Goal: Contribute content: Contribute content

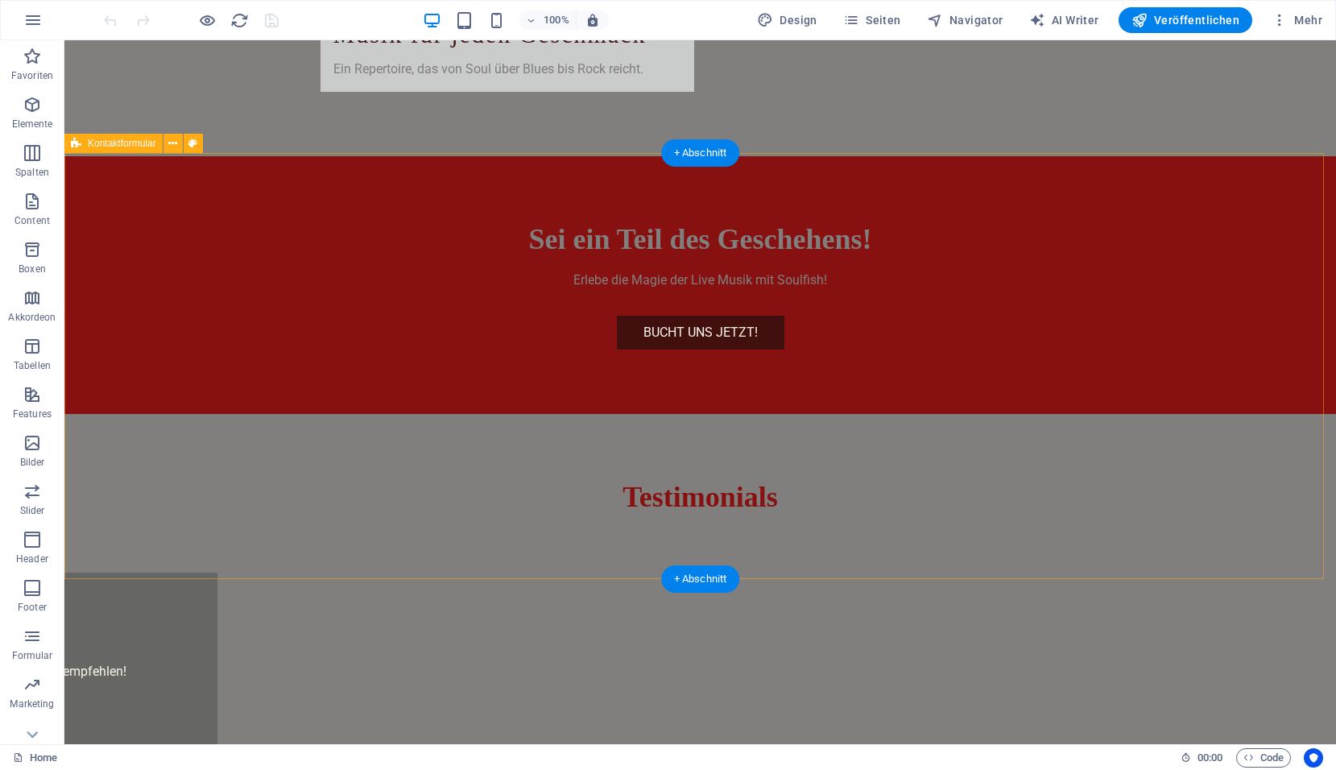
scroll to position [3623, 0]
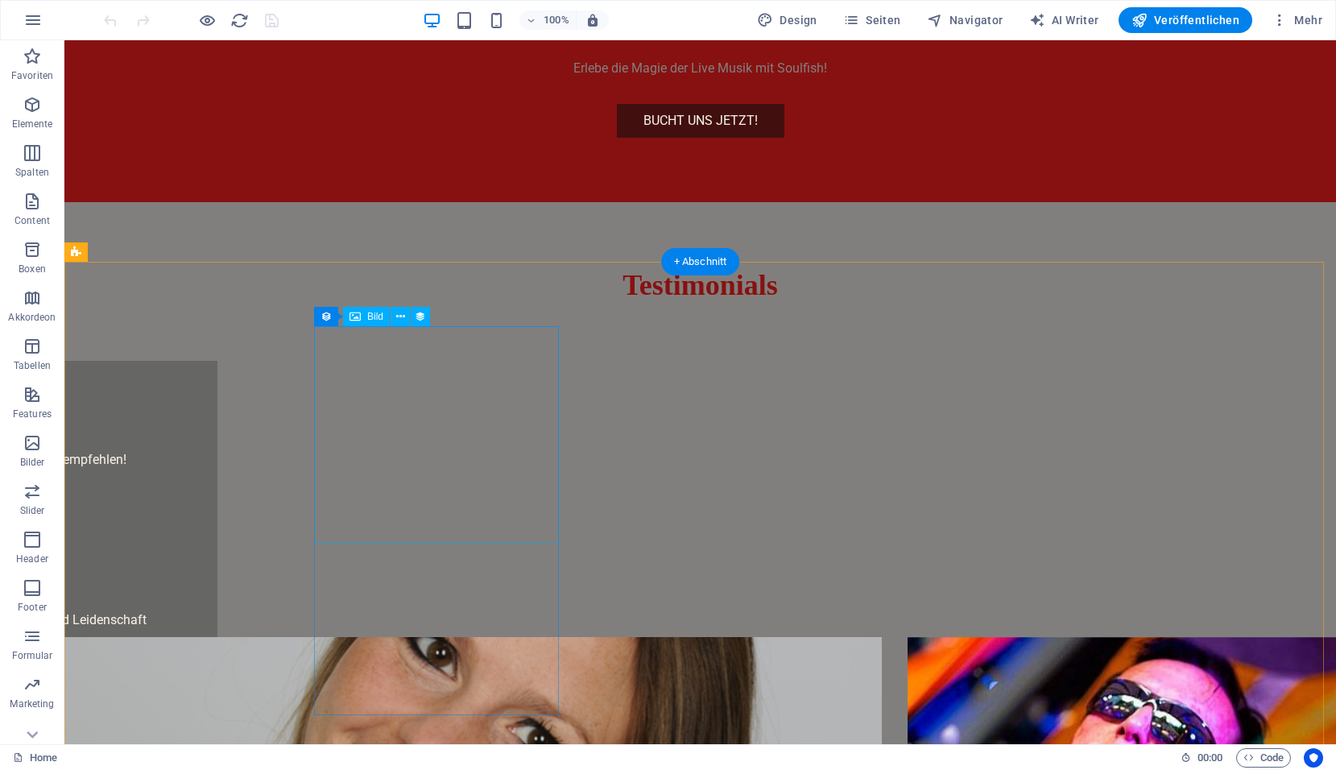
click at [395, 318] on button at bounding box center [399, 316] width 19 height 19
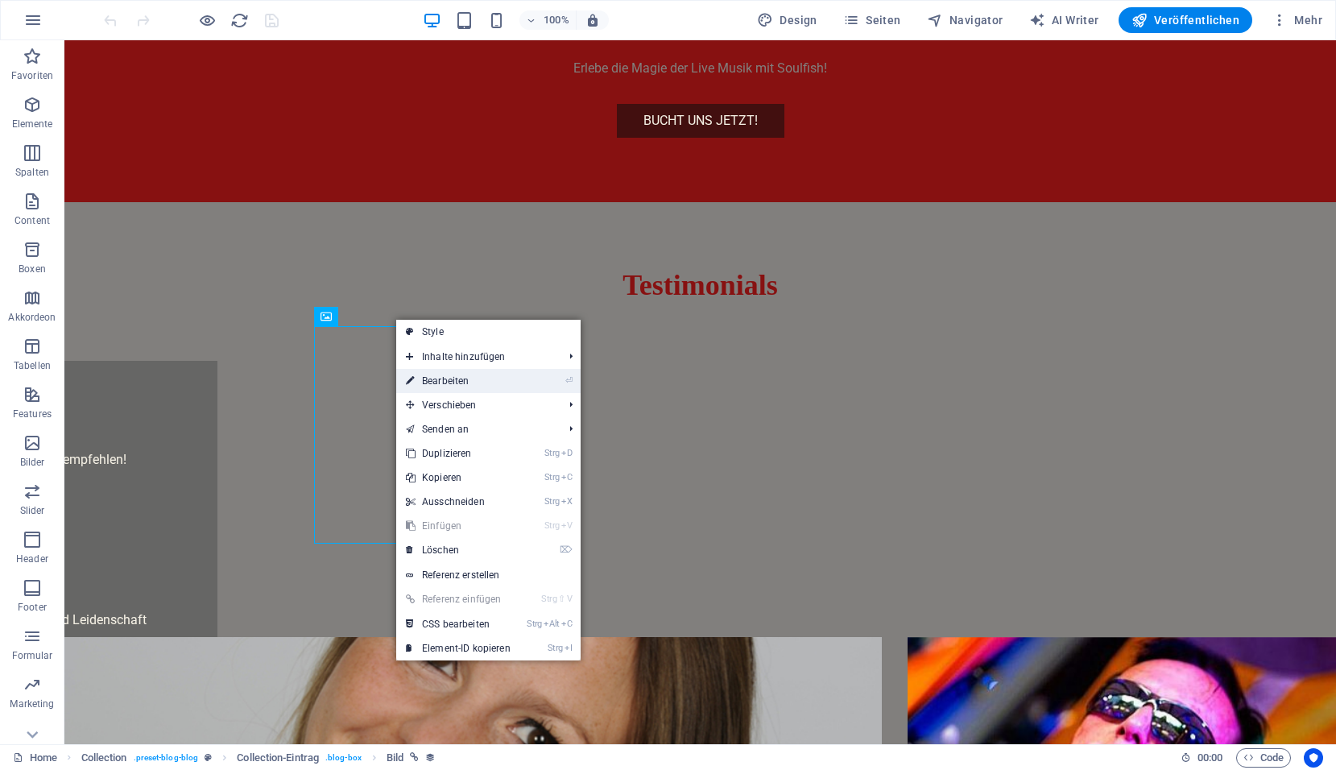
click at [439, 384] on link "⏎ Bearbeiten" at bounding box center [458, 381] width 124 height 24
select select "px"
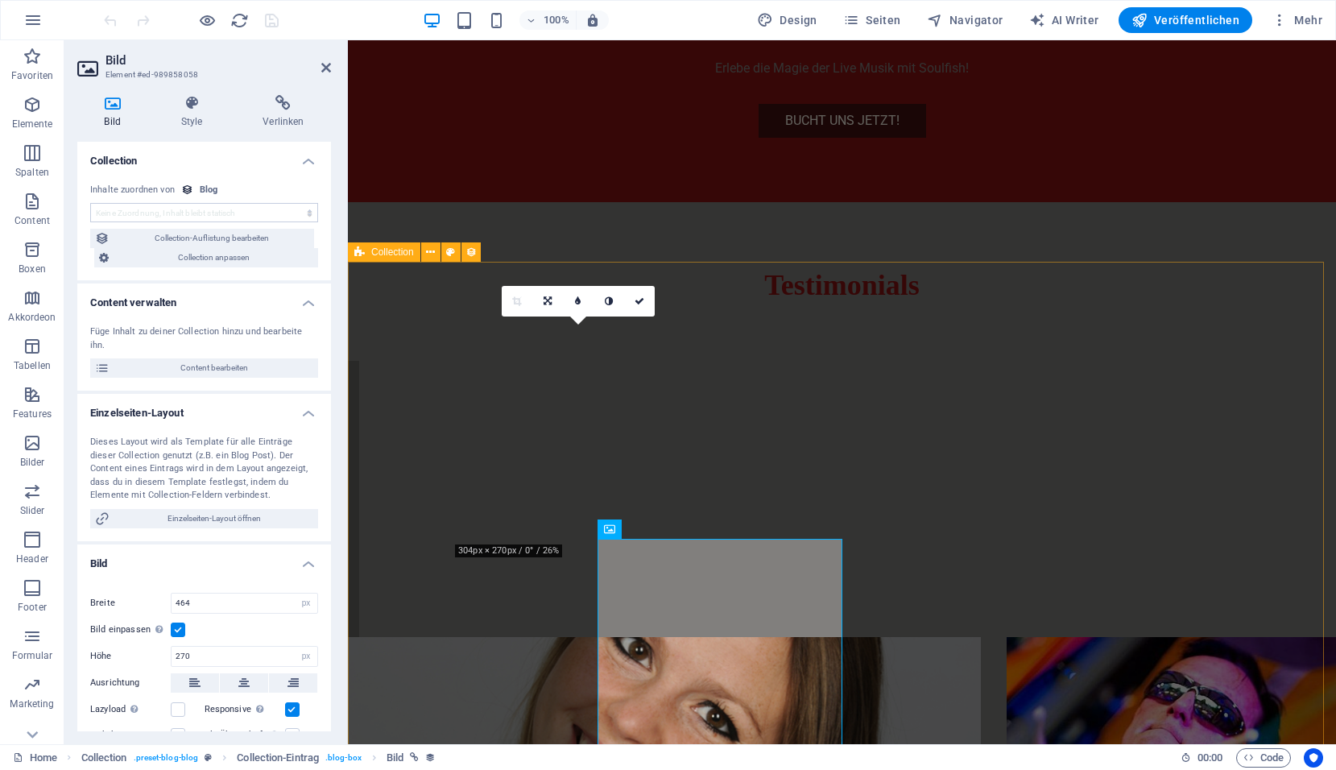
scroll to position [3411, 0]
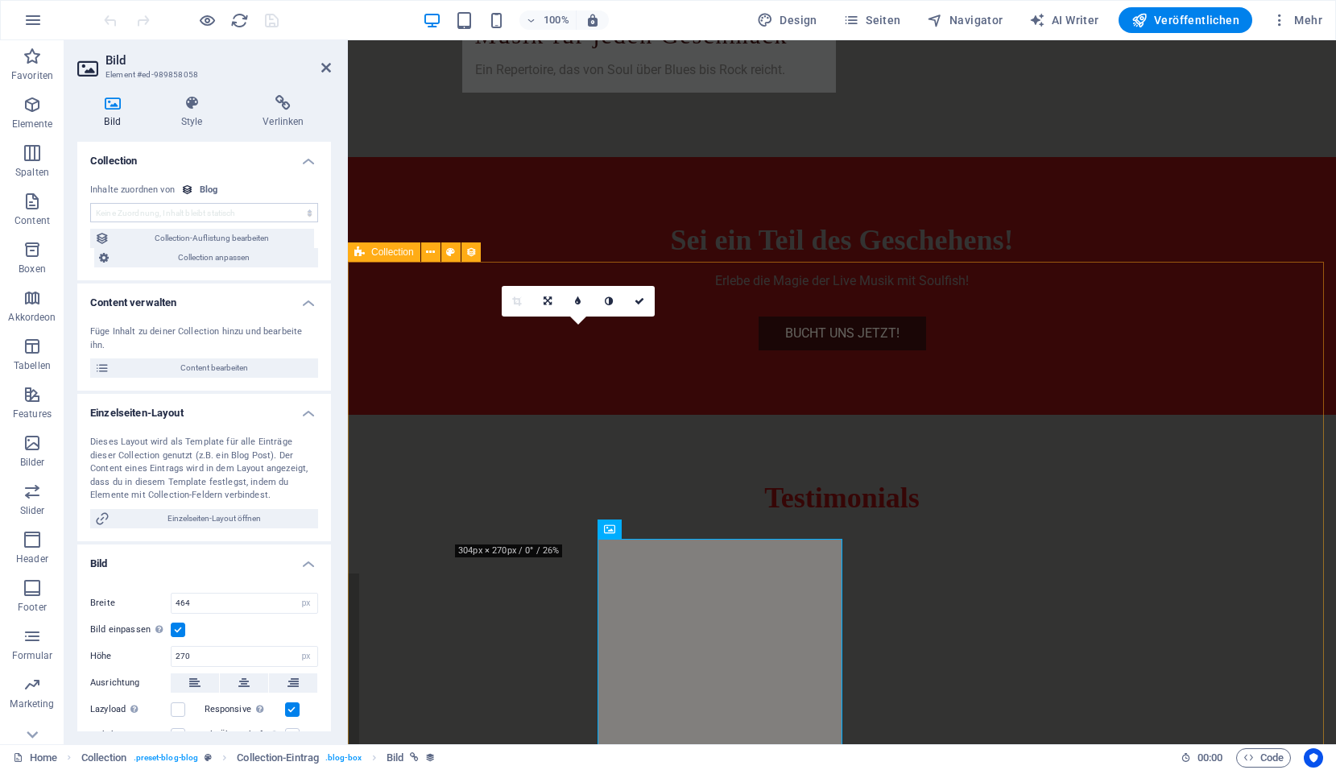
select select "image"
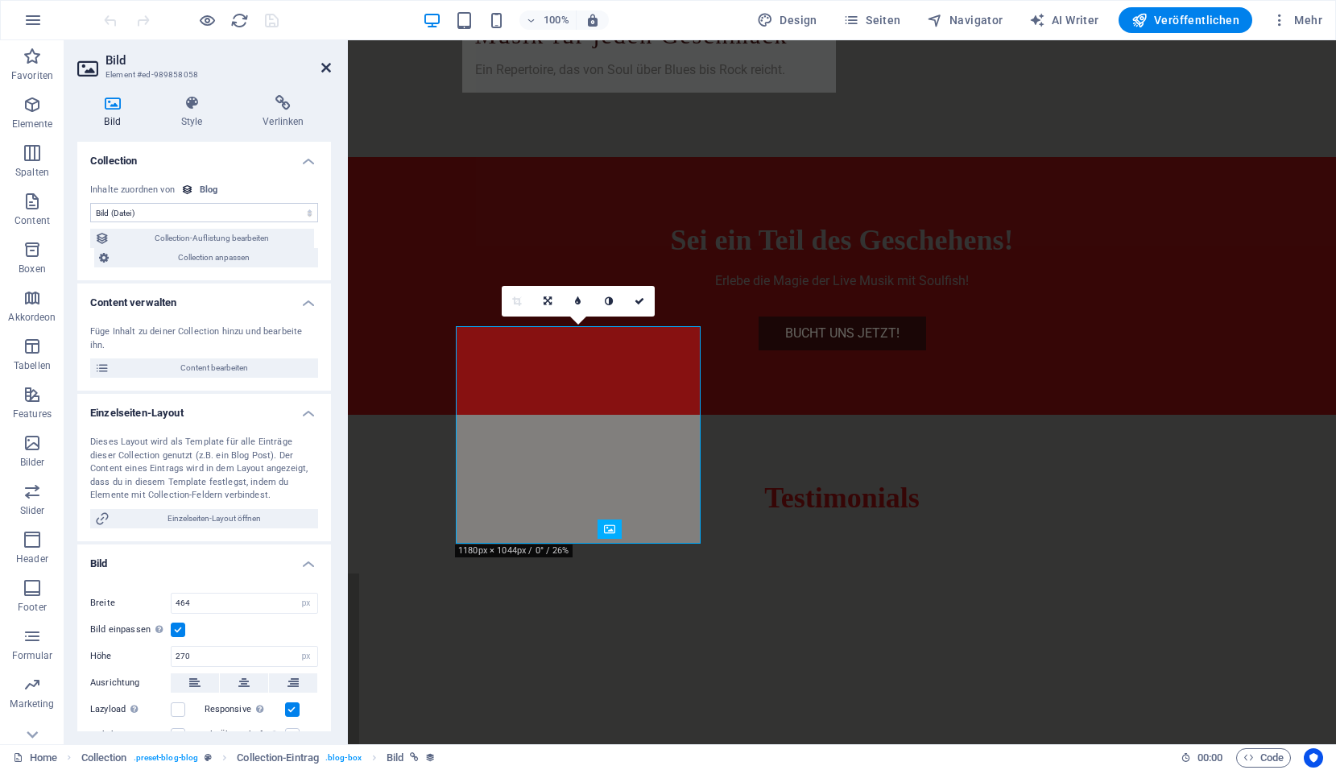
click at [324, 70] on icon at bounding box center [326, 67] width 10 height 13
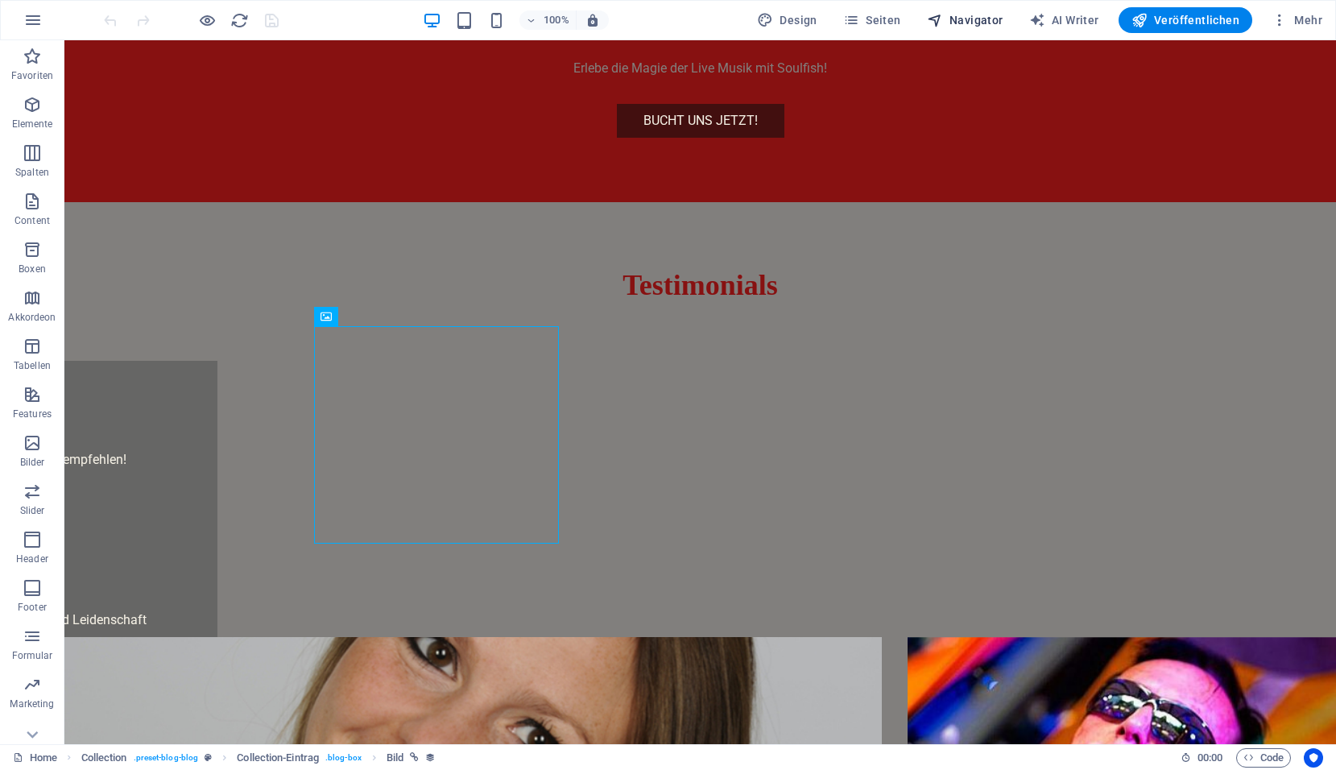
click at [979, 15] on span "Navigator" at bounding box center [965, 20] width 76 height 16
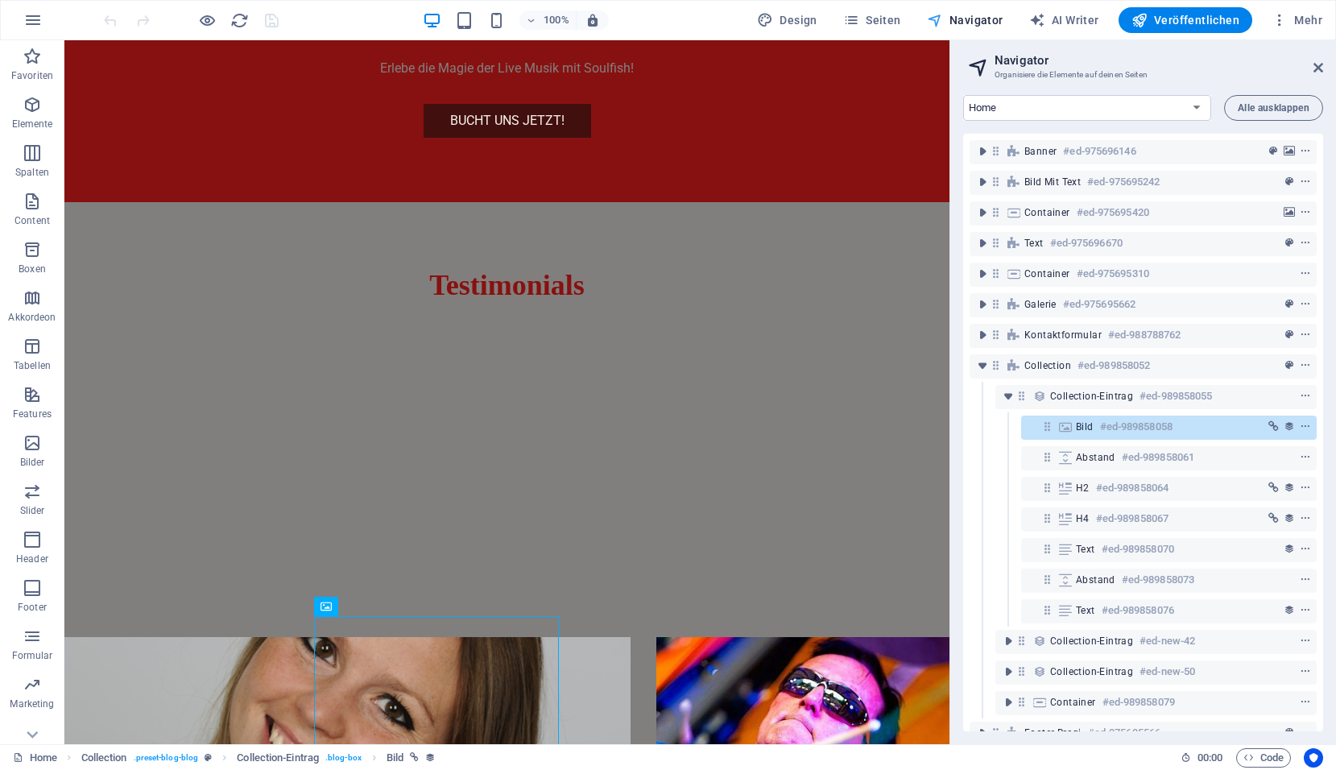
scroll to position [3333, 0]
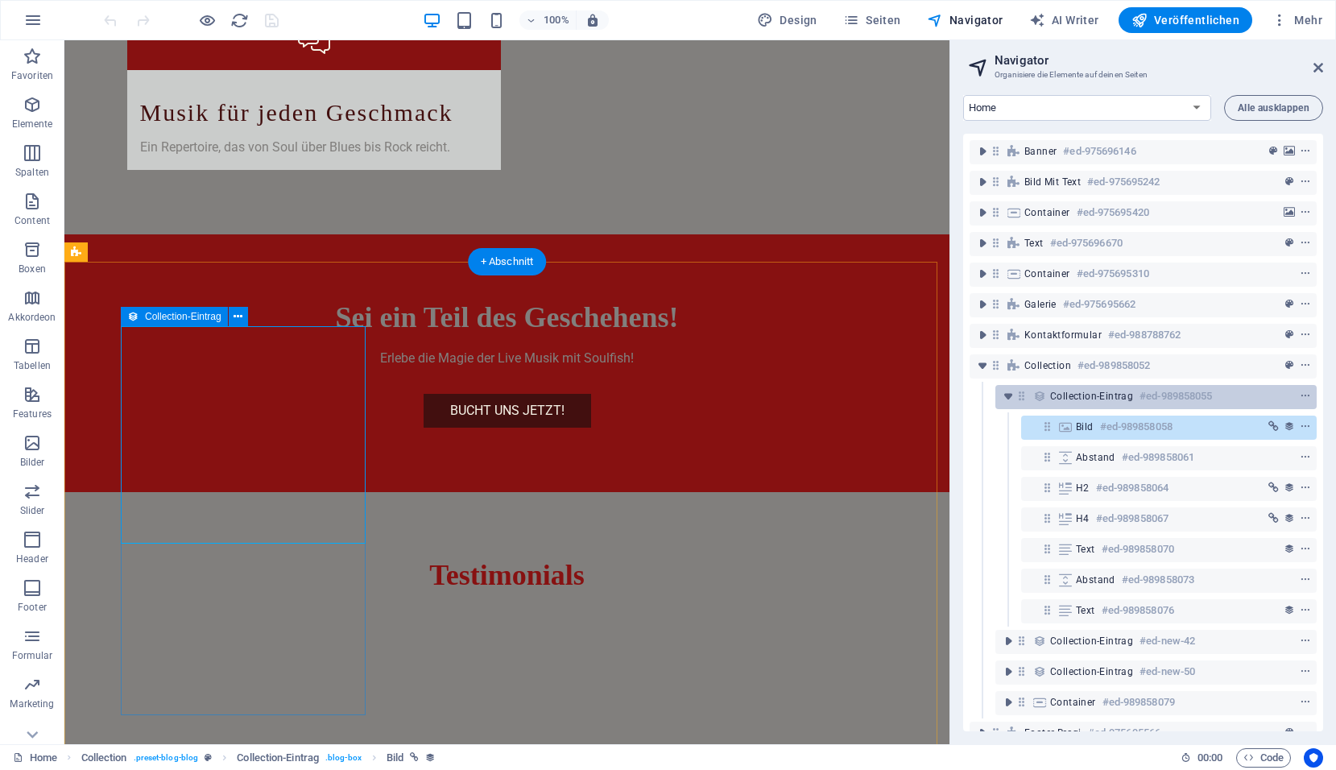
click at [1159, 397] on h6 "#ed-989858055" at bounding box center [1175, 395] width 72 height 19
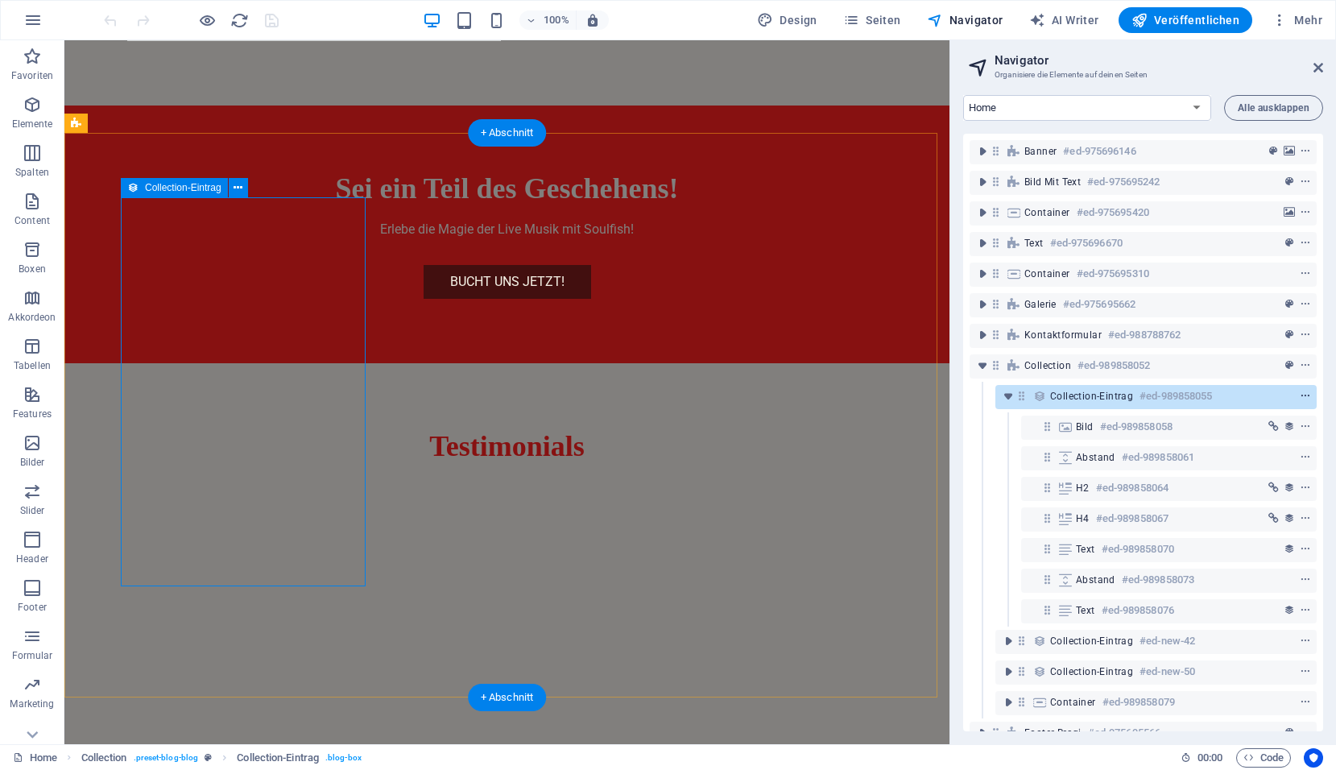
click at [1300, 400] on icon "context-menu" at bounding box center [1304, 395] width 11 height 11
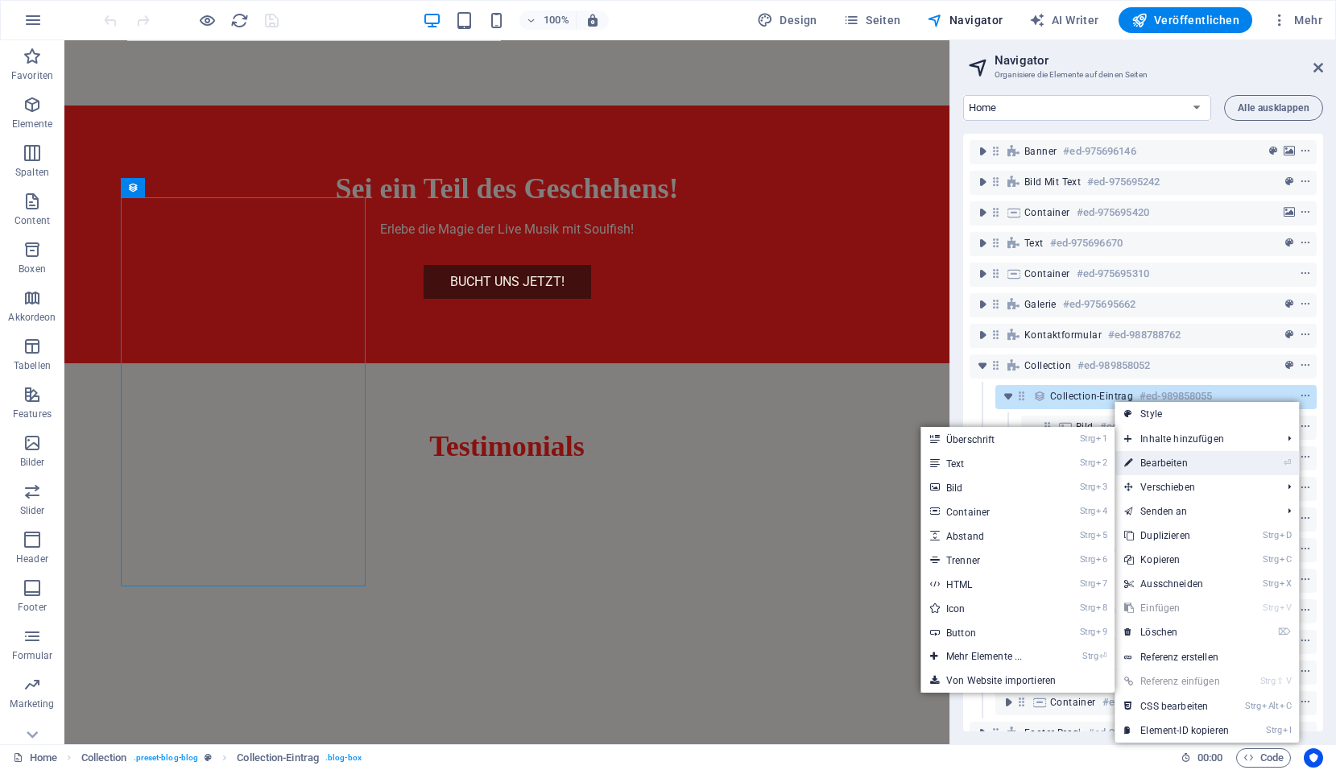
click at [1162, 460] on link "⏎ Bearbeiten" at bounding box center [1176, 463] width 124 height 24
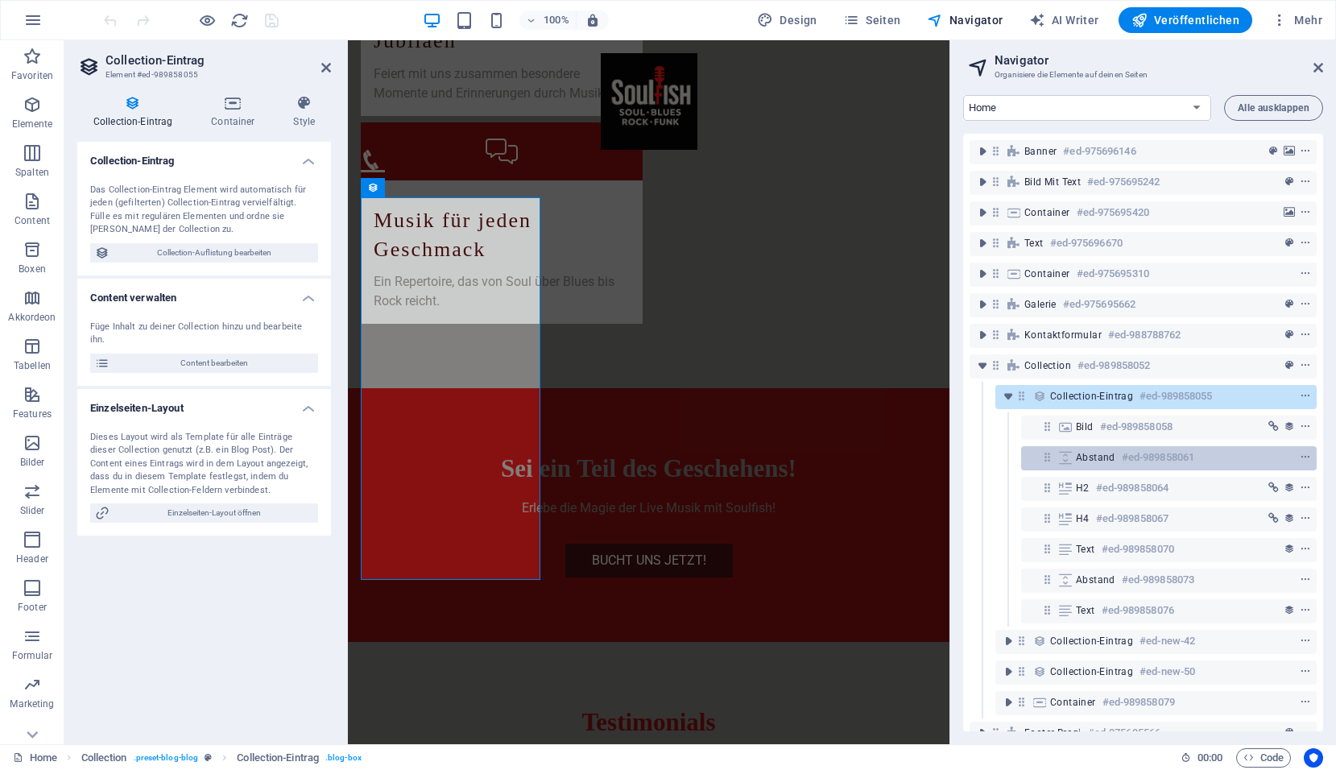
scroll to position [3372, 0]
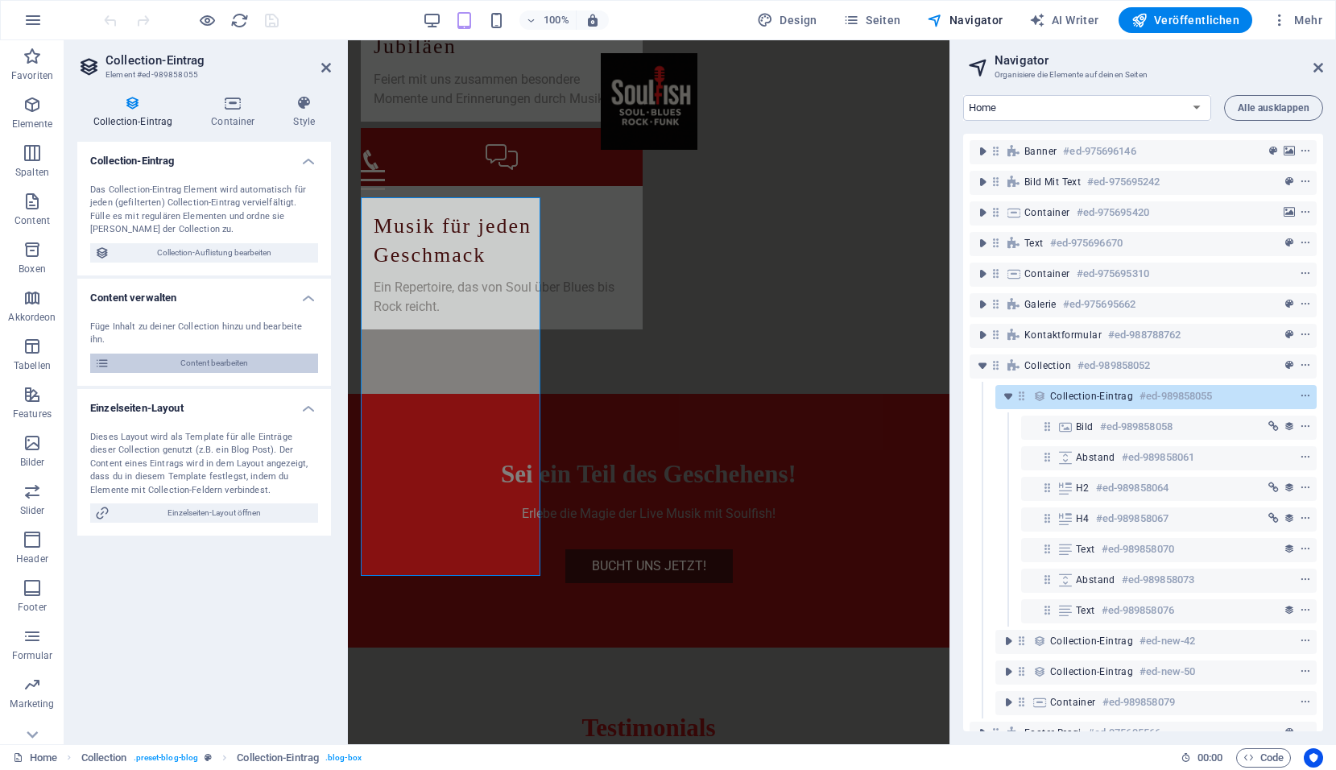
click at [190, 353] on span "Content bearbeiten" at bounding box center [213, 362] width 199 height 19
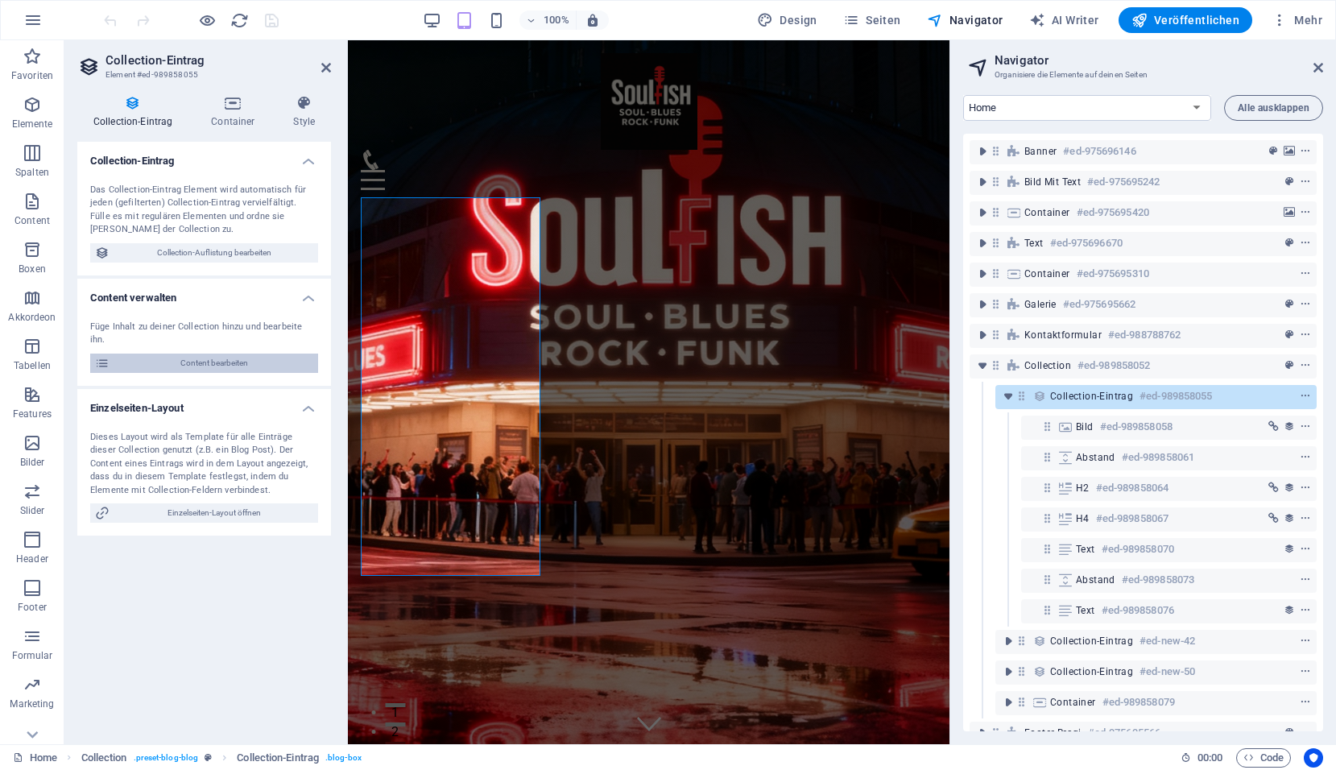
select select
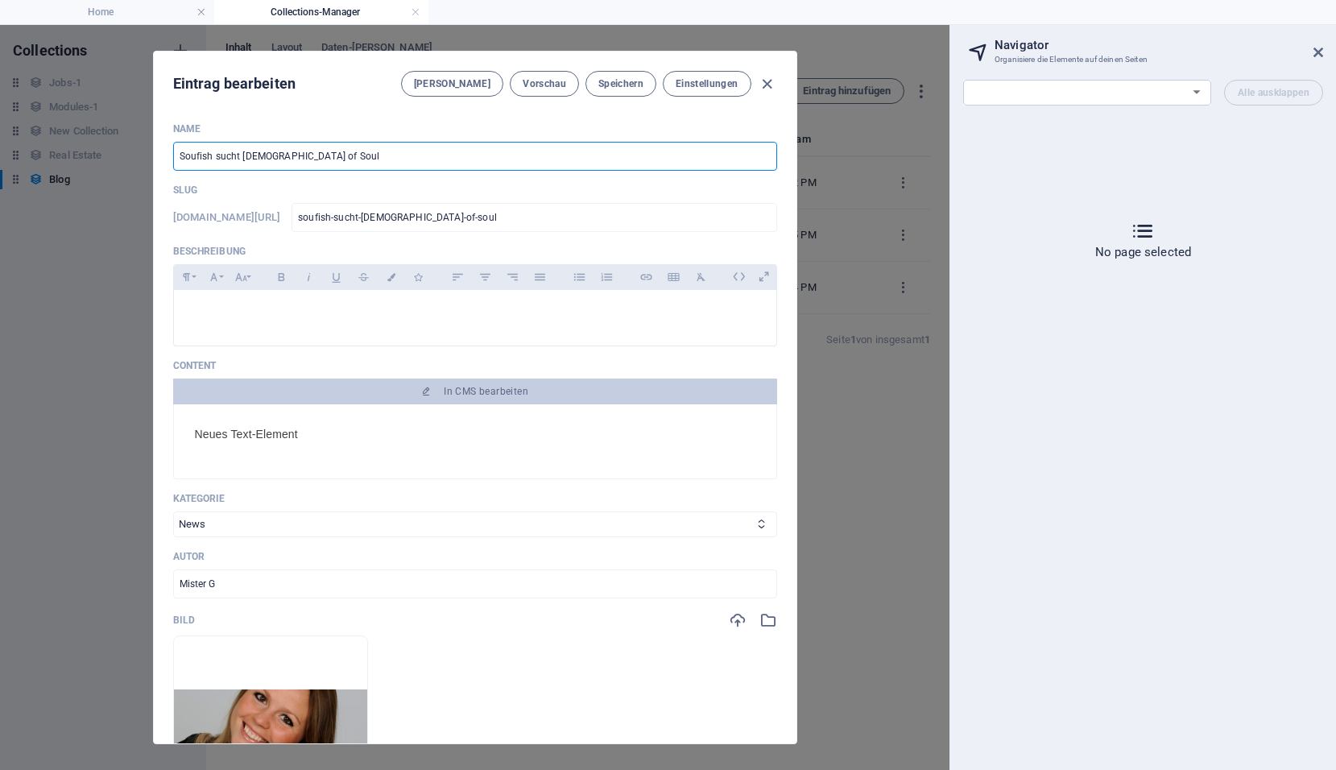
click at [270, 159] on input "Soufish sucht [DEMOGRAPHIC_DATA] of Soul" at bounding box center [475, 156] width 604 height 29
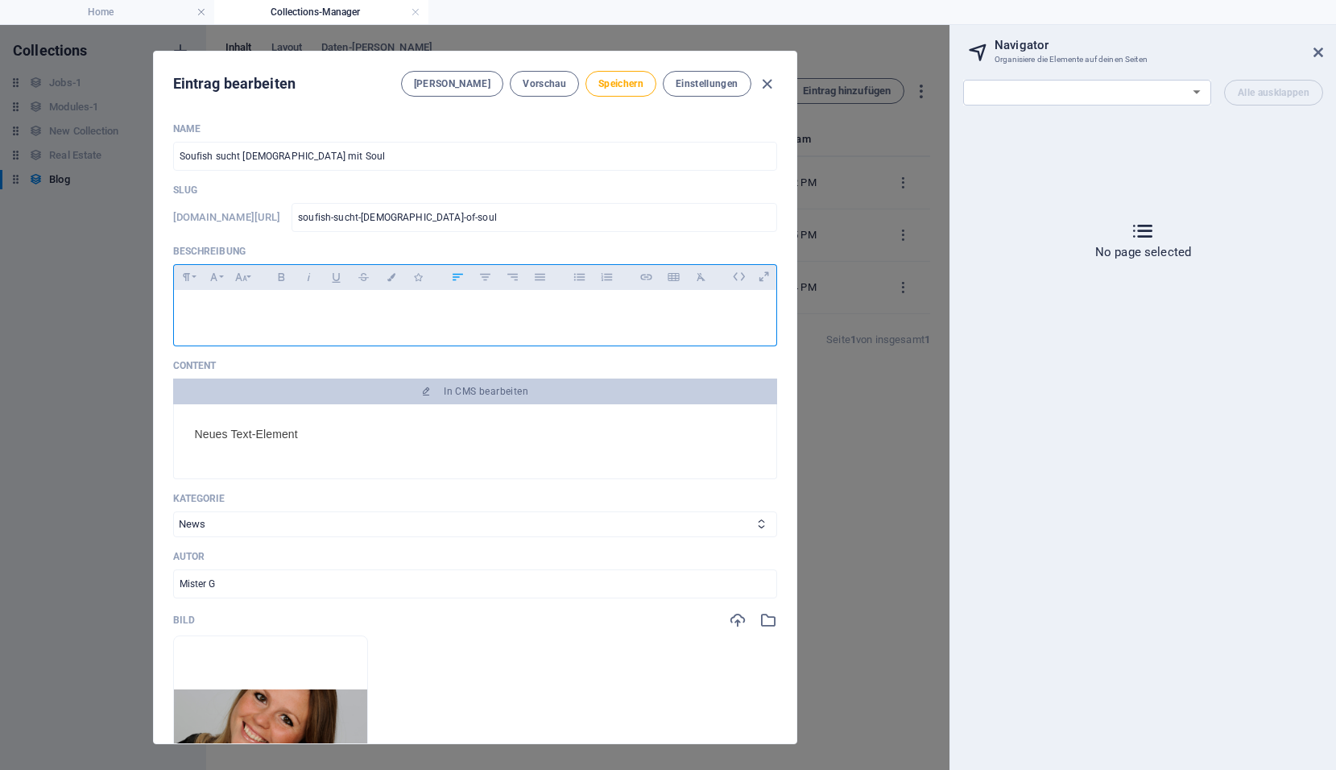
click at [313, 324] on div at bounding box center [475, 314] width 602 height 48
click at [484, 212] on input "soufish-sucht-[DEMOGRAPHIC_DATA]-of-soul" at bounding box center [533, 217] width 485 height 29
click at [325, 155] on input "Soufish sucht [DEMOGRAPHIC_DATA] mit Soul" at bounding box center [475, 156] width 604 height 29
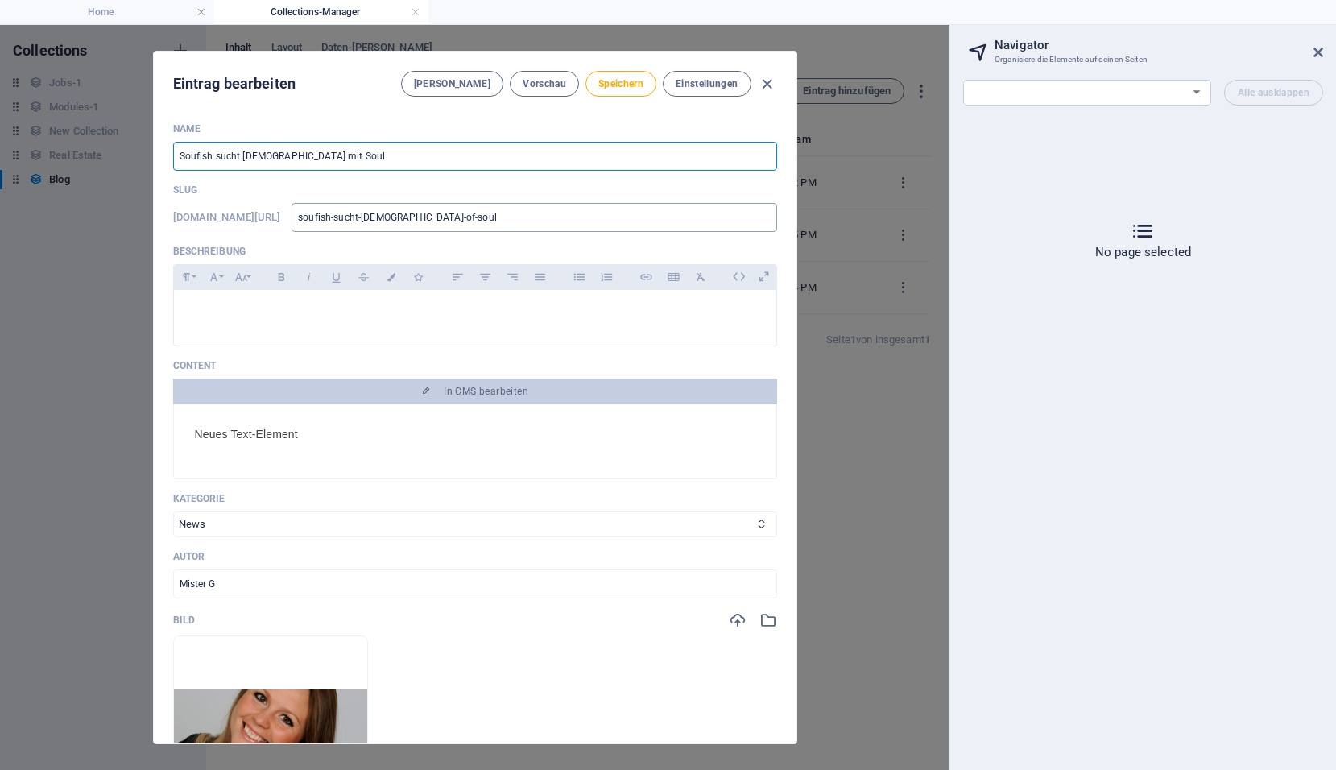
click at [370, 221] on input "soufish-sucht-[DEMOGRAPHIC_DATA]-of-soul" at bounding box center [533, 217] width 485 height 29
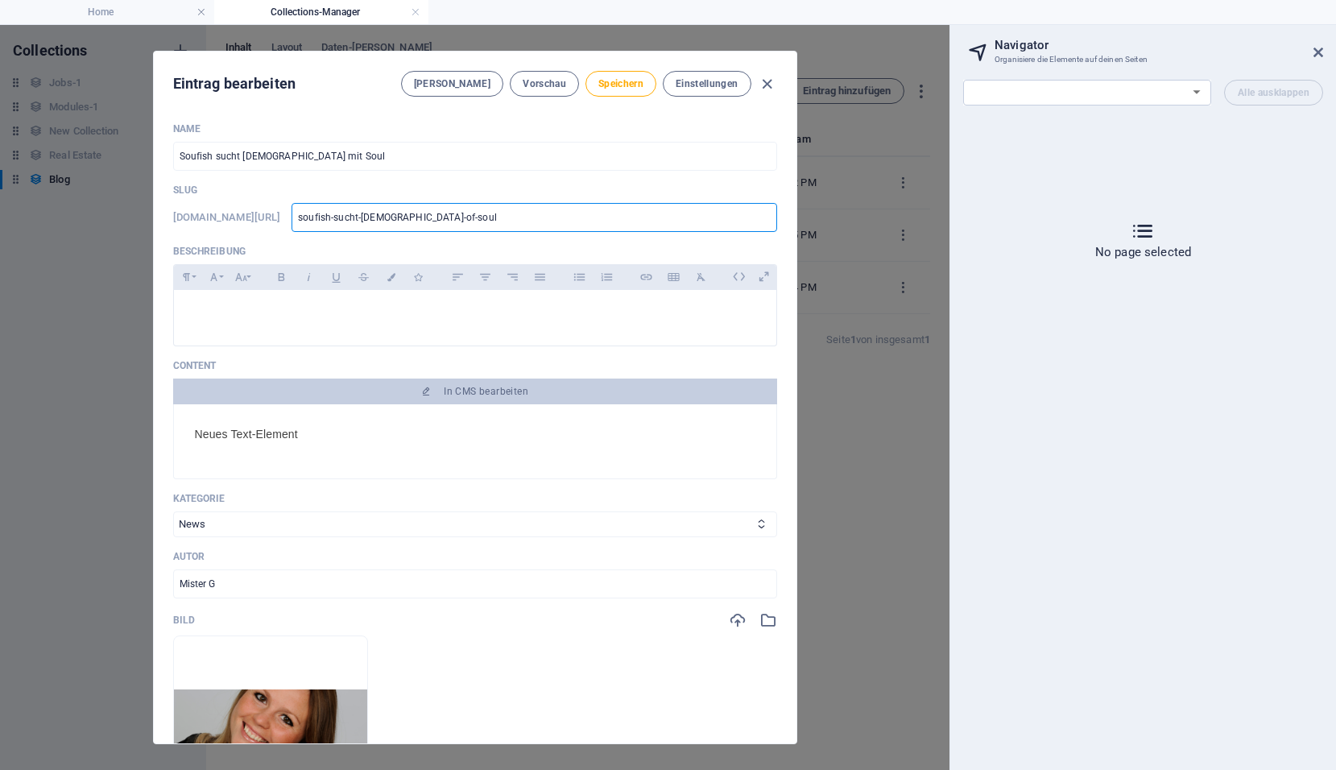
click at [437, 215] on input "soufish-sucht-[DEMOGRAPHIC_DATA]-of-soul" at bounding box center [533, 217] width 485 height 29
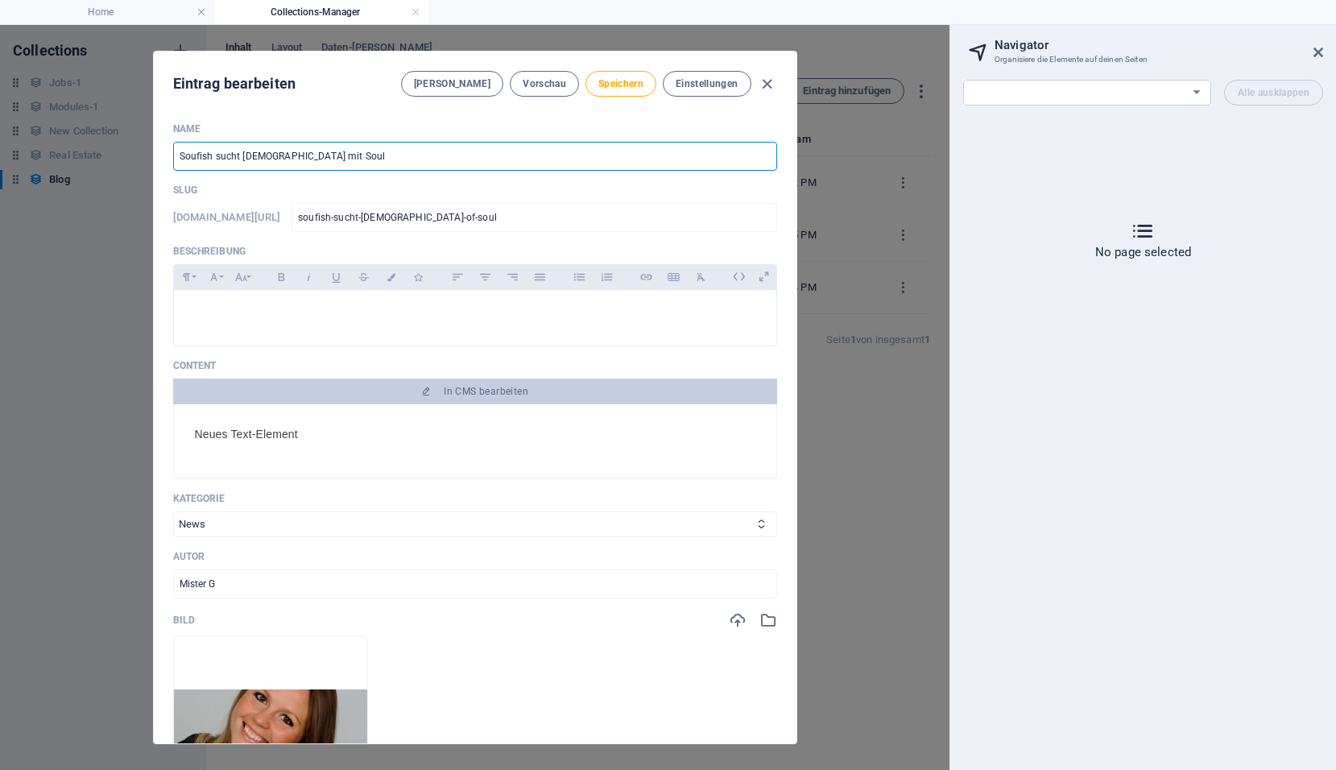
drag, startPoint x: 328, startPoint y: 148, endPoint x: 124, endPoint y: 138, distance: 204.7
click at [124, 138] on div "Eintrag bearbeiten [PERSON_NAME] Vorschau Speichern Einstellungen Name Soufish …" at bounding box center [474, 397] width 949 height 745
type input "Soulfish sucht [DEMOGRAPHIC_DATA] mit Soul"
click at [634, 85] on span "Speichern" at bounding box center [620, 83] width 45 height 13
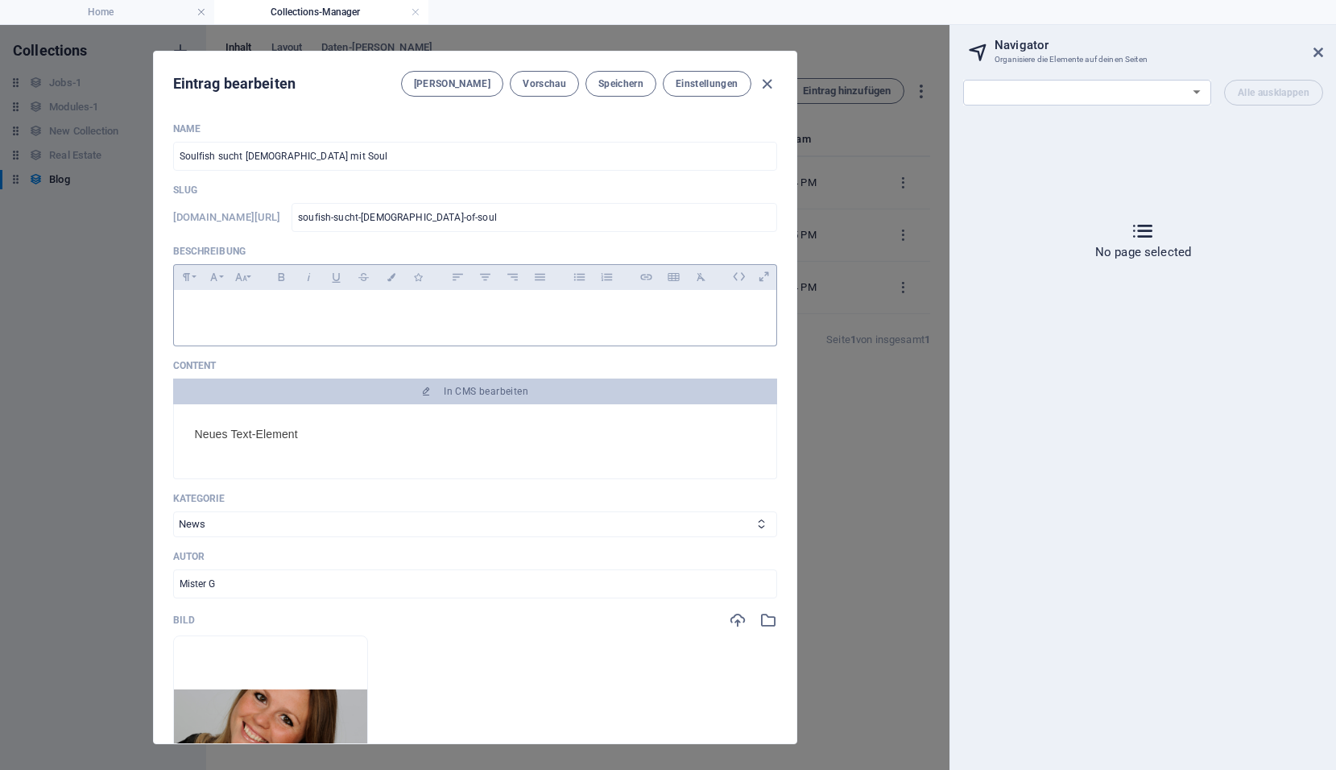
click at [207, 311] on p at bounding box center [475, 310] width 576 height 15
click at [205, 307] on p at bounding box center [475, 310] width 576 height 15
click at [201, 301] on div at bounding box center [475, 314] width 602 height 48
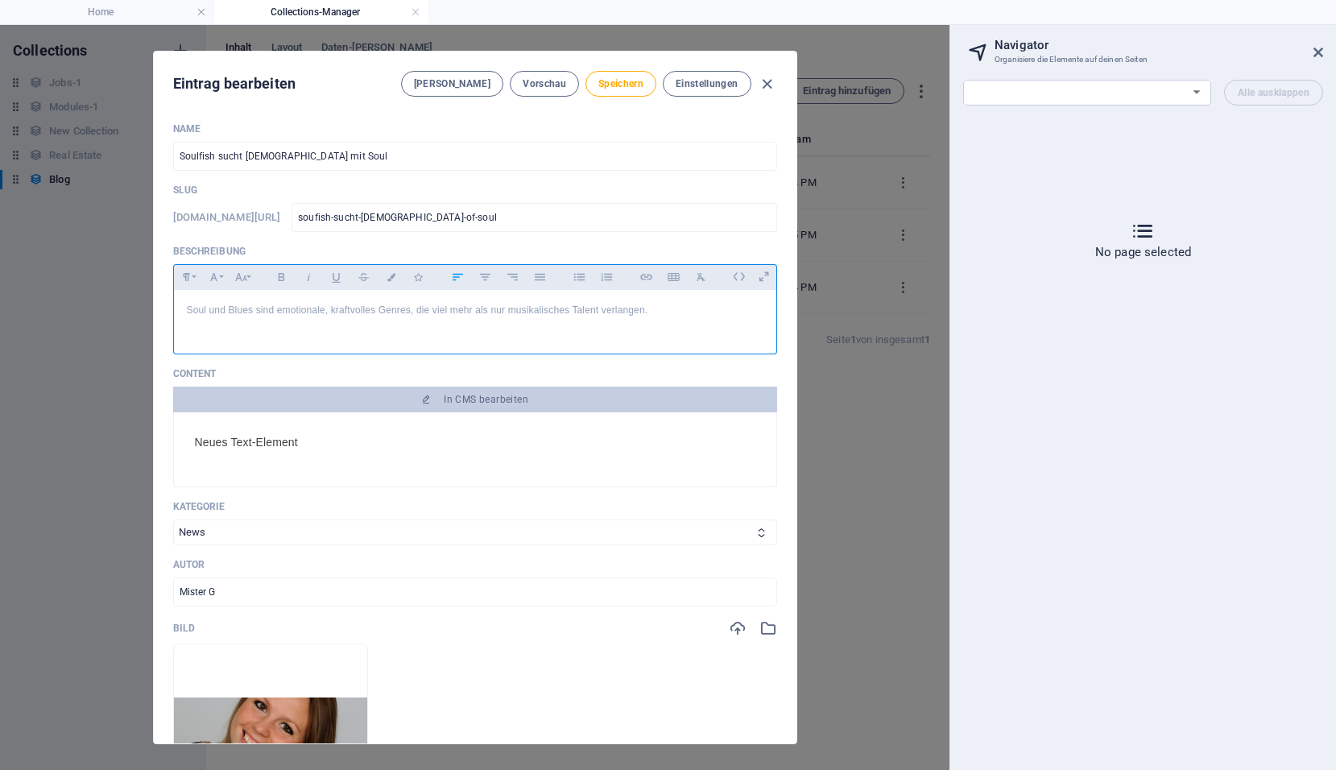
scroll to position [577, 0]
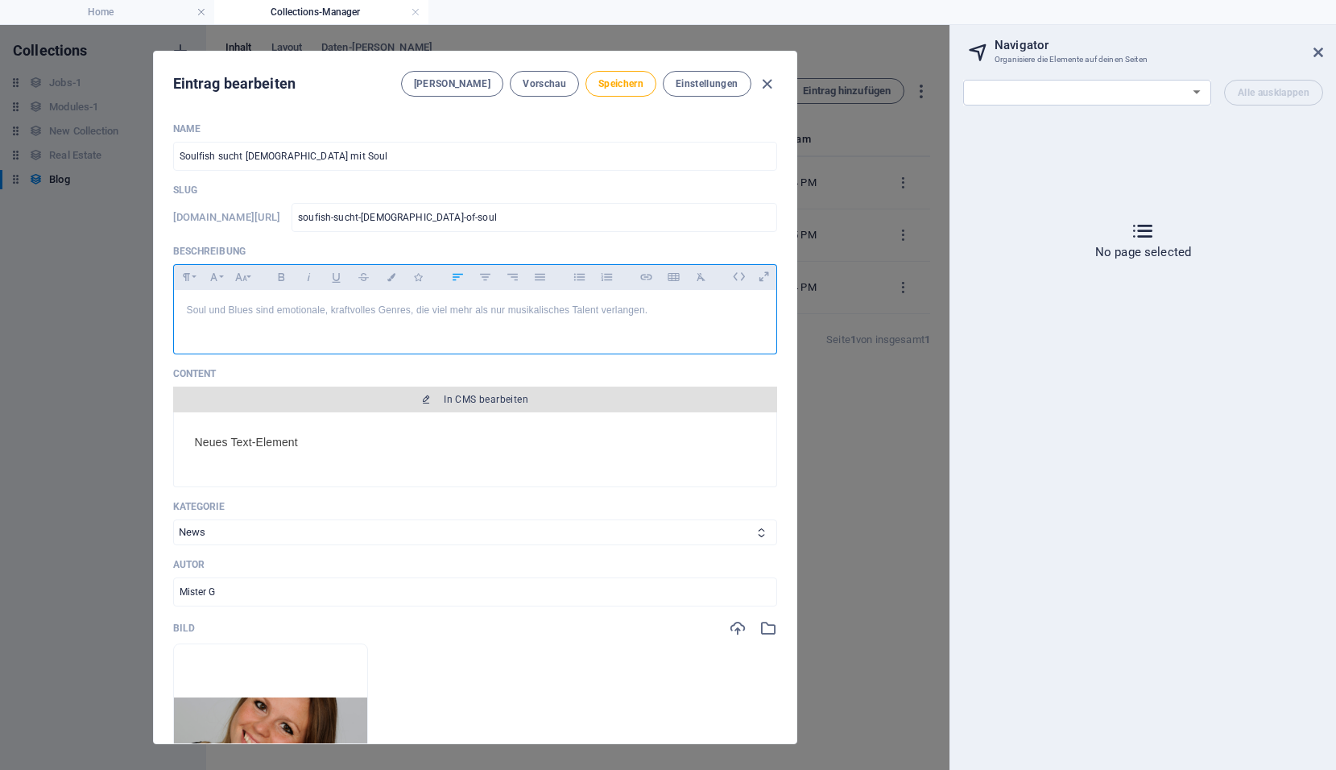
click at [483, 402] on span "In CMS bearbeiten" at bounding box center [486, 399] width 85 height 13
select select "17806644-de"
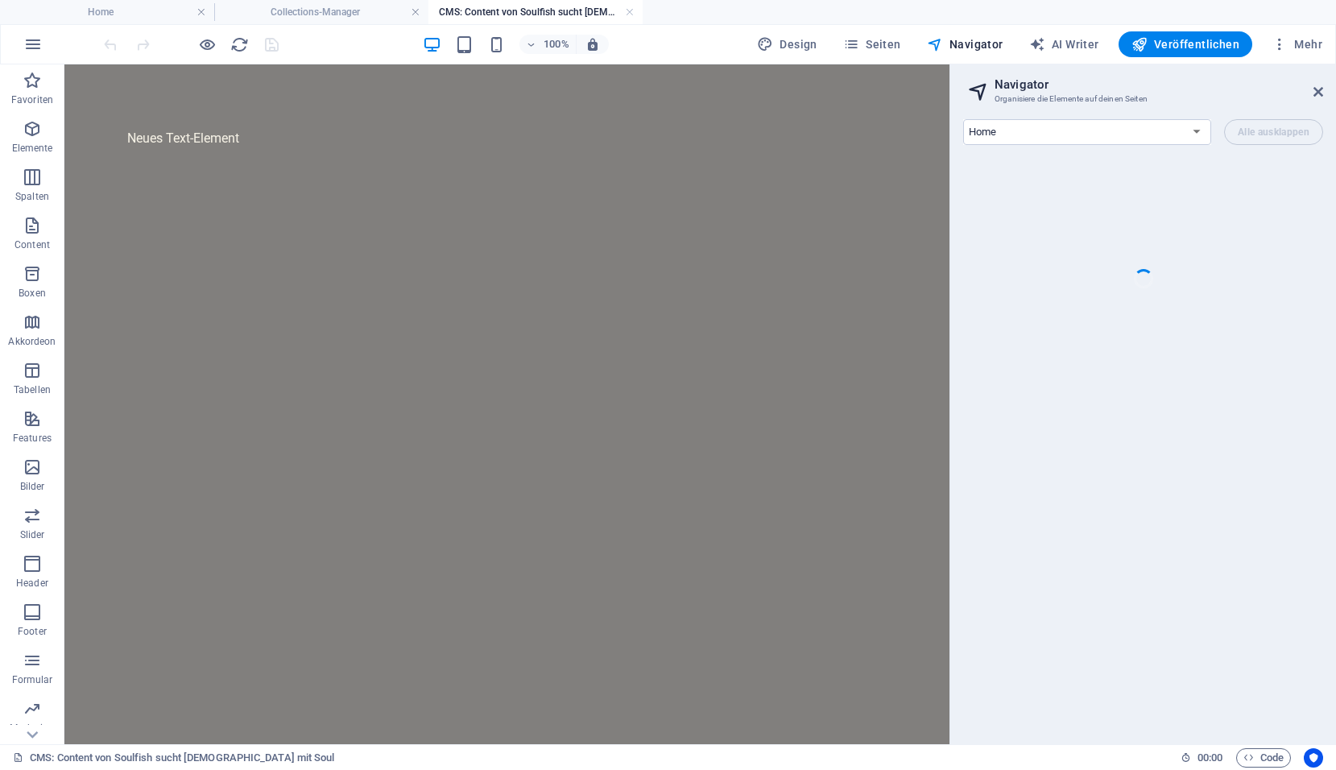
scroll to position [0, 0]
click at [225, 134] on p "Neues Text-Element" at bounding box center [507, 138] width 760 height 19
click at [290, 141] on p "Neues Text-Element" at bounding box center [507, 138] width 760 height 19
click at [328, 133] on p "Neues Text-Element" at bounding box center [507, 138] width 760 height 19
drag, startPoint x: 328, startPoint y: 133, endPoint x: 125, endPoint y: 127, distance: 203.8
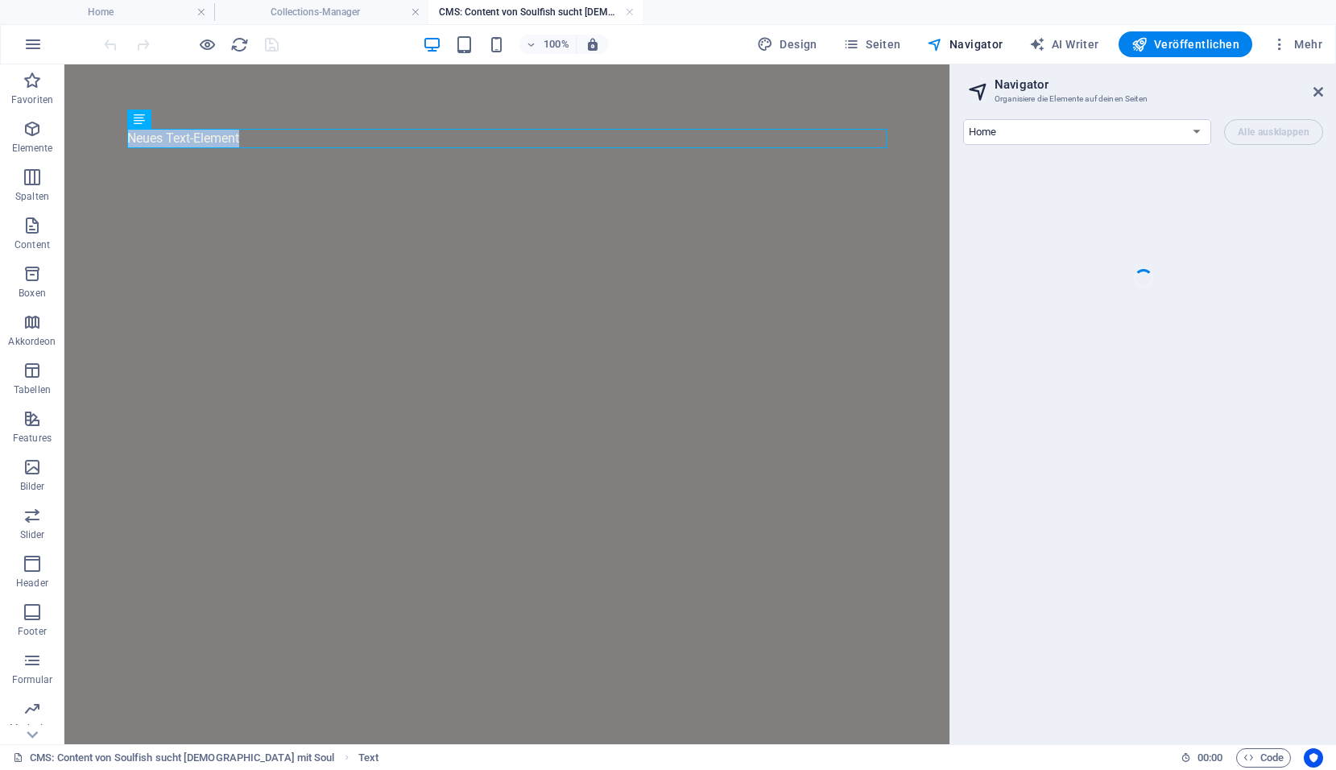
click at [125, 127] on div "Neues Text-Element" at bounding box center [507, 138] width 786 height 148
paste div
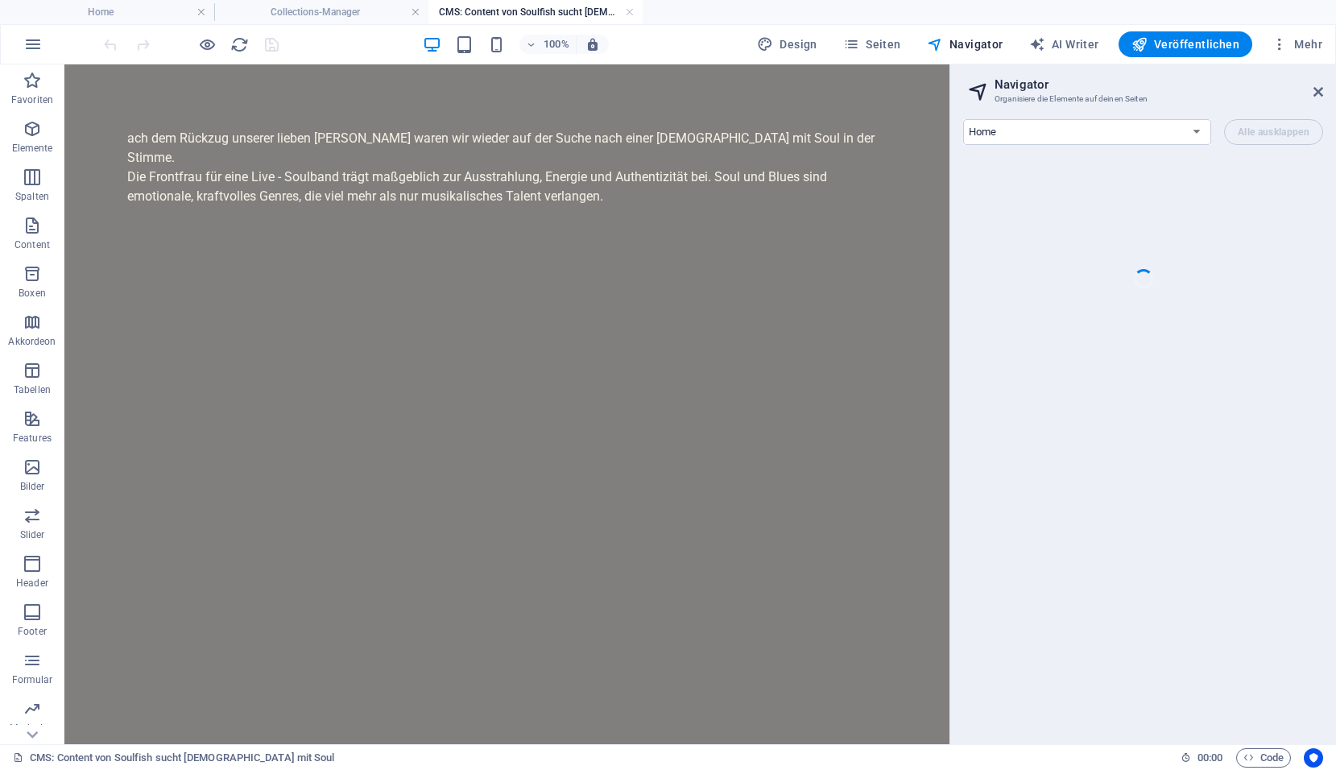
click at [167, 224] on div "ach dem Rückzug unserer lieben Doris waren wir wieder auf der Suche nach einer …" at bounding box center [507, 176] width 786 height 225
click at [519, 203] on div "+ Abschnitt" at bounding box center [507, 205] width 79 height 27
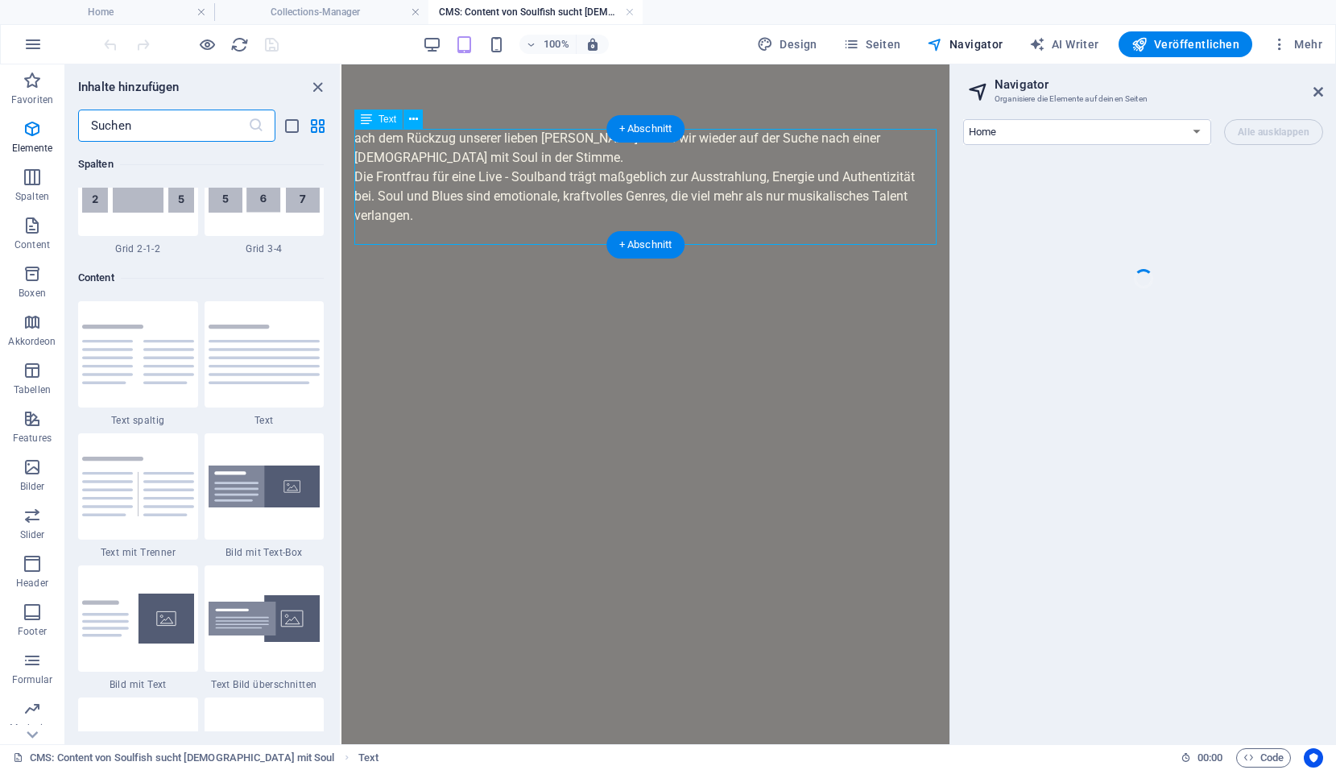
scroll to position [2817, 0]
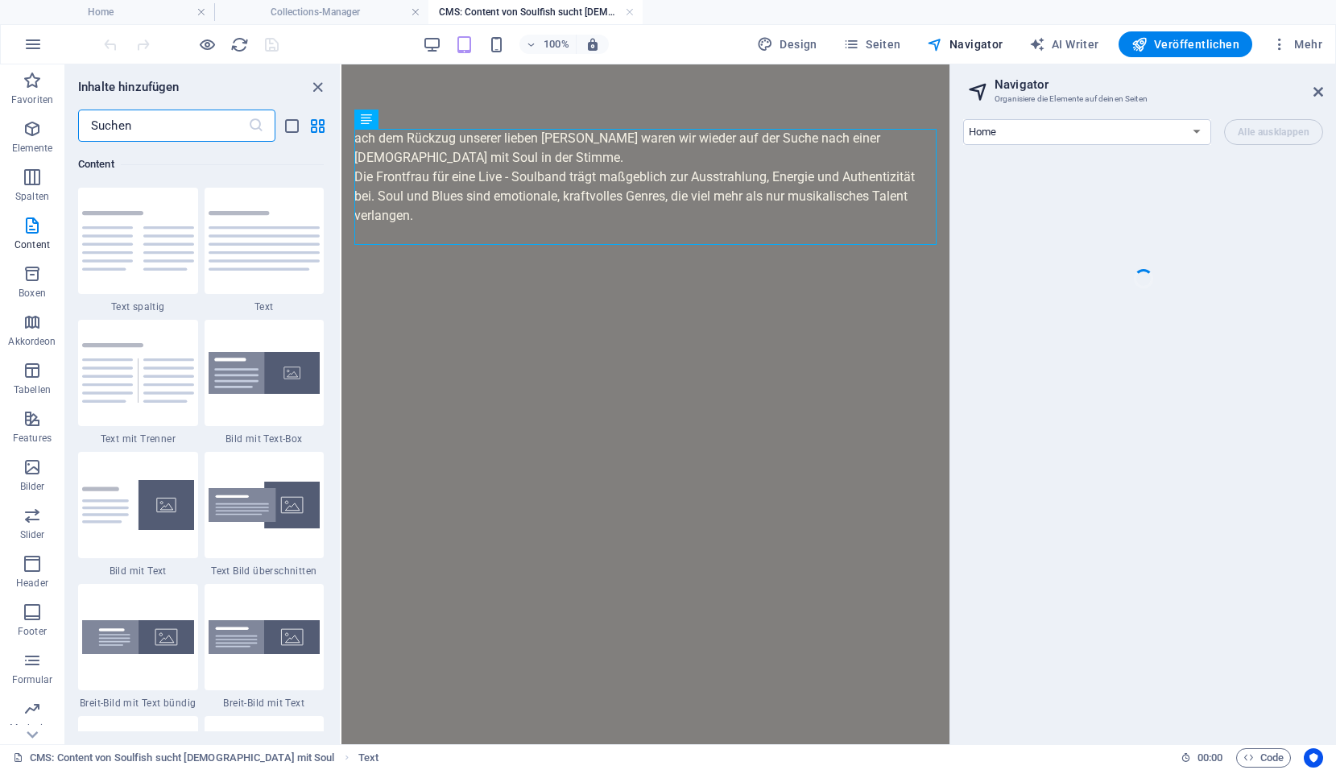
click at [162, 125] on input "text" at bounding box center [163, 125] width 170 height 32
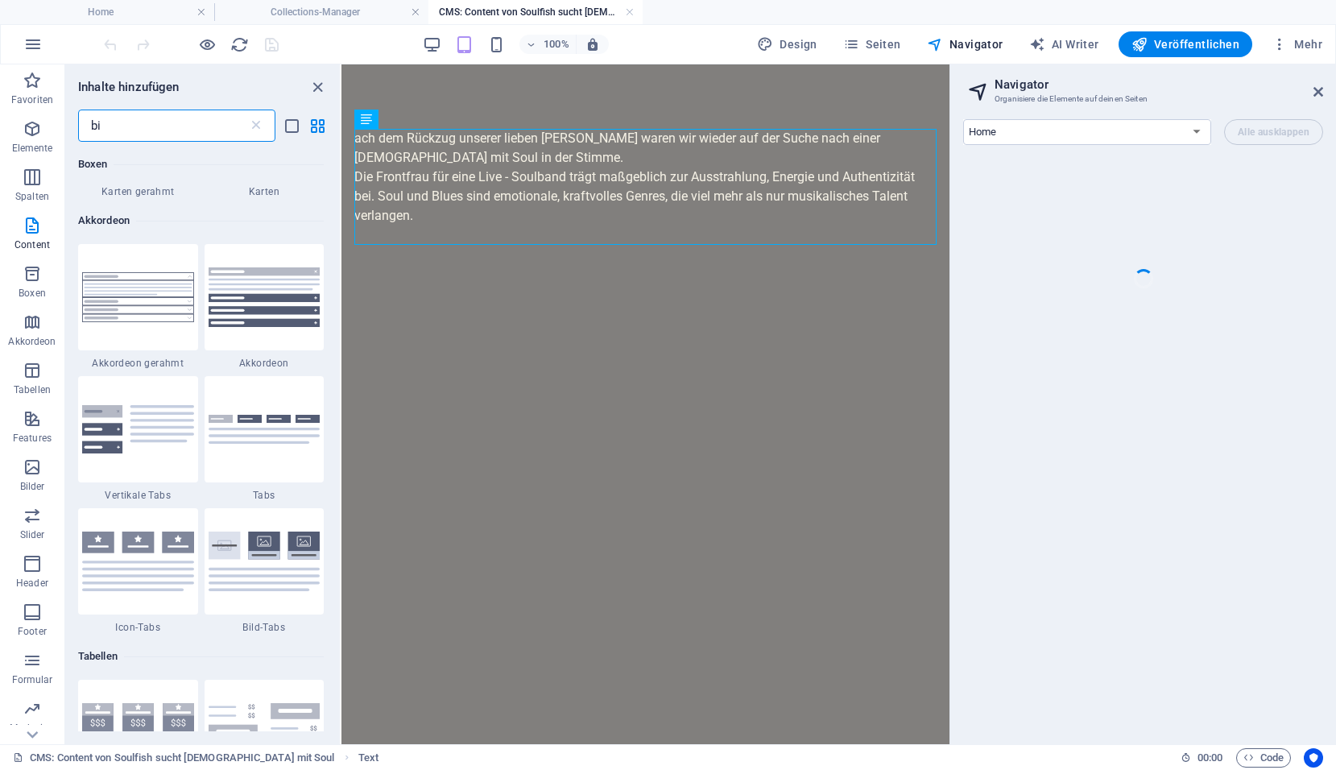
scroll to position [0, 0]
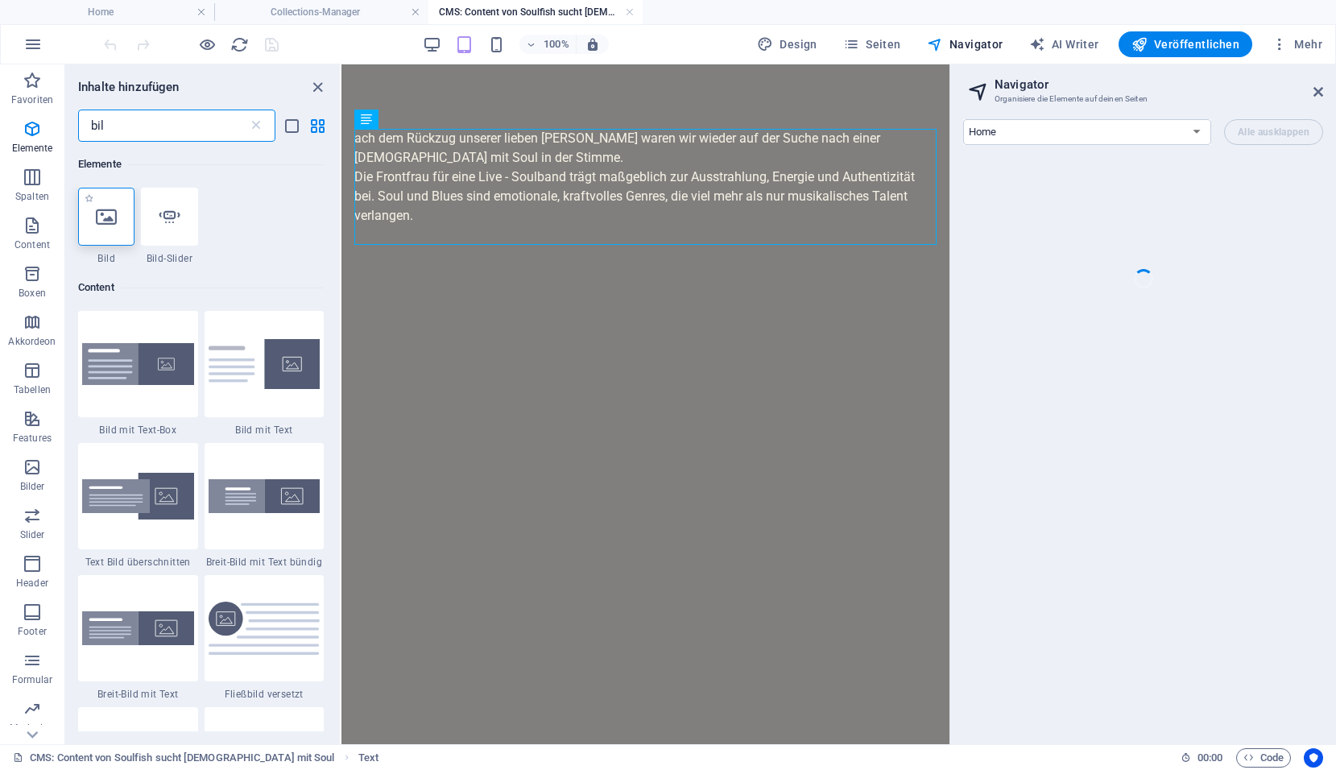
type input "bil"
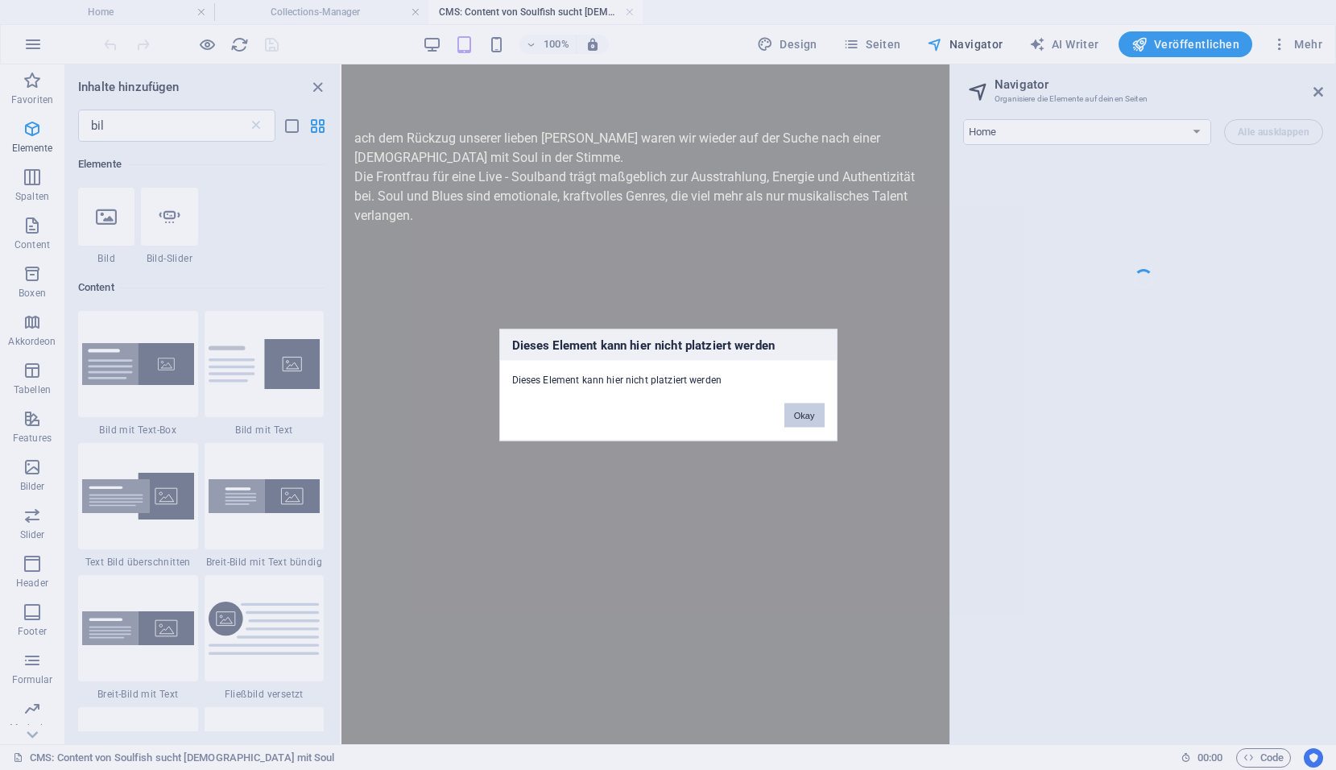
click at [808, 417] on button "Okay" at bounding box center [804, 415] width 40 height 24
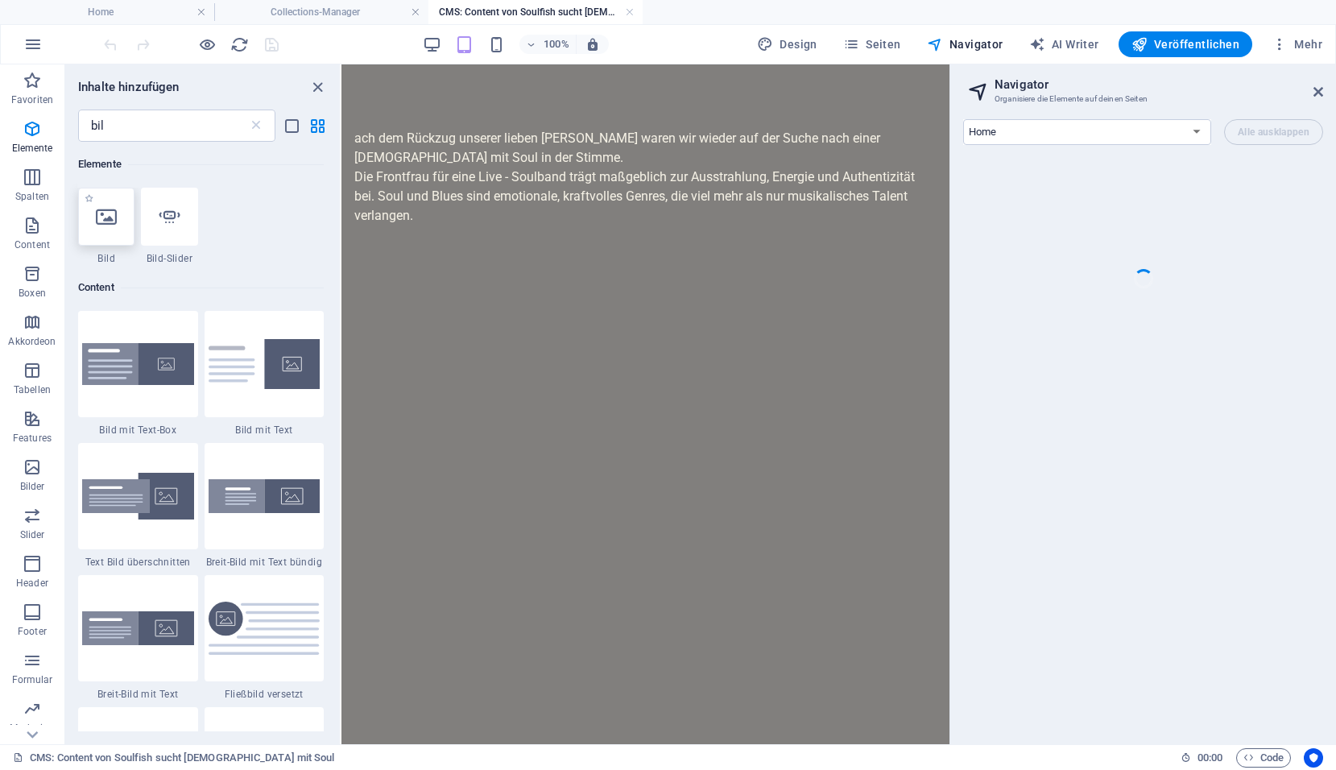
click at [112, 233] on div at bounding box center [106, 217] width 56 height 58
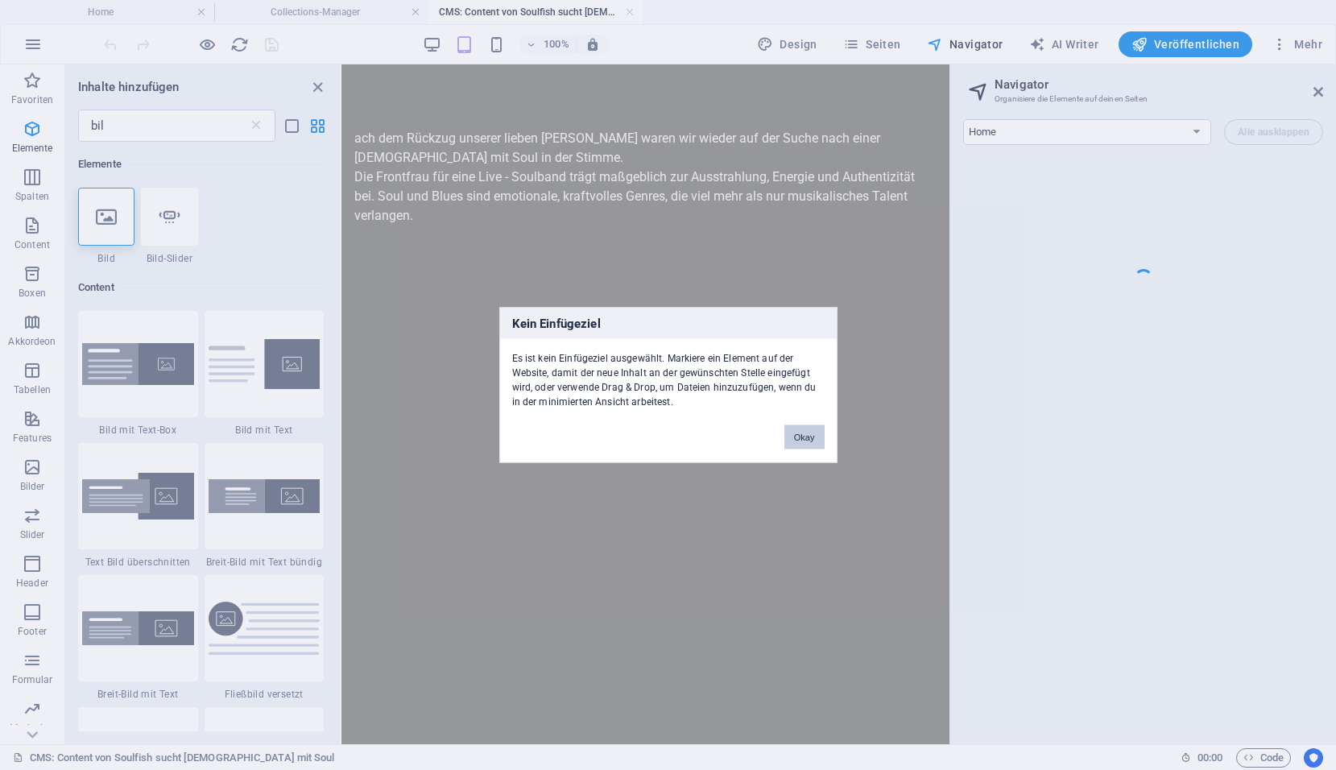
click at [808, 442] on button "Okay" at bounding box center [804, 437] width 40 height 24
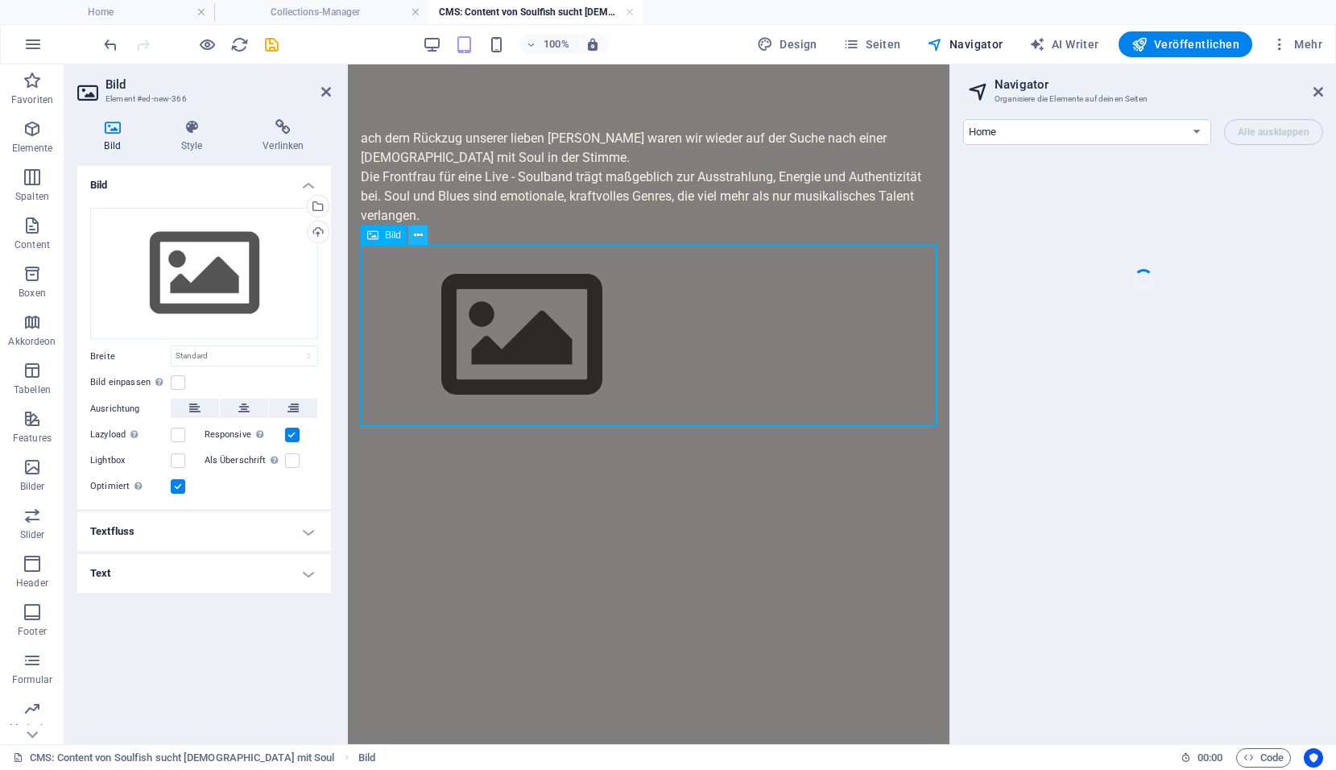
click at [415, 236] on icon at bounding box center [418, 235] width 9 height 17
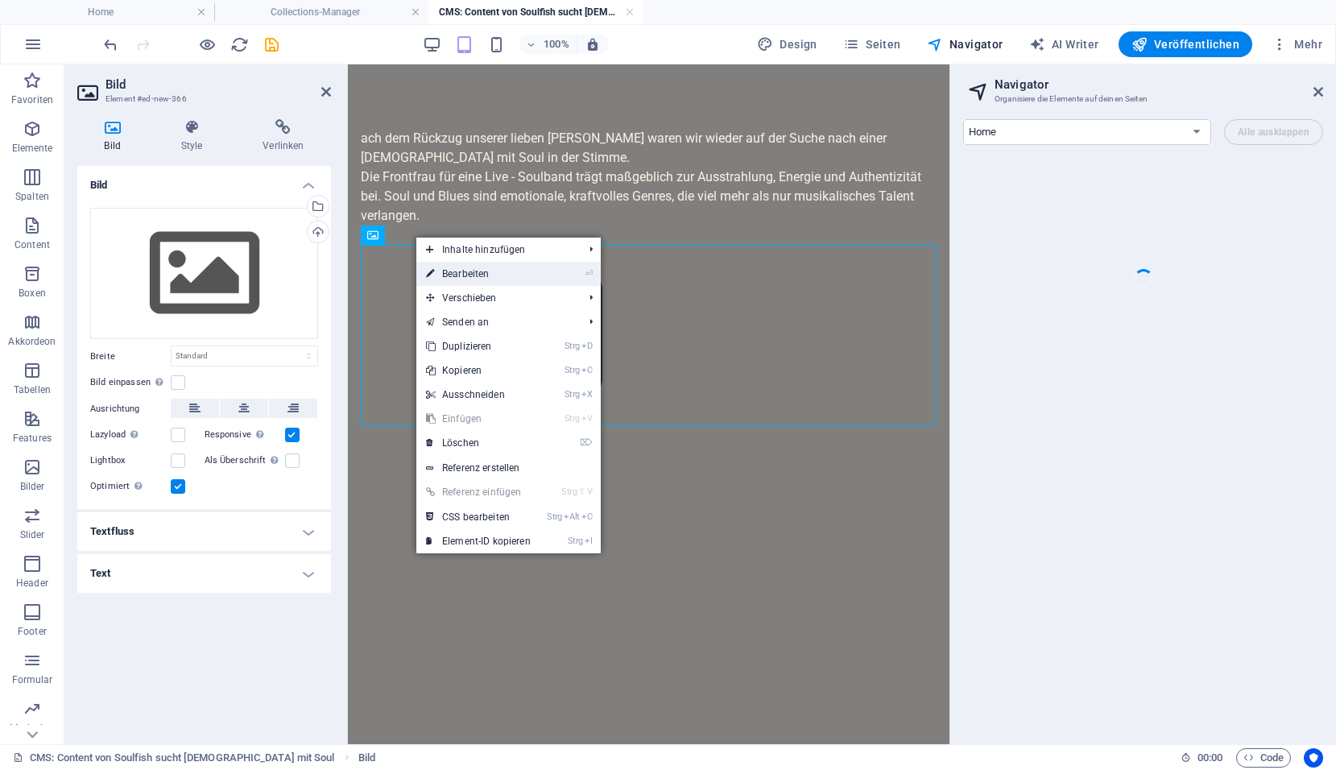
click at [444, 269] on link "⏎ Bearbeiten" at bounding box center [478, 274] width 124 height 24
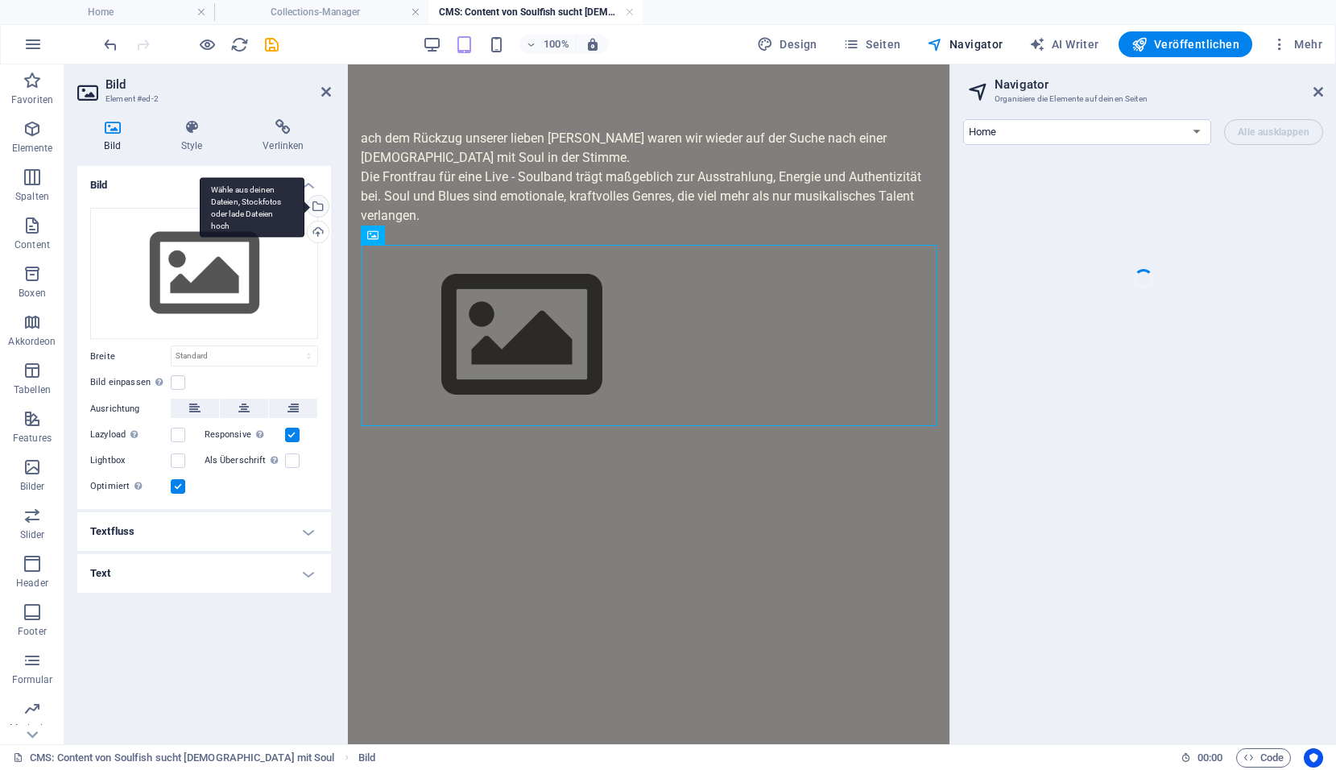
click at [319, 199] on div "Wähle aus deinen Dateien, Stockfotos oder lade Dateien hoch" at bounding box center [316, 208] width 24 height 24
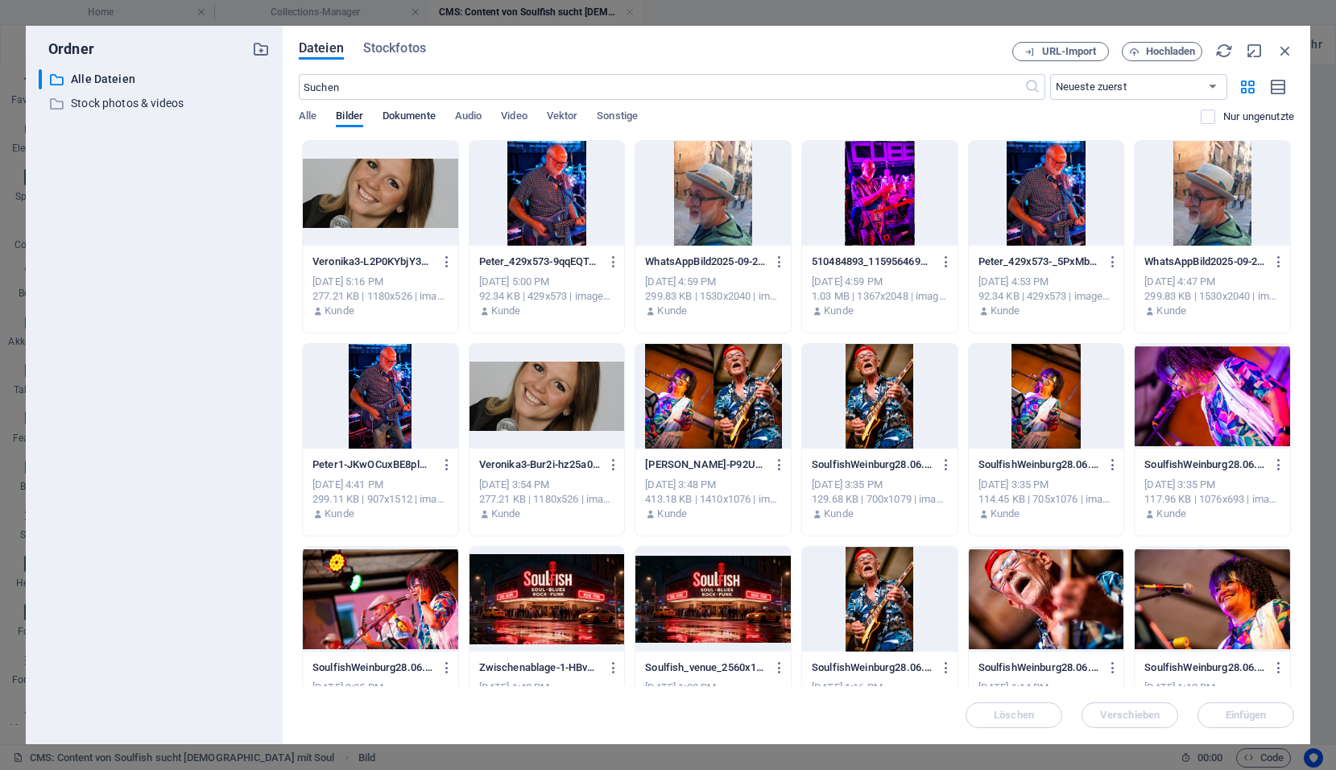
click at [405, 120] on span "Dokumente" at bounding box center [408, 117] width 53 height 23
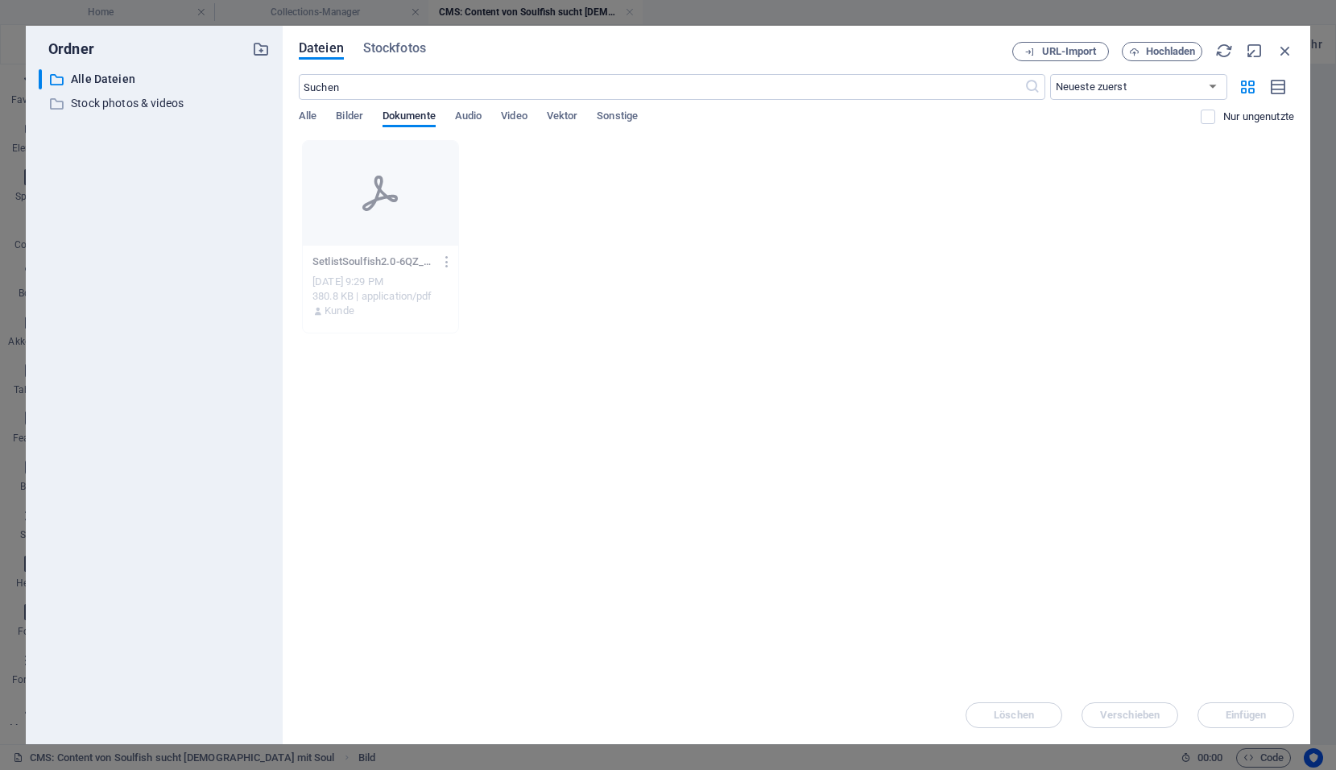
click at [490, 118] on div "Alle Bilder Dokumente Audio Video Vektor Sonstige" at bounding box center [750, 124] width 902 height 31
click at [514, 113] on span "Video" at bounding box center [514, 117] width 26 height 23
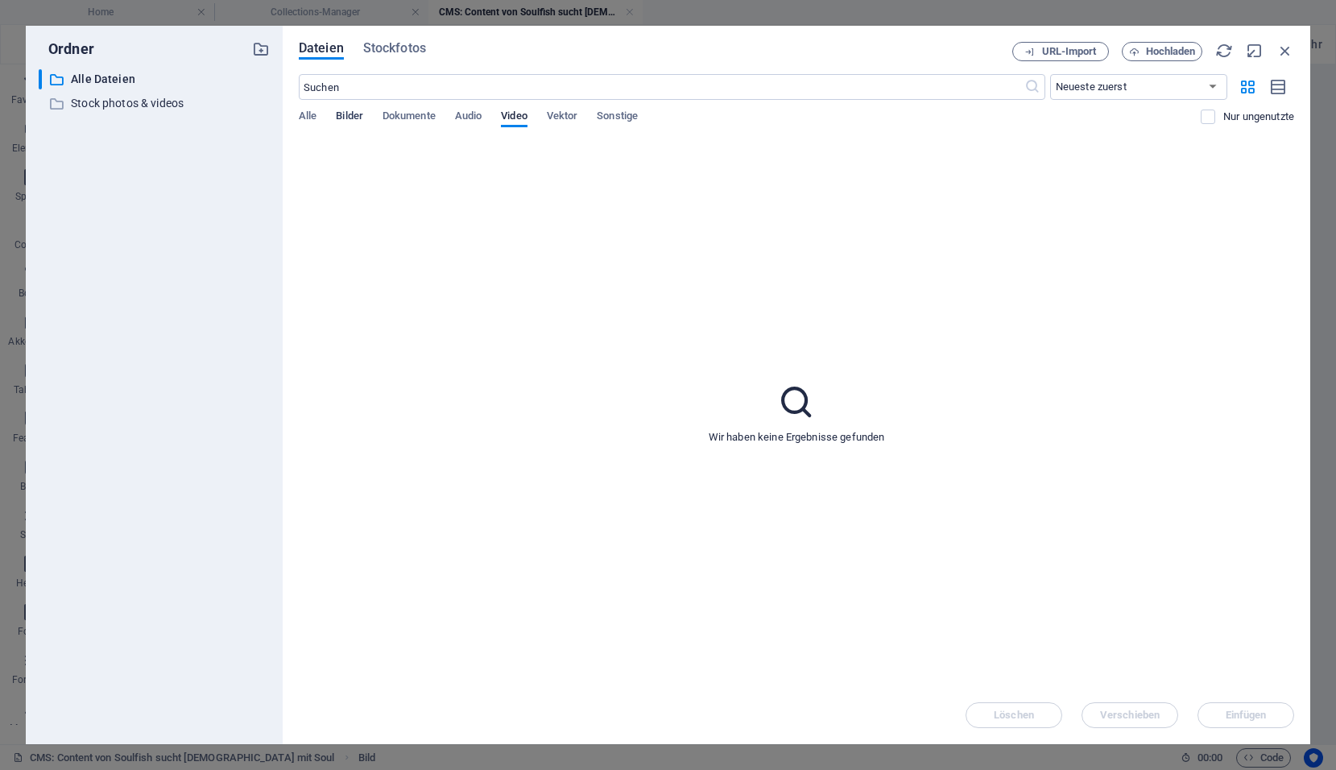
click at [353, 114] on span "Bilder" at bounding box center [349, 117] width 27 height 23
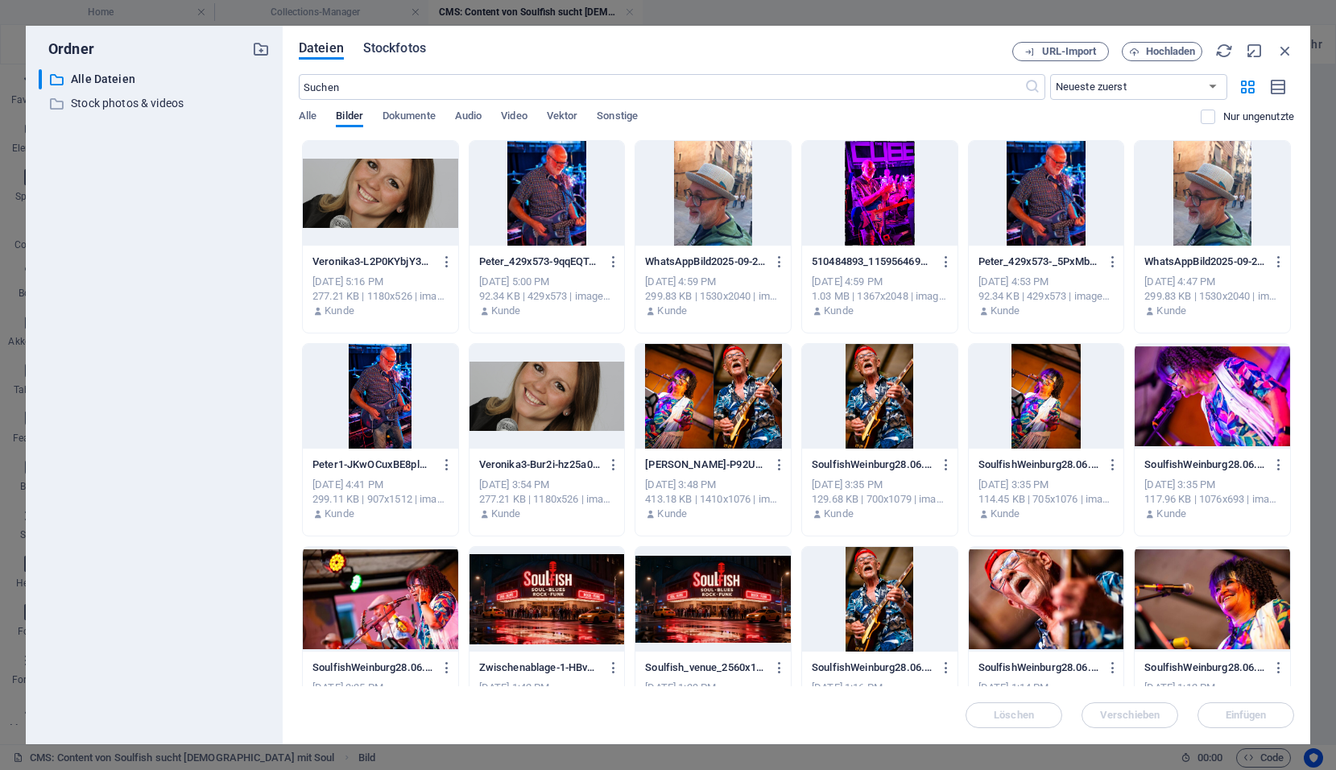
click at [370, 43] on span "Stockfotos" at bounding box center [394, 48] width 63 height 19
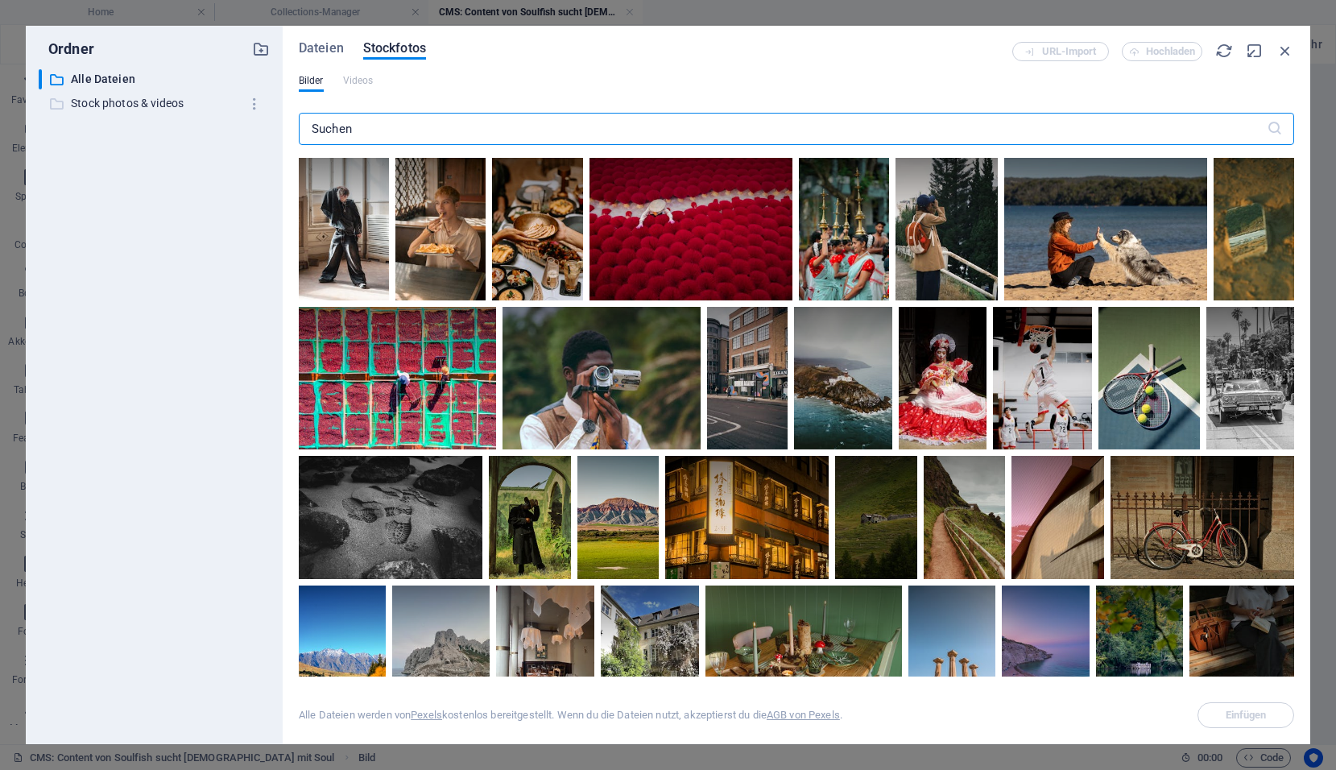
click at [135, 98] on p "Stock photos & videos" at bounding box center [155, 103] width 169 height 19
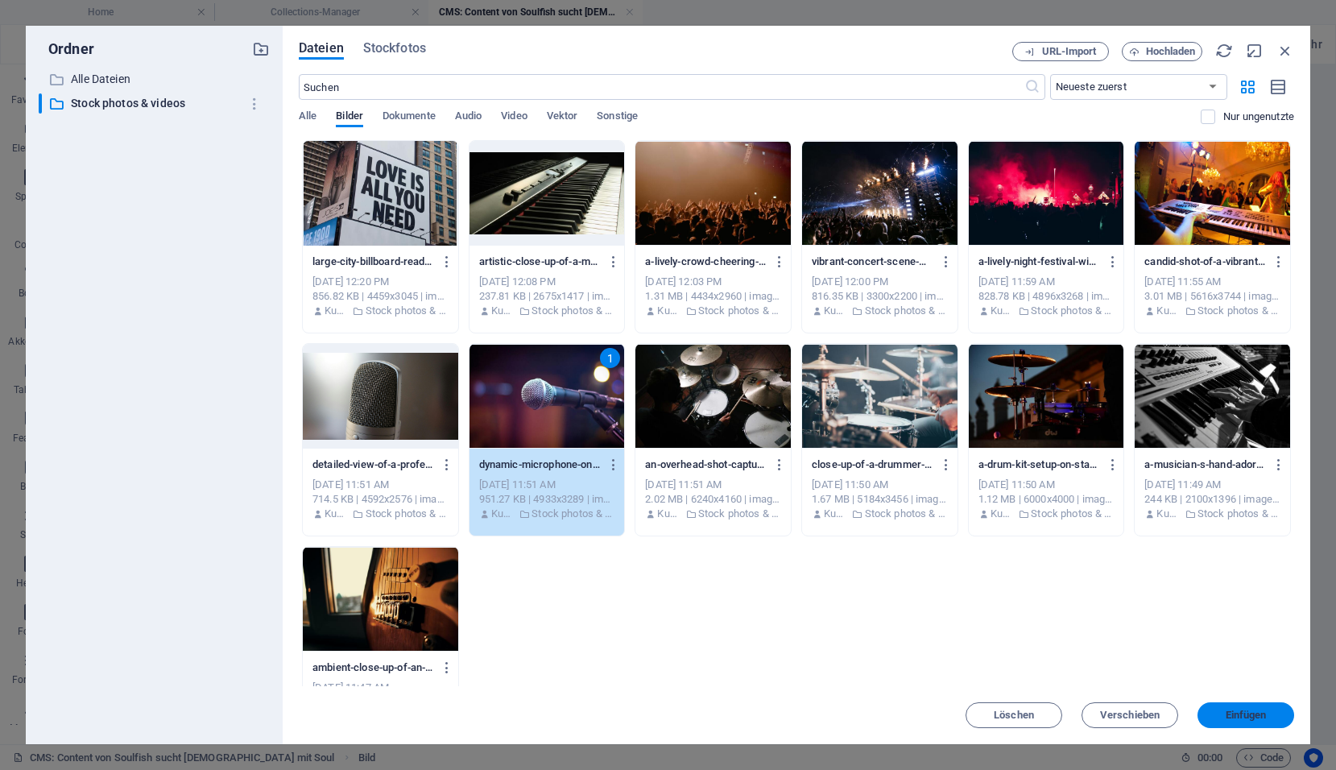
click at [1240, 718] on span "Einfügen" at bounding box center [1245, 715] width 41 height 10
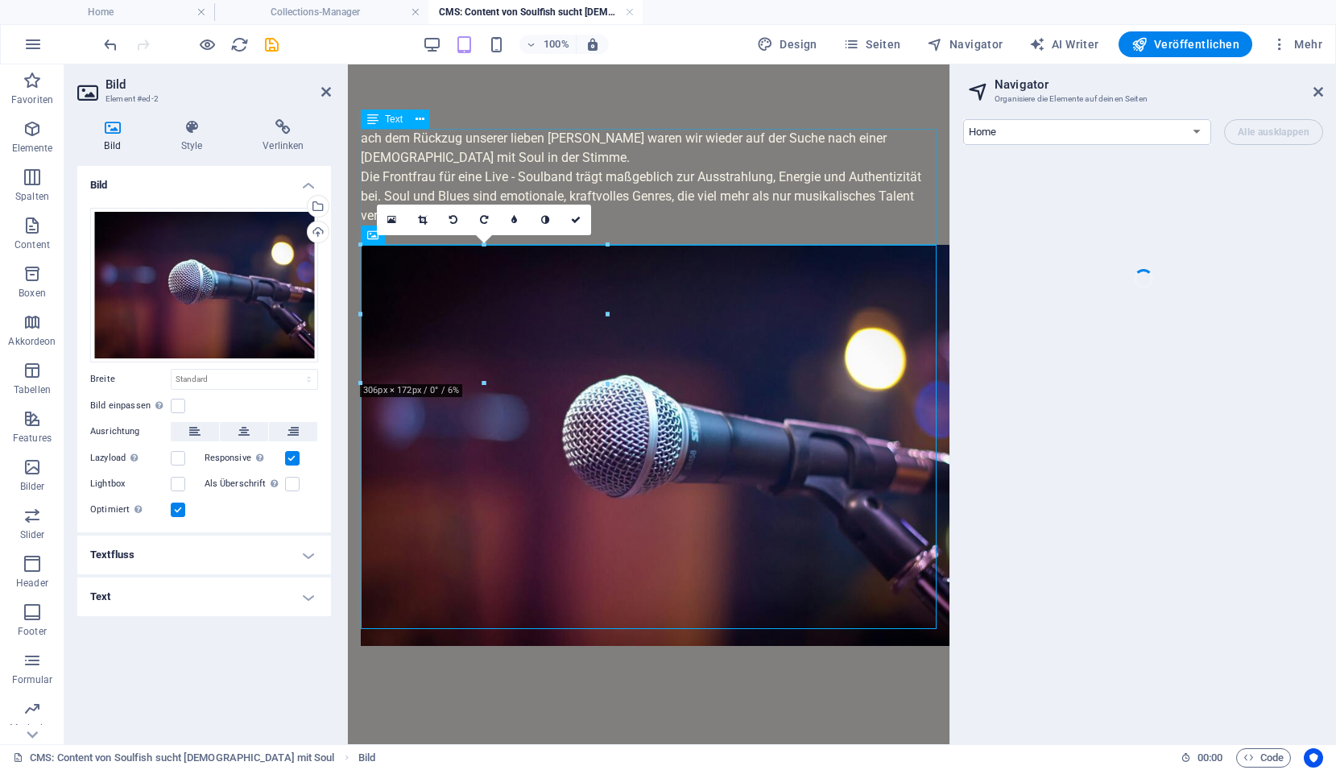
click at [450, 145] on p "ach dem Rückzug unserer lieben Doris waren wir wieder auf der Suche nach einer …" at bounding box center [649, 148] width 576 height 39
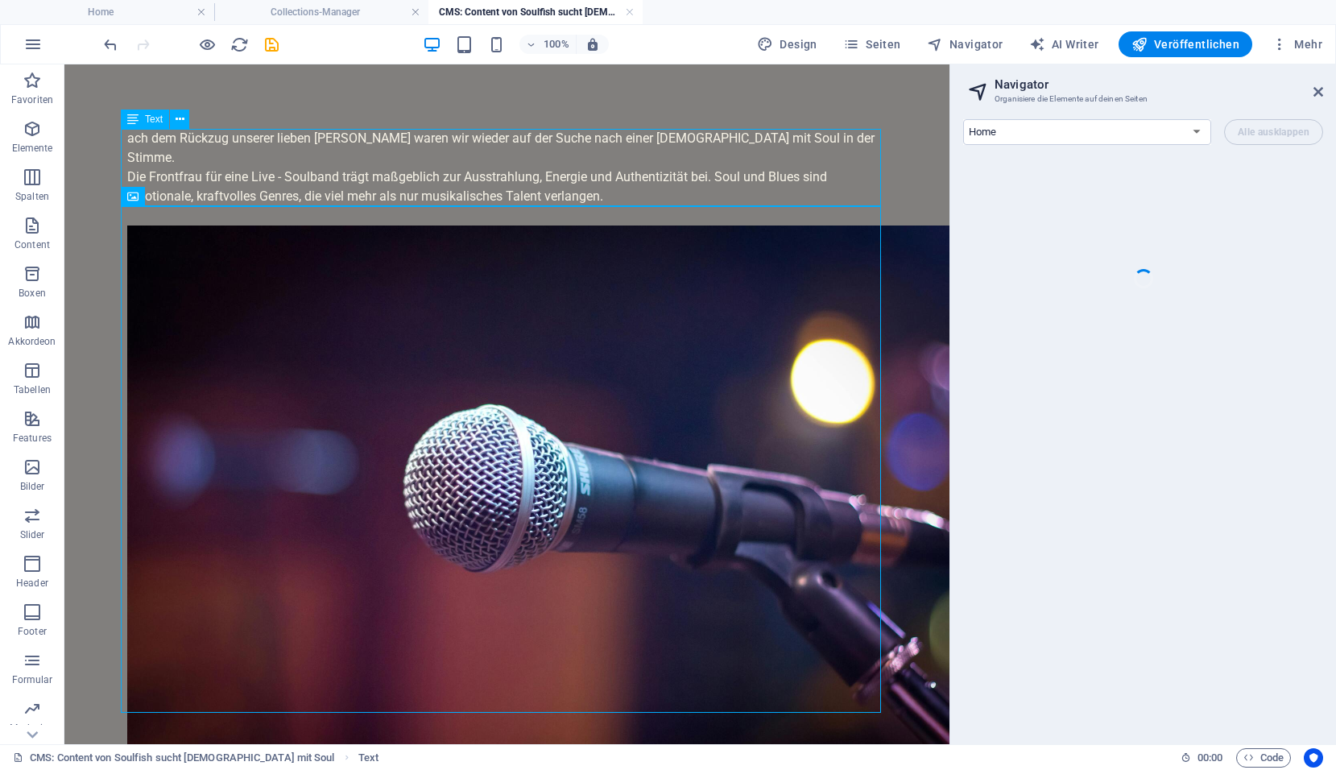
click at [144, 143] on p "ach dem Rückzug unserer lieben Doris waren wir wieder auf der Suche nach einer …" at bounding box center [507, 148] width 760 height 39
click at [276, 52] on icon "save" at bounding box center [271, 44] width 19 height 19
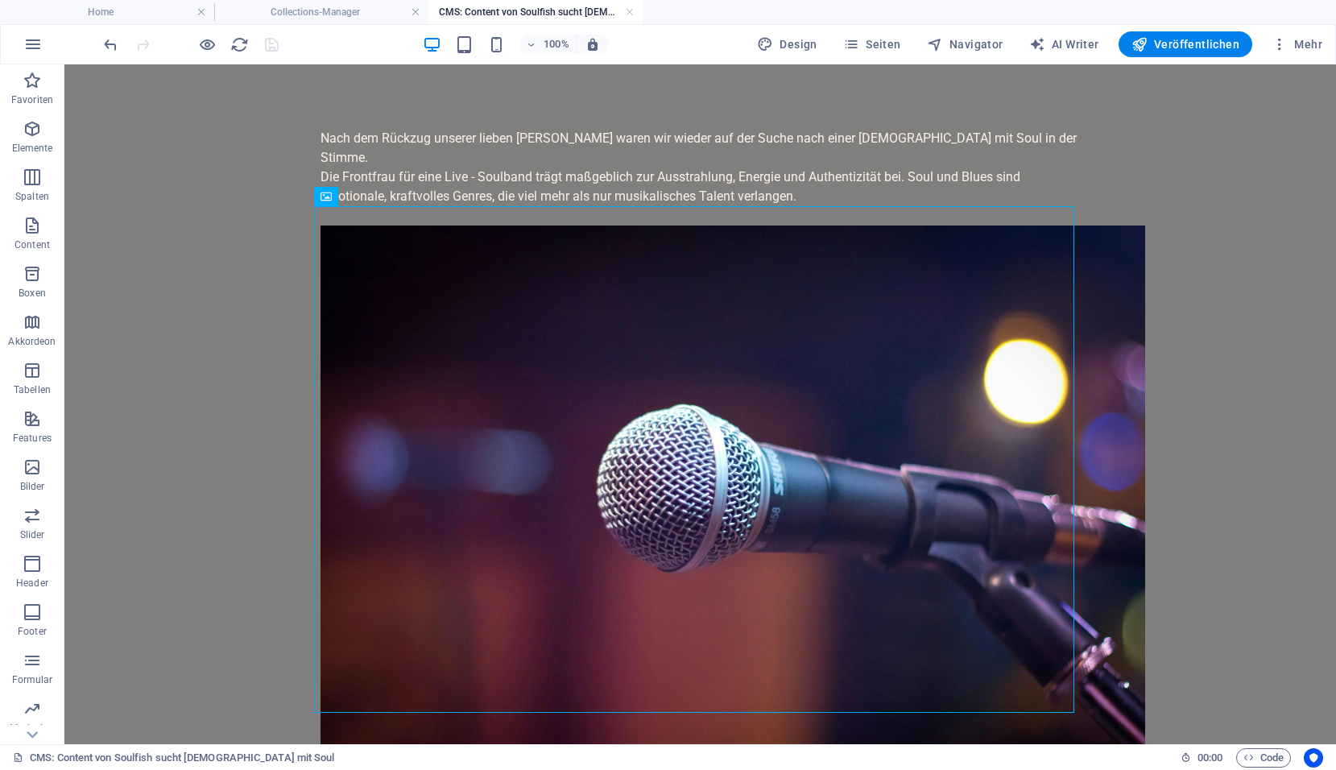
scroll to position [33, 0]
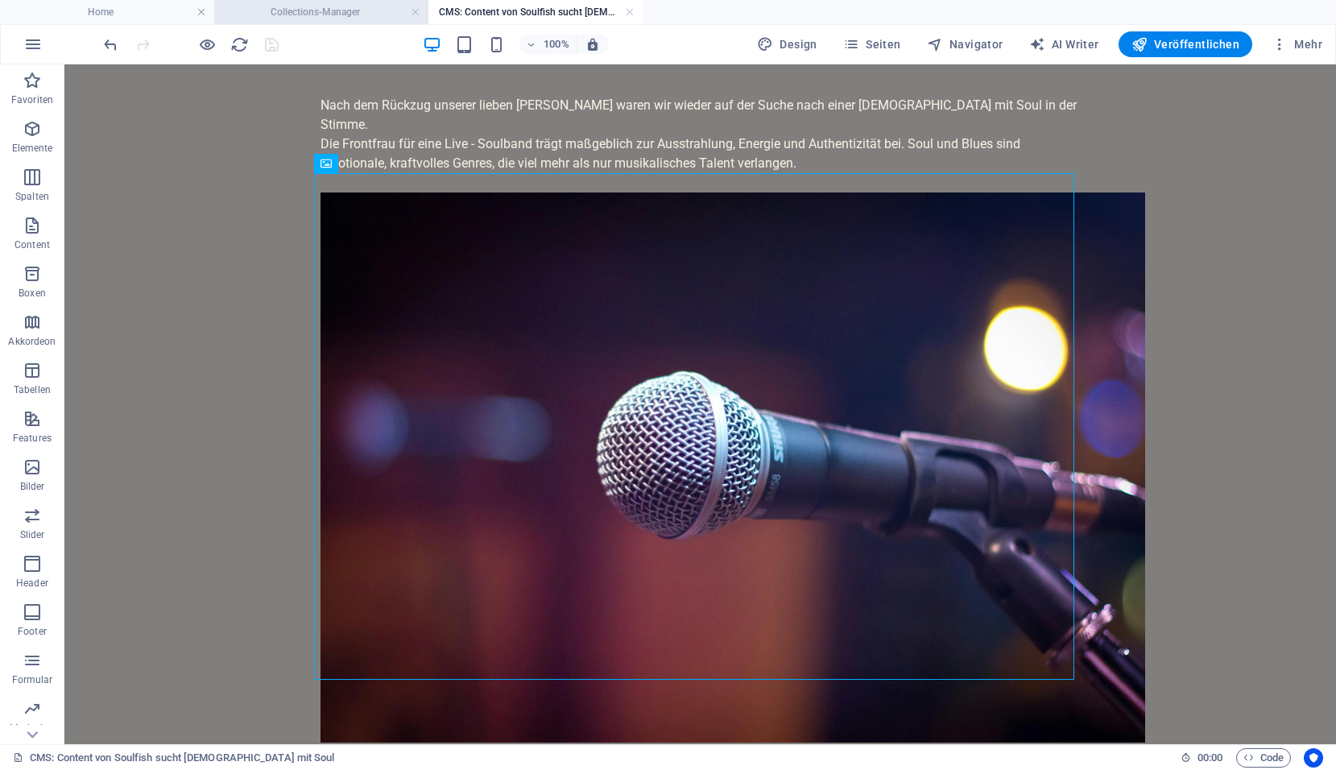
click at [320, 14] on h4 "Collections-Manager" at bounding box center [321, 12] width 214 height 18
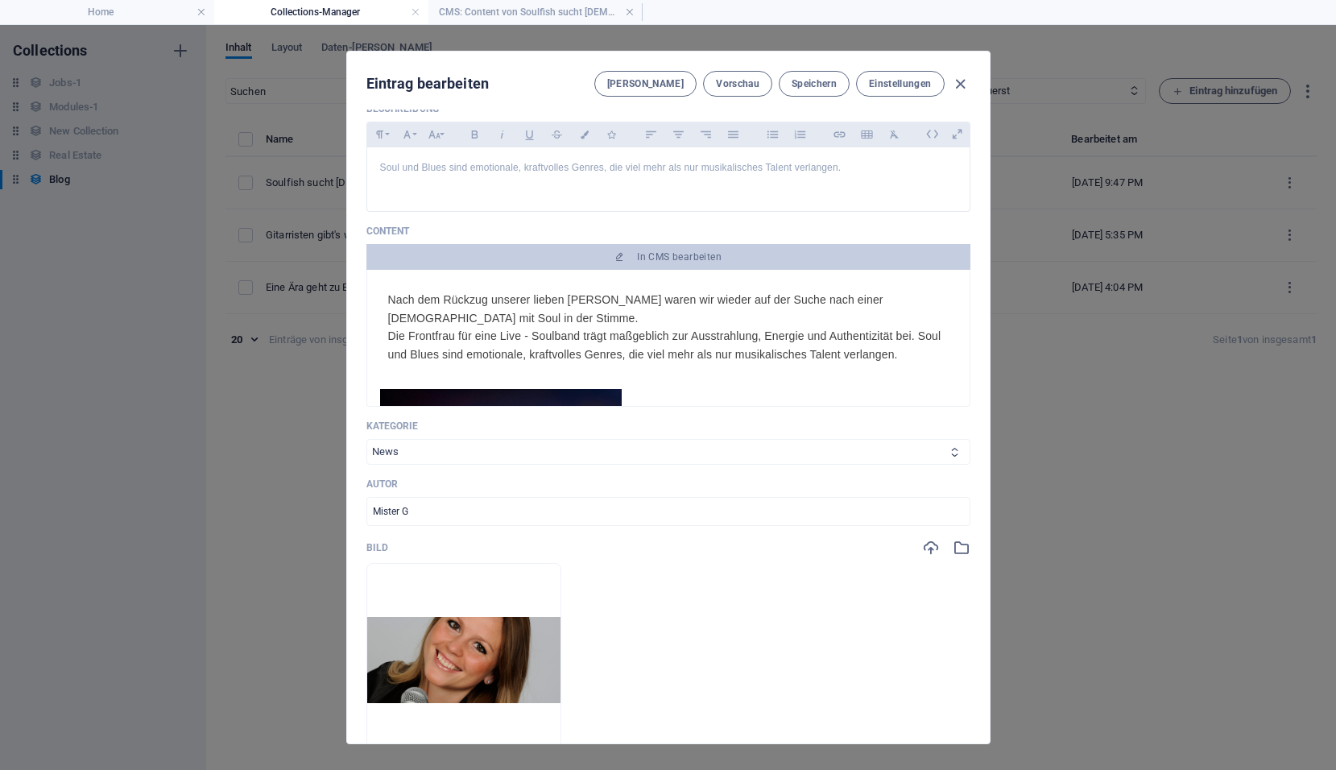
scroll to position [0, 0]
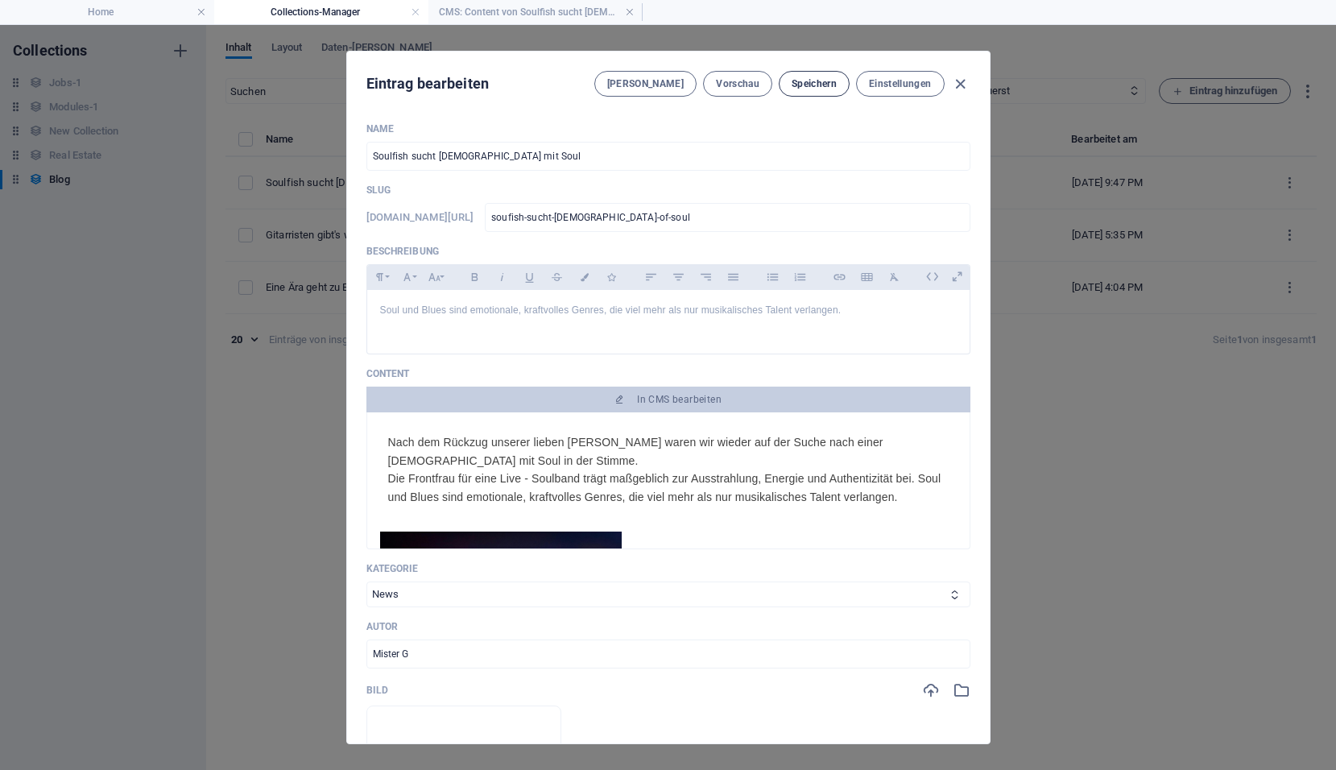
click at [812, 81] on span "Speichern" at bounding box center [813, 83] width 45 height 13
click at [967, 85] on icon "button" at bounding box center [960, 84] width 19 height 19
type input "soufish-sucht-lady-of-soul"
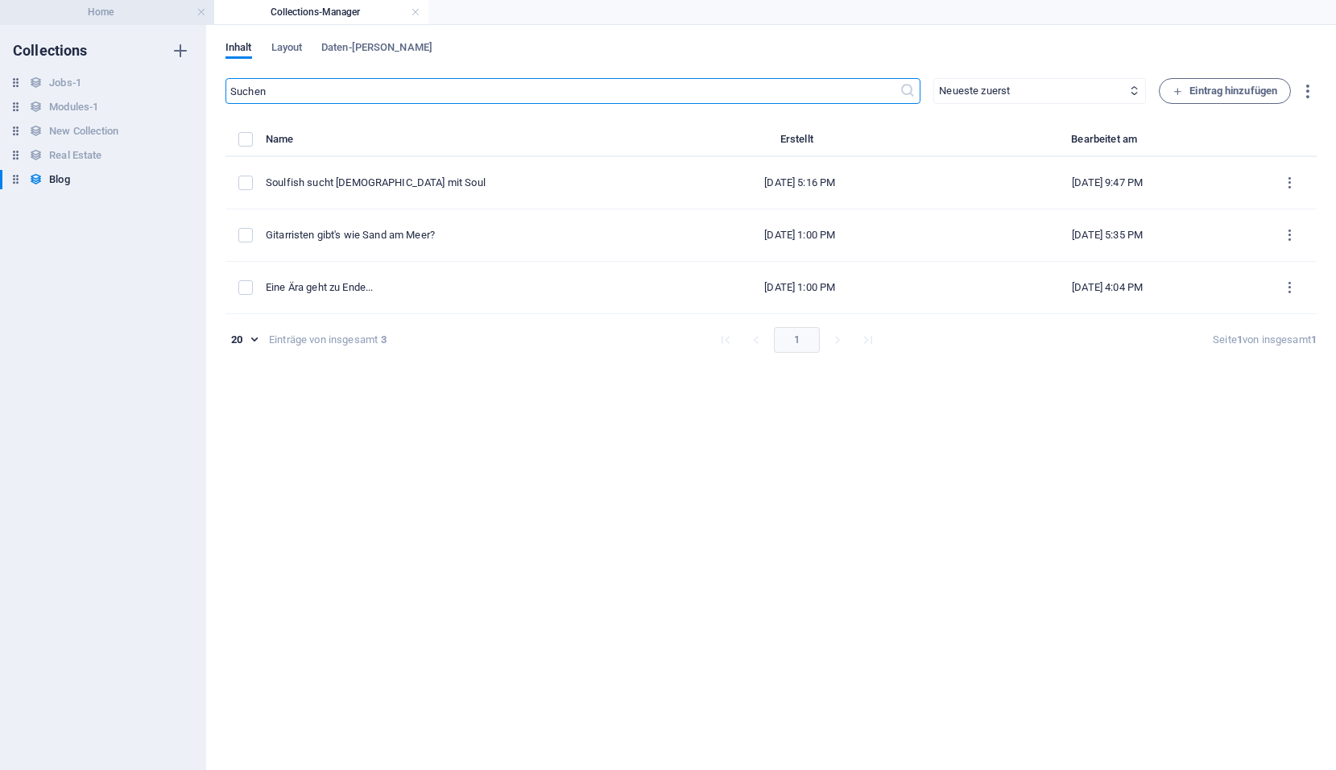
click at [109, 5] on h4 "Home" at bounding box center [107, 12] width 214 height 18
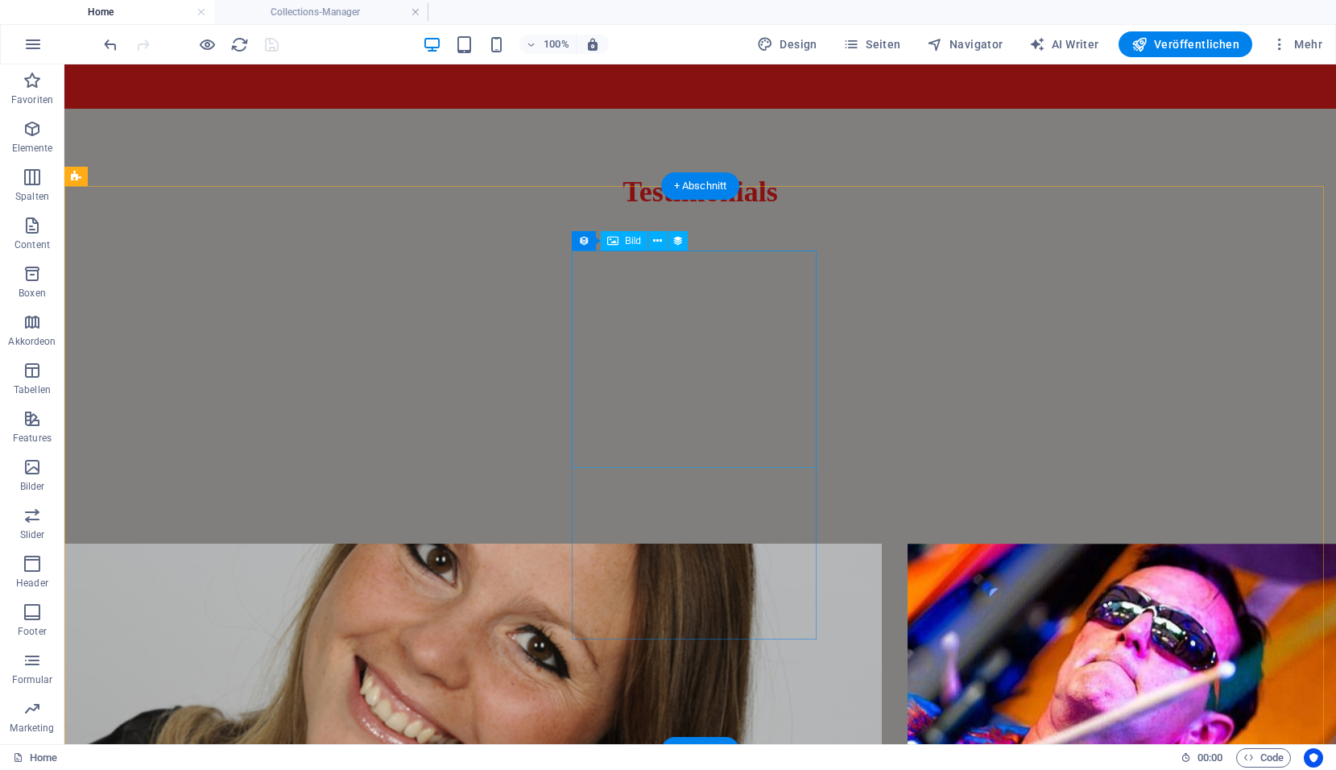
scroll to position [3892, 0]
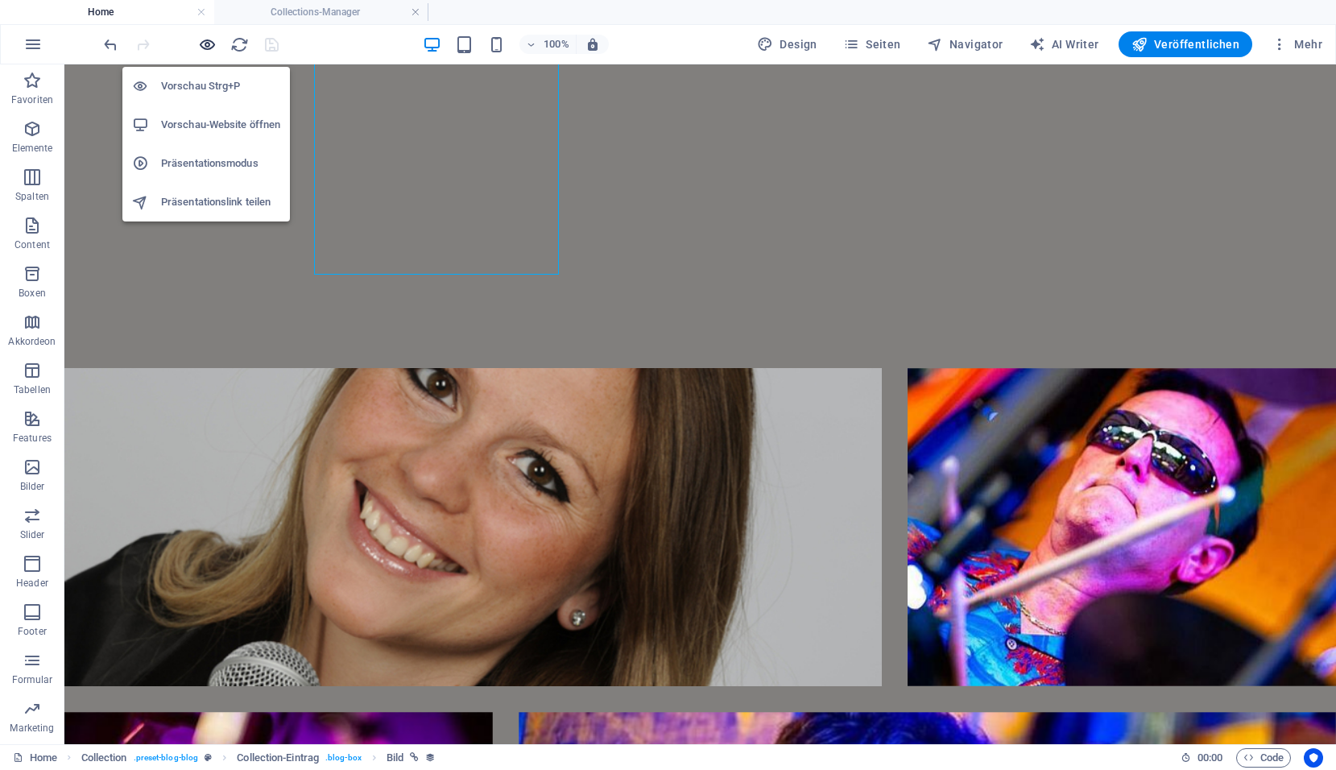
click at [205, 43] on icon "button" at bounding box center [207, 44] width 19 height 19
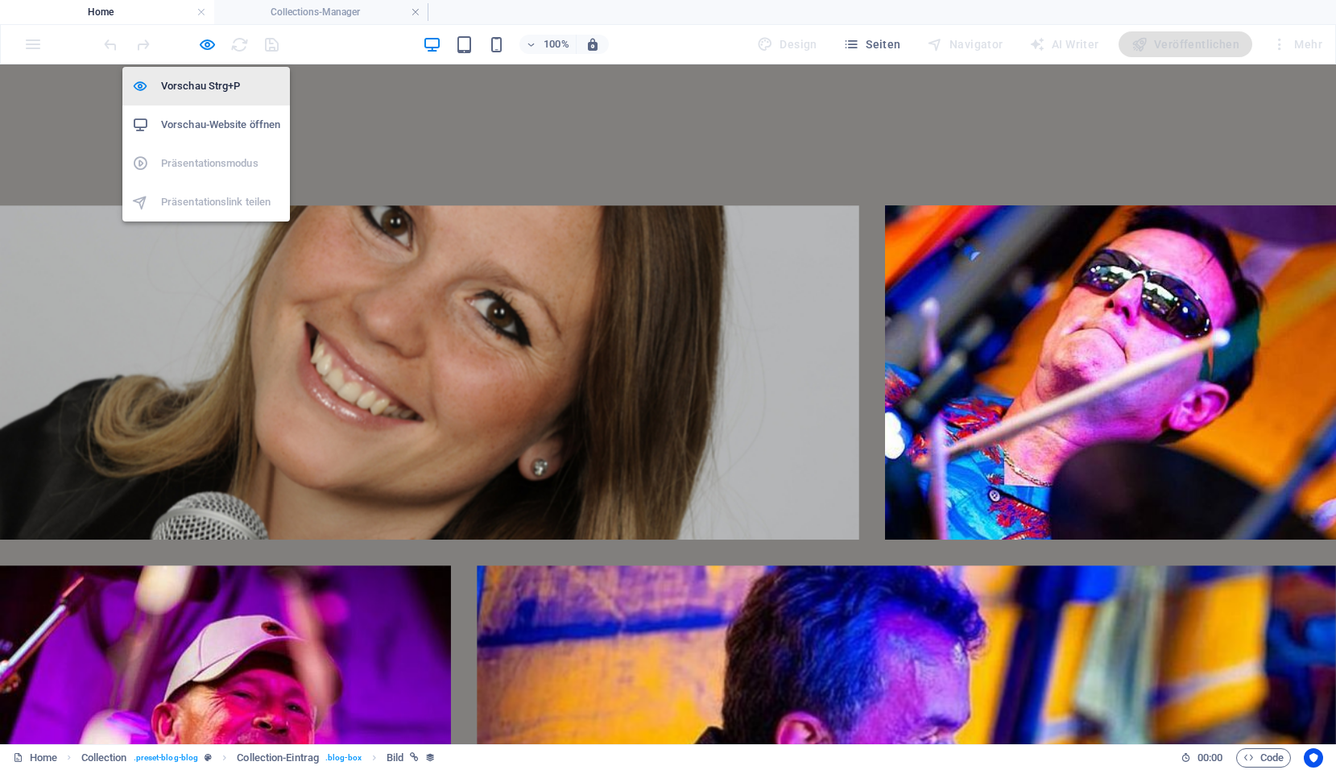
click at [204, 90] on h6 "Vorschau Strg+P" at bounding box center [220, 85] width 119 height 19
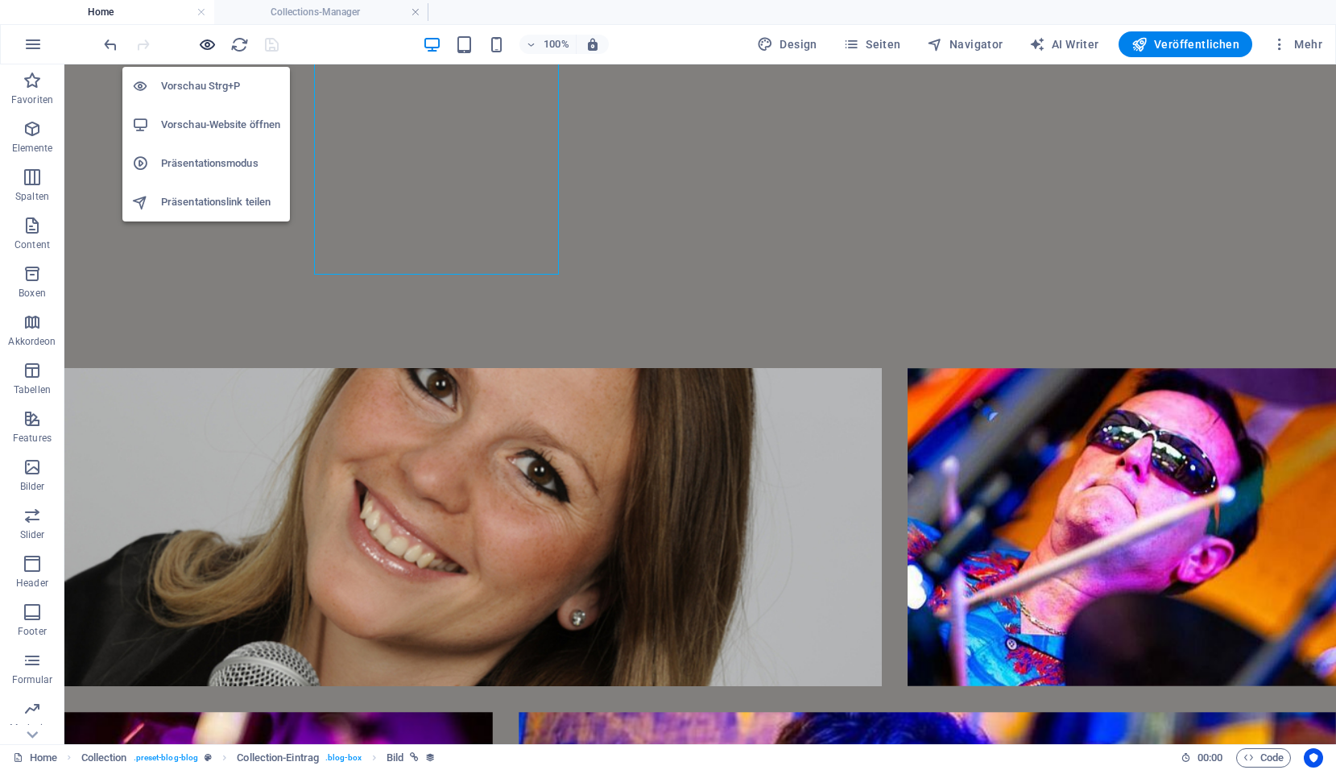
click at [202, 46] on icon "button" at bounding box center [207, 44] width 19 height 19
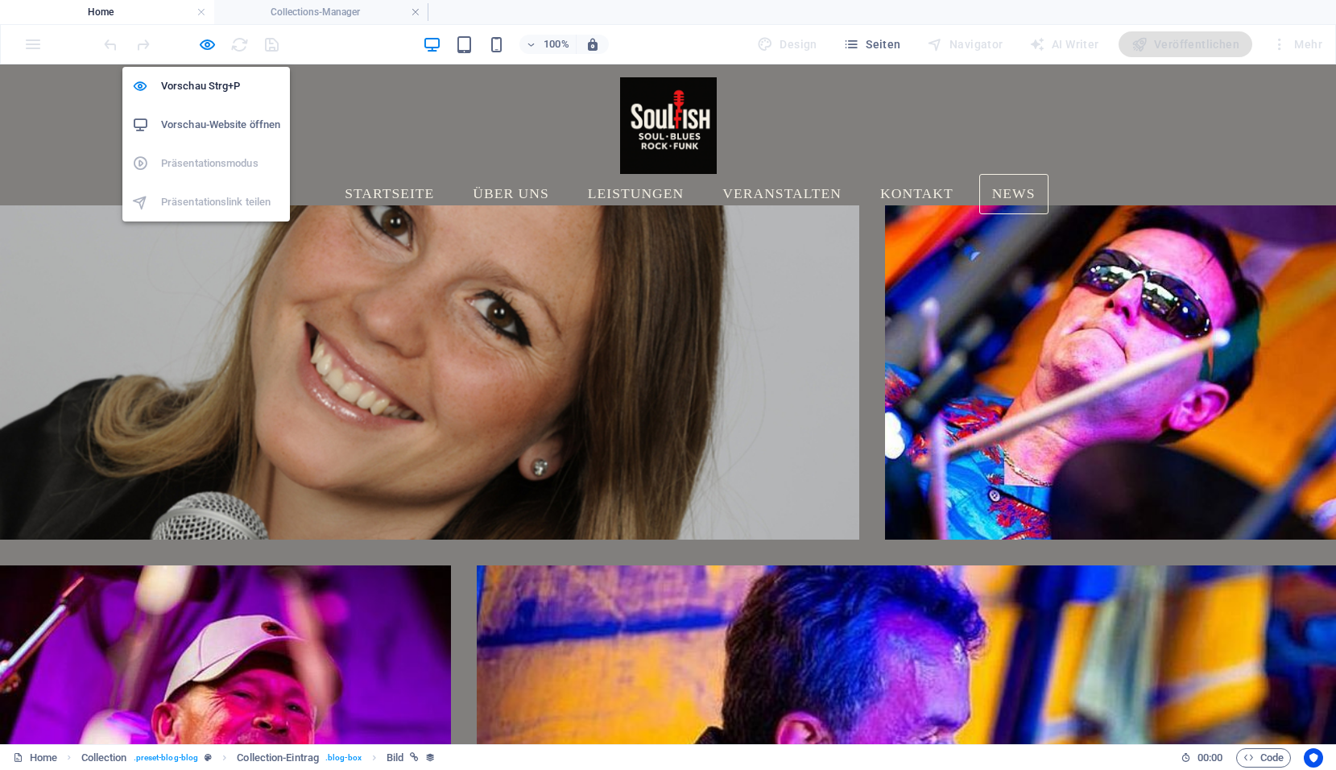
scroll to position [3921, 0]
click at [200, 118] on h6 "Vorschau-Website öffnen" at bounding box center [220, 124] width 119 height 19
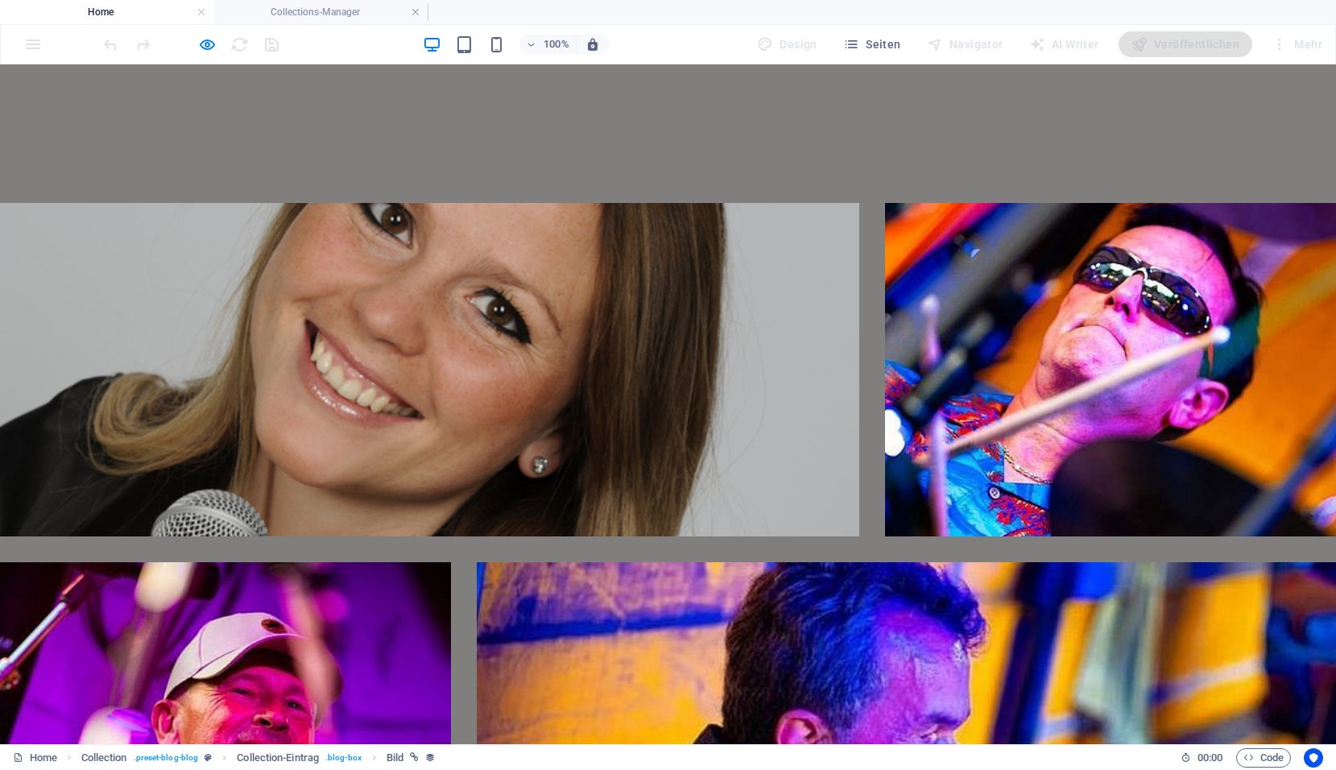
scroll to position [3940, 0]
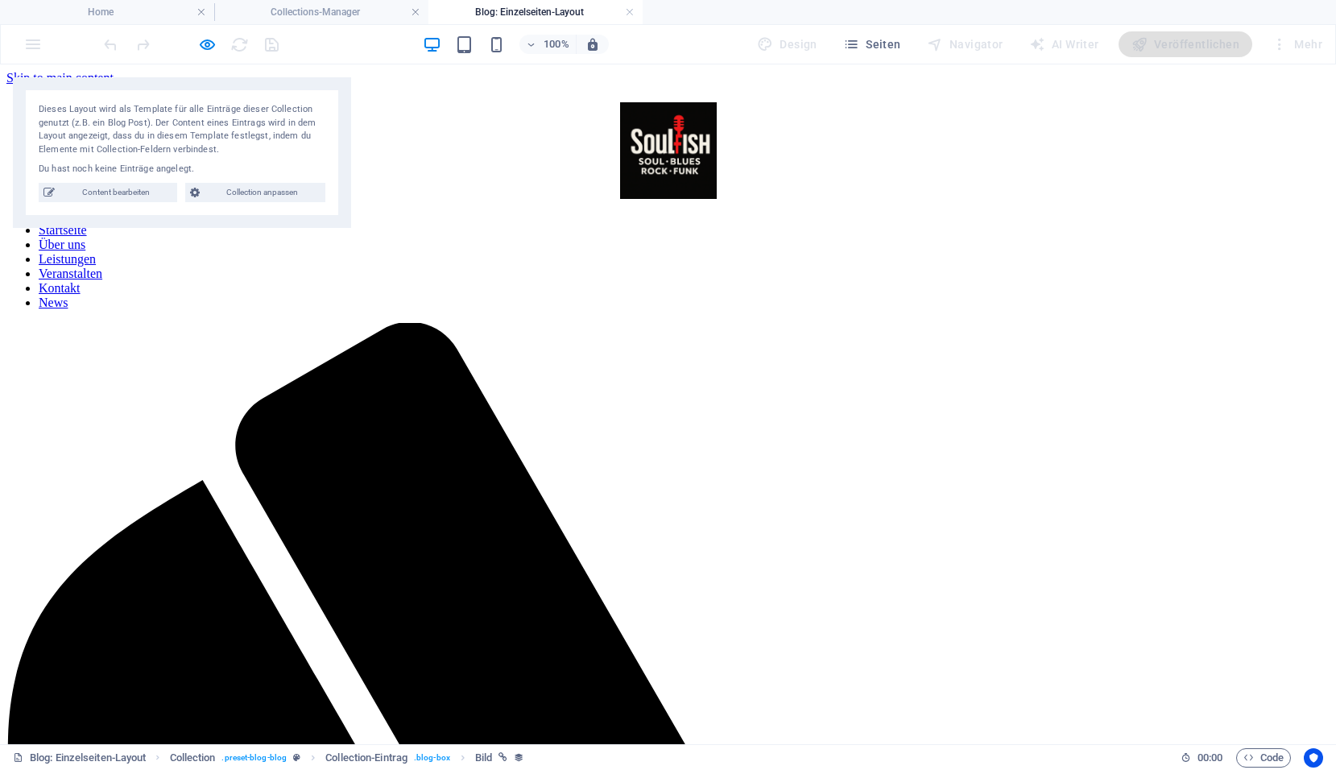
scroll to position [0, 0]
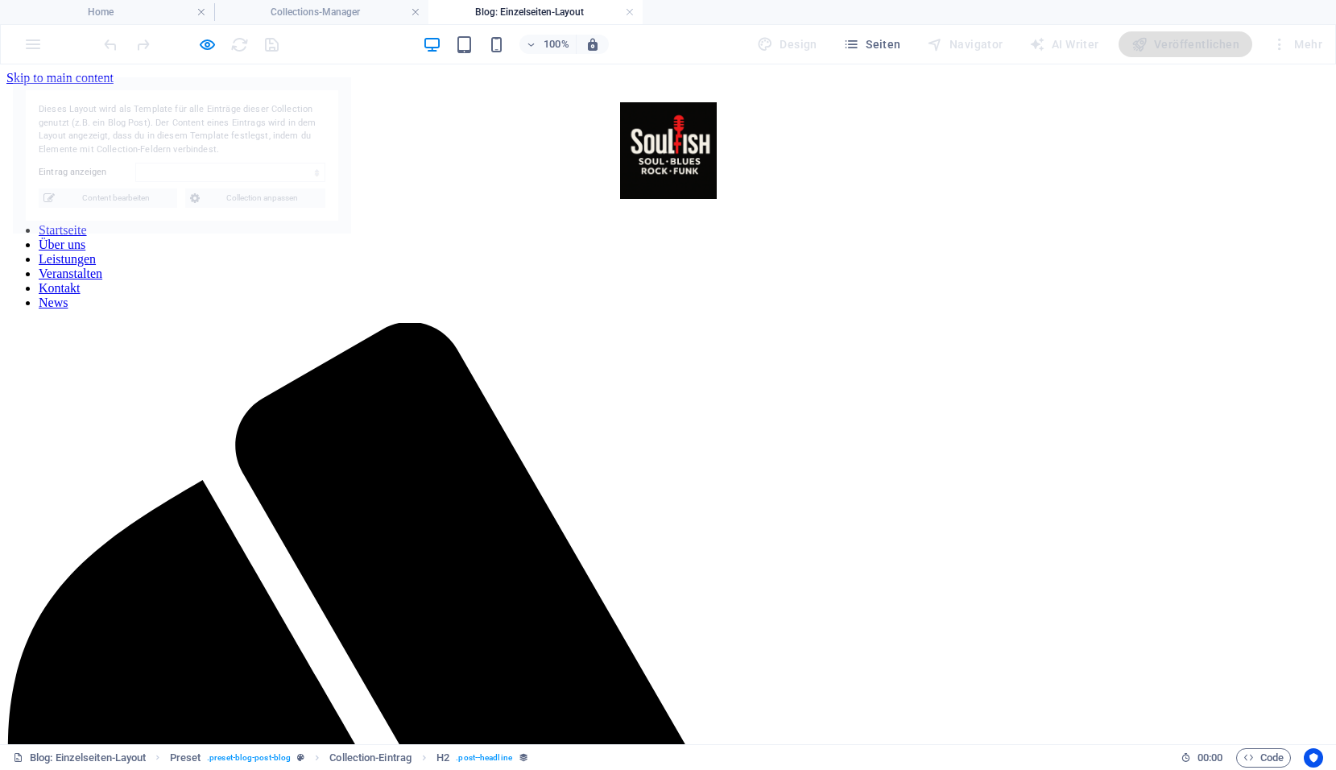
select select "68dd45bd44ea52935a0fd492"
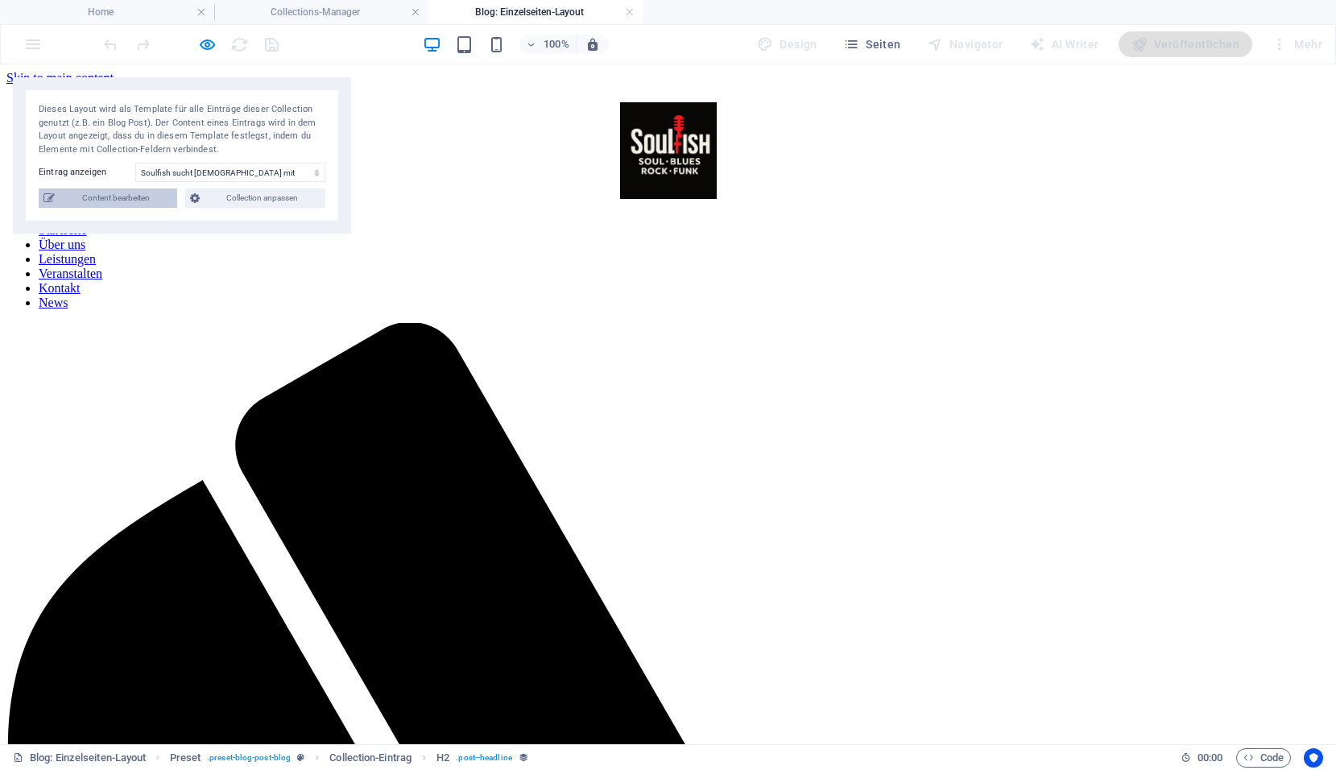
click at [162, 205] on span "Content bearbeiten" at bounding box center [116, 197] width 113 height 19
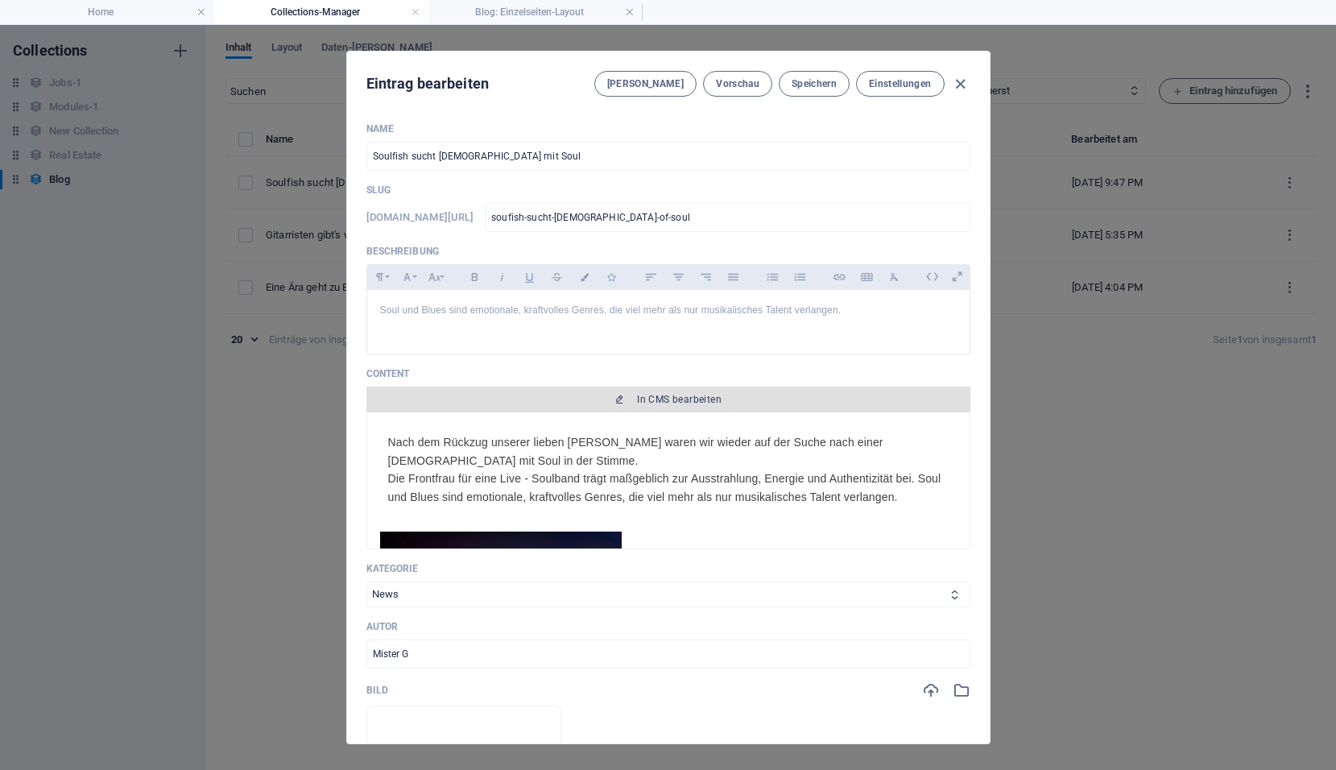
click at [688, 396] on span "In CMS bearbeiten" at bounding box center [679, 399] width 85 height 13
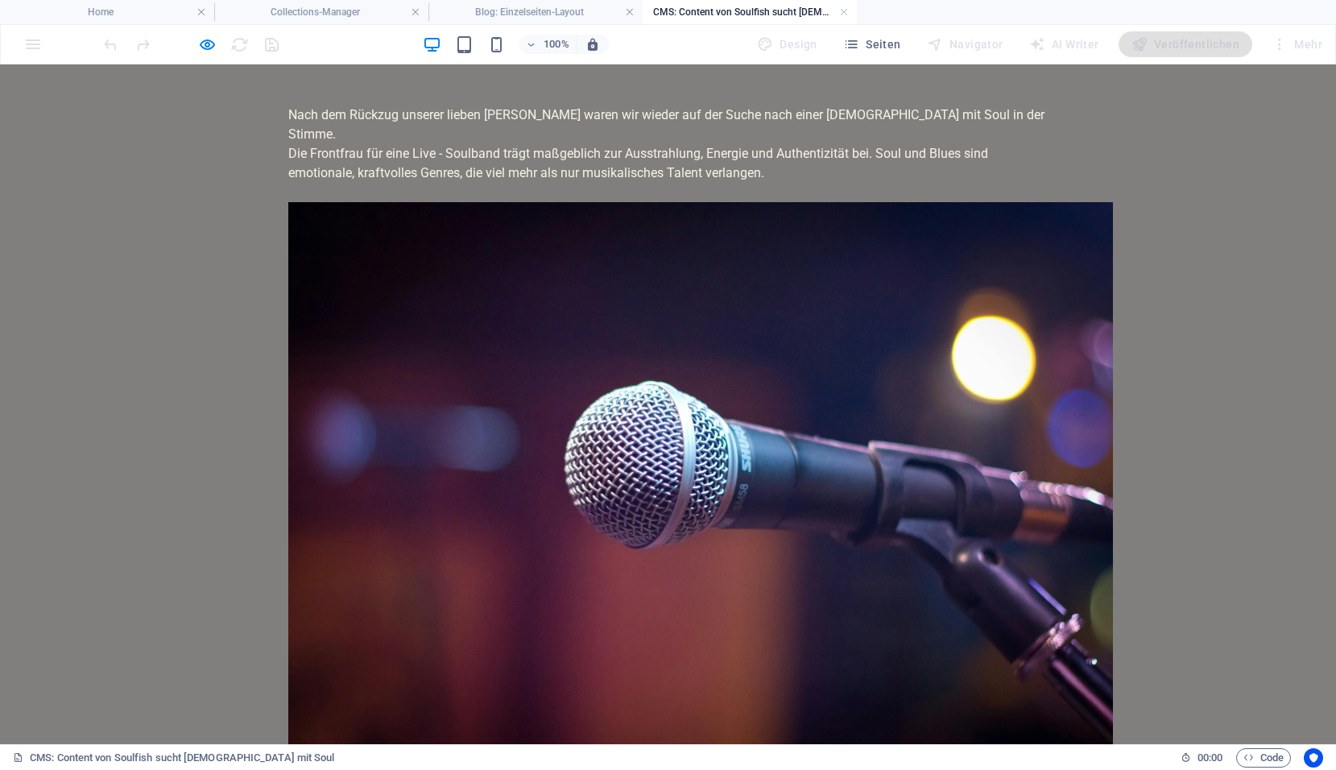
scroll to position [33, 0]
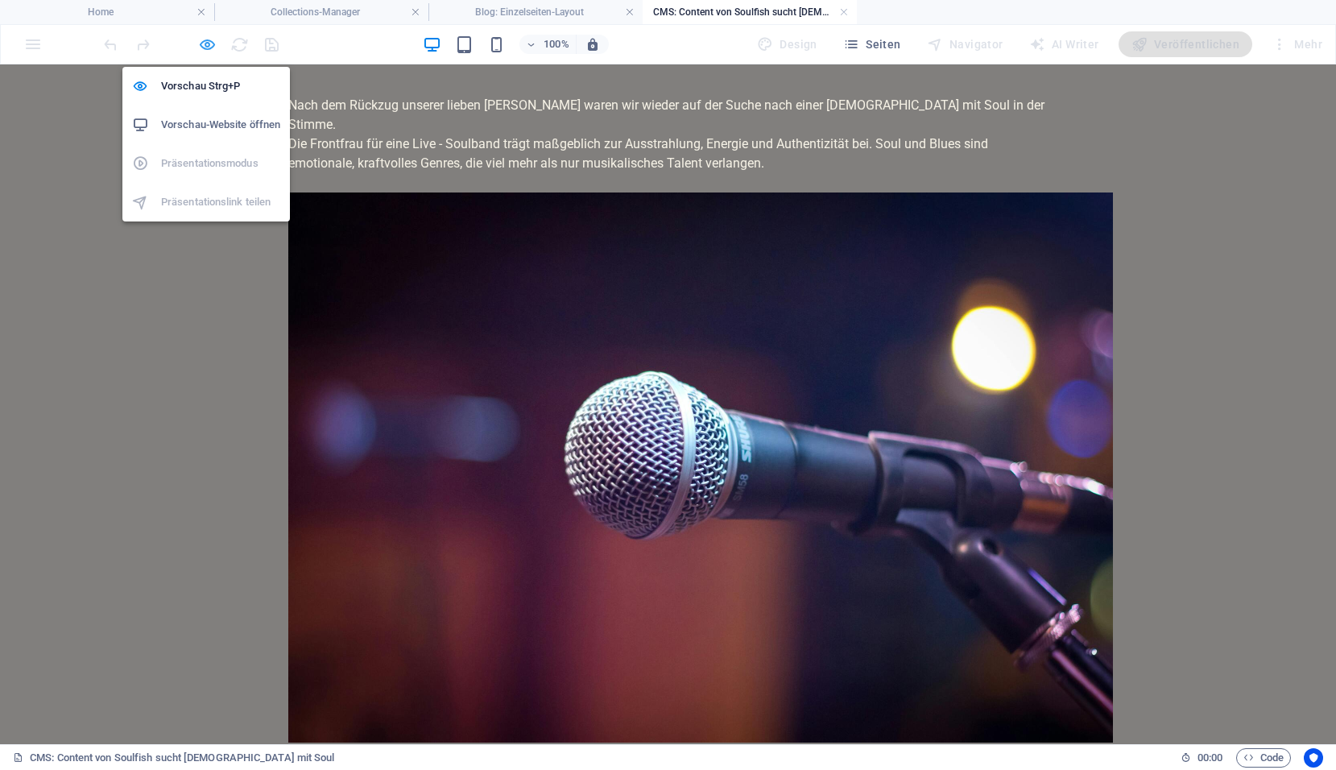
click at [207, 50] on icon "button" at bounding box center [207, 44] width 19 height 19
click at [208, 51] on icon "button" at bounding box center [207, 44] width 19 height 19
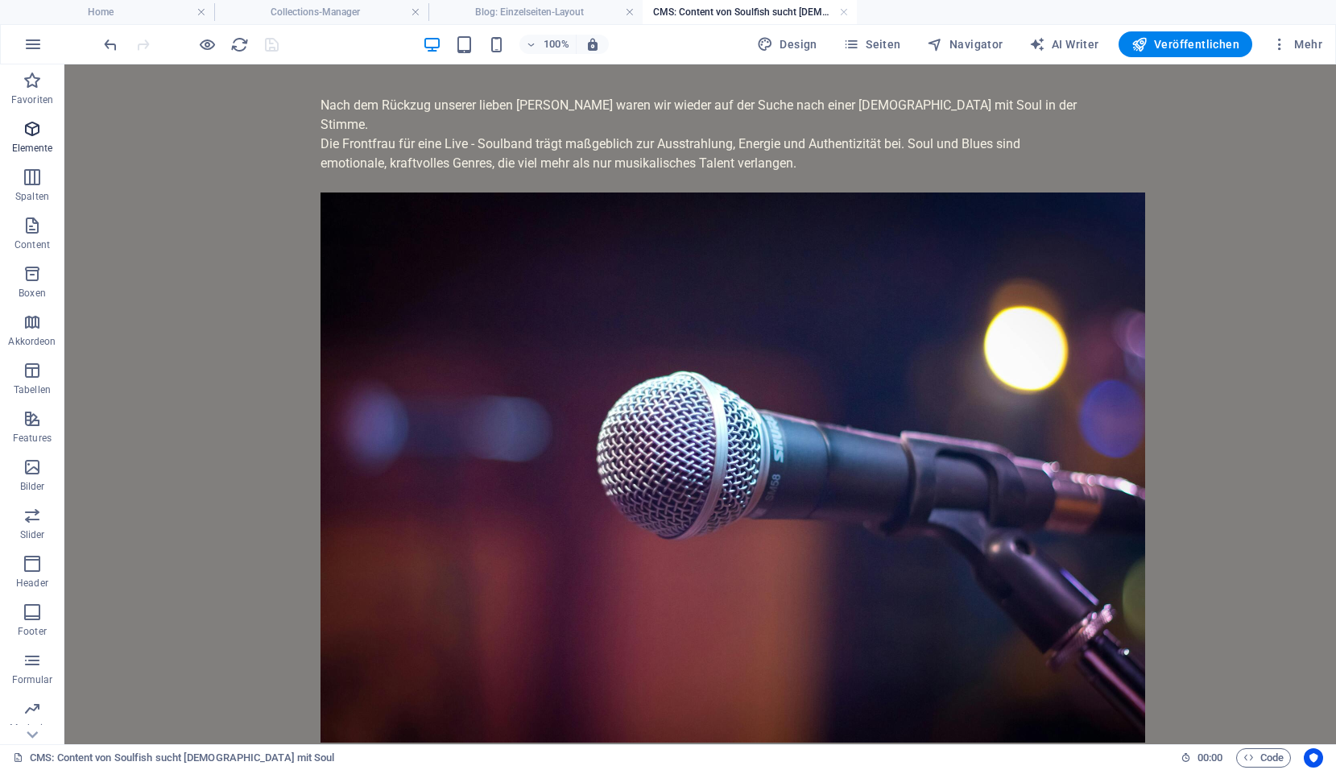
click at [24, 133] on icon "button" at bounding box center [32, 128] width 19 height 19
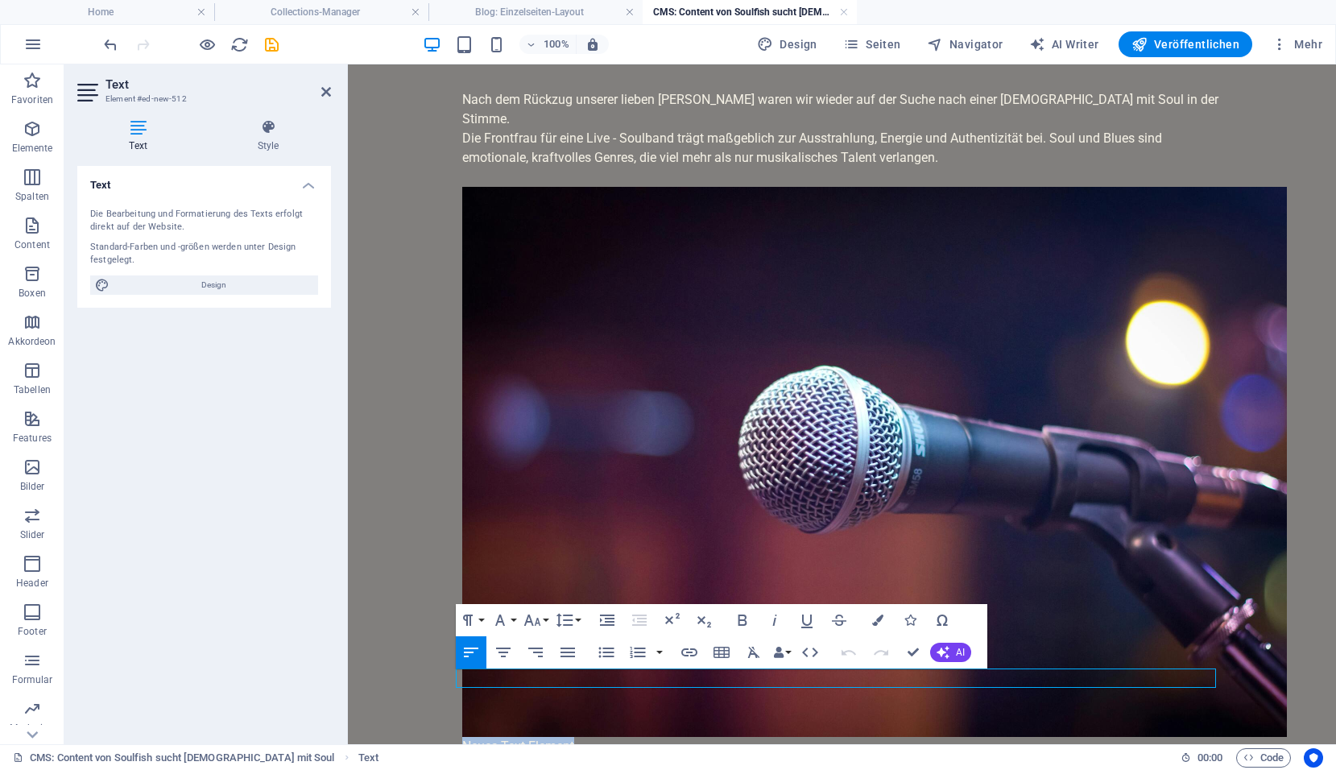
scroll to position [52, 0]
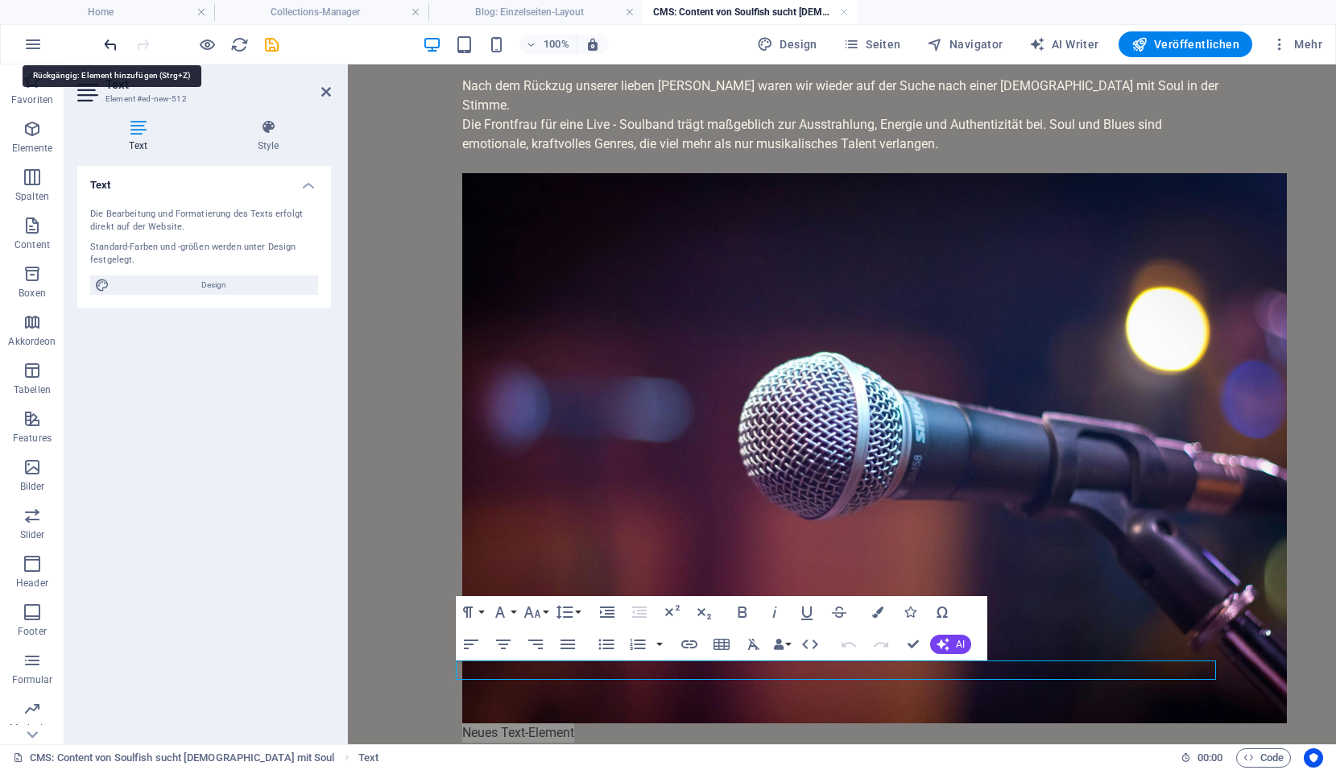
click at [115, 45] on icon "undo" at bounding box center [110, 44] width 19 height 19
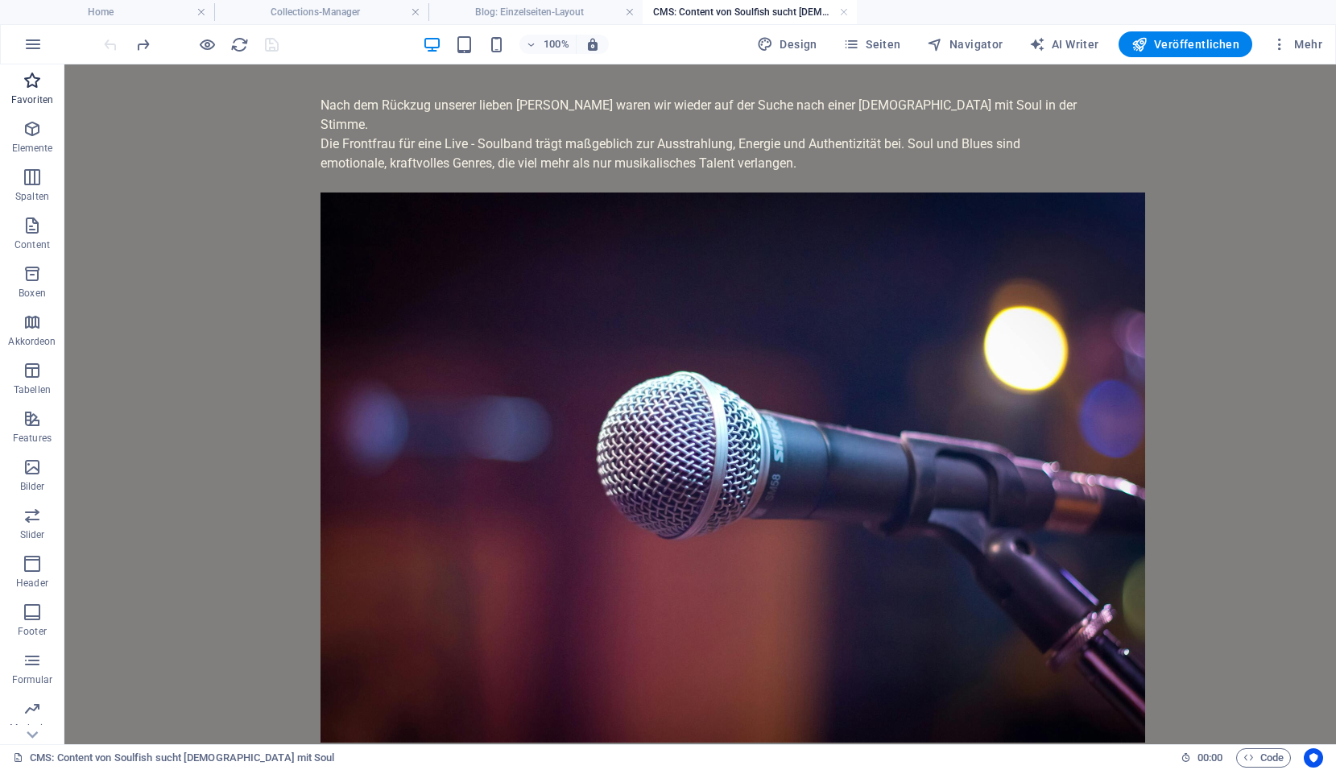
click at [45, 96] on p "Favoriten" at bounding box center [32, 99] width 42 height 13
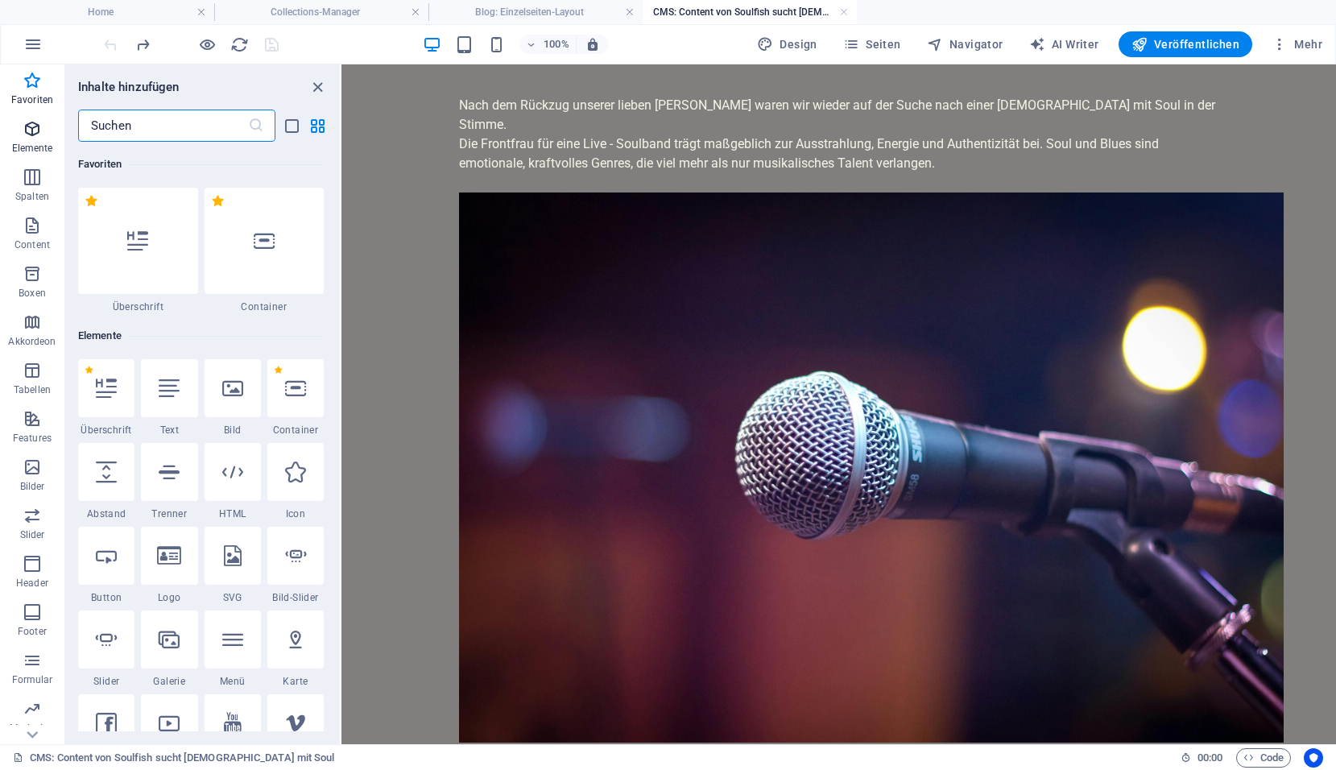
click at [31, 134] on icon "button" at bounding box center [32, 128] width 19 height 19
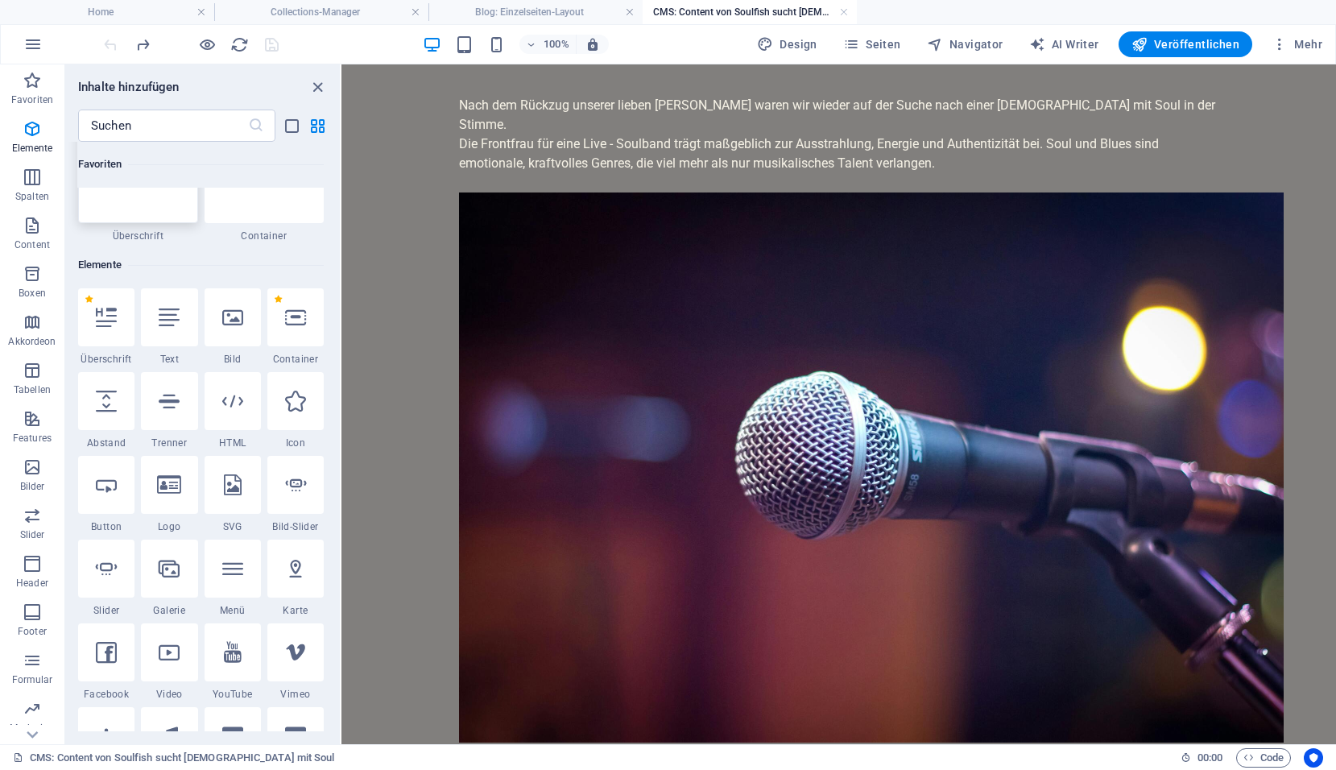
scroll to position [161, 0]
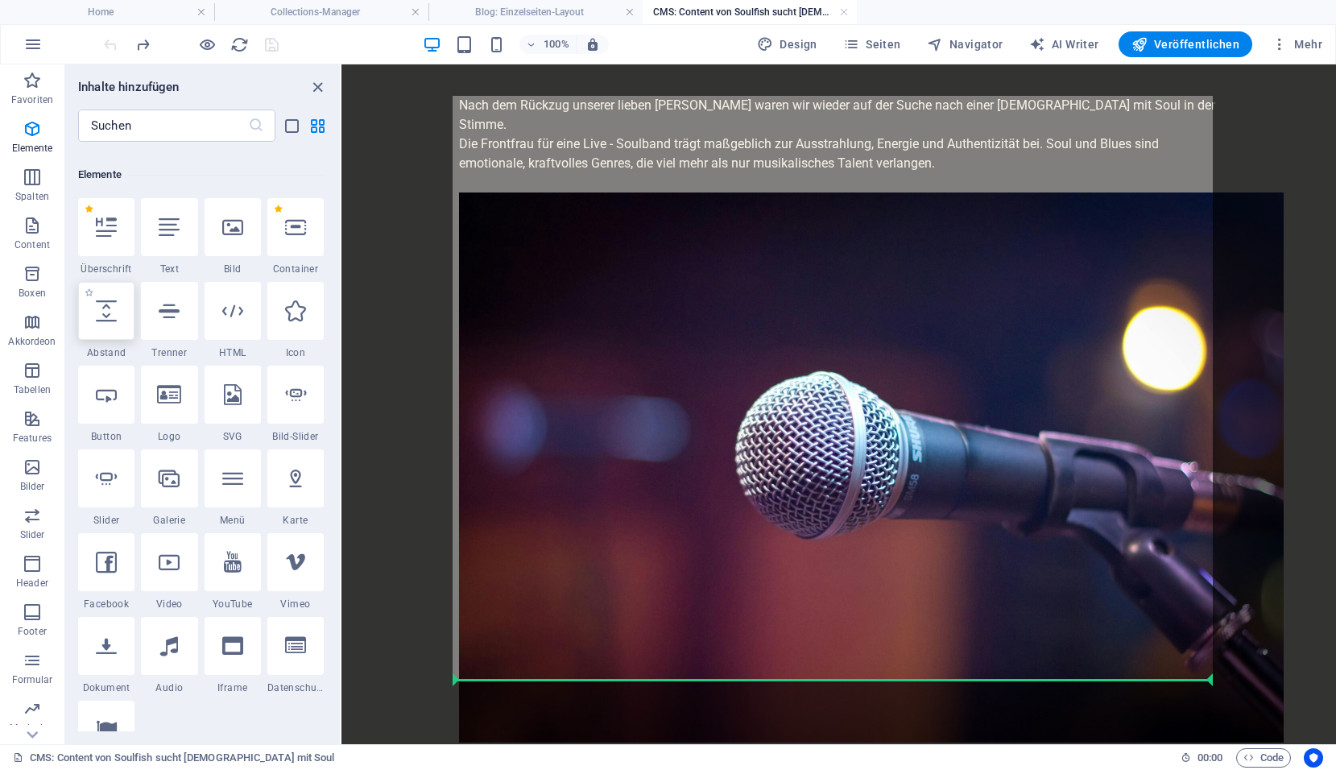
select select "px"
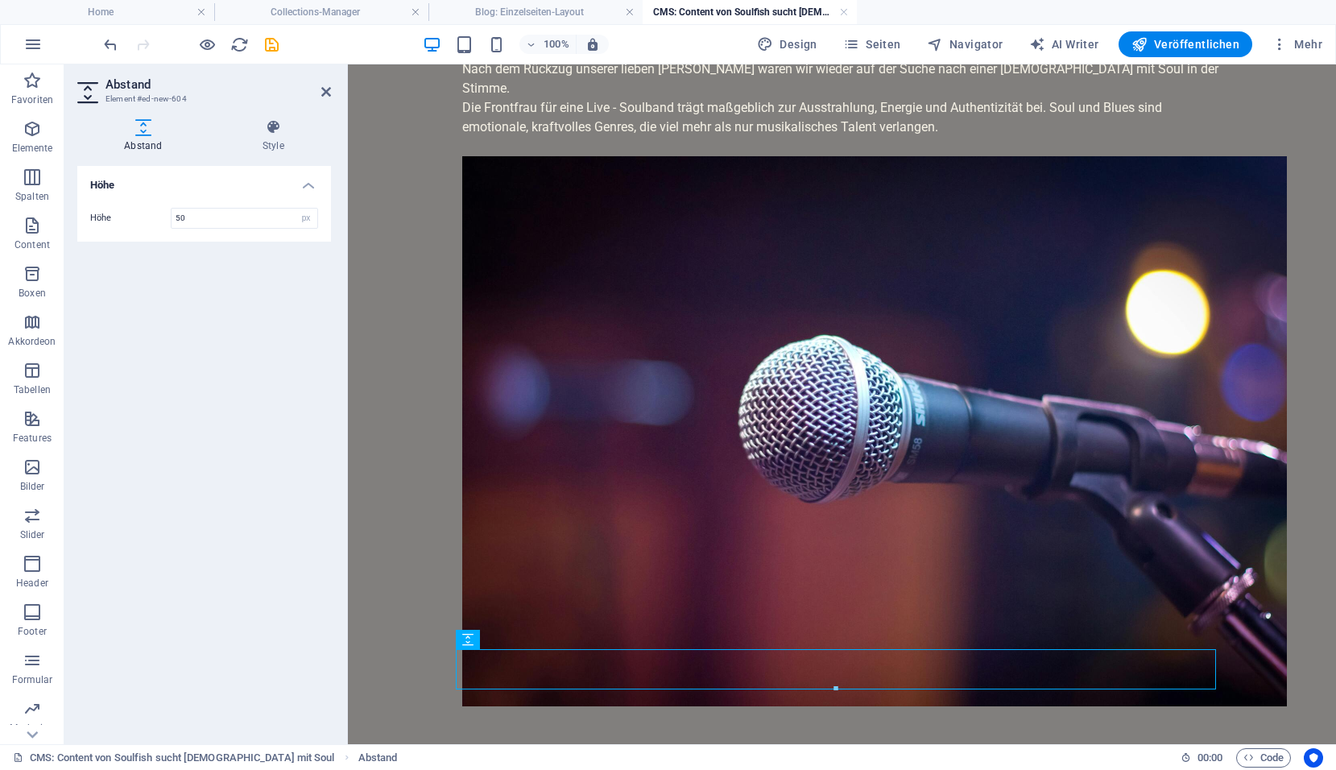
scroll to position [73, 0]
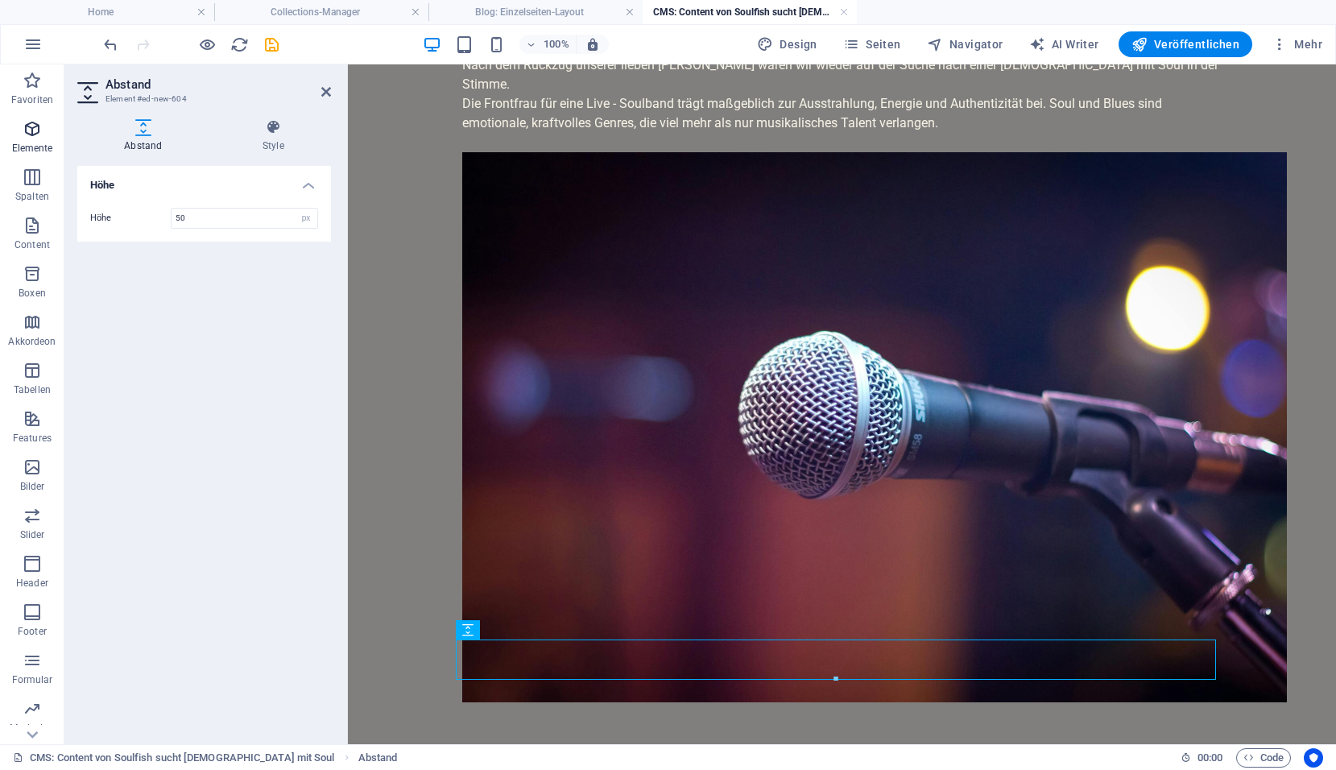
click at [36, 128] on icon "button" at bounding box center [32, 128] width 19 height 19
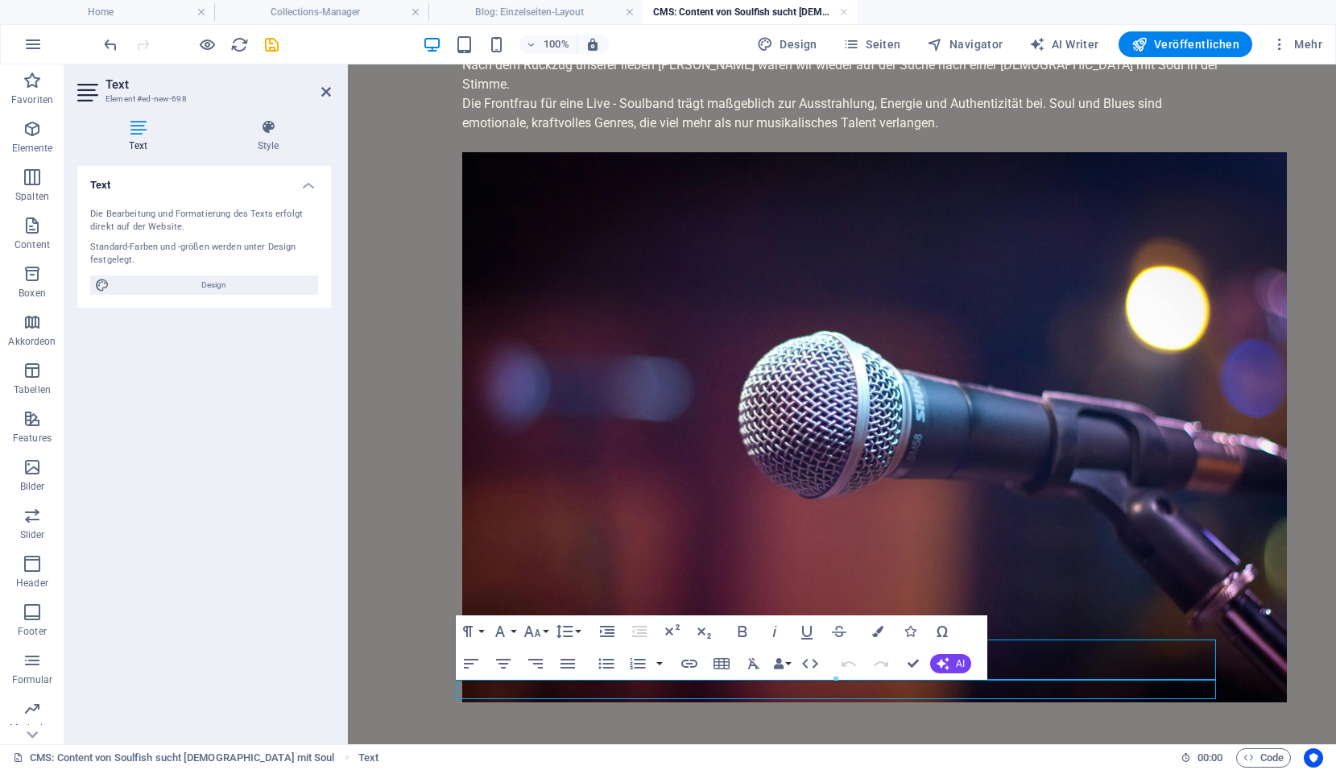
click at [573, 742] on p "Neues Text-Element" at bounding box center [842, 751] width 760 height 19
click at [1252, 544] on body "Skip to main content Nach dem Rückzug unserer lieben Doris waren wir wieder auf…" at bounding box center [842, 457] width 988 height 932
click at [395, 634] on body "Skip to main content Nach dem Rückzug unserer lieben Doris waren wir wieder auf…" at bounding box center [842, 457] width 988 height 932
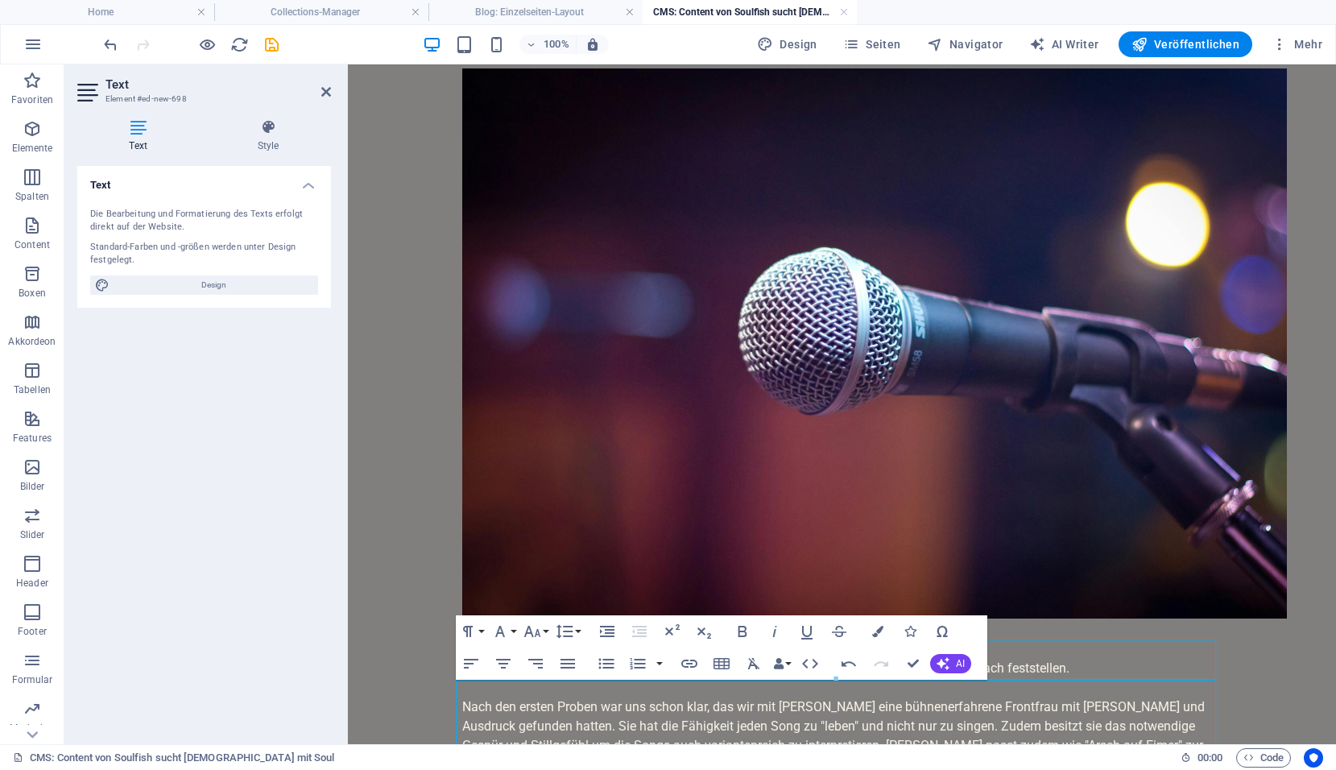
scroll to position [189, 0]
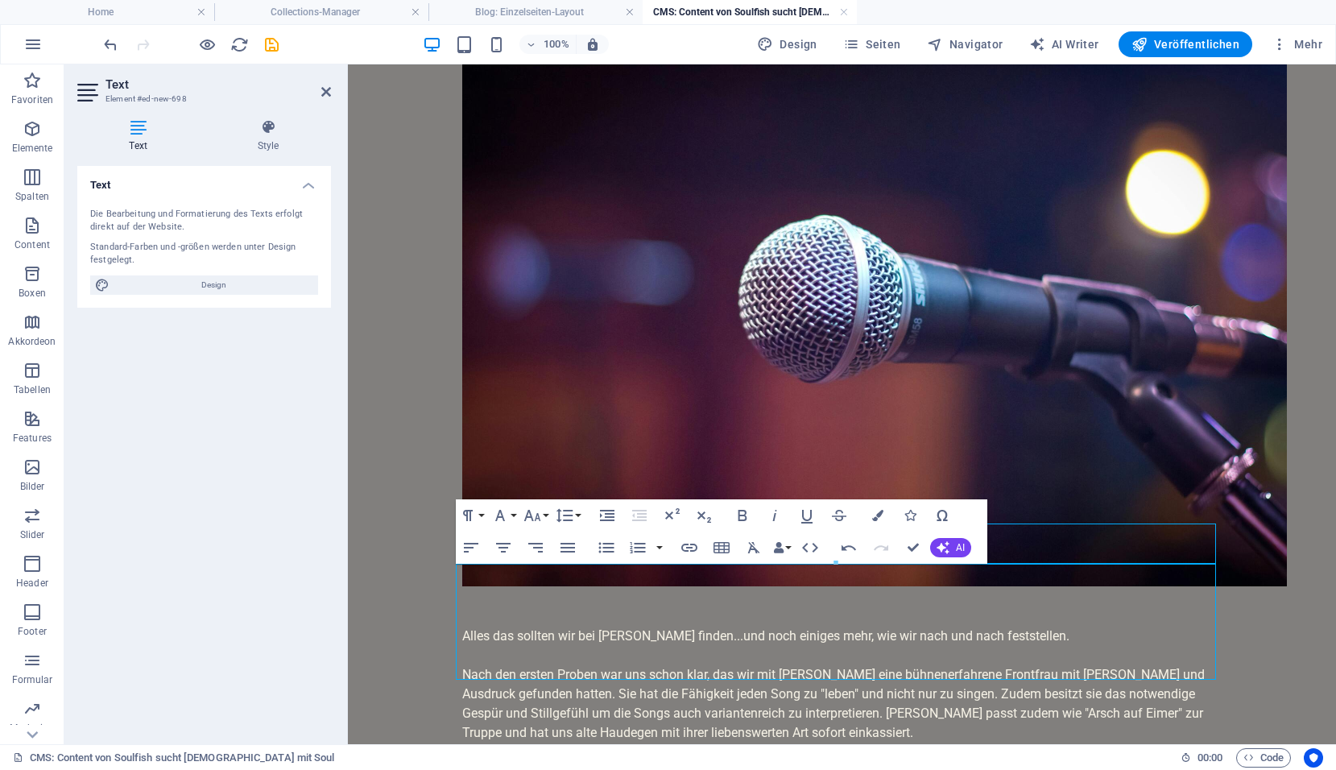
click at [468, 665] on p "Nach den ersten Proben war uns schon klar, das wir mit Veronika eine bühnenerfa…" at bounding box center [842, 703] width 760 height 77
click at [800, 671] on p "Nach den ersten Proben war uns schon klar, das wir mit Veronika eine bühnenerfa…" at bounding box center [842, 703] width 760 height 77
click at [514, 762] on p at bounding box center [842, 771] width 760 height 19
click at [894, 742] on p at bounding box center [842, 751] width 760 height 19
click at [594, 679] on p "Nach den ersten Proben war uns schon klar, das wir mit Veronika eine bühnenerfa…" at bounding box center [842, 703] width 760 height 77
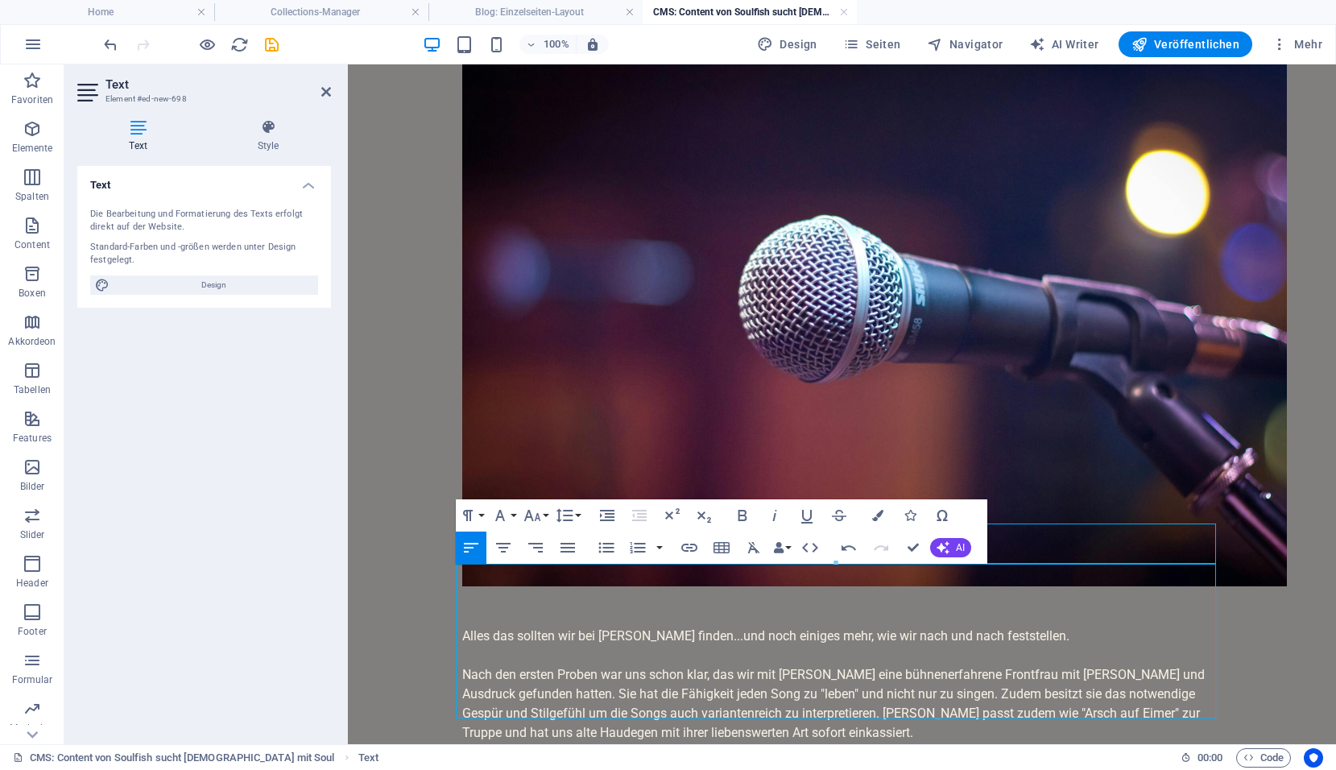
click at [837, 671] on p "Nach den ersten Proben war uns schon klar, das wir mit Veronika eine bühnenerfa…" at bounding box center [842, 703] width 760 height 77
click at [36, 129] on icon "button" at bounding box center [32, 128] width 19 height 19
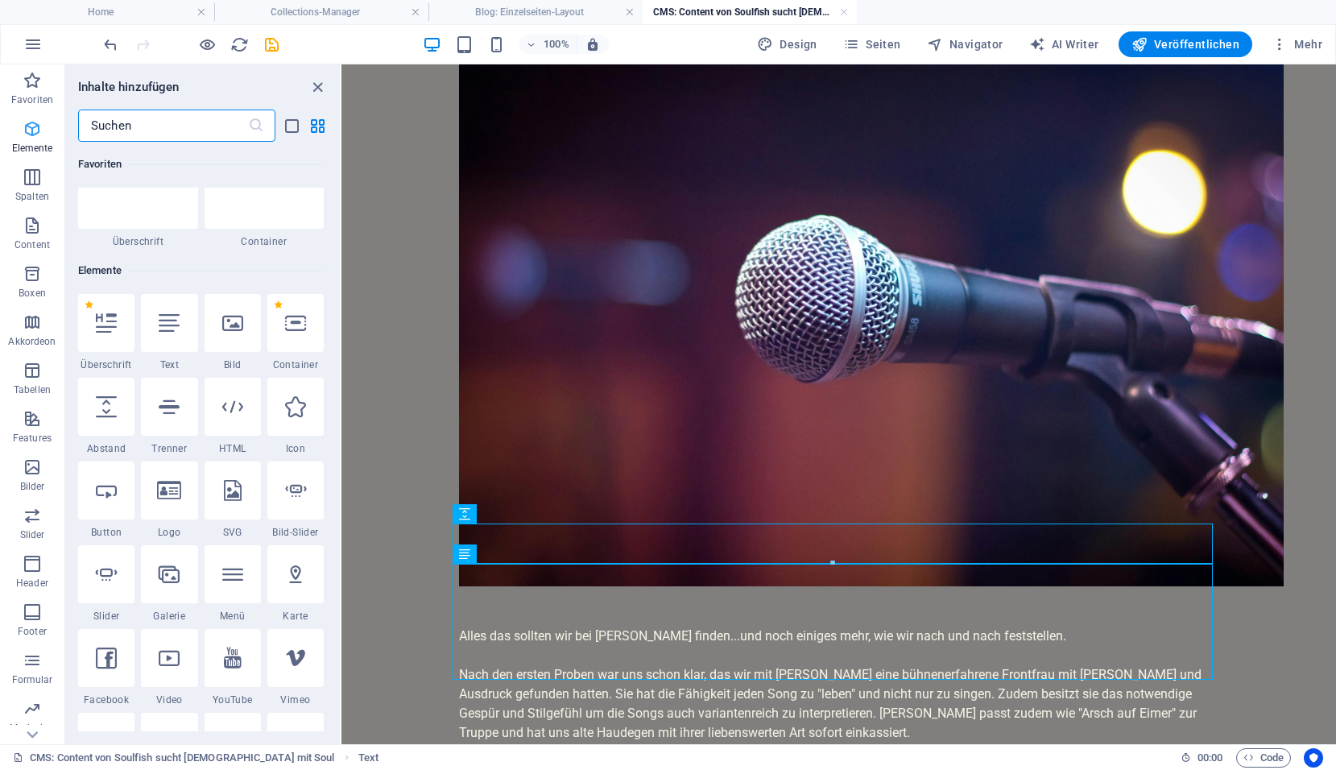
scroll to position [171, 0]
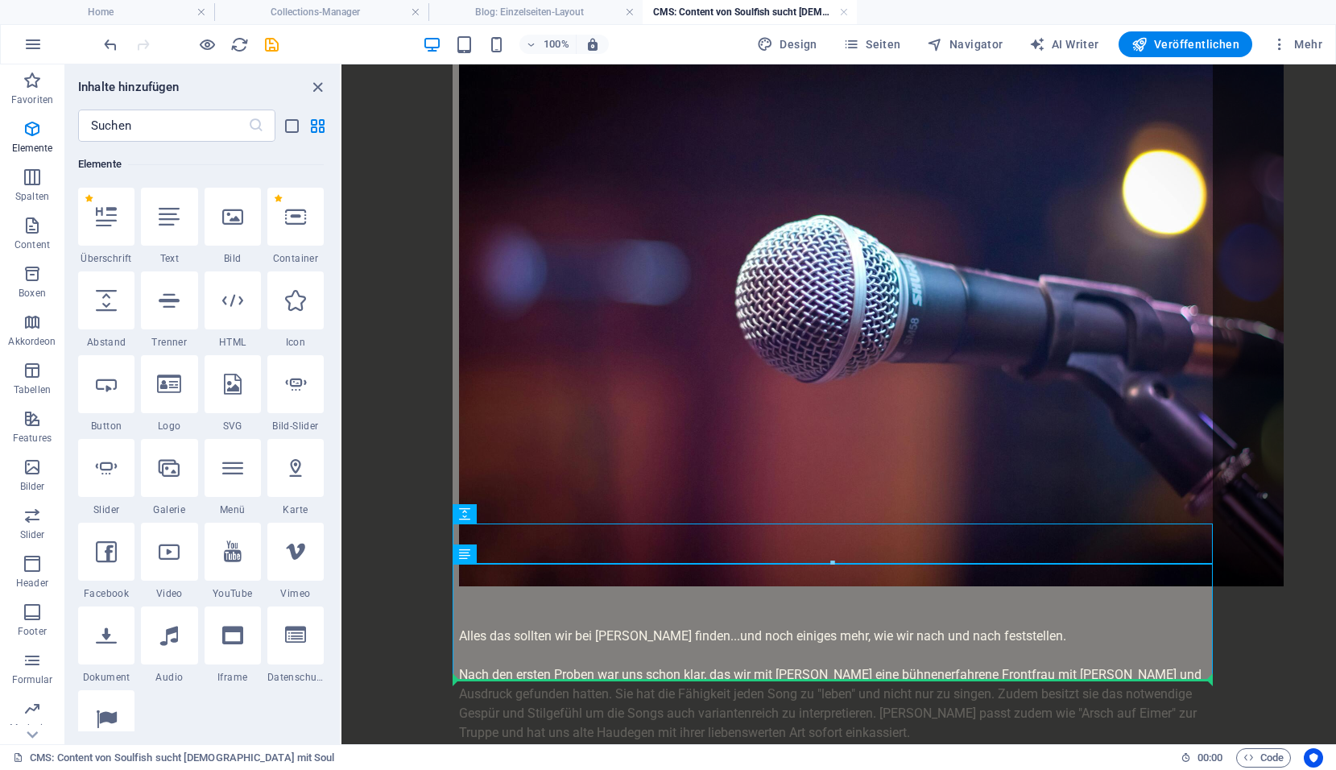
select select "px"
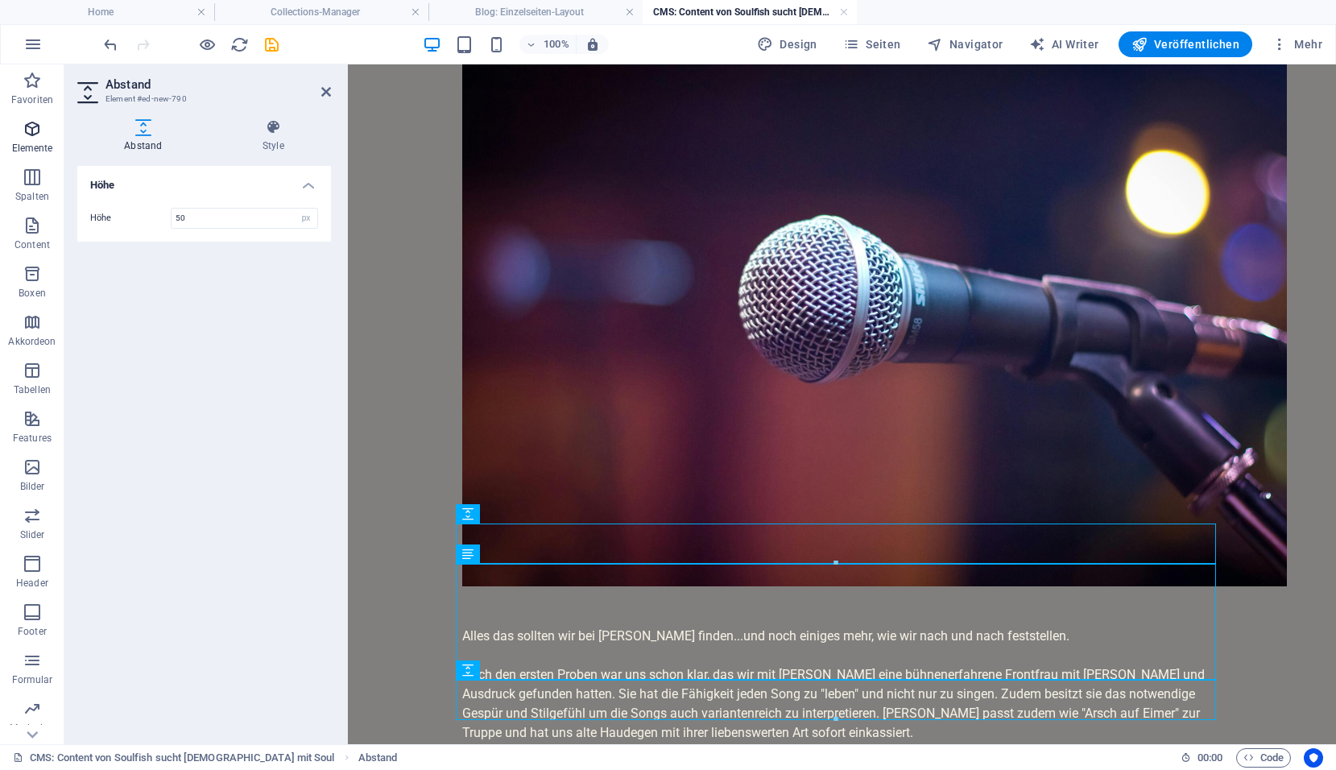
click at [37, 138] on icon "button" at bounding box center [32, 128] width 19 height 19
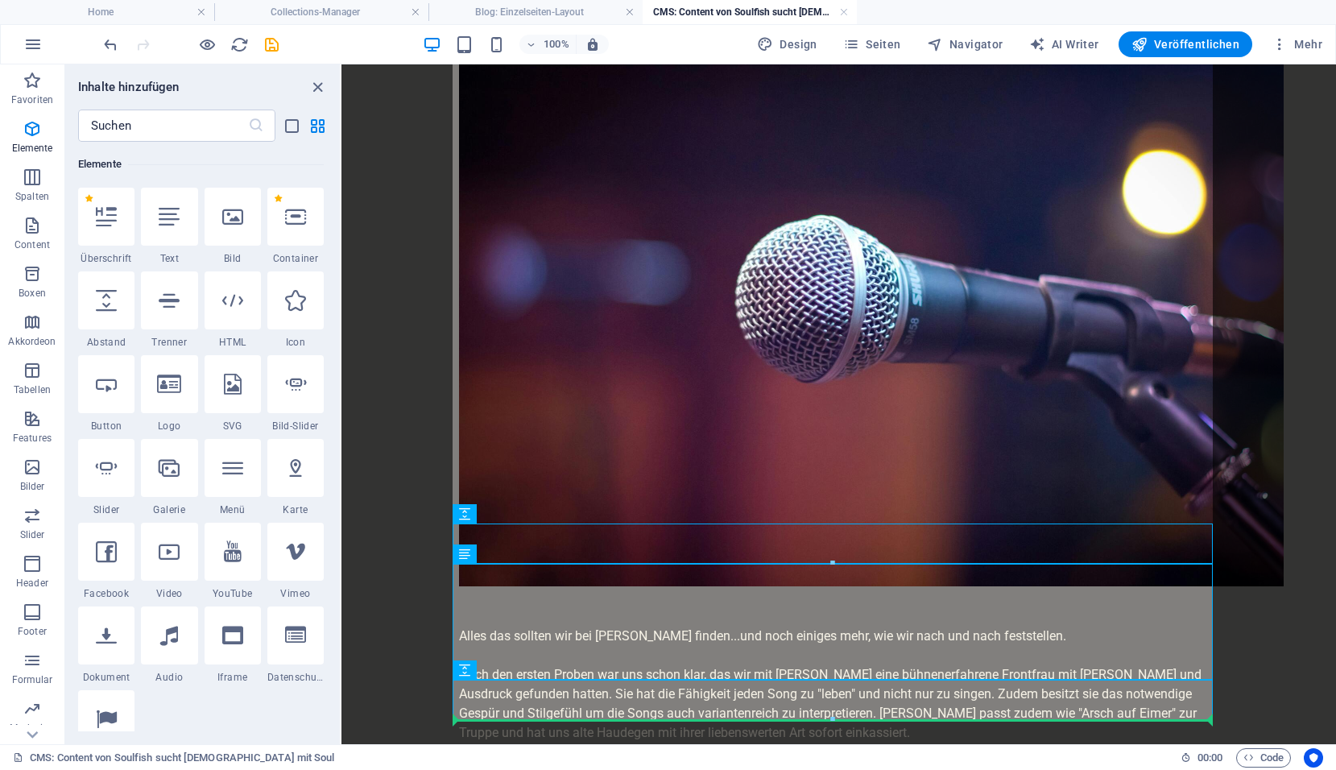
scroll to position [229, 0]
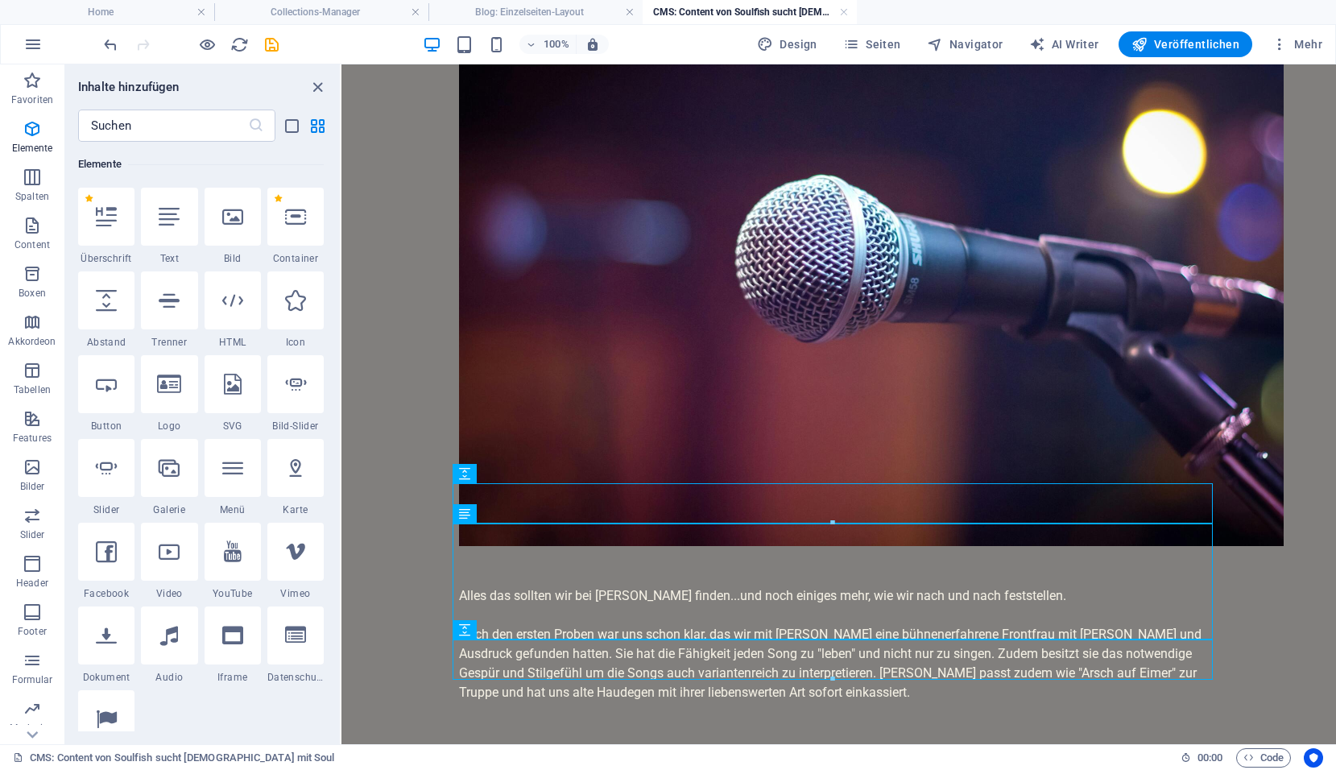
click at [931, 717] on div "Nach dem Rückzug unserer lieben Doris waren wir wieder auf der Suche nach einer…" at bounding box center [839, 321] width 786 height 972
click at [577, 695] on div "Nach dem Rückzug unserer lieben Doris waren wir wieder auf der Suche nach einer…" at bounding box center [839, 321] width 786 height 972
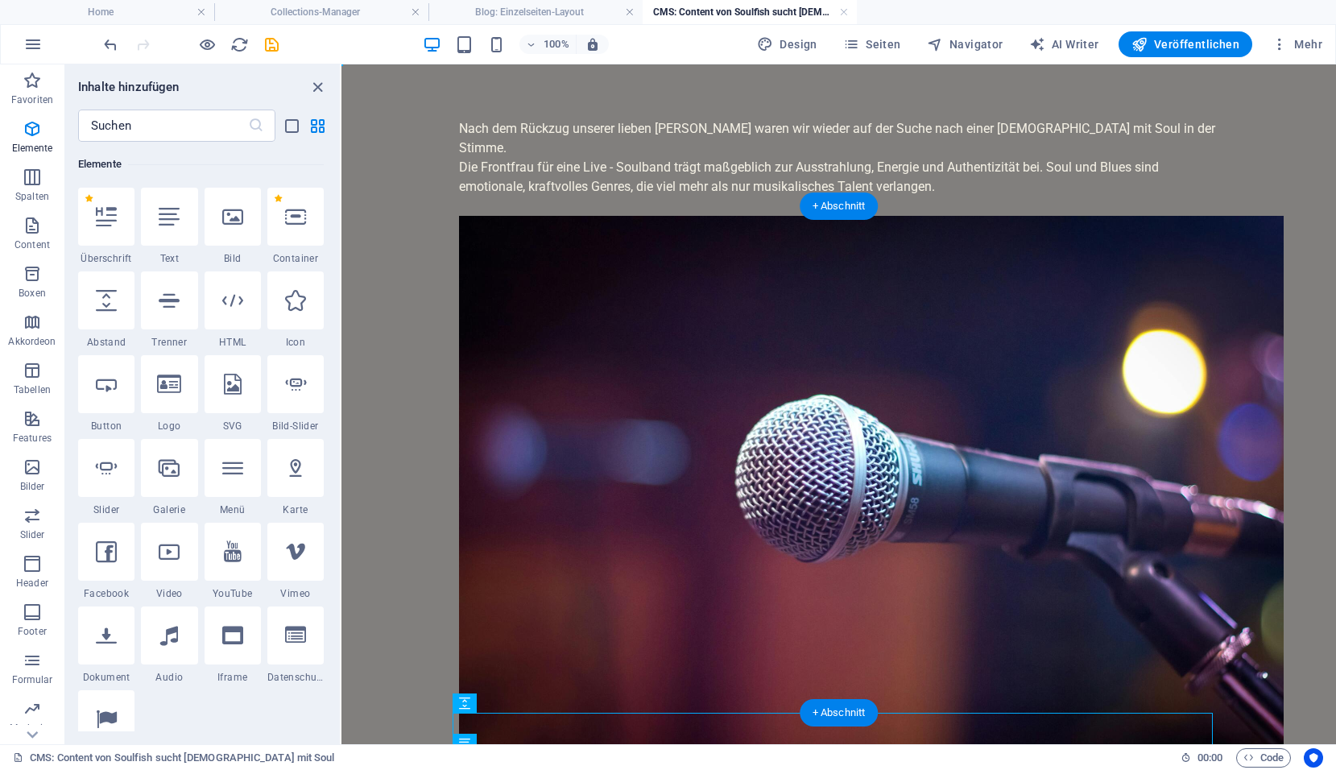
scroll to position [0, 0]
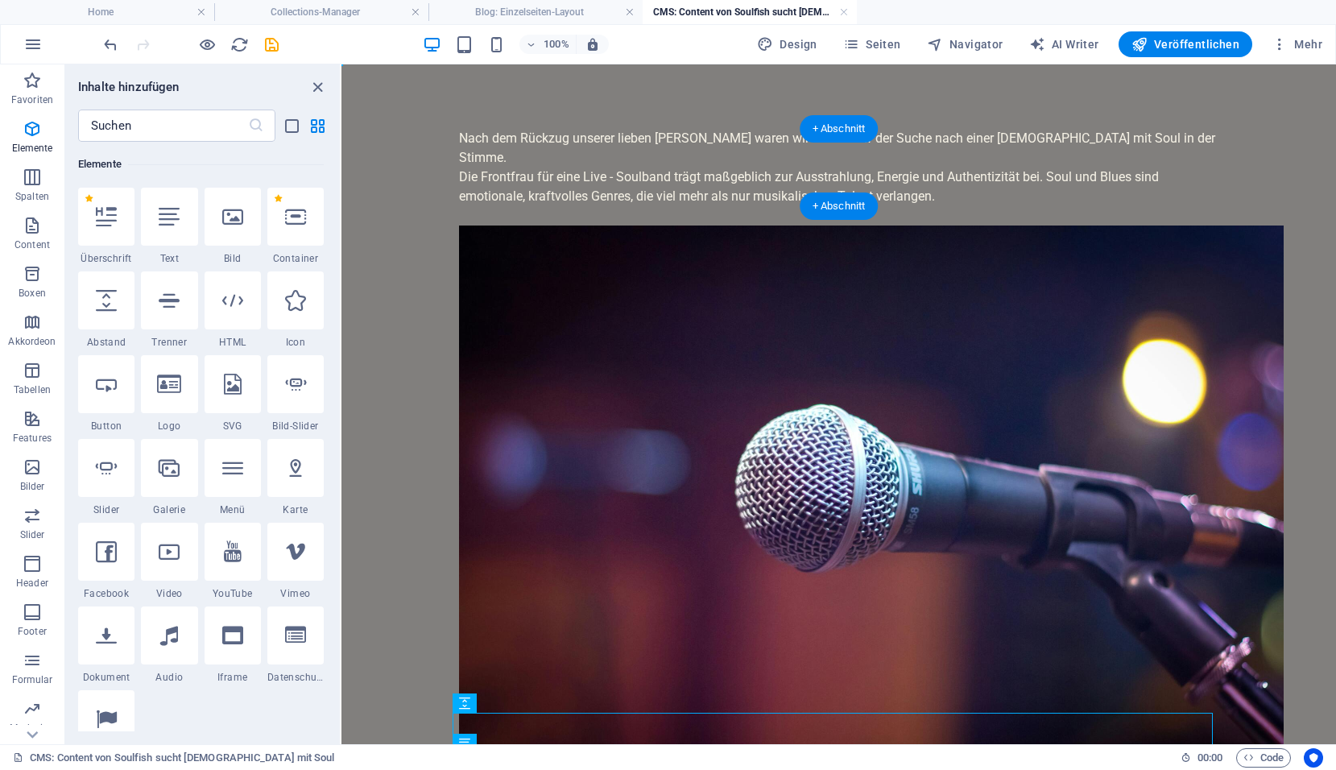
click at [459, 135] on p "Nach dem Rückzug unserer lieben Doris waren wir wieder auf der Suche nach einer…" at bounding box center [839, 148] width 760 height 39
click at [463, 180] on p "Die Frontfrau für eine Live - Soulband trägt maßgeblich zur Ausstrahlung, Energ…" at bounding box center [839, 186] width 760 height 39
click at [1210, 321] on figure at bounding box center [839, 500] width 760 height 550
click at [958, 167] on p "Die Frontfrau für eine Live - Soulband trägt maßgeblich zur Ausstrahlung, Energ…" at bounding box center [839, 186] width 760 height 39
click at [749, 167] on p "Die Frontfrau für eine Live - Soulband trägt maßgeblich zur Ausstrahlung, Energ…" at bounding box center [839, 186] width 760 height 39
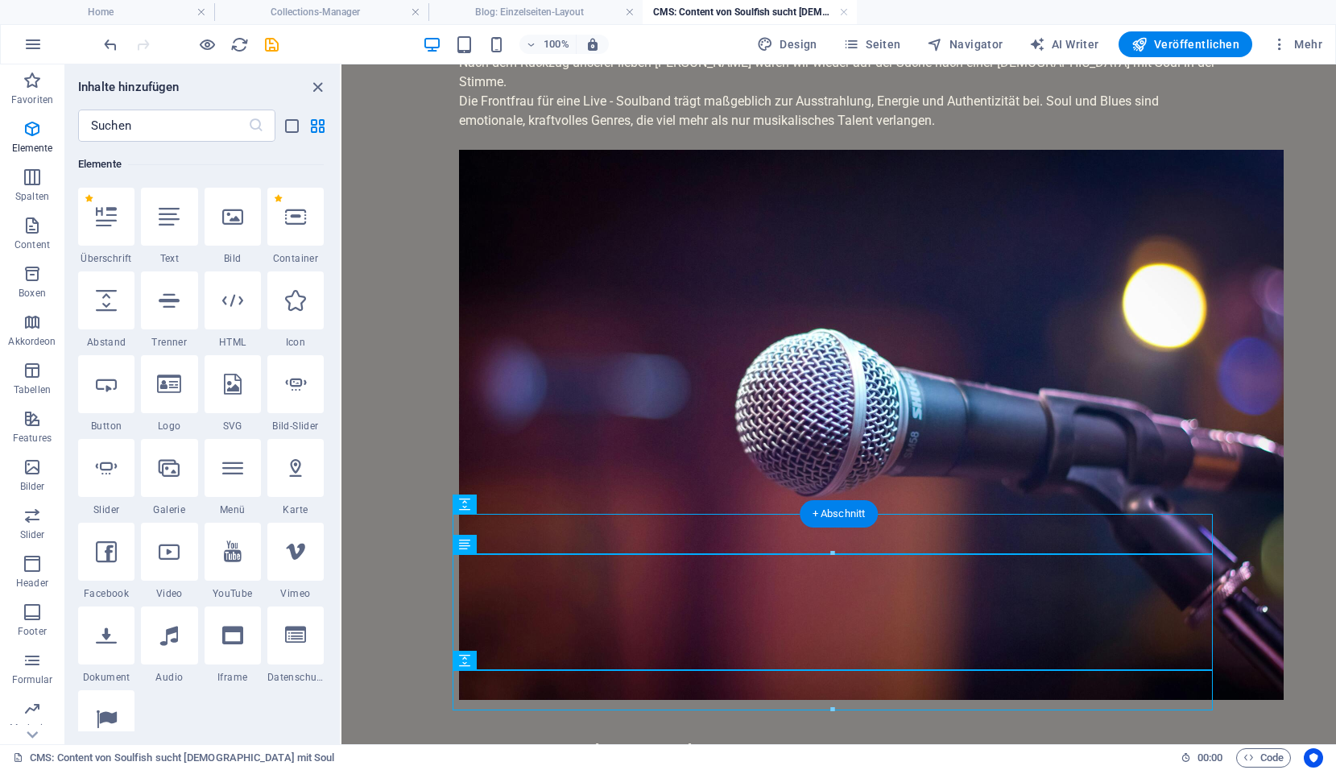
scroll to position [229, 0]
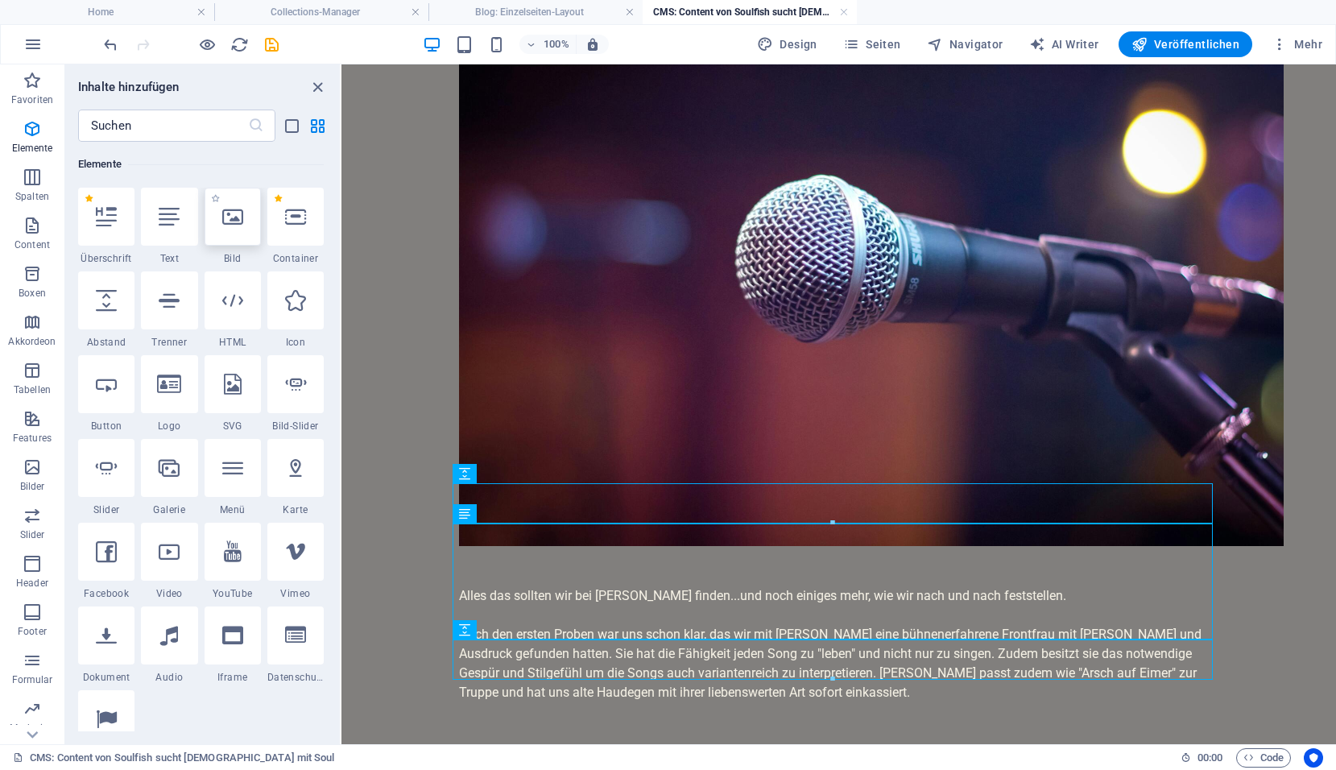
click at [249, 222] on div at bounding box center [233, 217] width 56 height 58
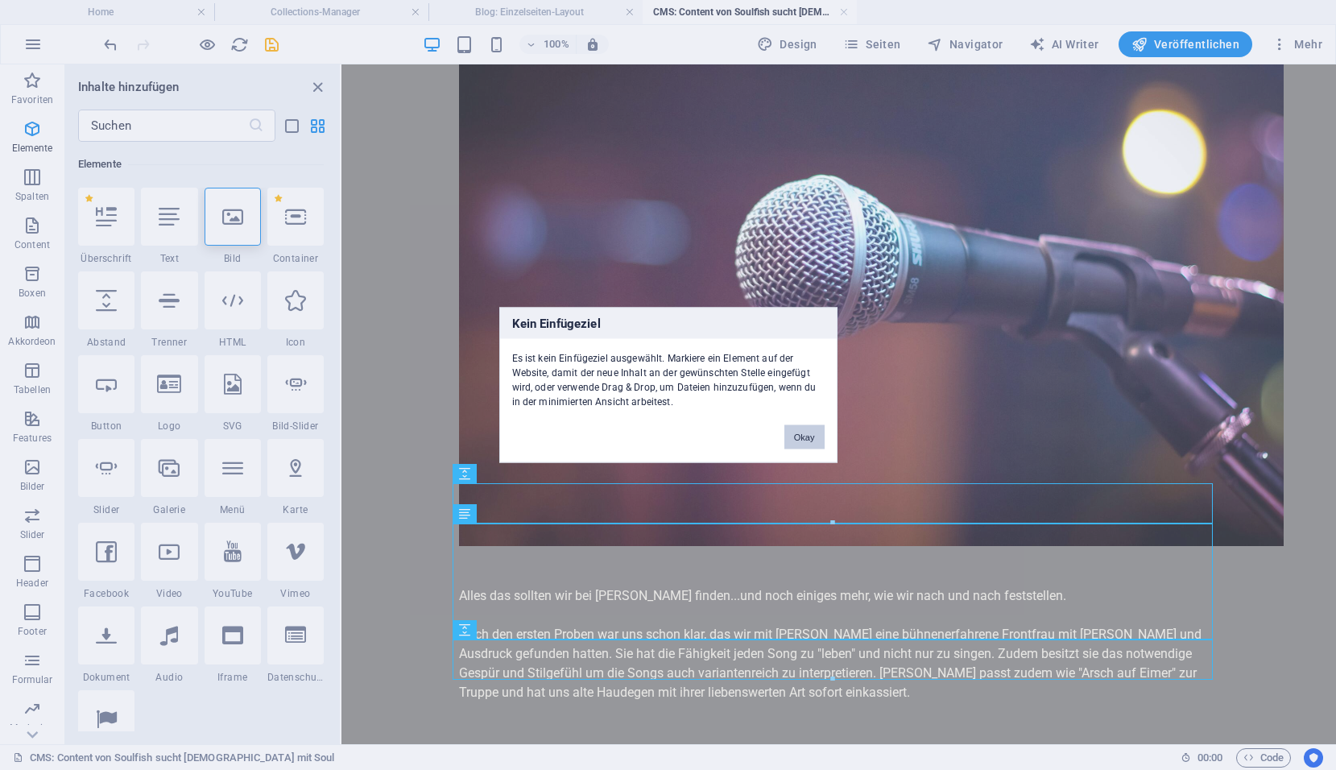
drag, startPoint x: 811, startPoint y: 439, endPoint x: 381, endPoint y: 411, distance: 430.8
click at [811, 439] on button "Okay" at bounding box center [804, 437] width 40 height 24
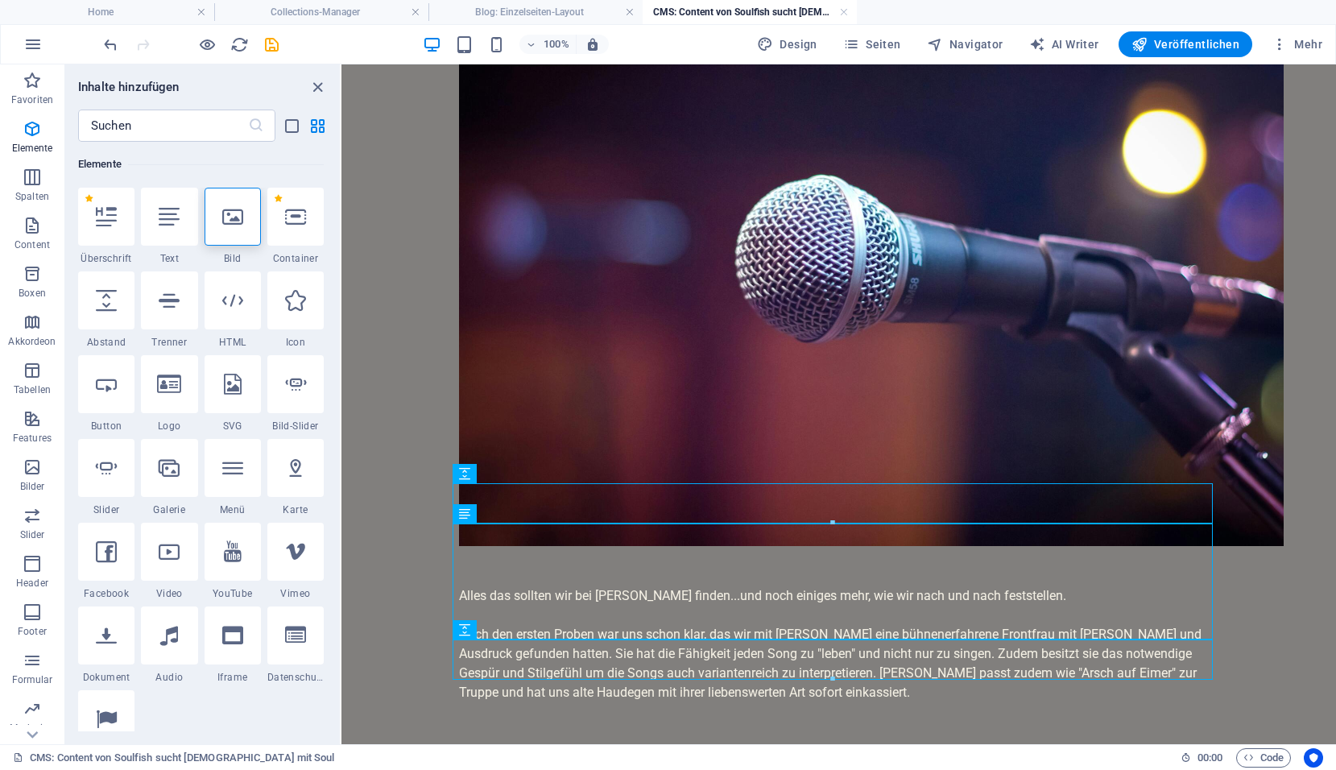
click at [556, 696] on div "Nach dem Rückzug unserer lieben Doris waren wir wieder auf der Suche nach einer…" at bounding box center [839, 321] width 786 height 972
drag, startPoint x: 554, startPoint y: 676, endPoint x: 213, endPoint y: 610, distance: 347.7
click at [554, 676] on div at bounding box center [832, 679] width 758 height 6
click at [534, 586] on div "Alles das sollten wir bei Veronika Ullrich finden...und noch einiges mehr, wie …" at bounding box center [839, 644] width 760 height 116
click at [541, 546] on div at bounding box center [839, 566] width 760 height 40
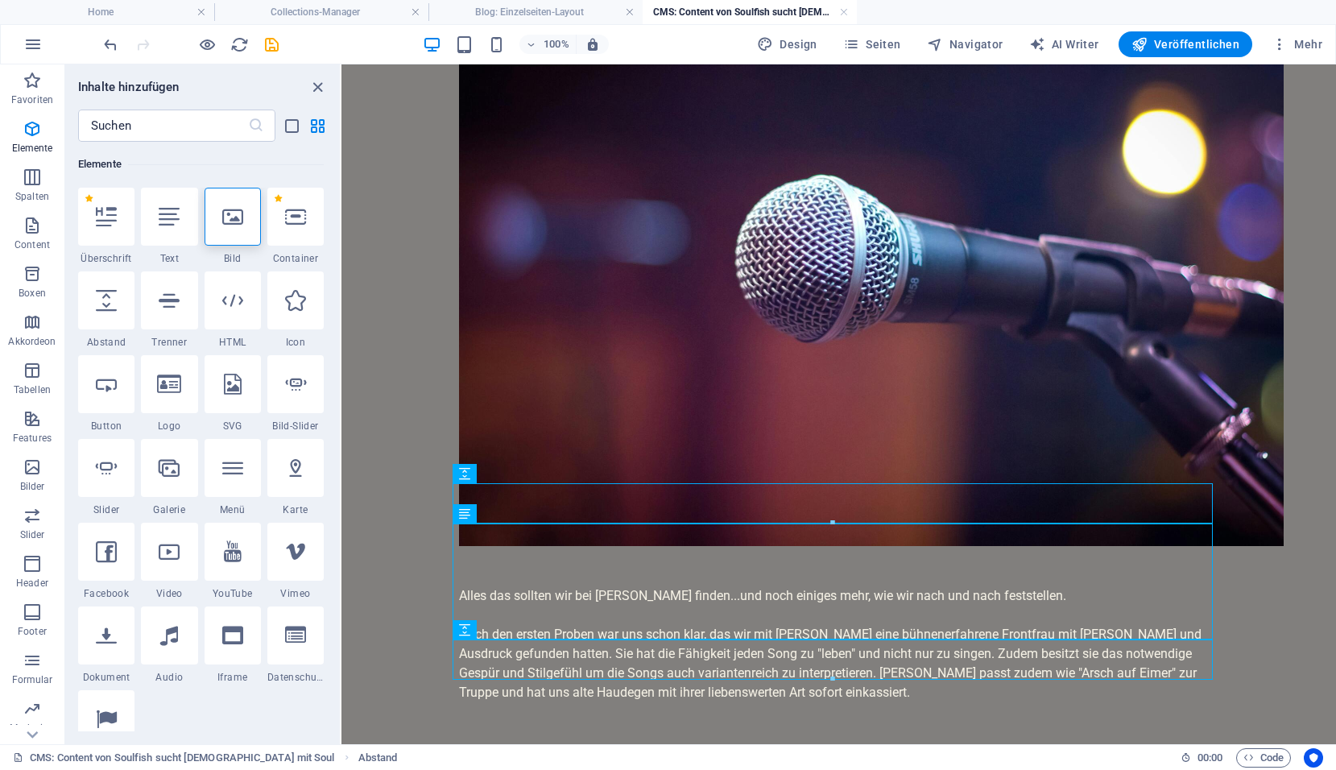
drag, startPoint x: 1274, startPoint y: 510, endPoint x: 1280, endPoint y: 498, distance: 13.7
click at [1278, 507] on body "Skip to main content Nach dem Rückzug unserer lieben Doris waren wir wieder auf…" at bounding box center [838, 321] width 994 height 972
click at [1128, 373] on figure at bounding box center [839, 271] width 760 height 550
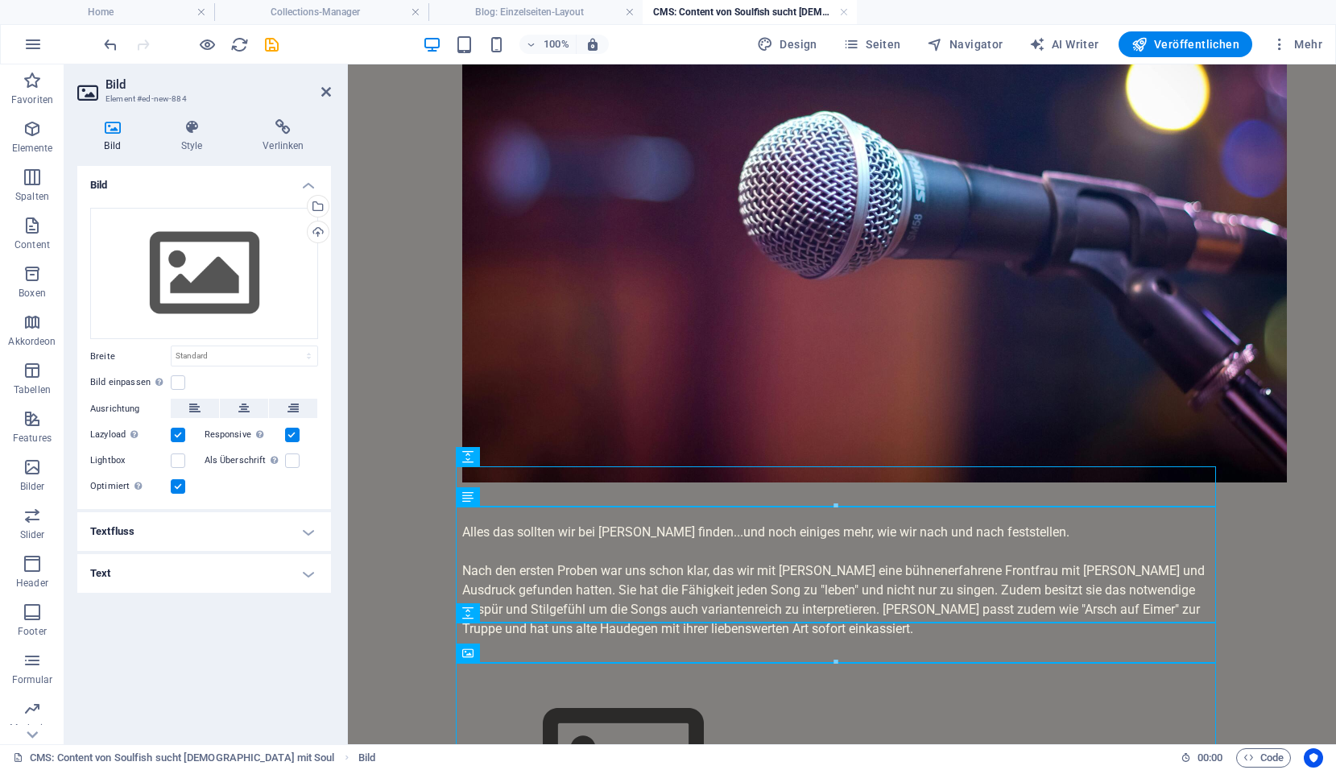
scroll to position [411, 0]
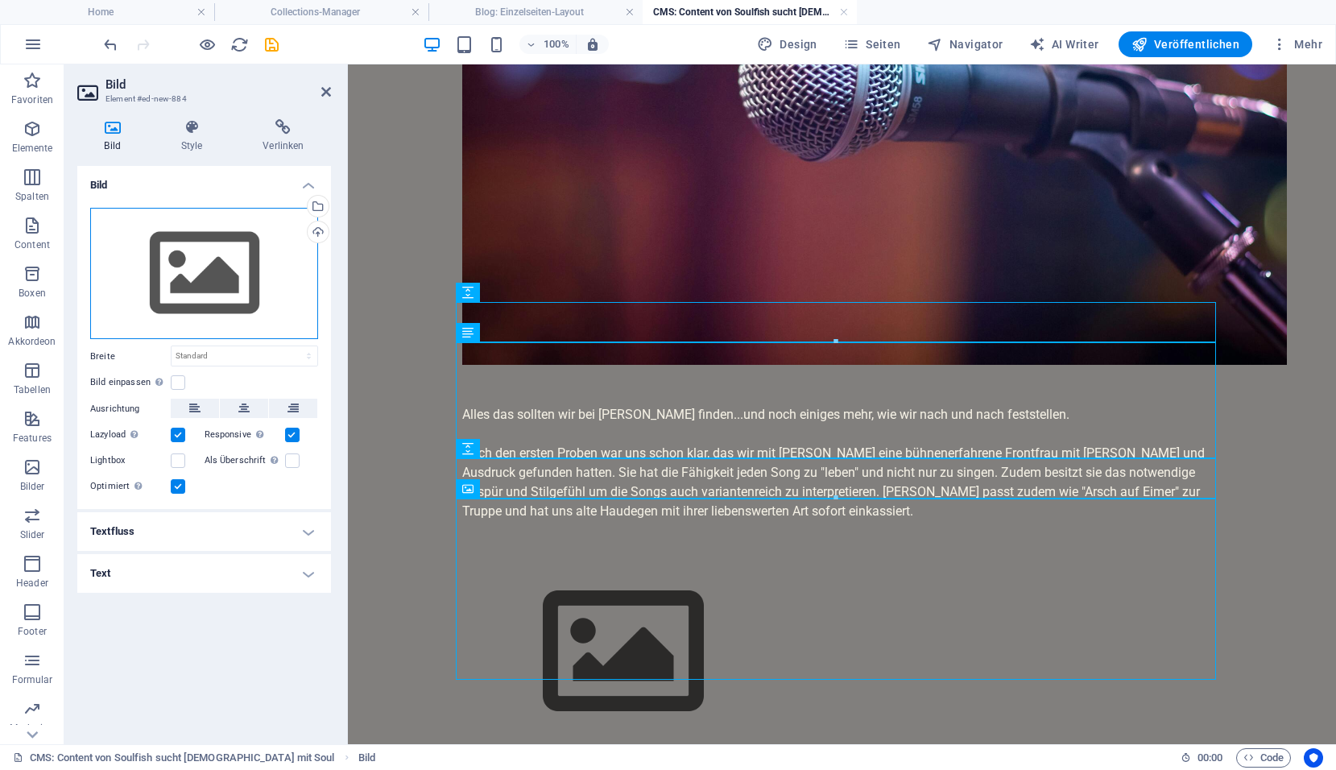
click at [221, 286] on div "Ziehe Dateien zum Hochladen hierher oder klicke hier, um aus Dateien oder koste…" at bounding box center [204, 274] width 228 height 132
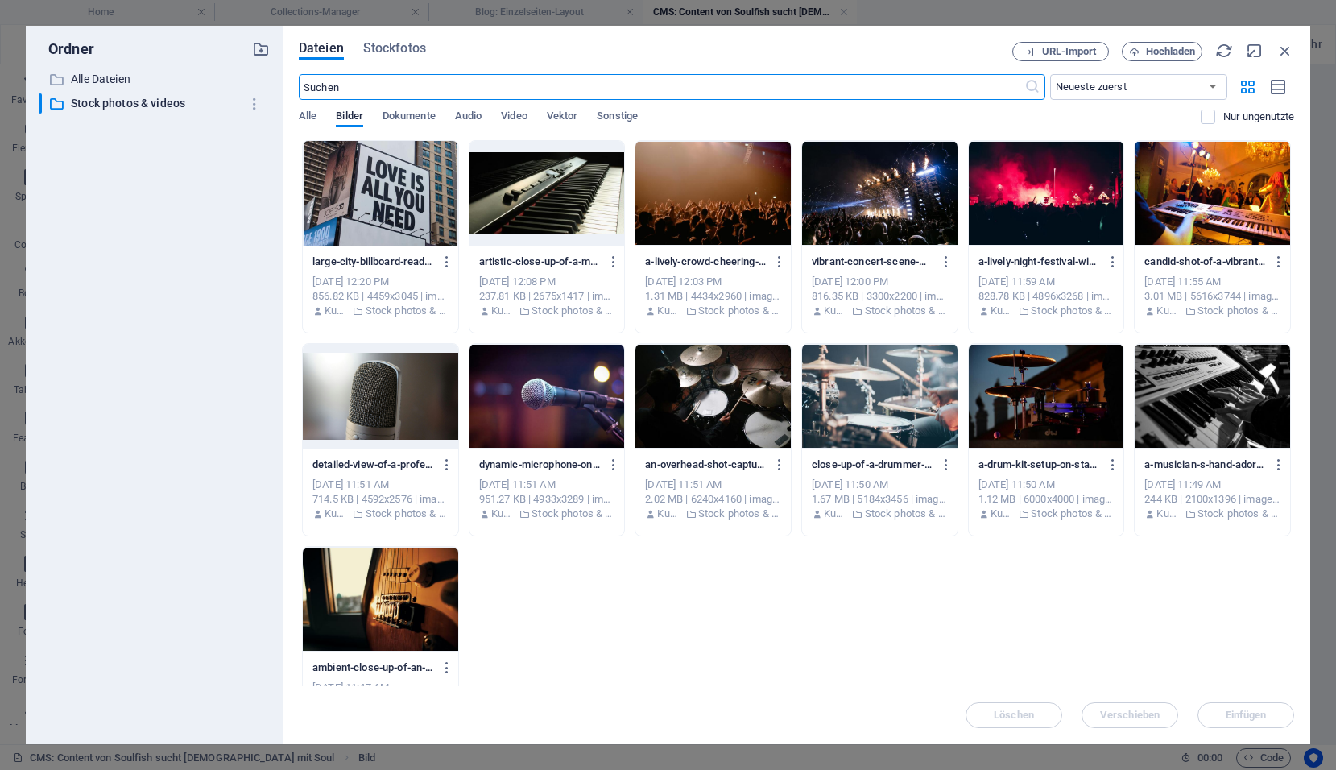
scroll to position [352, 0]
click at [81, 68] on div "Ordner ​ Alle Dateien Alle Dateien ​ Stock photos & videos Stock photos & videos" at bounding box center [154, 385] width 231 height 692
click at [85, 77] on p "Alle Dateien" at bounding box center [155, 79] width 169 height 19
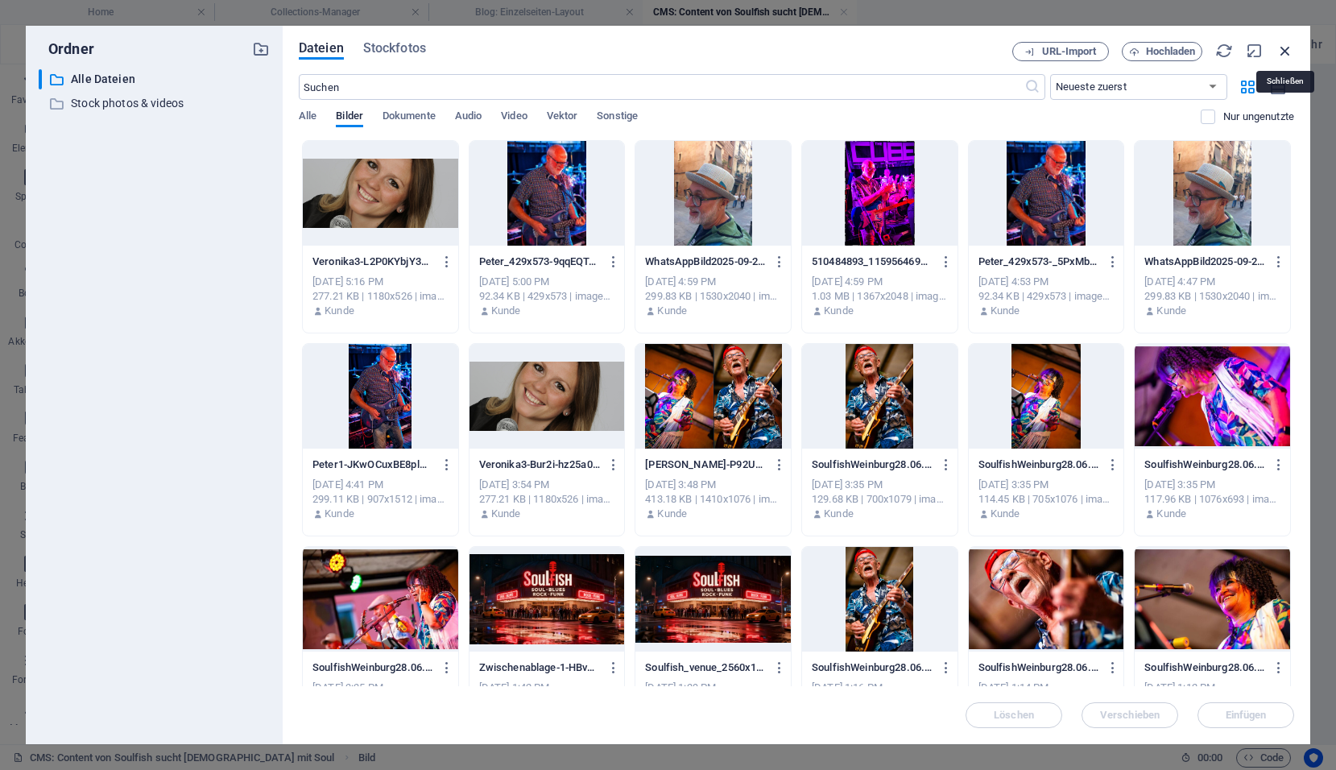
click at [1282, 48] on icon "button" at bounding box center [1285, 51] width 18 height 18
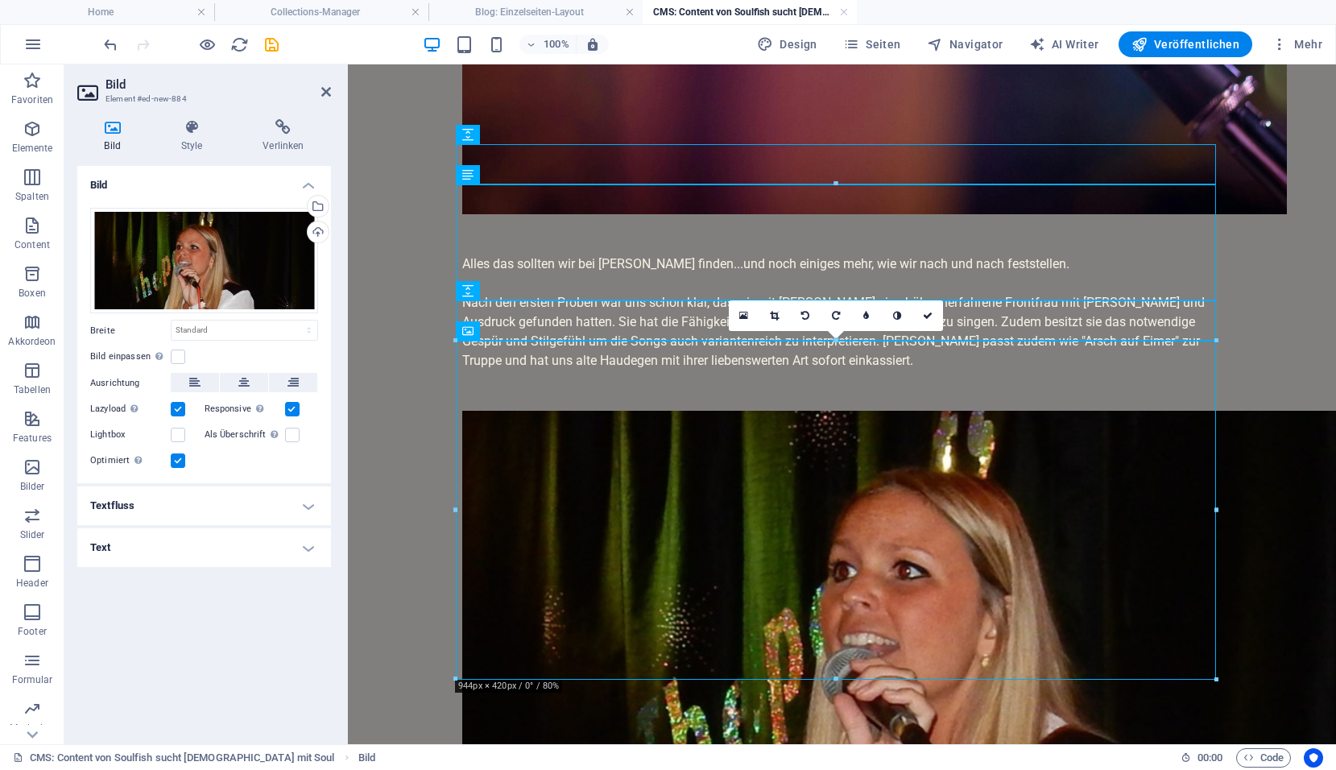
scroll to position [568, 0]
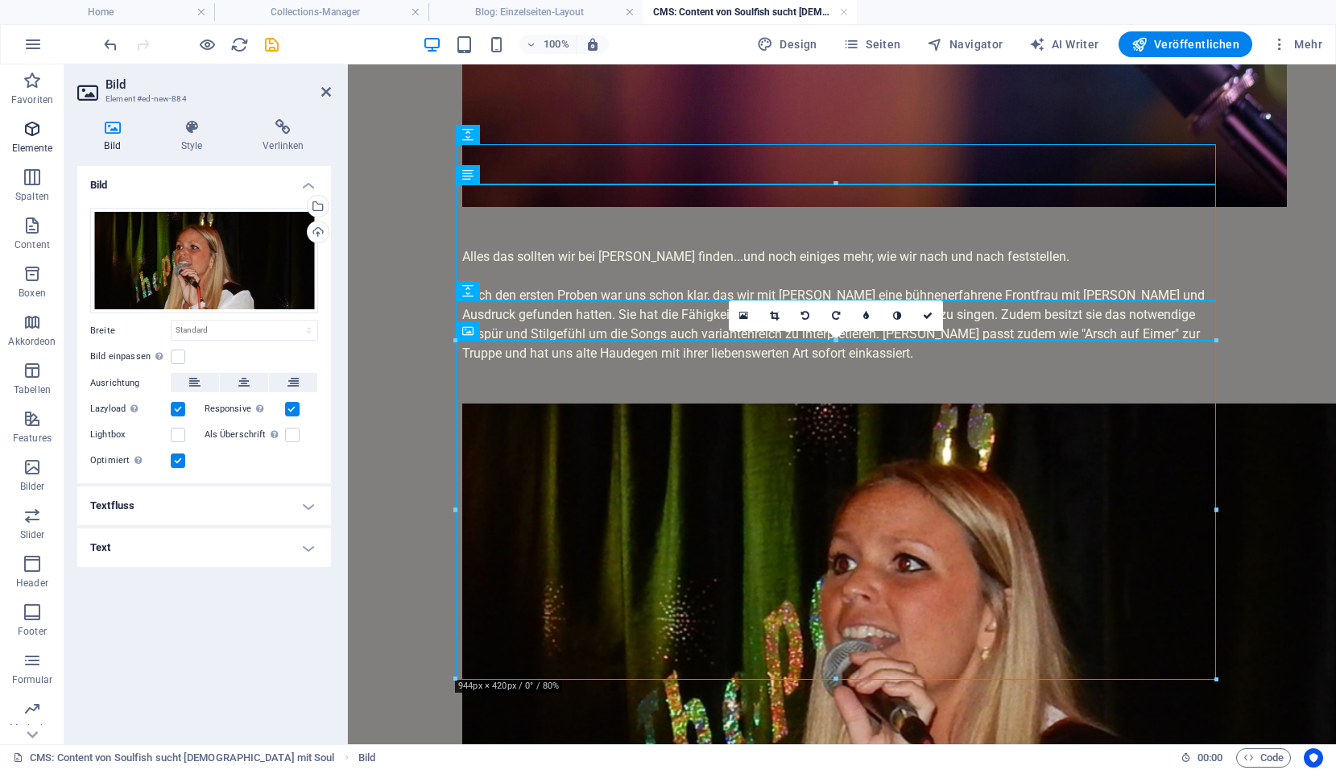
click at [35, 138] on span "Elemente" at bounding box center [32, 138] width 64 height 39
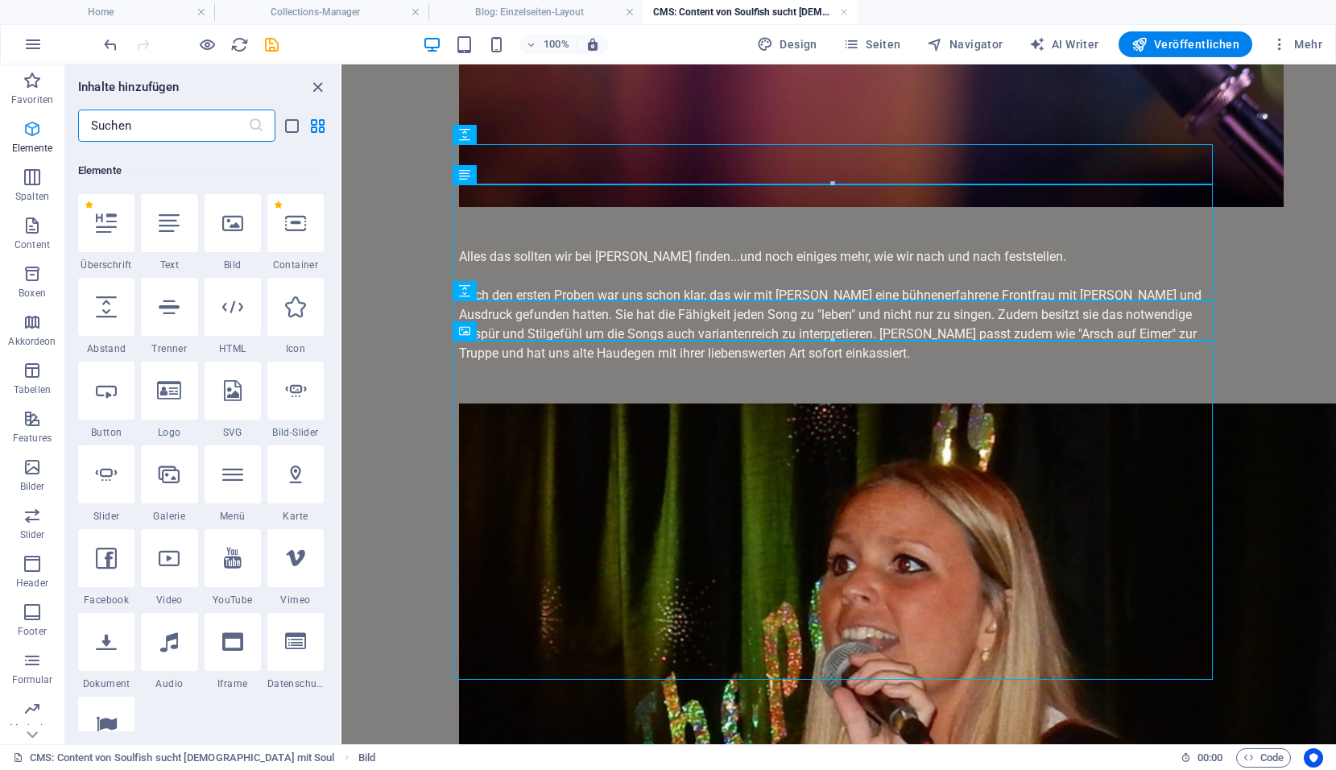
scroll to position [171, 0]
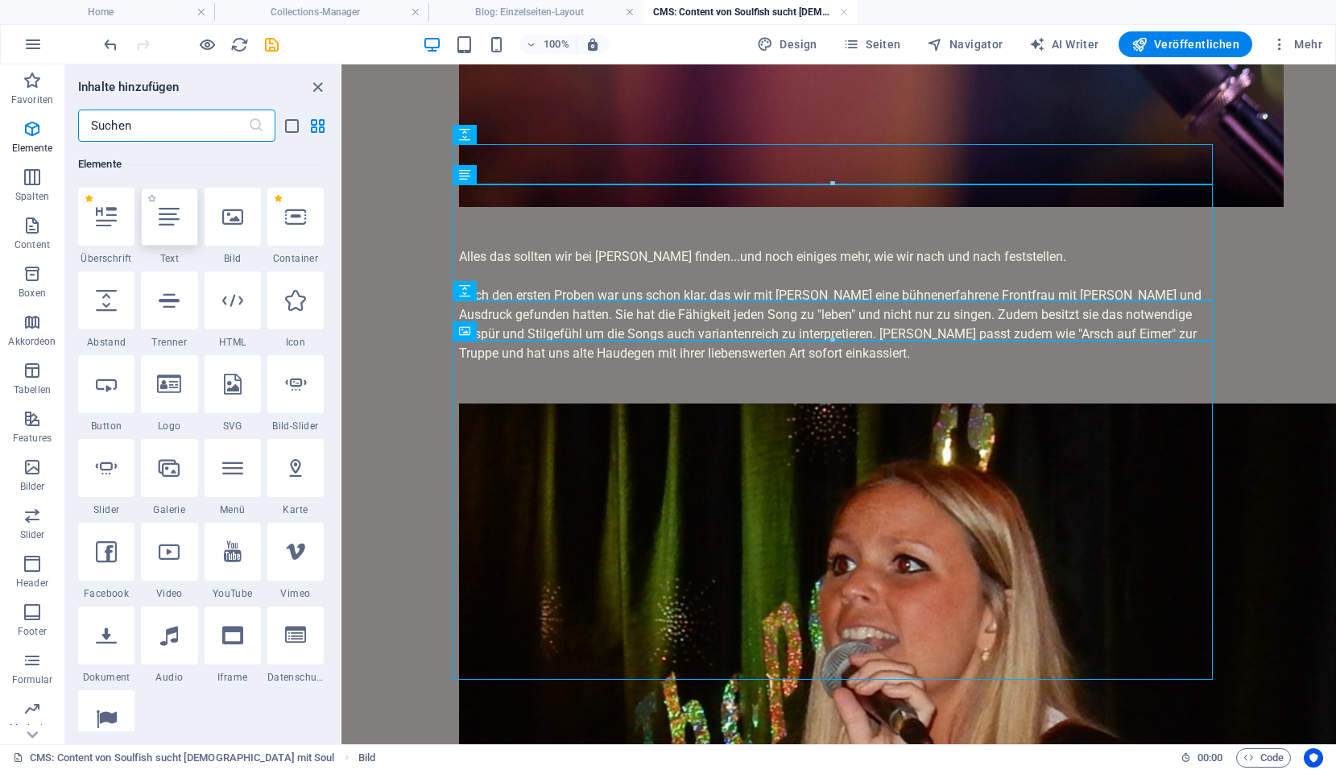
click at [165, 224] on icon at bounding box center [169, 216] width 21 height 21
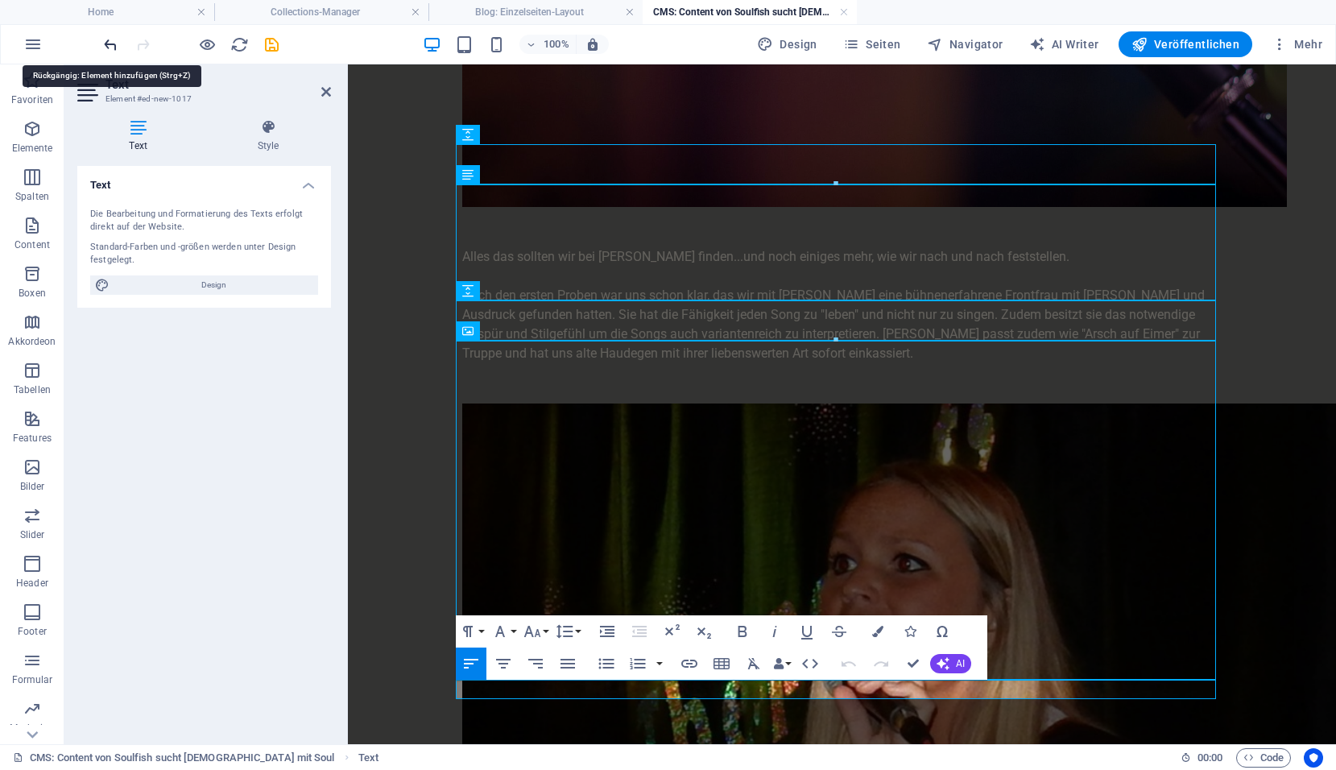
click at [115, 53] on icon "undo" at bounding box center [110, 44] width 19 height 19
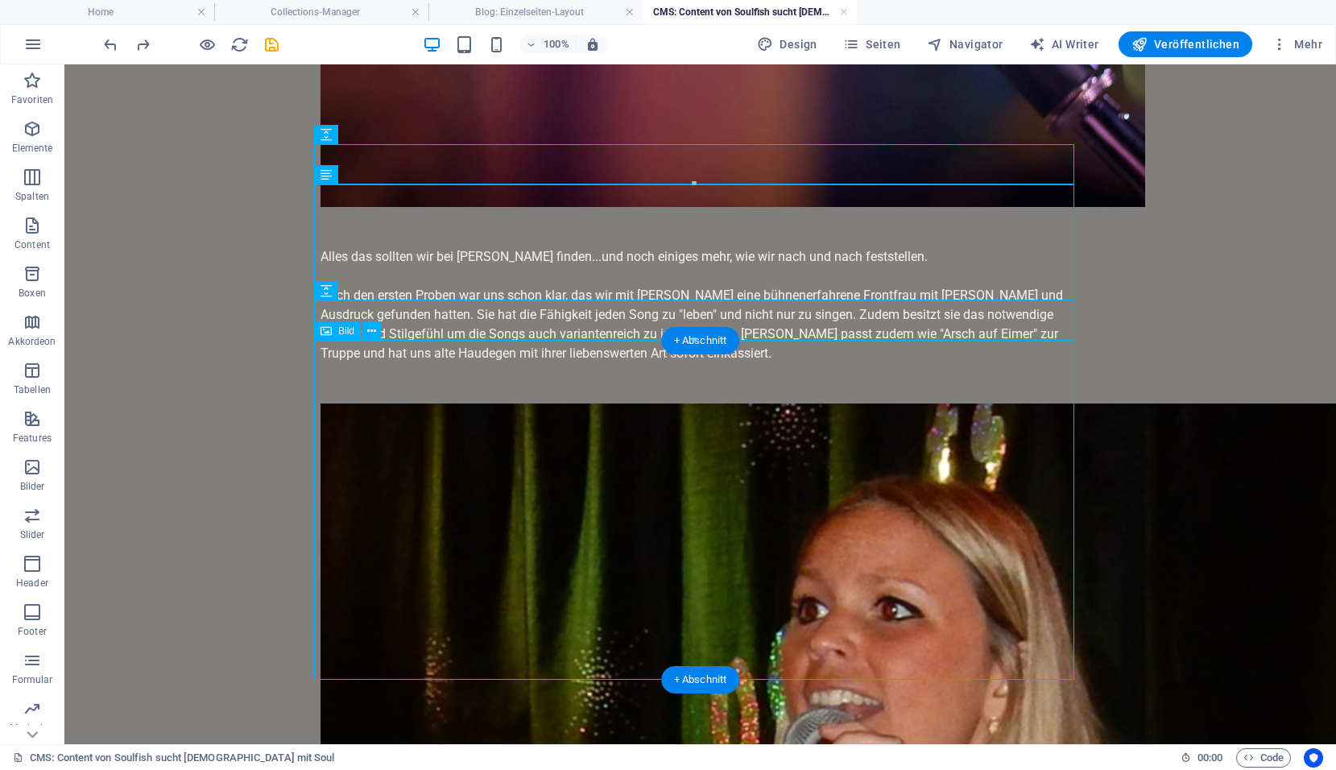
click at [374, 645] on figure at bounding box center [700, 686] width 760 height 566
click at [32, 134] on icon "button" at bounding box center [32, 128] width 19 height 19
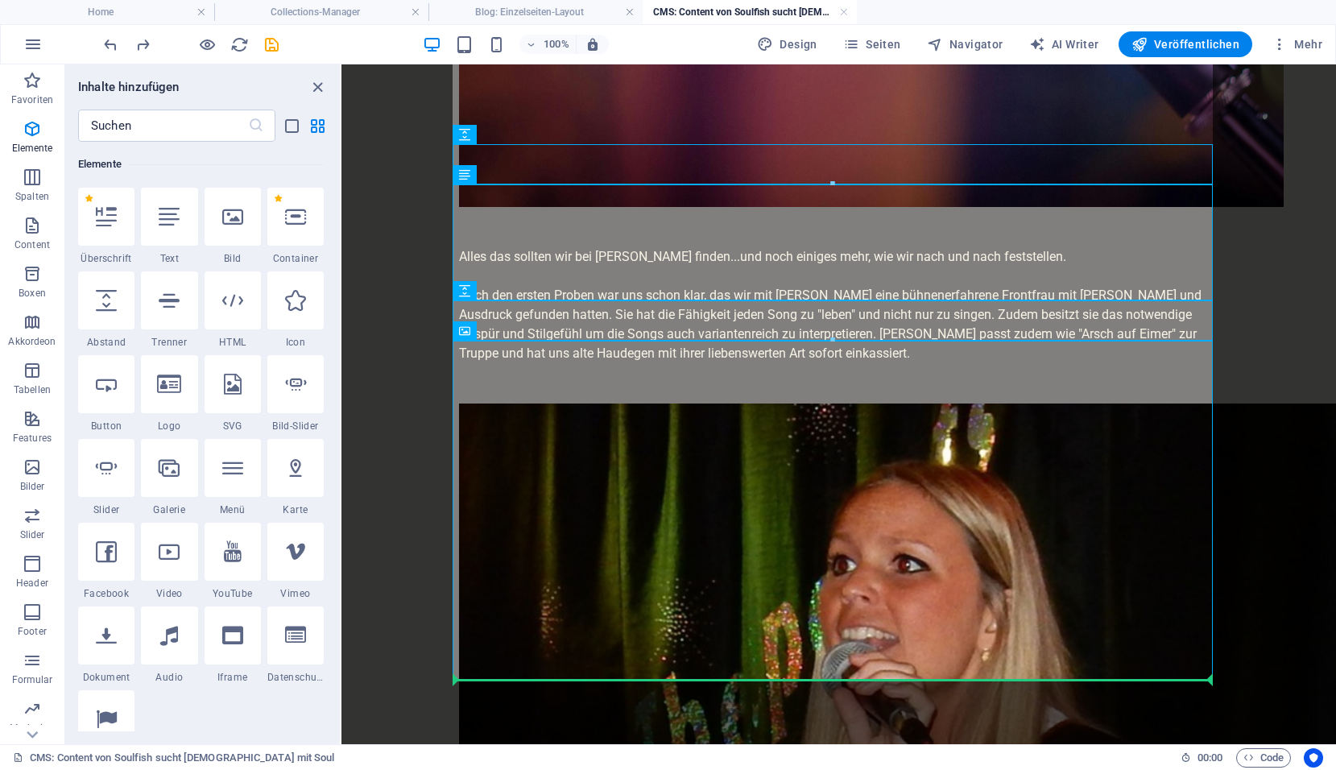
select select "px"
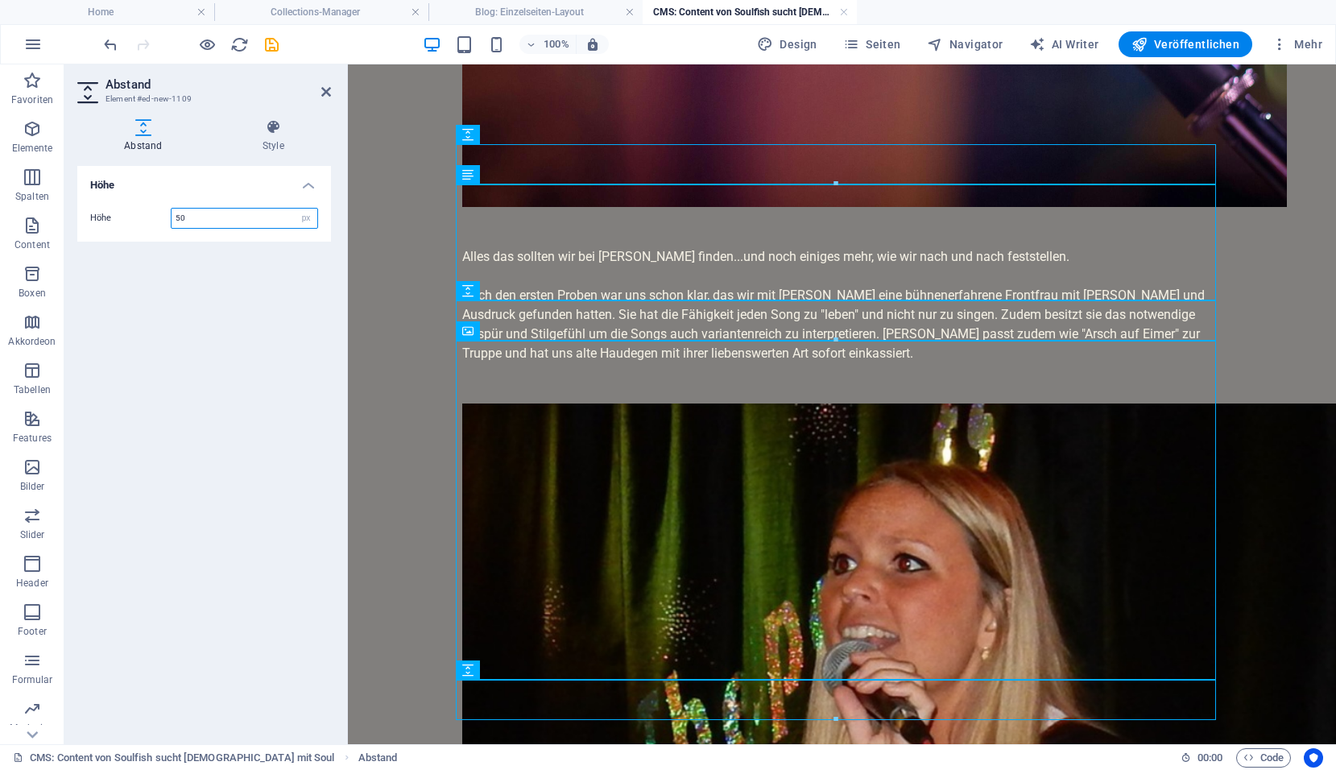
scroll to position [609, 0]
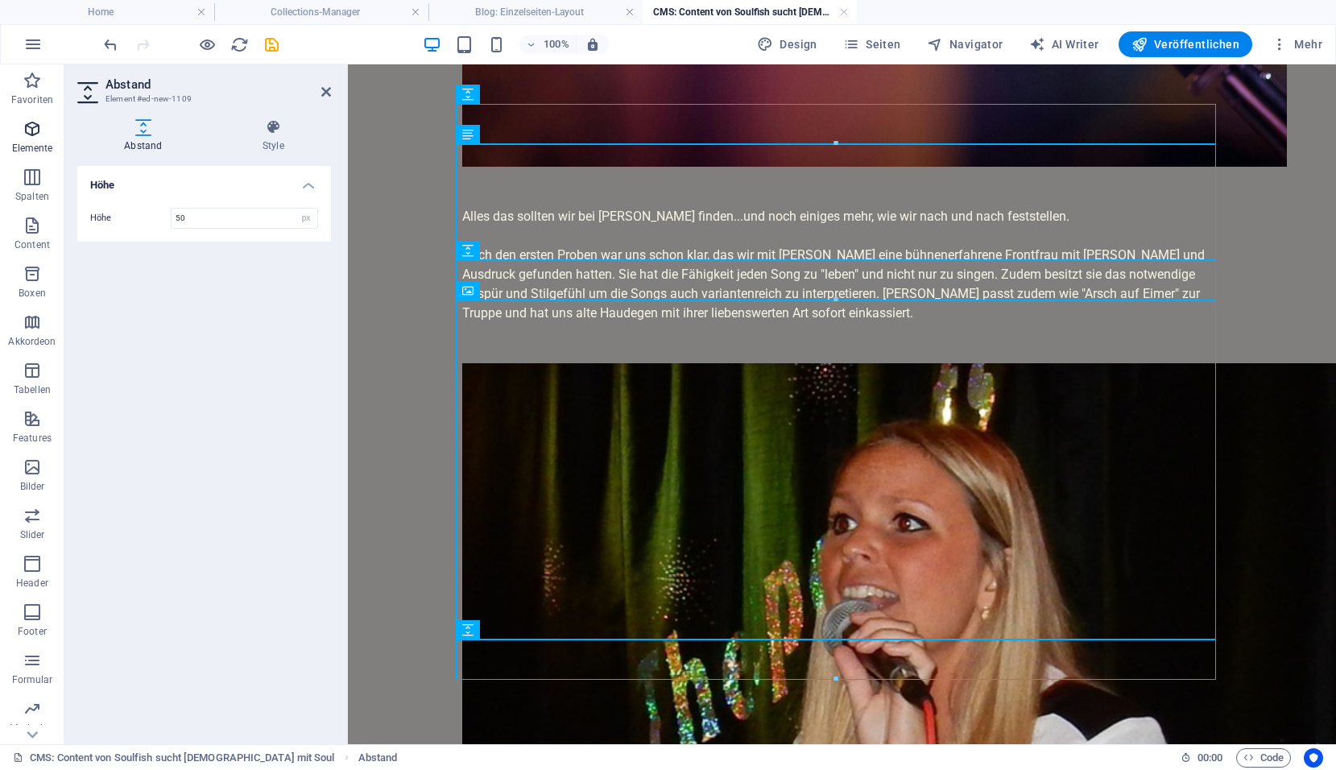
click at [27, 138] on span "Elemente" at bounding box center [32, 138] width 64 height 39
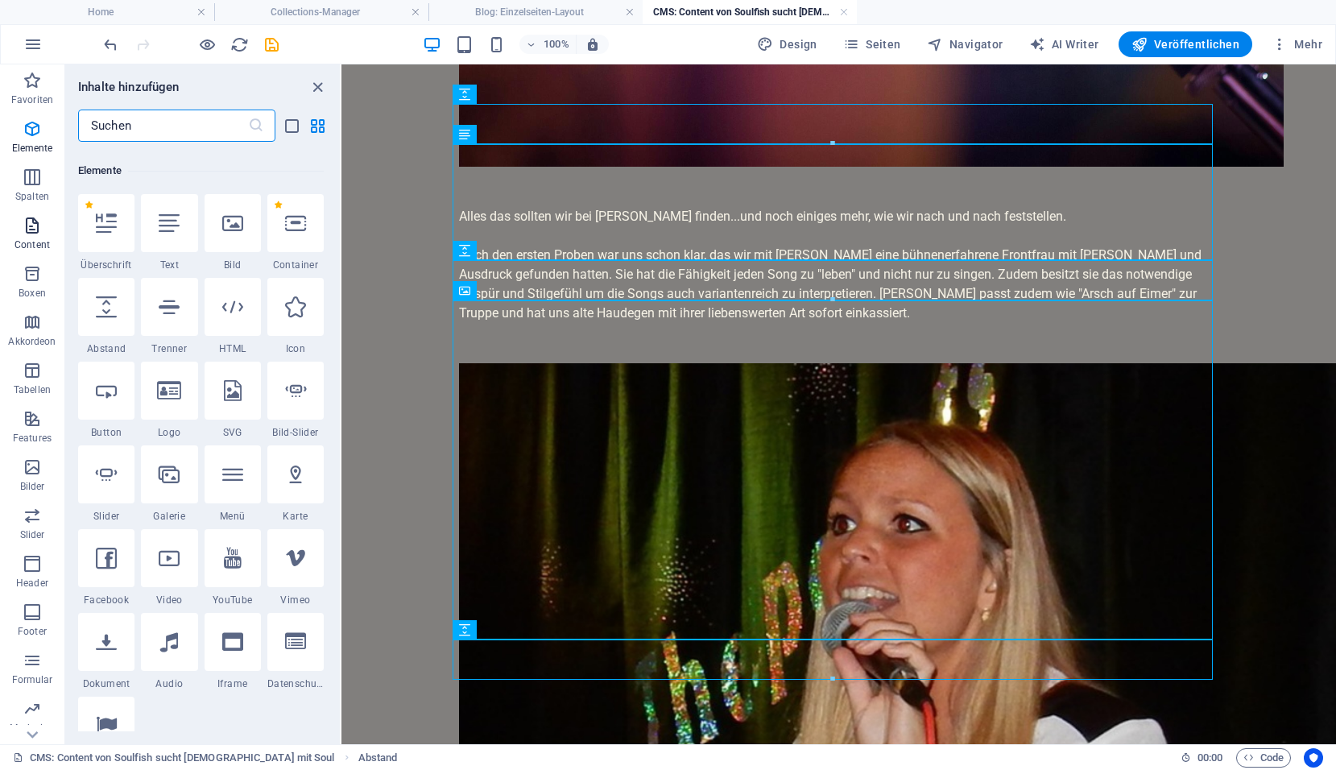
scroll to position [171, 0]
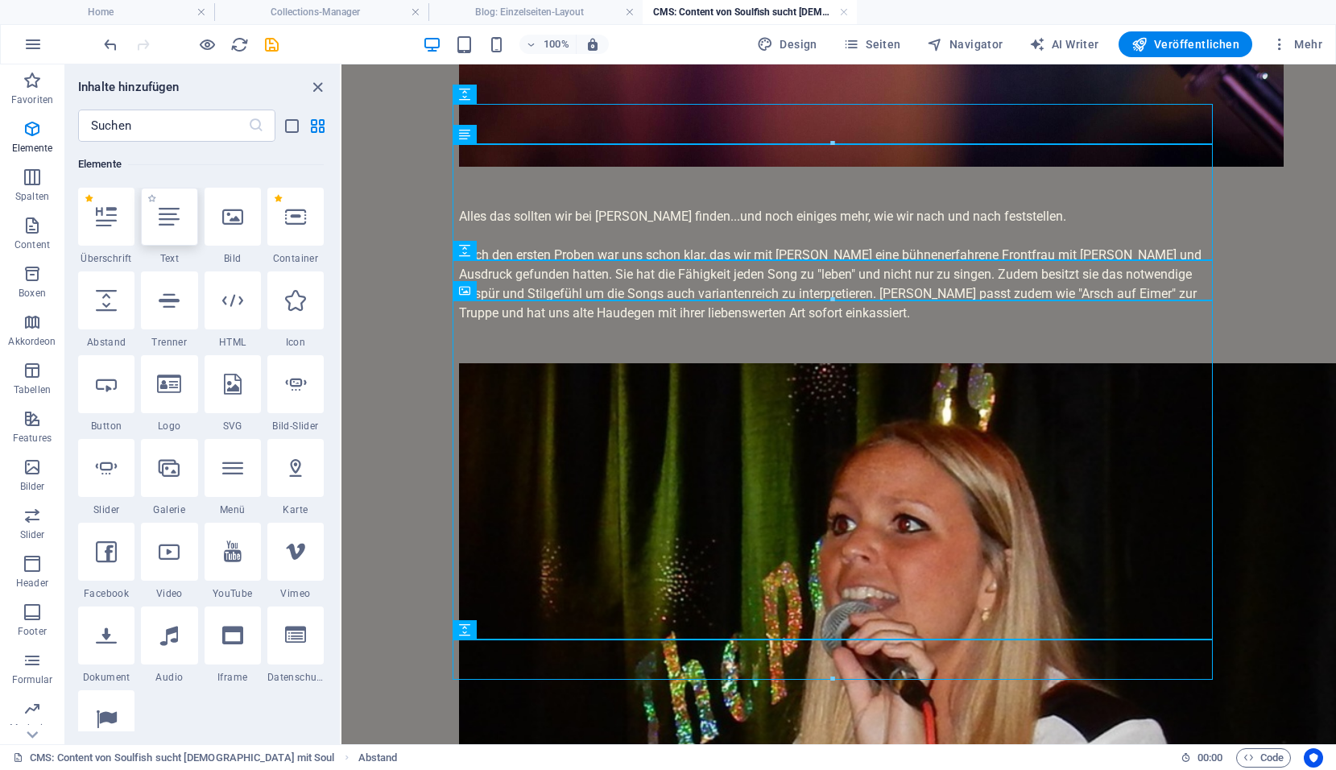
click at [155, 225] on div at bounding box center [169, 217] width 56 height 58
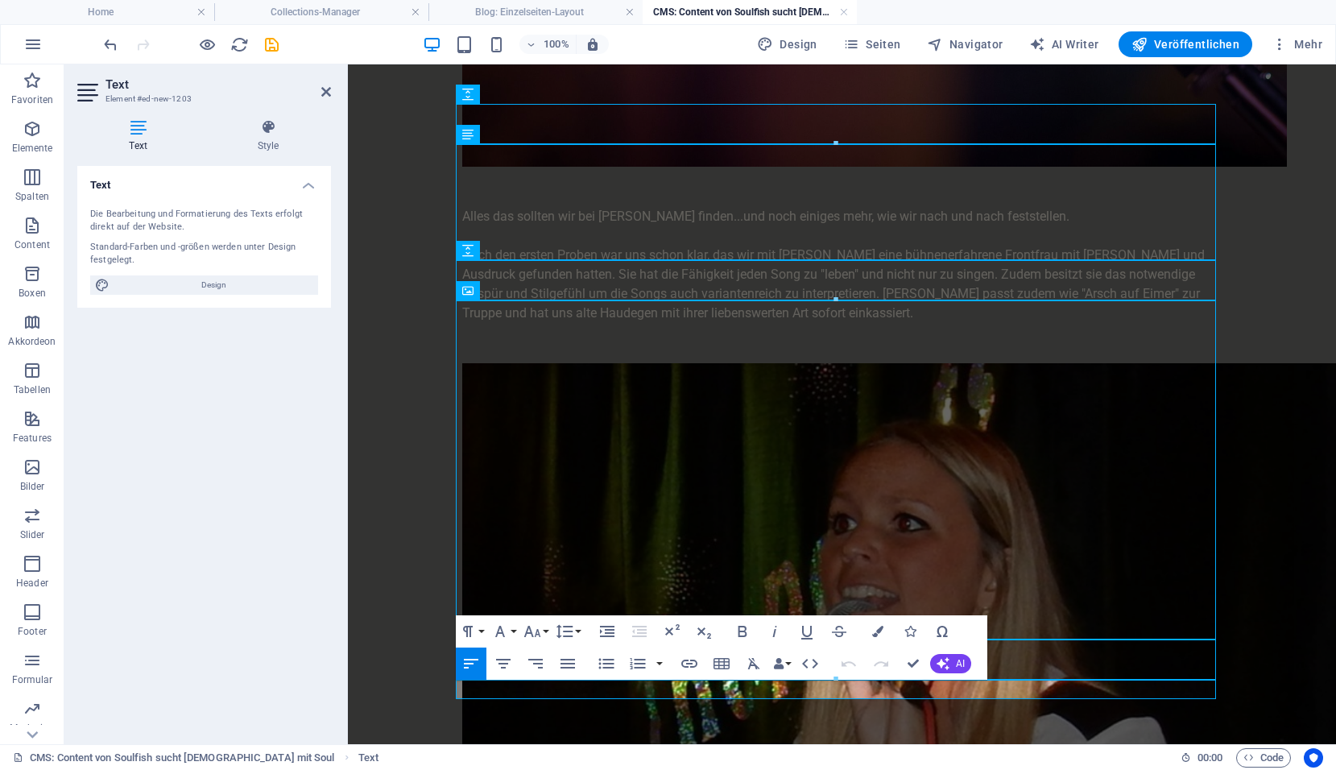
click at [680, 725] on div "Nach dem Rückzug unserer lieben Doris waren wir wieder auf der Suche nach einer…" at bounding box center [842, 191] width 786 height 1471
drag, startPoint x: 581, startPoint y: 688, endPoint x: 447, endPoint y: 684, distance: 134.5
click at [449, 684] on div "Nach dem Rückzug unserer lieben Doris waren wir wieder auf der Suche nach einer…" at bounding box center [842, 191] width 786 height 1471
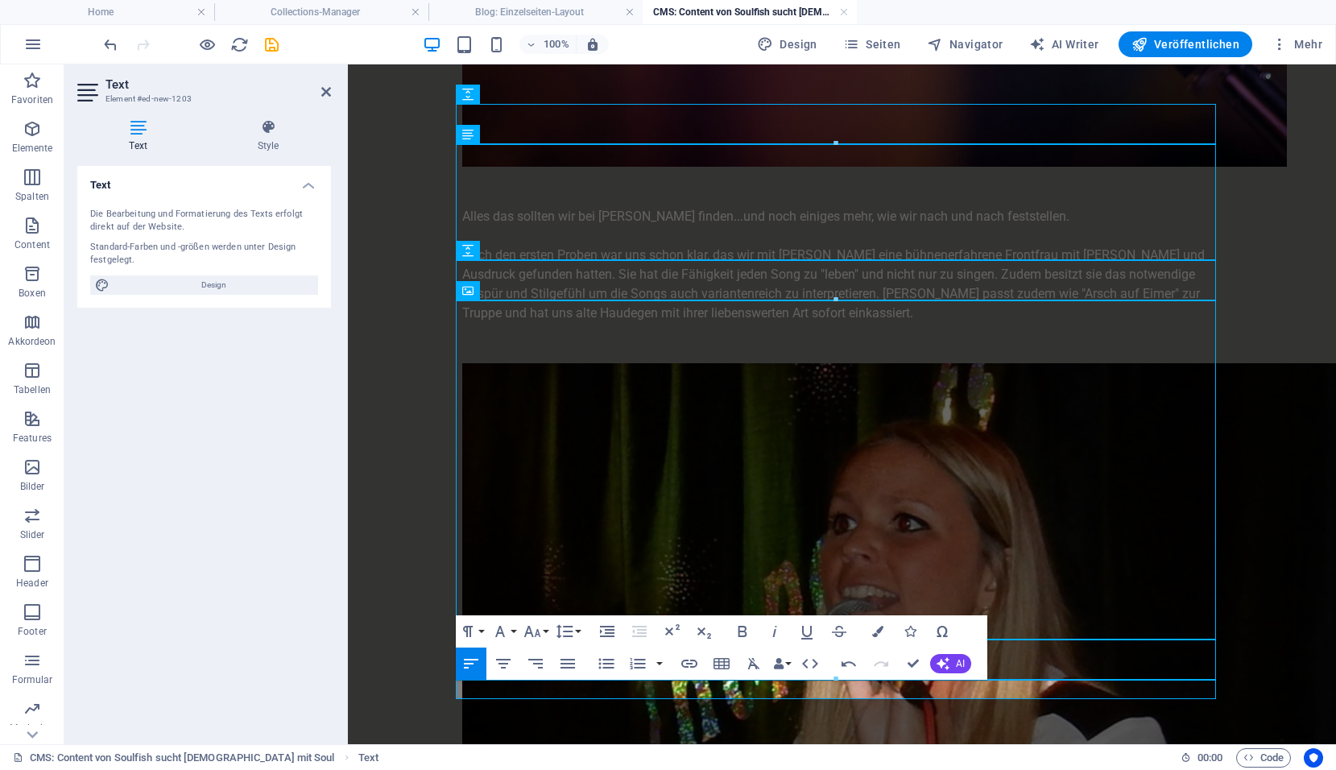
scroll to position [491, 2]
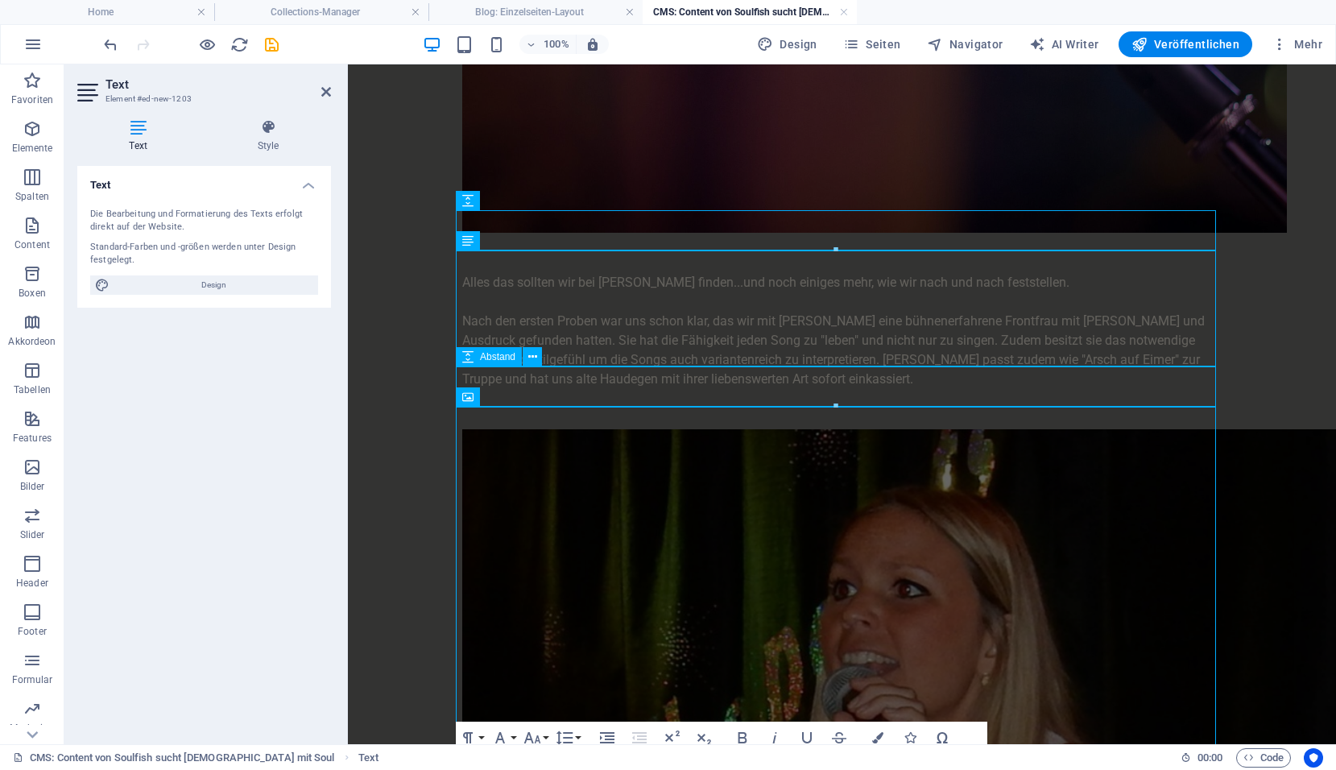
scroll to position [667, 0]
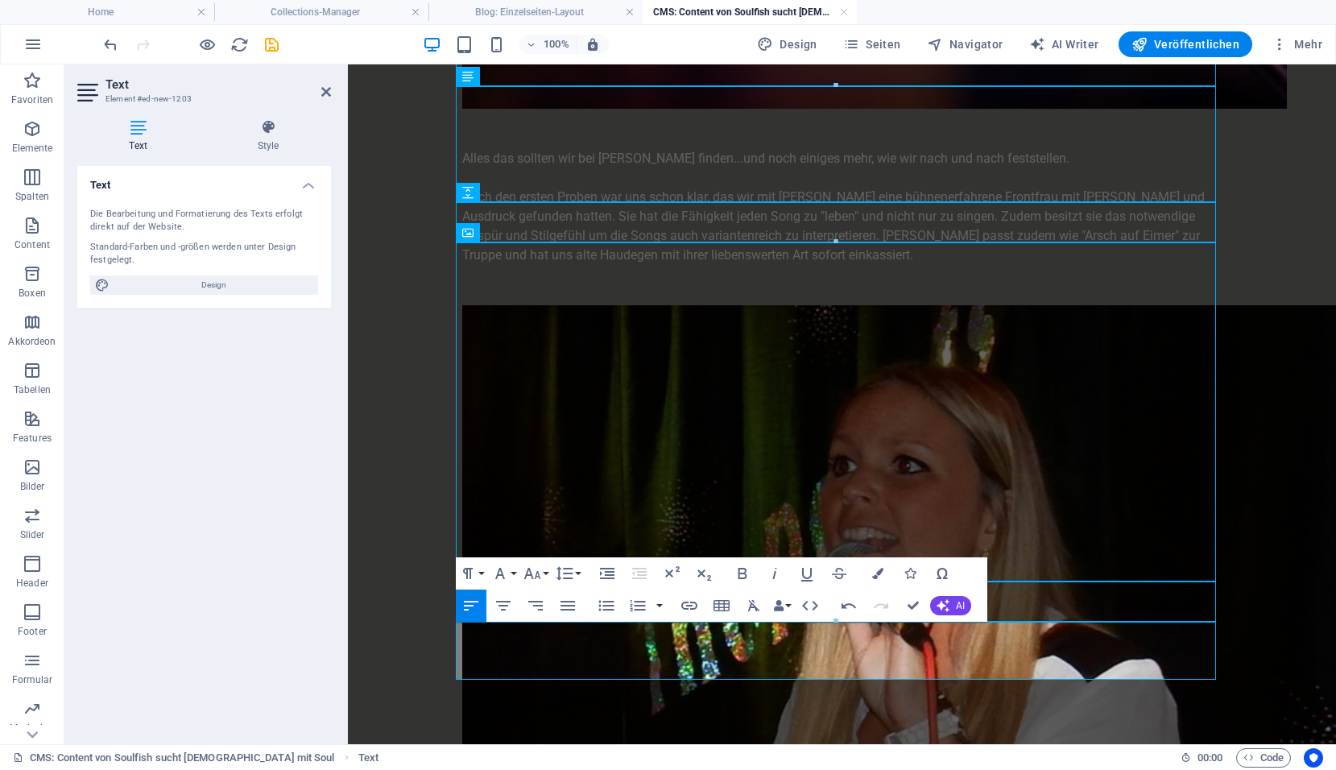
drag, startPoint x: 515, startPoint y: 711, endPoint x: 498, endPoint y: 708, distance: 18.0
click at [510, 710] on div "Nach dem Rückzug unserer lieben Doris waren wir wieder auf der Suche nach einer…" at bounding box center [842, 153] width 786 height 1510
click at [266, 46] on icon "save" at bounding box center [271, 44] width 19 height 19
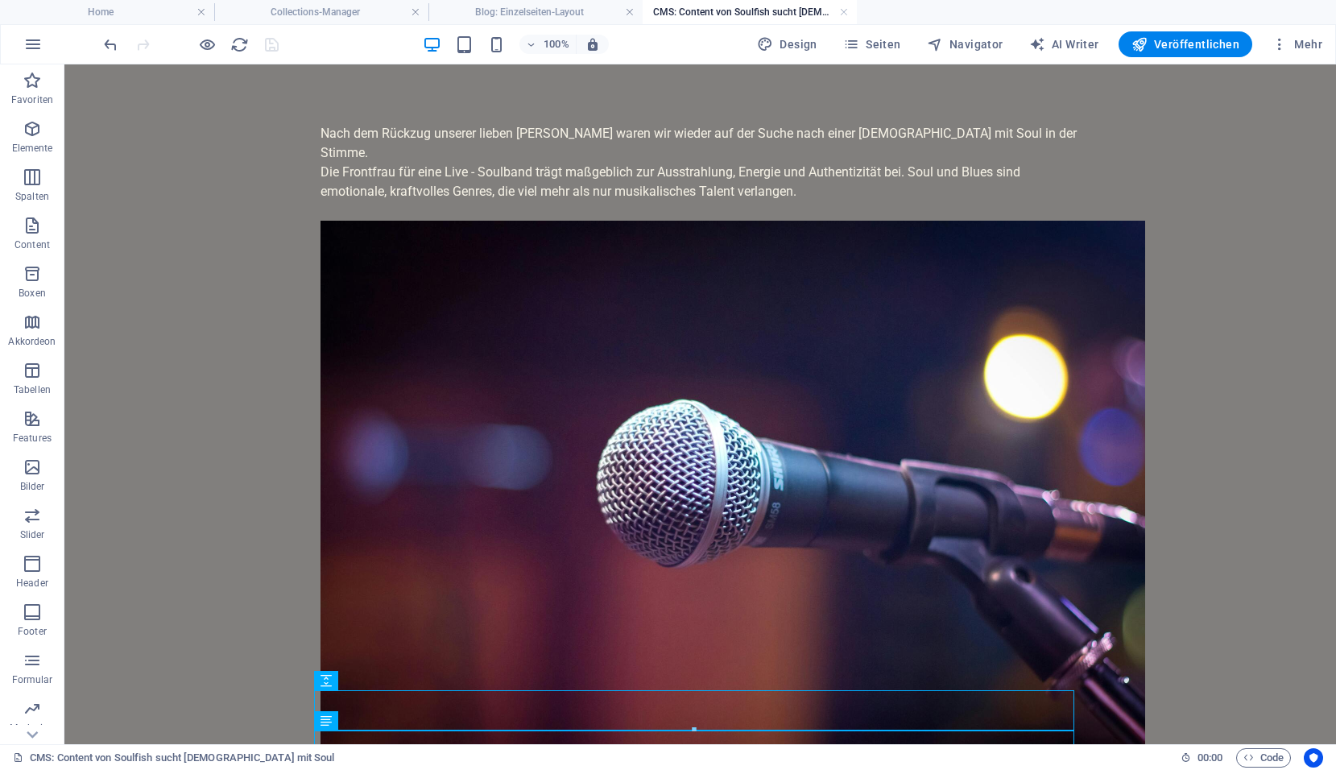
scroll to position [0, 0]
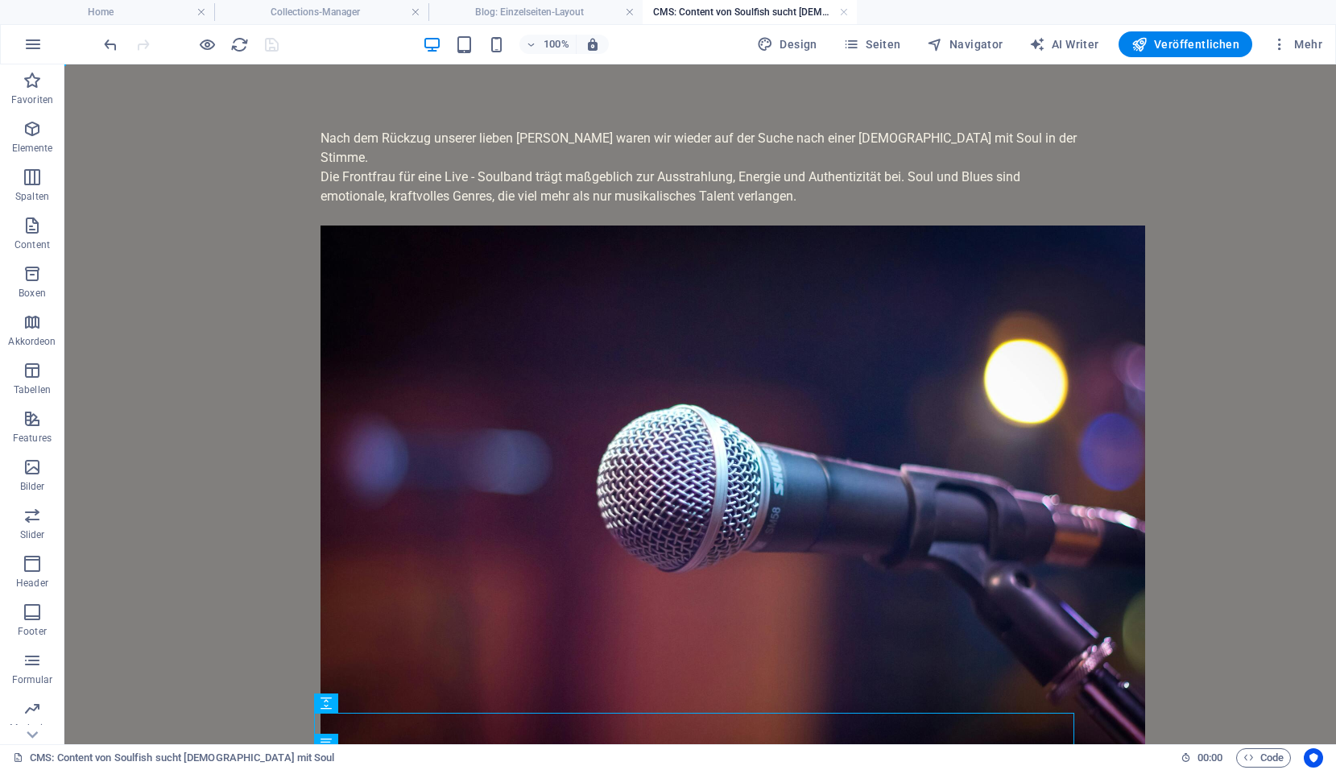
click at [711, 7] on h4 "CMS: Content von Soulfish sucht Lady mit Soul" at bounding box center [749, 12] width 214 height 18
click at [558, 13] on h4 "Blog: Einzelseiten-Layout" at bounding box center [535, 12] width 214 height 18
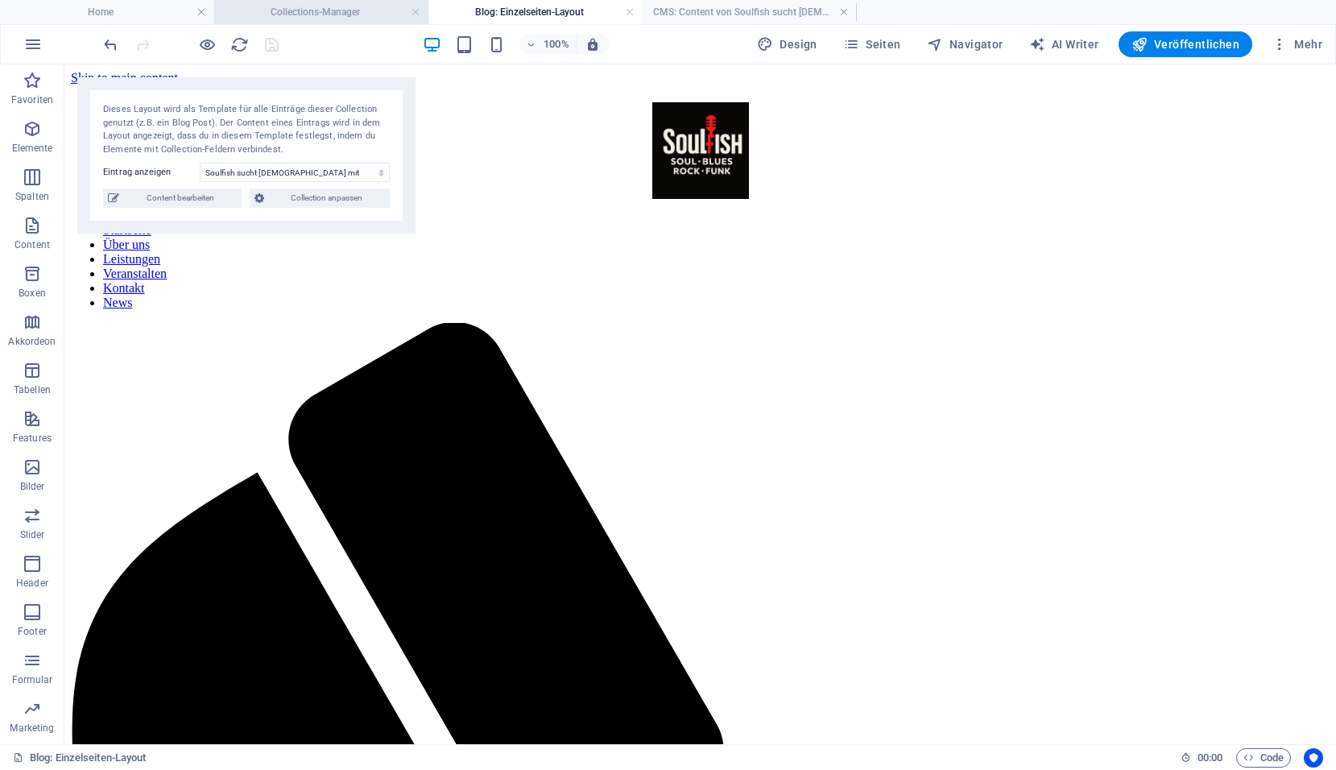
click at [334, 17] on h4 "Collections-Manager" at bounding box center [321, 12] width 214 height 18
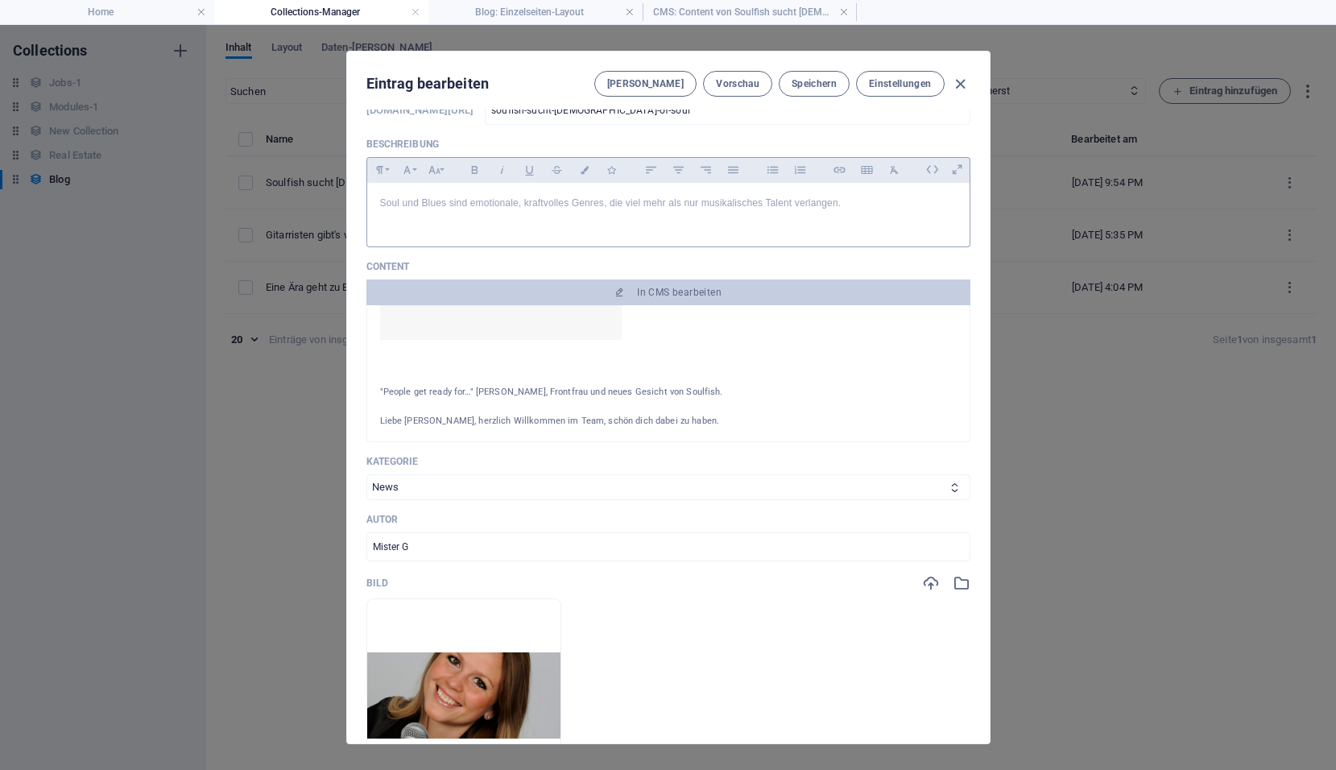
scroll to position [81, 0]
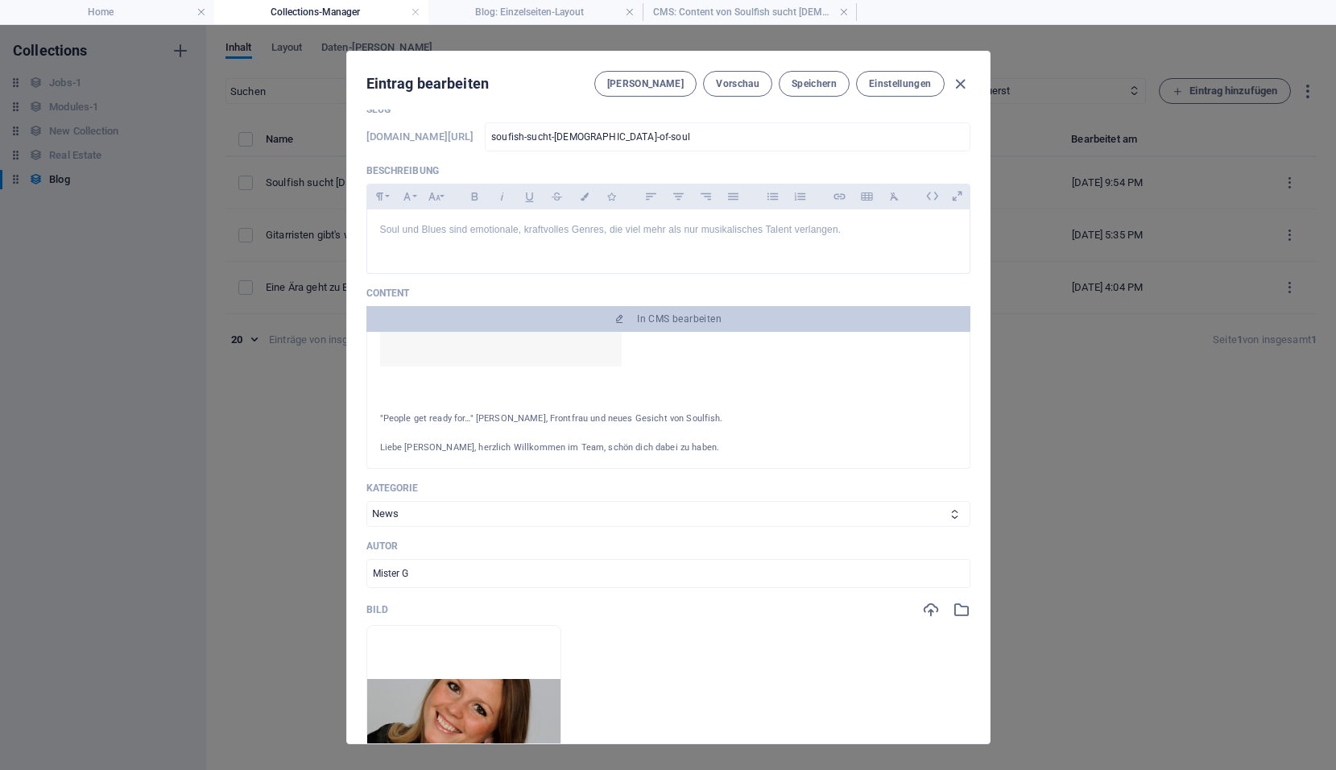
click at [539, 349] on img at bounding box center [501, 312] width 242 height 108
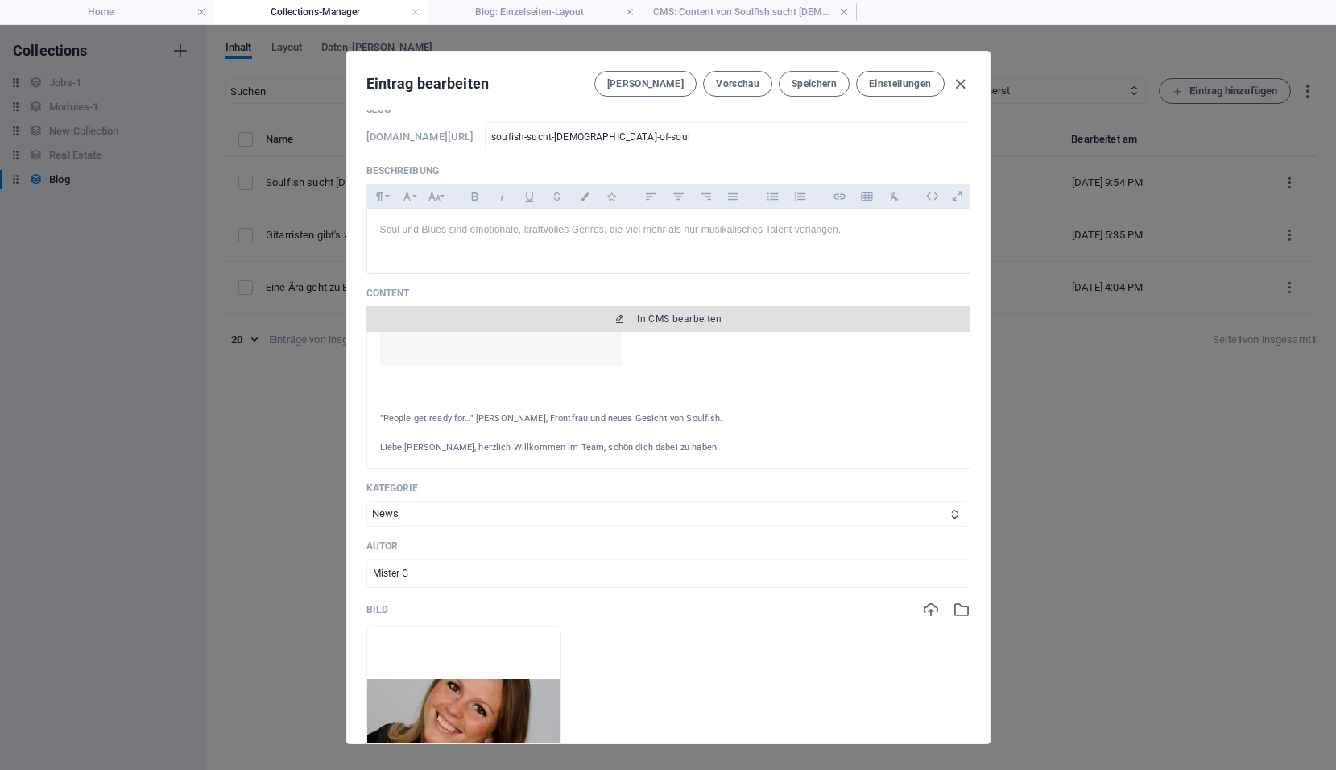
click at [645, 323] on span "In CMS bearbeiten" at bounding box center [679, 318] width 85 height 13
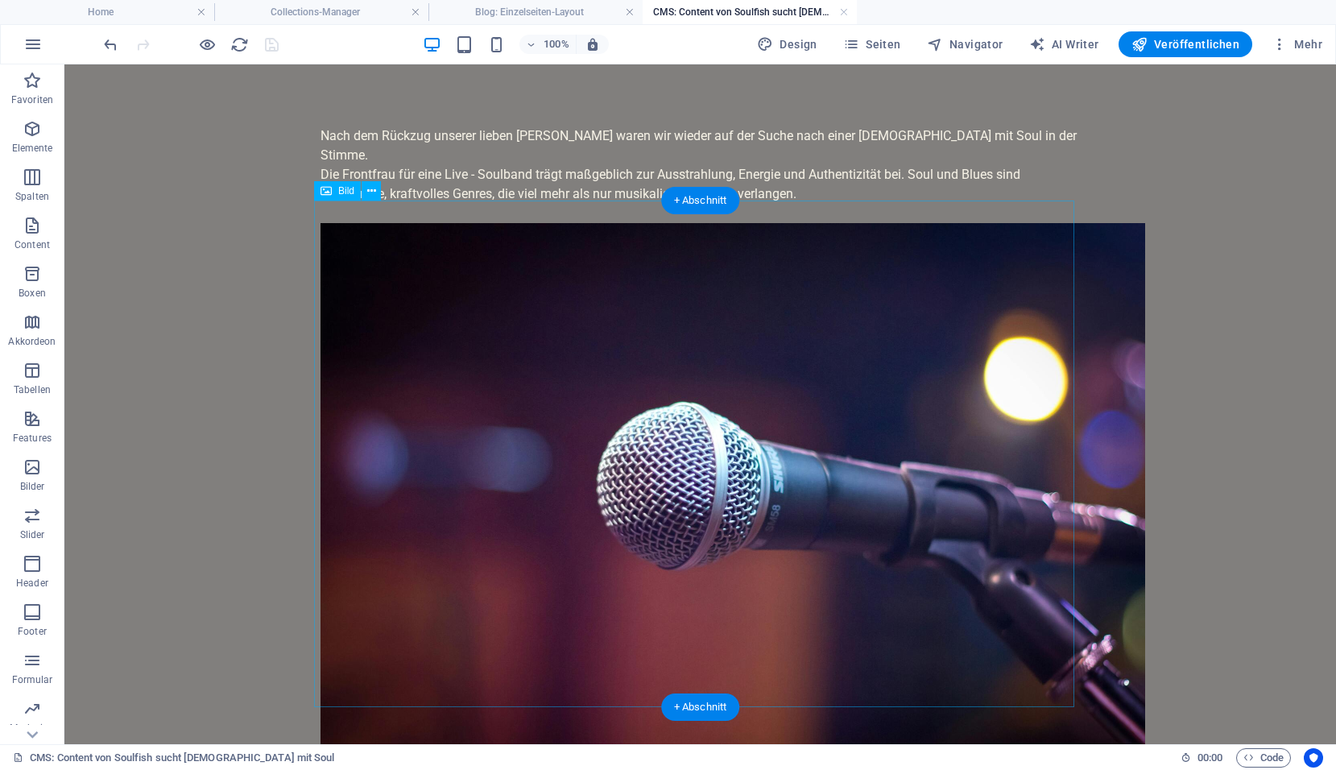
scroll to position [0, 0]
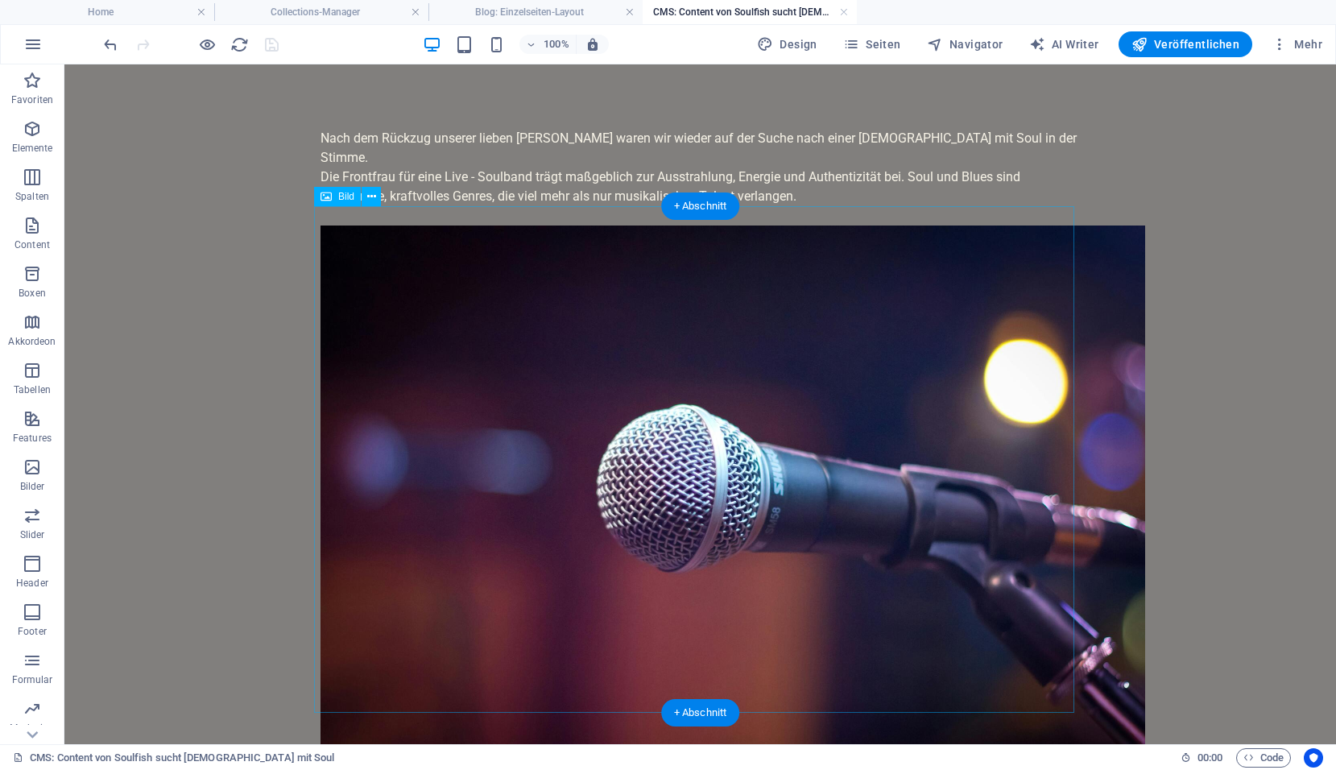
click at [805, 665] on figure at bounding box center [700, 500] width 760 height 550
click at [843, 7] on link at bounding box center [844, 12] width 10 height 15
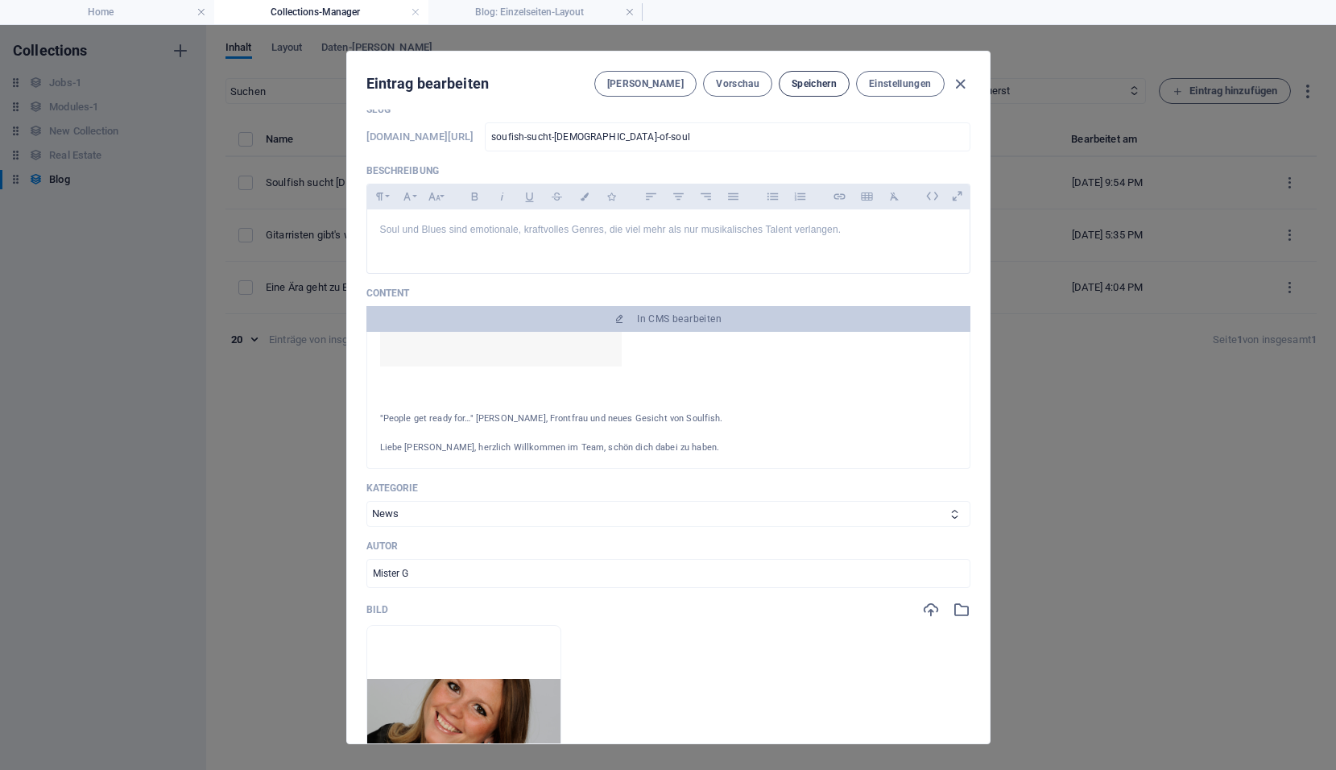
click at [807, 85] on span "Speichern" at bounding box center [813, 83] width 45 height 13
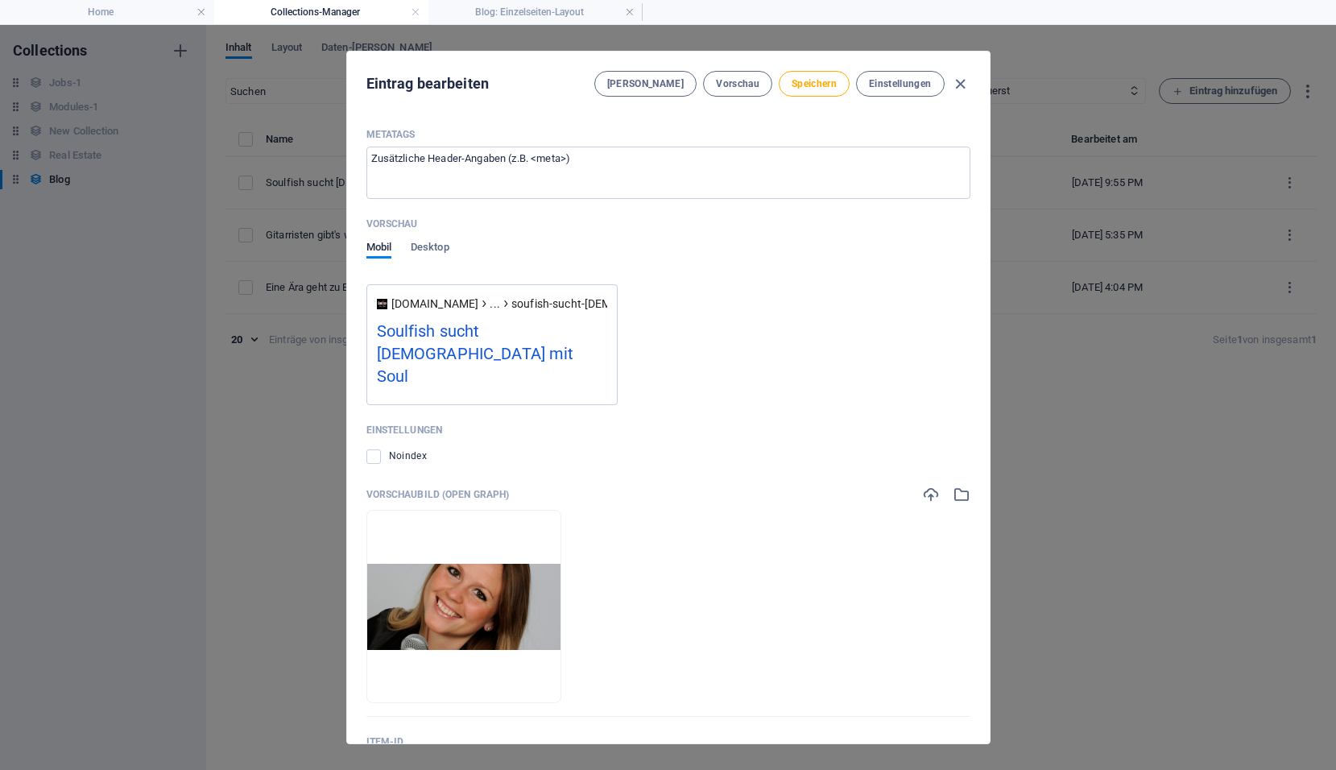
scroll to position [1337, 0]
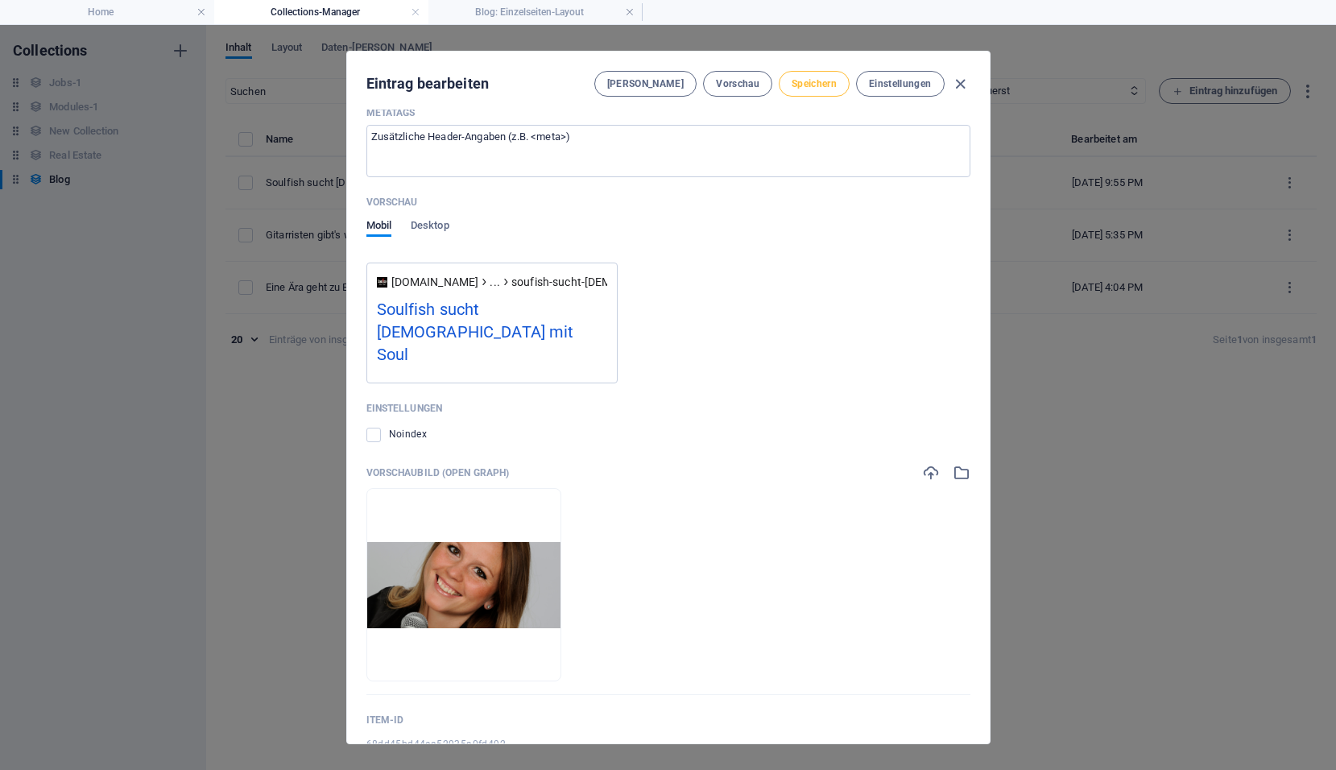
click at [809, 85] on span "Speichern" at bounding box center [813, 83] width 45 height 13
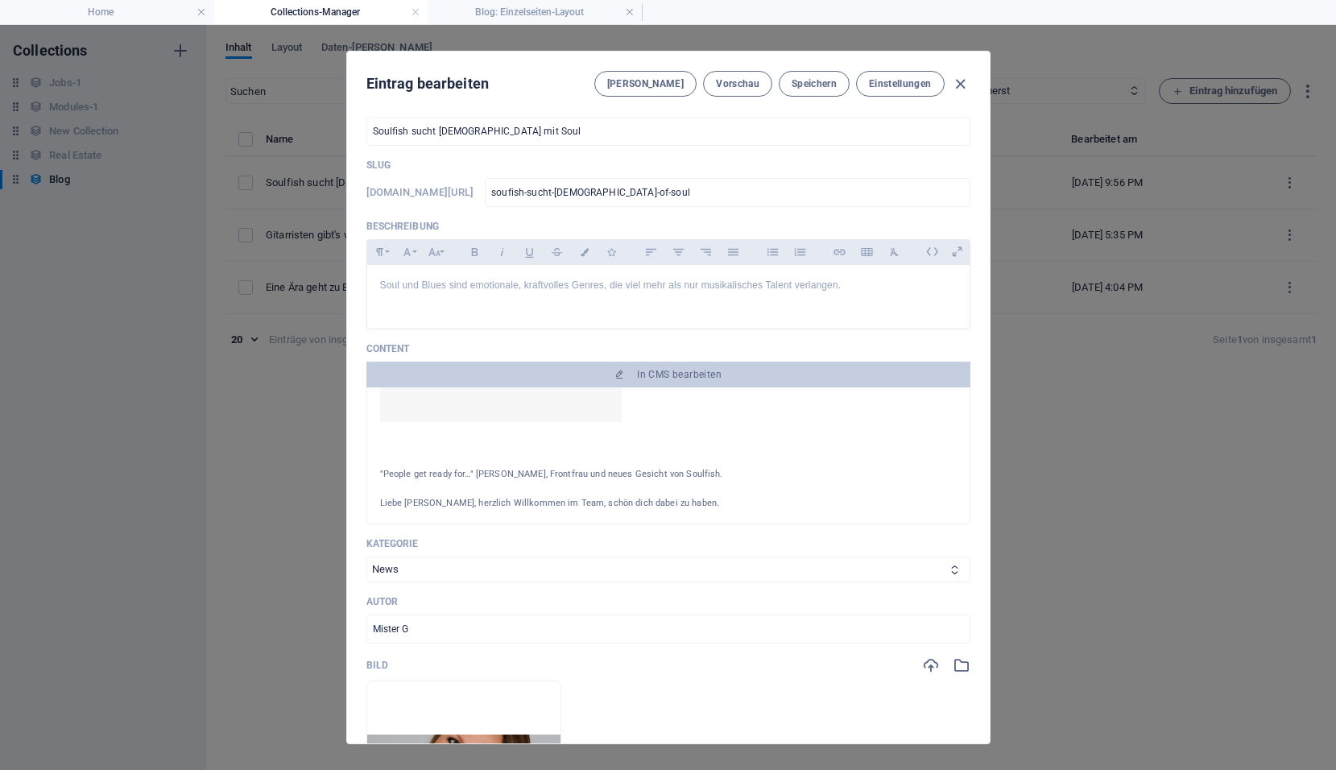
scroll to position [0, 0]
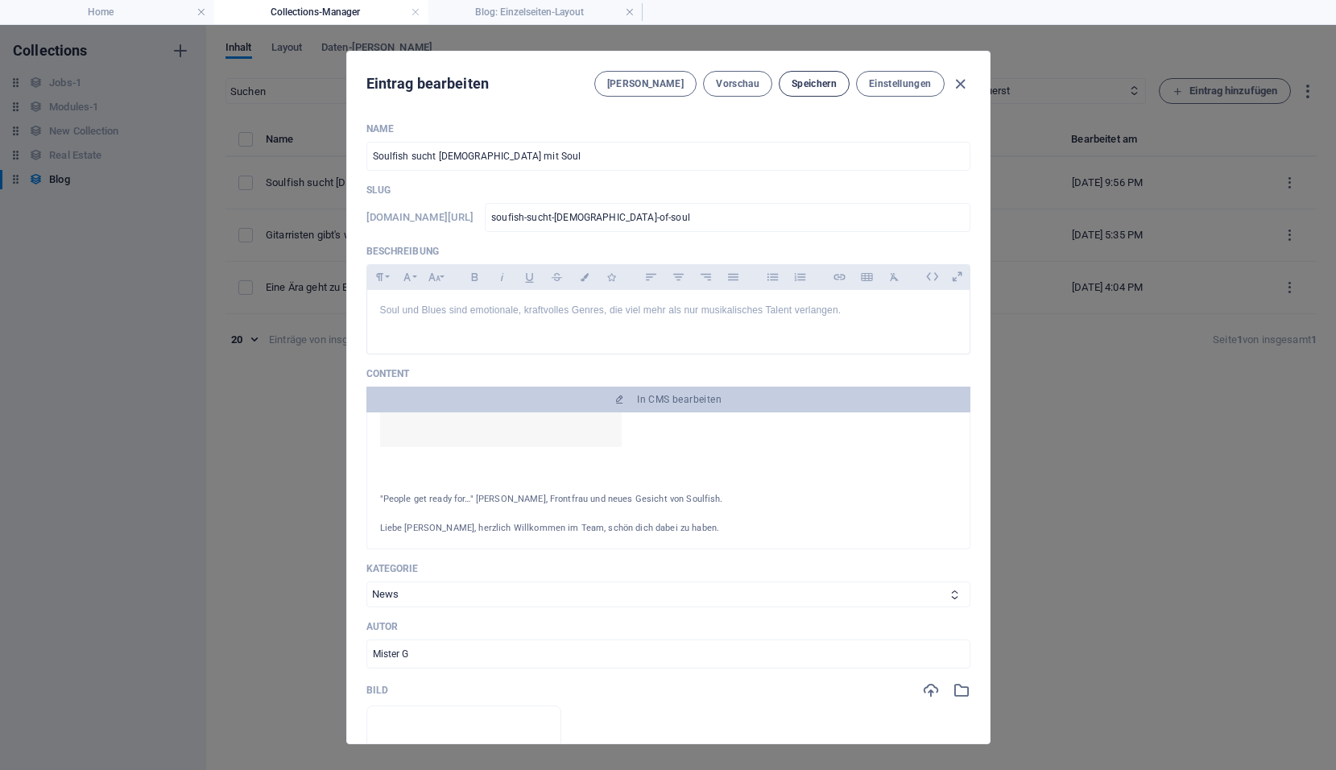
click at [806, 83] on span "Speichern" at bounding box center [813, 83] width 45 height 13
click at [753, 88] on span "Vorschau" at bounding box center [737, 83] width 43 height 13
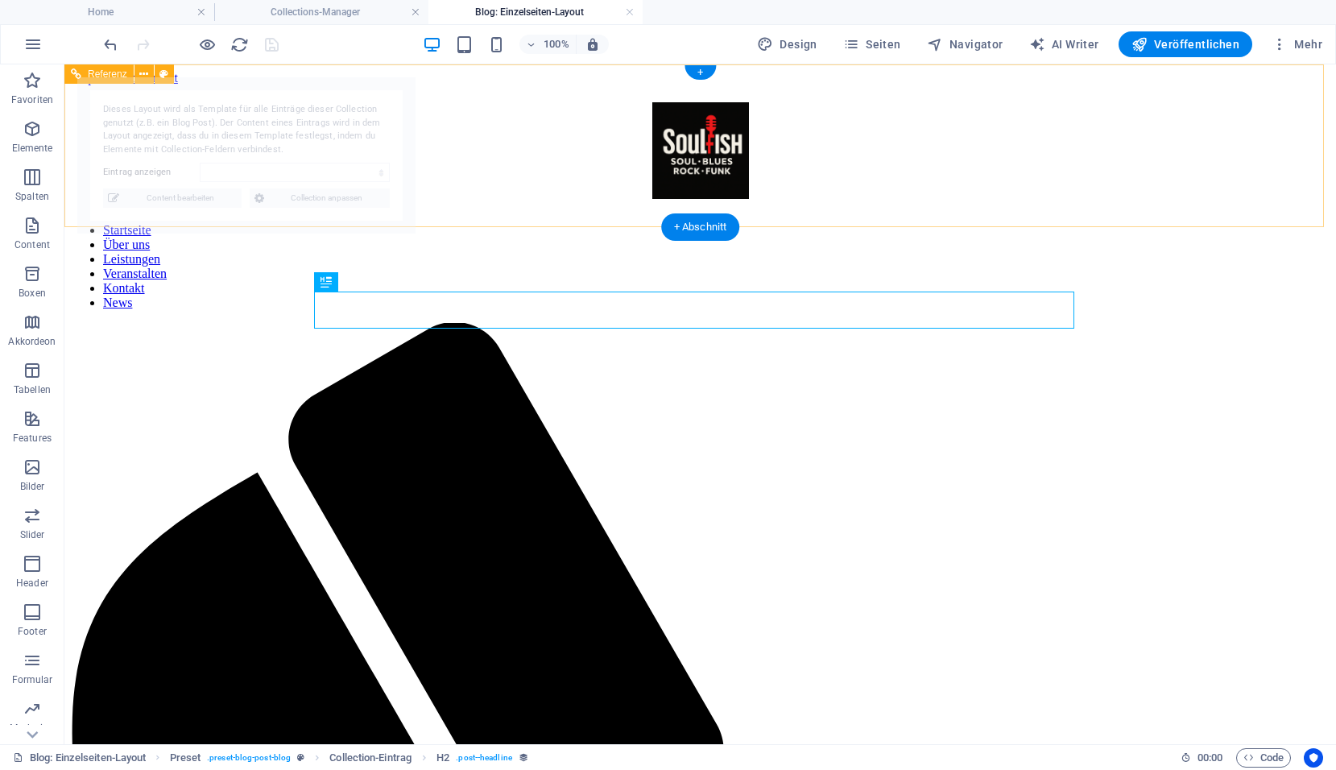
select select "68dd45bd44ea52935a0fd492"
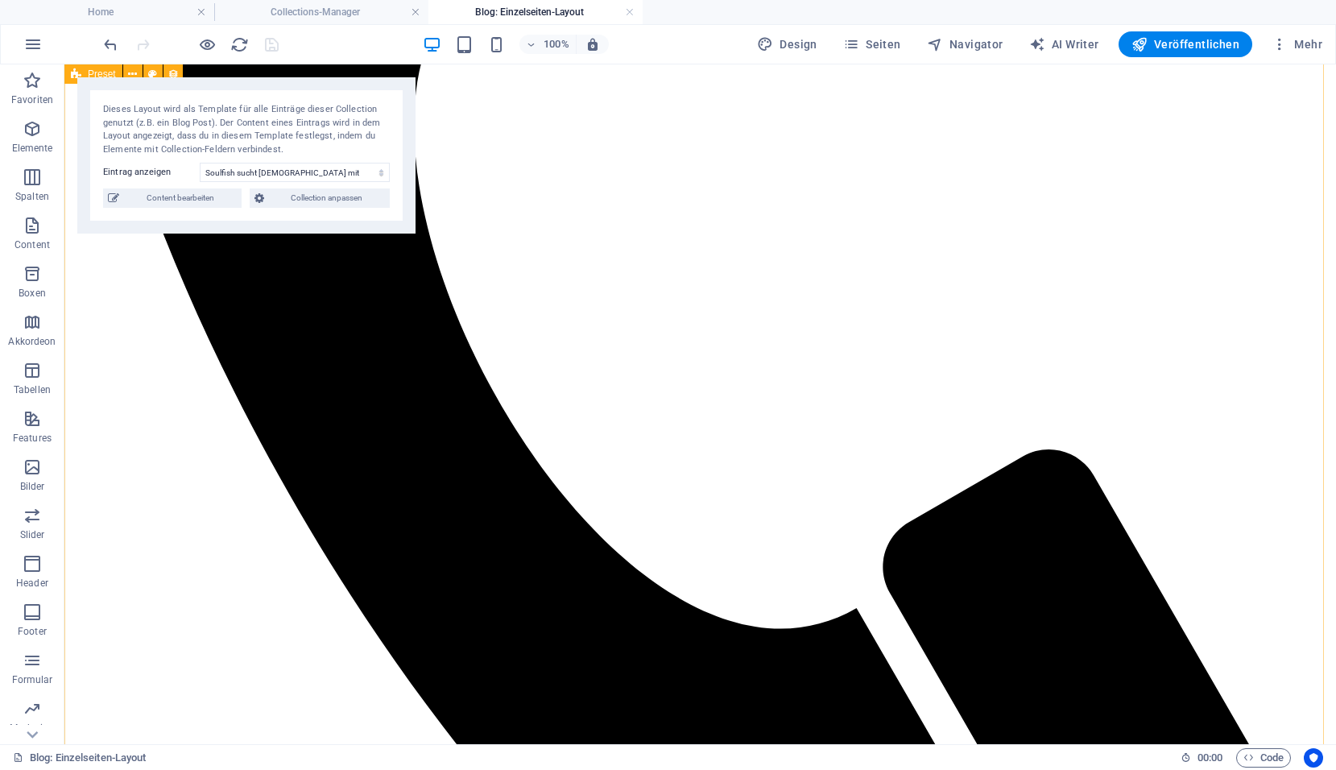
scroll to position [867, 0]
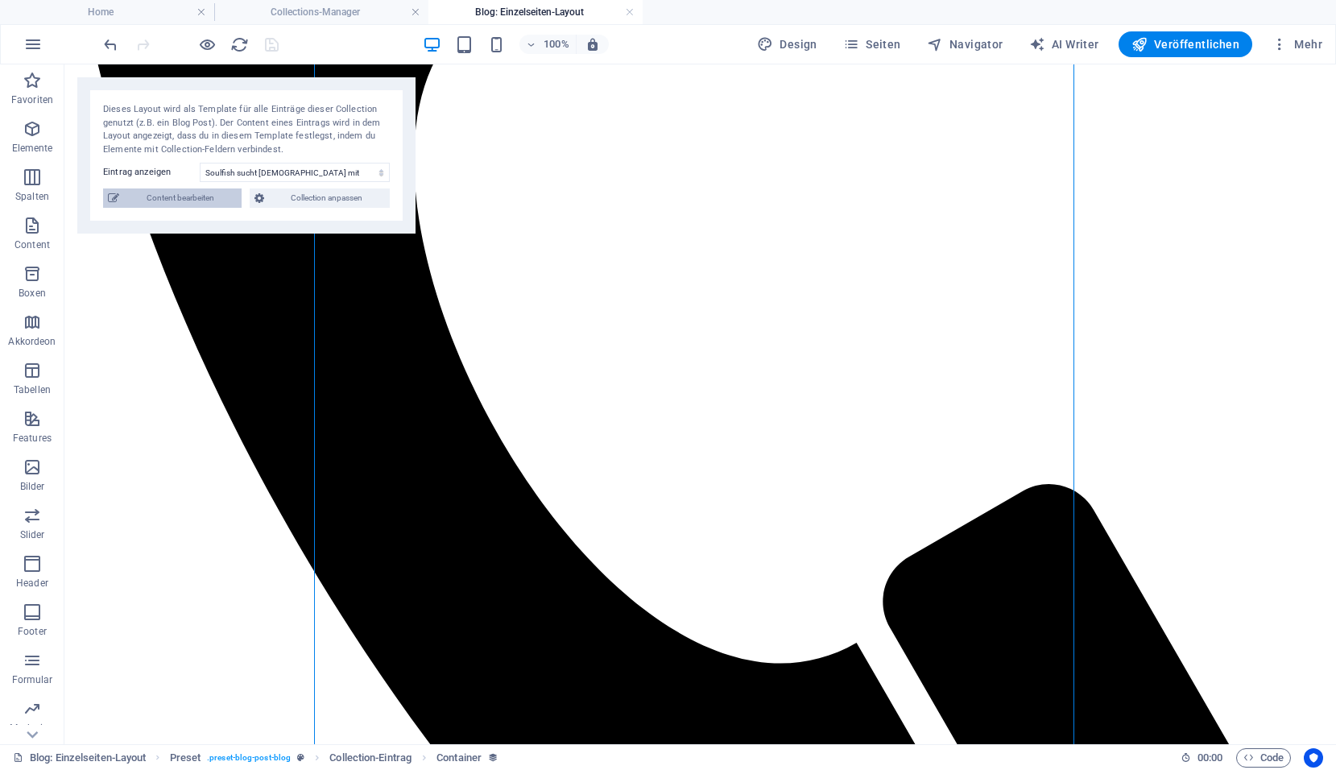
click at [225, 205] on span "Content bearbeiten" at bounding box center [180, 197] width 113 height 19
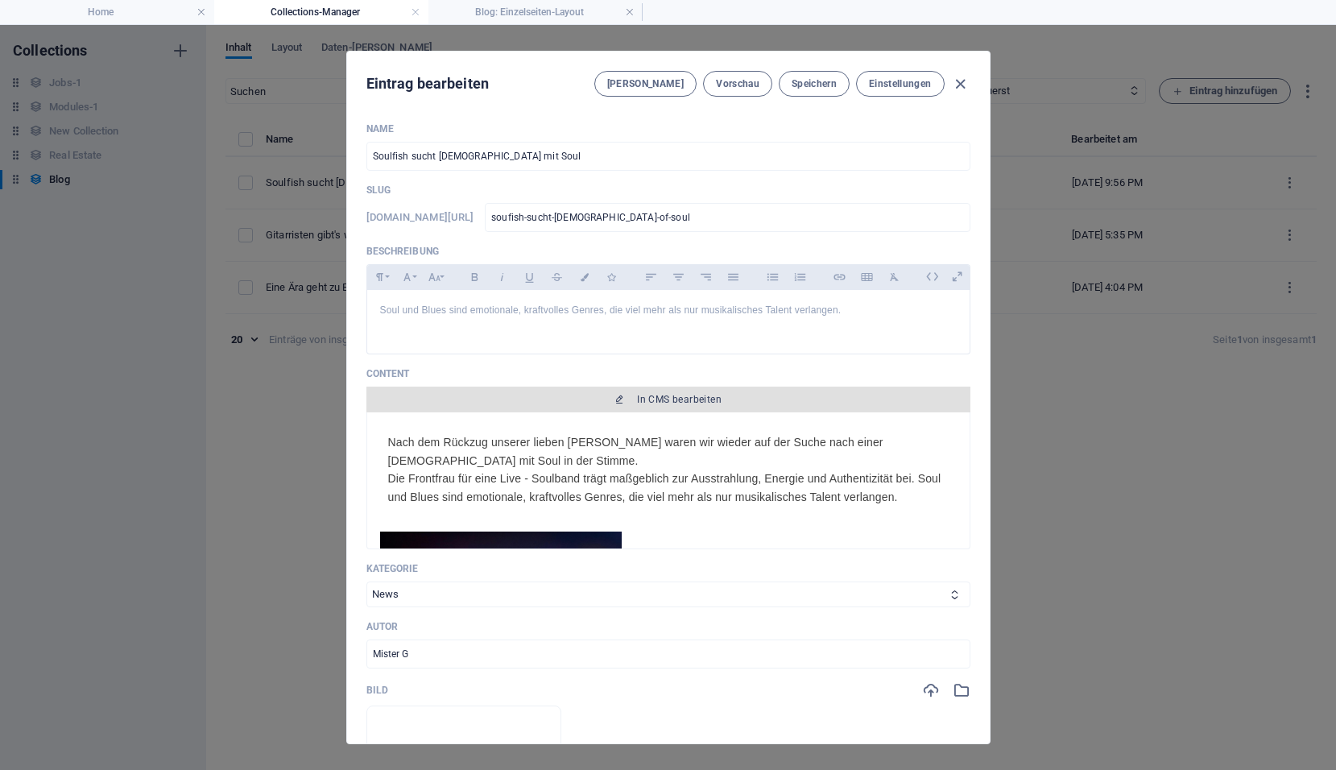
click at [704, 386] on button "In CMS bearbeiten" at bounding box center [668, 399] width 604 height 26
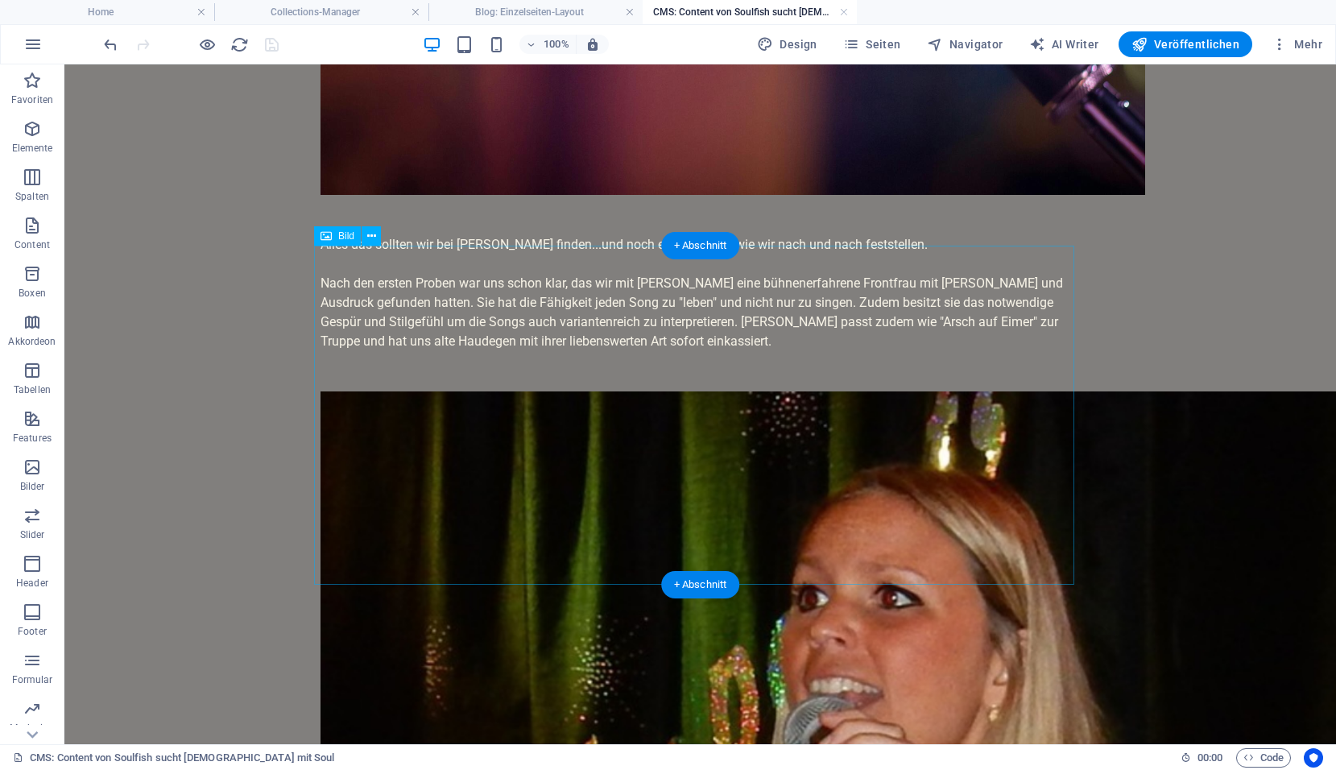
scroll to position [667, 0]
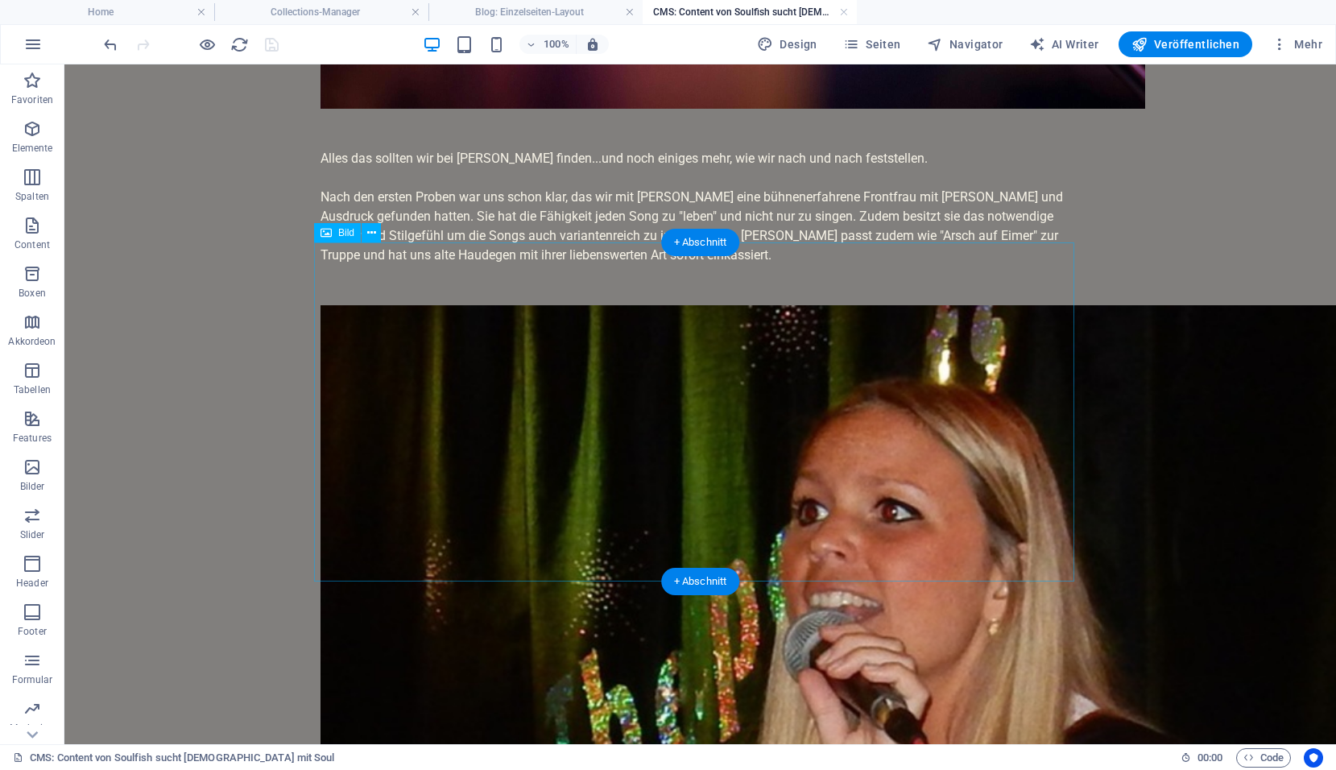
click at [572, 336] on figure at bounding box center [700, 588] width 760 height 566
click at [374, 232] on icon at bounding box center [371, 233] width 9 height 17
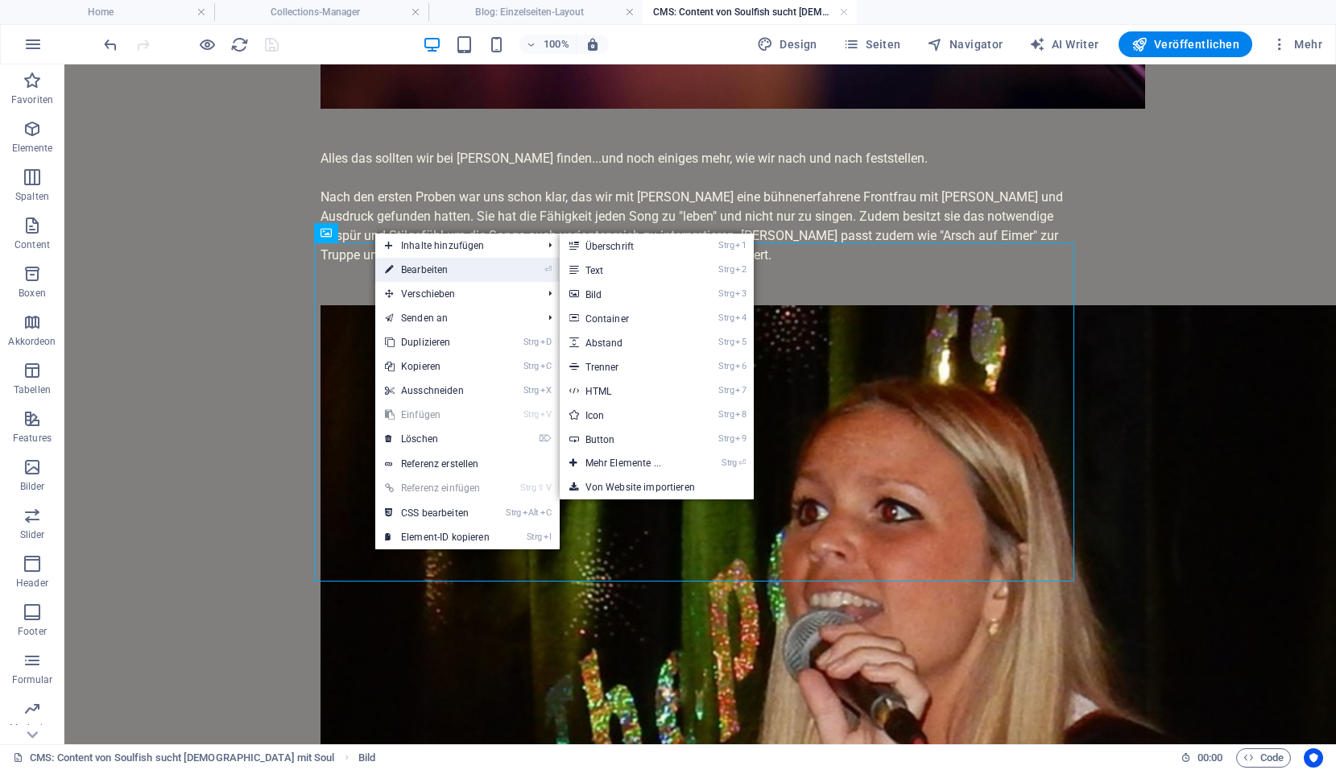
click at [411, 269] on link "⏎ Bearbeiten" at bounding box center [437, 270] width 124 height 24
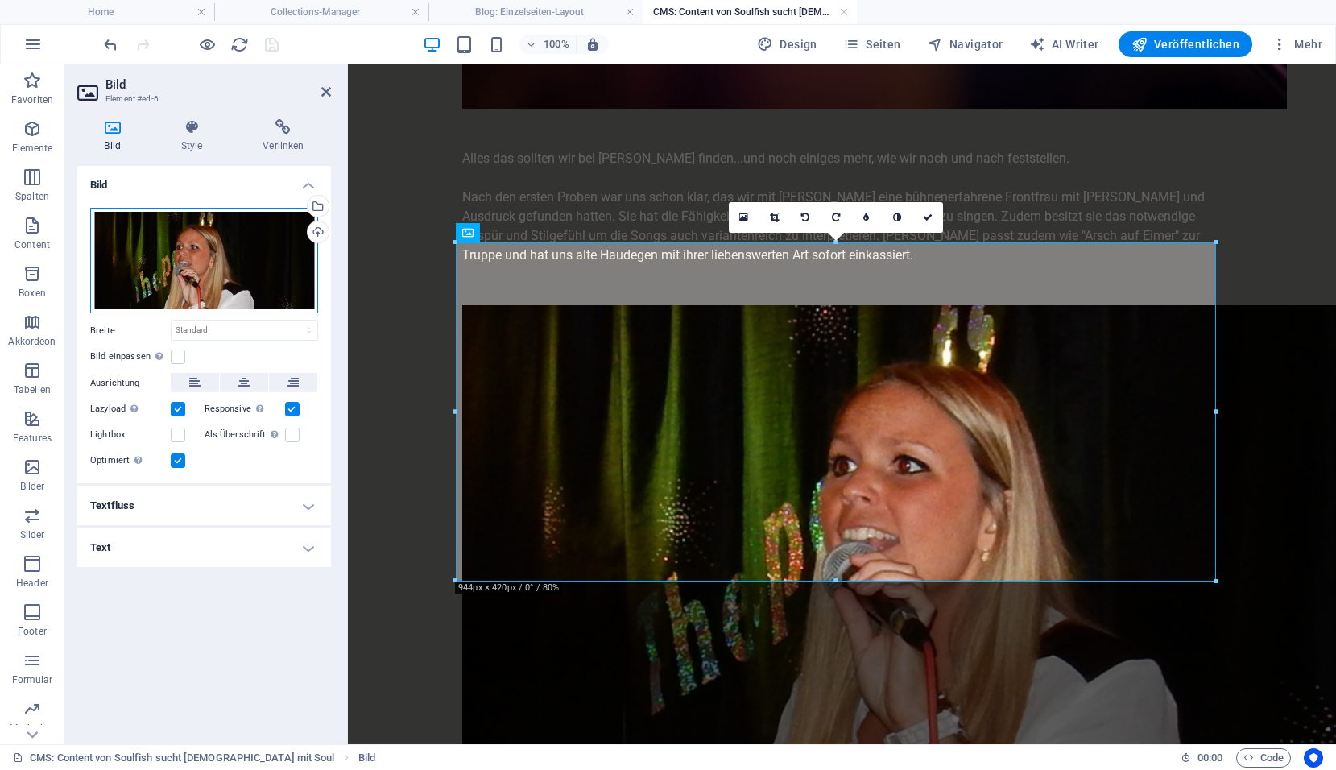
click at [273, 283] on div "Ziehe Dateien zum Hochladen hierher oder klicke hier, um aus Dateien oder koste…" at bounding box center [204, 260] width 228 height 105
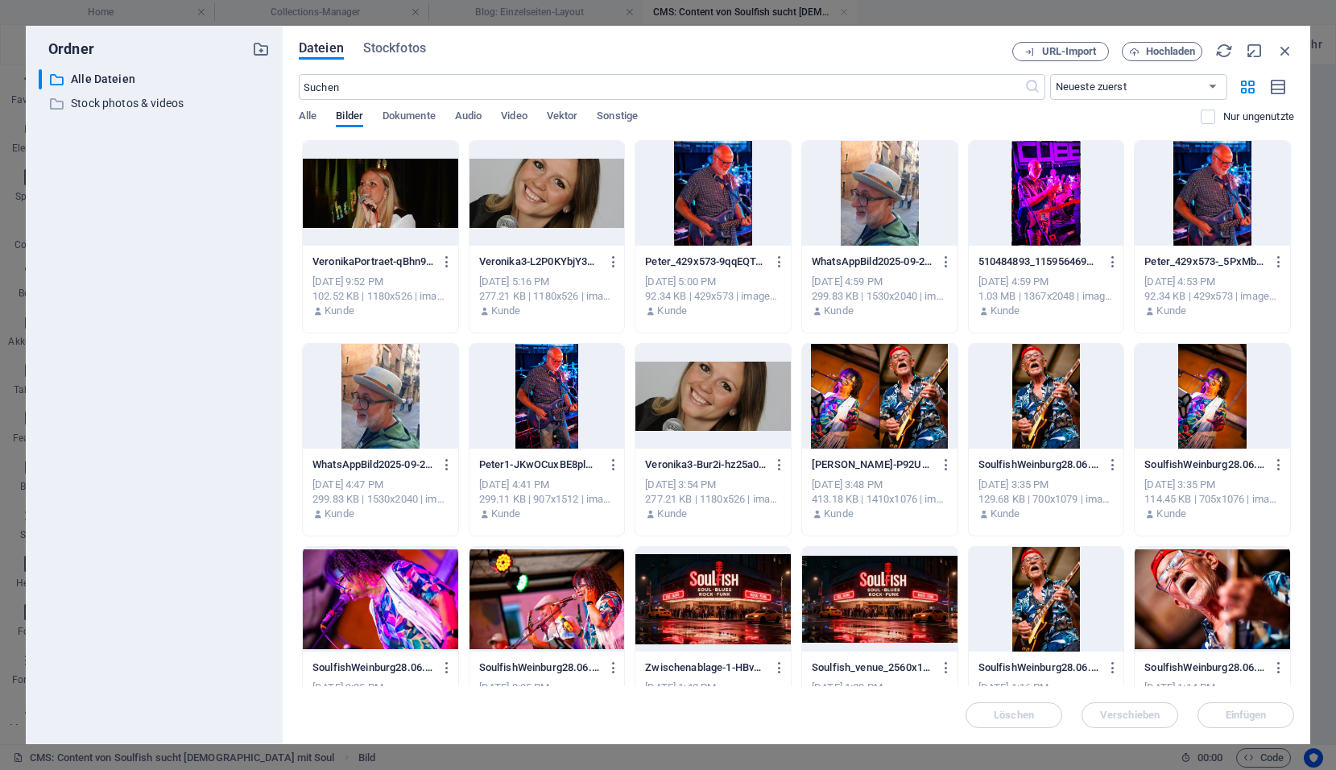
click at [370, 213] on div at bounding box center [380, 193] width 155 height 105
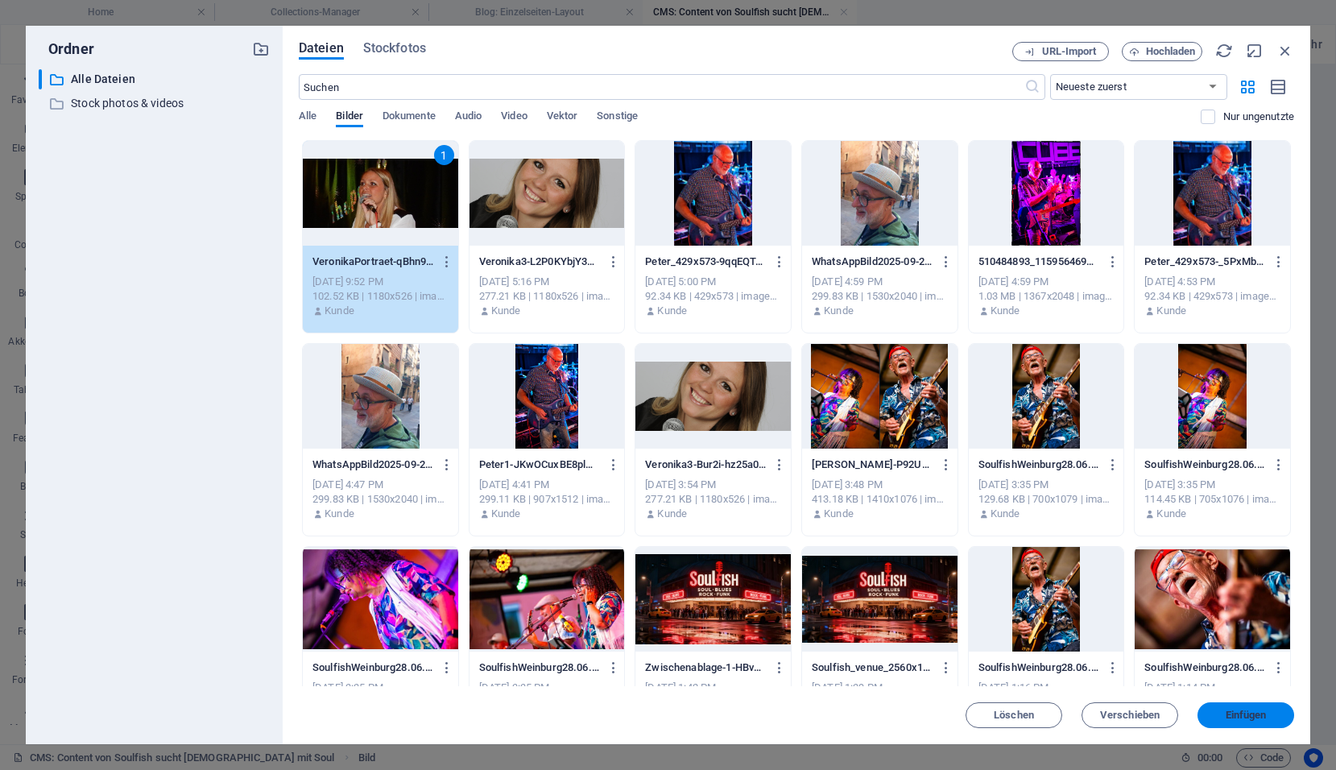
click at [1243, 717] on span "Einfügen" at bounding box center [1245, 715] width 41 height 10
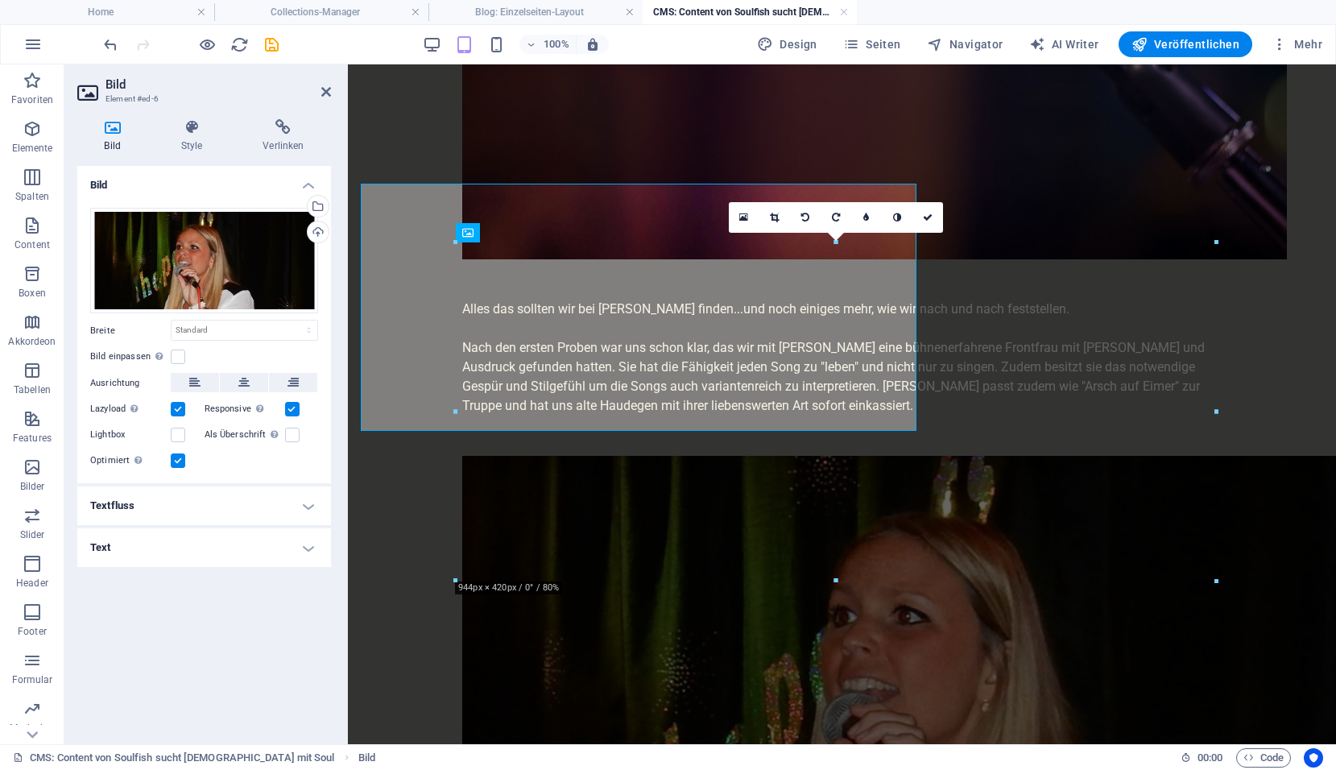
scroll to position [667, 0]
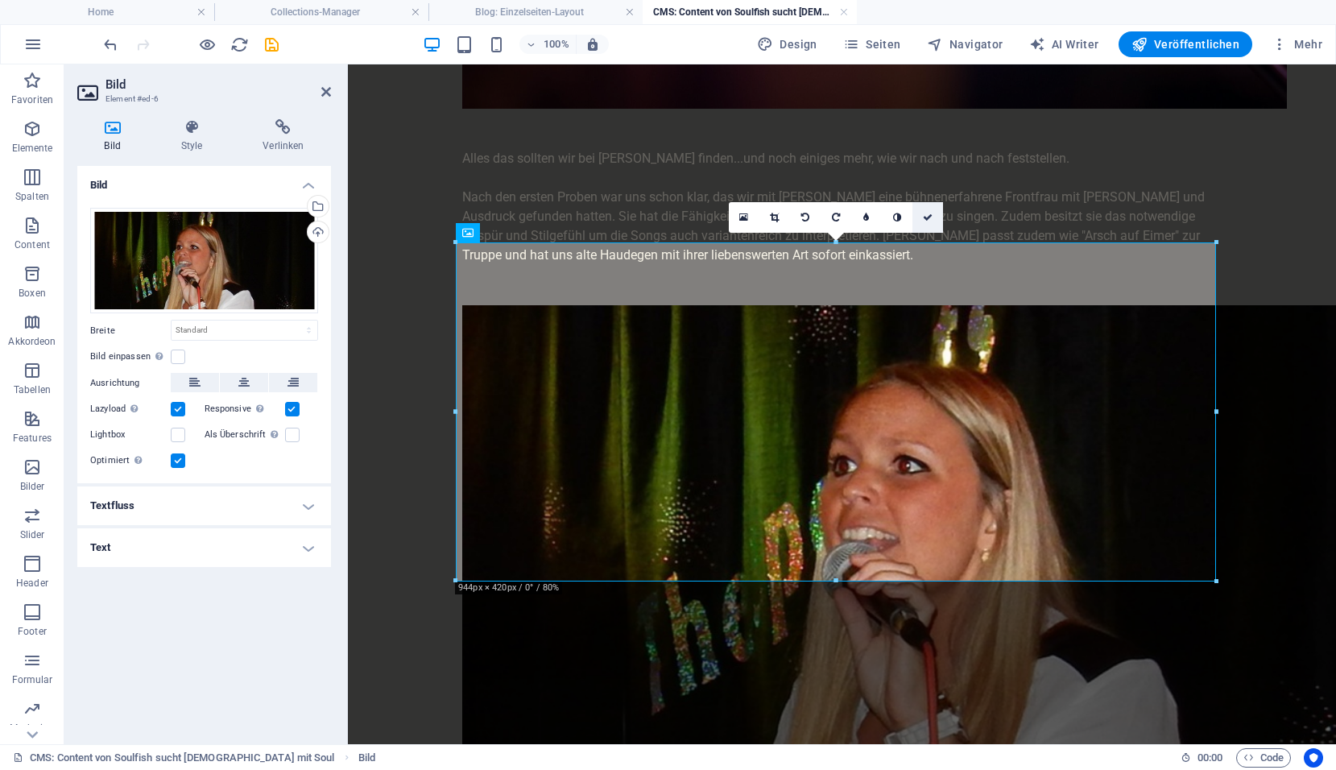
click at [928, 223] on link at bounding box center [927, 217] width 31 height 31
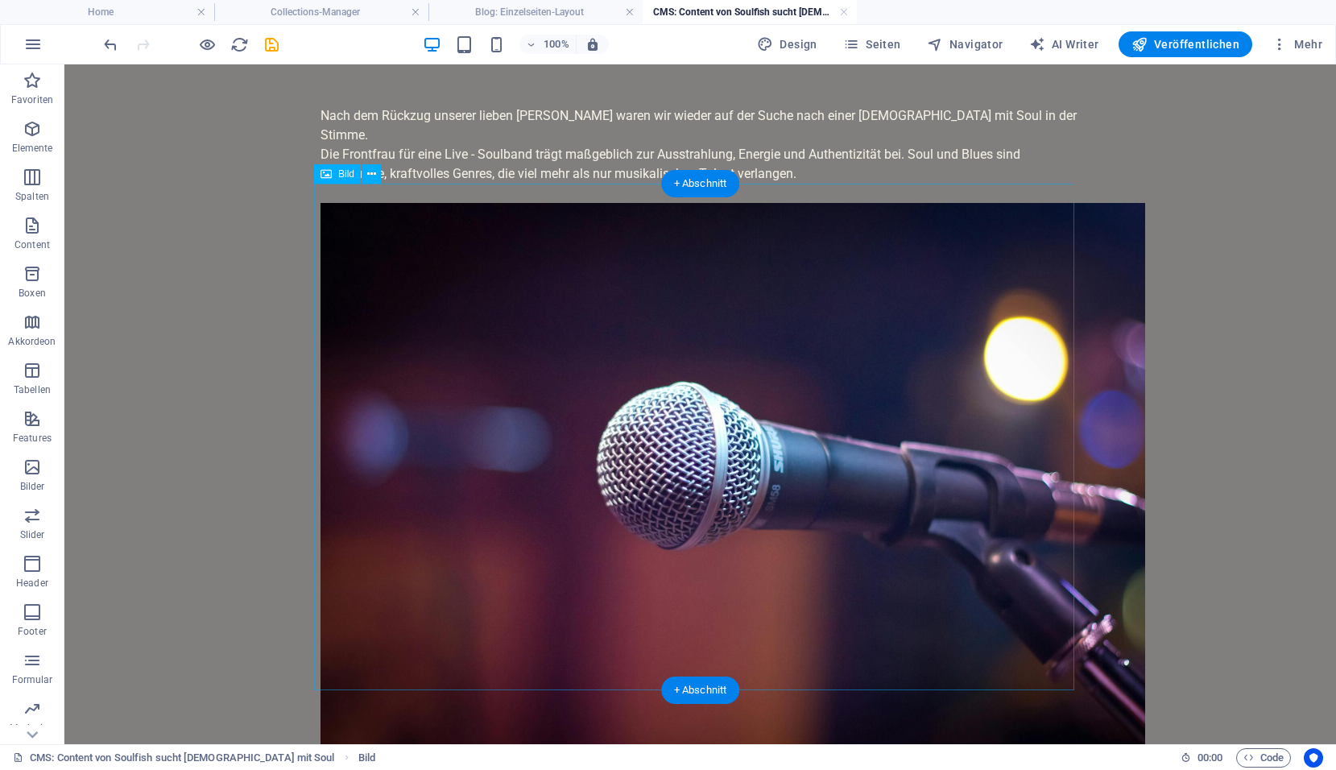
scroll to position [0, 0]
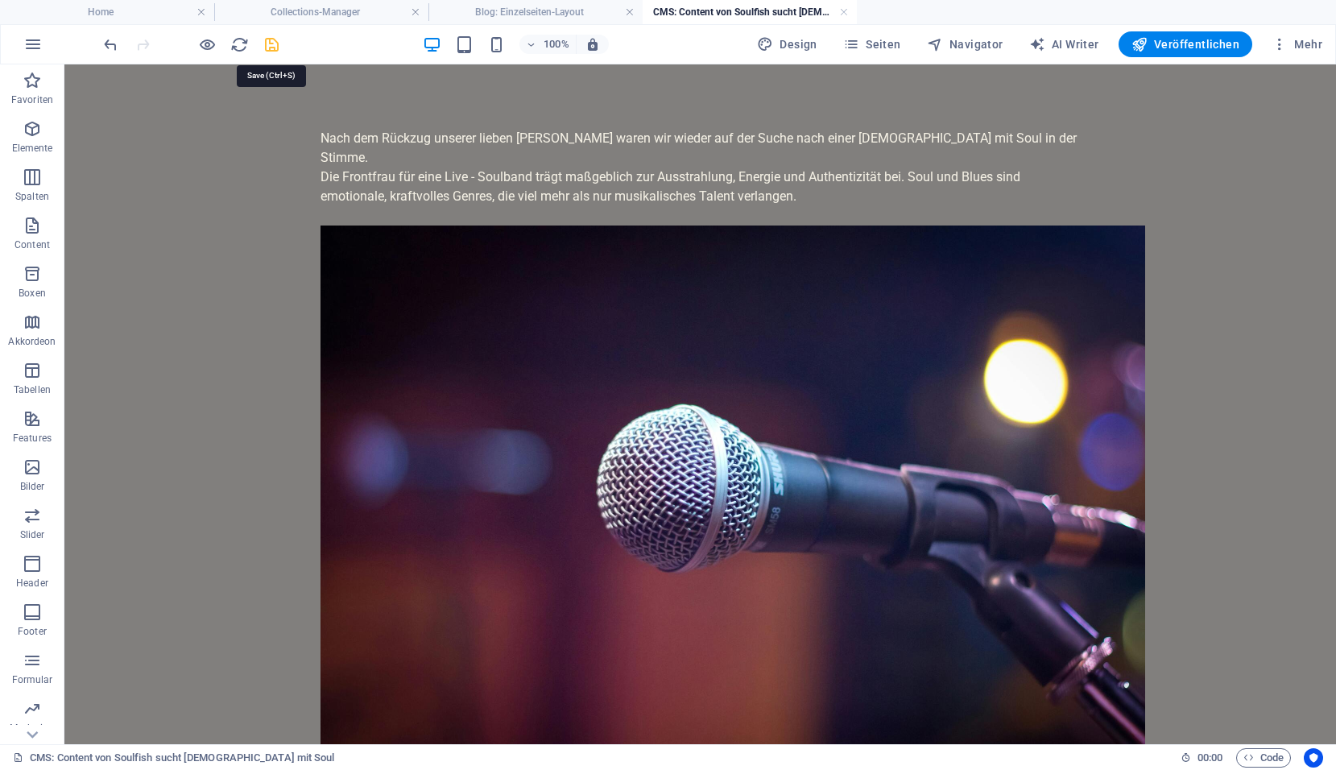
click at [270, 47] on icon "save" at bounding box center [271, 44] width 19 height 19
click at [845, 13] on link at bounding box center [844, 12] width 10 height 15
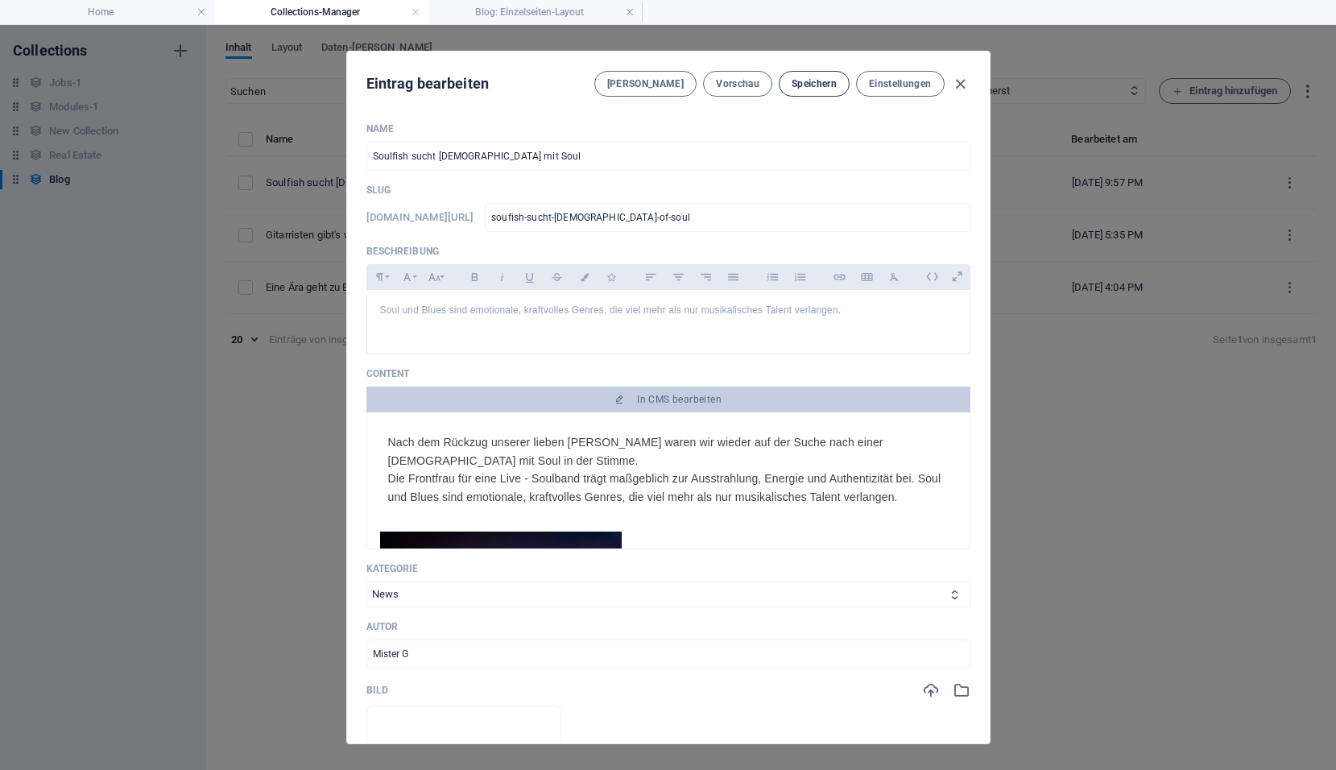
click at [804, 85] on span "Speichern" at bounding box center [813, 83] width 45 height 13
click at [961, 84] on icon "button" at bounding box center [960, 84] width 19 height 19
type input "soufish-sucht-lady-of-soul"
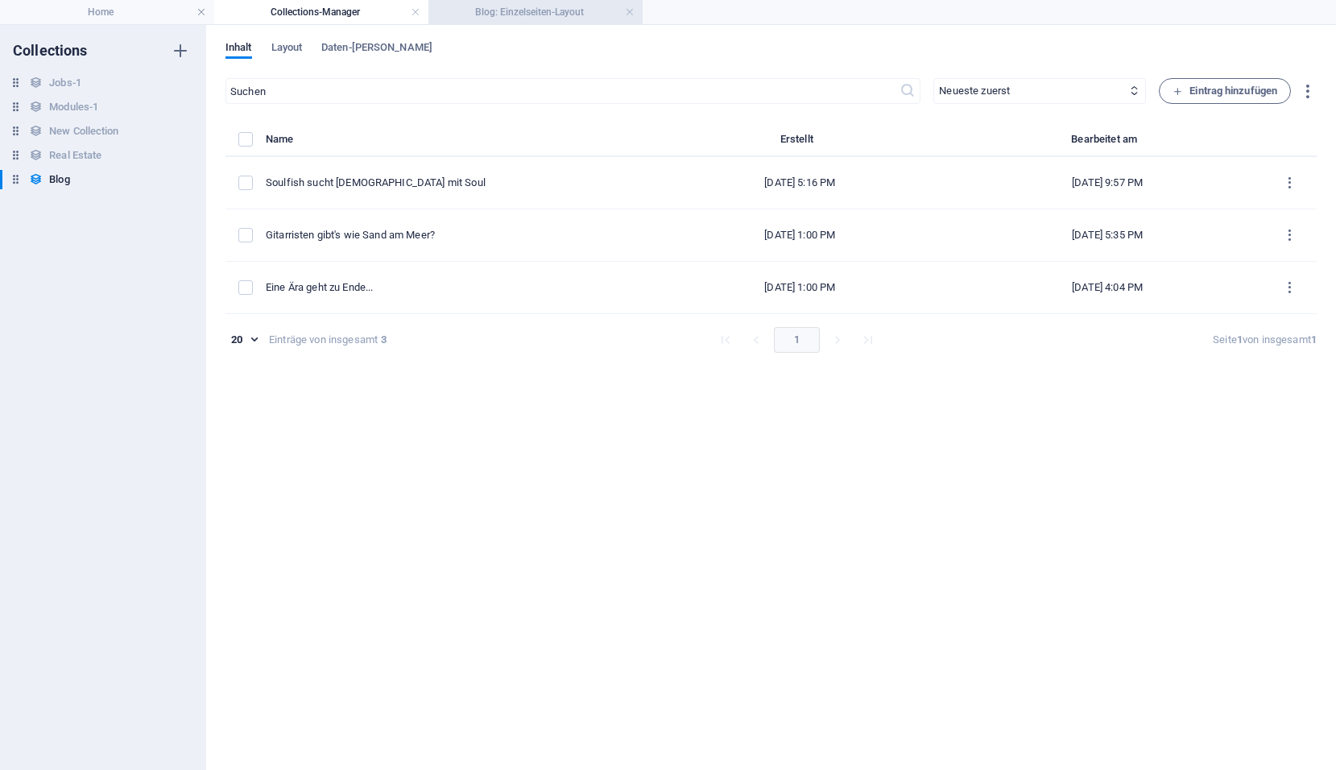
click at [572, 15] on h4 "Blog: Einzelseiten-Layout" at bounding box center [535, 12] width 214 height 18
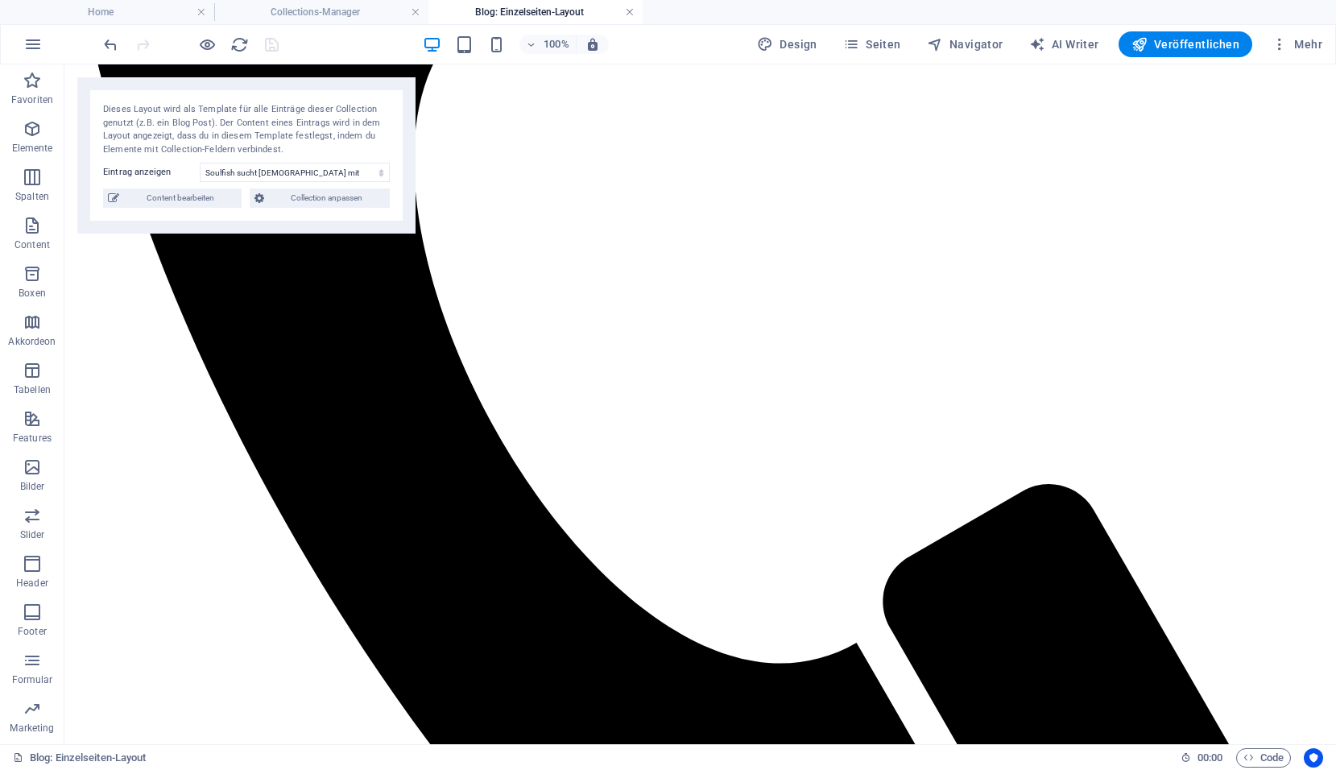
click at [625, 10] on link at bounding box center [630, 12] width 10 height 15
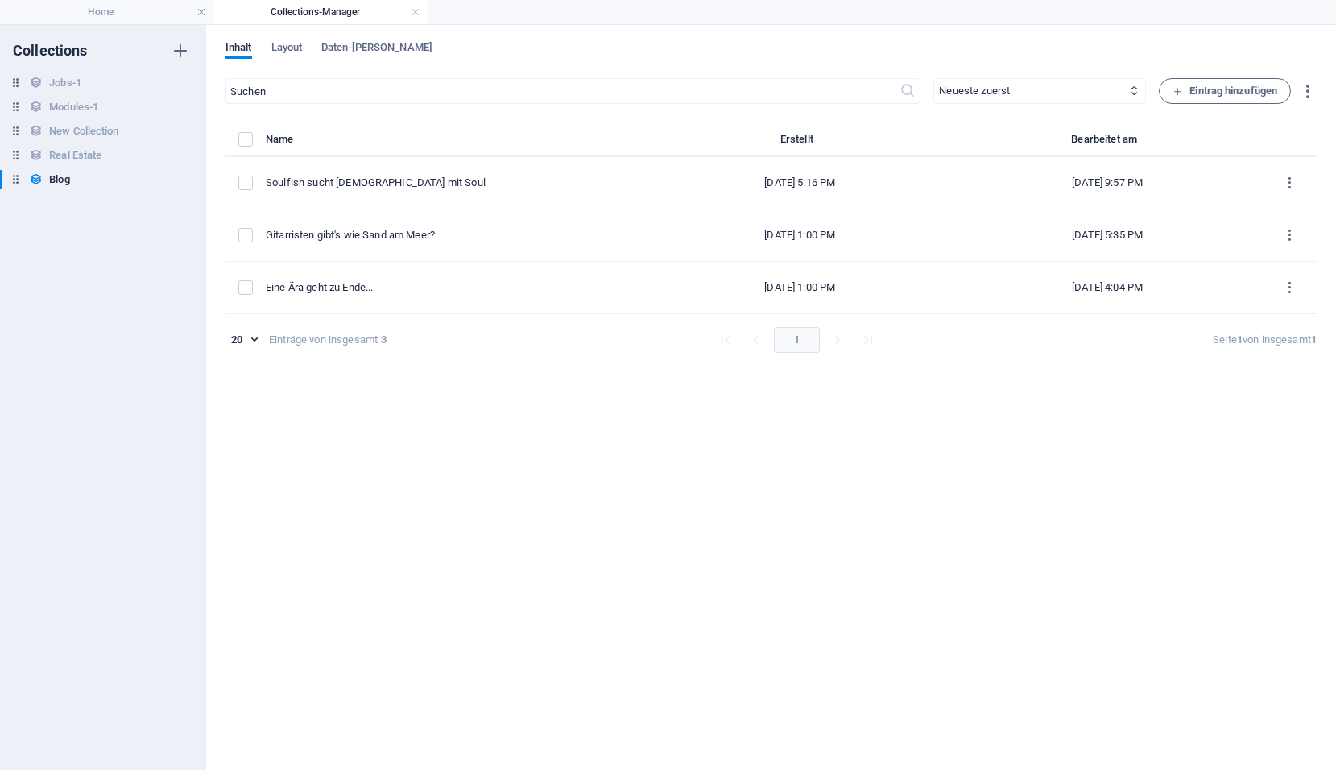
click at [364, 14] on h4 "Collections-Manager" at bounding box center [321, 12] width 214 height 18
click at [139, 15] on h4 "Home" at bounding box center [107, 12] width 214 height 18
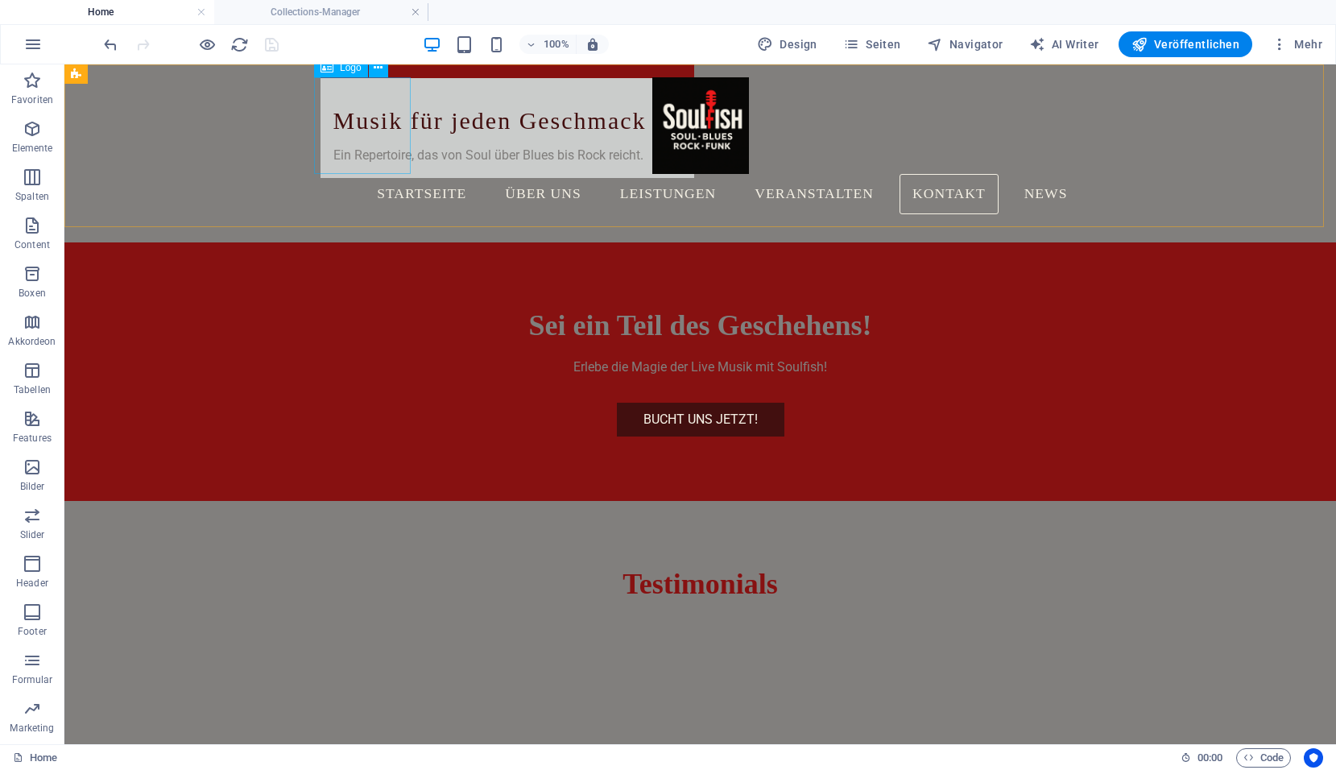
scroll to position [3300, 0]
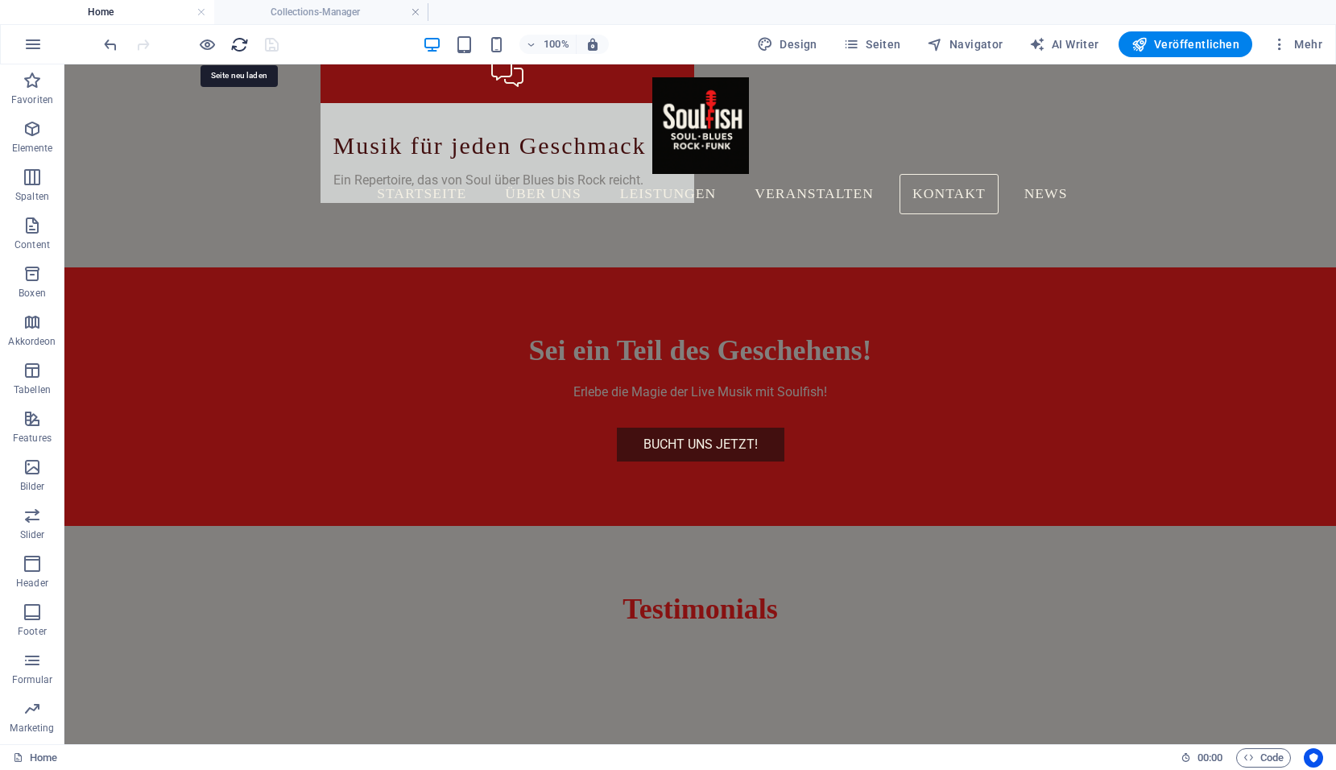
click at [239, 41] on icon "reload" at bounding box center [239, 44] width 19 height 19
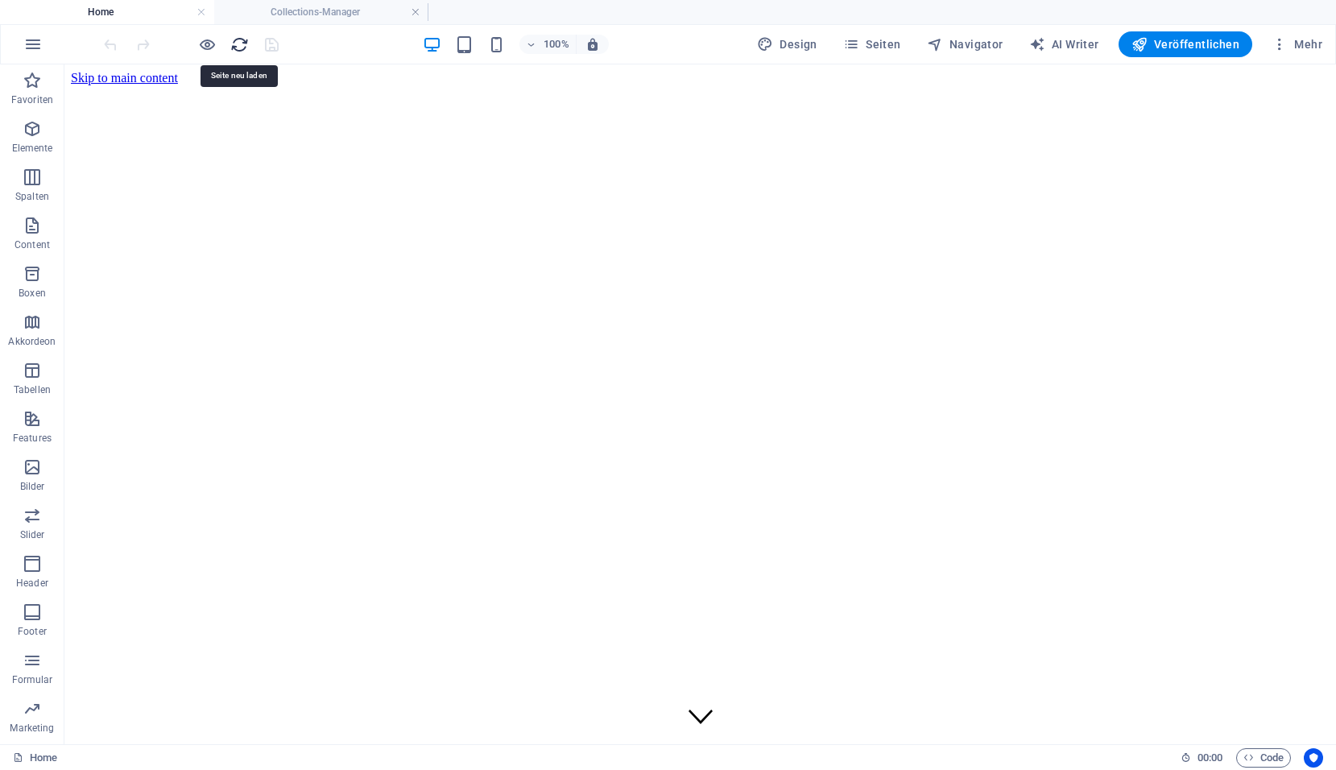
scroll to position [0, 0]
click at [237, 43] on icon "reload" at bounding box center [239, 44] width 19 height 19
click at [238, 43] on icon "reload" at bounding box center [239, 44] width 19 height 19
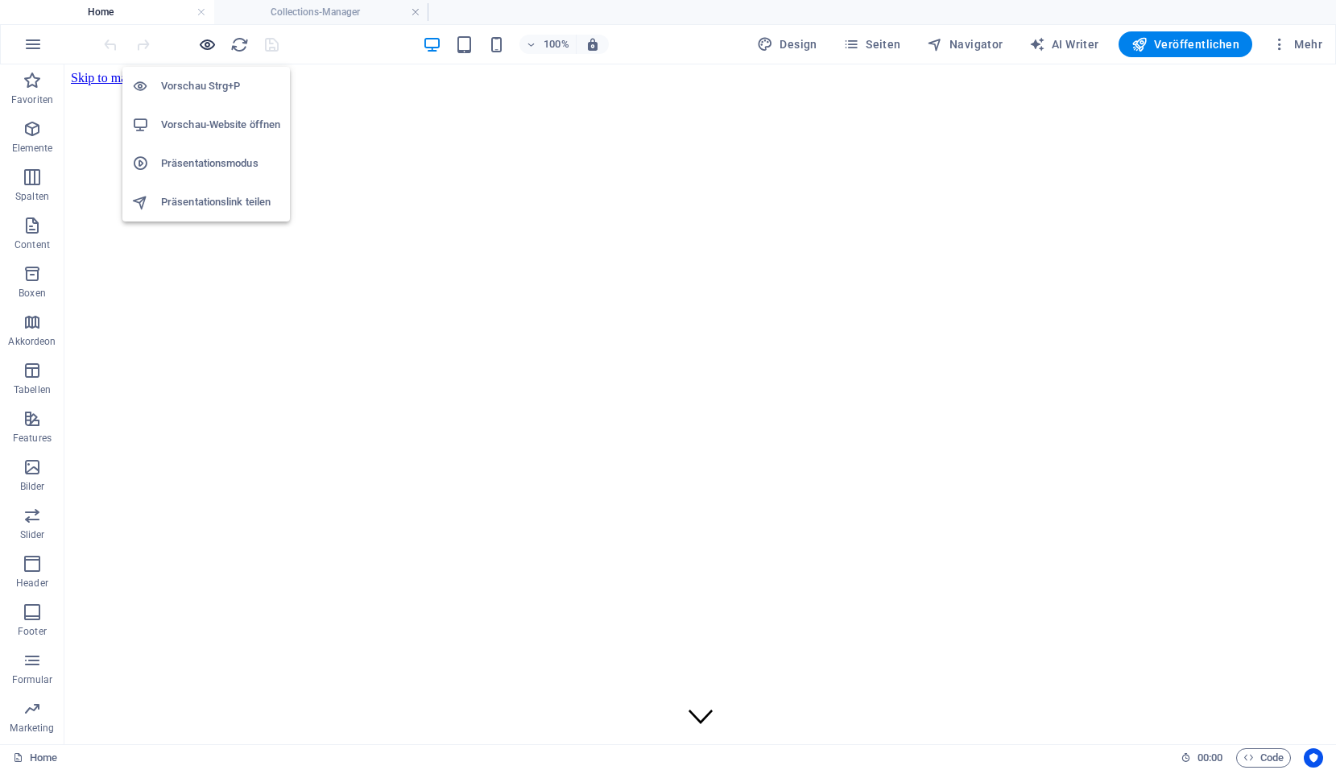
click at [213, 48] on icon "button" at bounding box center [207, 44] width 19 height 19
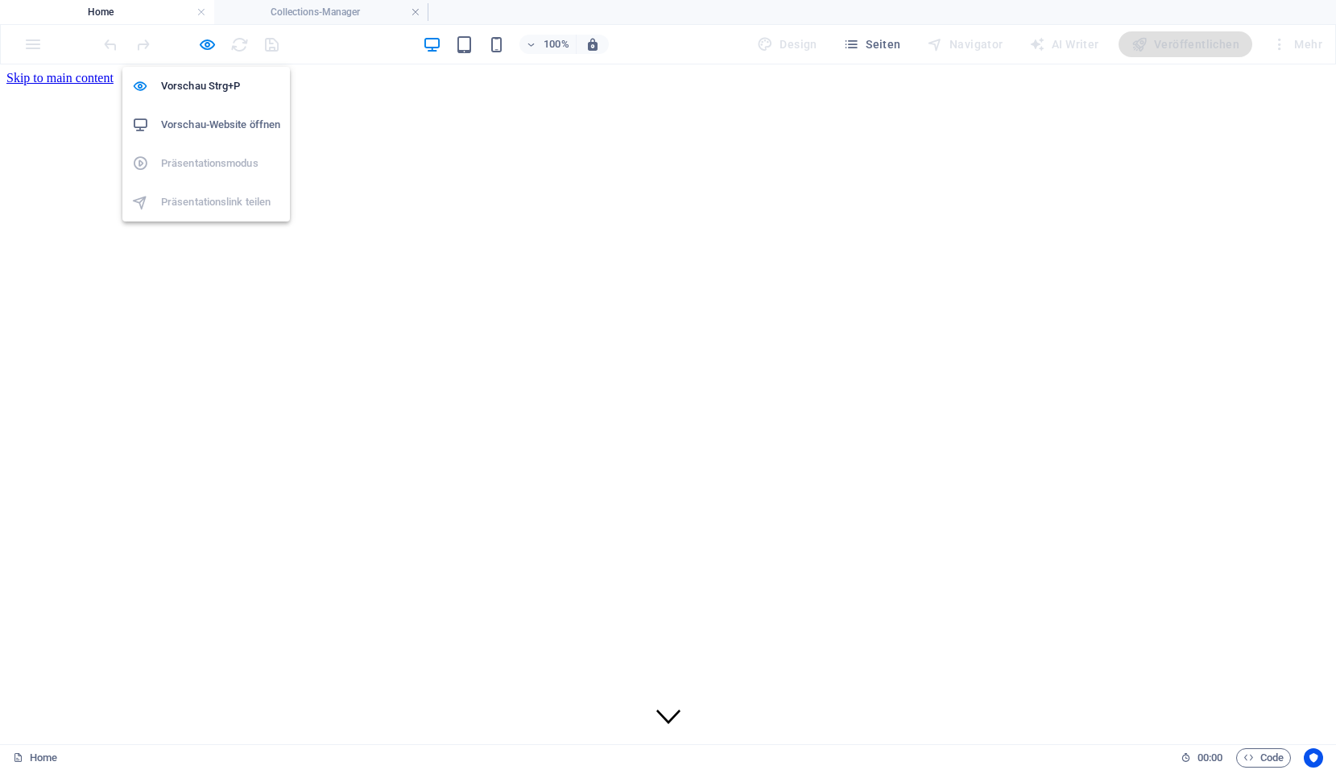
click at [215, 114] on li "Vorschau-Website öffnen" at bounding box center [205, 124] width 167 height 39
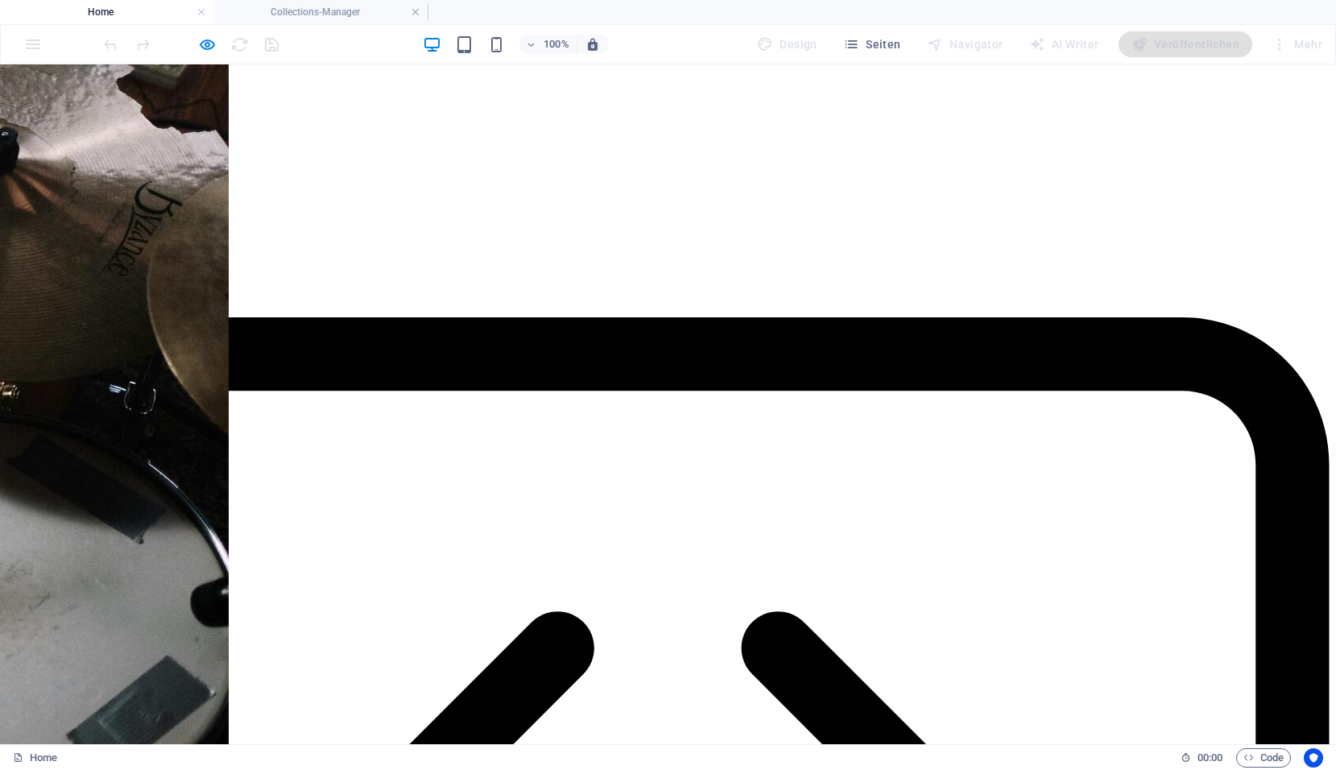
scroll to position [3869, 0]
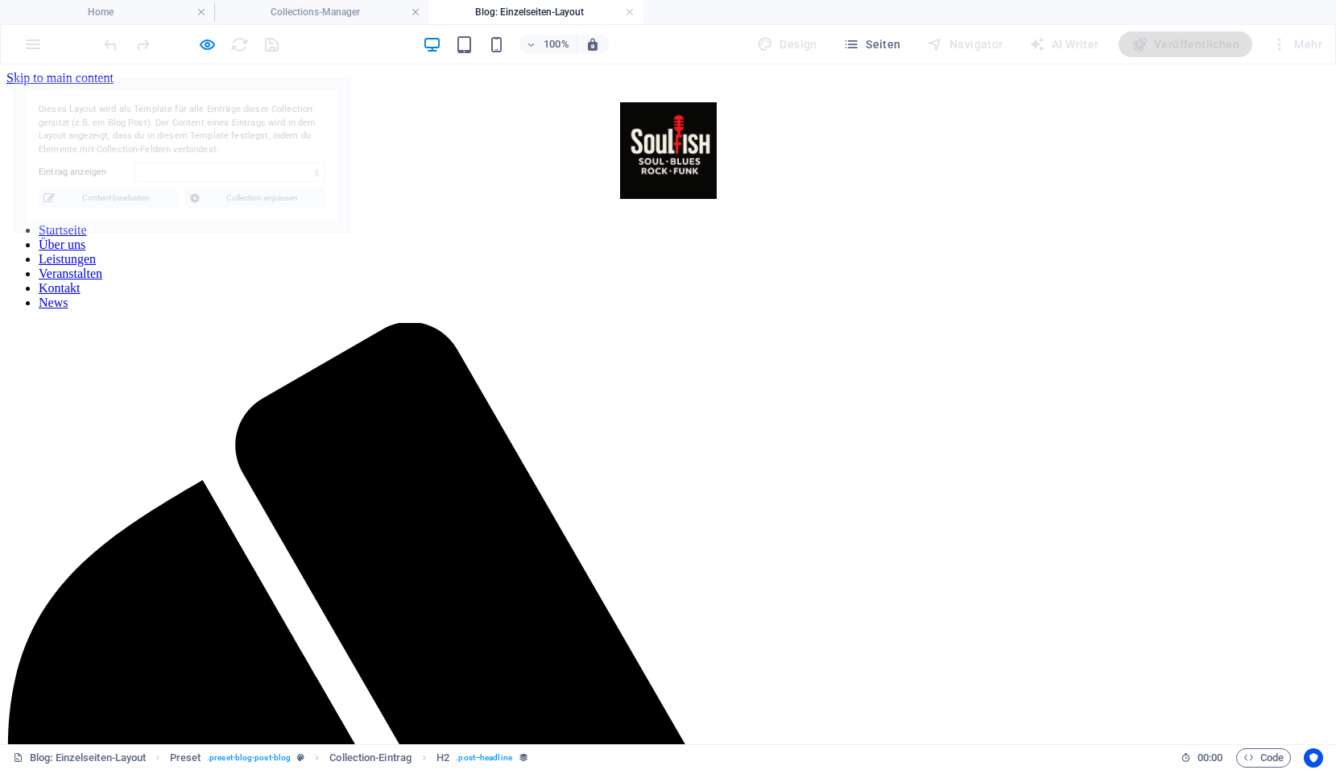
scroll to position [0, 0]
select select "68dd45bd44ea52935a0fd492"
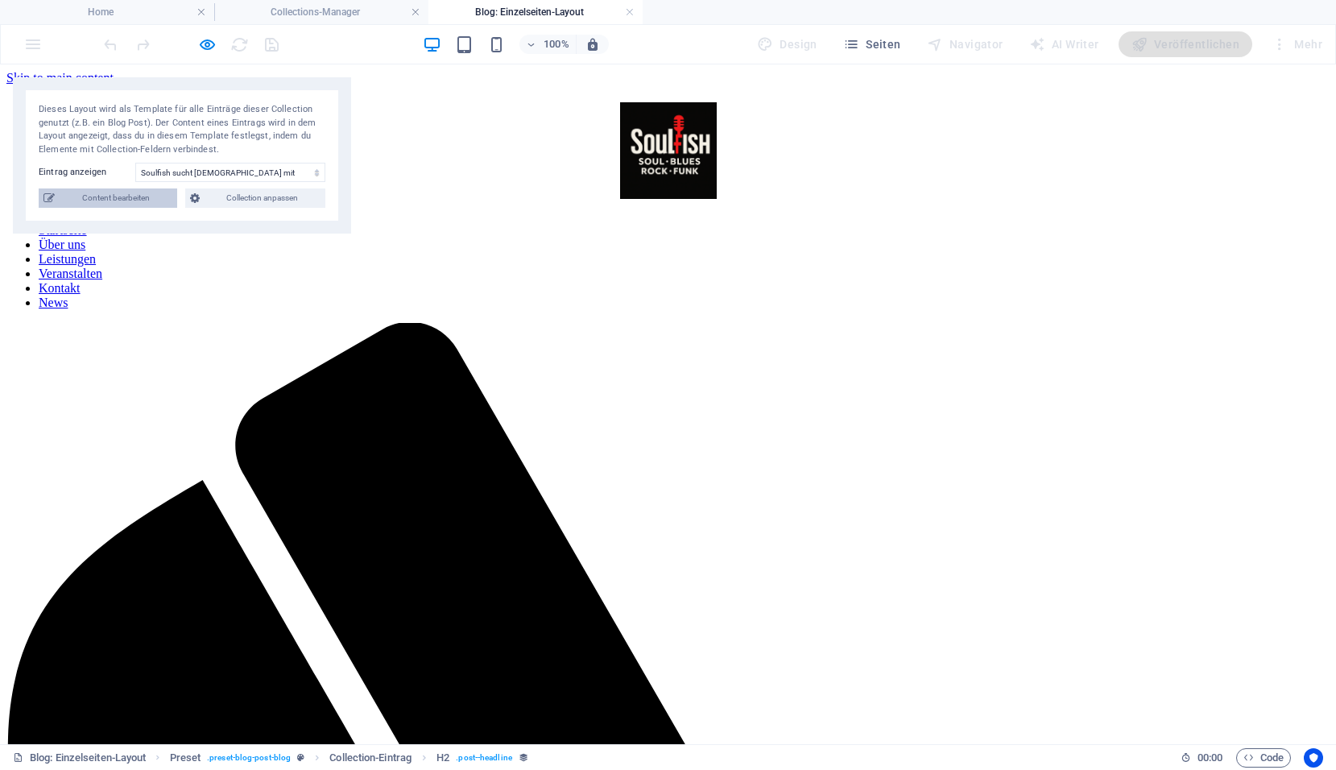
click at [114, 191] on span "Content bearbeiten" at bounding box center [116, 197] width 113 height 19
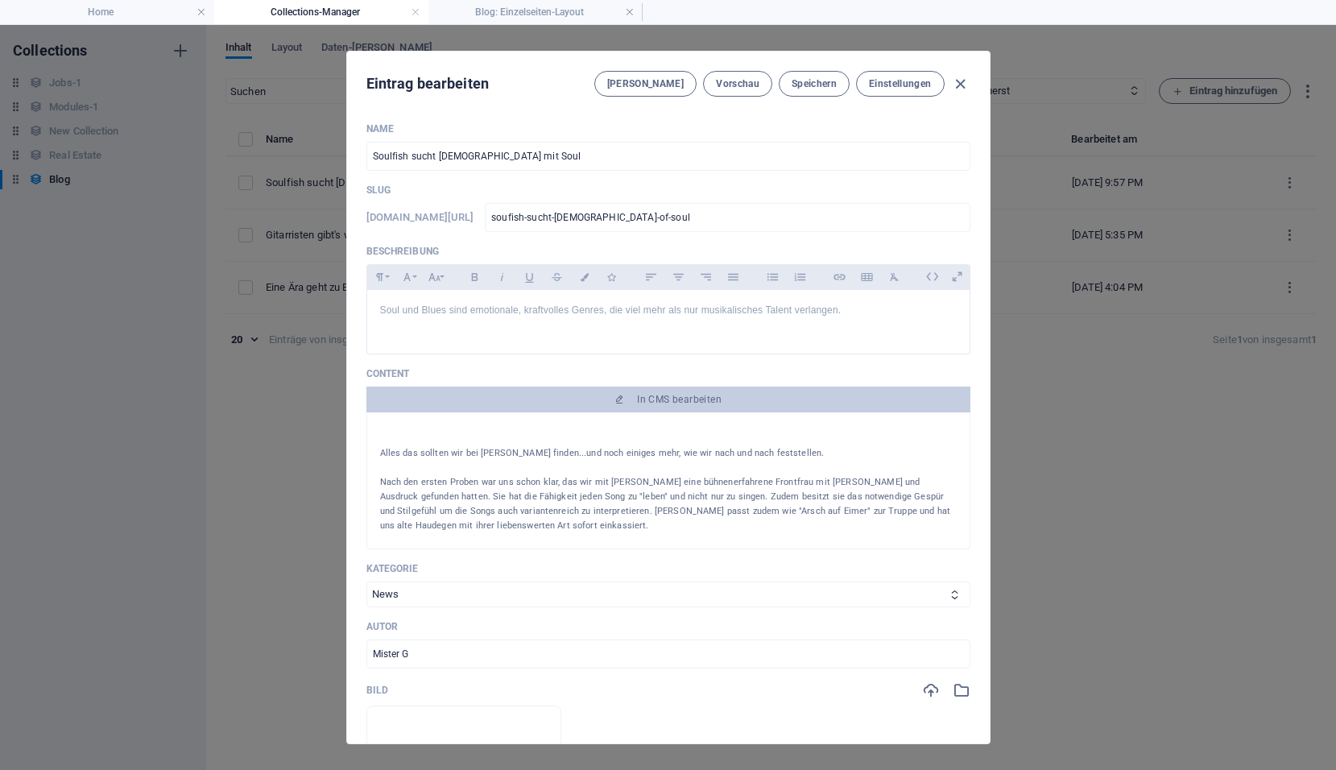
scroll to position [322, 0]
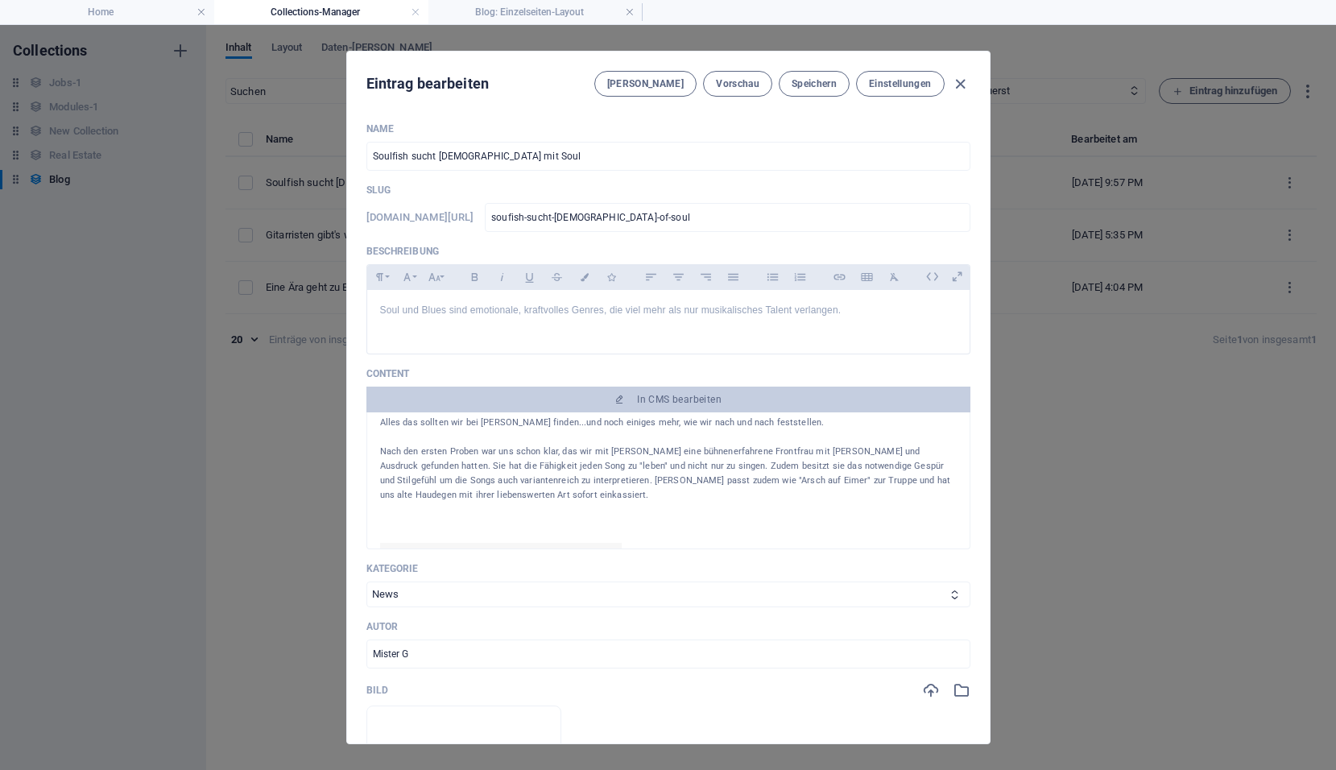
click at [385, 426] on p "Alles das sollten wir bei Veronika Ullrich finden...und noch einiges mehr, wie …" at bounding box center [668, 422] width 576 height 14
click at [382, 424] on p "Alles das sollten wir bei Veronika Ullrich finden...und noch einiges mehr, wie …" at bounding box center [668, 422] width 576 height 14
click at [397, 419] on p "Alles das sollten wir bei Veronika Ullrich finden...und noch einiges mehr, wie …" at bounding box center [668, 422] width 576 height 14
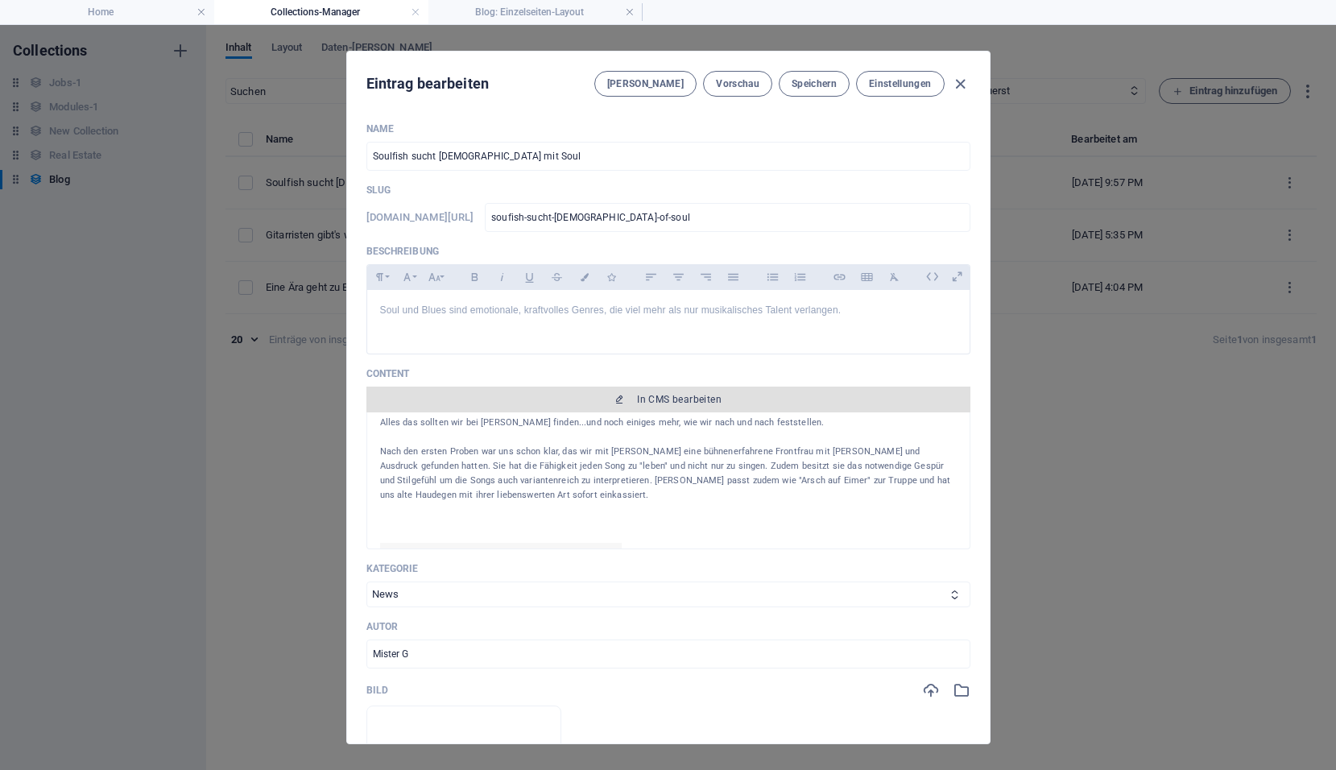
click at [640, 403] on span "In CMS bearbeiten" at bounding box center [679, 399] width 85 height 13
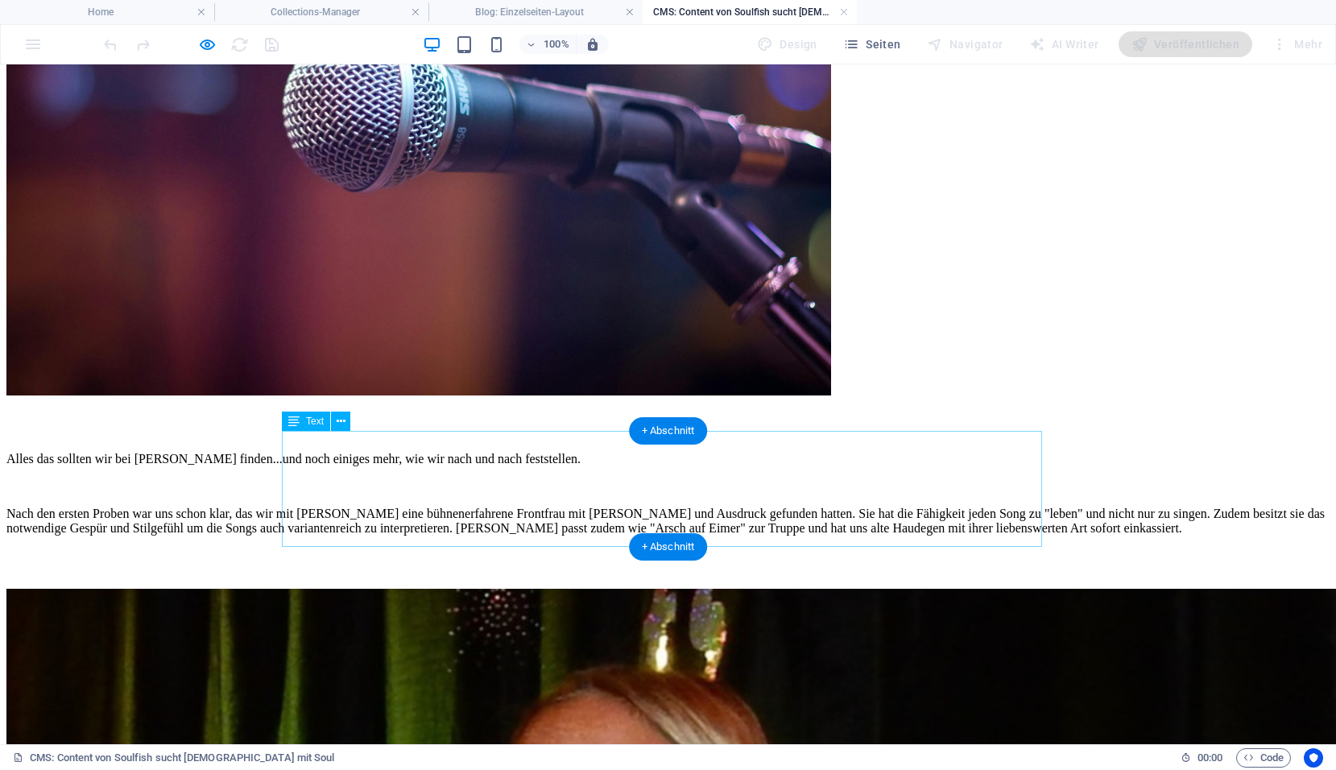
click at [307, 442] on div "Alles das sollten wir bei Veronika Ullrich finden...und noch einiges mehr, wie …" at bounding box center [667, 493] width 1323 height 109
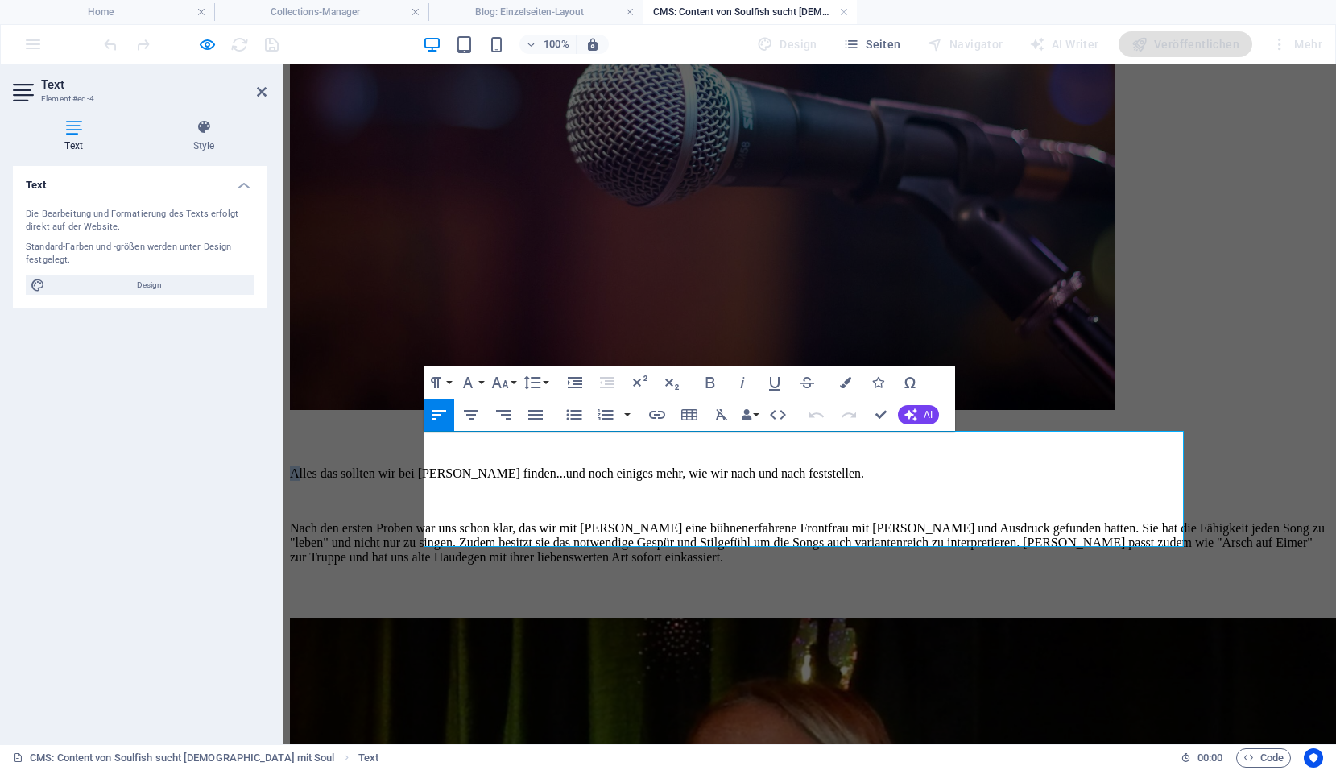
click at [429, 466] on p "Alles das sollten wir bei Veronika Ullrich finden...und noch einiges mehr, wie …" at bounding box center [809, 473] width 1039 height 14
click at [428, 466] on p "Alles das sollten wir bei Veronika Ullrich finden...und noch einiges mehr, wie …" at bounding box center [809, 473] width 1039 height 14
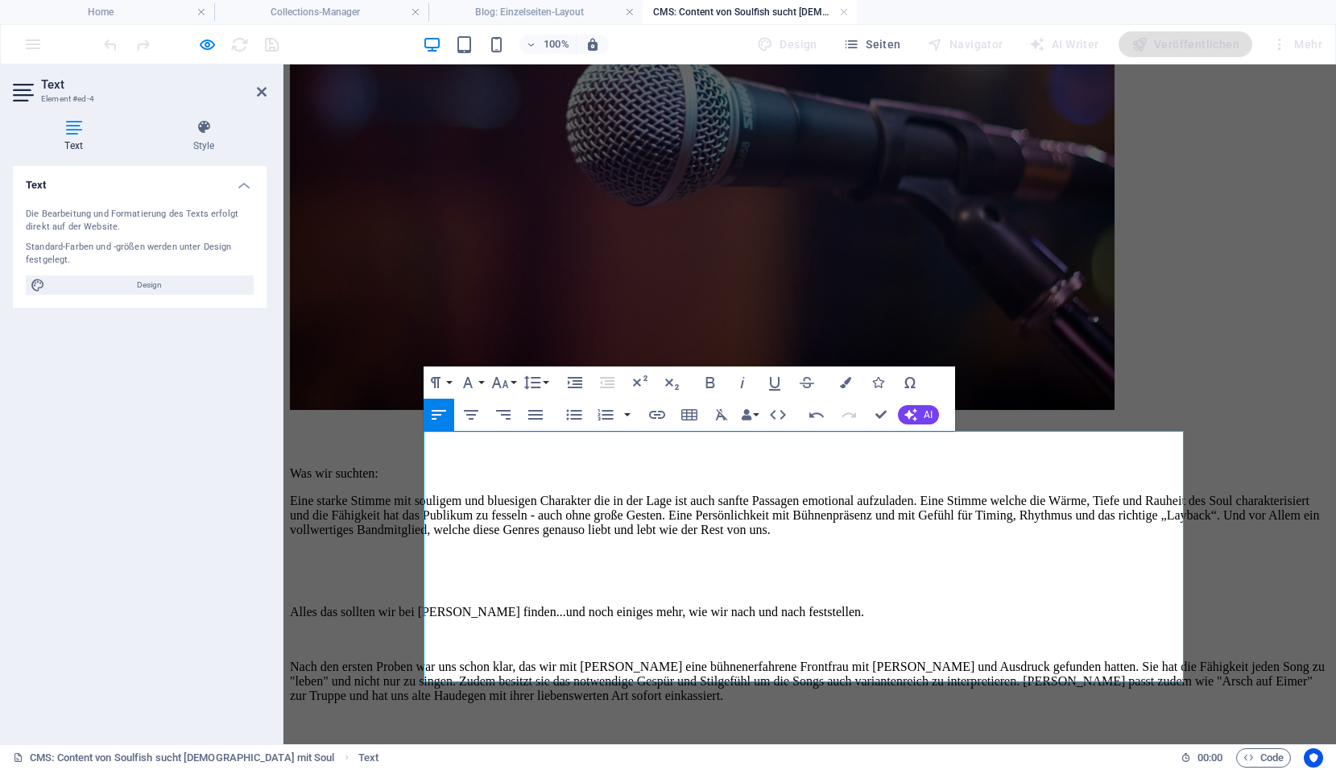
scroll to position [6841, 0]
click at [591, 577] on p at bounding box center [809, 584] width 1039 height 14
click at [961, 495] on p "Eine starke Stimme mit souligem und bluesigen Charakter die in der Lage ist auc…" at bounding box center [809, 515] width 1039 height 43
click at [973, 515] on p "Eine starke Stimme mit souligem und bluesigen Charakter die in der Lage ist auc…" at bounding box center [809, 515] width 1039 height 43
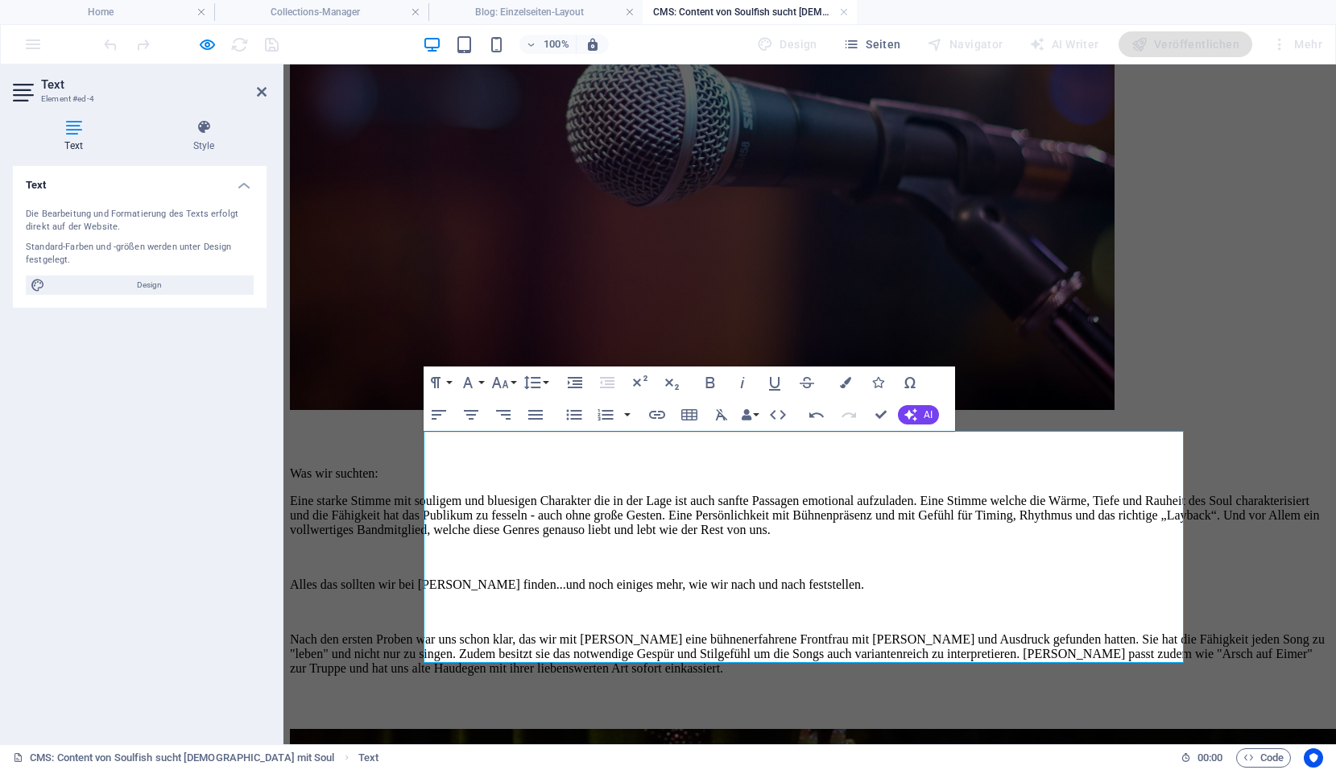
click at [1228, 353] on body "Skip to main content Nach dem Rückzug unserer lieben Doris waren wir wieder auf…" at bounding box center [809, 542] width 1039 height 1587
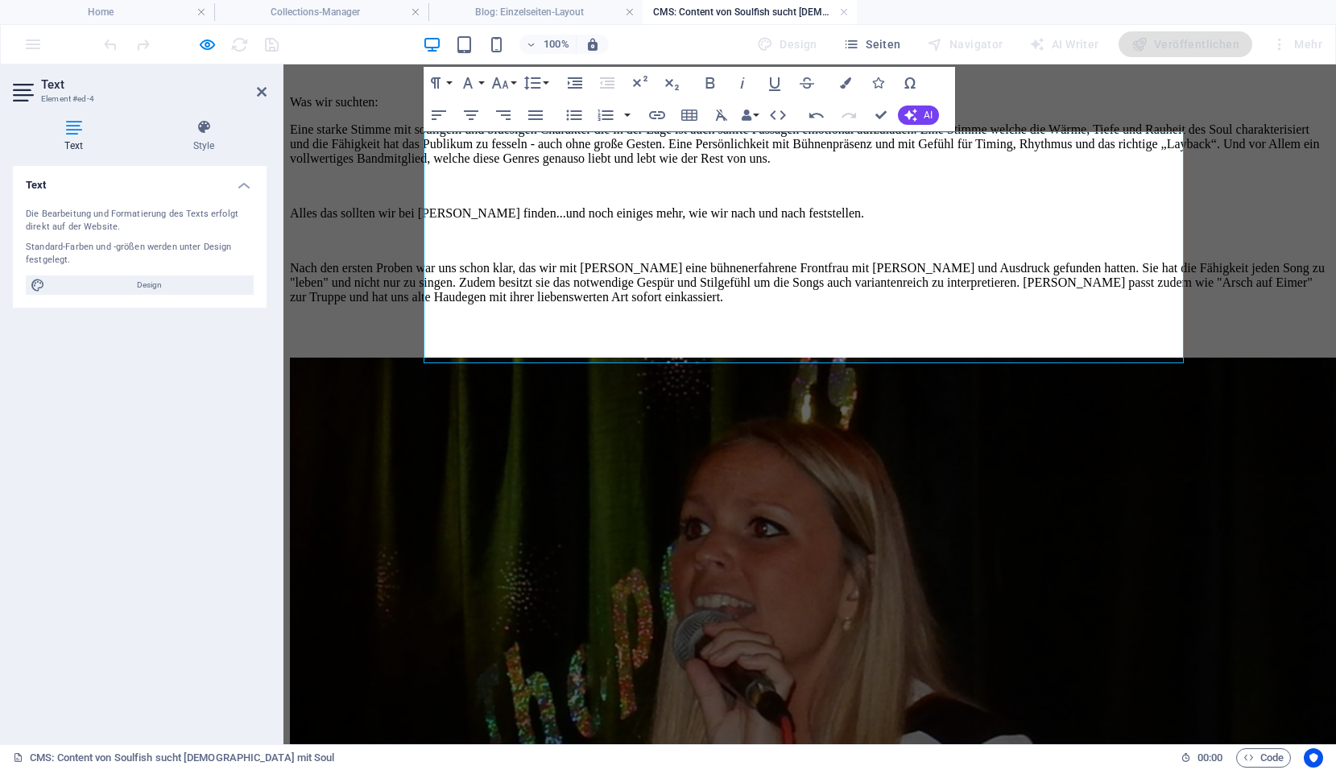
scroll to position [622, 0]
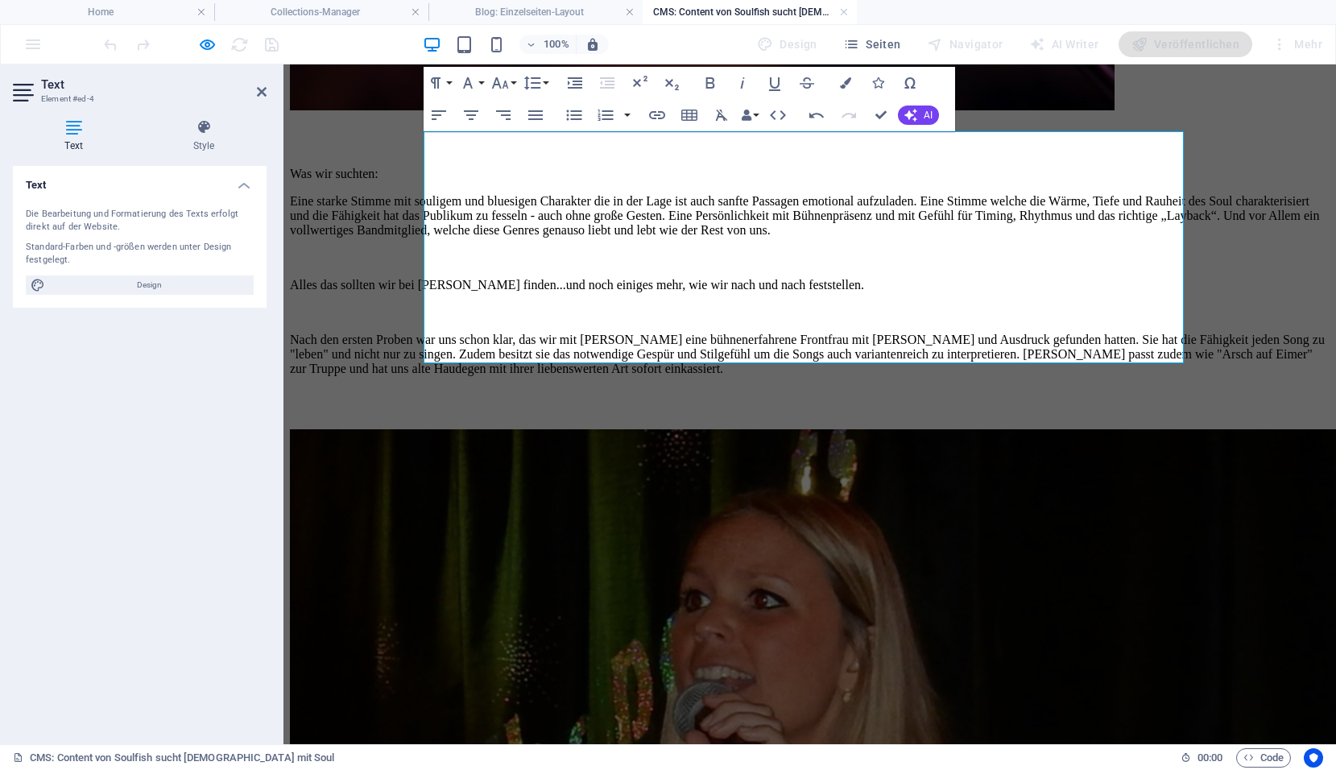
click at [379, 193] on body "Skip to main content Nach dem Rückzug unserer lieben Doris waren wir wieder auf…" at bounding box center [809, 242] width 1039 height 1587
click at [737, 12] on h4 "CMS: Content von Soulfish sucht Lady mit Soul" at bounding box center [749, 12] width 214 height 18
click at [845, 12] on link at bounding box center [844, 12] width 10 height 15
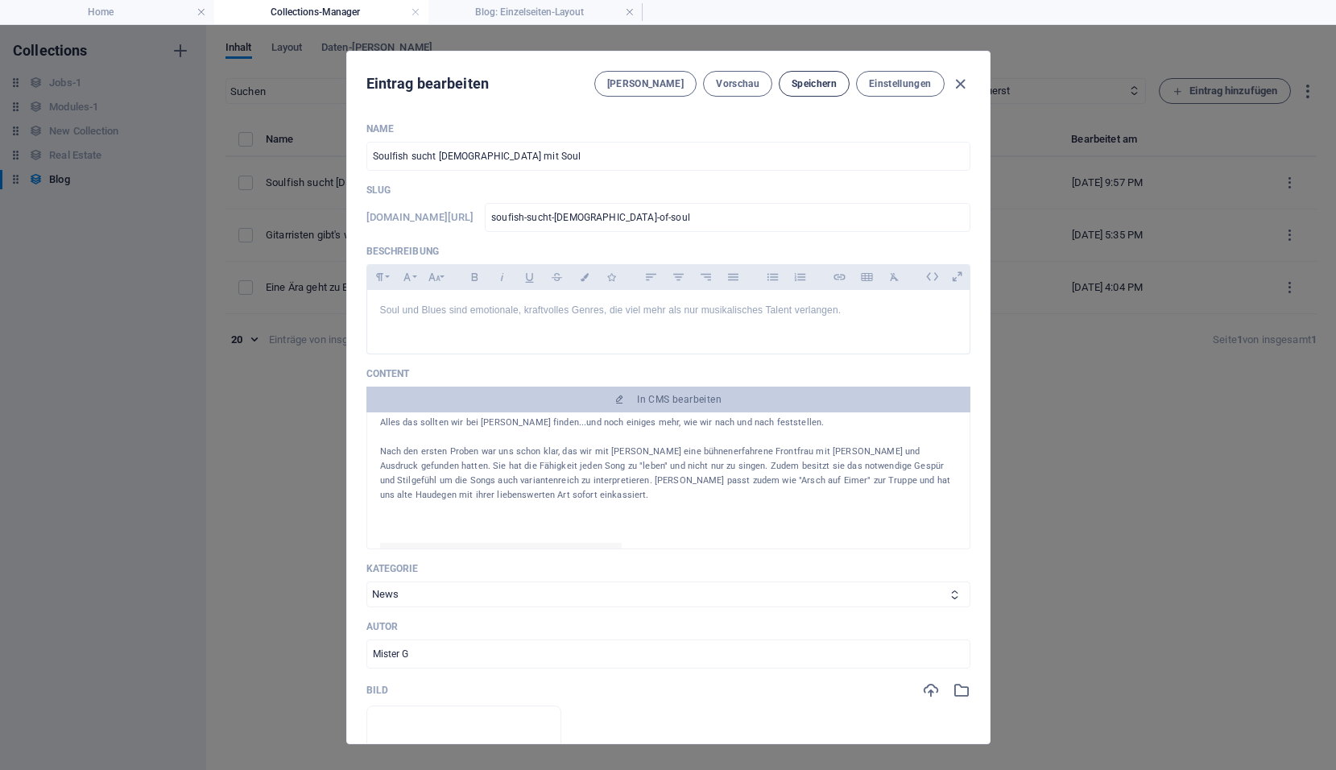
click at [812, 86] on span "Speichern" at bounding box center [813, 83] width 45 height 13
click at [812, 84] on span "Speichern" at bounding box center [813, 83] width 45 height 13
click at [745, 78] on span "Vorschau" at bounding box center [737, 83] width 43 height 13
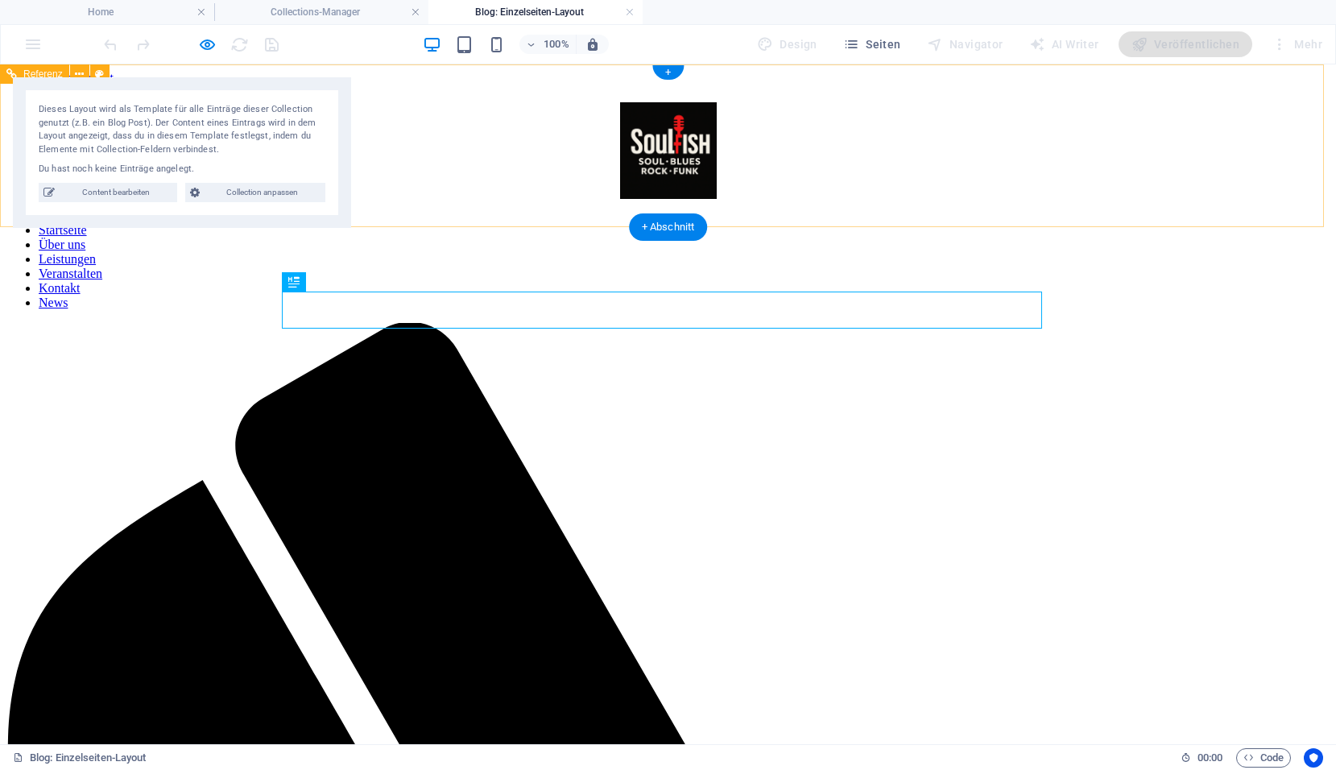
scroll to position [0, 0]
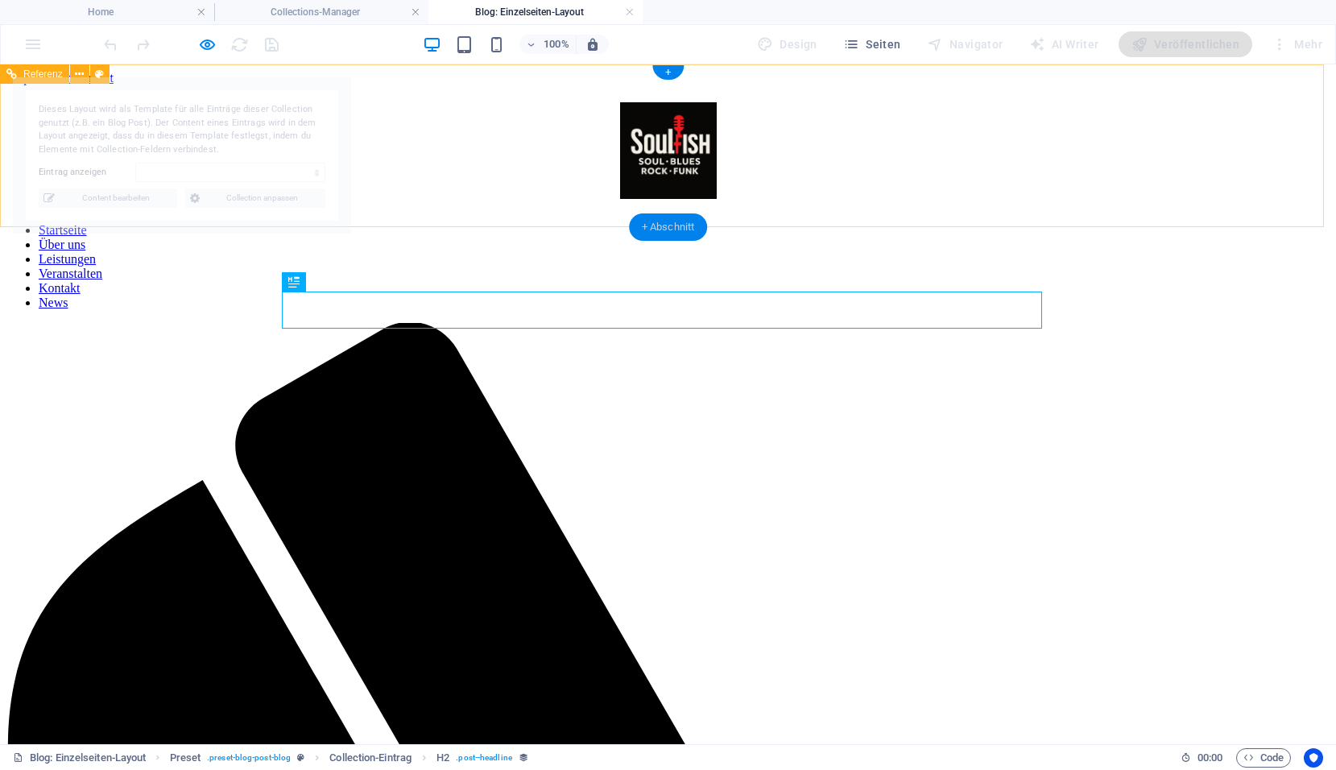
select select "68dd45bd44ea52935a0fd492"
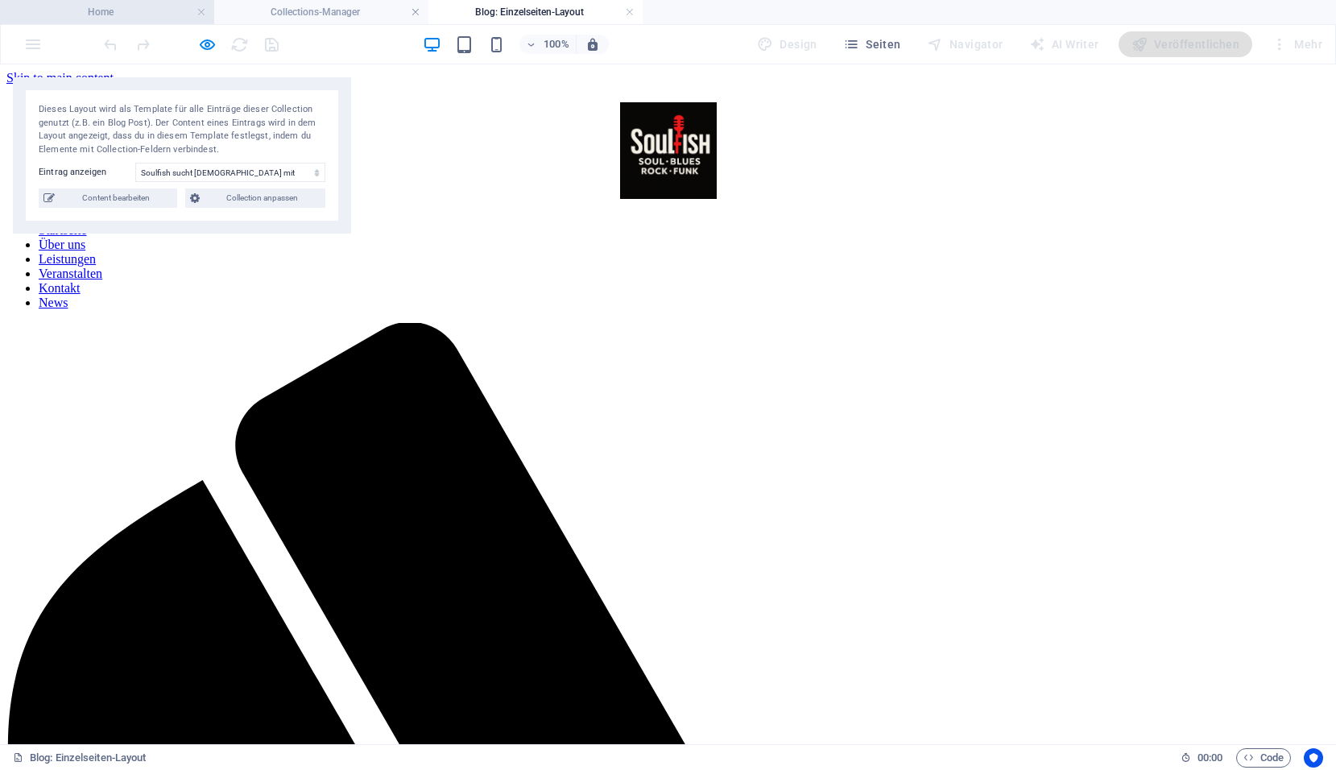
click at [109, 10] on h4 "Home" at bounding box center [107, 12] width 214 height 18
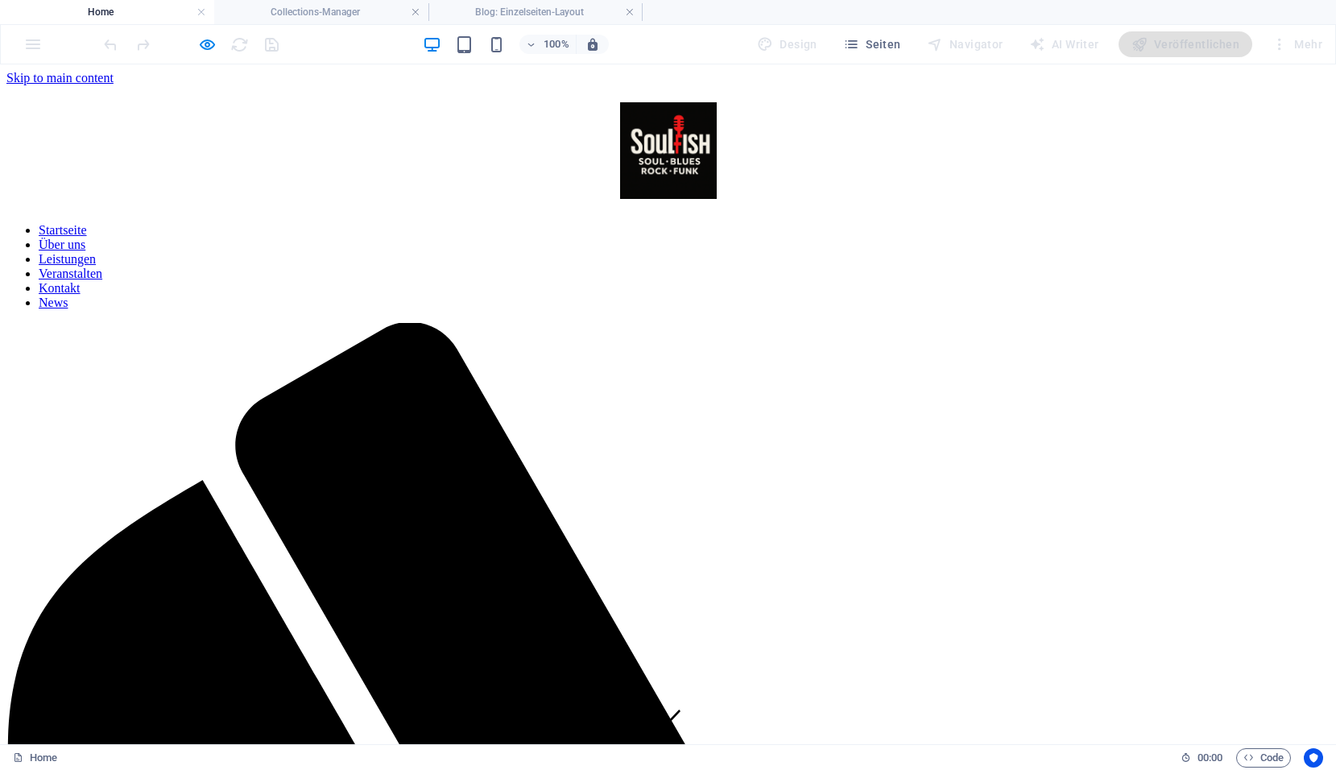
scroll to position [4010, 0]
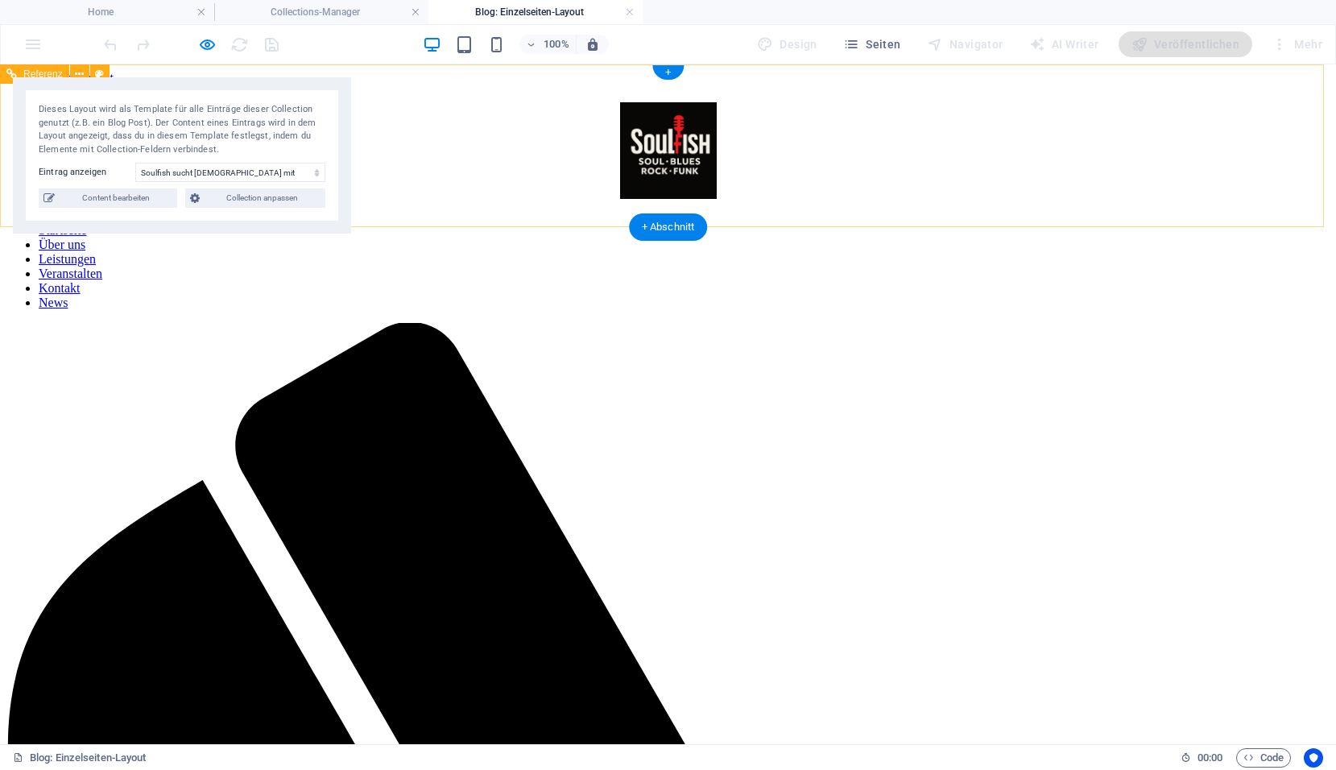
scroll to position [0, 0]
click at [138, 200] on span "Content bearbeiten" at bounding box center [116, 197] width 113 height 19
type input "soufish-sucht-lady-of-soul"
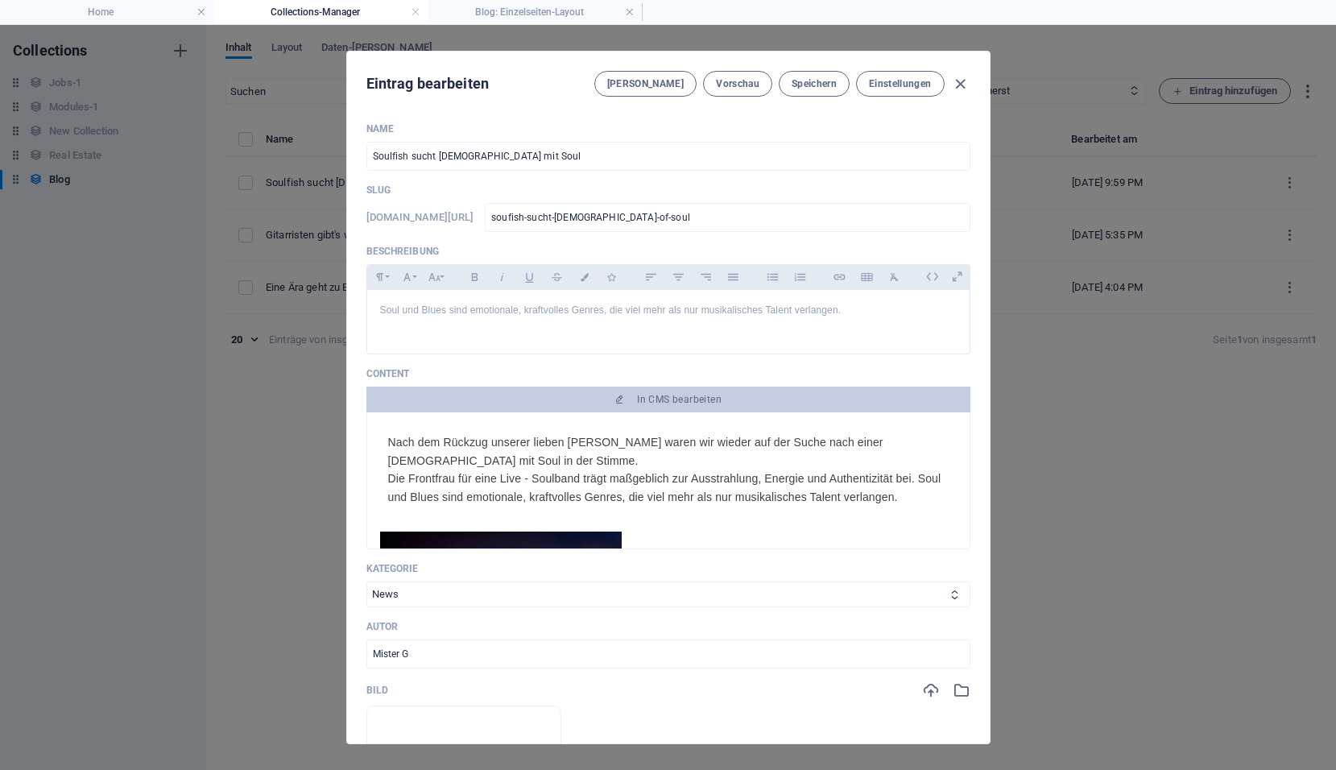
scroll to position [81, 0]
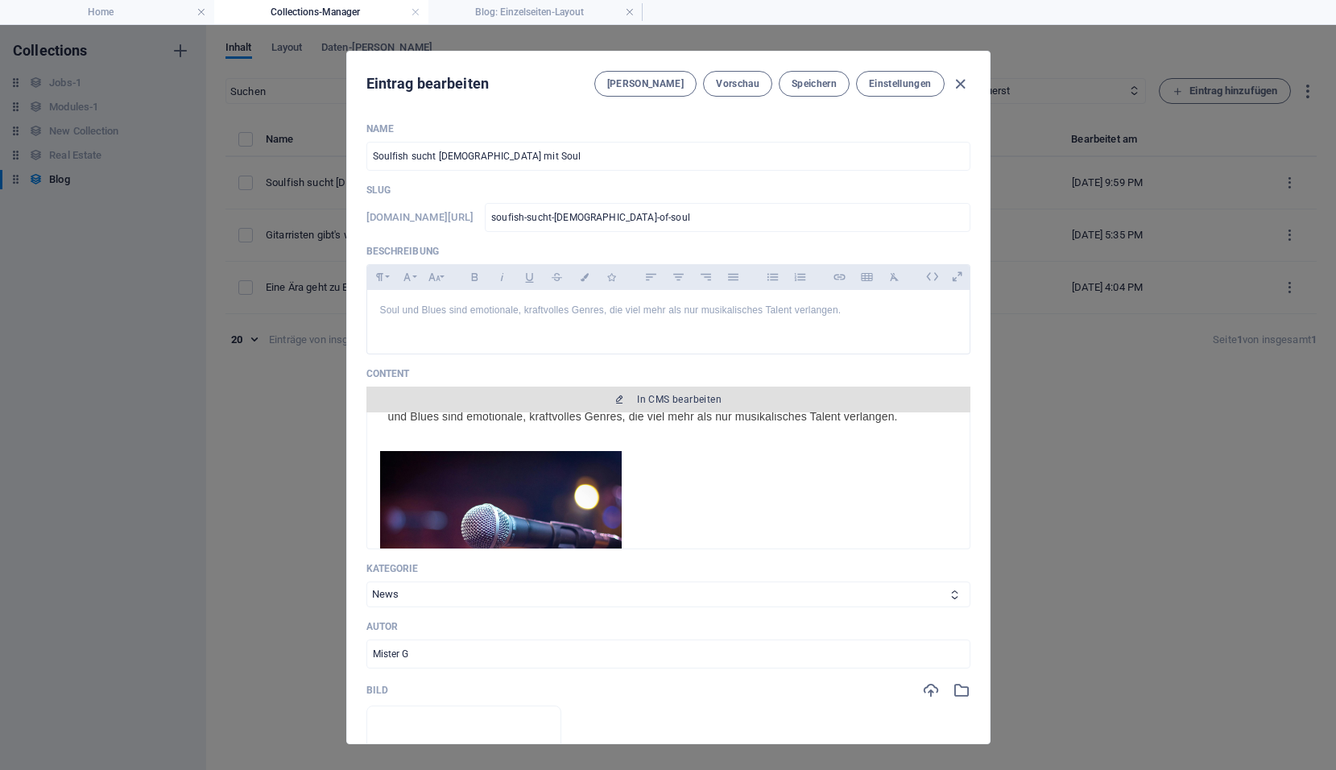
click at [680, 386] on button "In CMS bearbeiten" at bounding box center [668, 399] width 604 height 26
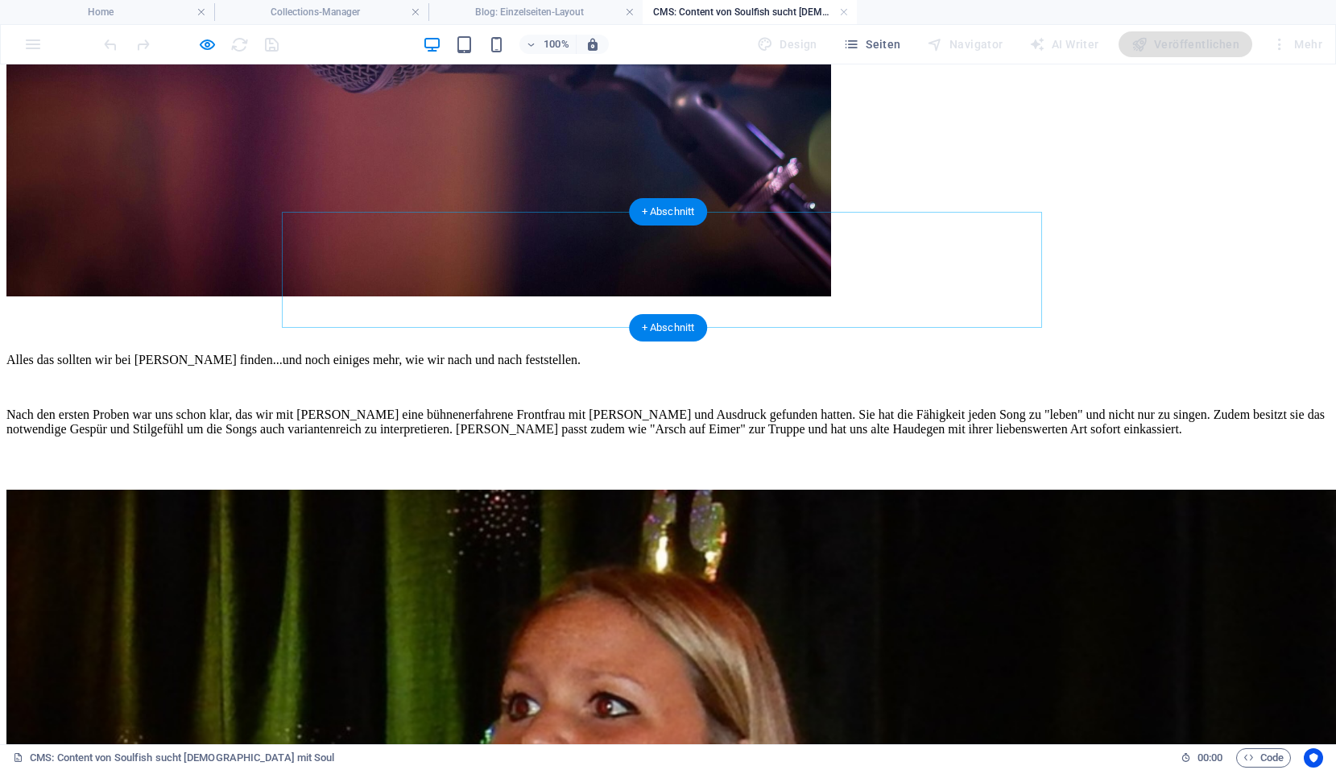
scroll to position [564, 0]
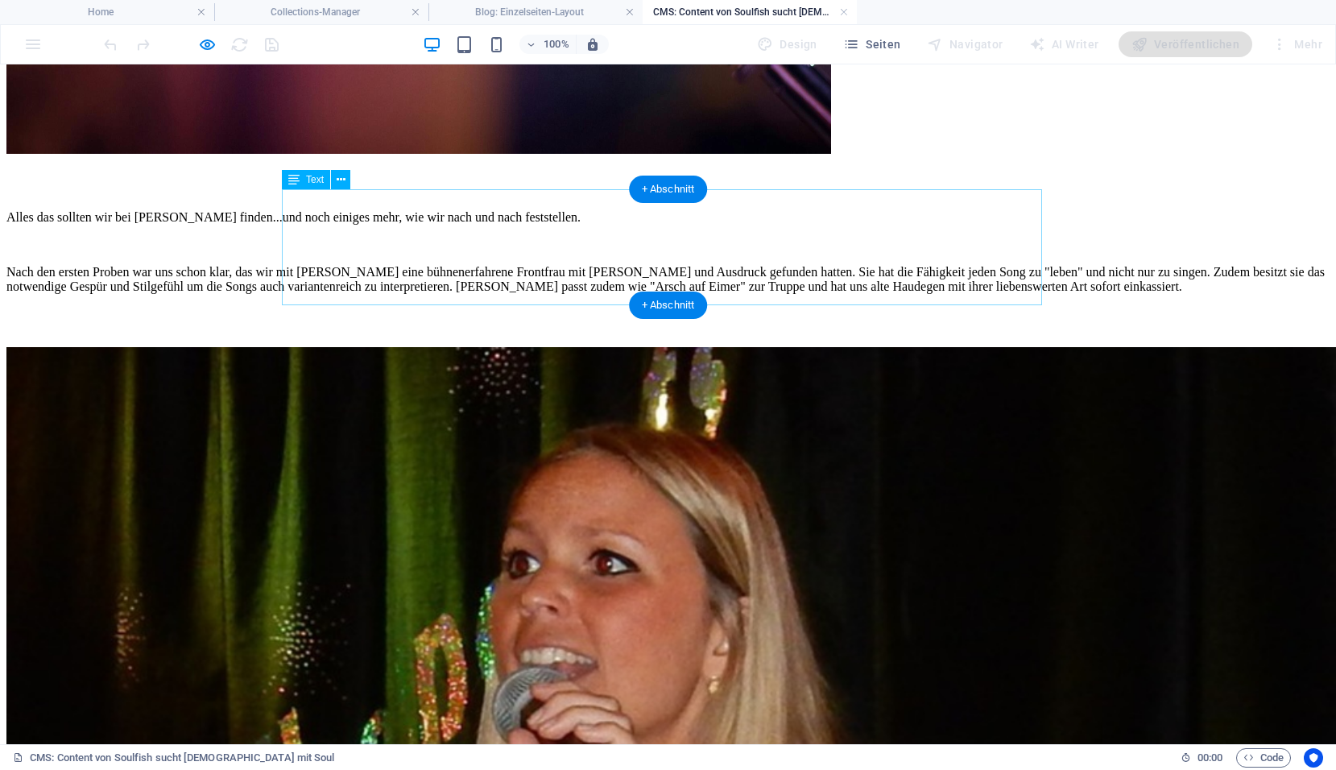
click at [338, 204] on div "Alles das sollten wir bei Veronika Ullrich finden...und noch einiges mehr, wie …" at bounding box center [667, 251] width 1323 height 109
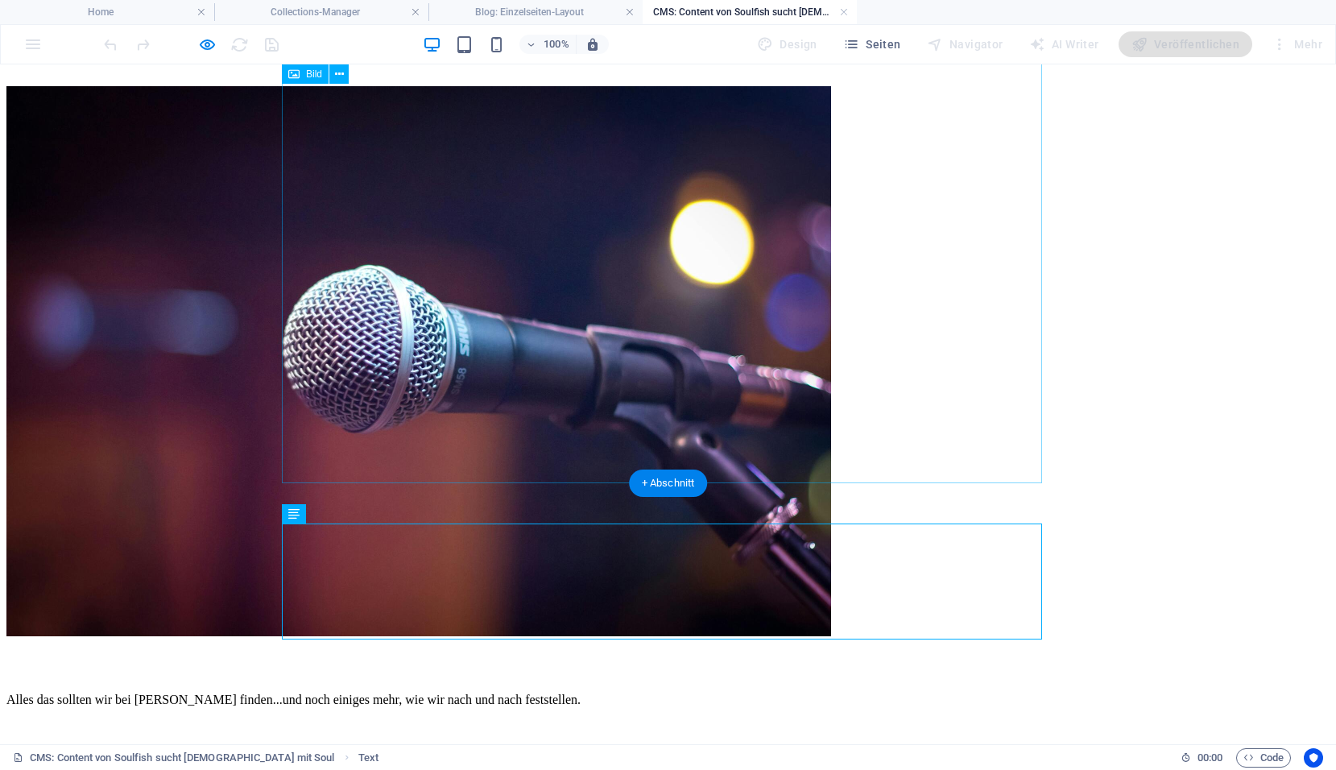
scroll to position [0, 0]
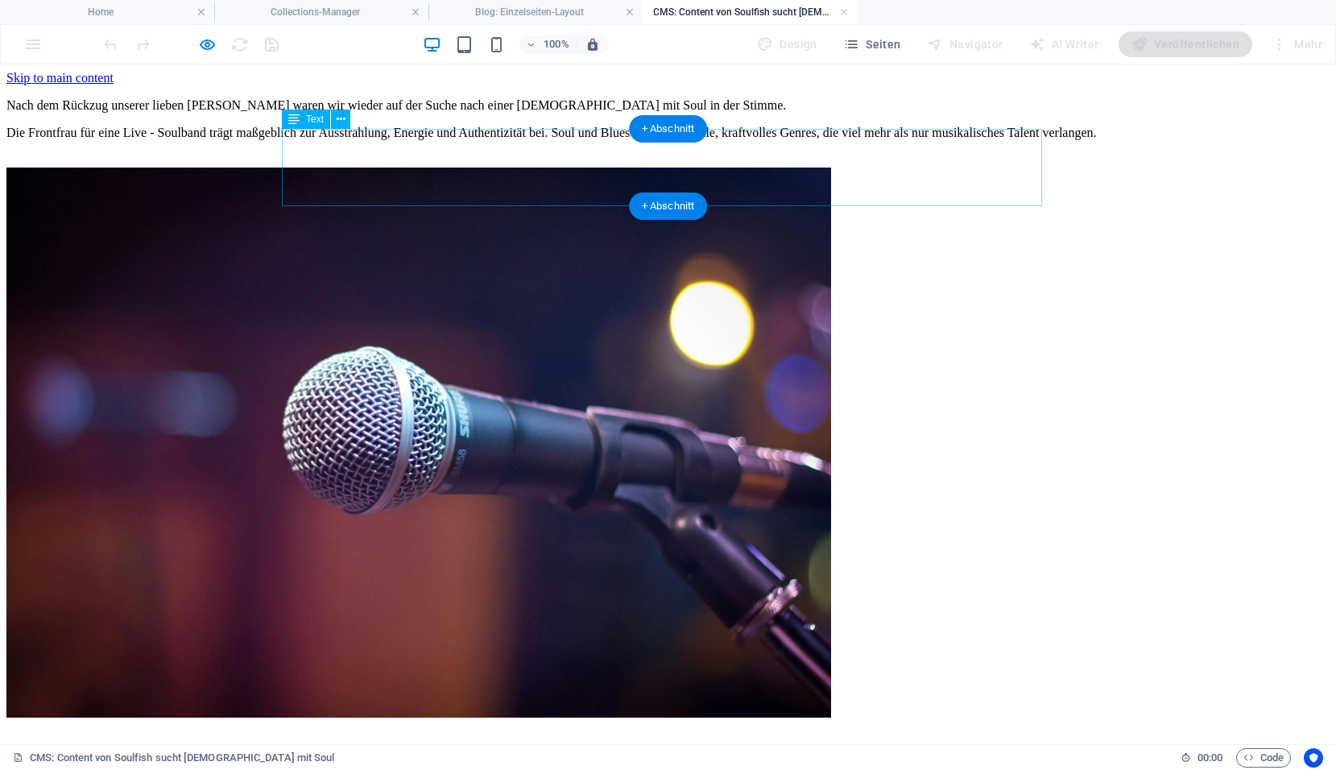
click at [766, 140] on p "Die Frontfrau für eine Live - Soulband trägt maßgeblich zur Ausstrahlung, Energ…" at bounding box center [667, 133] width 1323 height 14
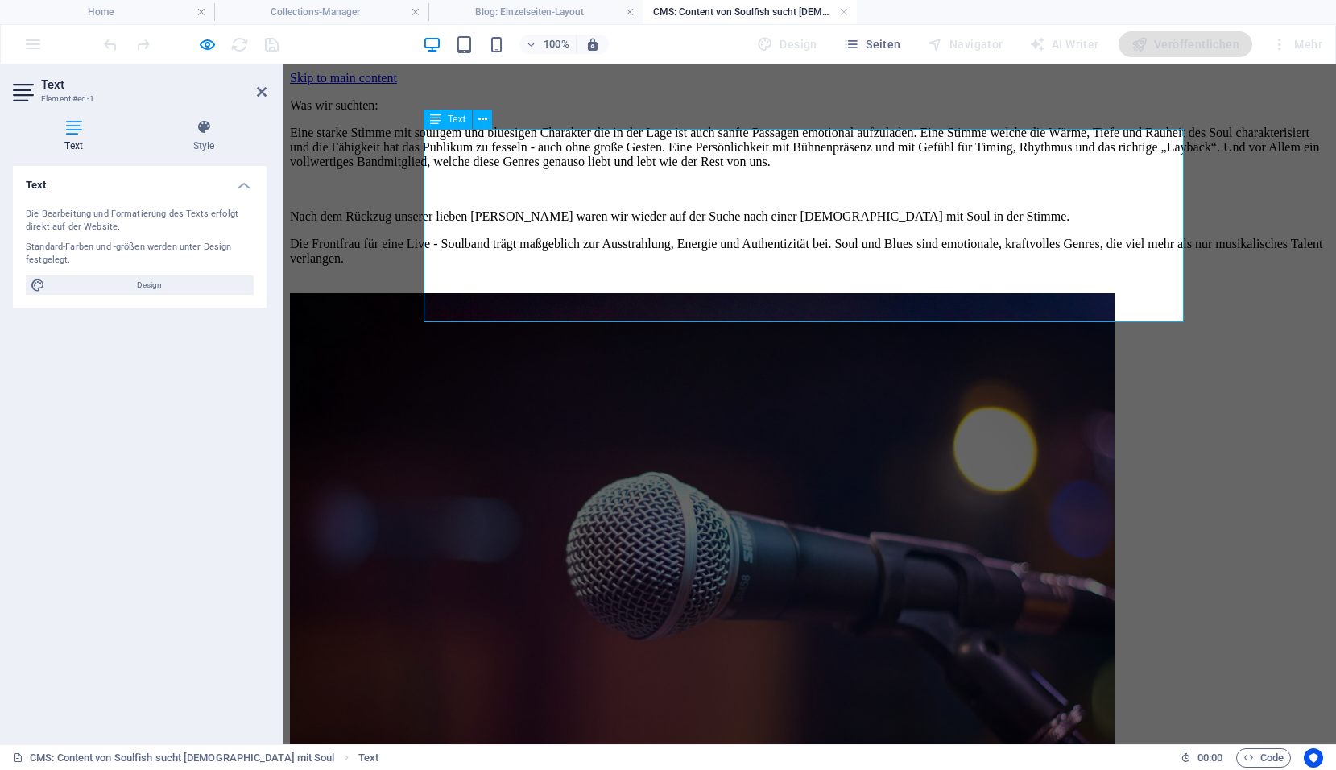
scroll to position [6841, 0]
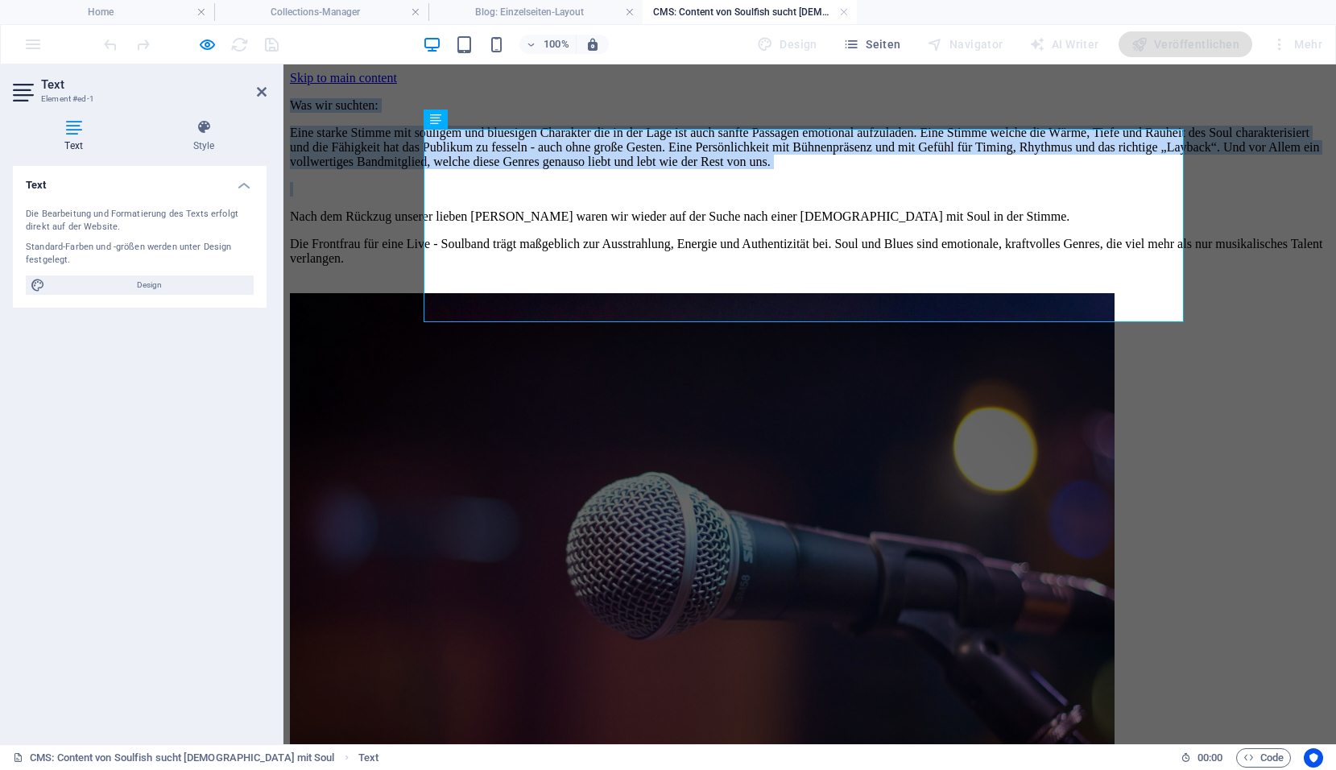
drag, startPoint x: 954, startPoint y: 240, endPoint x: 415, endPoint y: 131, distance: 549.5
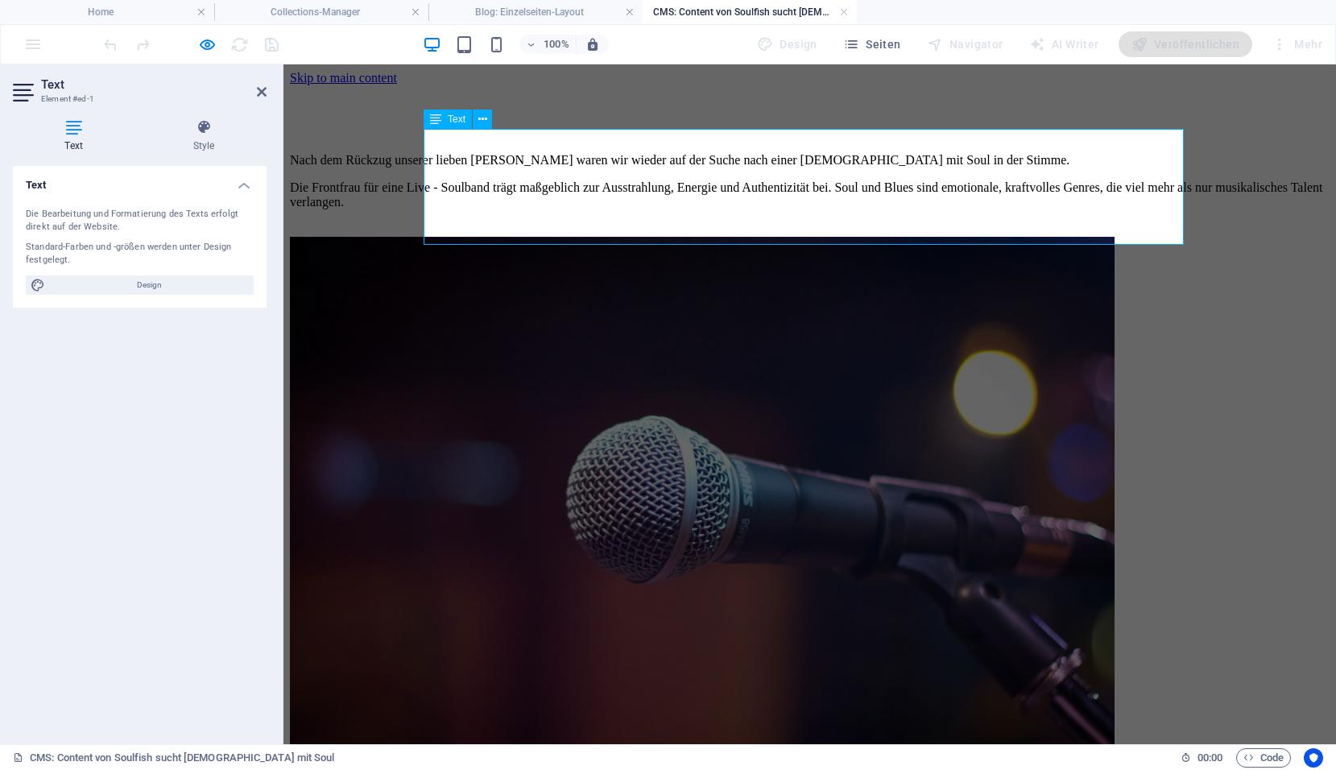
click at [449, 113] on p at bounding box center [809, 105] width 1039 height 14
click at [441, 140] on p at bounding box center [809, 133] width 1039 height 14
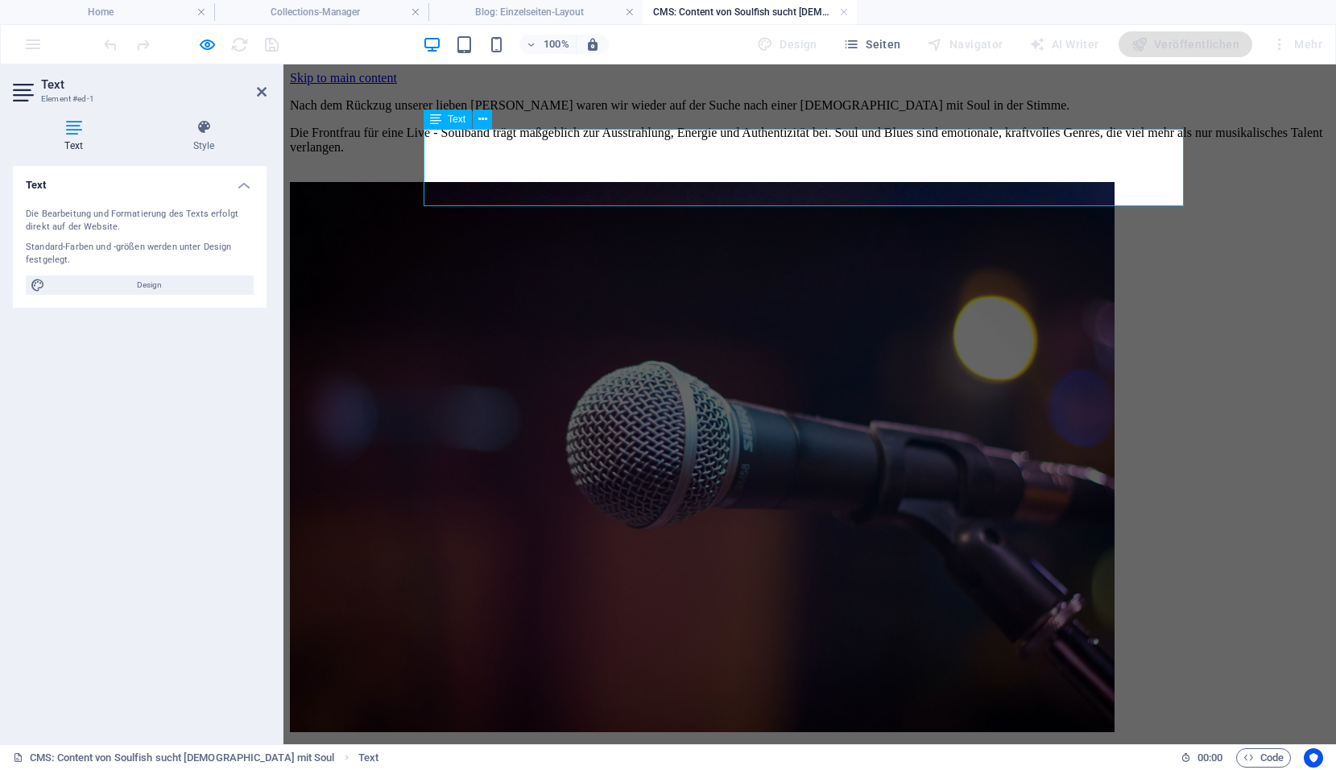
click at [858, 155] on p "Die Frontfrau für eine Live - Soulband trägt maßgeblich zur Ausstrahlung, Energ…" at bounding box center [809, 140] width 1039 height 29
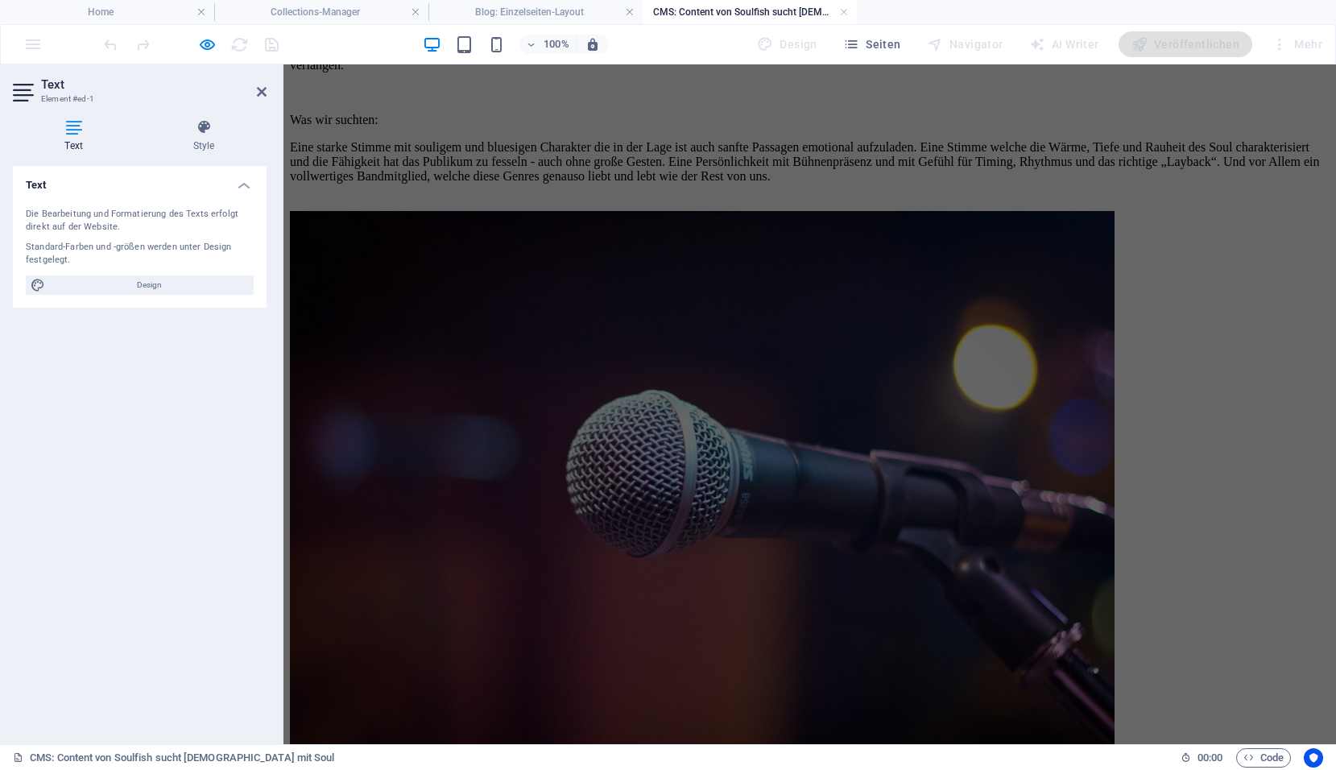
scroll to position [81, 0]
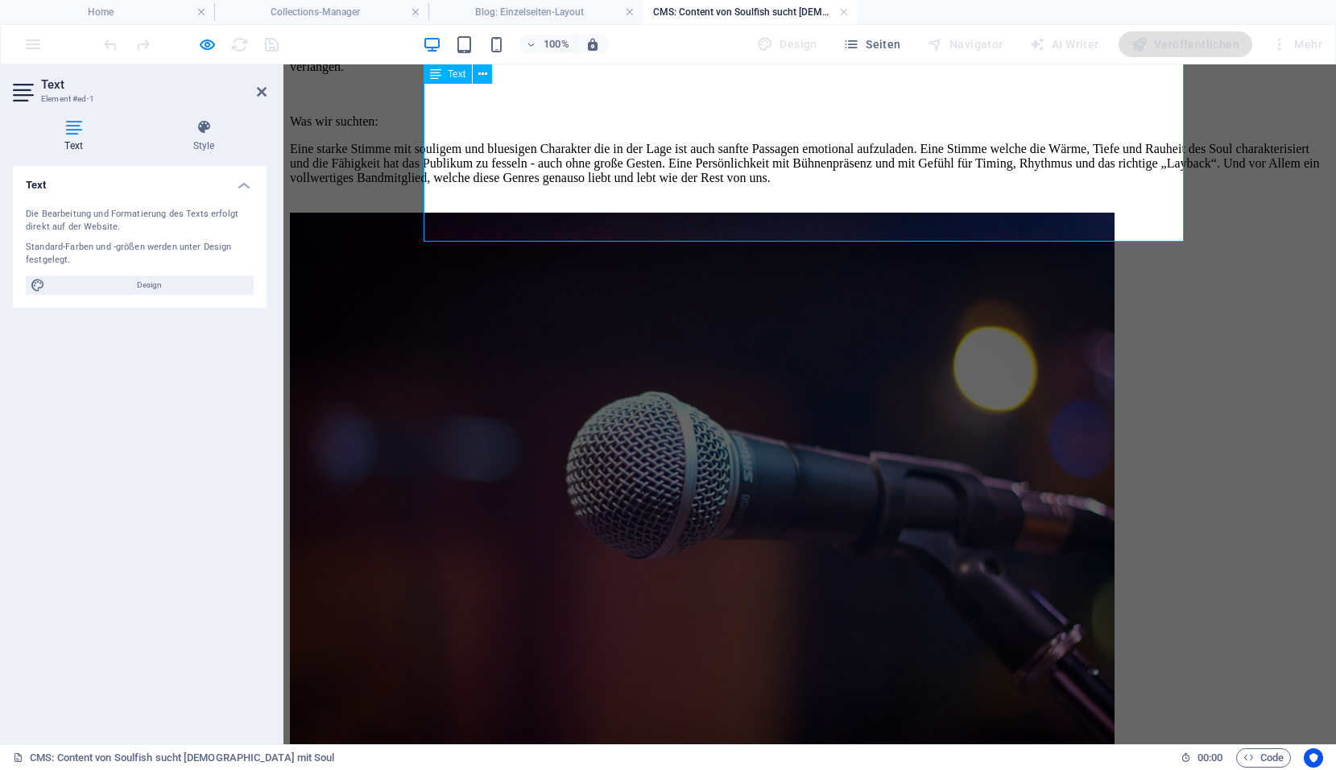
click at [989, 185] on p "Eine starke Stimme mit souligem und bluesigen Charakter die in der Lage ist auc…" at bounding box center [809, 163] width 1039 height 43
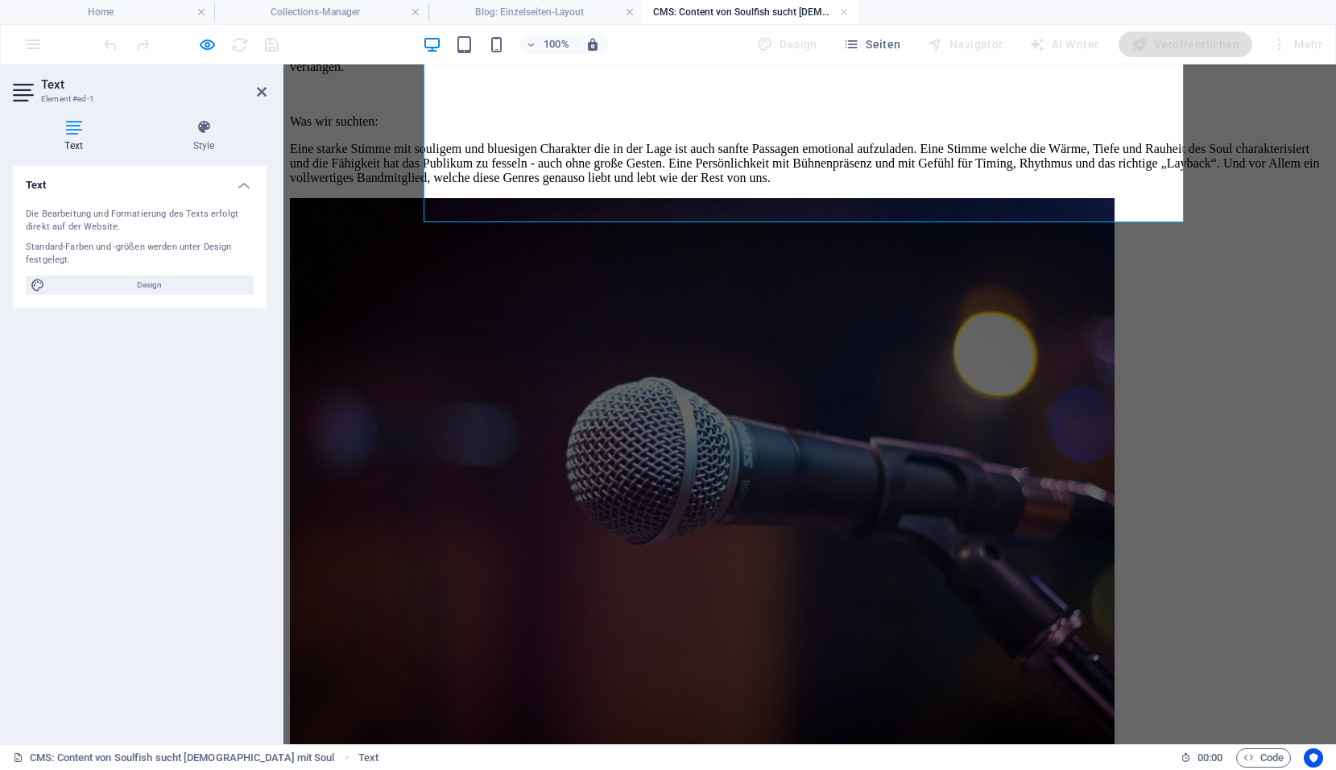
click at [345, 191] on body "Skip to main content Nach dem Rückzug unserer lieben Doris waren wir wieder auf…" at bounding box center [809, 776] width 1039 height 1572
click at [262, 92] on icon at bounding box center [262, 91] width 10 height 13
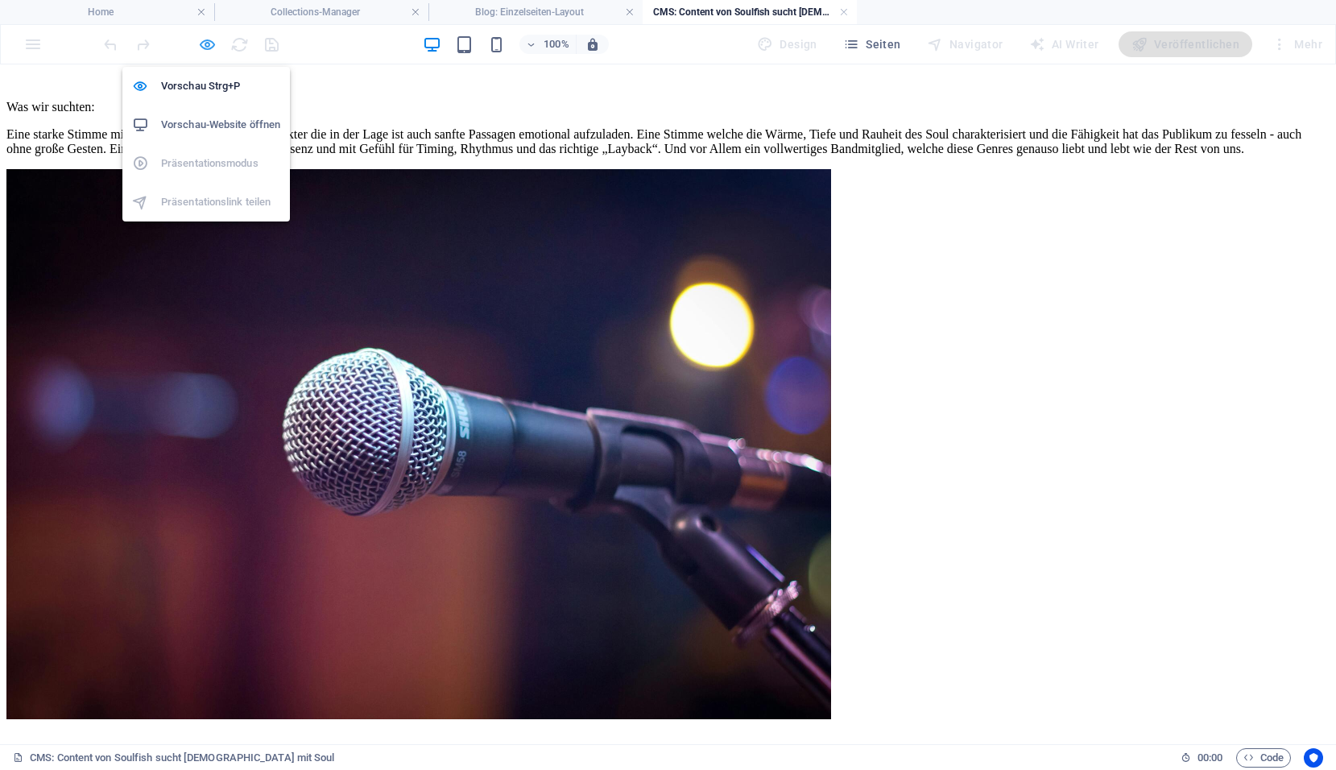
click at [200, 43] on icon "button" at bounding box center [207, 44] width 19 height 19
click at [208, 43] on icon "button" at bounding box center [207, 44] width 19 height 19
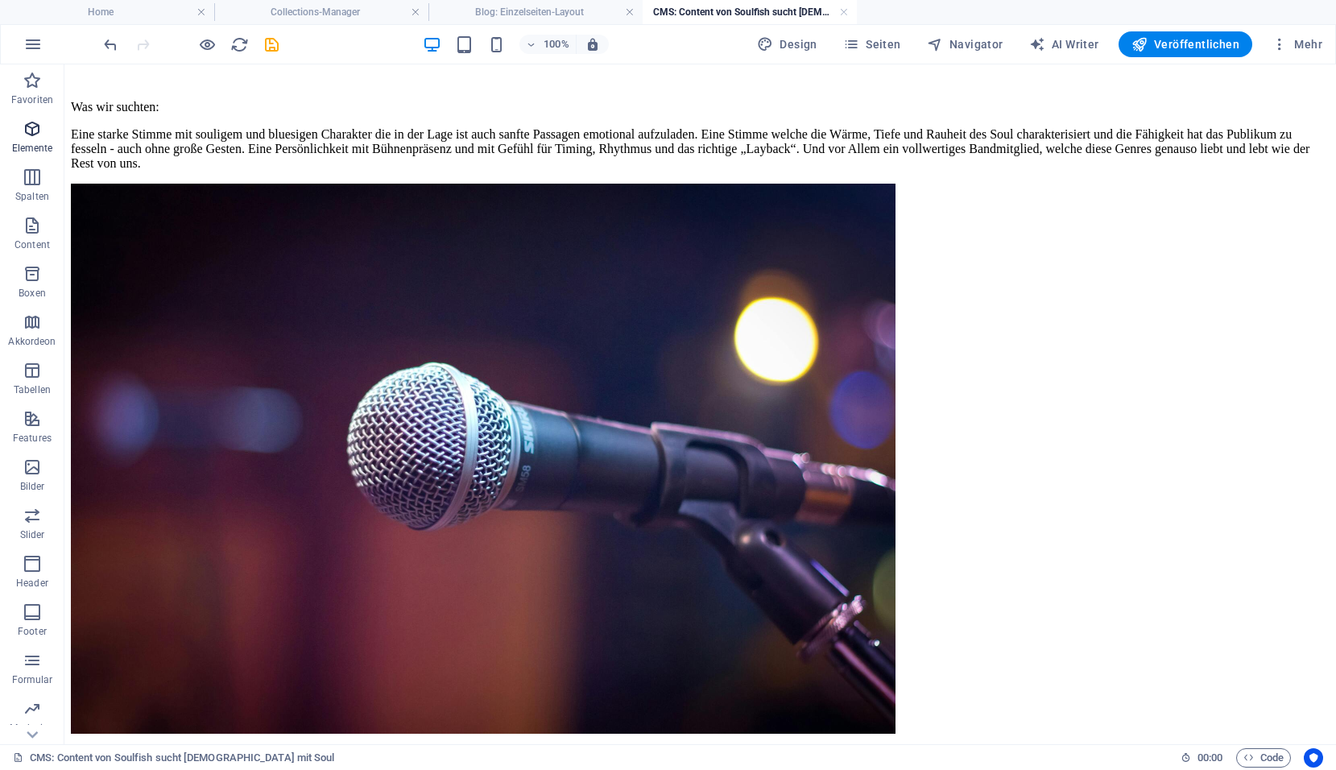
click at [42, 127] on icon "button" at bounding box center [32, 128] width 19 height 19
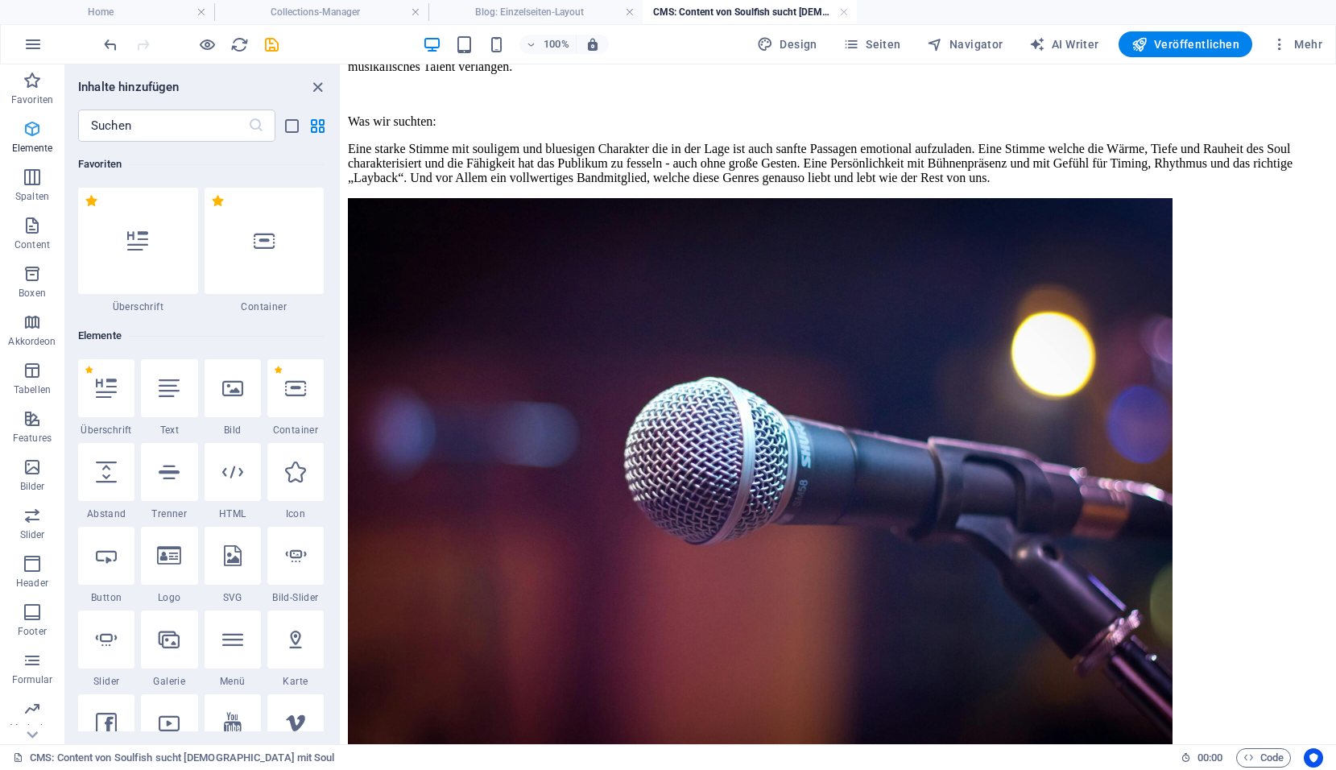
click at [33, 137] on icon "button" at bounding box center [32, 128] width 19 height 19
click at [106, 470] on icon at bounding box center [106, 471] width 21 height 21
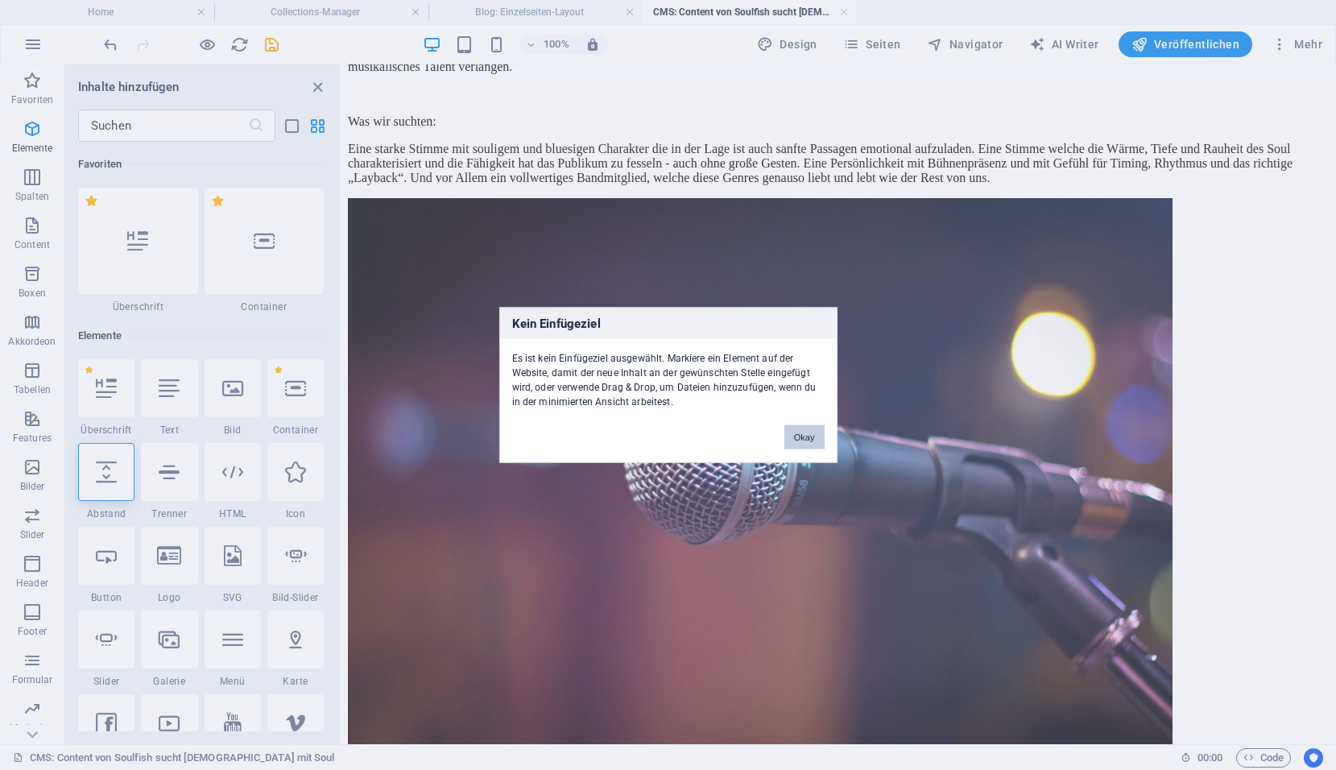
click at [800, 436] on button "Okay" at bounding box center [804, 437] width 40 height 24
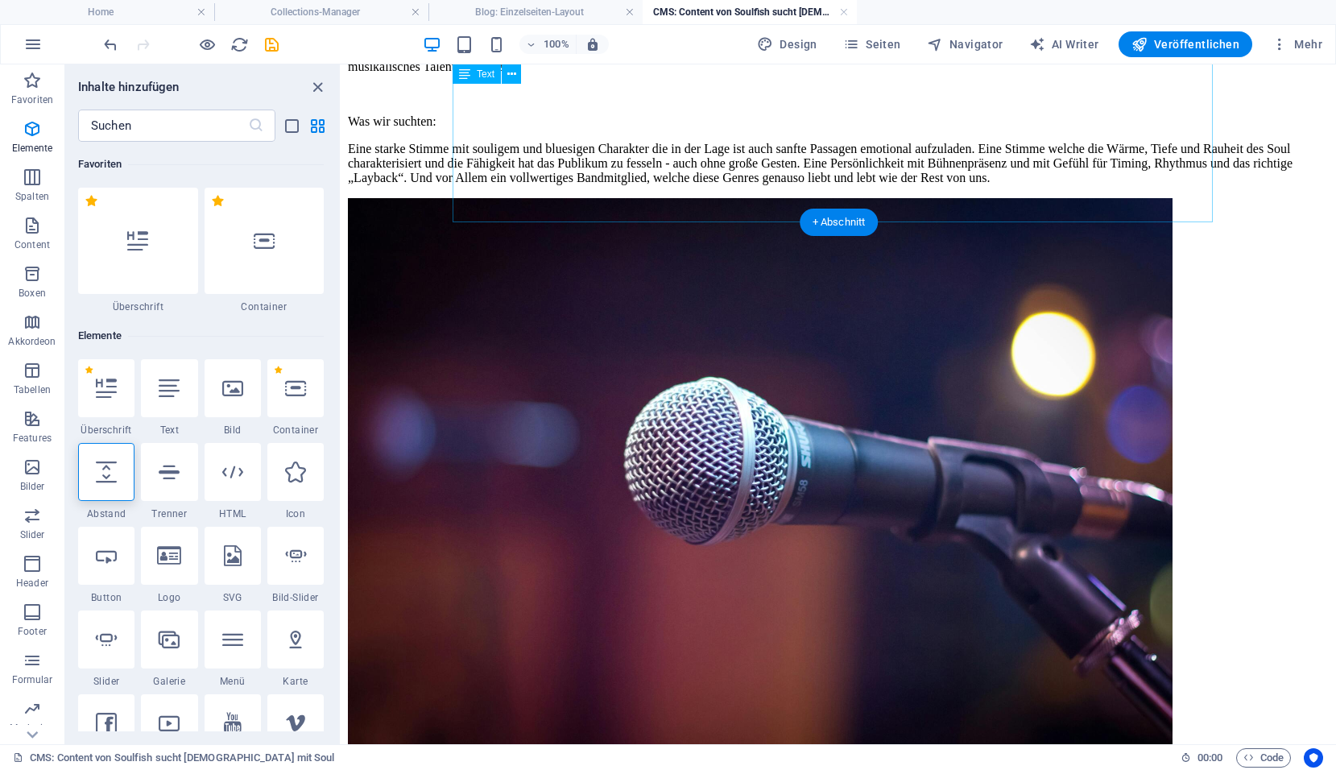
click at [979, 185] on p "Eine starke Stimme mit souligem und bluesigen Charakter die in der Lage ist auc…" at bounding box center [838, 163] width 981 height 43
click at [110, 470] on icon at bounding box center [106, 471] width 21 height 21
select select "px"
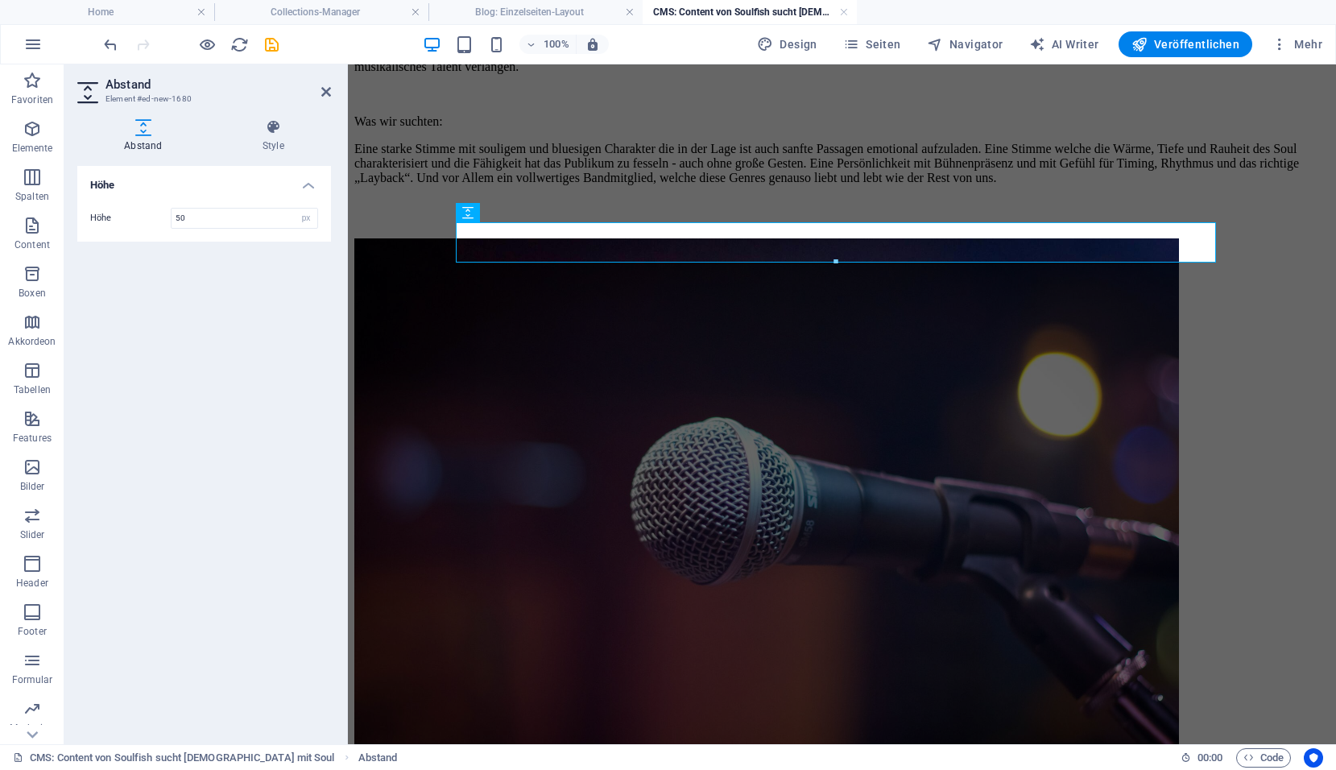
click at [392, 379] on body "Skip to main content Nach dem Rückzug unserer lieben Doris waren wir wieder auf…" at bounding box center [841, 782] width 975 height 1584
click at [273, 50] on icon "save" at bounding box center [271, 44] width 19 height 19
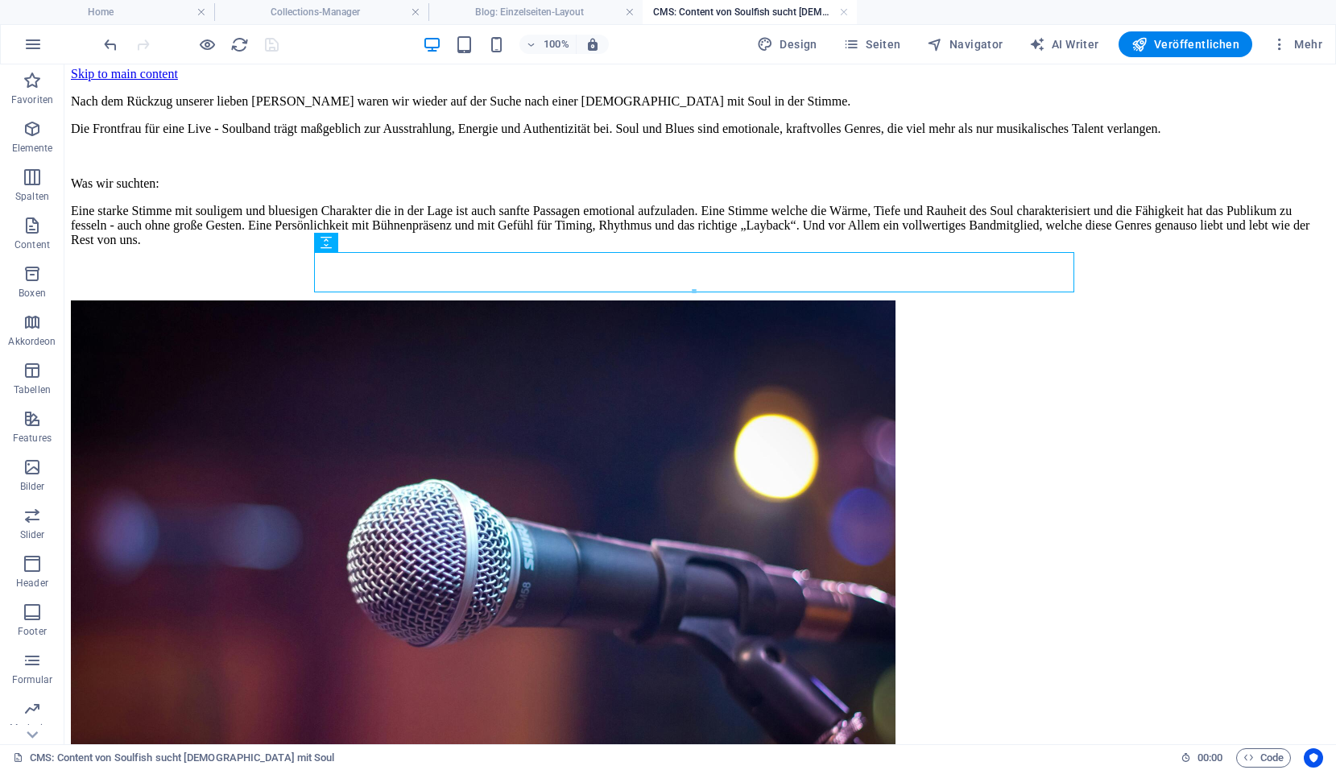
scroll to position [0, 0]
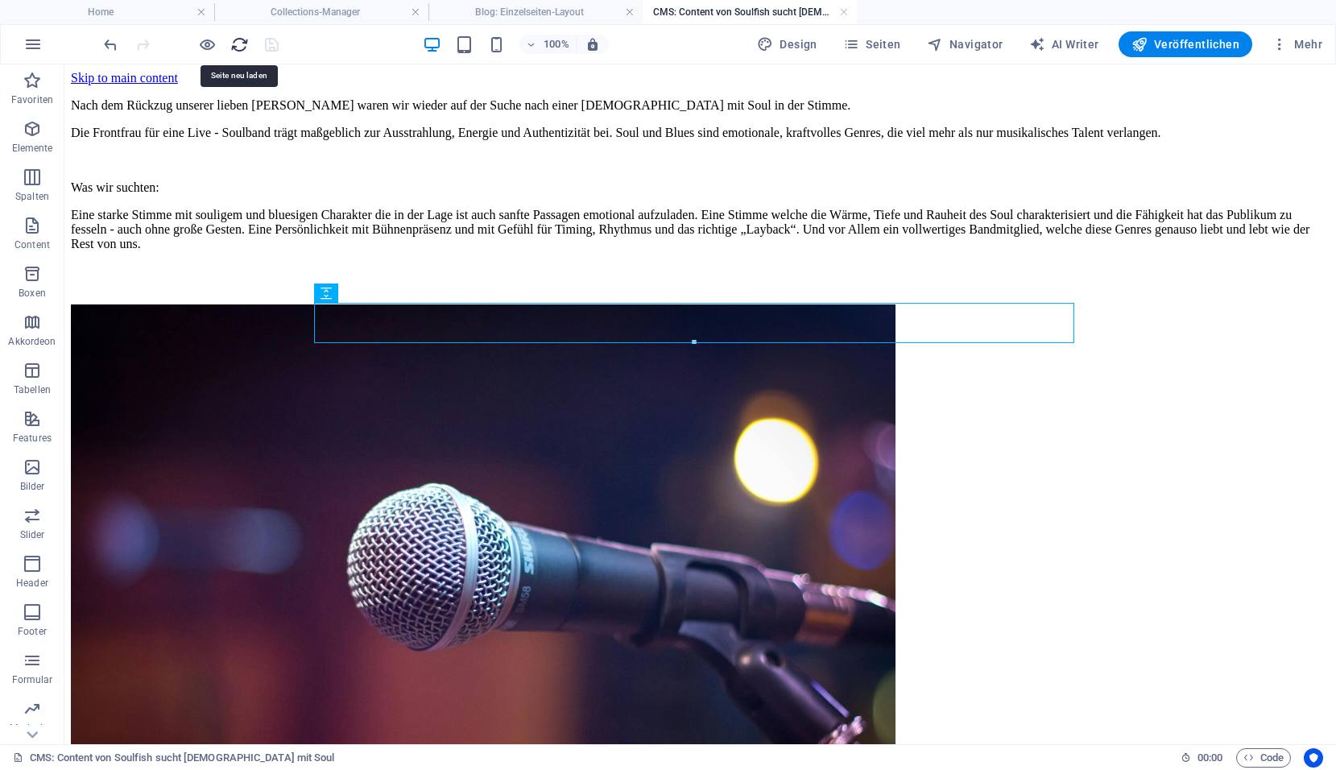
click at [238, 46] on icon "reload" at bounding box center [239, 44] width 19 height 19
click at [747, 12] on h4 "CMS: Content von Soulfish sucht Lady mit Soul" at bounding box center [749, 12] width 214 height 18
click at [349, 11] on h4 "Collections-Manager" at bounding box center [321, 12] width 214 height 18
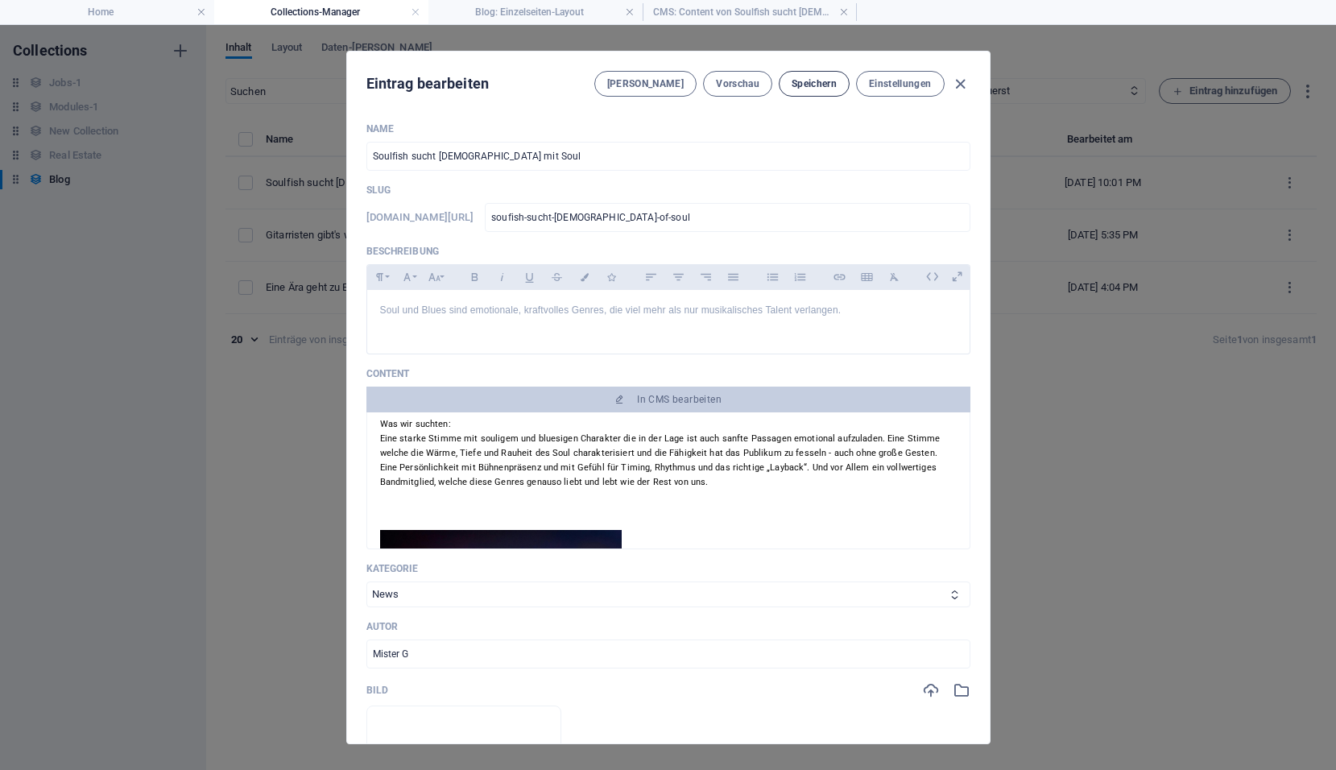
click at [814, 83] on span "Speichern" at bounding box center [813, 83] width 45 height 13
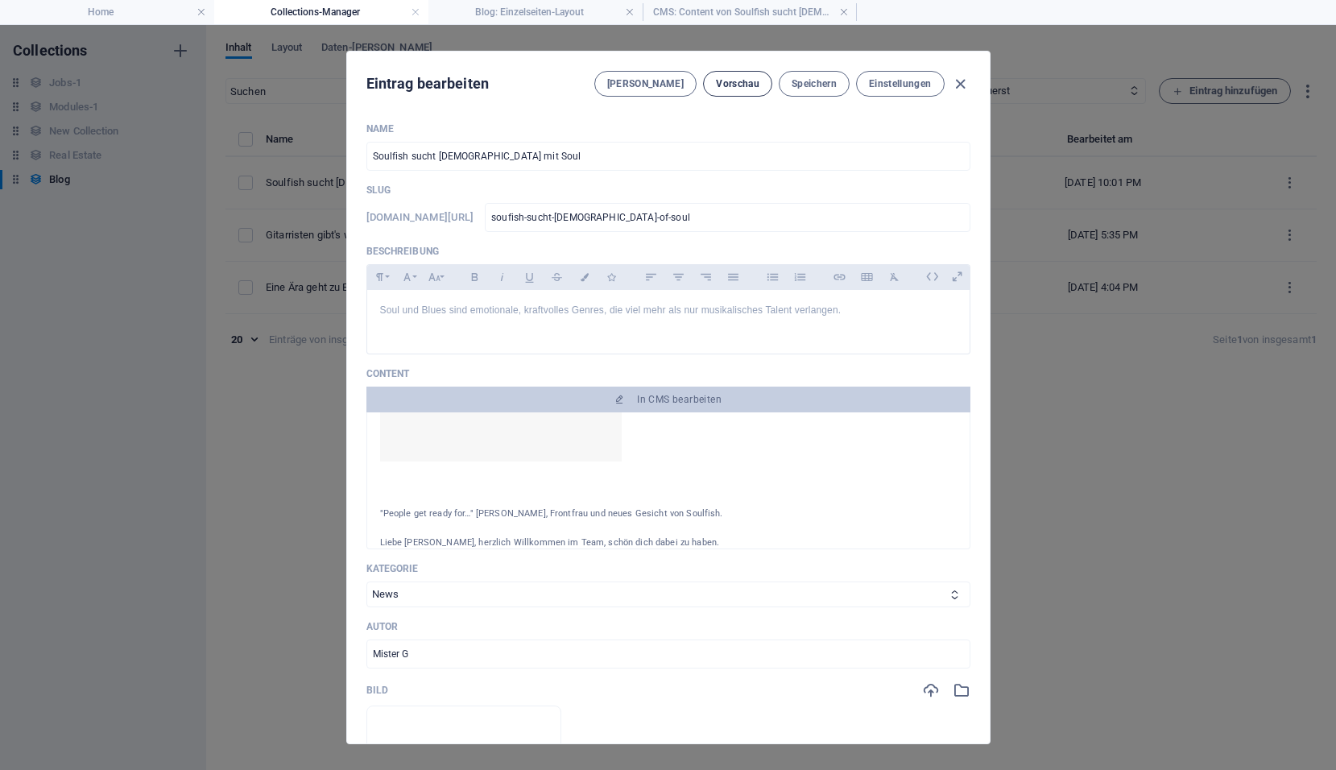
click at [730, 80] on span "Vorschau" at bounding box center [737, 83] width 43 height 13
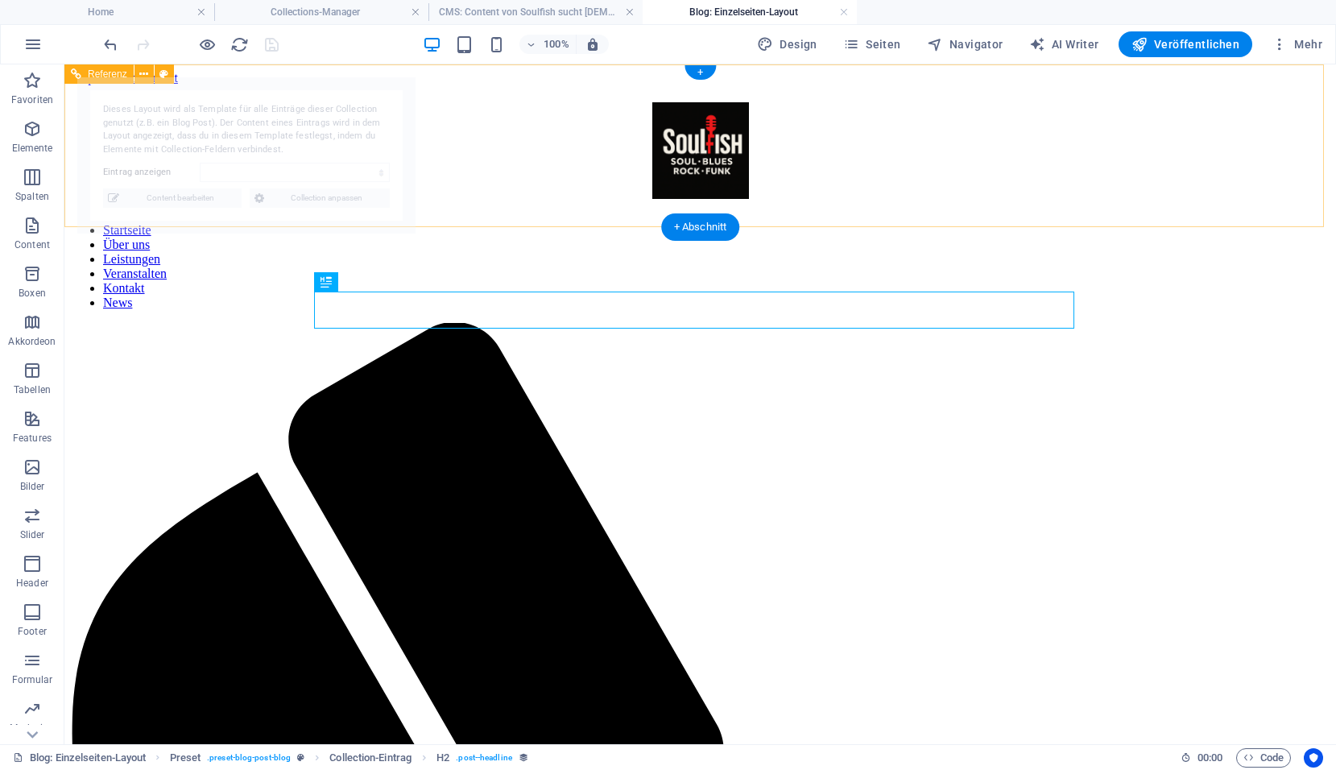
select select "68dd45bd44ea52935a0fd492"
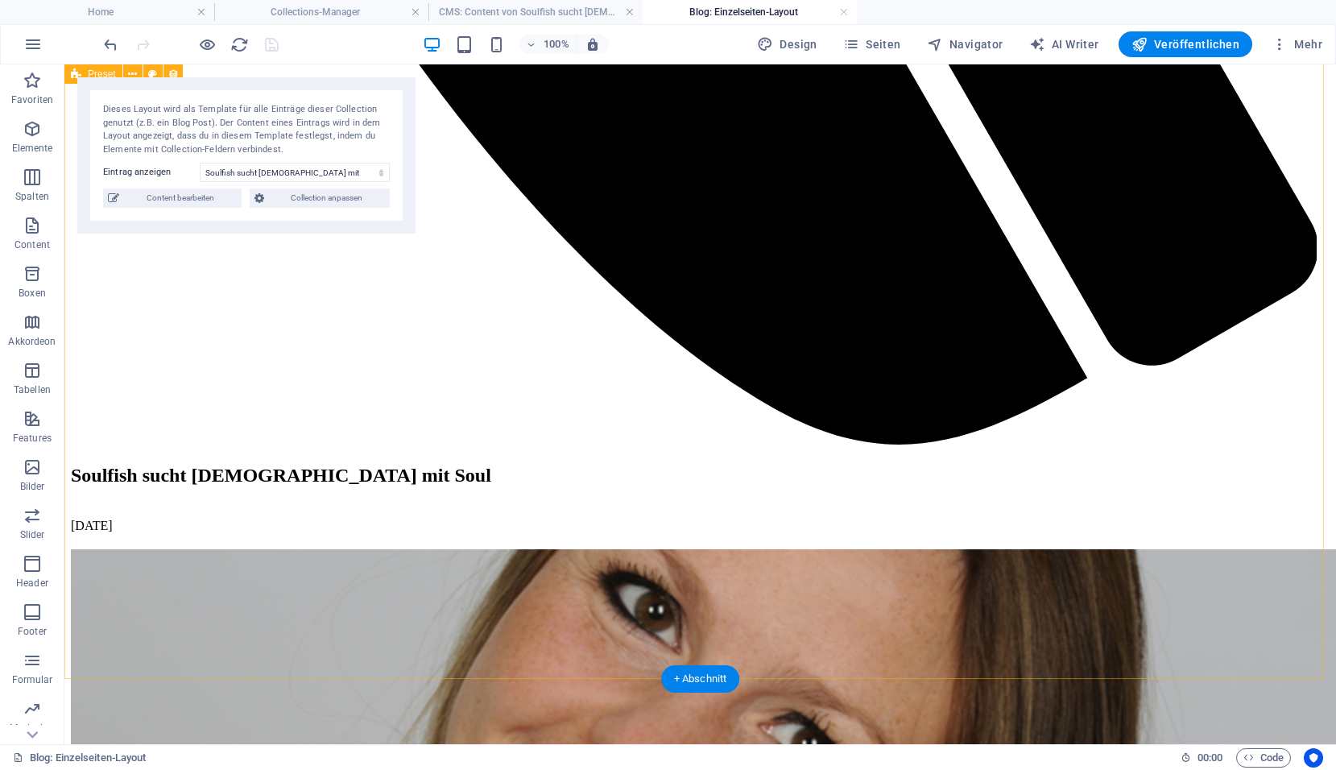
scroll to position [1610, 0]
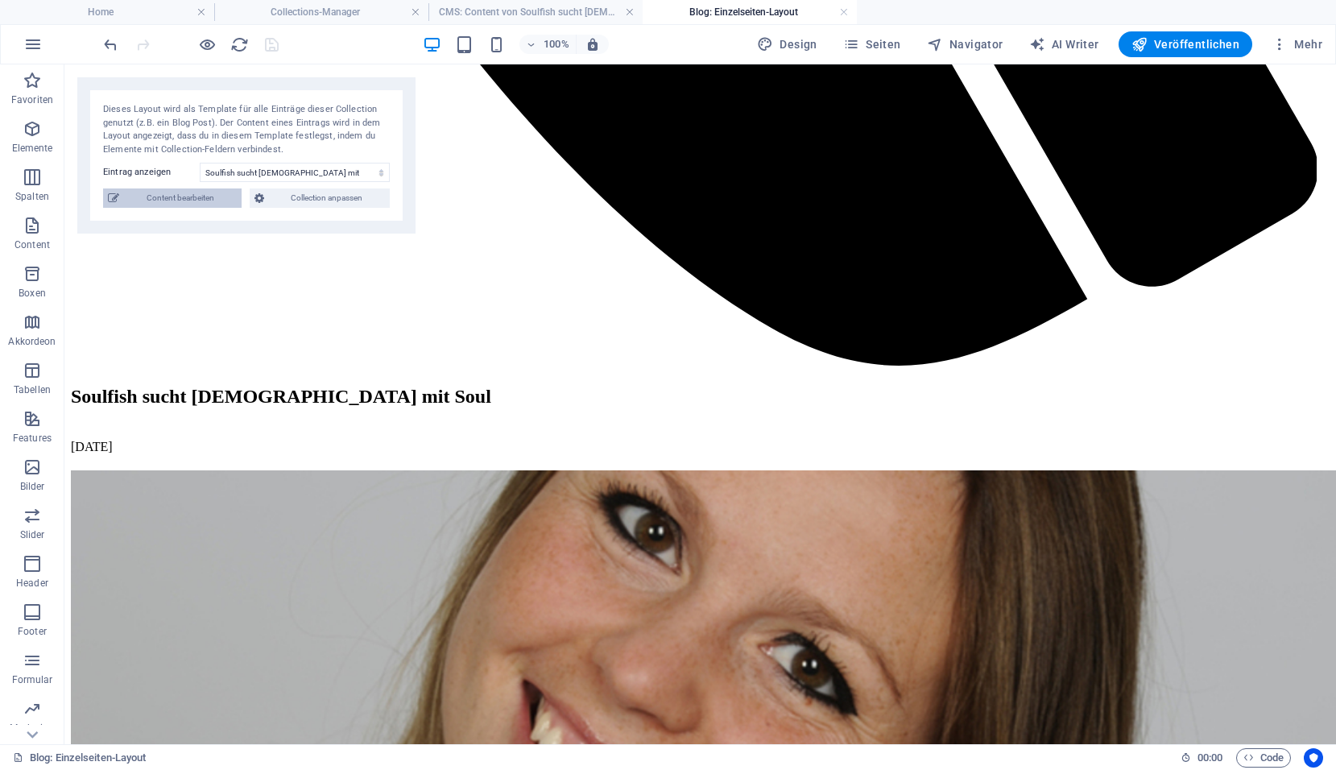
click at [141, 188] on span "Content bearbeiten" at bounding box center [180, 197] width 113 height 19
type input "soufish-sucht-lady-of-soul"
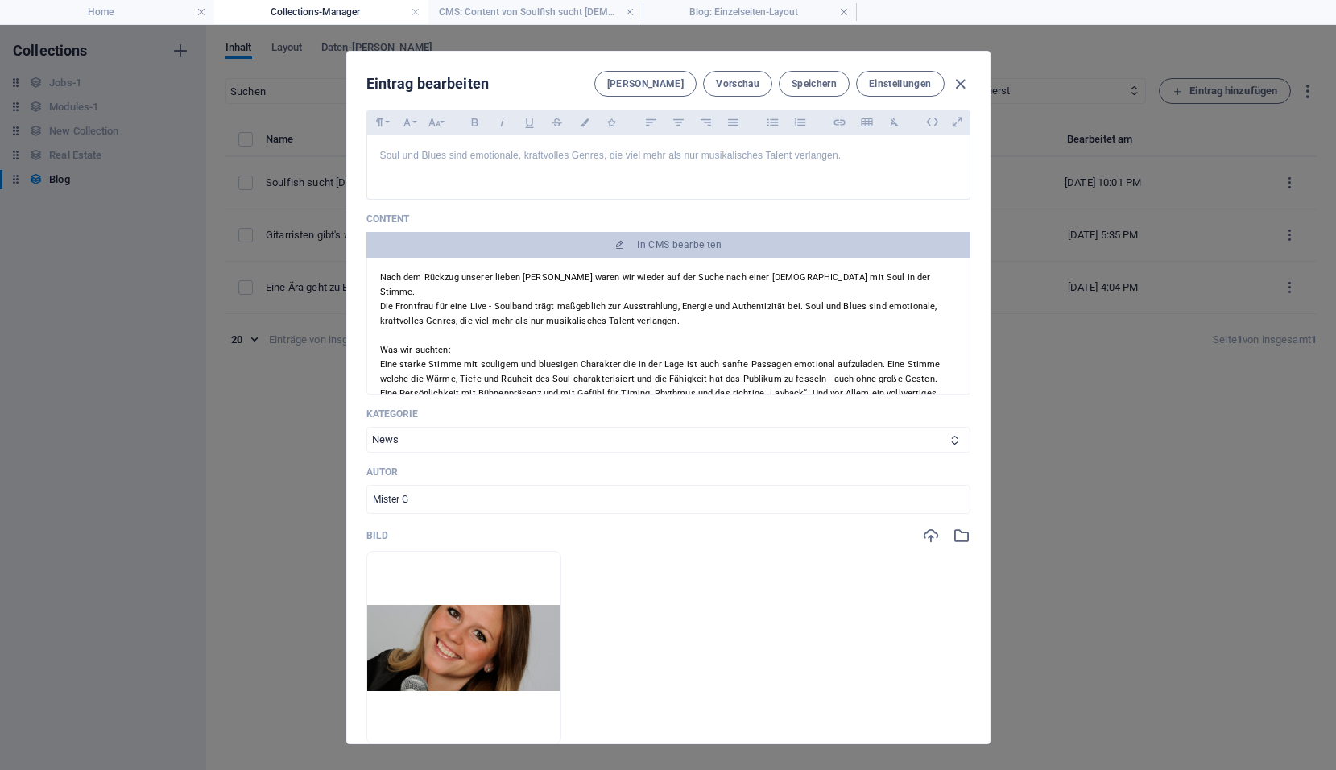
scroll to position [81, 0]
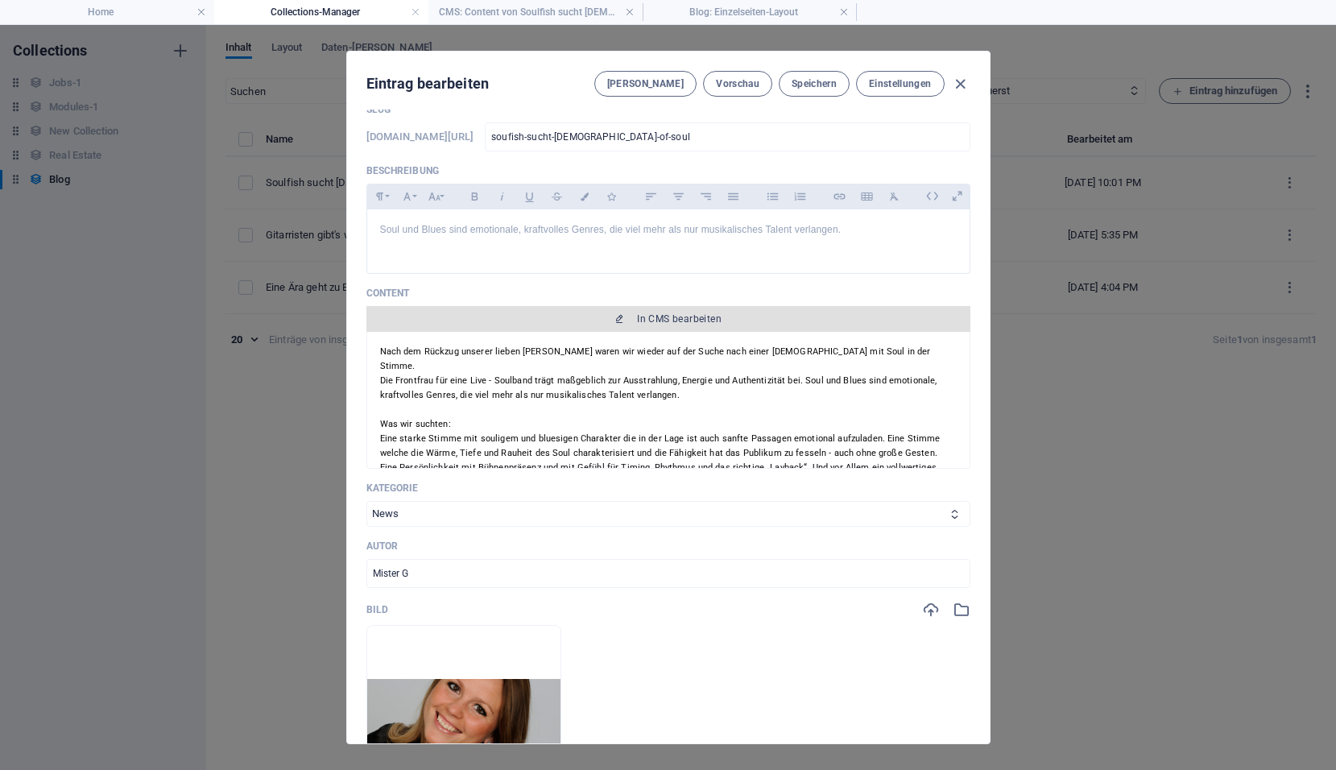
click at [674, 319] on span "In CMS bearbeiten" at bounding box center [679, 318] width 85 height 13
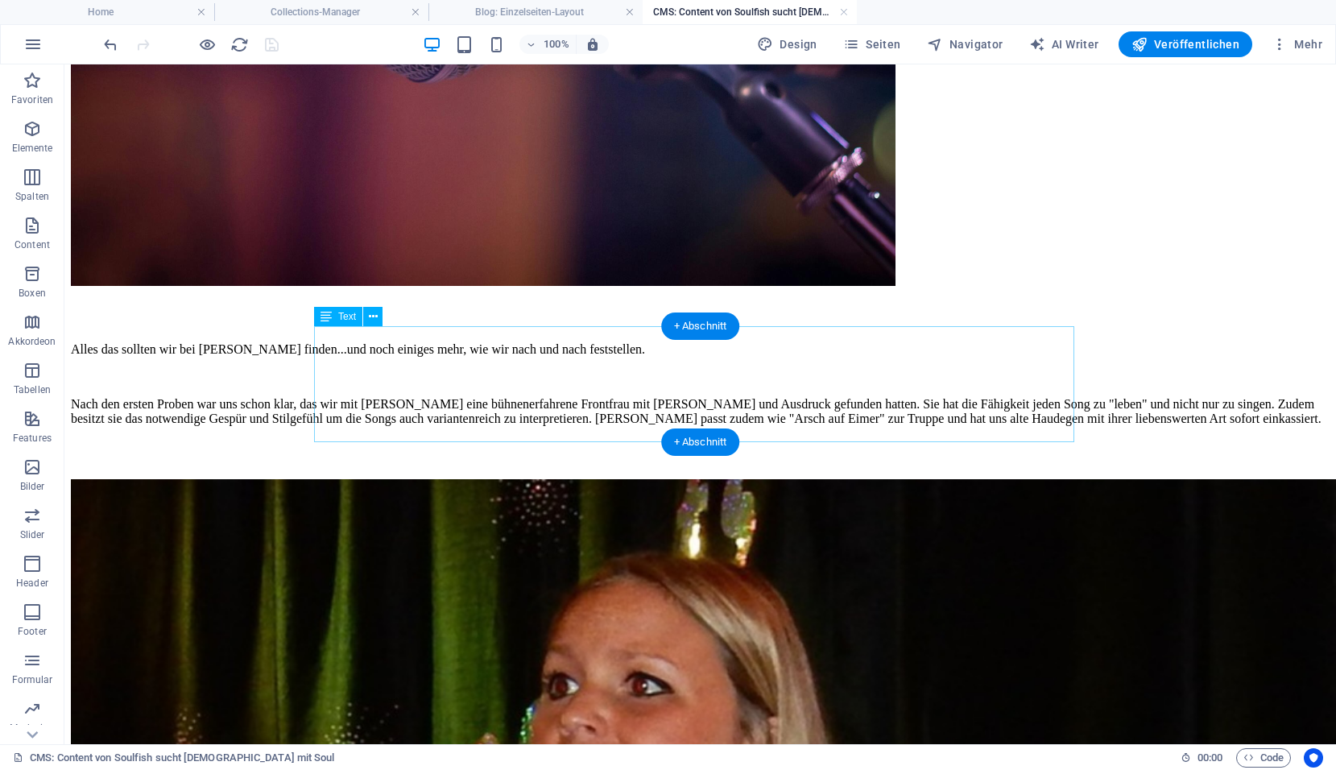
scroll to position [804, 0]
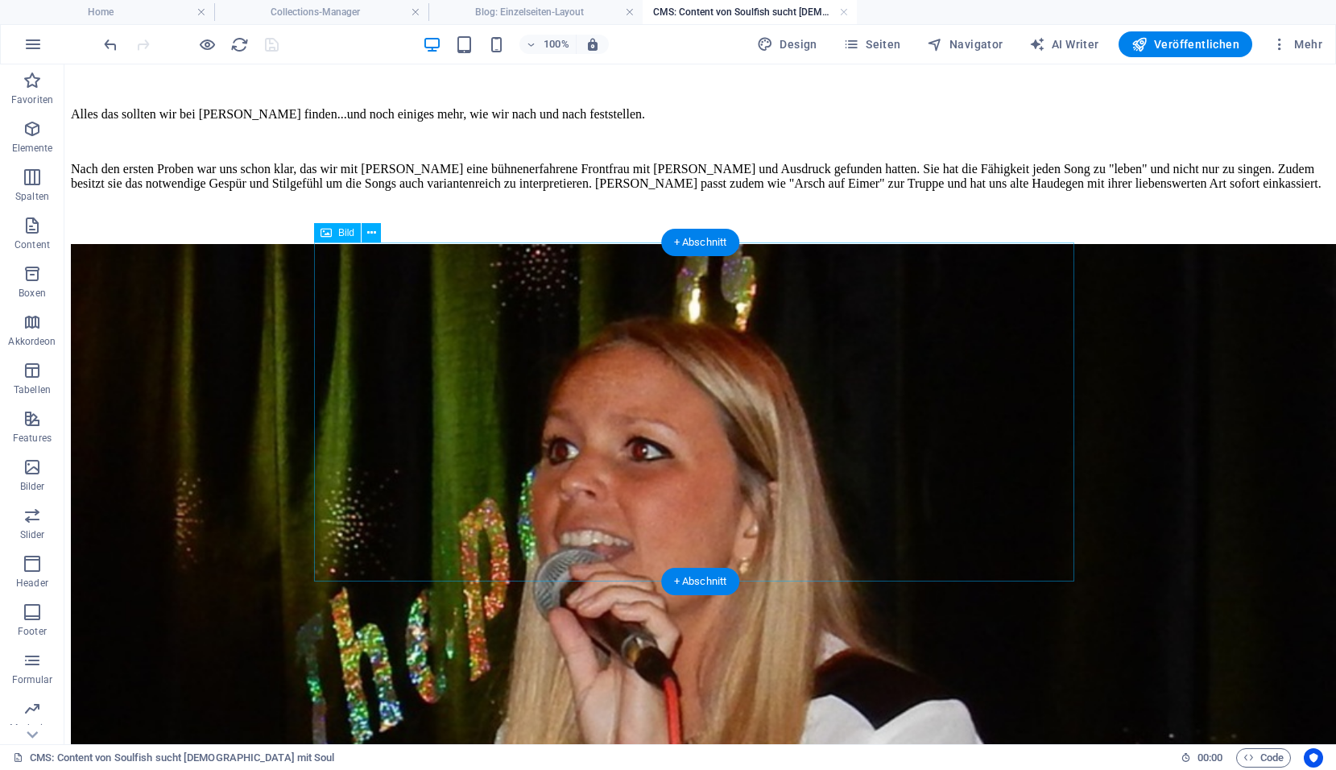
click at [630, 403] on figure at bounding box center [700, 528] width 1258 height 569
click at [367, 229] on icon at bounding box center [371, 233] width 9 height 17
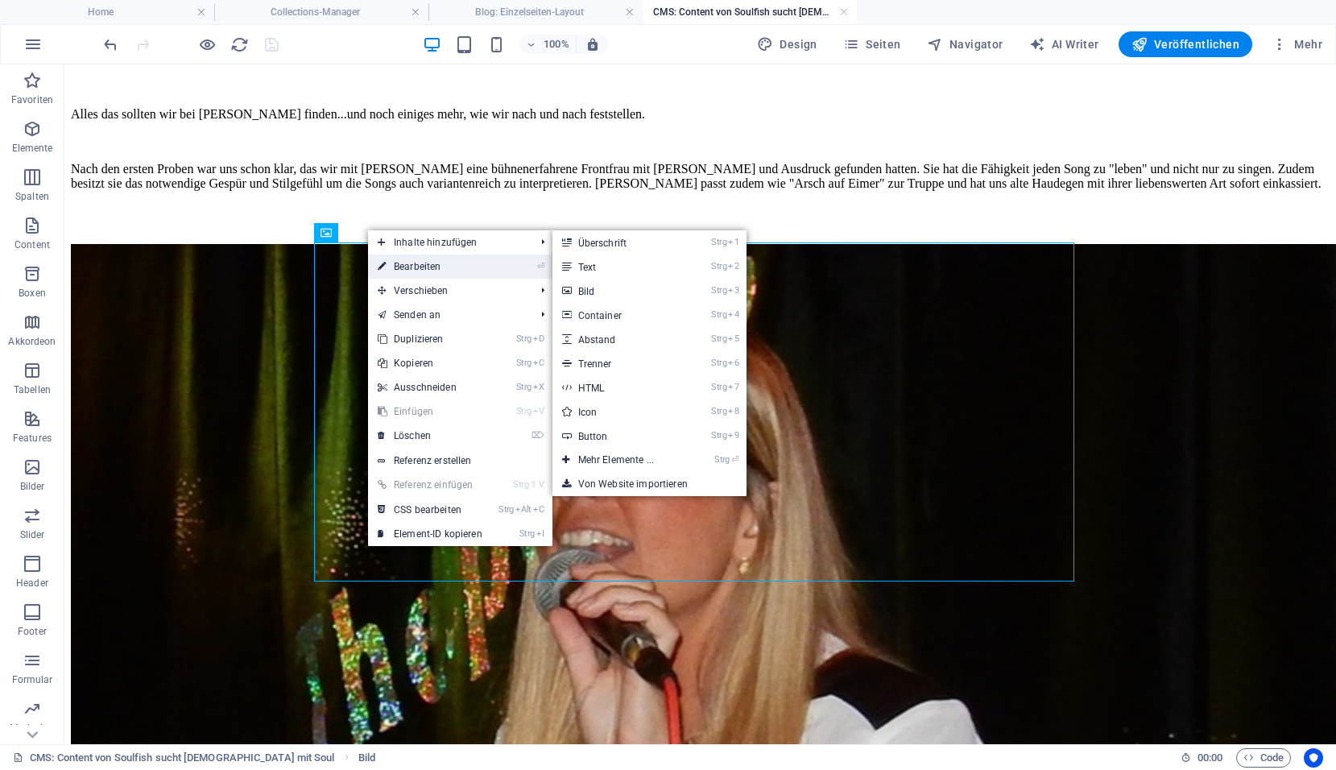
click at [417, 267] on link "⏎ Bearbeiten" at bounding box center [430, 266] width 124 height 24
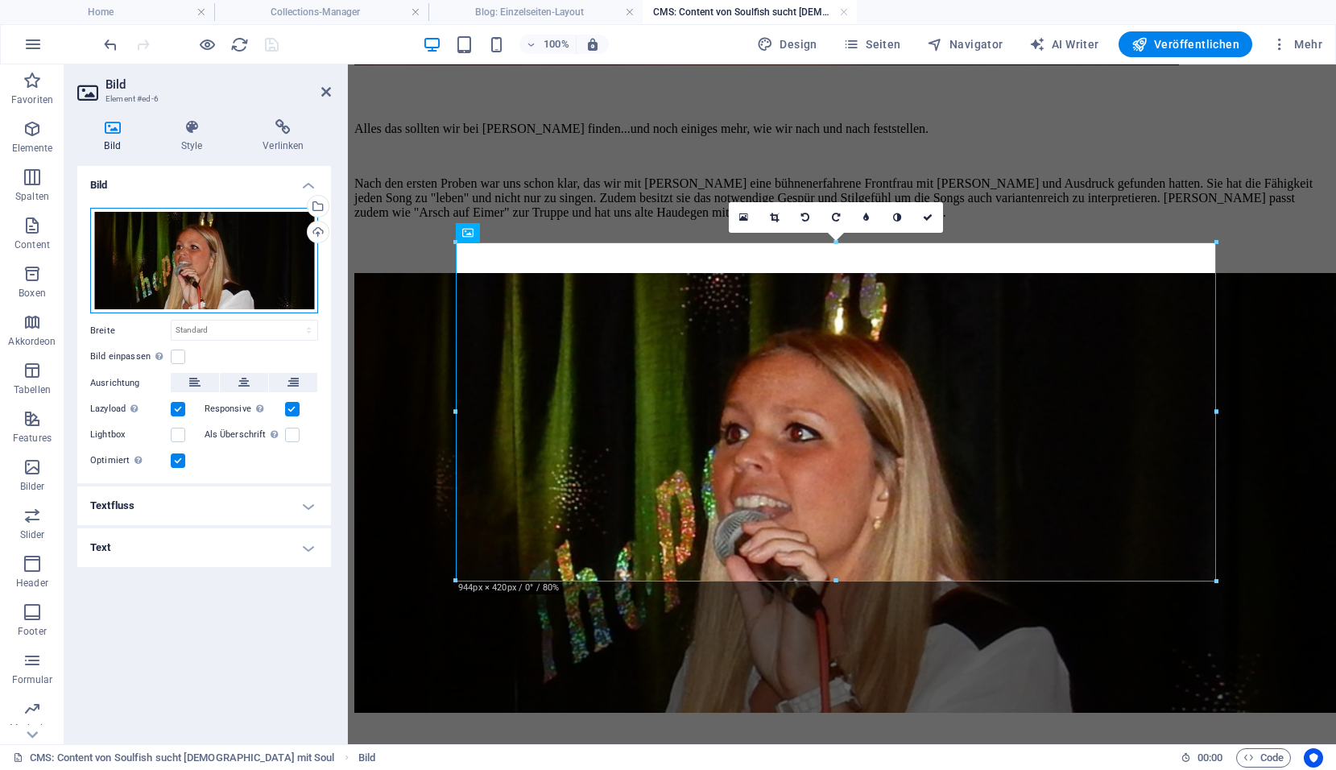
click at [248, 264] on div "Ziehe Dateien zum Hochladen hierher oder klicke hier, um aus Dateien oder koste…" at bounding box center [204, 260] width 228 height 105
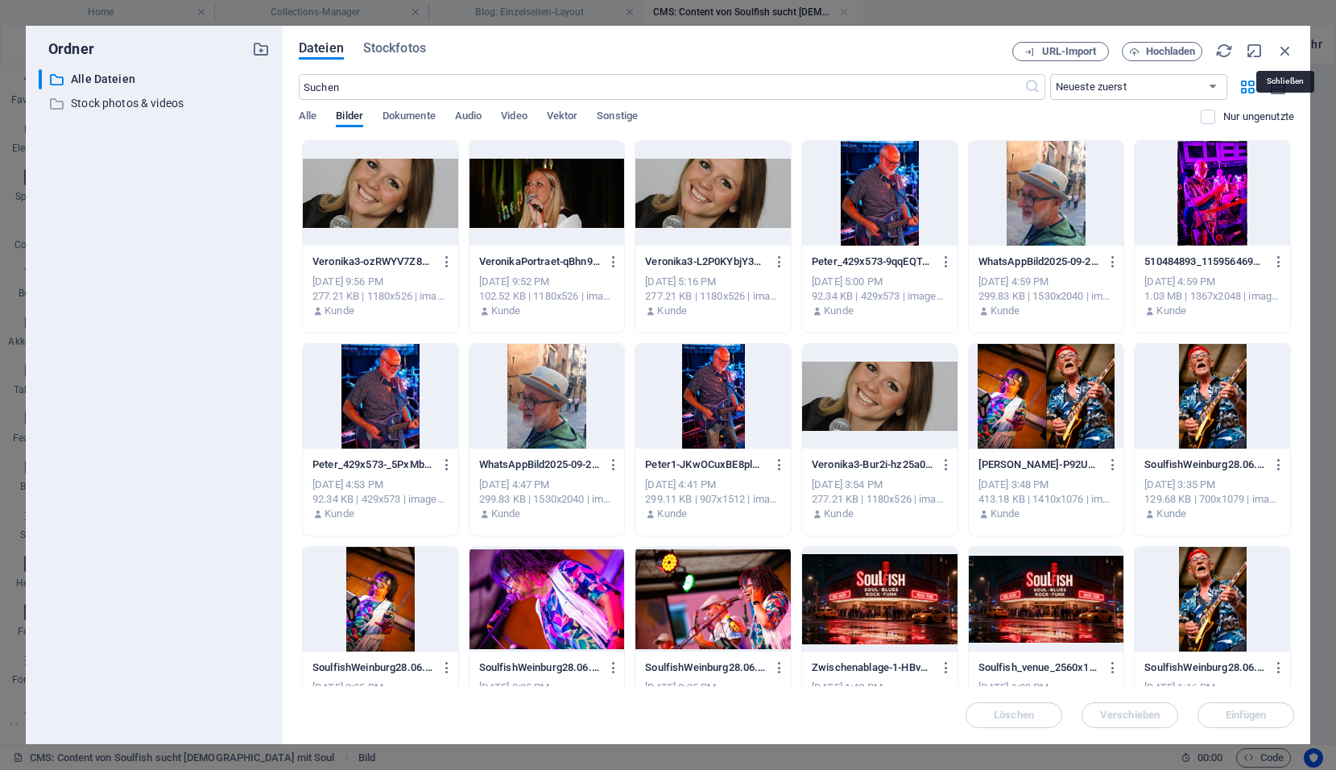
drag, startPoint x: 1283, startPoint y: 55, endPoint x: 1273, endPoint y: 56, distance: 9.7
click at [1283, 55] on icon "button" at bounding box center [1285, 51] width 18 height 18
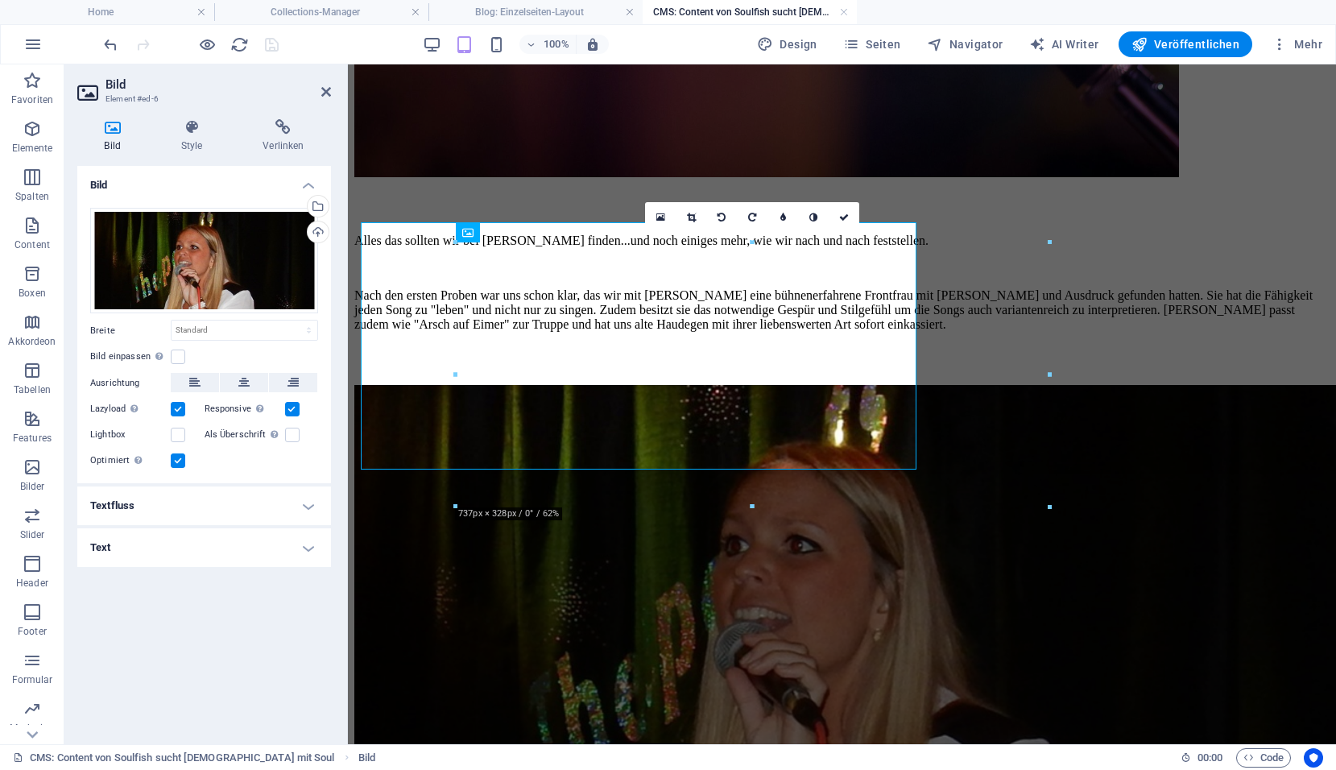
scroll to position [804, 0]
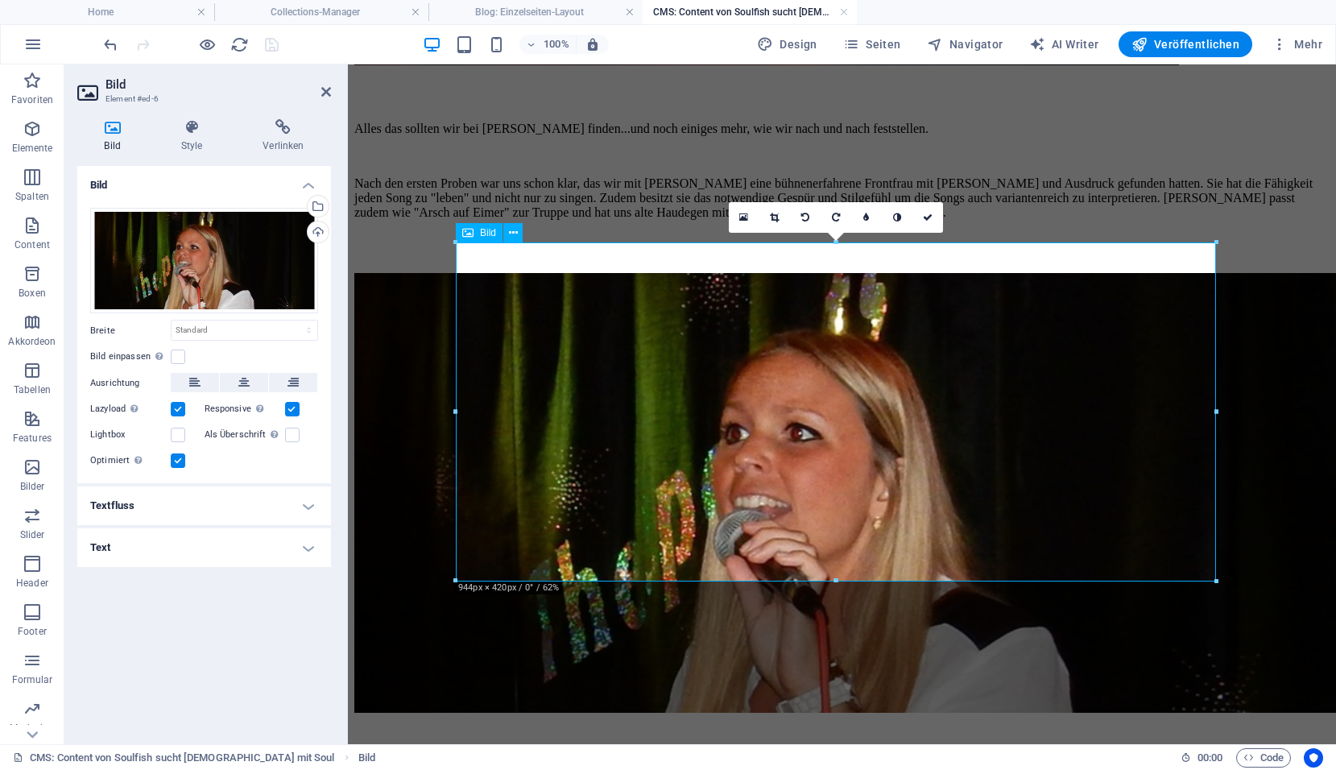
click at [547, 393] on figure at bounding box center [841, 494] width 975 height 443
click at [246, 381] on icon at bounding box center [243, 382] width 11 height 19
click at [175, 360] on label at bounding box center [178, 356] width 14 height 14
click at [0, 0] on input "Bild einpassen Bild automatisch anhand einer fixen Breite und Höhe einpassen" at bounding box center [0, 0] width 0 height 0
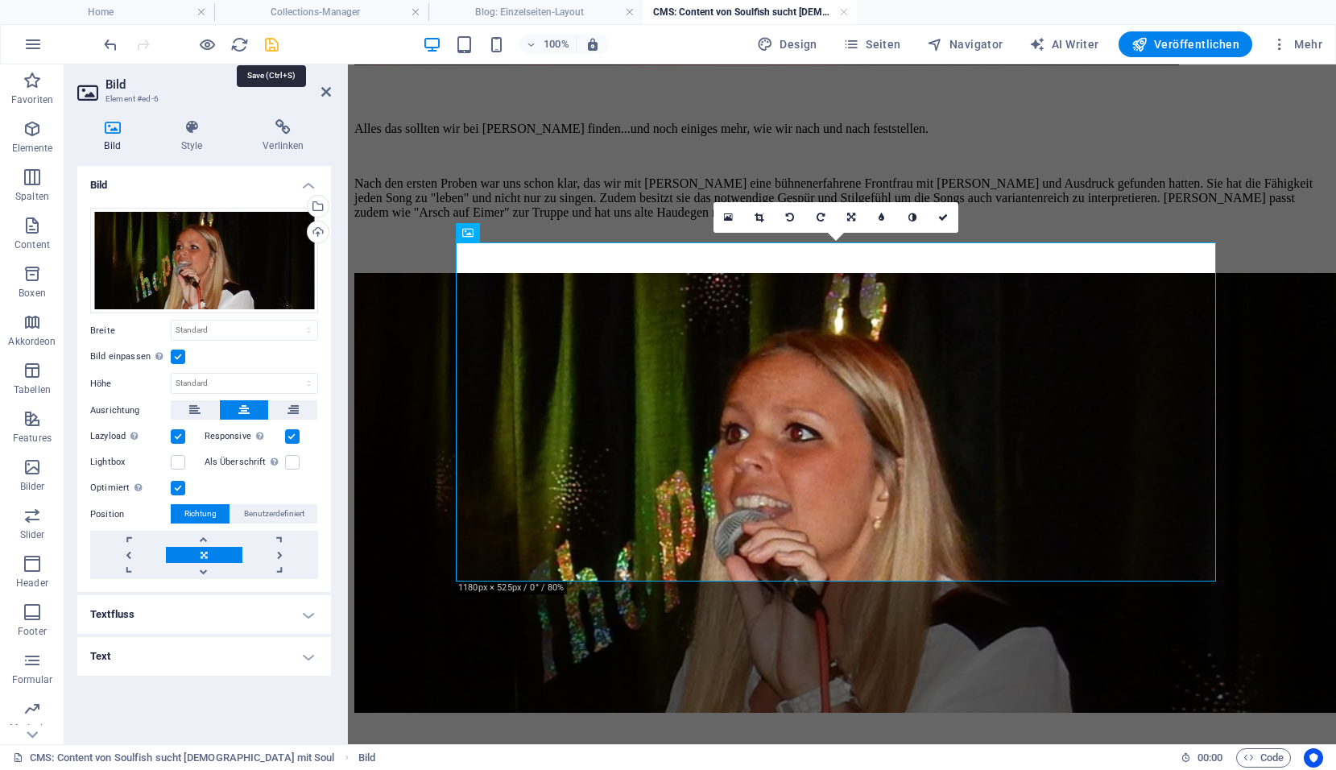
click at [272, 44] on icon "save" at bounding box center [271, 44] width 19 height 19
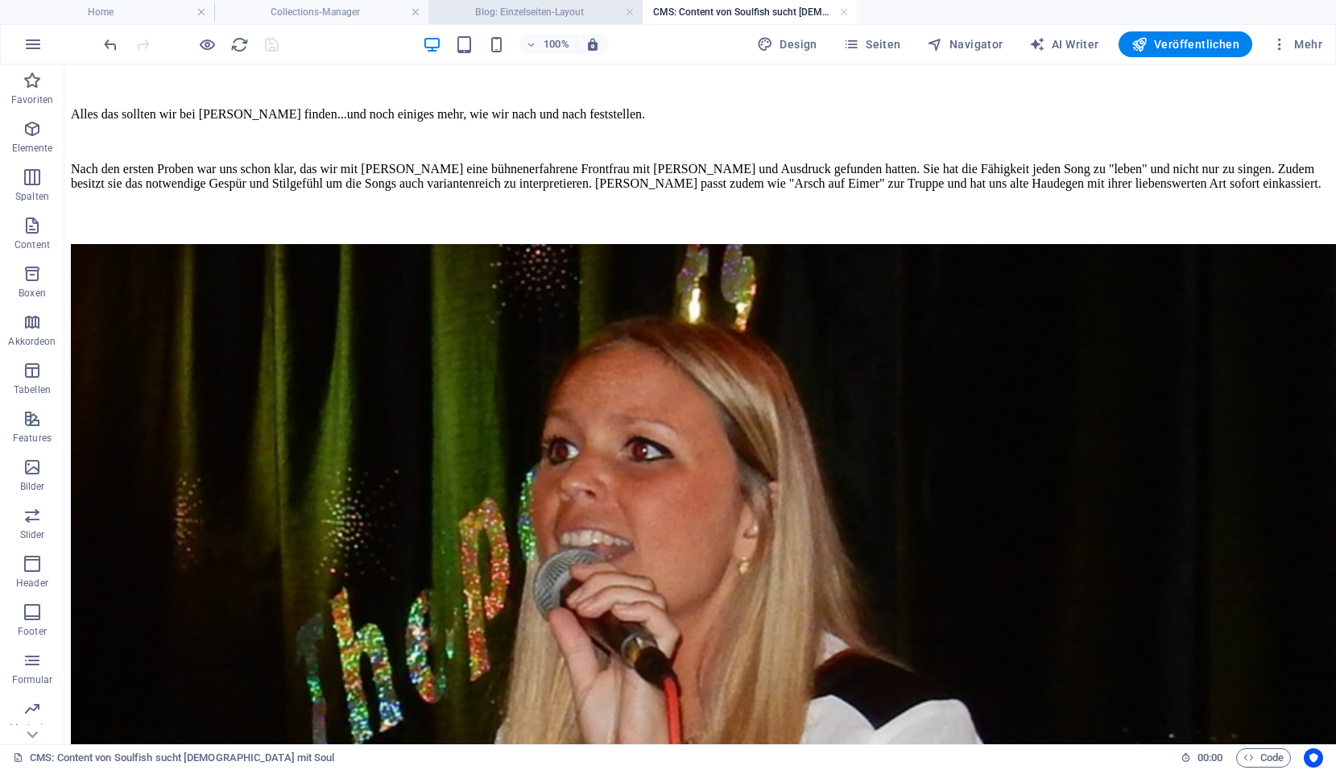
click at [588, 16] on h4 "Blog: Einzelseiten-Layout" at bounding box center [535, 12] width 214 height 18
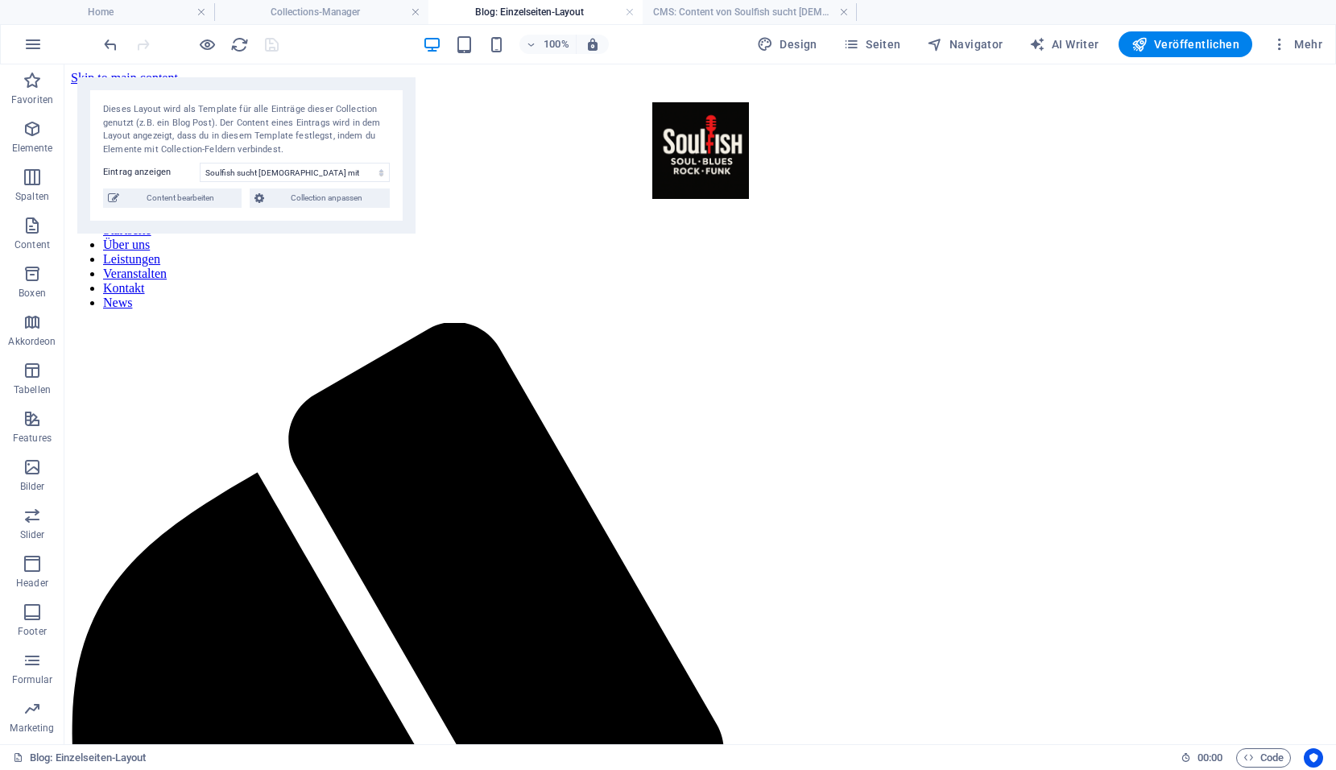
scroll to position [0, 0]
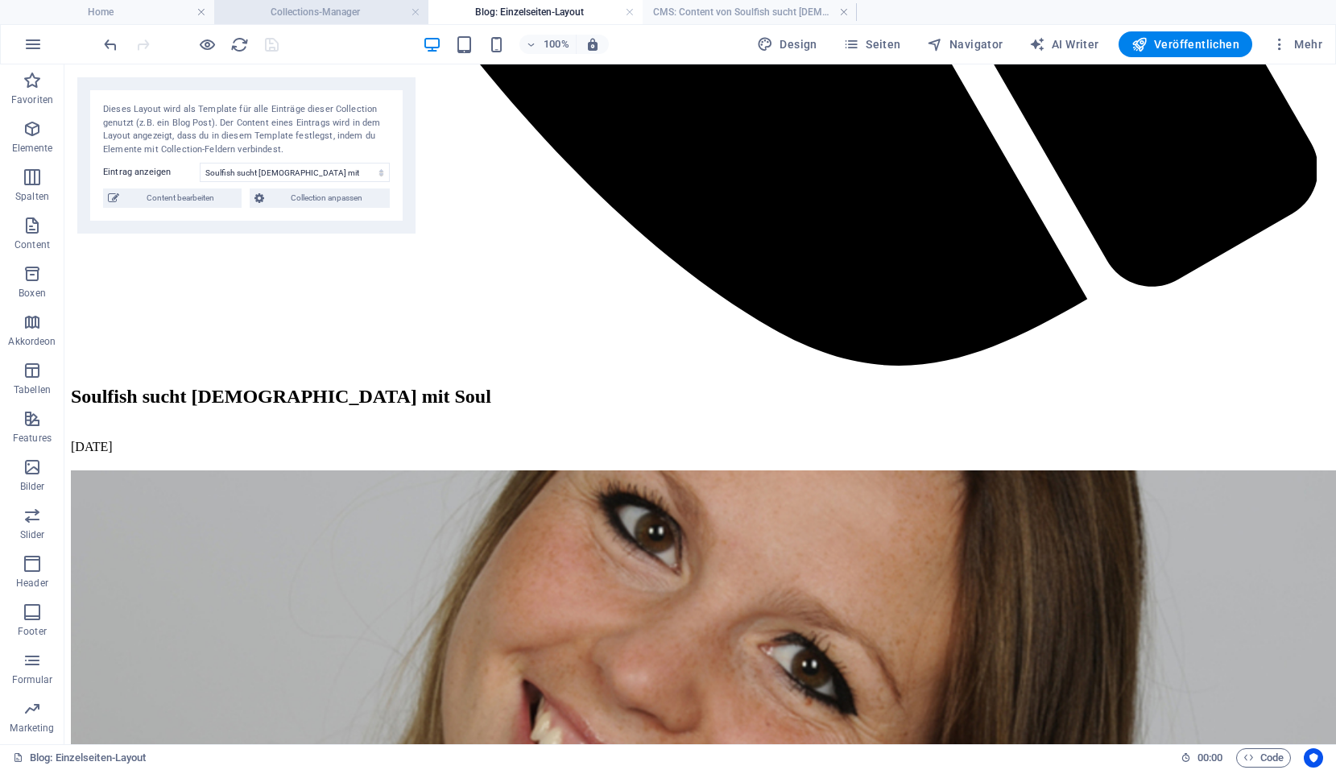
click at [359, 17] on h4 "Collections-Manager" at bounding box center [321, 12] width 214 height 18
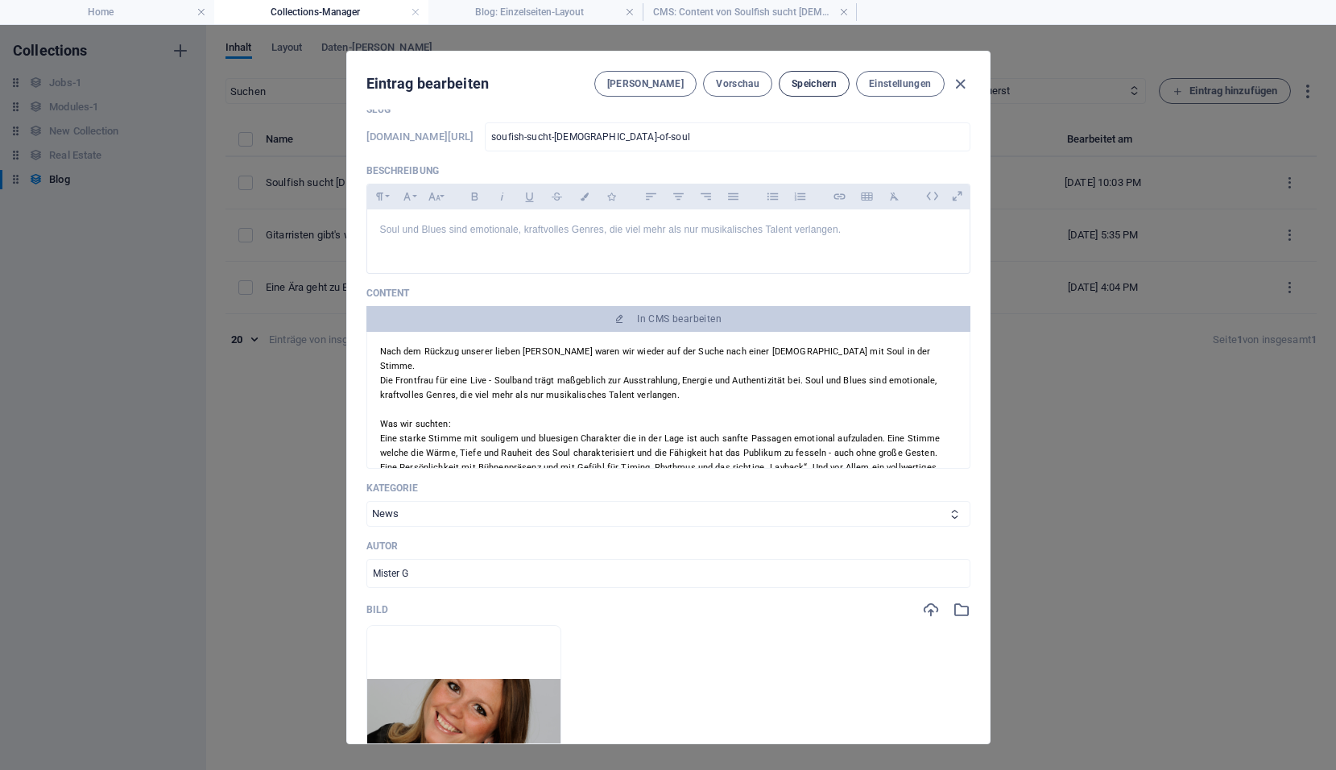
click at [797, 85] on span "Speichern" at bounding box center [813, 83] width 45 height 13
click at [739, 85] on span "Vorschau" at bounding box center [737, 83] width 43 height 13
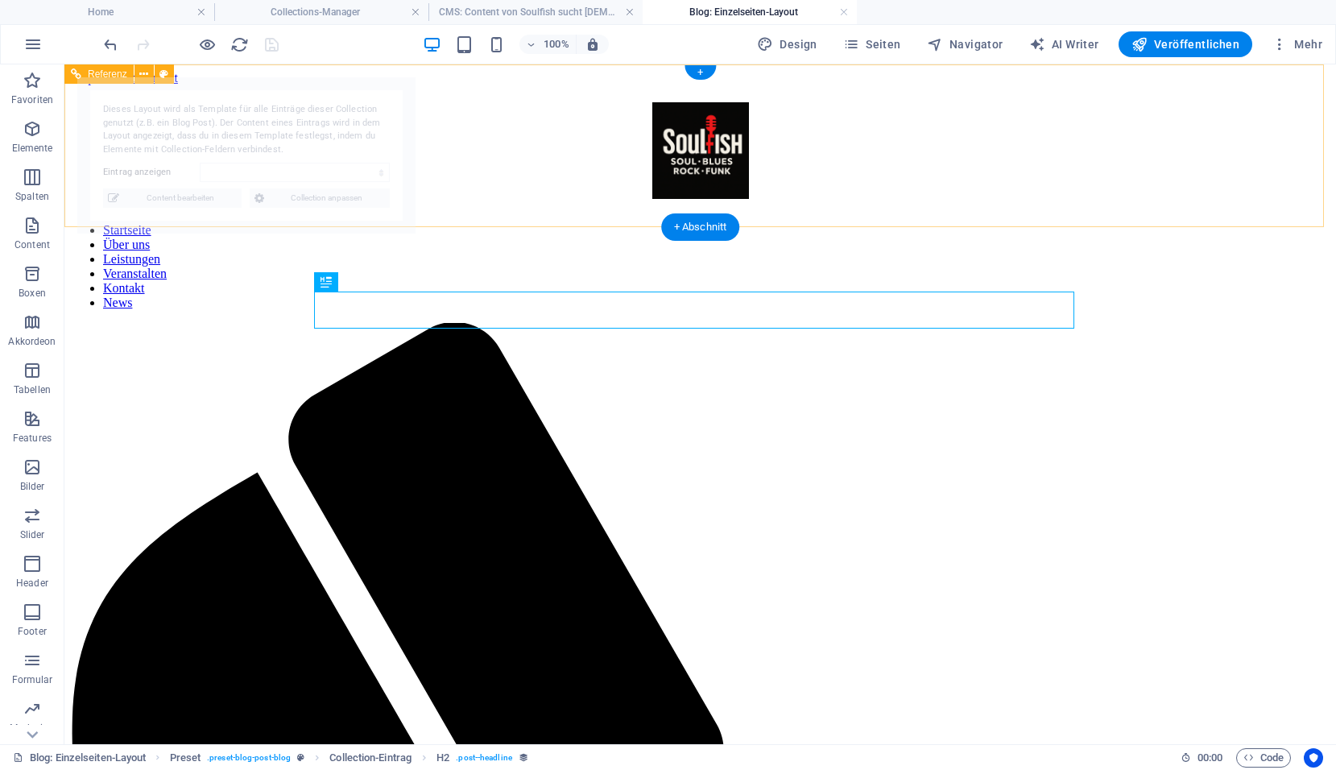
select select "68dd45bd44ea52935a0fd492"
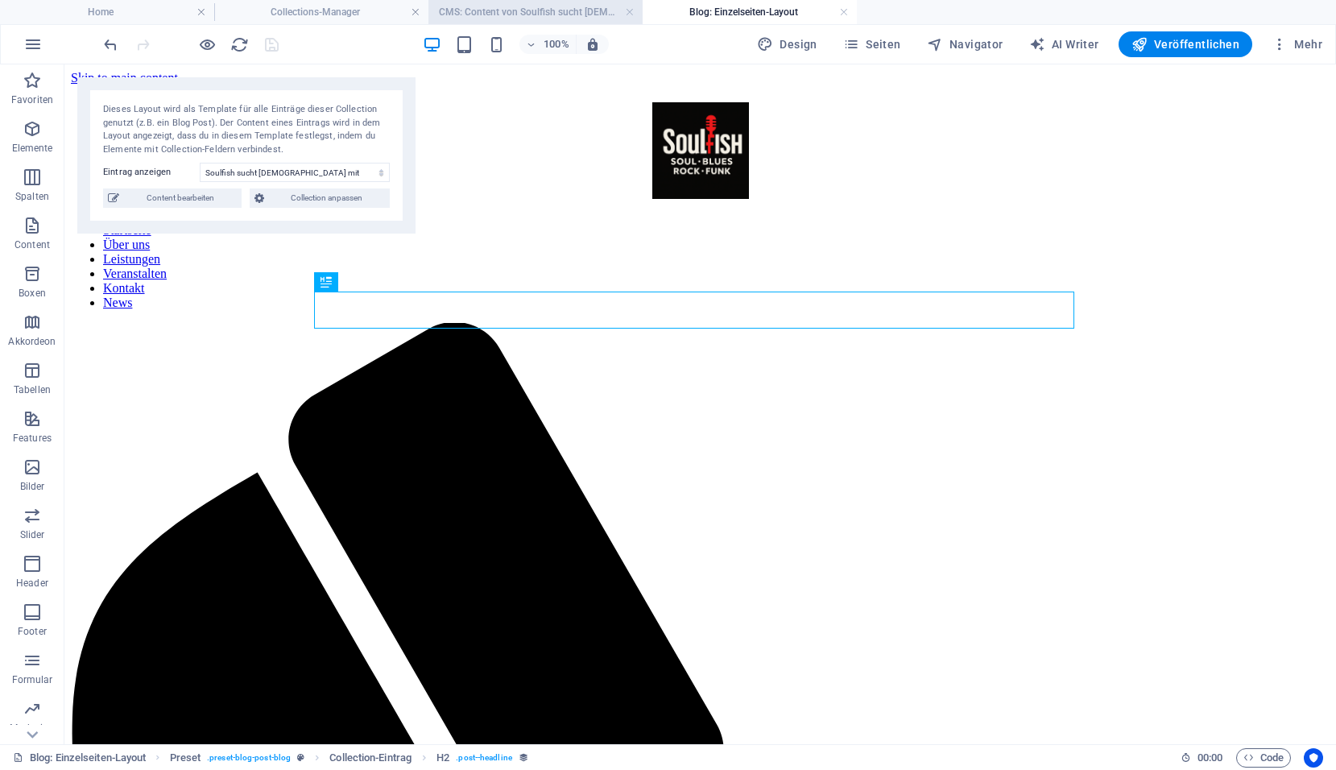
click at [522, 14] on h4 "CMS: Content von Soulfish sucht Lady mit Soul" at bounding box center [535, 12] width 214 height 18
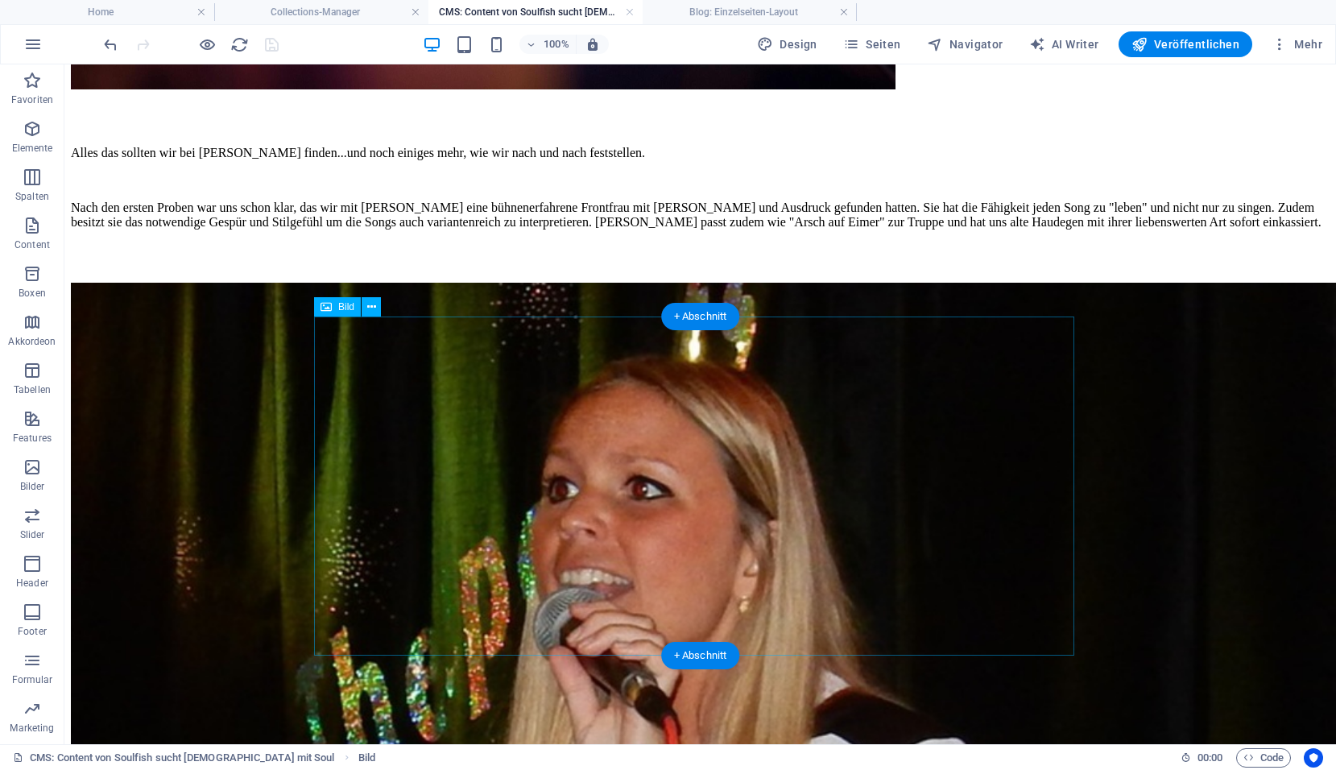
scroll to position [804, 0]
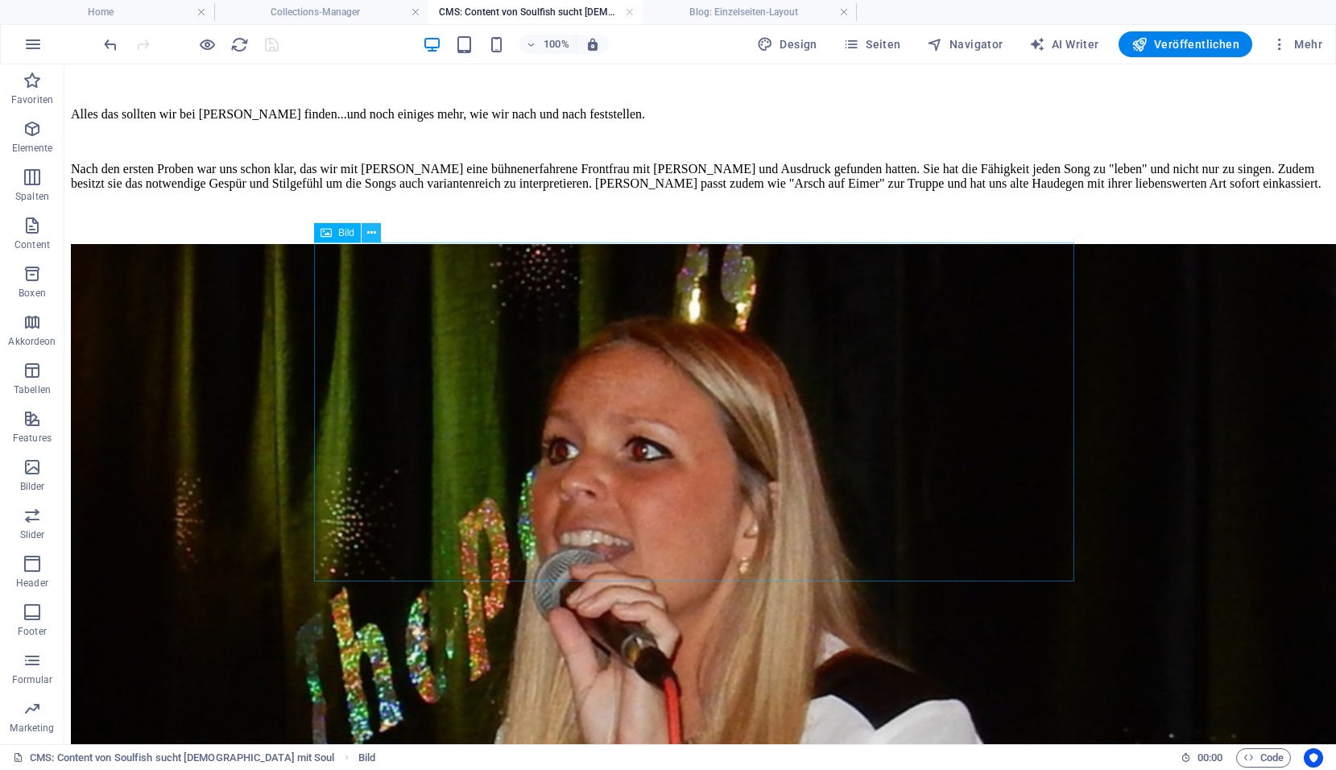
click at [372, 237] on icon at bounding box center [371, 233] width 9 height 17
click at [378, 234] on button at bounding box center [371, 232] width 19 height 19
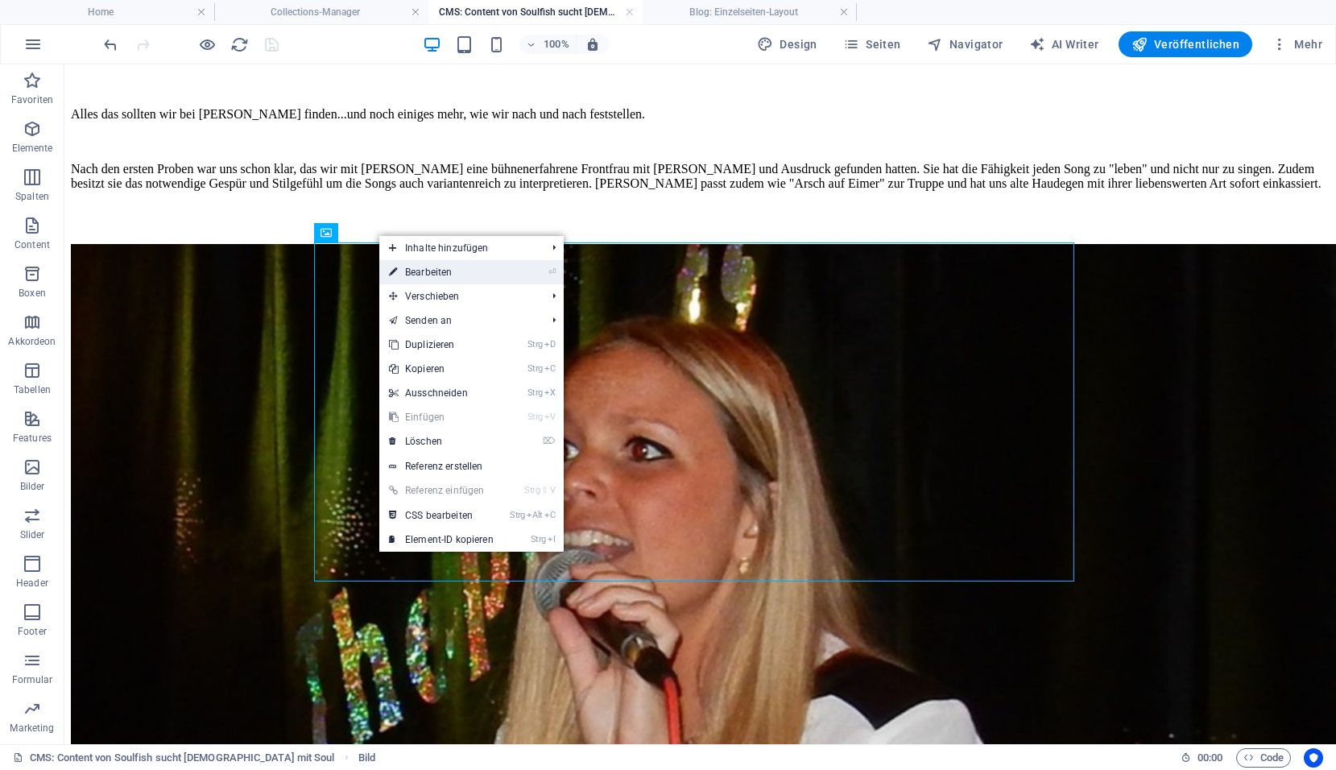
click at [411, 265] on link "⏎ Bearbeiten" at bounding box center [441, 272] width 124 height 24
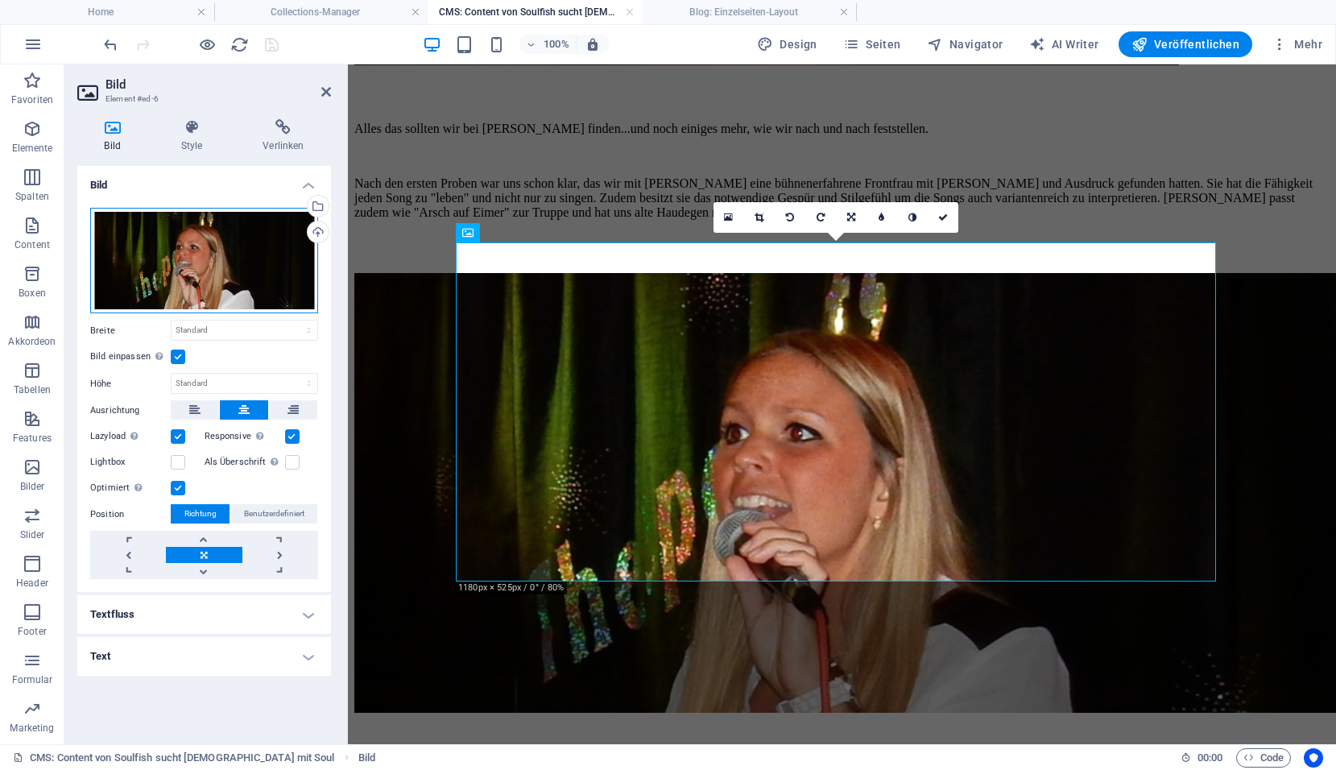
click at [275, 258] on div "Ziehe Dateien zum Hochladen hierher oder klicke hier, um aus Dateien oder koste…" at bounding box center [204, 260] width 228 height 105
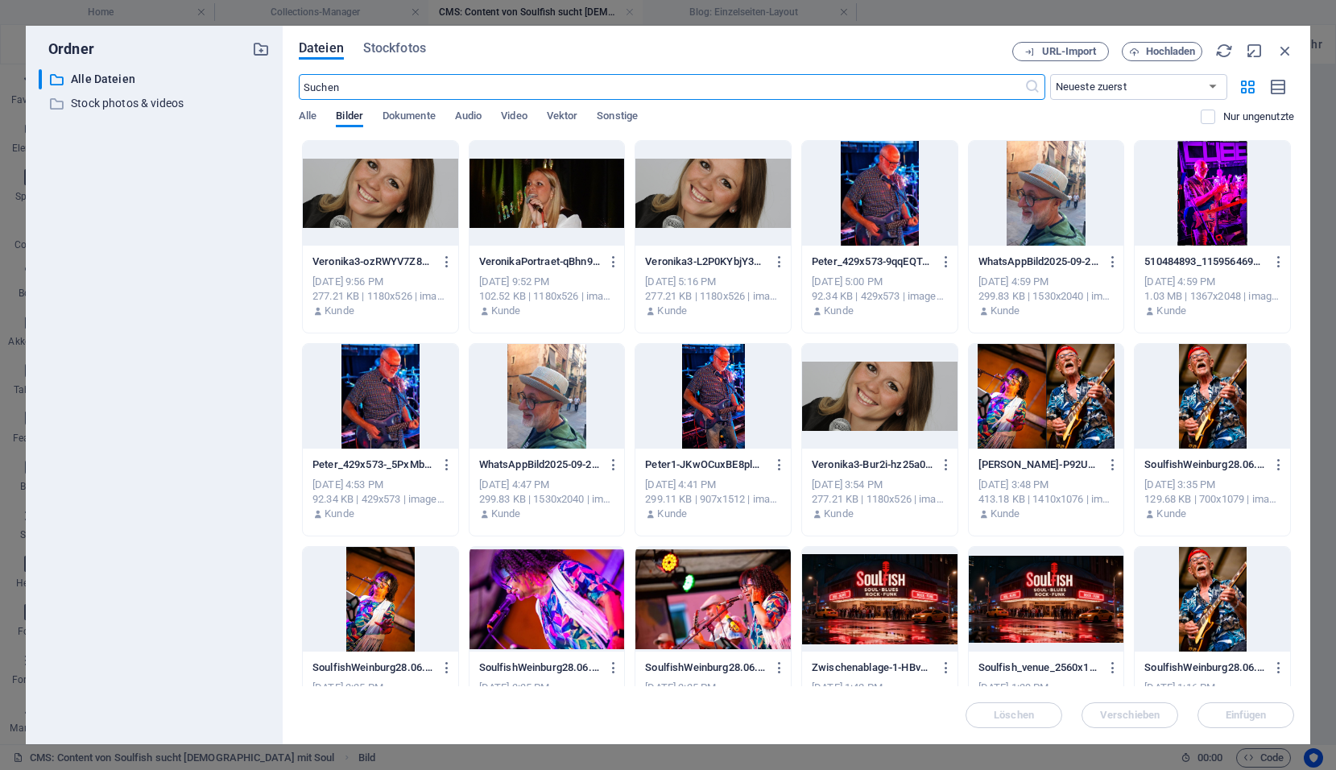
scroll to position [692, 0]
click at [1280, 45] on icon "button" at bounding box center [1285, 51] width 18 height 18
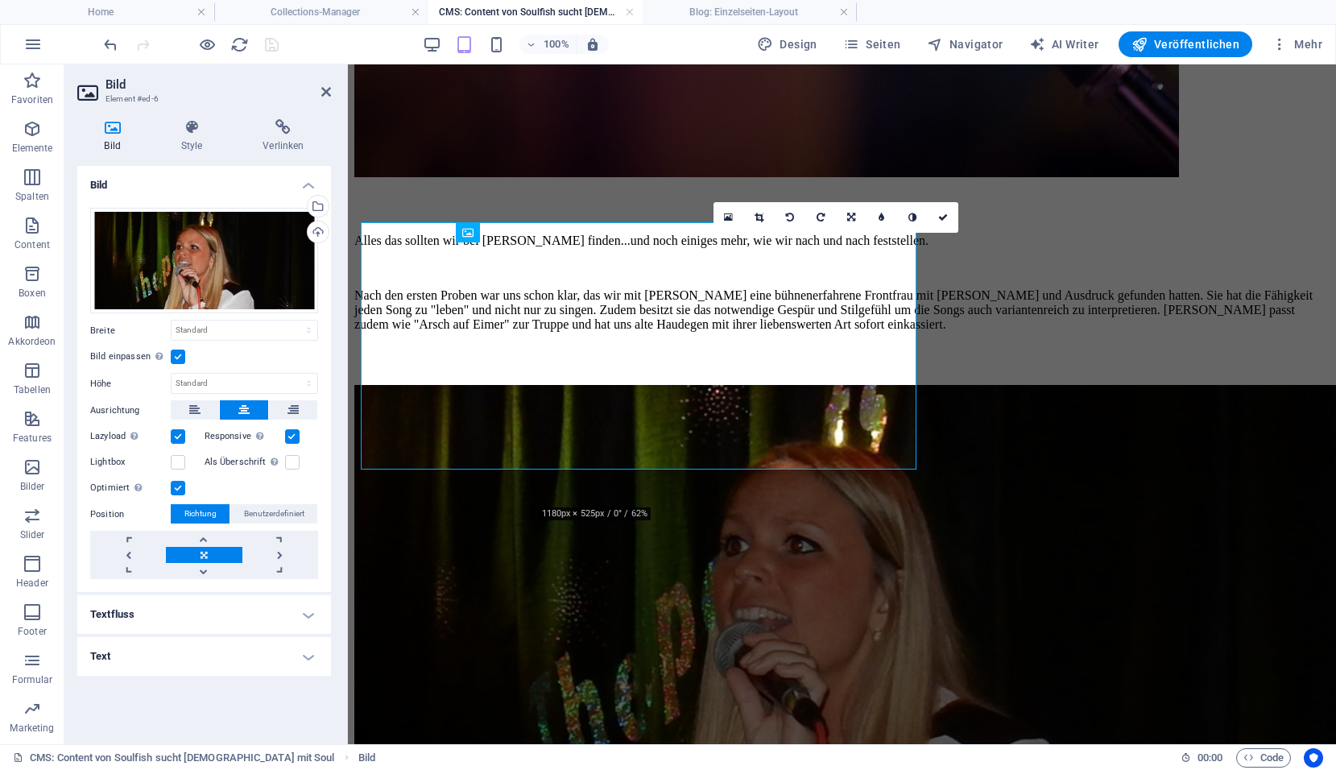
scroll to position [804, 0]
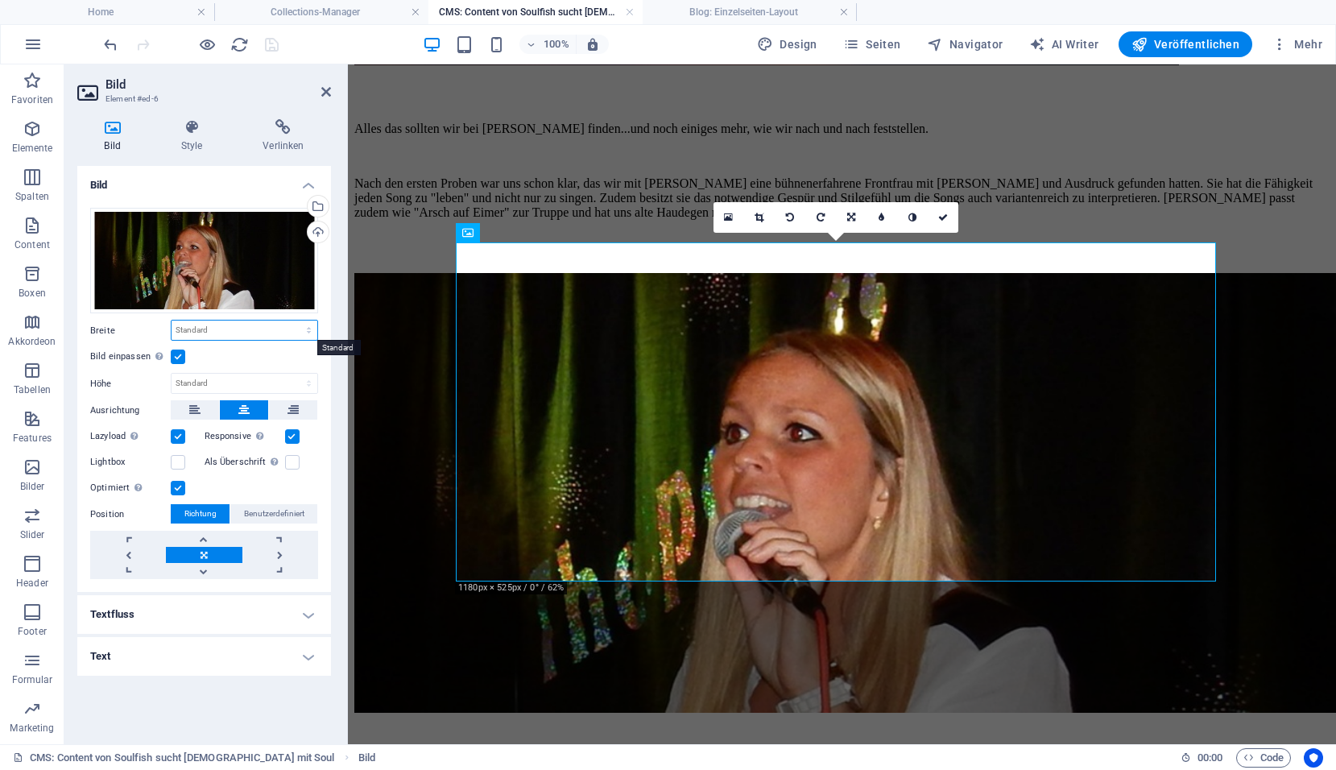
click at [210, 335] on select "Standard auto px rem % em vh vw" at bounding box center [244, 329] width 146 height 19
click at [171, 320] on select "Standard auto px rem % em vh vw" at bounding box center [244, 329] width 146 height 19
select select "DISABLED_OPTION_VALUE"
click at [180, 141] on h4 "Style" at bounding box center [195, 136] width 82 height 34
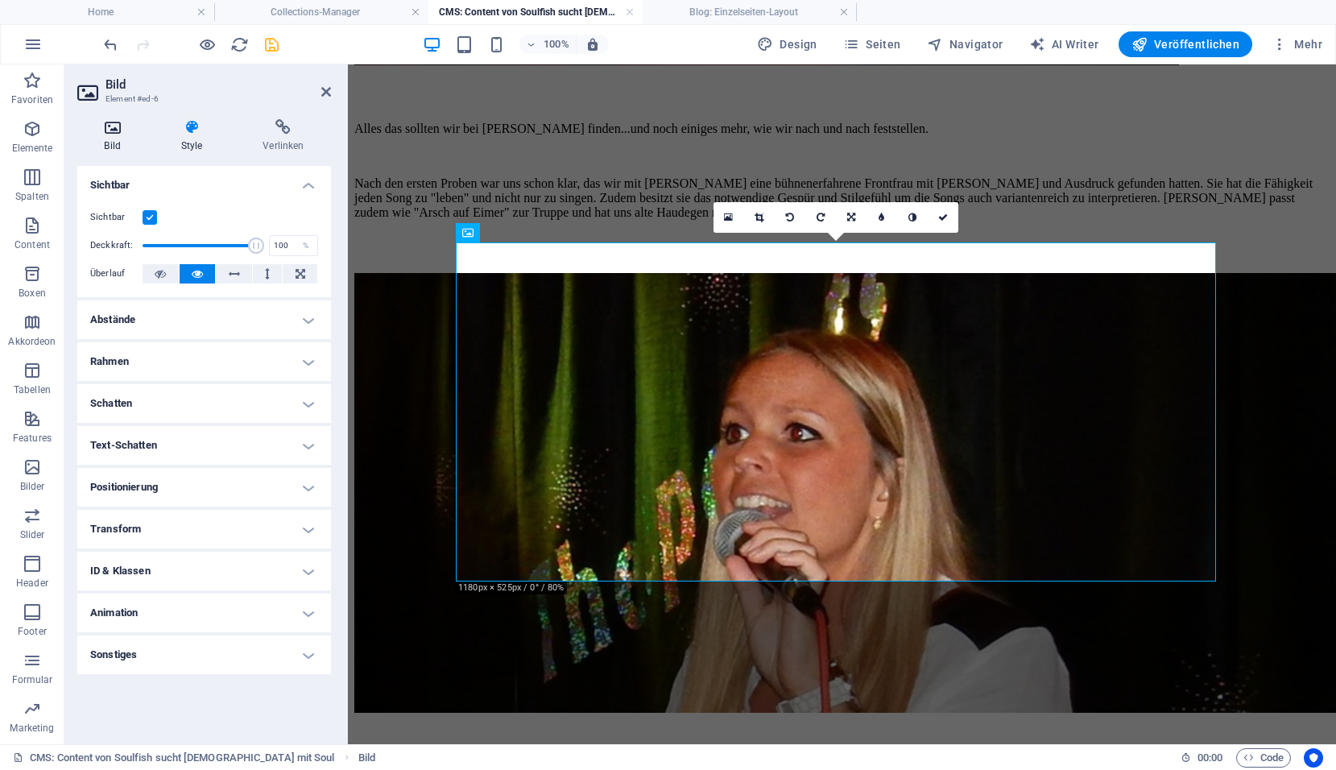
click at [118, 129] on icon at bounding box center [112, 127] width 70 height 16
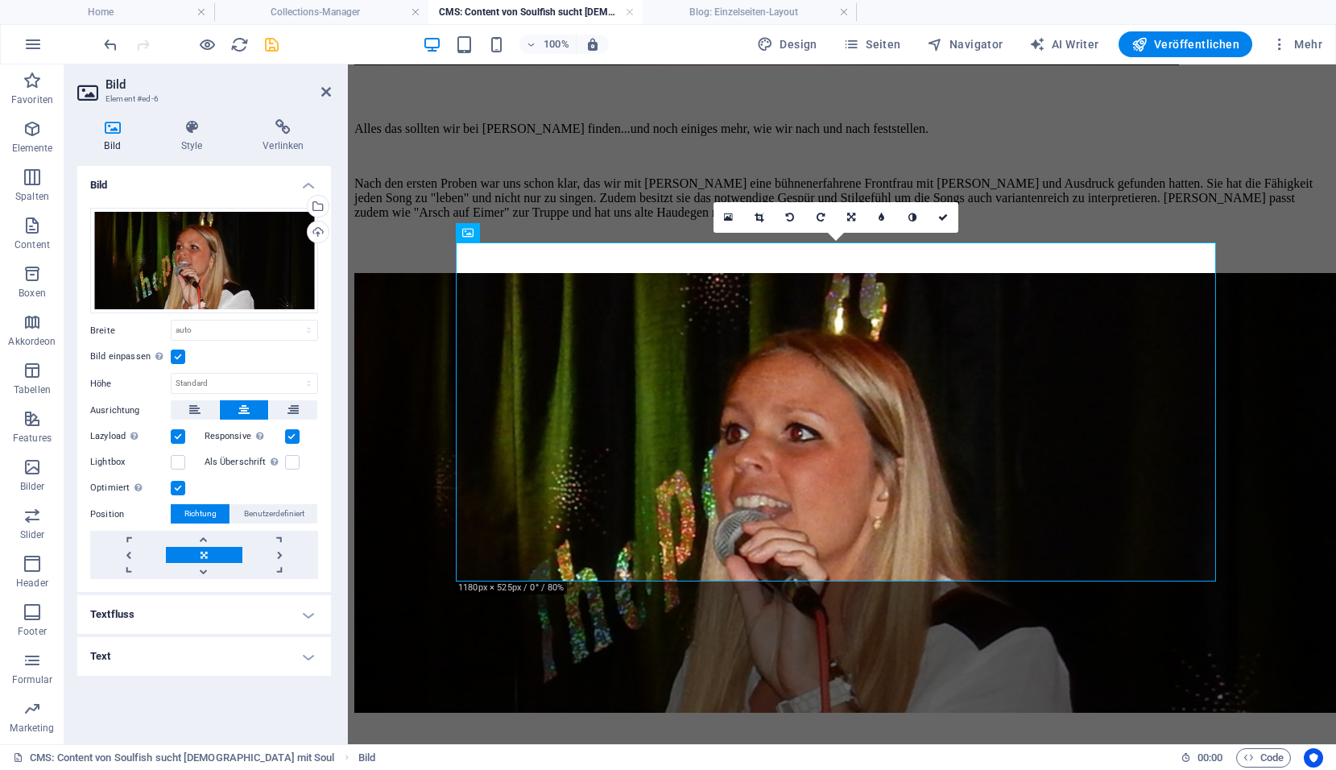
click at [182, 483] on label at bounding box center [178, 488] width 14 height 14
click at [0, 0] on input "Optimiert Bilder werden komprimiert für eine bessere Ladegeschwindigkeit der We…" at bounding box center [0, 0] width 0 height 0
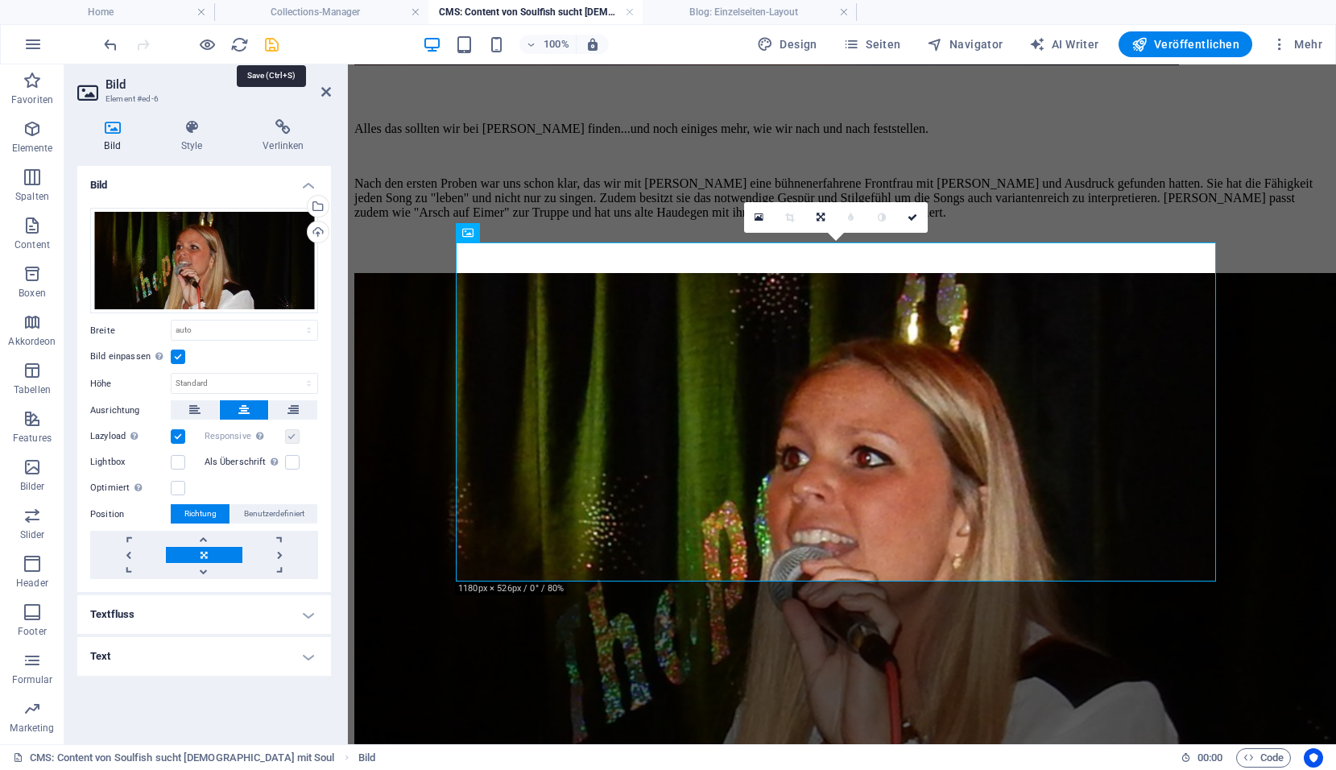
click at [272, 43] on icon "save" at bounding box center [271, 44] width 19 height 19
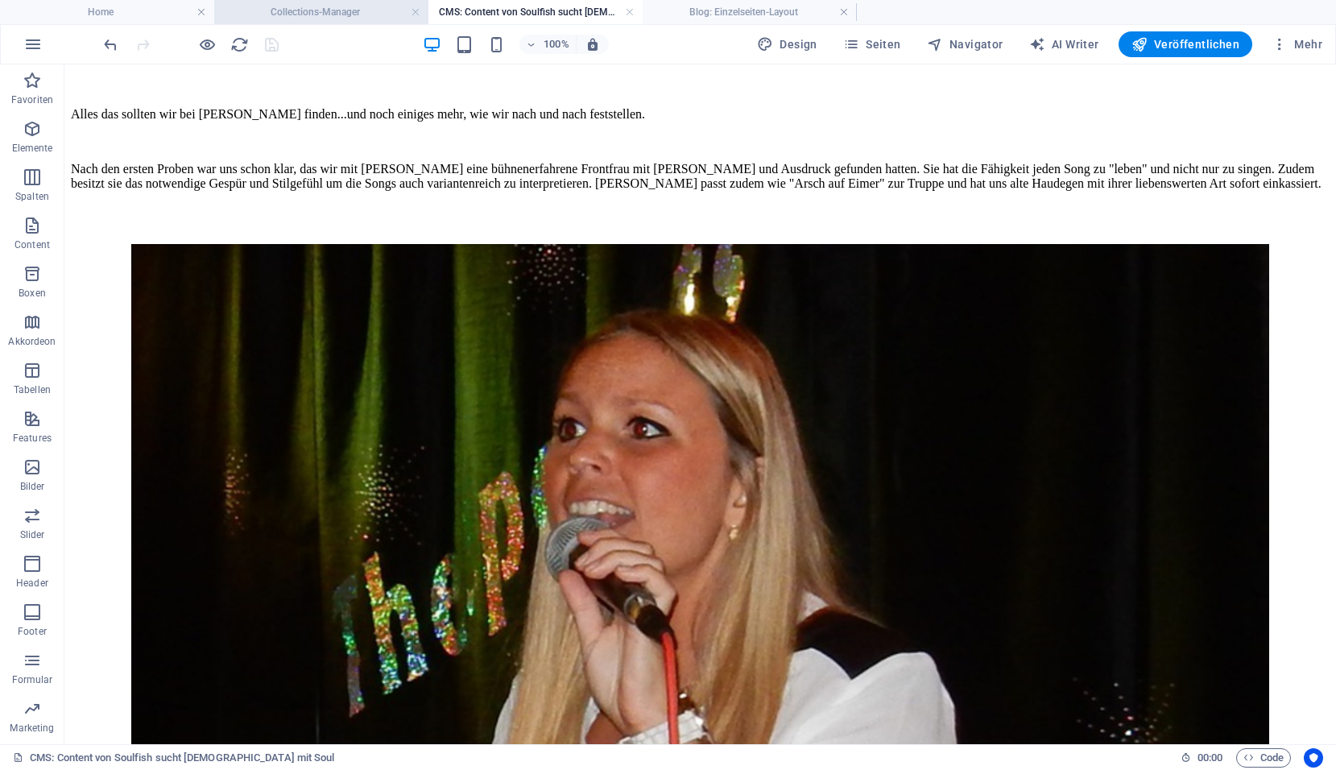
click at [386, 7] on h4 "Collections-Manager" at bounding box center [321, 12] width 214 height 18
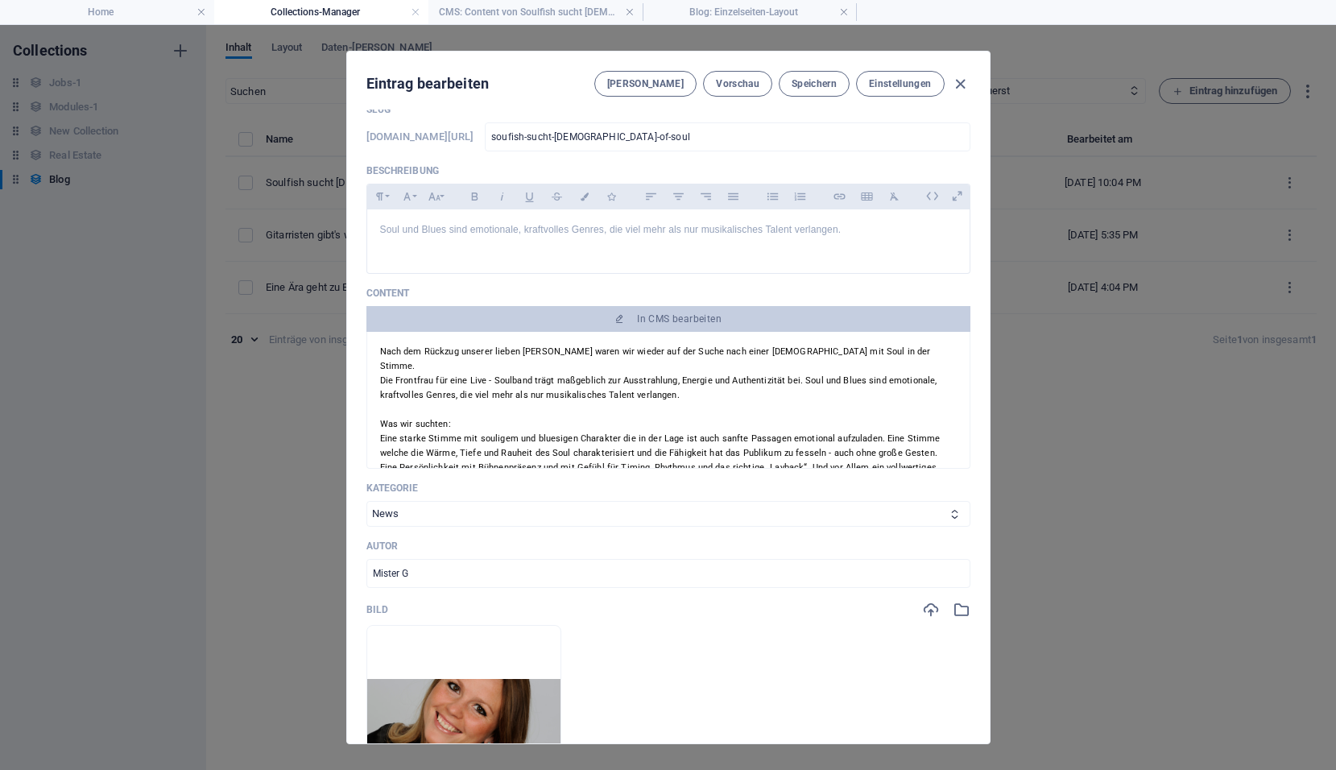
scroll to position [0, 0]
click at [816, 79] on span "Speichern" at bounding box center [813, 83] width 45 height 13
click at [750, 80] on span "Vorschau" at bounding box center [737, 83] width 43 height 13
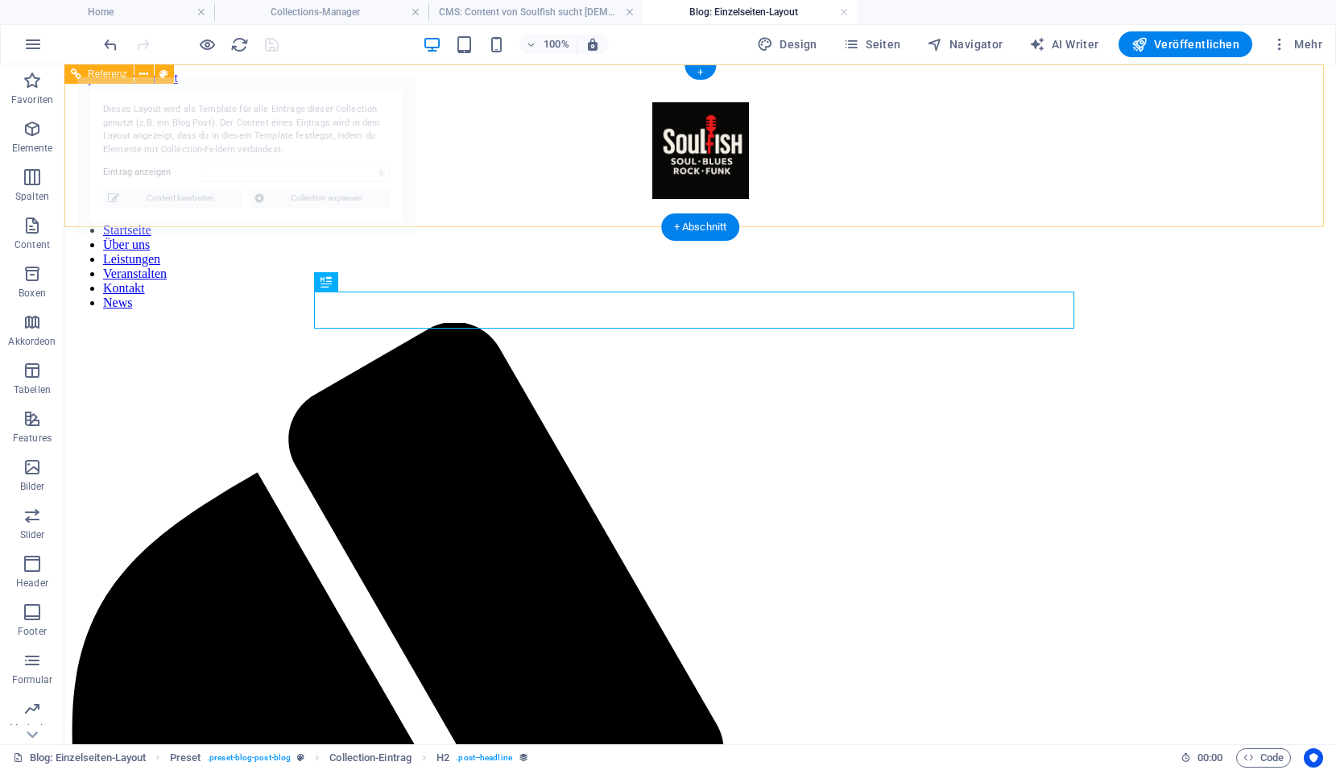
select select "68dd45bd44ea52935a0fd492"
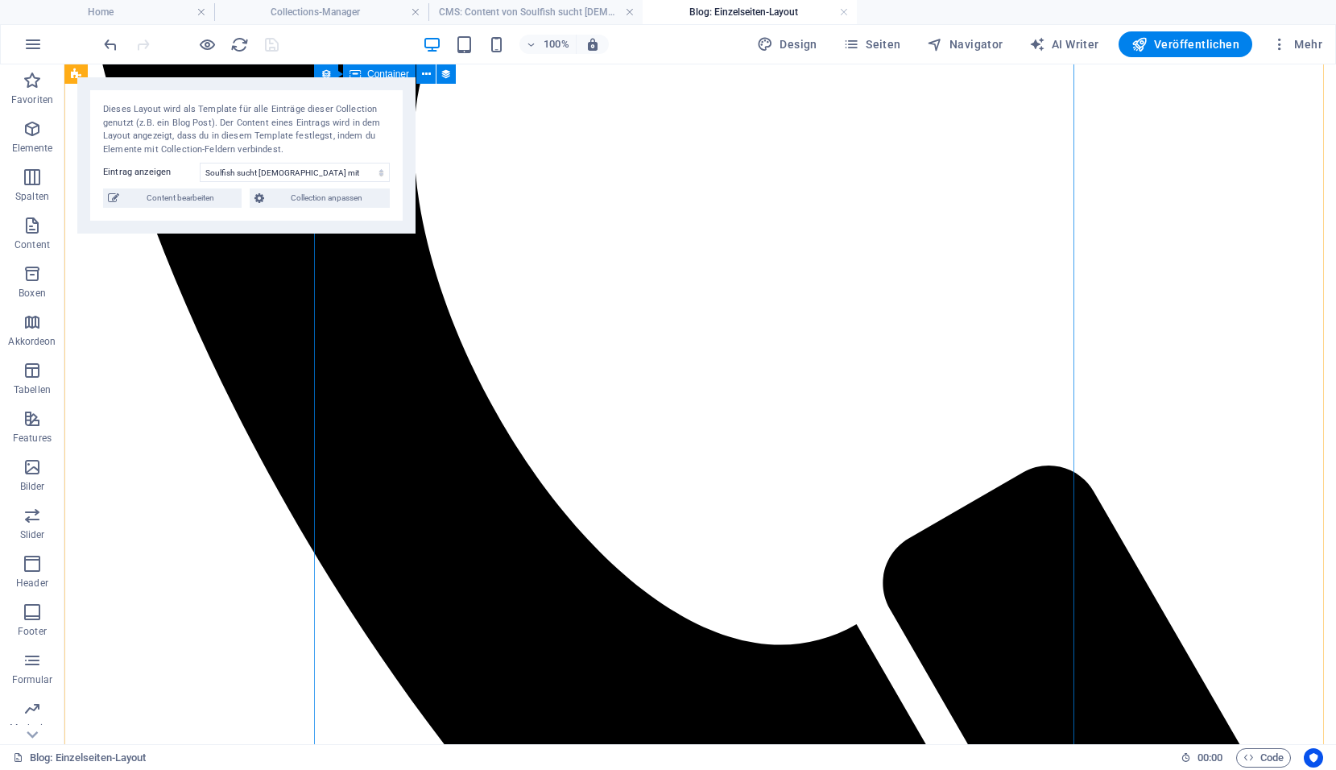
scroll to position [1288, 0]
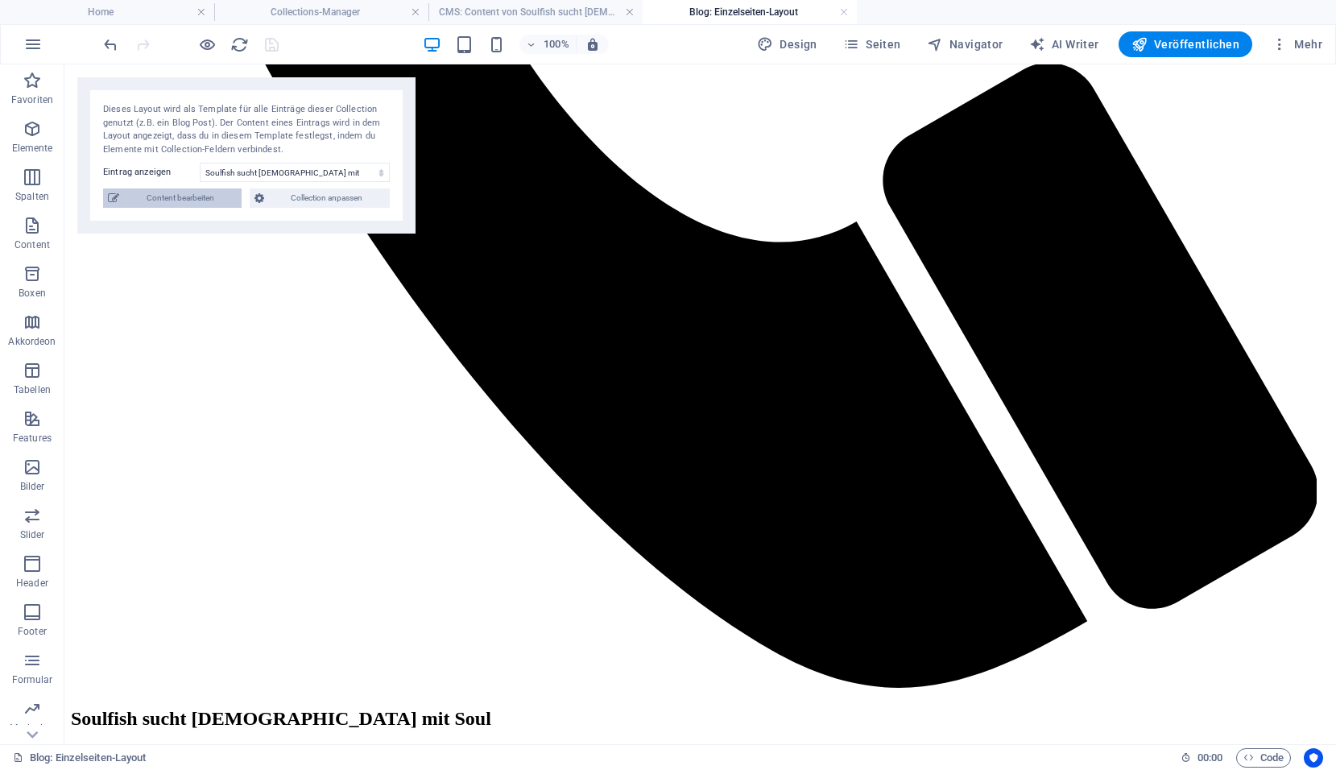
click at [181, 193] on span "Content bearbeiten" at bounding box center [180, 197] width 113 height 19
type input "soufish-sucht-lady-of-soul"
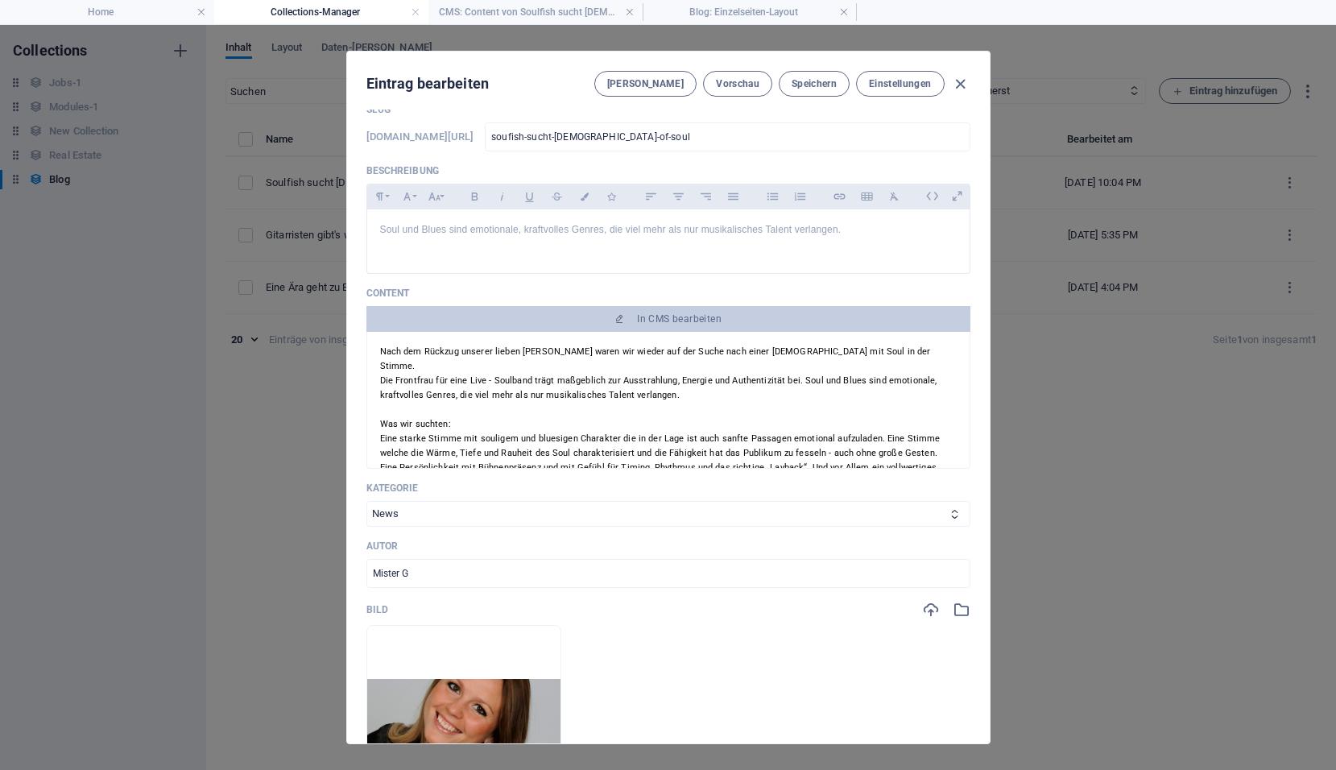
scroll to position [0, 0]
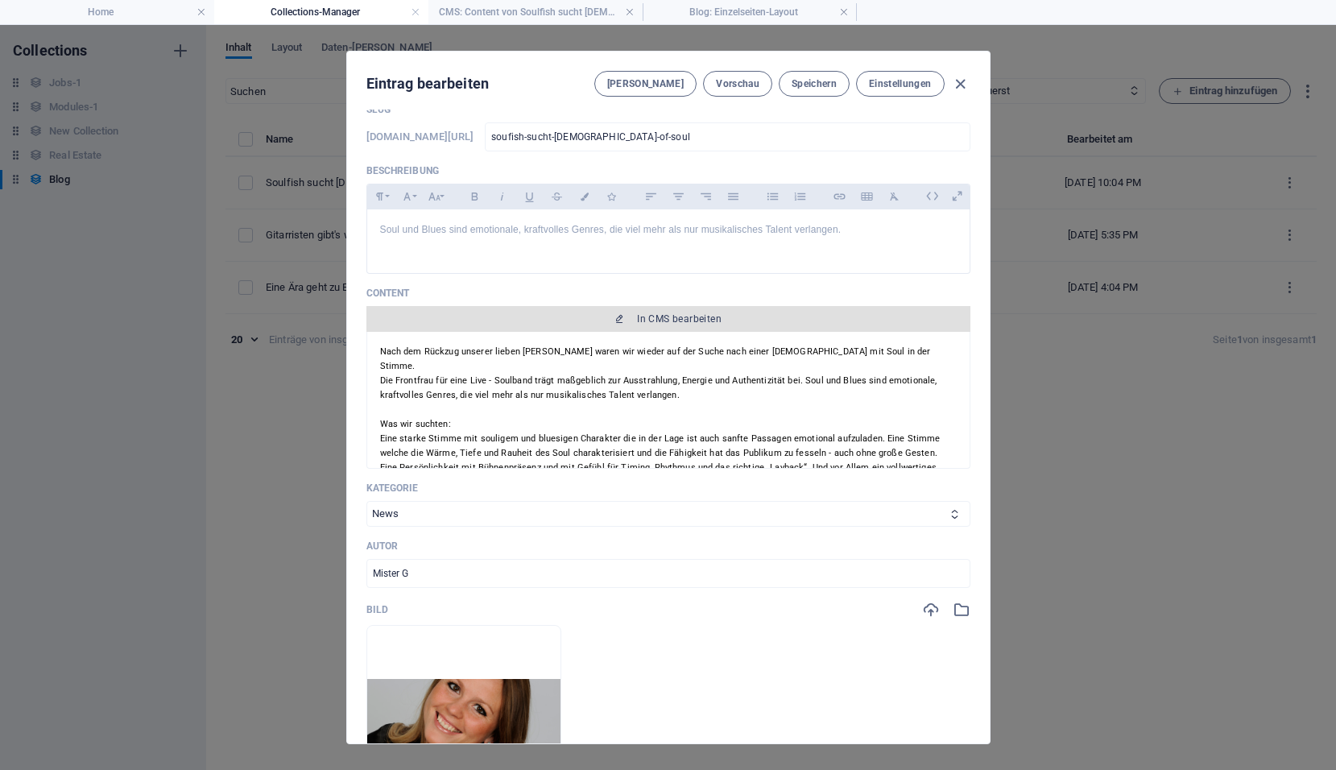
click at [642, 320] on span "In CMS bearbeiten" at bounding box center [679, 318] width 85 height 13
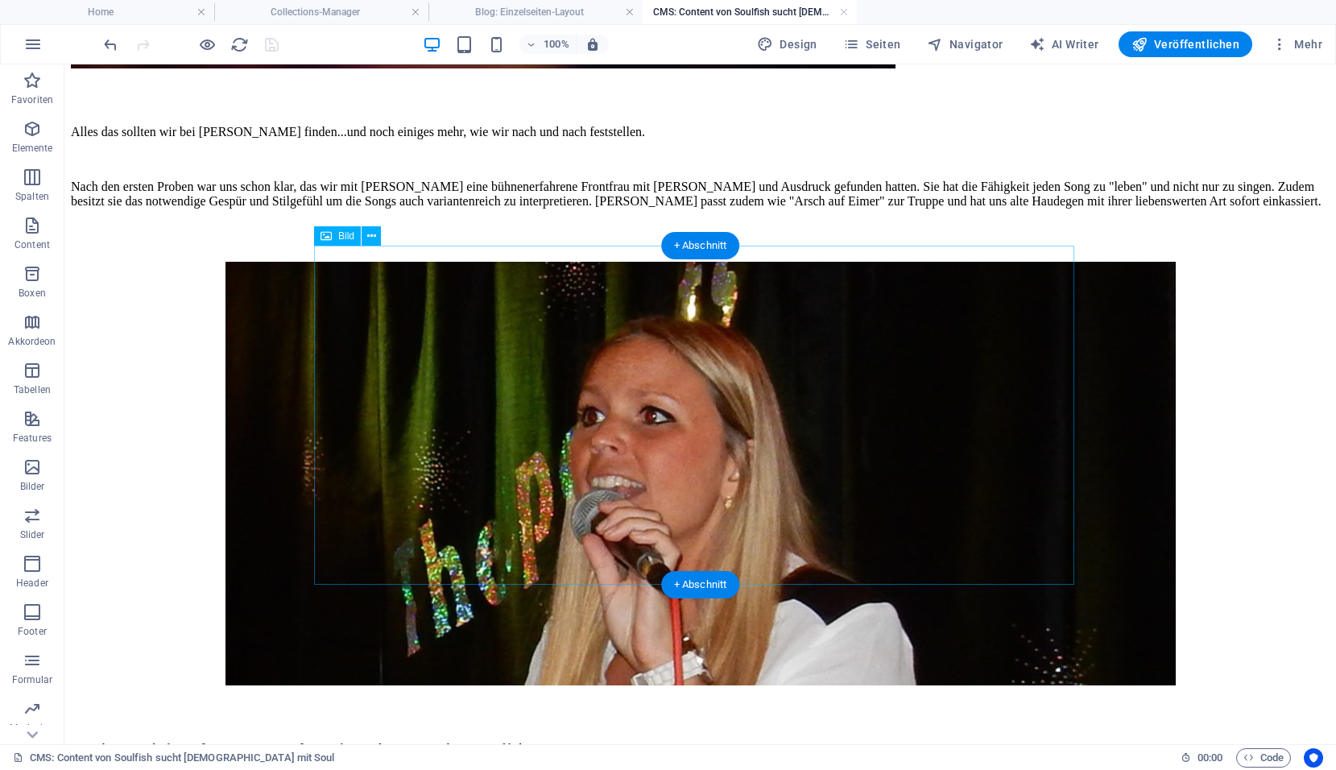
scroll to position [804, 0]
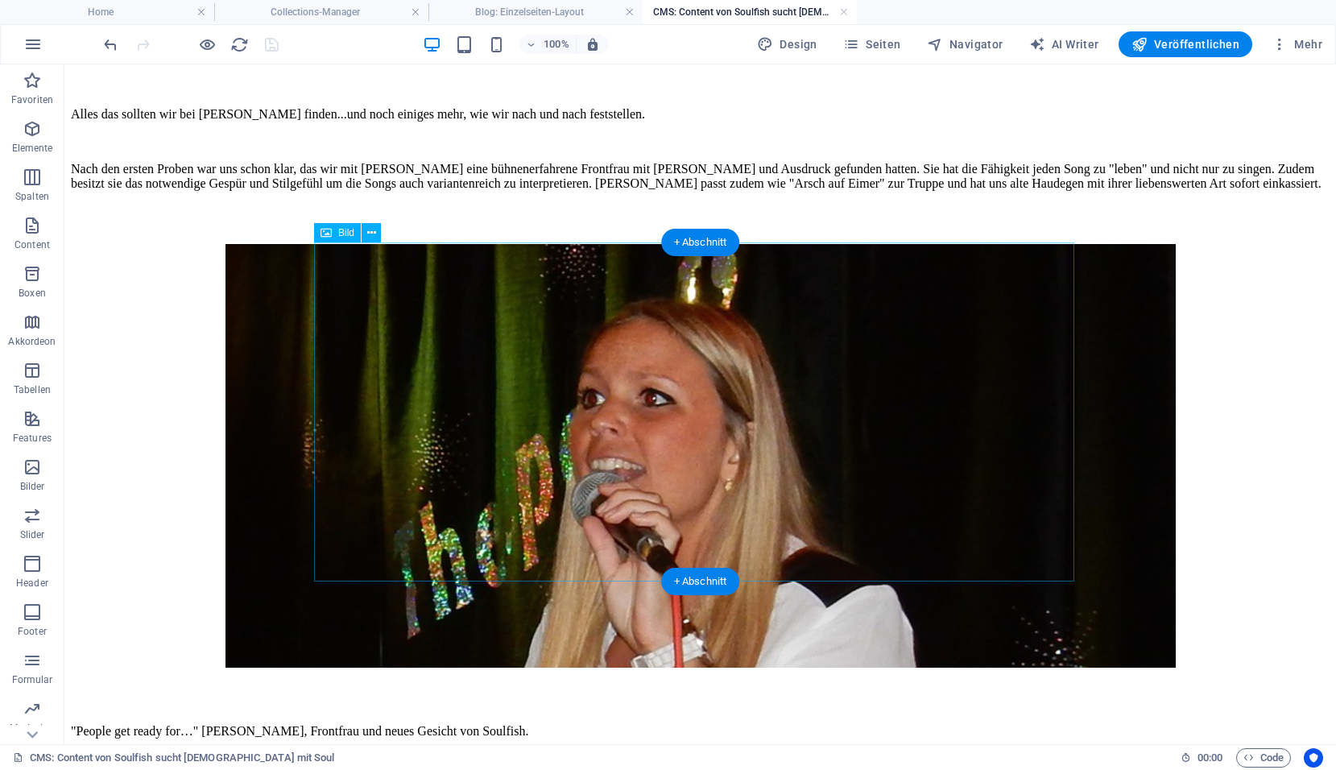
click at [490, 422] on figure at bounding box center [700, 457] width 1258 height 427
click at [374, 237] on icon at bounding box center [371, 233] width 9 height 17
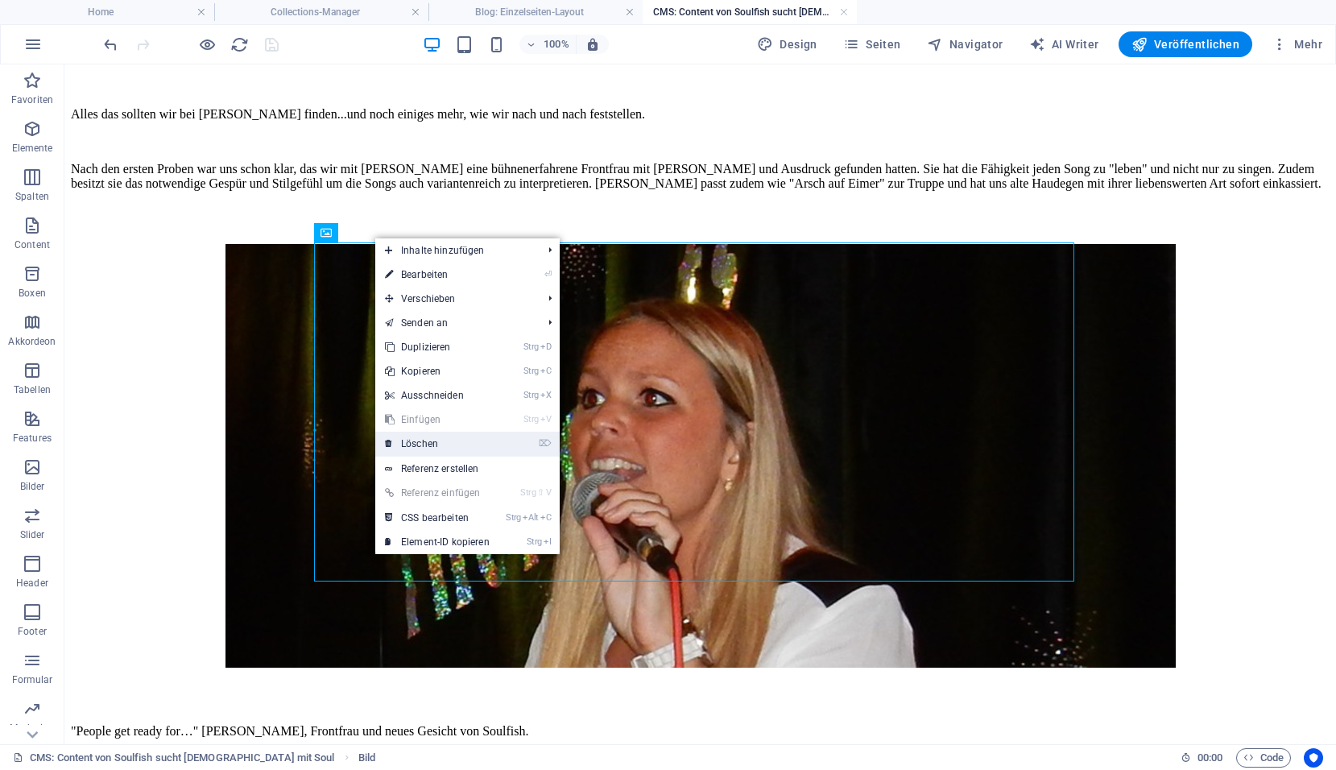
click at [418, 442] on link "⌦ Löschen" at bounding box center [437, 444] width 124 height 24
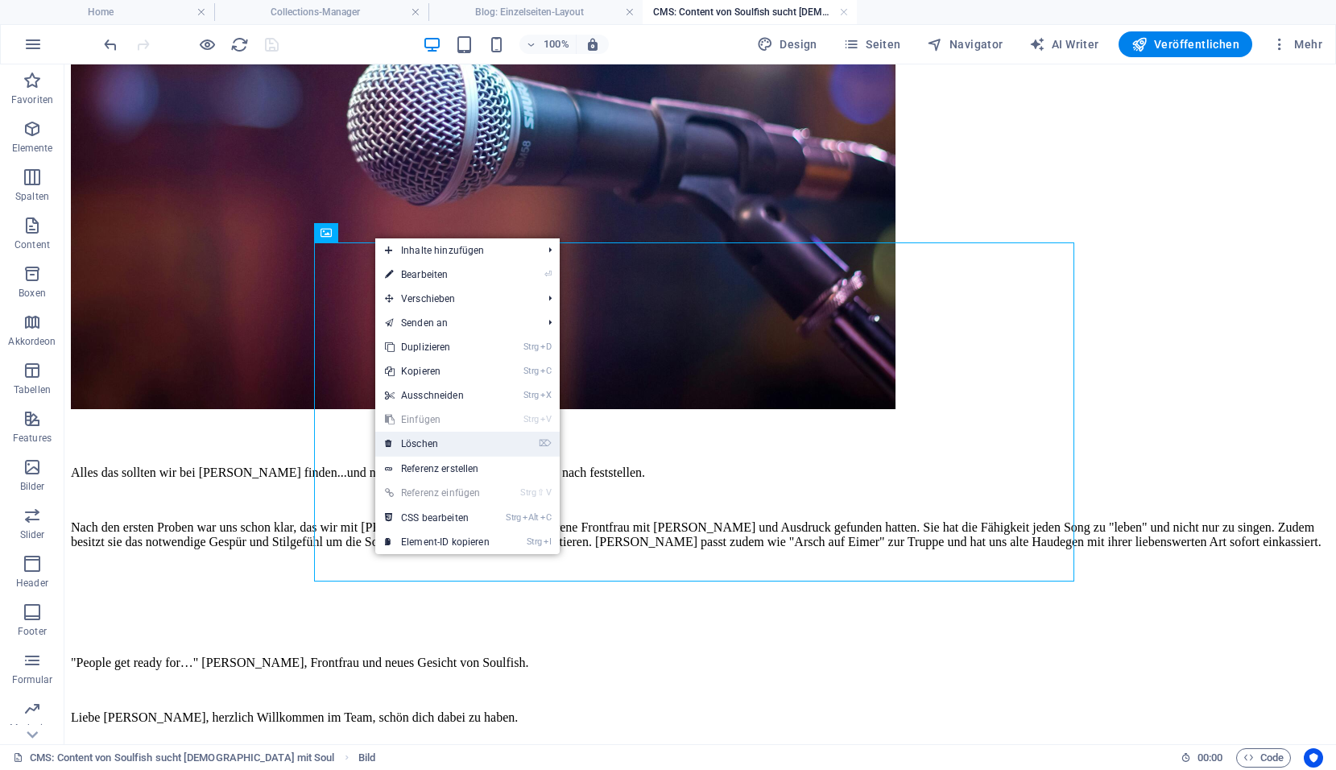
scroll to position [465, 0]
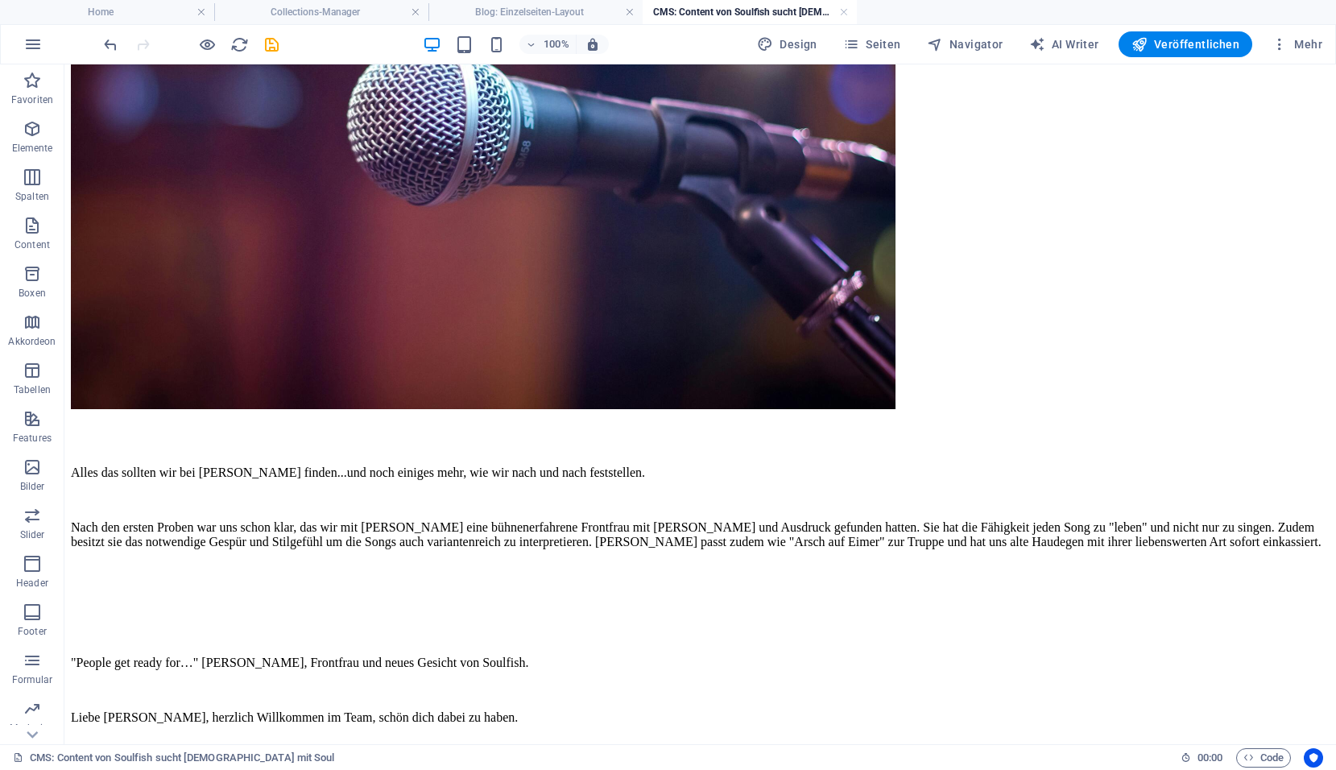
click at [1188, 572] on body "Skip to main content Nach dem Rückzug unserer lieben Doris waren wir wieder auf…" at bounding box center [700, 182] width 1258 height 1112
click at [518, 523] on div "Alles das sollten wir bei Veronika Ullrich finden...und noch einiges mehr, wie …" at bounding box center [700, 506] width 1258 height 109
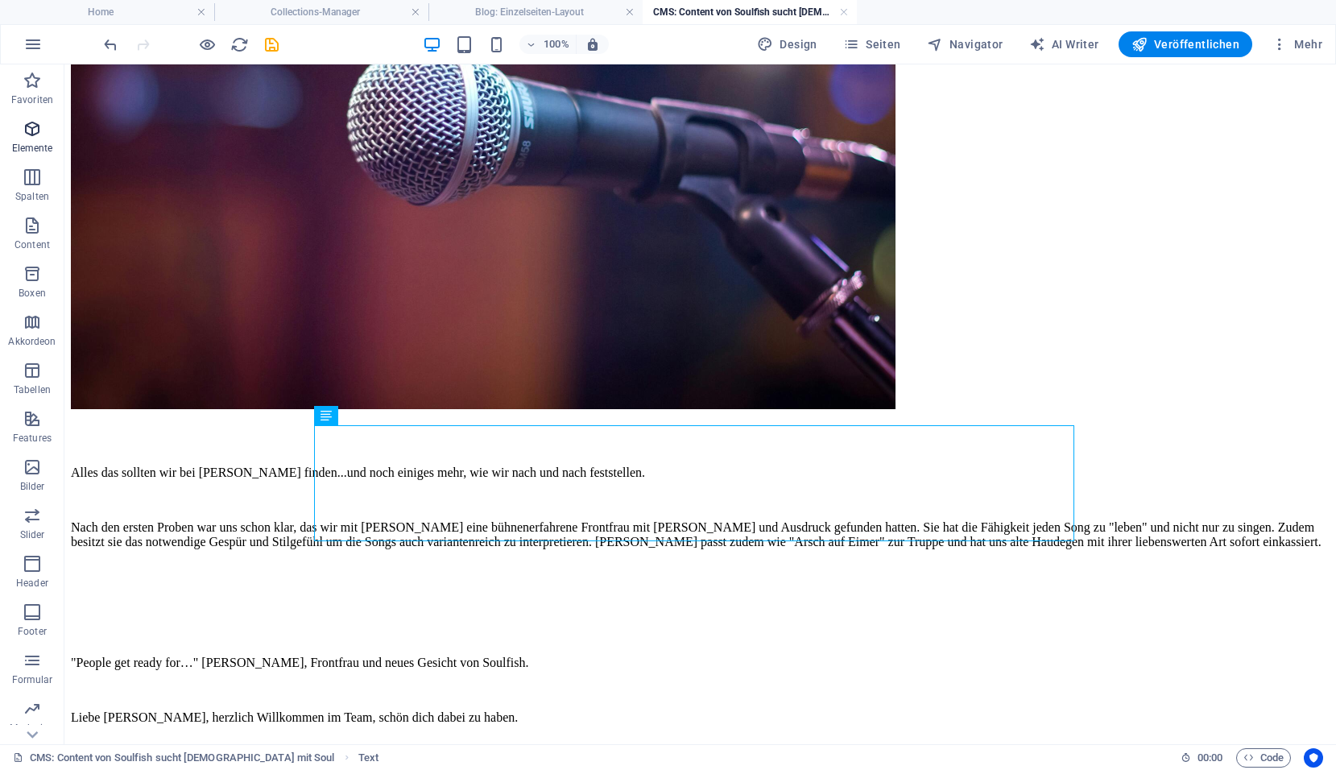
click at [30, 142] on p "Elemente" at bounding box center [32, 148] width 41 height 13
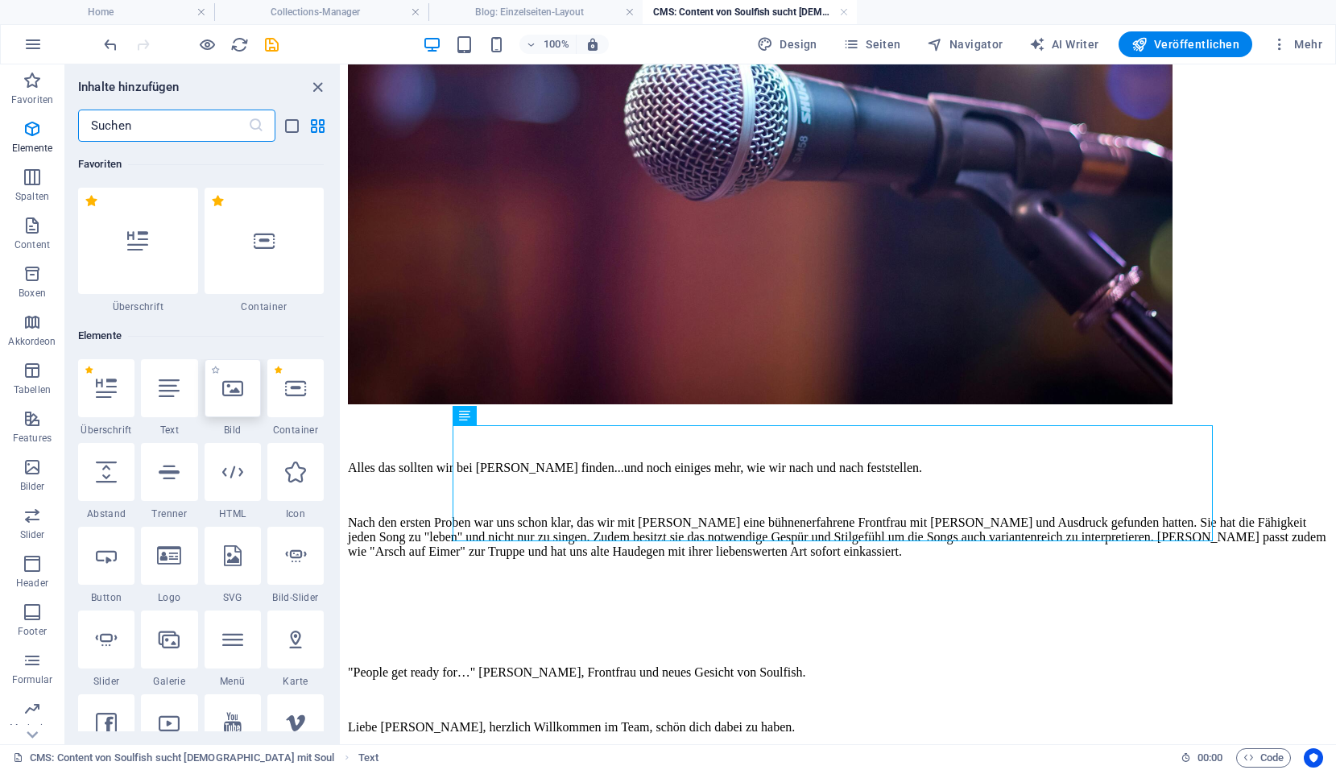
click at [221, 396] on div at bounding box center [233, 388] width 56 height 58
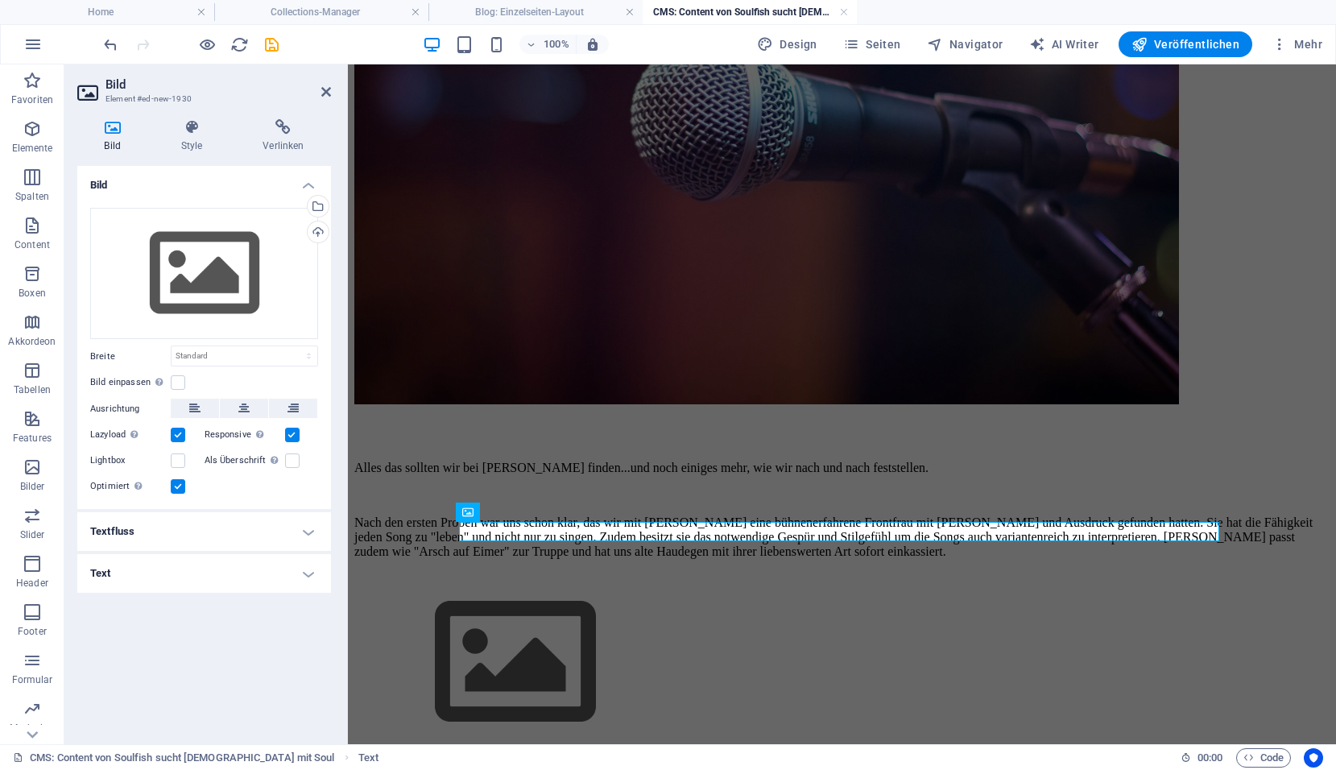
scroll to position [646, 0]
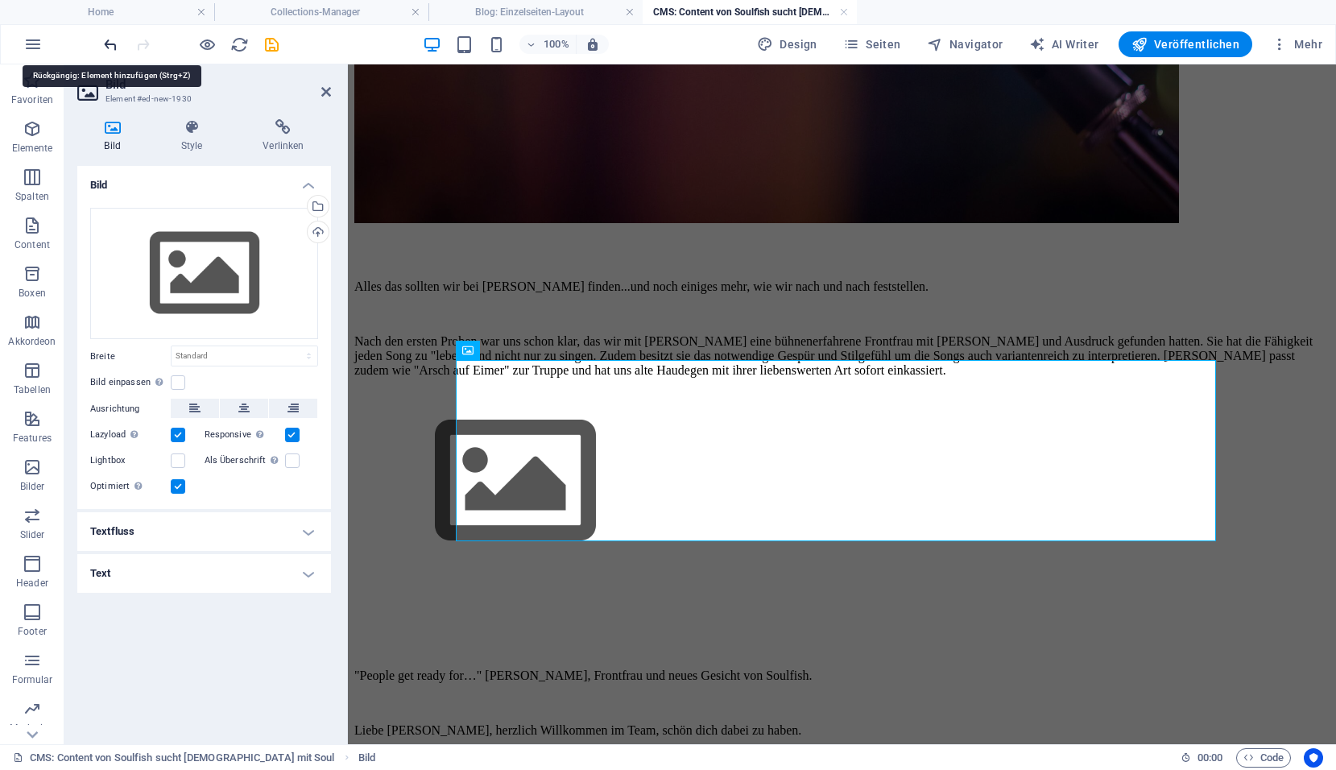
click at [114, 51] on icon "undo" at bounding box center [110, 44] width 19 height 19
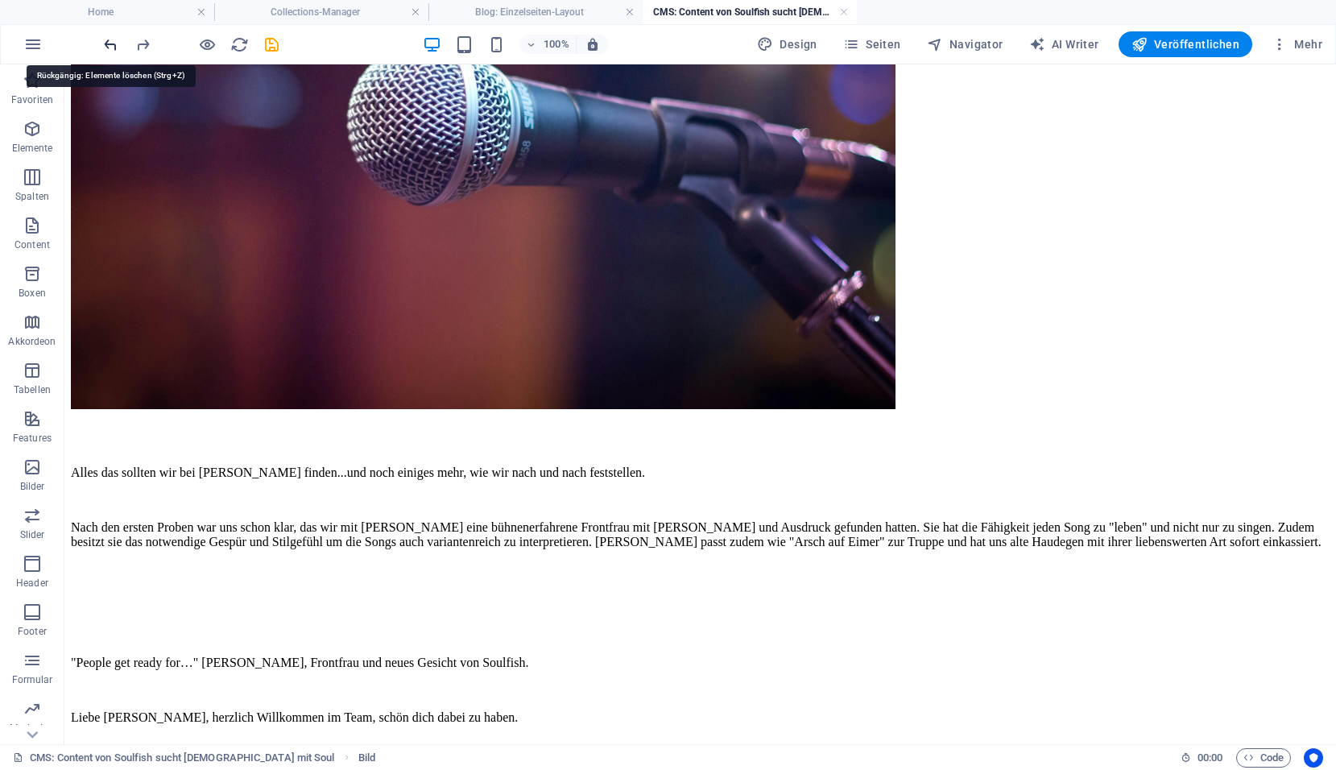
scroll to position [465, 0]
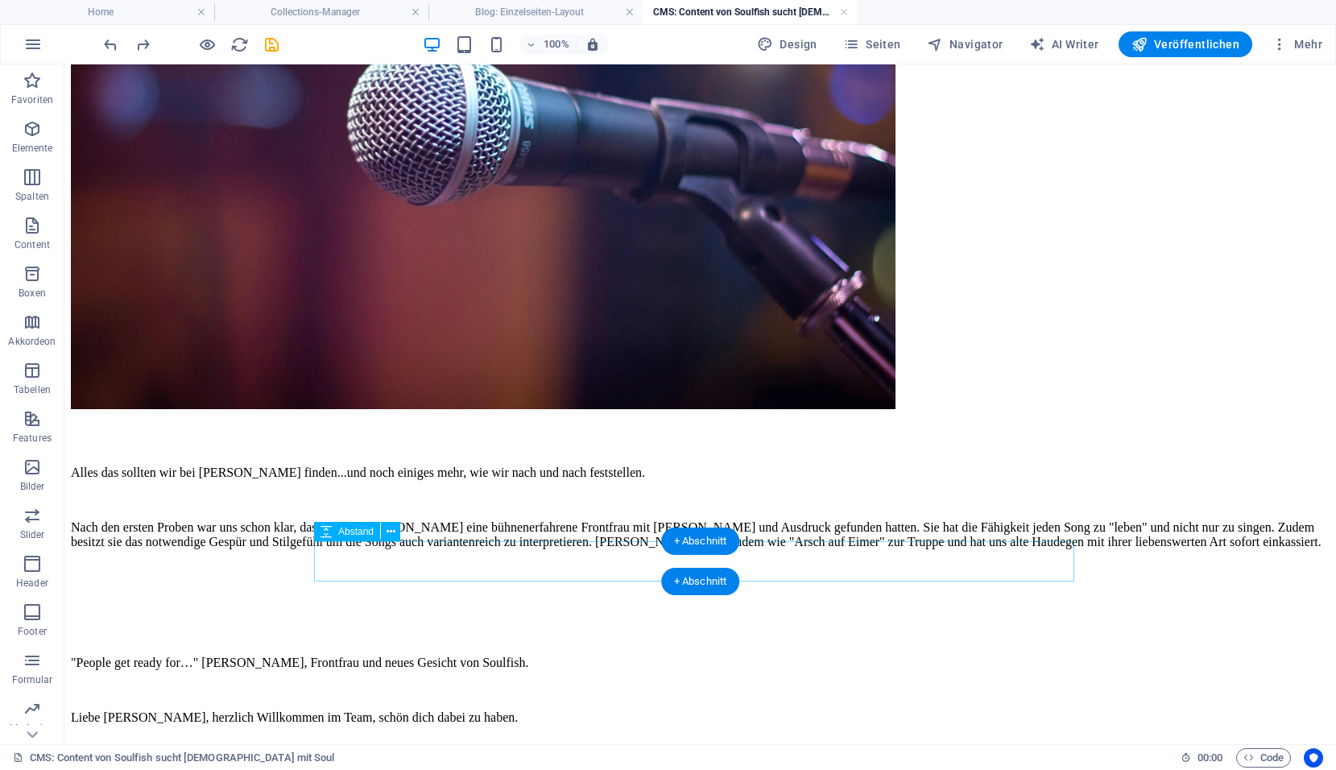
click at [491, 569] on div at bounding box center [700, 582] width 1258 height 40
click at [39, 140] on span "Elemente" at bounding box center [32, 138] width 64 height 39
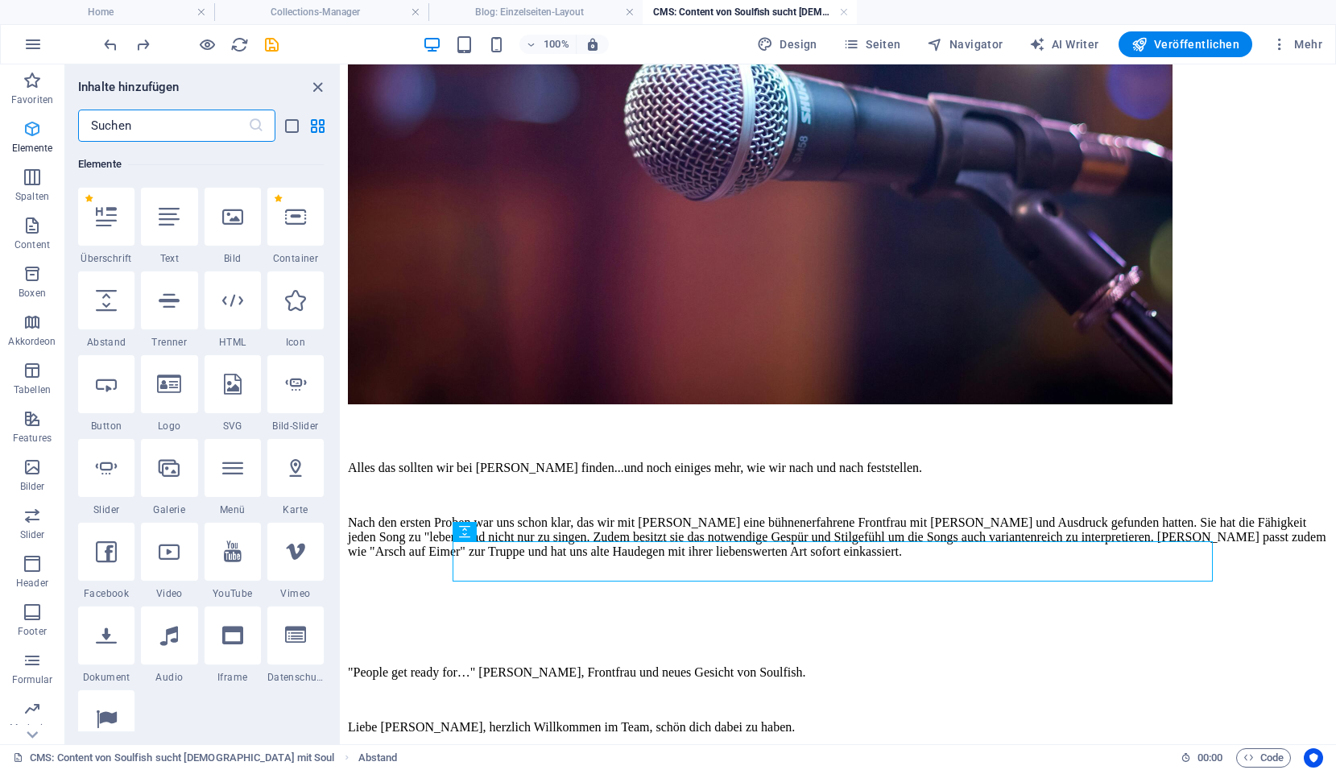
scroll to position [171, 0]
click at [231, 215] on icon at bounding box center [232, 216] width 21 height 21
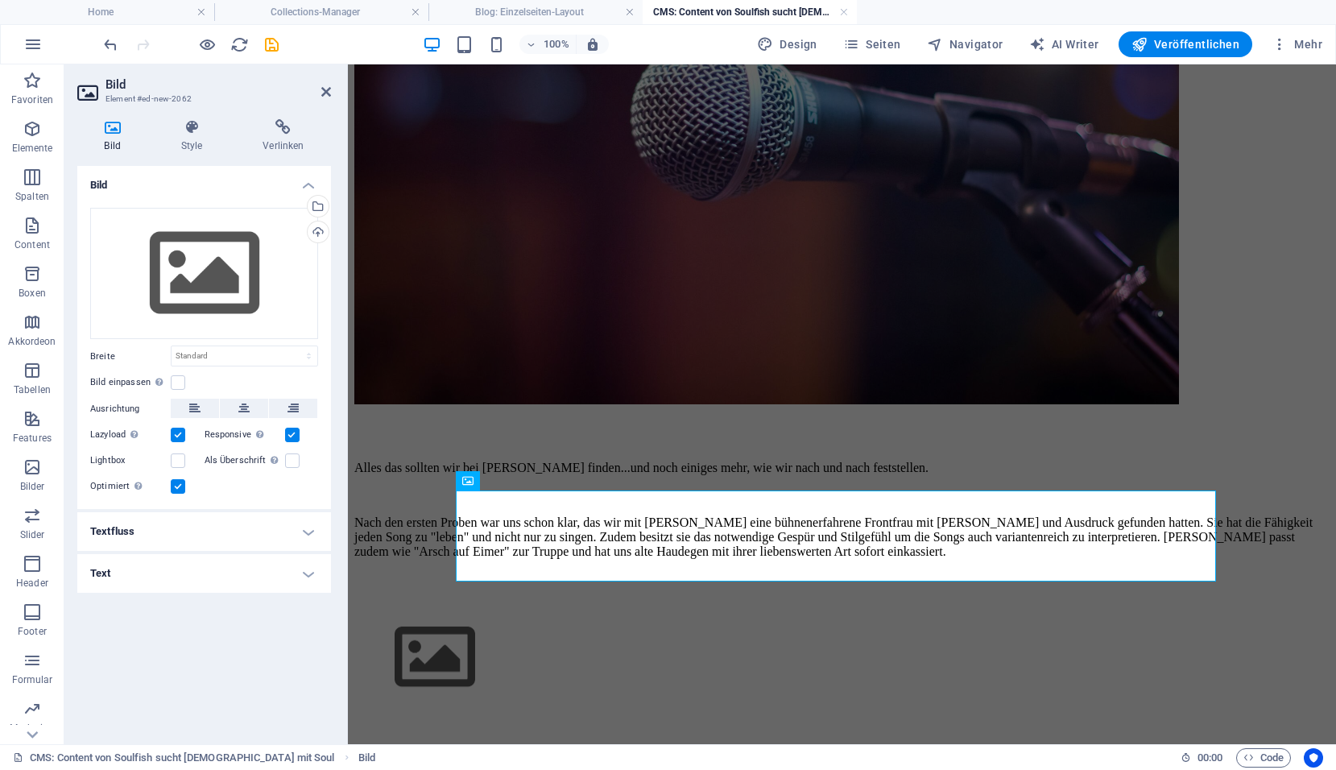
scroll to position [556, 0]
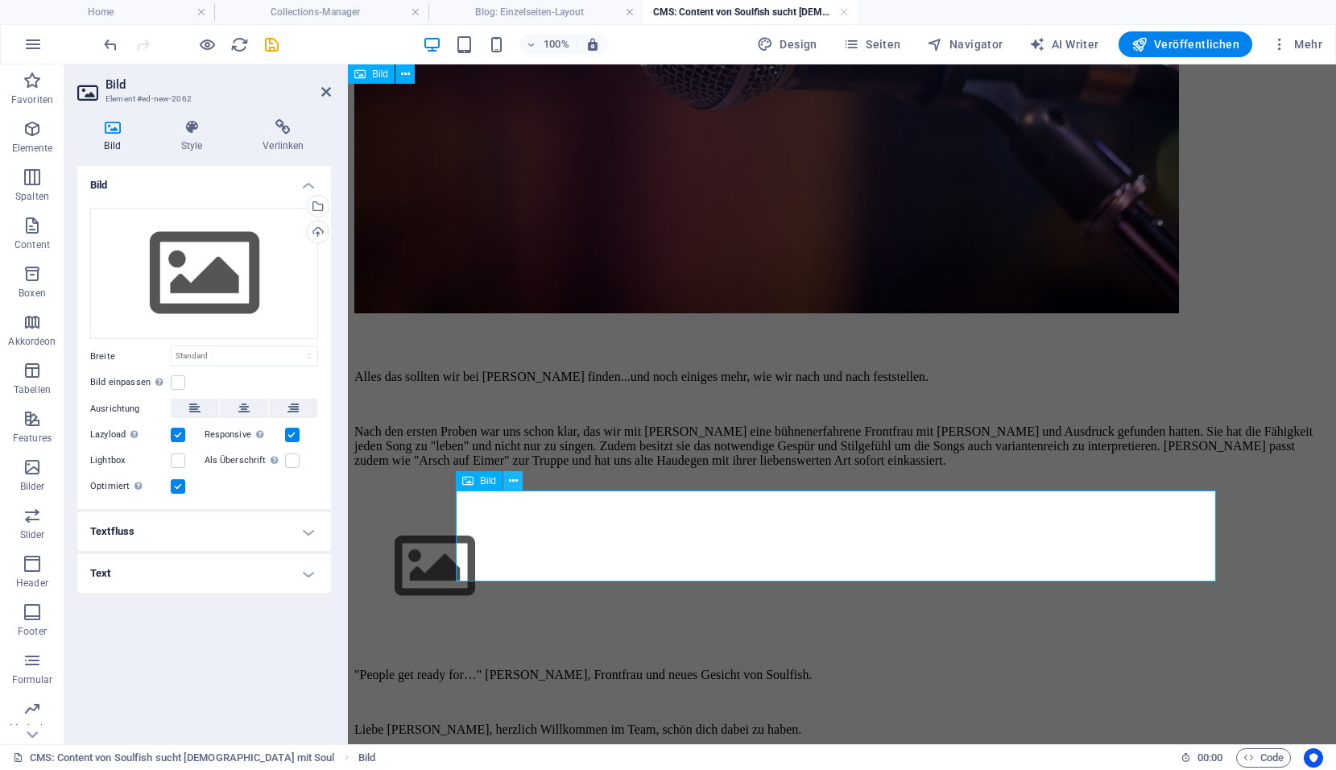
click at [509, 478] on icon at bounding box center [513, 481] width 9 height 17
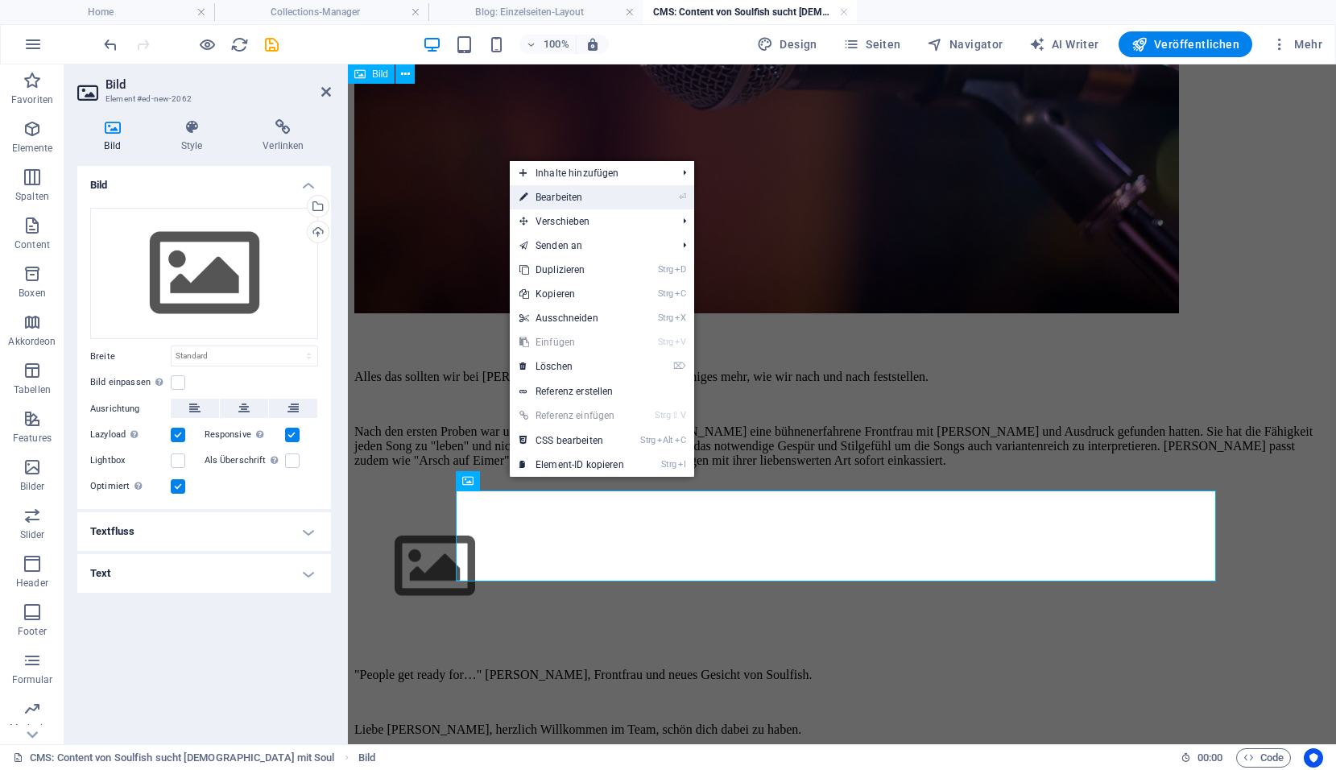
click at [569, 206] on link "⏎ Bearbeiten" at bounding box center [572, 197] width 124 height 24
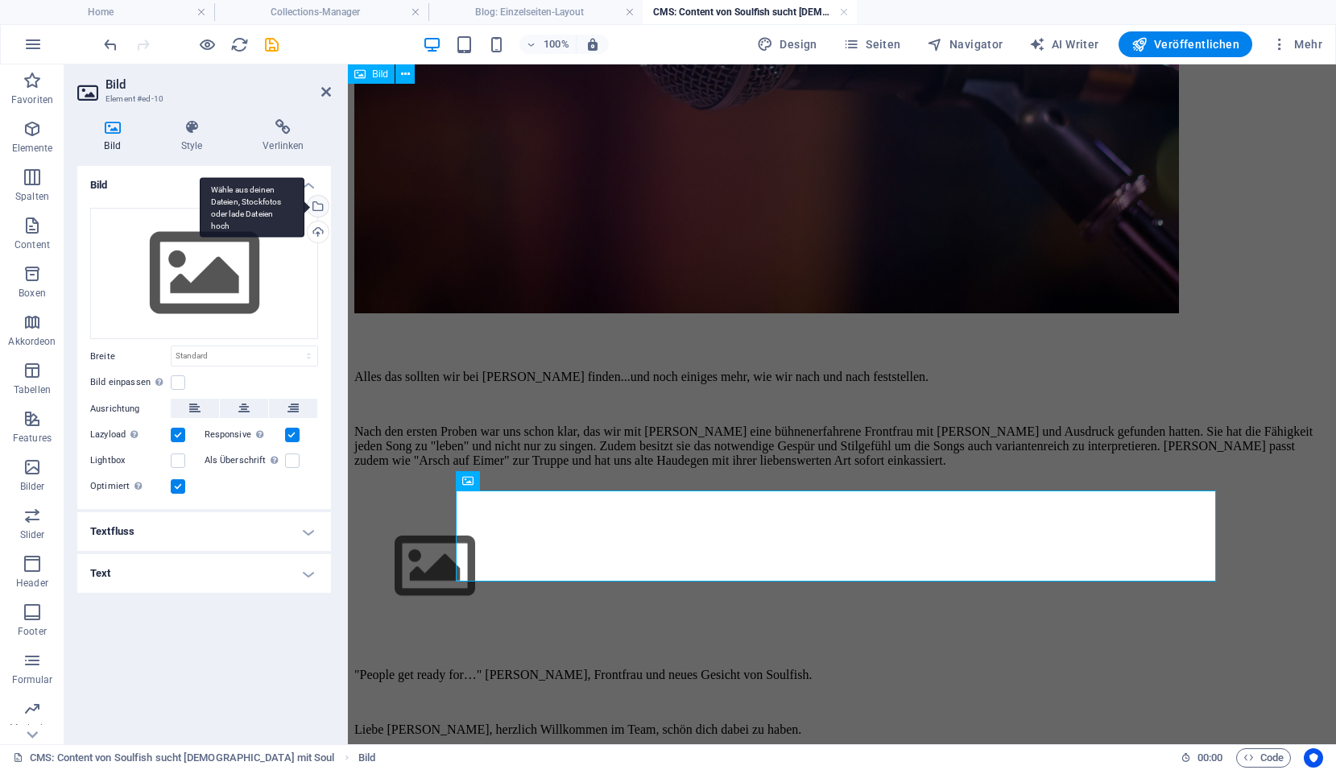
click at [317, 207] on div "Wähle aus deinen Dateien, Stockfotos oder lade Dateien hoch" at bounding box center [316, 208] width 24 height 24
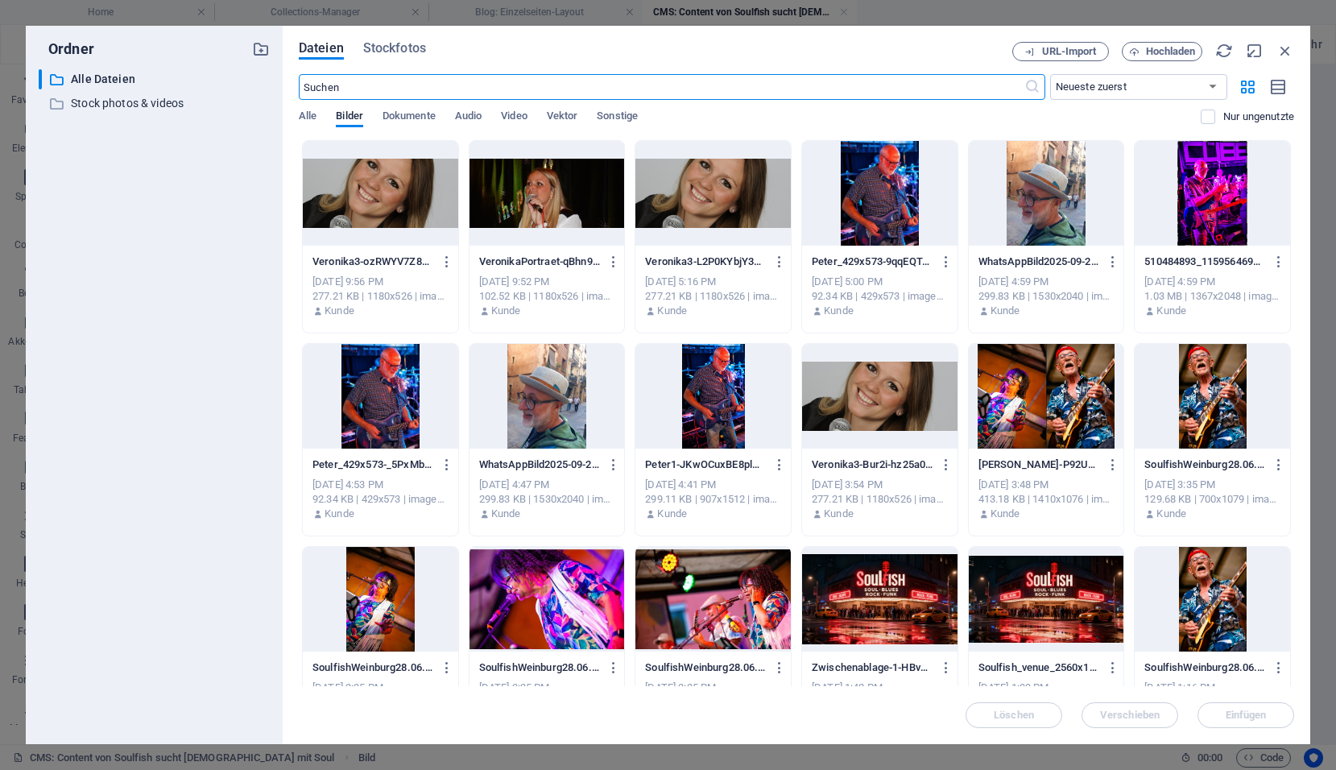
scroll to position [535, 0]
click at [509, 217] on div at bounding box center [546, 193] width 155 height 105
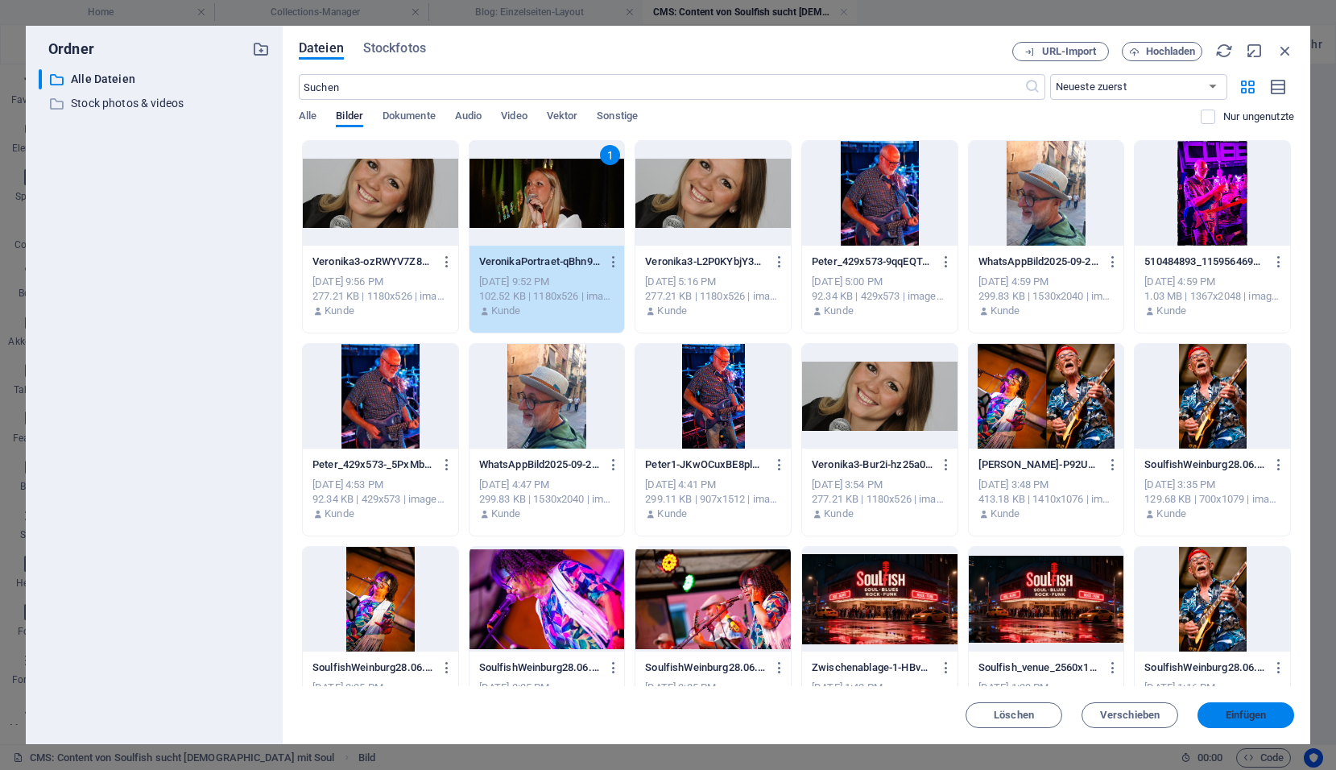
click at [1229, 713] on span "Einfügen" at bounding box center [1245, 715] width 41 height 10
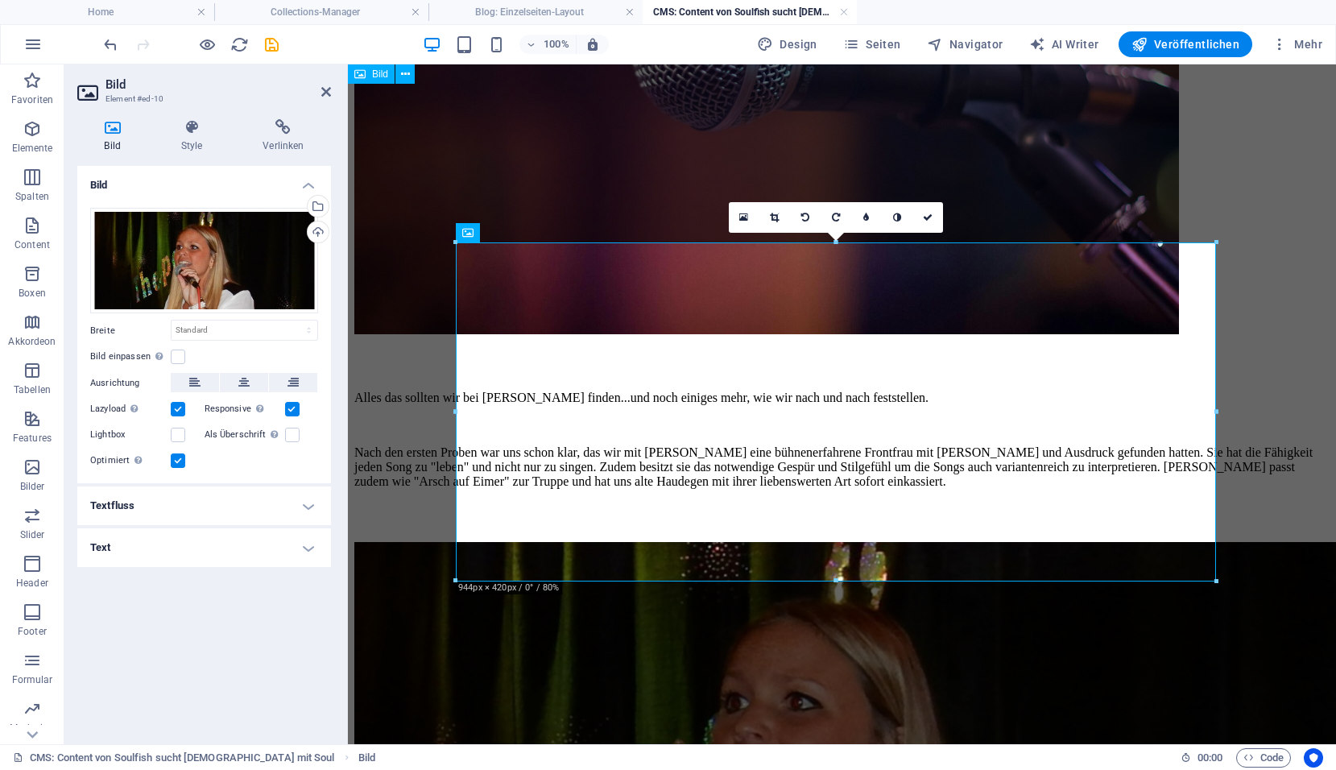
scroll to position [804, 0]
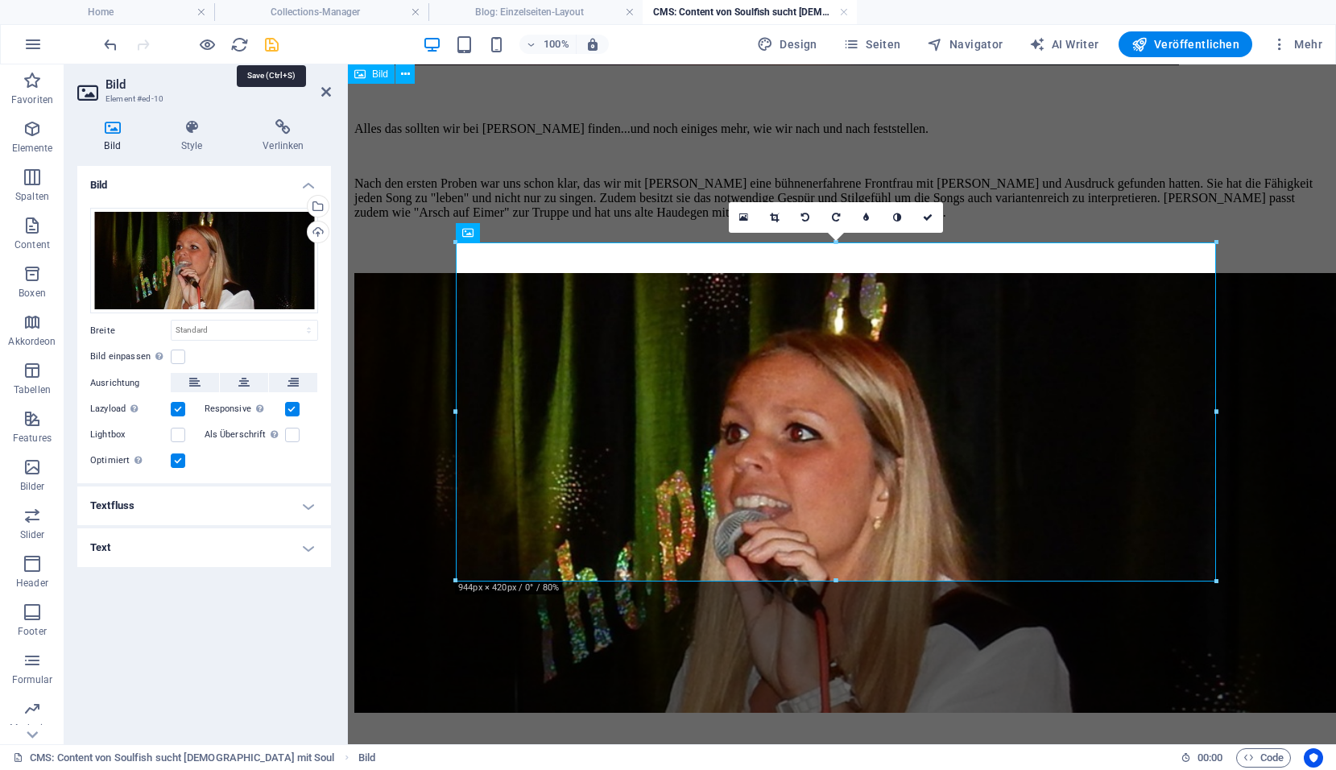
click at [275, 46] on icon "save" at bounding box center [271, 44] width 19 height 19
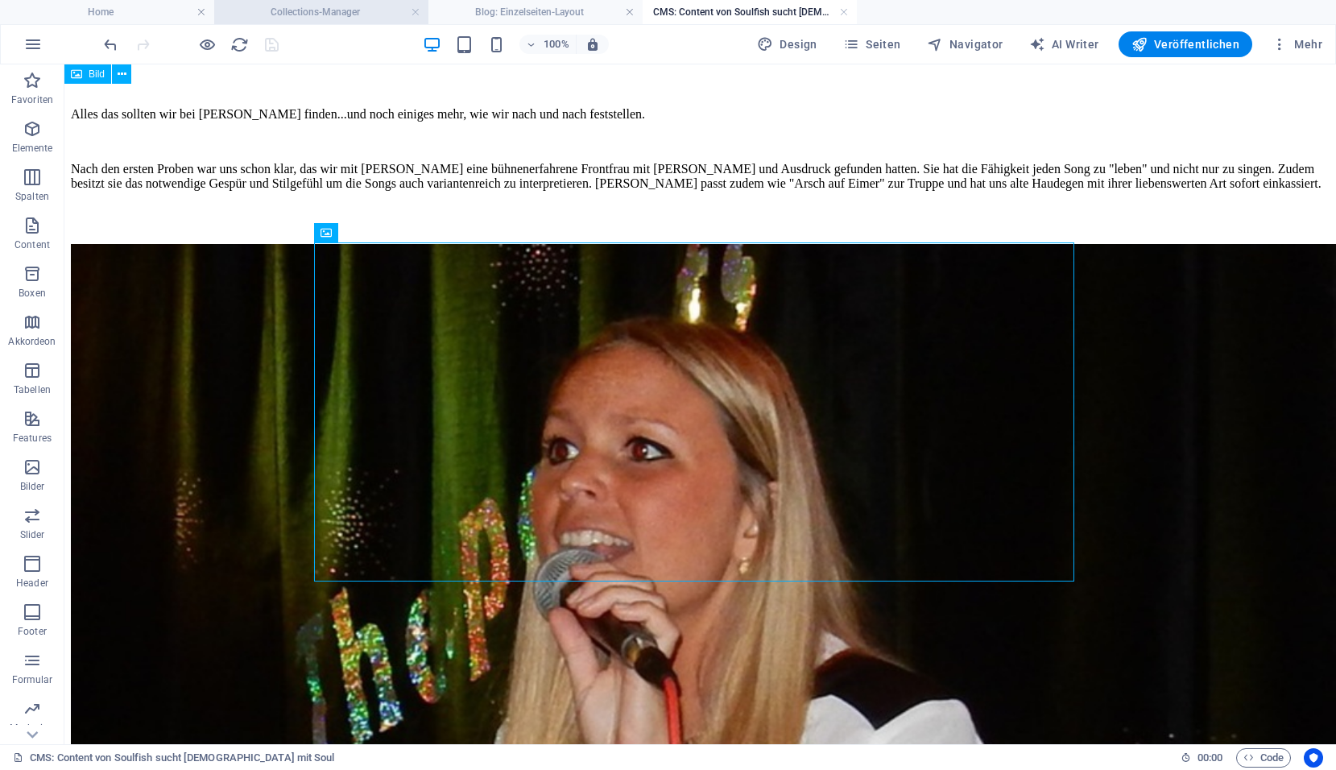
click at [353, 17] on h4 "Collections-Manager" at bounding box center [321, 12] width 214 height 18
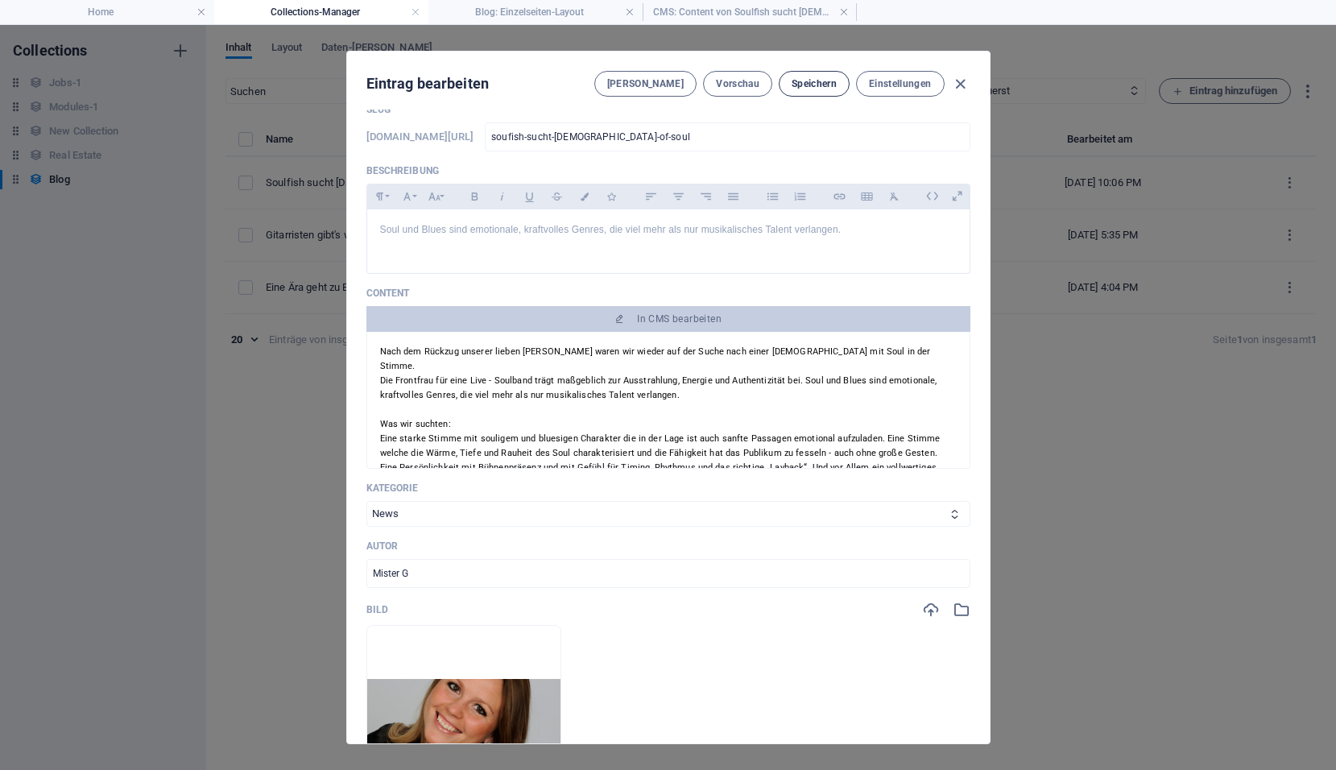
click at [813, 86] on span "Speichern" at bounding box center [813, 83] width 45 height 13
click at [814, 82] on span "Speichern" at bounding box center [813, 83] width 45 height 13
click at [729, 85] on span "Vorschau" at bounding box center [737, 83] width 43 height 13
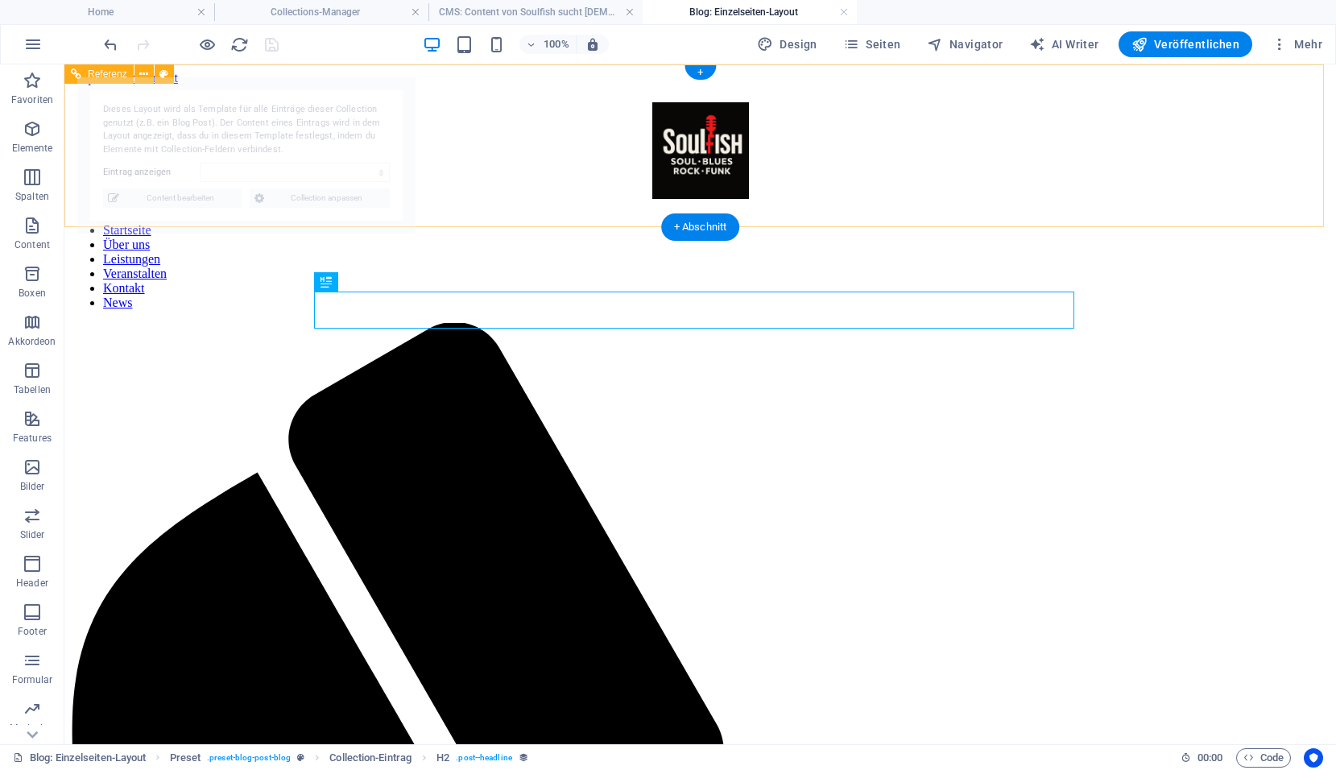
select select "68dd45bd44ea52935a0fd492"
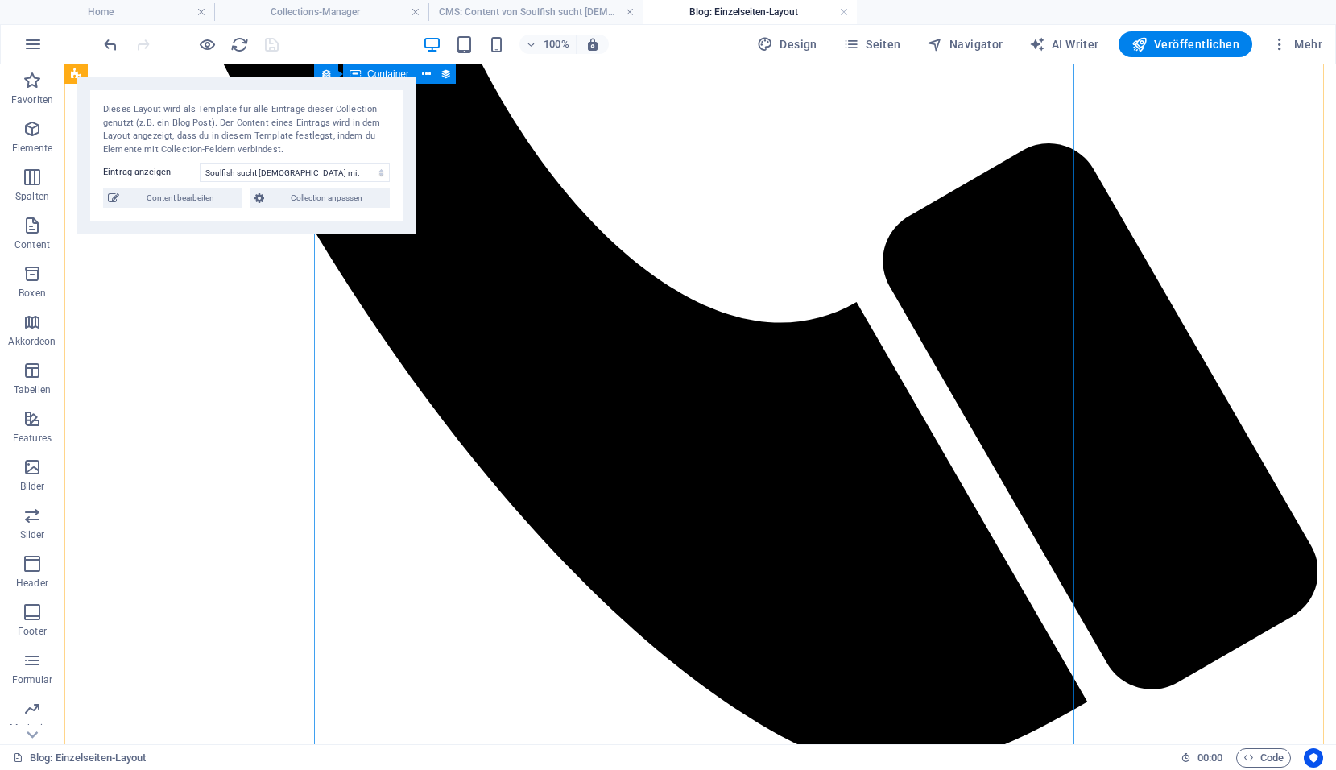
scroll to position [1610, 0]
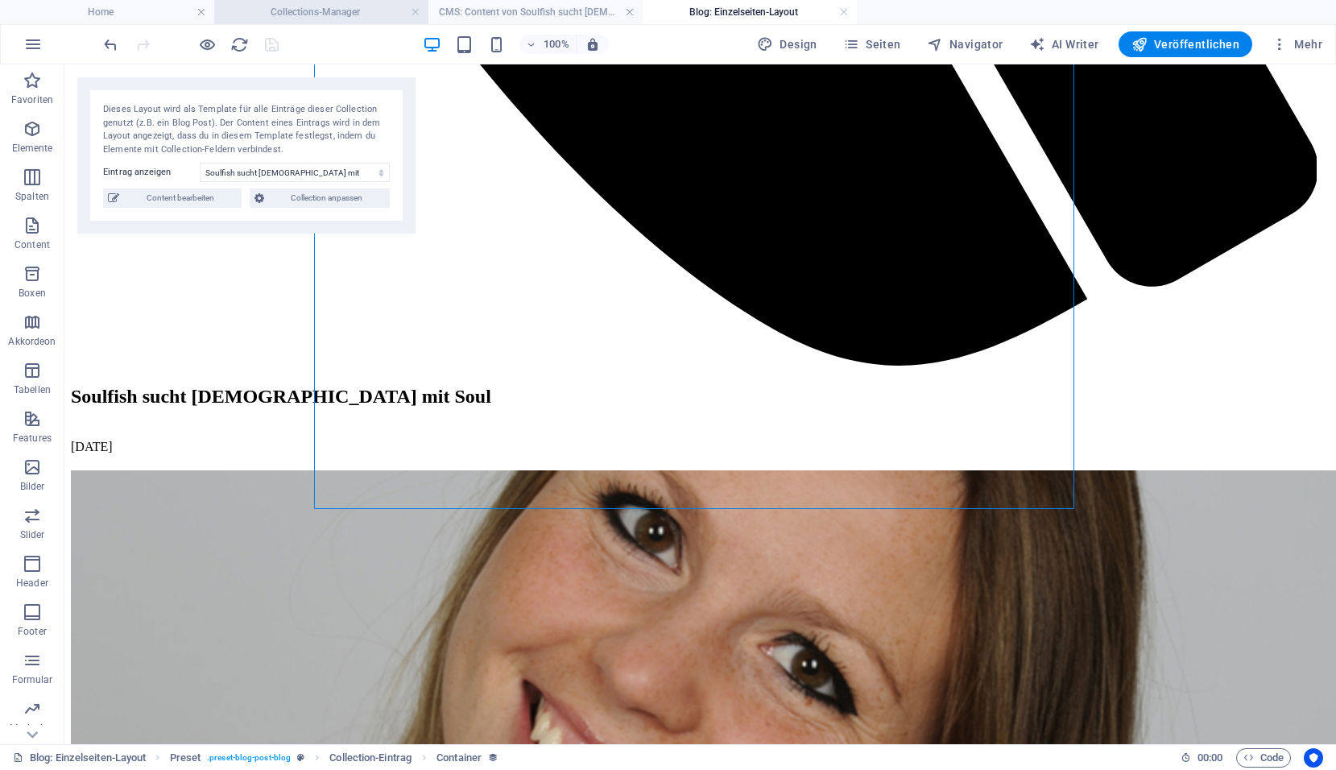
click at [351, 14] on h4 "Collections-Manager" at bounding box center [321, 12] width 214 height 18
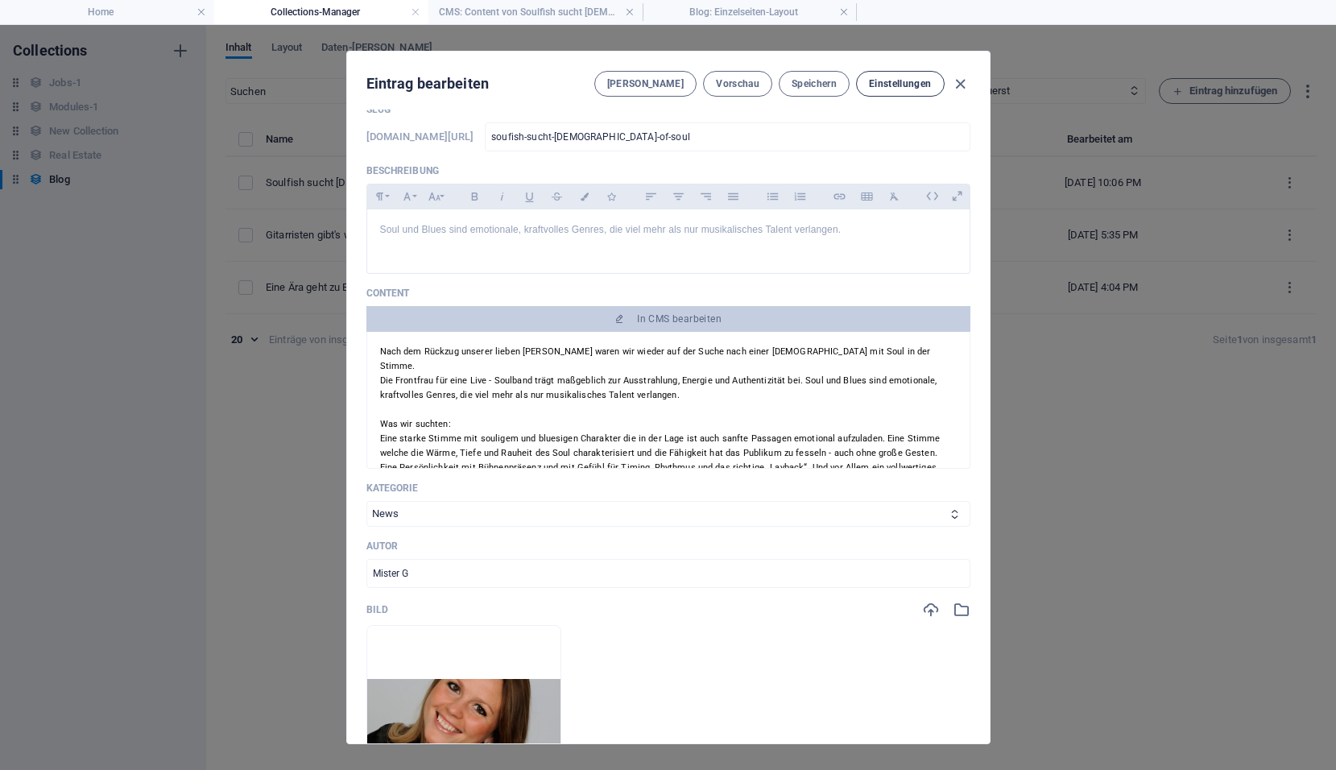
click at [895, 86] on span "Einstellungen" at bounding box center [900, 83] width 62 height 13
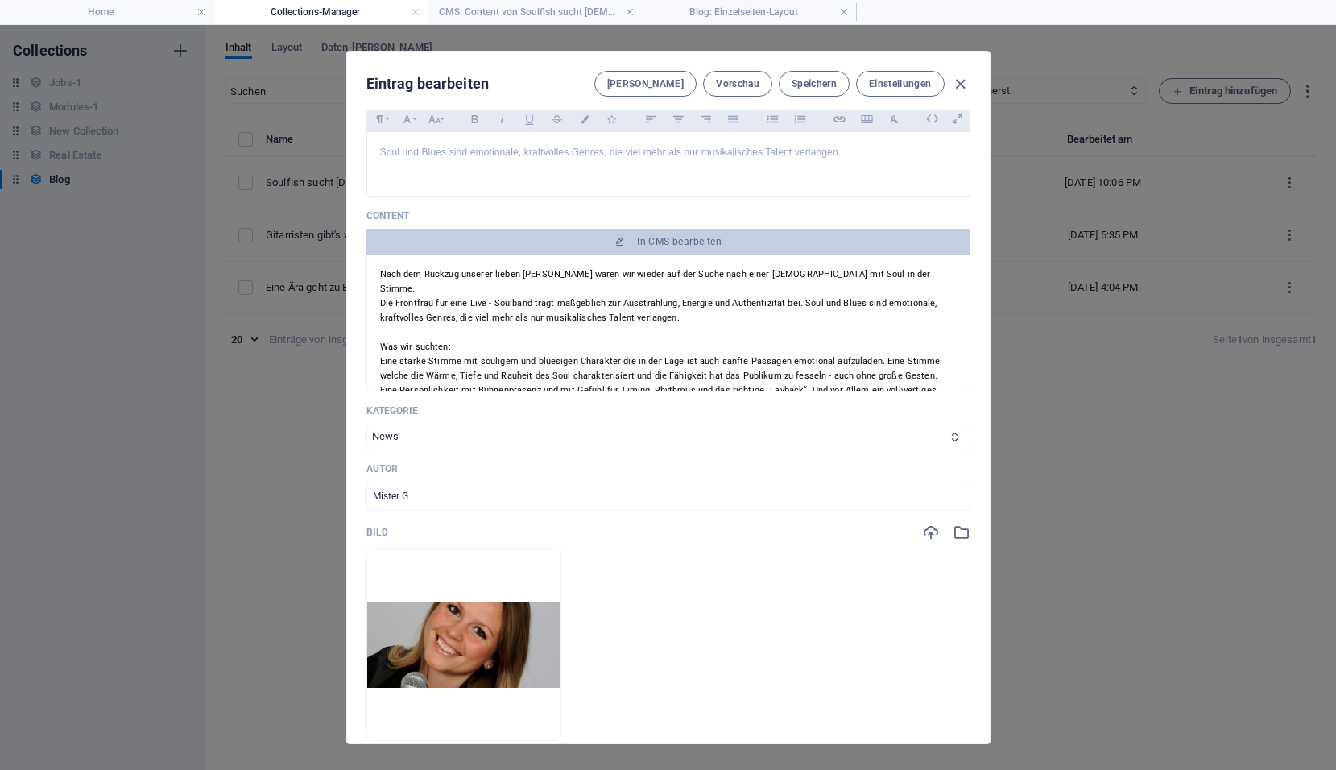
scroll to position [161, 0]
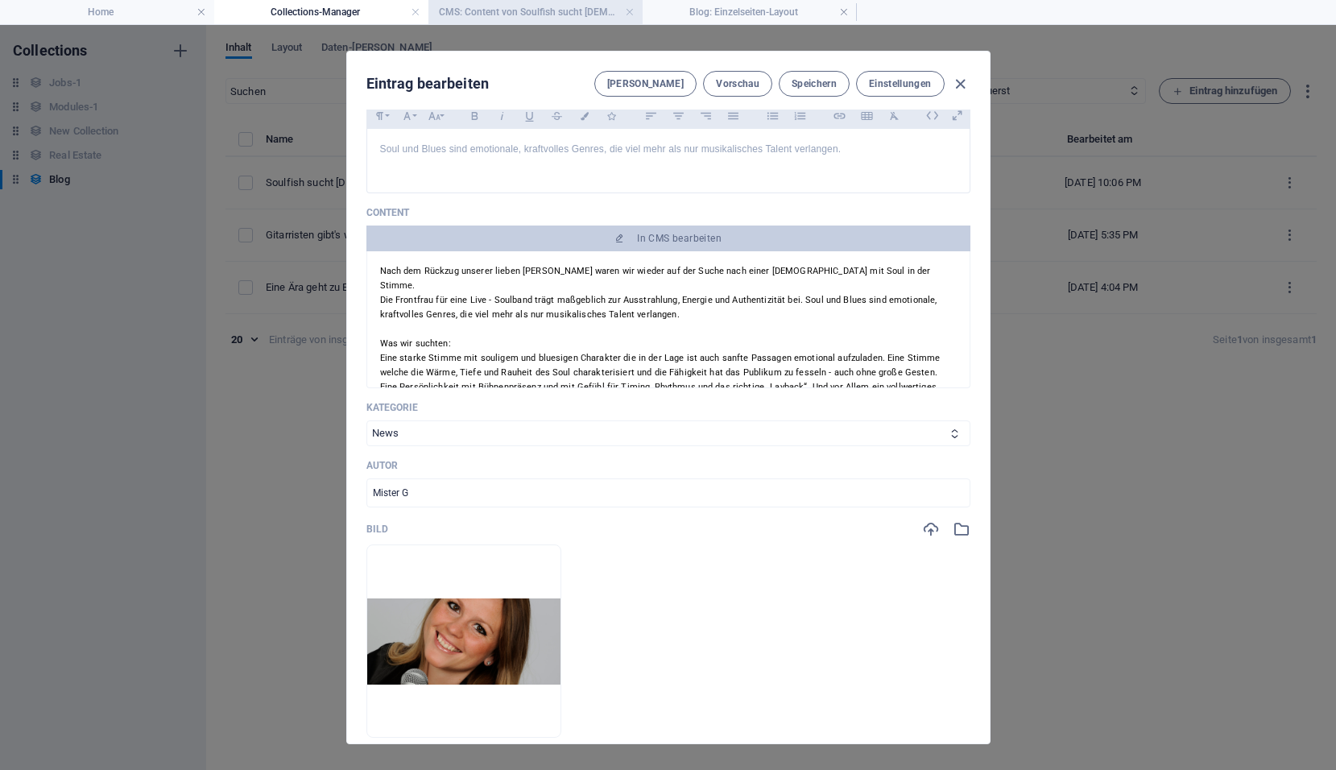
click at [517, 10] on h4 "CMS: Content von Soulfish sucht Lady mit Soul" at bounding box center [535, 12] width 214 height 18
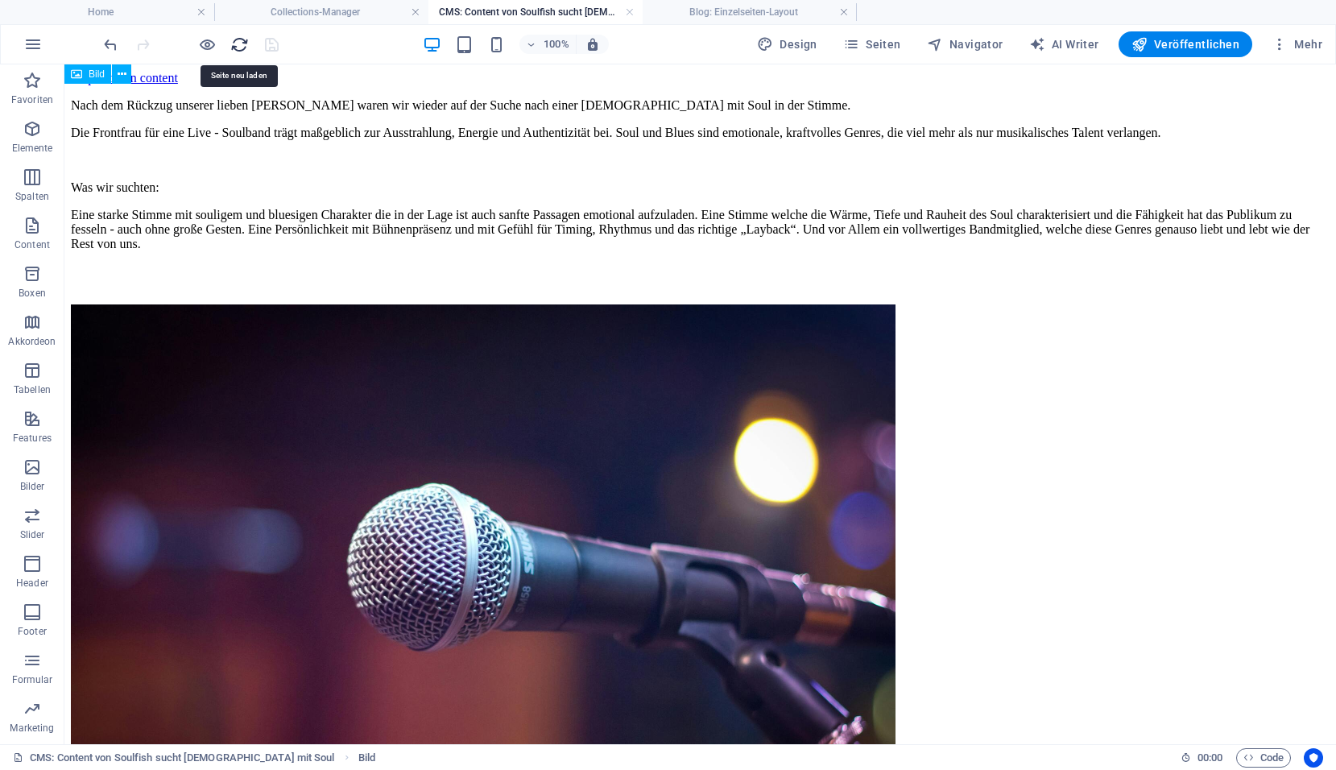
drag, startPoint x: 242, startPoint y: 43, endPoint x: 640, endPoint y: 52, distance: 397.8
click at [242, 43] on icon "reload" at bounding box center [239, 44] width 19 height 19
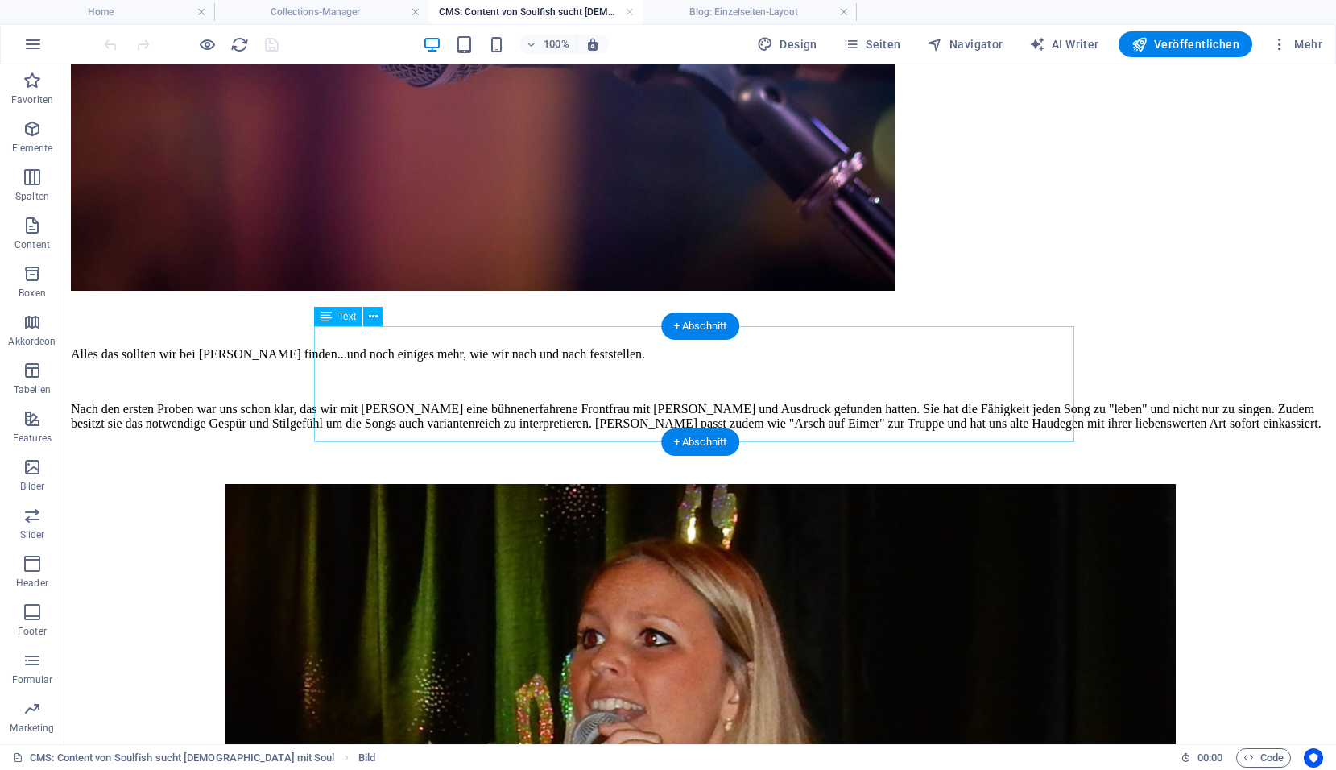
scroll to position [804, 0]
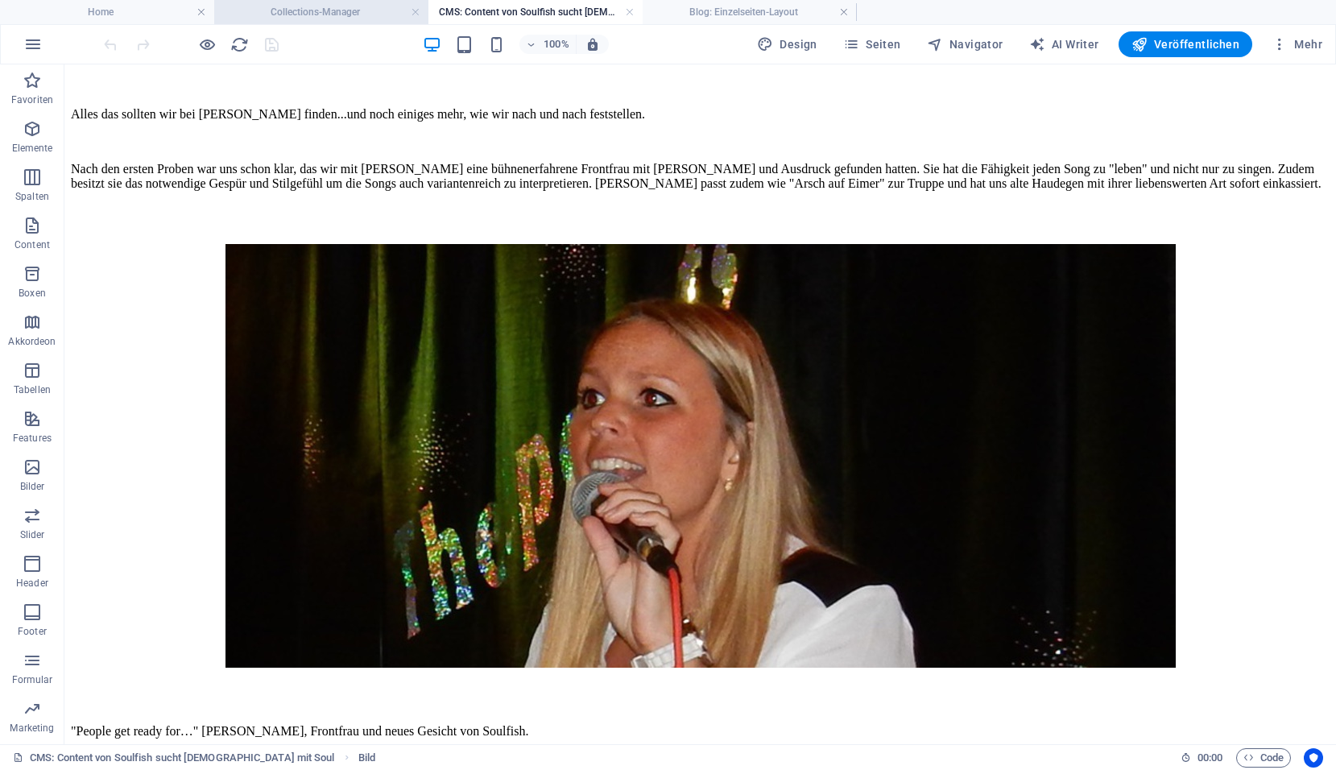
click at [339, 10] on h4 "Collections-Manager" at bounding box center [321, 12] width 214 height 18
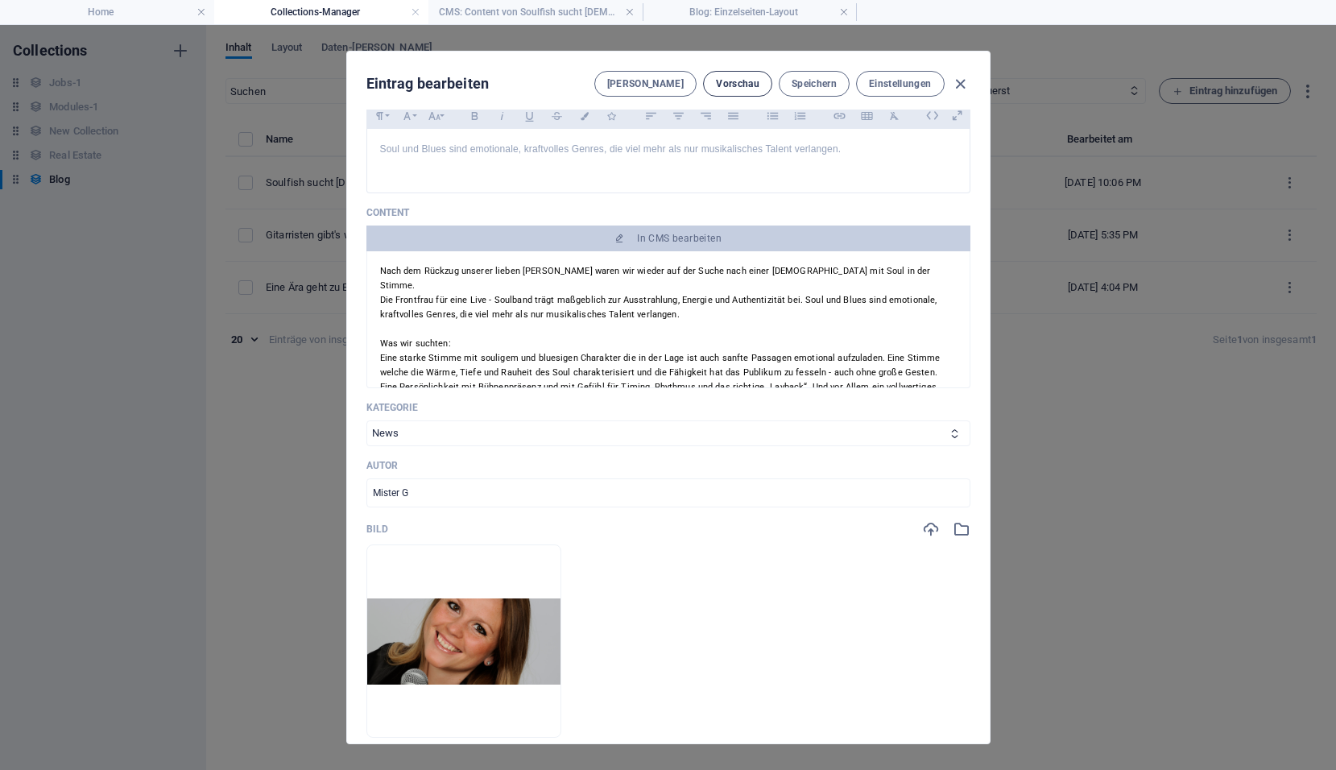
click at [727, 80] on span "Vorschau" at bounding box center [737, 83] width 43 height 13
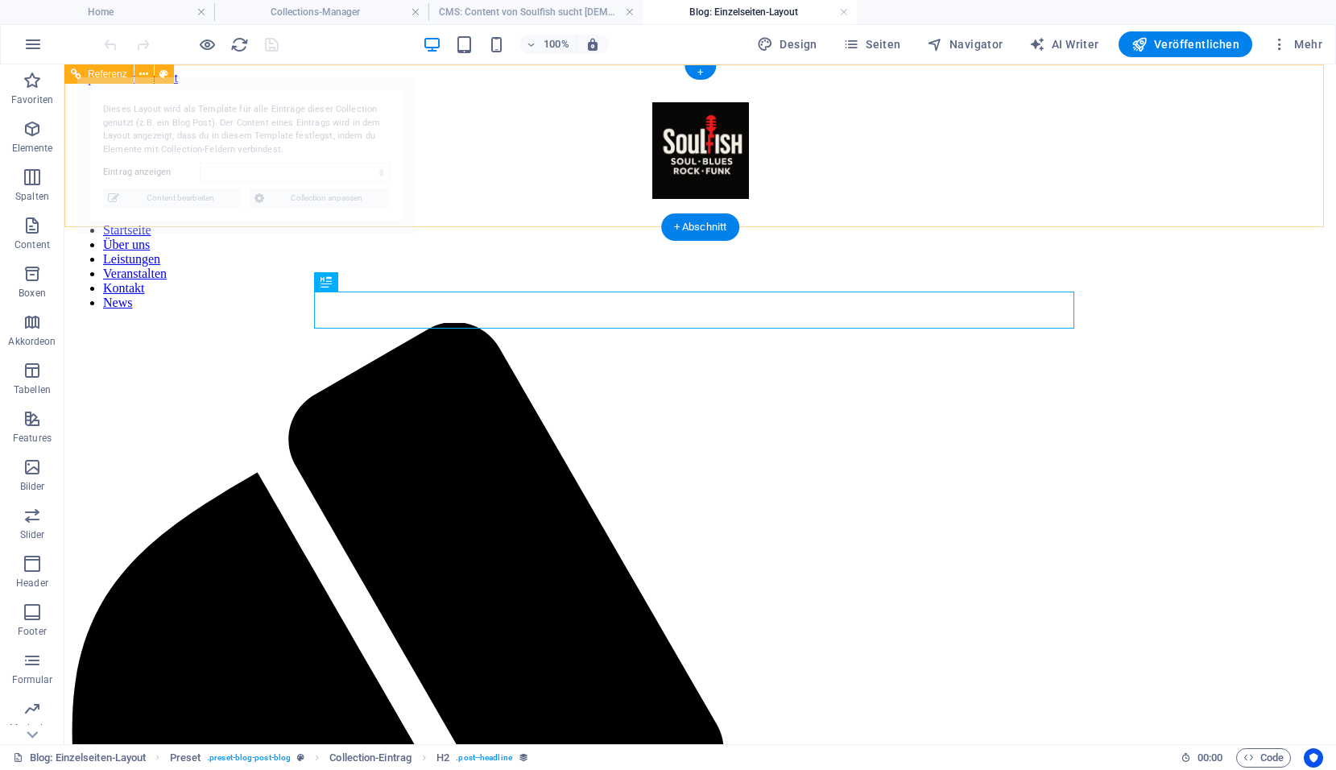
select select "68dd45bd44ea52935a0fd492"
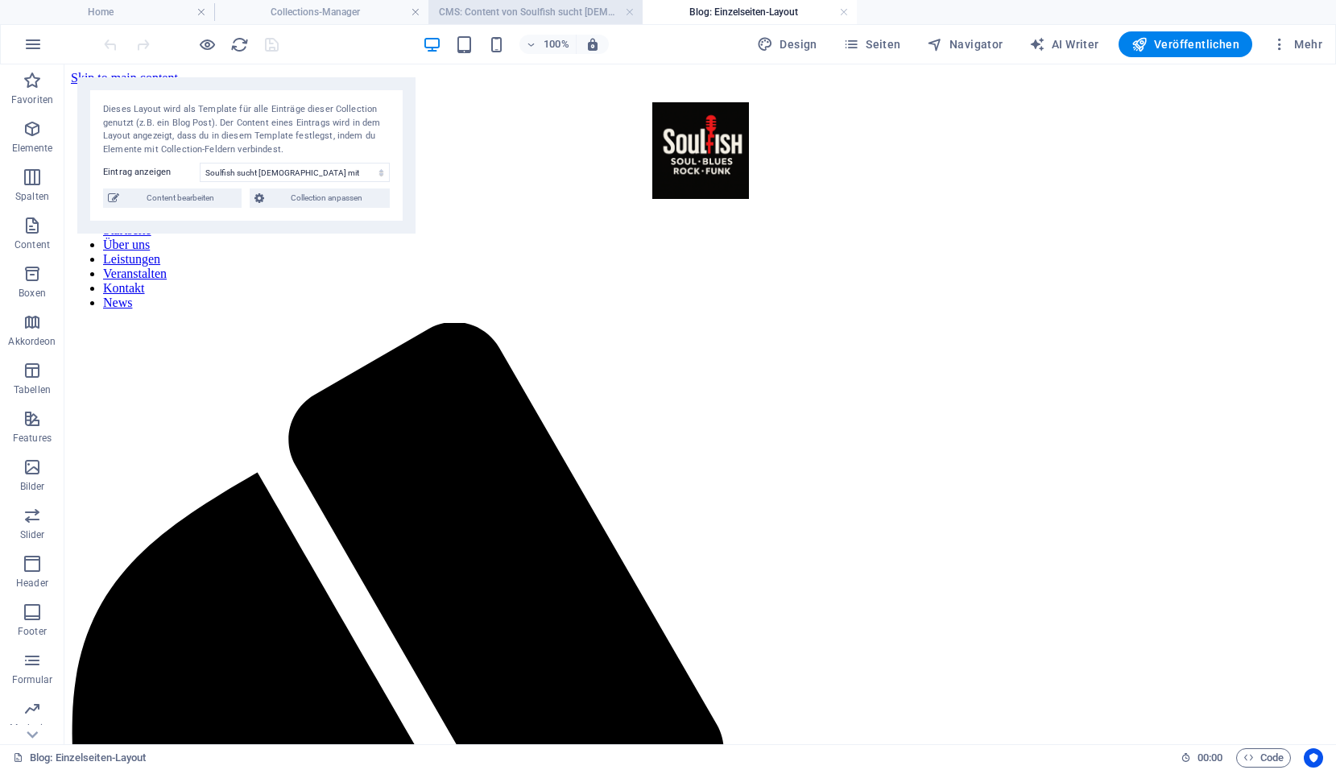
click at [461, 11] on h4 "CMS: Content von Soulfish sucht Lady mit Soul" at bounding box center [535, 12] width 214 height 18
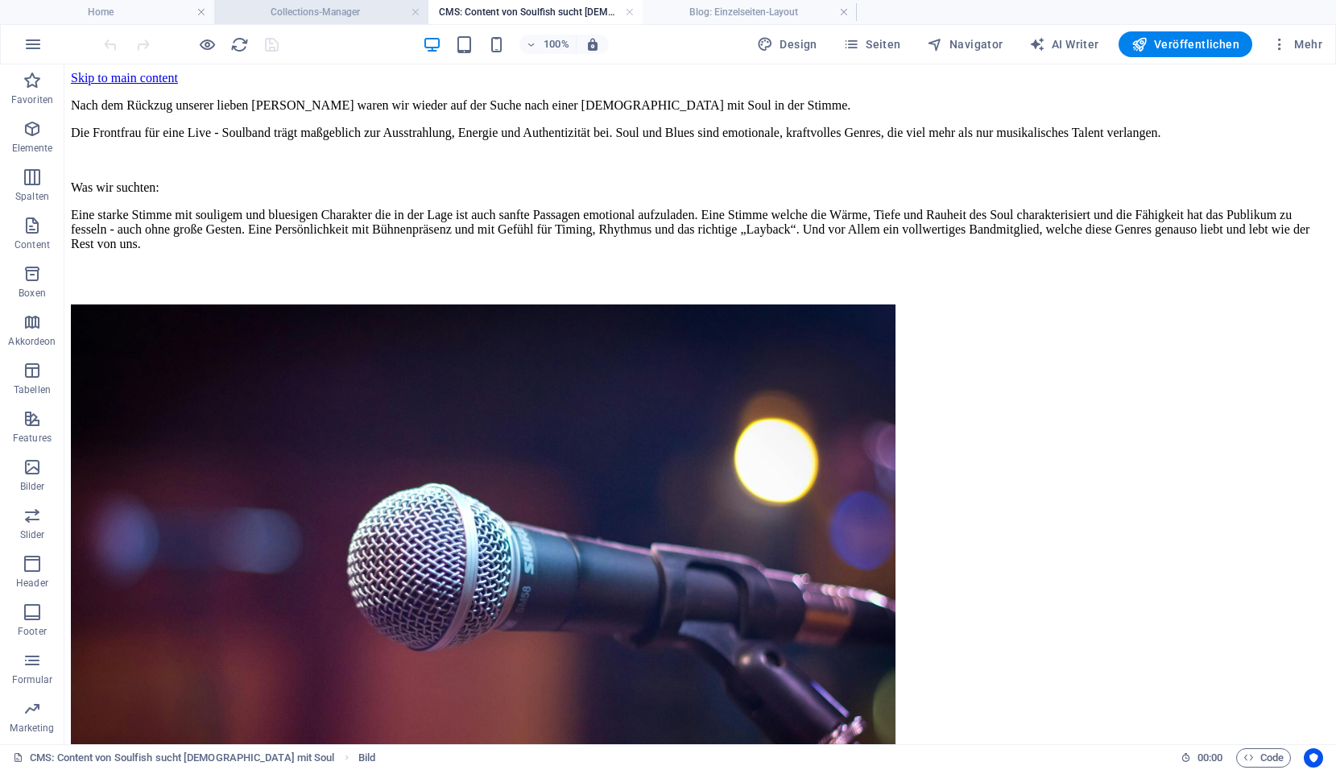
click at [348, 8] on h4 "Collections-Manager" at bounding box center [321, 12] width 214 height 18
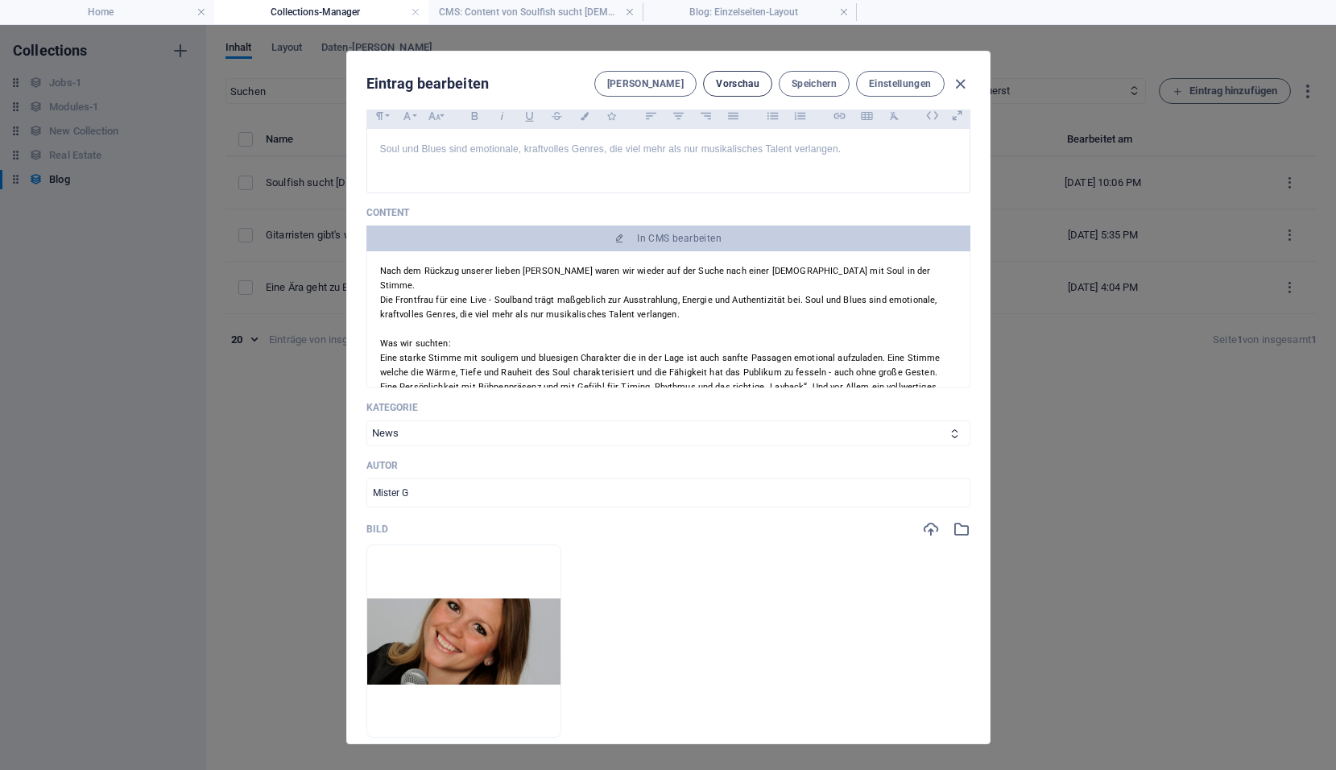
click at [742, 89] on span "Vorschau" at bounding box center [737, 83] width 43 height 13
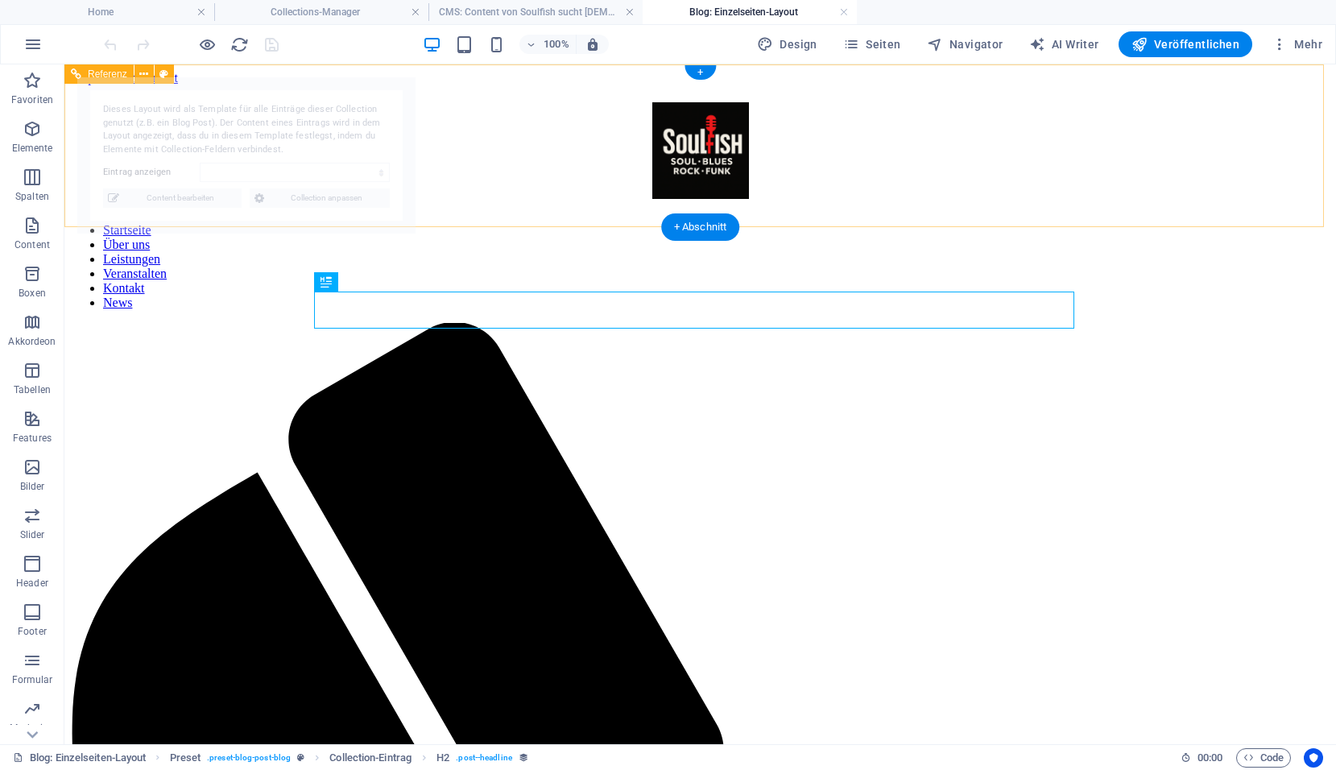
select select "68dd45bd44ea52935a0fd492"
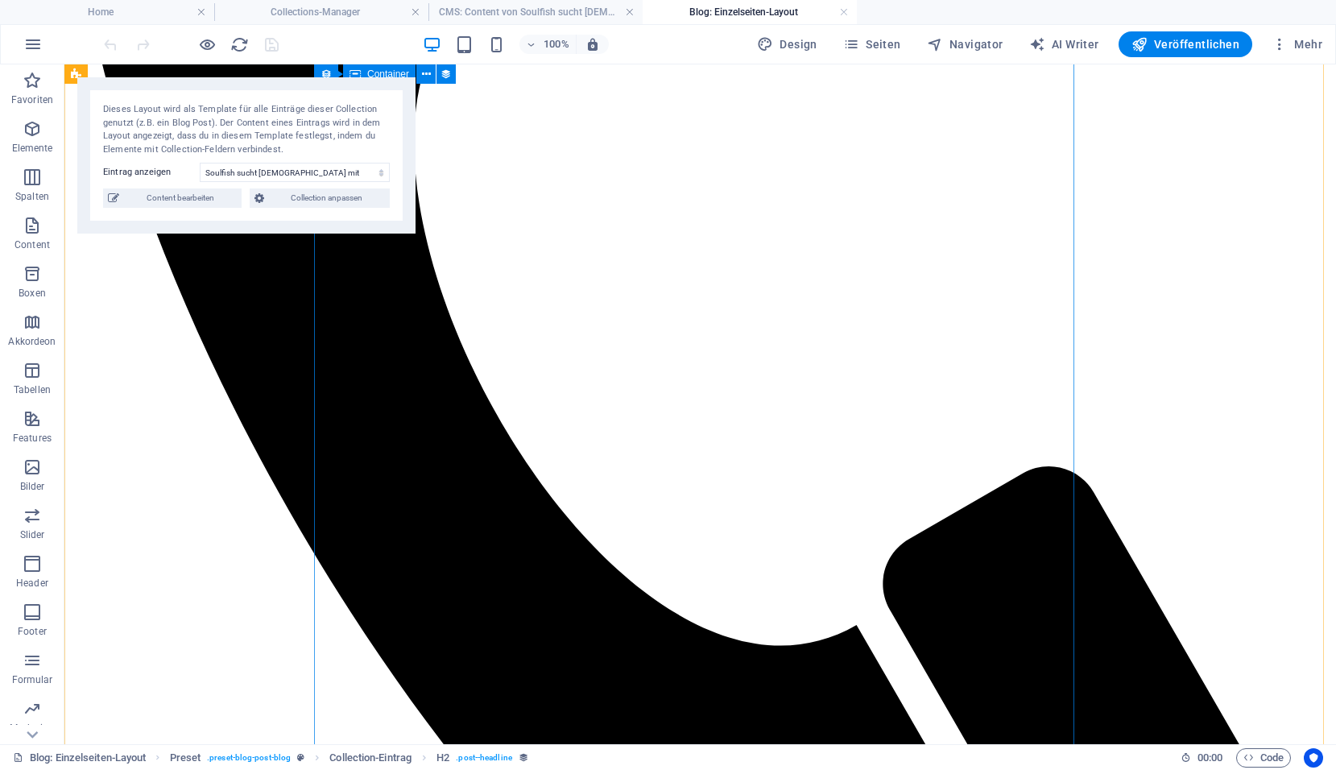
scroll to position [886, 0]
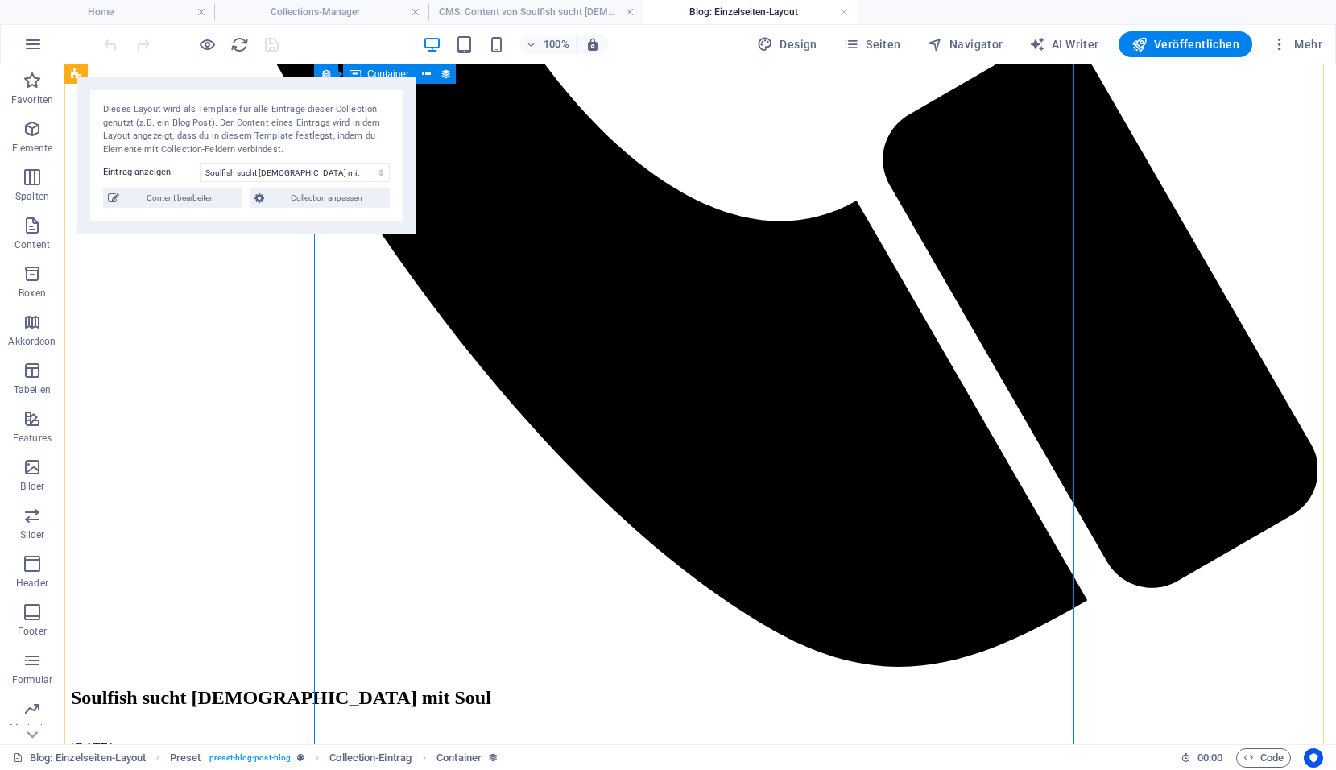
scroll to position [1369, 0]
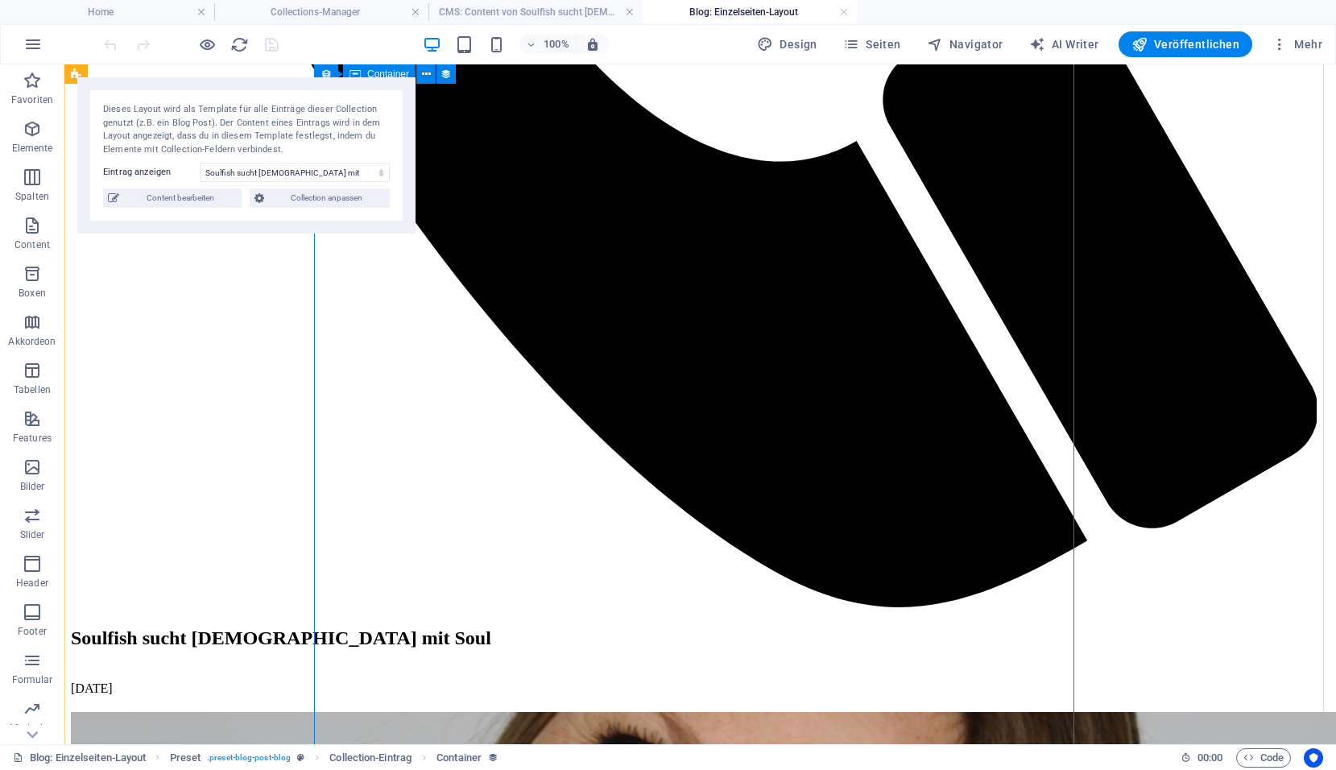
click at [205, 202] on span "Content bearbeiten" at bounding box center [180, 197] width 113 height 19
type input "soufish-sucht-lady-of-soul"
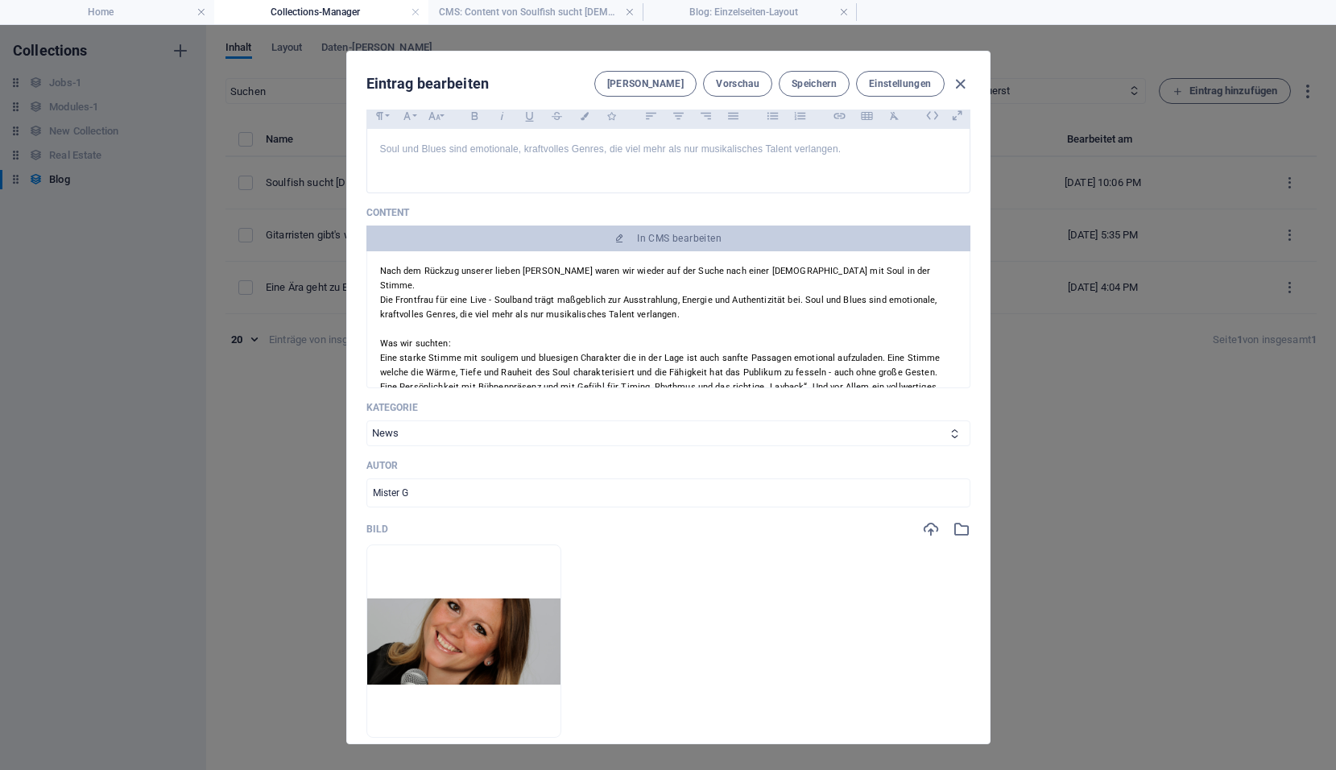
scroll to position [0, 0]
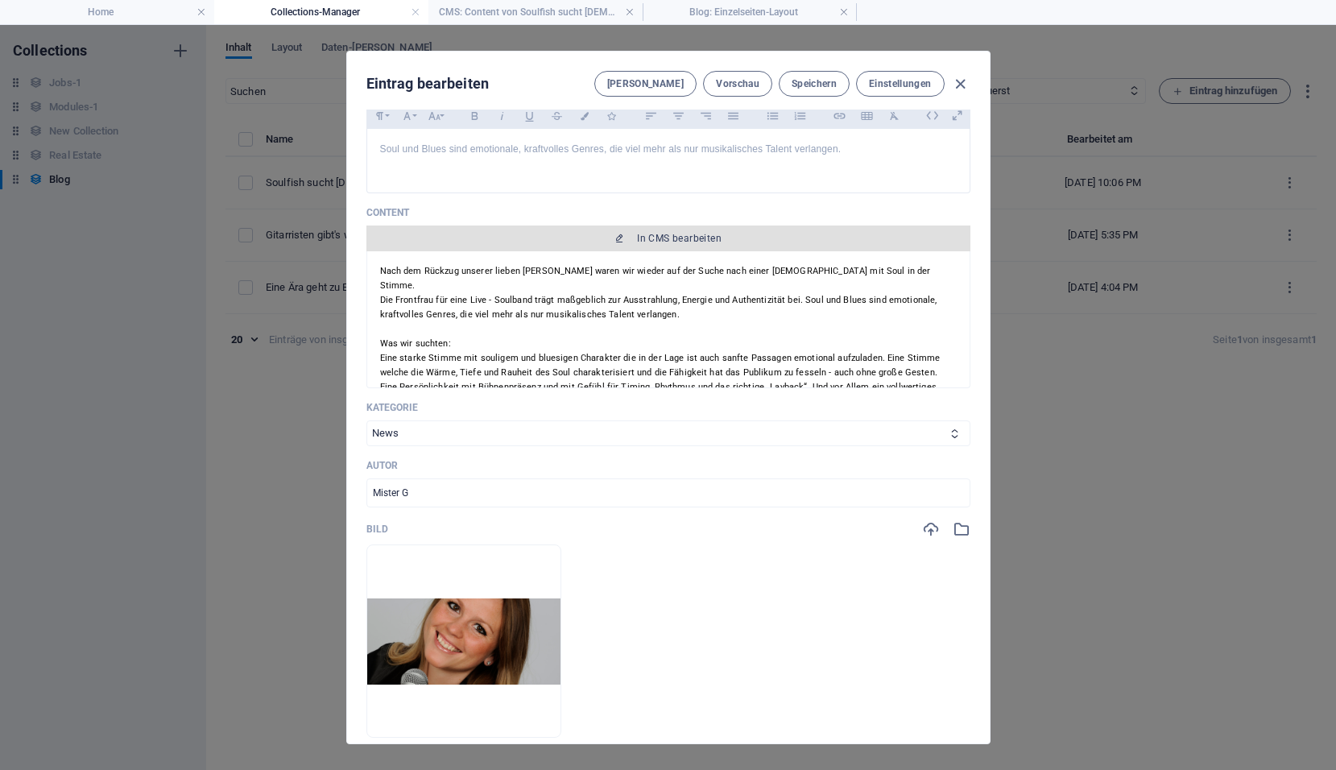
click at [692, 238] on span "In CMS bearbeiten" at bounding box center [679, 238] width 85 height 13
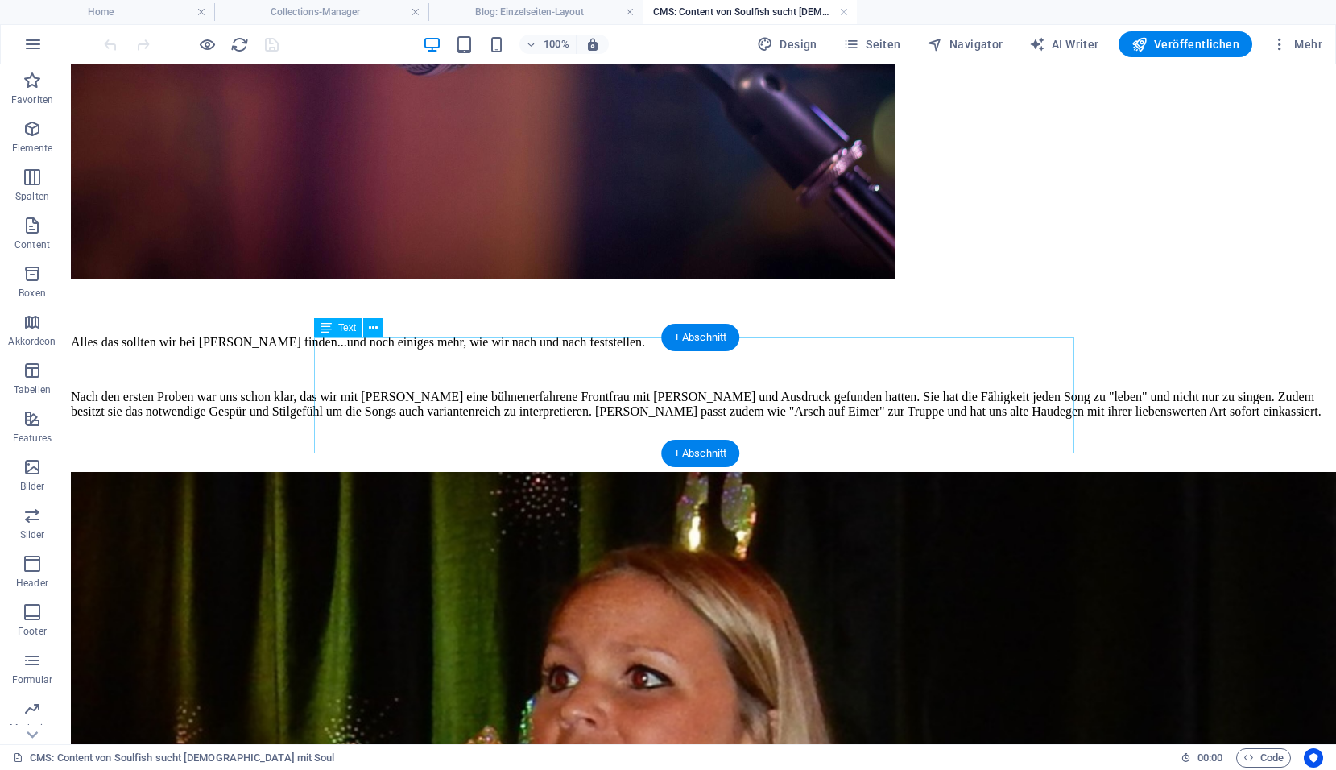
scroll to position [804, 0]
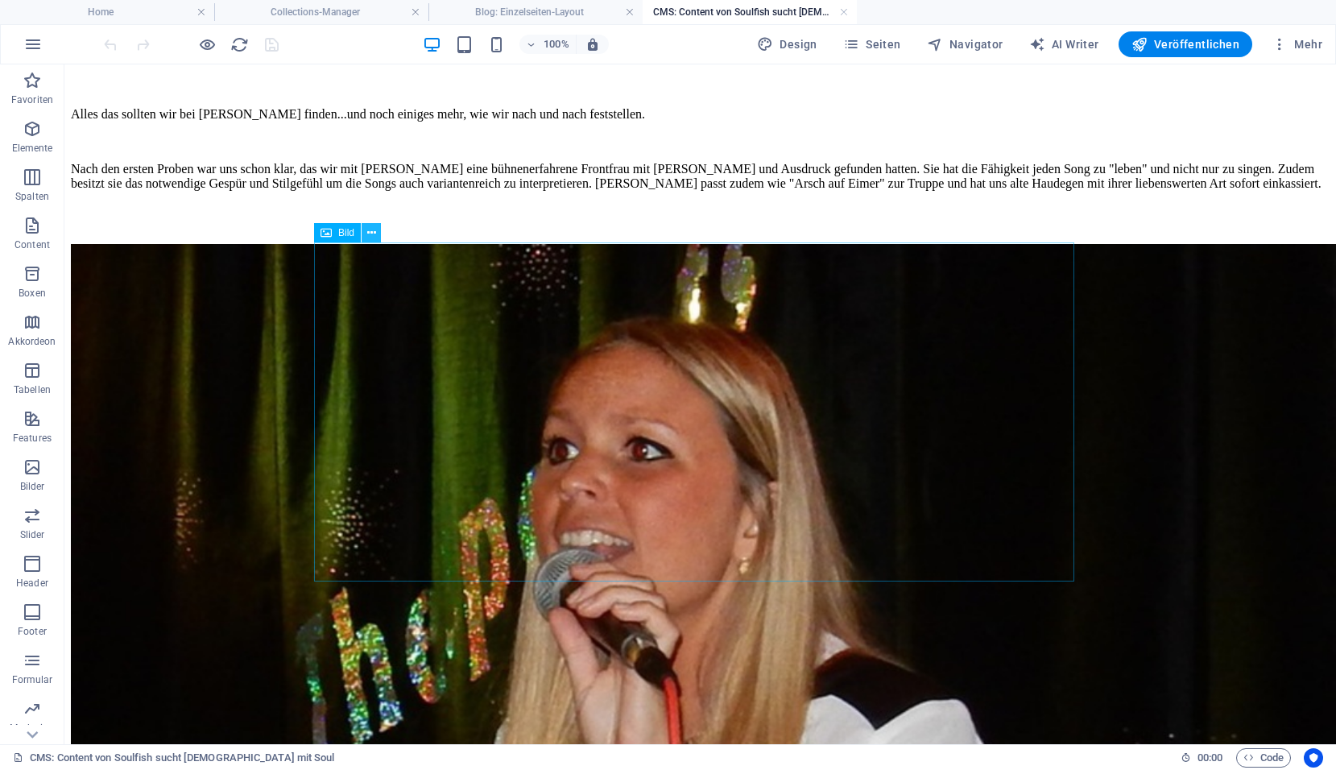
click at [379, 235] on button at bounding box center [371, 232] width 19 height 19
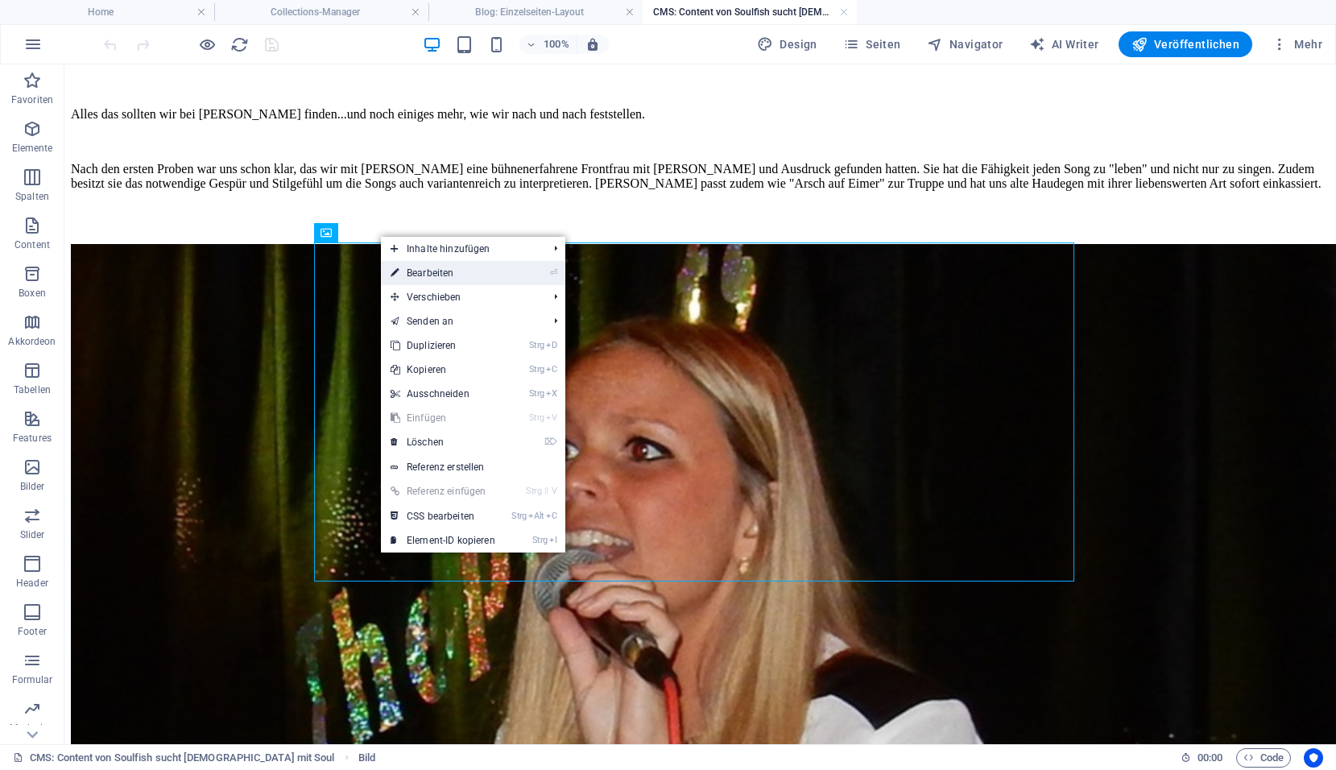
click at [392, 264] on icon at bounding box center [394, 273] width 8 height 24
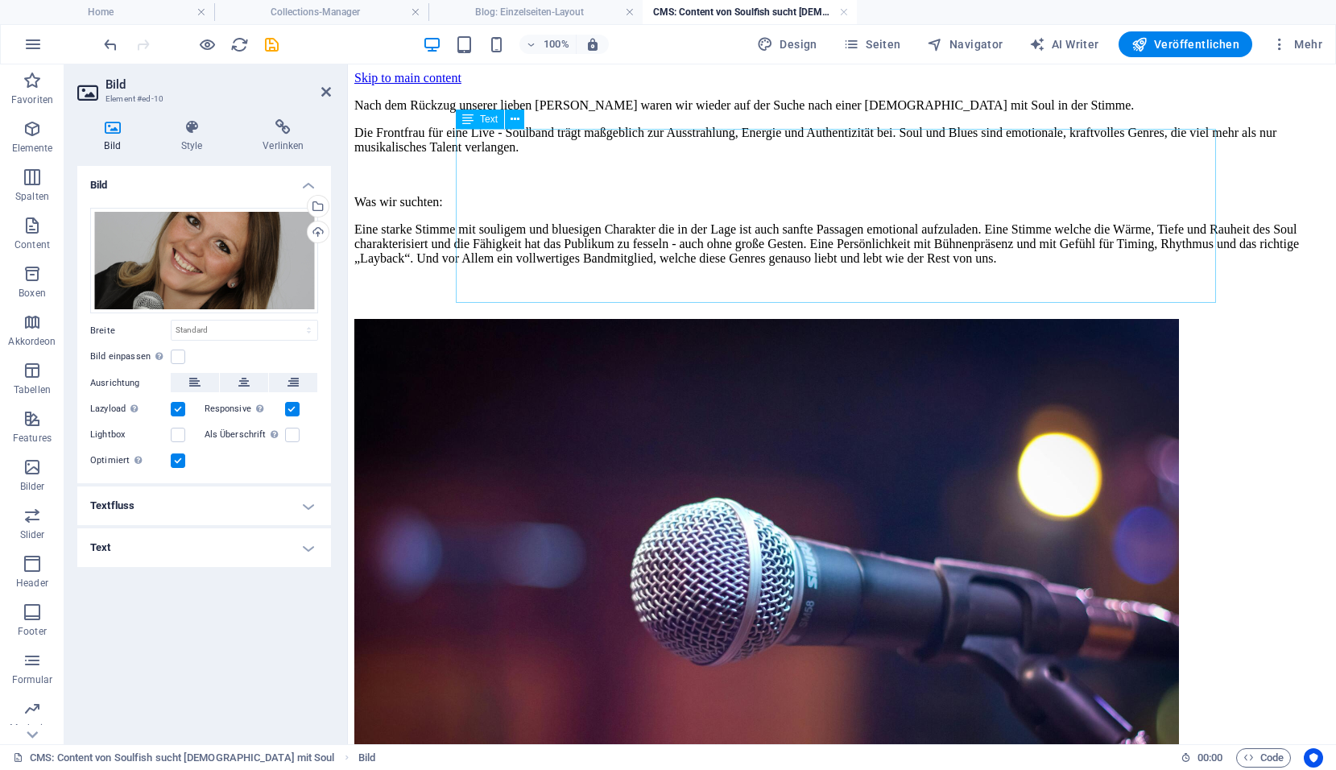
scroll to position [0, 0]
click at [274, 51] on icon "save" at bounding box center [271, 44] width 19 height 19
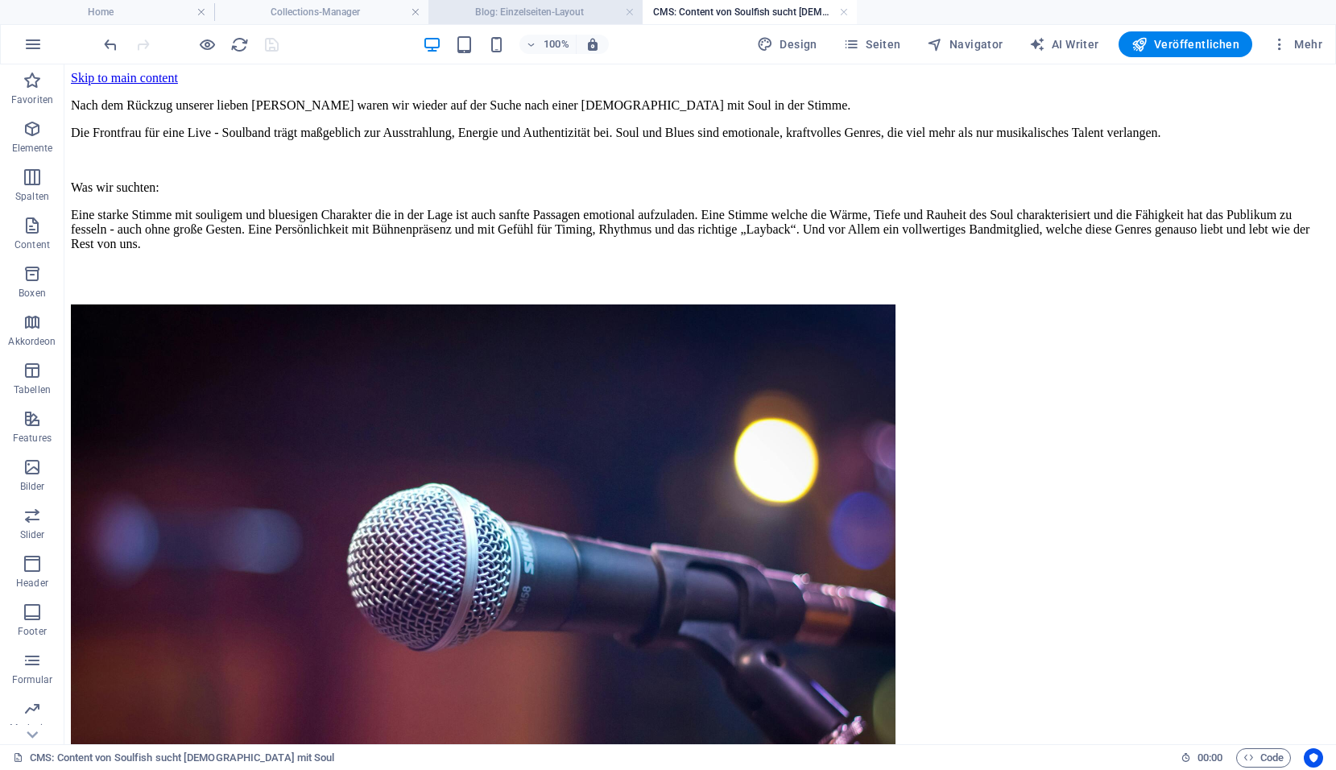
click at [586, 14] on h4 "Blog: Einzelseiten-Layout" at bounding box center [535, 12] width 214 height 18
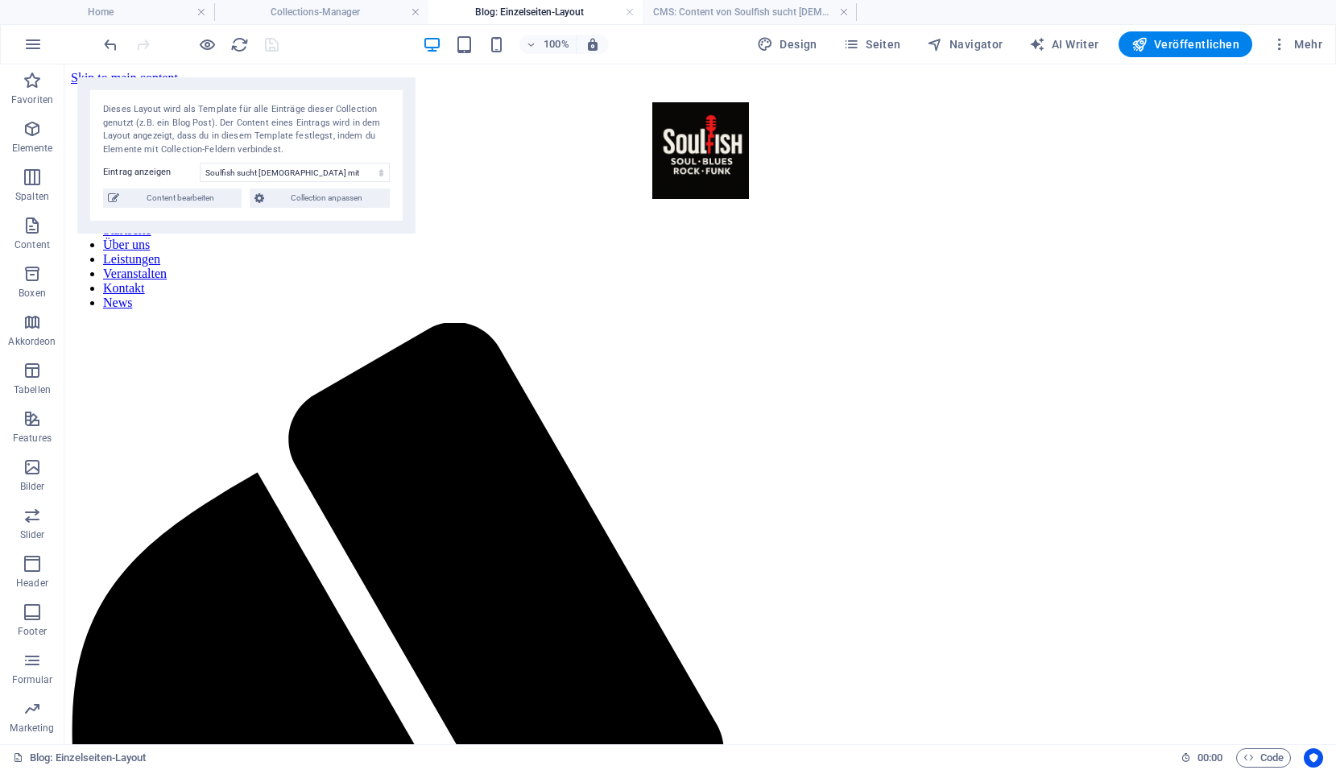
scroll to position [1369, 0]
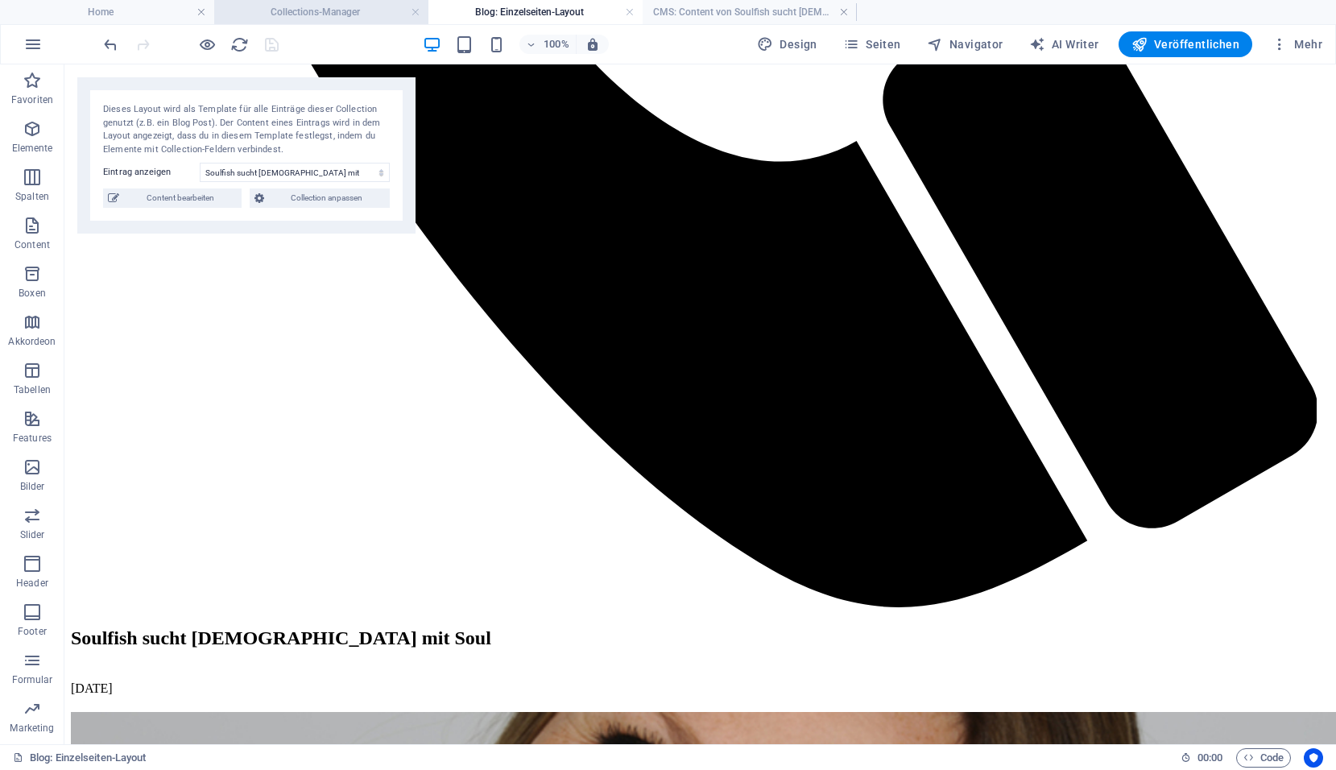
click at [371, 11] on h4 "Collections-Manager" at bounding box center [321, 12] width 214 height 18
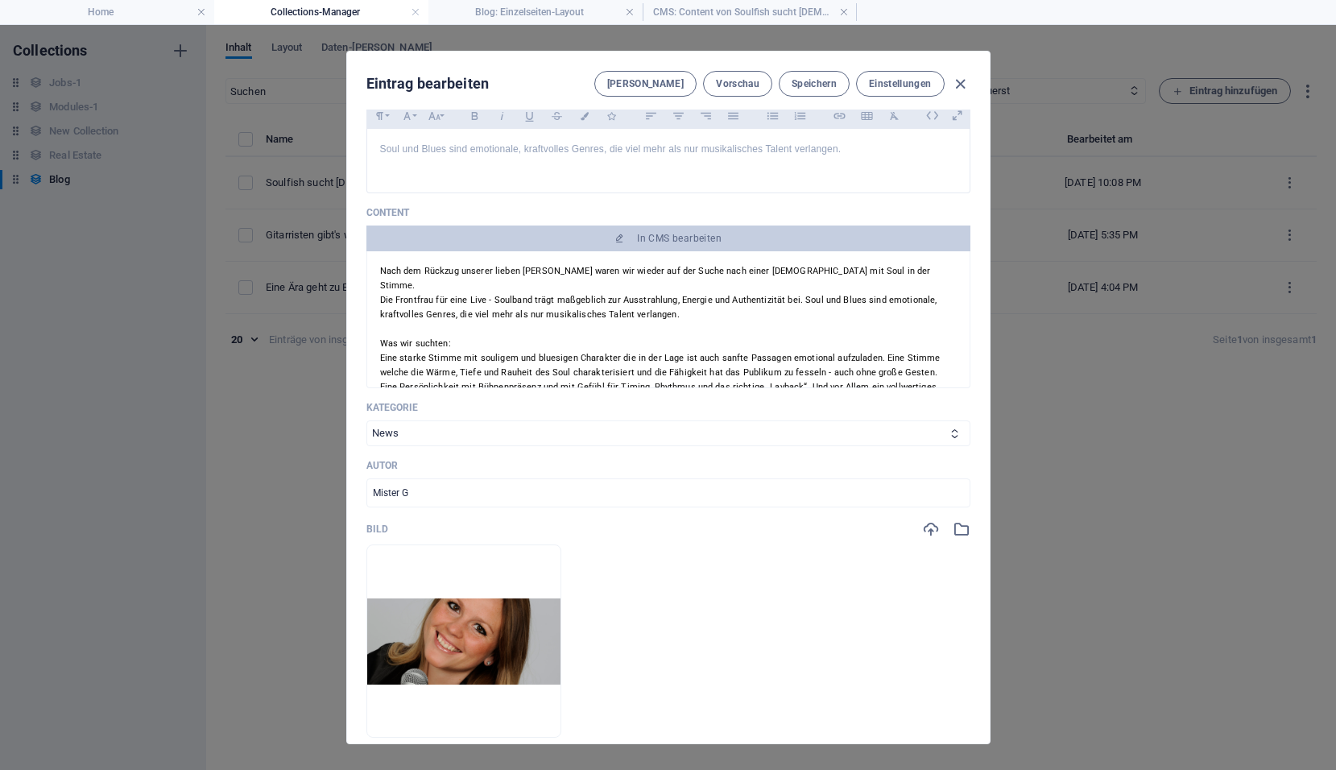
scroll to position [0, 0]
click at [816, 82] on span "Speichern" at bounding box center [813, 83] width 45 height 13
click at [733, 81] on span "Vorschau" at bounding box center [737, 83] width 43 height 13
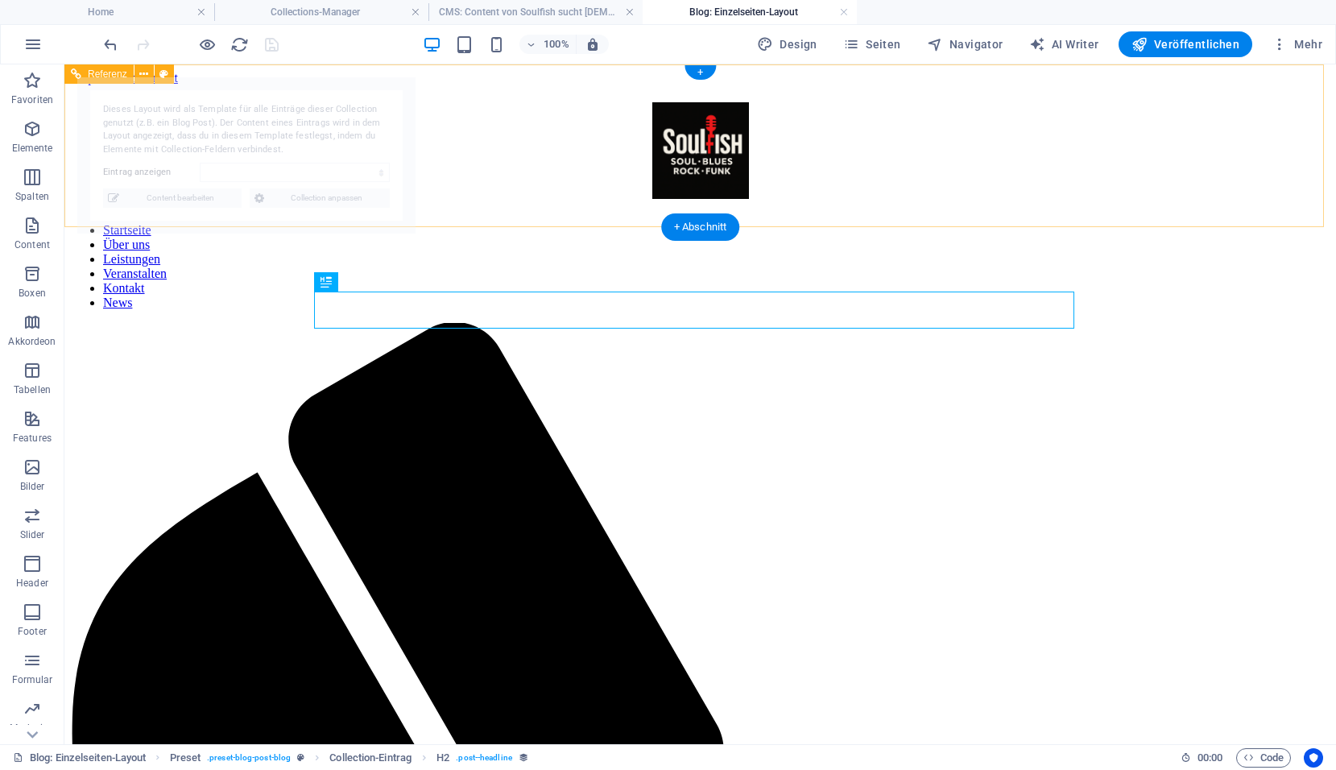
select select "68dd45bd44ea52935a0fd492"
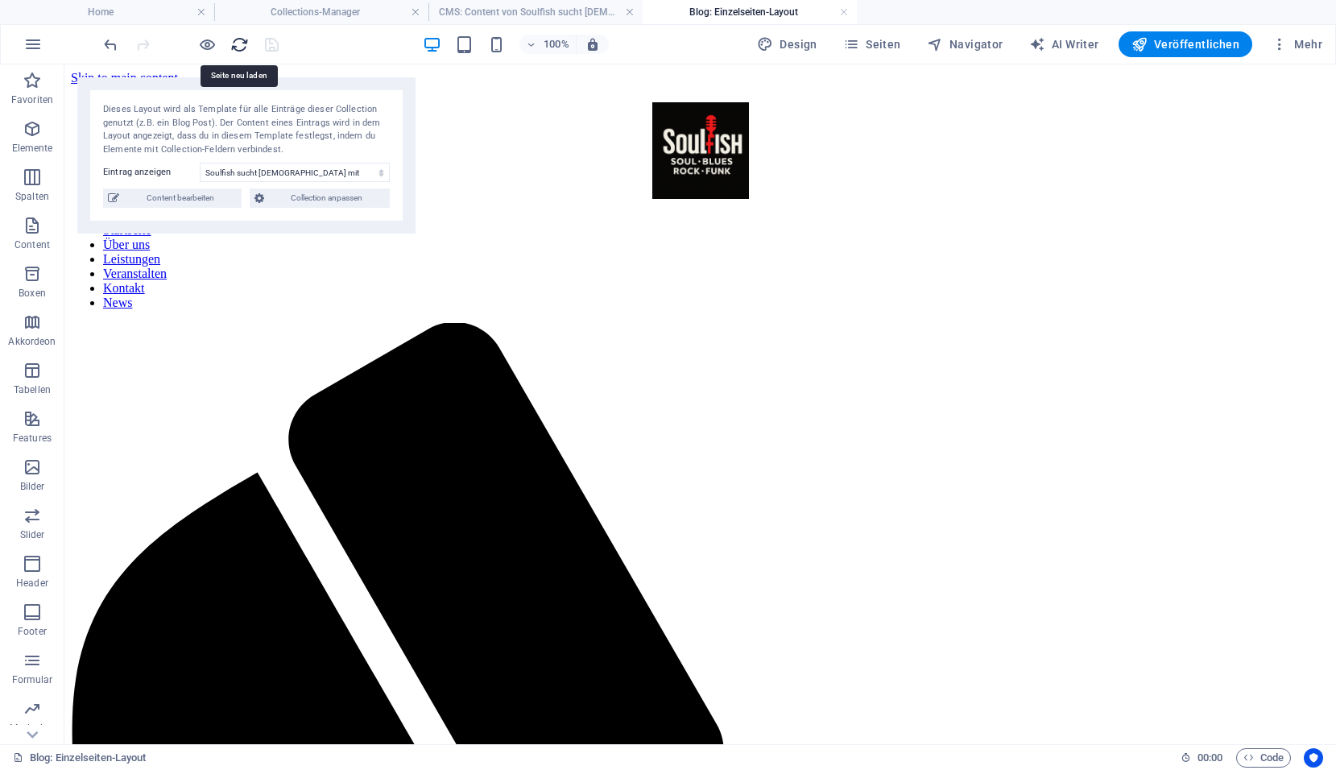
click at [242, 48] on icon "reload" at bounding box center [239, 44] width 19 height 19
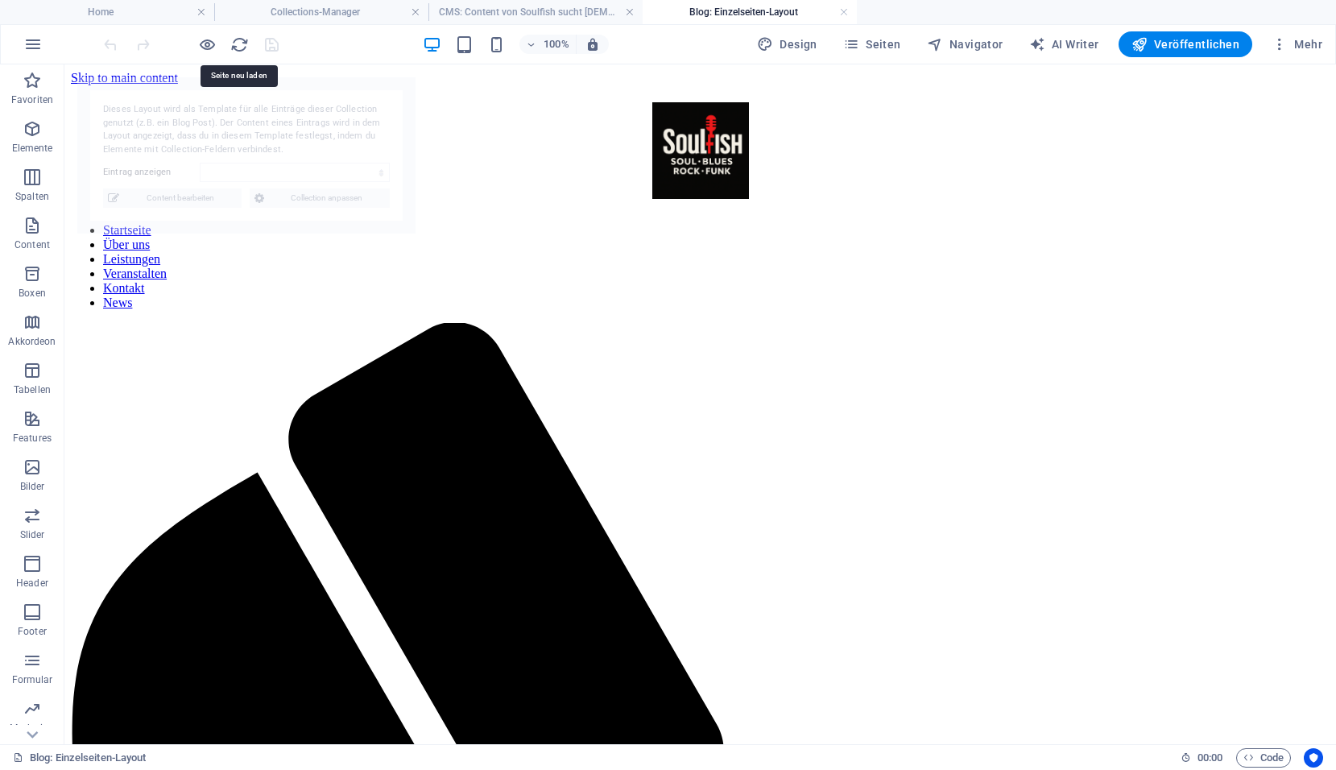
select select "68dd45bd44ea52935a0fd492"
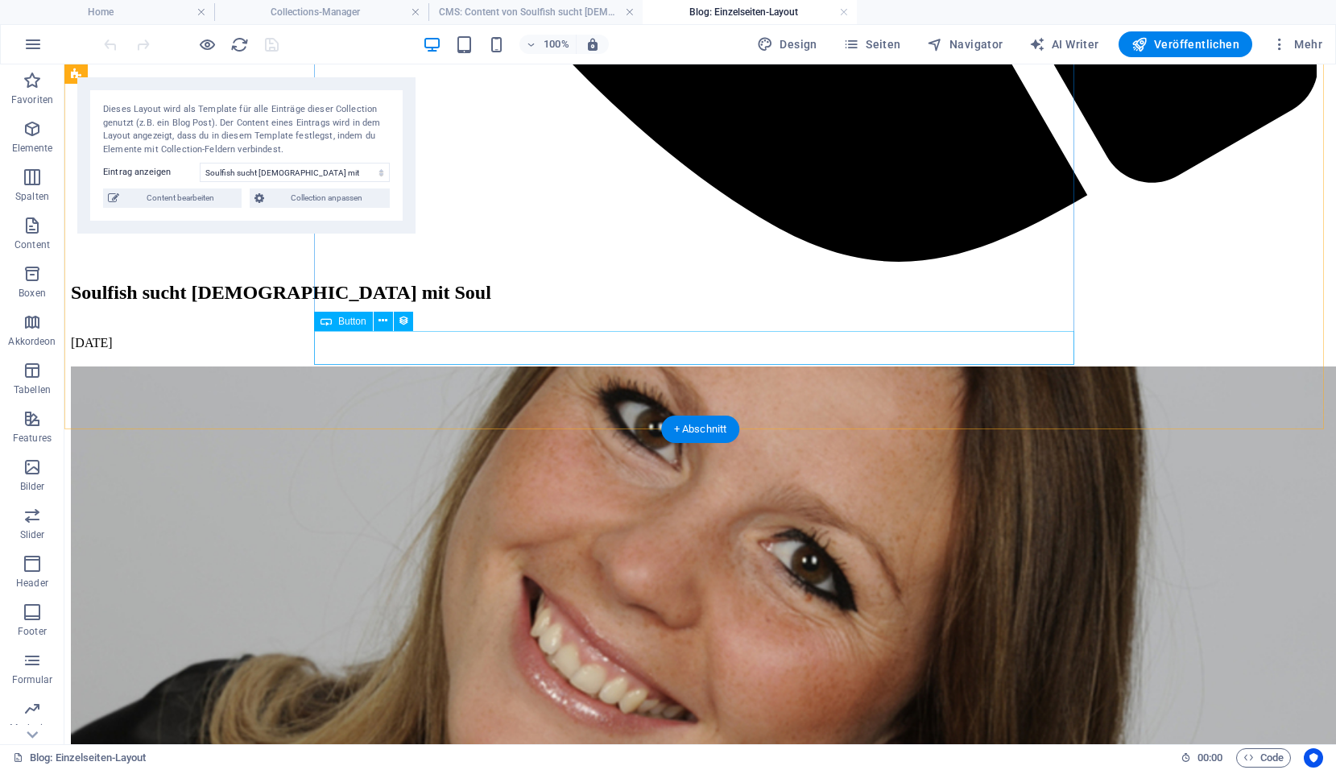
scroll to position [1568, 0]
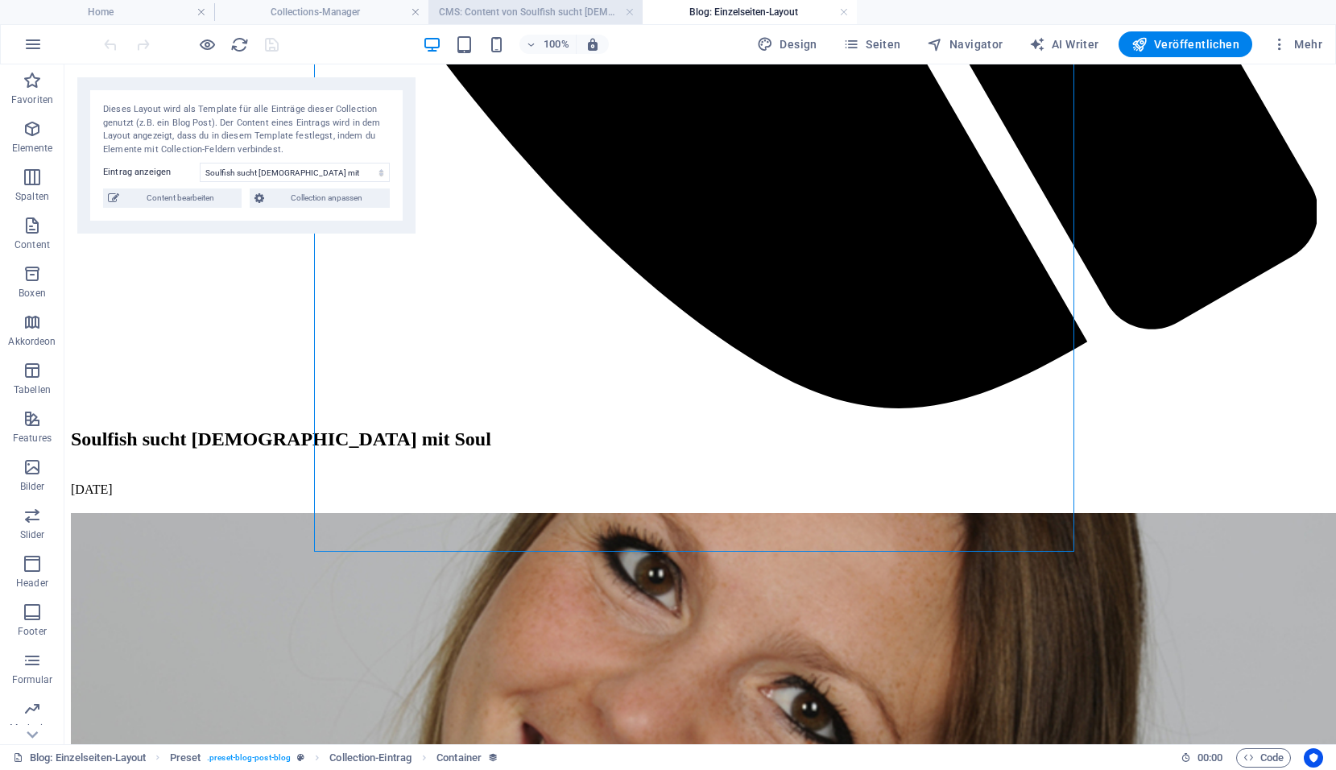
click at [515, 14] on h4 "CMS: Content von Soulfish sucht Lady mit Soul" at bounding box center [535, 12] width 214 height 18
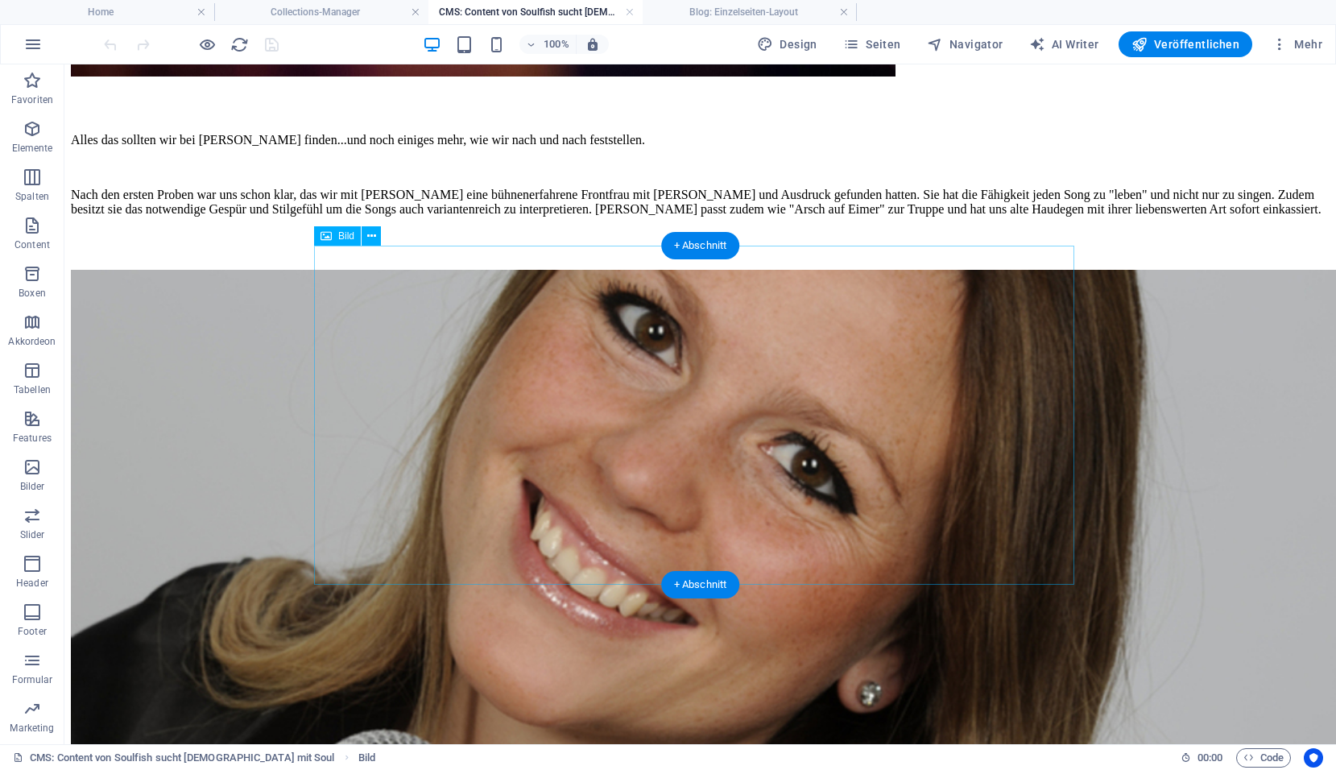
scroll to position [804, 0]
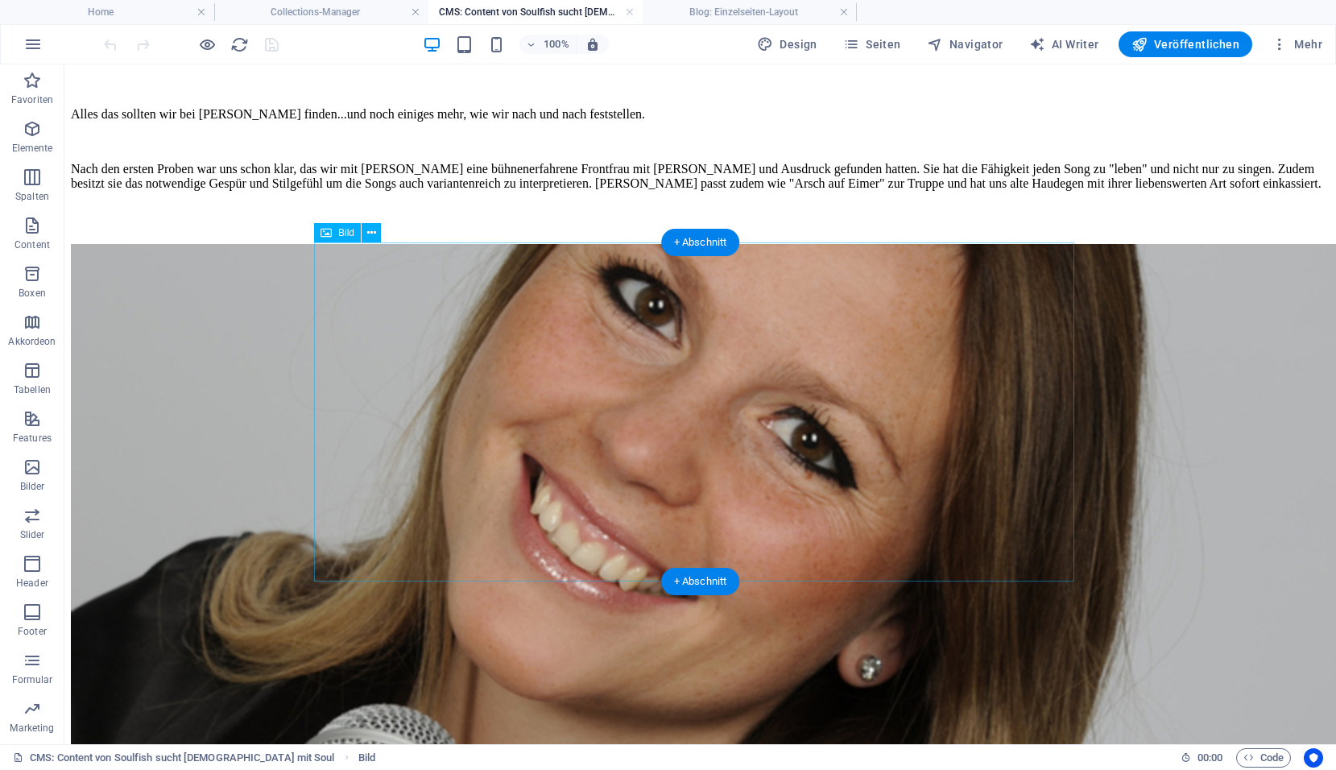
click at [576, 391] on figure at bounding box center [700, 528] width 1258 height 569
click at [367, 235] on icon at bounding box center [371, 233] width 9 height 17
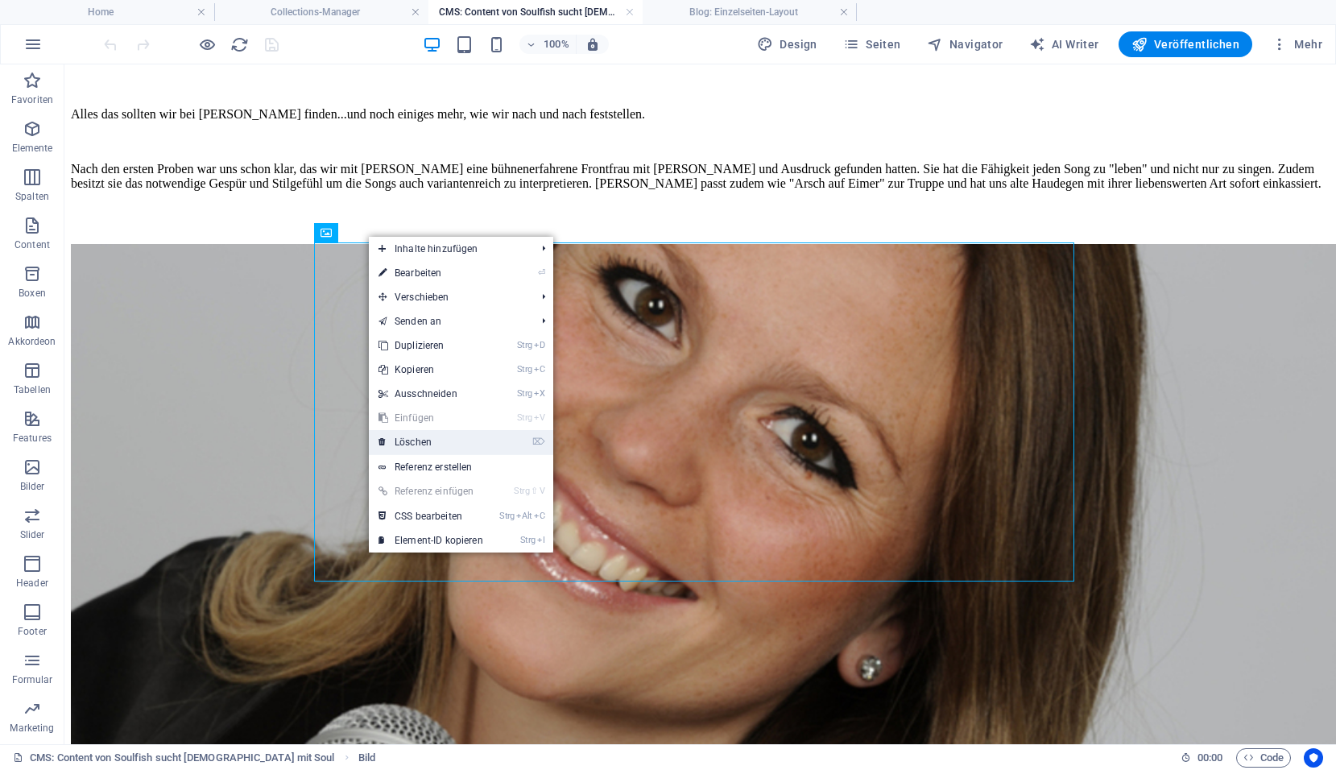
click at [420, 444] on link "⌦ Löschen" at bounding box center [431, 442] width 124 height 24
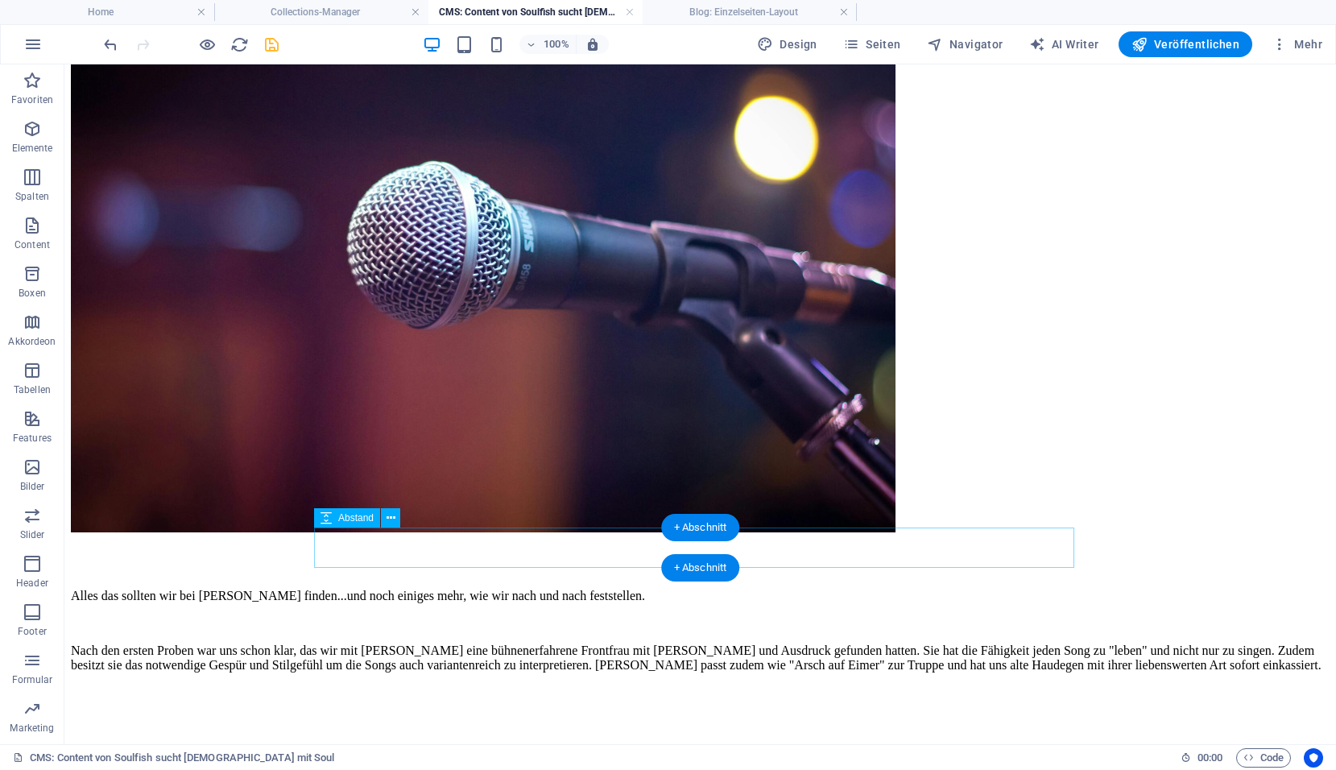
scroll to position [465, 0]
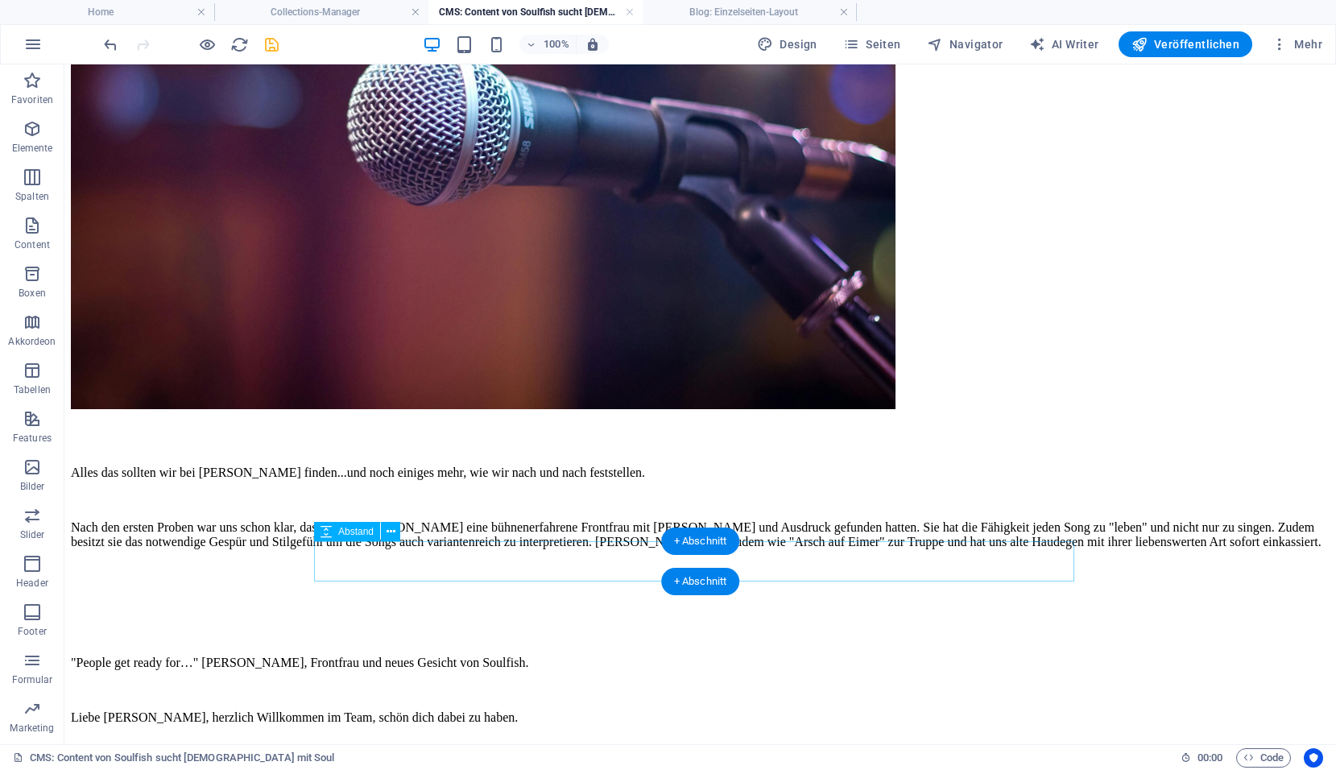
click at [532, 571] on div at bounding box center [700, 582] width 1258 height 40
click at [392, 534] on icon at bounding box center [390, 531] width 9 height 17
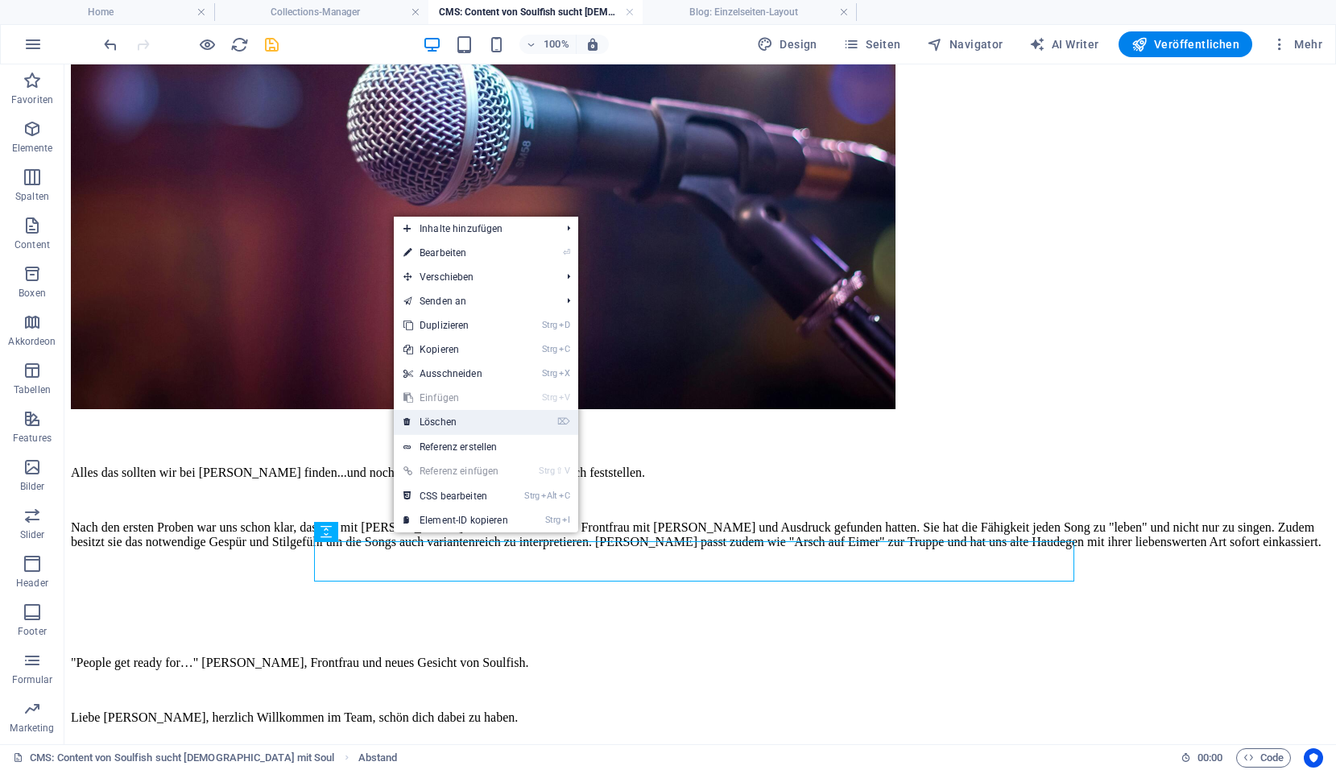
click at [448, 421] on link "⌦ Löschen" at bounding box center [456, 422] width 124 height 24
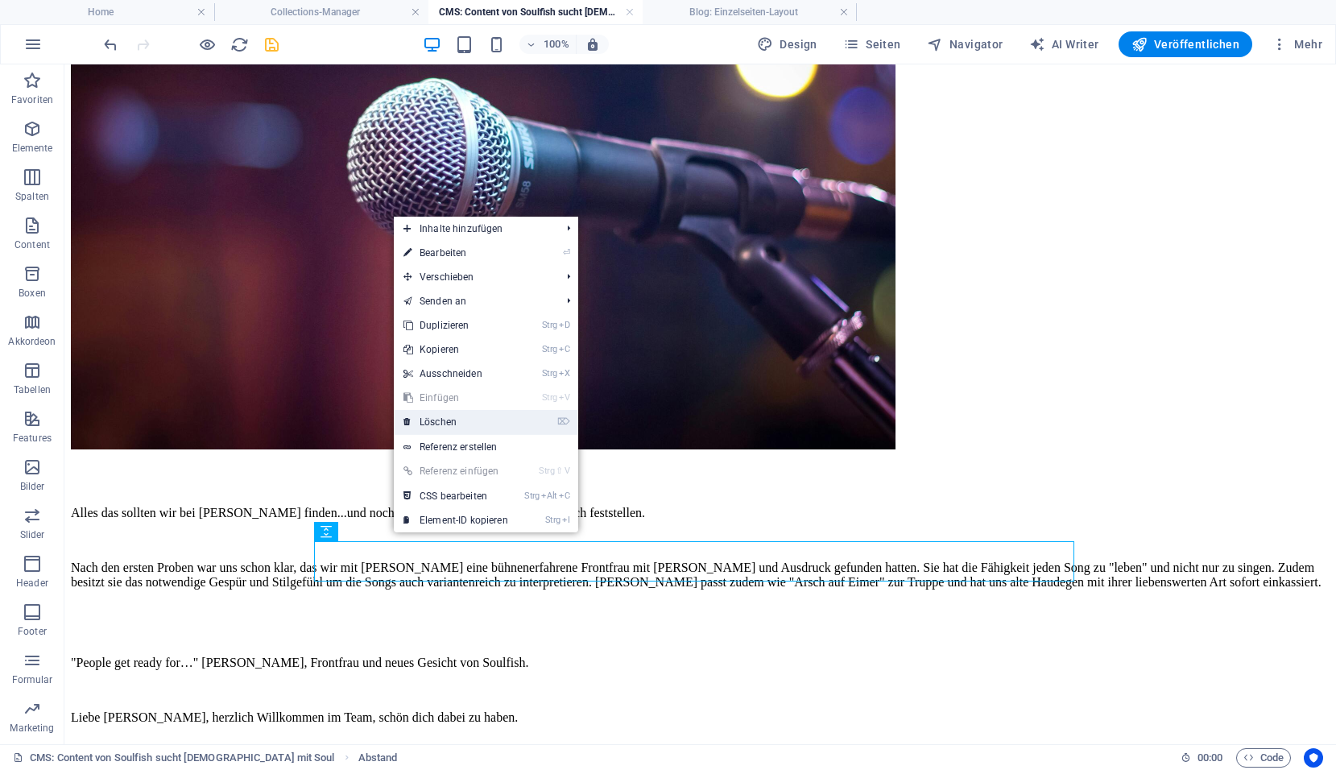
scroll to position [424, 0]
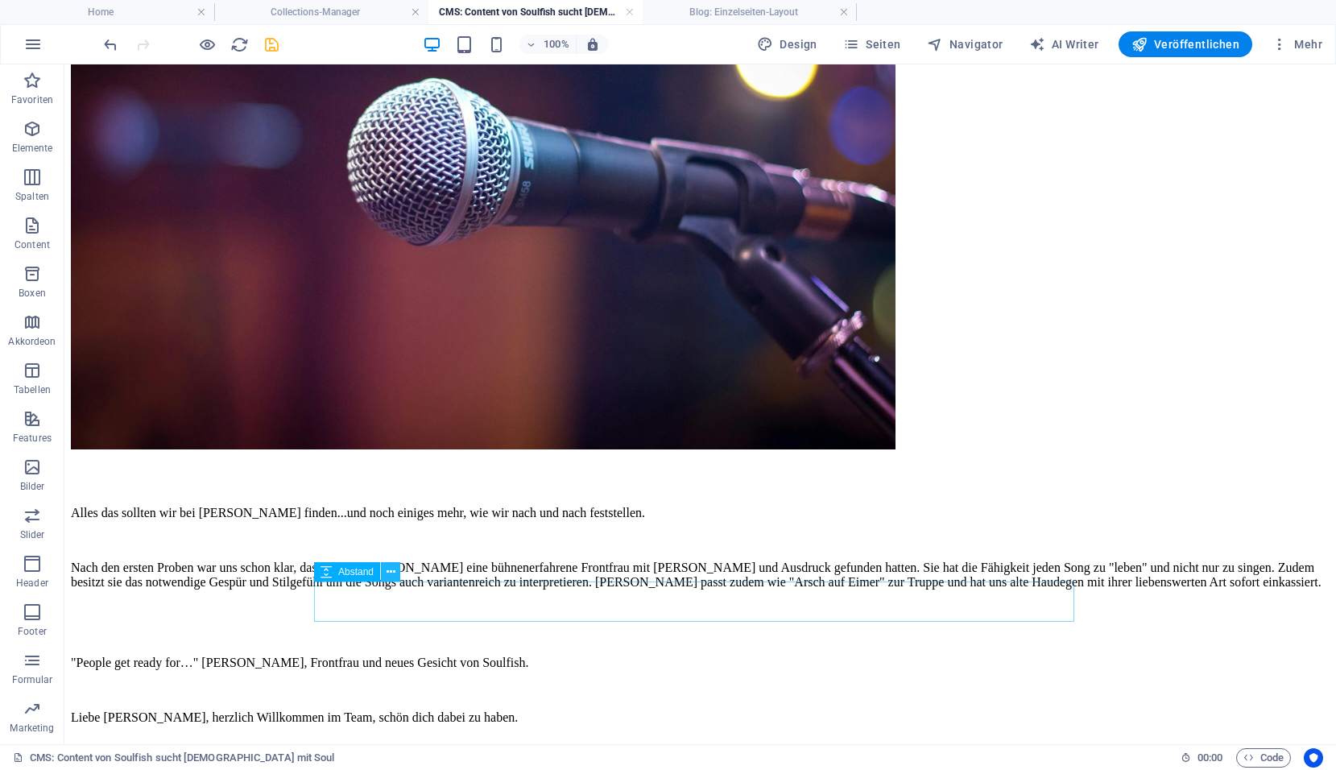
click at [395, 570] on button at bounding box center [390, 571] width 19 height 19
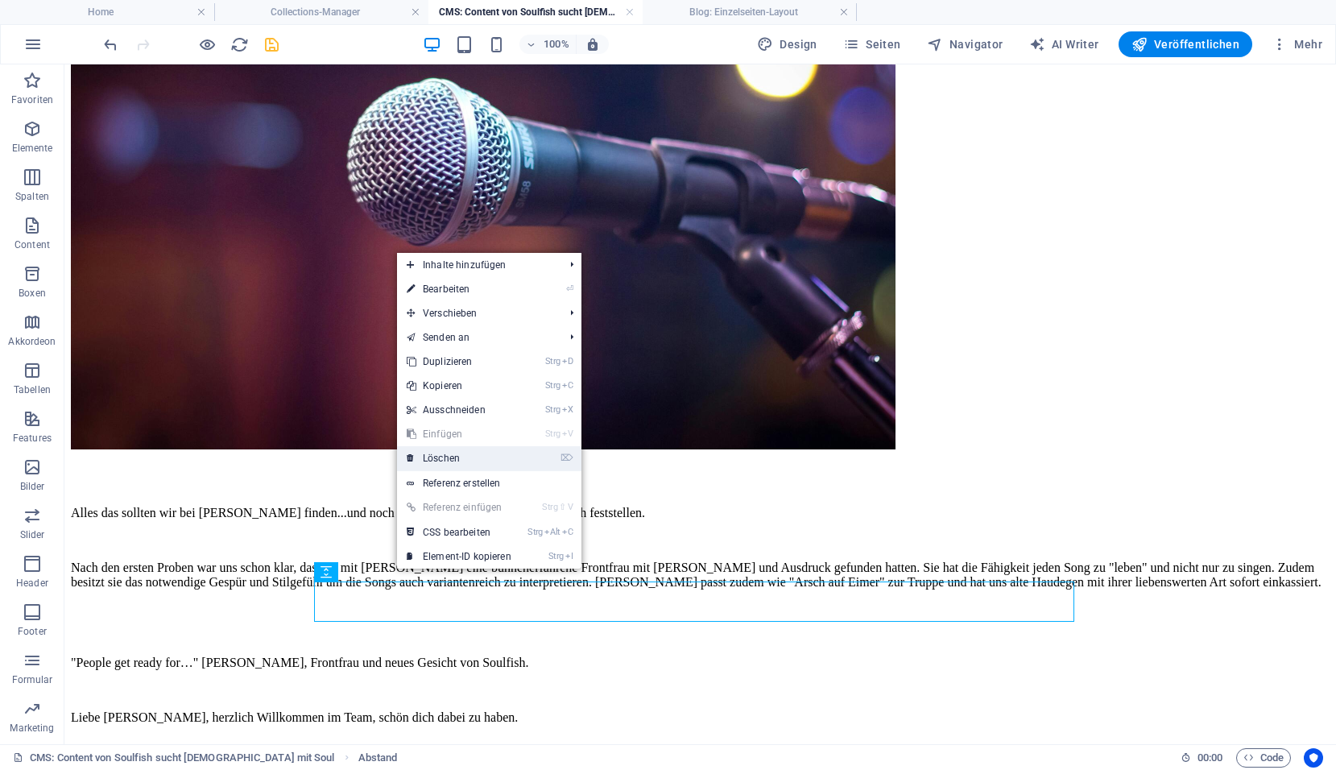
click at [447, 453] on link "⌦ Löschen" at bounding box center [459, 458] width 124 height 24
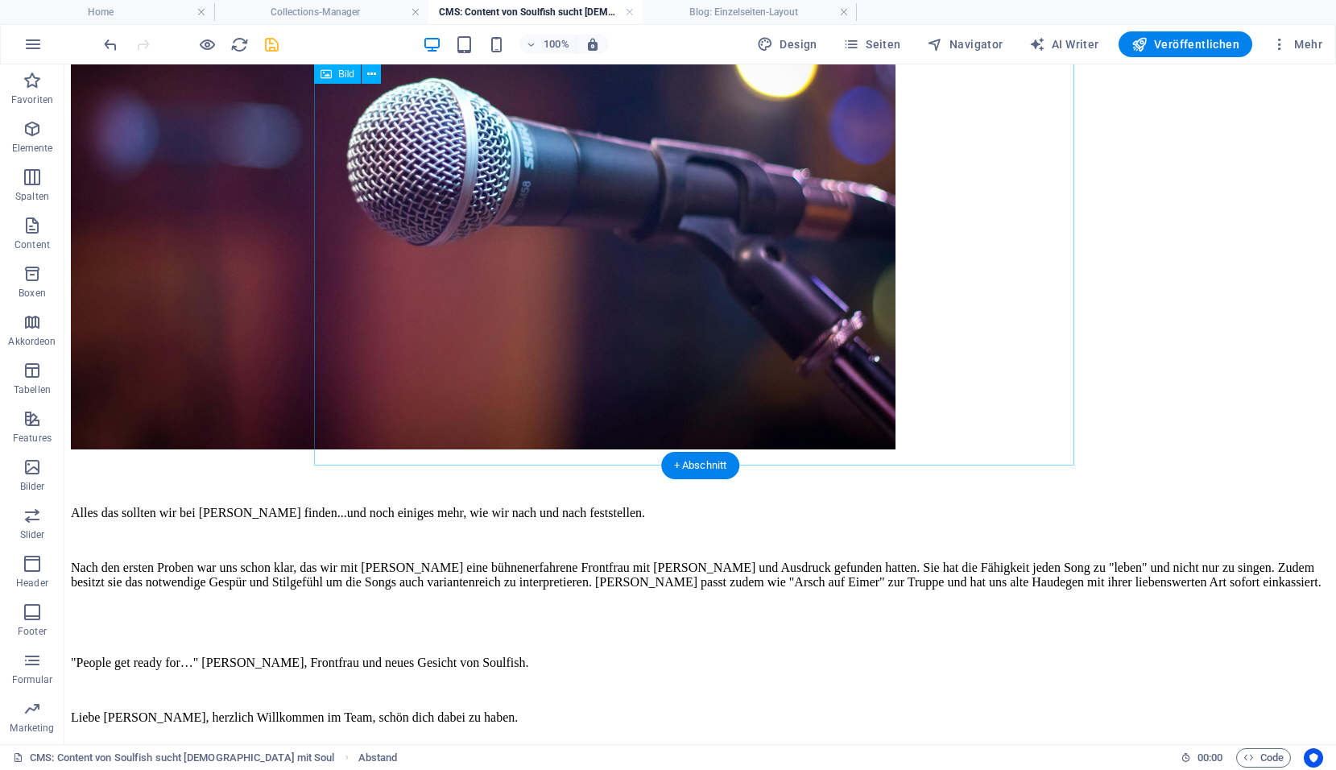
scroll to position [384, 0]
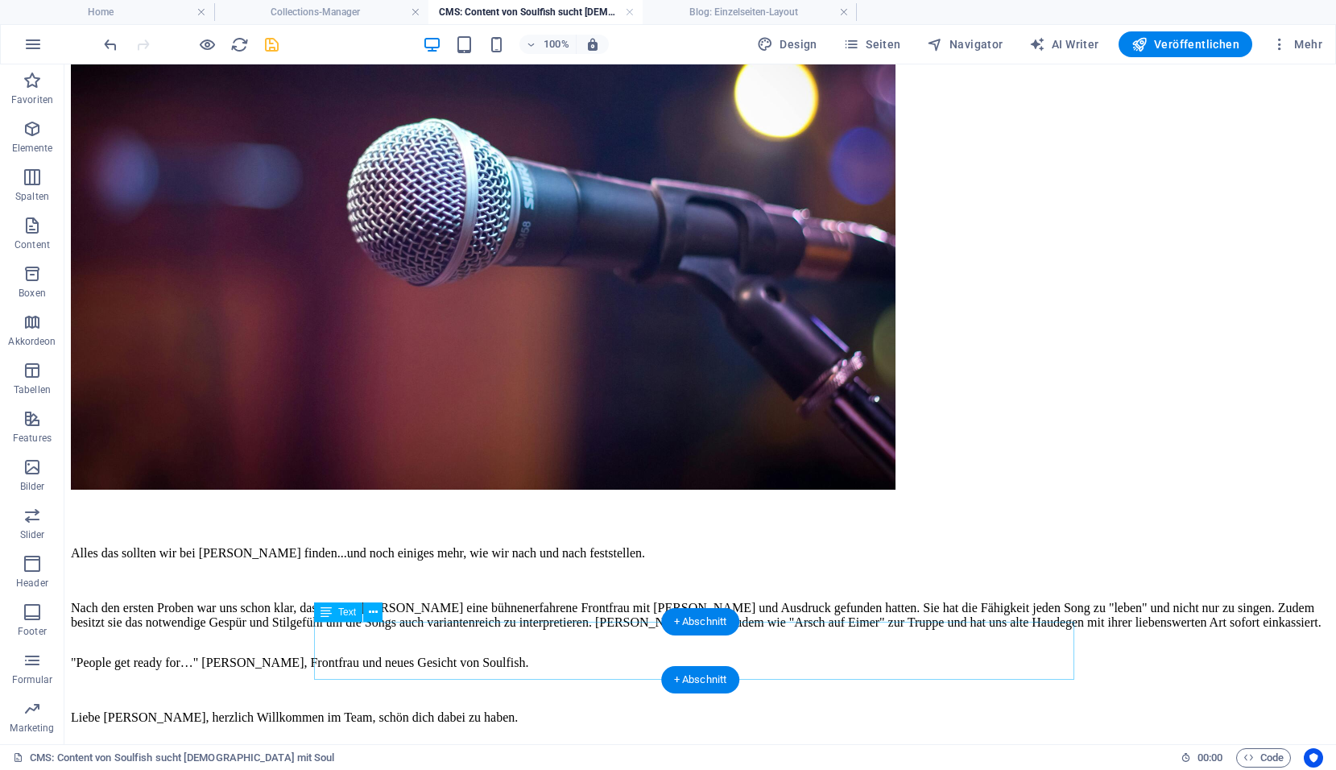
click at [539, 655] on div ""People get ready for…" Veronika, Frontfrau und neues Gesicht von Soulfish. Lie…" at bounding box center [700, 689] width 1258 height 95
drag, startPoint x: 539, startPoint y: 655, endPoint x: 257, endPoint y: 655, distance: 282.6
click at [540, 655] on div ""People get ready for…" Veronika, Frontfrau und neues Gesicht von Soulfish. Lie…" at bounding box center [700, 689] width 1258 height 95
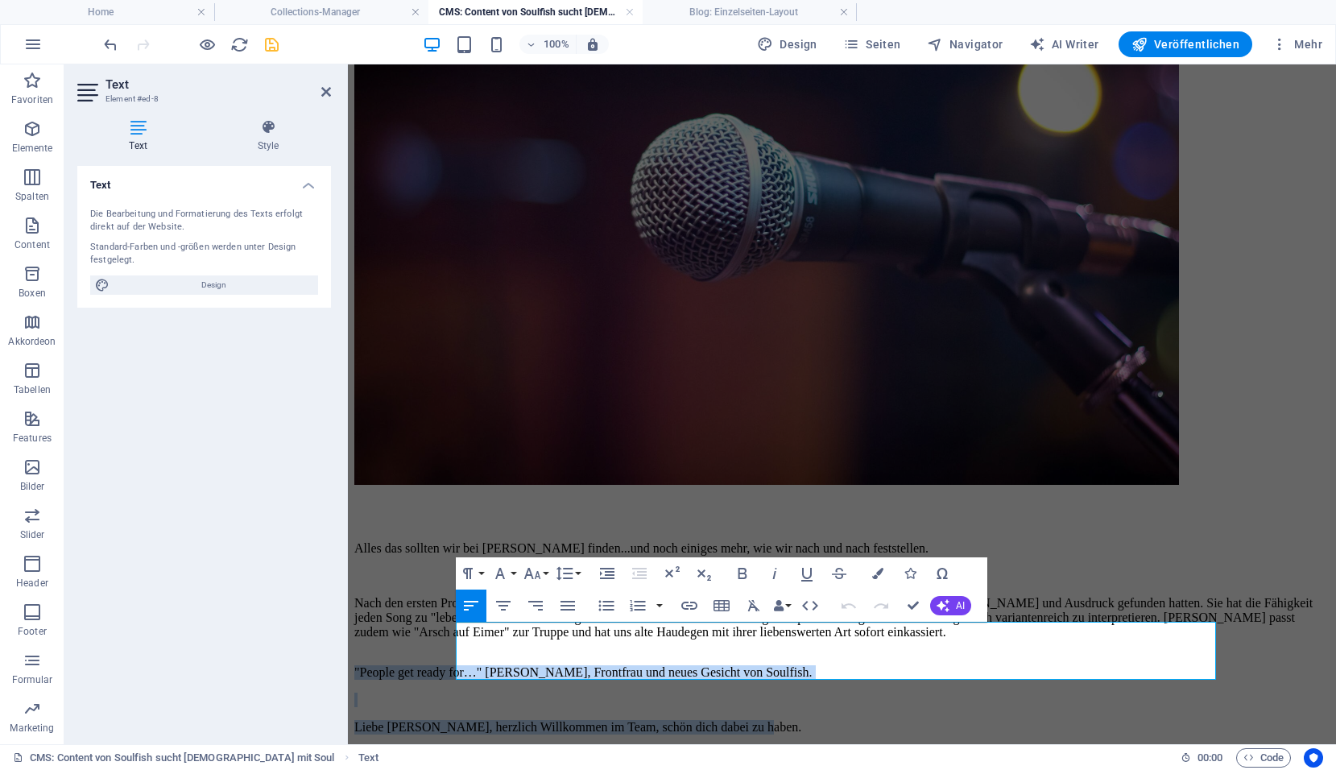
drag, startPoint x: 882, startPoint y: 664, endPoint x: 455, endPoint y: 626, distance: 429.2
click at [455, 626] on div "Nach dem Rückzug unserer lieben Doris waren wir wieder auf der Suche nach einer…" at bounding box center [841, 224] width 975 height 1046
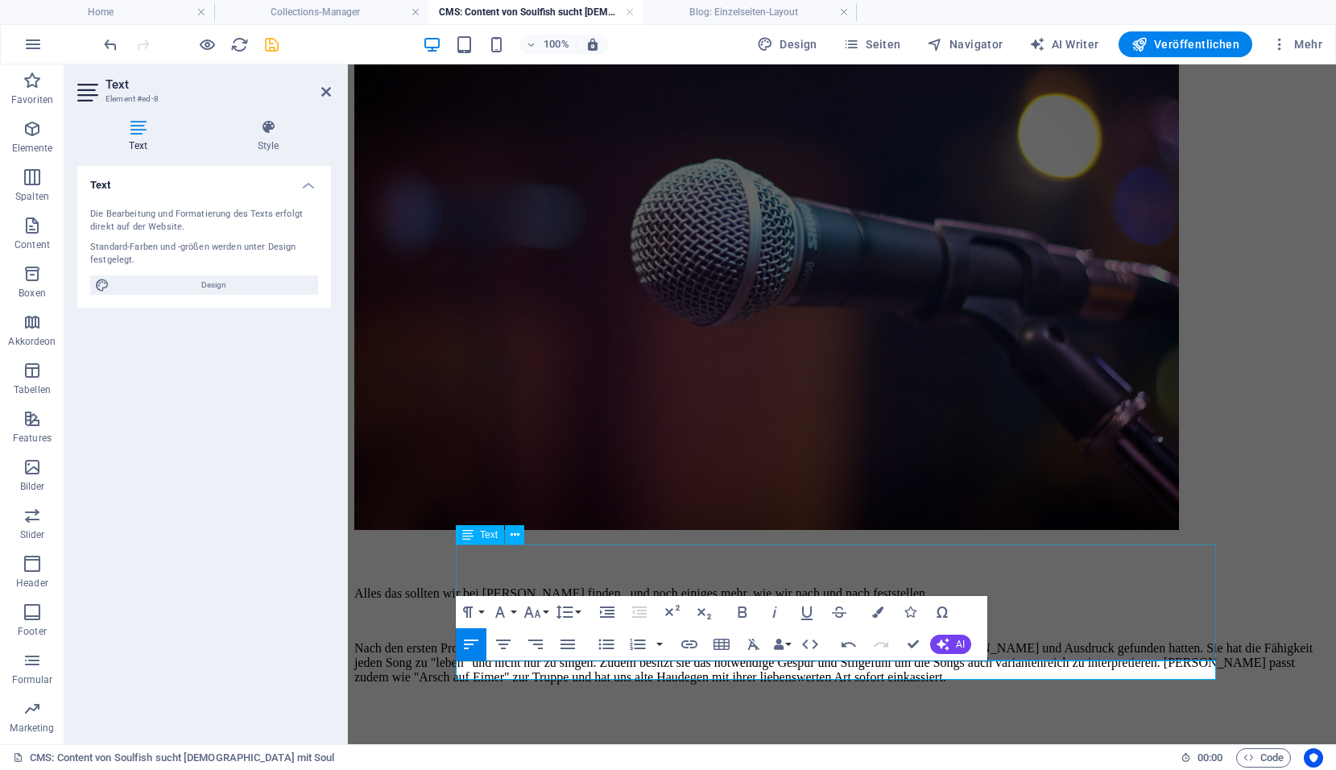
click at [1034, 597] on div "Alles das sollten wir bei Veronika Ullrich finden...und noch einiges mehr, wie …" at bounding box center [841, 635] width 975 height 124
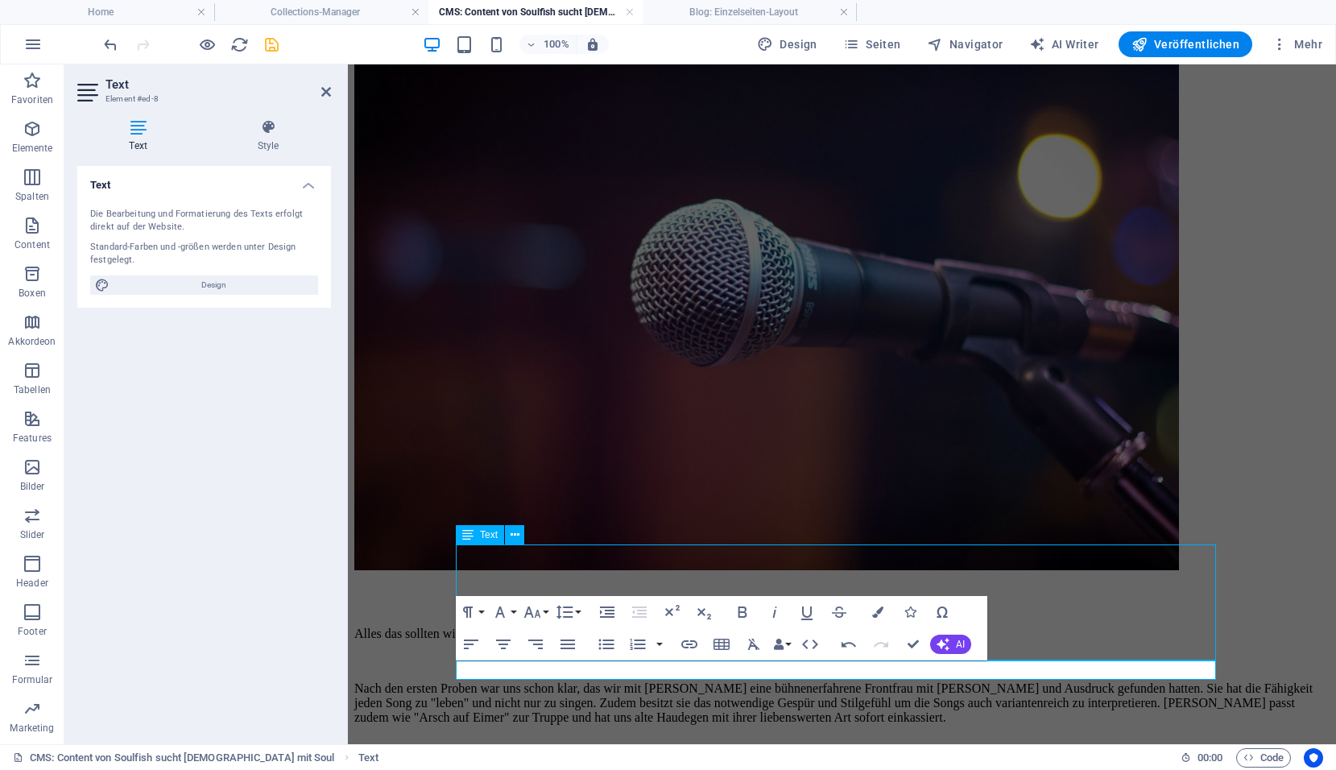
scroll to position [326, 0]
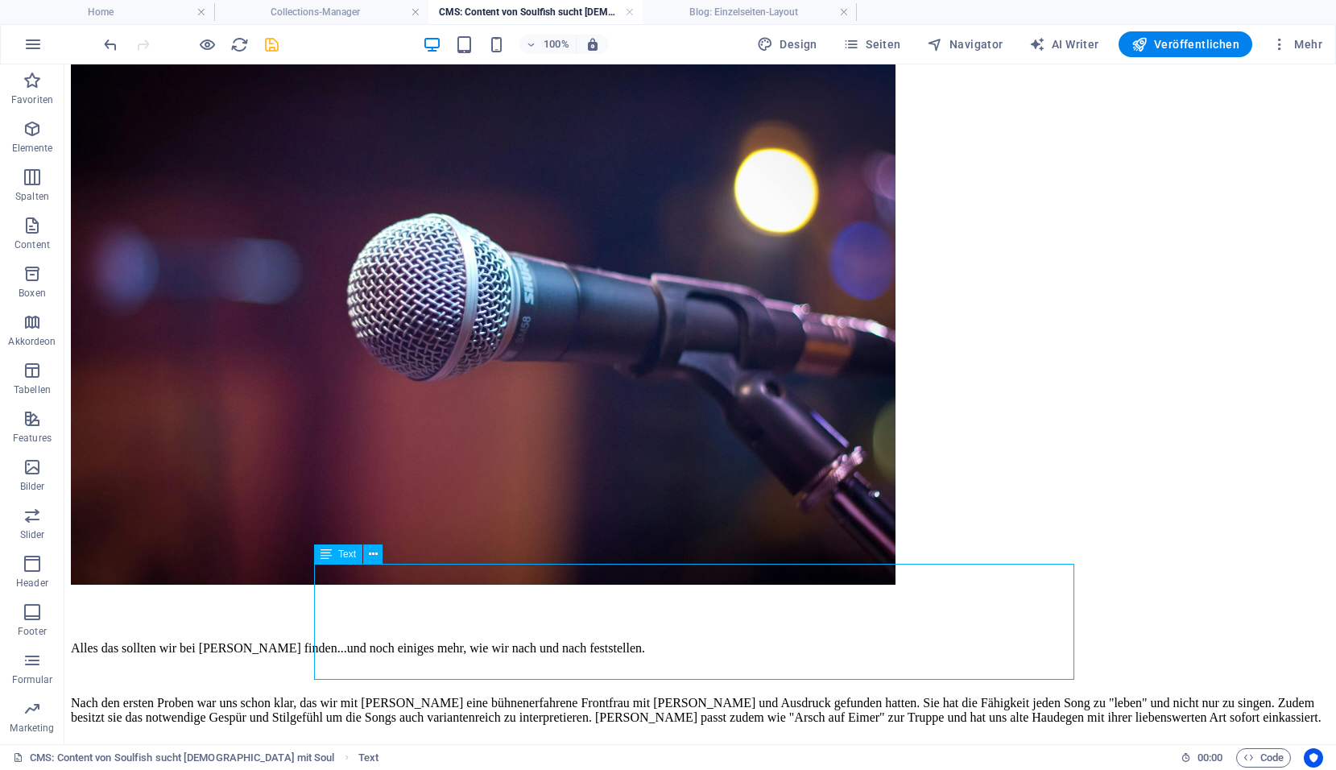
click at [677, 667] on div "Alles das sollten wir bei Veronika Ullrich finden...und noch einiges mehr, wie …" at bounding box center [700, 682] width 1258 height 109
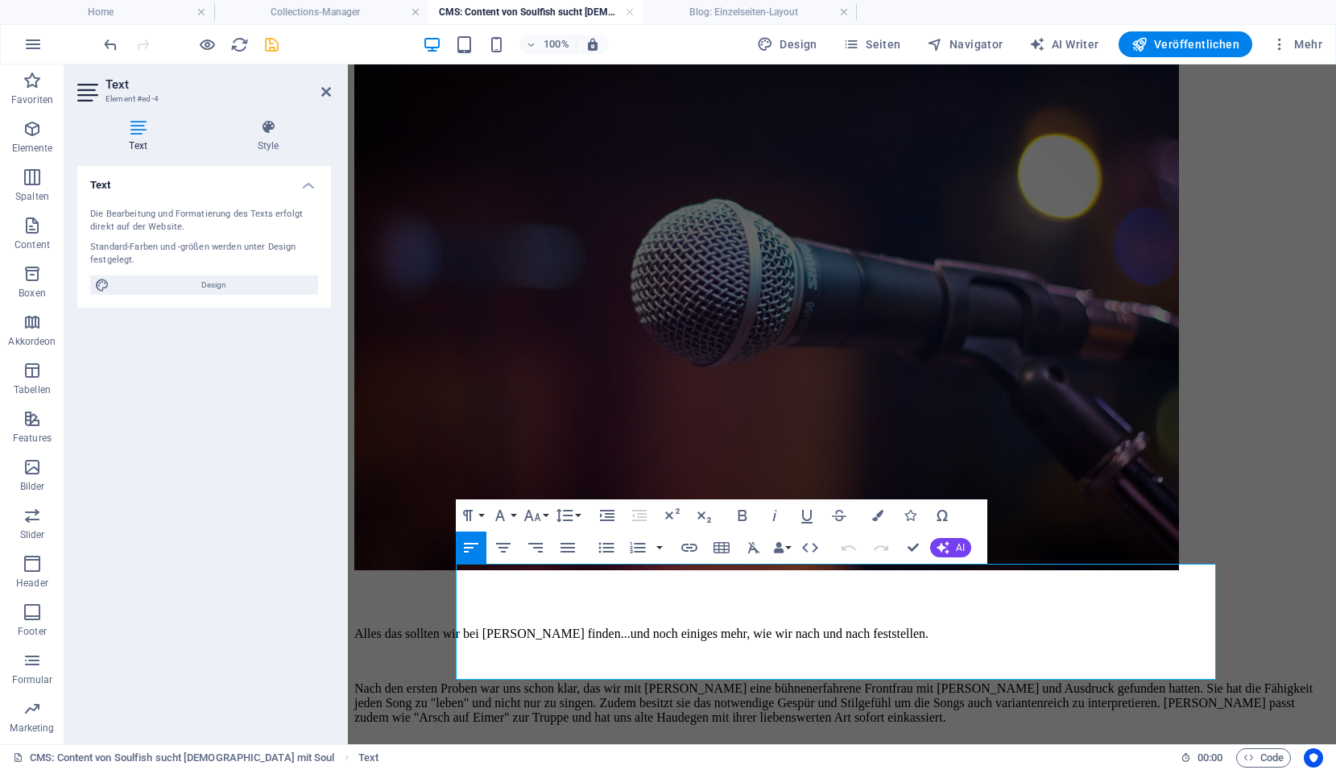
click at [822, 681] on p "Nach den ersten Proben war uns schon klar, das wir mit Veronika eine bühnenerfa…" at bounding box center [841, 702] width 975 height 43
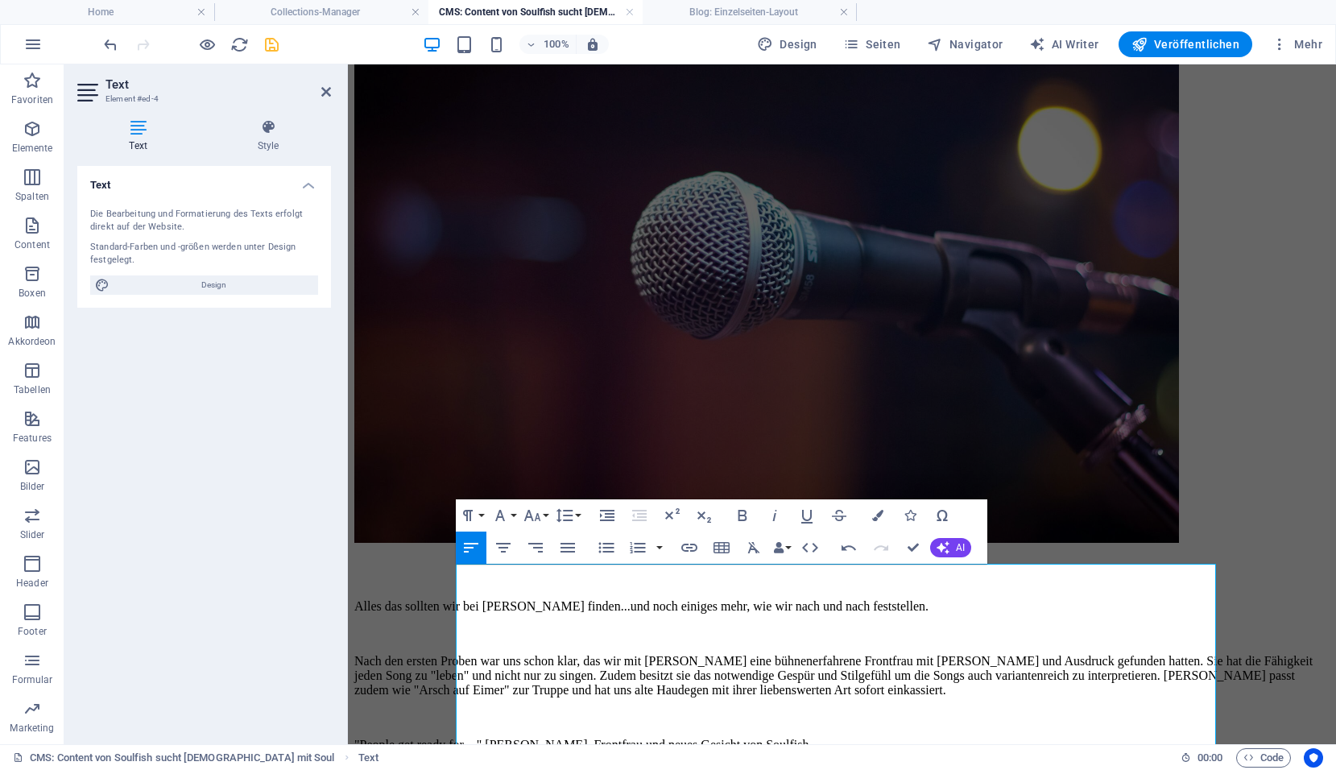
scroll to position [403, 0]
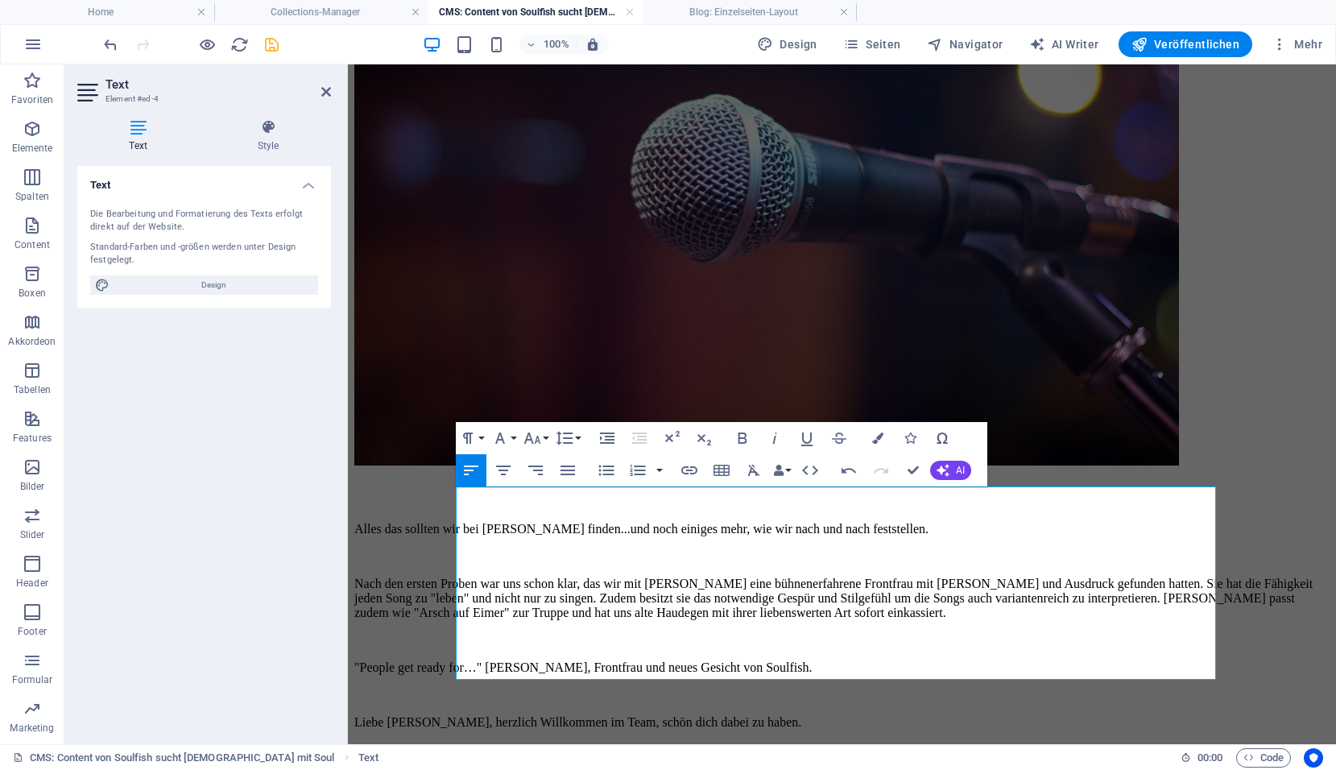
click at [638, 703] on div "Nach dem Rückzug unserer lieben Doris waren wir wieder auf der Suche nach einer…" at bounding box center [841, 212] width 975 height 1060
click at [639, 700] on div "Nach dem Rückzug unserer lieben Doris waren wir wieder auf der Suche nach einer…" at bounding box center [841, 212] width 975 height 1060
click at [1105, 474] on div at bounding box center [841, 489] width 975 height 40
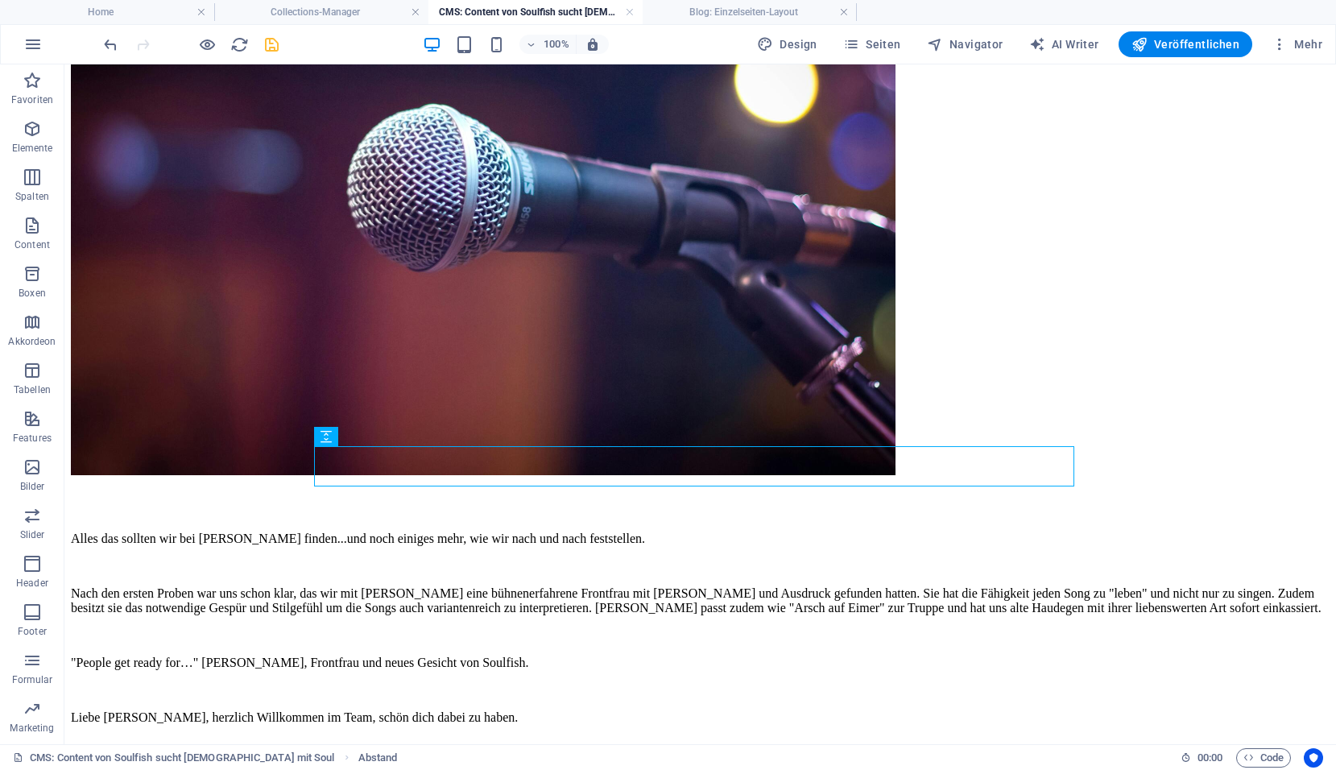
click at [762, 699] on div "Nach dem Rückzug unserer lieben Doris waren wir wieder auf der Suche nach einer…" at bounding box center [700, 221] width 1258 height 1031
click at [524, 725] on div "Nach dem Rückzug unserer lieben Doris waren wir wieder auf der Suche nach einer…" at bounding box center [700, 221] width 1258 height 1031
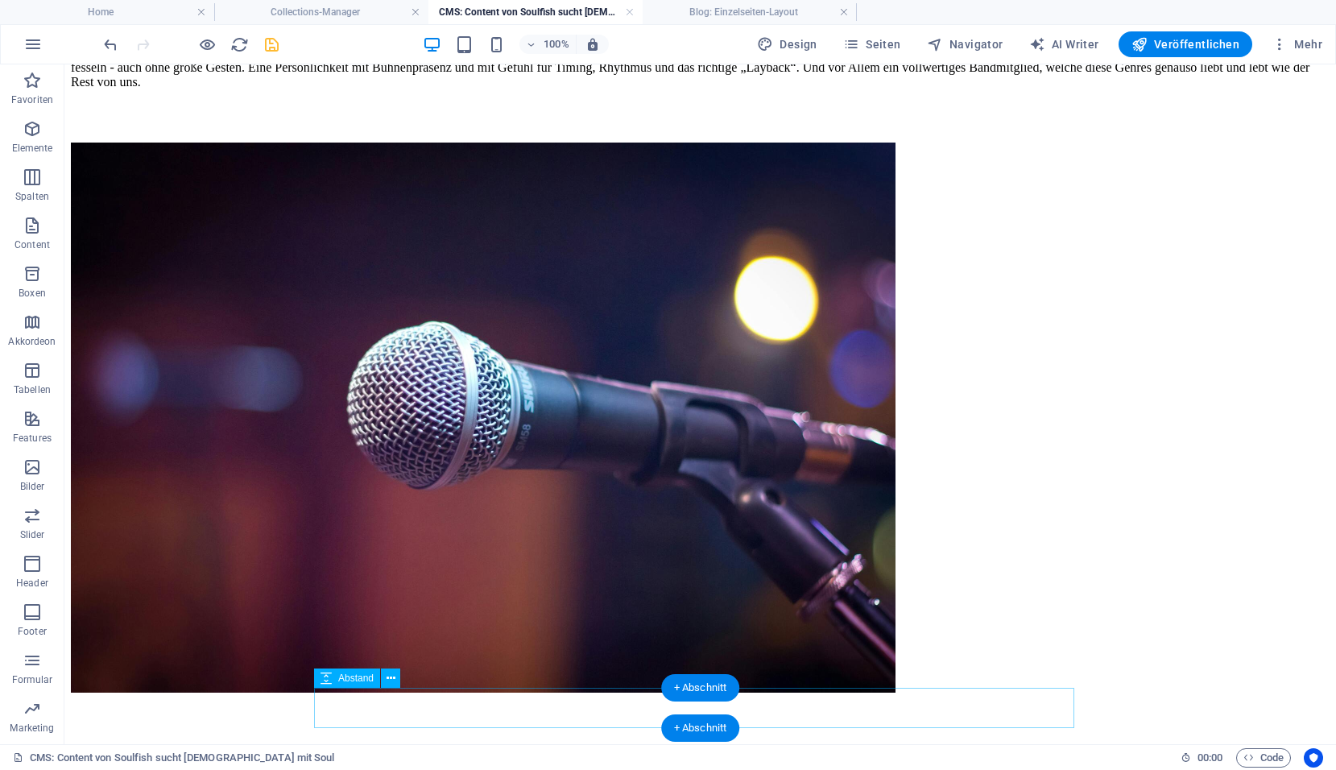
scroll to position [0, 0]
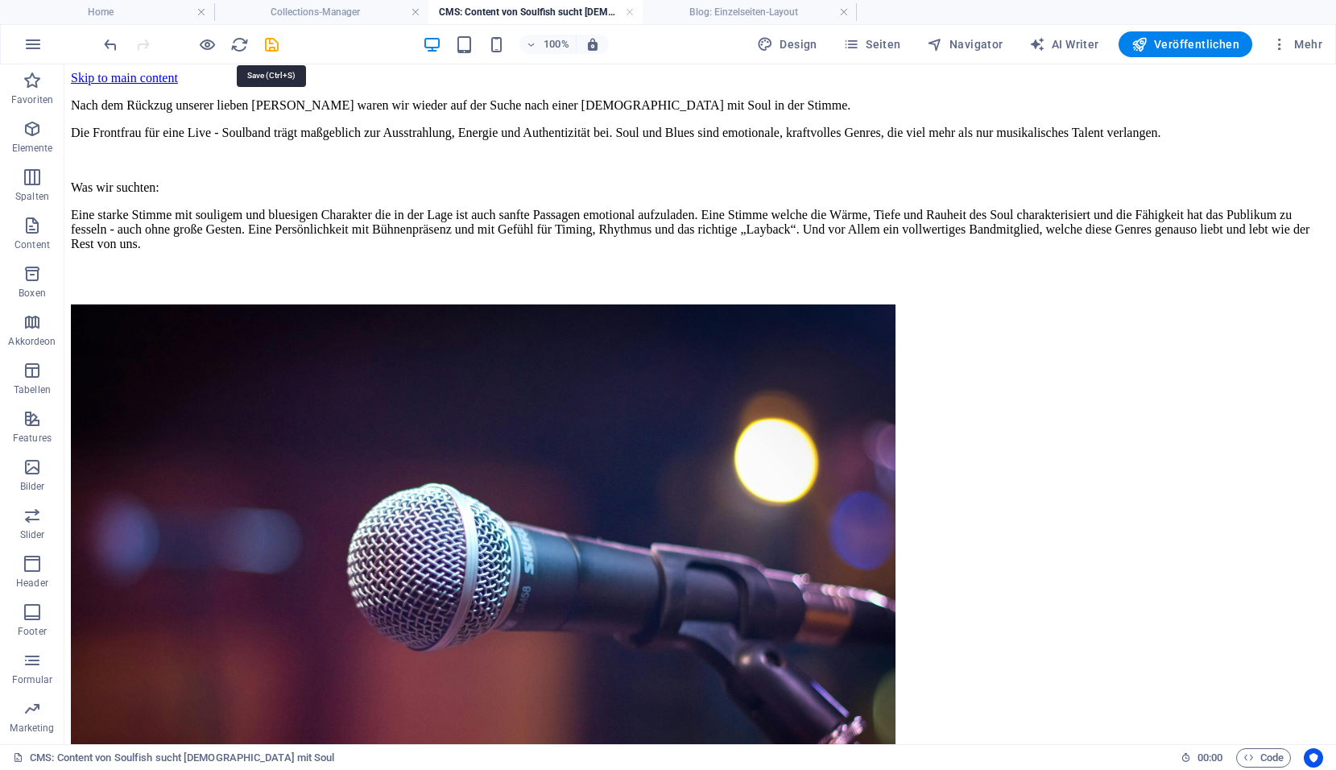
click at [268, 52] on icon "save" at bounding box center [271, 44] width 19 height 19
click at [237, 49] on icon "reload" at bounding box center [239, 44] width 19 height 19
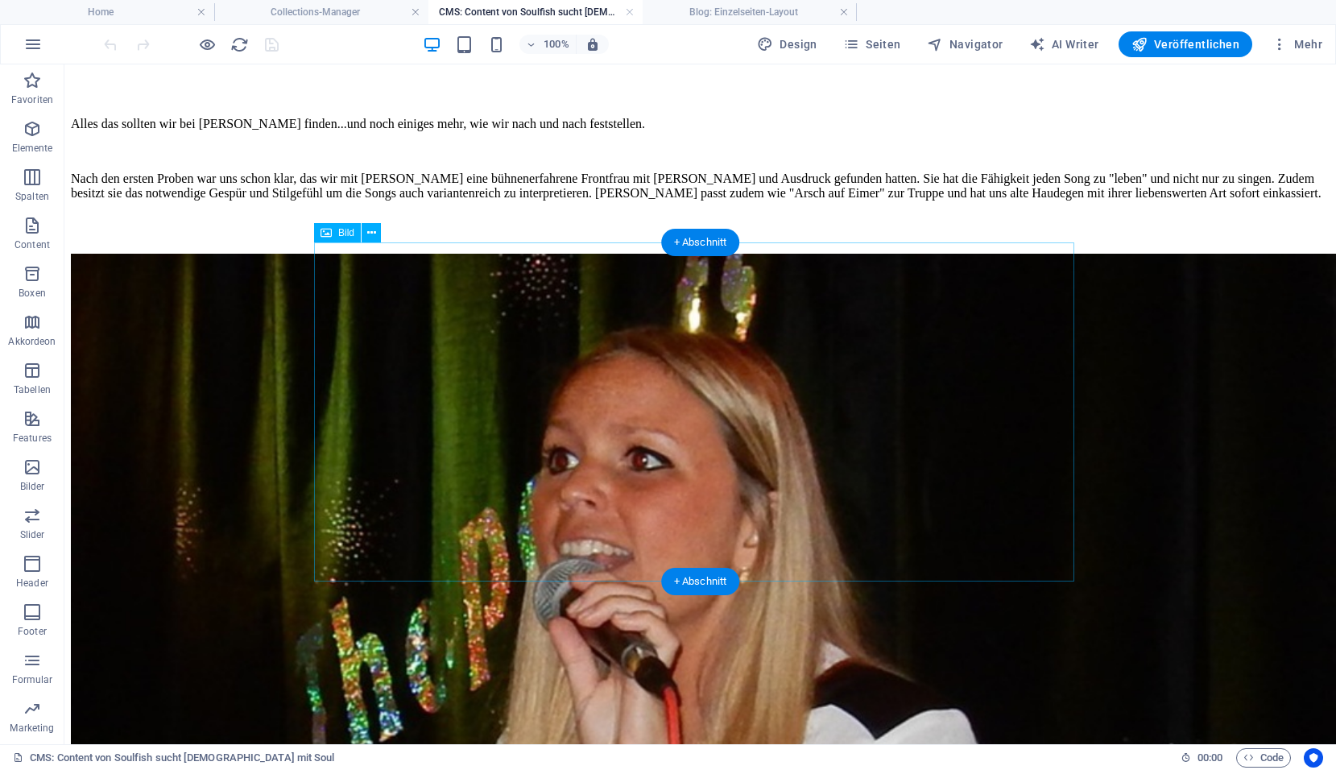
scroll to position [804, 0]
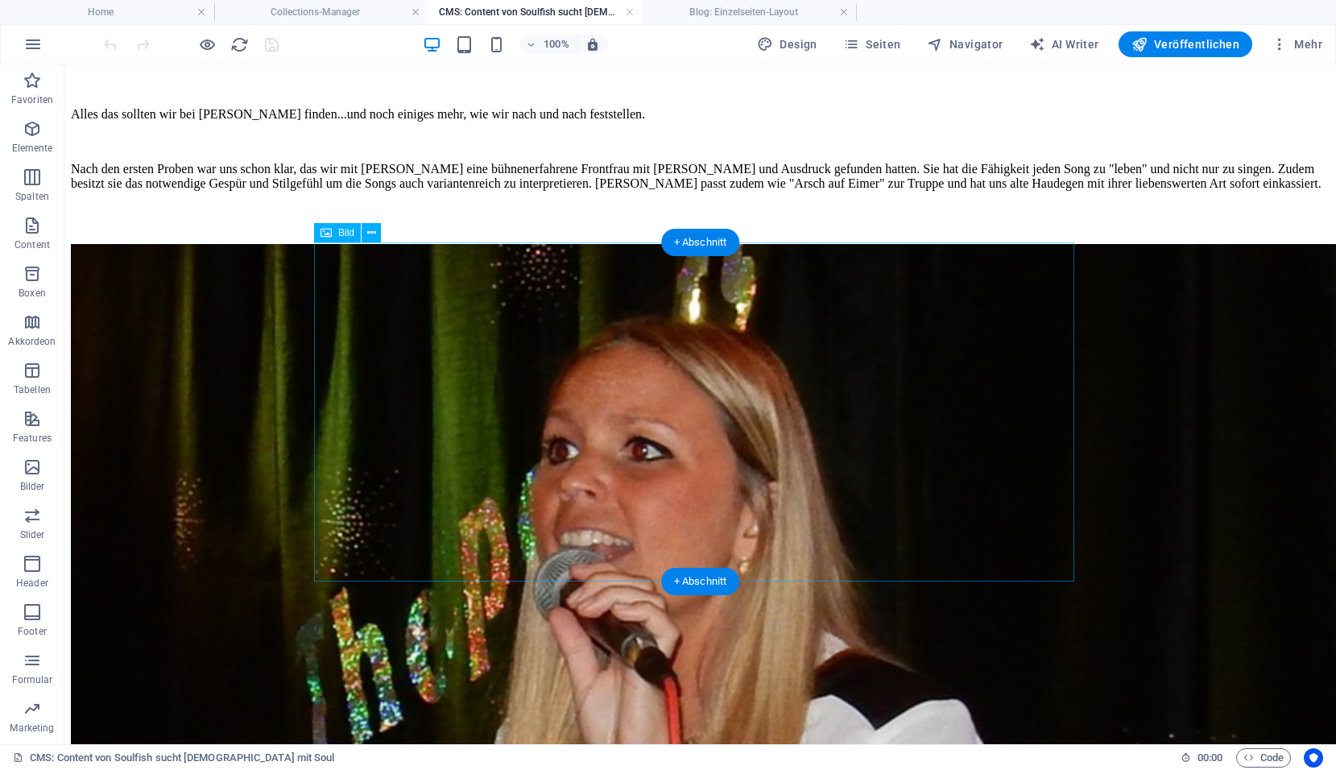
click at [622, 353] on figure at bounding box center [700, 528] width 1258 height 569
click at [233, 41] on icon "reload" at bounding box center [239, 44] width 19 height 19
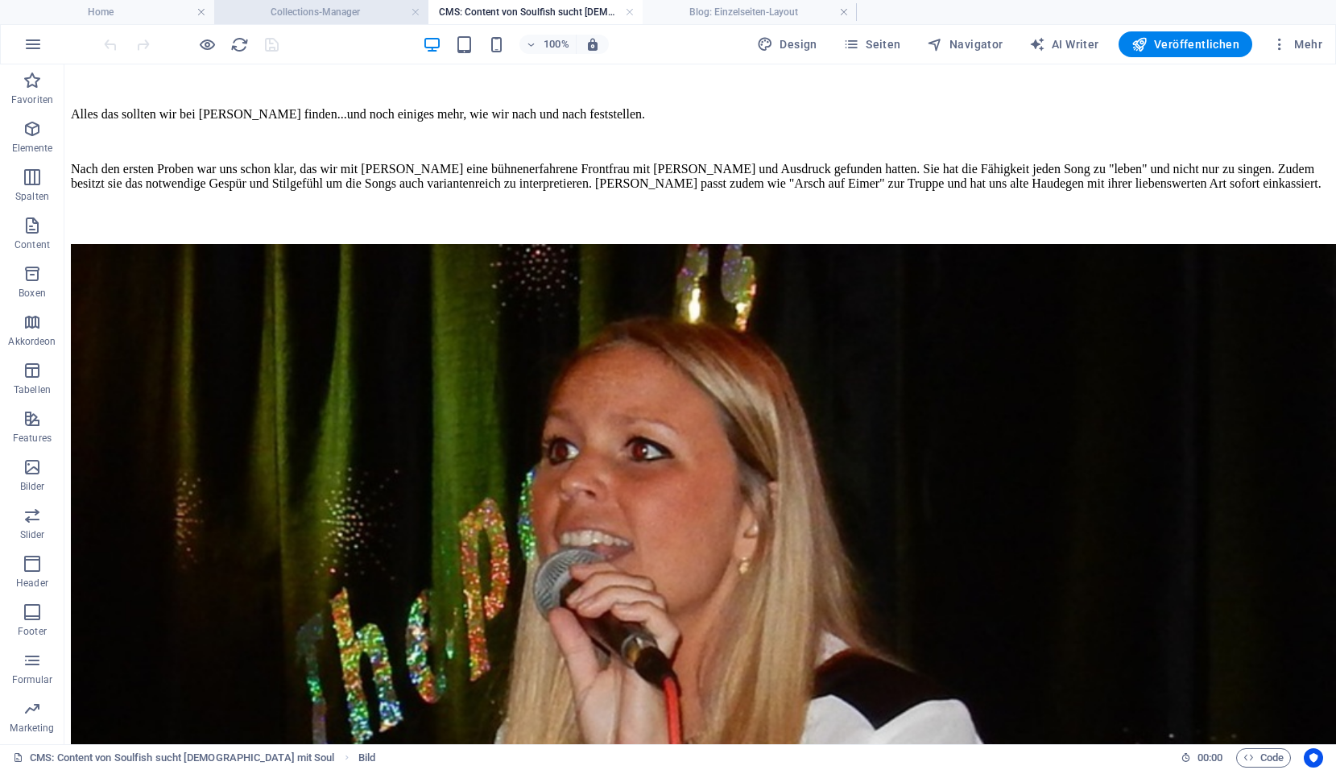
click at [337, 16] on h4 "Collections-Manager" at bounding box center [321, 12] width 214 height 18
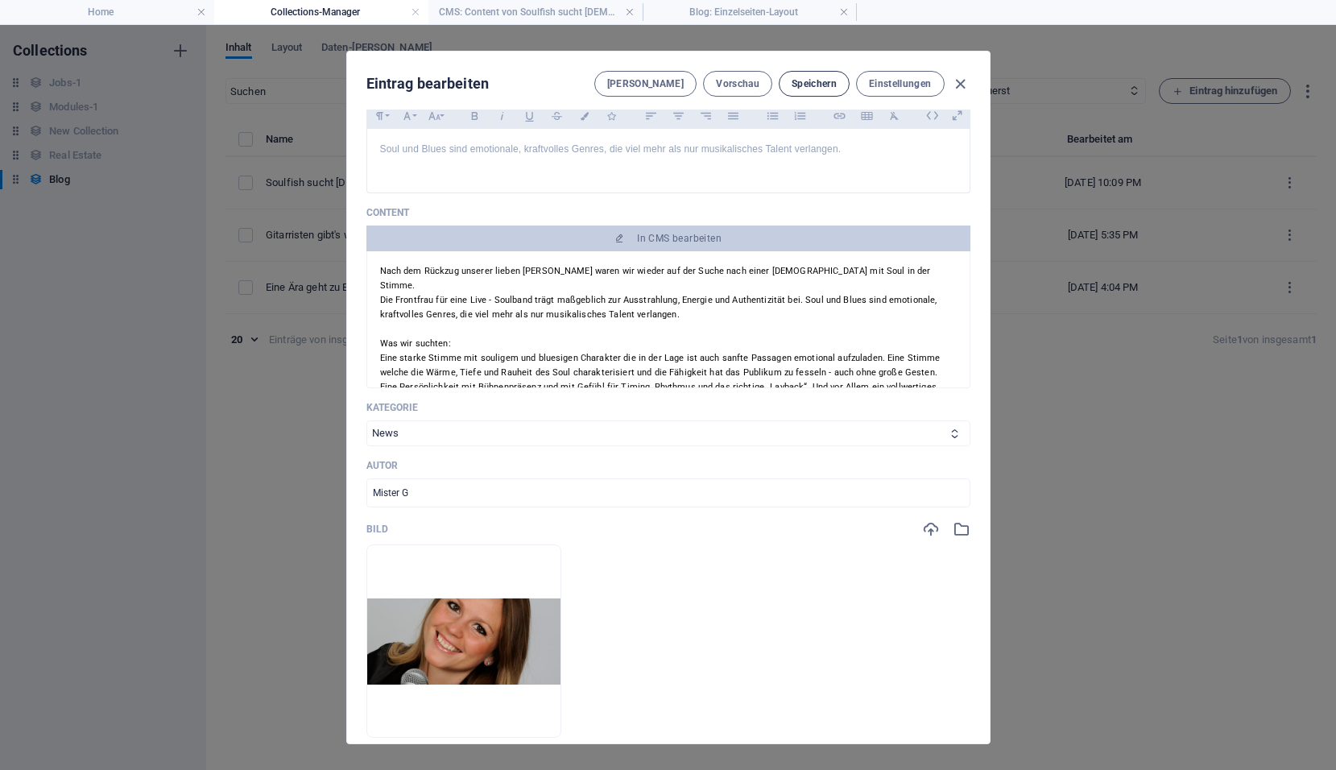
click at [807, 79] on span "Speichern" at bounding box center [813, 83] width 45 height 13
click at [756, 86] on span "Vorschau" at bounding box center [737, 83] width 43 height 13
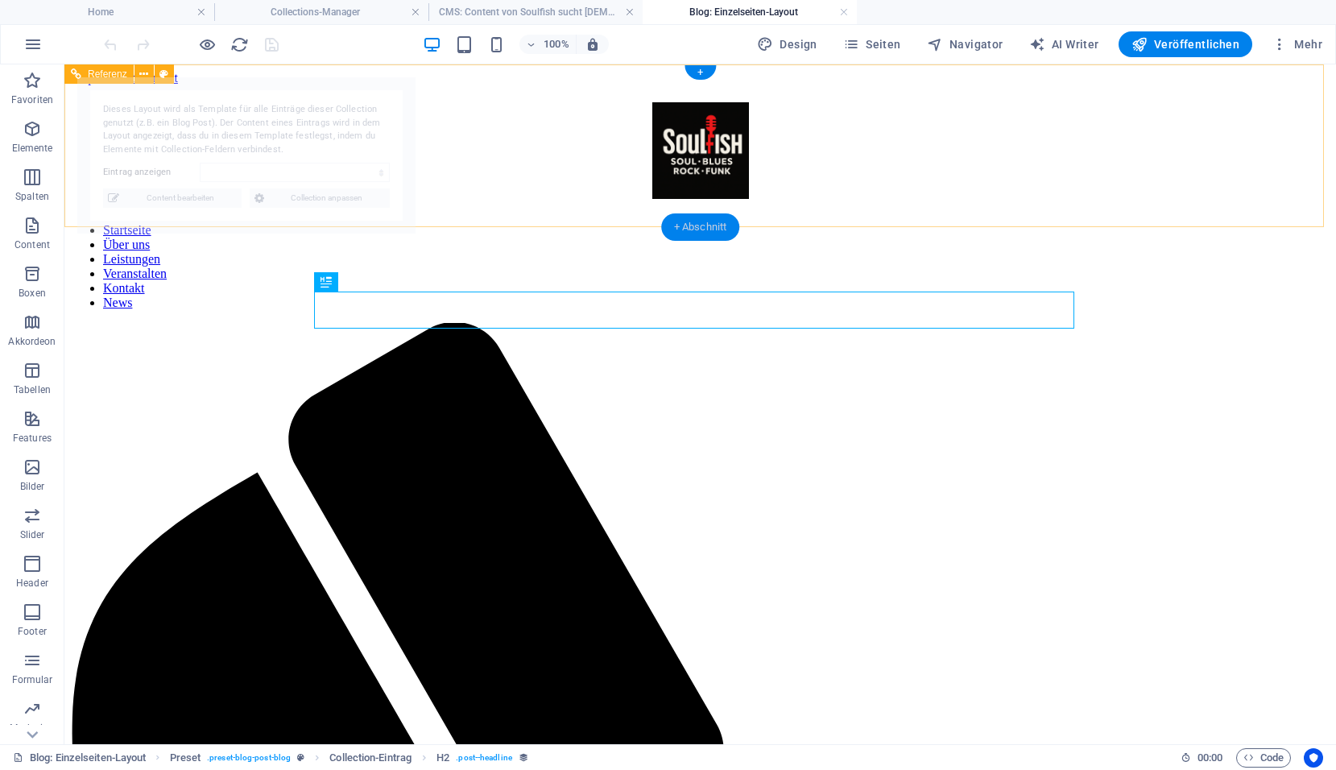
select select "68dd45bd44ea52935a0fd492"
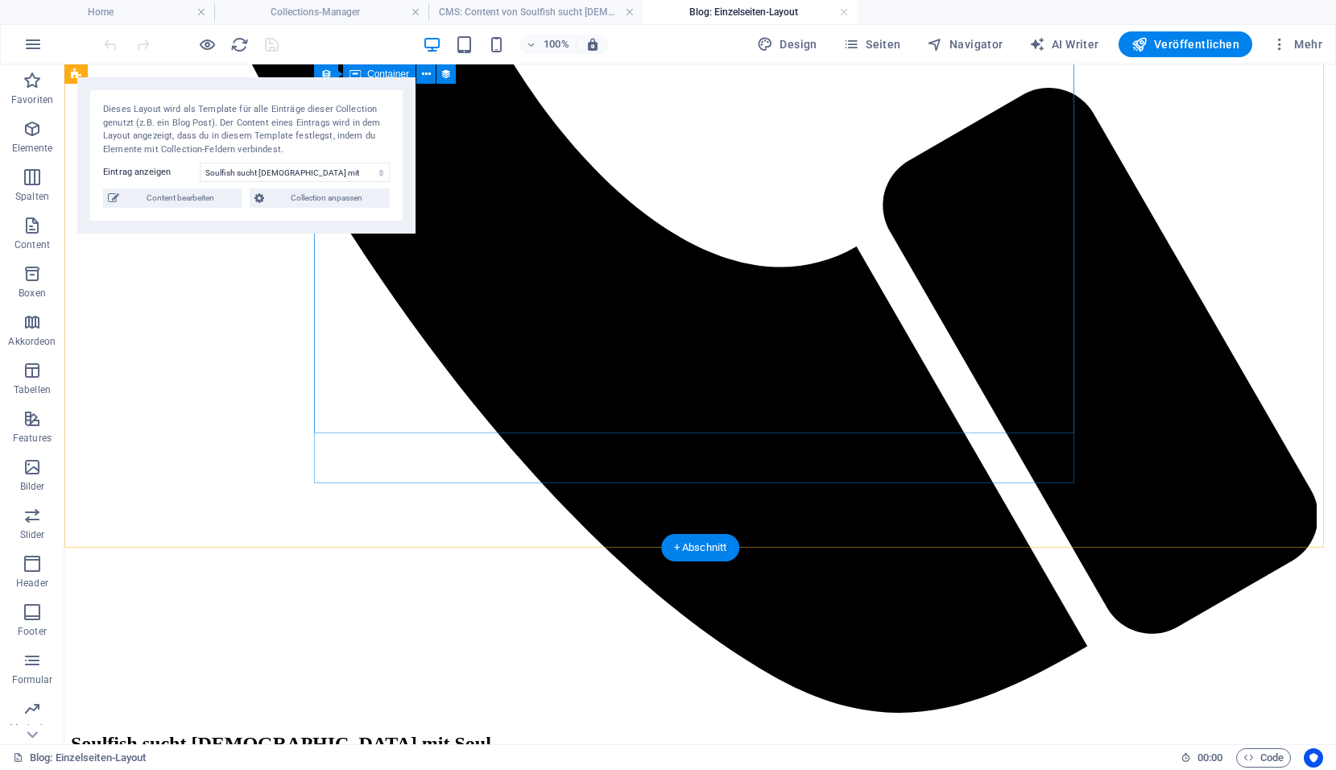
scroll to position [1288, 0]
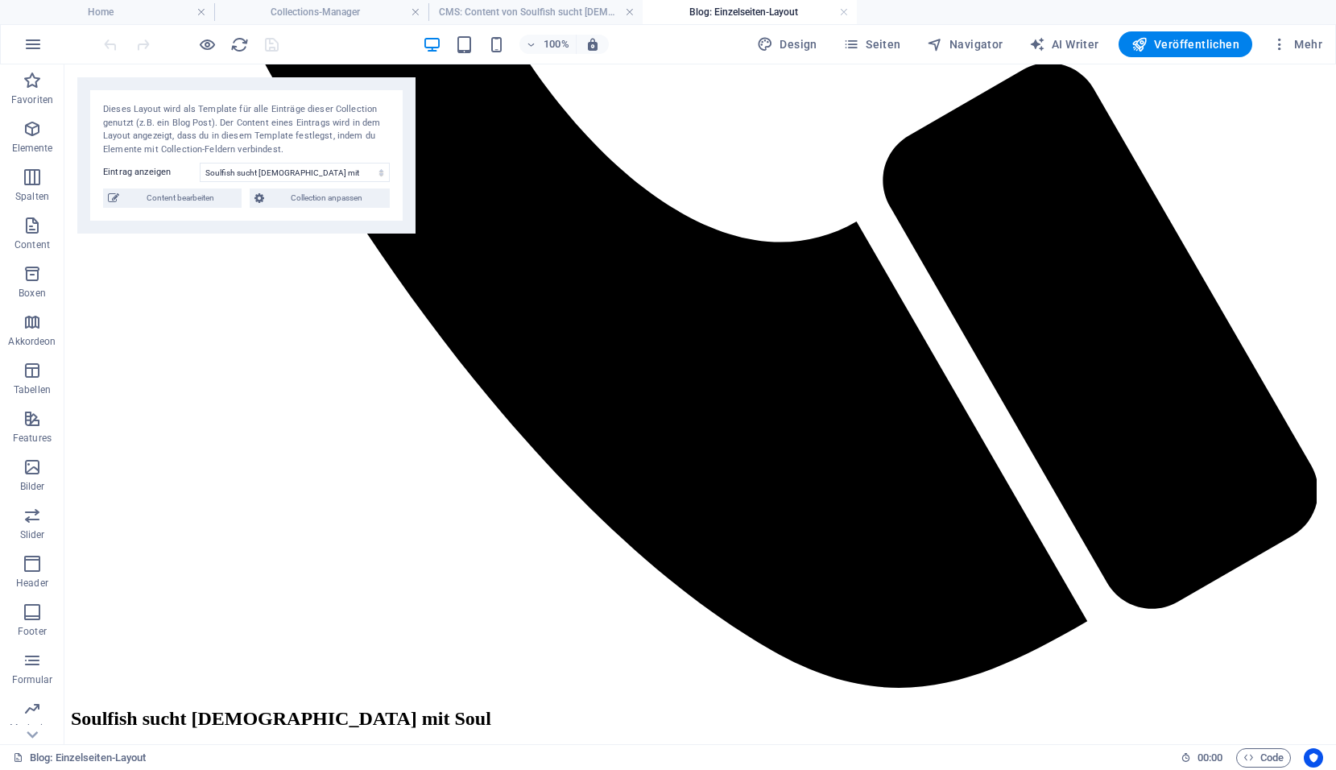
click at [843, 10] on link at bounding box center [844, 12] width 10 height 15
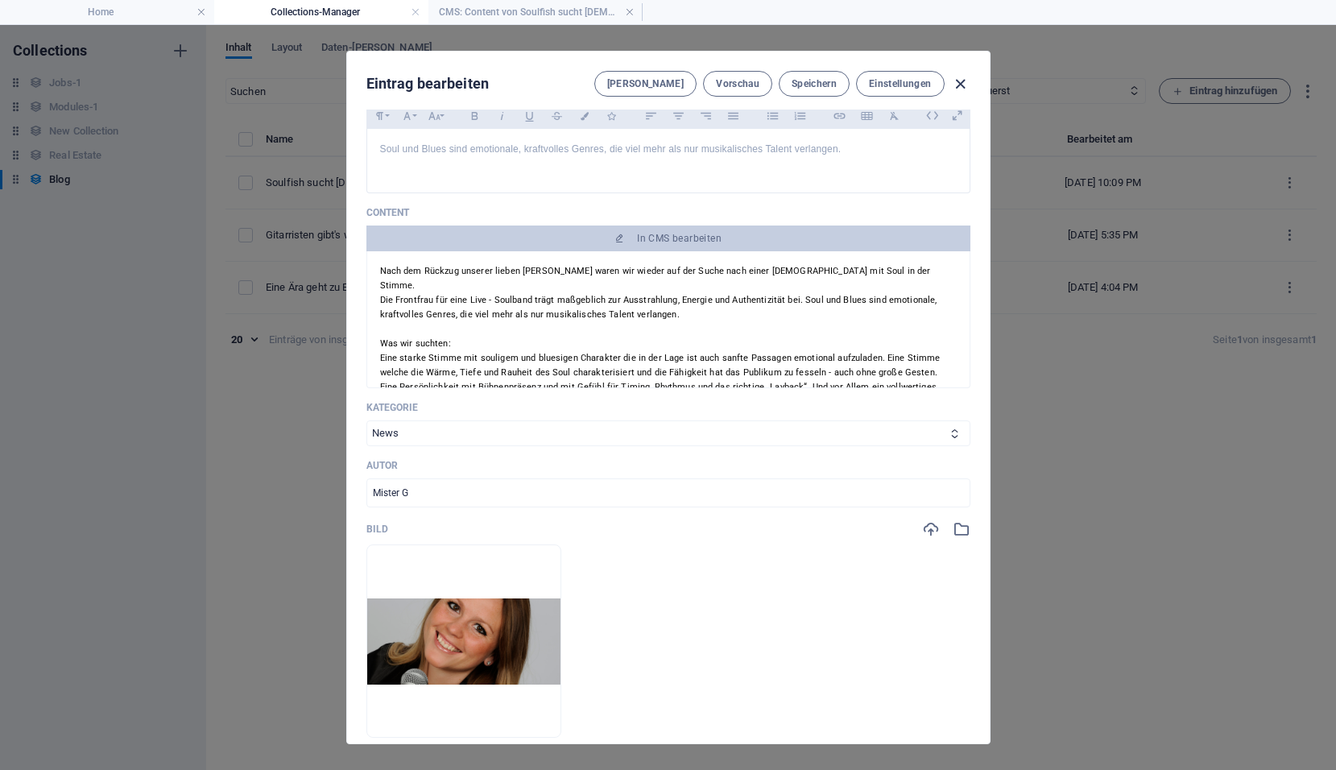
click at [966, 82] on icon "button" at bounding box center [960, 84] width 19 height 19
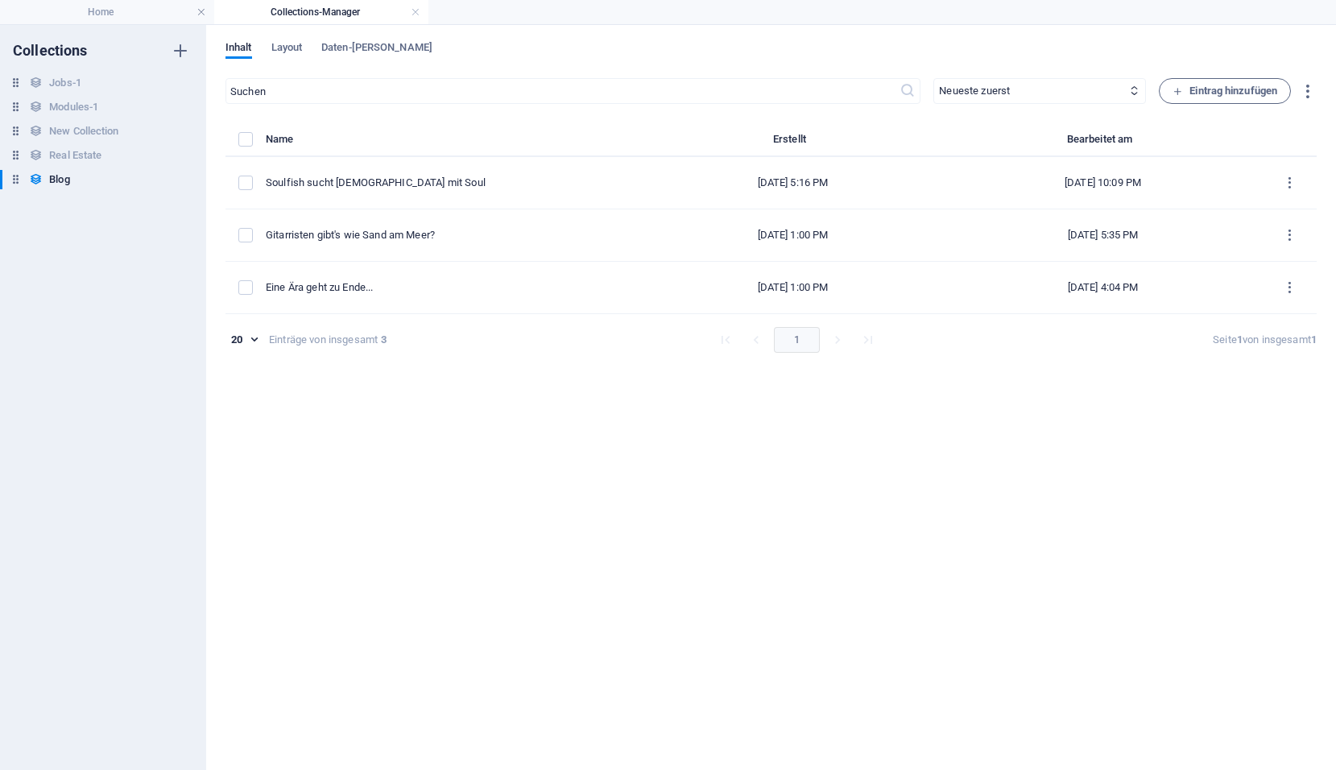
type input "soufish-sucht-lady-of-soul"
click at [420, 14] on h4 "Collections-Manager" at bounding box center [321, 12] width 214 height 18
click at [116, 12] on h4 "Home" at bounding box center [107, 12] width 214 height 18
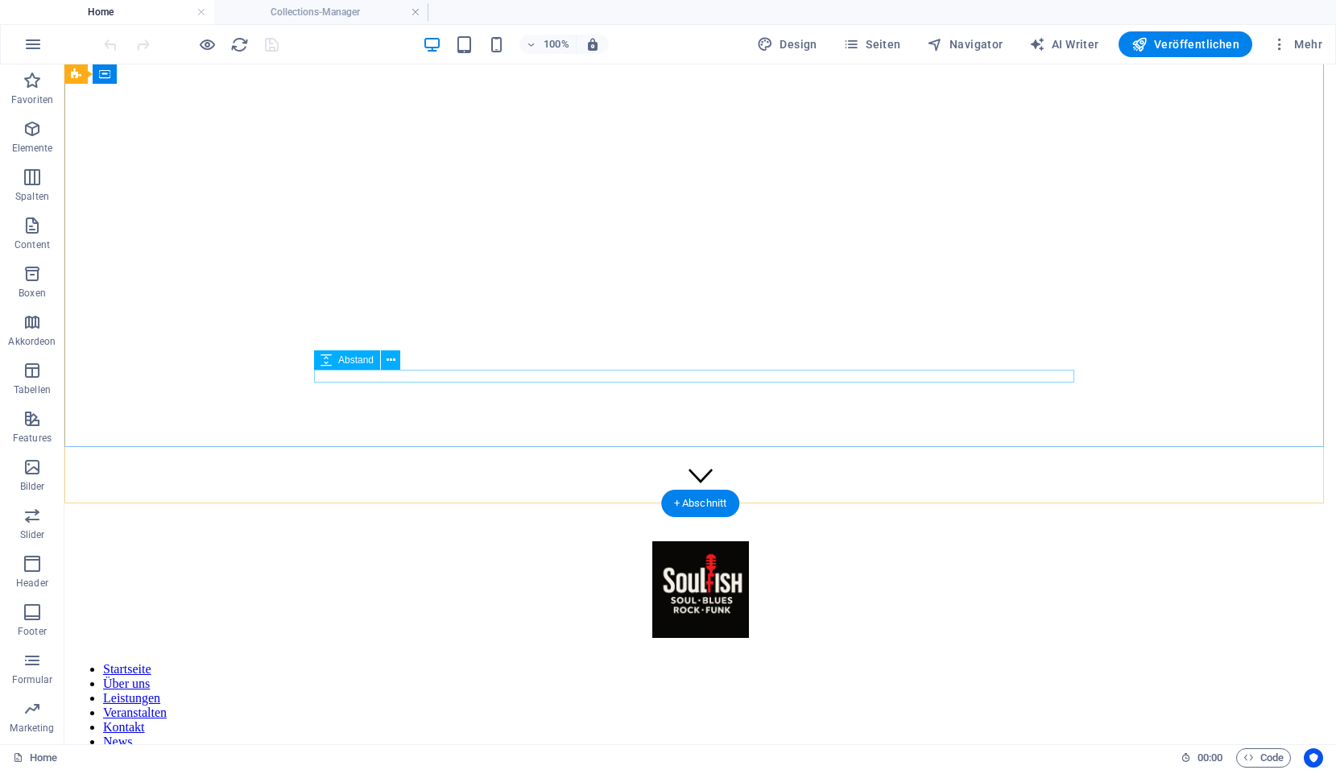
scroll to position [0, 0]
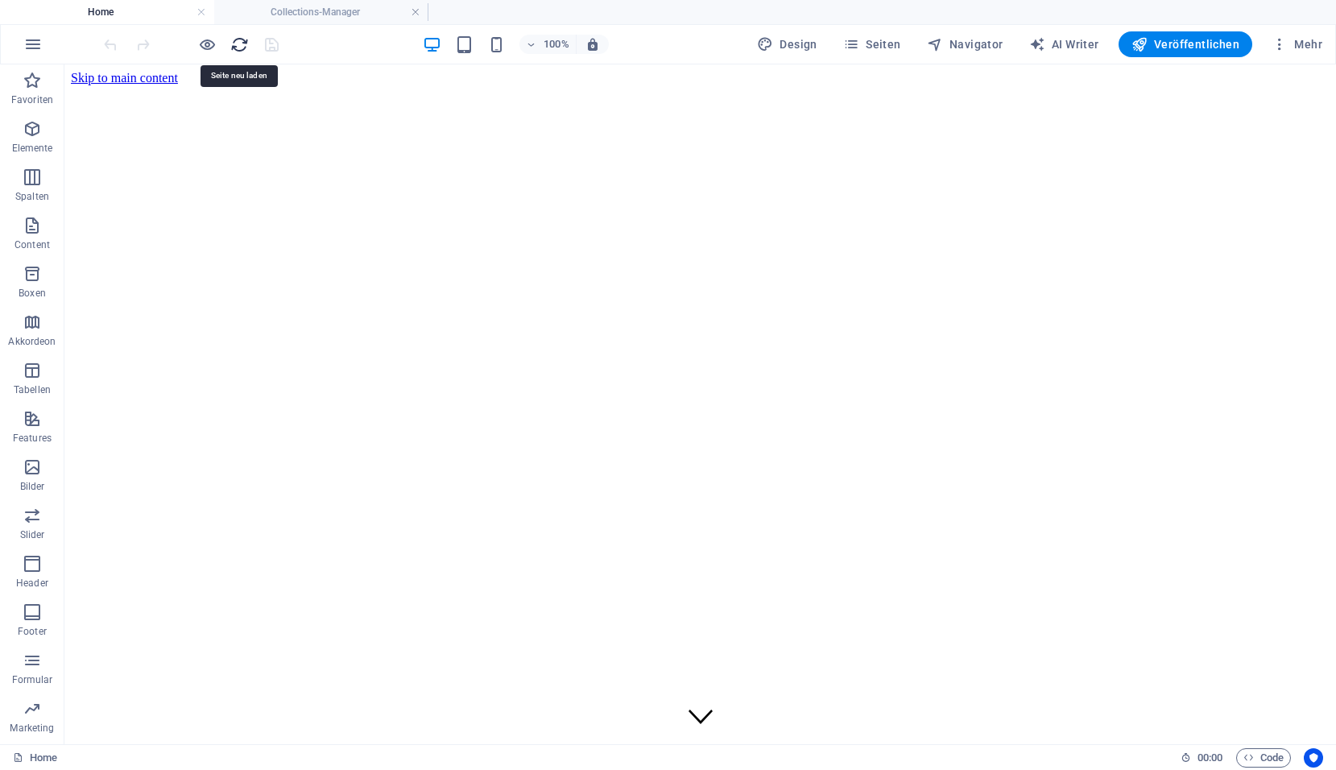
click at [241, 44] on icon "reload" at bounding box center [239, 44] width 19 height 19
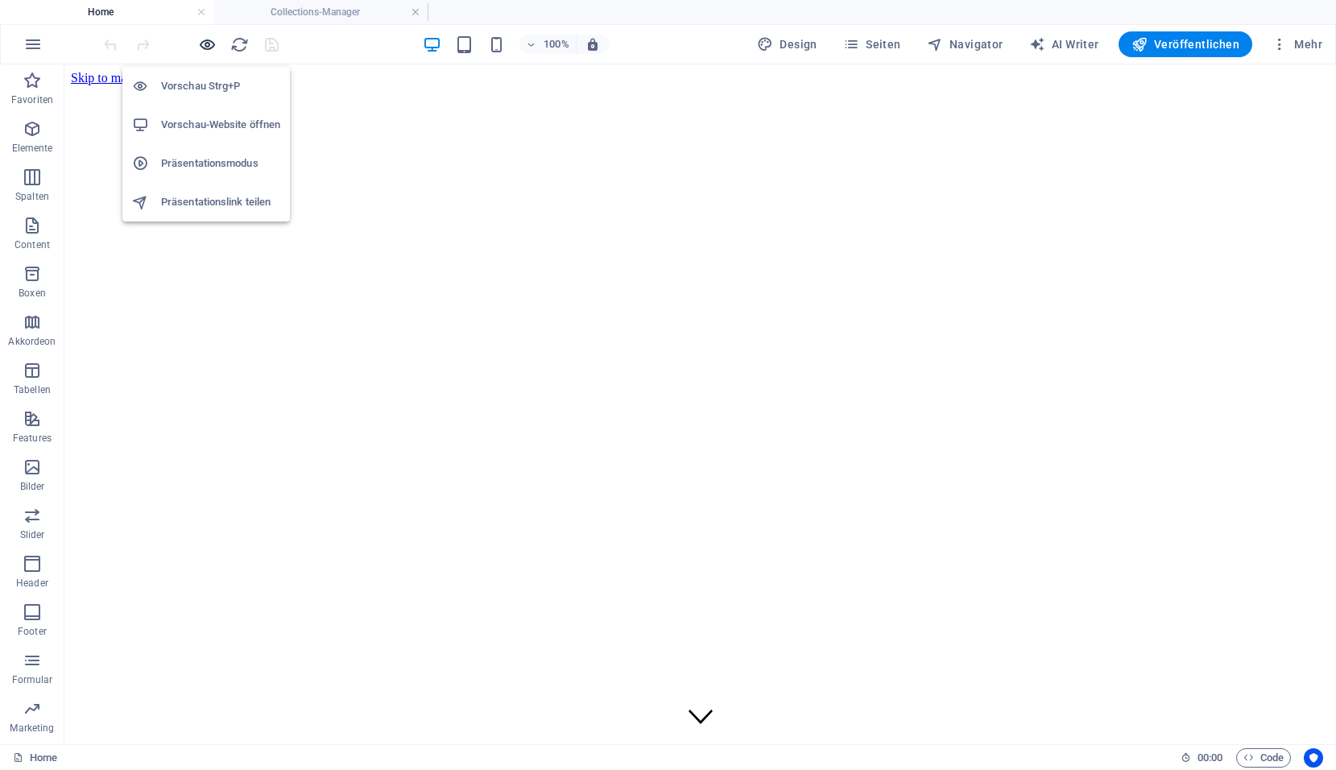
click at [211, 47] on icon "button" at bounding box center [207, 44] width 19 height 19
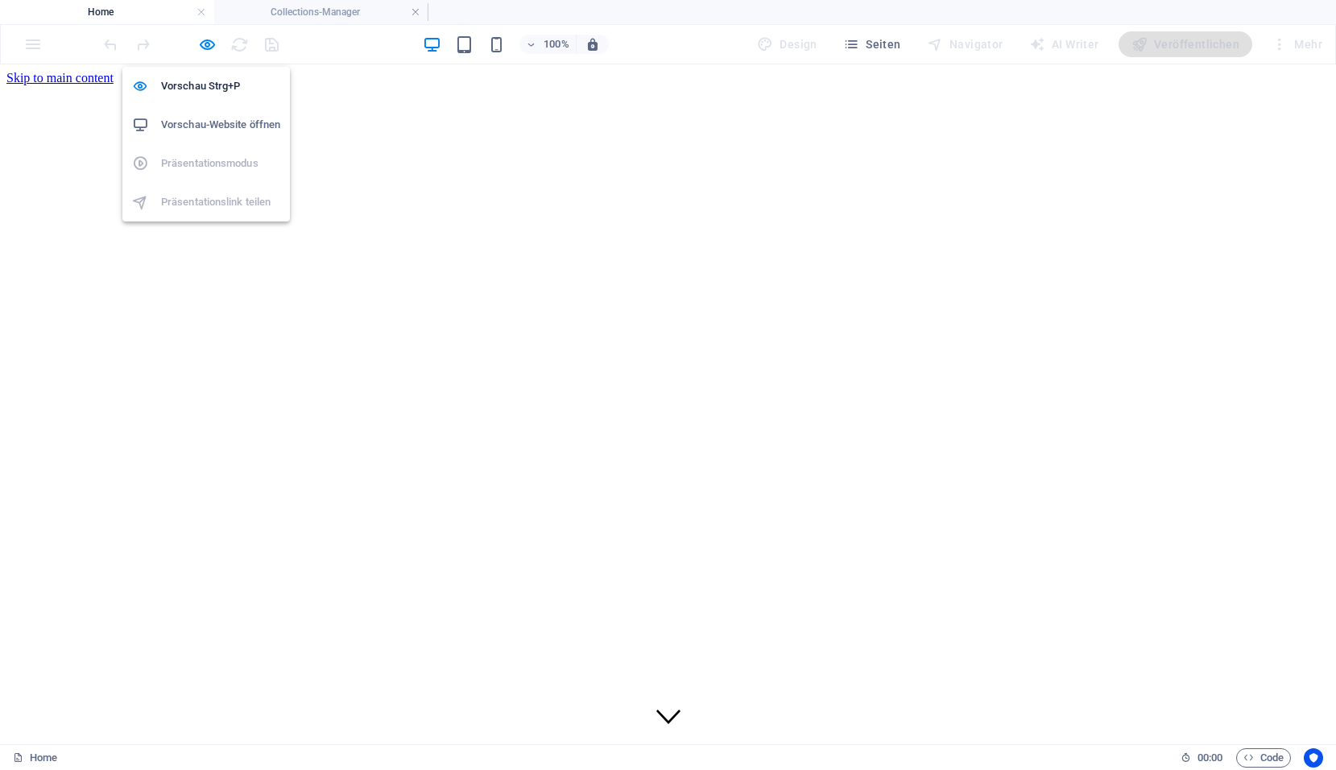
click at [210, 116] on h6 "Vorschau-Website öffnen" at bounding box center [220, 124] width 119 height 19
click at [205, 46] on icon "button" at bounding box center [207, 44] width 19 height 19
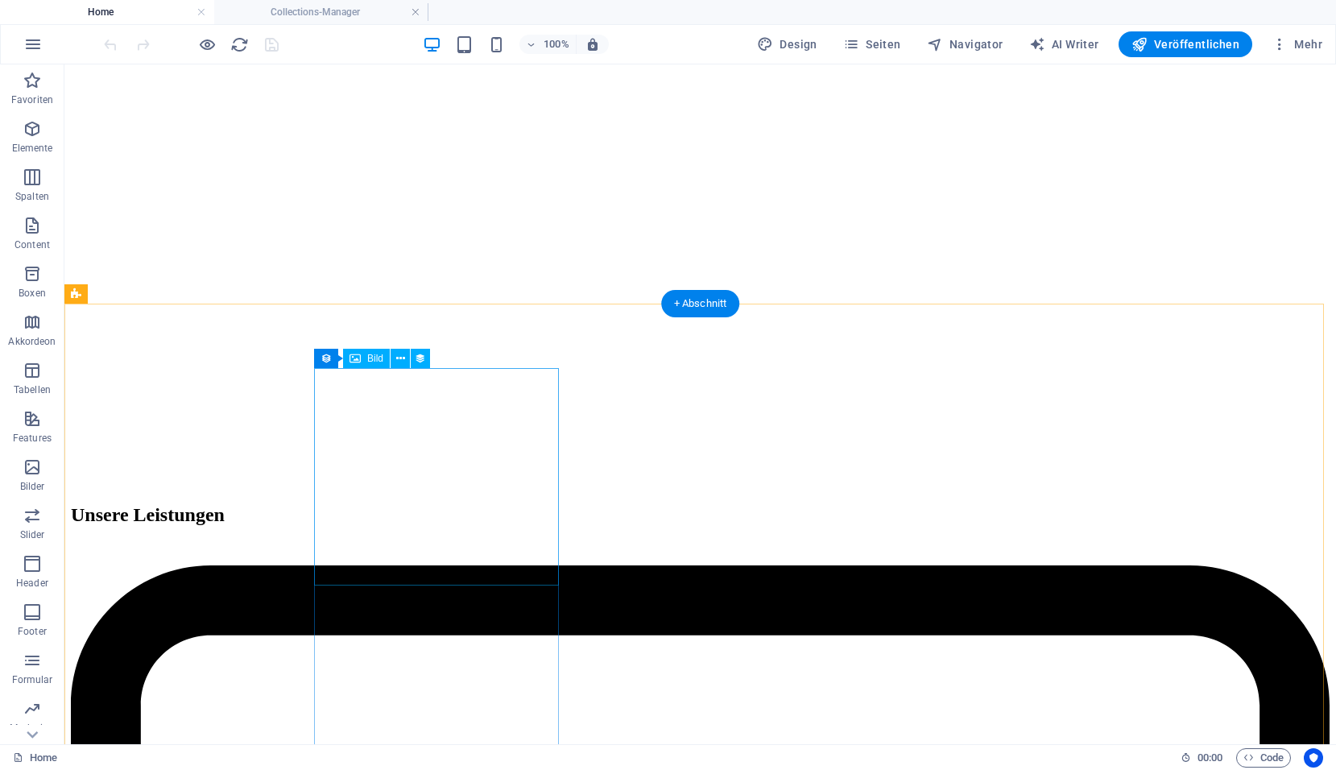
scroll to position [3623, 0]
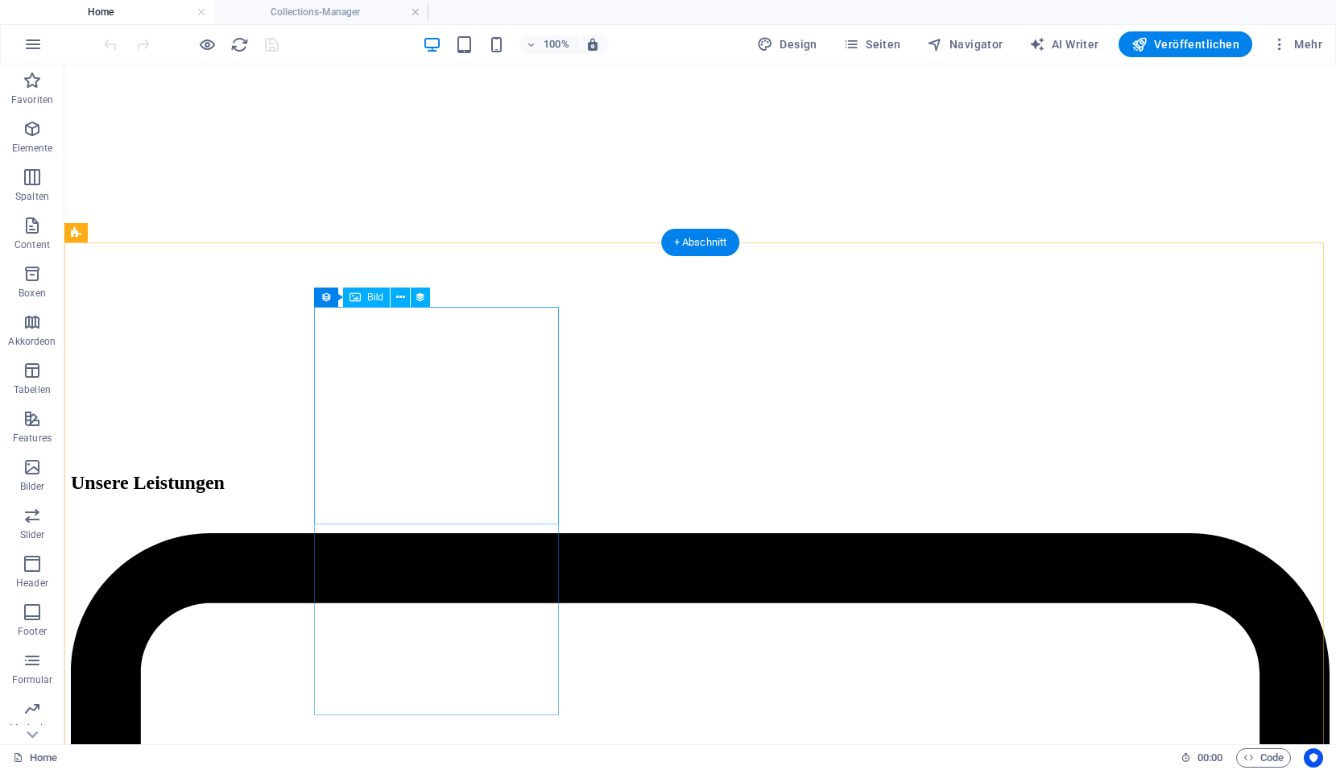
click at [402, 302] on icon at bounding box center [400, 297] width 9 height 17
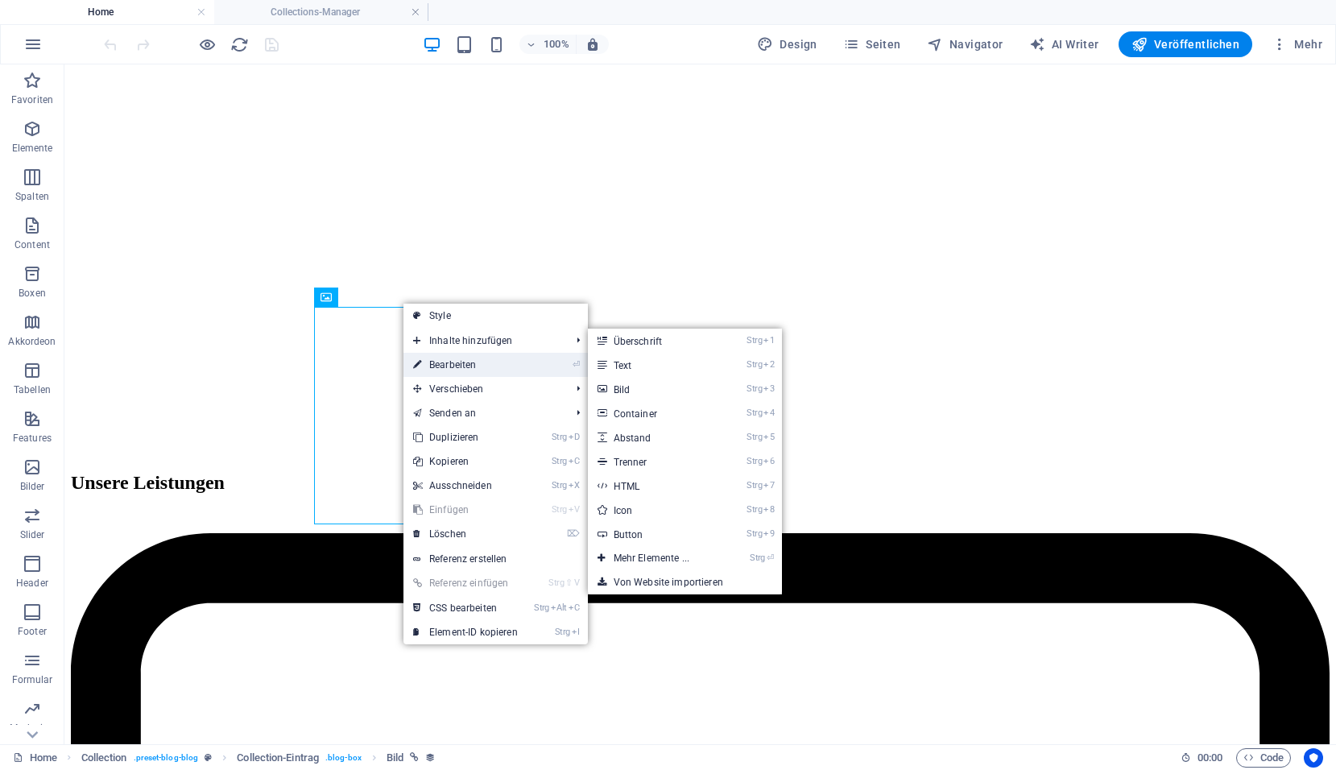
click at [432, 357] on link "⏎ Bearbeiten" at bounding box center [465, 365] width 124 height 24
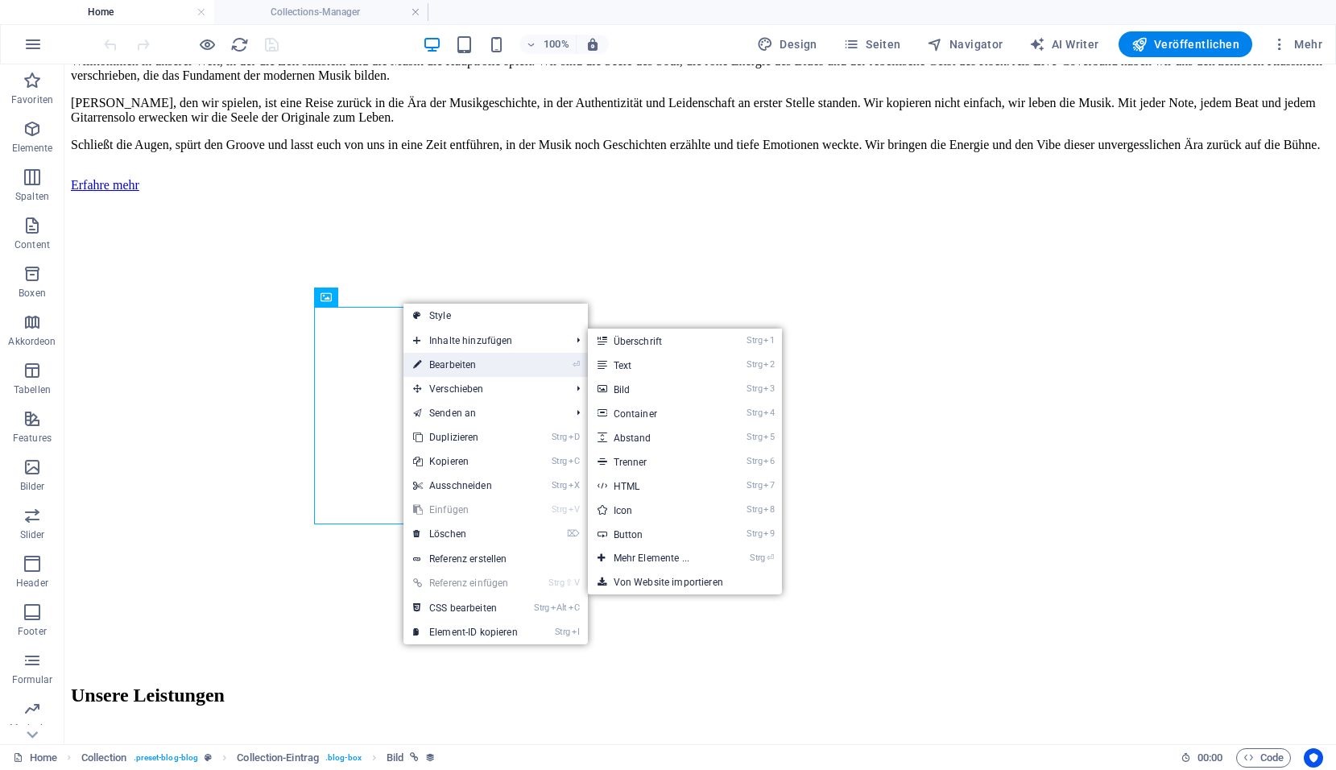
select select "image"
select select "px"
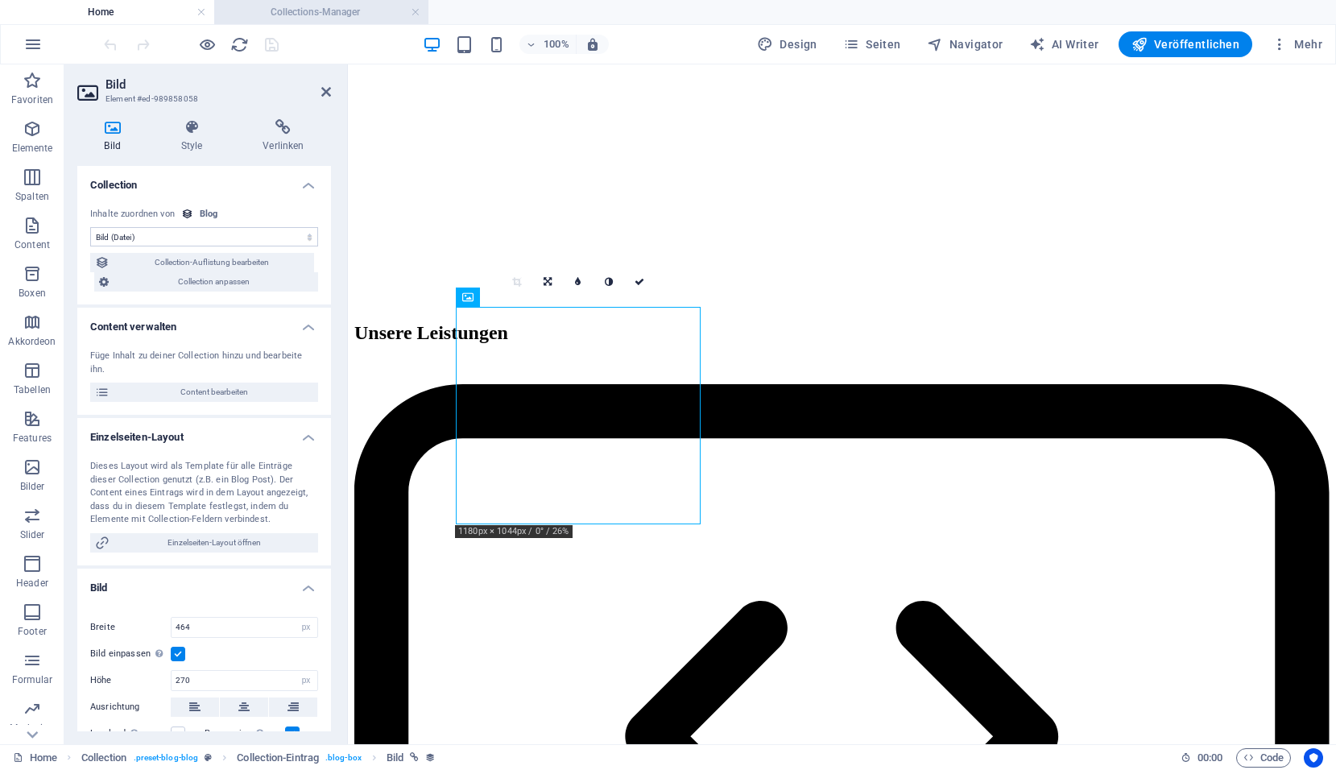
click at [332, 14] on h4 "Collections-Manager" at bounding box center [321, 12] width 214 height 18
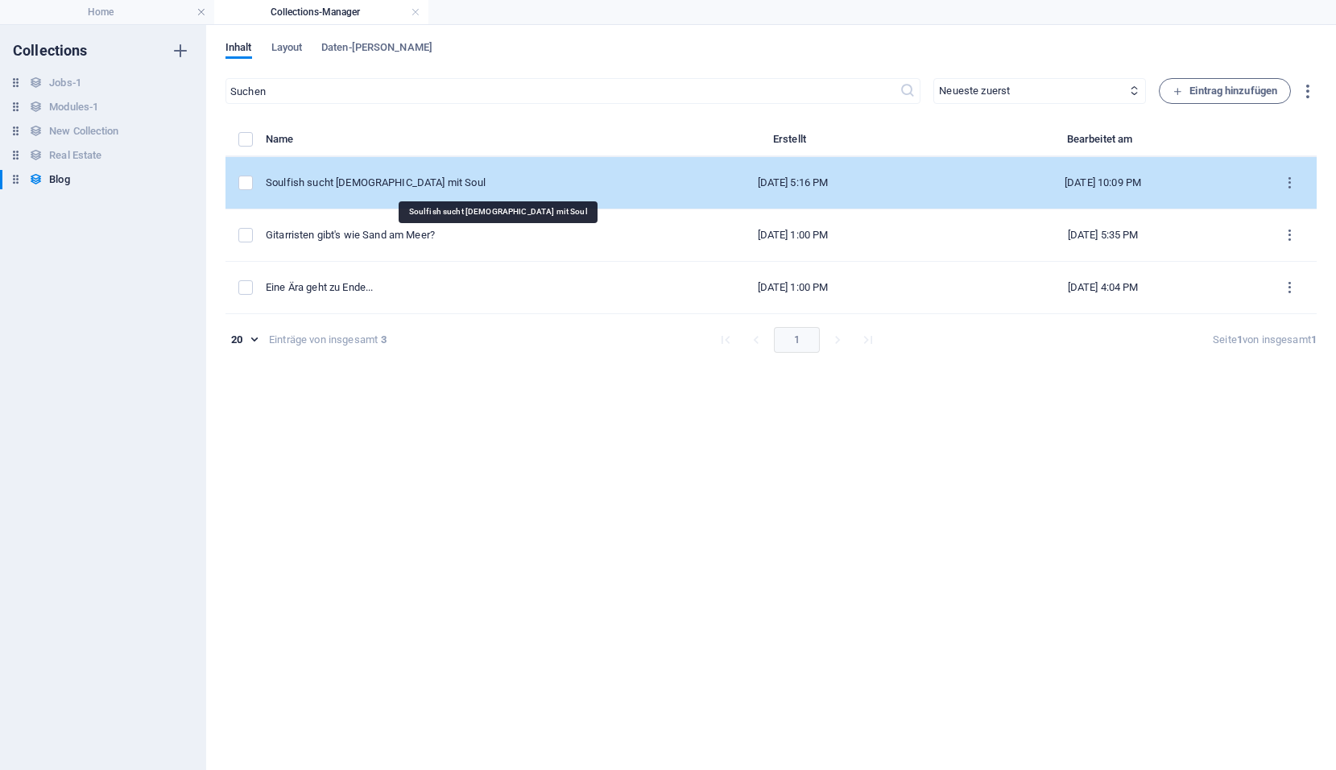
click at [382, 184] on div "Soulfish sucht Lady mit Soul" at bounding box center [448, 183] width 364 height 14
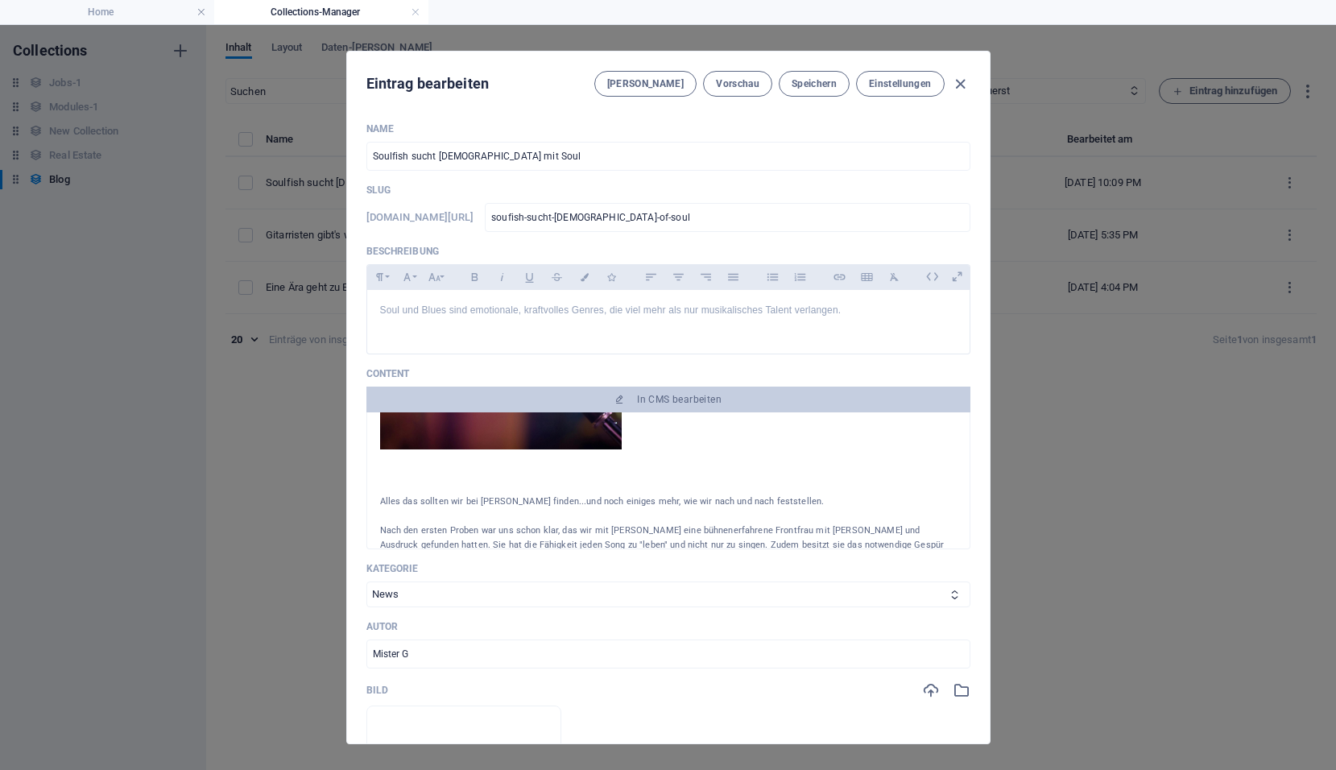
scroll to position [411, 0]
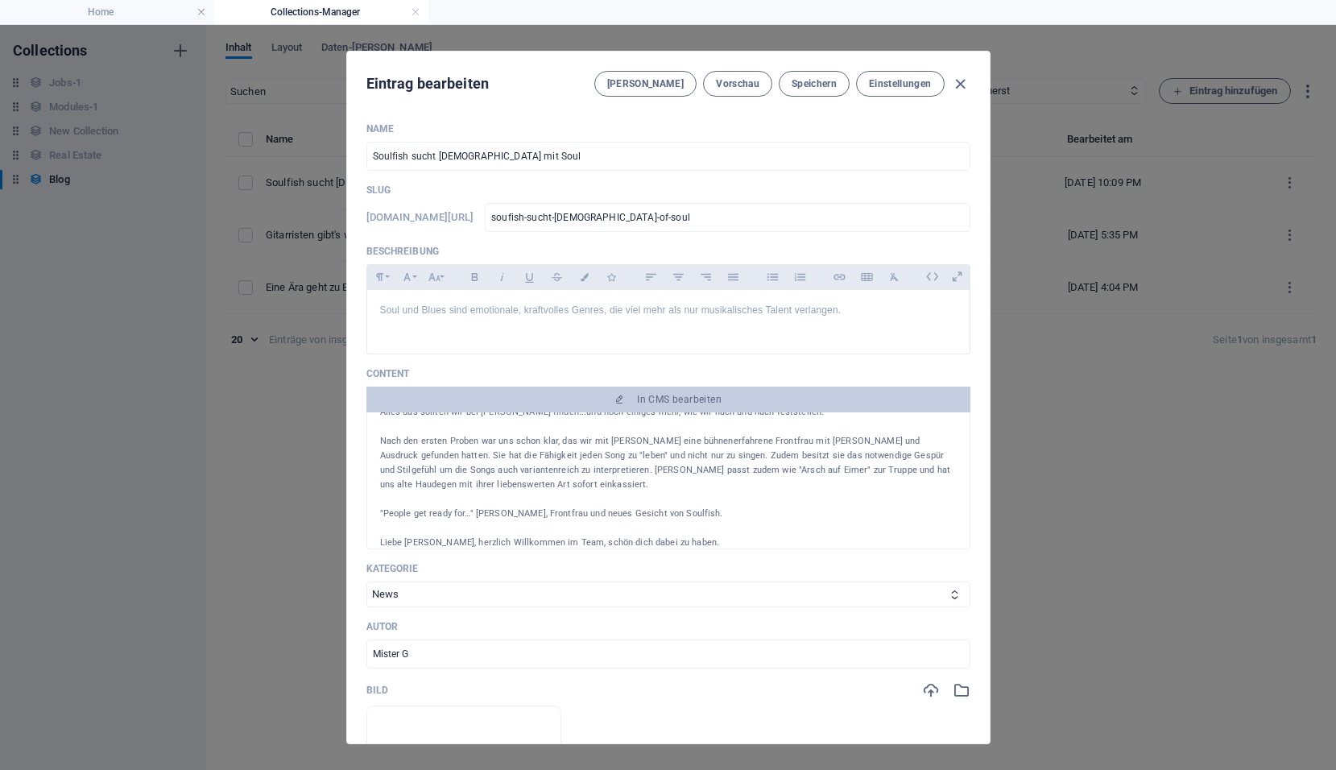
click at [437, 535] on p "Liebe Veronika, herzlich Willkommen im Team, schön dich dabei zu haben." at bounding box center [668, 542] width 576 height 14
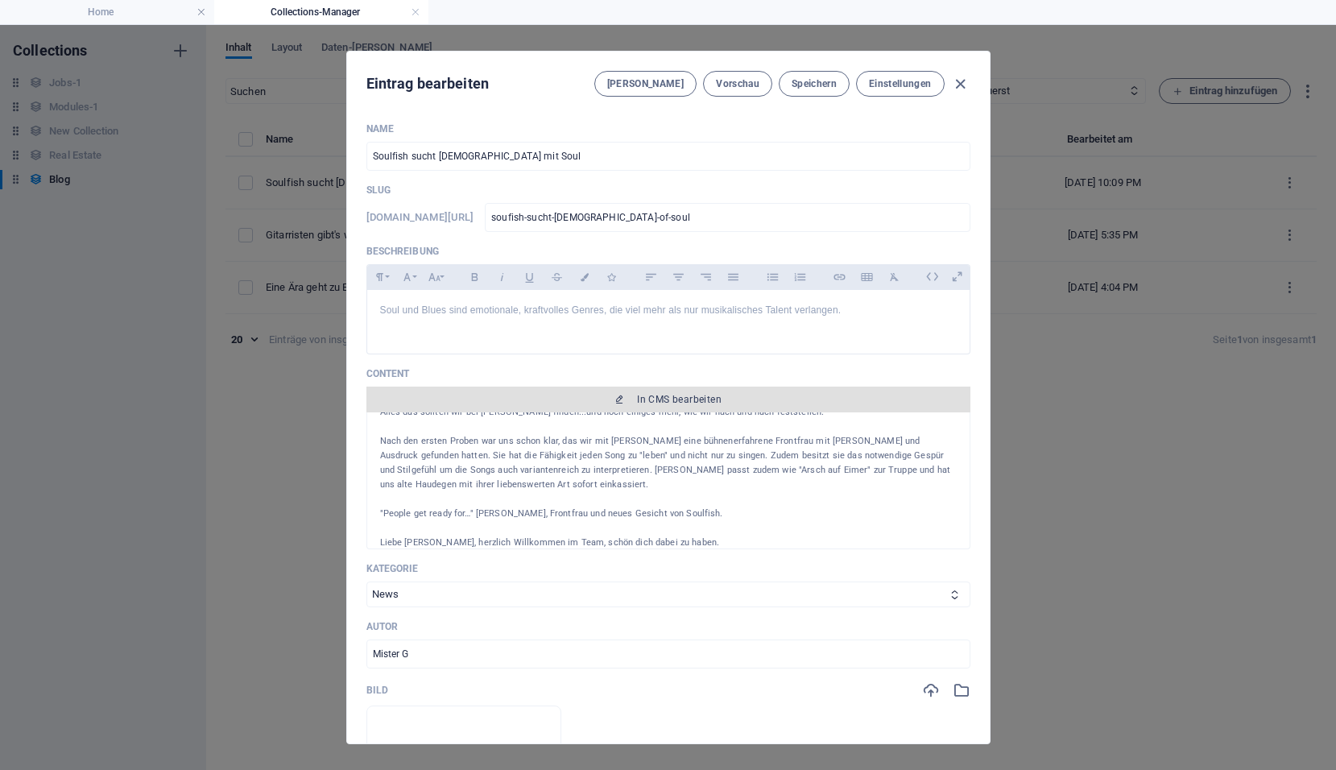
click at [652, 400] on span "In CMS bearbeiten" at bounding box center [679, 399] width 85 height 13
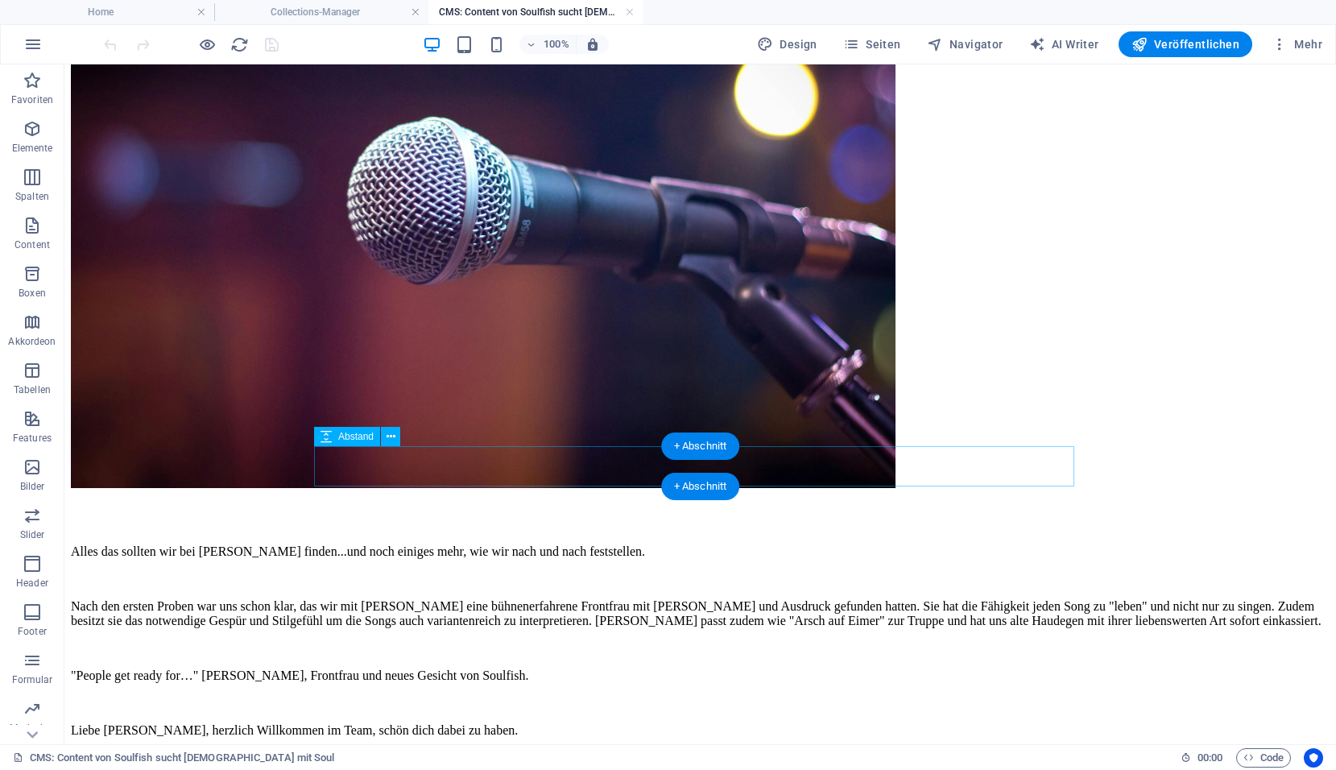
scroll to position [403, 0]
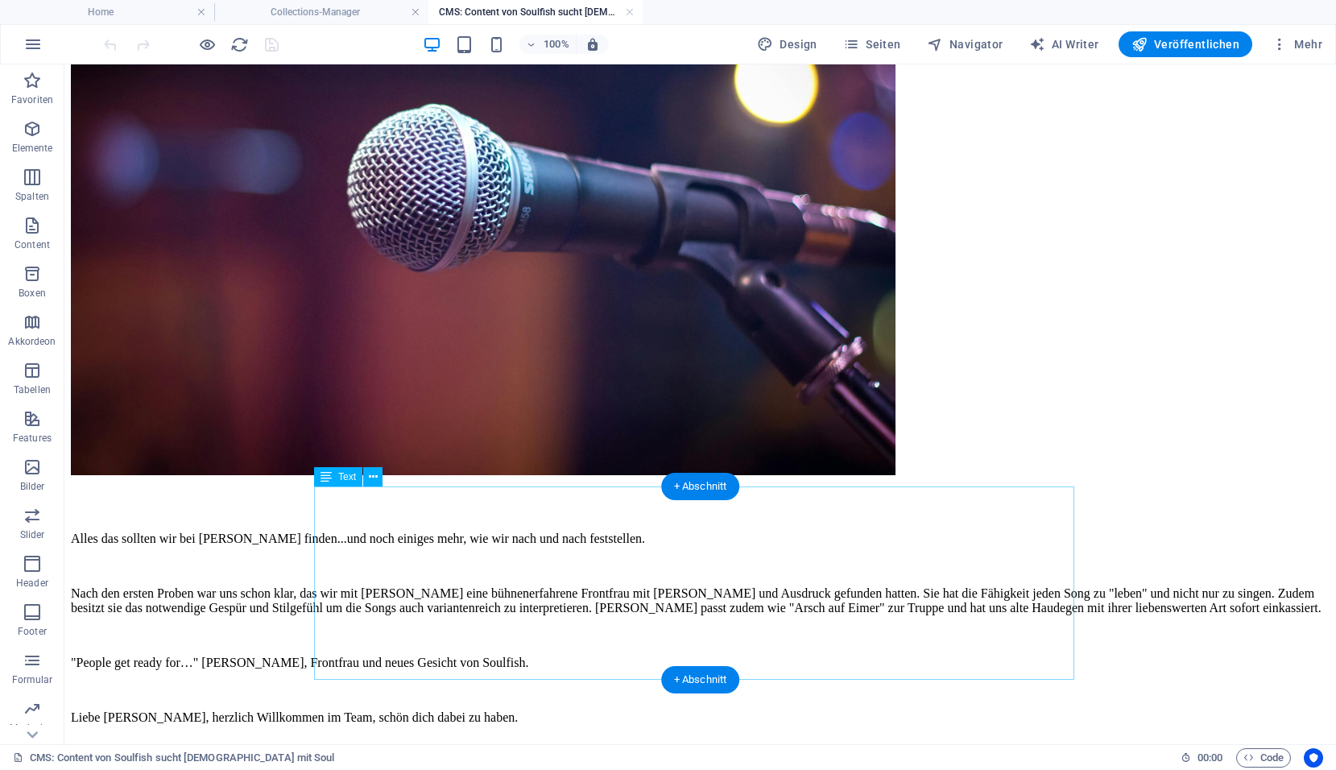
click at [395, 661] on div "Alles das sollten wir bei Veronika Ullrich finden...und noch einiges mehr, wie …" at bounding box center [700, 628] width 1258 height 219
click at [403, 670] on div "Alles das sollten wir bei Veronika Ullrich finden...und noch einiges mehr, wie …" at bounding box center [700, 628] width 1258 height 219
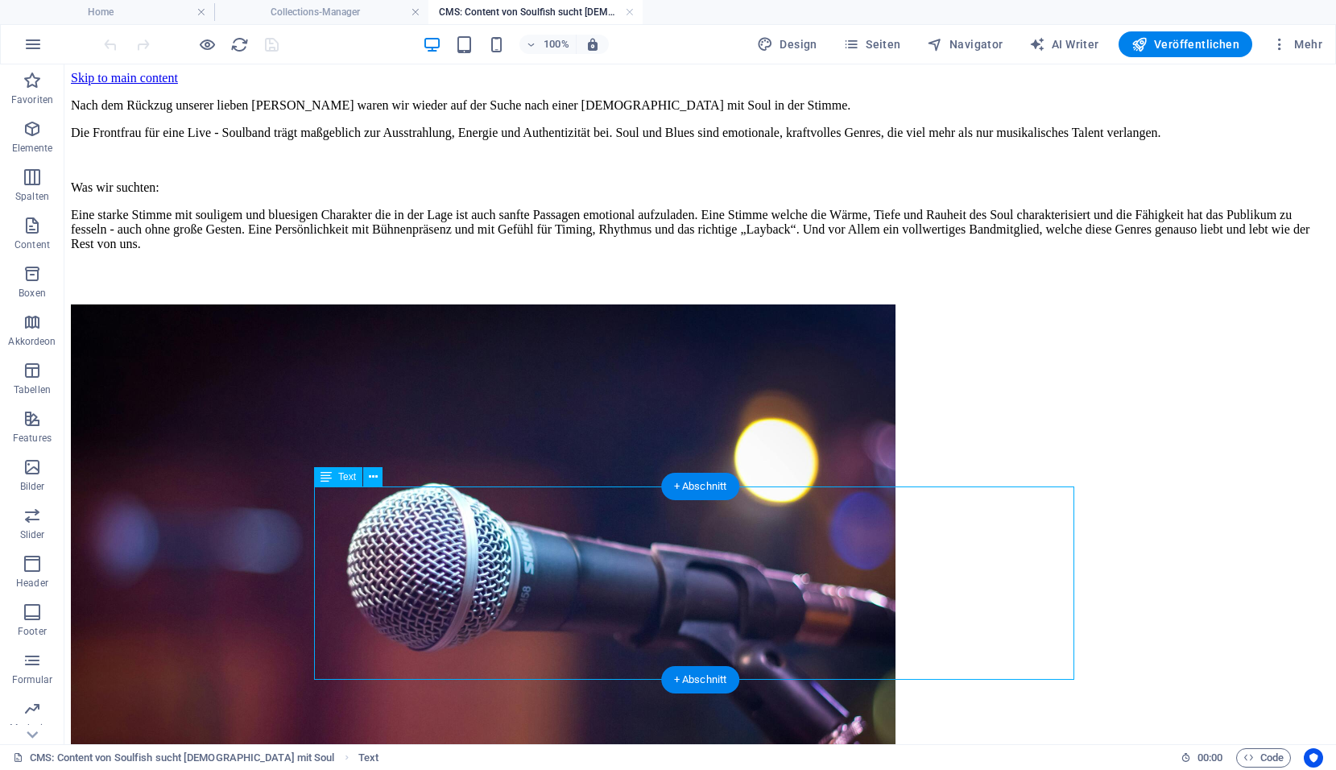
scroll to position [403, 0]
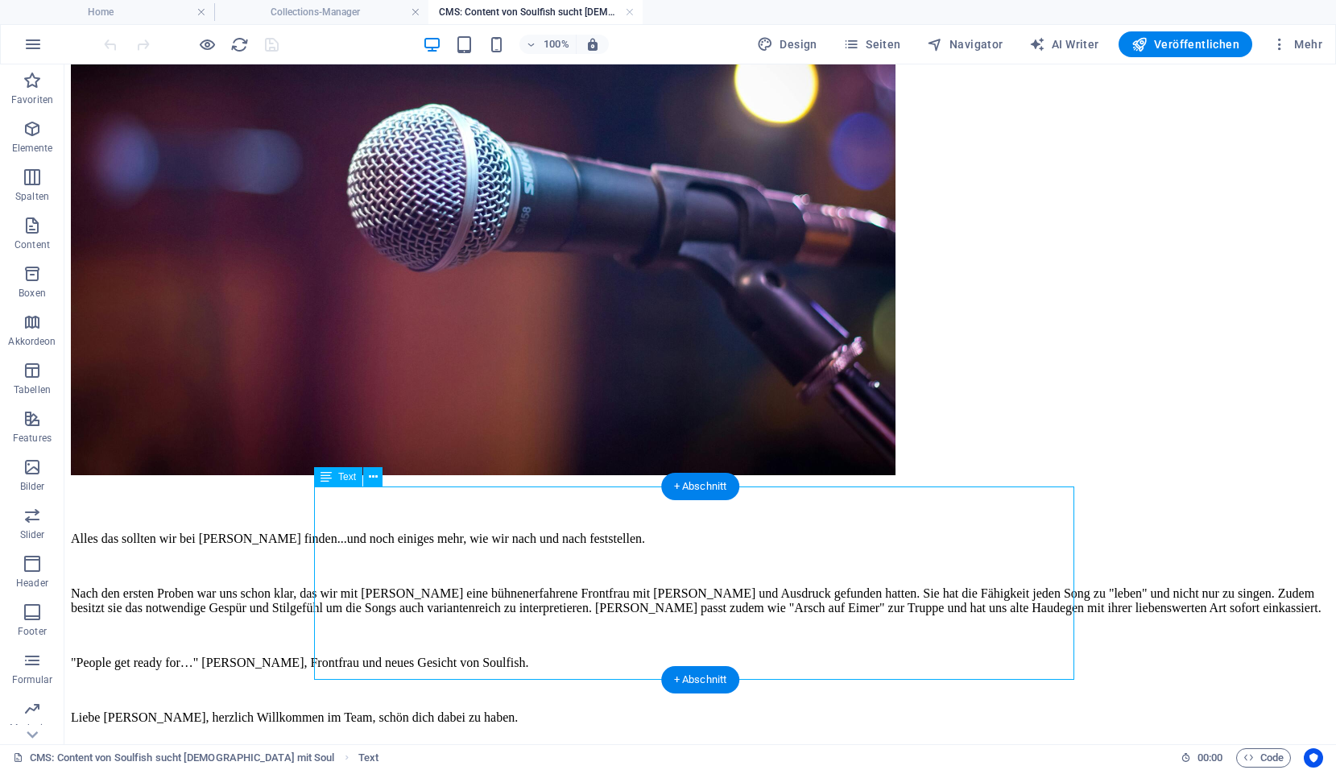
click at [392, 671] on div "Alles das sollten wir bei [PERSON_NAME] finden...und noch einiges mehr, wie wir…" at bounding box center [700, 628] width 1258 height 219
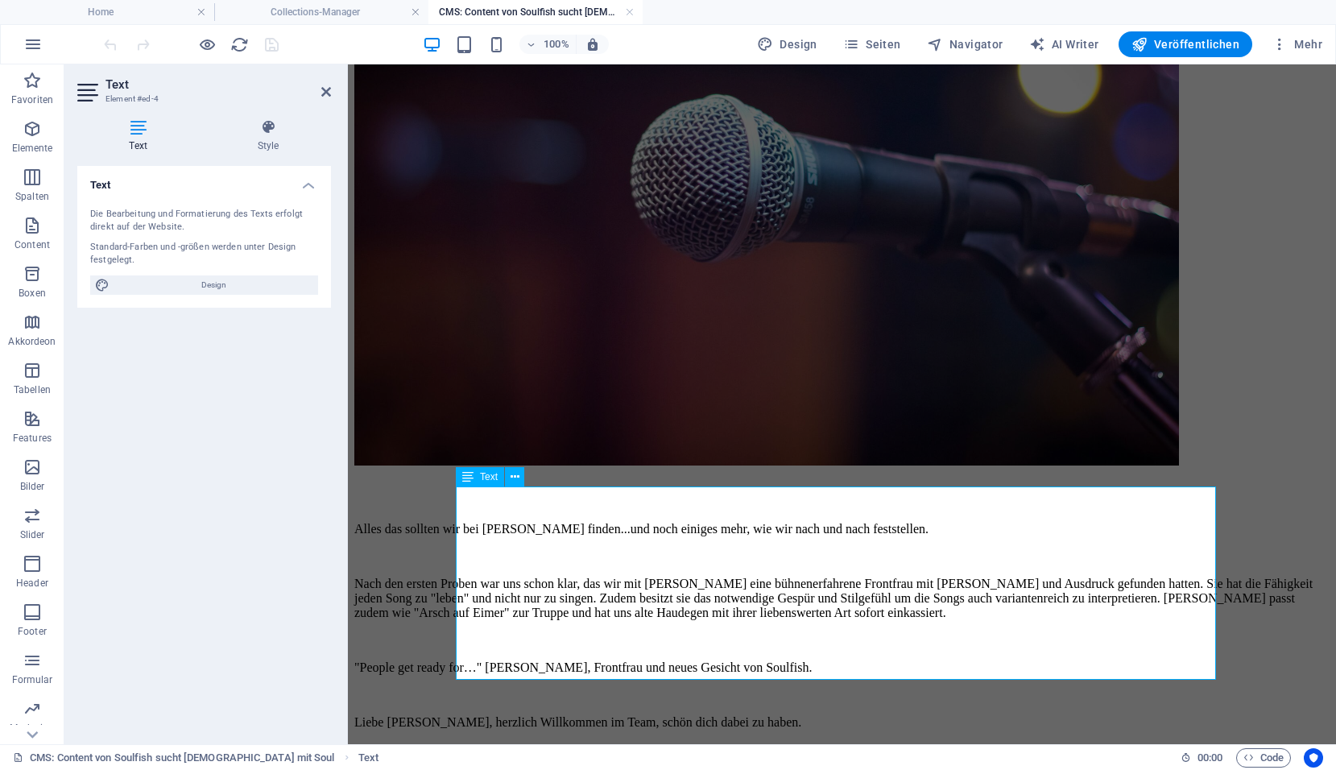
click at [543, 715] on p "Liebe [PERSON_NAME], herzlich Willkommen im Team, schön dich dabei zu haben." at bounding box center [841, 722] width 975 height 14
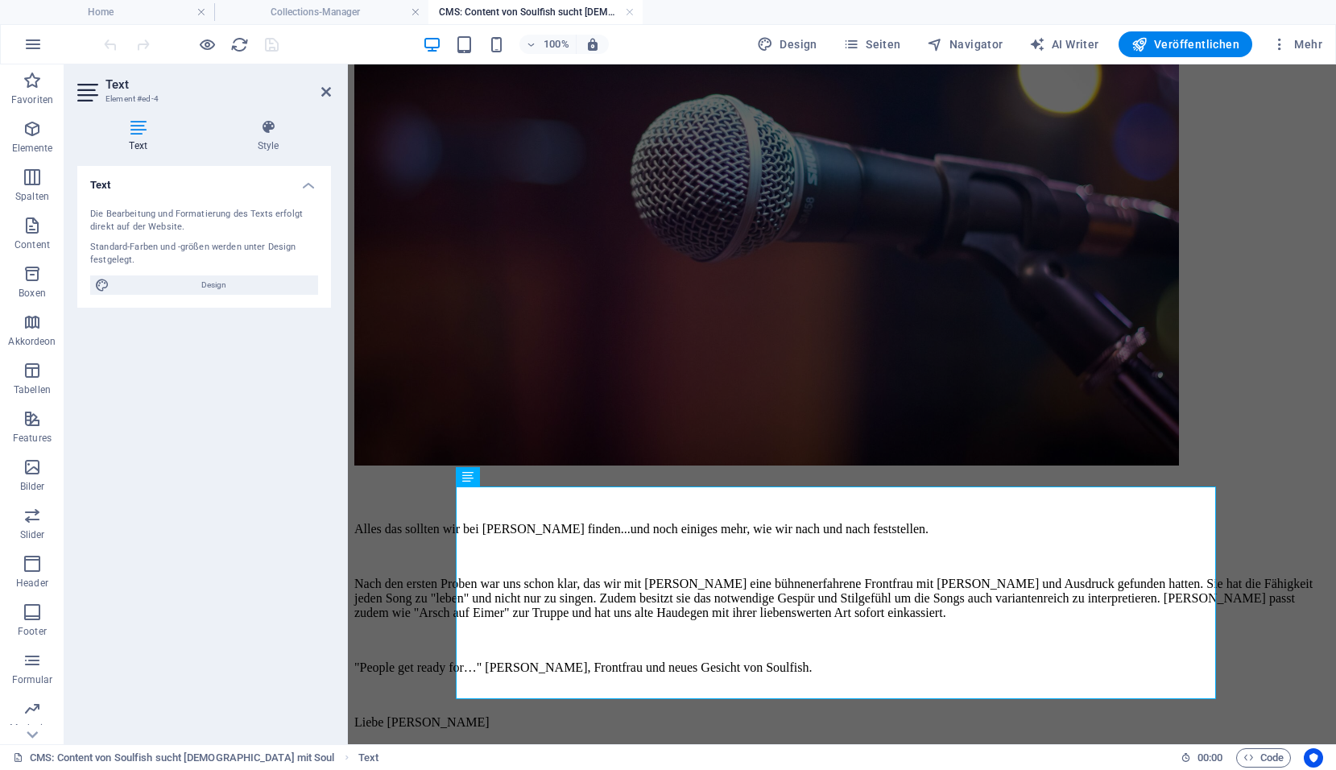
click at [418, 298] on body "Skip to main content Nach dem Rückzug unserer lieben Doris waren wir wieder auf…" at bounding box center [841, 218] width 975 height 1102
click at [359, 13] on h4 "Collections-Manager" at bounding box center [321, 12] width 214 height 18
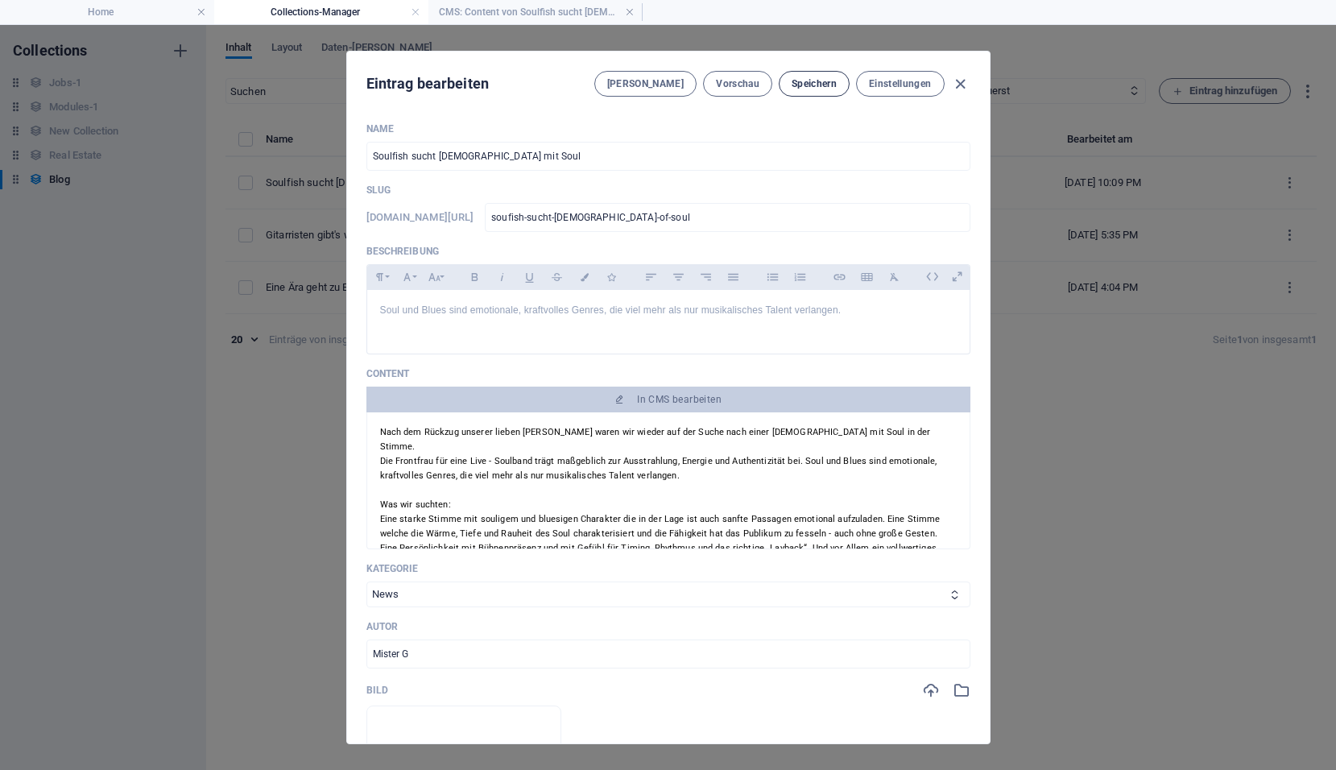
click at [807, 86] on span "Speichern" at bounding box center [813, 83] width 45 height 13
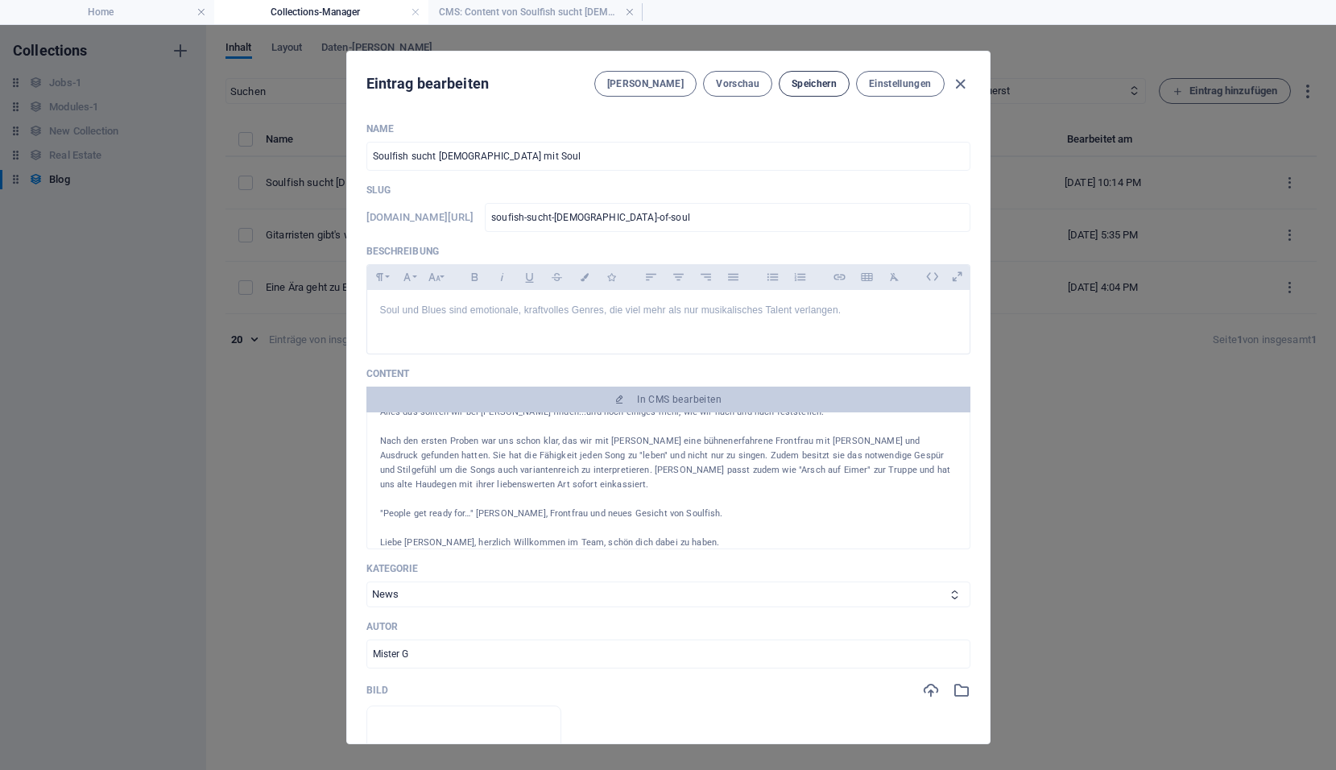
click at [808, 86] on span "Speichern" at bounding box center [813, 83] width 45 height 13
click at [959, 85] on icon "button" at bounding box center [960, 84] width 19 height 19
type input "soufish-sucht-[DEMOGRAPHIC_DATA]-of-soul"
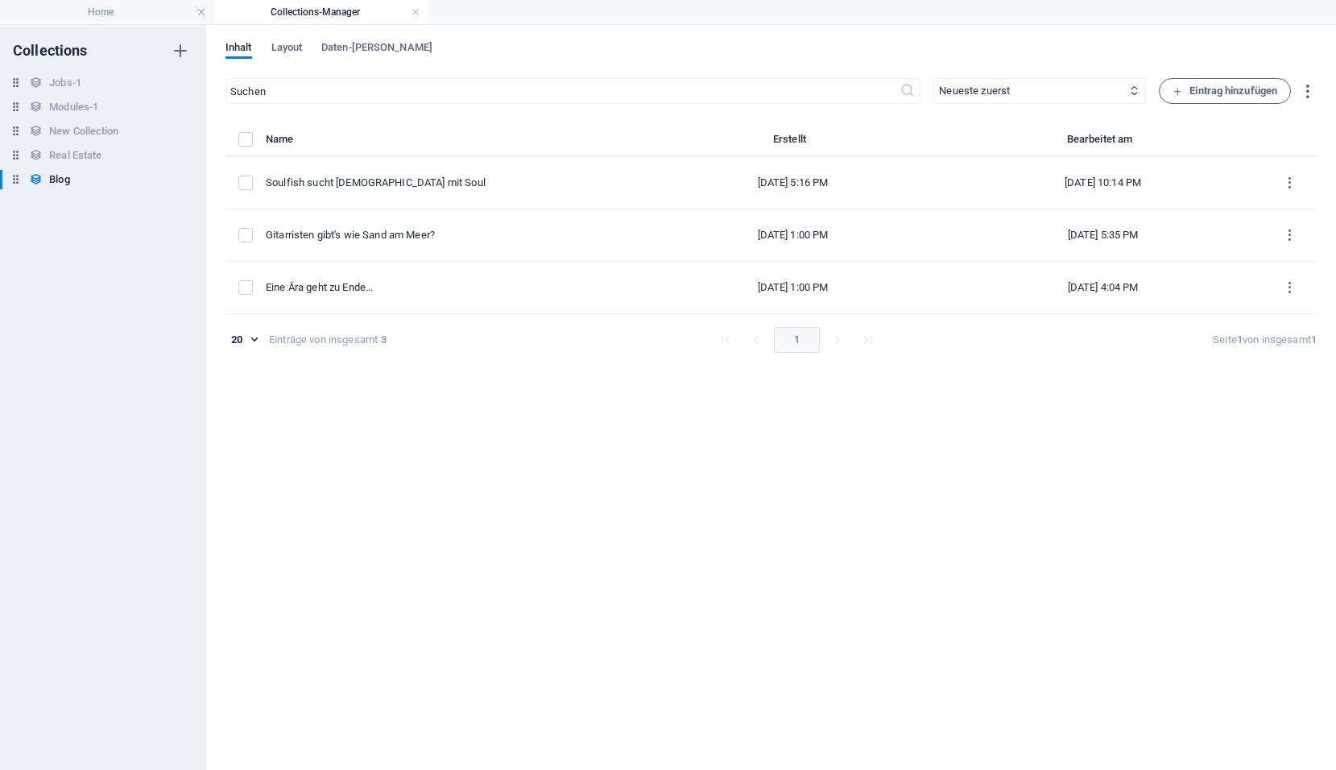
scroll to position [0, 0]
click at [101, 10] on h4 "Home" at bounding box center [107, 12] width 214 height 18
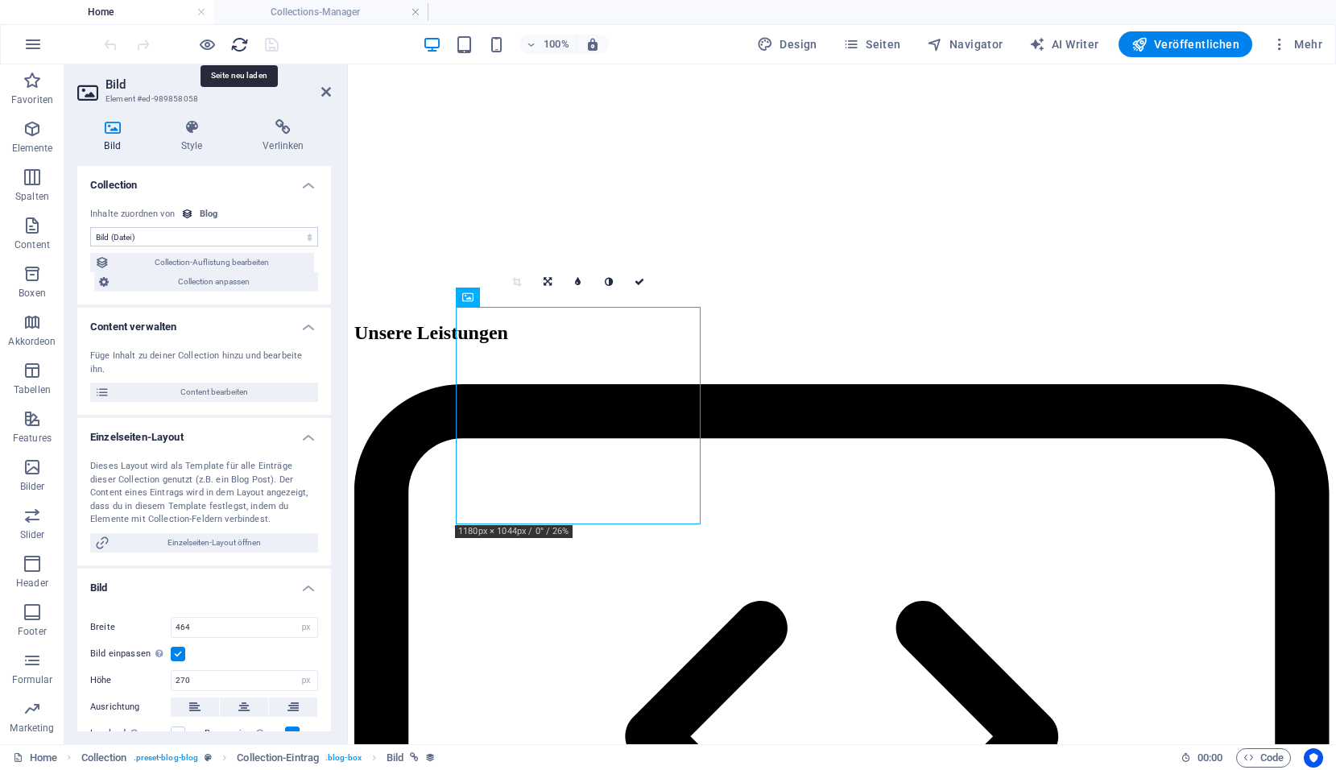
click at [237, 49] on icon "reload" at bounding box center [239, 44] width 19 height 19
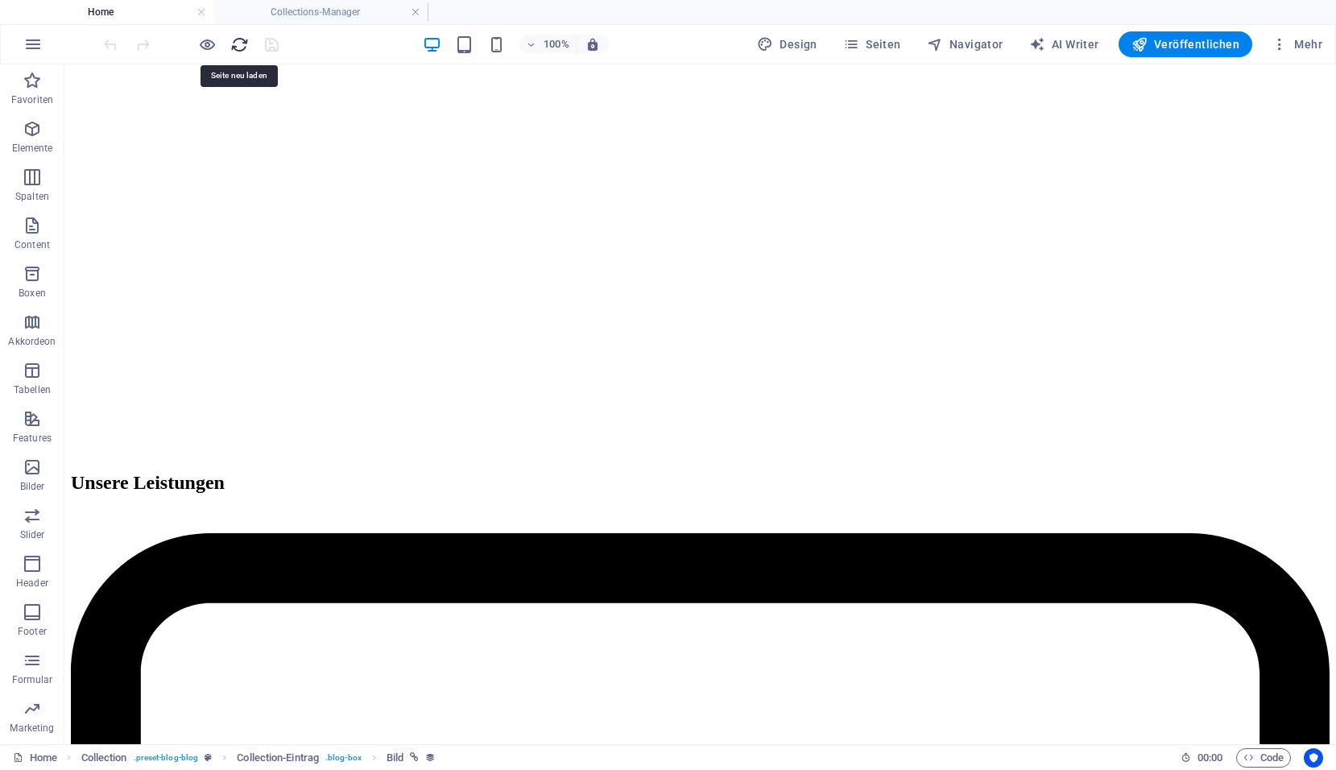
click at [237, 49] on icon "reload" at bounding box center [239, 44] width 19 height 19
click at [240, 35] on icon "reload" at bounding box center [239, 44] width 19 height 19
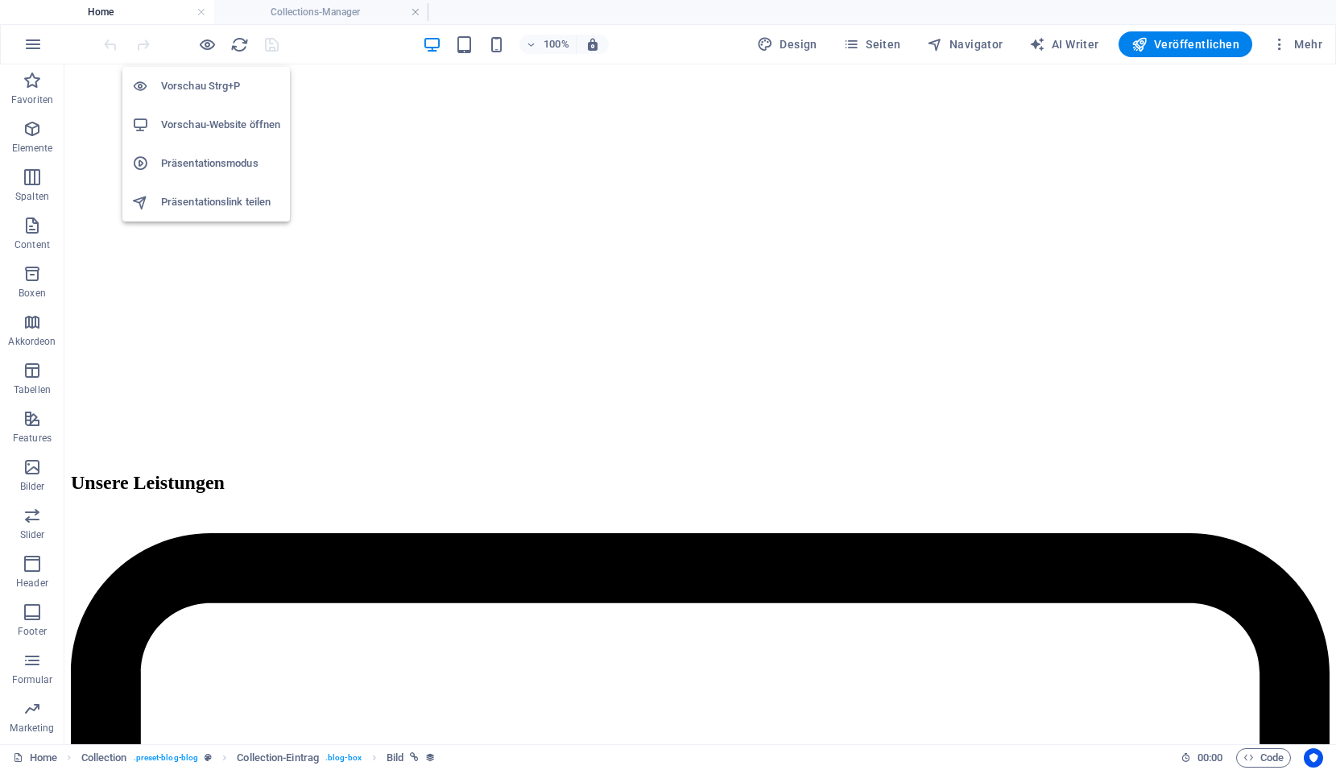
click at [203, 167] on h6 "Präsentationsmodus" at bounding box center [220, 163] width 119 height 19
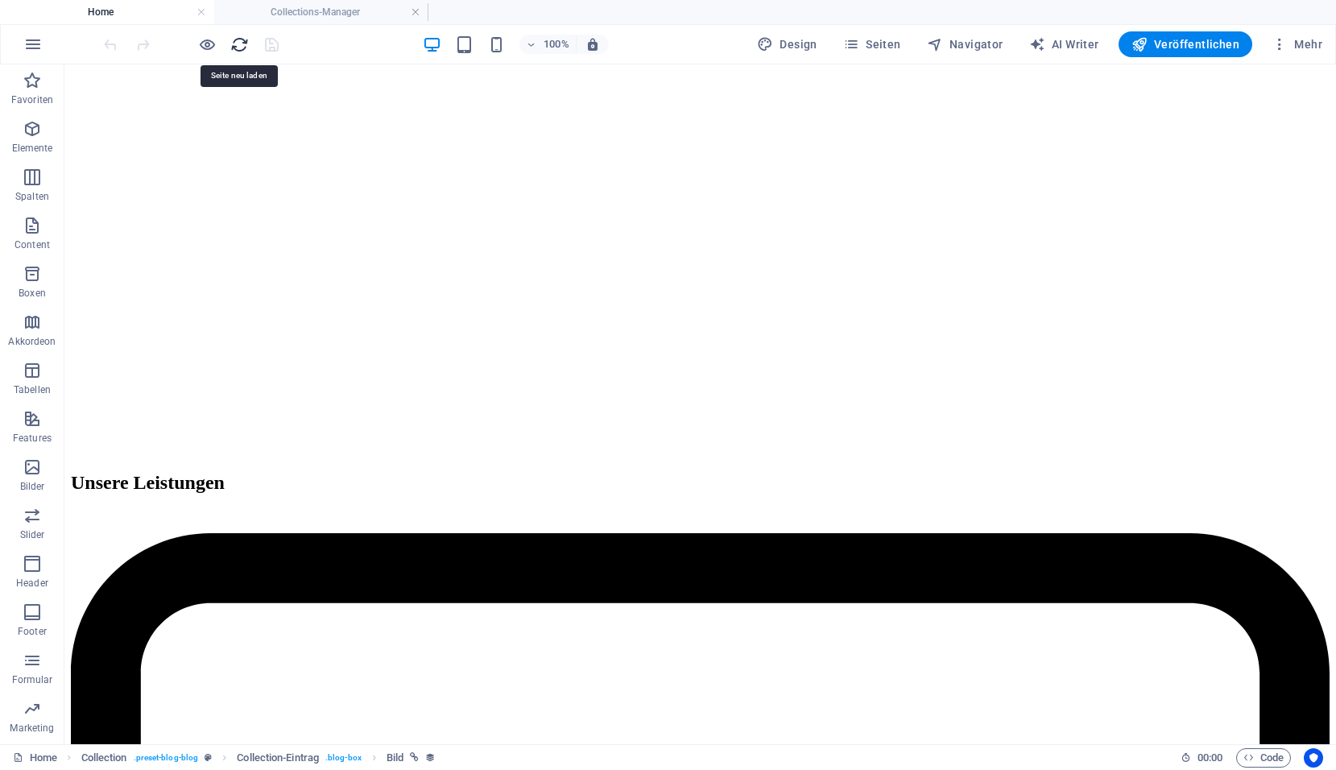
click at [245, 48] on icon "reload" at bounding box center [239, 44] width 19 height 19
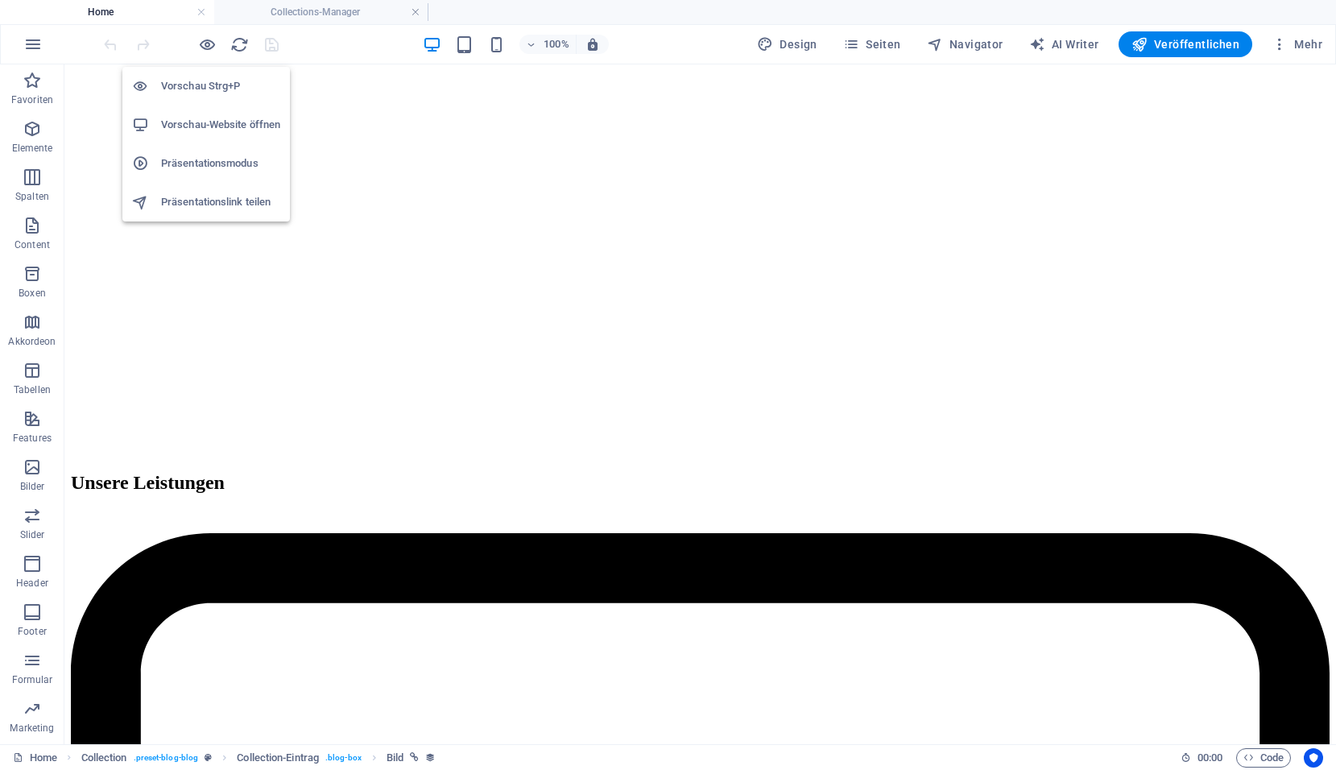
click at [199, 119] on h6 "Vorschau-Website öffnen" at bounding box center [220, 124] width 119 height 19
click at [1279, 39] on icon "button" at bounding box center [1279, 44] width 16 height 16
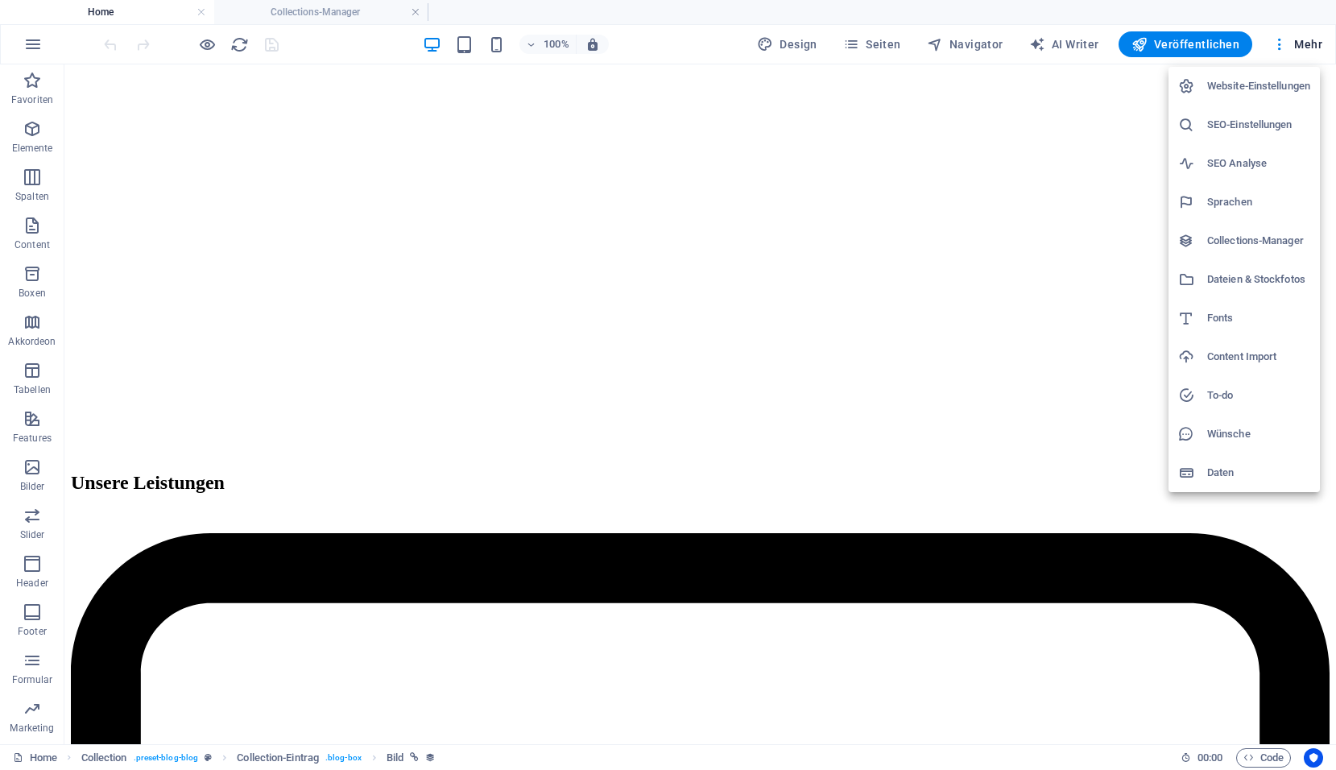
click at [1257, 84] on h6 "Website-Einstellungen" at bounding box center [1258, 85] width 103 height 19
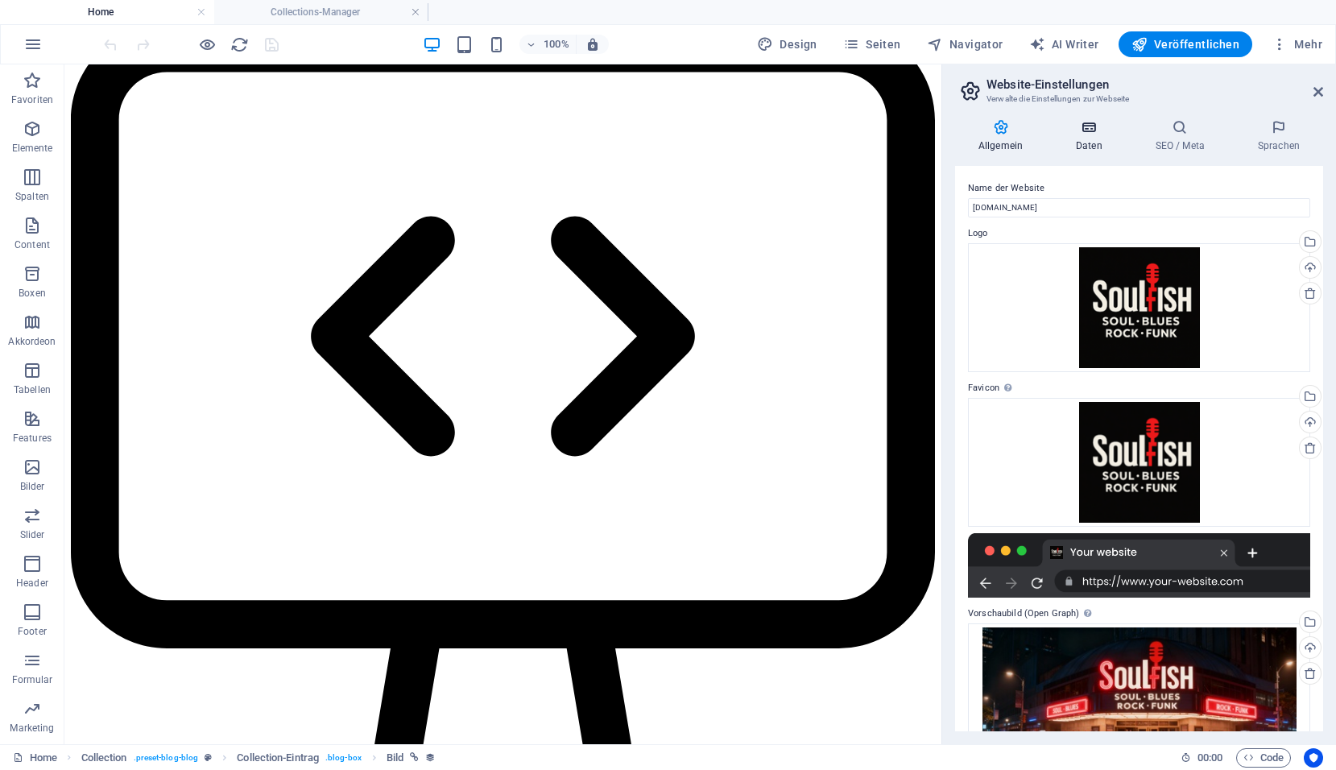
click at [1086, 131] on icon at bounding box center [1088, 127] width 73 height 16
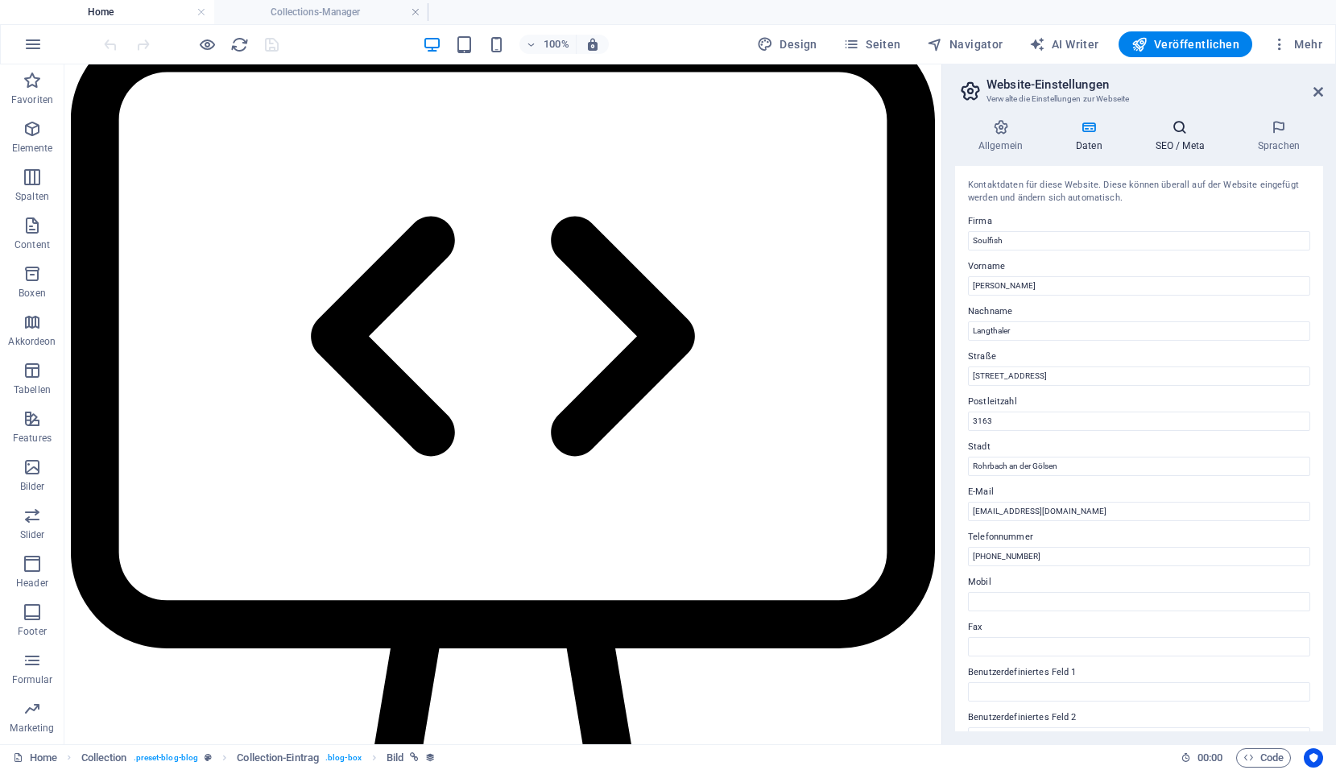
click at [1171, 129] on icon at bounding box center [1180, 127] width 96 height 16
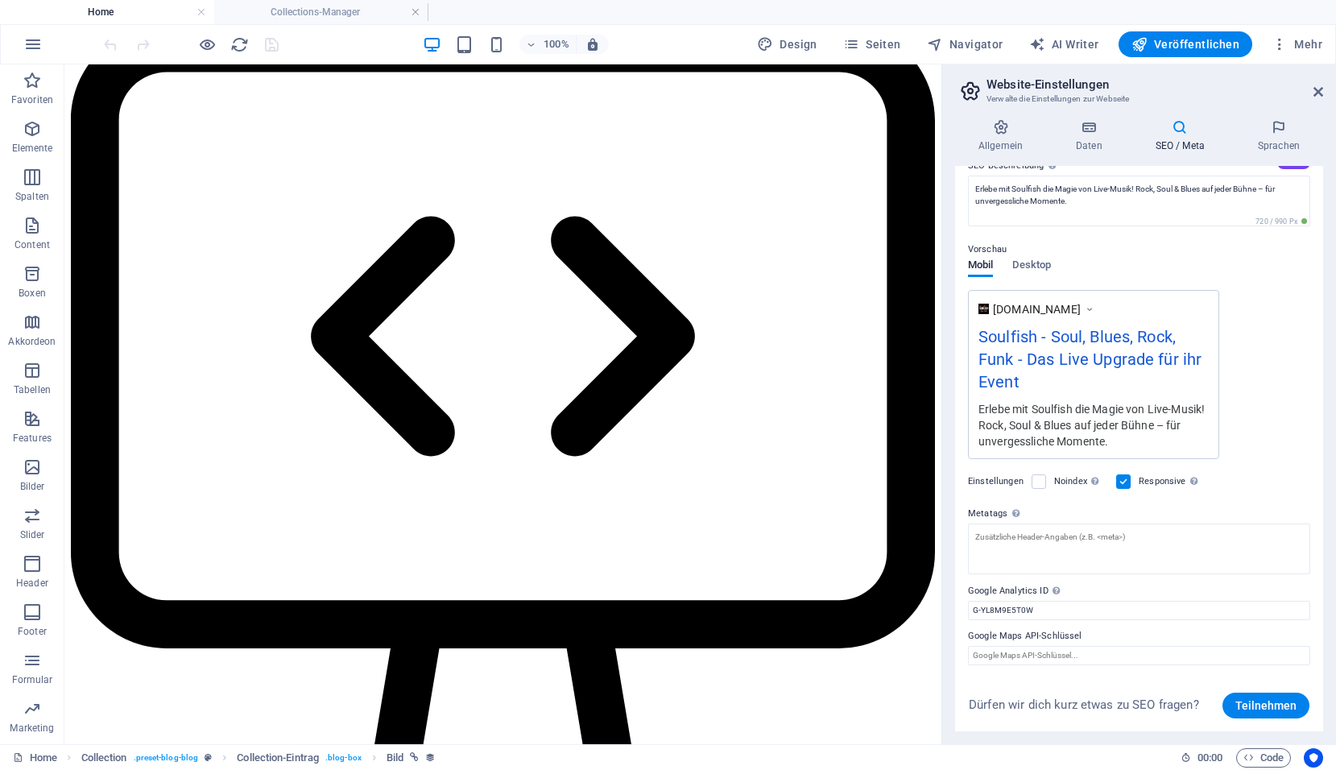
scroll to position [0, 0]
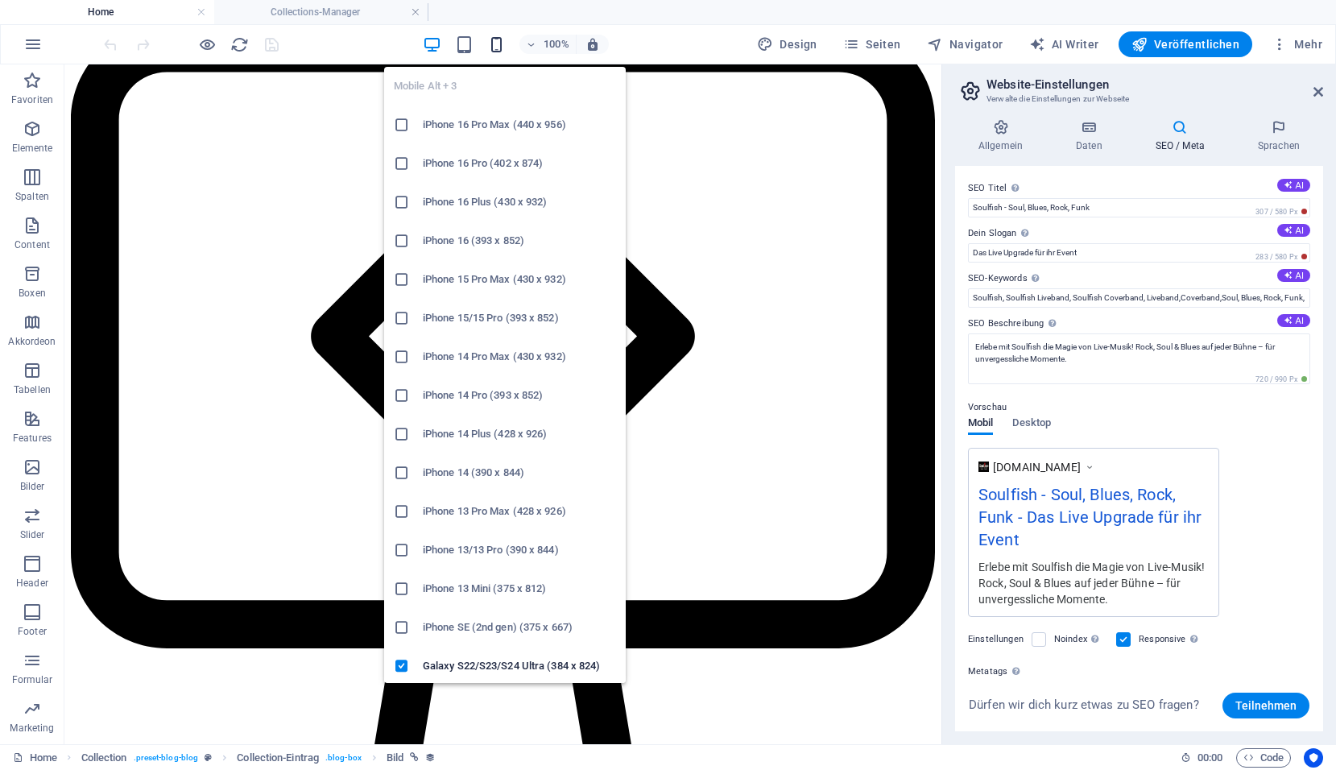
click at [503, 50] on icon "button" at bounding box center [496, 44] width 19 height 19
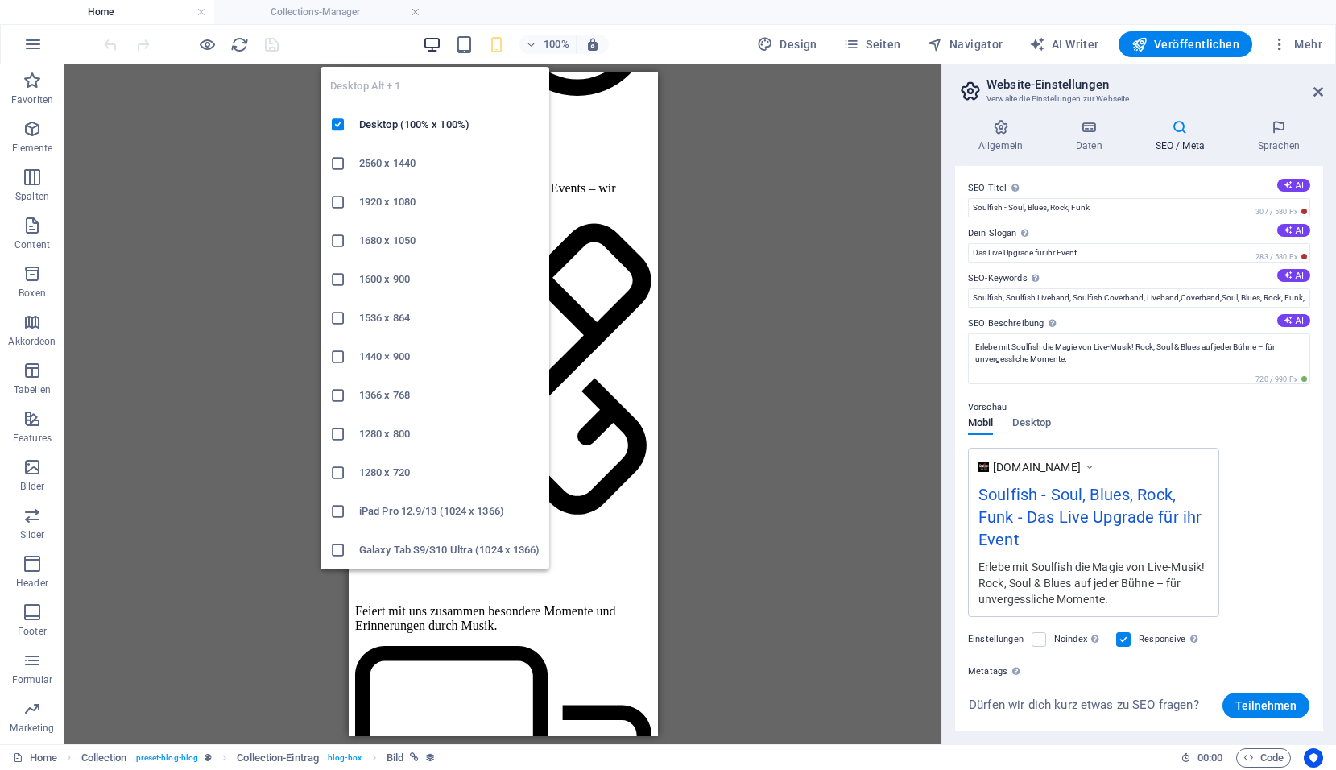
click at [429, 43] on icon "button" at bounding box center [432, 44] width 19 height 19
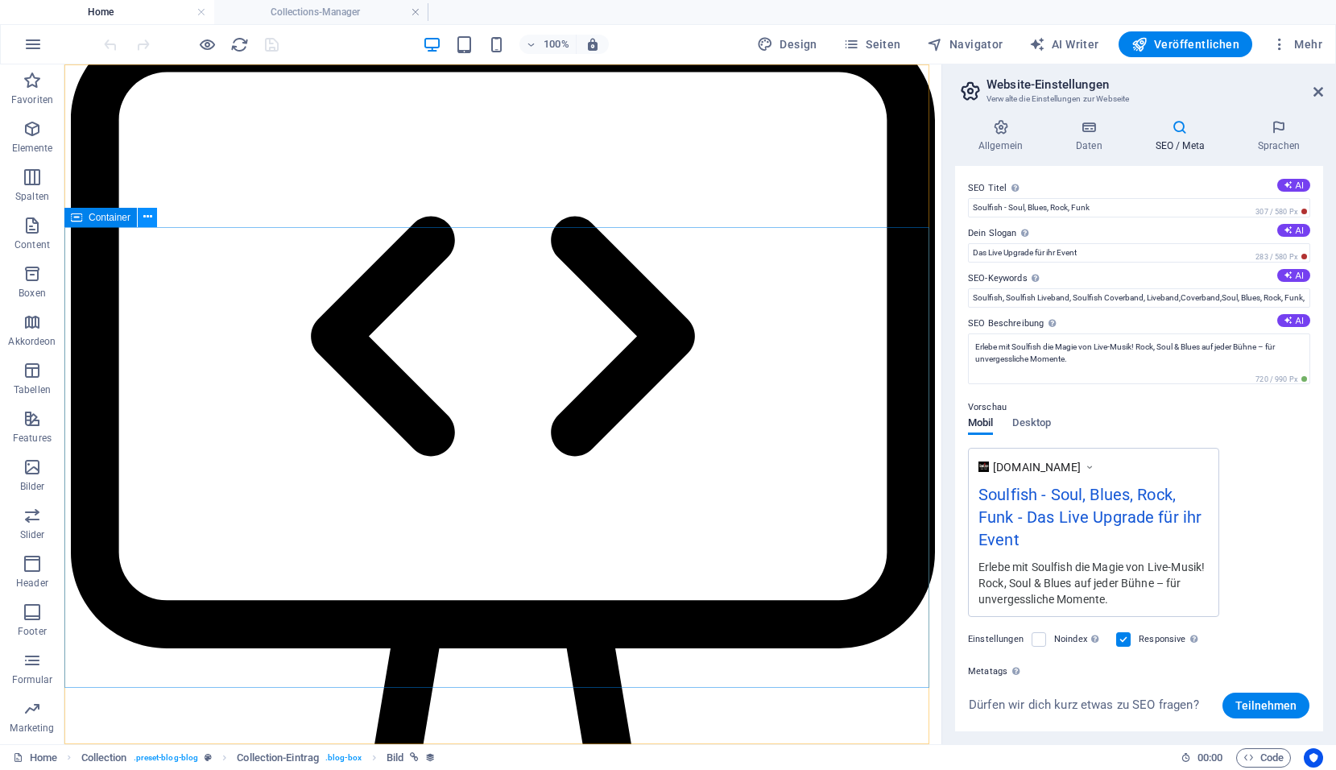
click at [141, 219] on button at bounding box center [147, 217] width 19 height 19
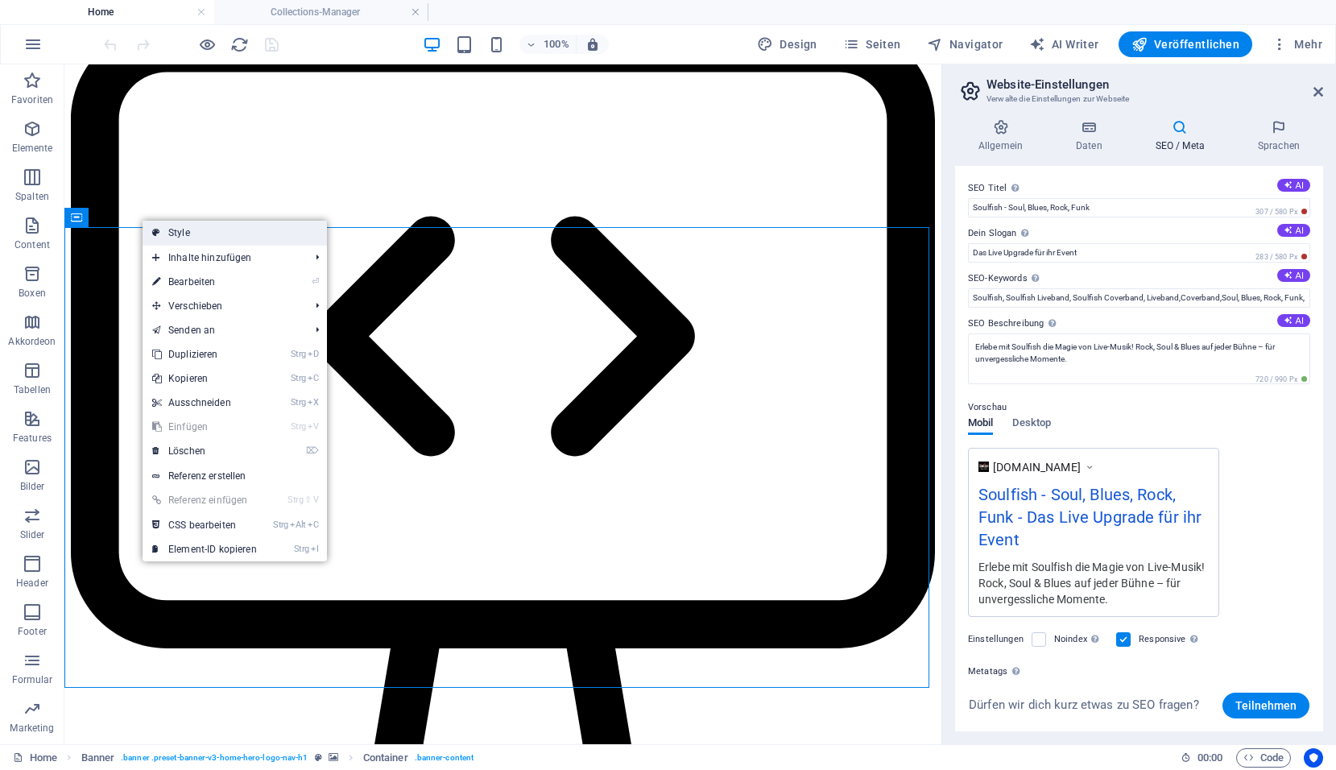
click at [188, 236] on link "Style" at bounding box center [235, 233] width 184 height 24
select select "preset-banner-v3-home-hero-logo-nav-h1"
select select "%"
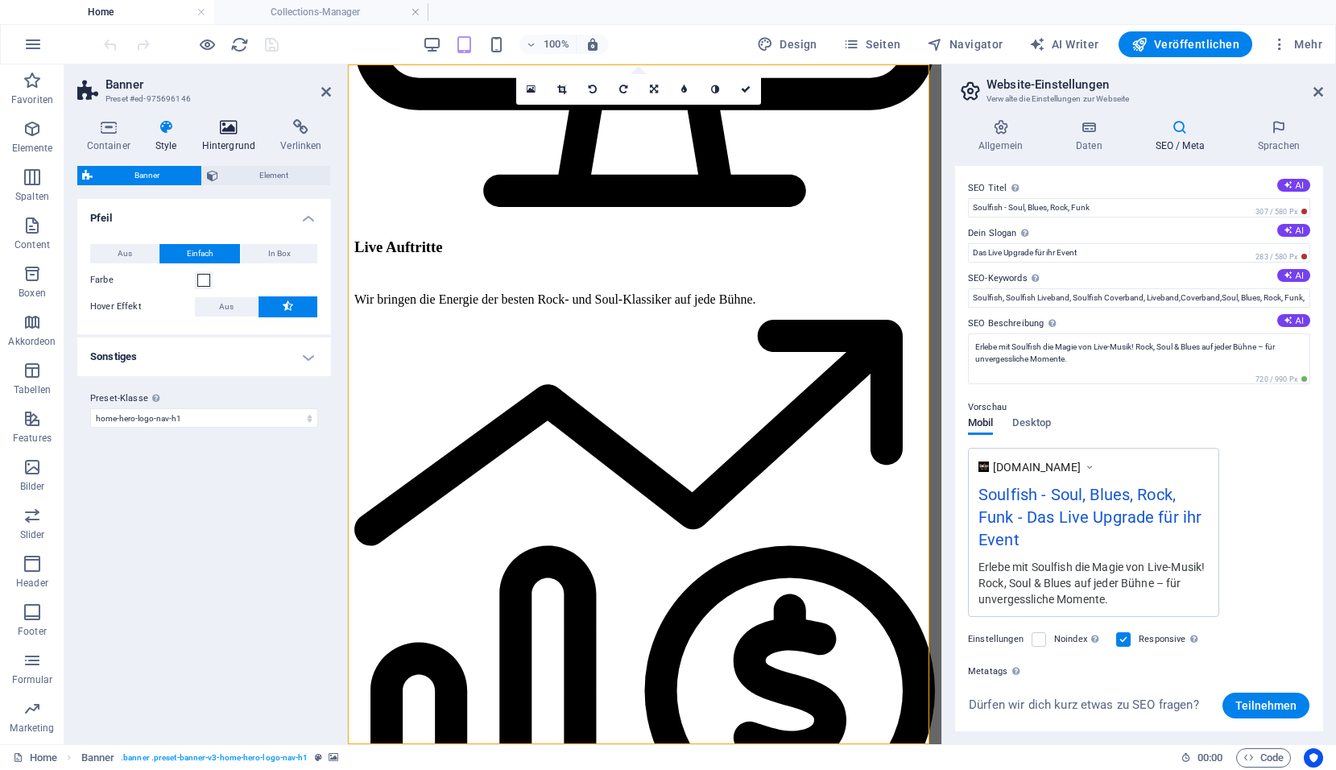
click at [229, 134] on icon at bounding box center [228, 127] width 72 height 16
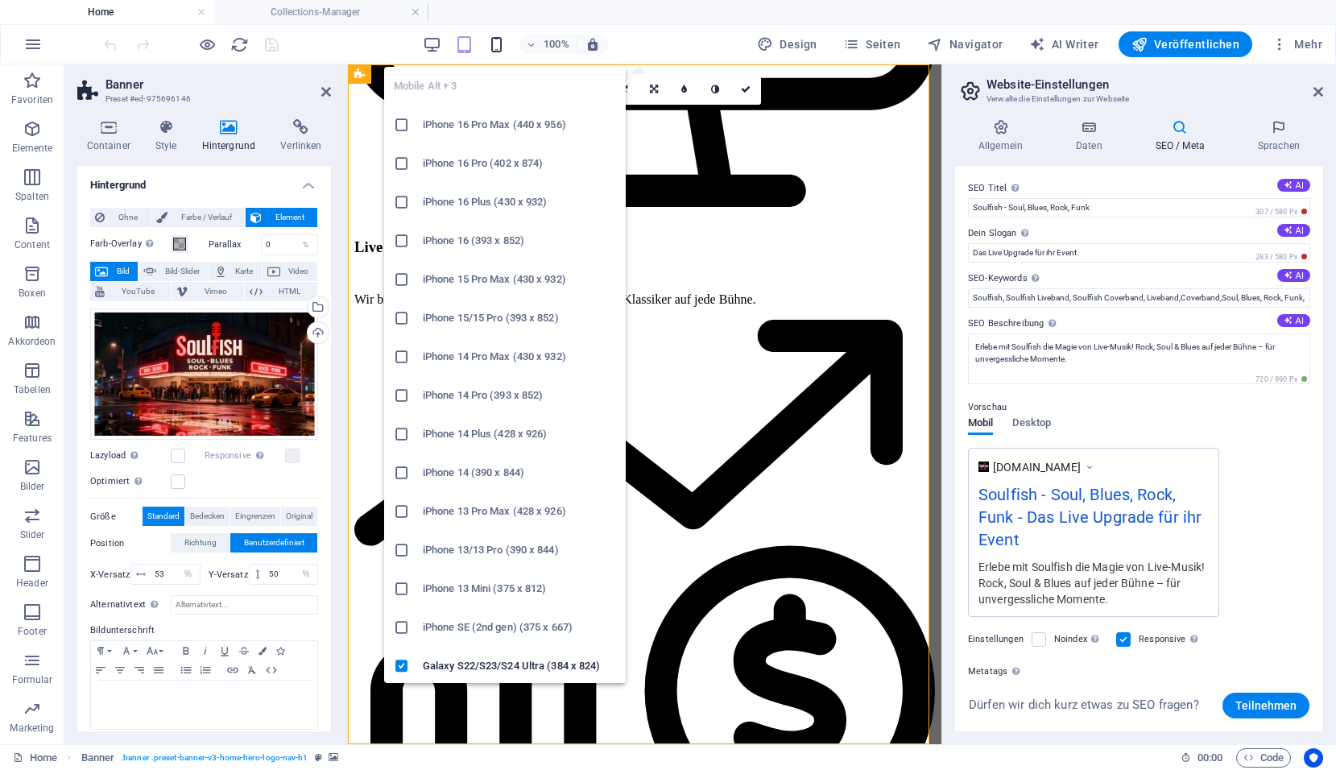
click at [498, 50] on icon "button" at bounding box center [496, 44] width 19 height 19
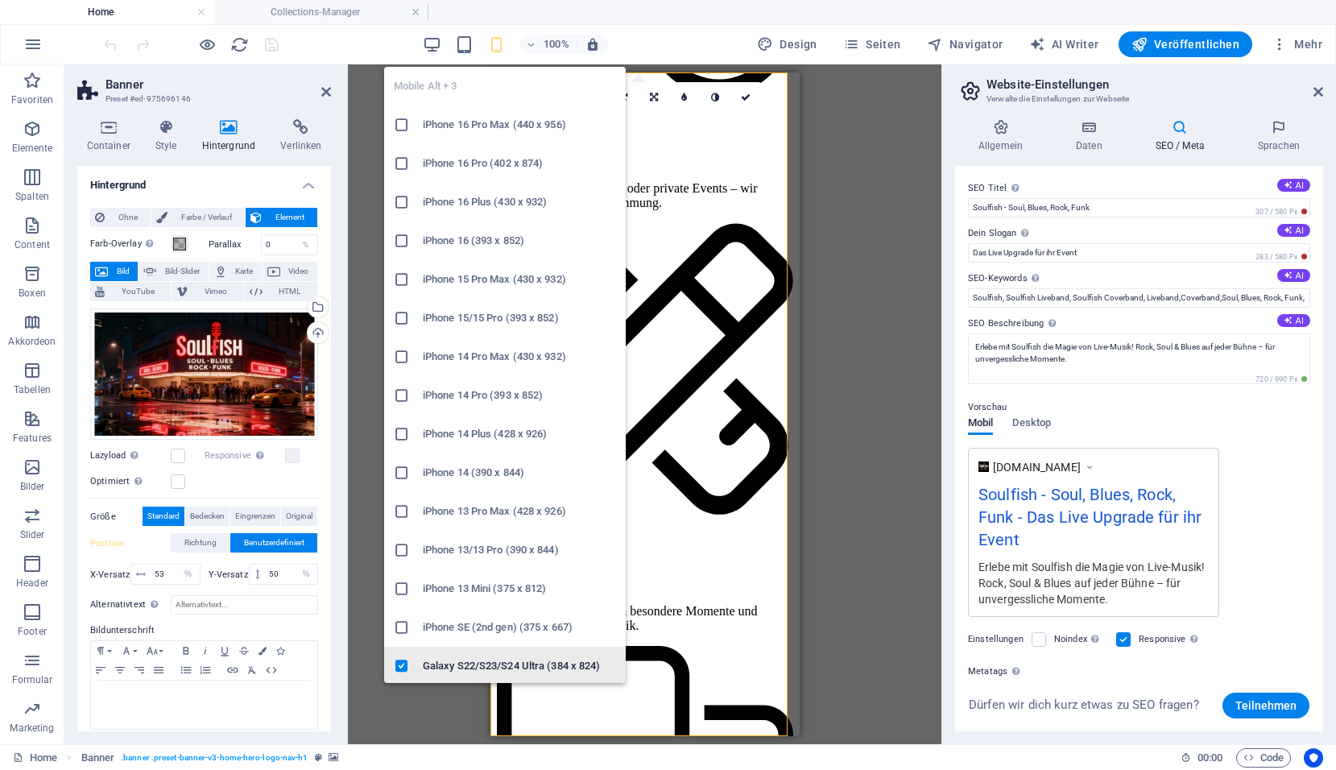
click at [482, 666] on h6 "Galaxy S22/S23/S24 Ultra (384 x 824)" at bounding box center [519, 665] width 193 height 19
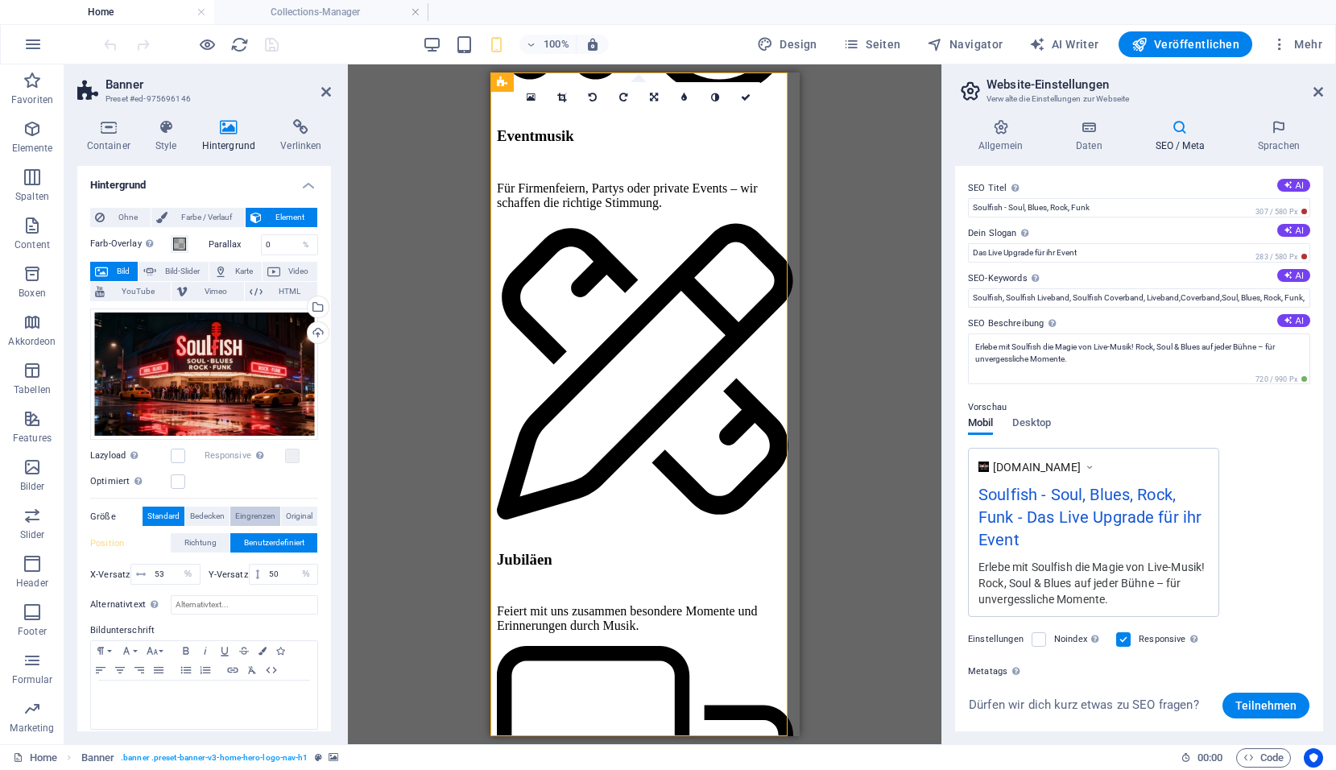
click at [250, 511] on span "Eingrenzen" at bounding box center [255, 515] width 40 height 19
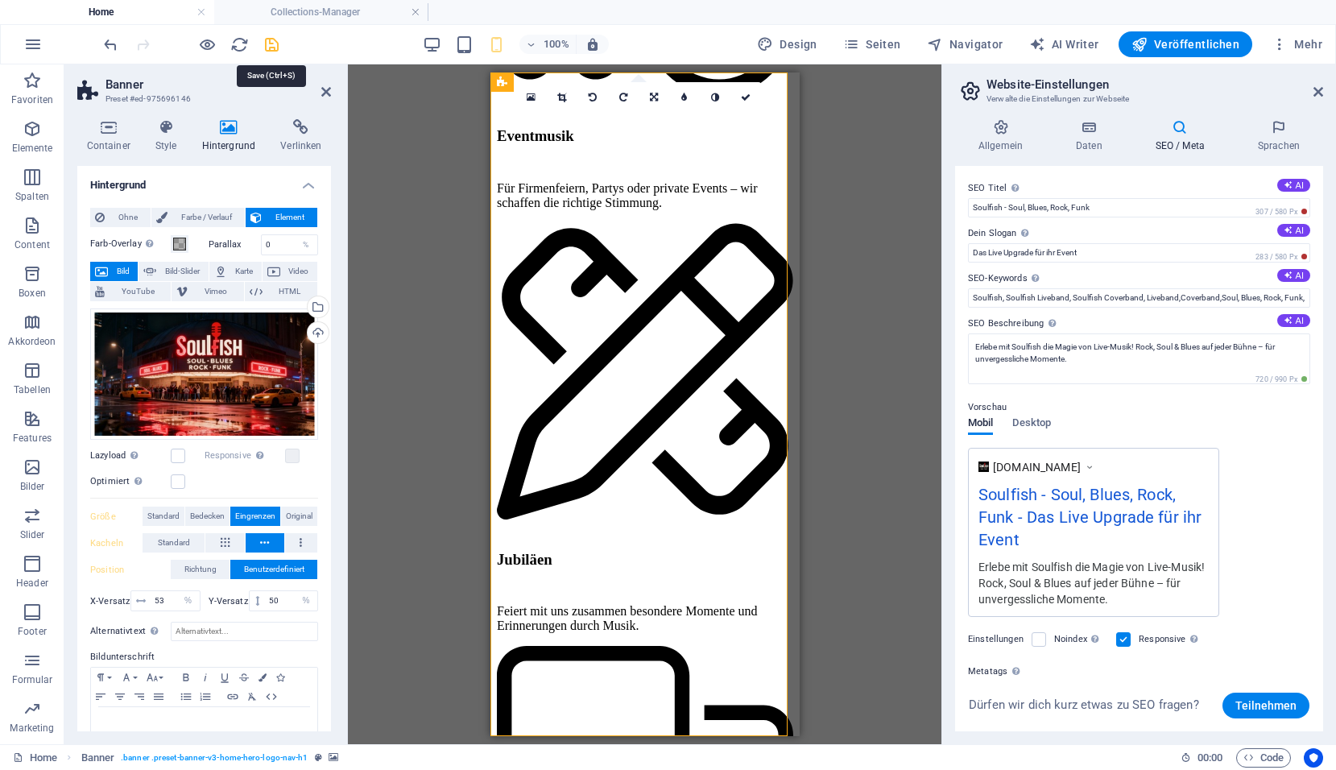
click at [269, 46] on icon "save" at bounding box center [271, 44] width 19 height 19
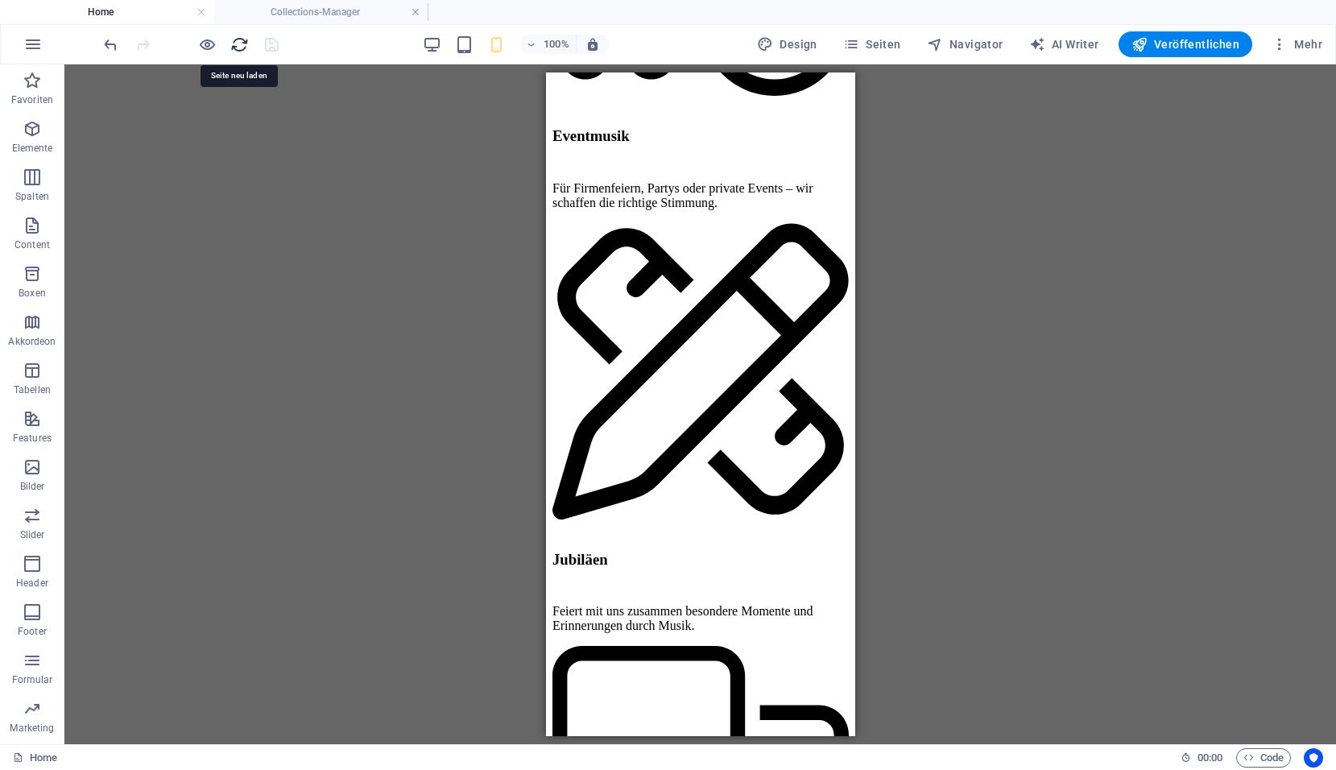
click at [236, 42] on icon "reload" at bounding box center [239, 44] width 19 height 19
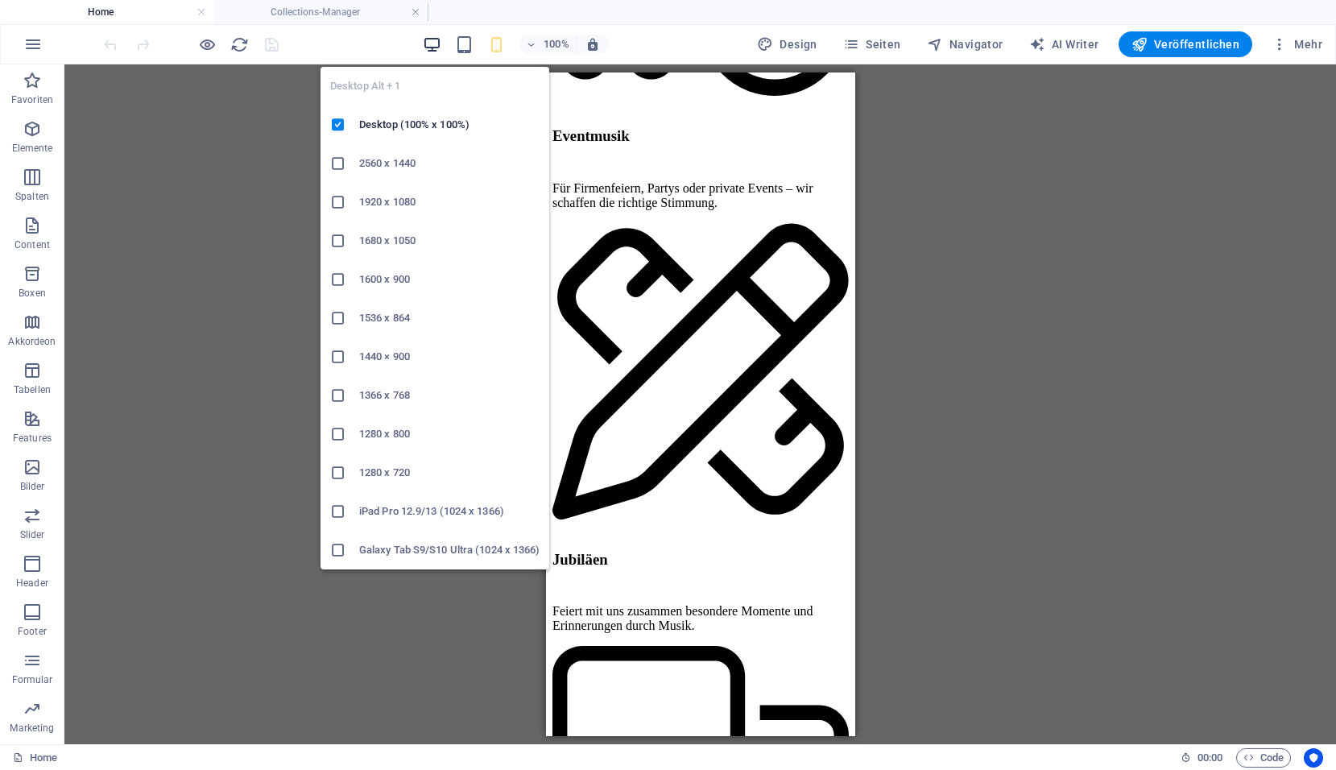
click at [437, 45] on icon "button" at bounding box center [432, 44] width 19 height 19
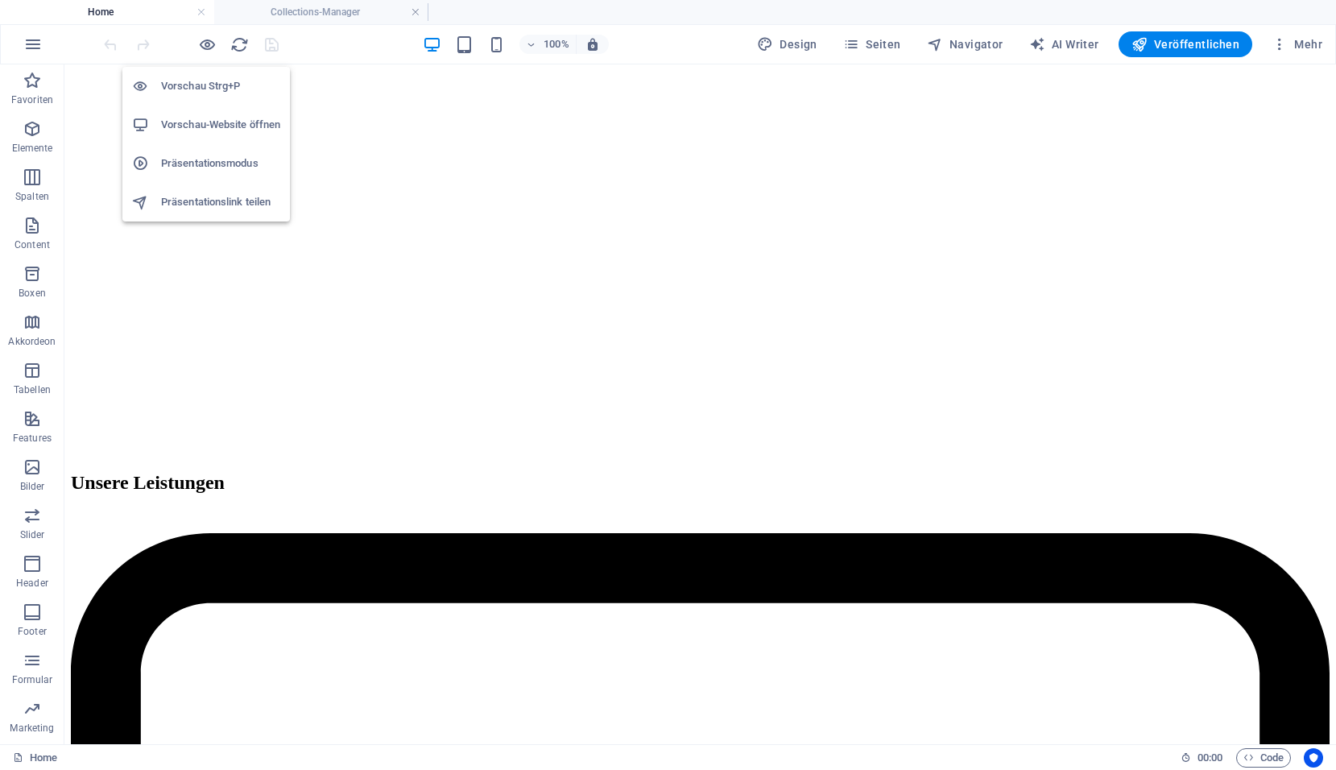
click at [209, 155] on h6 "Präsentationsmodus" at bounding box center [220, 163] width 119 height 19
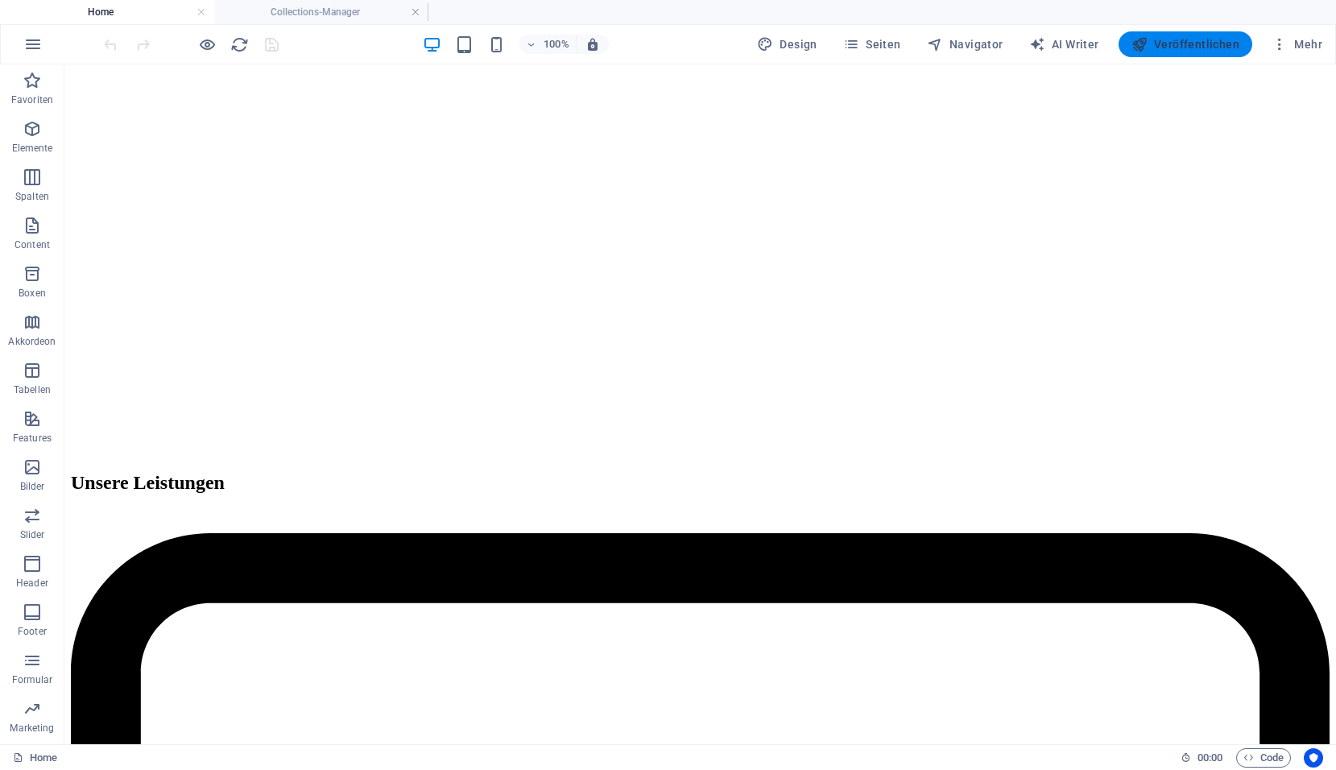
click at [1170, 42] on span "Veröffentlichen" at bounding box center [1185, 44] width 108 height 16
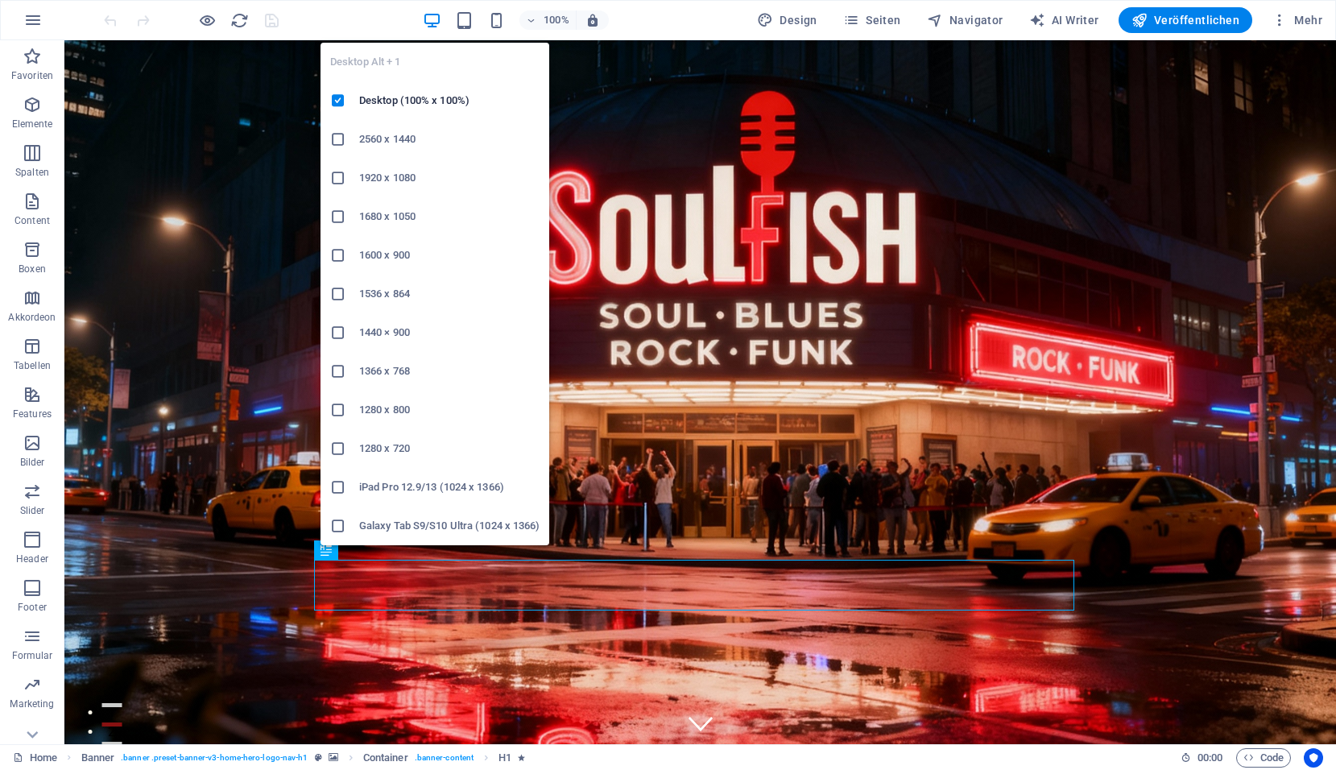
click at [430, 24] on icon "button" at bounding box center [432, 20] width 19 height 19
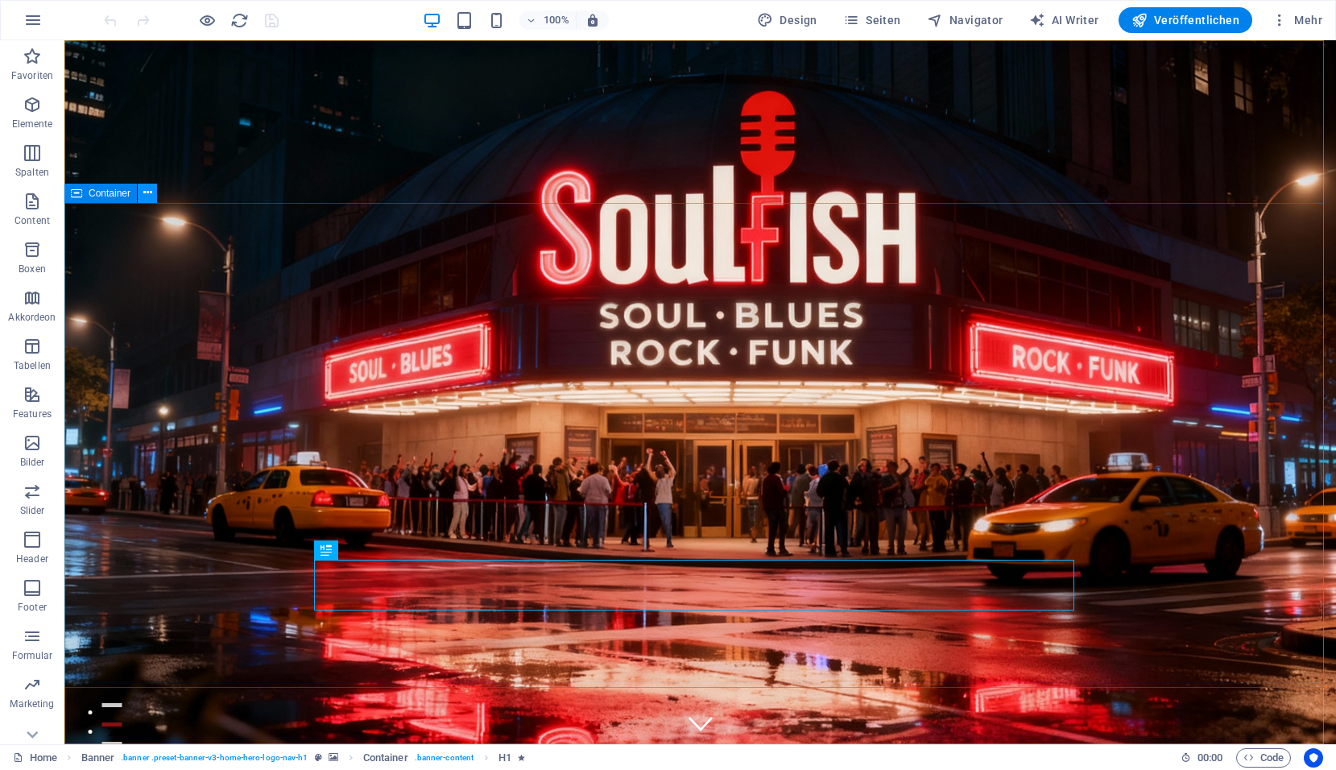
click at [153, 194] on button at bounding box center [147, 193] width 19 height 19
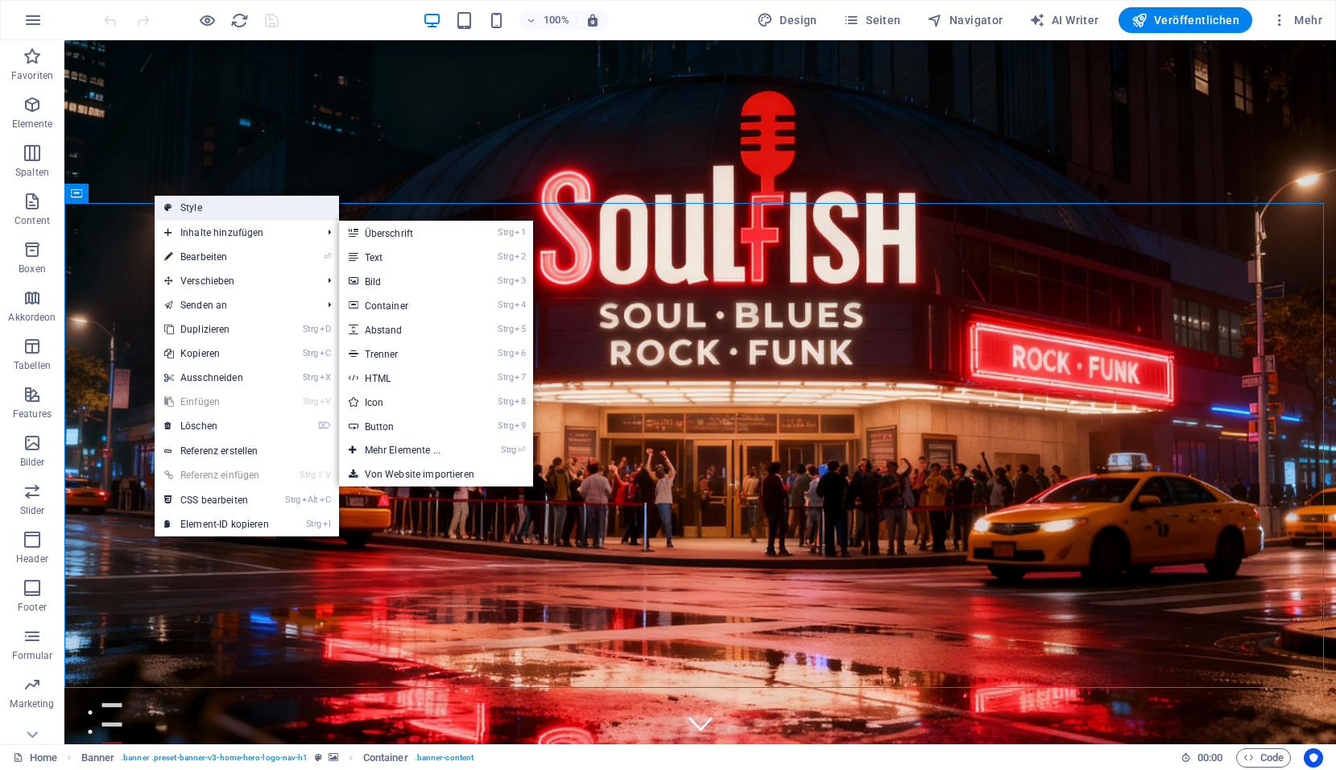
click at [198, 209] on link "Style" at bounding box center [247, 208] width 184 height 24
select select "preset-banner-v3-home-hero-logo-nav-h1"
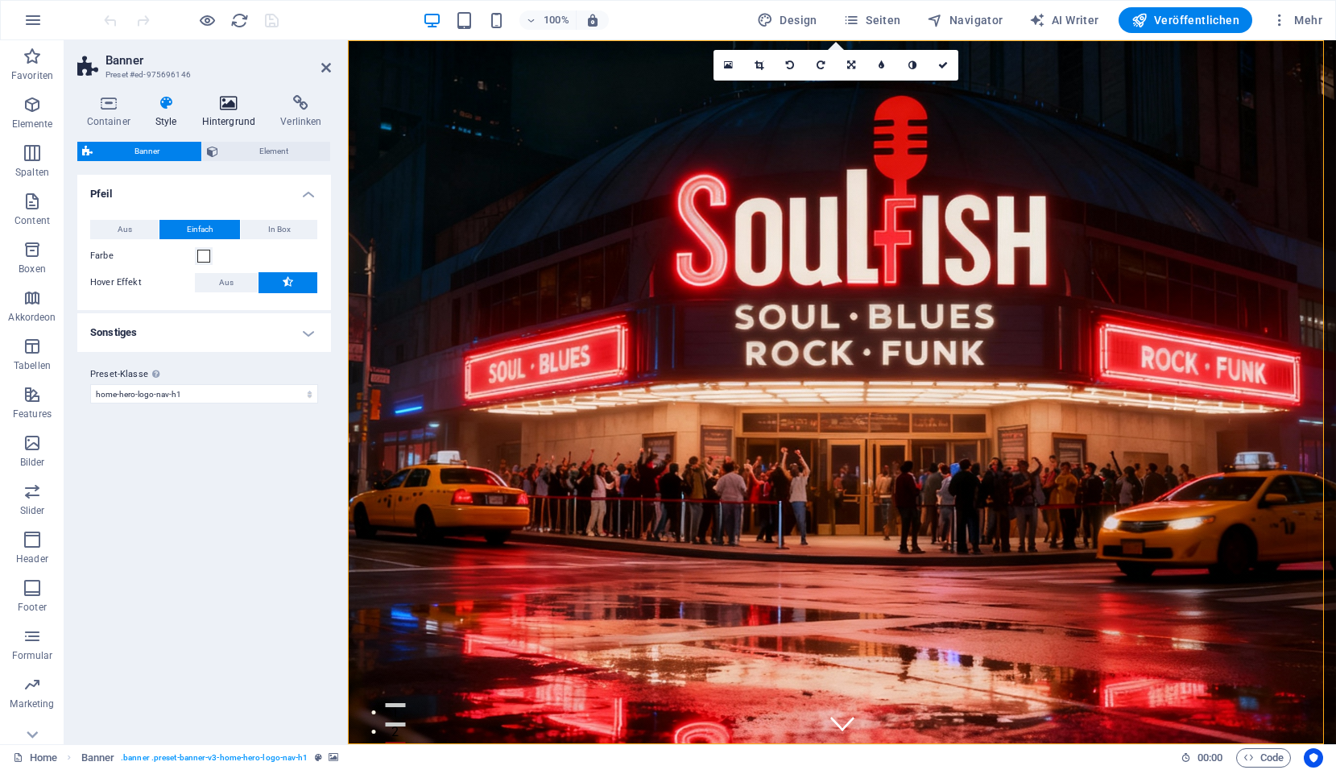
click at [228, 105] on icon at bounding box center [228, 103] width 72 height 16
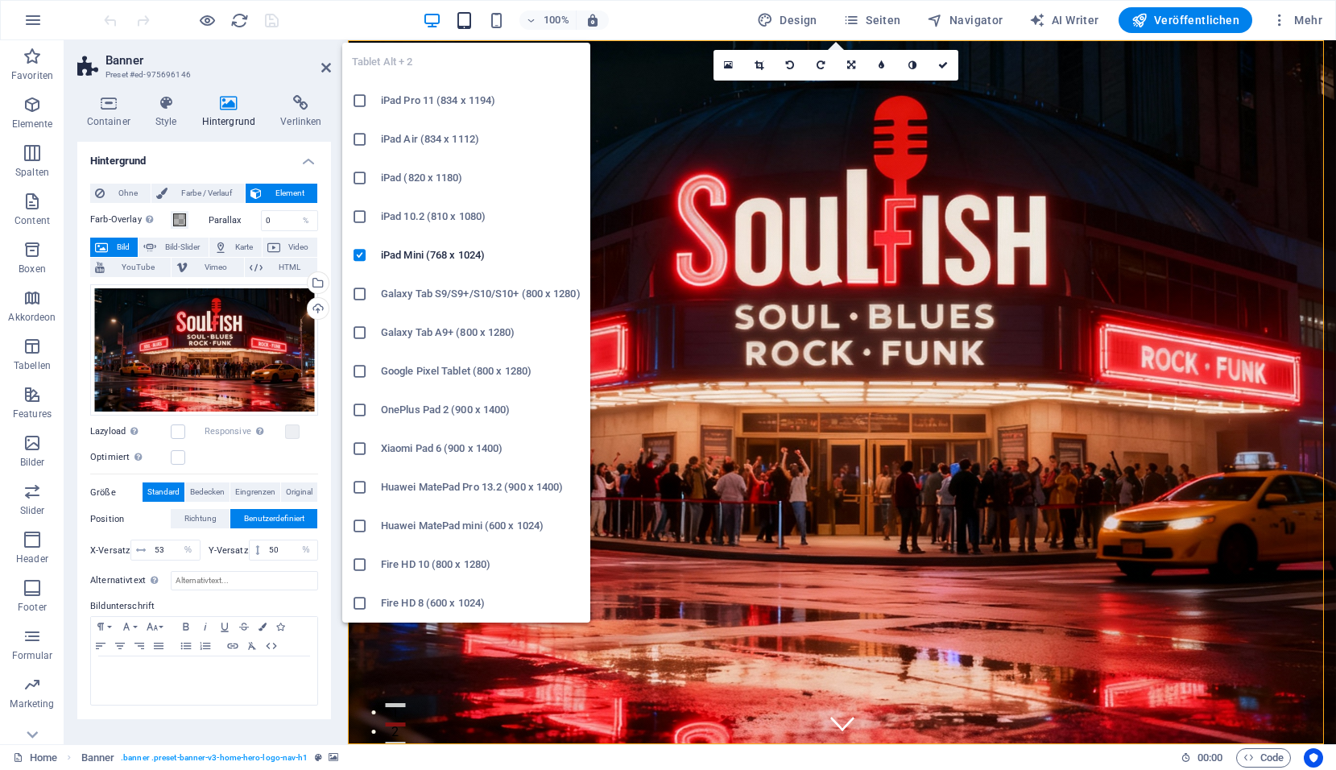
click at [462, 19] on icon "button" at bounding box center [464, 20] width 19 height 19
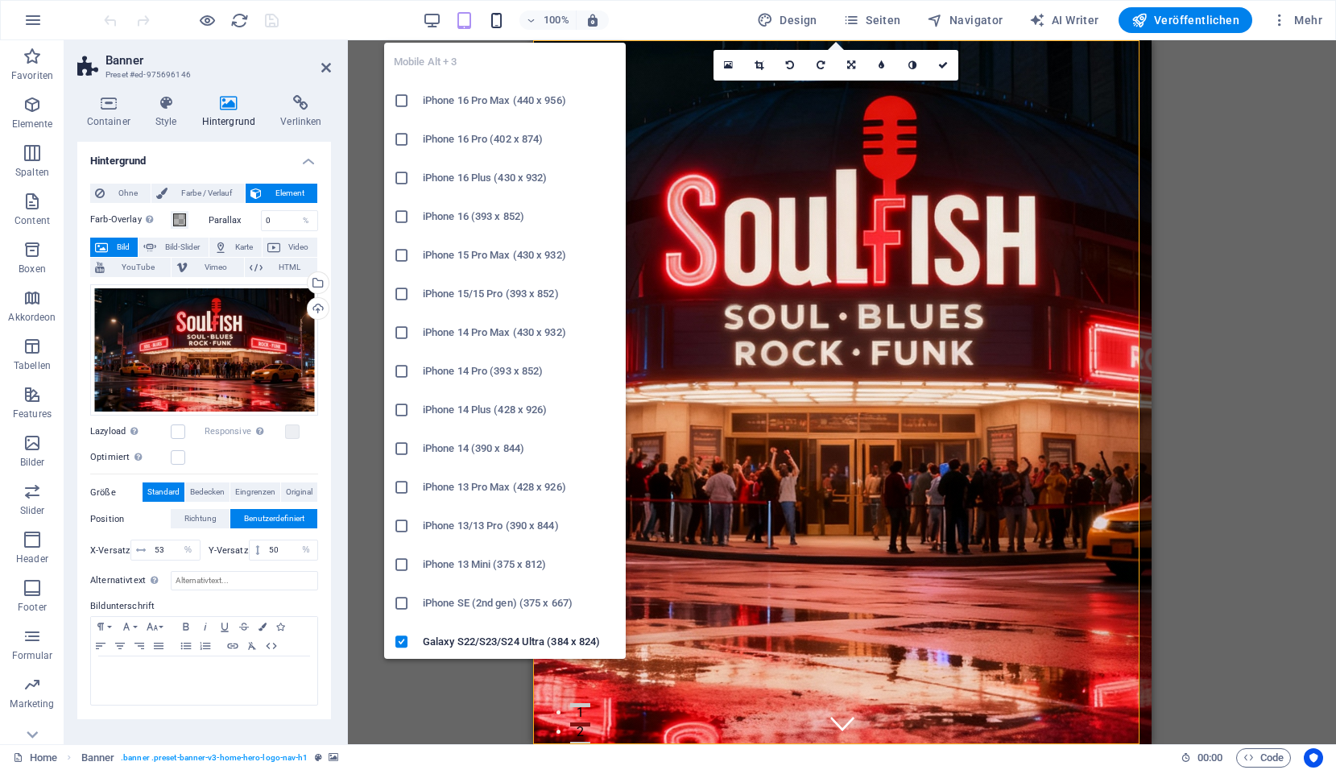
click at [496, 18] on icon "button" at bounding box center [496, 20] width 19 height 19
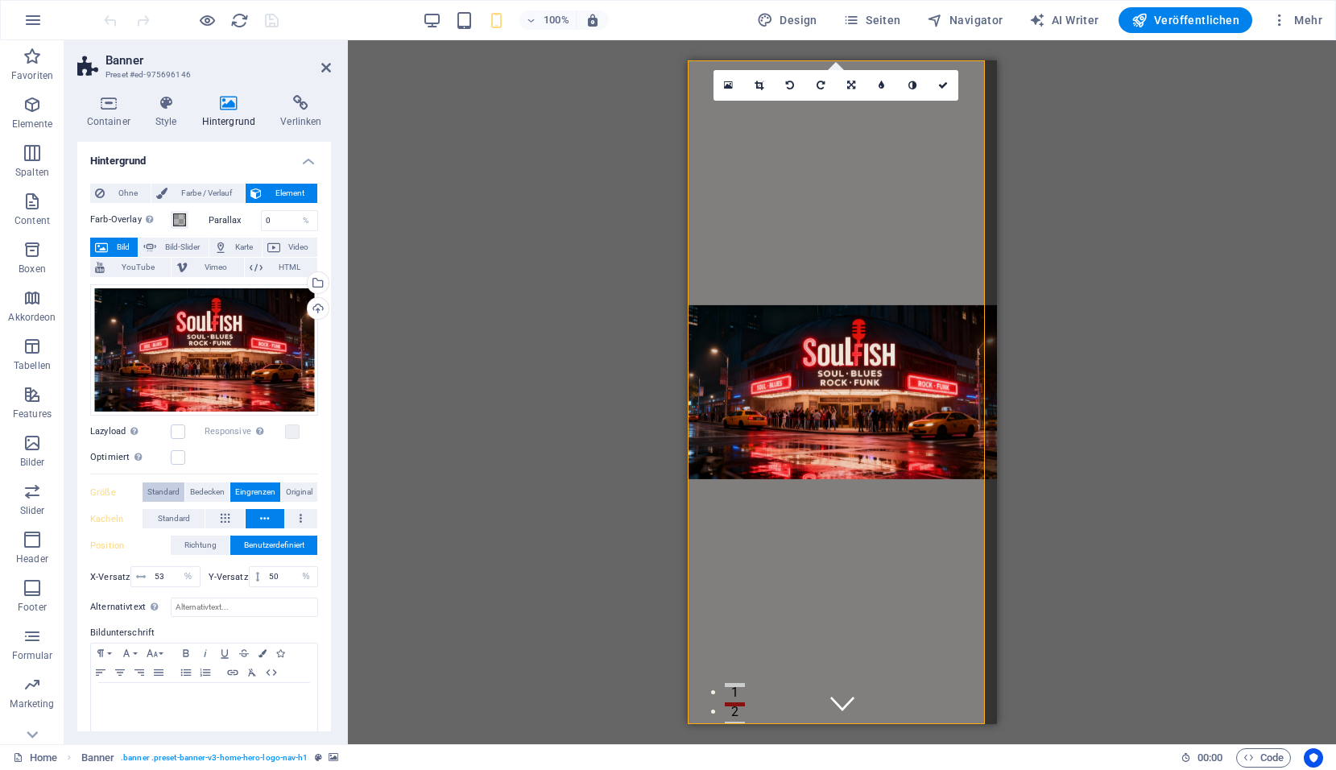
click at [163, 488] on span "Standard" at bounding box center [163, 491] width 32 height 19
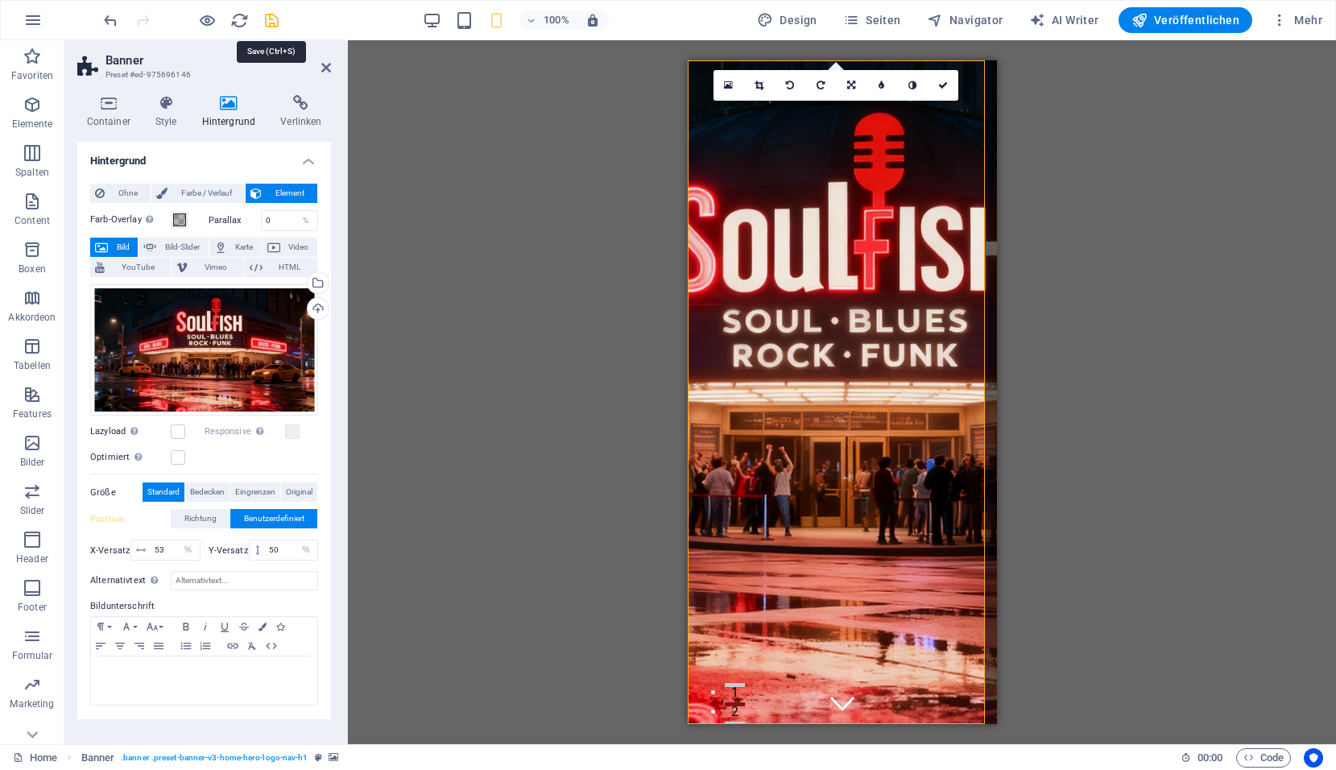
click at [271, 22] on icon "save" at bounding box center [271, 20] width 19 height 19
checkbox input "false"
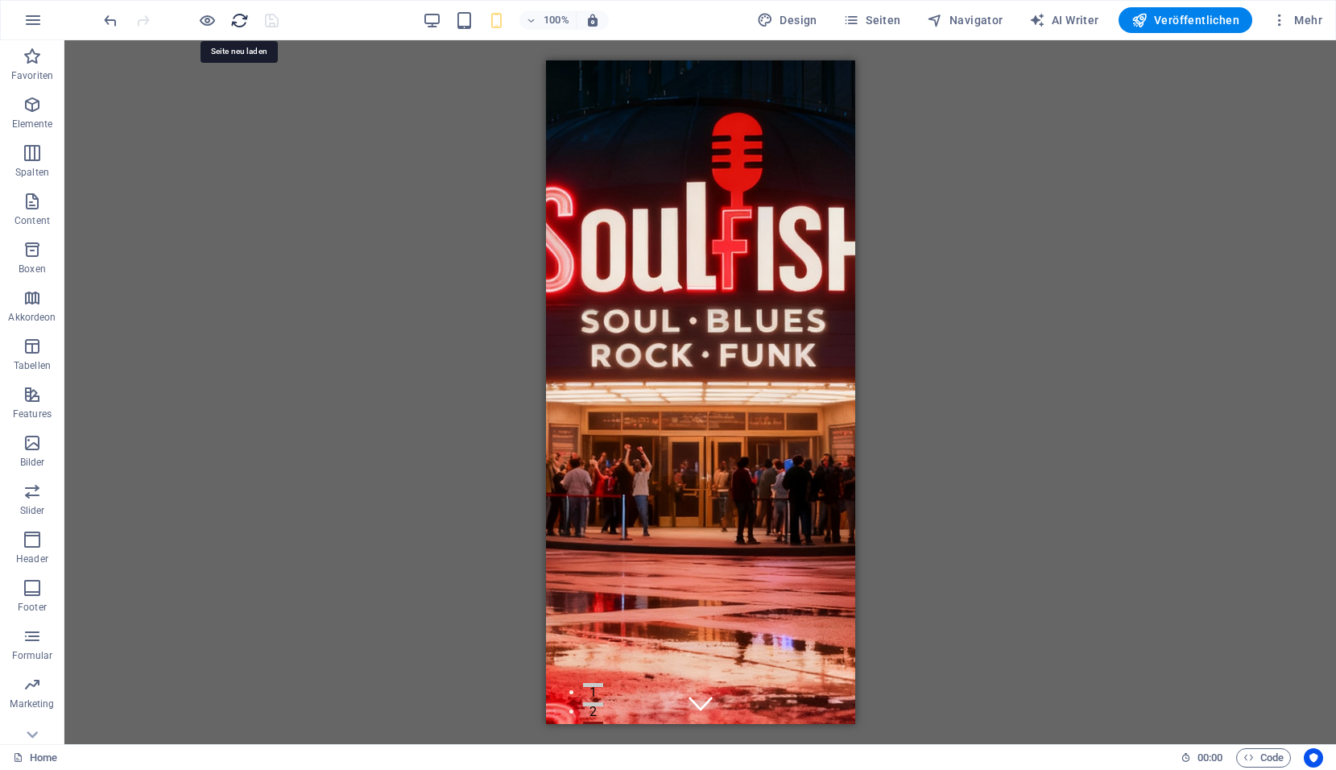
click at [238, 25] on icon "reload" at bounding box center [239, 20] width 19 height 19
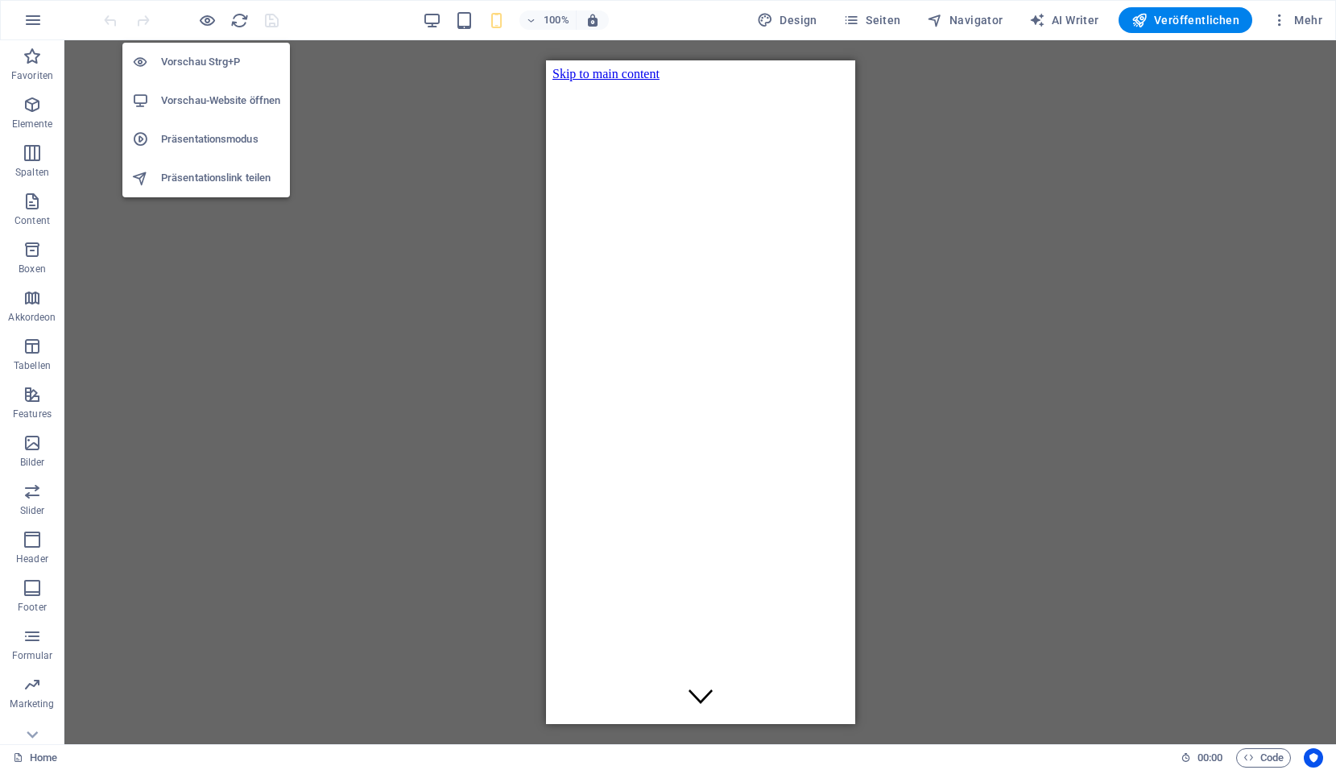
click at [207, 59] on h6 "Vorschau Strg+P" at bounding box center [220, 61] width 119 height 19
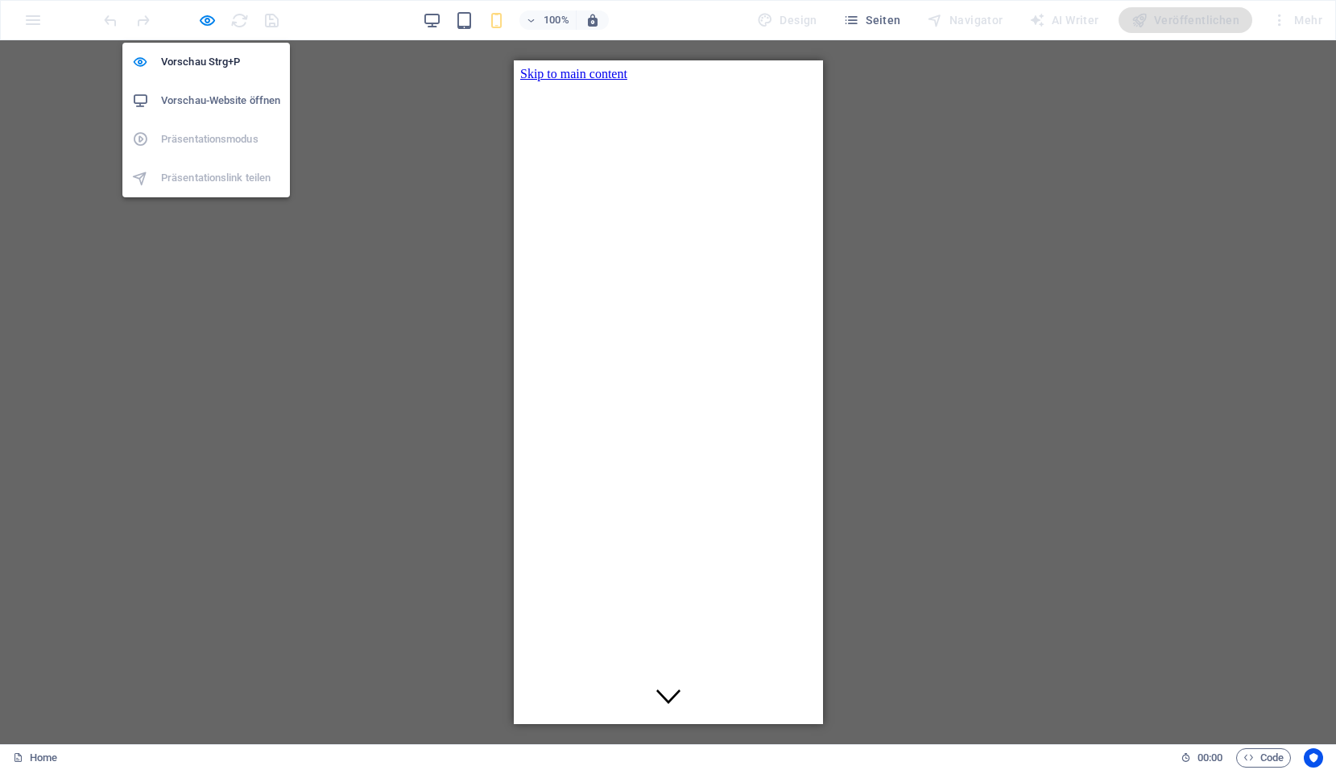
click at [205, 101] on h6 "Vorschau-Website öffnen" at bounding box center [220, 100] width 119 height 19
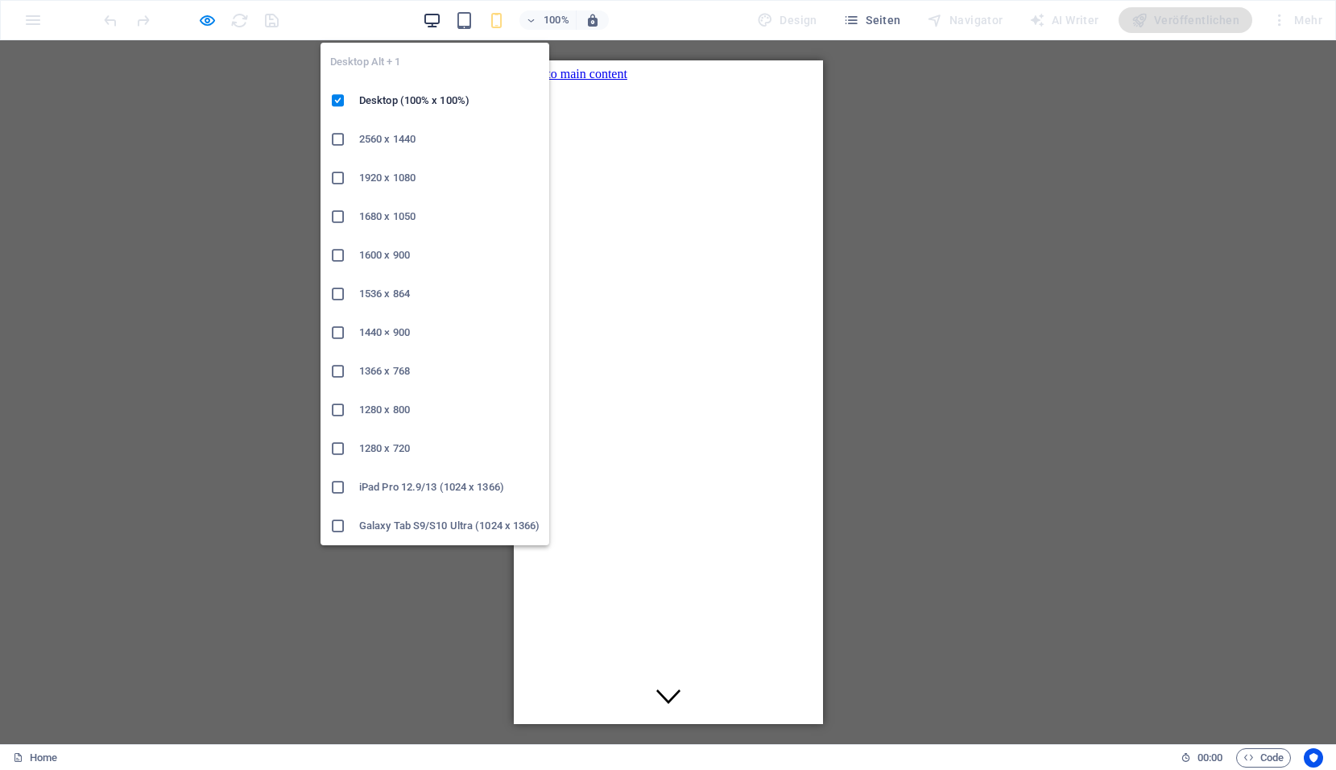
click at [438, 17] on icon "button" at bounding box center [432, 20] width 19 height 19
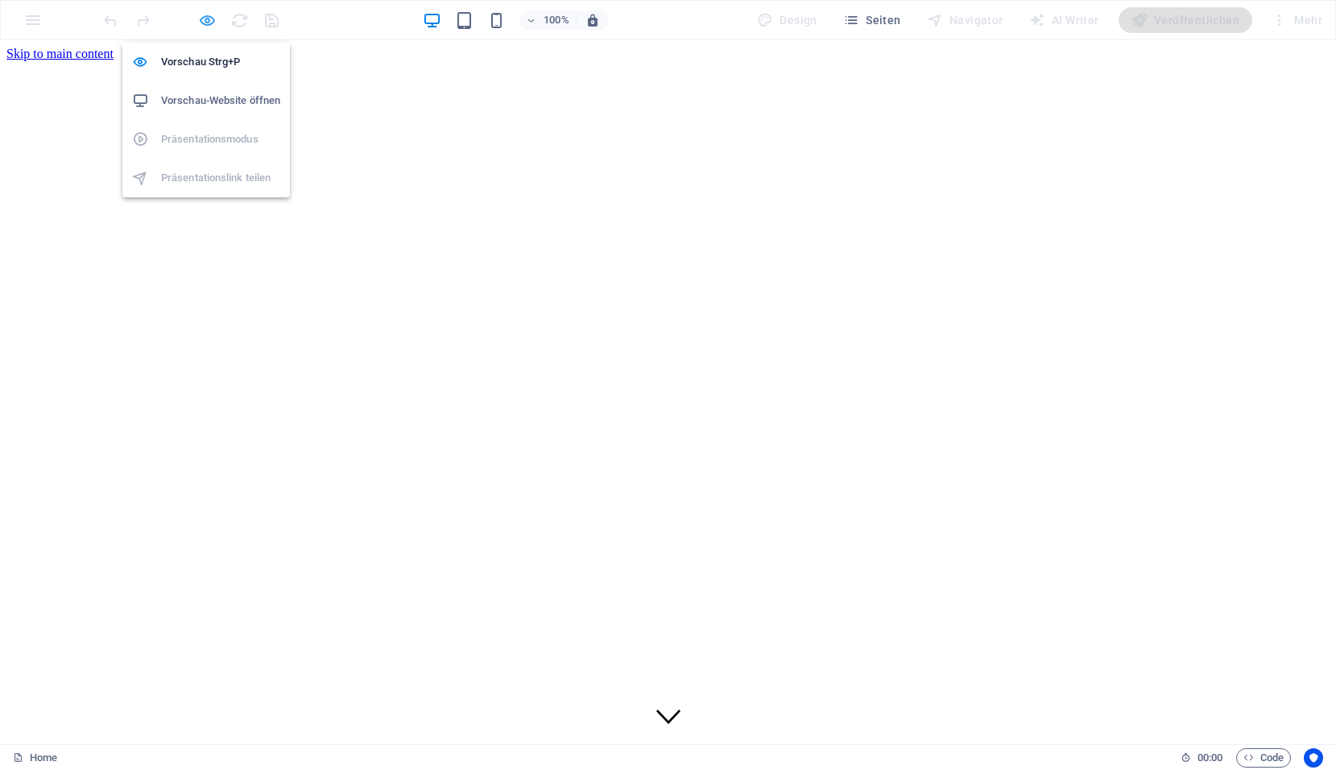
click at [209, 27] on icon "button" at bounding box center [207, 20] width 19 height 19
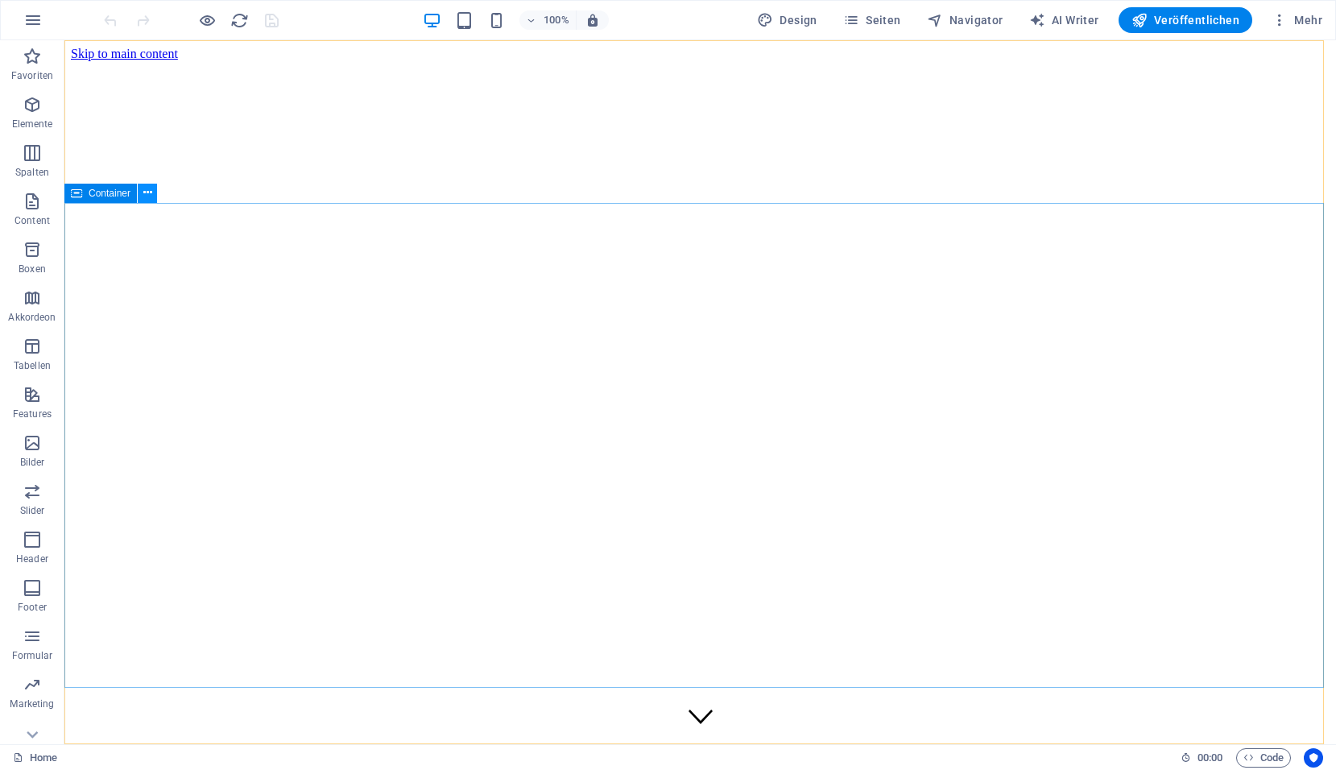
click at [148, 196] on icon at bounding box center [147, 192] width 9 height 17
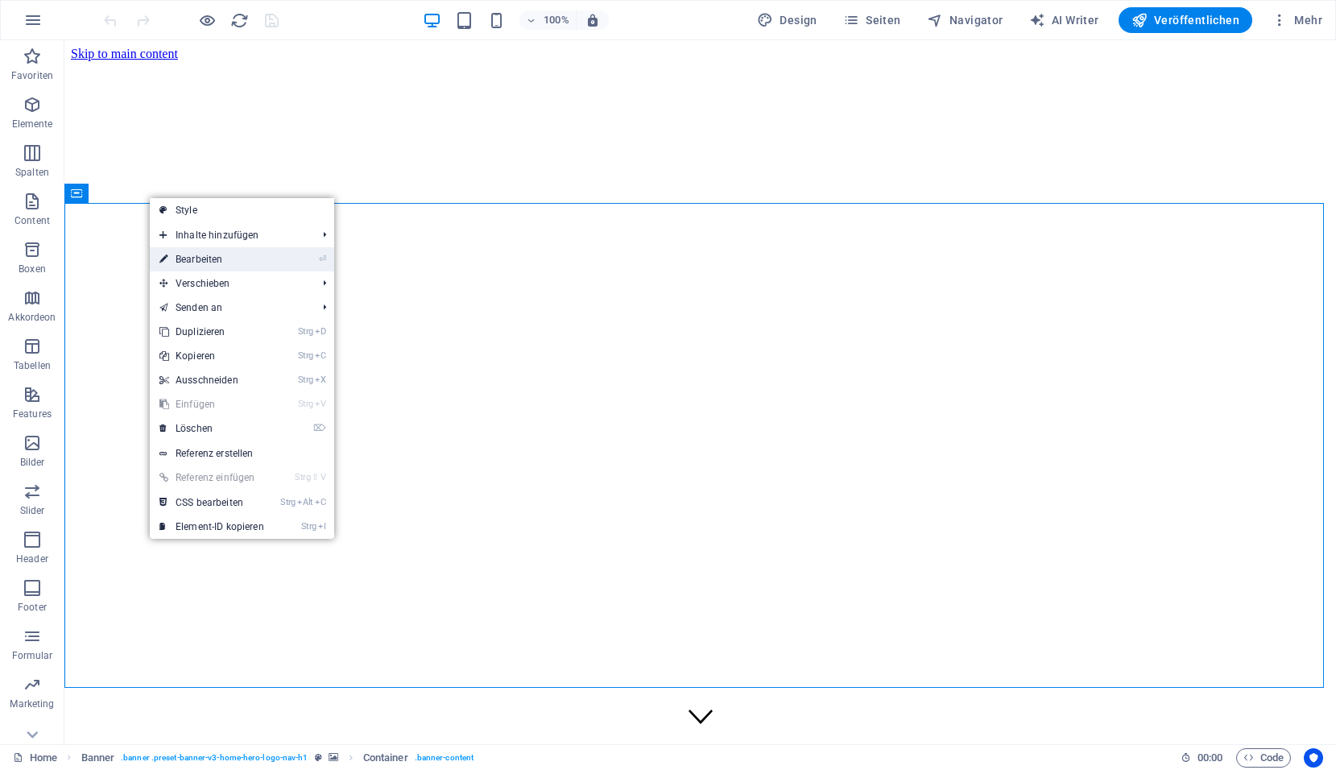
click at [196, 253] on link "⏎ Bearbeiten" at bounding box center [212, 259] width 124 height 24
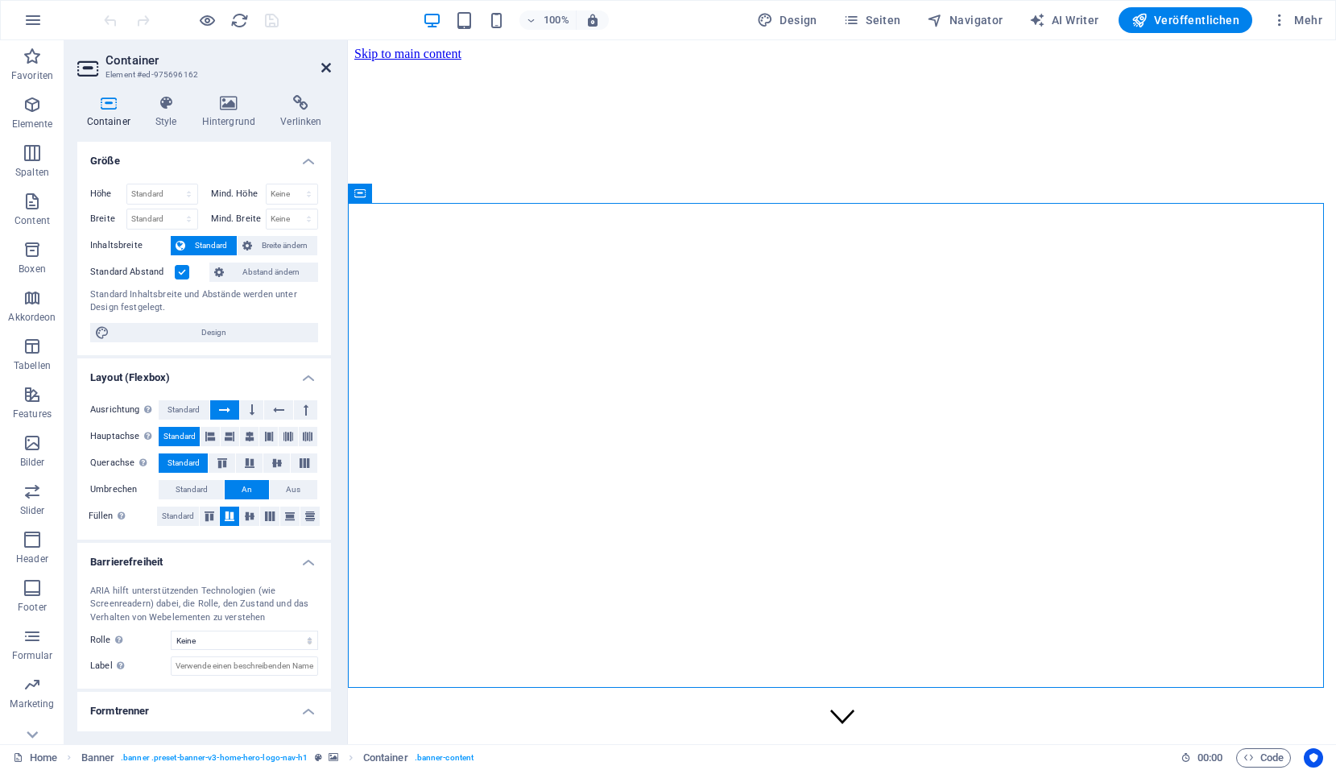
click at [328, 68] on icon at bounding box center [326, 67] width 10 height 13
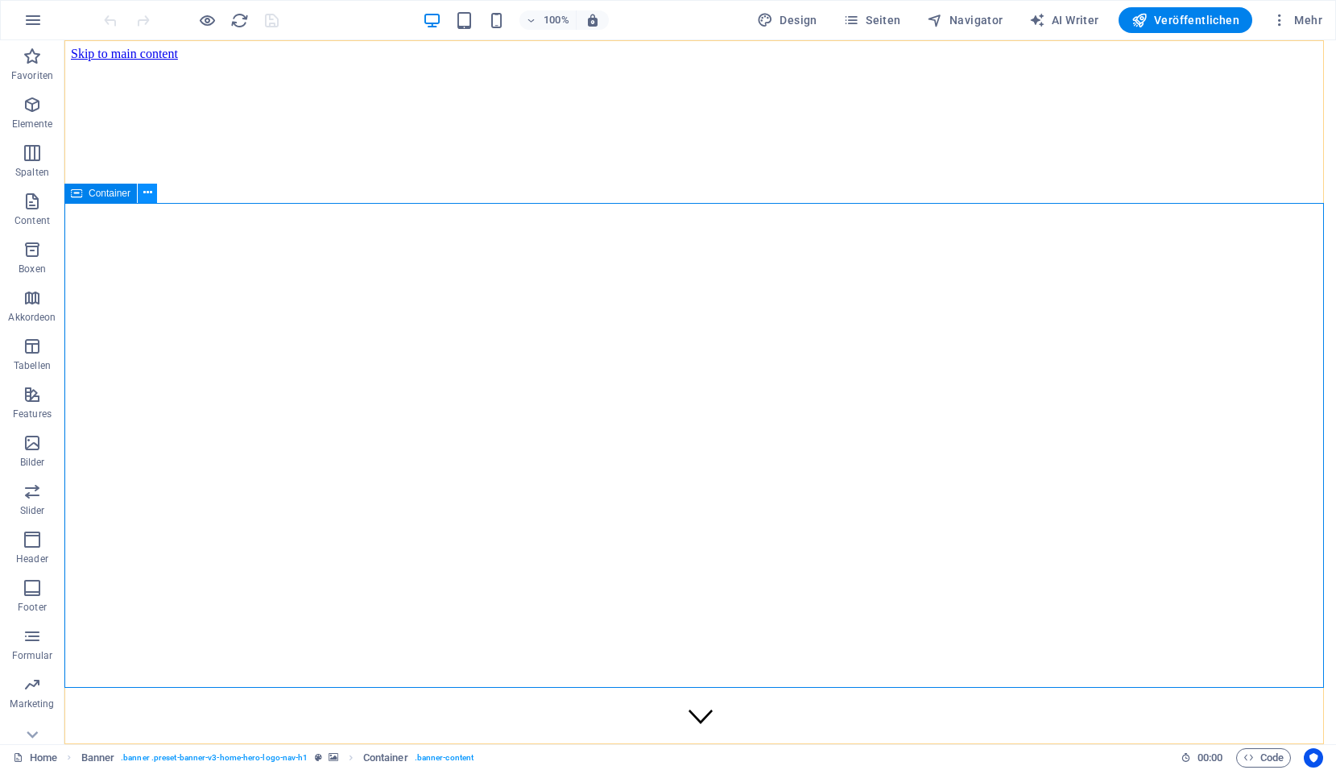
click at [143, 193] on icon at bounding box center [147, 192] width 9 height 17
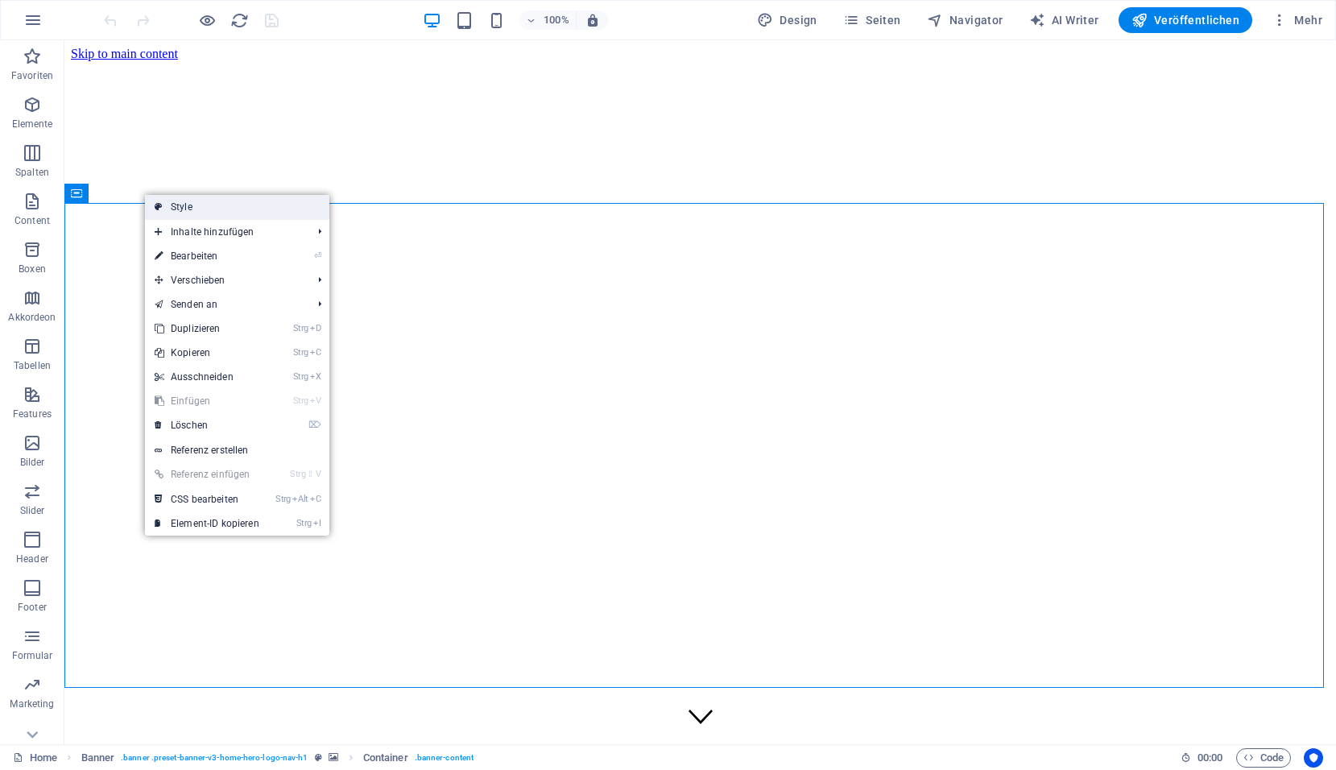
click at [164, 207] on link "Style" at bounding box center [237, 207] width 184 height 24
select select "preset-banner-v3-home-hero-logo-nav-h1"
select select "%"
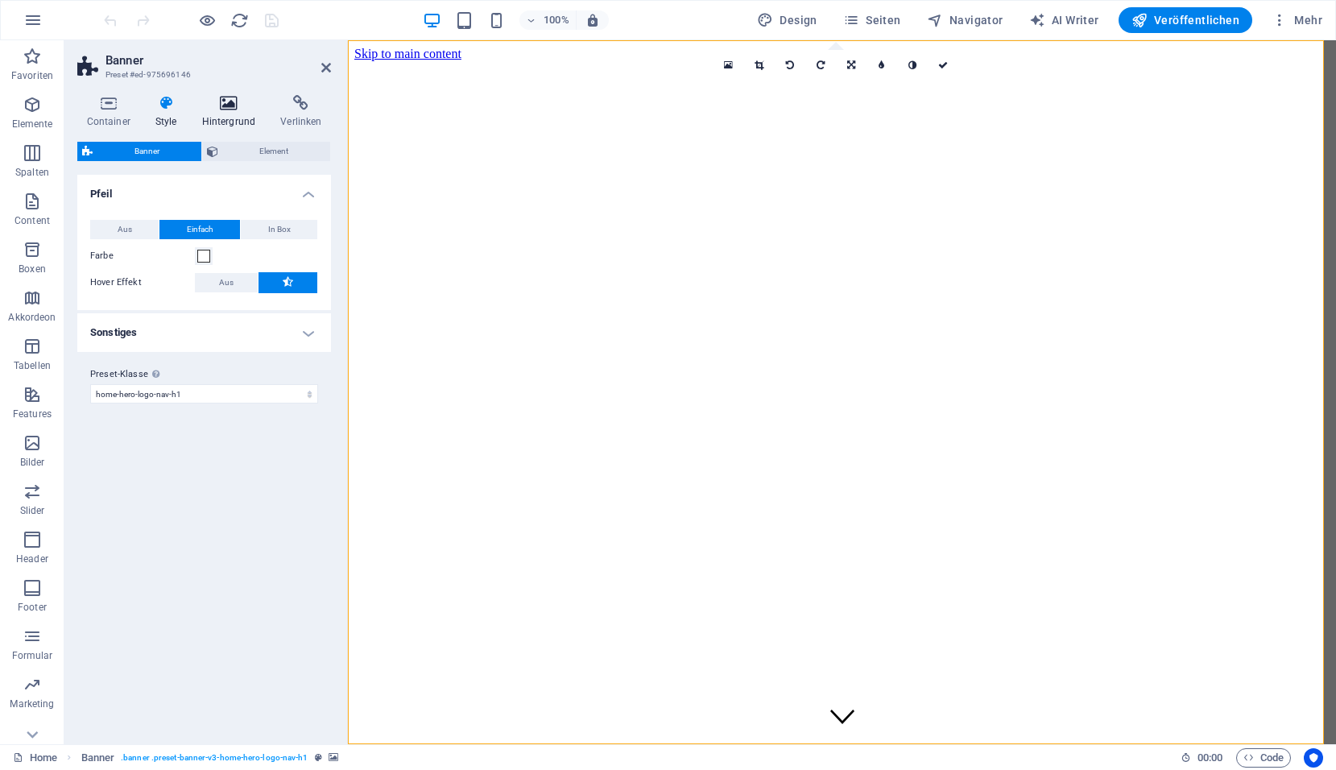
click at [226, 107] on icon at bounding box center [228, 103] width 72 height 16
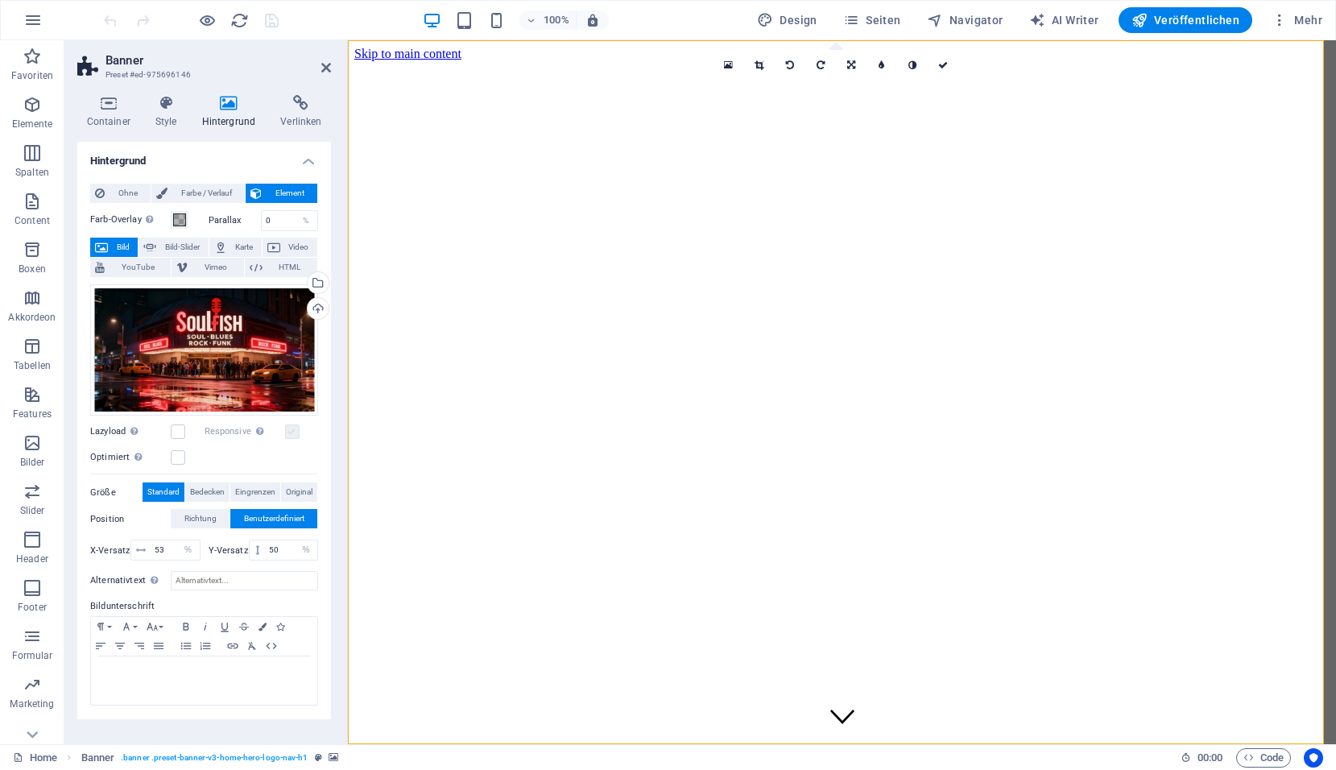
click at [291, 432] on label at bounding box center [292, 431] width 14 height 14
click at [174, 453] on label at bounding box center [178, 457] width 14 height 14
click at [0, 0] on input "Optimiert Bilder werden komprimiert für eine bessere Ladegeschwindigkeit der We…" at bounding box center [0, 0] width 0 height 0
click at [292, 432] on label at bounding box center [292, 431] width 14 height 14
click at [0, 0] on input "Responsive Automatisch Retina-Bilder und kleinere Bilder auf Smartphones laden" at bounding box center [0, 0] width 0 height 0
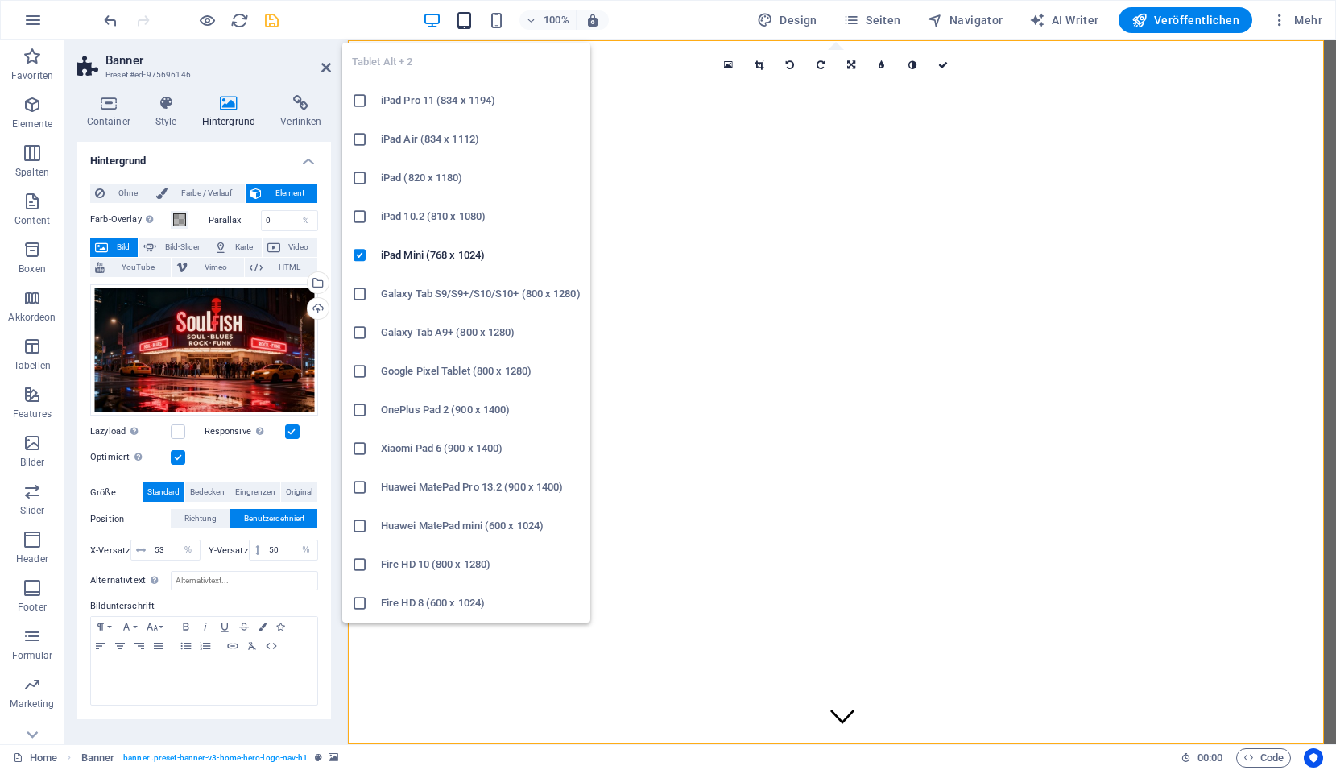
click at [472, 19] on icon "button" at bounding box center [464, 20] width 19 height 19
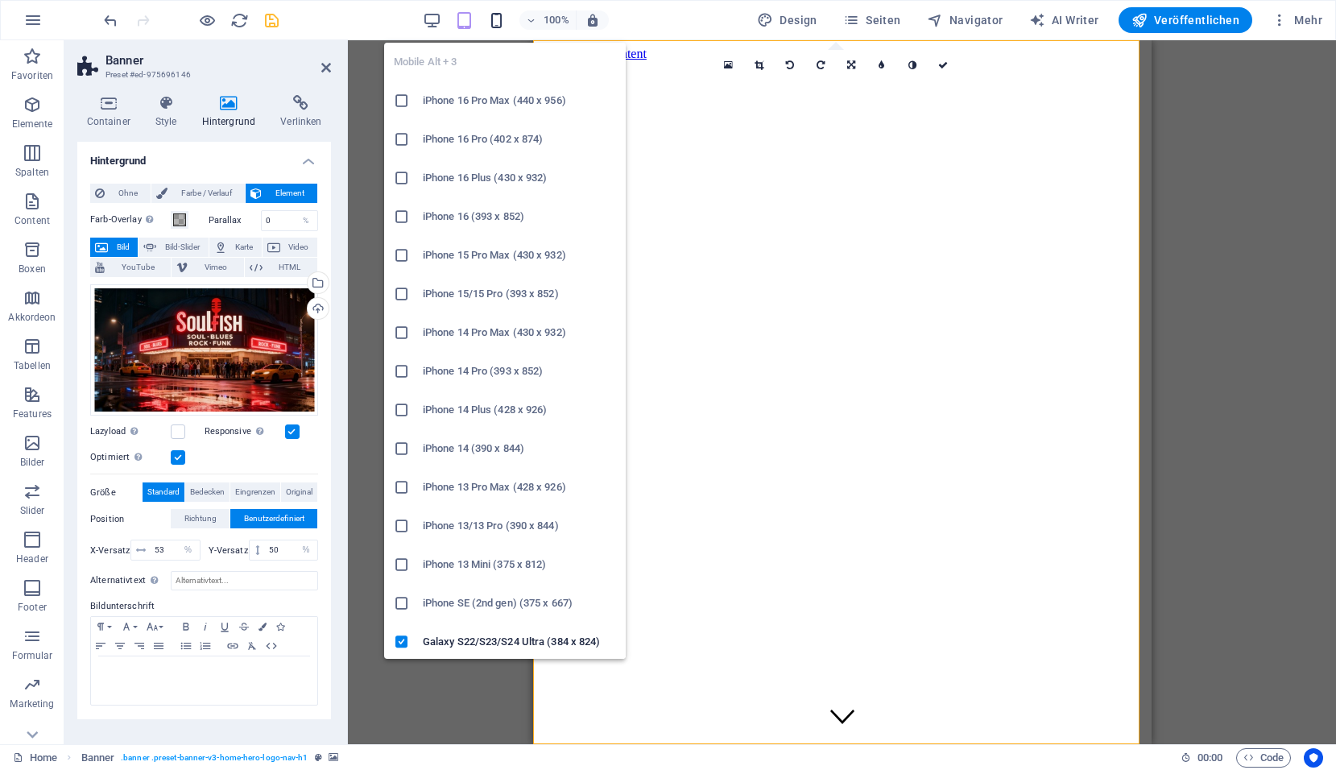
click at [499, 22] on icon "button" at bounding box center [496, 20] width 19 height 19
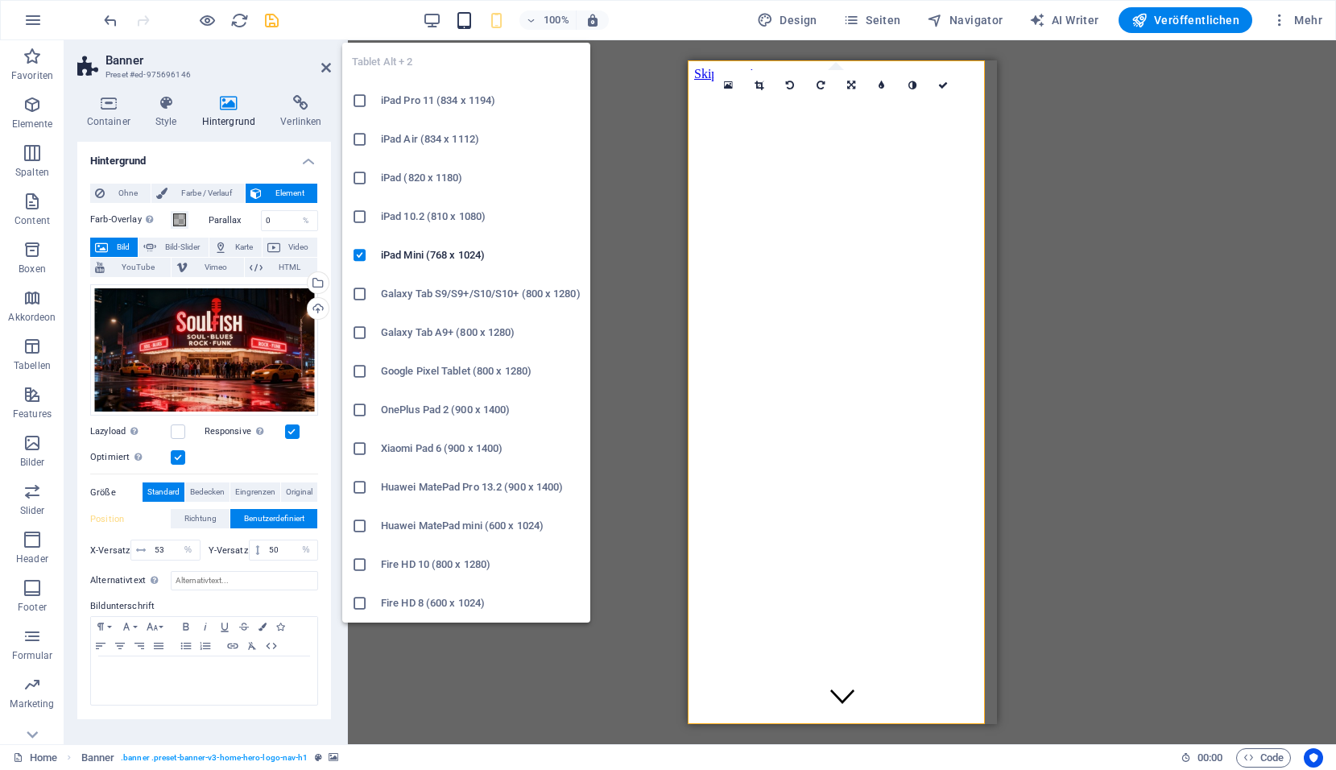
click at [464, 24] on icon "button" at bounding box center [464, 20] width 19 height 19
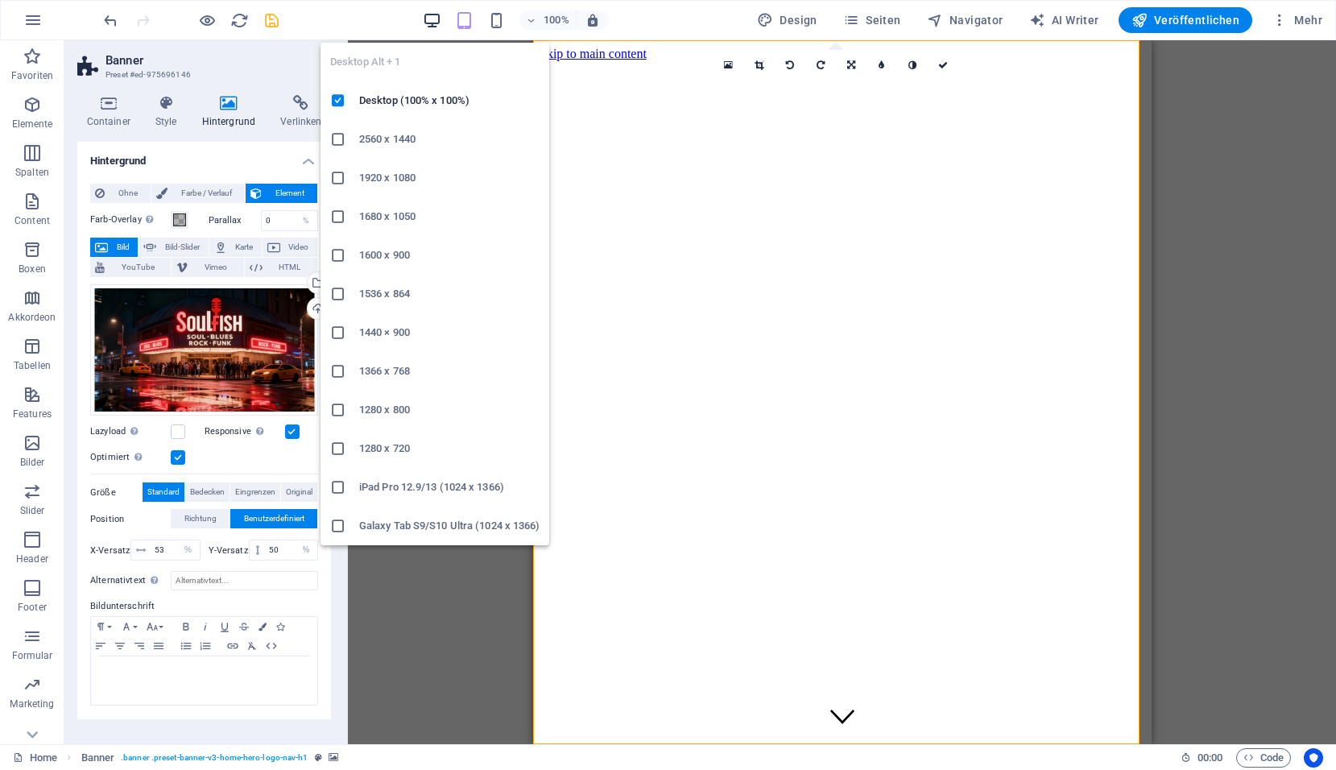
click at [435, 19] on icon "button" at bounding box center [432, 20] width 19 height 19
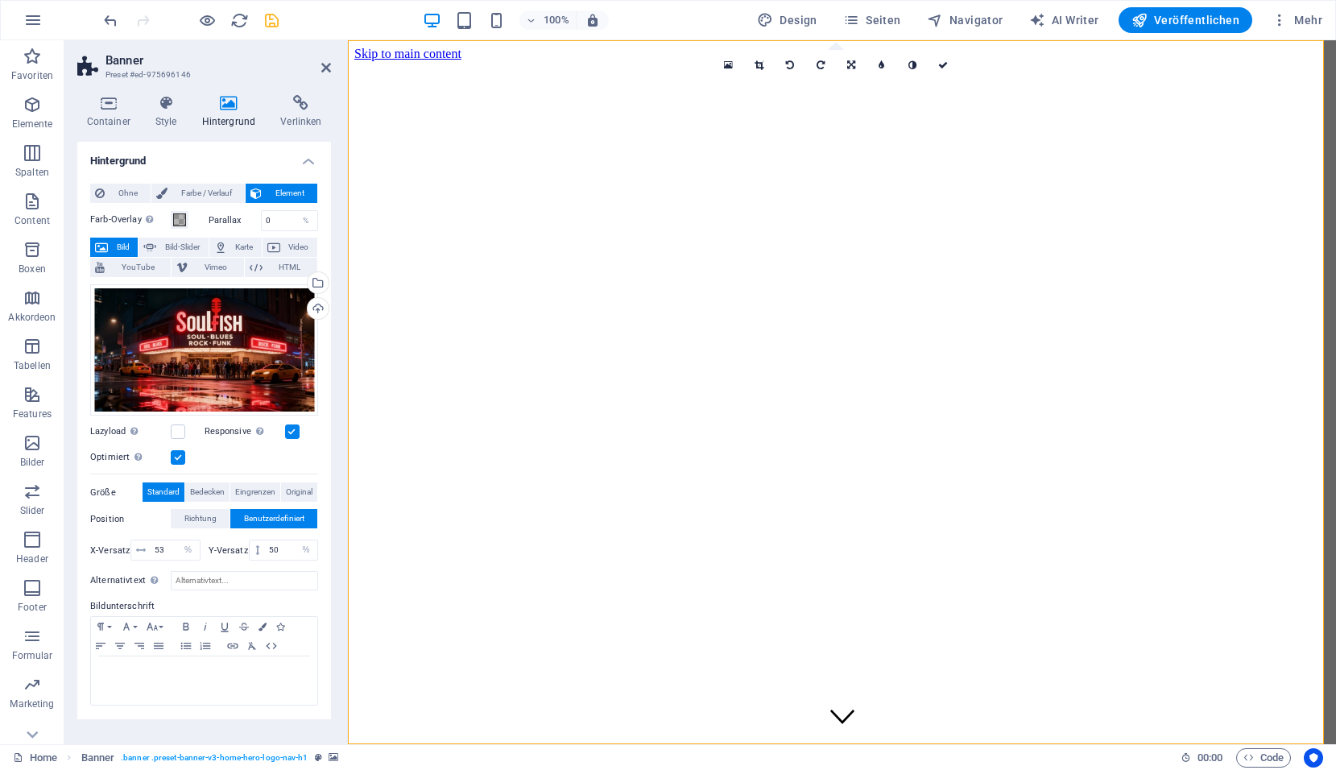
click at [270, 25] on icon "save" at bounding box center [271, 20] width 19 height 19
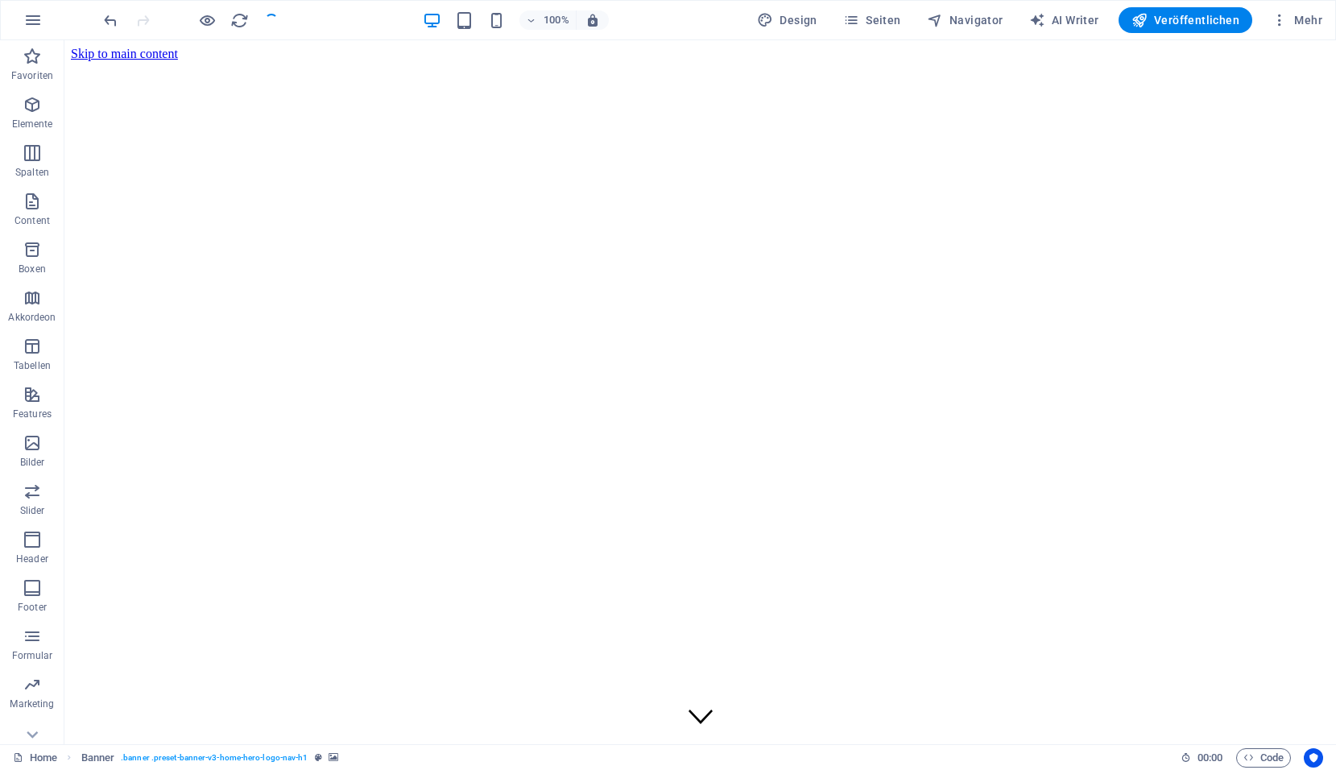
checkbox input "false"
click at [238, 18] on icon "reload" at bounding box center [239, 20] width 19 height 19
click at [1147, 15] on icon "button" at bounding box center [1139, 20] width 16 height 16
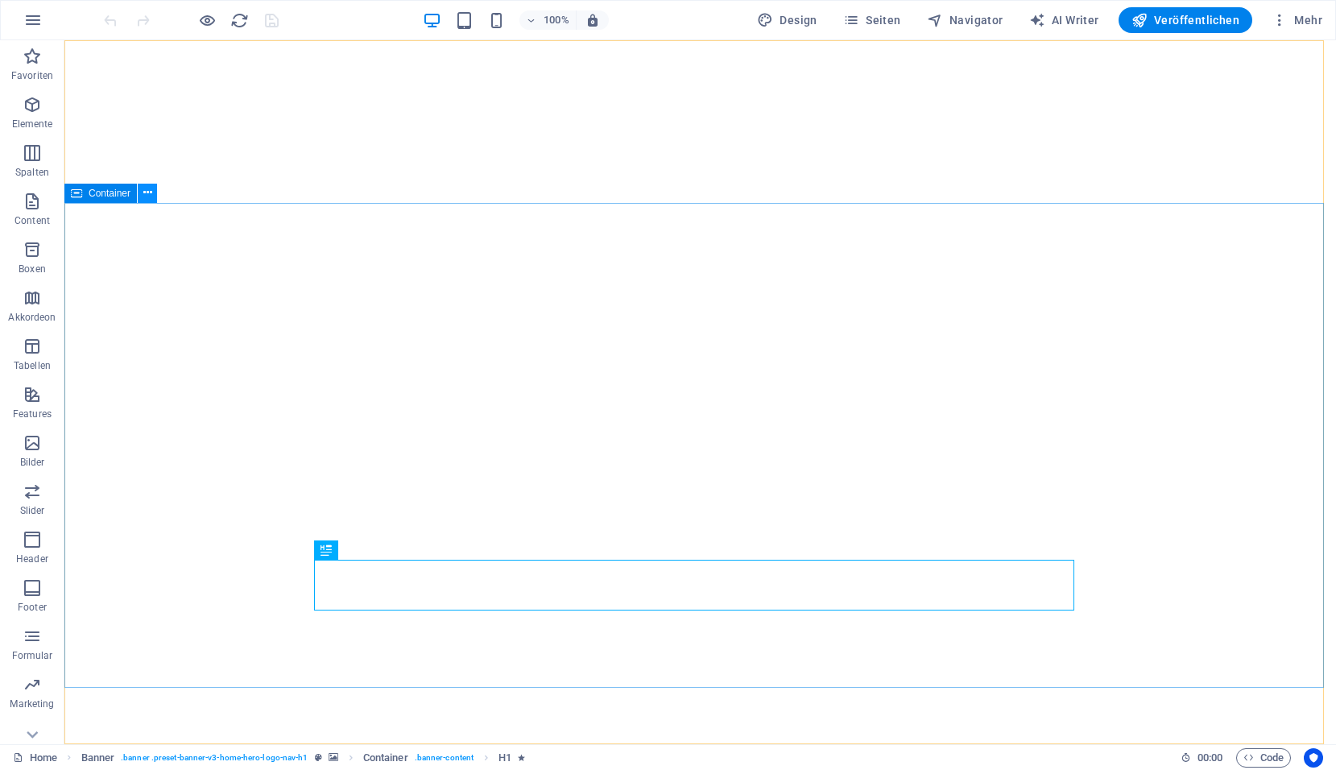
click at [148, 192] on icon at bounding box center [147, 192] width 9 height 17
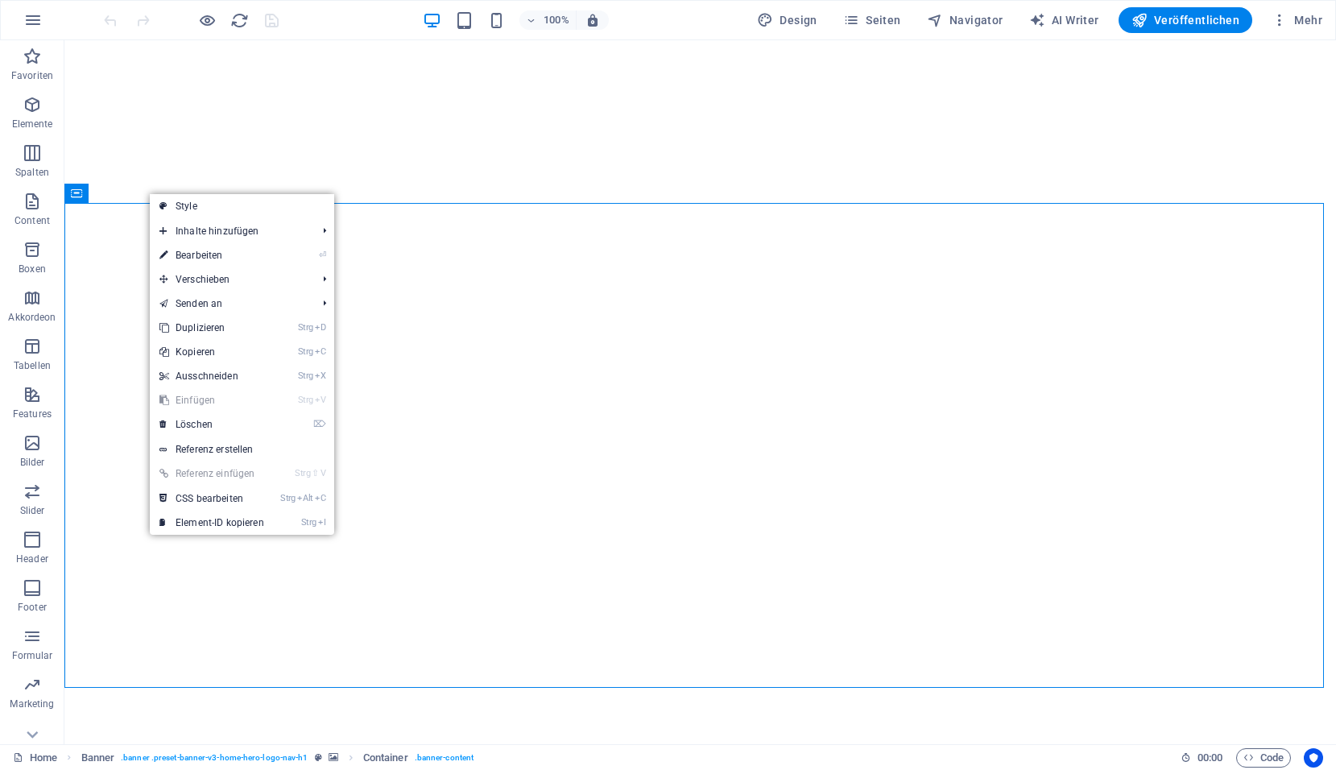
click at [195, 254] on link "⏎ Bearbeiten" at bounding box center [212, 255] width 124 height 24
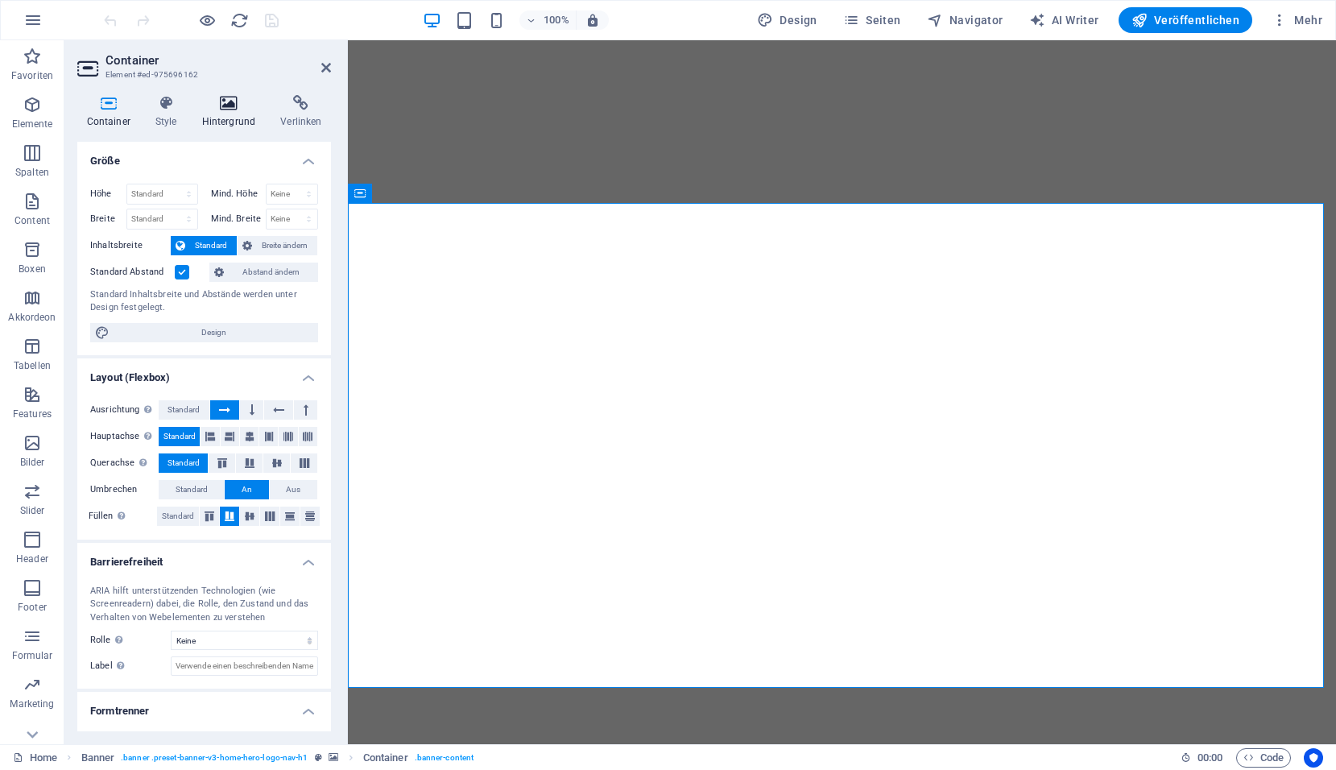
click at [226, 105] on icon at bounding box center [228, 103] width 72 height 16
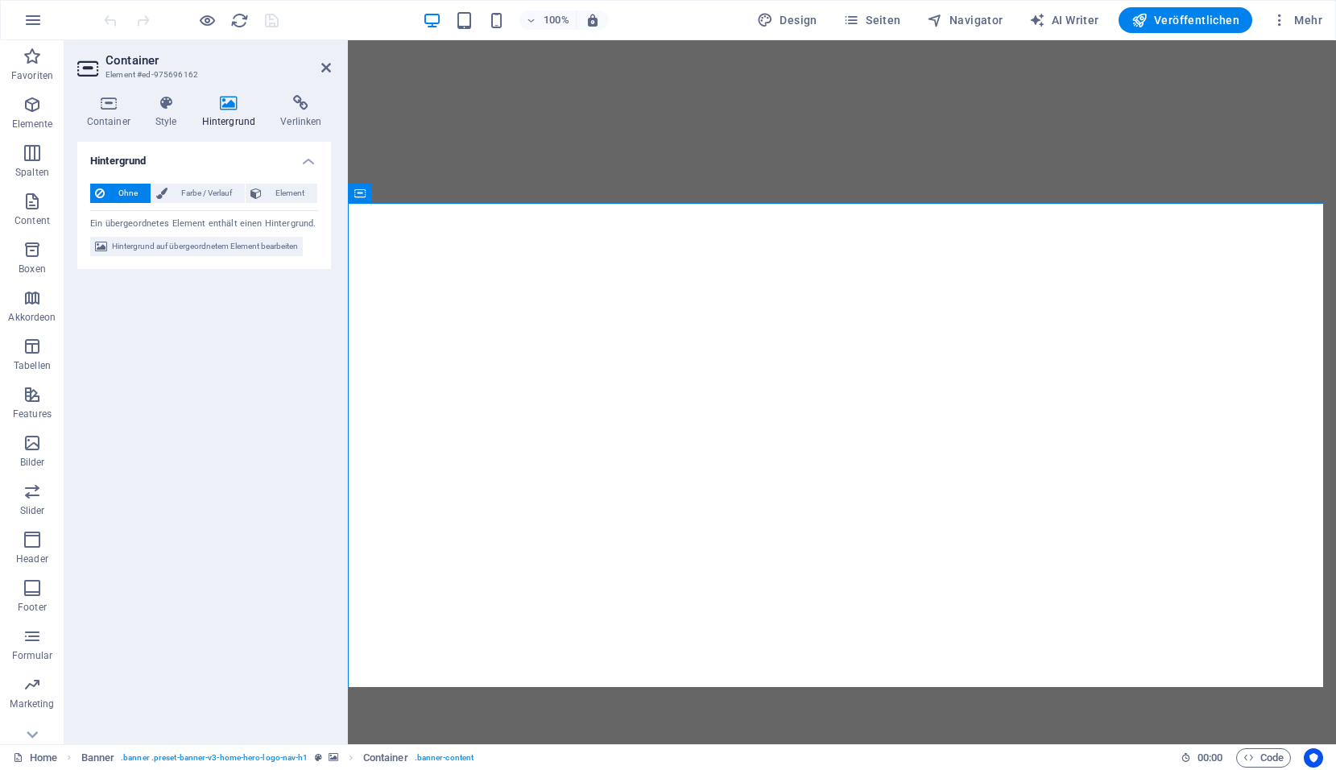
click at [333, 68] on aside "Container Element #ed-975696162 Container Style Hintergrund Verlinken Größe Höh…" at bounding box center [205, 392] width 283 height 704
click at [317, 67] on h2 "Container" at bounding box center [217, 60] width 225 height 14
click at [327, 66] on icon at bounding box center [326, 67] width 10 height 13
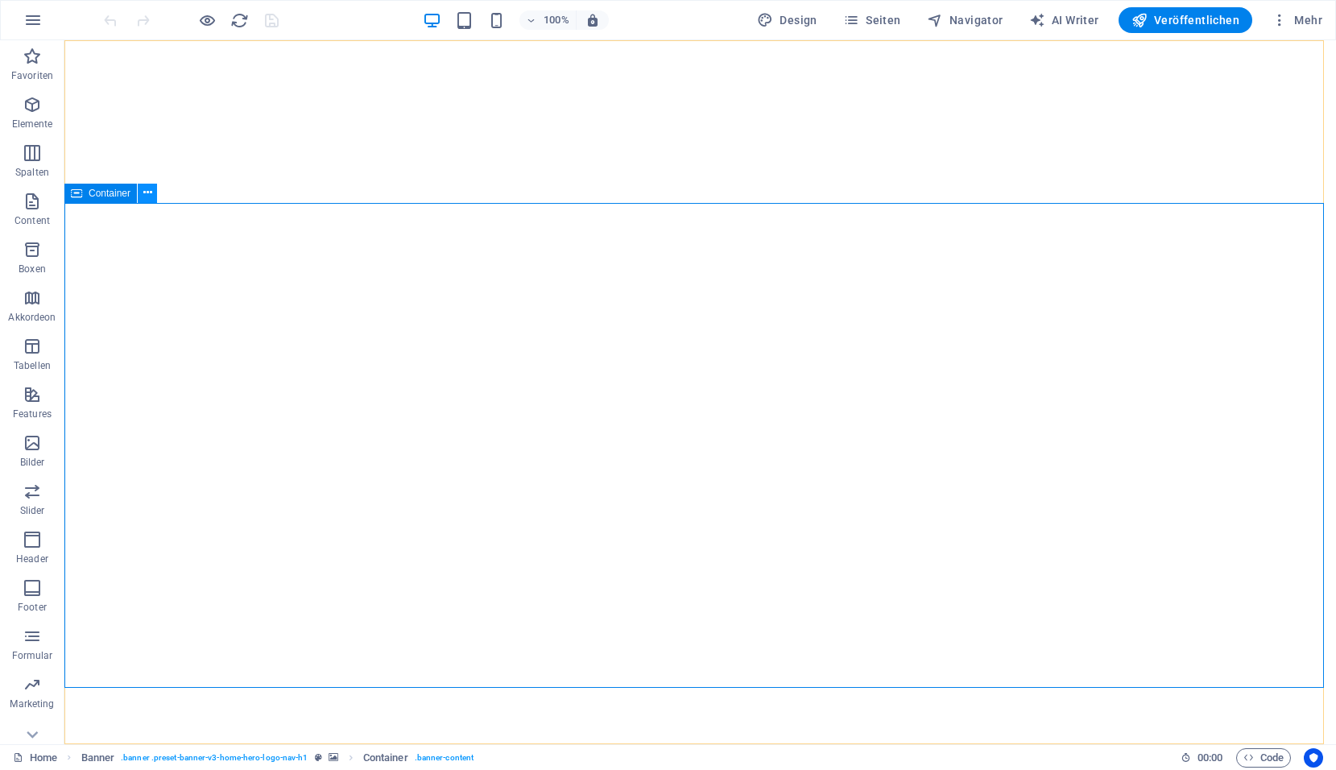
click at [144, 192] on icon at bounding box center [147, 192] width 9 height 17
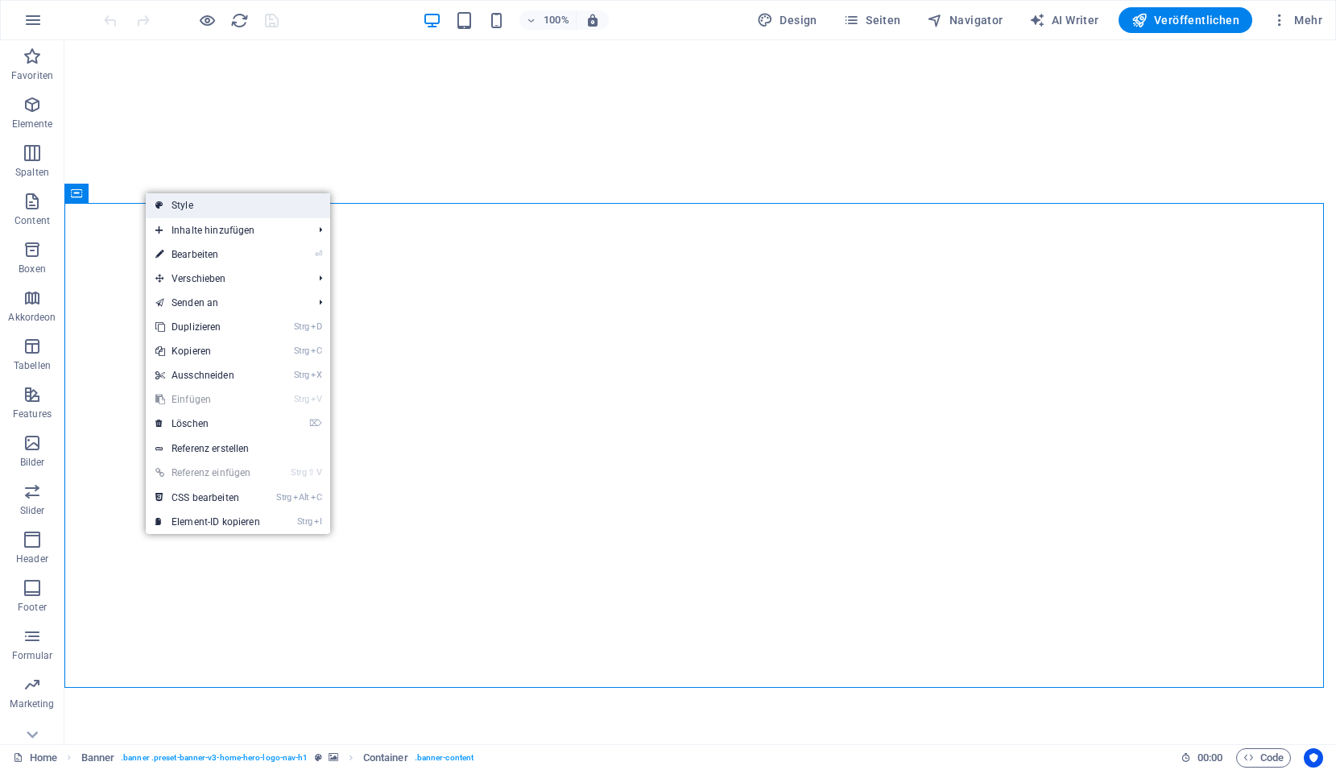
click at [171, 209] on link "Style" at bounding box center [238, 205] width 184 height 24
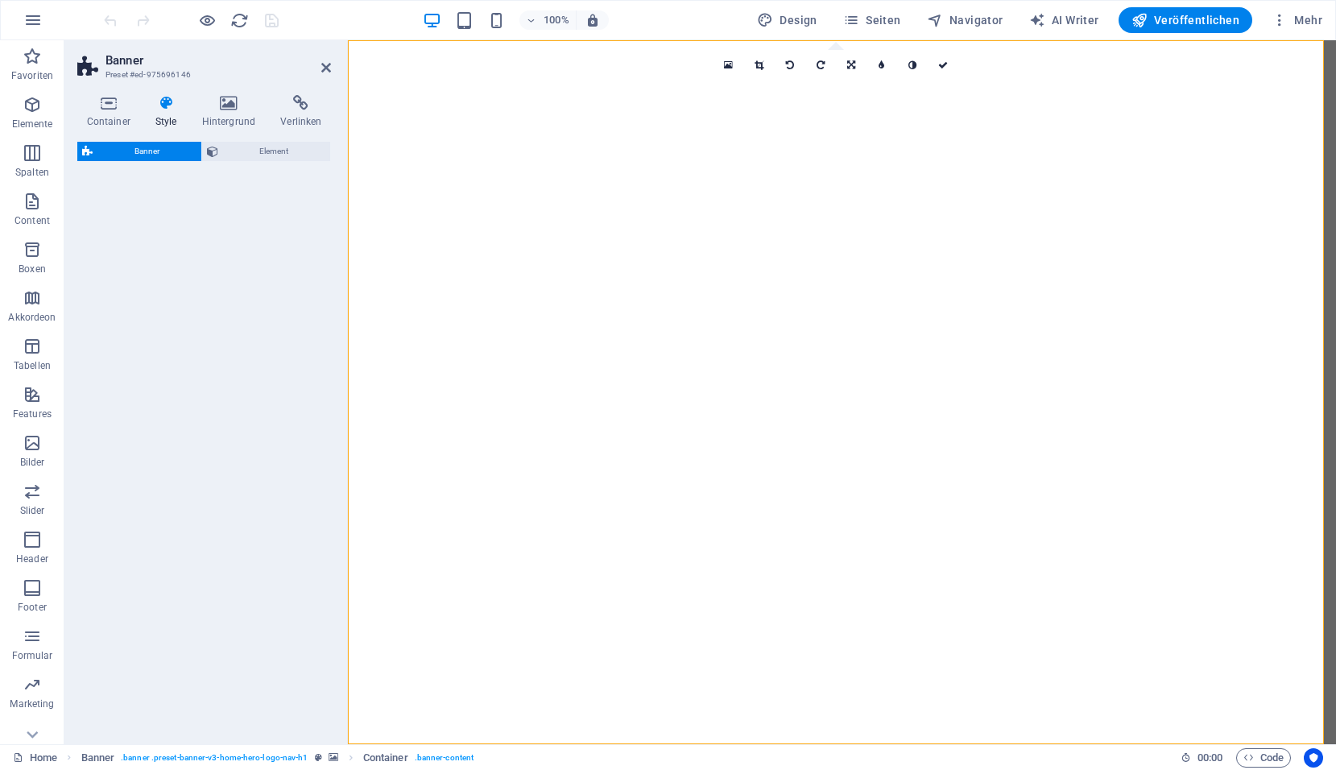
select select "preset-banner-v3-home-hero-logo-nav-h1"
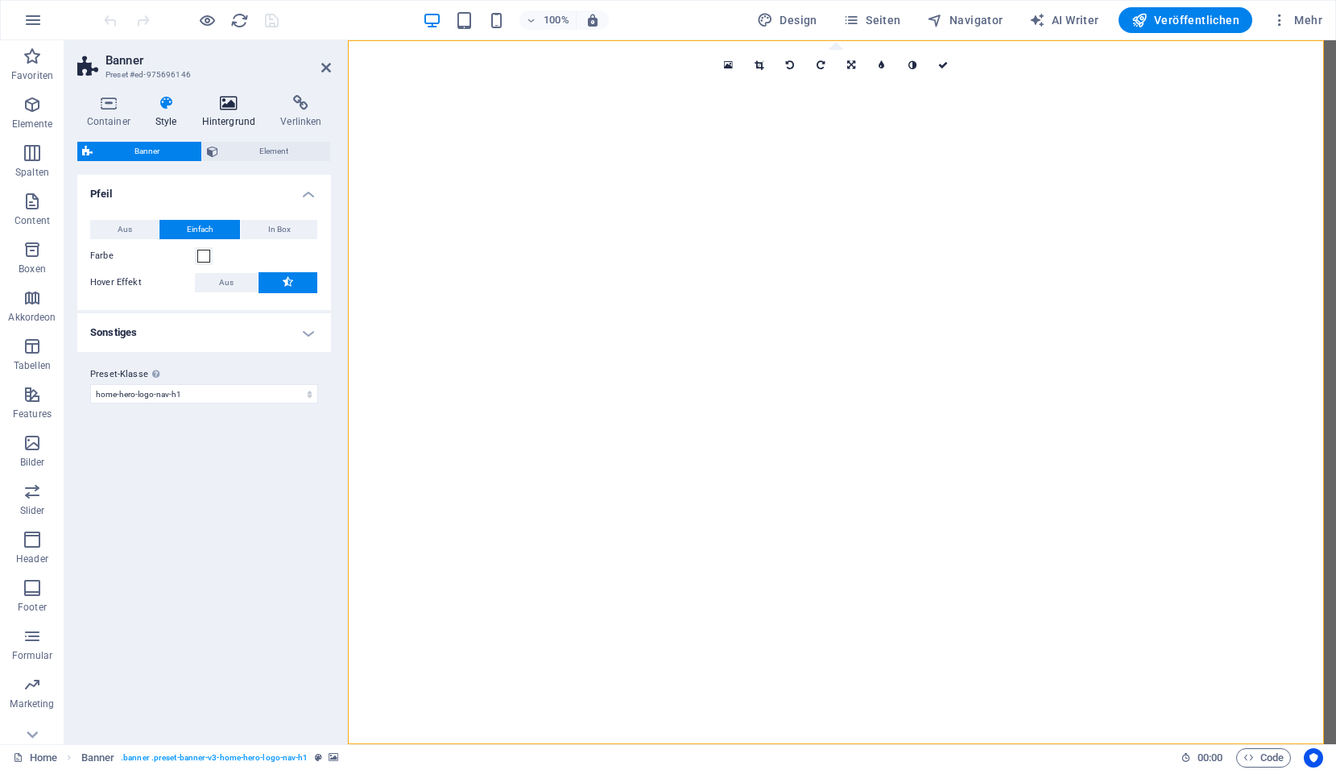
click at [221, 99] on icon at bounding box center [228, 103] width 72 height 16
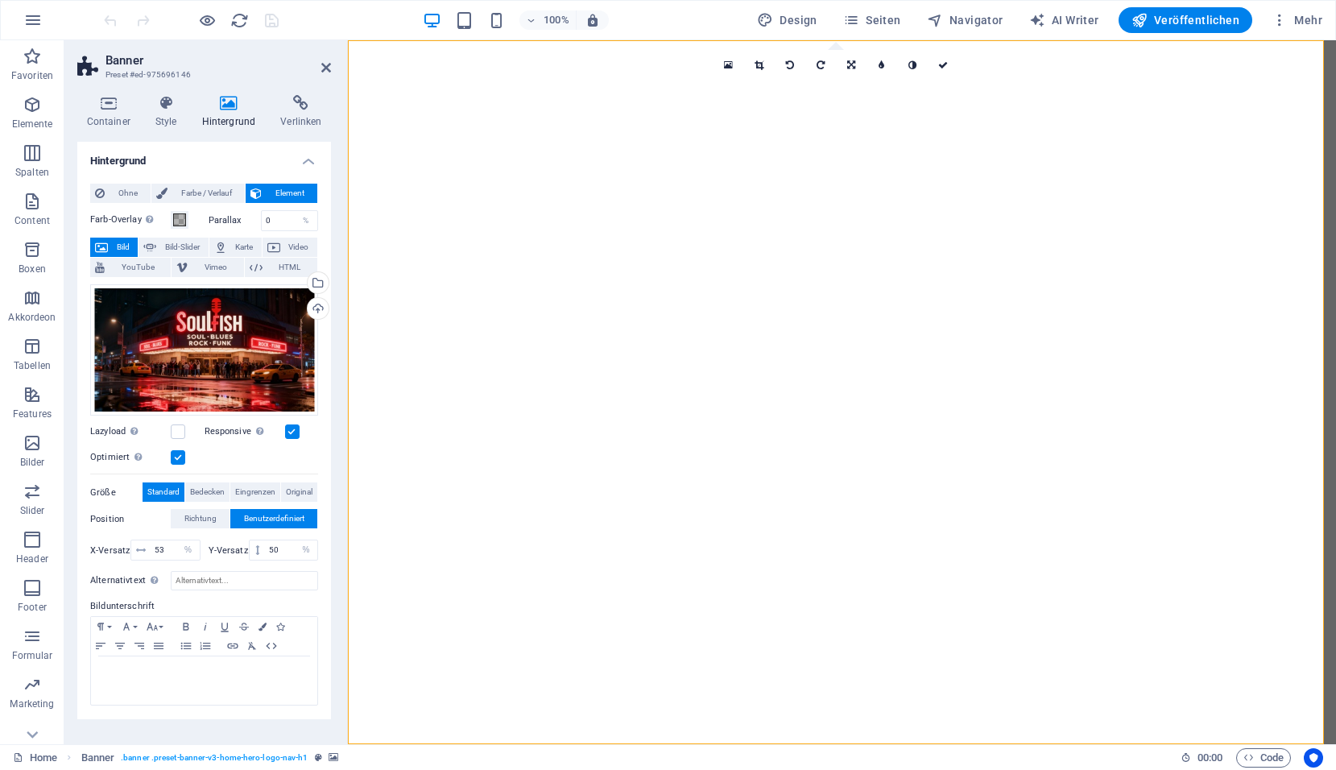
click at [111, 243] on button "Bild" at bounding box center [114, 247] width 48 height 19
click at [169, 494] on span "Standard" at bounding box center [163, 491] width 32 height 19
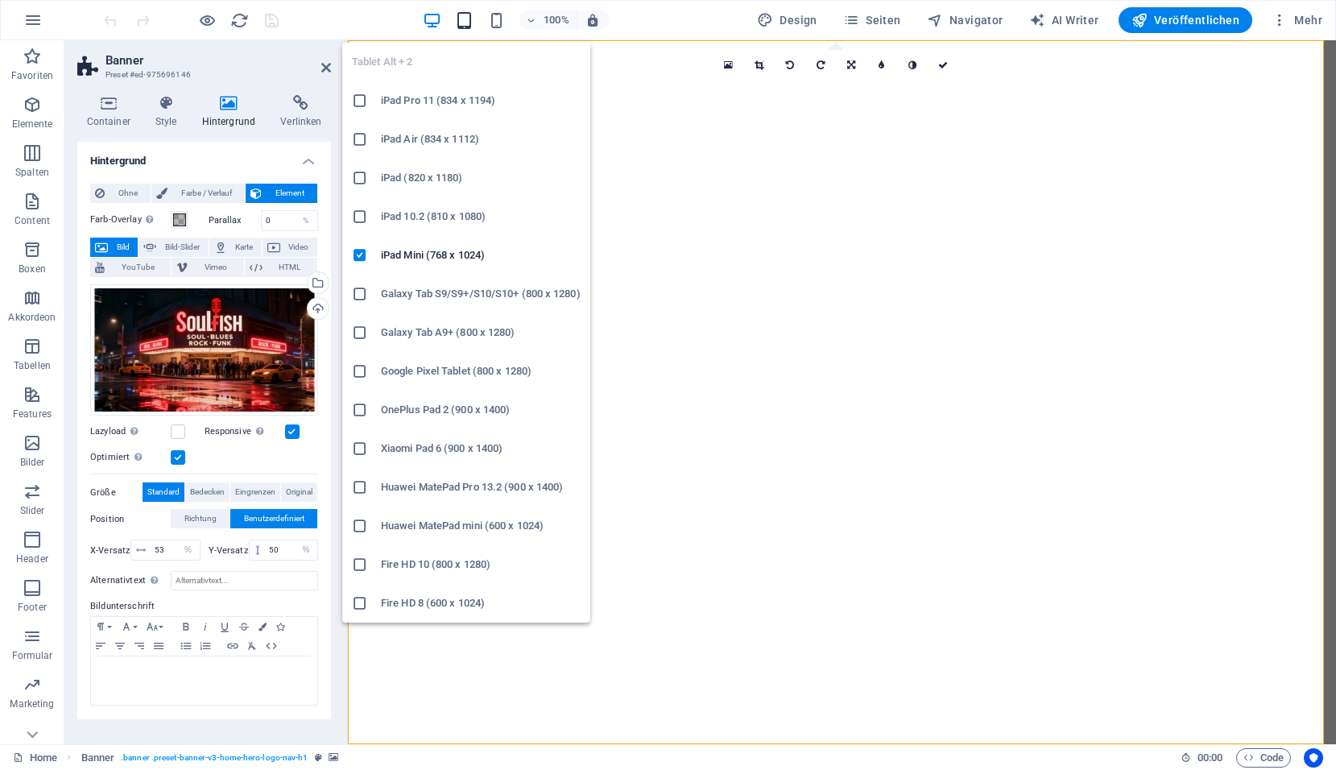
click at [469, 25] on icon "button" at bounding box center [464, 20] width 19 height 19
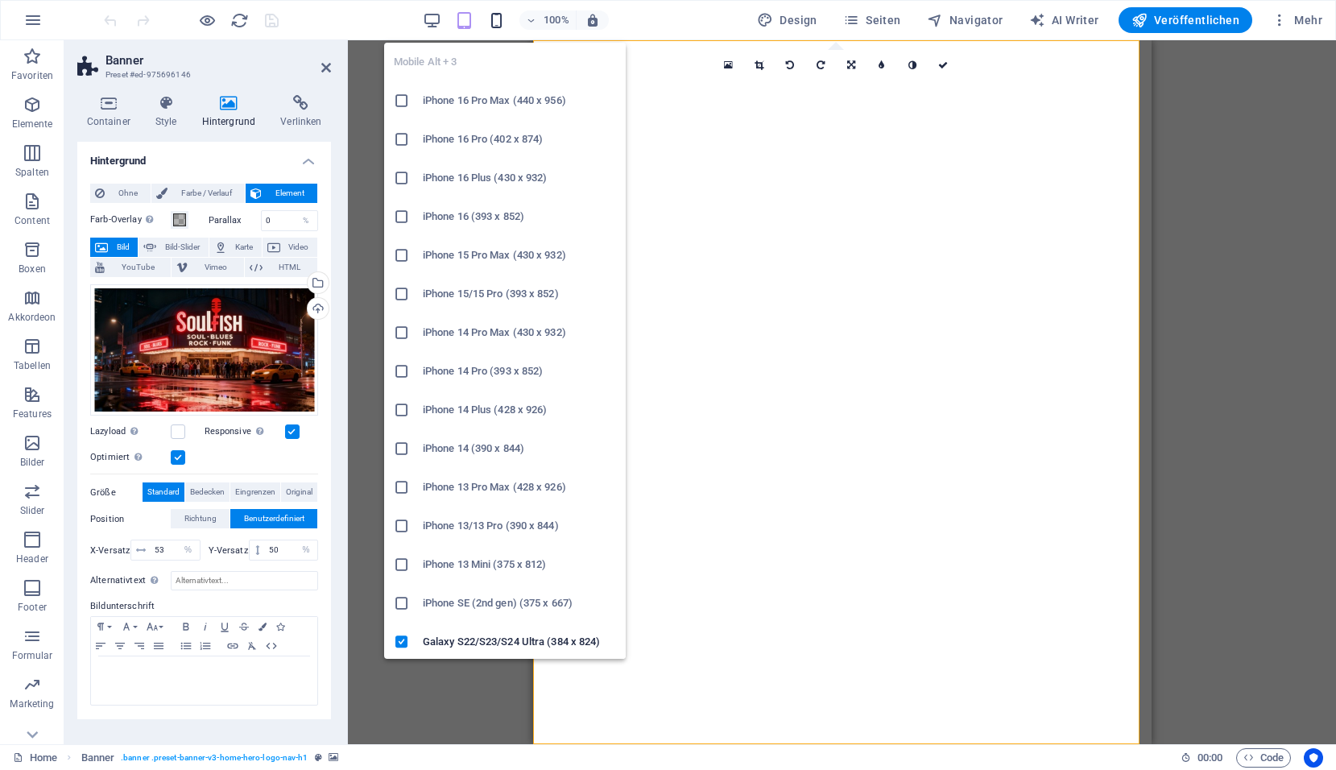
click at [494, 23] on icon "button" at bounding box center [496, 20] width 19 height 19
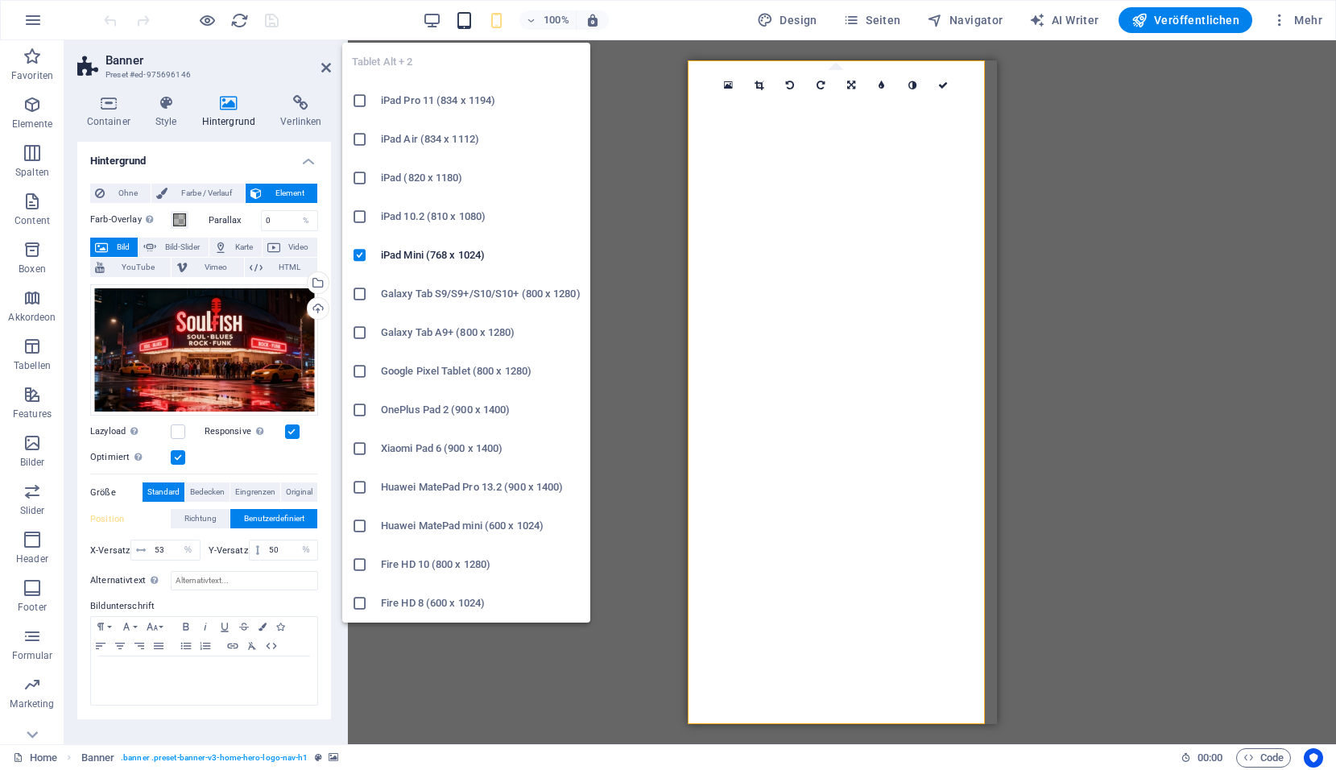
click at [469, 23] on icon "button" at bounding box center [464, 20] width 19 height 19
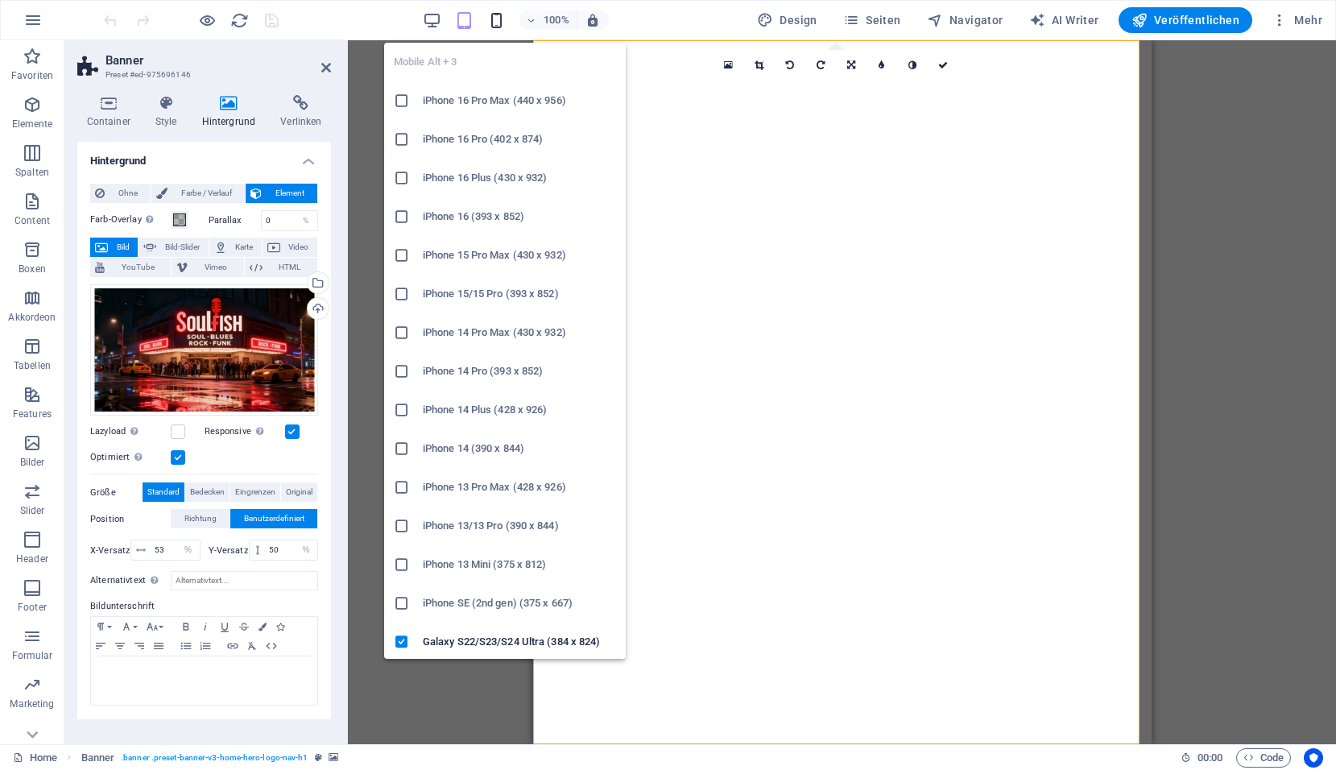
click at [496, 23] on icon "button" at bounding box center [496, 20] width 19 height 19
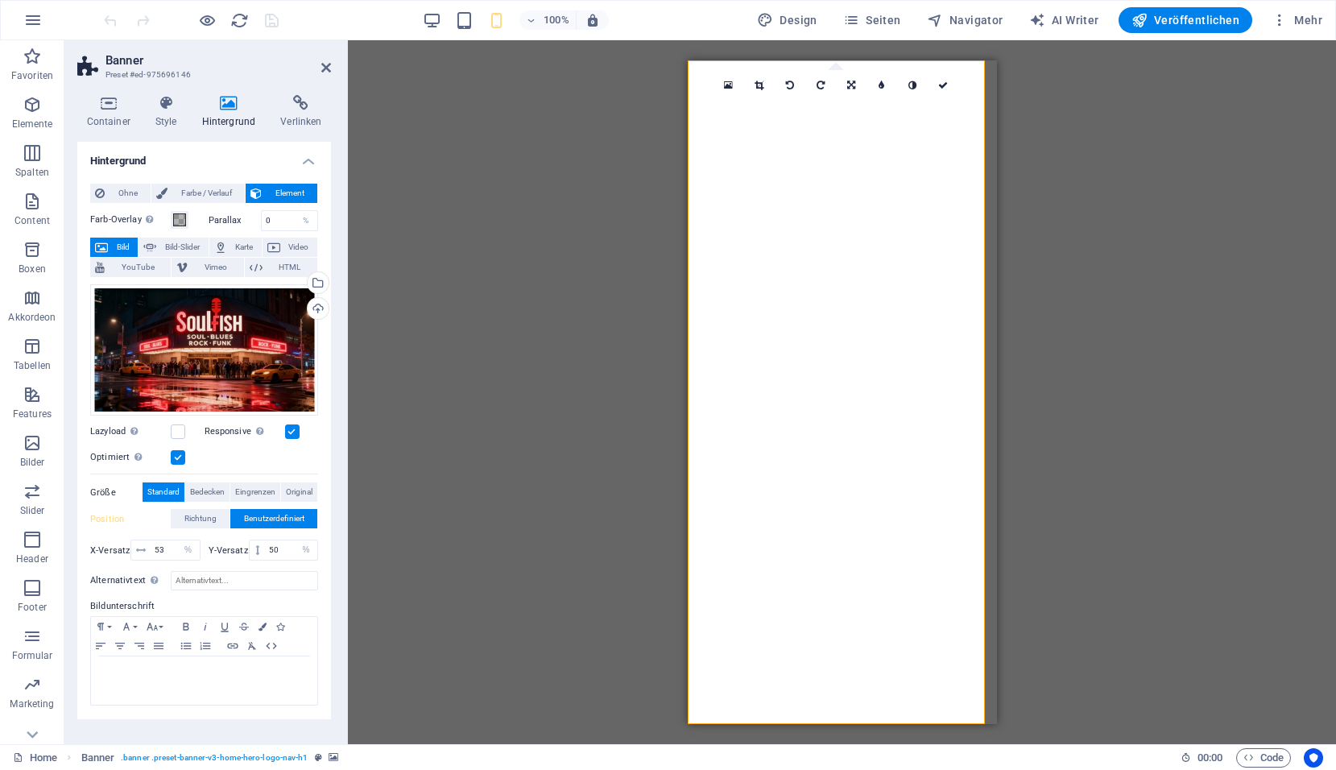
click at [173, 492] on span "Standard" at bounding box center [163, 491] width 32 height 19
click at [222, 521] on button "Richtung" at bounding box center [200, 518] width 59 height 19
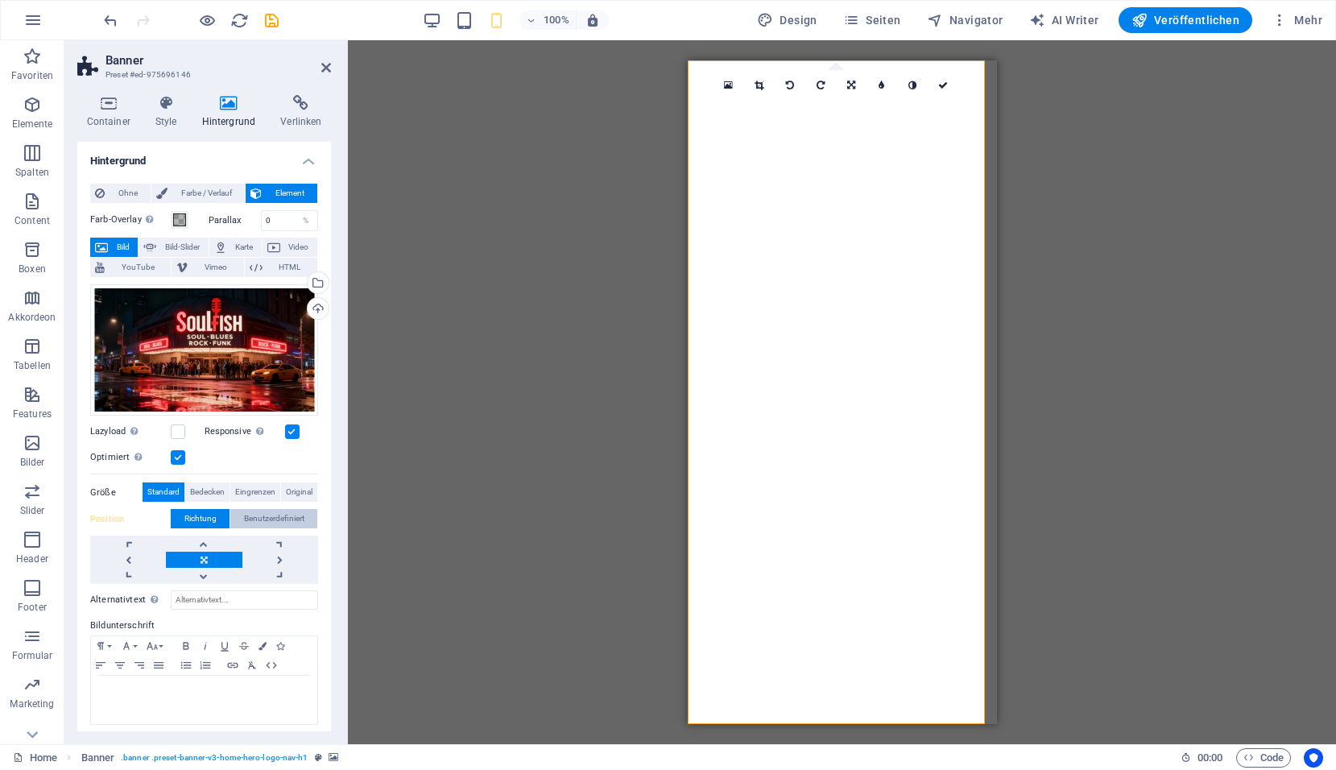
click at [256, 515] on span "Benutzerdefiniert" at bounding box center [274, 518] width 60 height 19
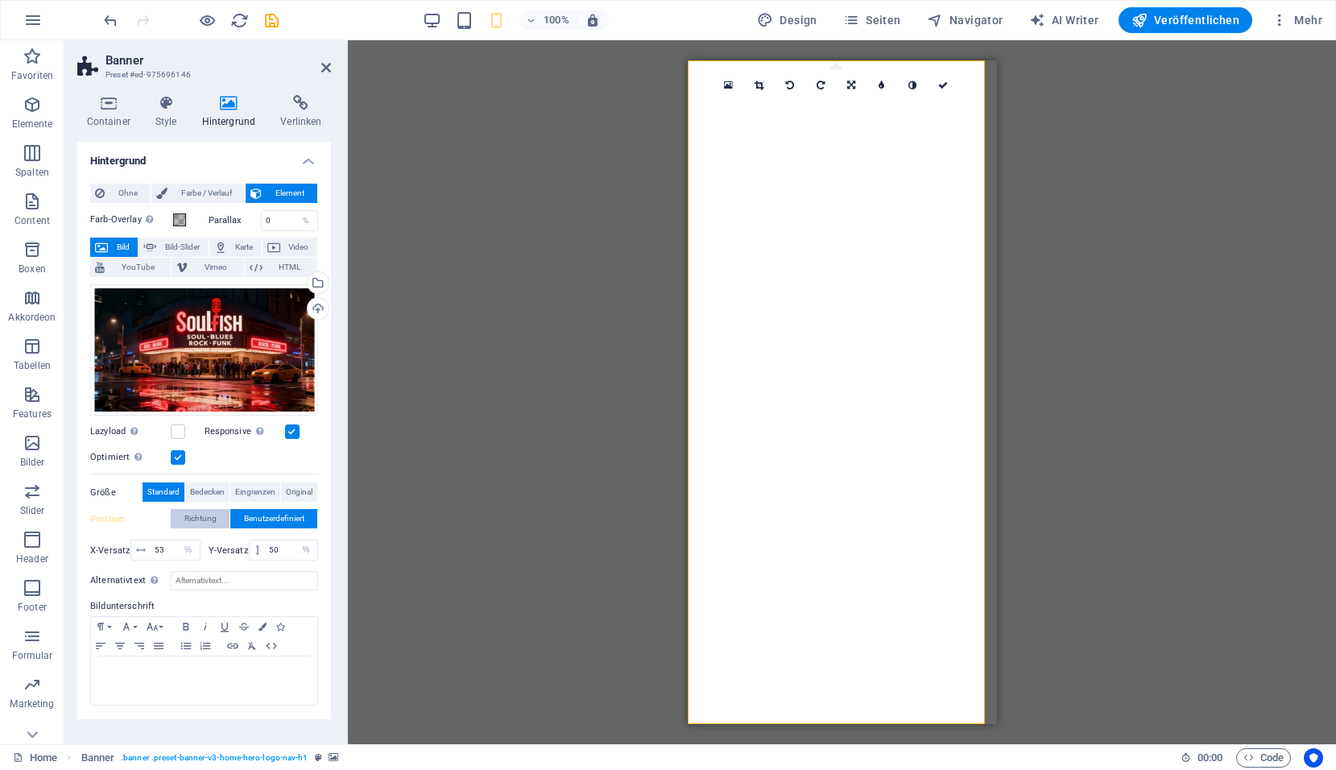
click at [205, 522] on span "Richtung" at bounding box center [200, 518] width 32 height 19
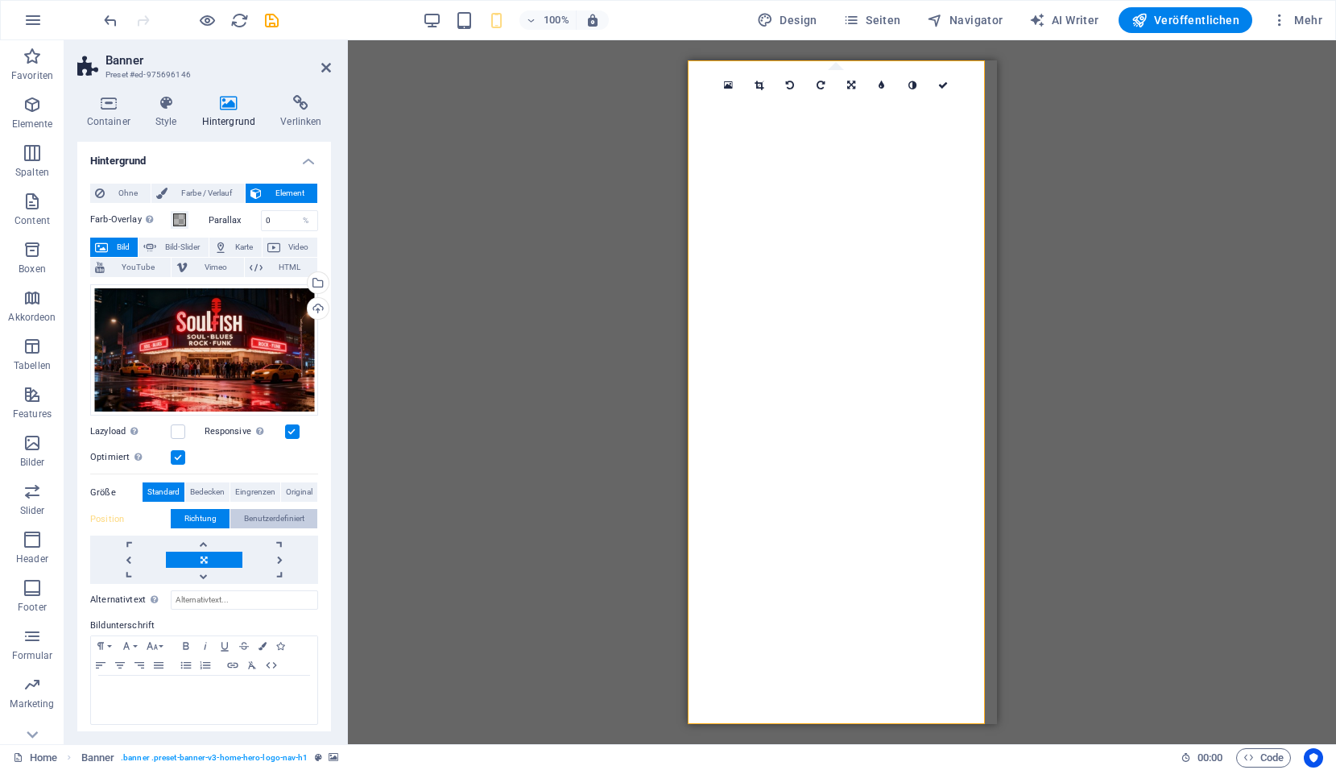
click at [244, 515] on span "Benutzerdefiniert" at bounding box center [274, 518] width 60 height 19
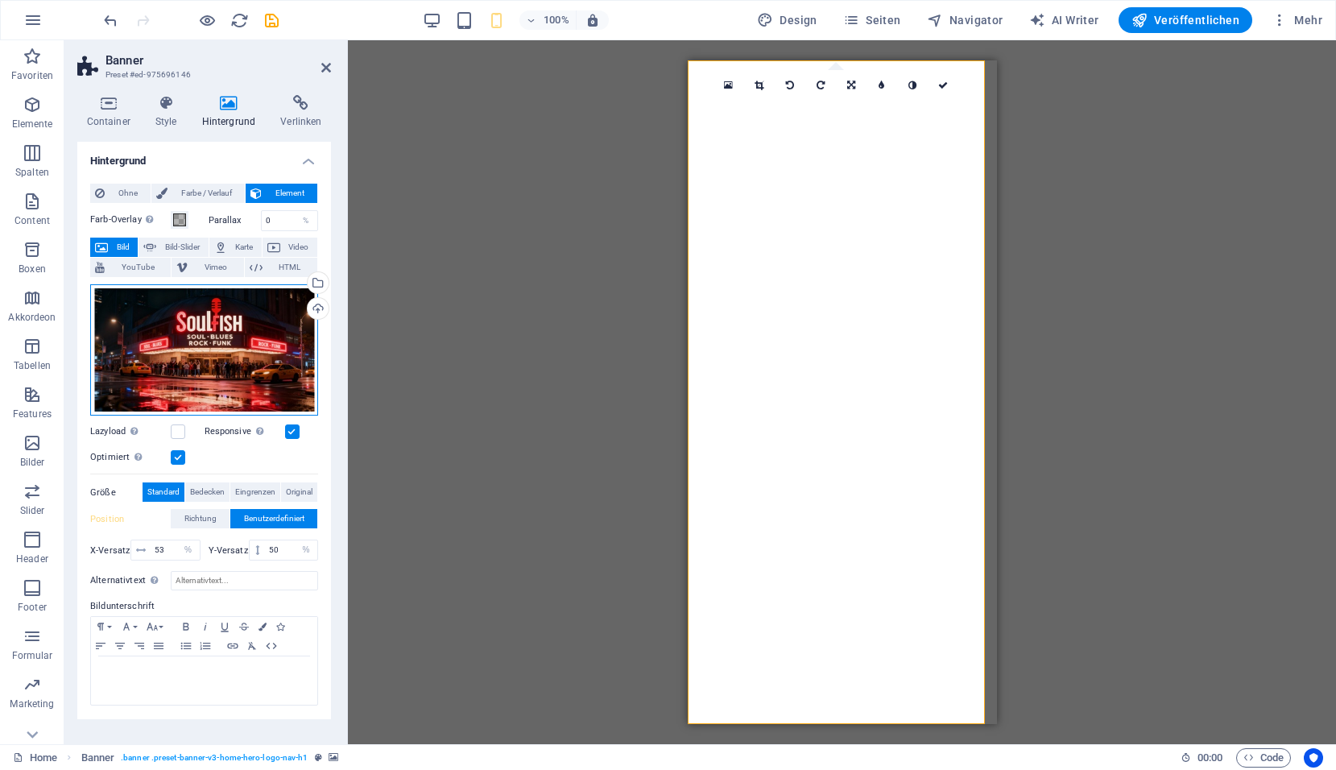
click at [165, 359] on div "Ziehe Dateien zum Hochladen hierher oder klicke hier, um aus Dateien oder koste…" at bounding box center [204, 350] width 228 height 132
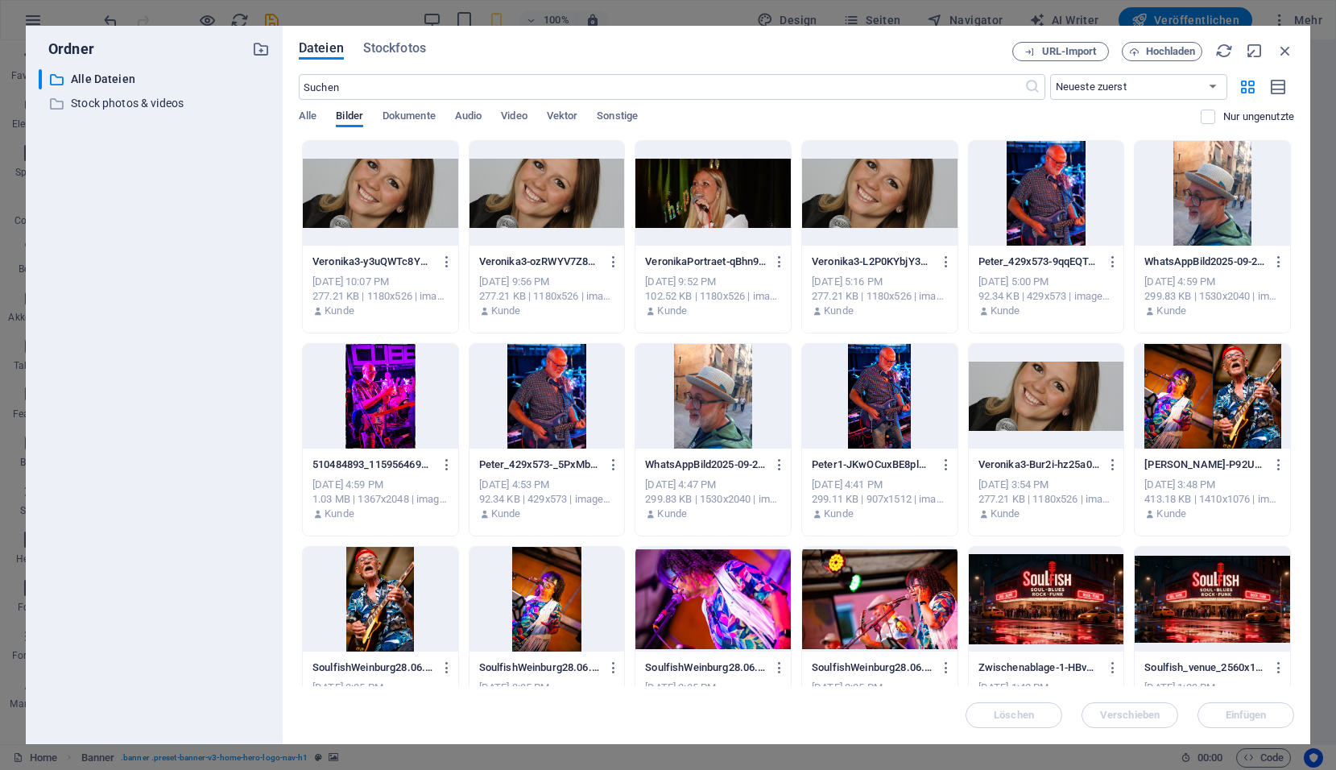
click at [1217, 601] on div at bounding box center [1211, 599] width 155 height 105
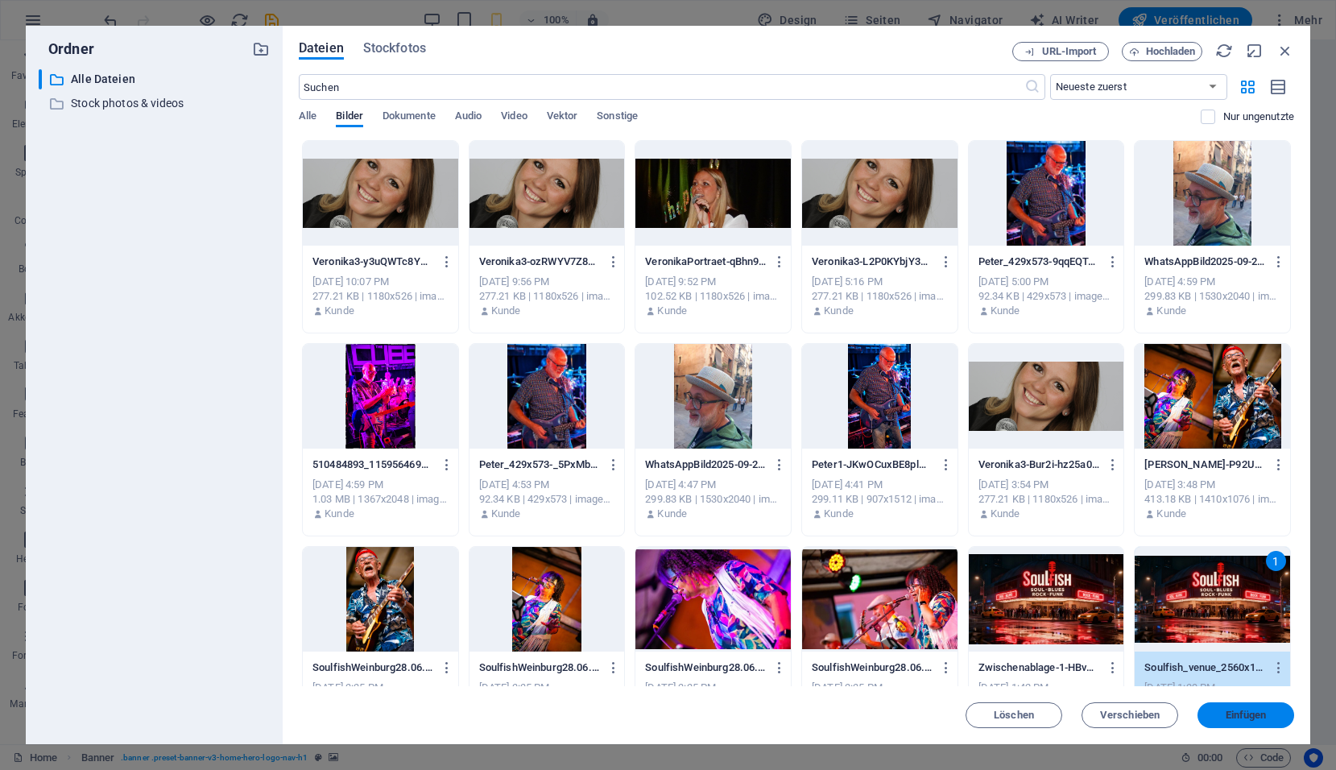
click at [1235, 720] on span "Einfügen" at bounding box center [1245, 715] width 41 height 10
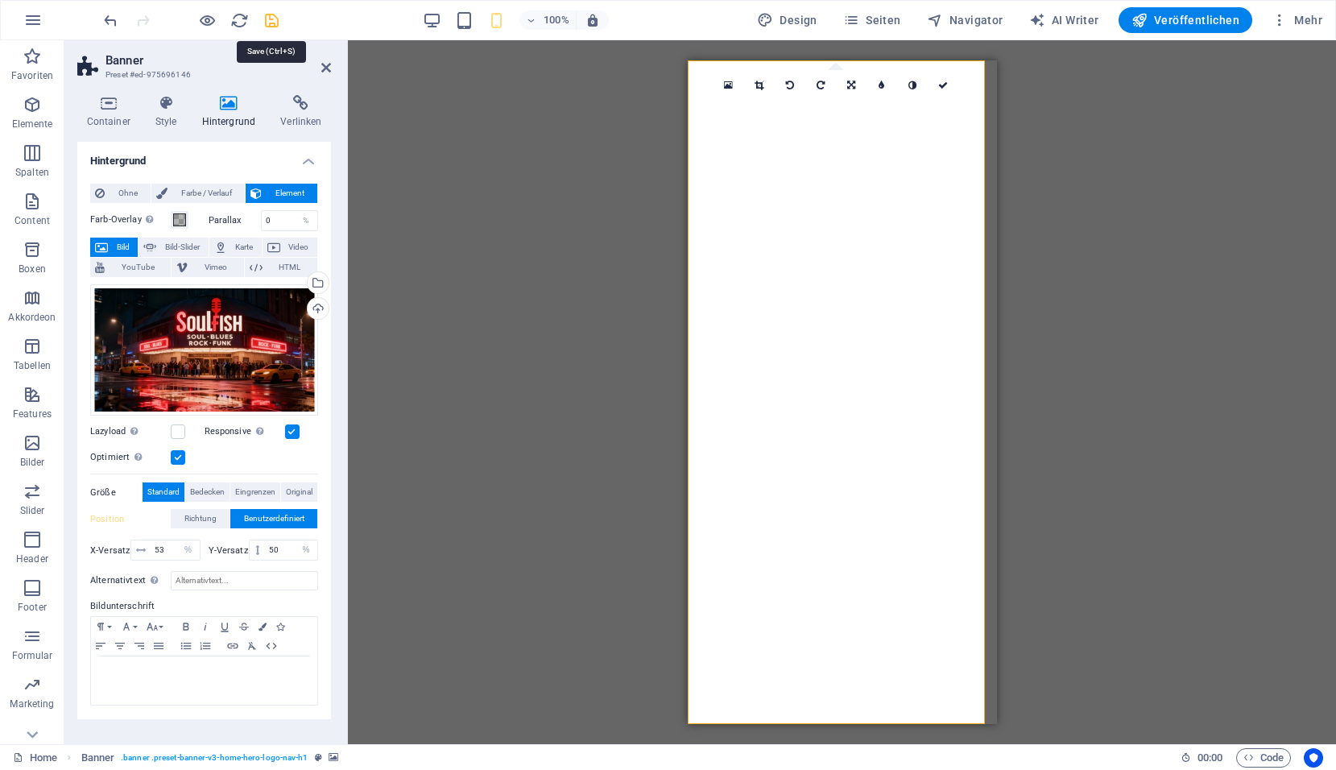
click at [271, 21] on icon "save" at bounding box center [271, 20] width 19 height 19
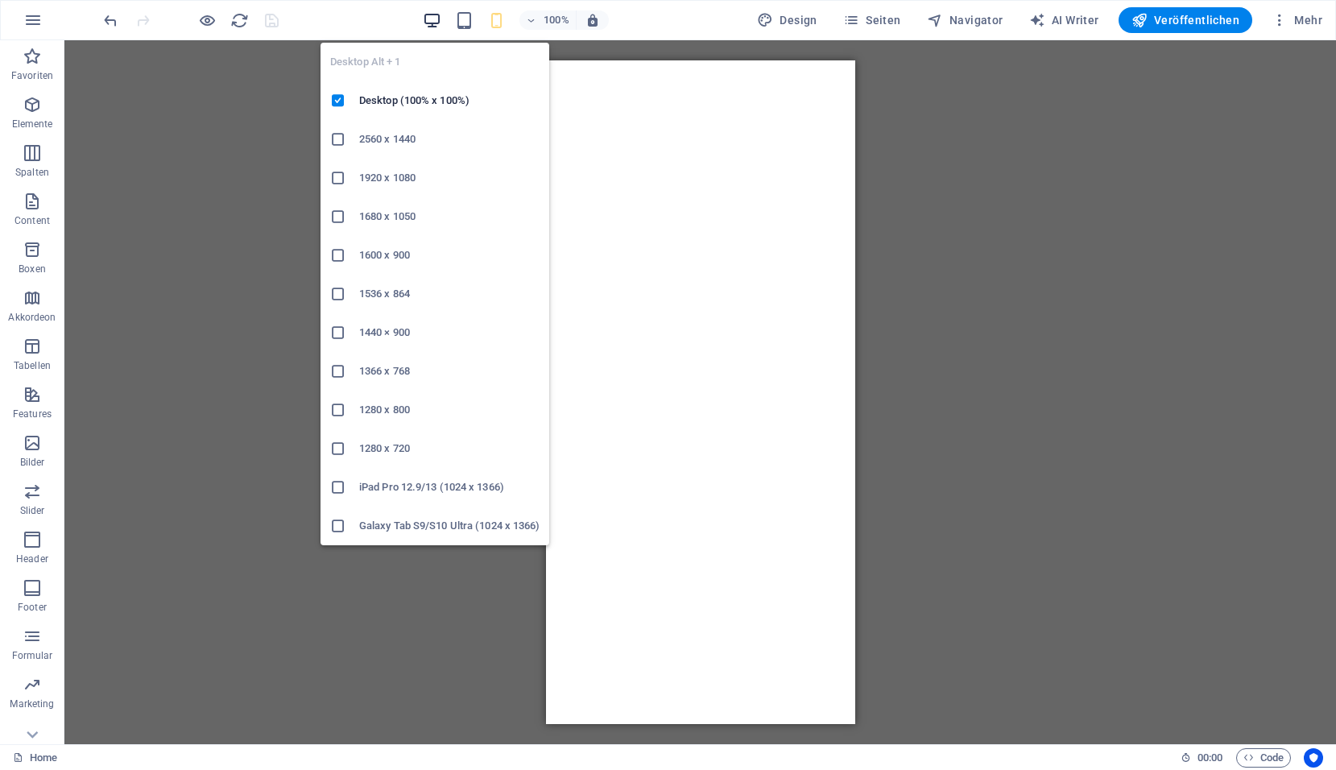
click at [433, 23] on icon "button" at bounding box center [432, 20] width 19 height 19
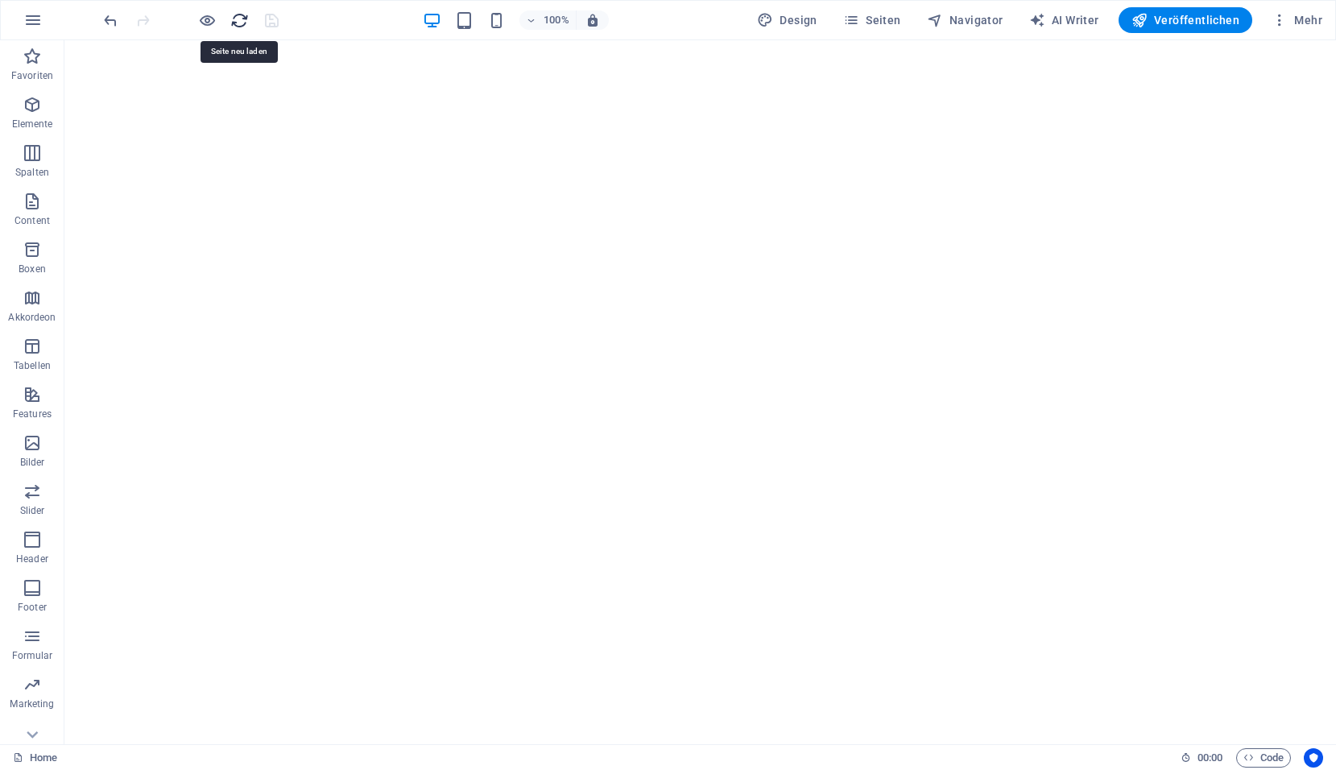
click at [243, 24] on icon "reload" at bounding box center [239, 20] width 19 height 19
click at [243, 23] on icon "reload" at bounding box center [239, 20] width 19 height 19
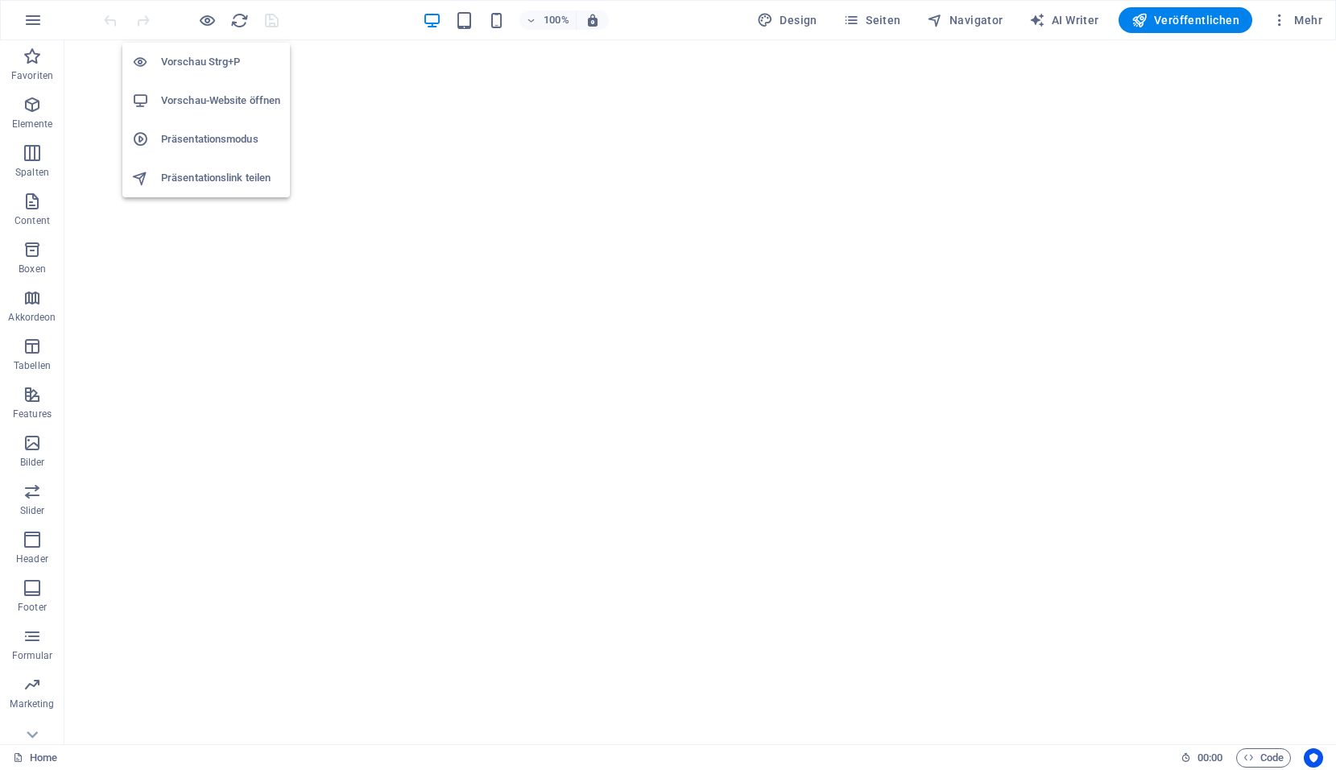
click at [192, 104] on h6 "Vorschau-Website öffnen" at bounding box center [220, 100] width 119 height 19
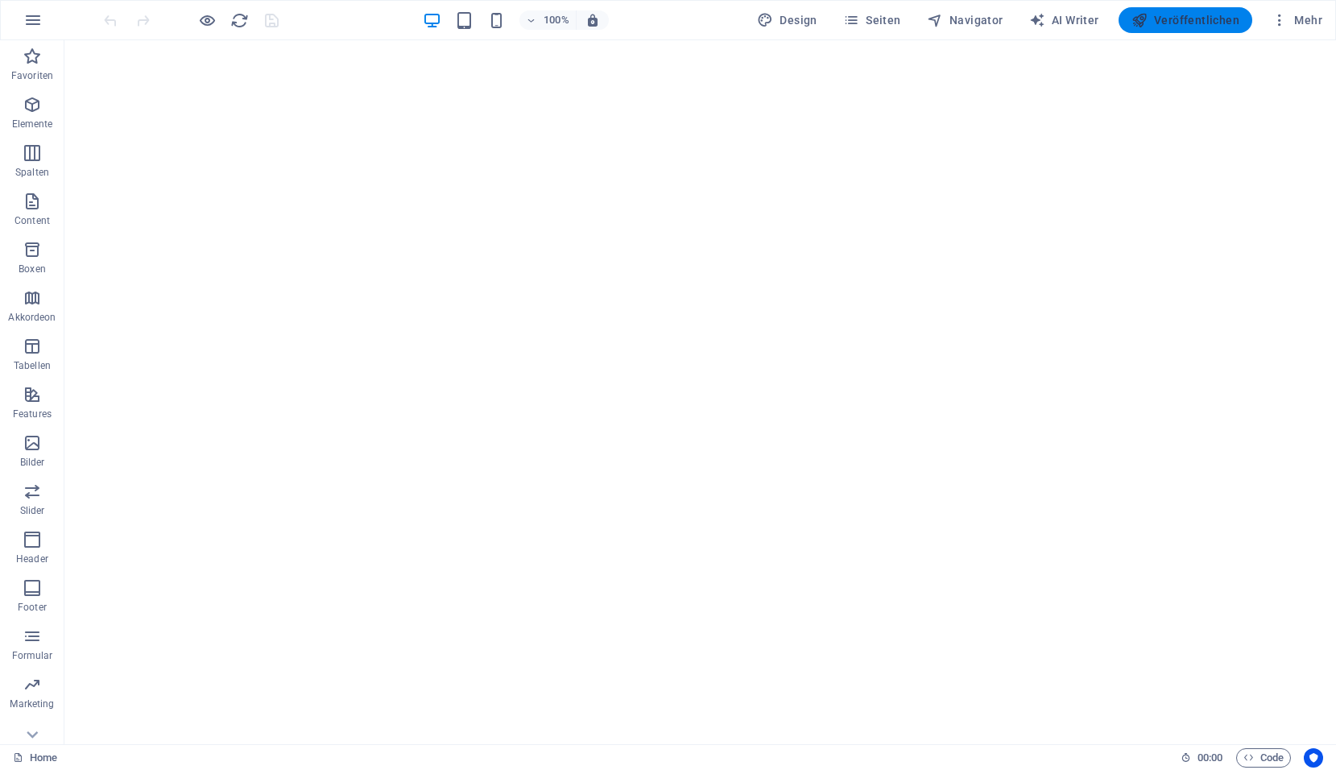
click at [1162, 21] on span "Veröffentlichen" at bounding box center [1185, 20] width 108 height 16
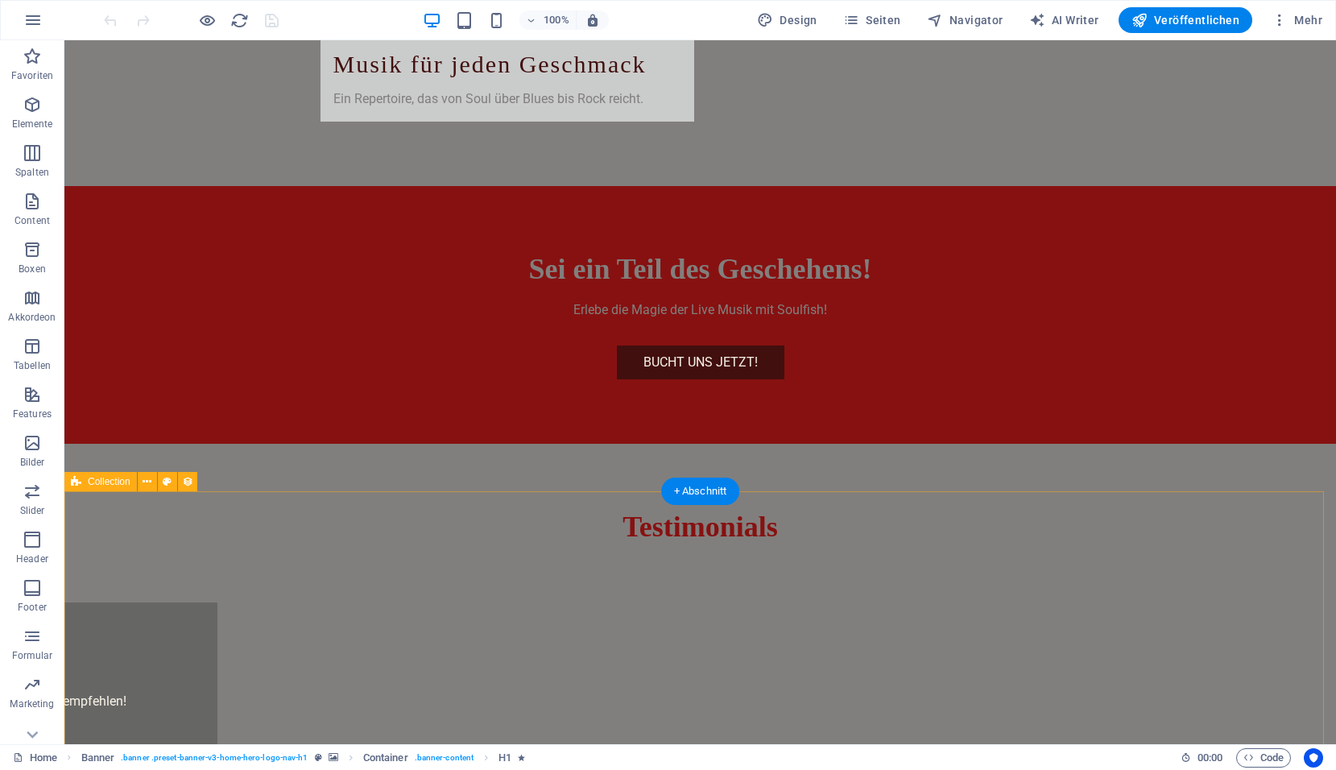
scroll to position [3704, 0]
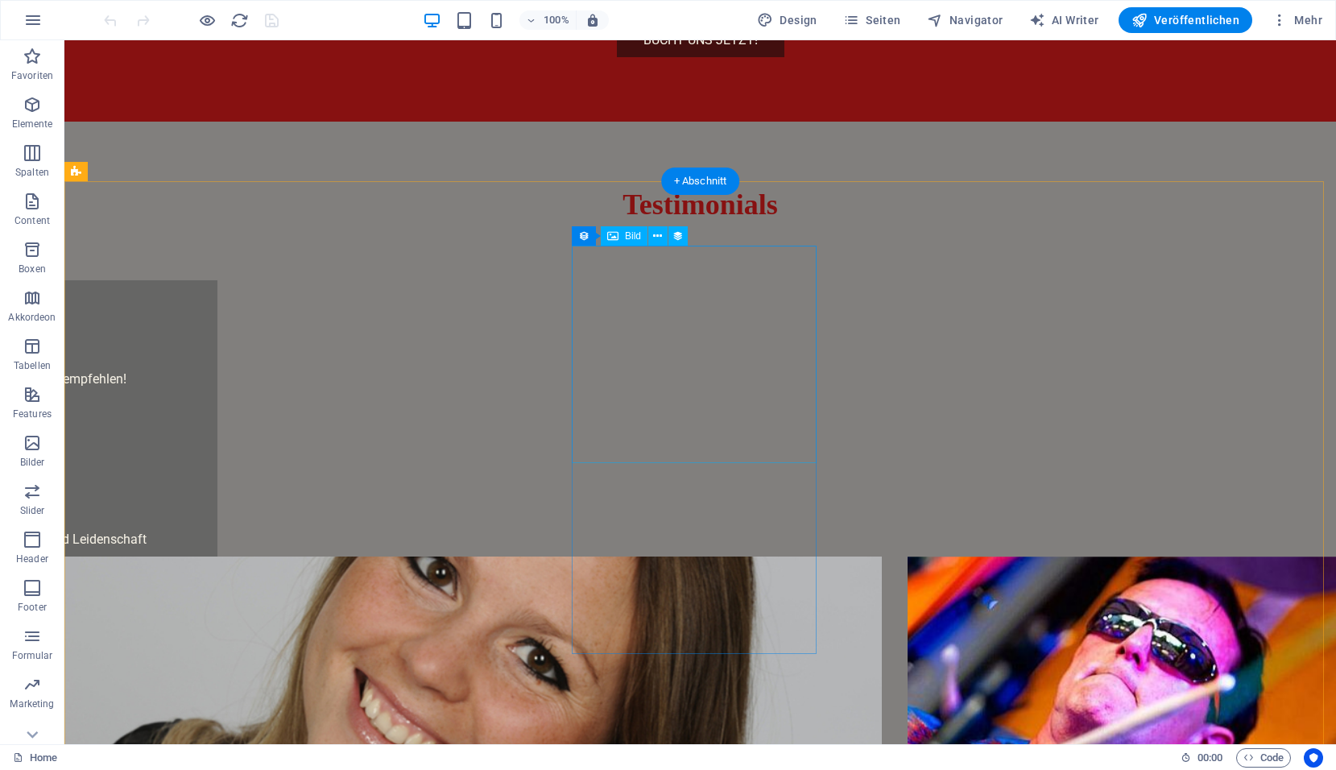
select select "px"
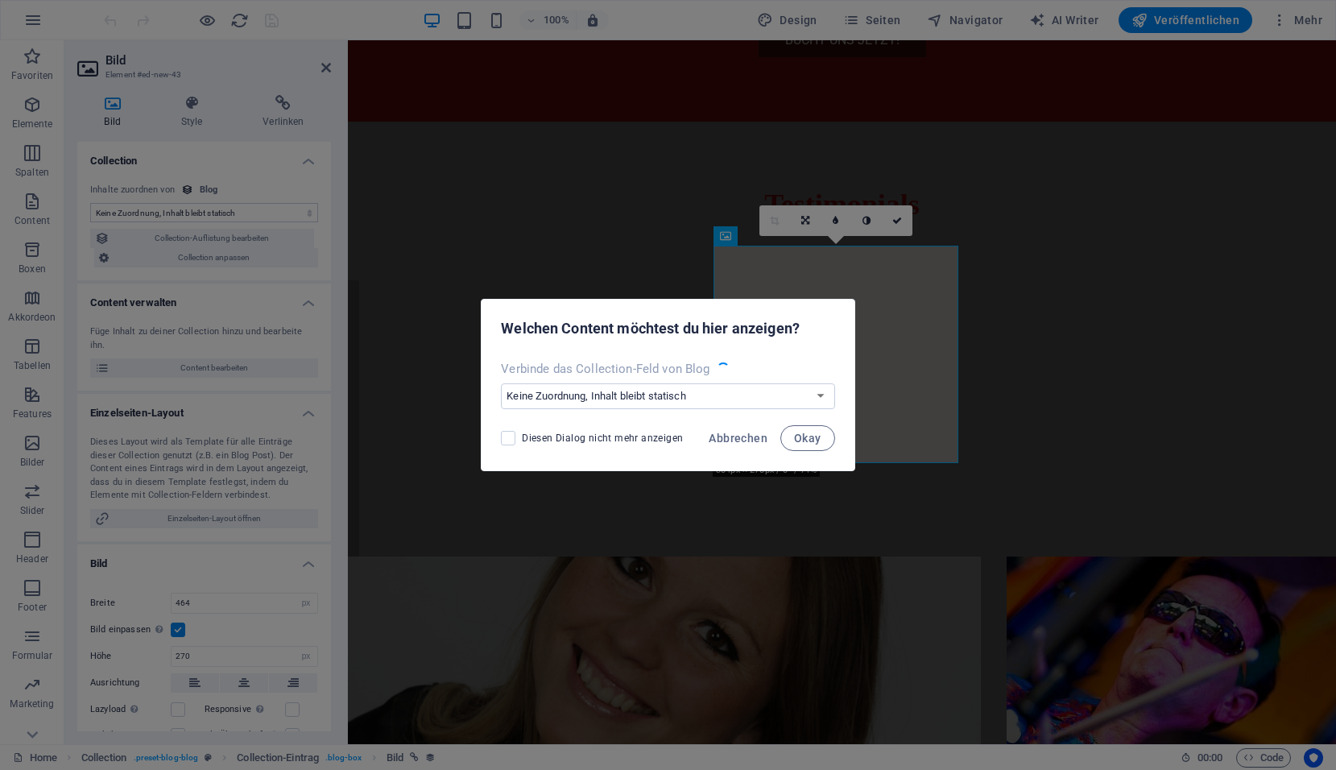
scroll to position [3491, 0]
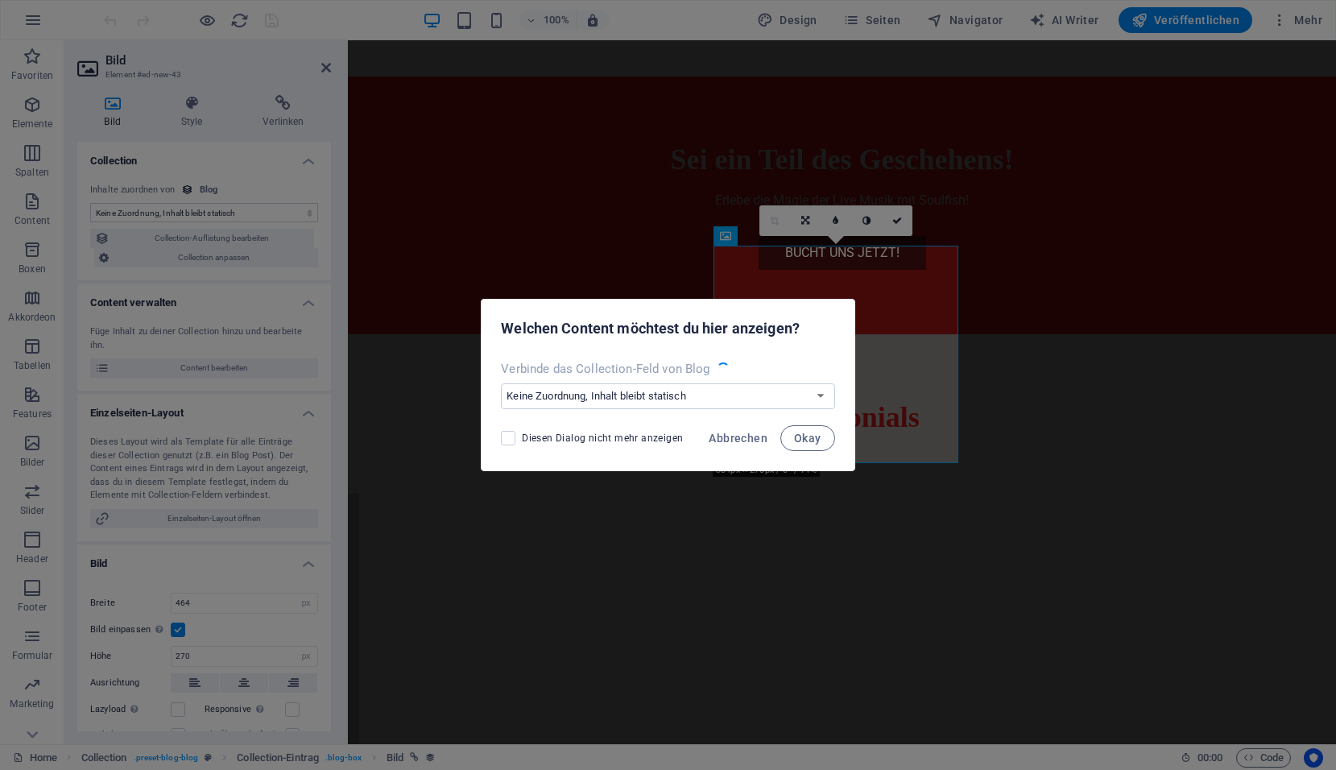
select select "image"
click at [735, 432] on span "Abbrechen" at bounding box center [738, 438] width 59 height 13
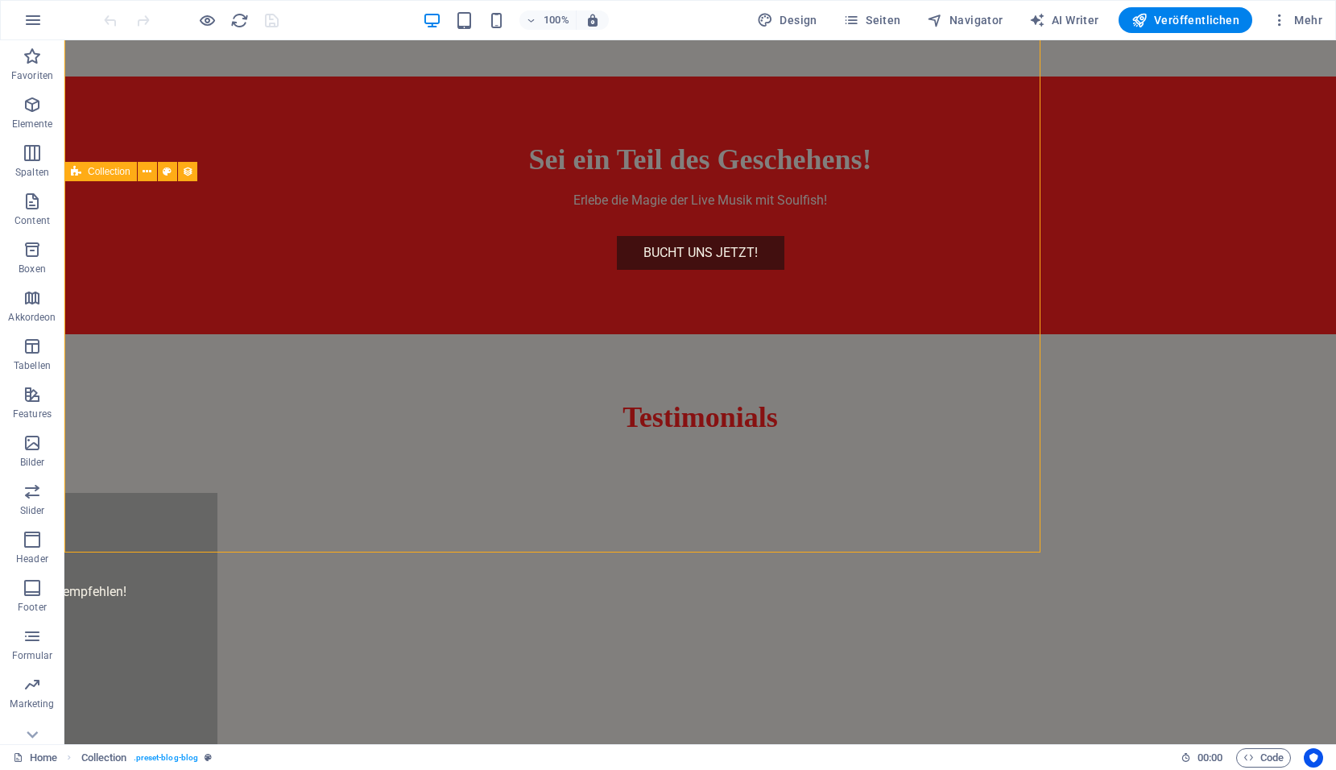
scroll to position [3704, 0]
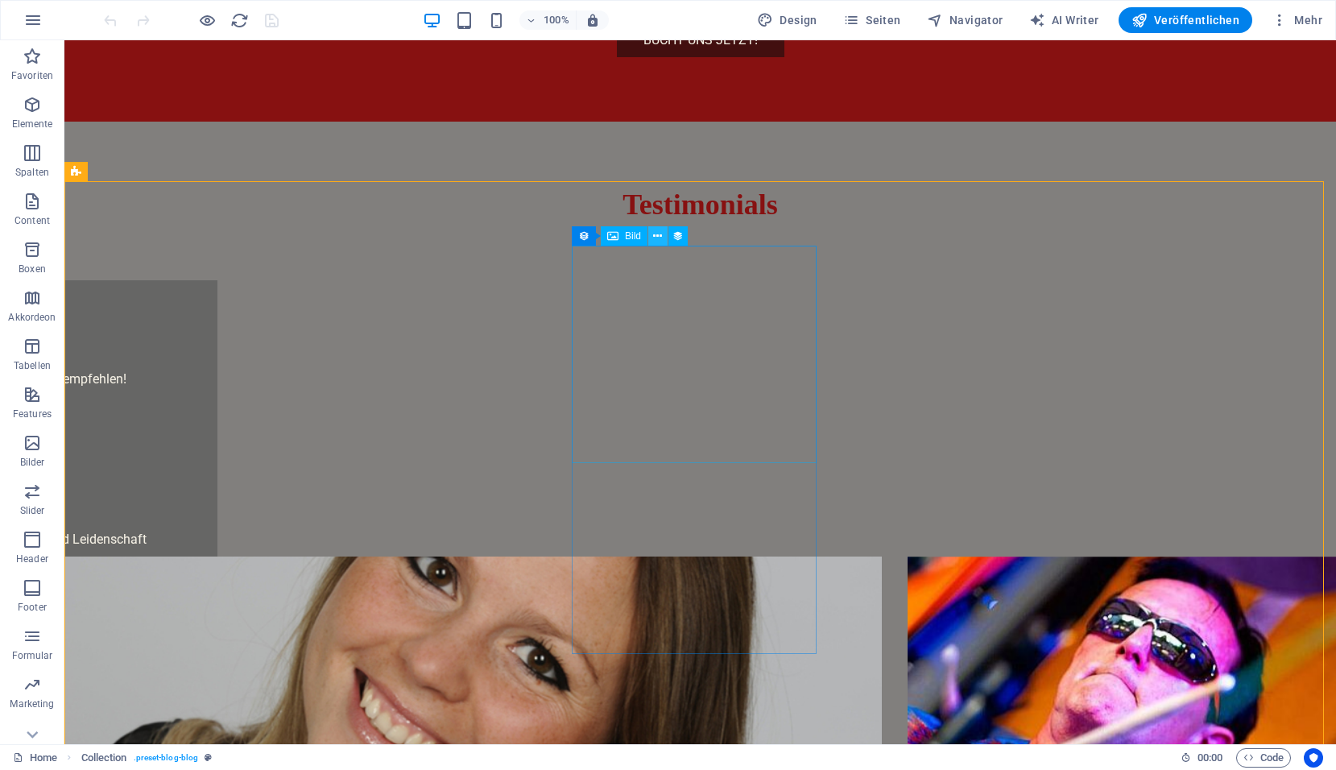
click at [658, 237] on icon at bounding box center [657, 236] width 9 height 17
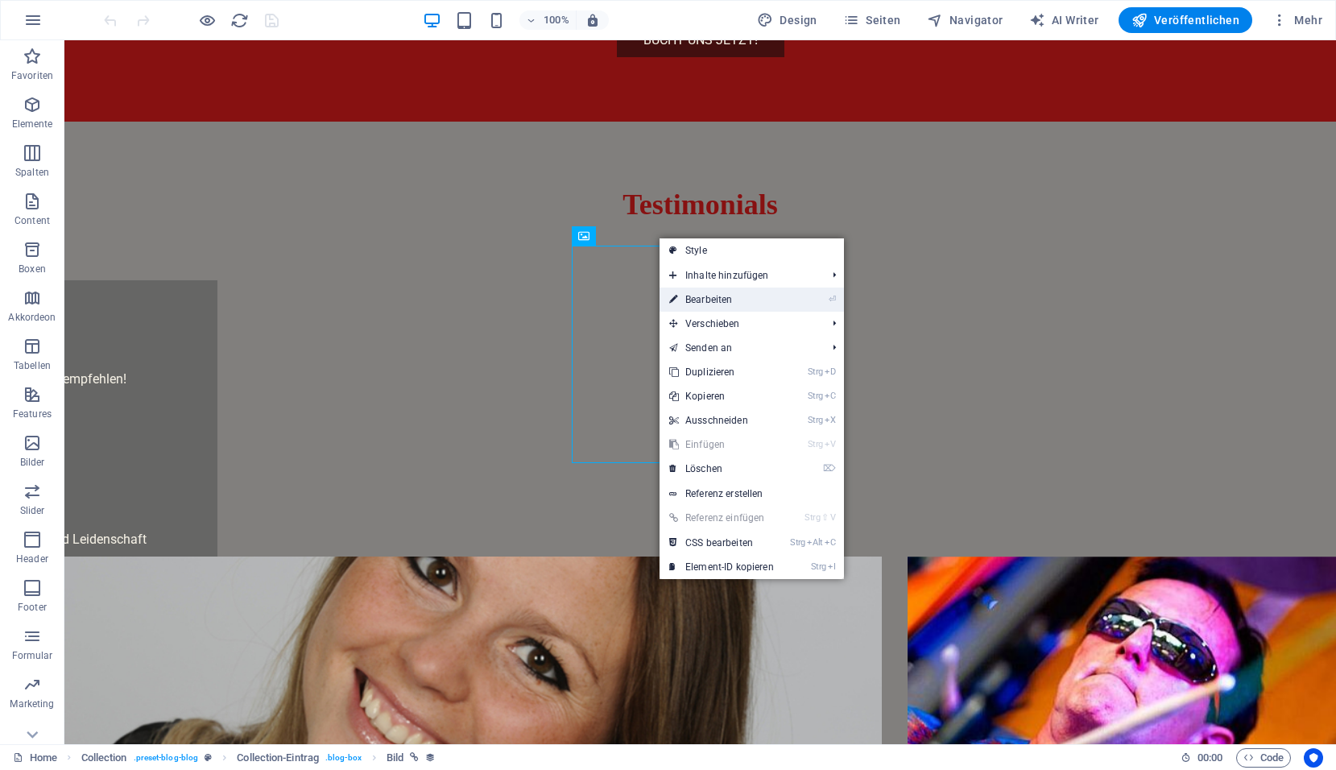
click at [704, 295] on link "⏎ Bearbeiten" at bounding box center [721, 299] width 124 height 24
select select "image"
select select "px"
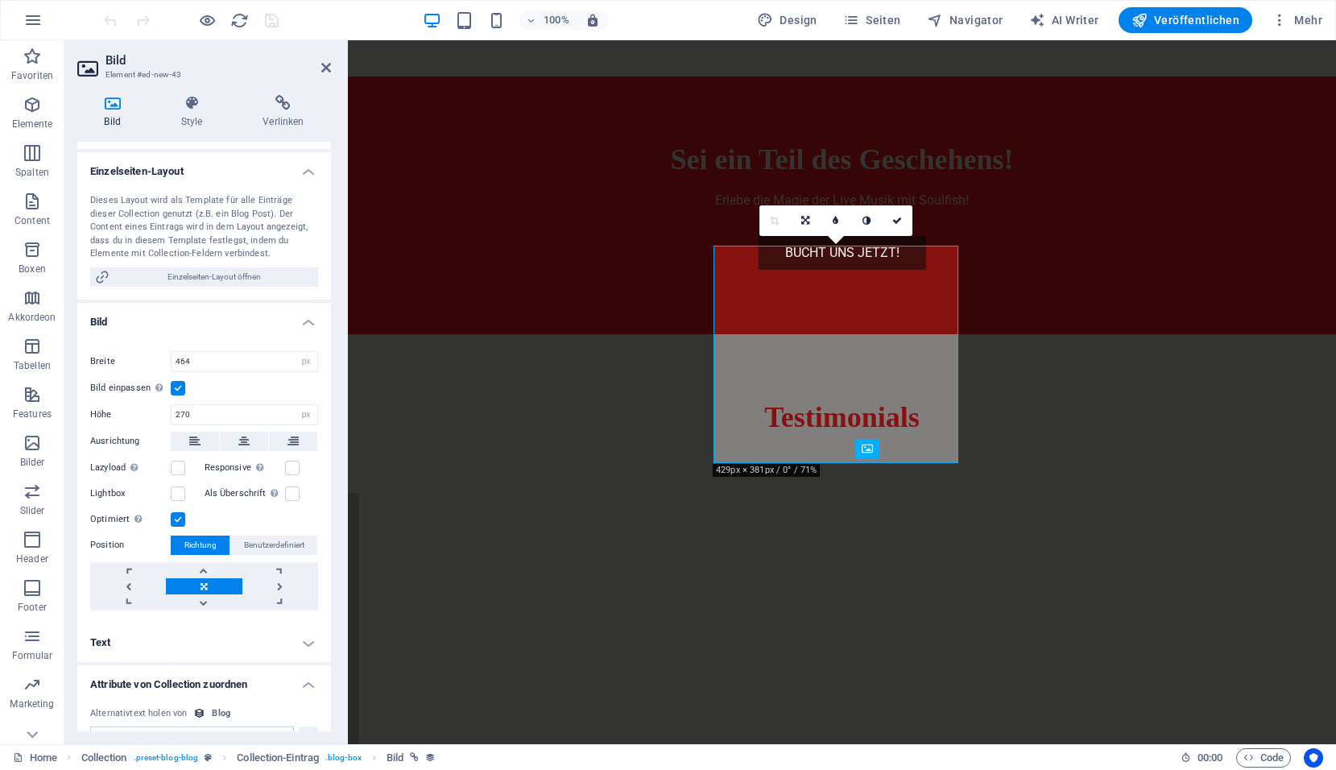
scroll to position [315, 0]
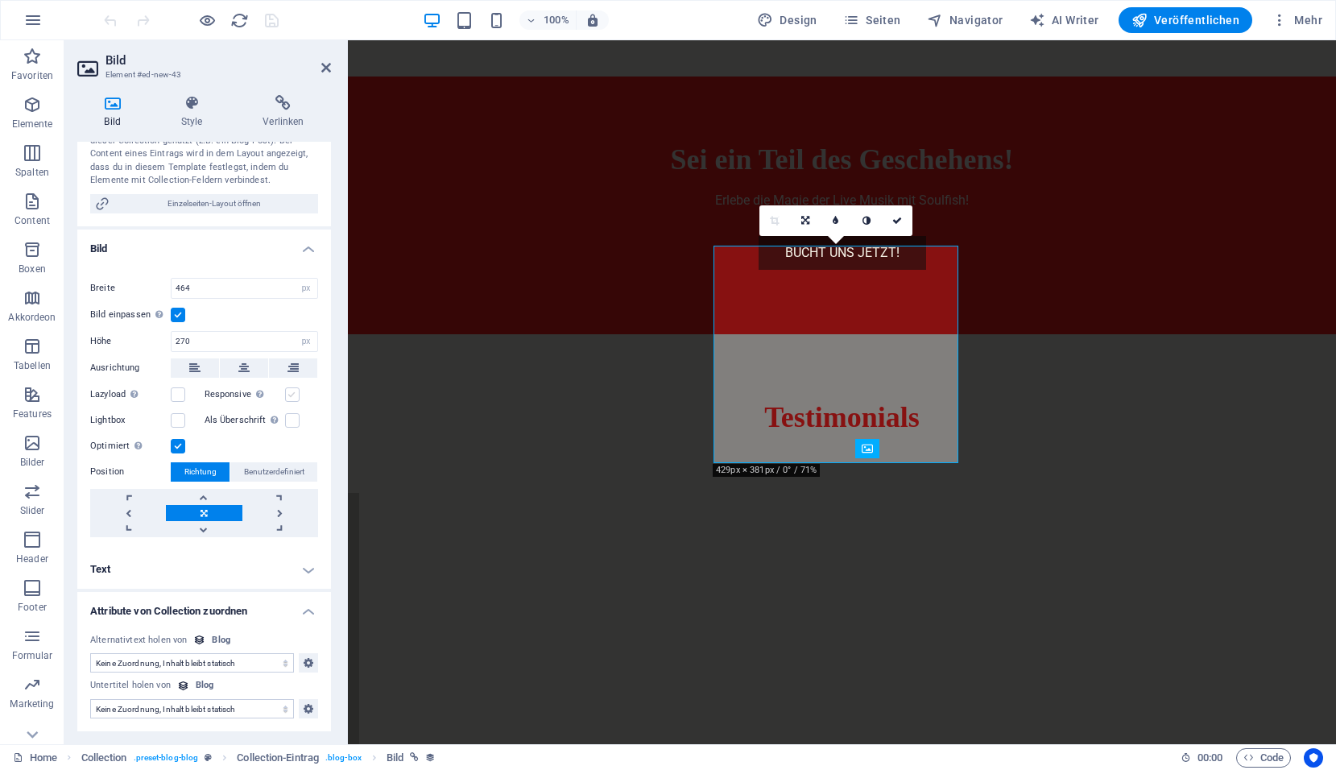
click at [294, 390] on label at bounding box center [292, 394] width 14 height 14
click at [0, 0] on input "Responsive Automatisch Retina-Bilder und kleinere Bilder auf Smartphones laden" at bounding box center [0, 0] width 0 height 0
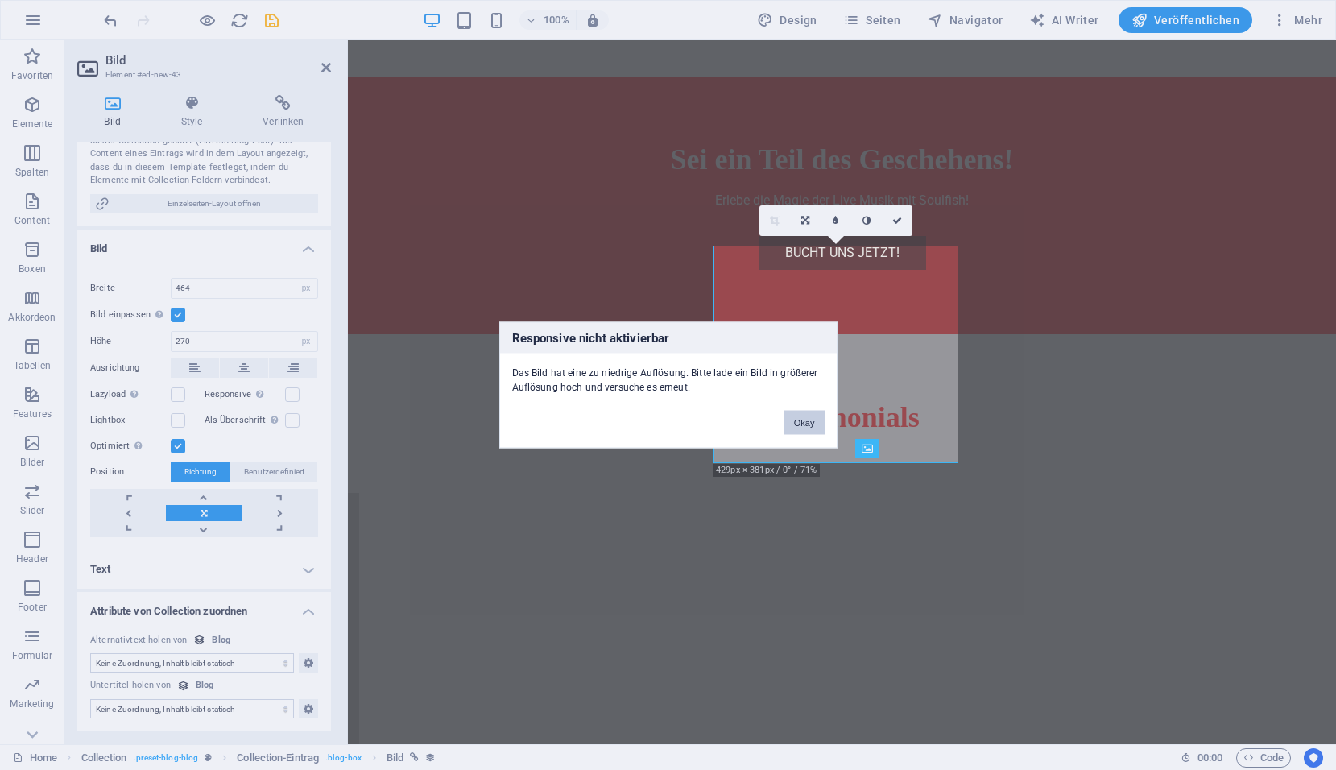
click at [803, 423] on button "Okay" at bounding box center [804, 423] width 40 height 24
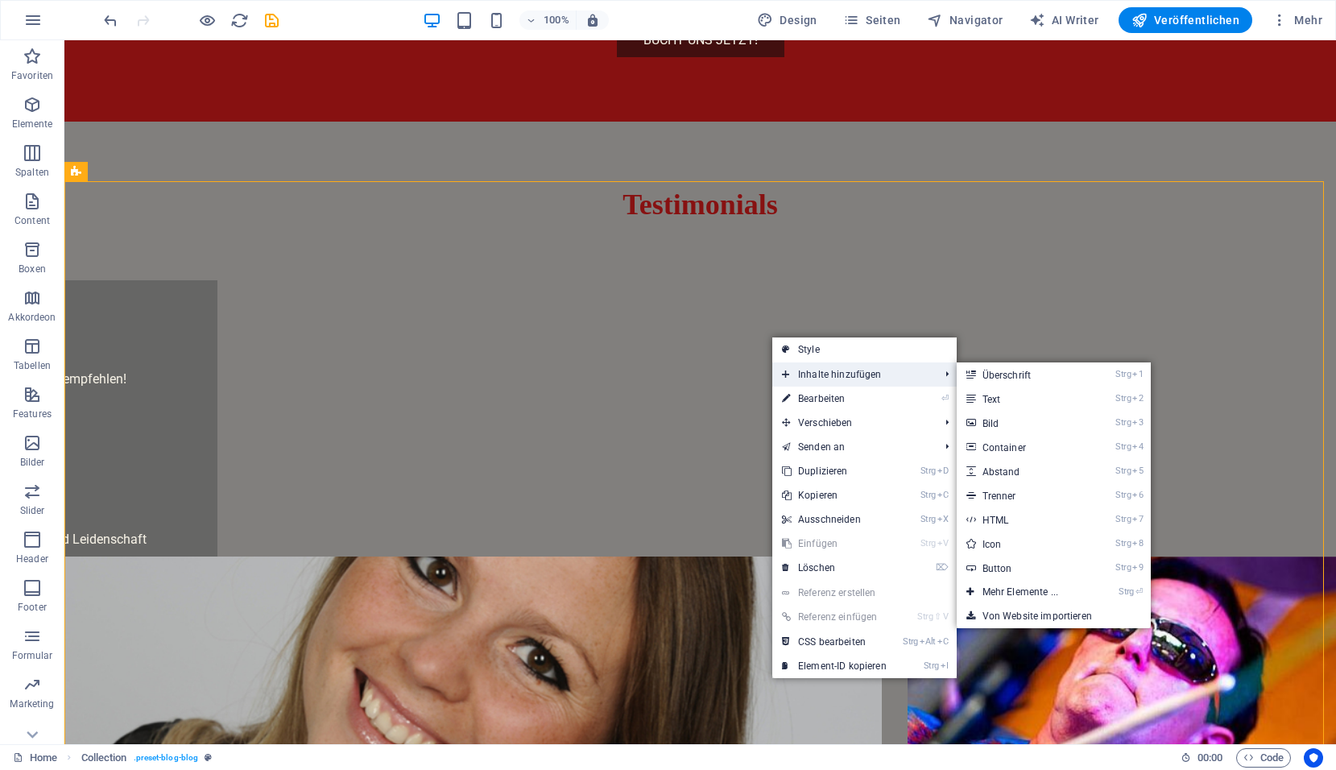
click at [806, 378] on span "Inhalte hinzufügen" at bounding box center [852, 374] width 160 height 24
click at [803, 395] on link "⏎ Bearbeiten" at bounding box center [834, 398] width 124 height 24
select select "columns.publishing_date_DESC"
select select "columns.status"
select select "columns.publishing_date"
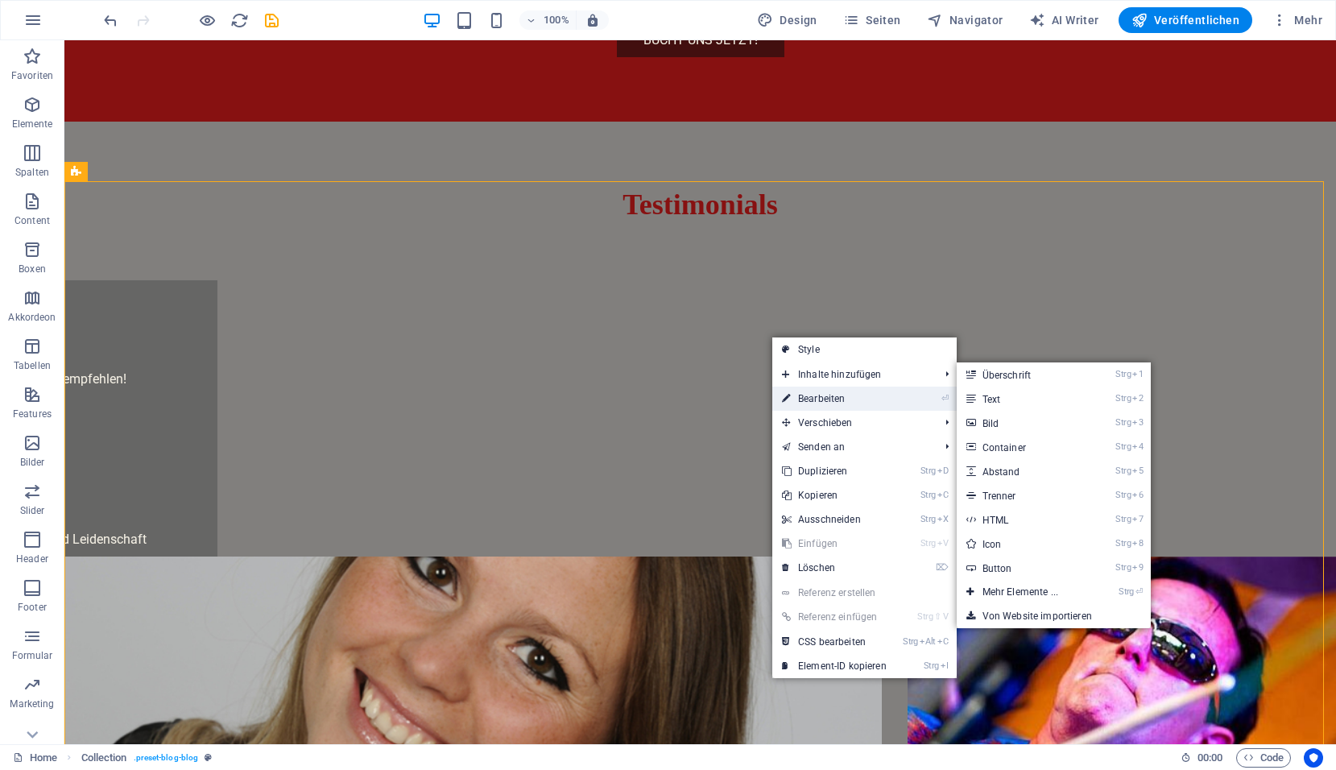
select select "past"
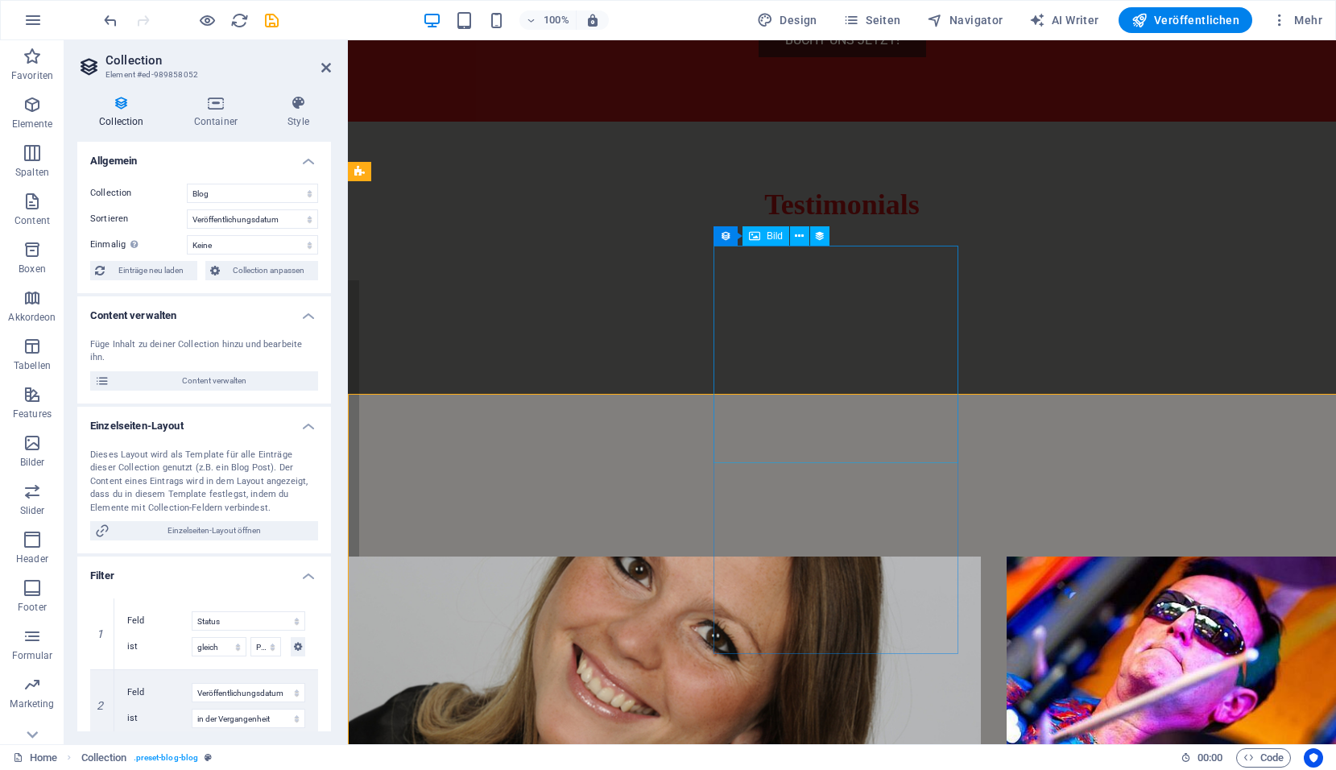
scroll to position [3491, 0]
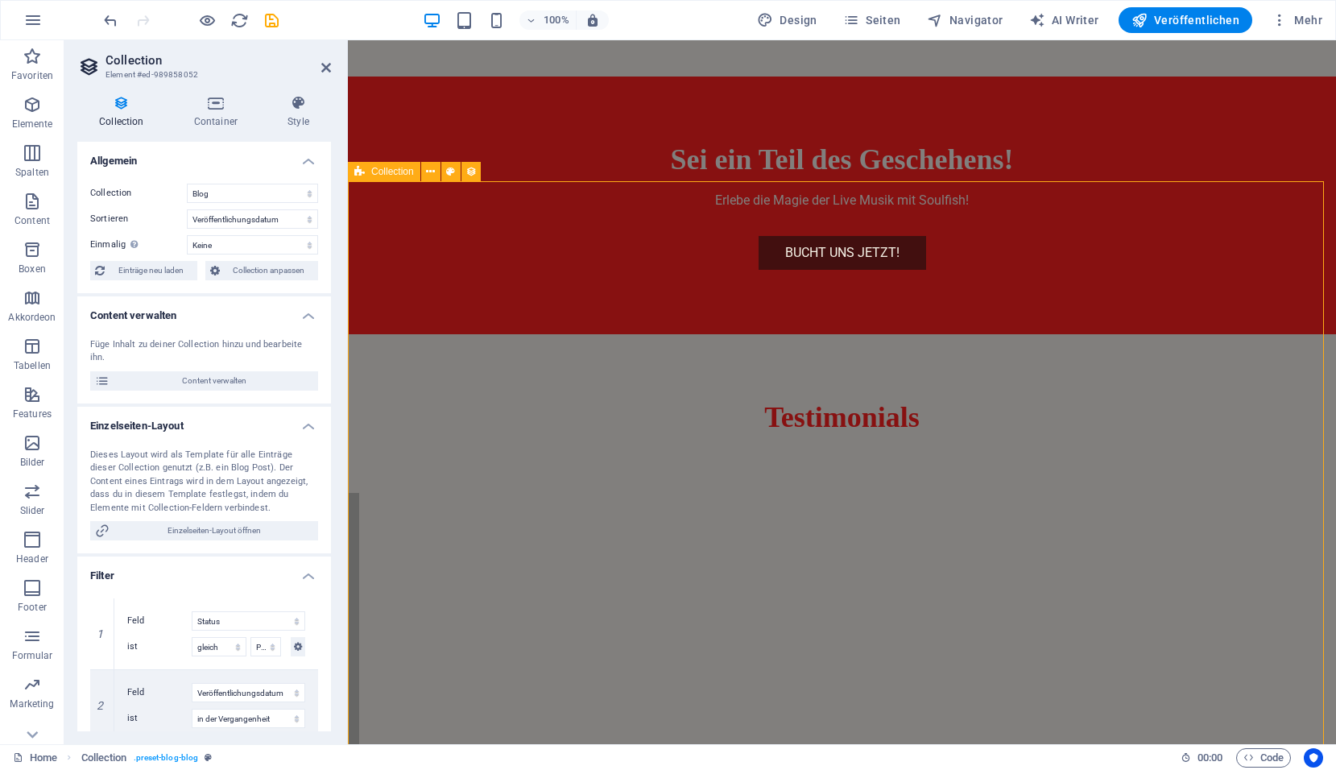
drag, startPoint x: 392, startPoint y: 669, endPoint x: 401, endPoint y: 664, distance: 10.1
click at [26, 207] on icon "button" at bounding box center [32, 201] width 19 height 19
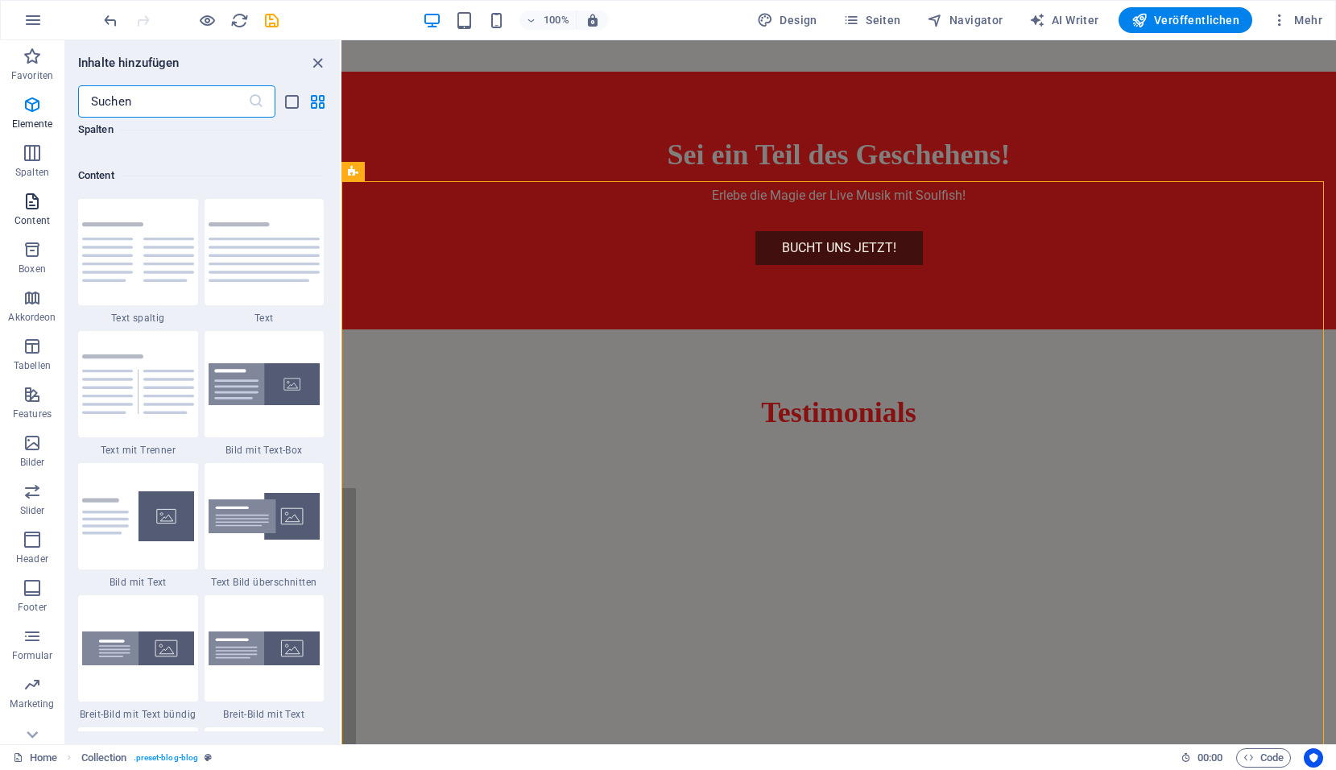
scroll to position [2817, 0]
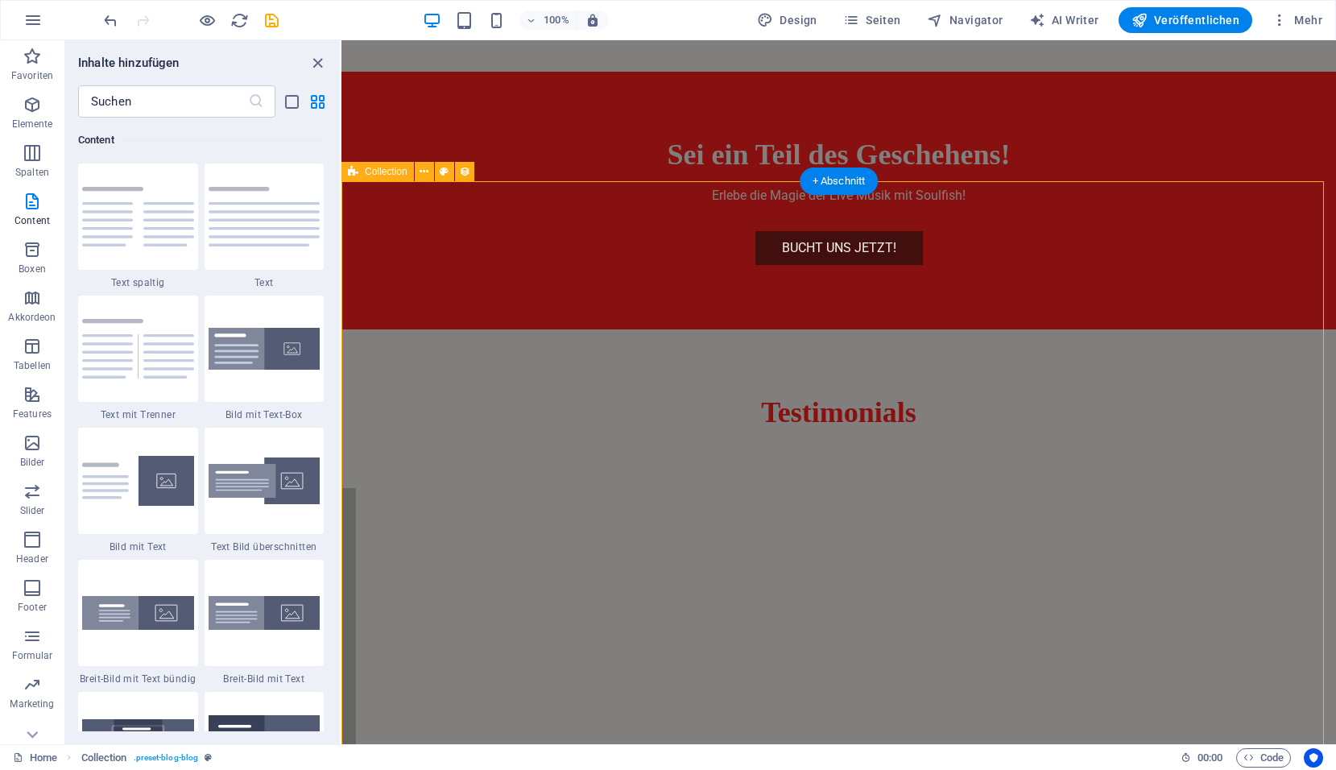
click at [799, 240] on icon at bounding box center [795, 236] width 9 height 17
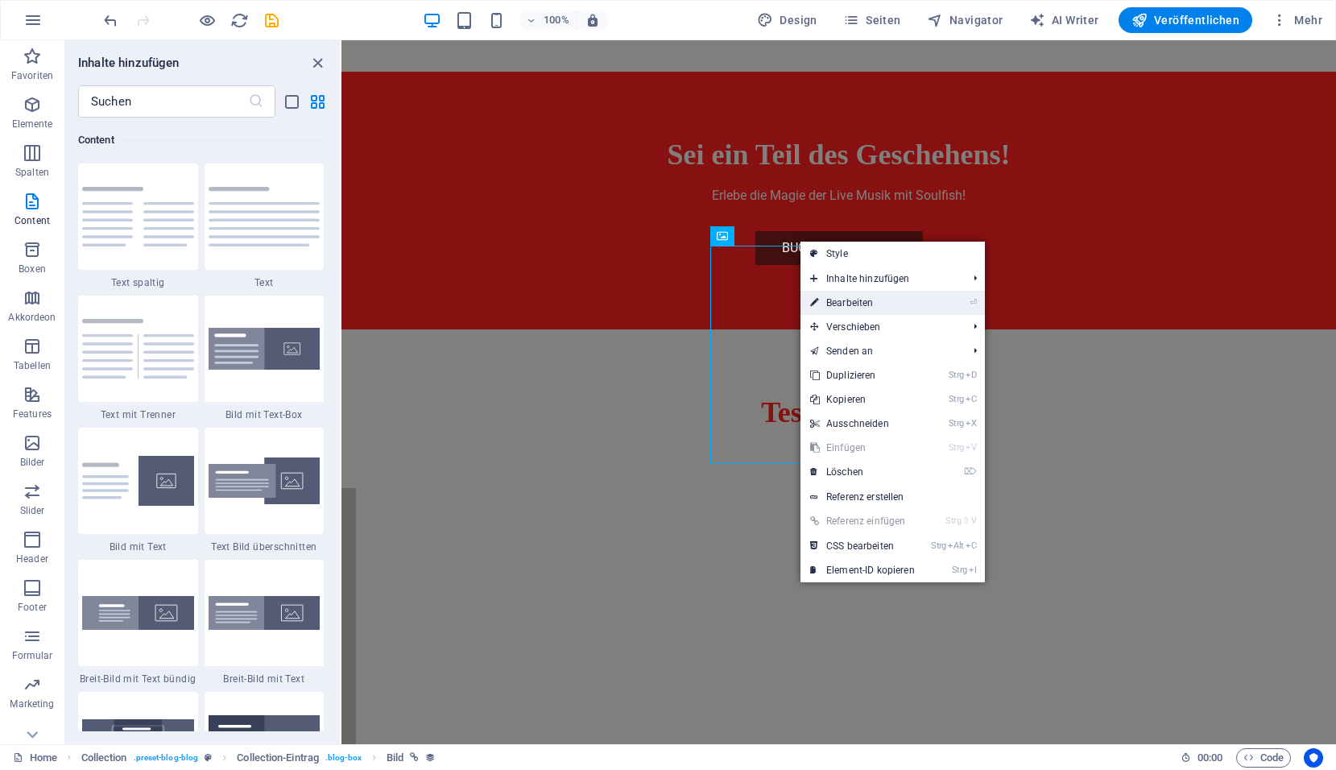
click at [839, 302] on link "⏎ Bearbeiten" at bounding box center [862, 303] width 124 height 24
select select "image"
select select "px"
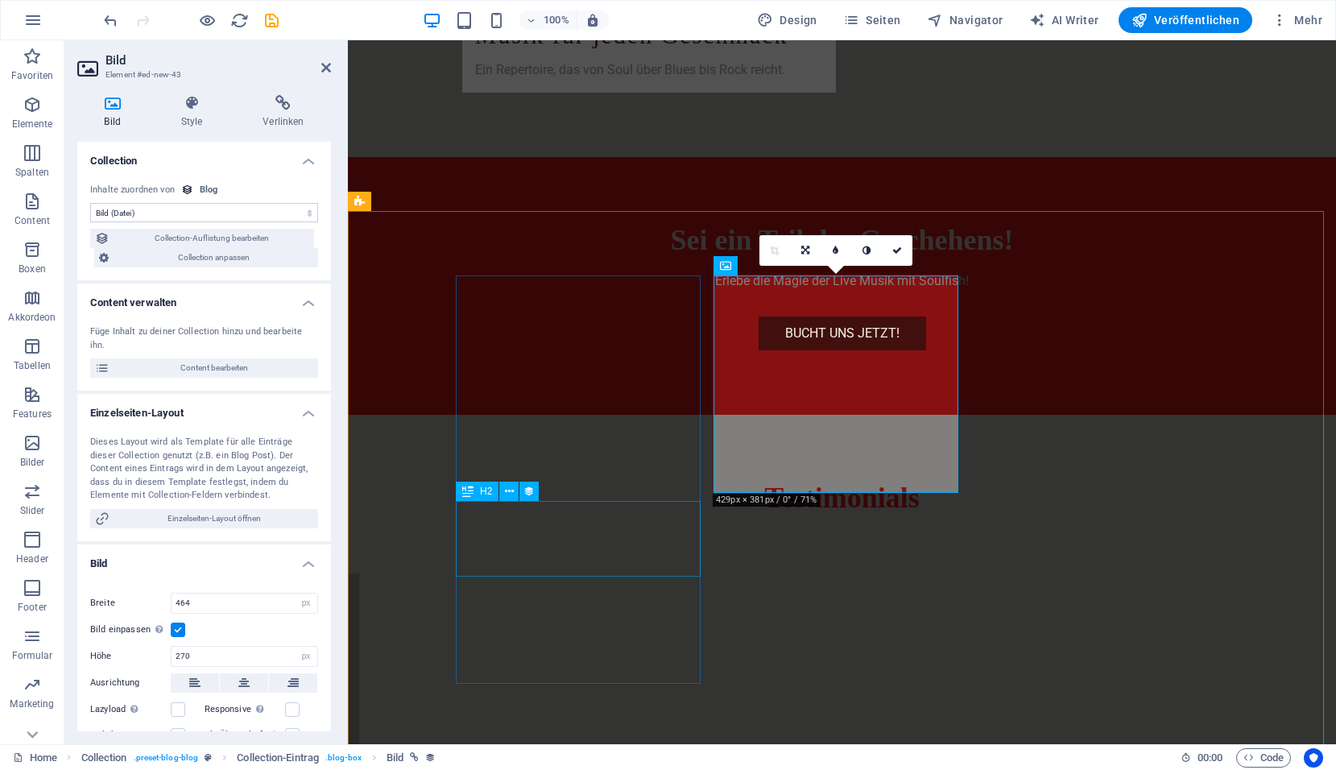
scroll to position [3733, 0]
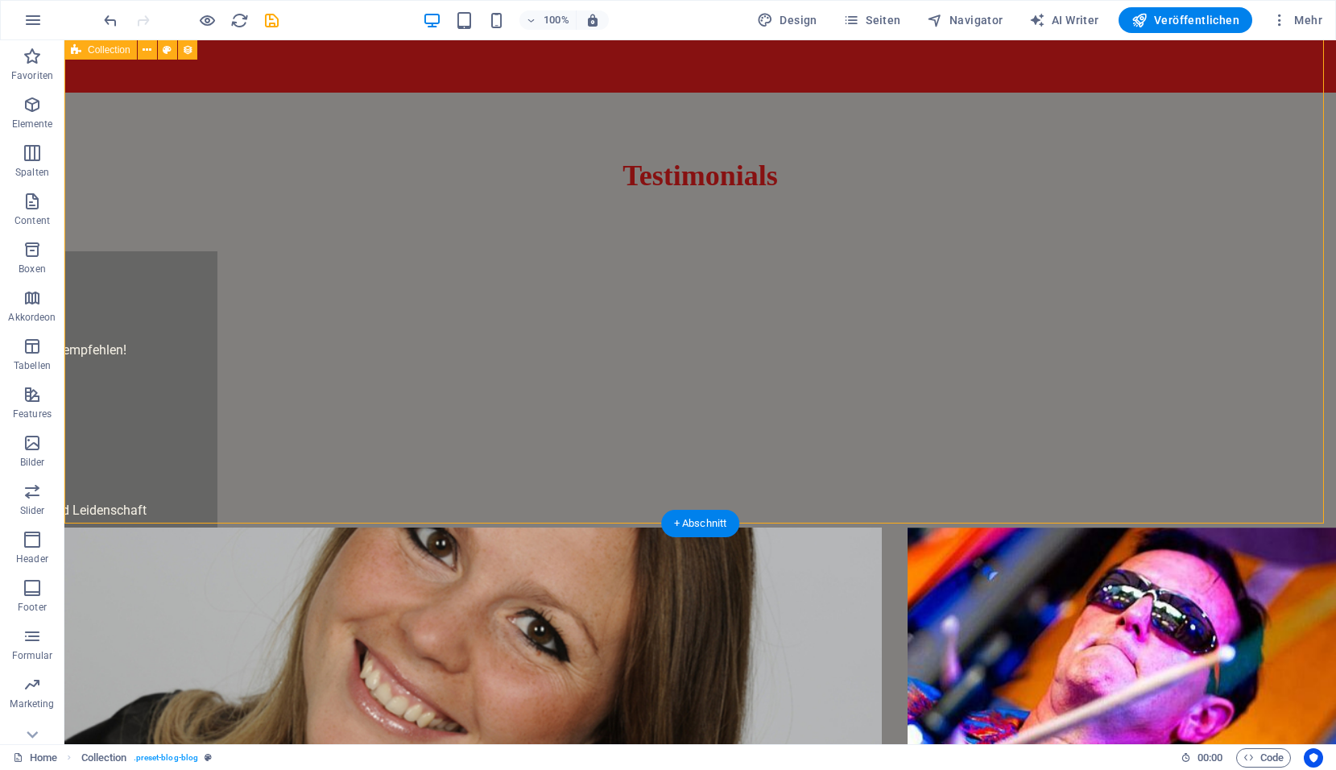
select select "columns.publishing_date_DESC"
select select "columns.status"
select select "columns.publishing_date"
select select "past"
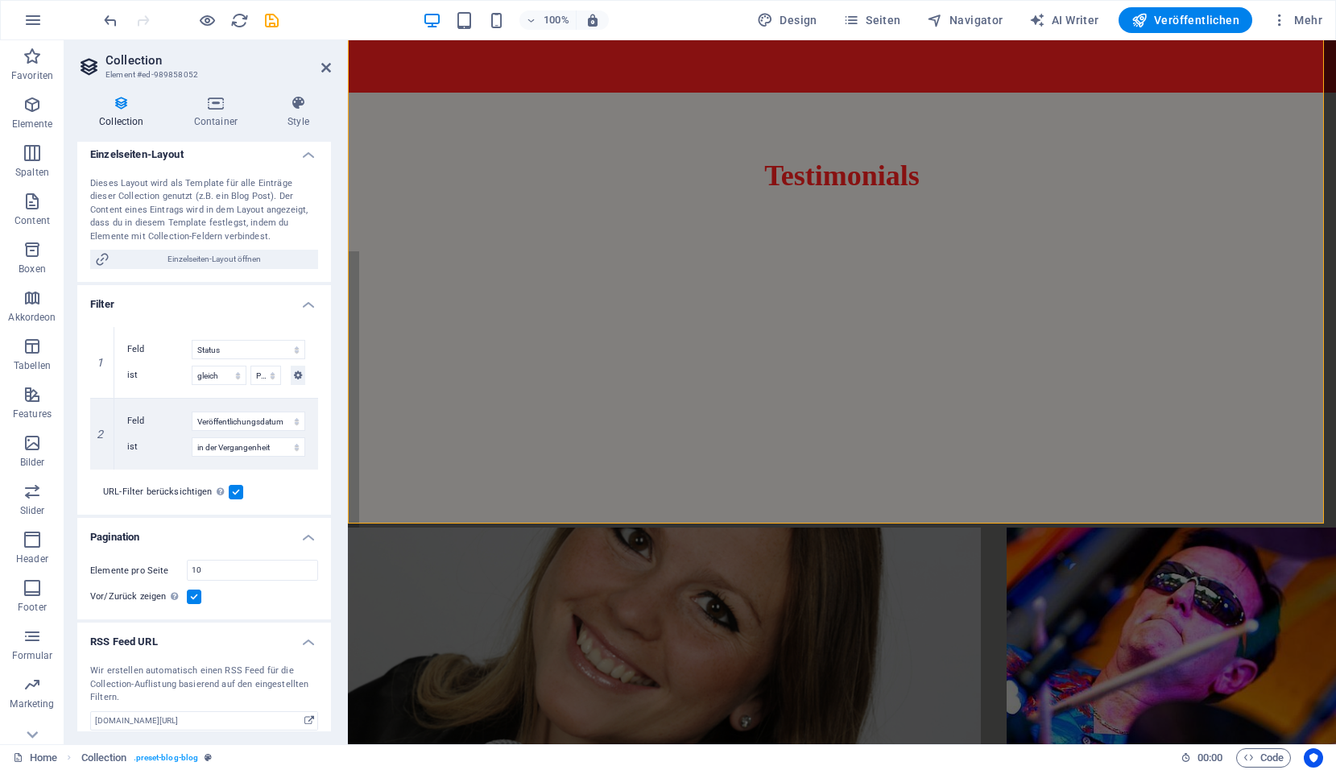
scroll to position [283, 0]
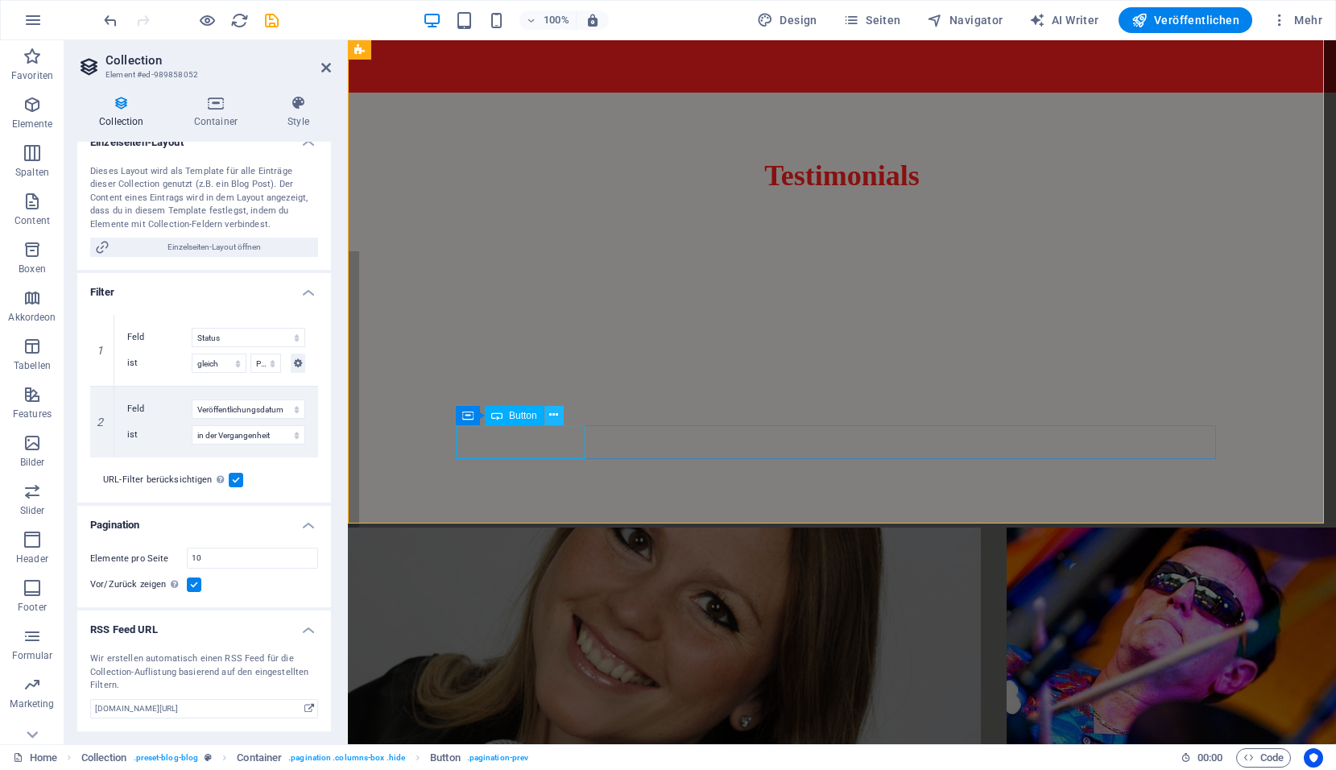
click at [554, 407] on icon at bounding box center [553, 415] width 9 height 17
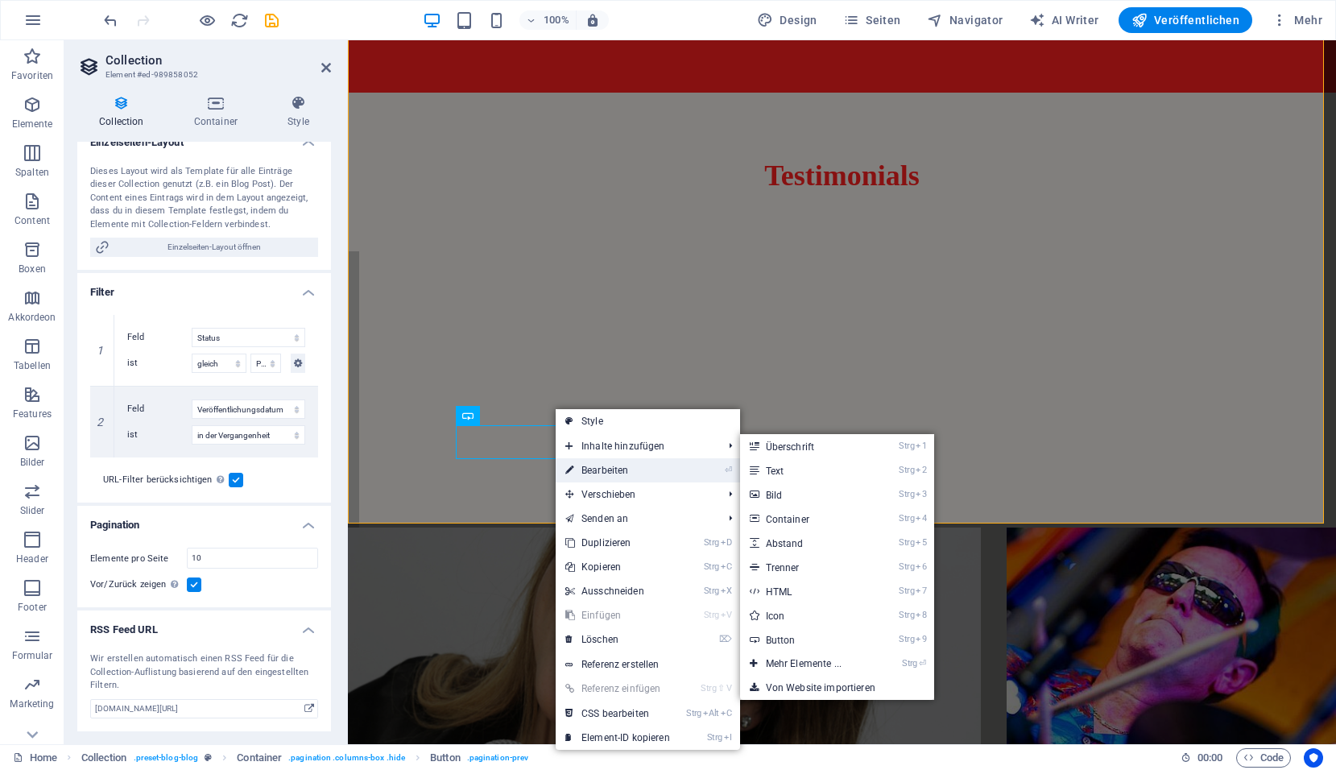
click at [597, 463] on link "⏎ Bearbeiten" at bounding box center [618, 470] width 124 height 24
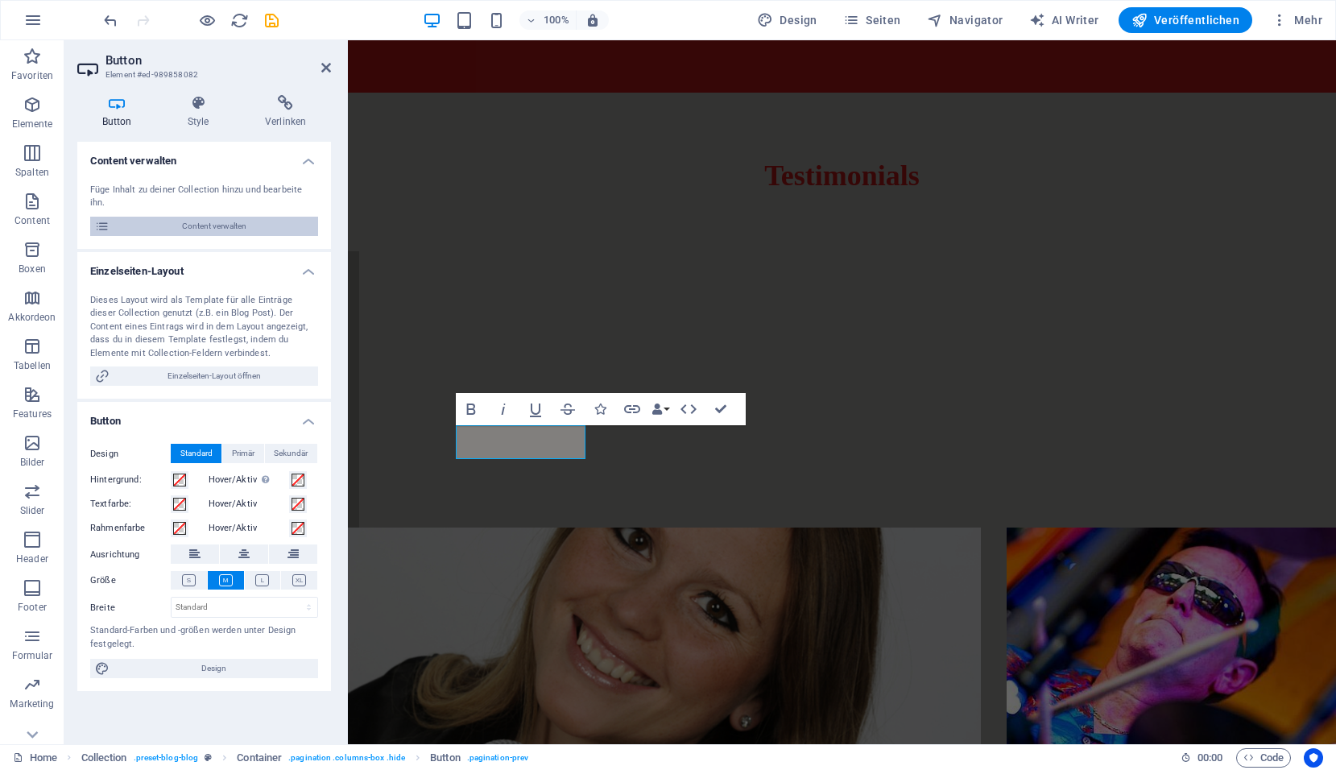
click at [259, 217] on span "Content verwalten" at bounding box center [213, 226] width 199 height 19
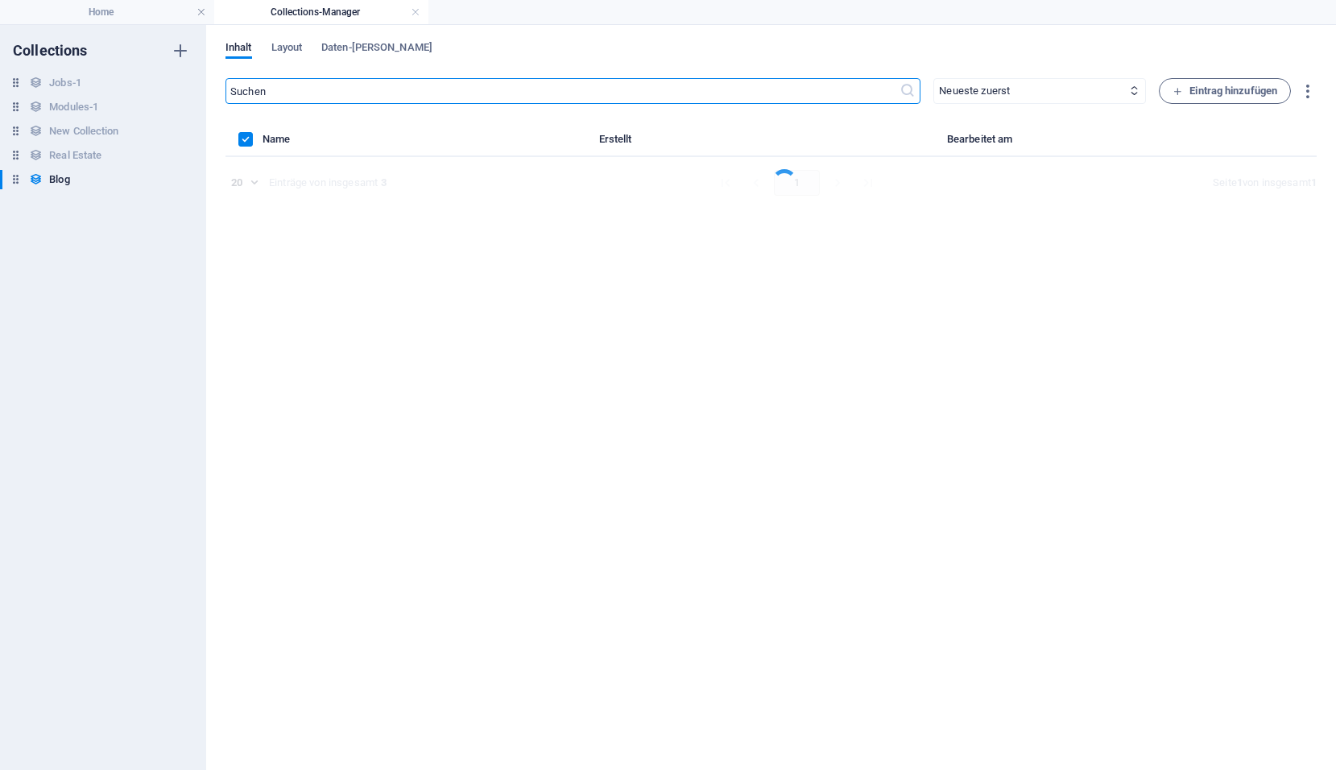
scroll to position [0, 0]
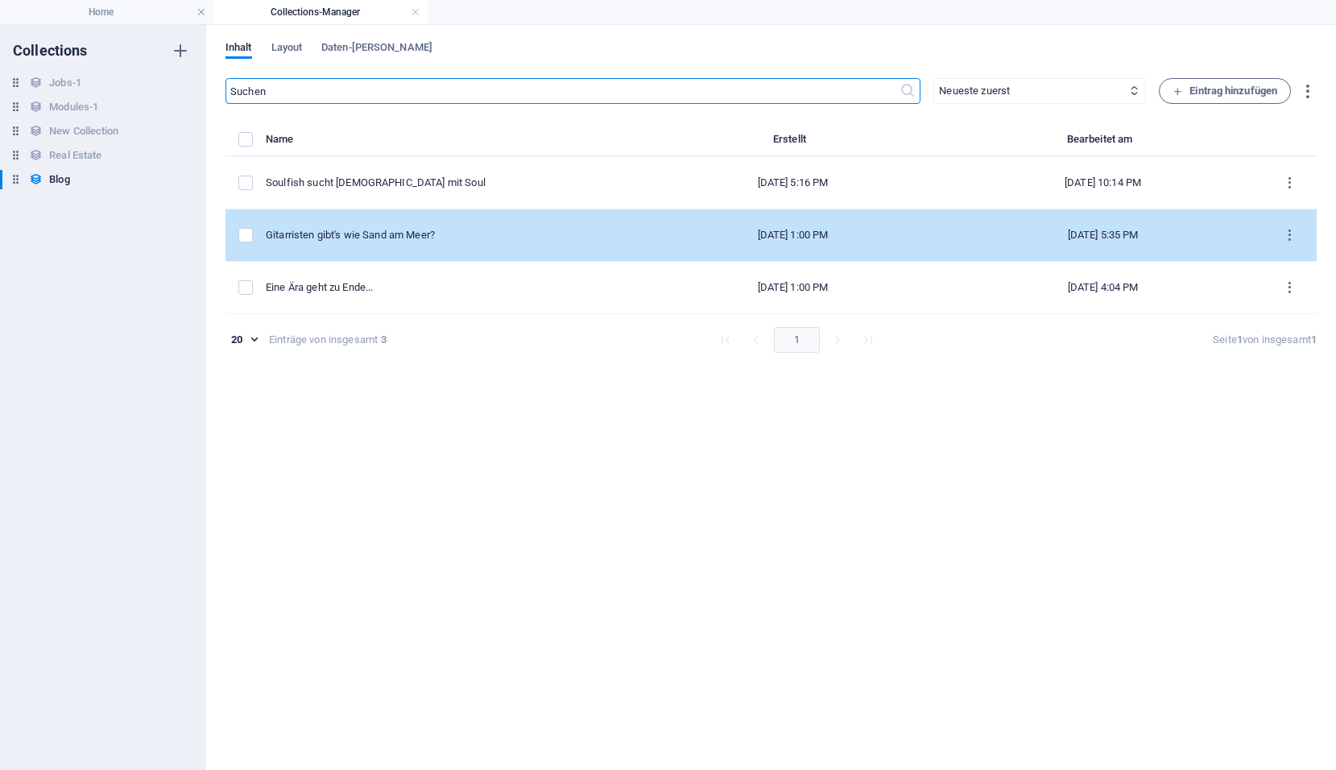
click at [415, 232] on div "Gitarristen gibt's wie Sand am Meer?" at bounding box center [448, 235] width 364 height 14
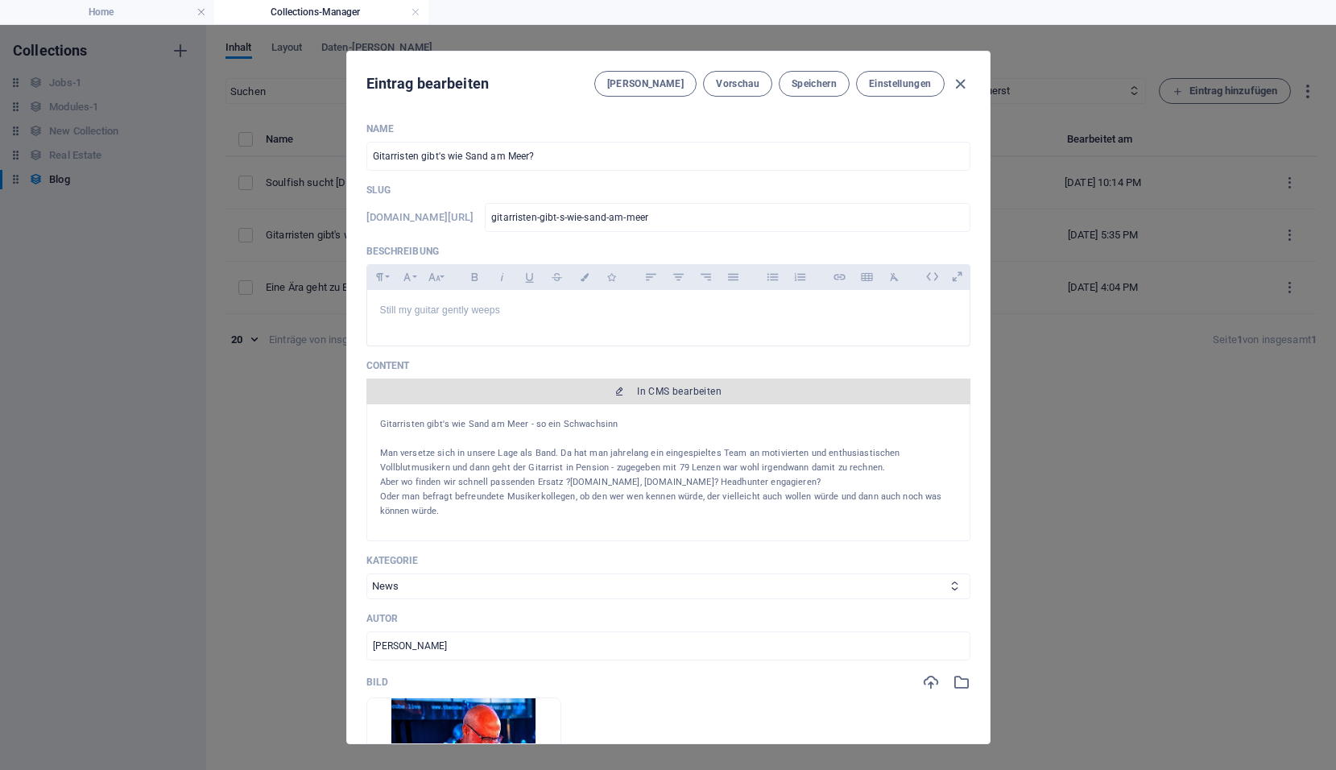
click at [617, 395] on icon "button" at bounding box center [619, 391] width 10 height 10
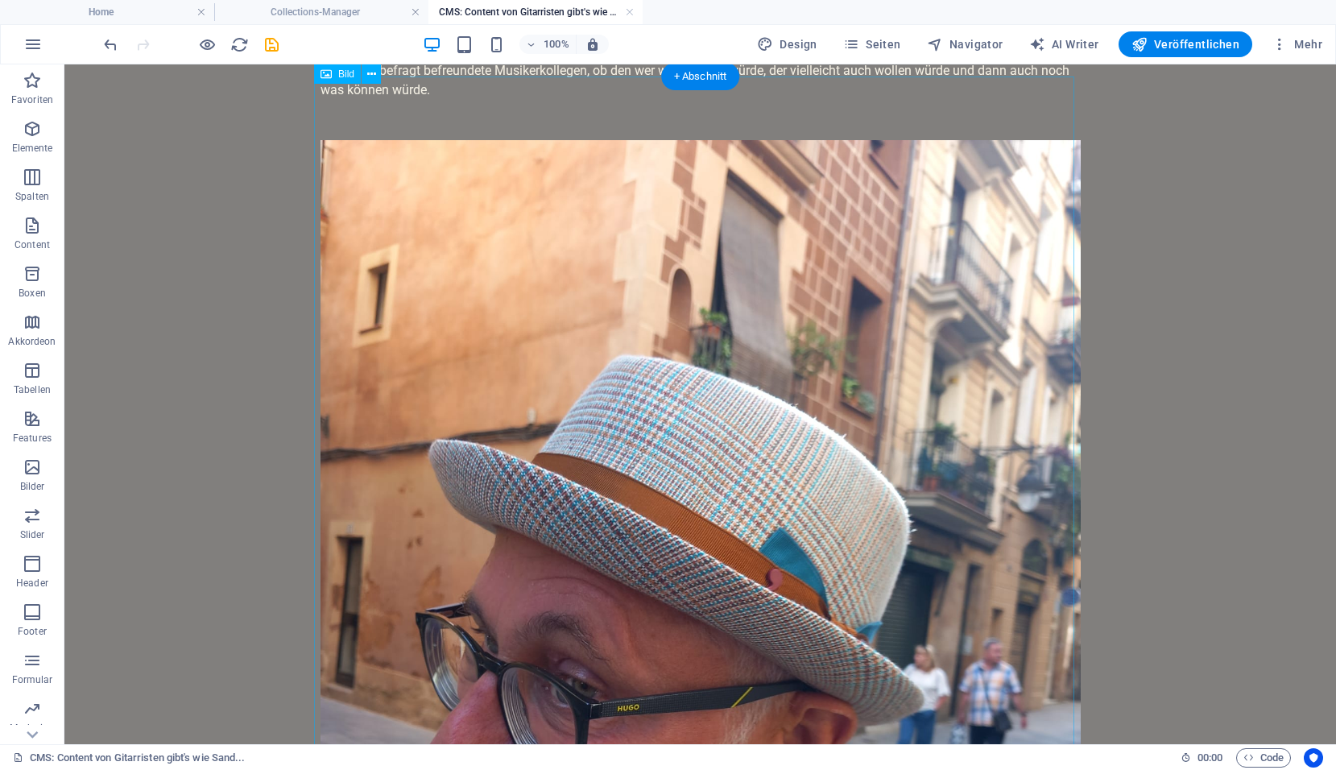
scroll to position [161, 0]
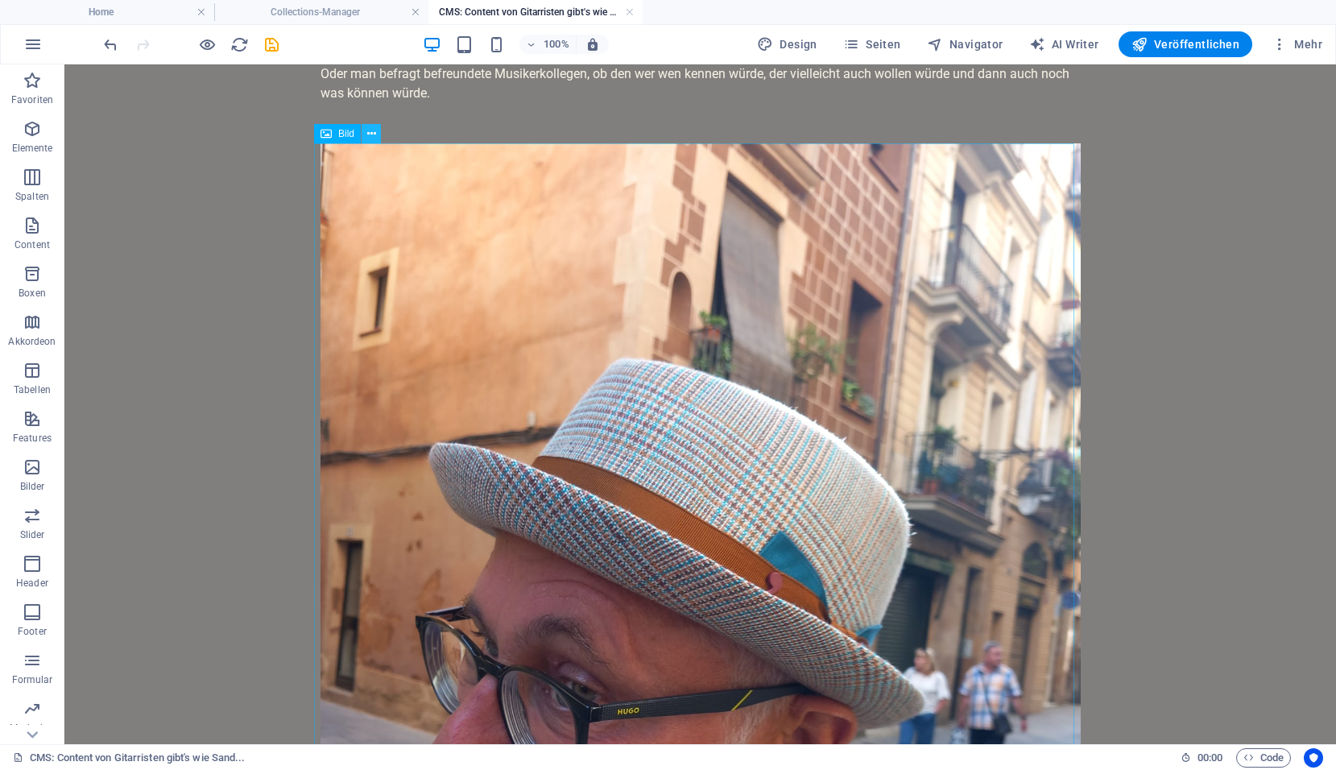
click at [370, 138] on icon at bounding box center [371, 134] width 9 height 17
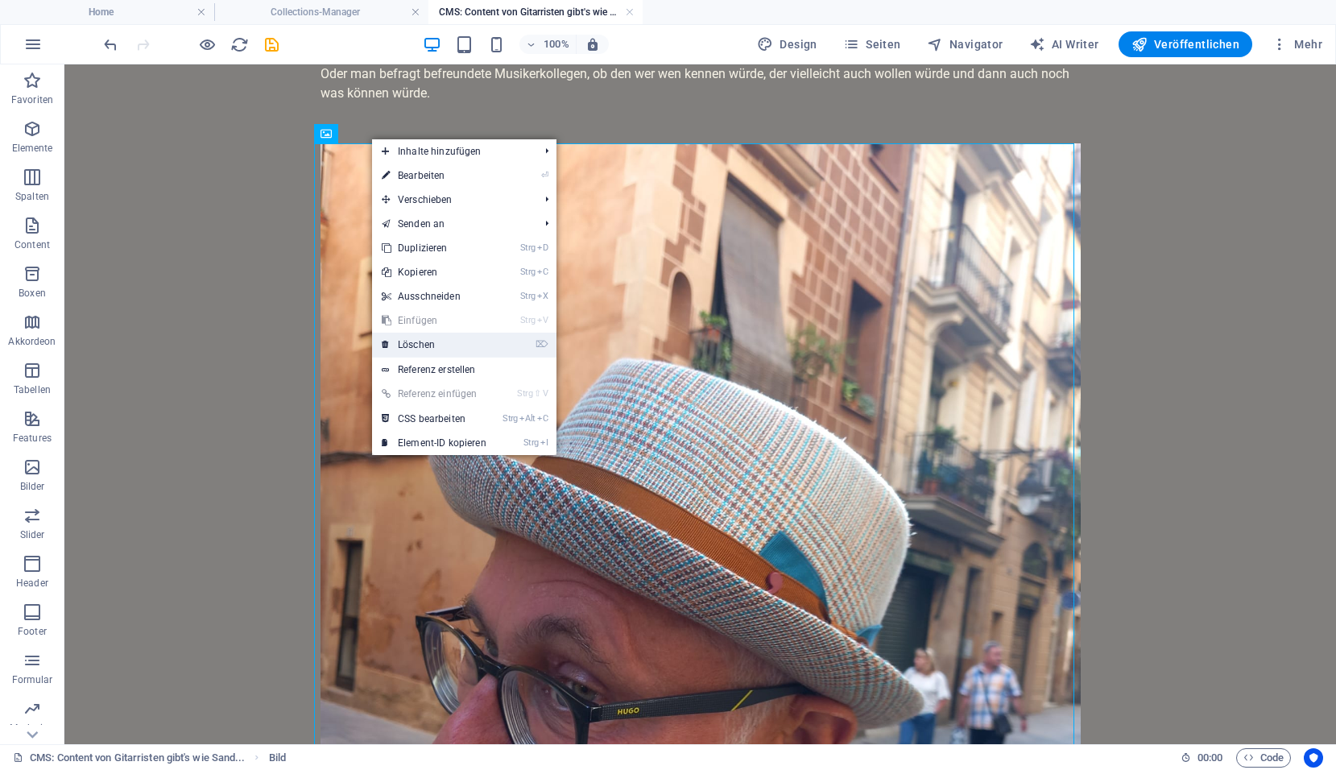
click at [418, 349] on link "⌦ Löschen" at bounding box center [434, 345] width 124 height 24
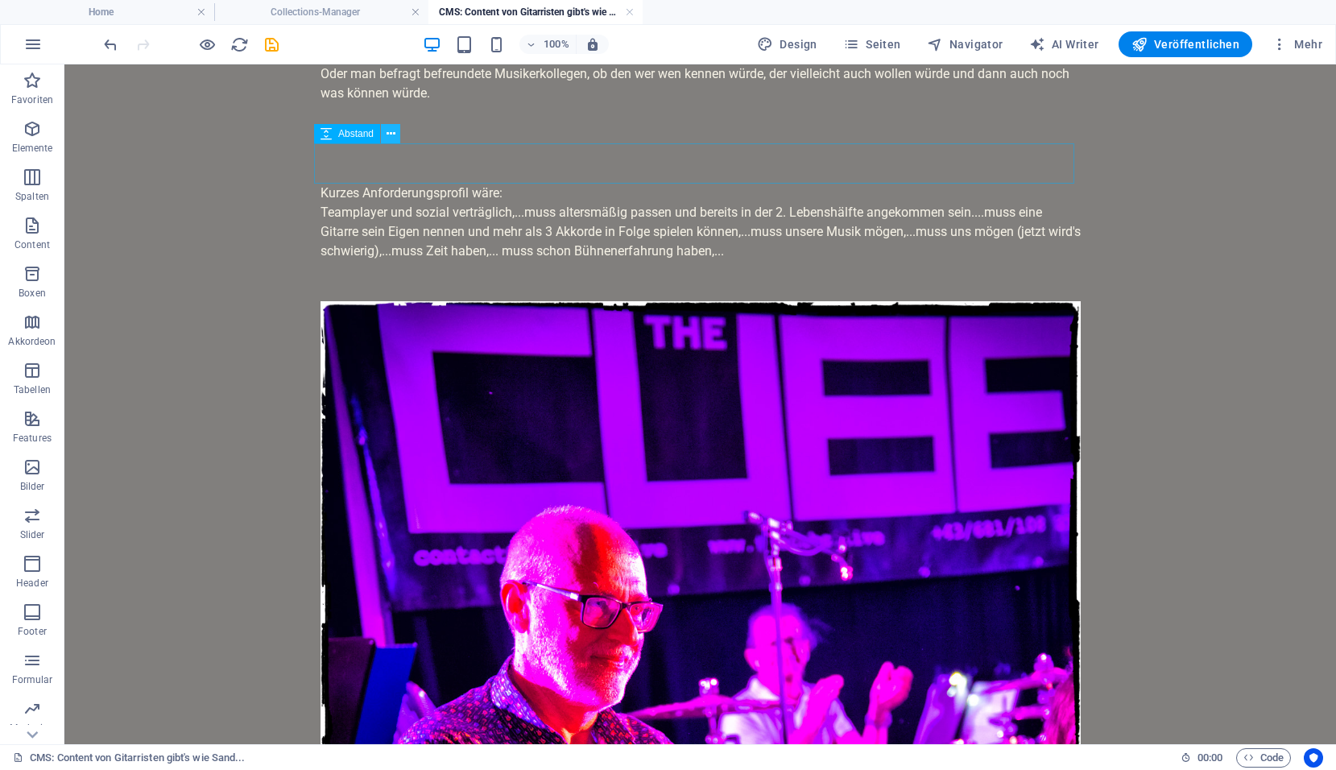
click at [397, 135] on button at bounding box center [390, 133] width 19 height 19
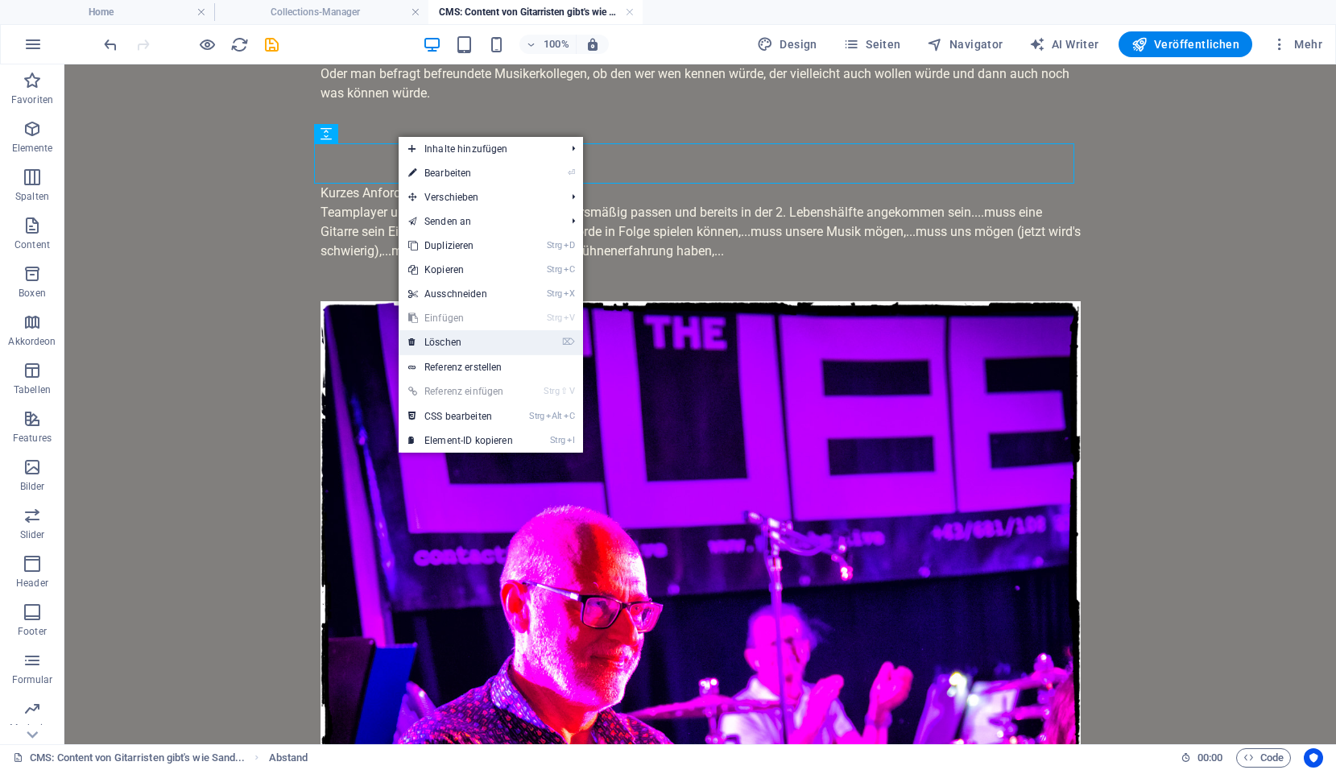
click at [448, 338] on link "⌦ Löschen" at bounding box center [461, 342] width 124 height 24
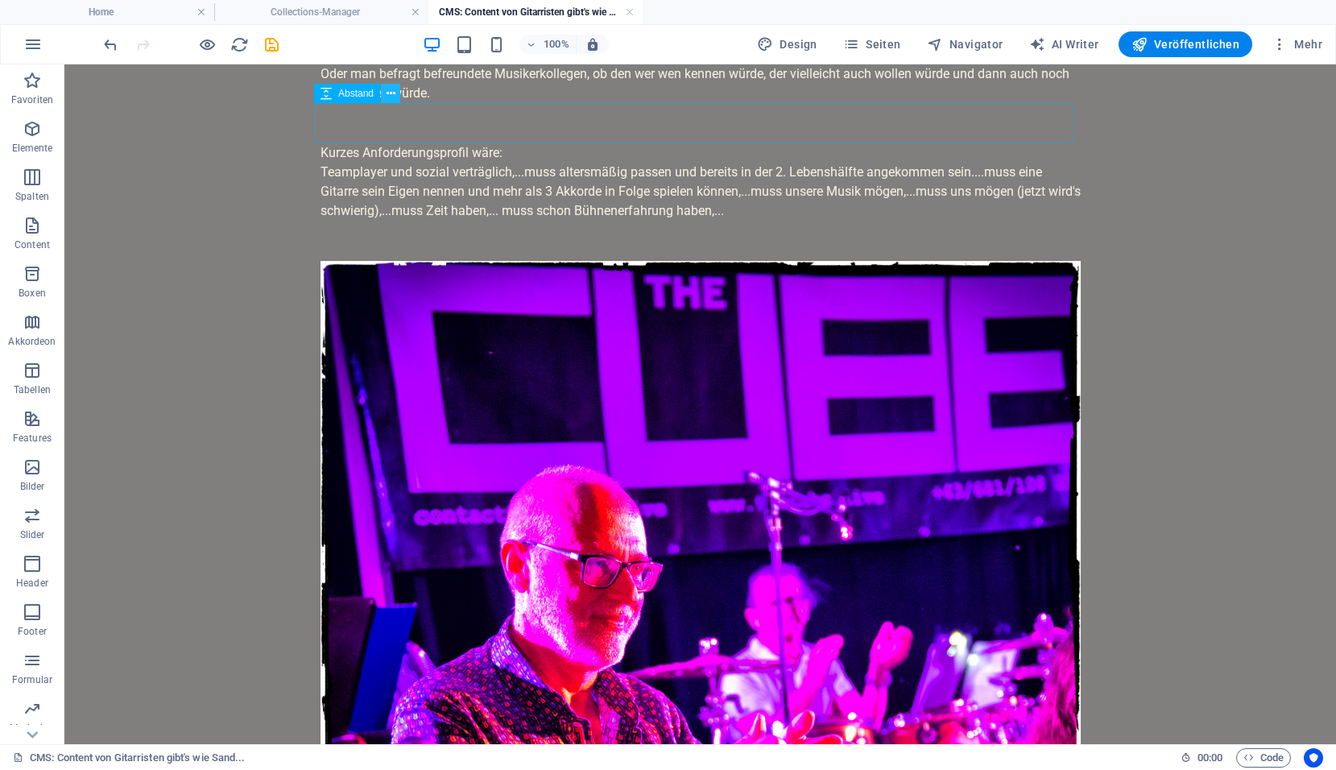
click at [393, 96] on icon at bounding box center [390, 93] width 9 height 17
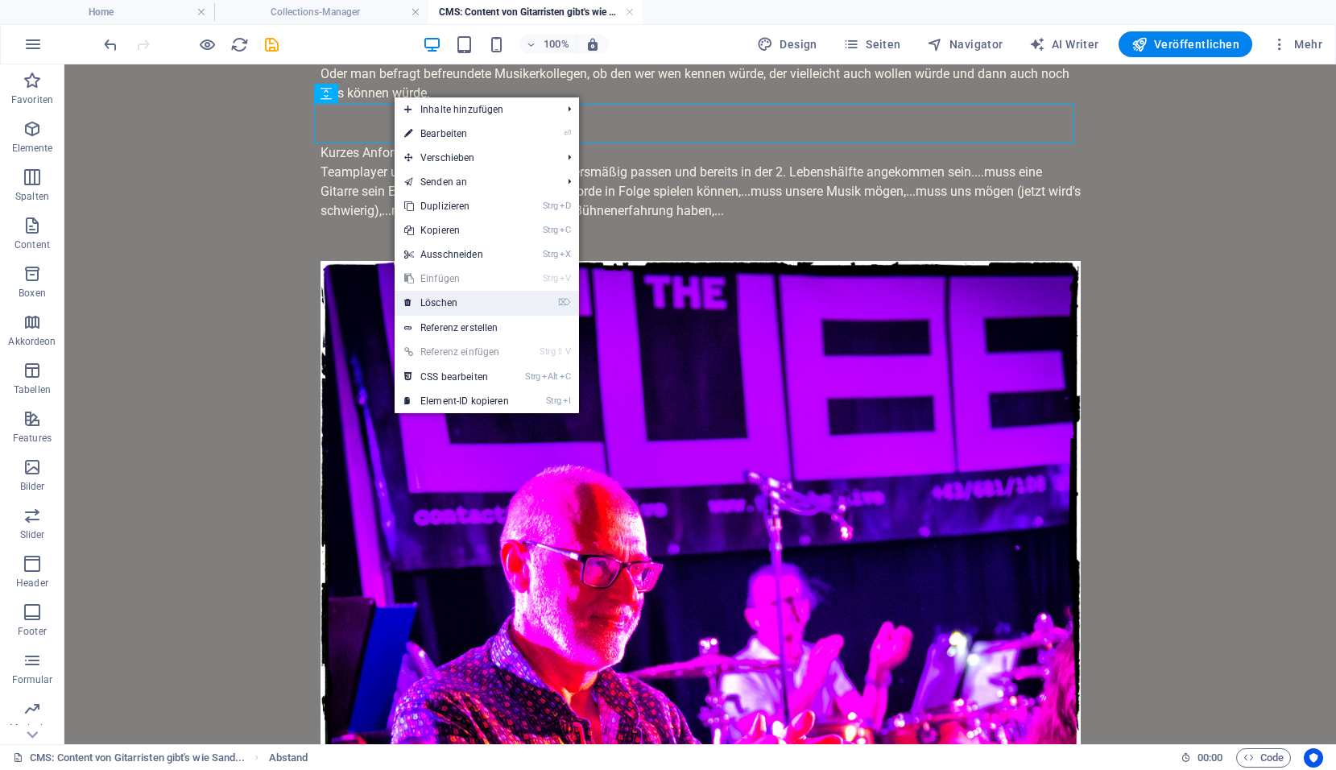
click at [446, 296] on link "⌦ Löschen" at bounding box center [457, 303] width 124 height 24
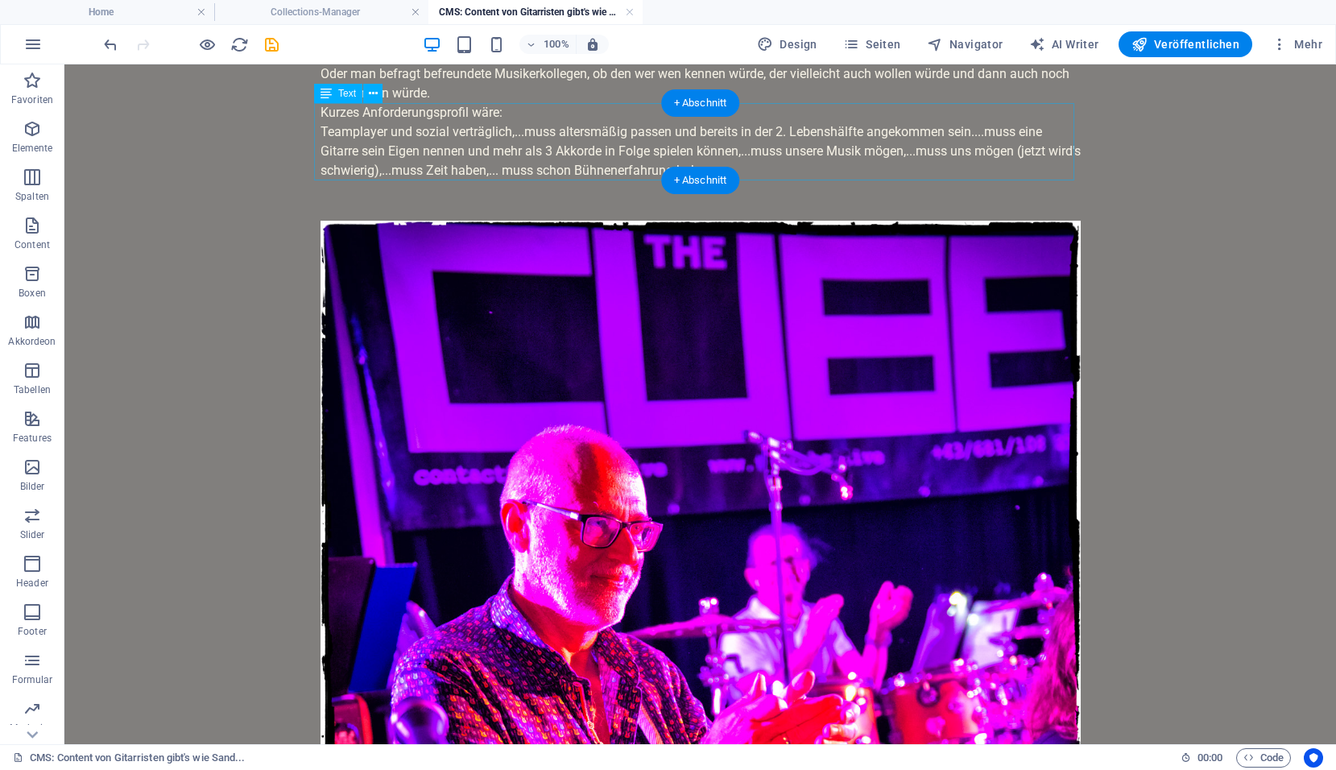
click at [451, 122] on div "Kurzes Anforderungsprofil wäre: Teamplayer und sozial verträglich,...muss alter…" at bounding box center [700, 141] width 760 height 77
drag, startPoint x: 452, startPoint y: 122, endPoint x: 168, endPoint y: 123, distance: 283.4
click at [452, 123] on div "Kurzes Anforderungsprofil wäre: Teamplayer und sozial verträglich,...muss alter…" at bounding box center [700, 141] width 760 height 77
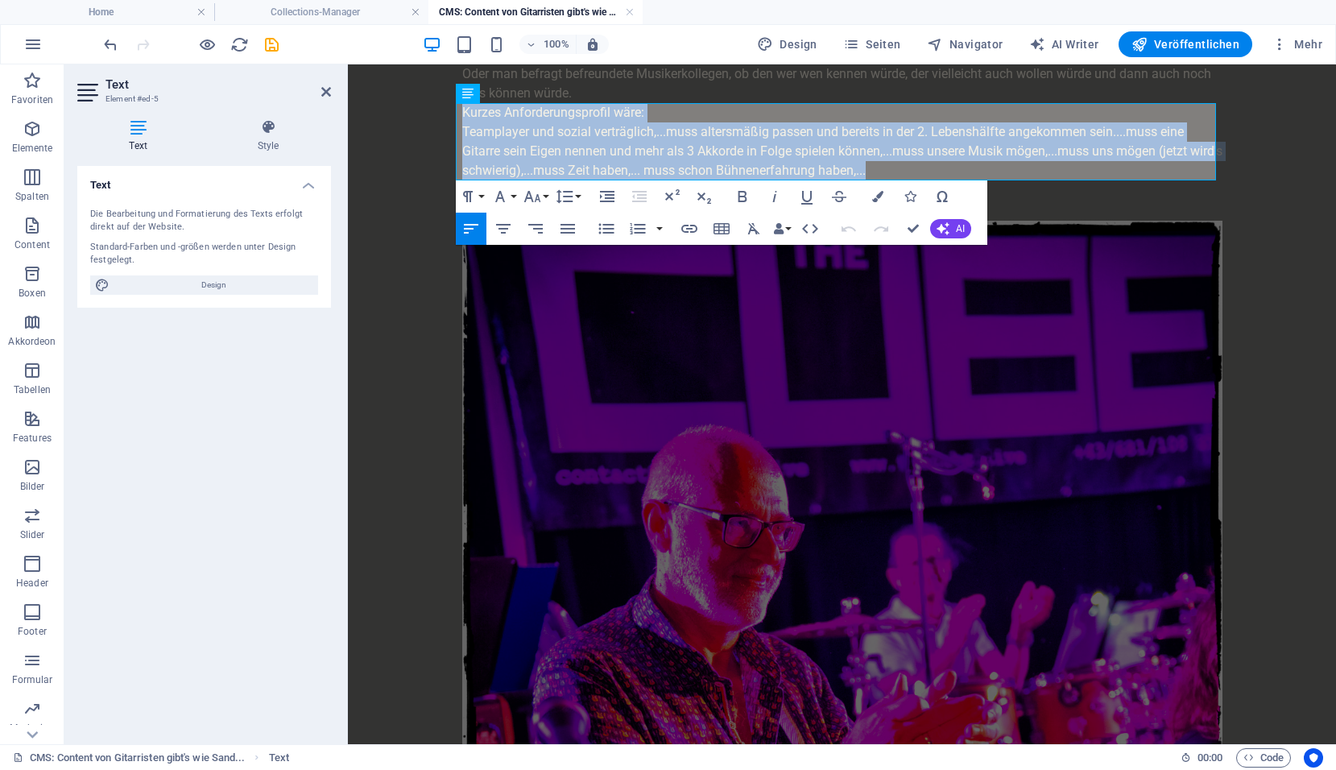
drag, startPoint x: 918, startPoint y: 168, endPoint x: 455, endPoint y: 114, distance: 466.1
copy div "Kurzes Anforderungsprofil wäre: Teamplayer und sozial verträglich,...muss alter…"
click at [612, 93] on div "Gitarristen gibt's wie Sand am Meer - so ein Schwachsinn Man versetze sich in u…" at bounding box center [842, 35] width 760 height 135
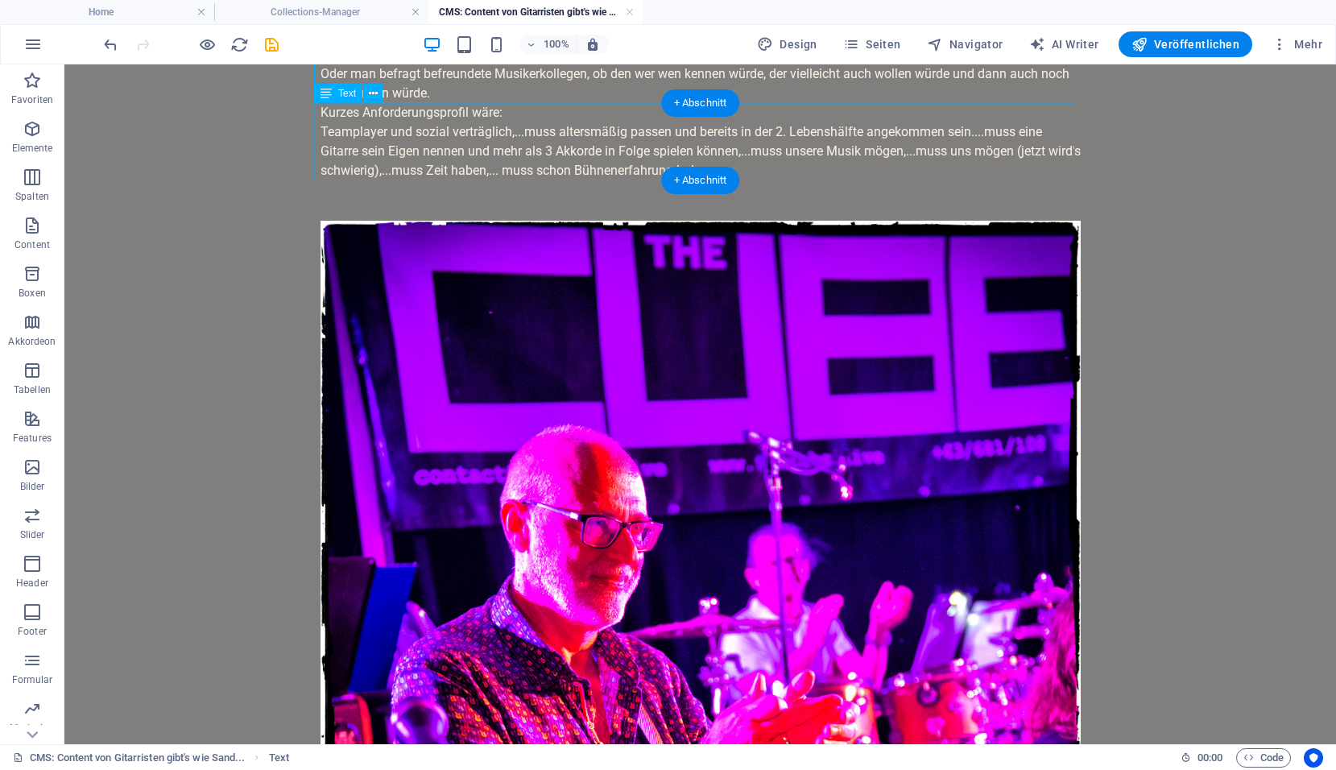
click at [462, 118] on div "Kurzes Anforderungsprofil wäre: Teamplayer und sozial verträglich,...muss alter…" at bounding box center [700, 141] width 760 height 77
click at [370, 90] on icon at bounding box center [373, 93] width 9 height 17
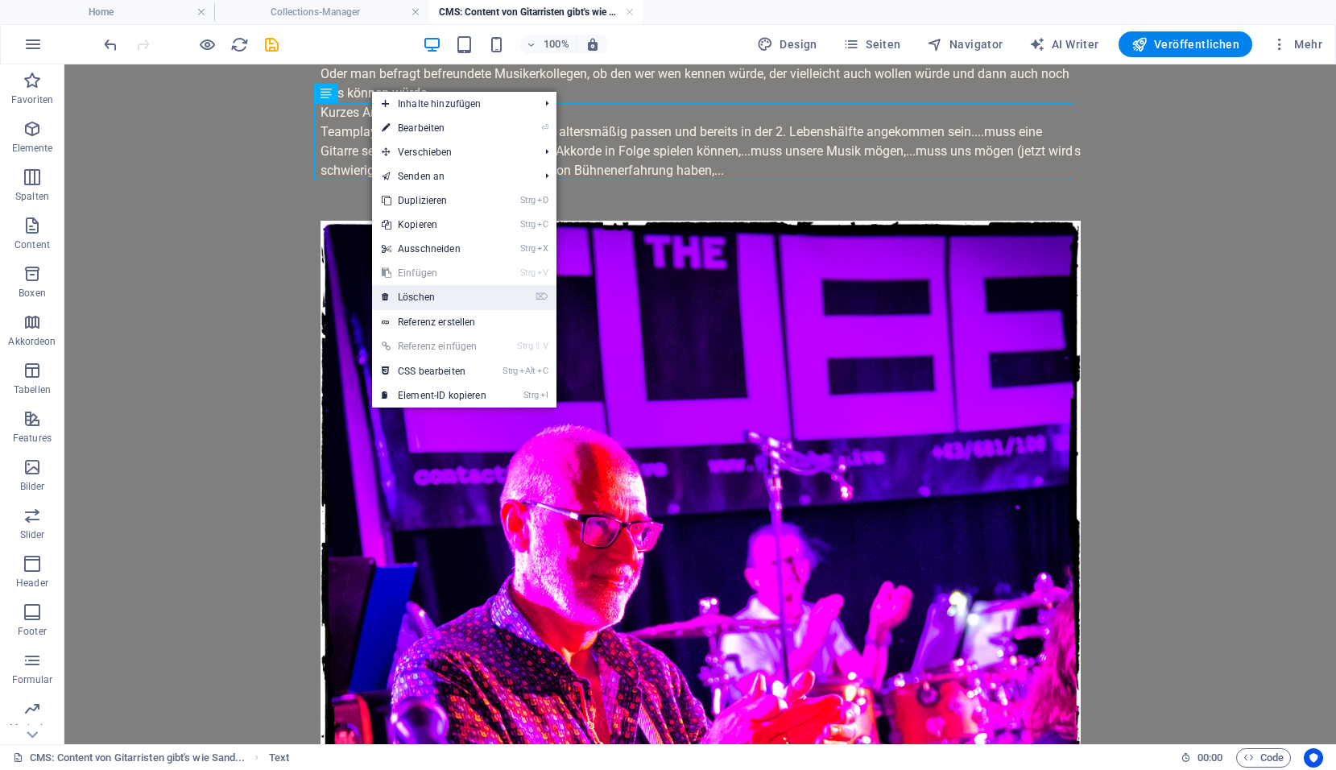
click at [411, 291] on link "⌦ Löschen" at bounding box center [434, 297] width 124 height 24
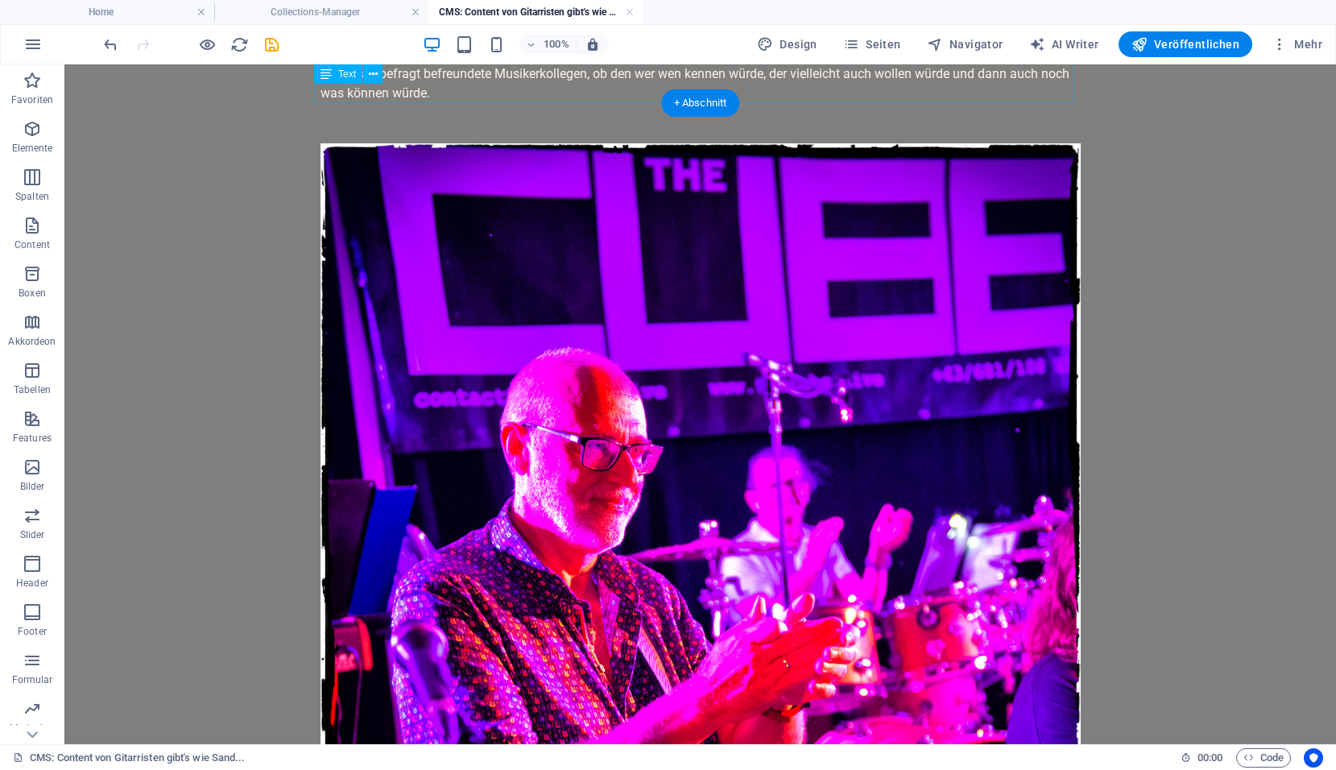
click at [436, 91] on div "Gitarristen gibt's wie Sand am Meer - so ein Schwachsinn Man versetze sich in u…" at bounding box center [700, 35] width 760 height 135
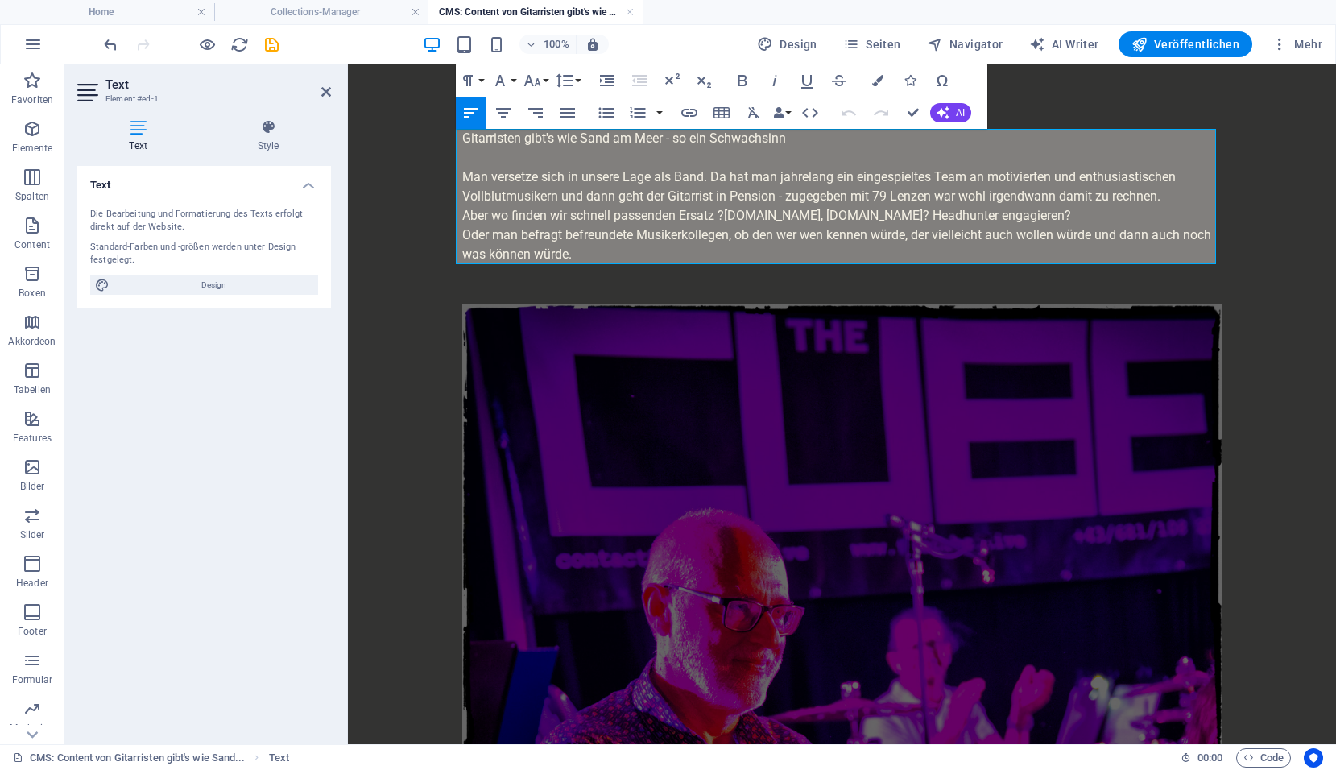
click at [573, 245] on p "Oder man befragt befreundete Musikerkollegen, ob den wer wen kennen würde, der …" at bounding box center [842, 244] width 760 height 39
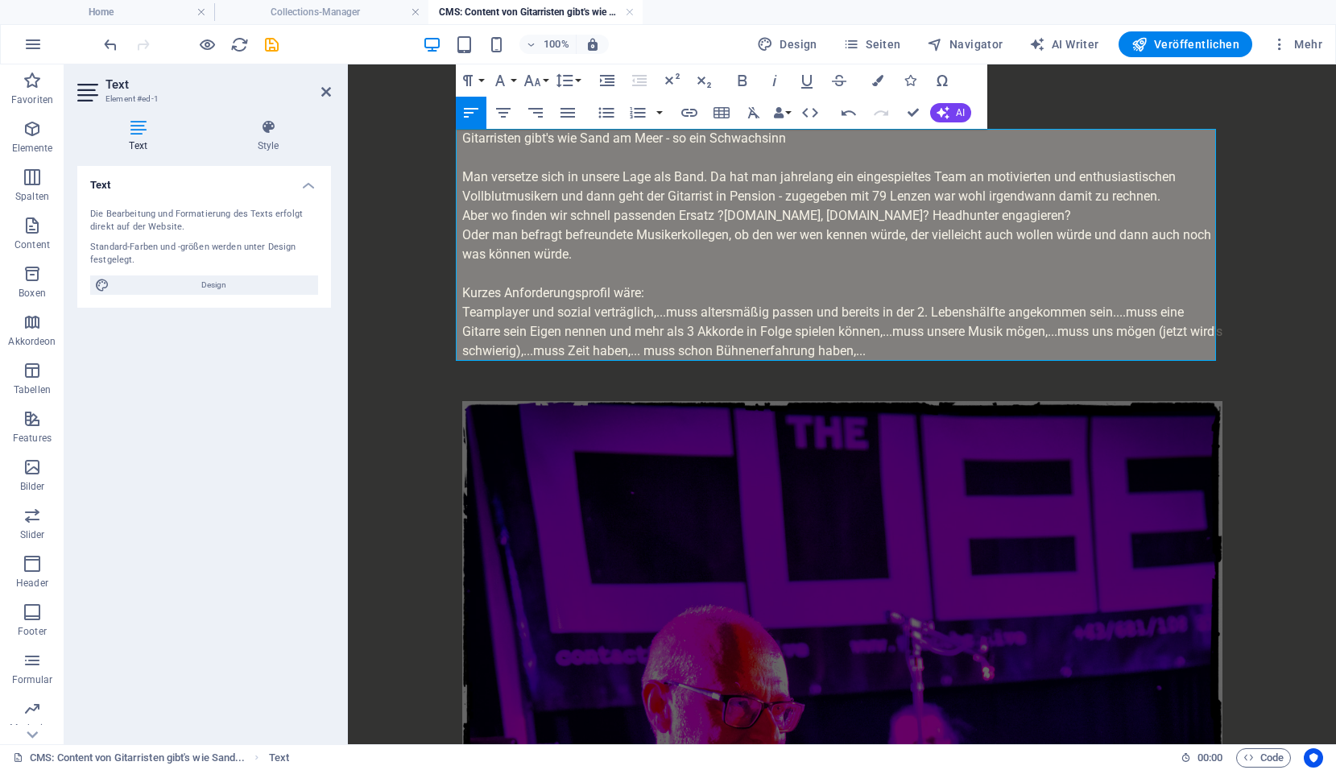
click at [719, 214] on p "Aber wo finden wir schnell passenden Ersatz ?Bandsuche.at, Musiker-in-deiner-St…" at bounding box center [842, 215] width 760 height 19
click at [804, 217] on p "Aber wo finden wir schnell passenden Ersatz ? Bandsuche.at, Musiker-in-deiner-S…" at bounding box center [842, 215] width 760 height 19
click at [968, 214] on p "Aber wo finden wir schnell passenden Ersatz ? Bandsuche.at, Musiker-in-deiner-S…" at bounding box center [842, 215] width 760 height 19
click at [714, 217] on p "Aber wo finden wir schnell passenden Ersatz ? Bandsuche.at, Musiker-in-deiner-S…" at bounding box center [842, 215] width 760 height 19
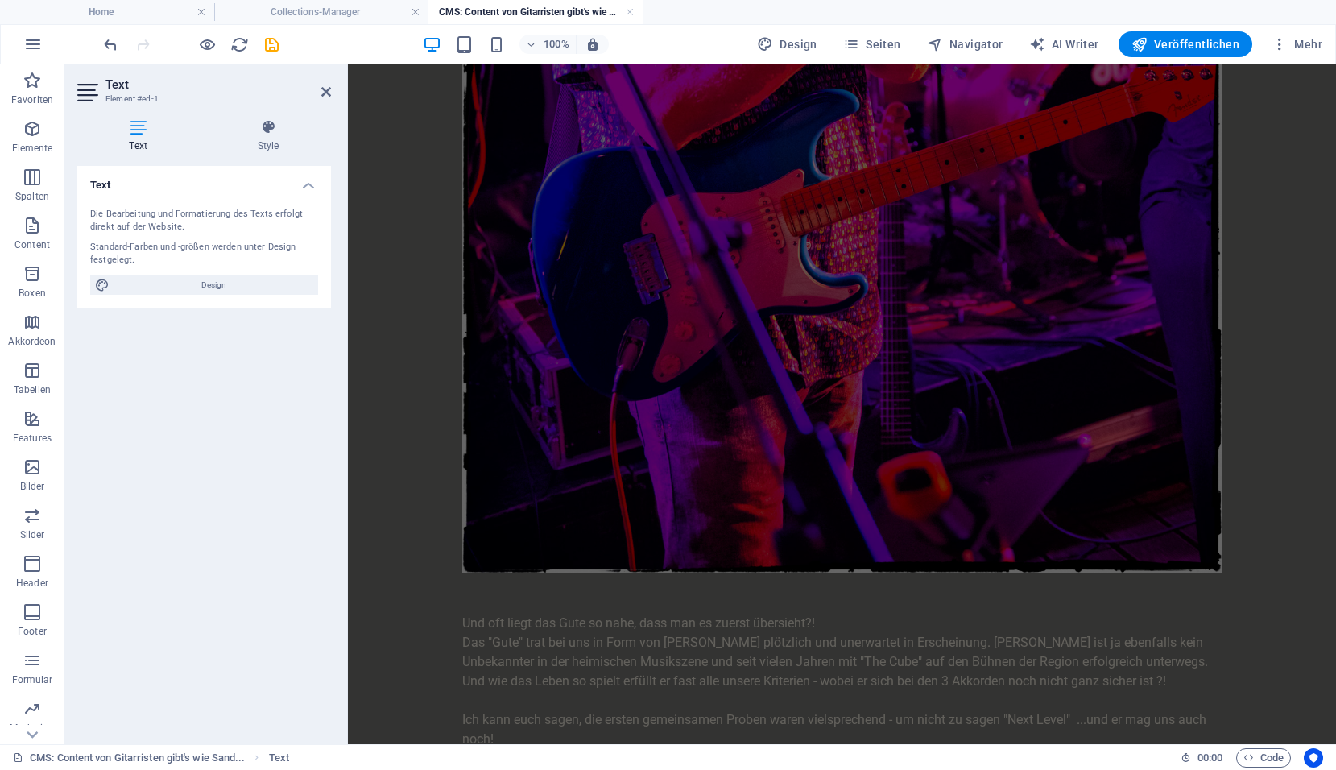
scroll to position [1113, 0]
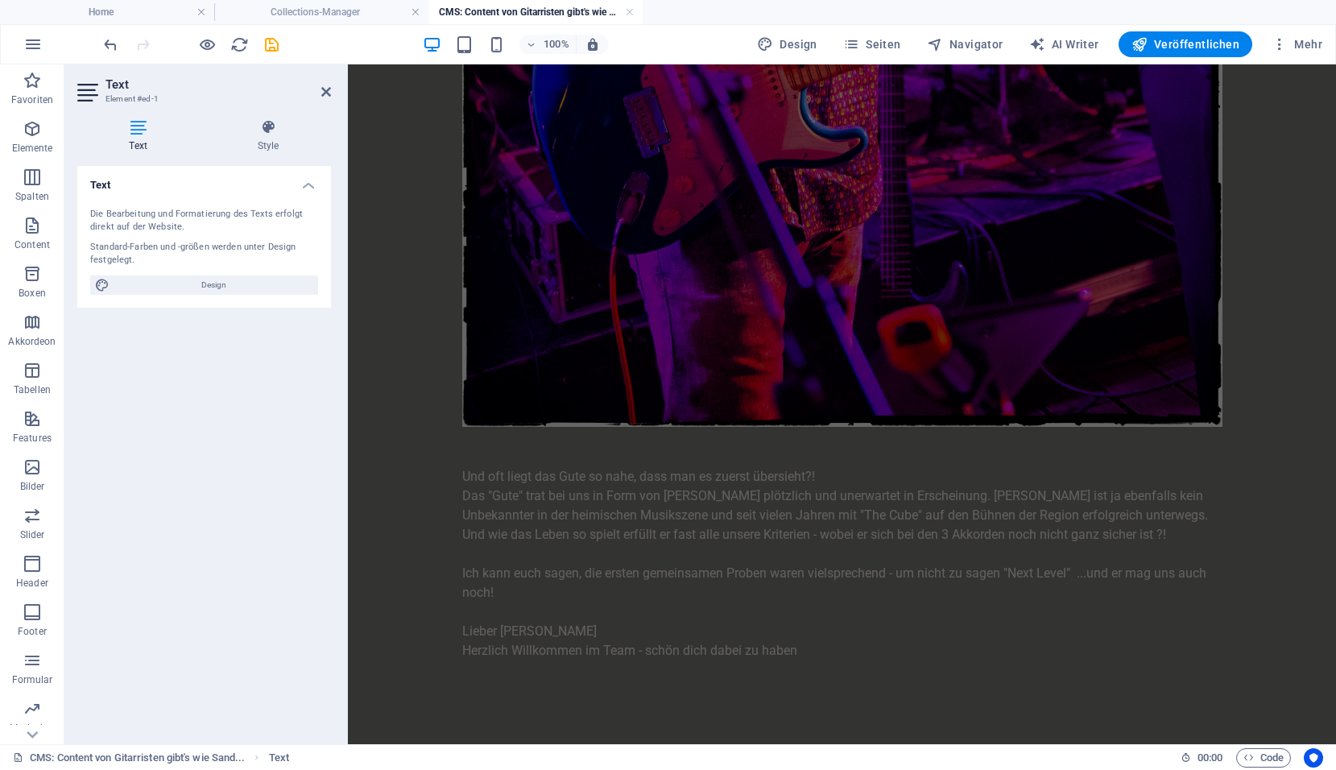
click at [499, 6] on h4 "CMS: Content von Gitarristen gibt's wie Sand..." at bounding box center [535, 12] width 214 height 18
click at [279, 49] on icon "save" at bounding box center [271, 44] width 19 height 19
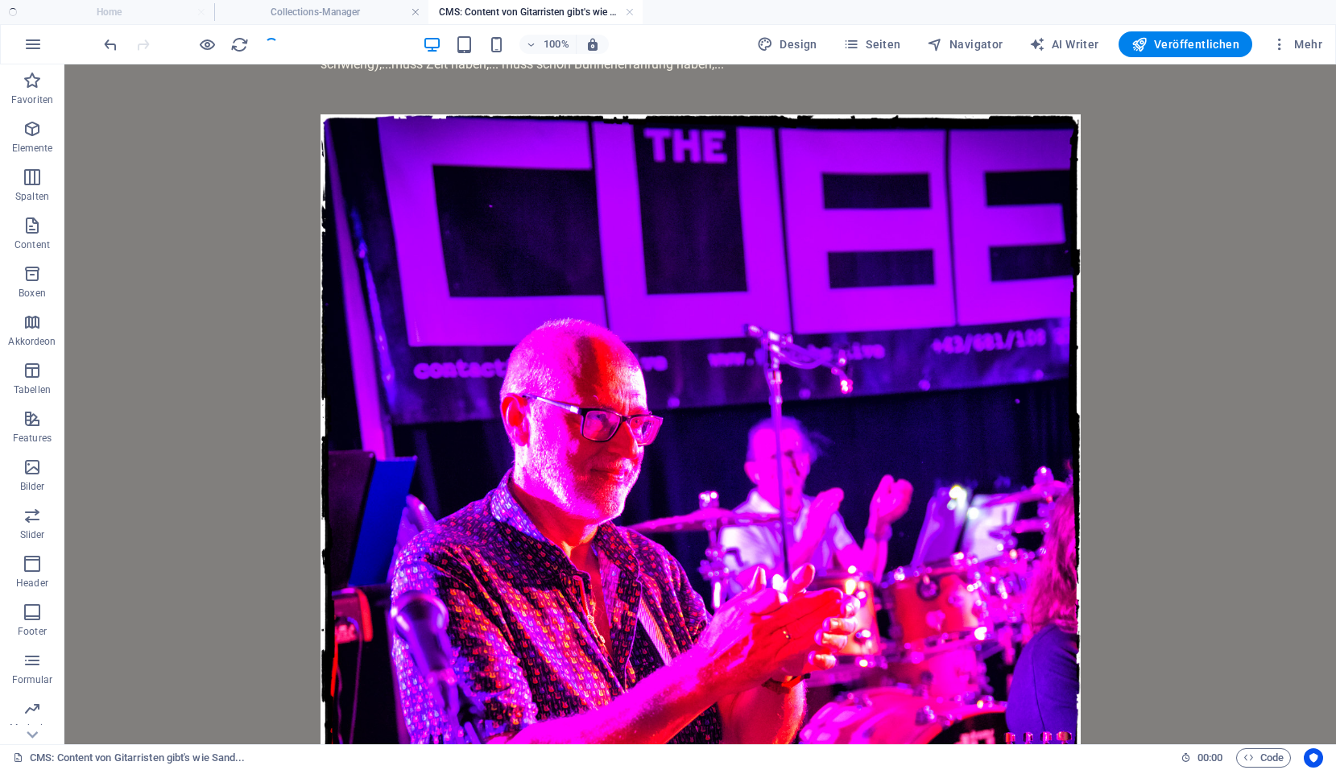
scroll to position [0, 0]
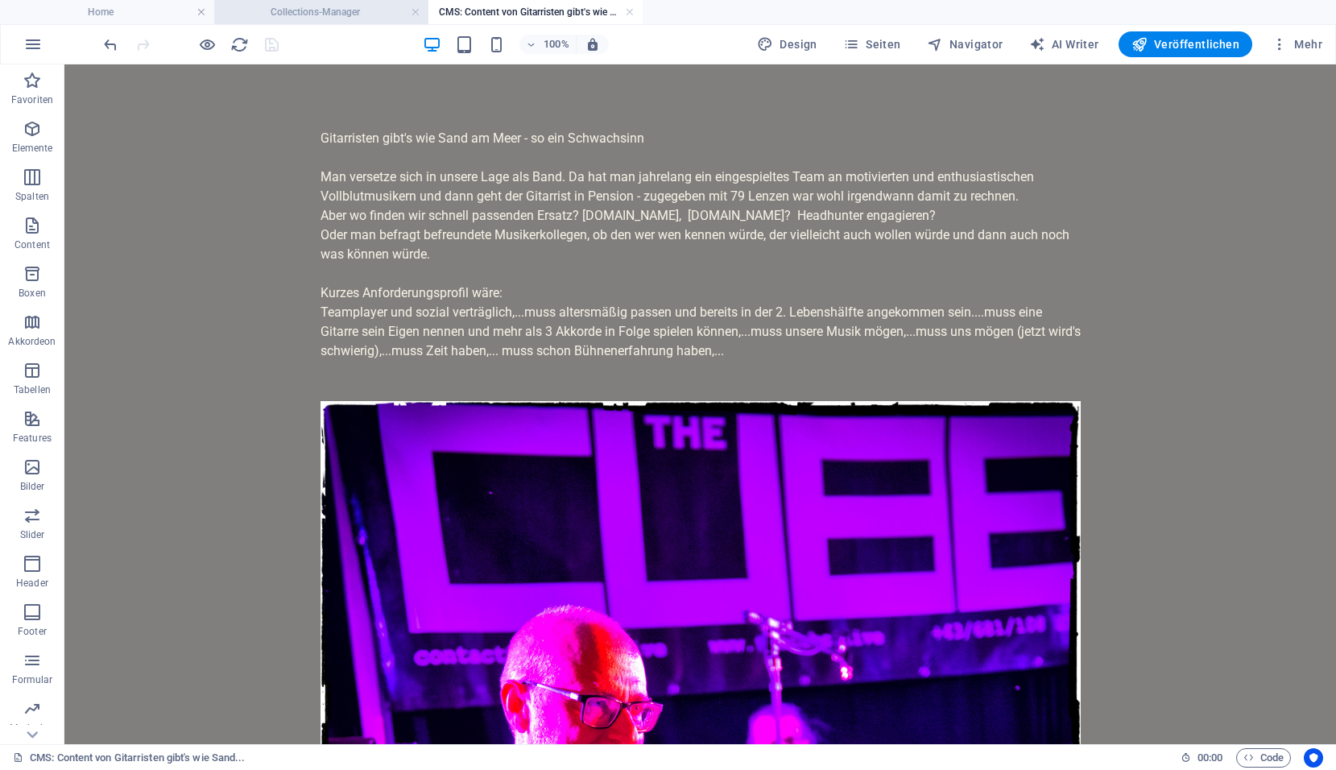
click at [333, 16] on h4 "Collections-Manager" at bounding box center [321, 12] width 214 height 18
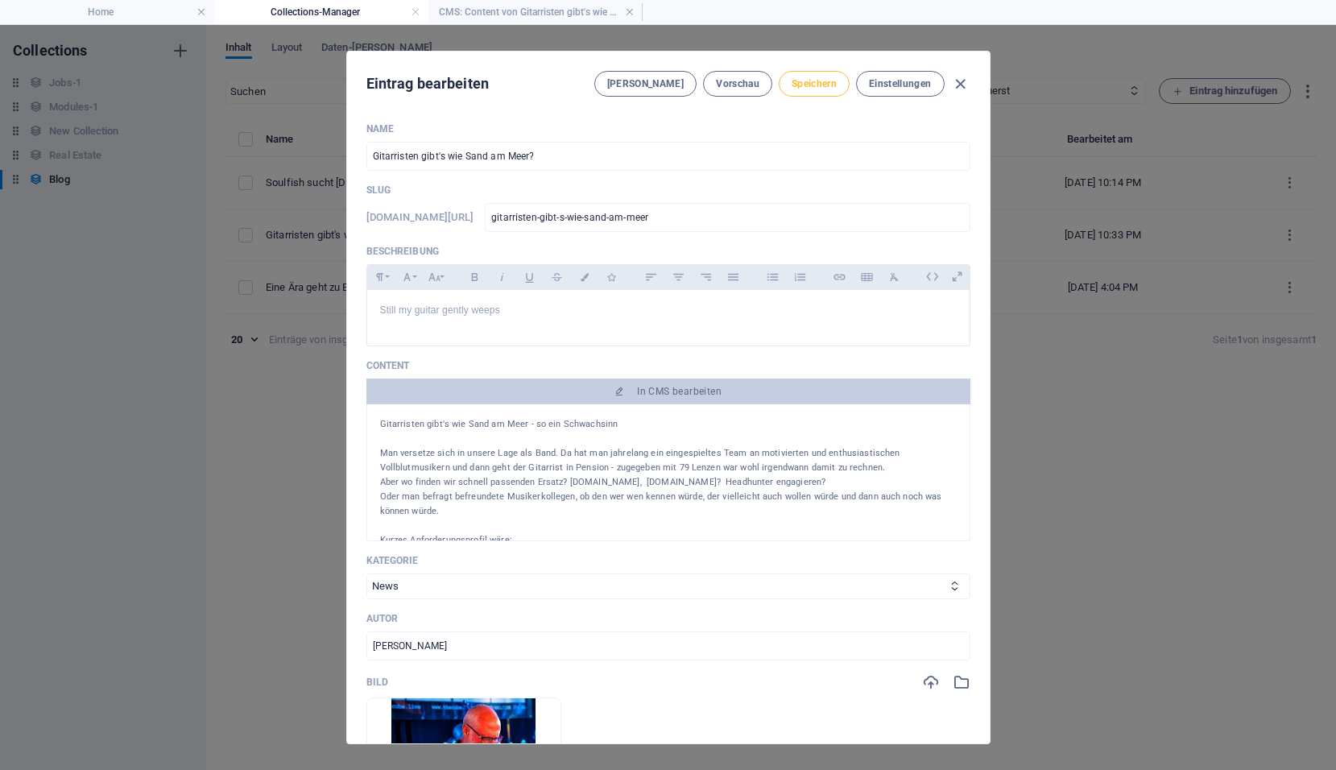
click at [804, 82] on span "Speichern" at bounding box center [813, 83] width 45 height 13
click at [954, 82] on icon "button" at bounding box center [960, 84] width 19 height 19
type input "2025-10-01"
type input "gitarristen-gibt-s-wie-sand-am-meer"
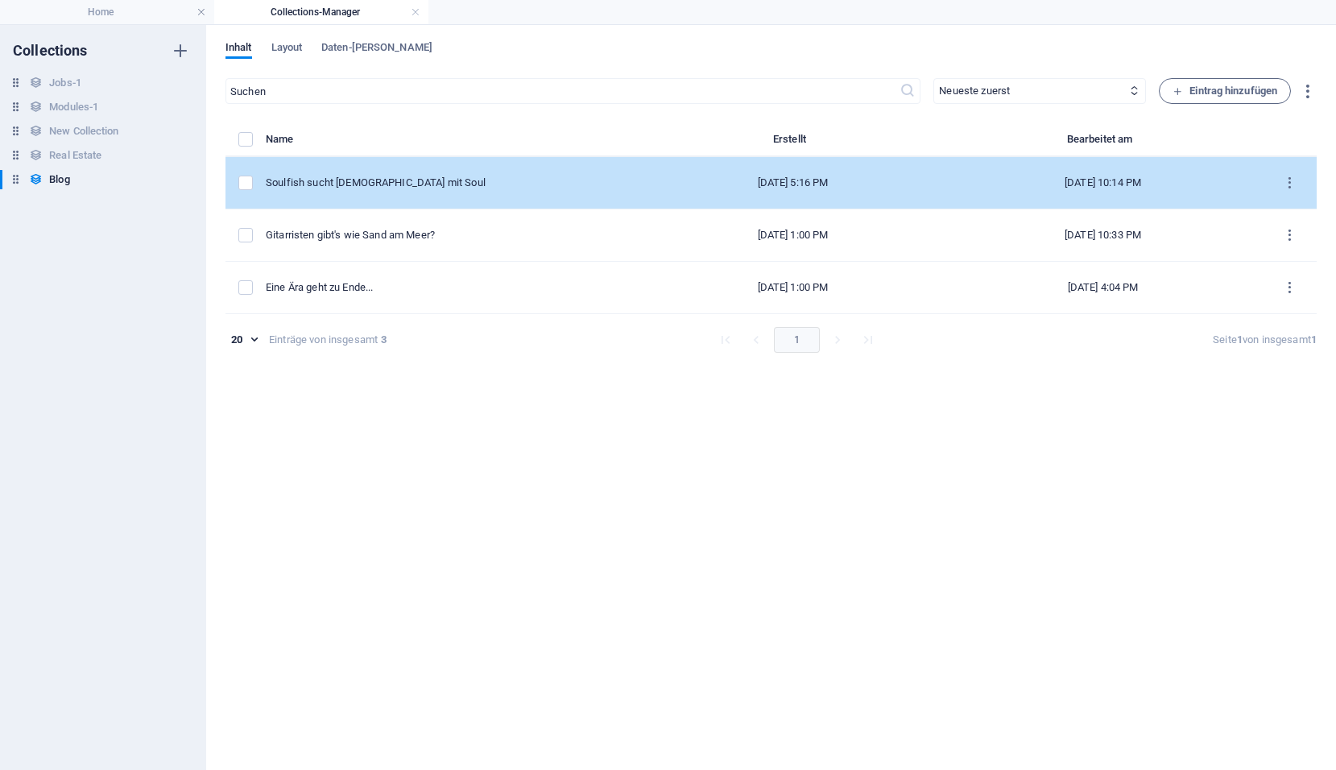
click at [367, 188] on div "Soulfish sucht Lady mit Soul" at bounding box center [448, 183] width 364 height 14
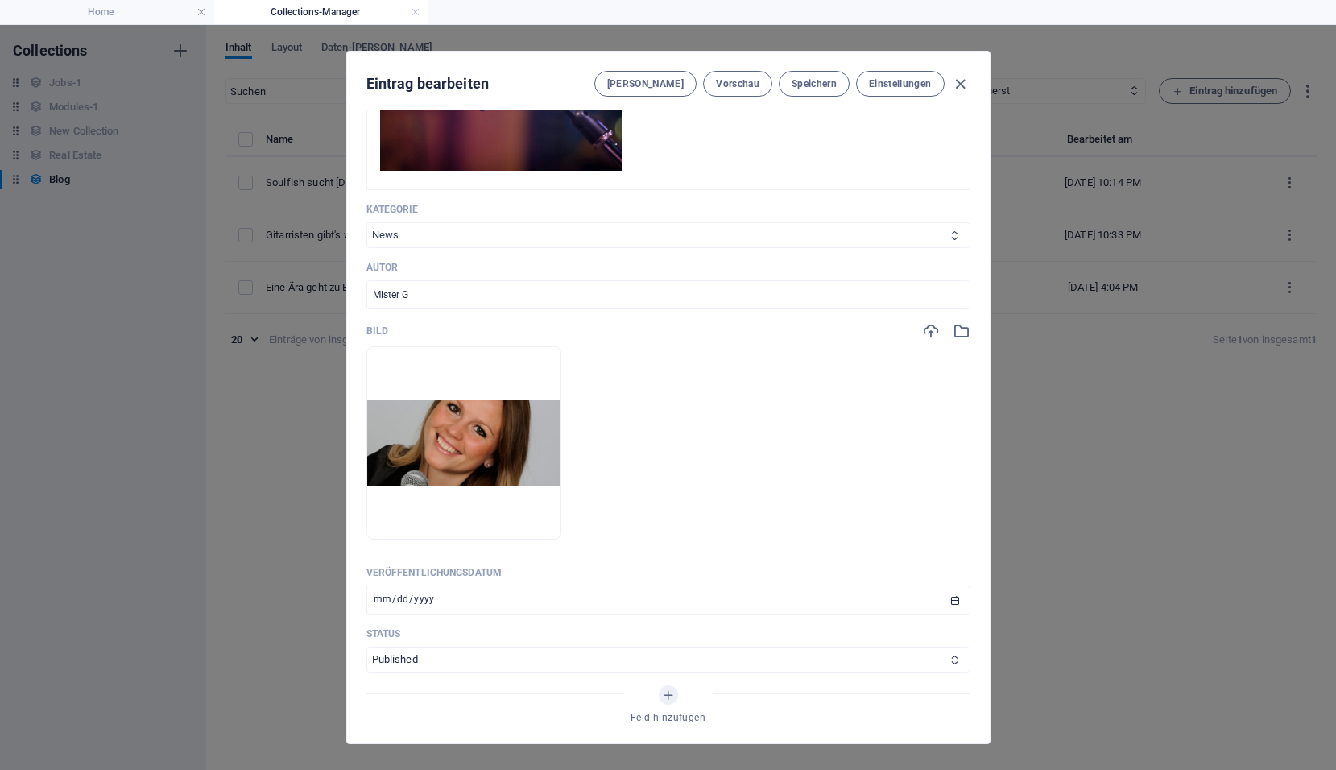
scroll to position [403, 0]
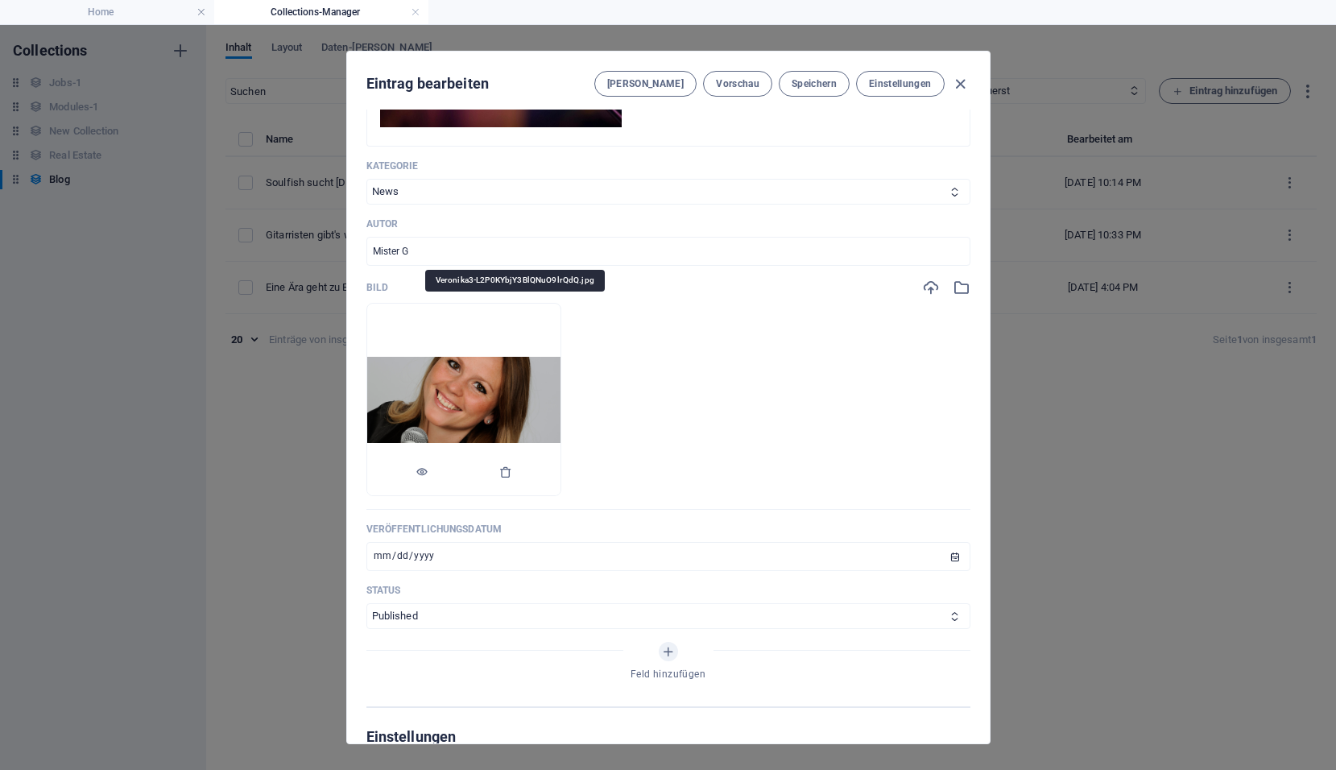
click at [498, 417] on img at bounding box center [463, 400] width 193 height 86
click at [428, 471] on icon "button" at bounding box center [421, 471] width 13 height 13
click at [512, 473] on icon "button" at bounding box center [505, 471] width 13 height 13
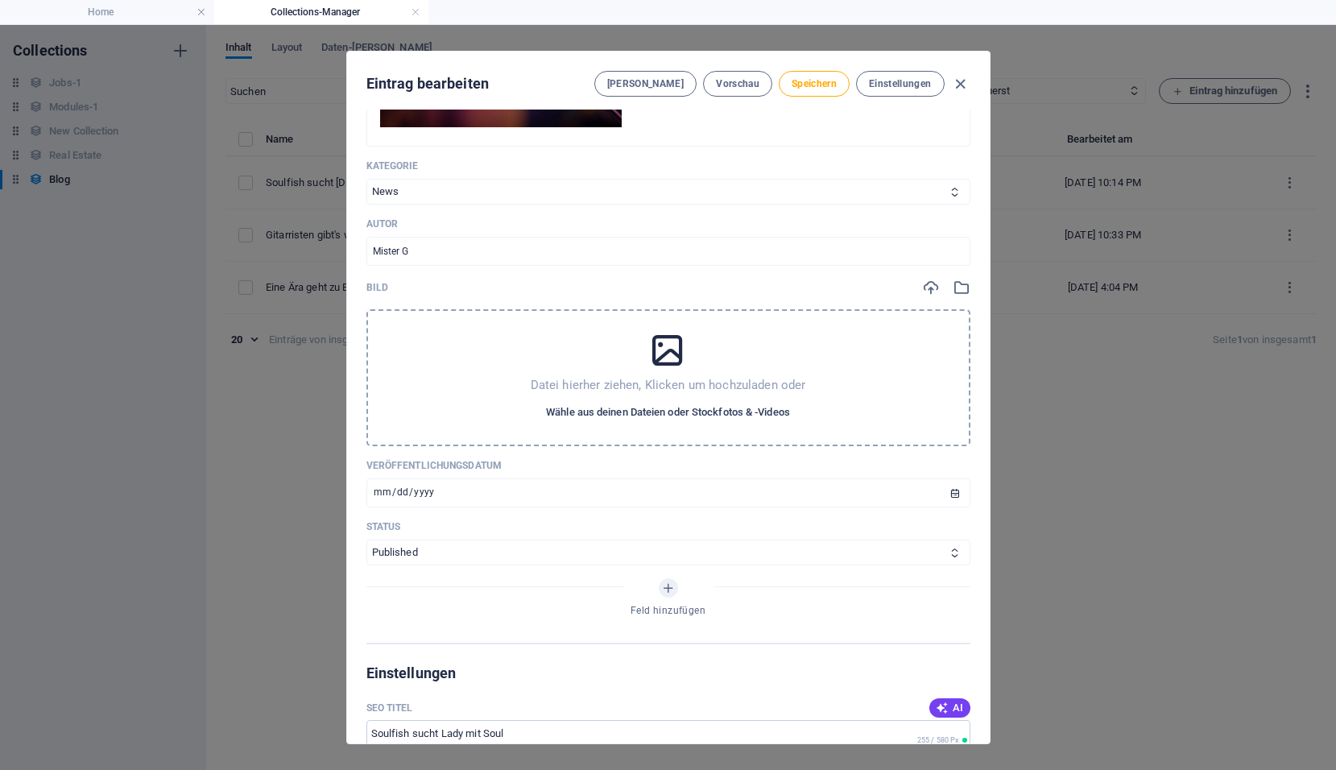
click at [646, 411] on span "Wähle aus deinen Dateien oder Stockfotos & -Videos" at bounding box center [668, 412] width 244 height 19
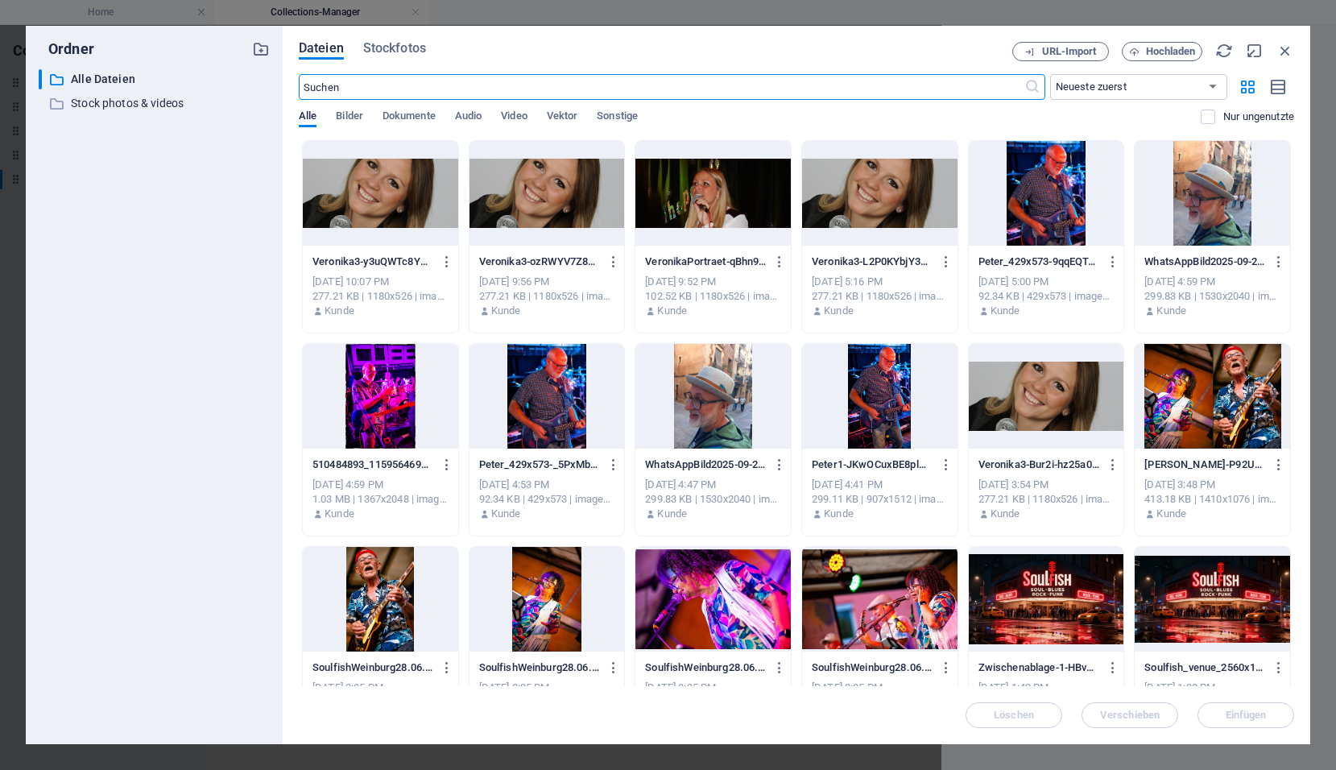
click at [859, 202] on div at bounding box center [879, 193] width 155 height 105
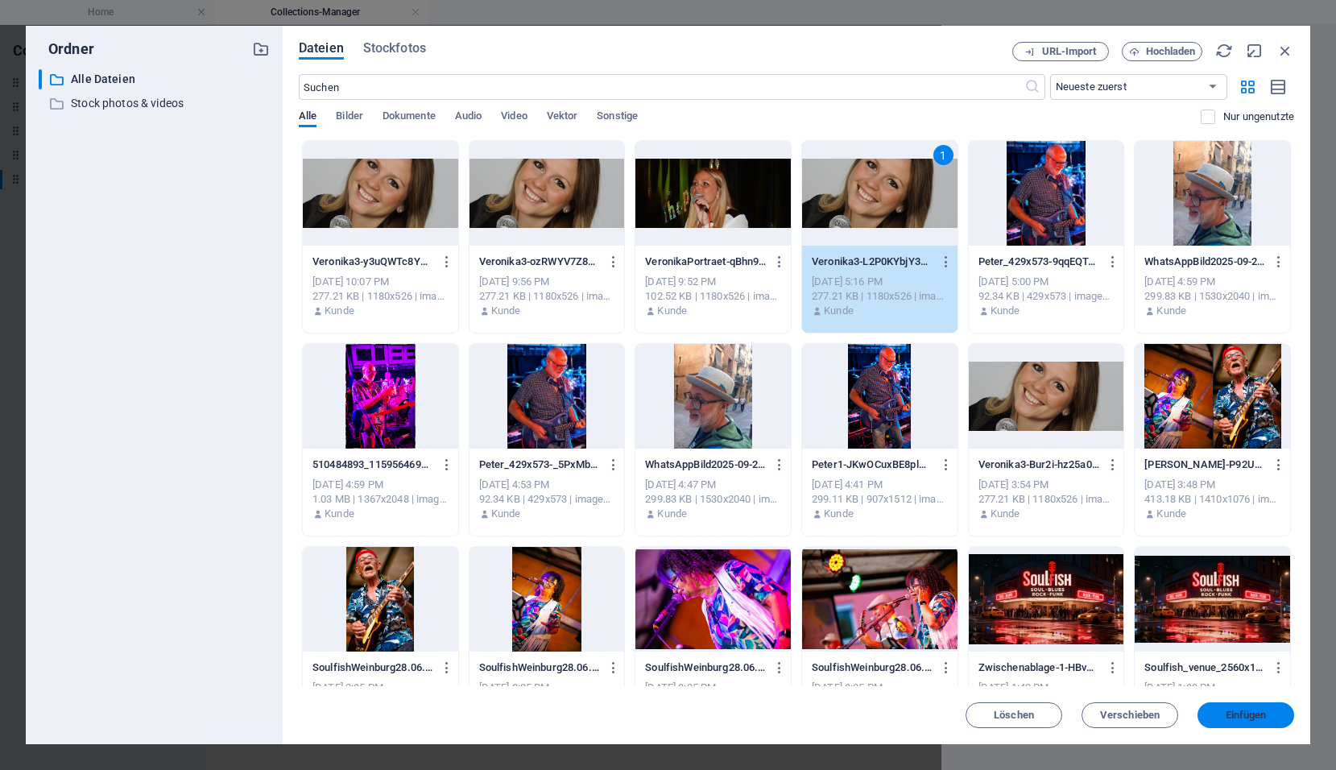
click at [1277, 711] on span "Einfügen" at bounding box center [1246, 715] width 84 height 10
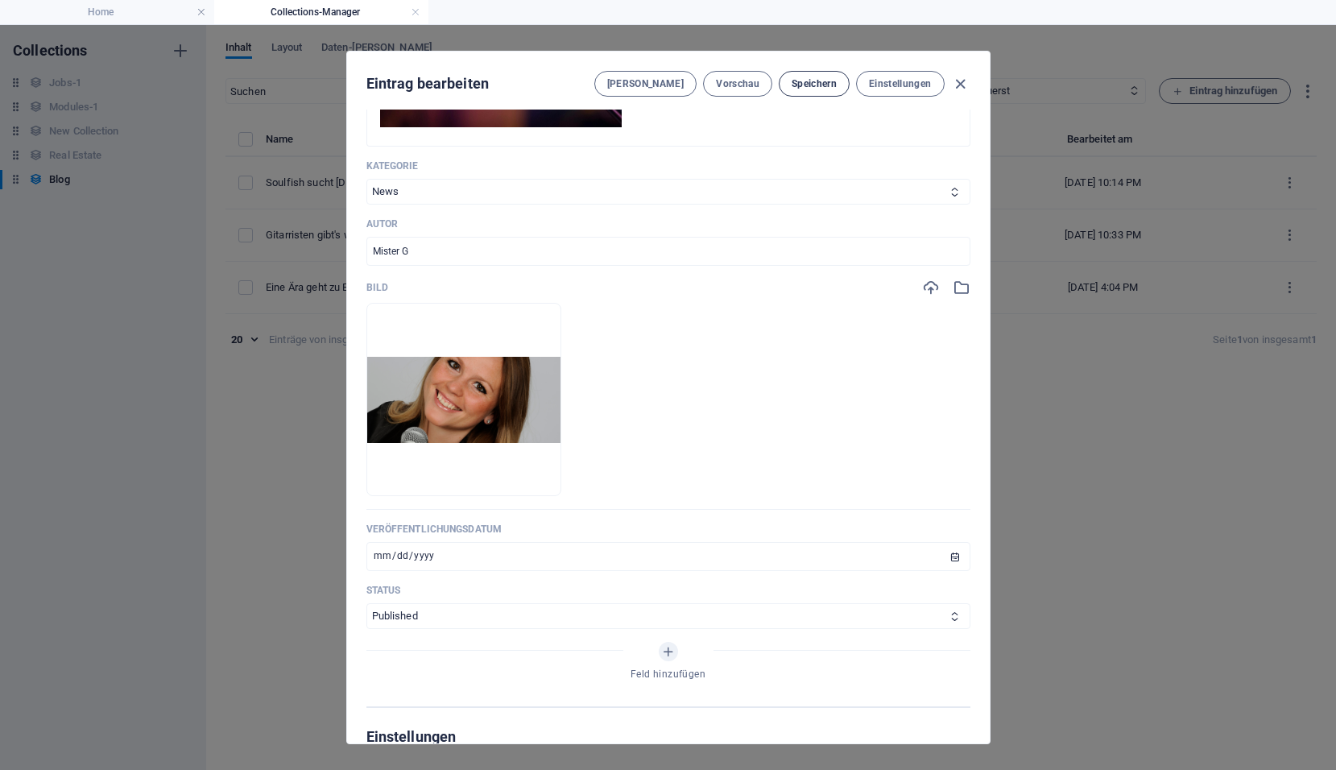
click at [808, 81] on span "Speichern" at bounding box center [813, 83] width 45 height 13
click at [732, 81] on span "Vorschau" at bounding box center [737, 83] width 43 height 13
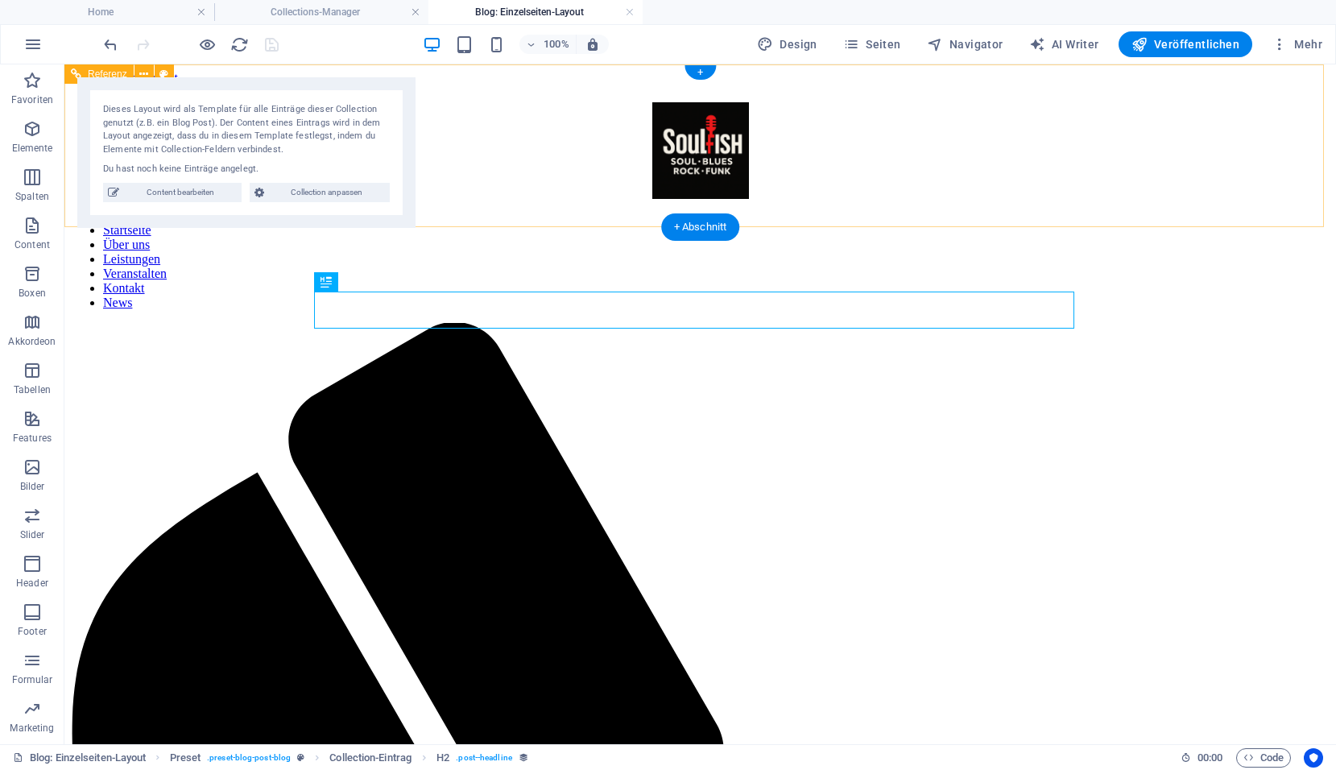
scroll to position [0, 0]
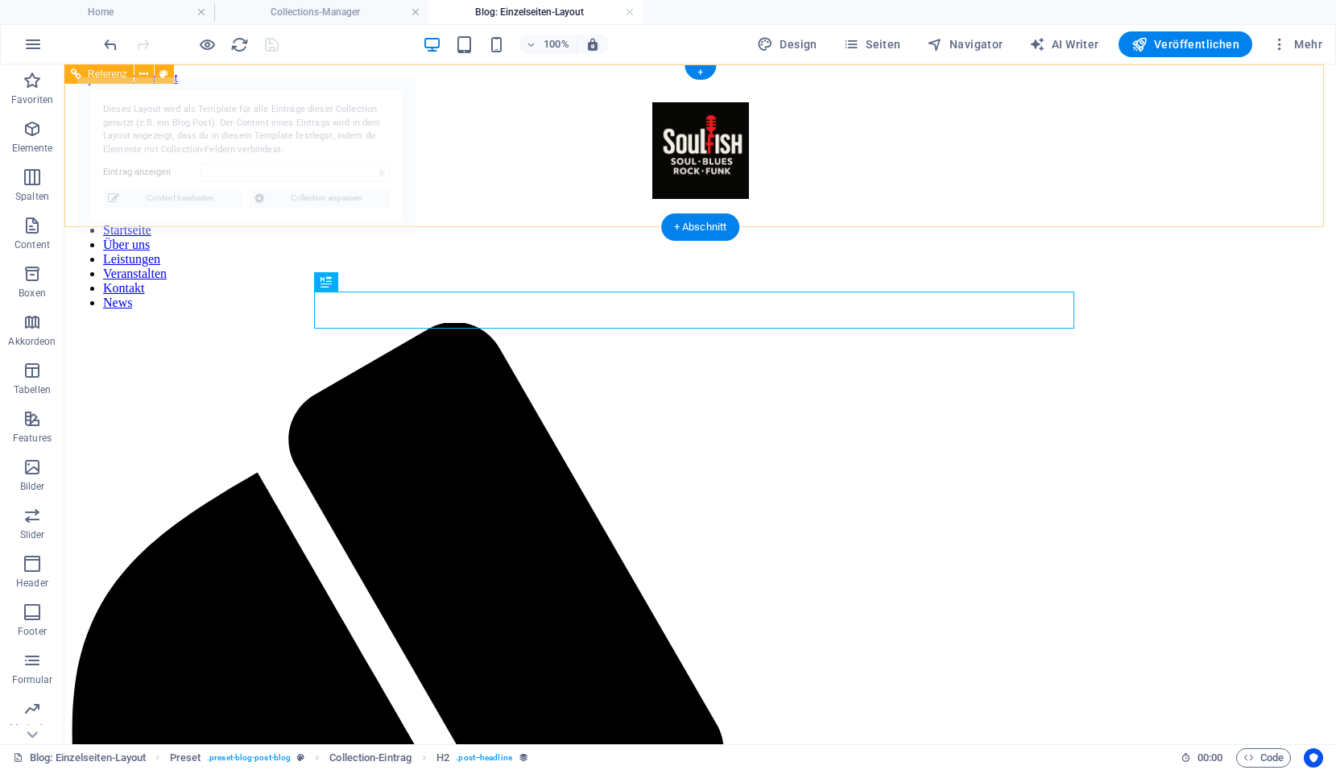
select select "68dd45bd44ea52935a0fd492"
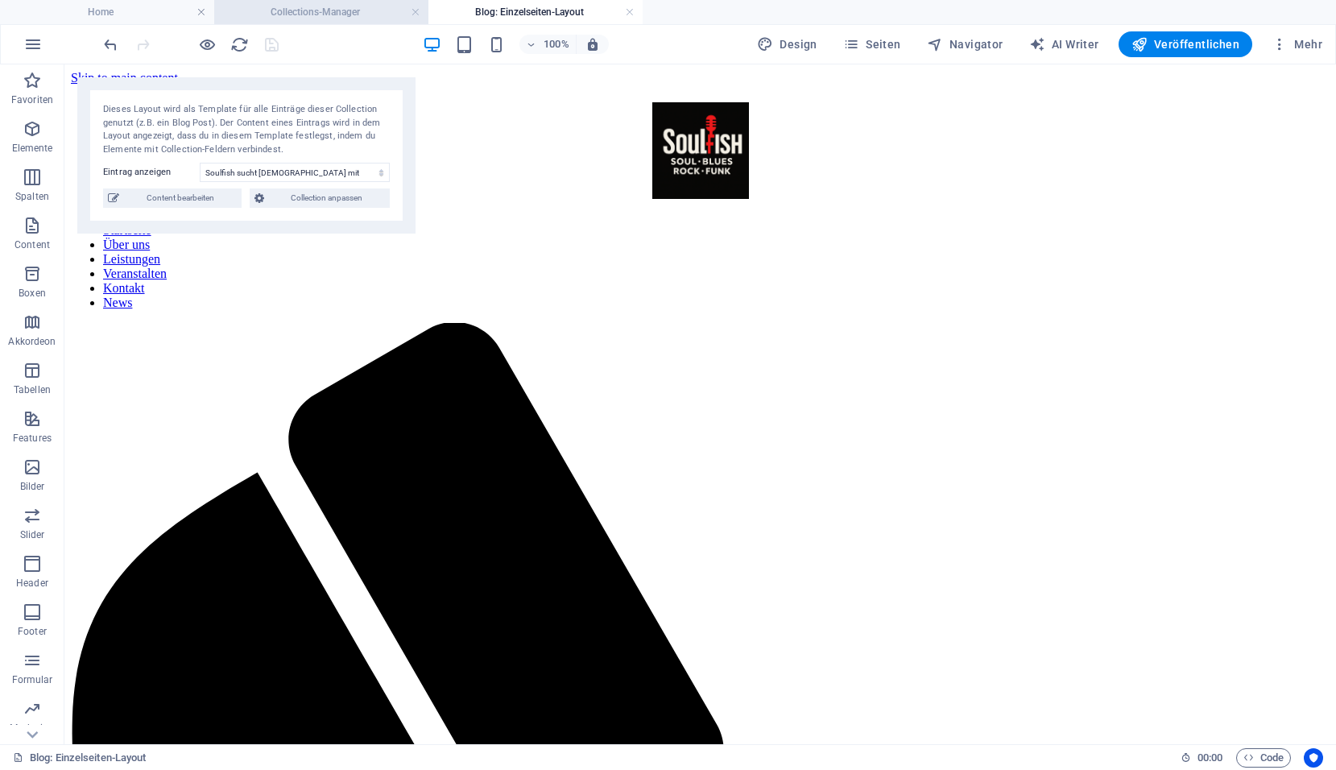
click at [347, 14] on h4 "Collections-Manager" at bounding box center [321, 12] width 214 height 18
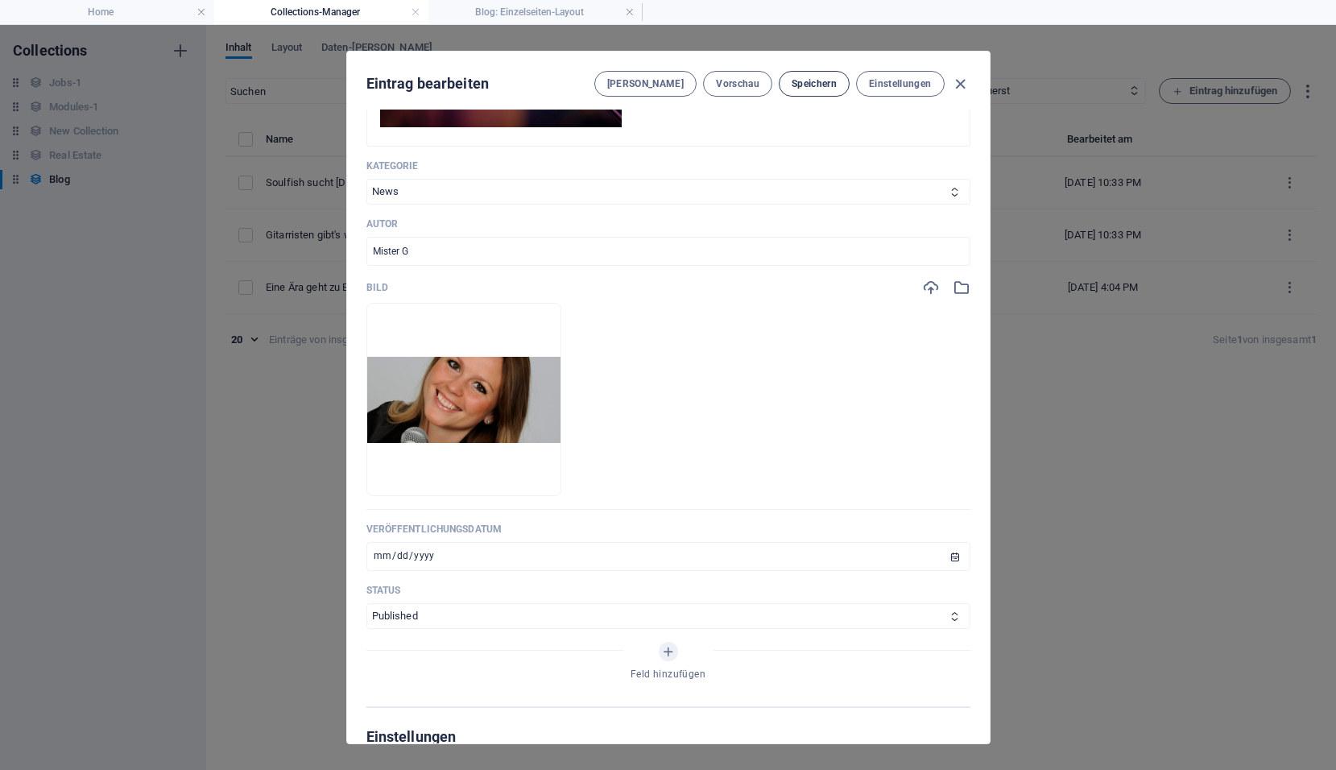
click at [823, 86] on span "Speichern" at bounding box center [813, 83] width 45 height 13
click at [955, 81] on icon "button" at bounding box center [960, 84] width 19 height 19
type input "soufish-sucht-lady-of-soul"
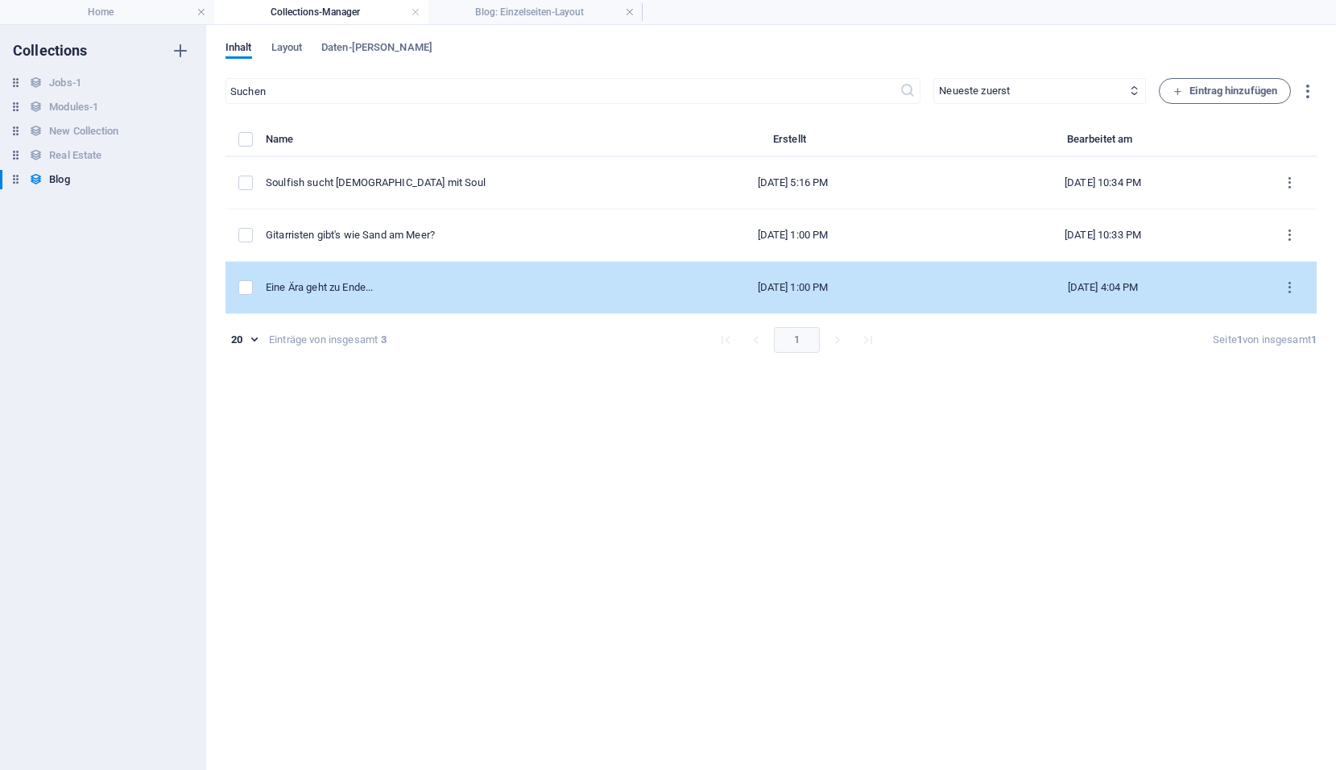
click at [386, 288] on div "Eine Ära geht zu Ende..." at bounding box center [448, 287] width 364 height 14
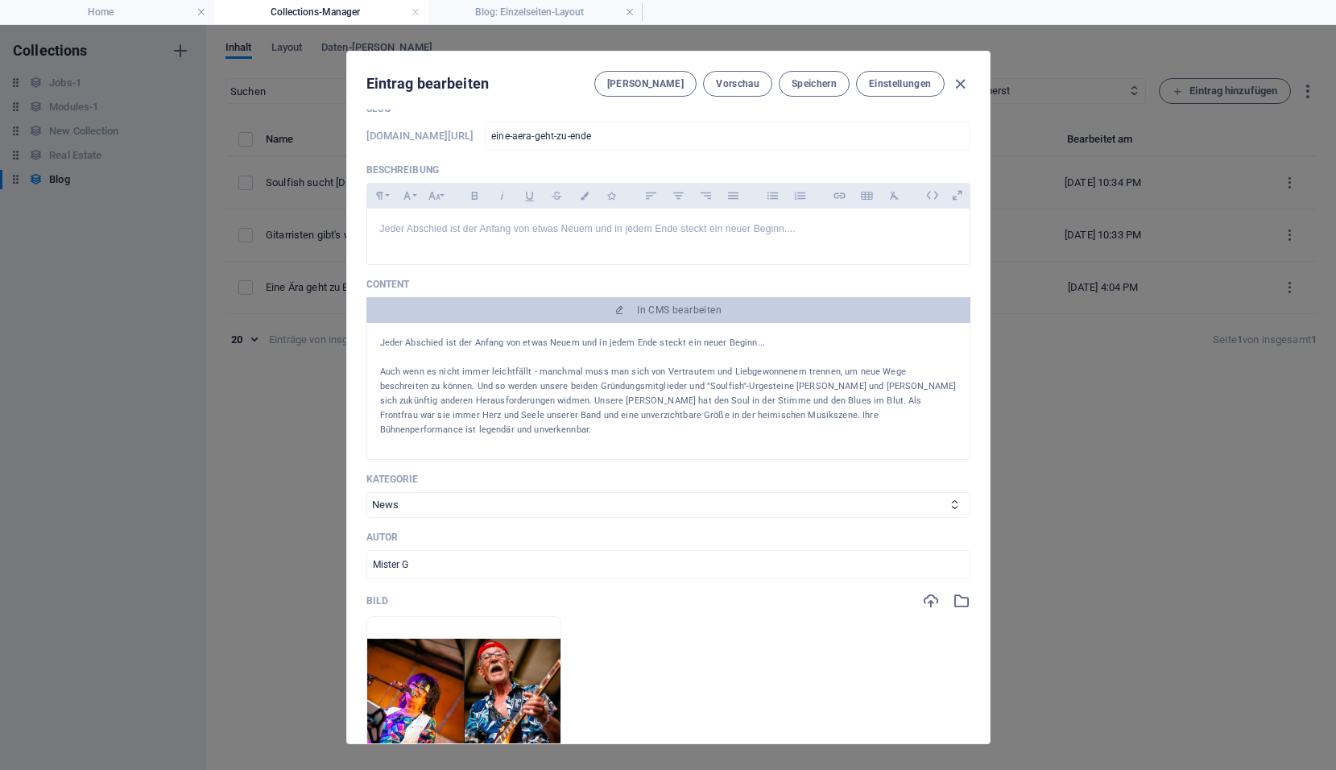
scroll to position [81, 0]
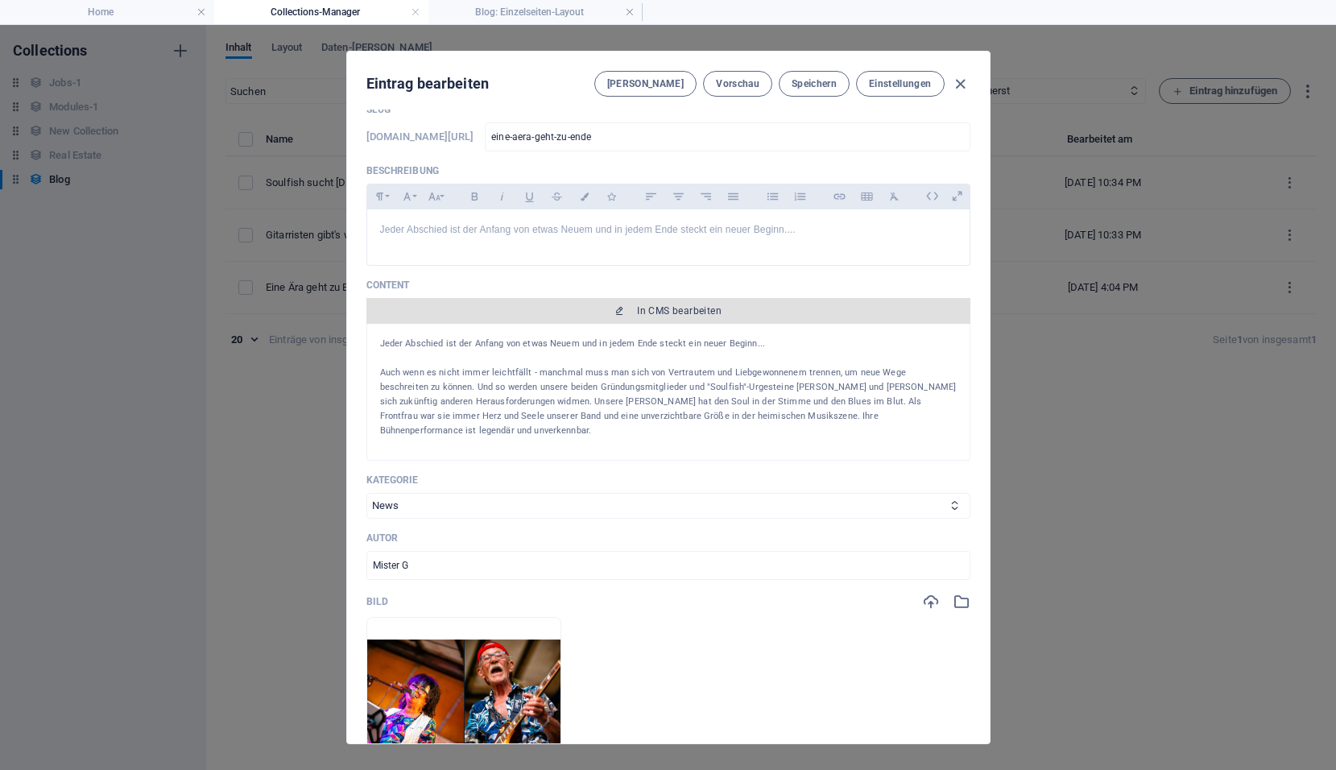
click at [671, 312] on span "In CMS bearbeiten" at bounding box center [679, 310] width 85 height 13
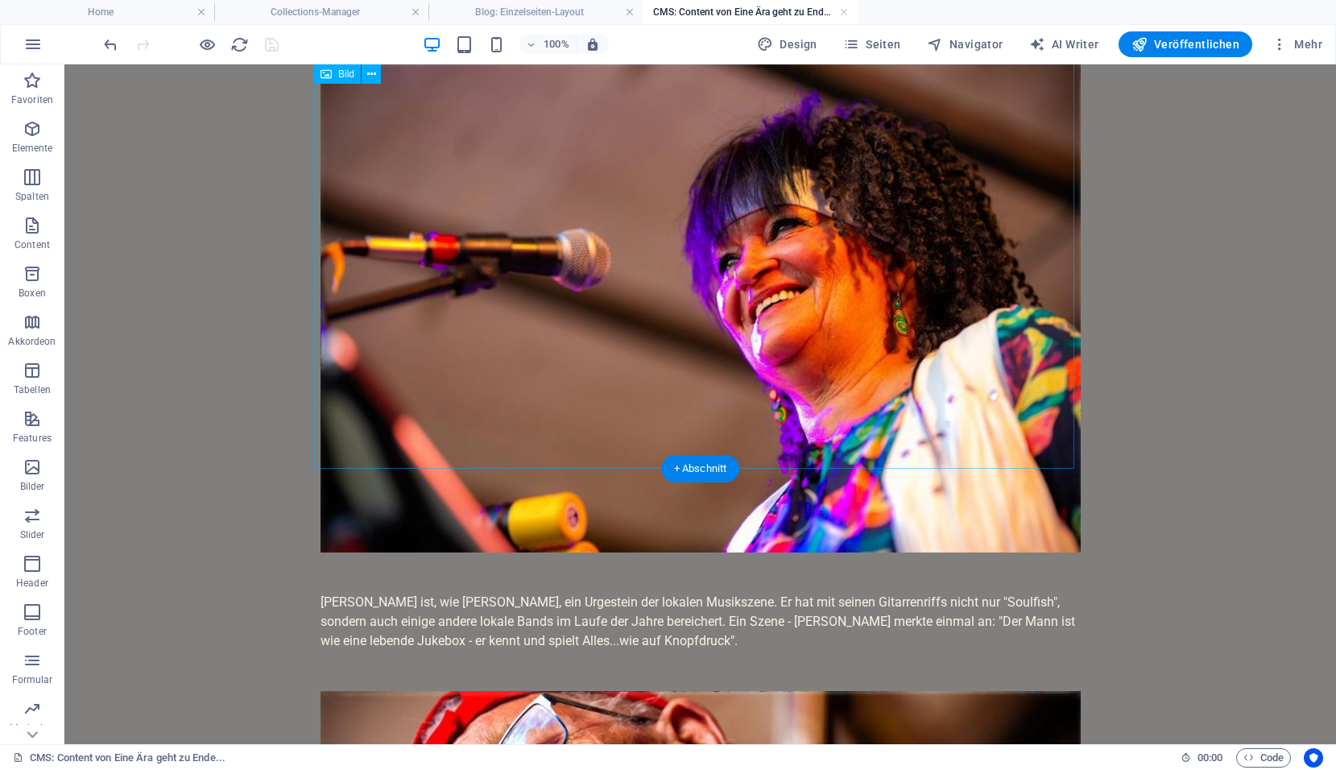
scroll to position [0, 0]
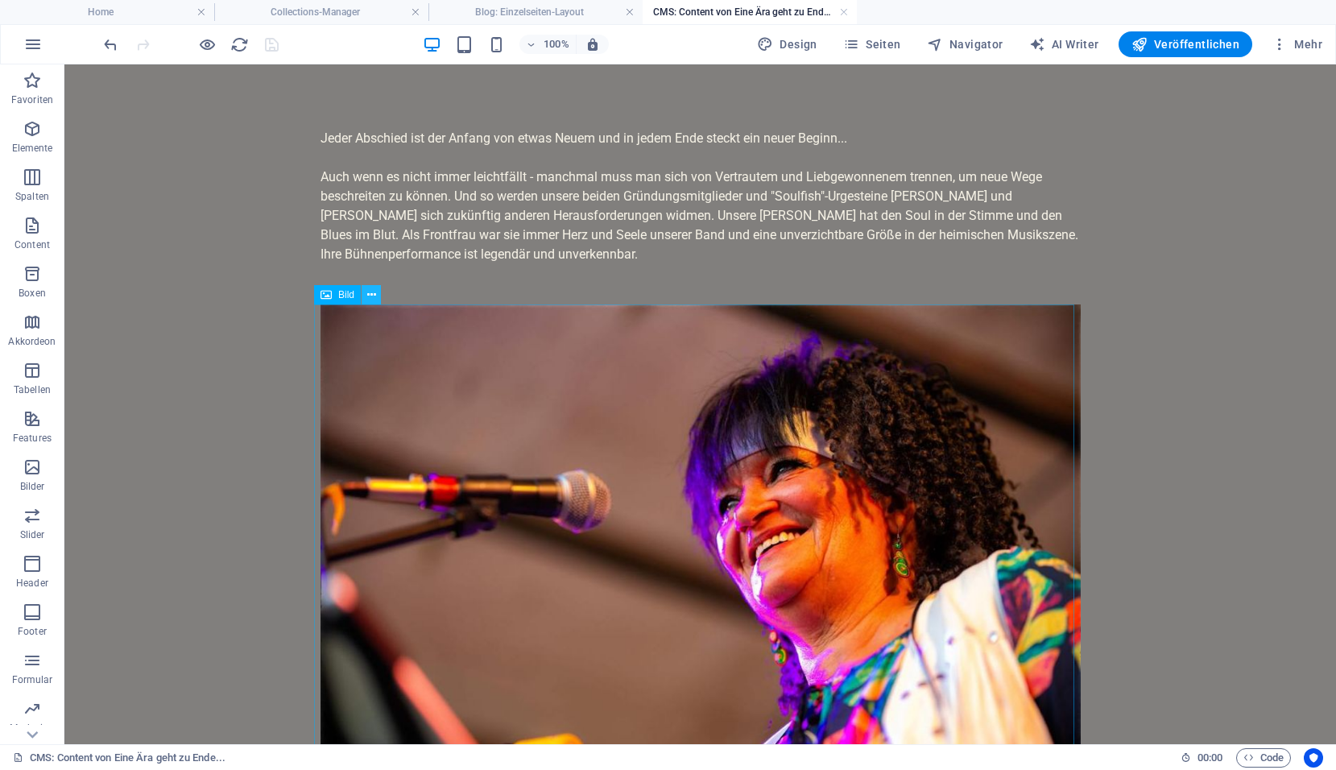
click at [373, 300] on icon at bounding box center [371, 295] width 9 height 17
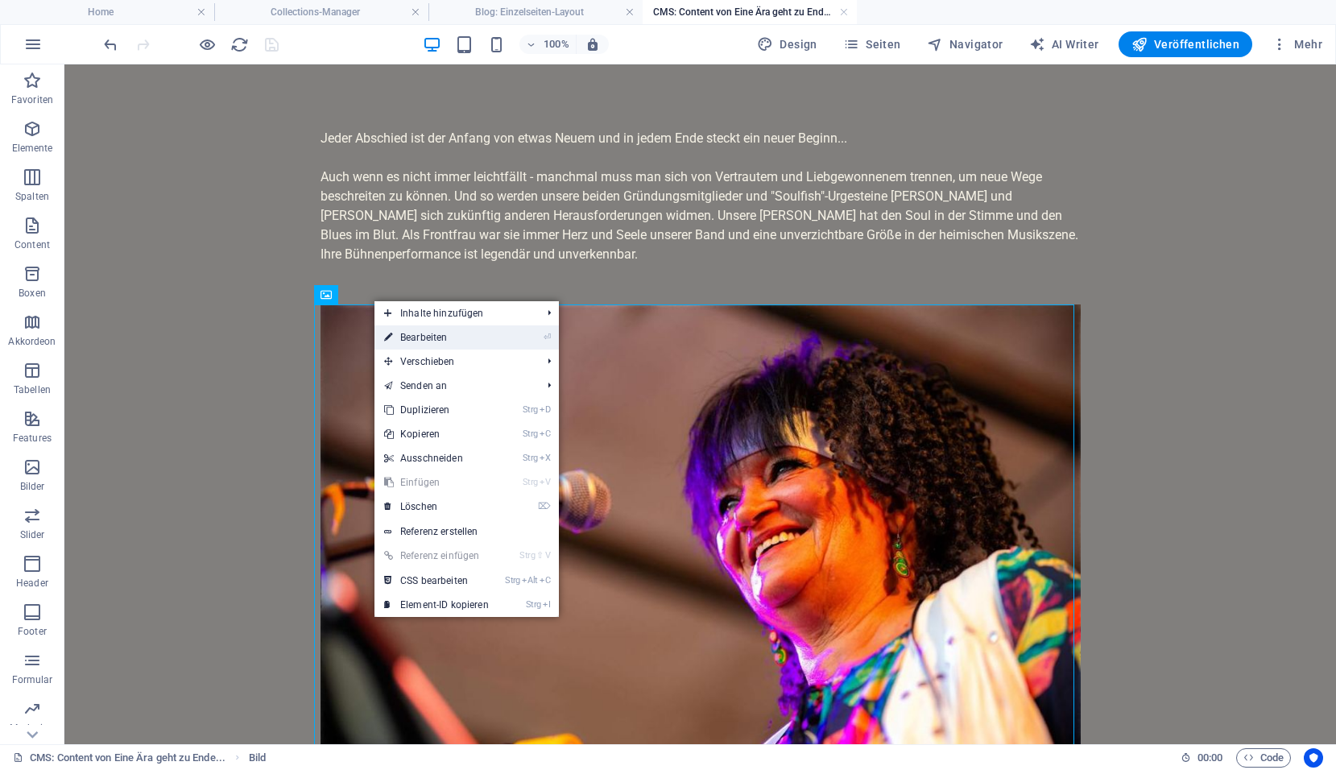
click at [417, 333] on link "⏎ Bearbeiten" at bounding box center [436, 337] width 124 height 24
select select "%"
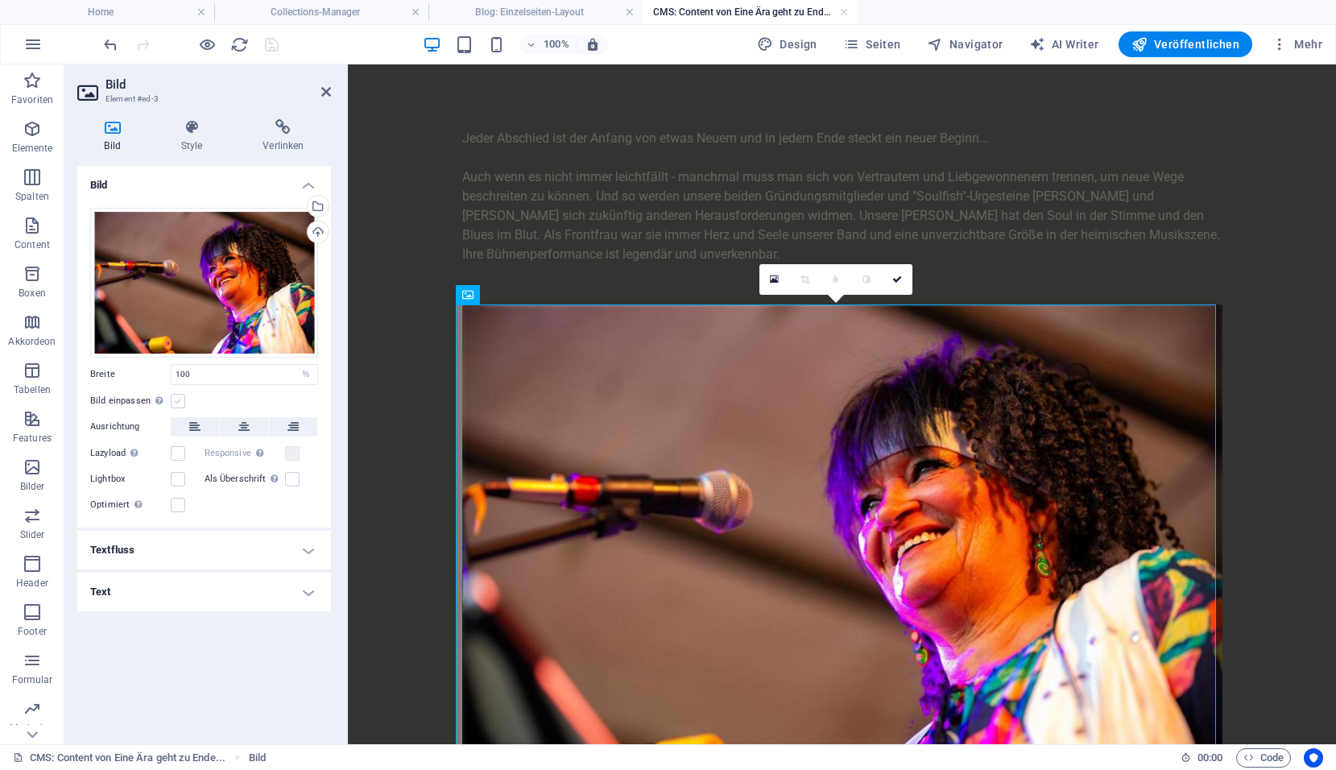
click at [181, 404] on label at bounding box center [178, 401] width 14 height 14
click at [0, 0] on input "Bild einpassen Bild automatisch anhand einer fixen Breite und Höhe einpassen" at bounding box center [0, 0] width 0 height 0
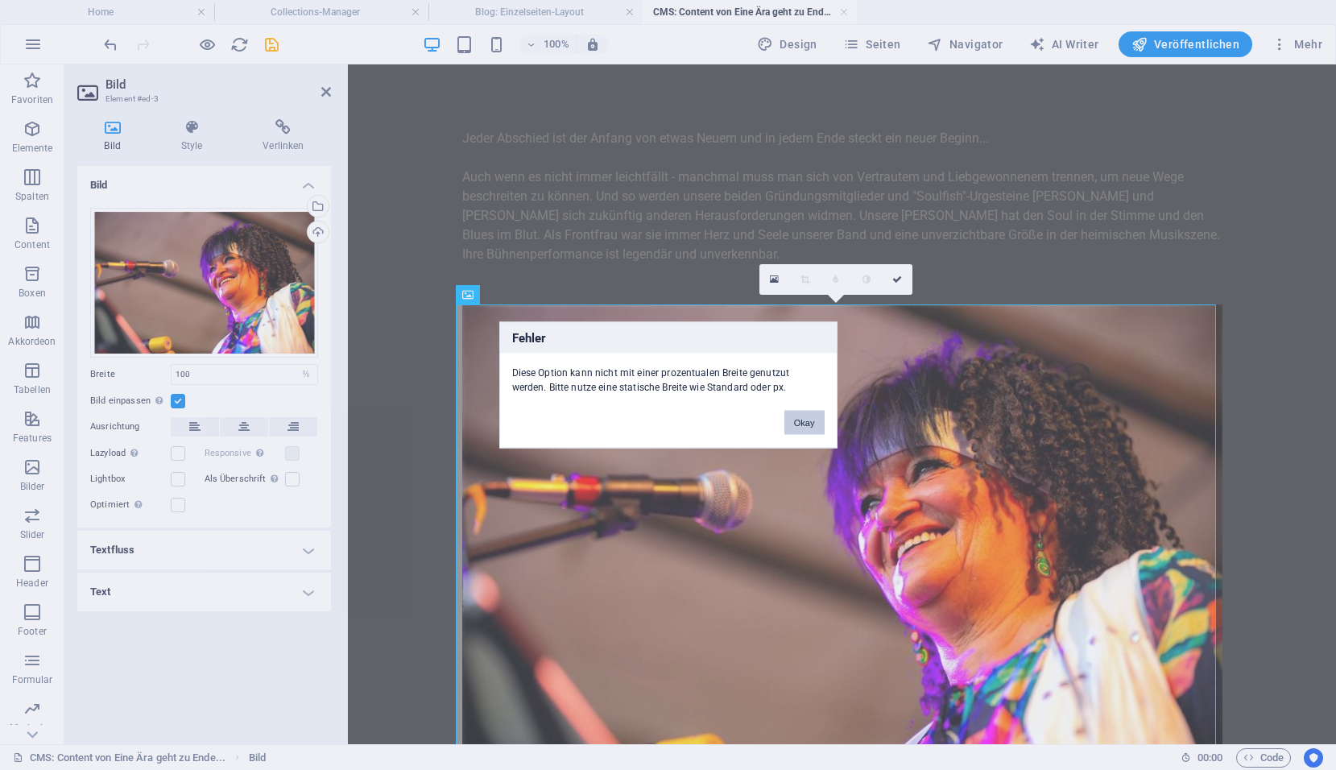
click at [804, 427] on button "Okay" at bounding box center [804, 423] width 40 height 24
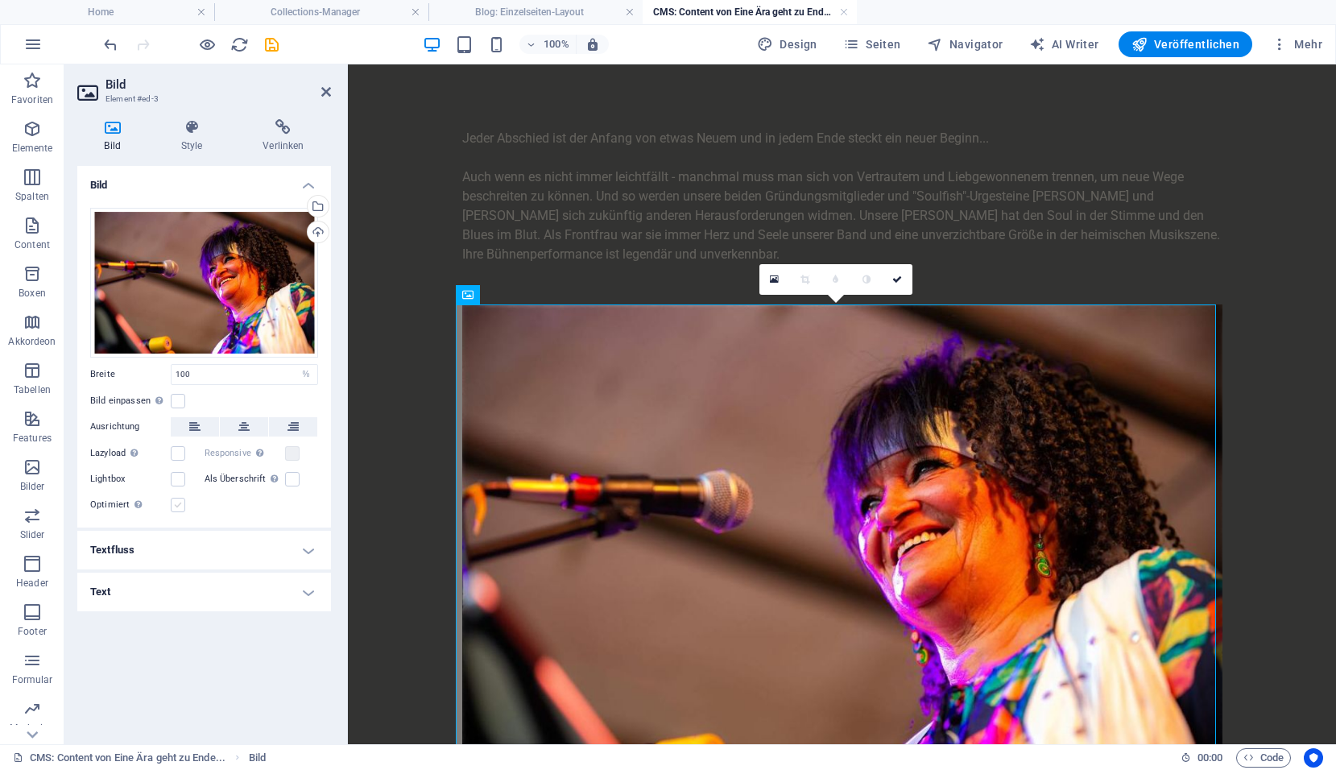
click at [173, 509] on label at bounding box center [178, 505] width 14 height 14
click at [0, 0] on input "Optimiert Bilder werden komprimiert für eine bessere Ladegeschwindigkeit der We…" at bounding box center [0, 0] width 0 height 0
click at [295, 452] on label at bounding box center [292, 453] width 14 height 14
click at [0, 0] on input "Responsive Automatisch Retina-Bilder und kleinere Bilder auf Smartphones laden" at bounding box center [0, 0] width 0 height 0
click at [181, 452] on label at bounding box center [178, 453] width 14 height 14
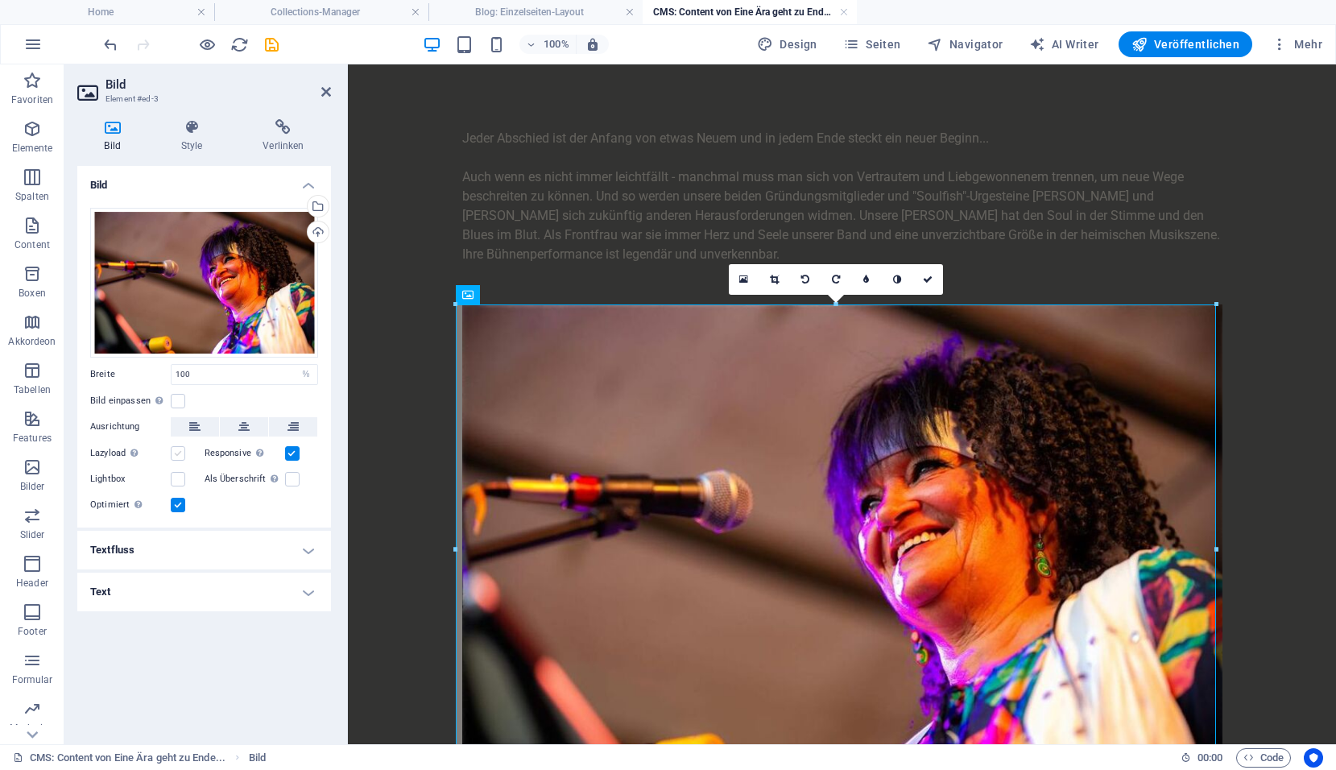
click at [0, 0] on input "Lazyload Bilder auf Seite nachträglich laden. Verbessert Ladezeit (Pagespeed)." at bounding box center [0, 0] width 0 height 0
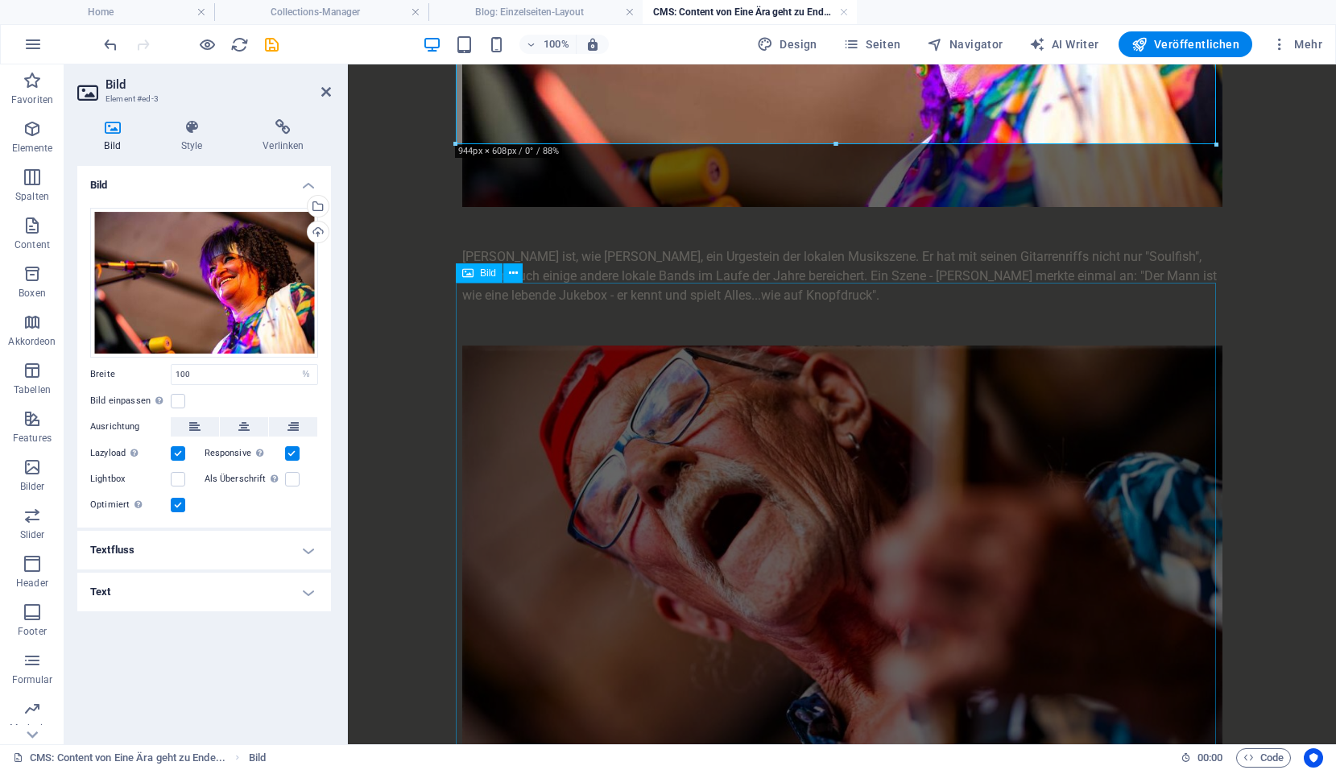
scroll to position [564, 0]
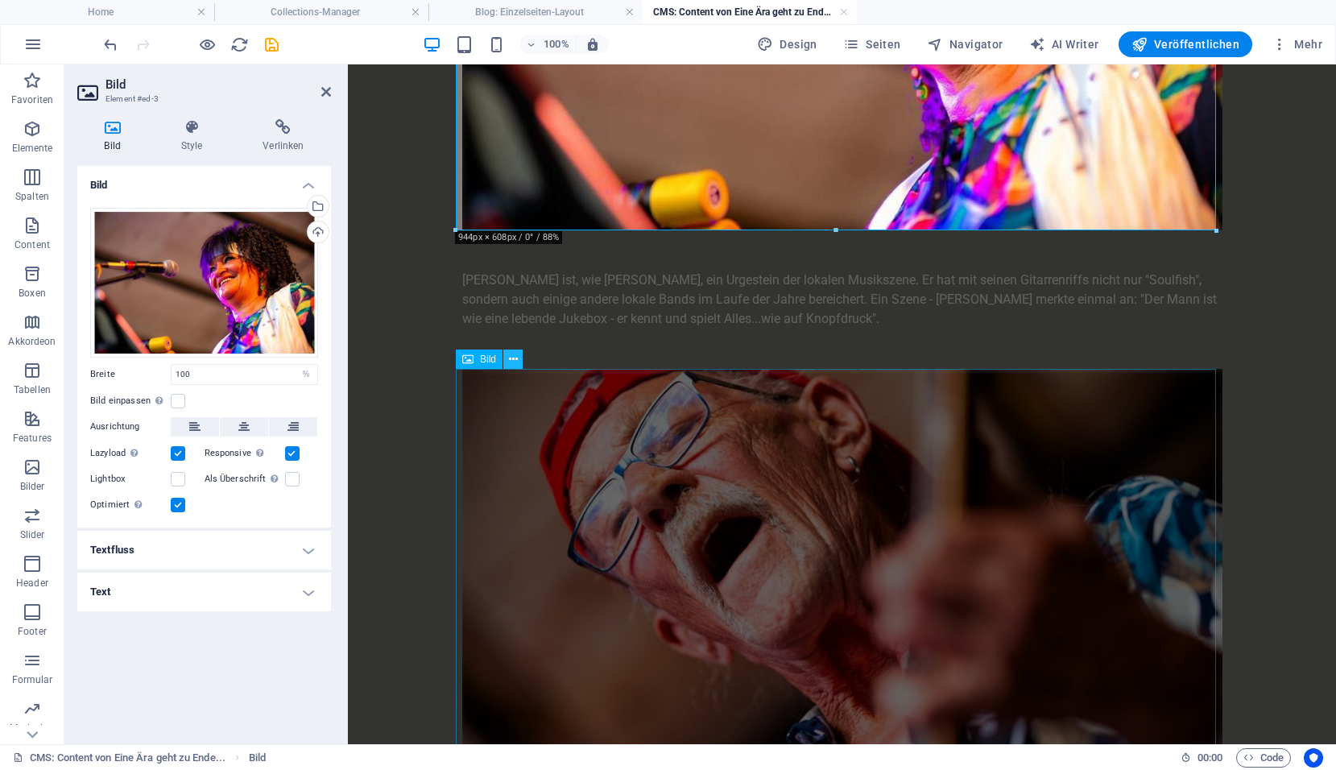
click at [513, 358] on icon at bounding box center [513, 359] width 9 height 17
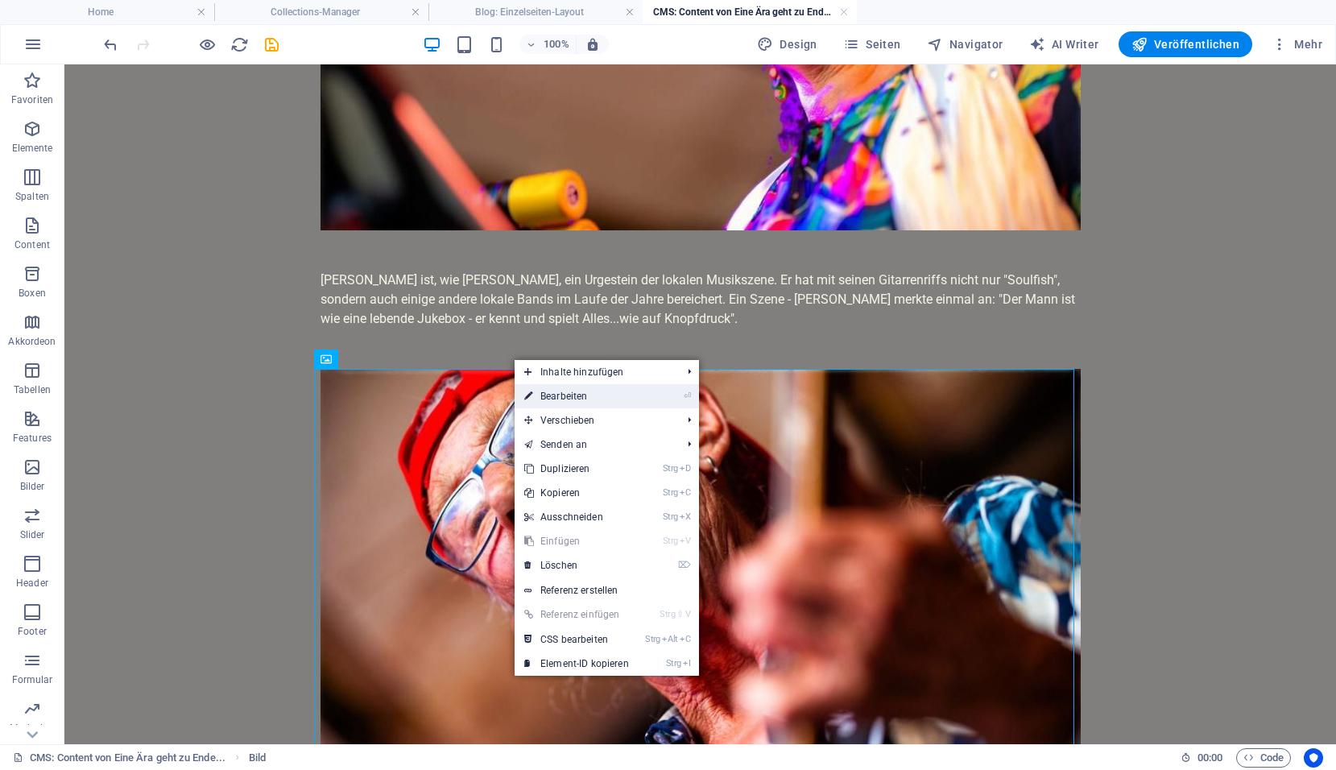
click at [535, 392] on link "⏎ Bearbeiten" at bounding box center [576, 396] width 124 height 24
select select "%"
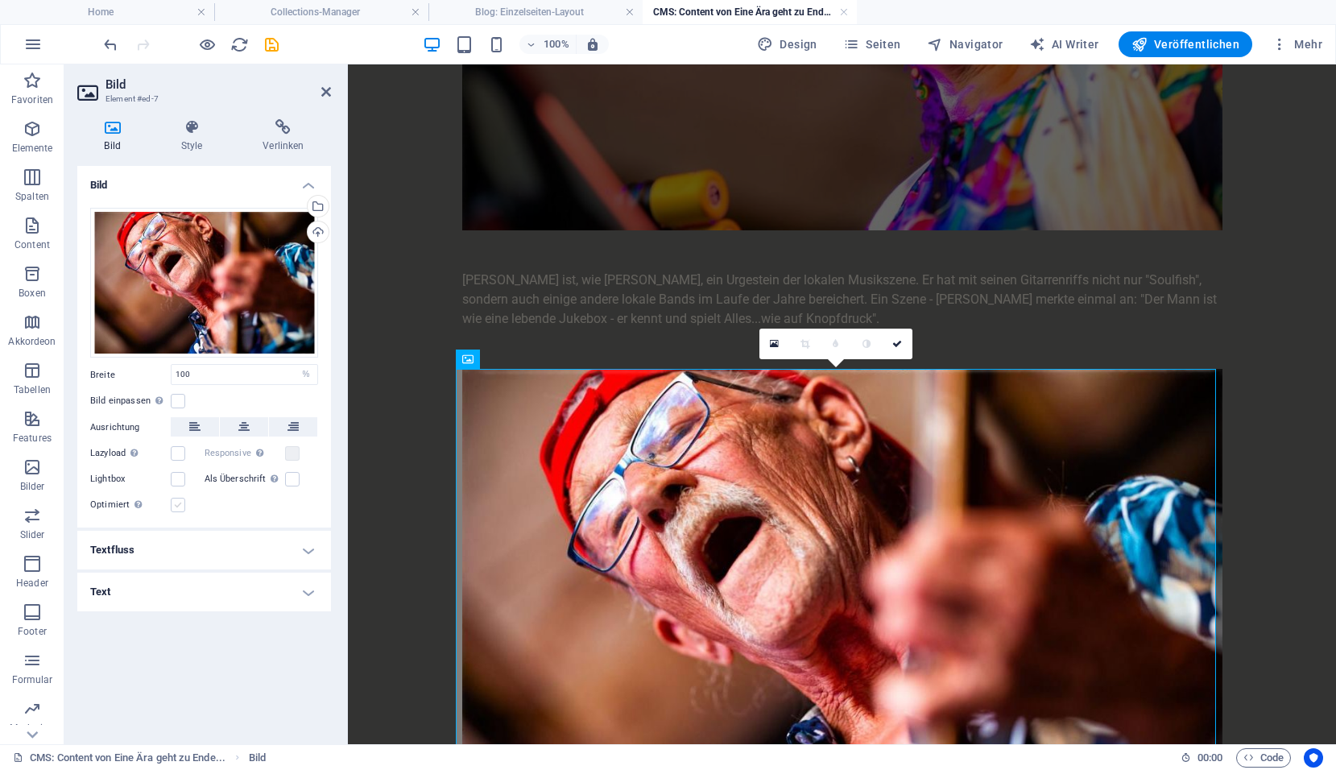
click at [173, 504] on label at bounding box center [178, 505] width 14 height 14
click at [0, 0] on input "Optimiert Bilder werden komprimiert für eine bessere Ladegeschwindigkeit der We…" at bounding box center [0, 0] width 0 height 0
click at [296, 452] on label at bounding box center [292, 453] width 14 height 14
click at [0, 0] on input "Responsive Automatisch Retina-Bilder und kleinere Bilder auf Smartphones laden" at bounding box center [0, 0] width 0 height 0
click at [176, 451] on label at bounding box center [178, 453] width 14 height 14
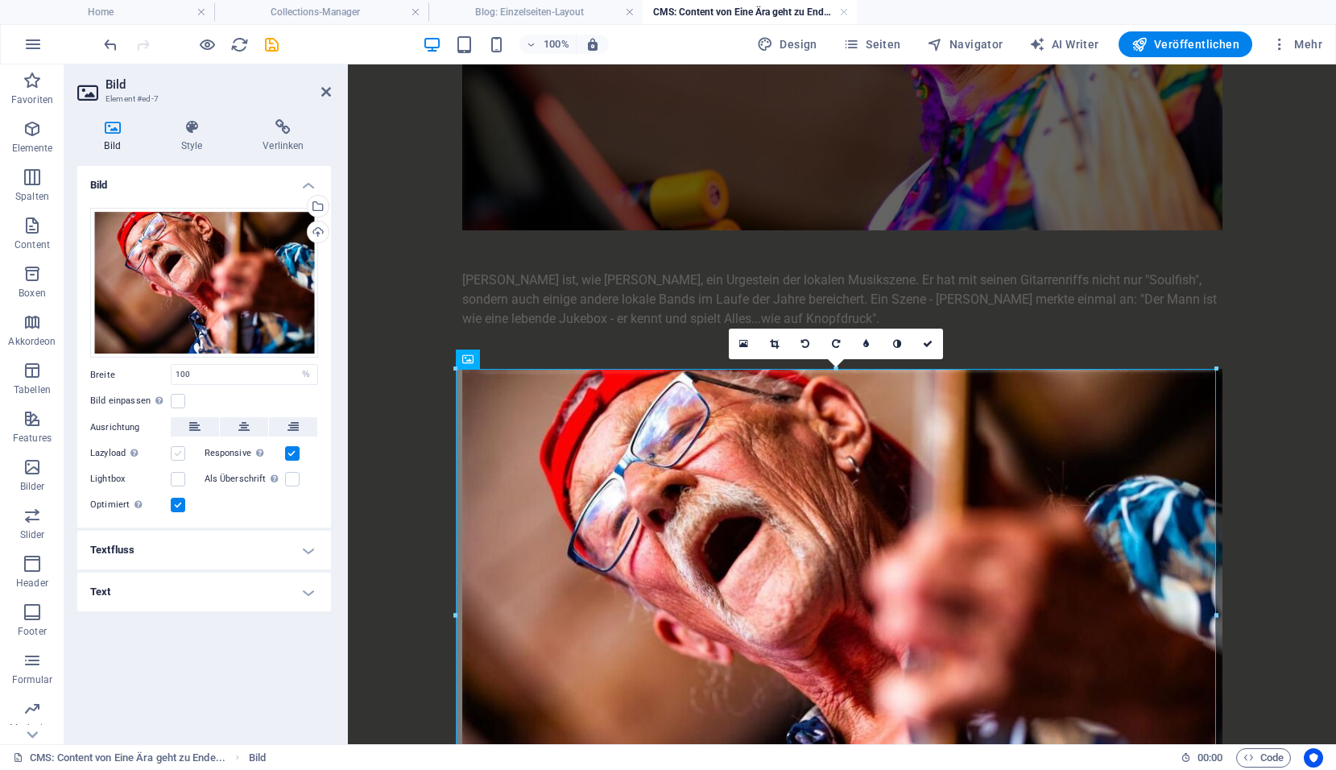
click at [0, 0] on input "Lazyload Bilder auf Seite nachträglich laden. Verbessert Ladezeit (Pagespeed)." at bounding box center [0, 0] width 0 height 0
click at [274, 47] on icon "save" at bounding box center [271, 44] width 19 height 19
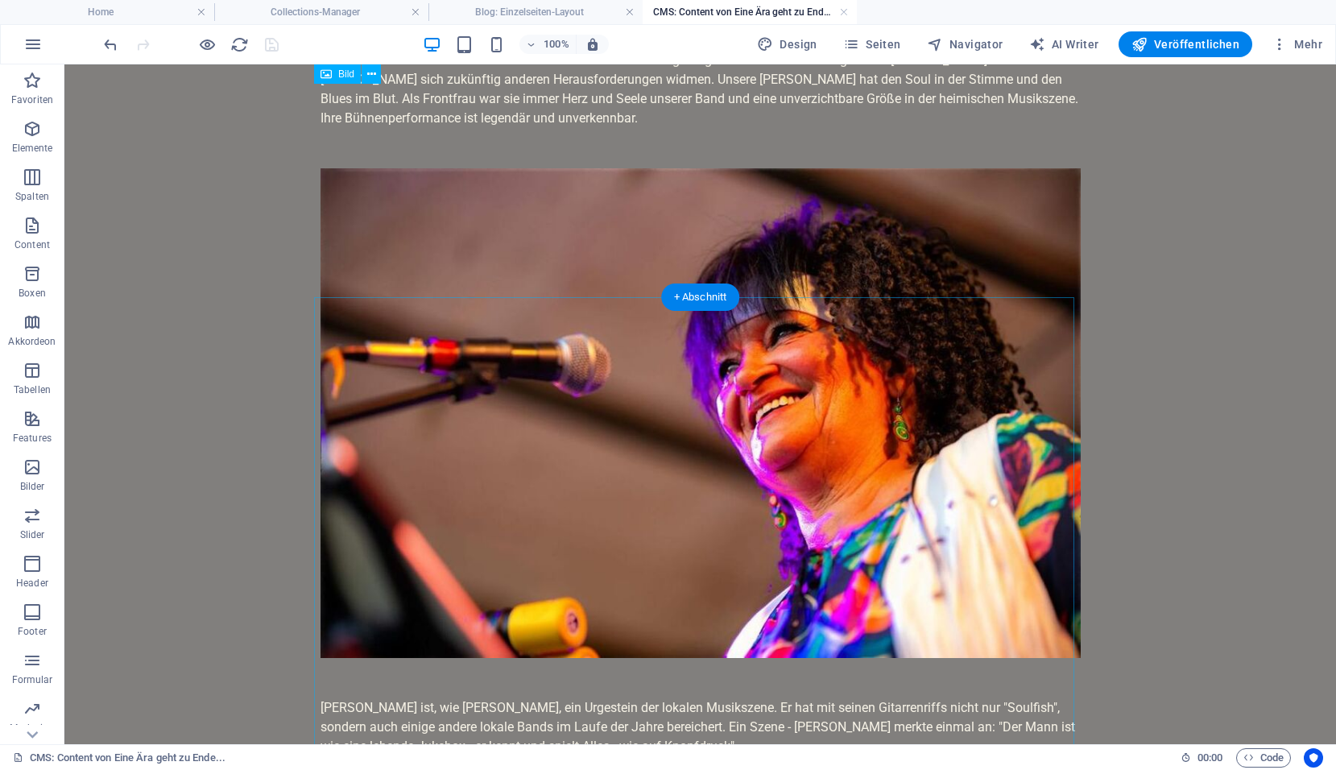
scroll to position [0, 0]
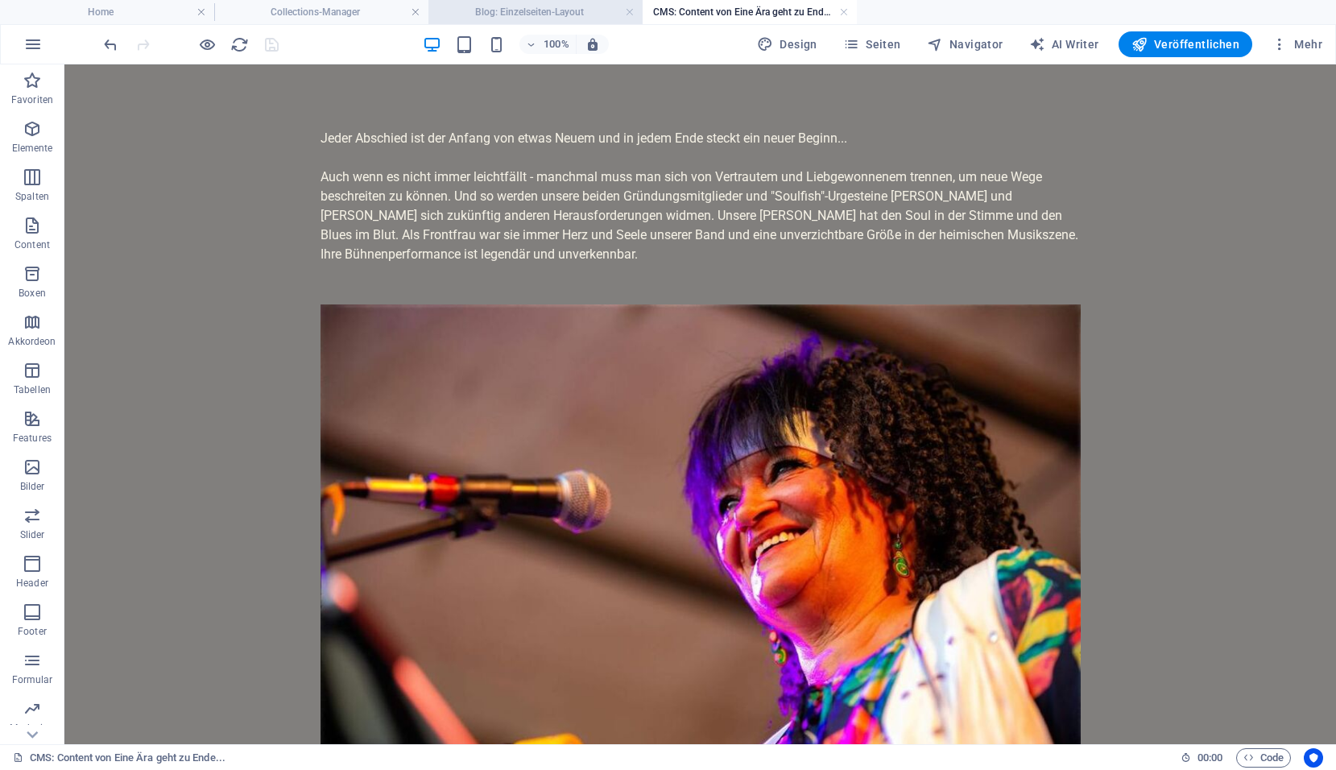
click at [551, 8] on h4 "Blog: Einzelseiten-Layout" at bounding box center [535, 12] width 214 height 18
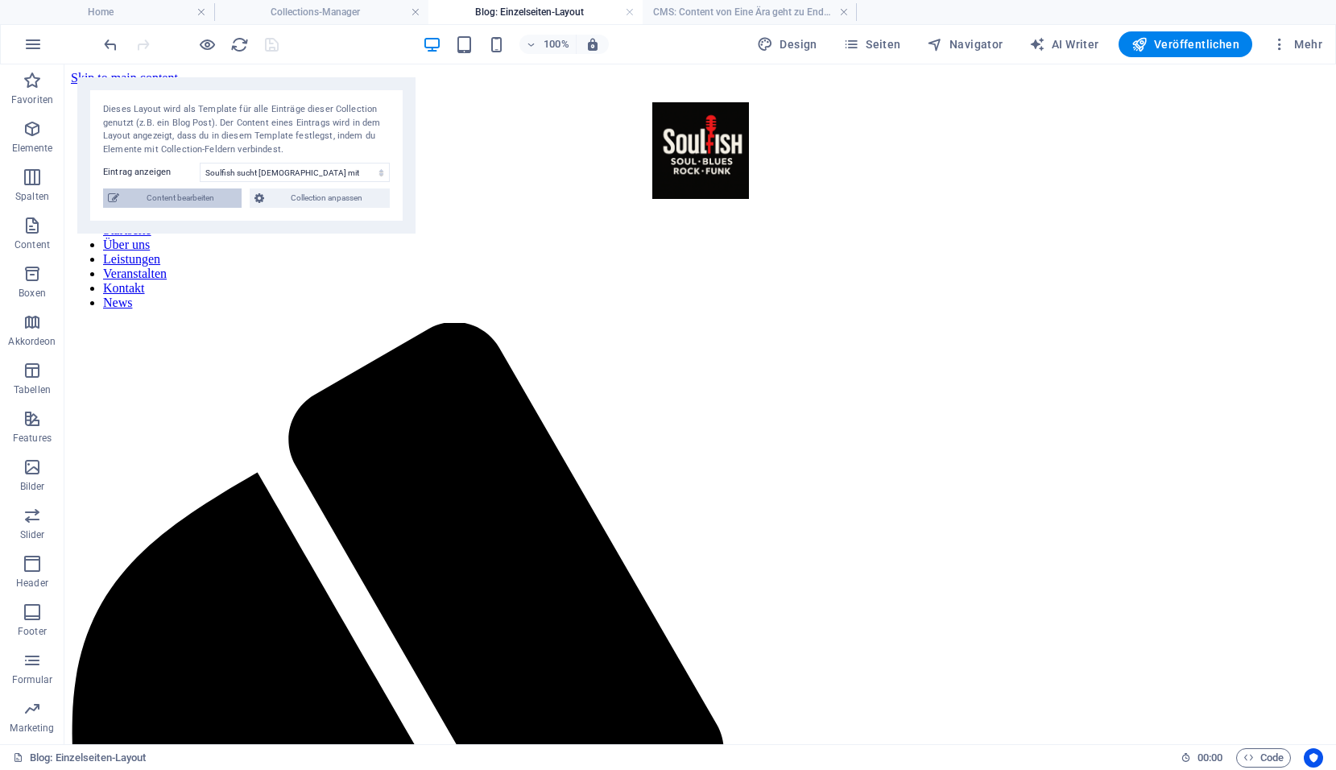
click at [216, 200] on span "Content bearbeiten" at bounding box center [180, 197] width 113 height 19
type input "Soulfish sucht Lady mit Soul"
type input "soufish-sucht-lady-of-soul"
type input "2025-10-01"
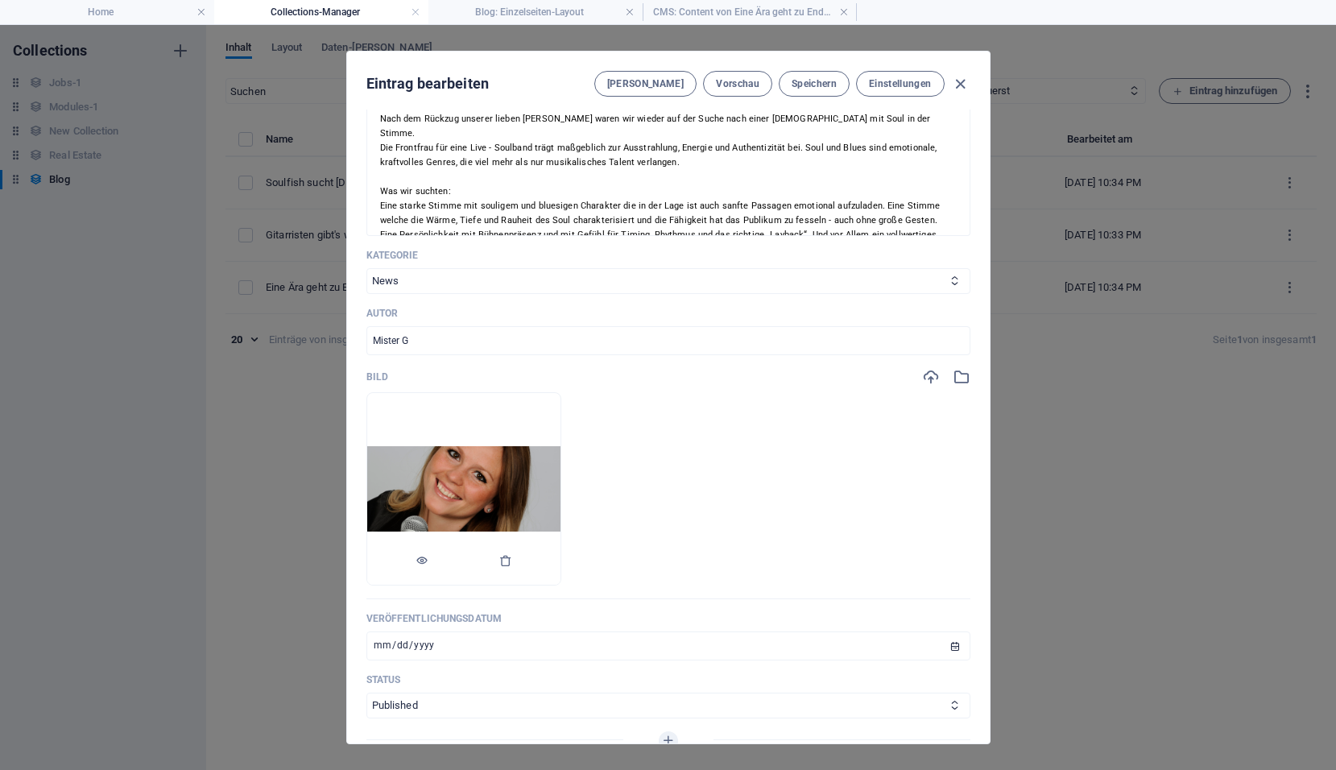
scroll to position [322, 0]
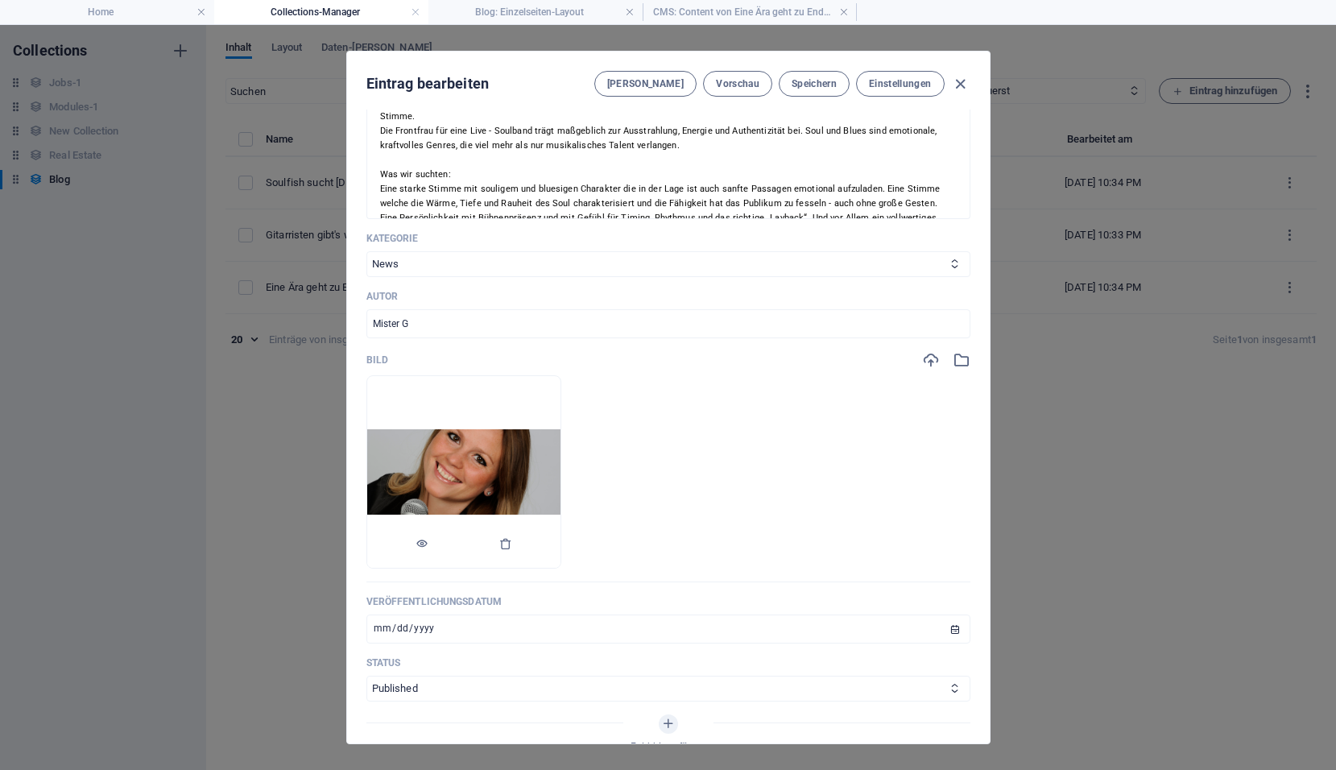
click at [515, 482] on img at bounding box center [463, 472] width 193 height 86
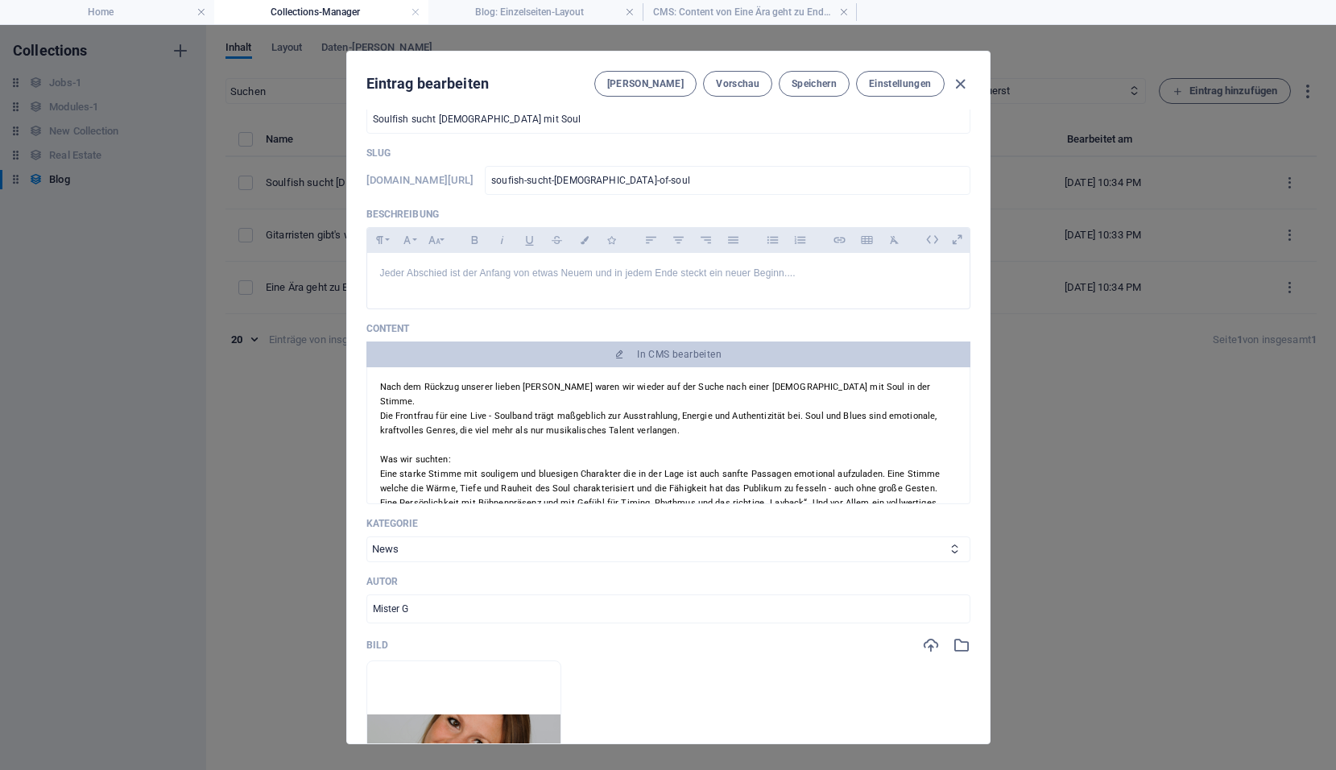
scroll to position [0, 0]
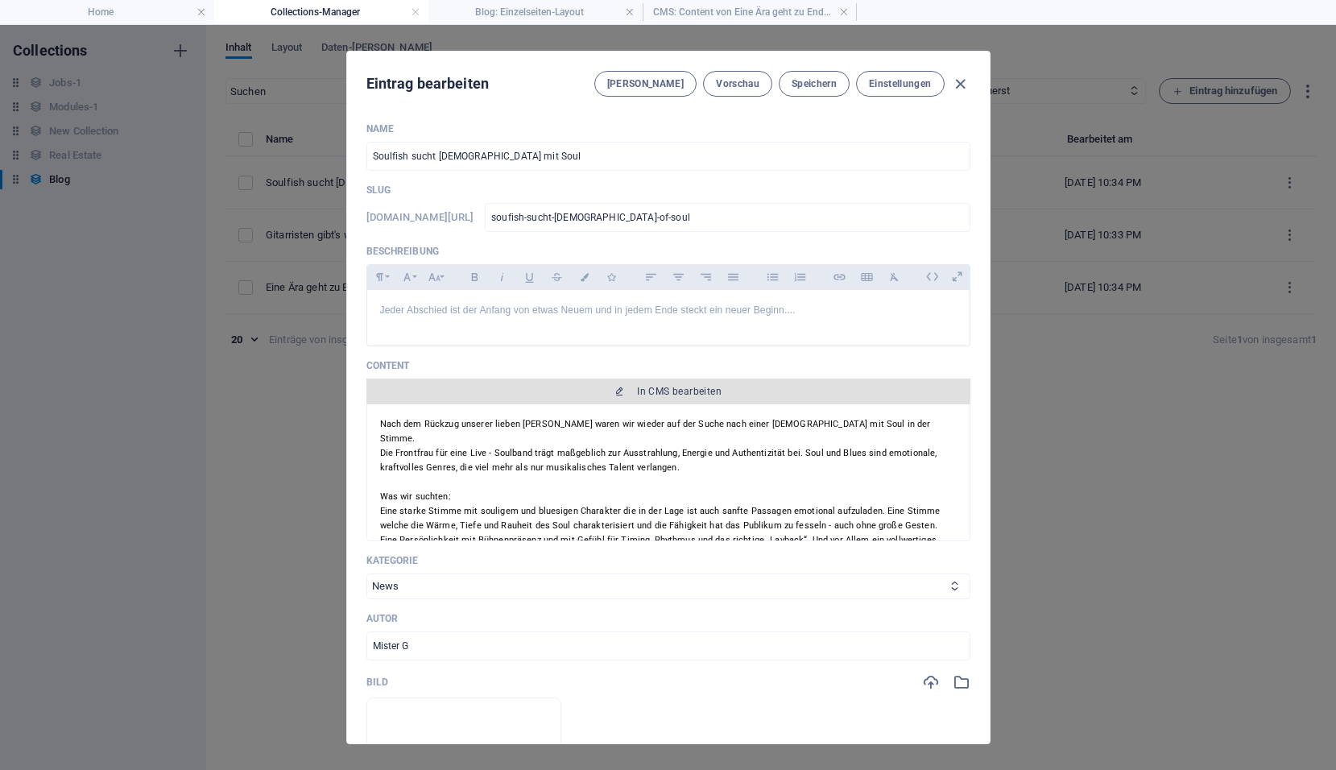
click at [668, 397] on span "In CMS bearbeiten" at bounding box center [679, 391] width 85 height 13
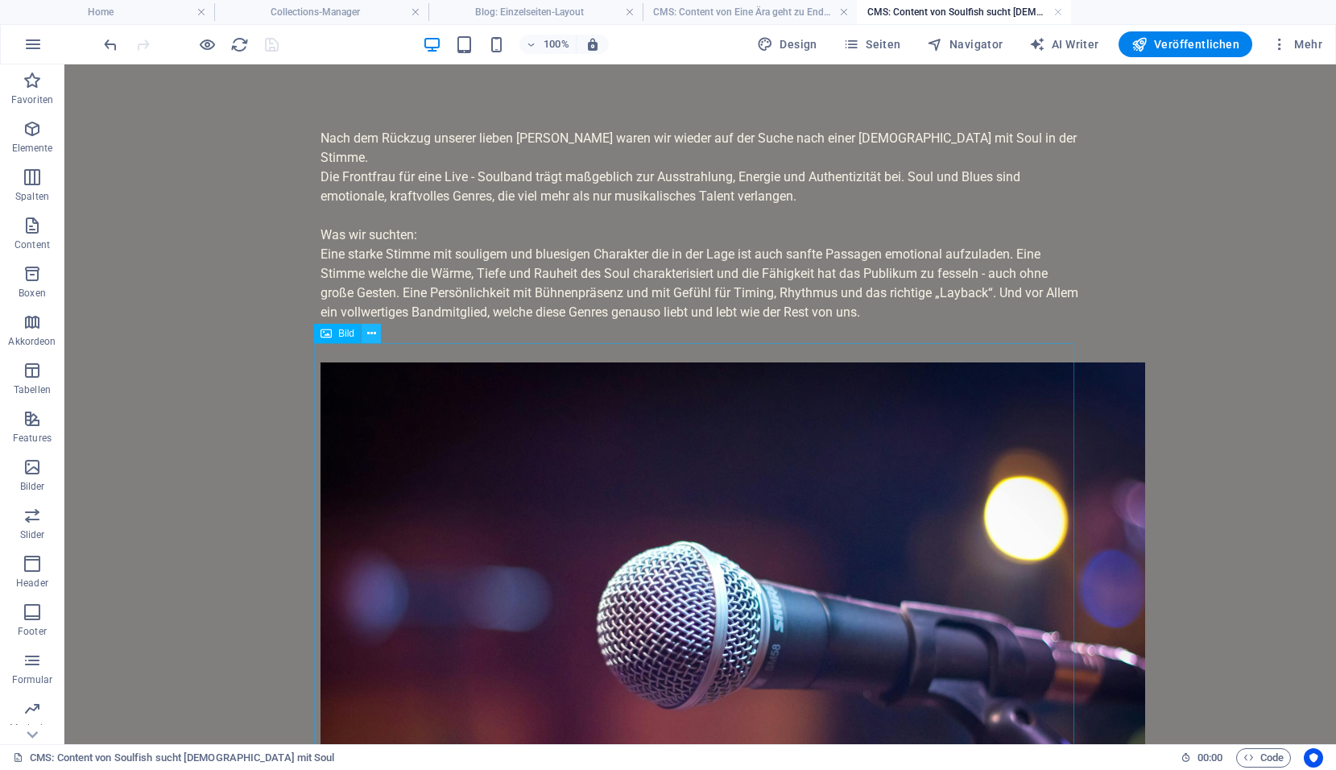
click at [376, 335] on button at bounding box center [371, 333] width 19 height 19
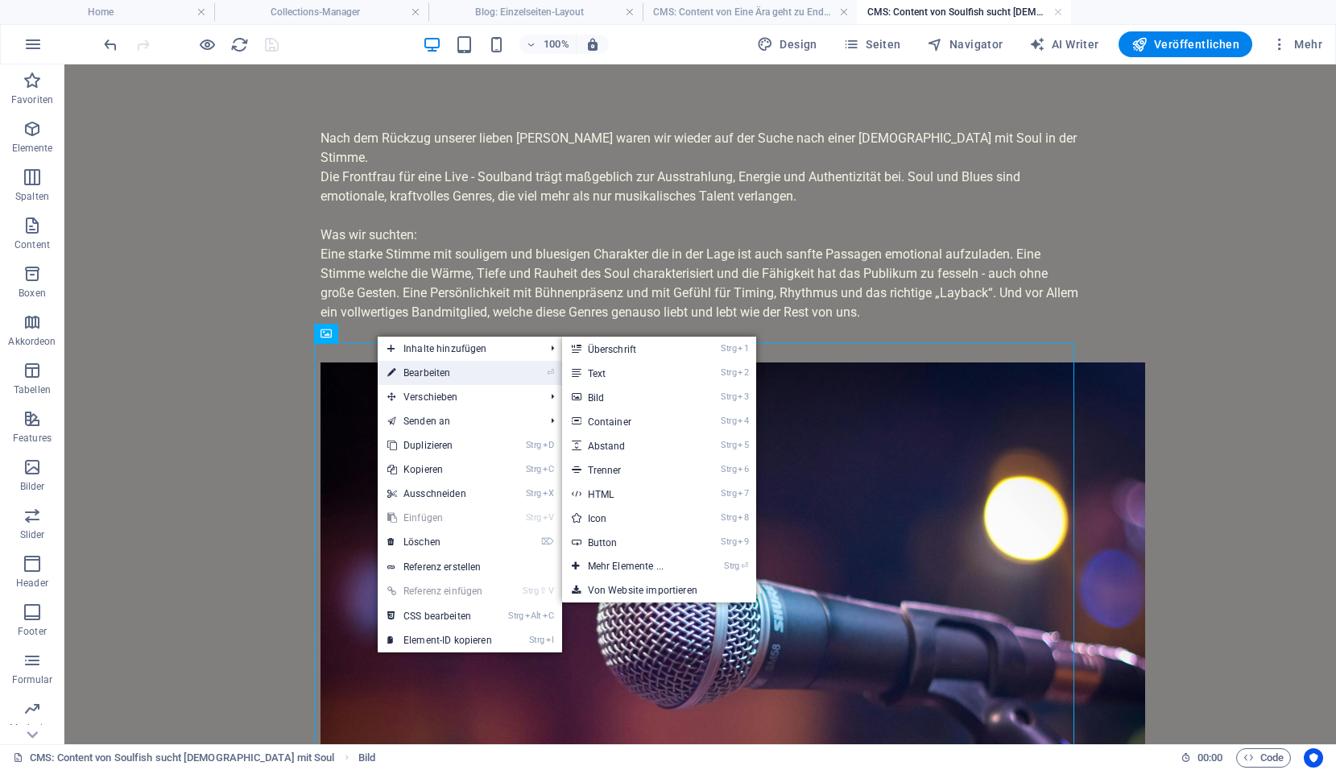
click at [411, 376] on link "⏎ Bearbeiten" at bounding box center [440, 373] width 124 height 24
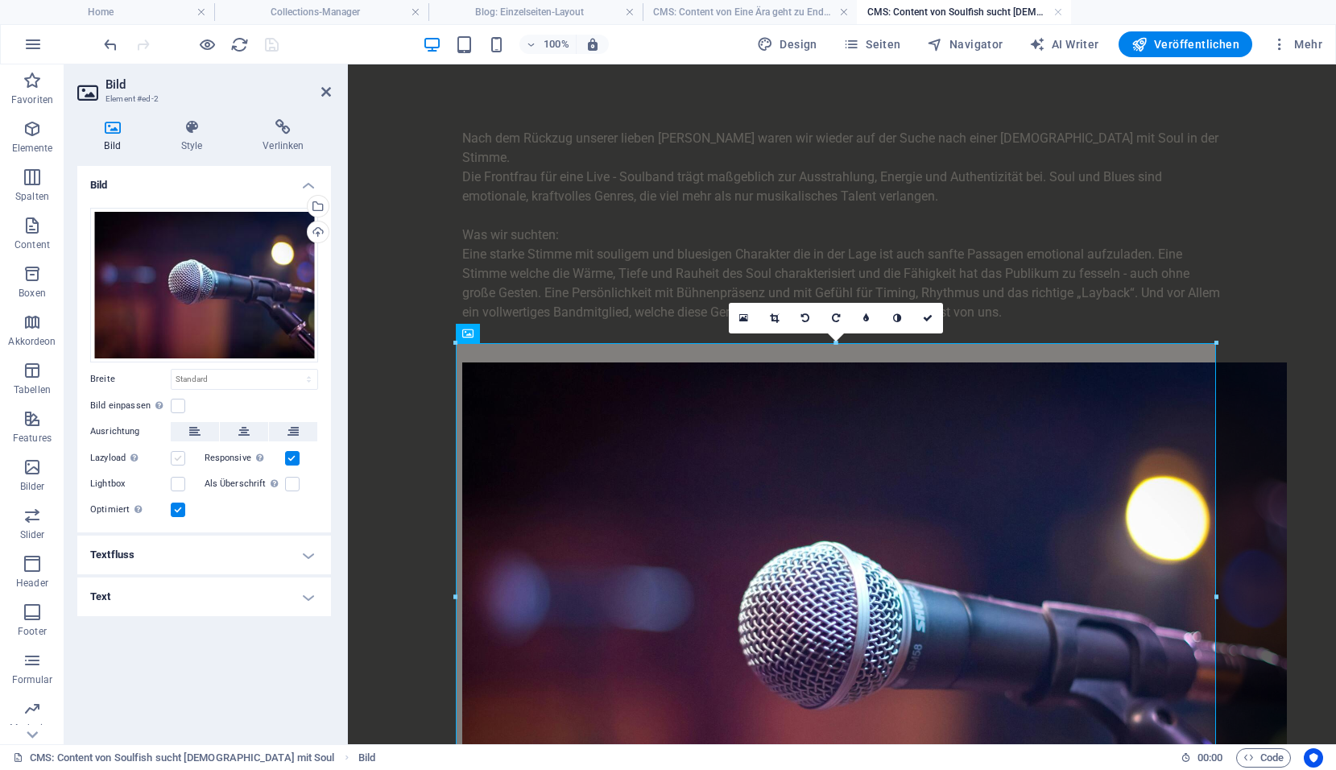
click at [184, 457] on label at bounding box center [178, 458] width 14 height 14
click at [0, 0] on input "Lazyload Bilder auf Seite nachträglich laden. Verbessert Ladezeit (Pagespeed)." at bounding box center [0, 0] width 0 height 0
click at [267, 47] on icon "save" at bounding box center [271, 44] width 19 height 19
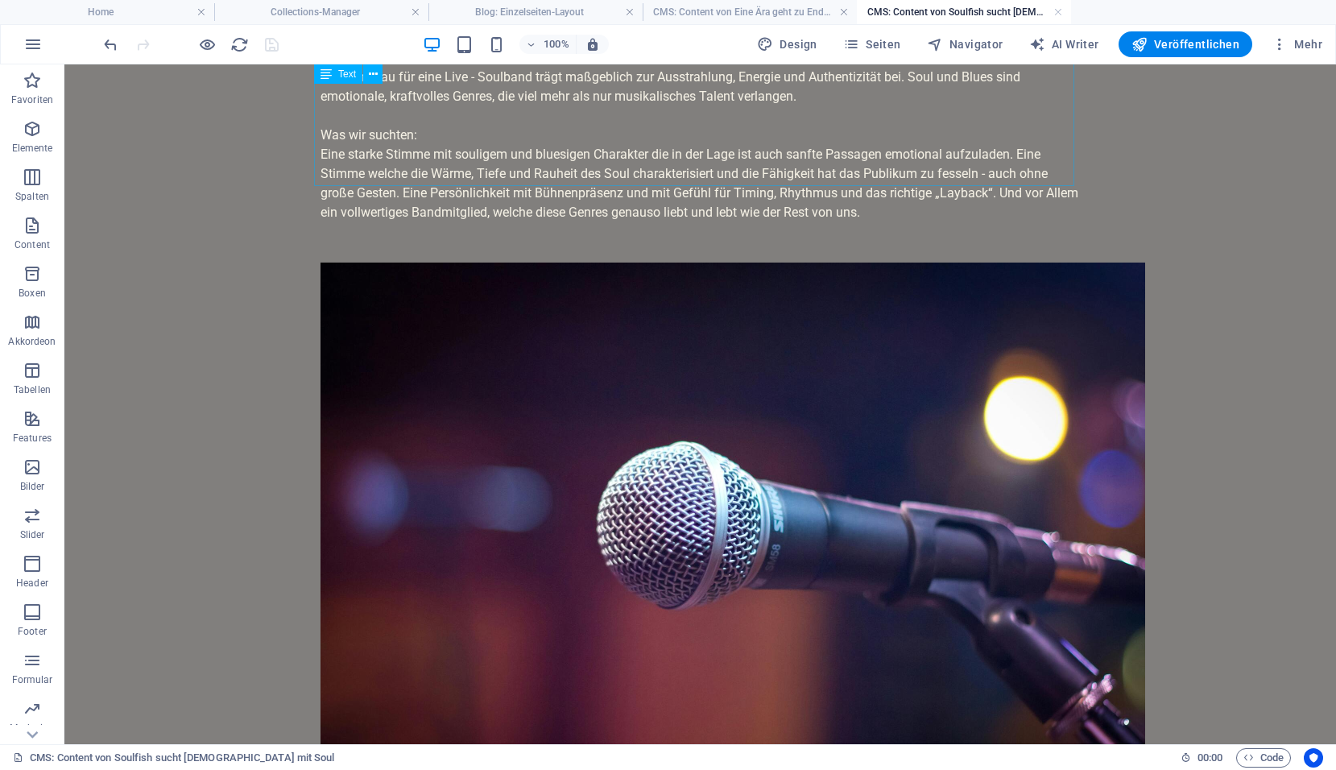
scroll to position [81, 0]
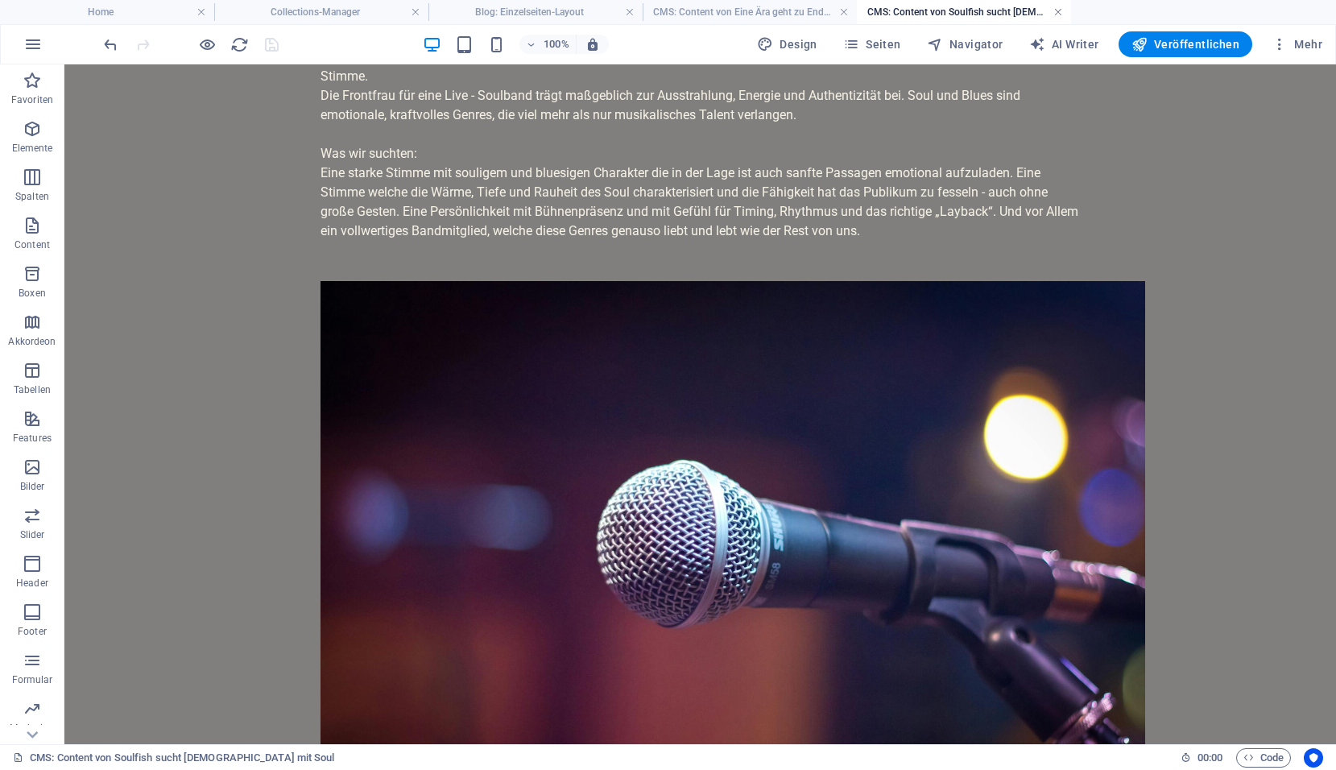
click at [1055, 14] on link at bounding box center [1058, 12] width 10 height 15
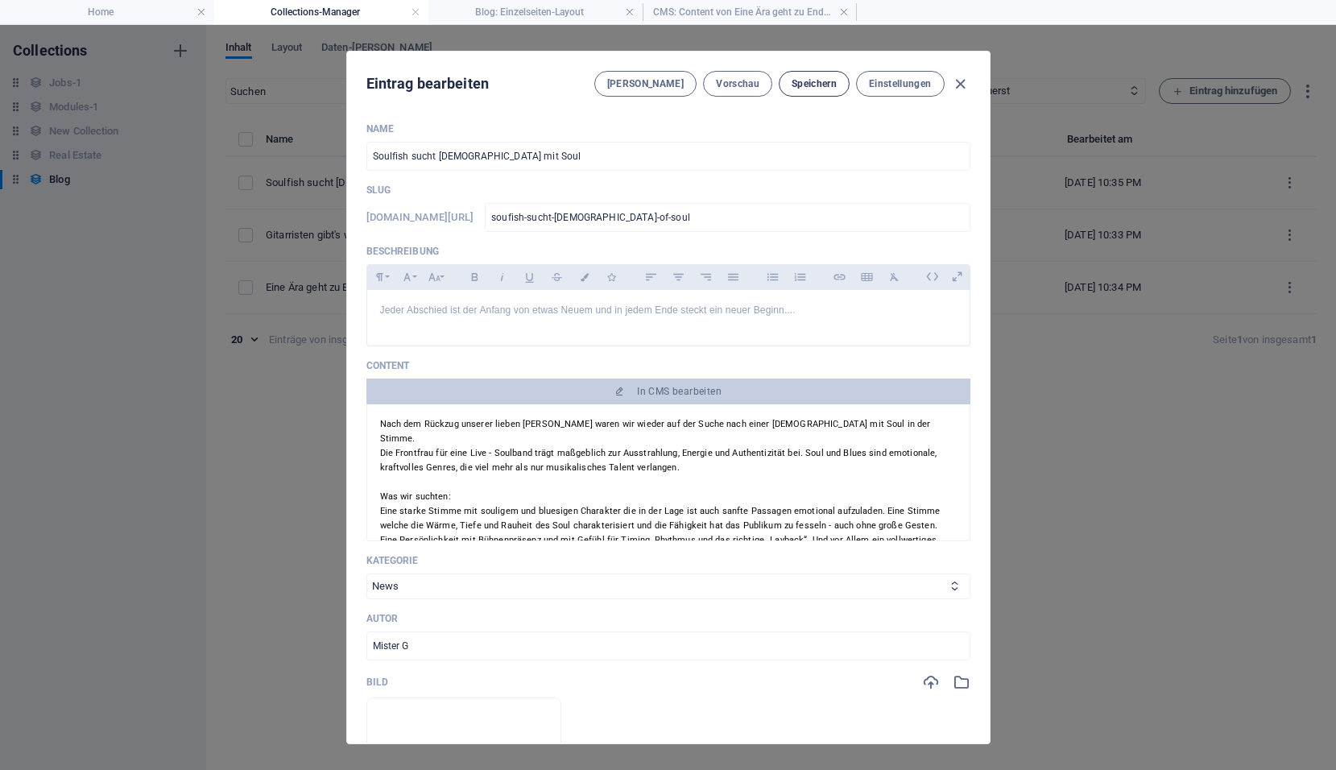
click at [802, 83] on span "Speichern" at bounding box center [813, 83] width 45 height 13
click at [771, 18] on h4 "CMS: Content von Eine Ära geht zu Ende..." at bounding box center [749, 12] width 214 height 18
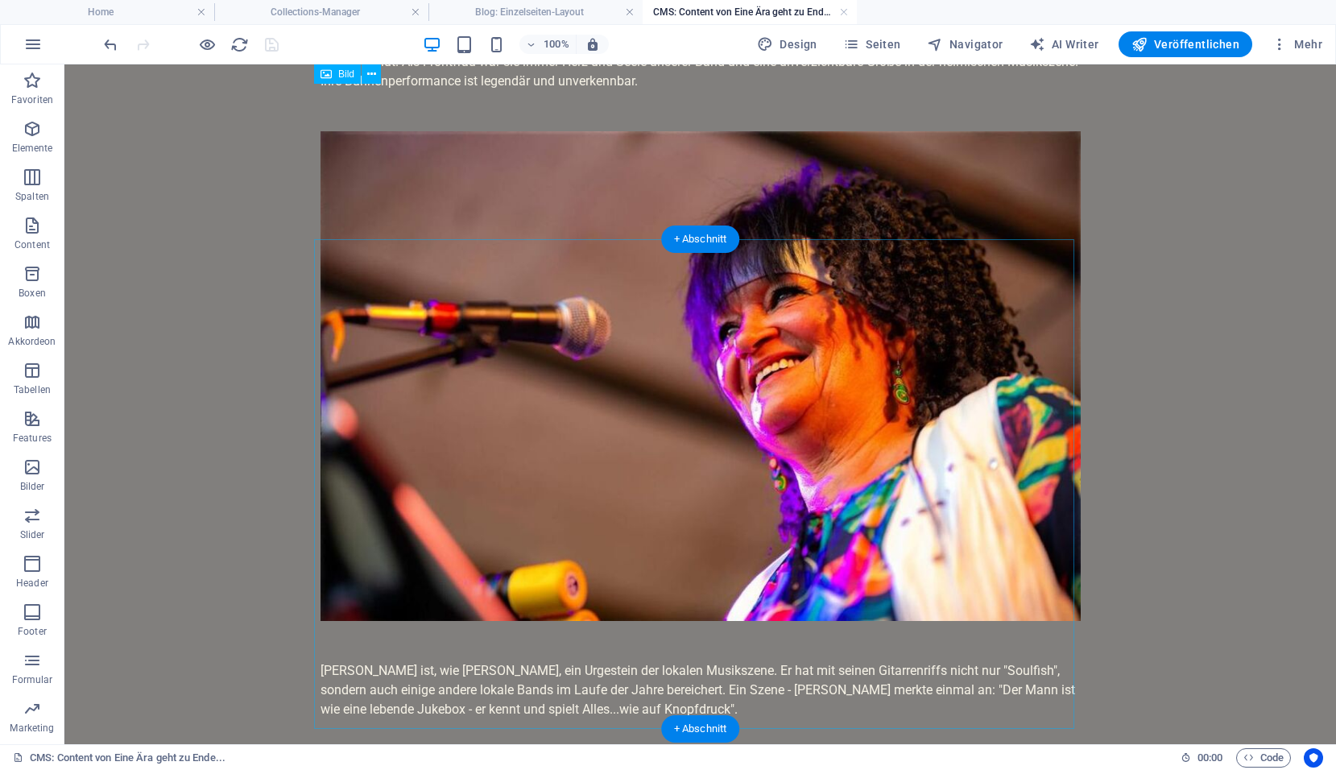
scroll to position [0, 0]
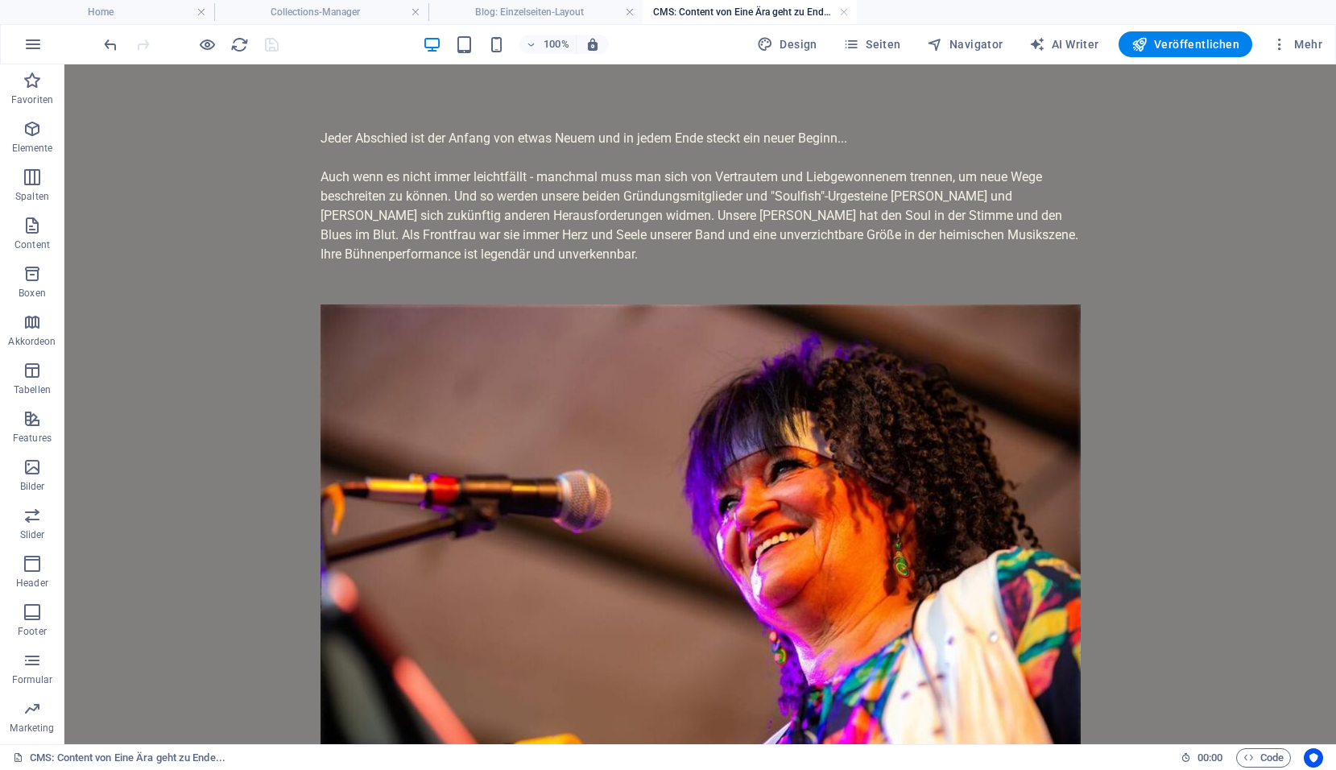
click at [771, 8] on h4 "CMS: Content von Eine Ära geht zu Ende..." at bounding box center [749, 12] width 214 height 18
click at [848, 14] on link at bounding box center [844, 12] width 10 height 15
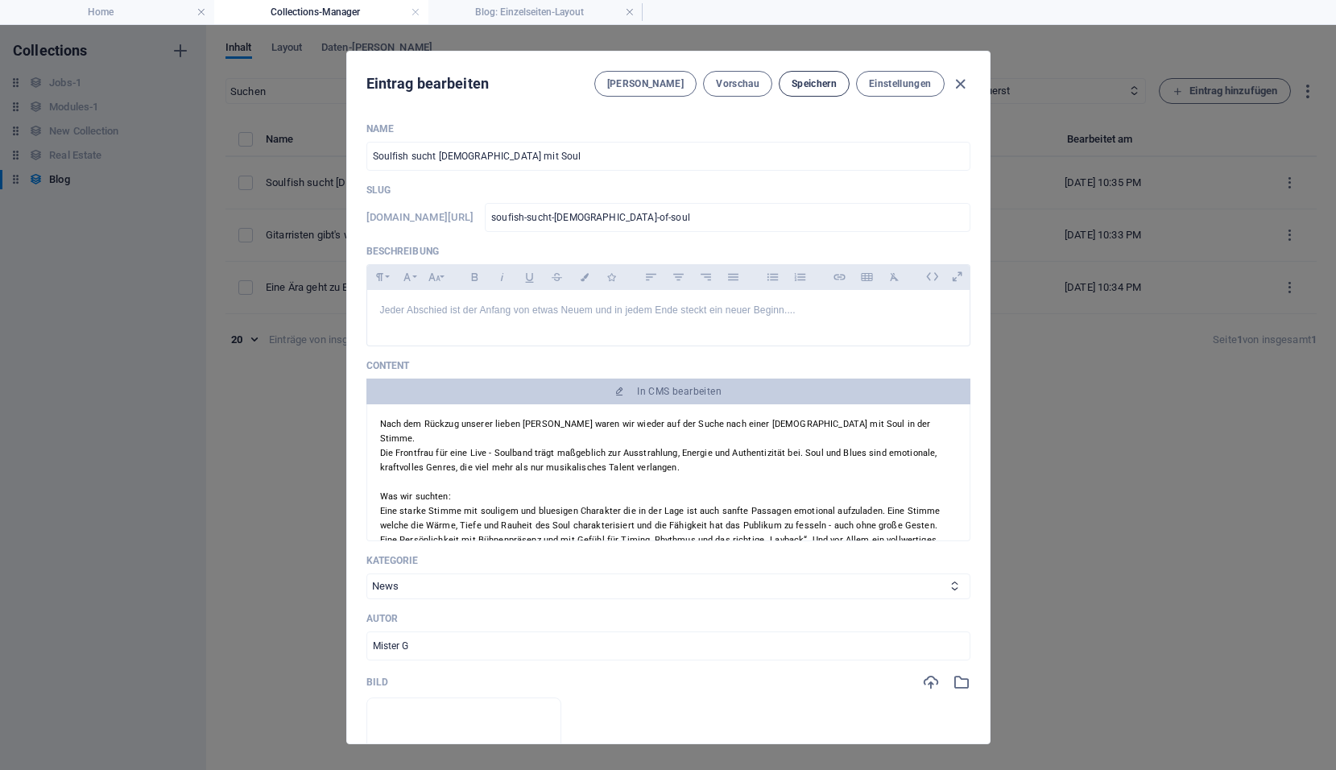
click at [814, 87] on span "Speichern" at bounding box center [813, 83] width 45 height 13
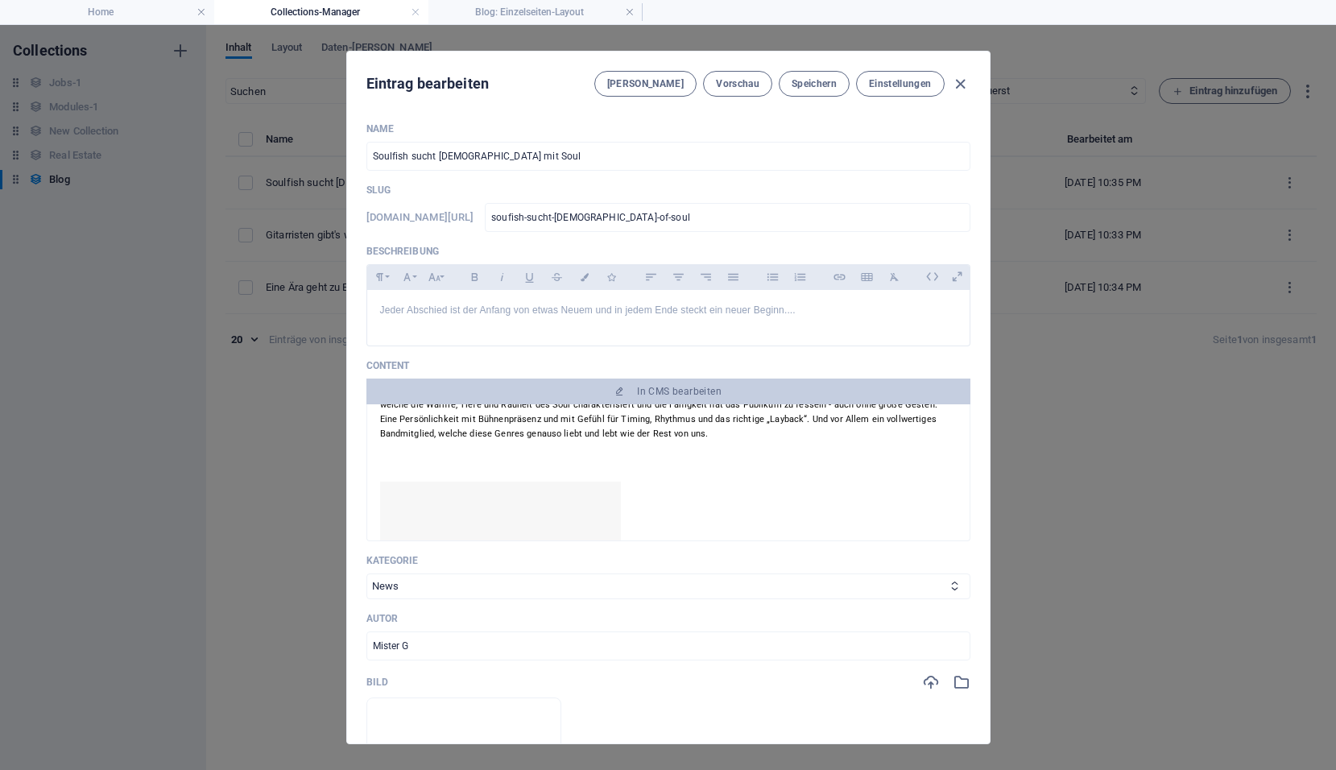
scroll to position [242, 0]
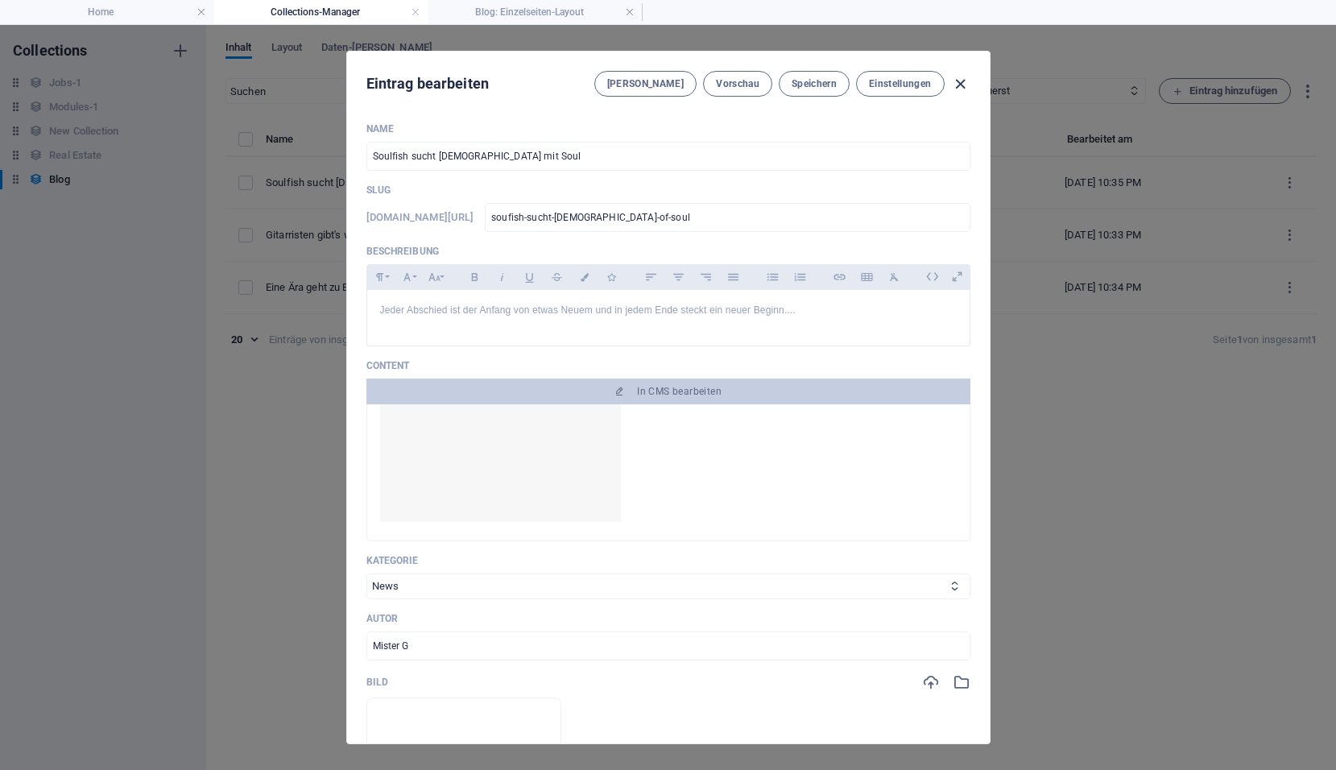
click at [962, 89] on icon "button" at bounding box center [960, 84] width 19 height 19
type input "soufish-sucht-lady-of-soul"
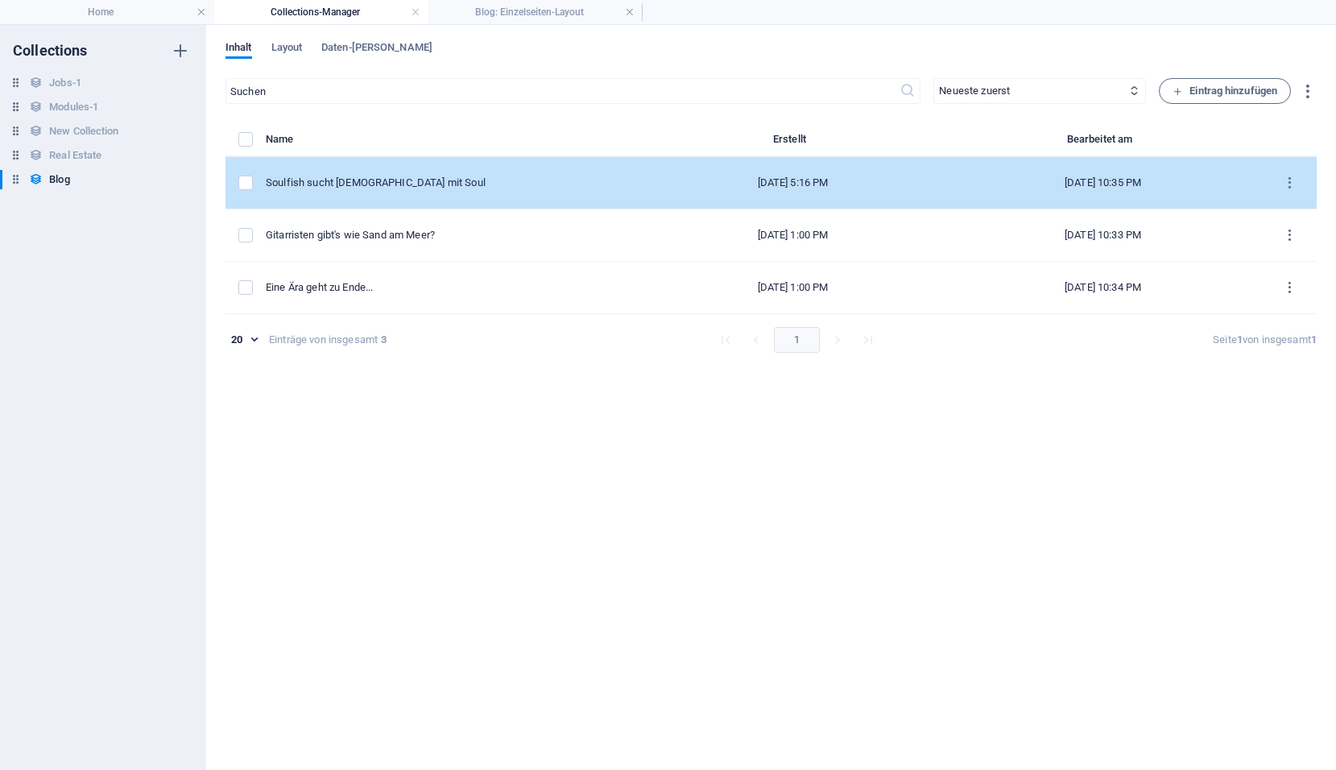
click at [337, 171] on td "Soulfish sucht Lady mit Soul" at bounding box center [454, 183] width 377 height 52
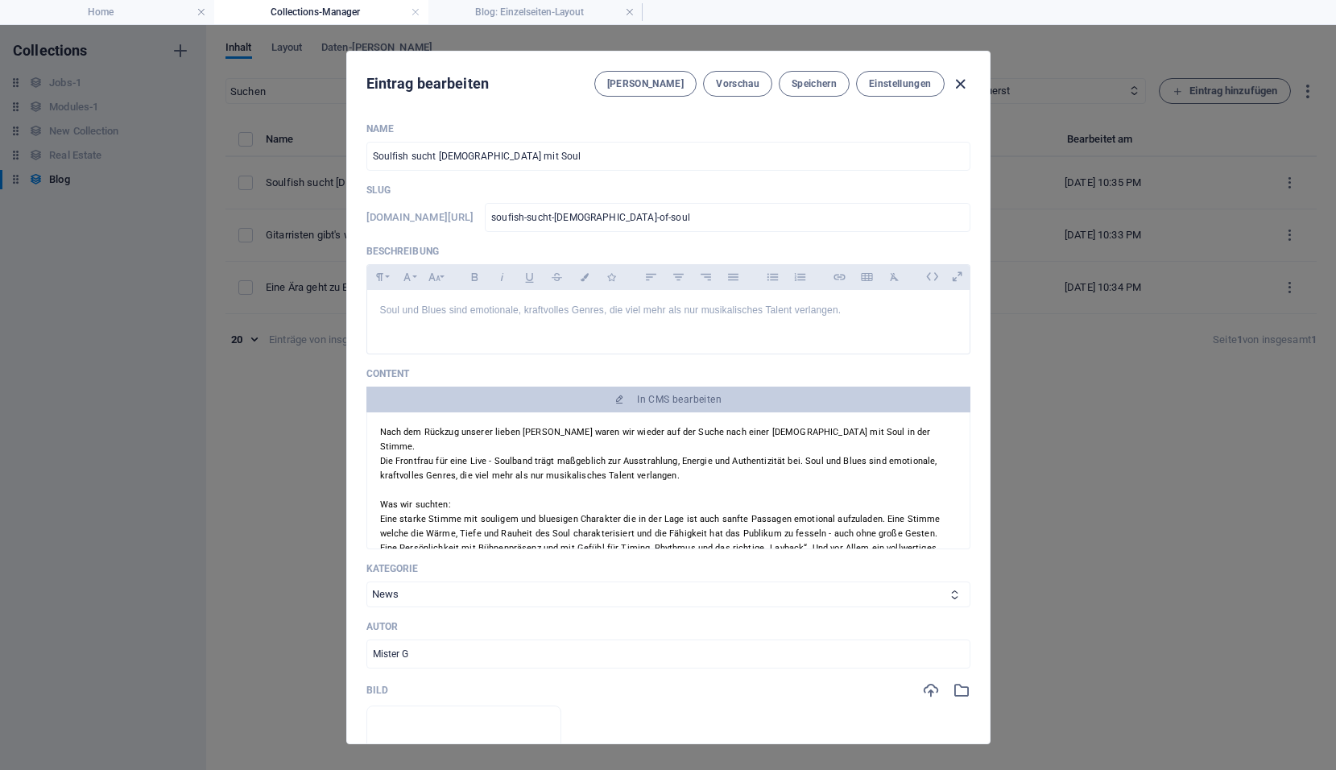
click at [961, 85] on icon "button" at bounding box center [960, 84] width 19 height 19
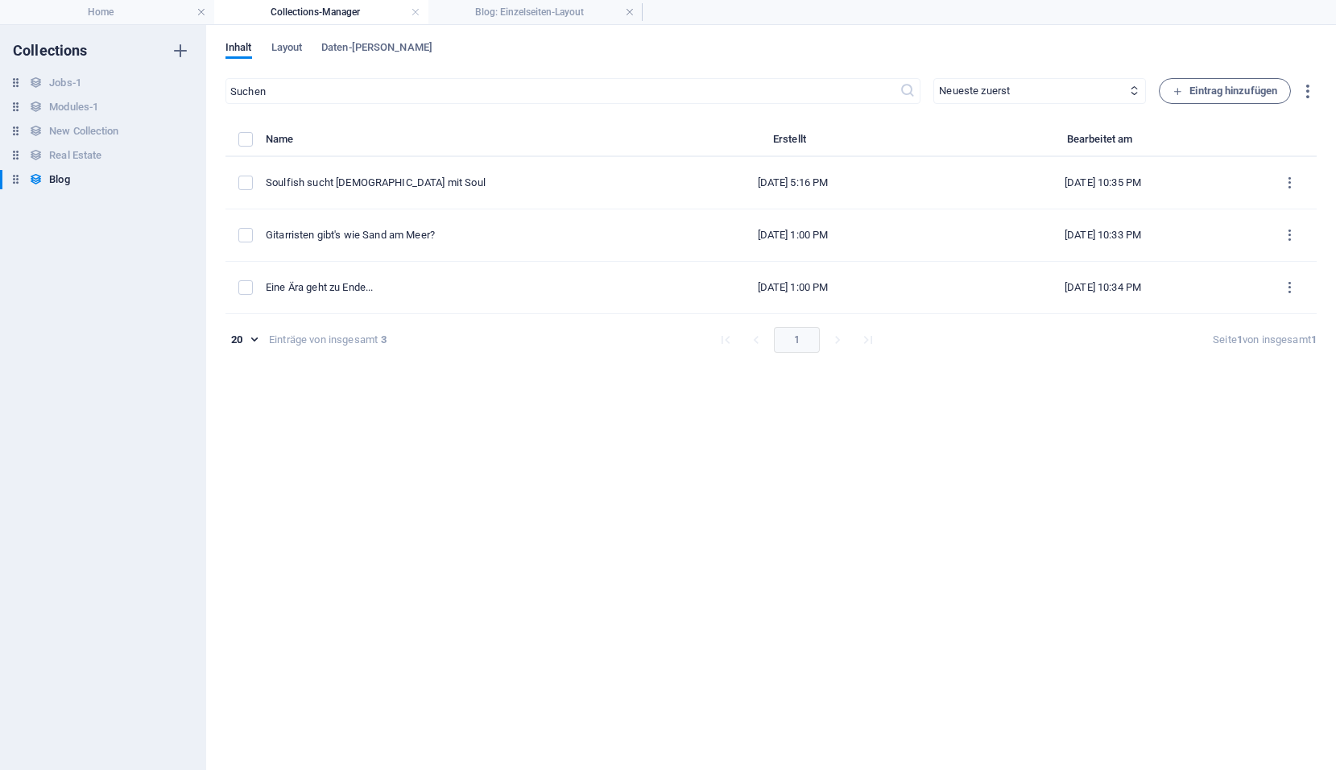
type input "soufish-sucht-lady-of-soul"
click at [113, 2] on li "Home" at bounding box center [107, 12] width 214 height 24
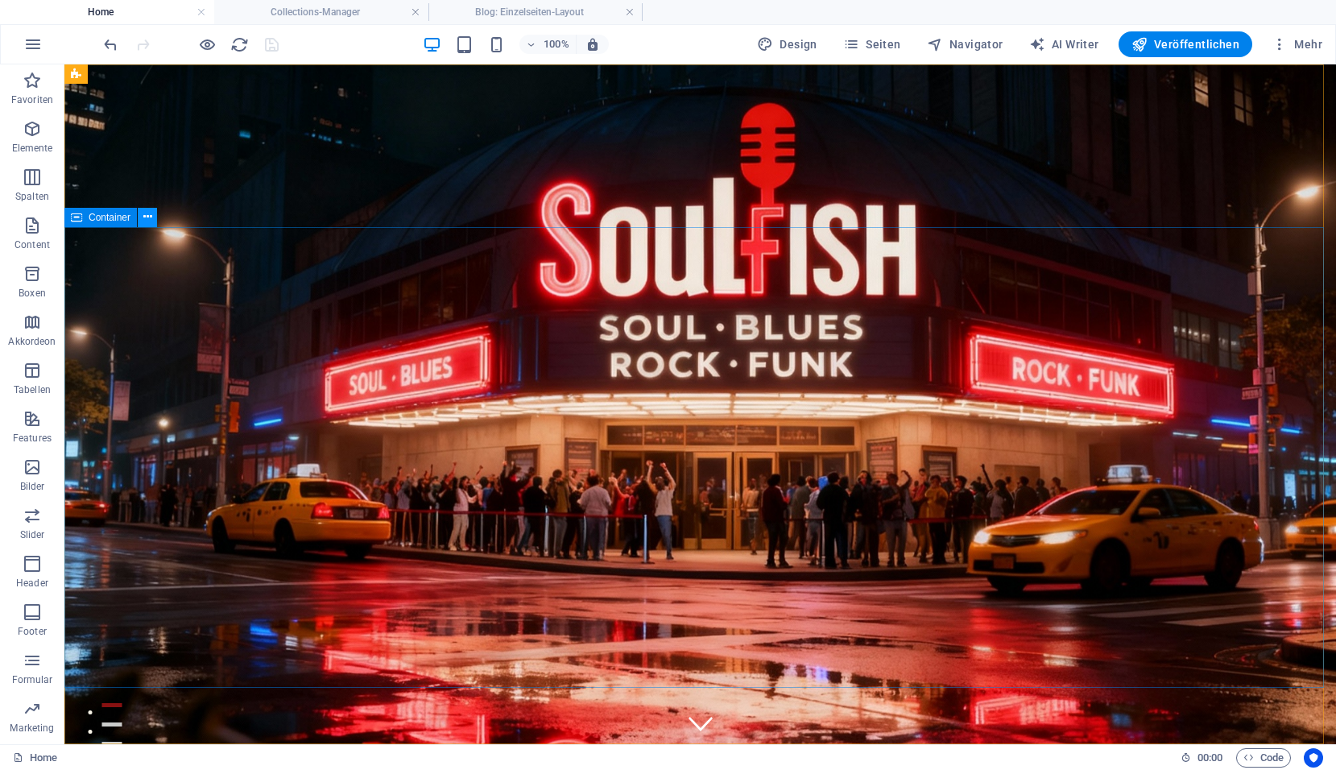
click at [154, 219] on button at bounding box center [147, 217] width 19 height 19
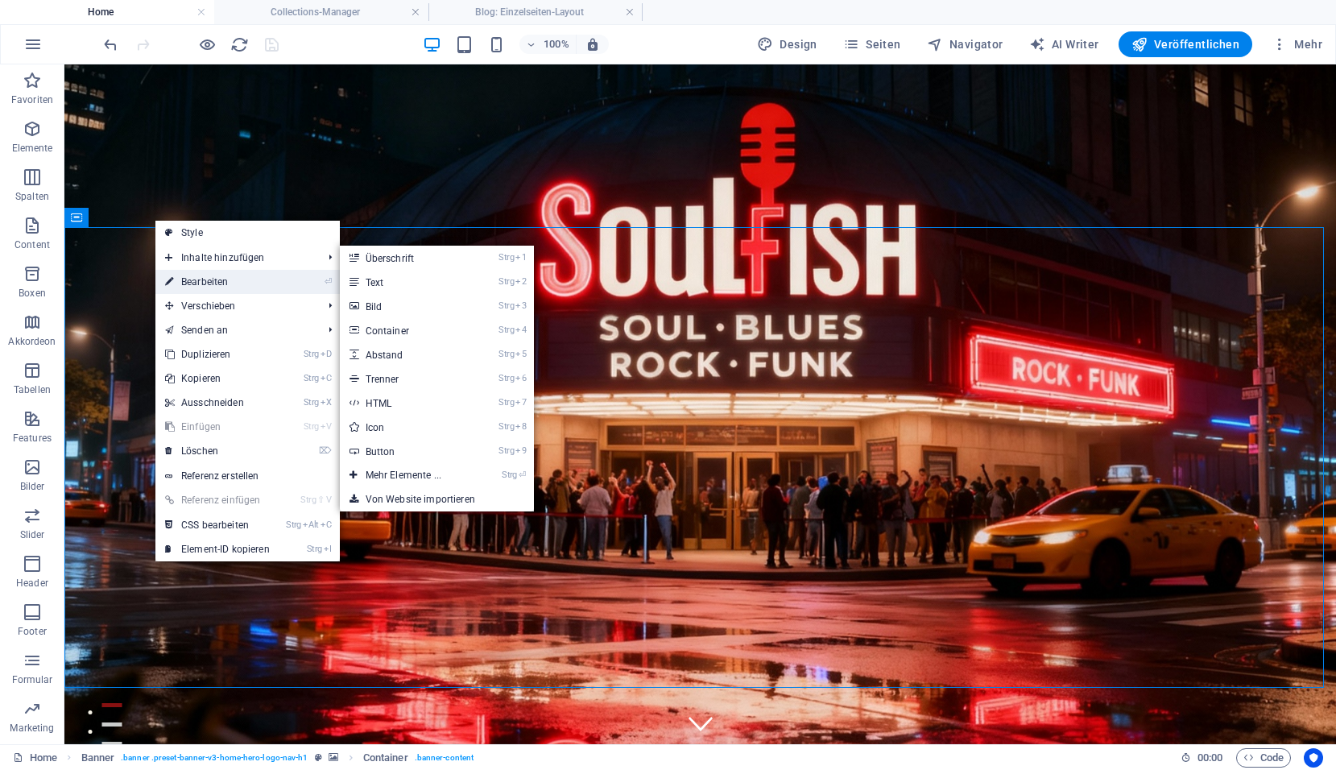
click at [184, 275] on link "⏎ Bearbeiten" at bounding box center [217, 282] width 124 height 24
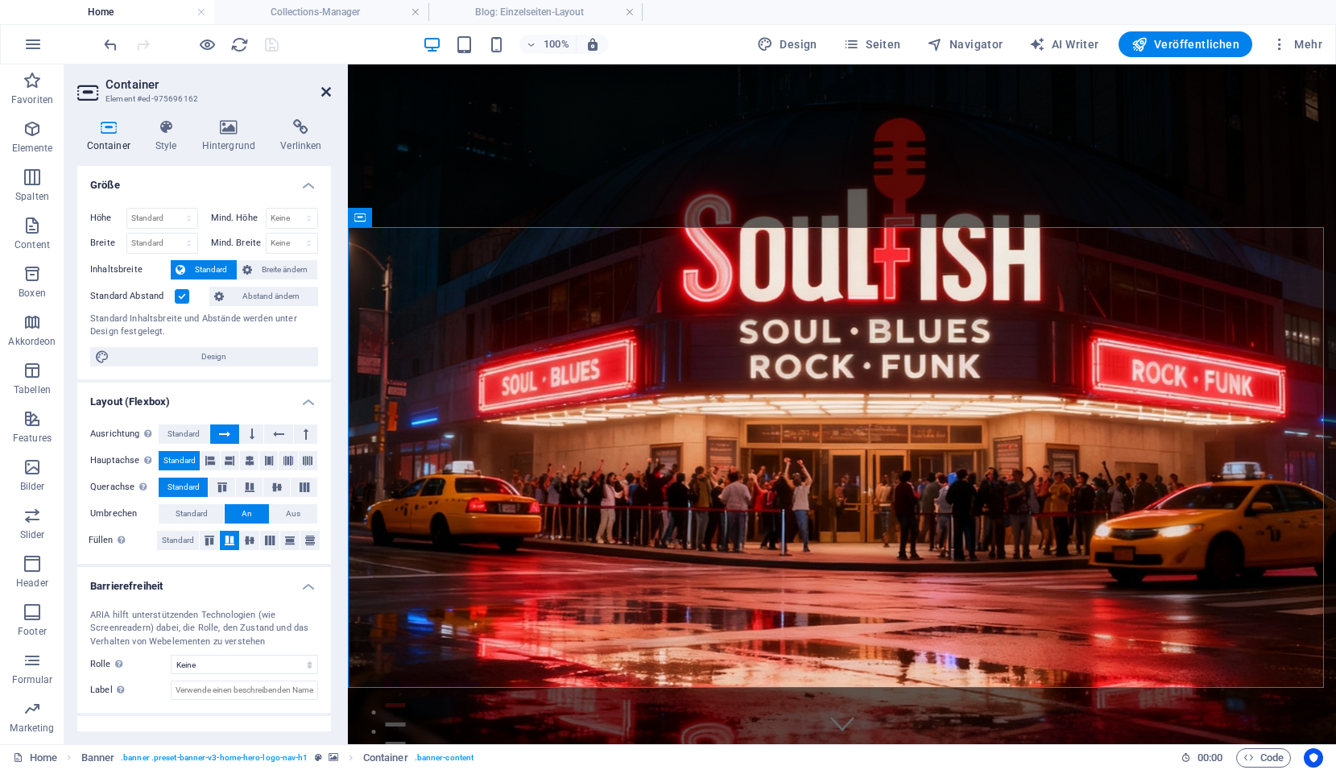
click at [326, 89] on icon at bounding box center [326, 91] width 10 height 13
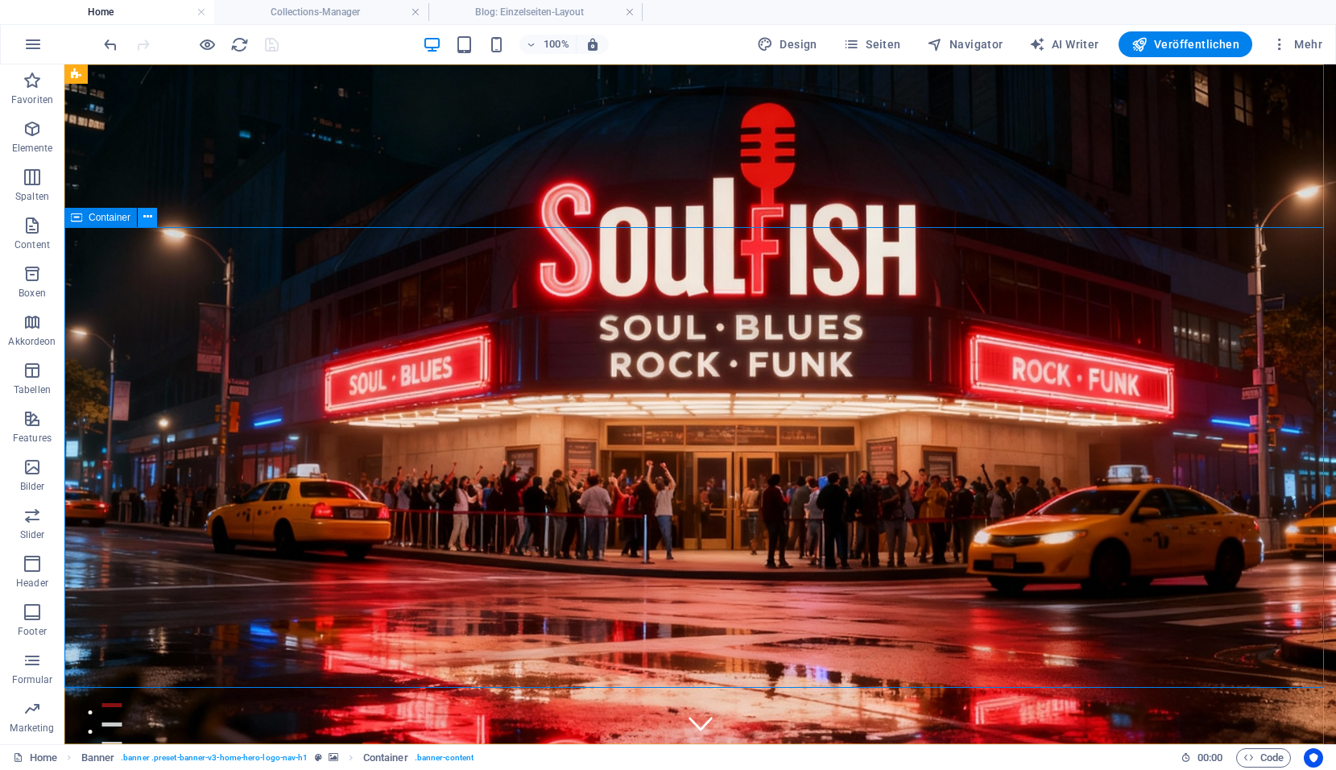
click at [155, 221] on button at bounding box center [147, 217] width 19 height 19
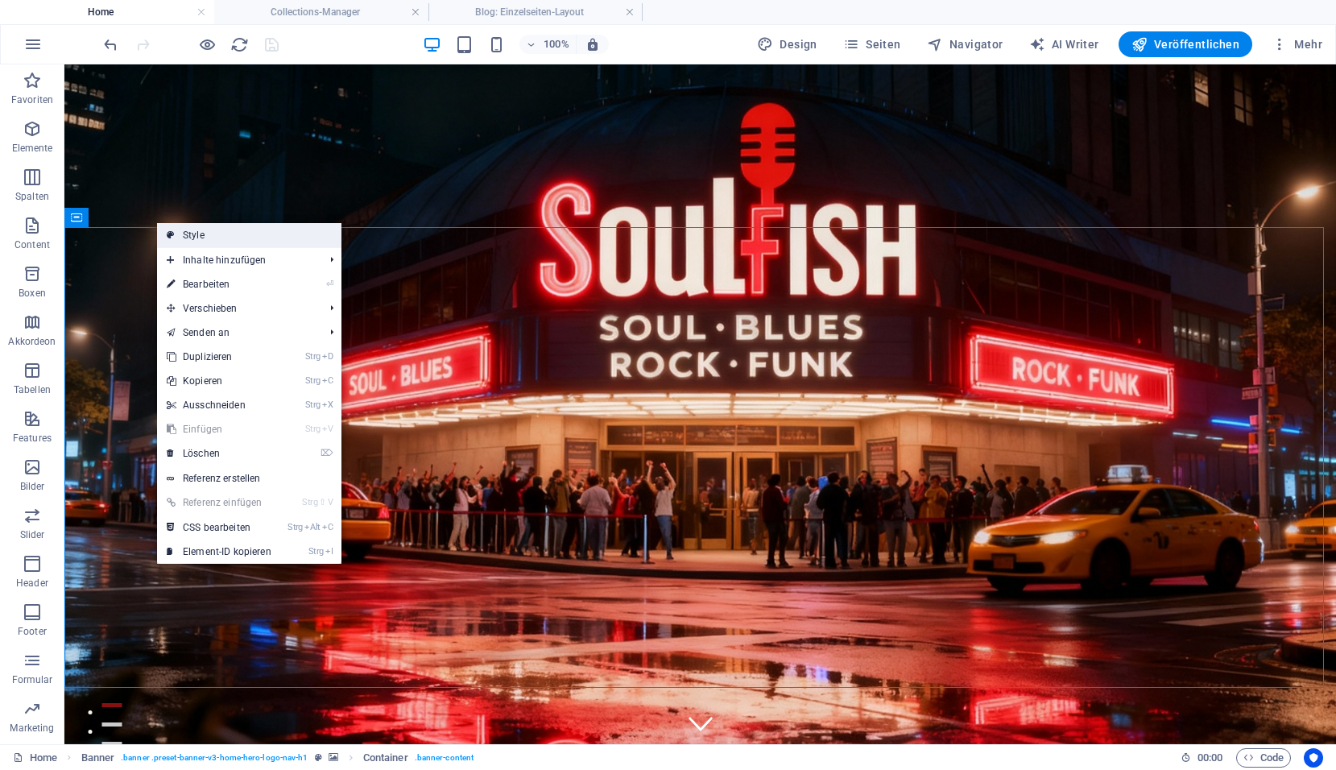
click at [223, 236] on link "Style" at bounding box center [249, 235] width 184 height 24
select select "preset-banner-v3-home-hero-logo-nav-h1"
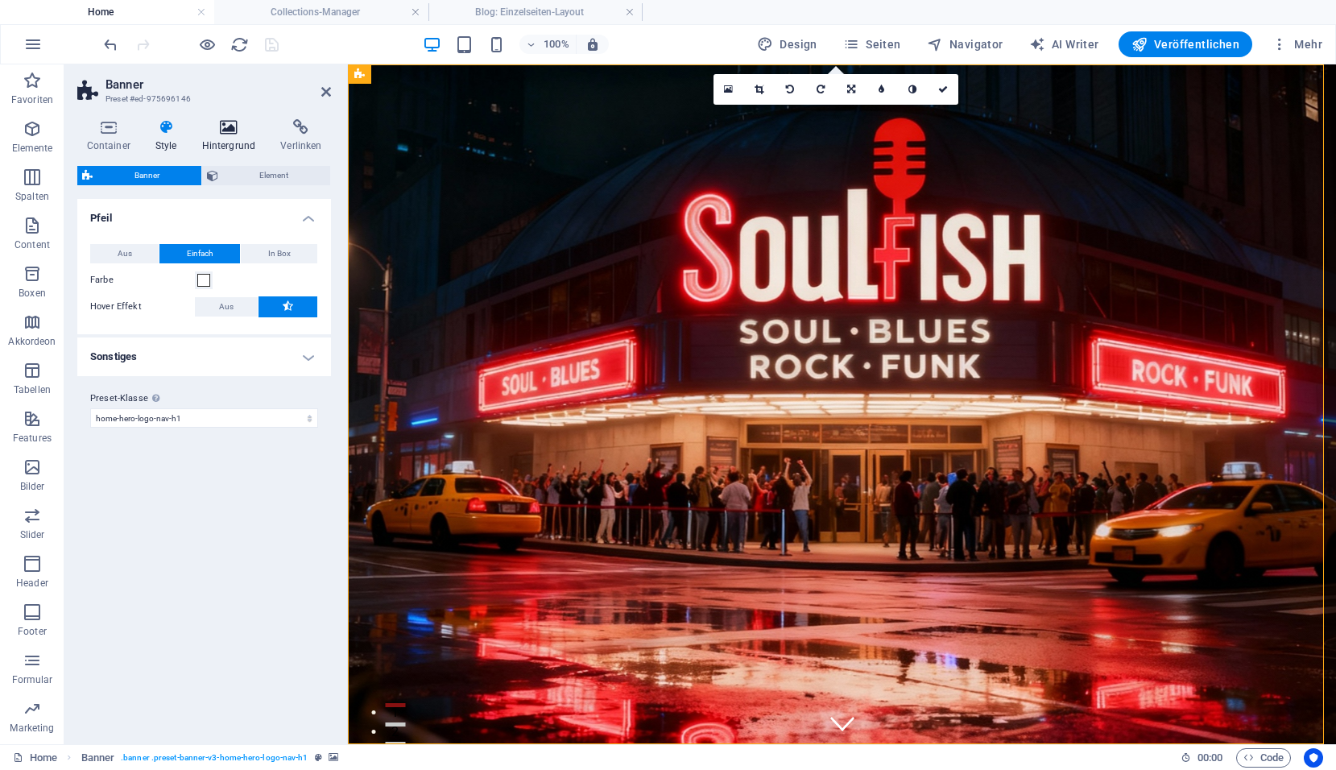
click at [230, 136] on h4 "Hintergrund" at bounding box center [231, 136] width 79 height 34
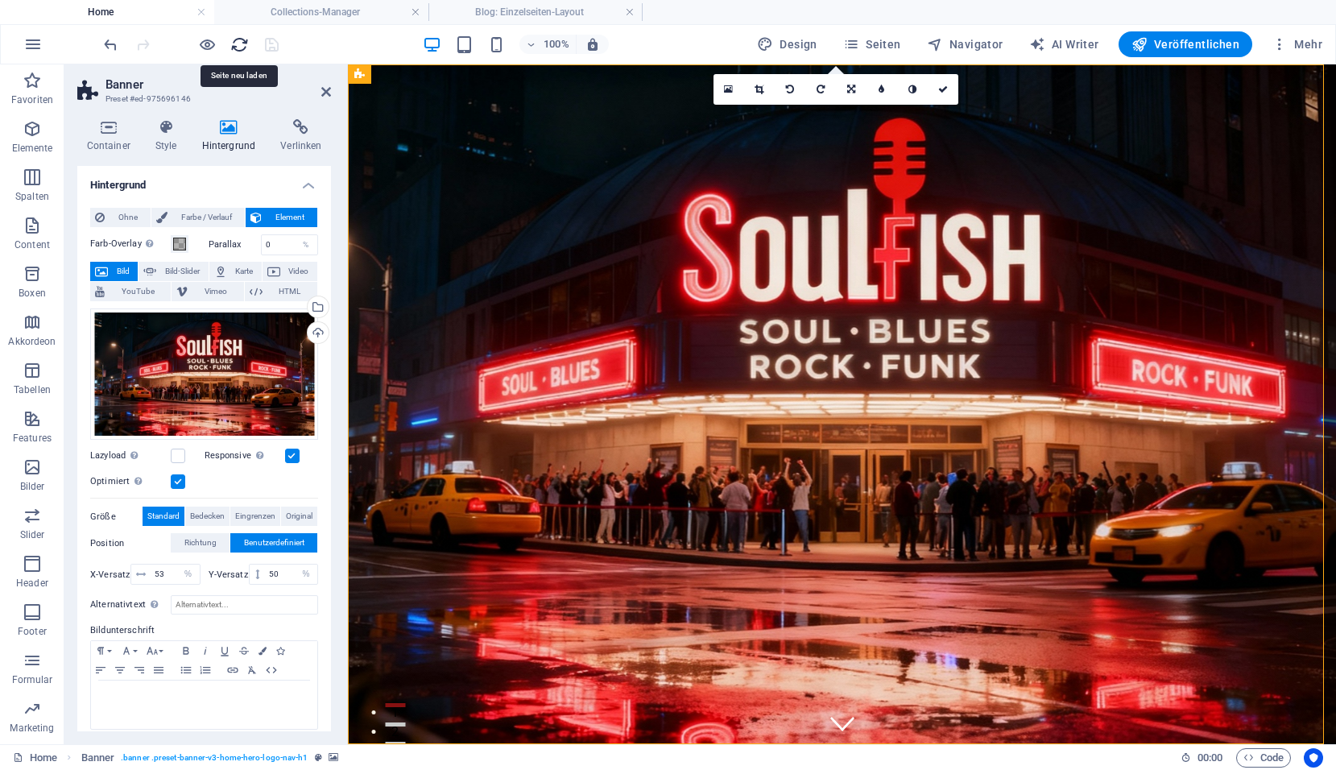
click at [235, 49] on icon "reload" at bounding box center [239, 44] width 19 height 19
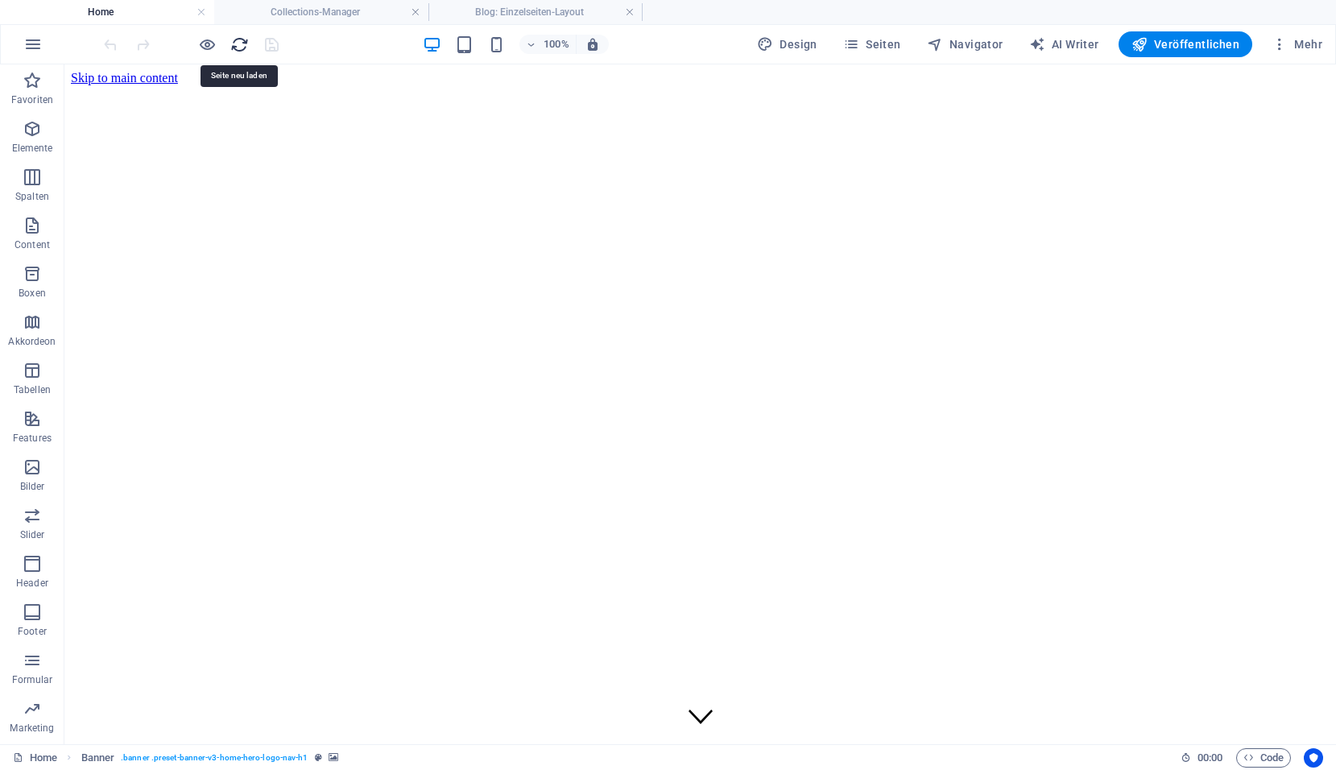
click at [236, 49] on icon "reload" at bounding box center [239, 44] width 19 height 19
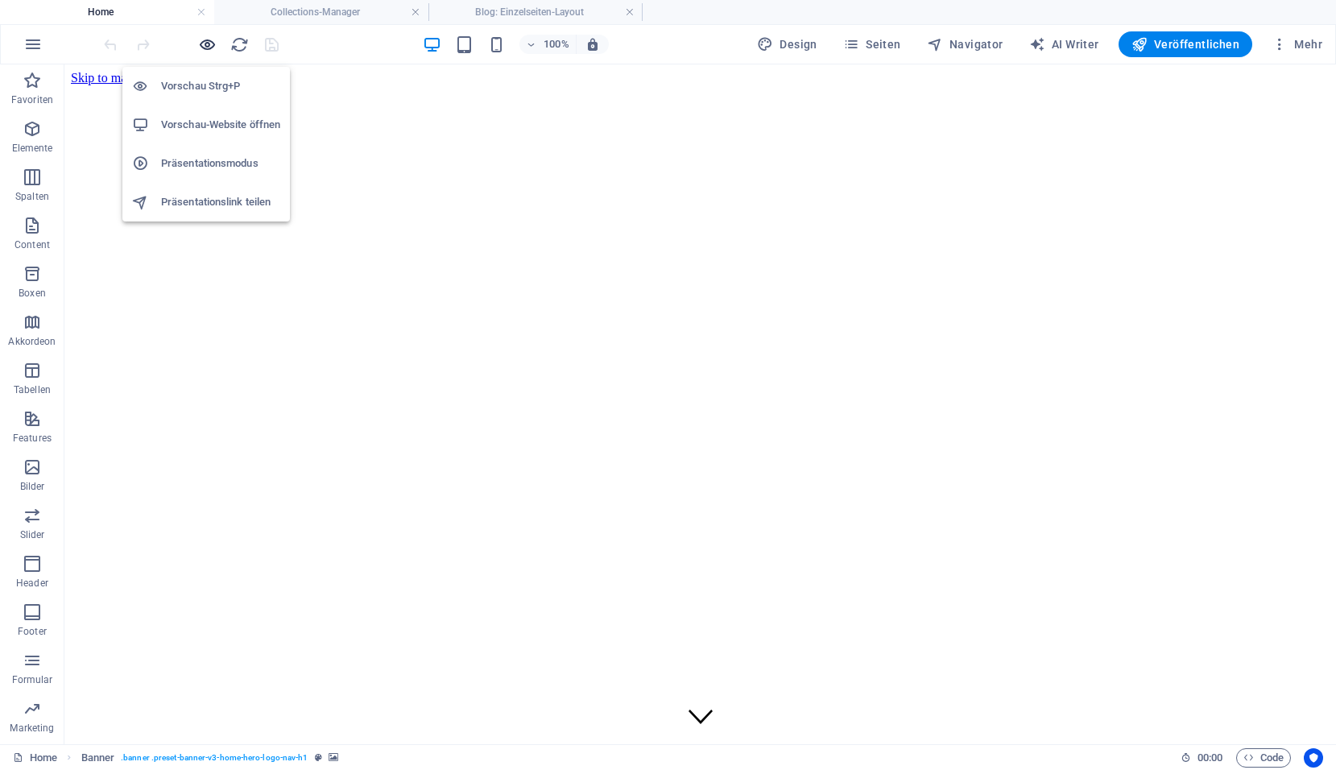
click at [206, 44] on icon "button" at bounding box center [207, 44] width 19 height 19
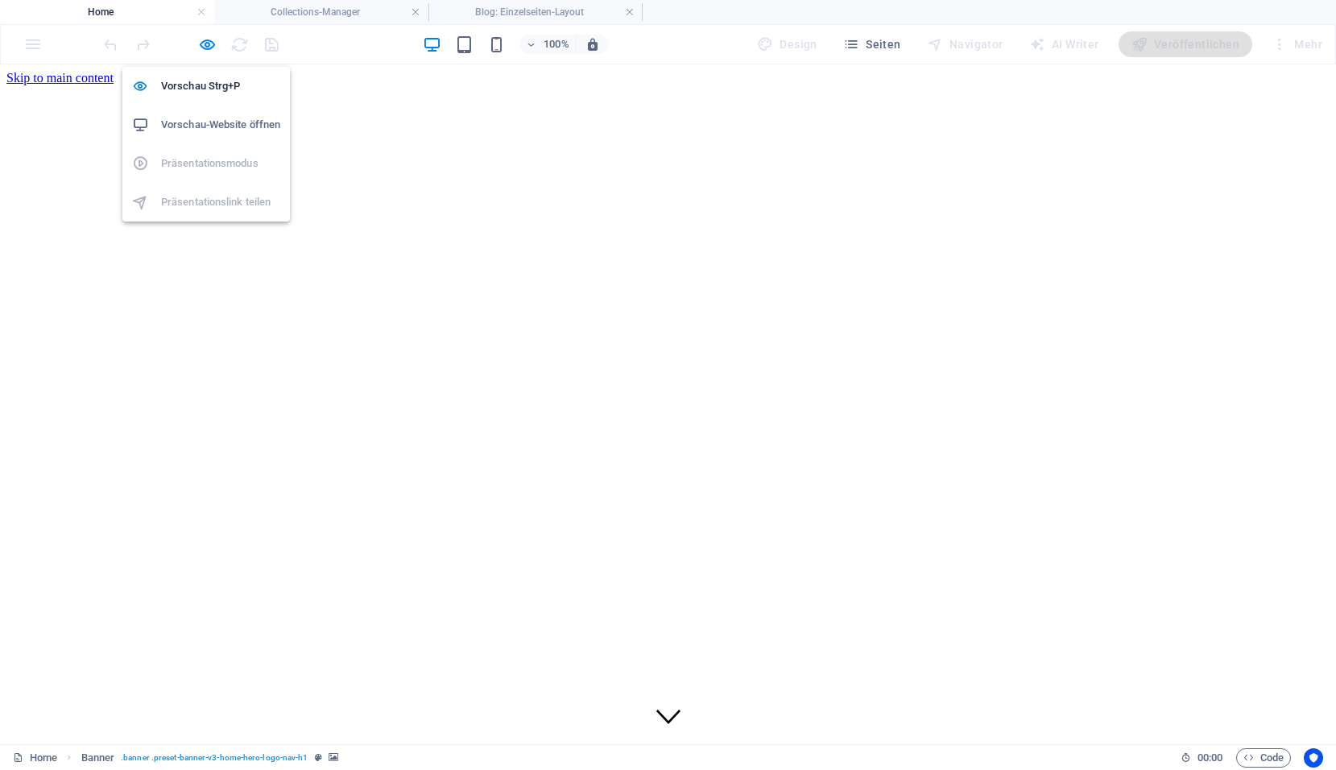
click at [192, 128] on h6 "Vorschau-Website öffnen" at bounding box center [220, 124] width 119 height 19
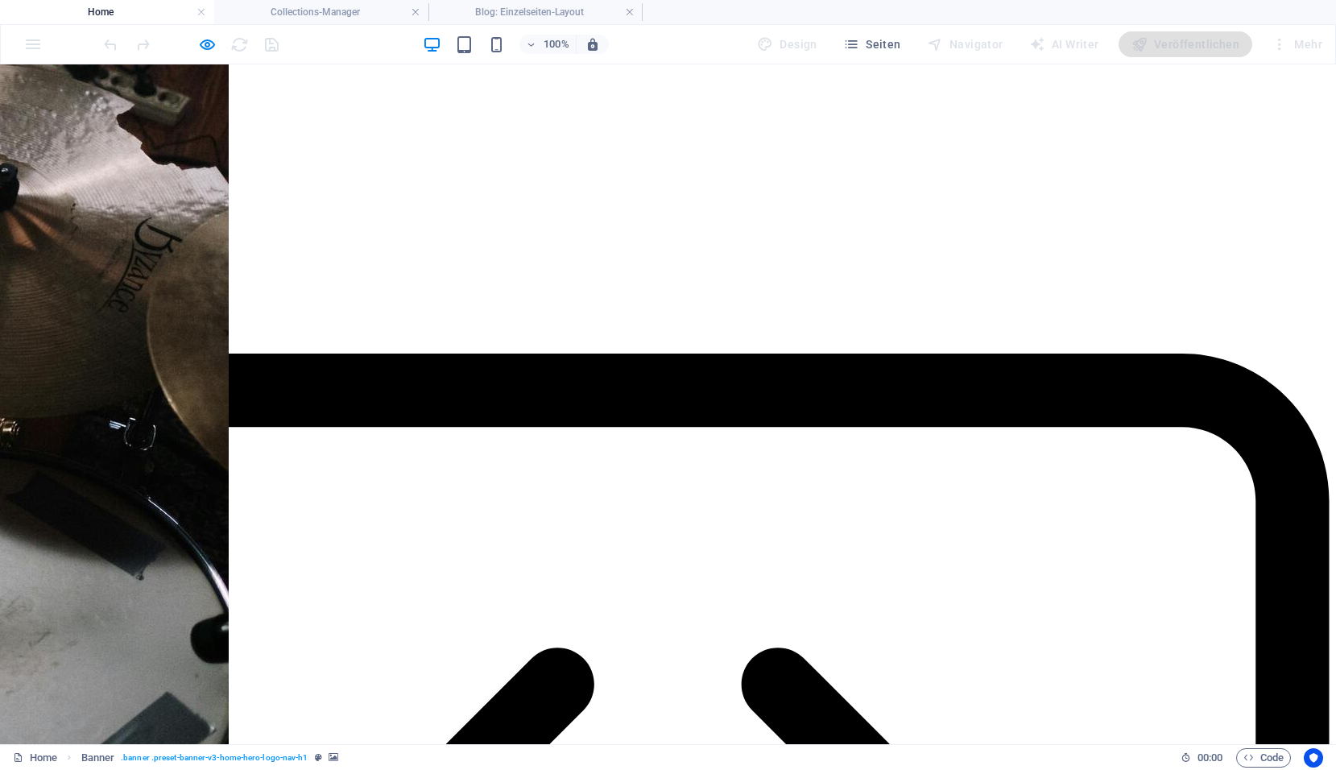
scroll to position [3784, 0]
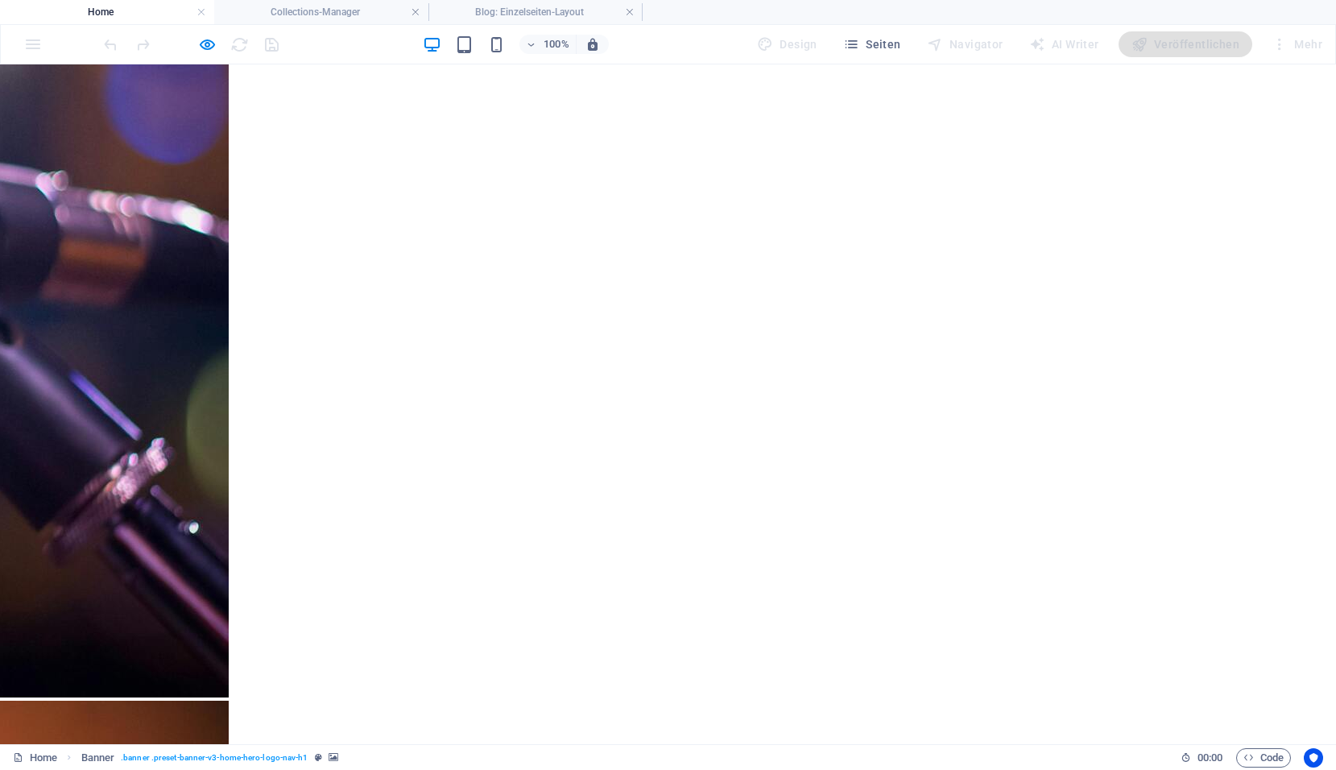
scroll to position [0, 0]
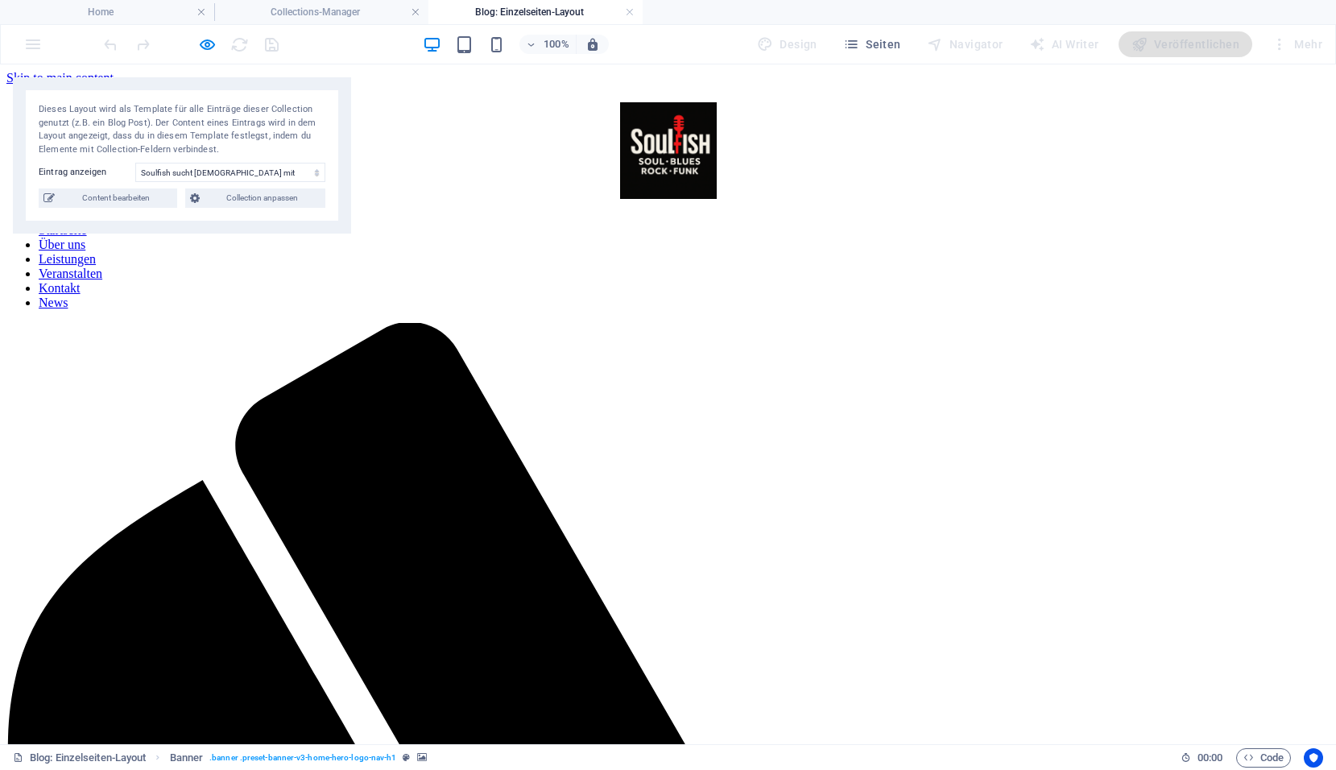
click at [145, 200] on span "Content bearbeiten" at bounding box center [116, 197] width 113 height 19
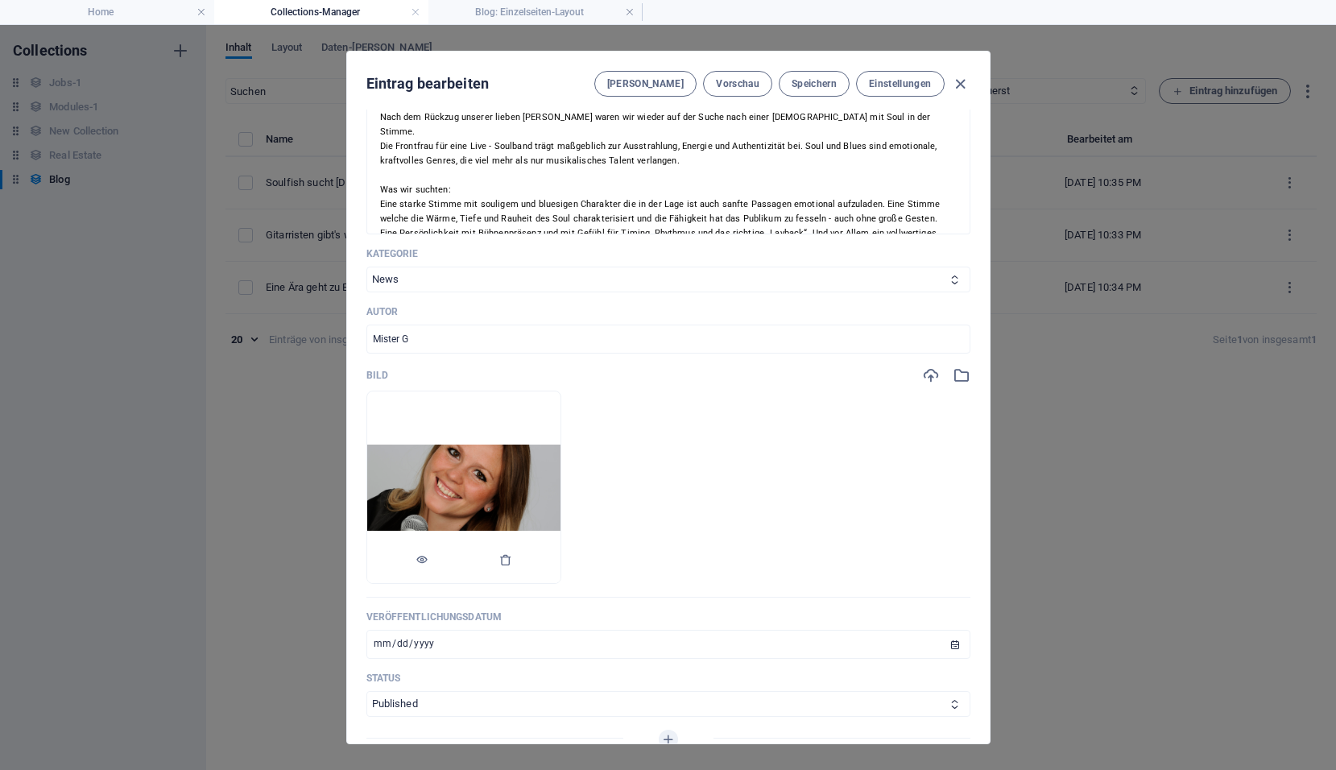
scroll to position [322, 0]
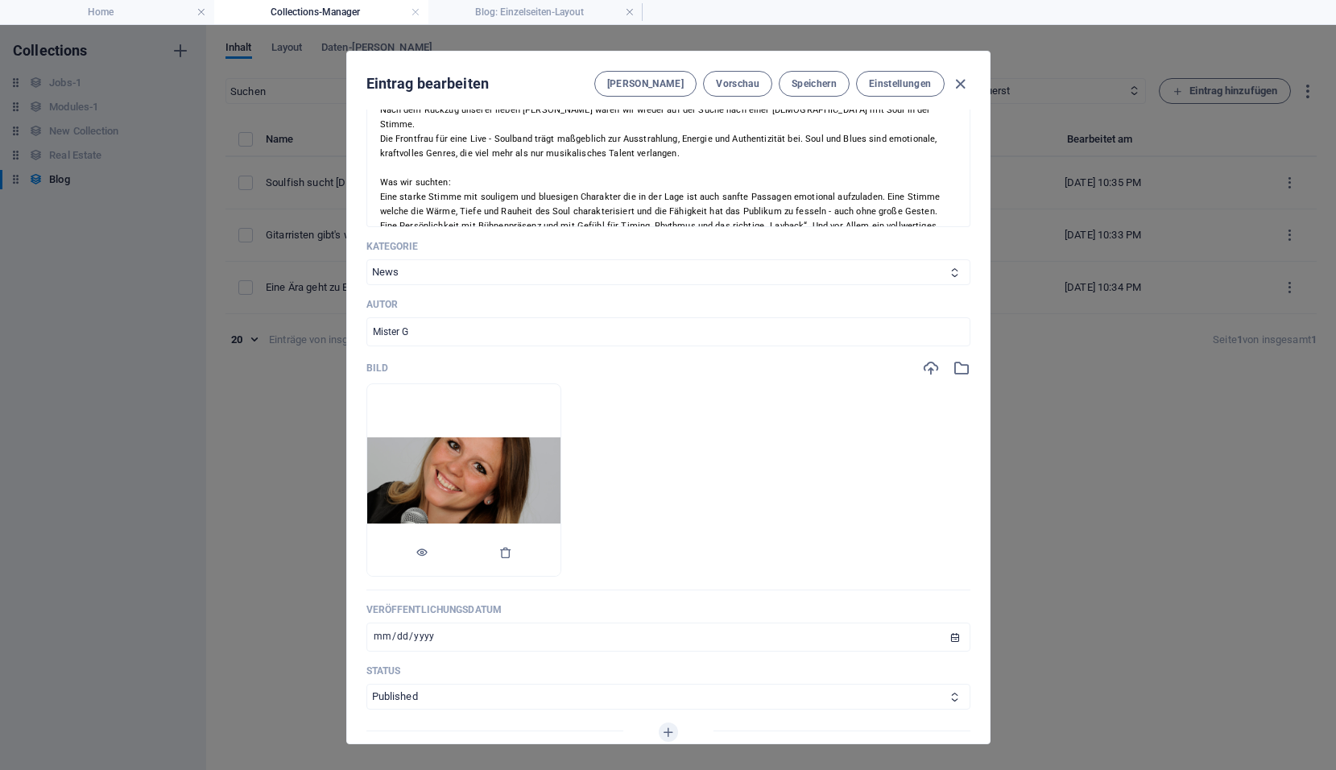
click at [407, 461] on img at bounding box center [463, 480] width 193 height 86
drag, startPoint x: 407, startPoint y: 461, endPoint x: 408, endPoint y: 436, distance: 25.0
click at [408, 437] on img at bounding box center [463, 480] width 193 height 86
click at [418, 437] on img at bounding box center [463, 480] width 193 height 86
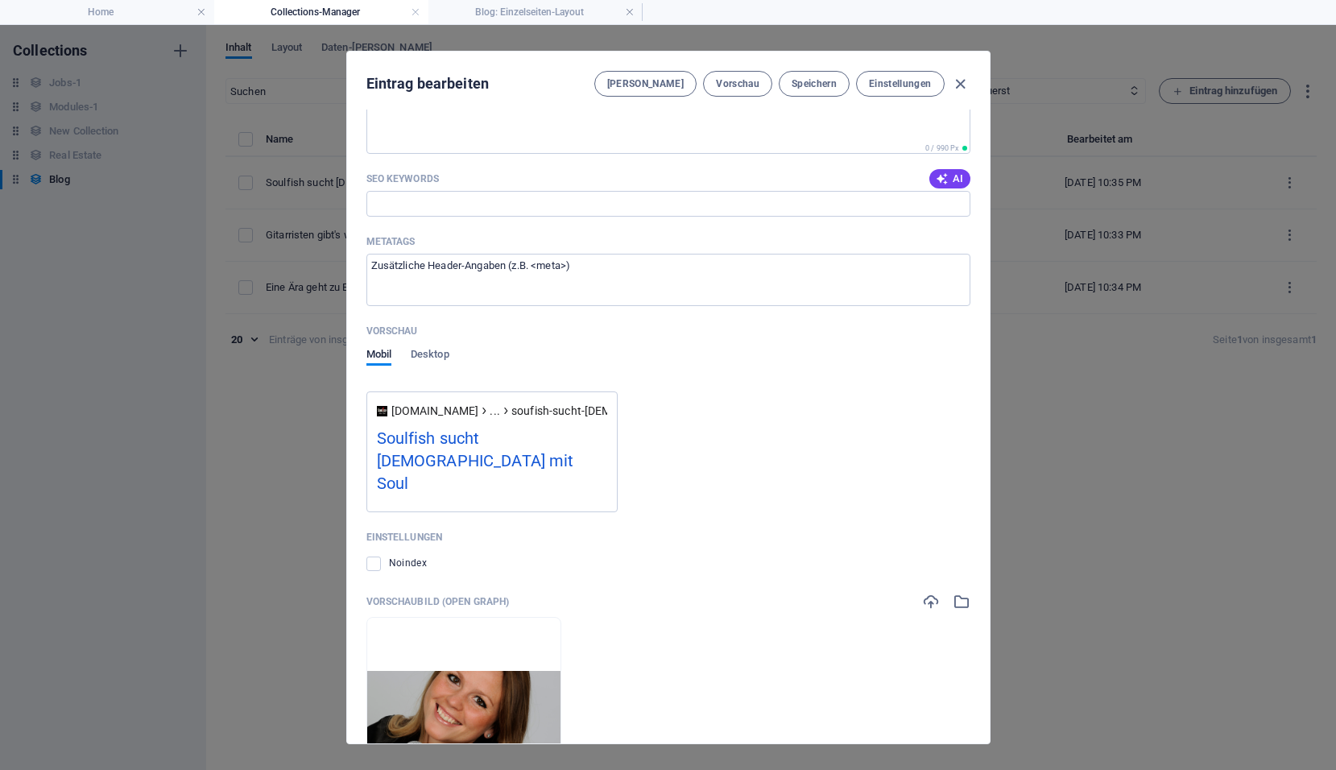
scroll to position [1337, 0]
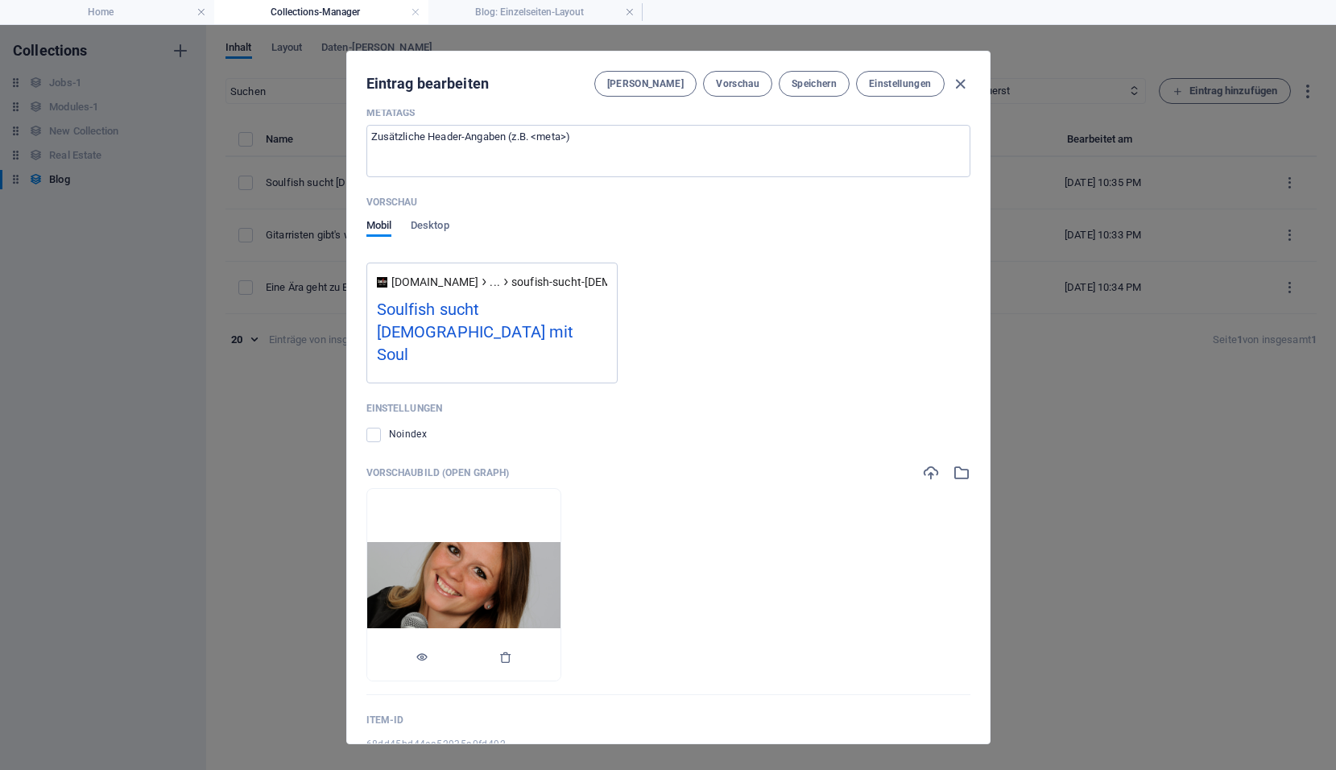
click at [505, 542] on img at bounding box center [463, 585] width 193 height 86
drag, startPoint x: 505, startPoint y: 527, endPoint x: 449, endPoint y: 532, distance: 55.8
click at [448, 542] on img at bounding box center [463, 585] width 193 height 86
click at [808, 88] on span "Speichern" at bounding box center [813, 83] width 45 height 13
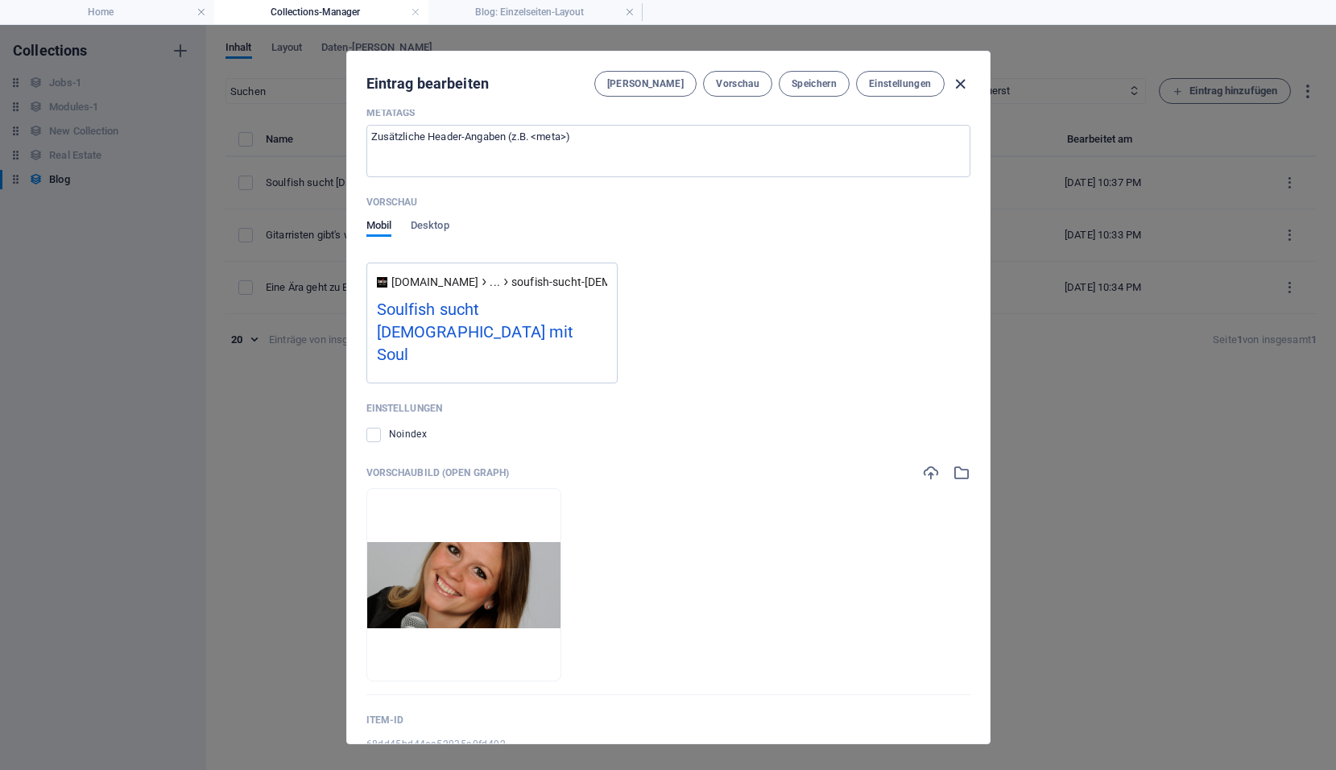
click at [959, 85] on icon "button" at bounding box center [960, 84] width 19 height 19
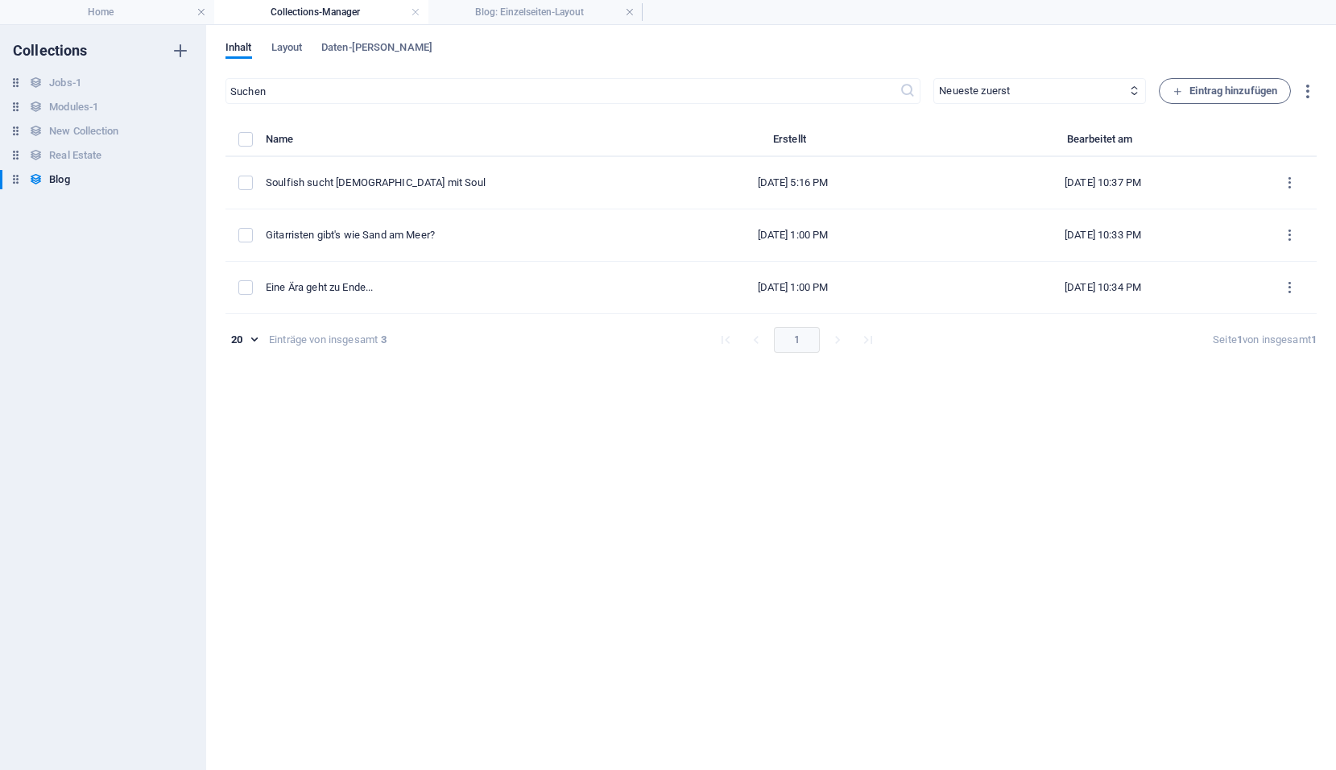
type input "soufish-sucht-lady-of-soul"
click at [77, 17] on h4 "Home" at bounding box center [107, 12] width 214 height 18
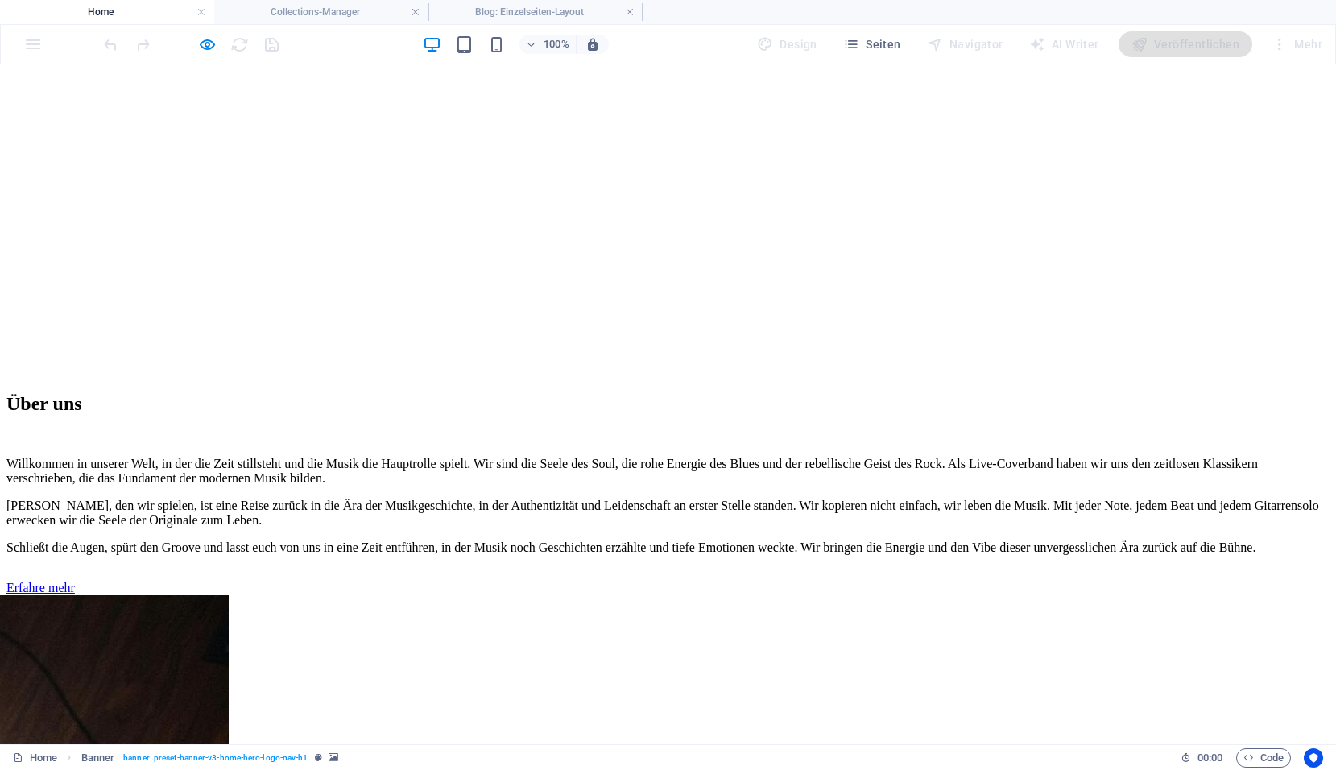
scroll to position [2818, 0]
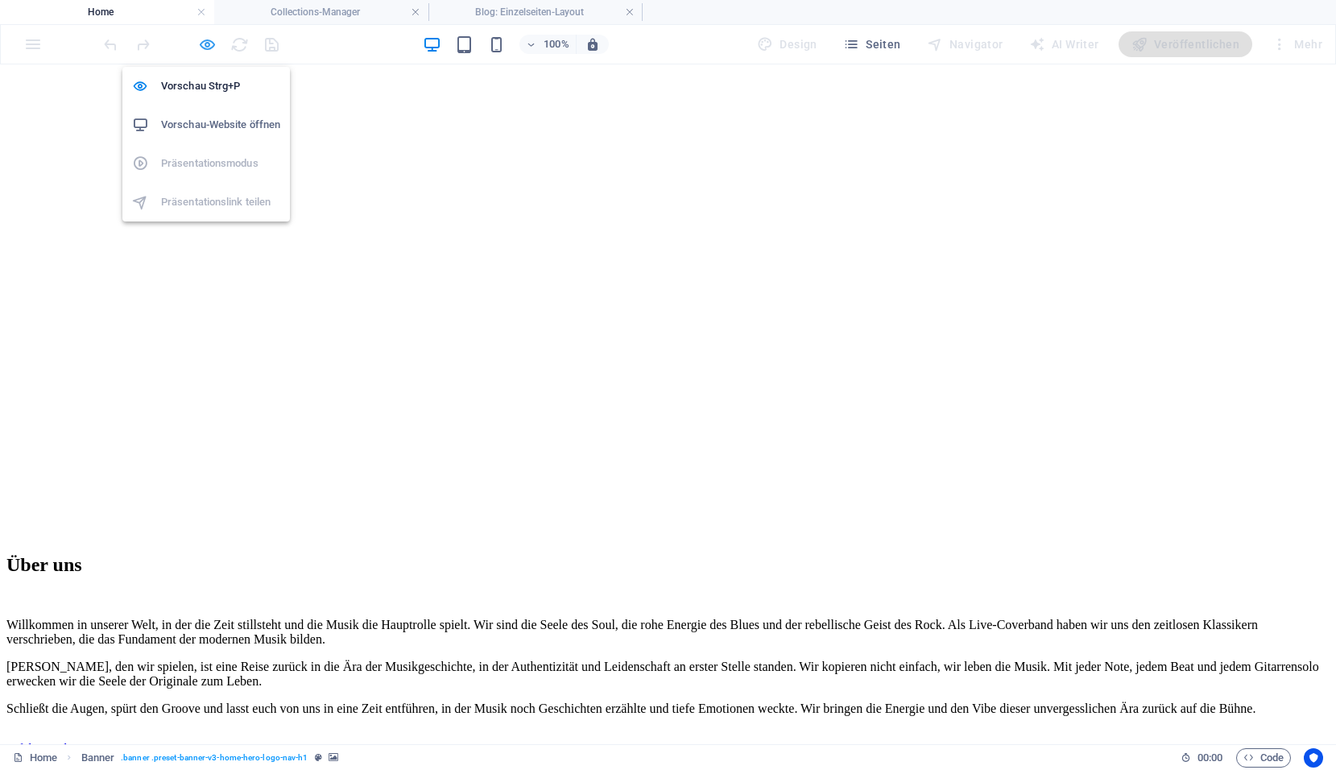
click at [209, 46] on icon "button" at bounding box center [207, 44] width 19 height 19
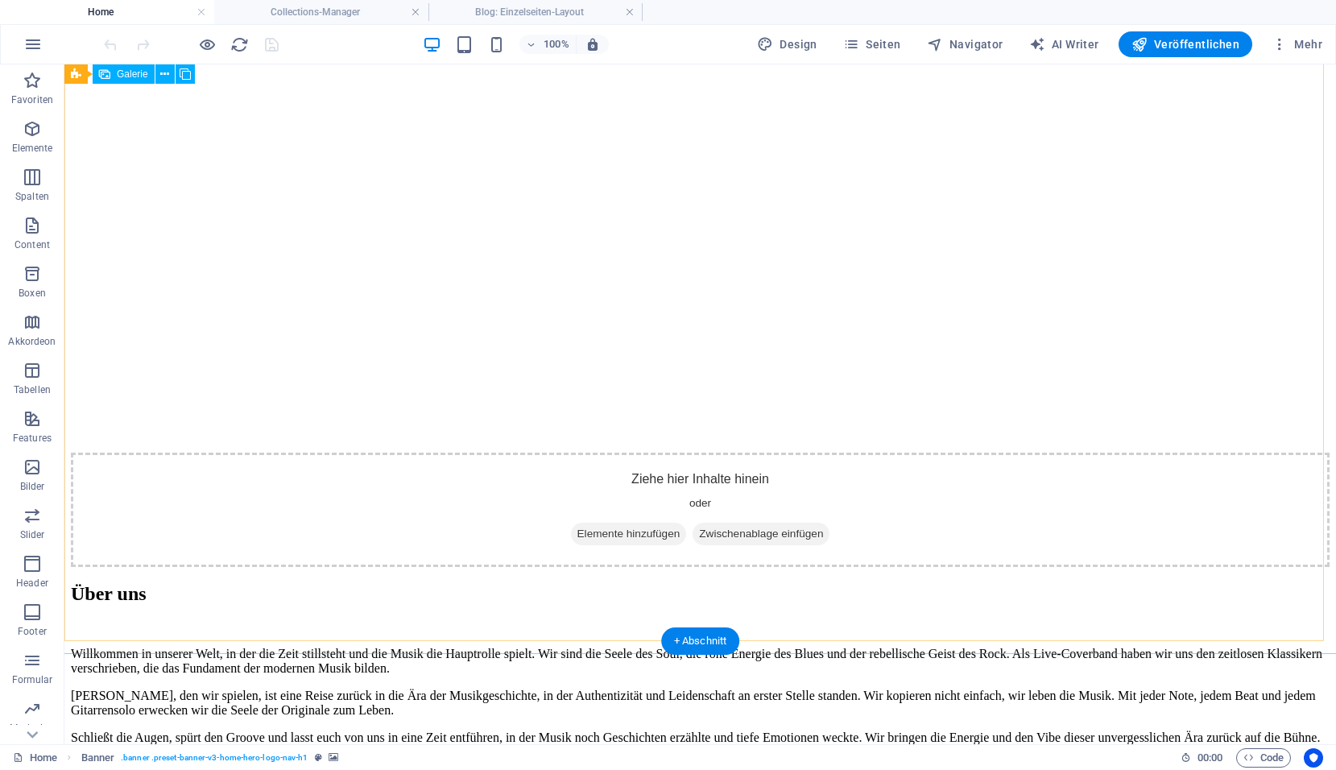
select select "px"
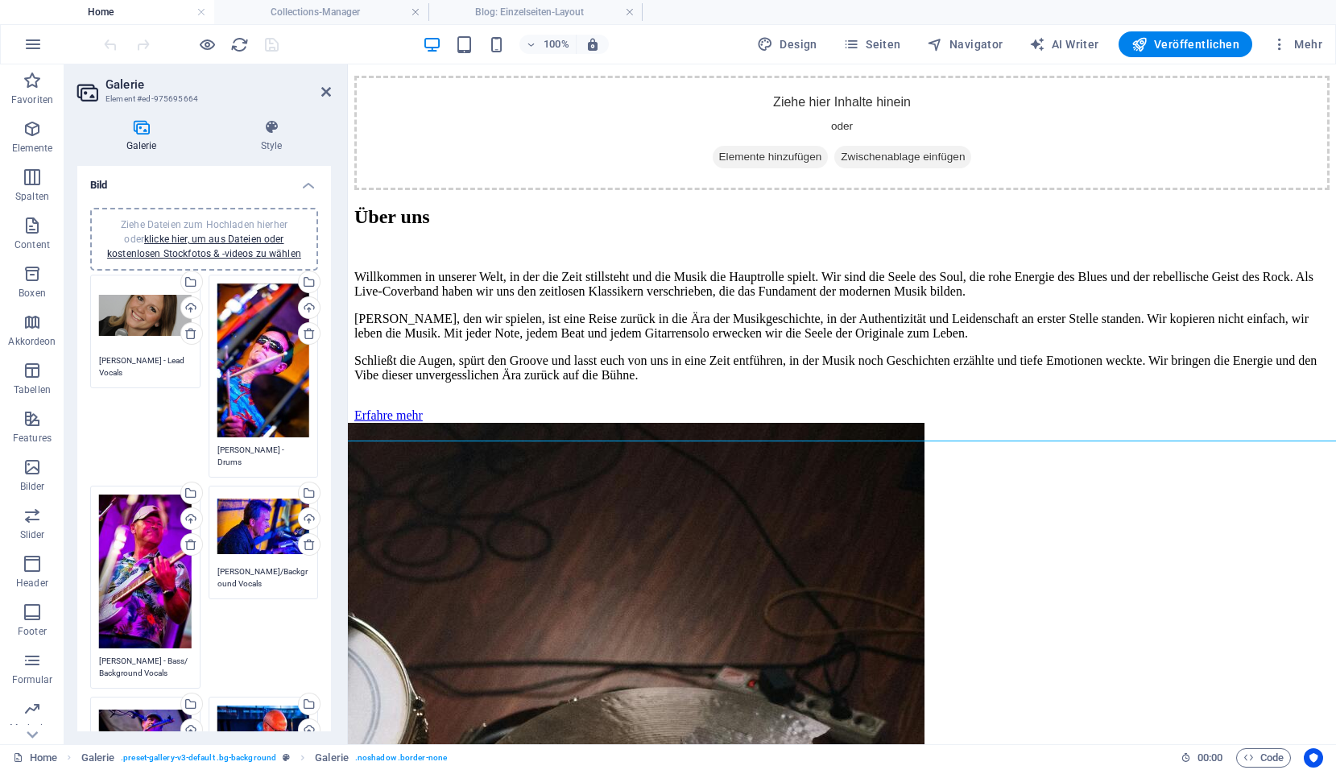
click at [146, 316] on div "Ziehe Dateien zum Hochladen hierher oder klicke hier, um aus Dateien oder koste…" at bounding box center [145, 315] width 93 height 64
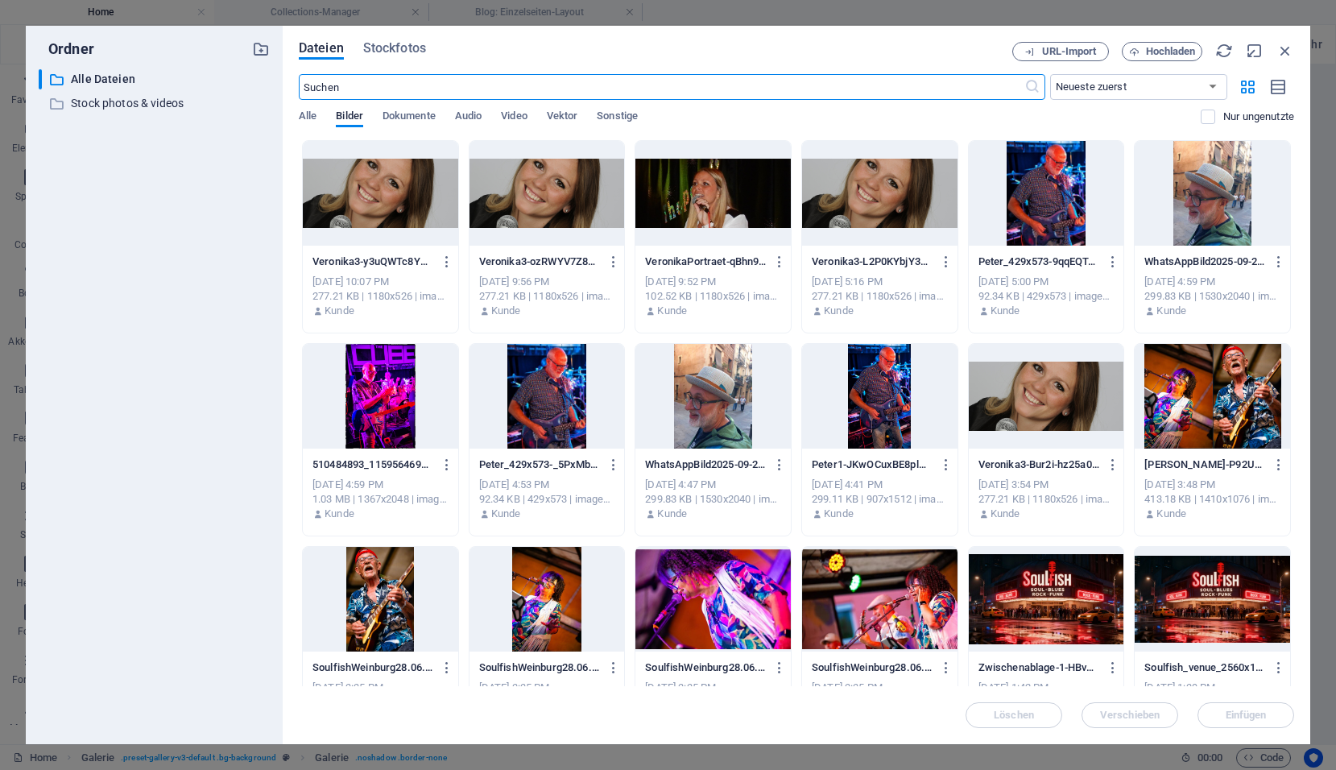
scroll to position [2813, 0]
click at [1285, 51] on icon "button" at bounding box center [1285, 51] width 18 height 18
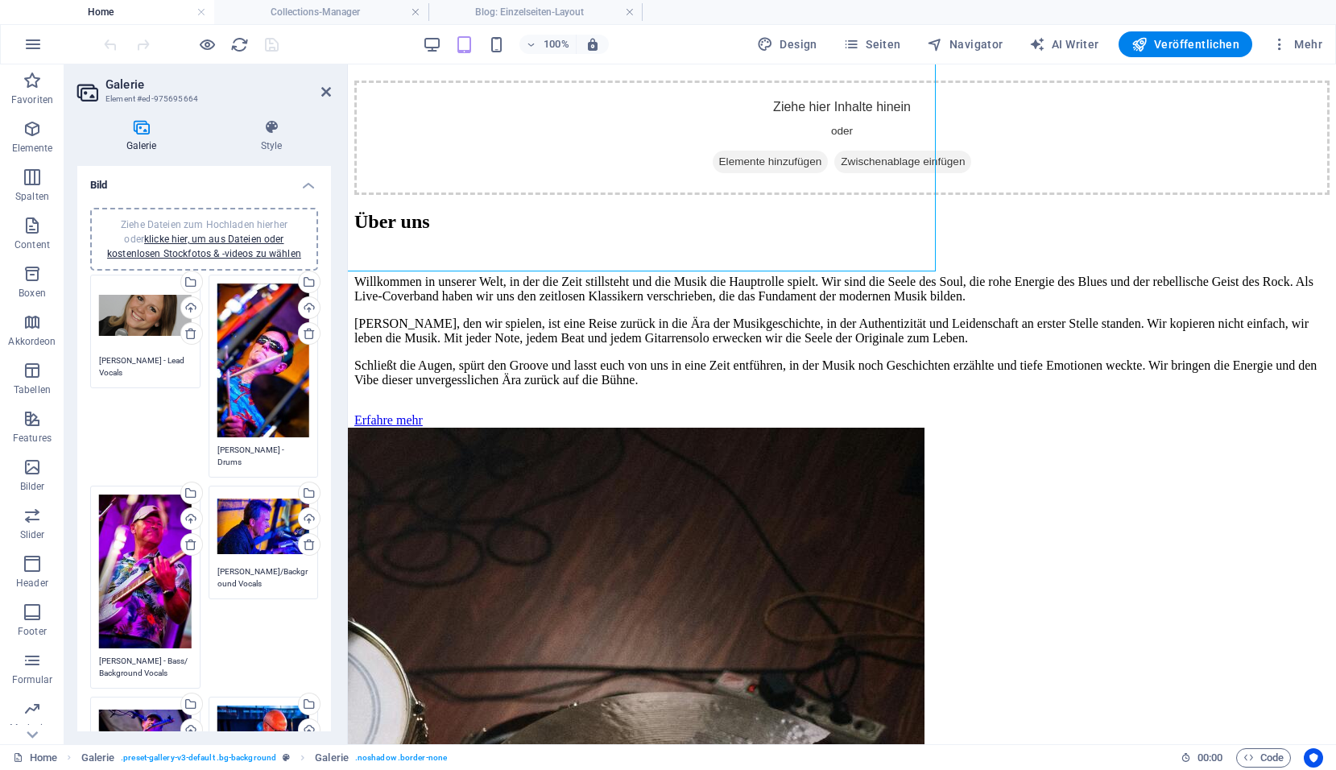
scroll to position [2819, 0]
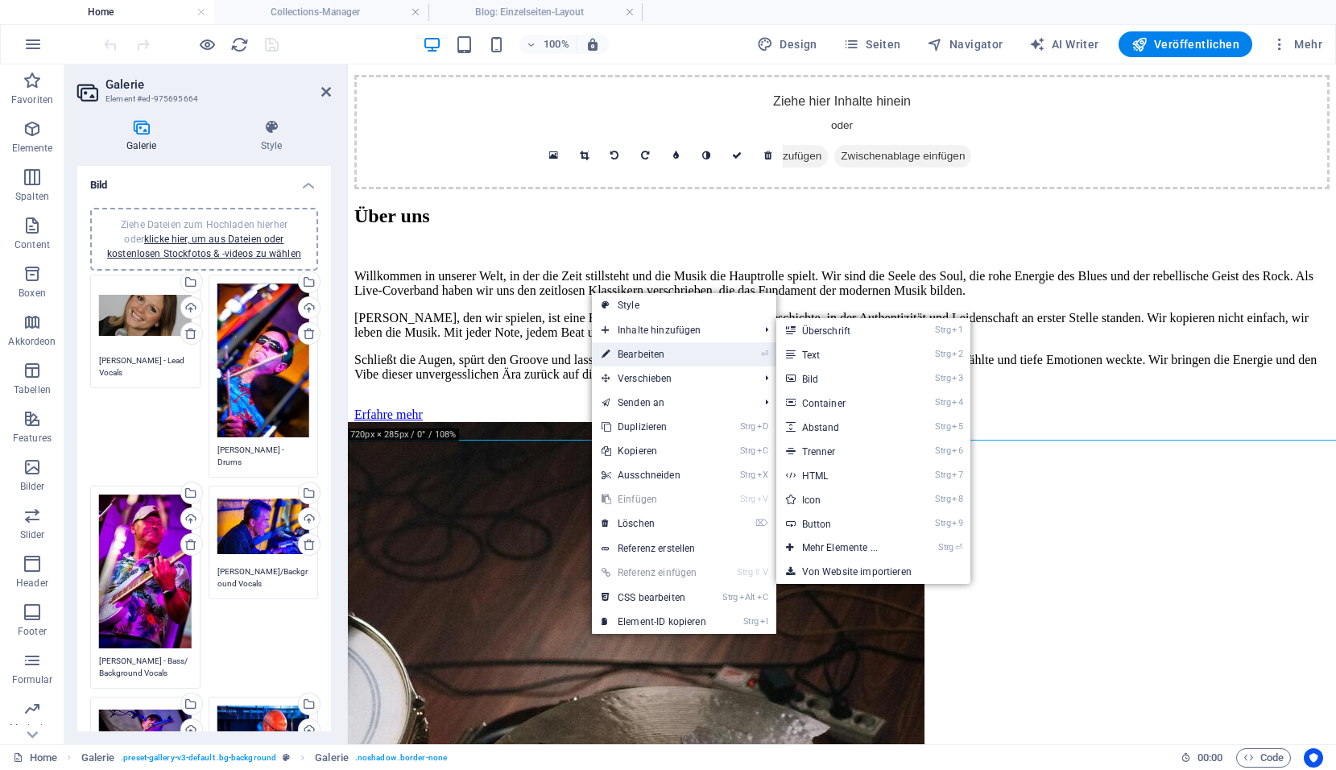
click at [630, 350] on link "⏎ Bearbeiten" at bounding box center [654, 354] width 124 height 24
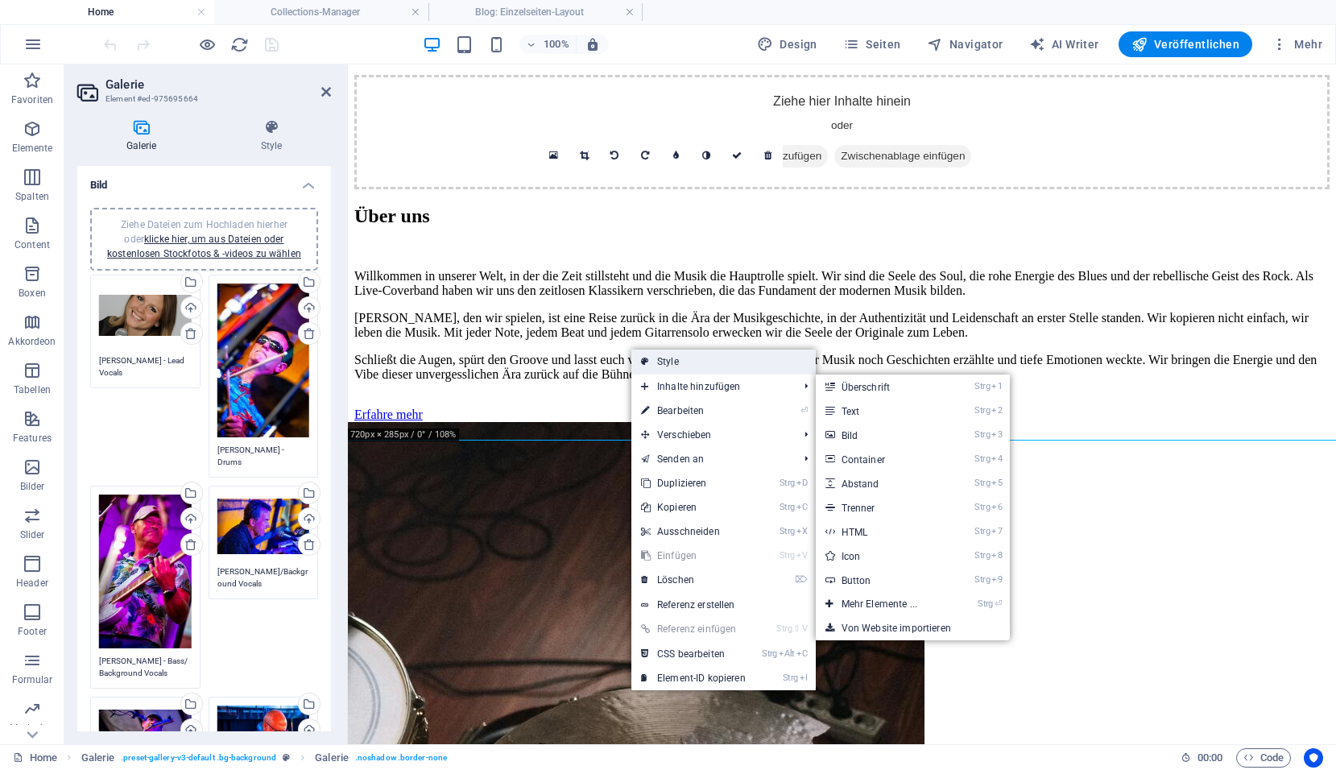
click at [671, 364] on link "Style" at bounding box center [723, 361] width 184 height 24
select select "rem"
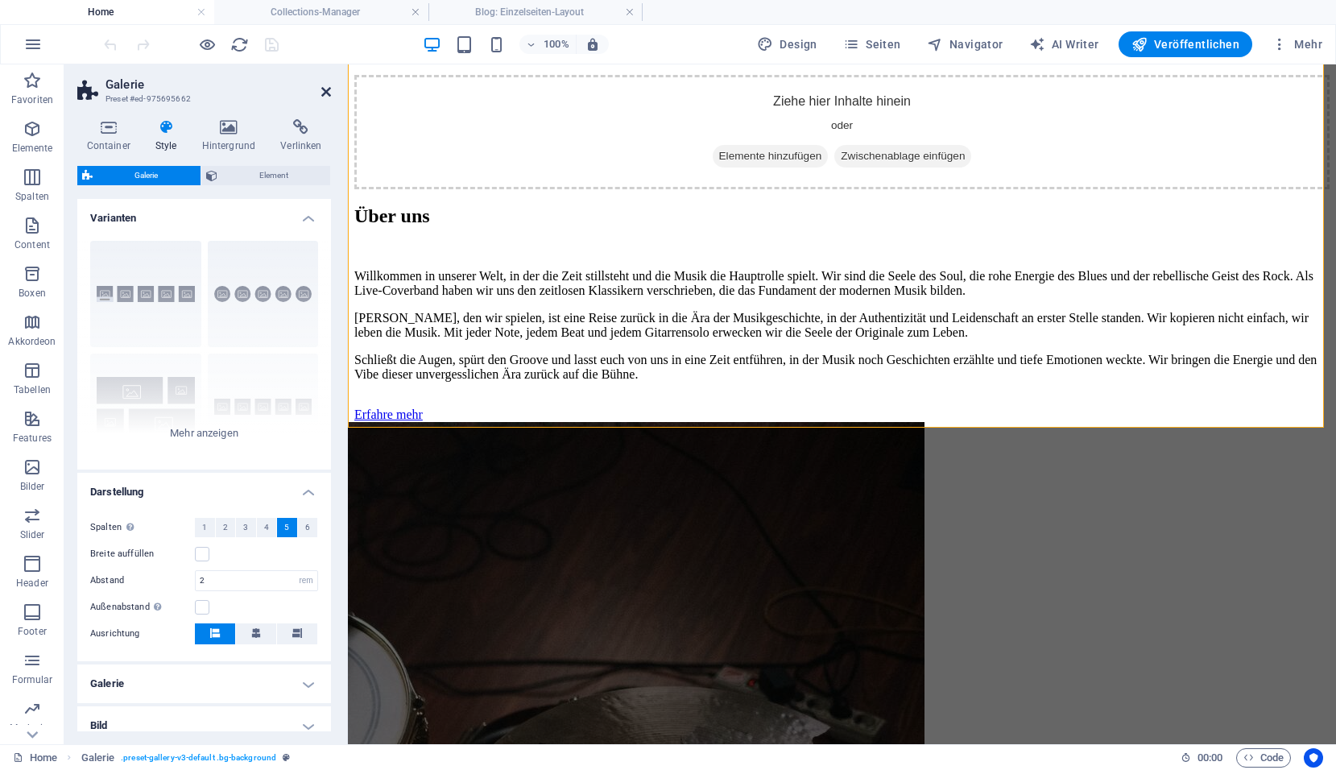
click at [330, 90] on icon at bounding box center [326, 91] width 10 height 13
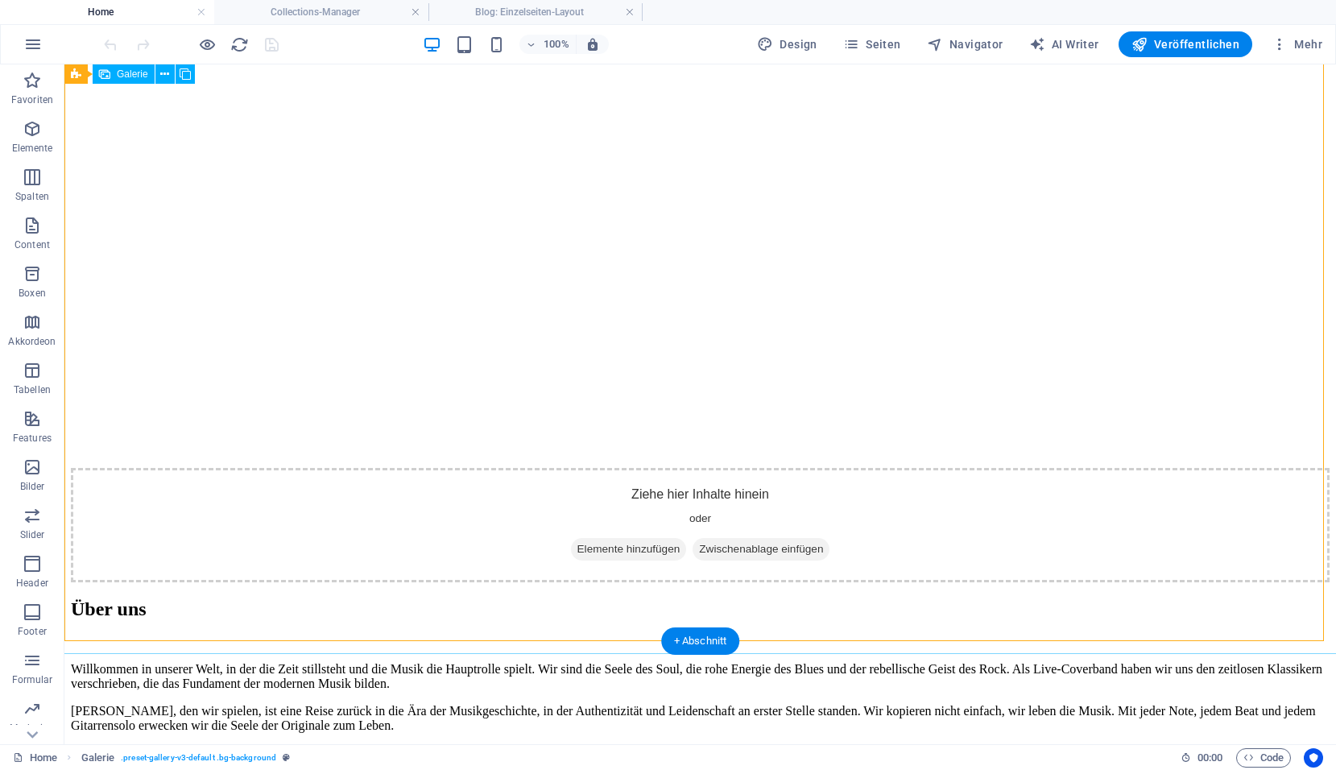
scroll to position [2799, 0]
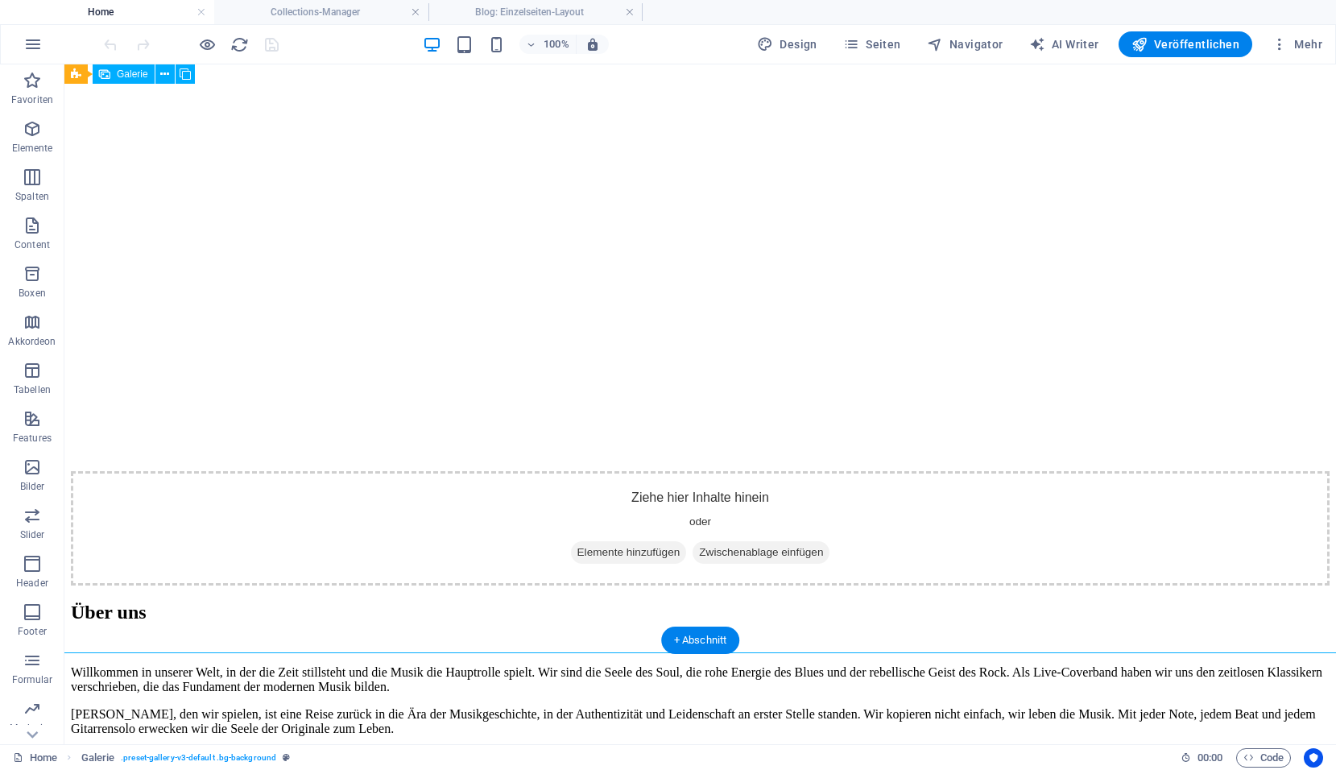
select select "px"
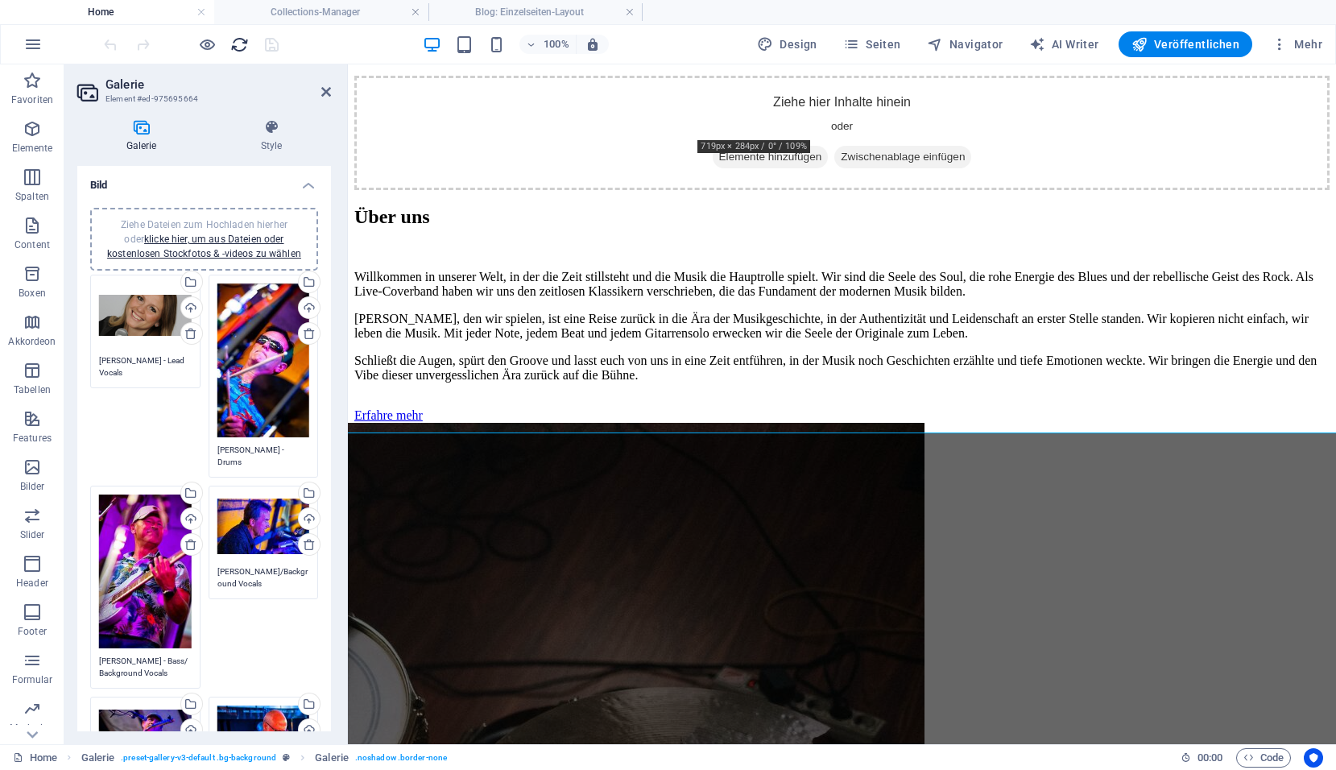
scroll to position [2819, 0]
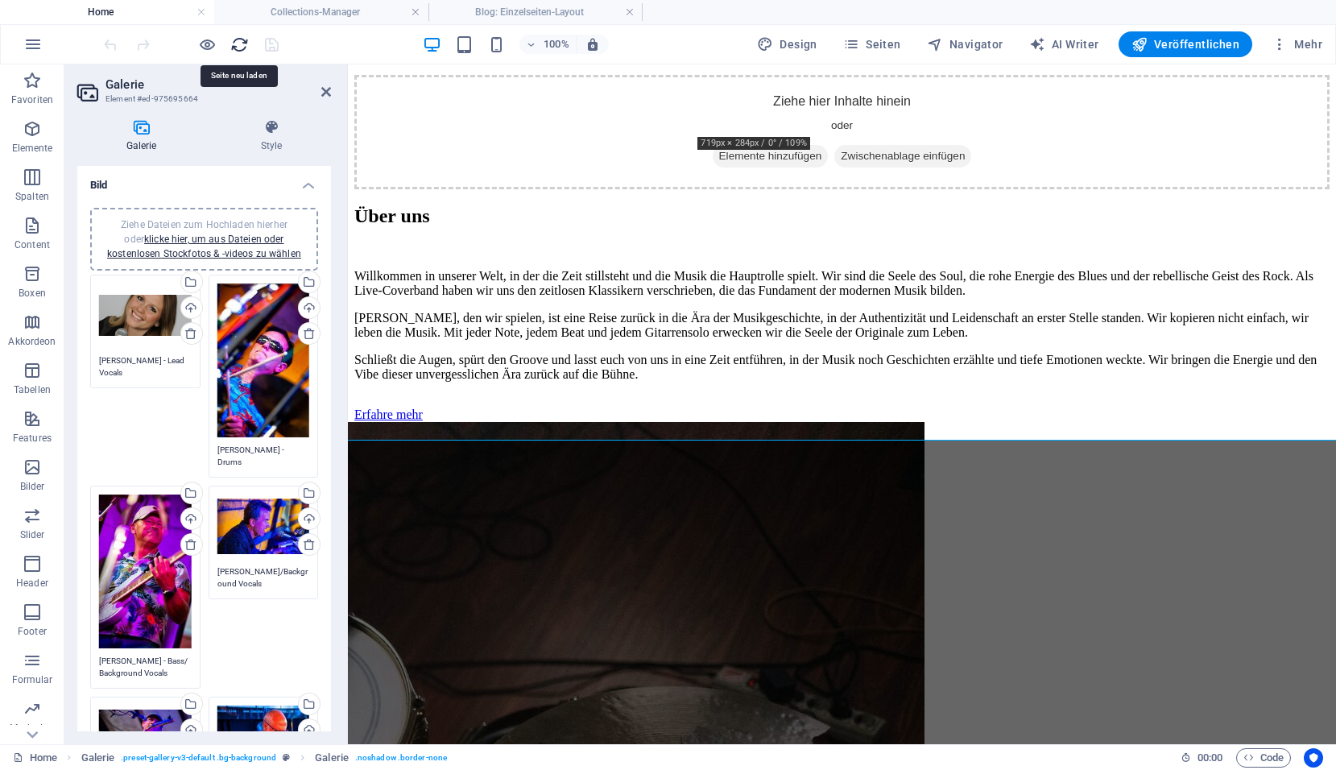
click at [238, 44] on icon "reload" at bounding box center [239, 44] width 19 height 19
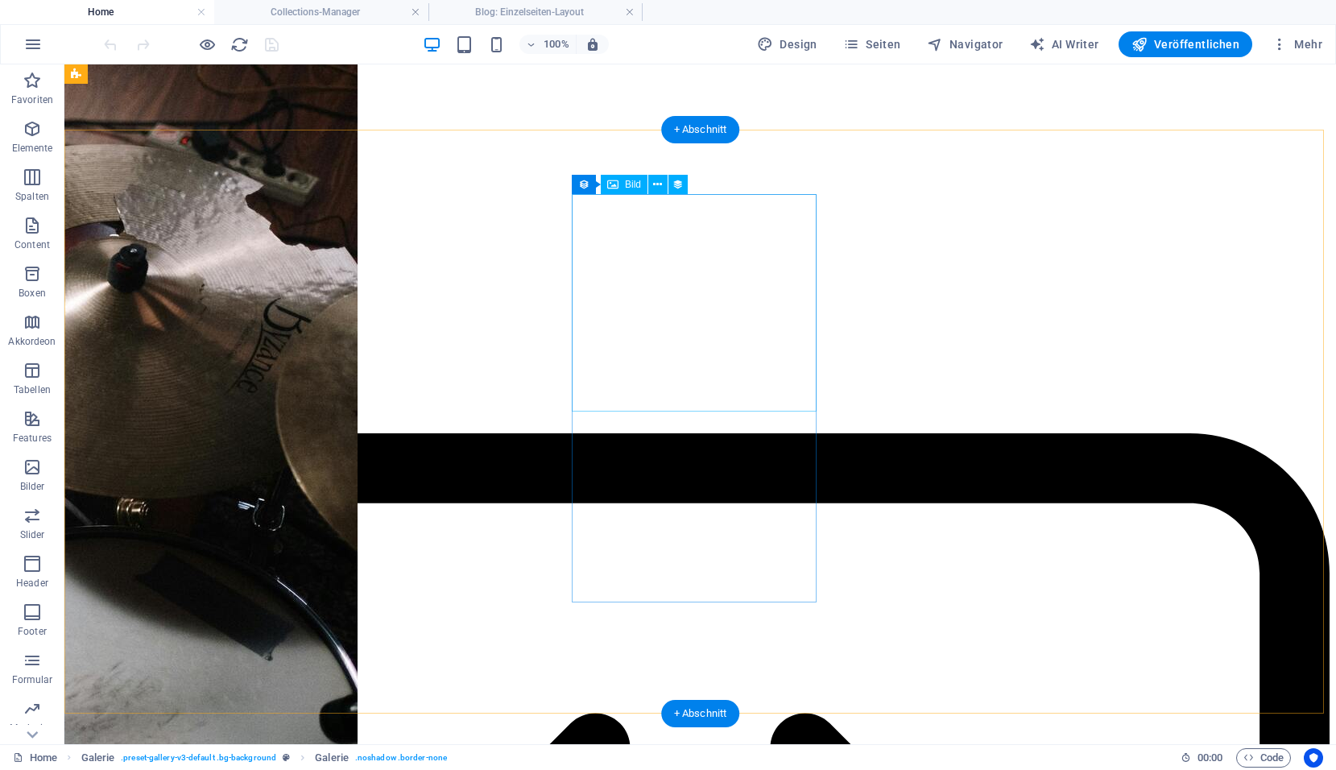
scroll to position [3704, 0]
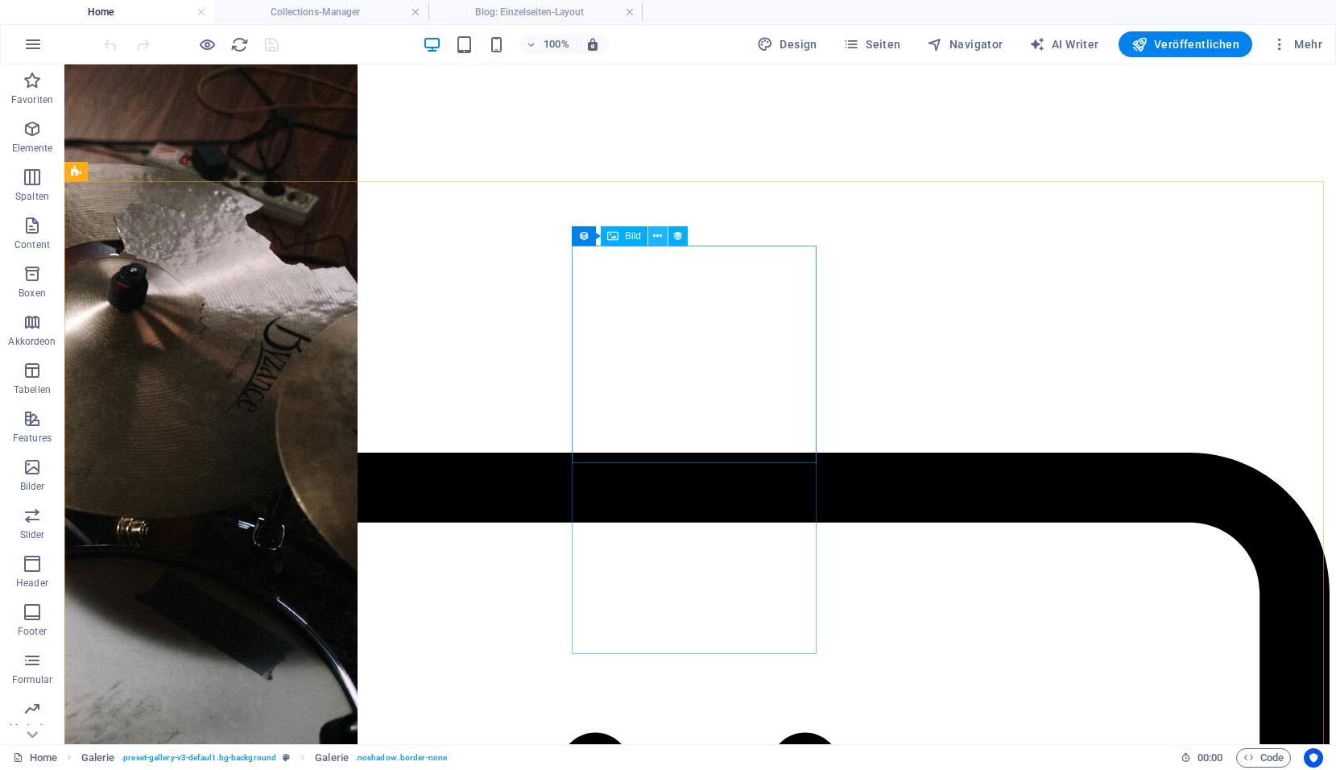
click at [657, 238] on icon at bounding box center [657, 236] width 9 height 17
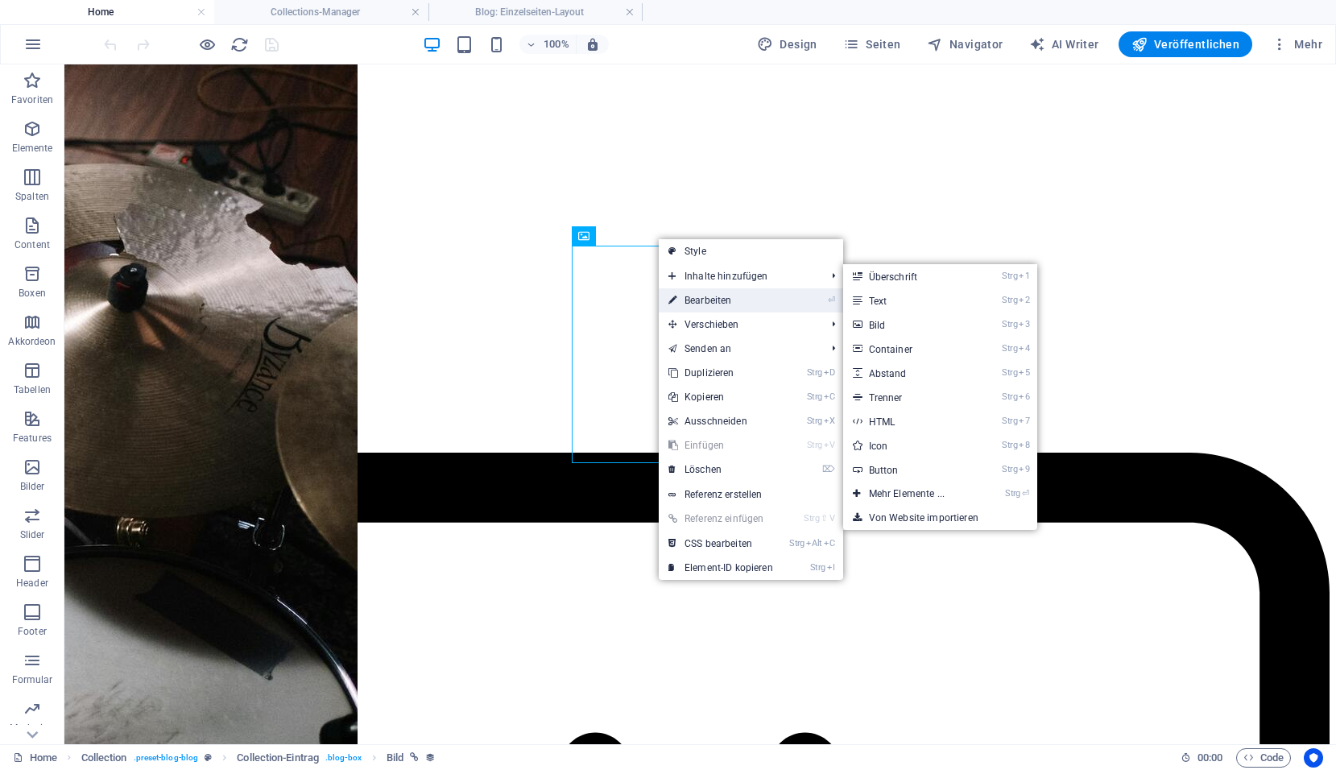
click at [688, 294] on link "⏎ Bearbeiten" at bounding box center [721, 300] width 124 height 24
select select "image"
select select "px"
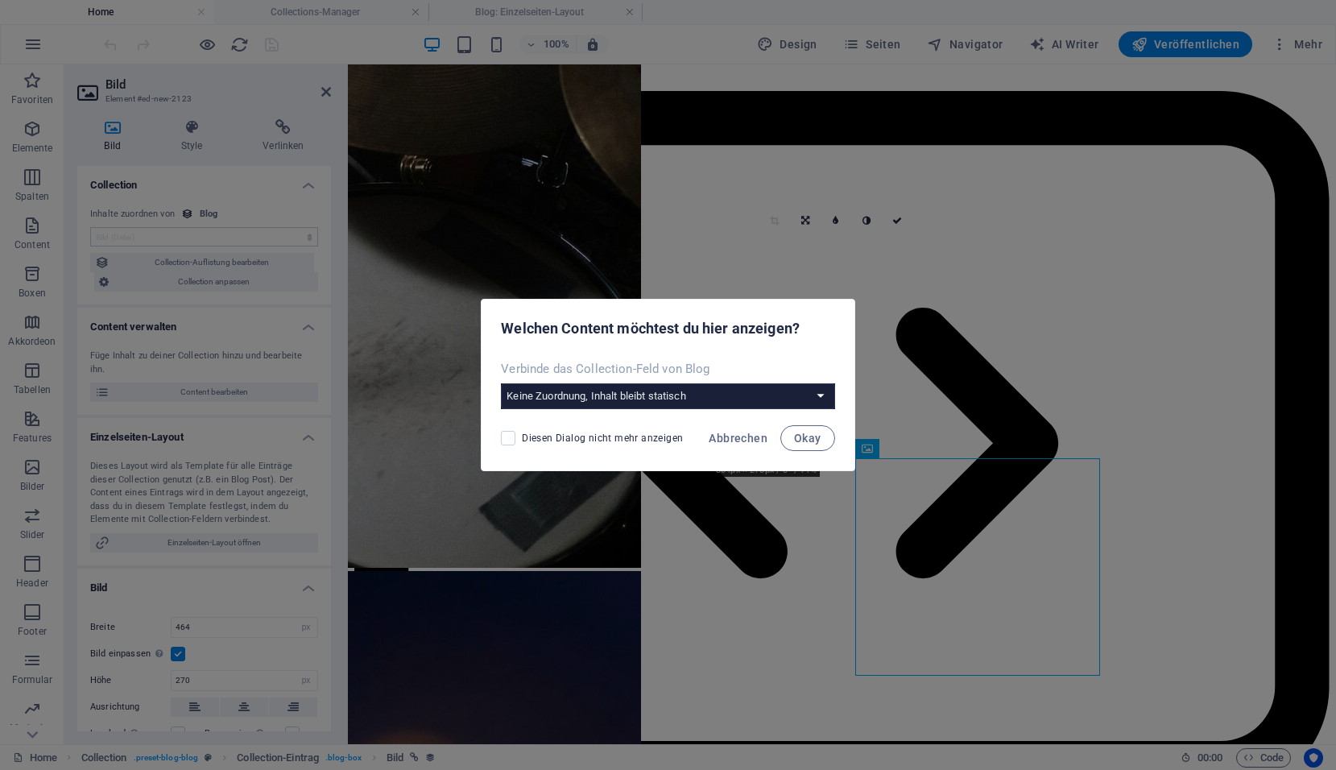
scroll to position [3491, 0]
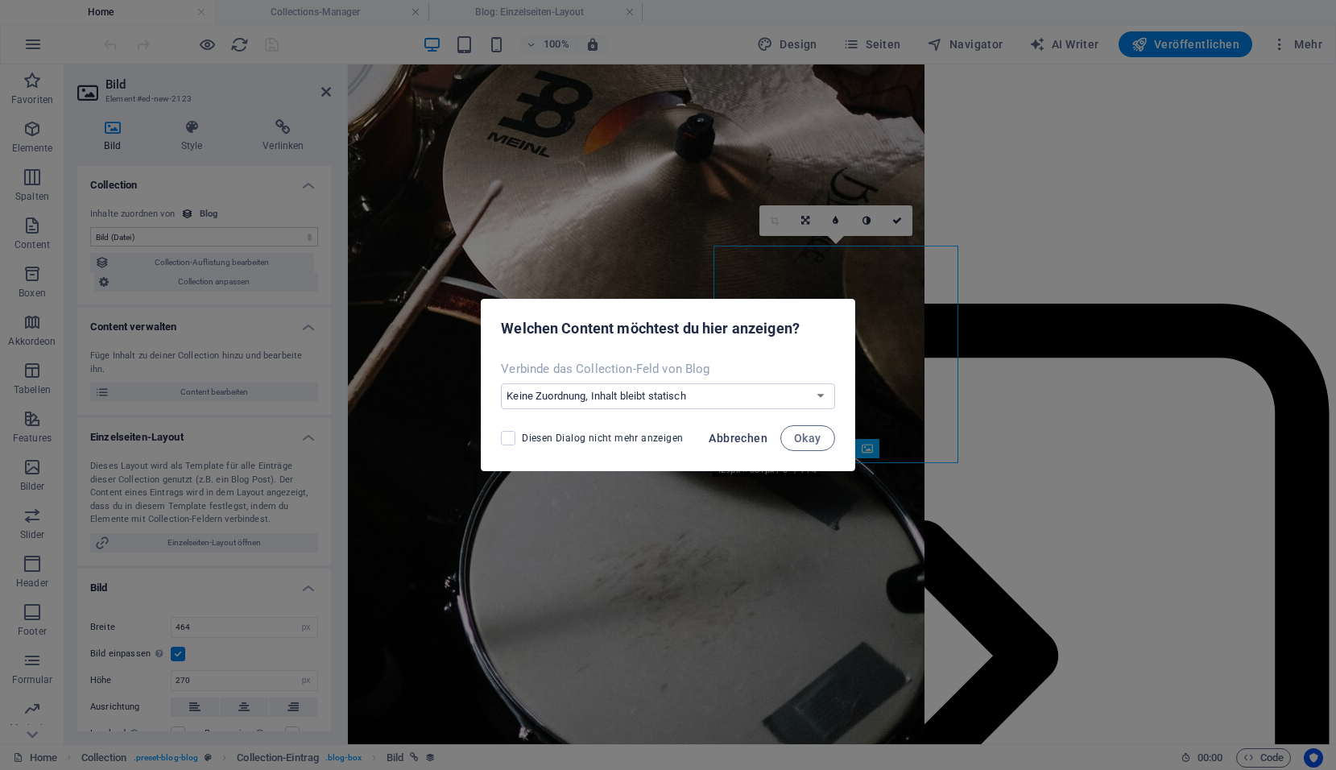
click at [725, 440] on span "Abbrechen" at bounding box center [738, 438] width 59 height 13
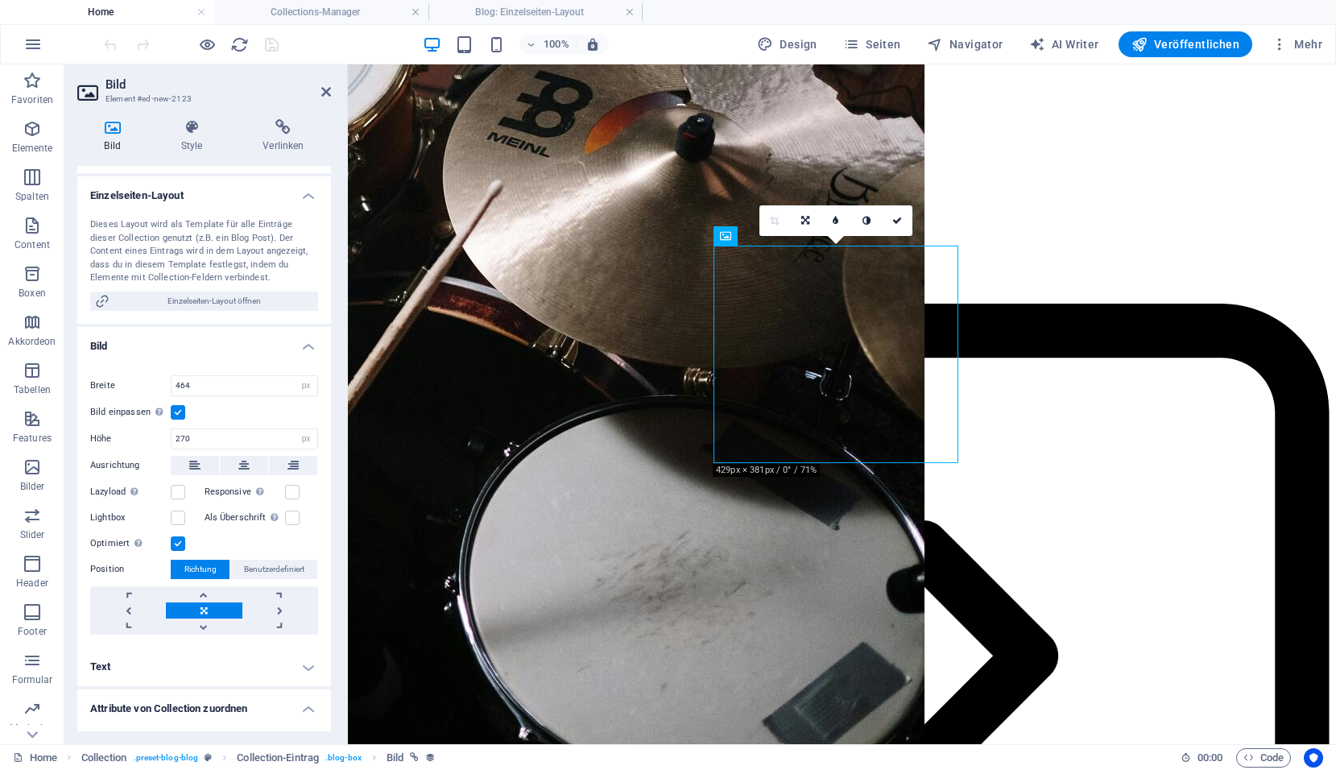
scroll to position [339, 0]
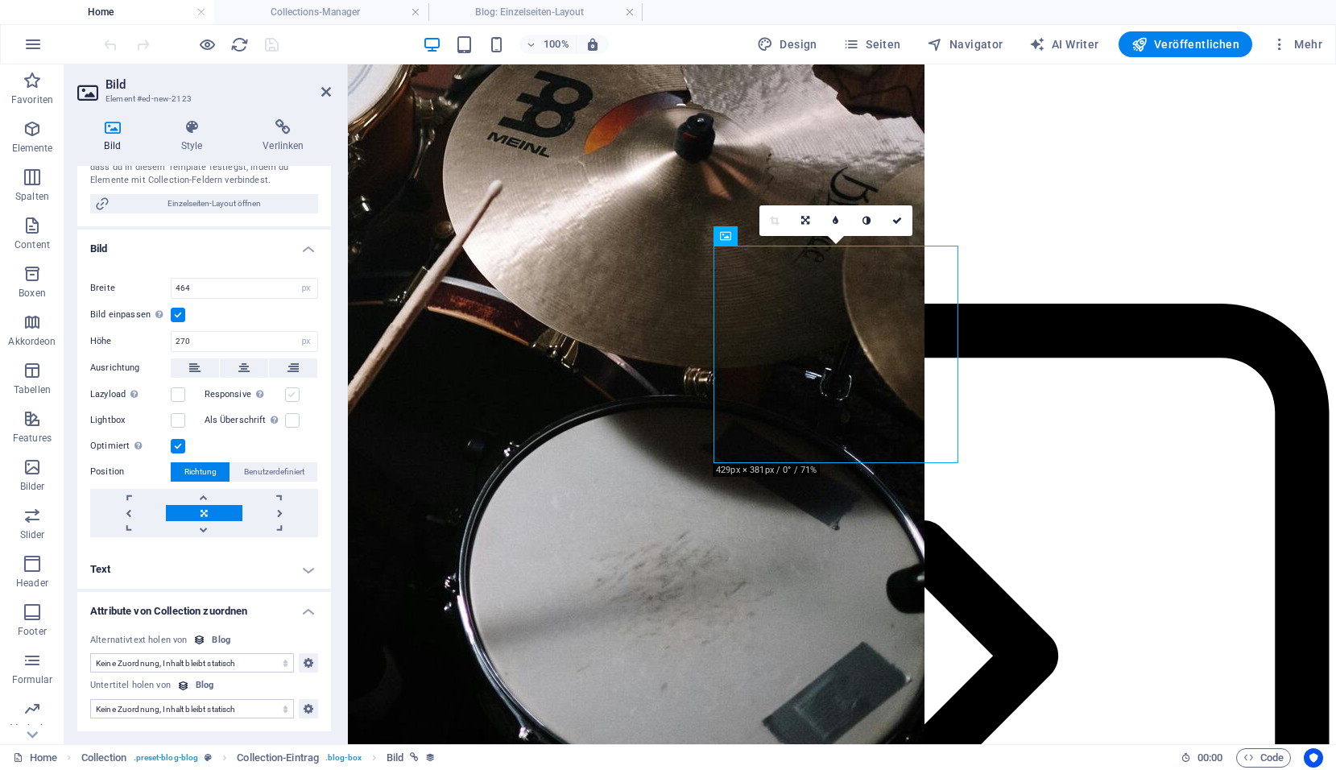
click at [295, 396] on label at bounding box center [292, 394] width 14 height 14
click at [0, 0] on input "Responsive Automatisch Retina-Bilder und kleinere Bilder auf Smartphones laden" at bounding box center [0, 0] width 0 height 0
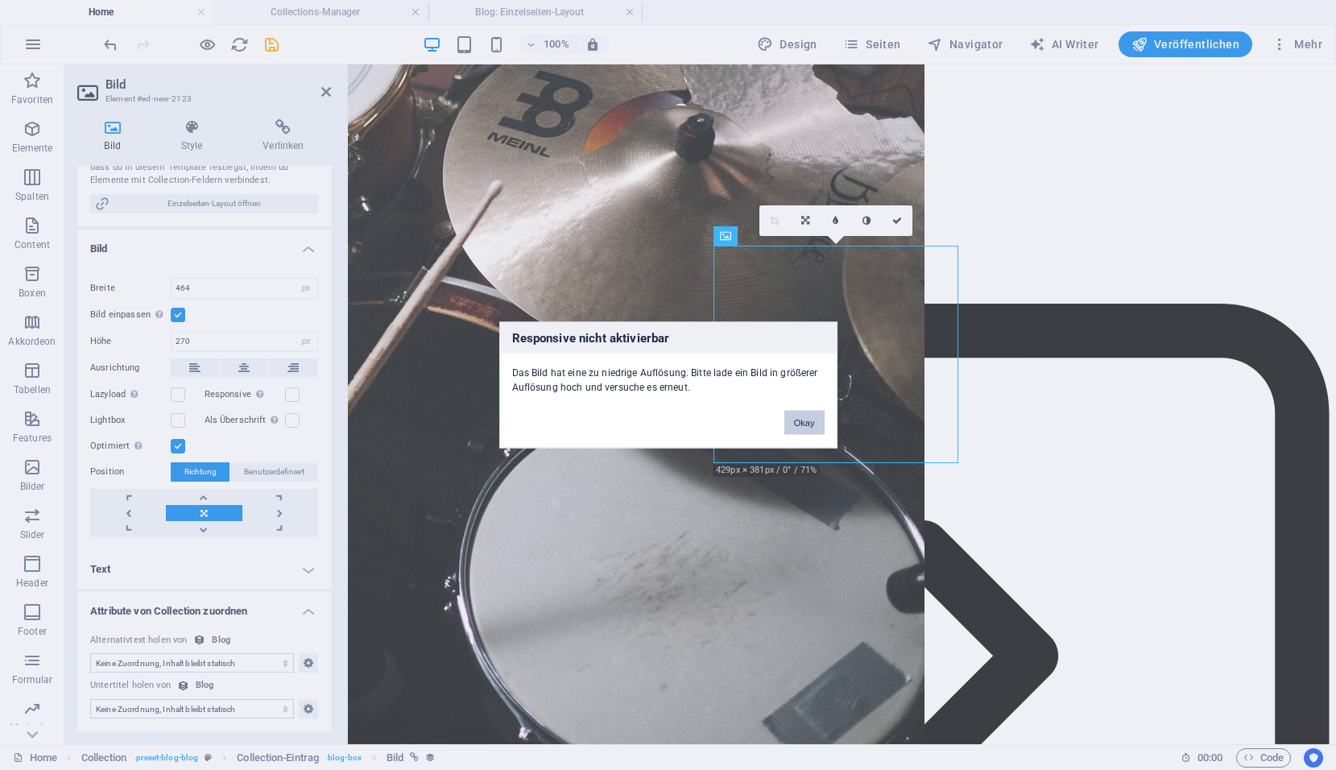
click at [785, 422] on button "Okay" at bounding box center [804, 423] width 40 height 24
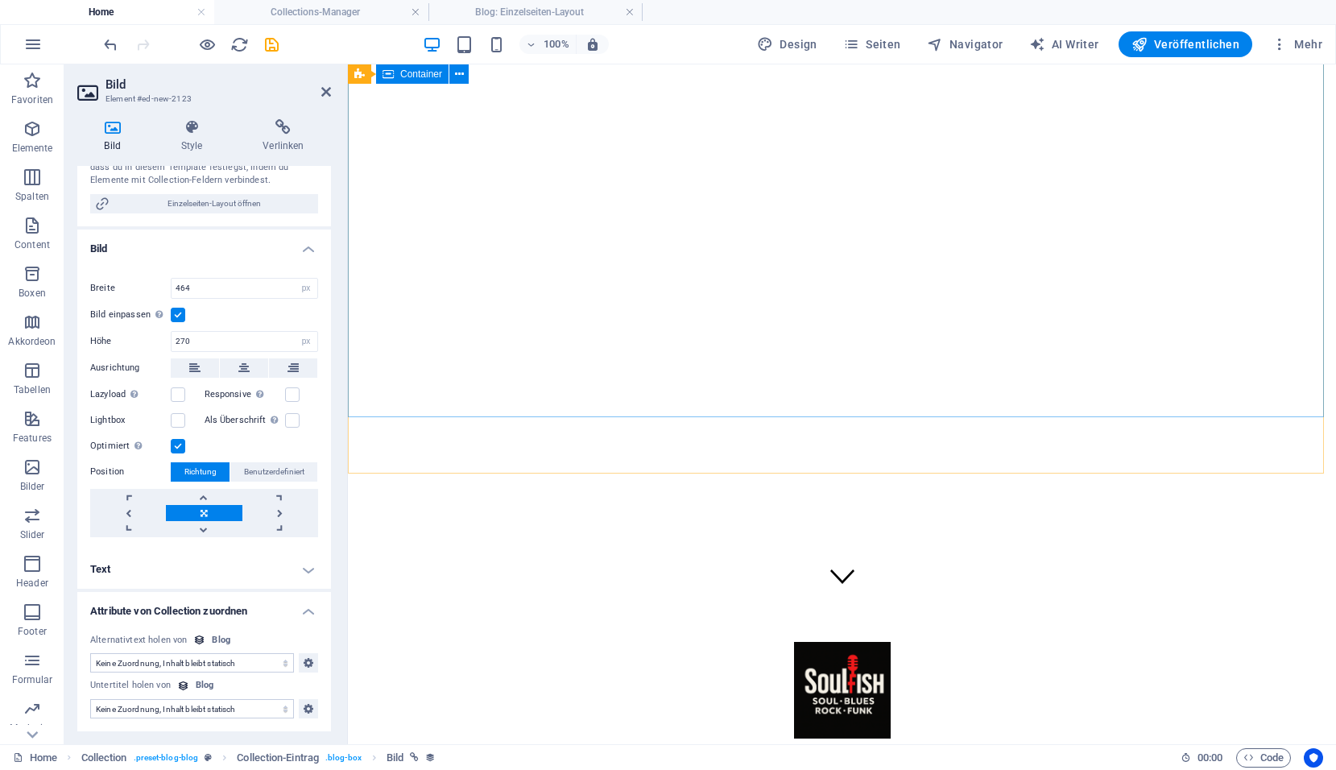
scroll to position [0, 0]
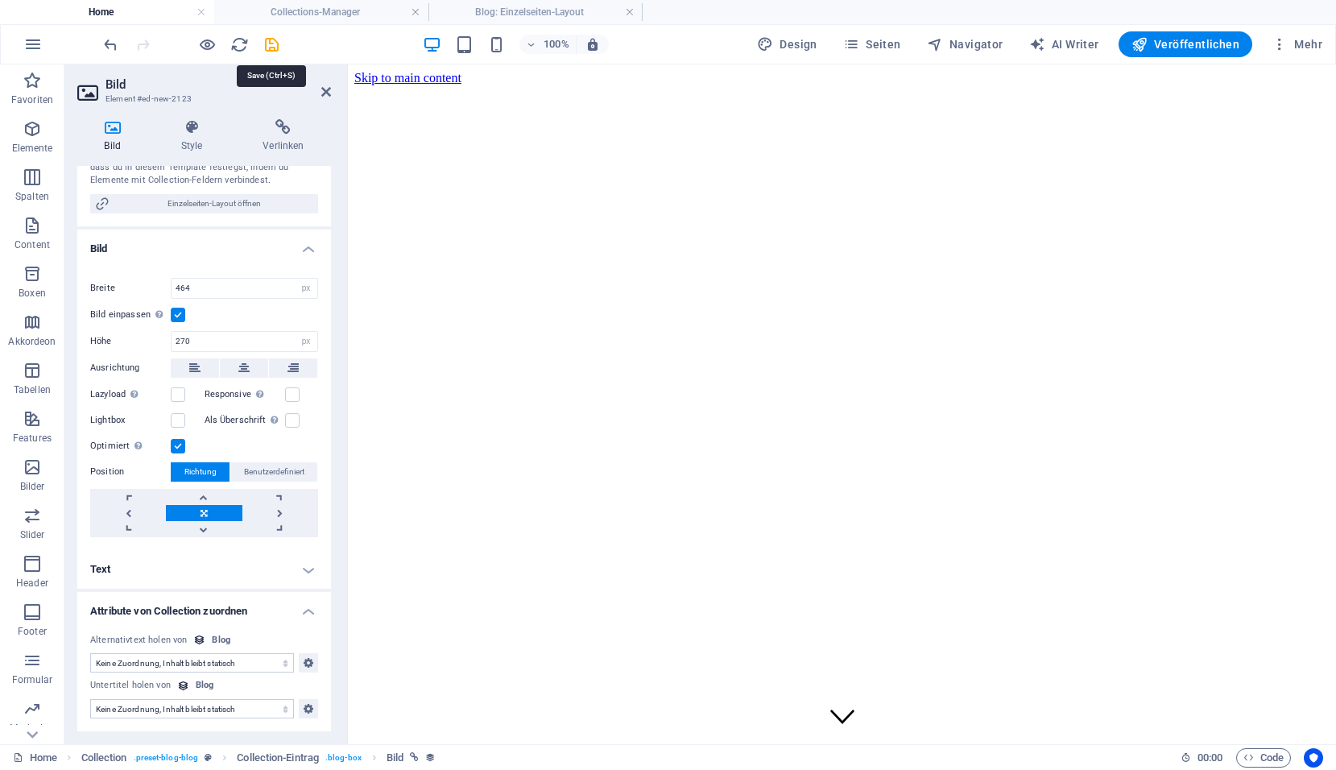
click at [268, 47] on icon "save" at bounding box center [271, 44] width 19 height 19
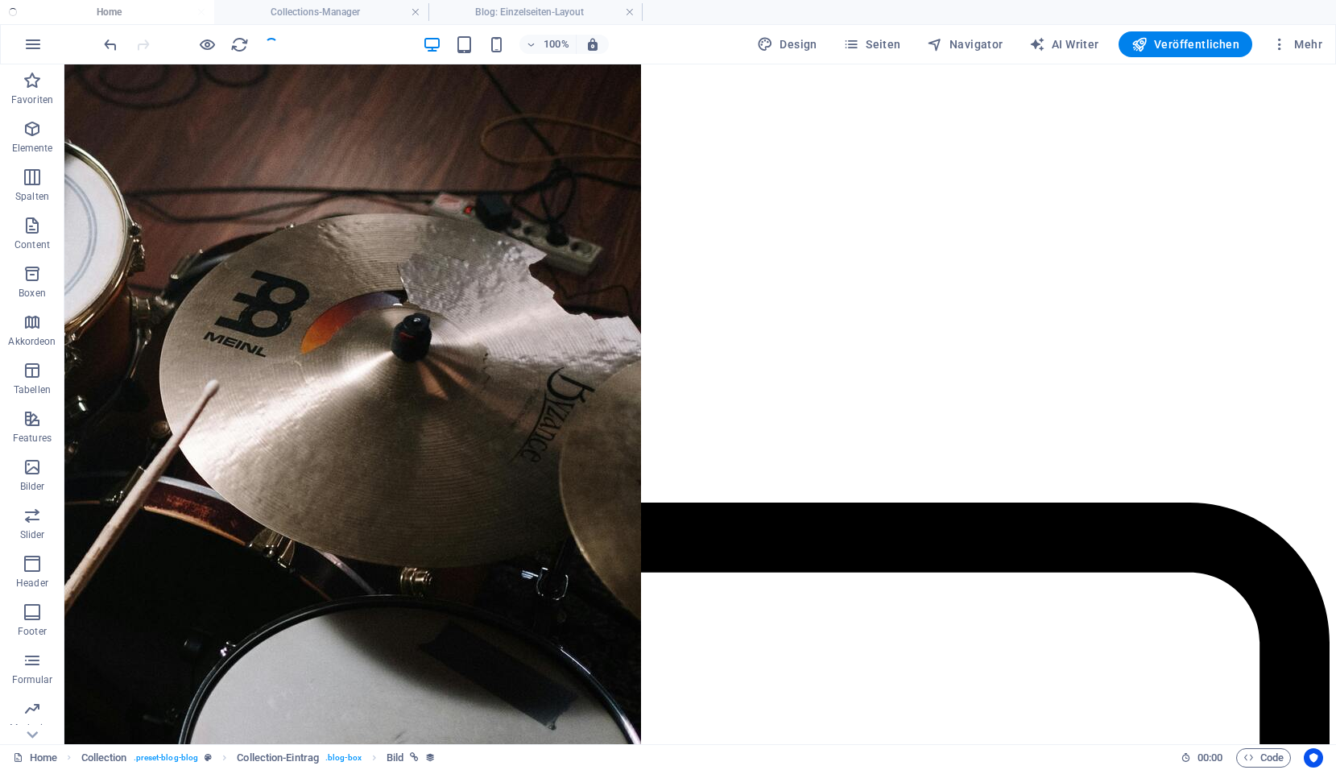
checkbox input "false"
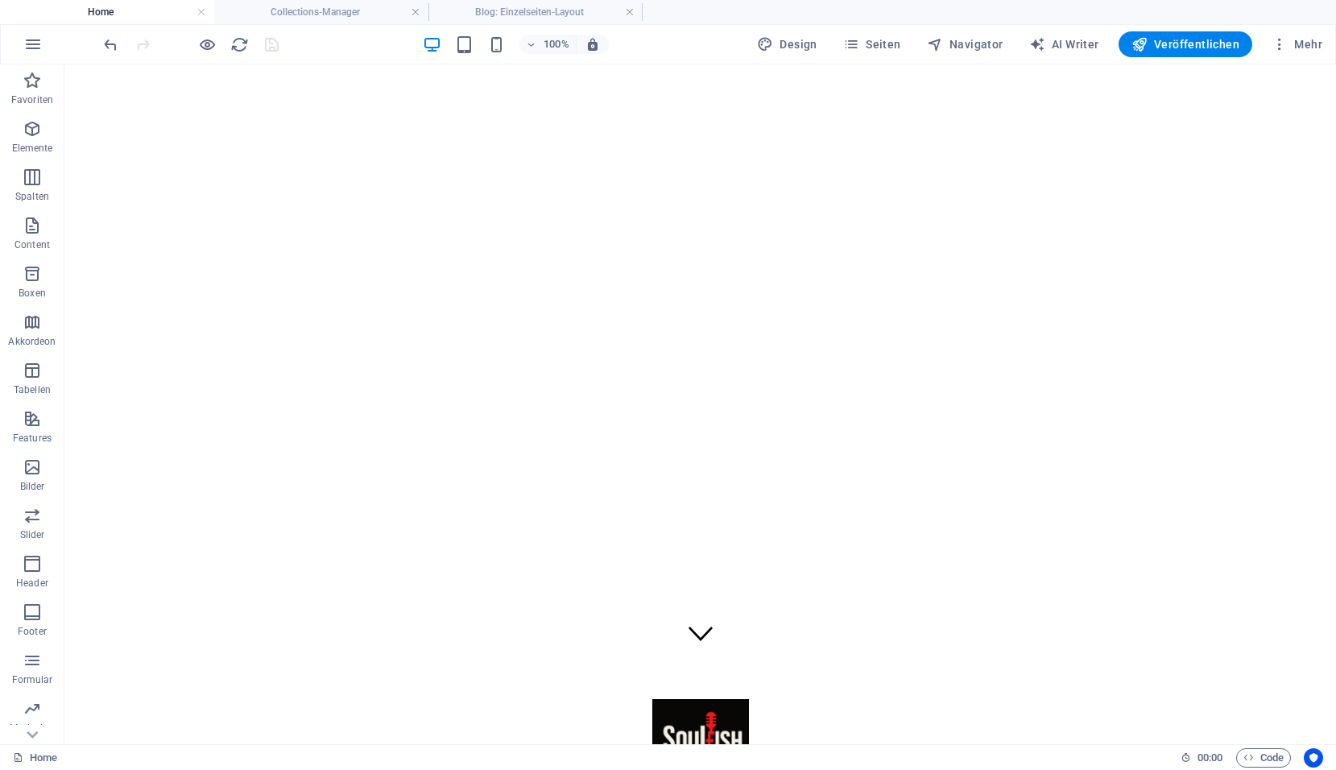
scroll to position [0, 0]
drag, startPoint x: 1332, startPoint y: 603, endPoint x: 975, endPoint y: 81, distance: 632.0
click at [26, 43] on icon "button" at bounding box center [32, 44] width 19 height 19
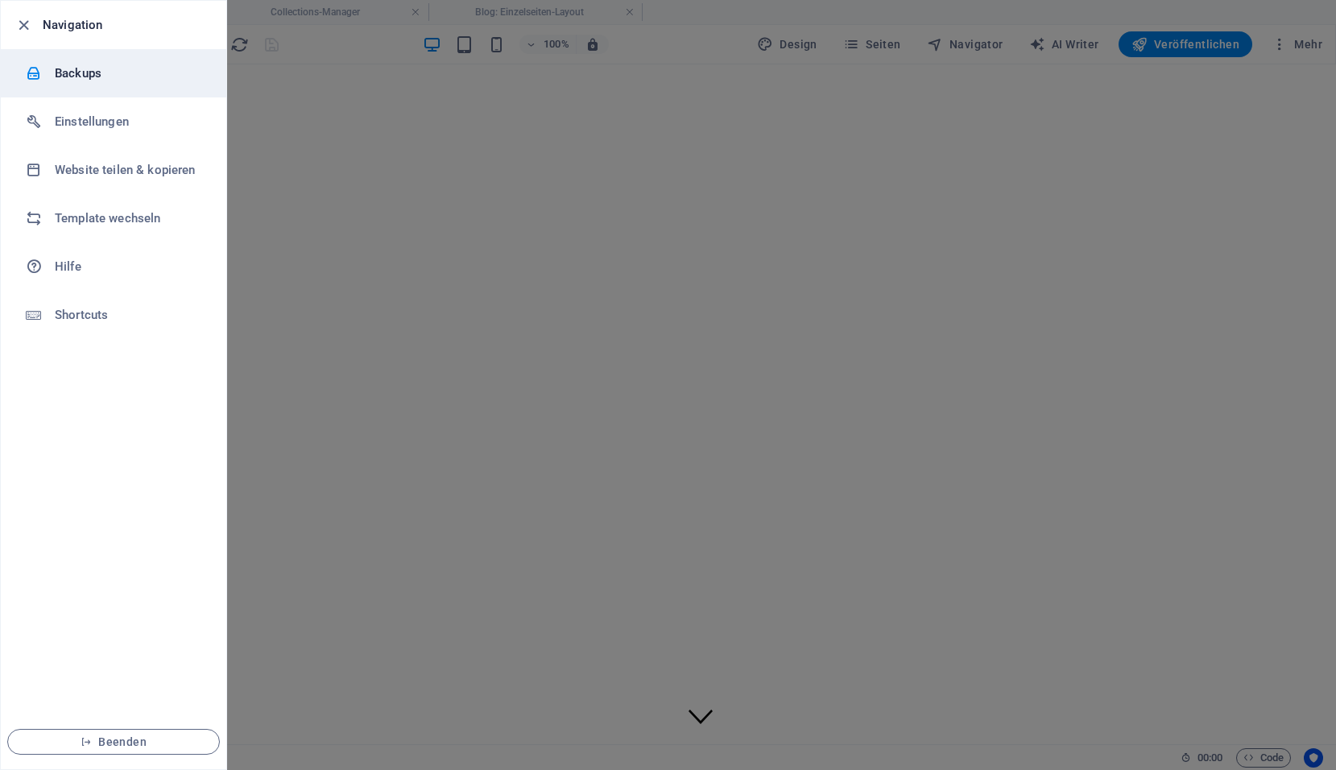
click at [97, 83] on li "Backups" at bounding box center [113, 73] width 225 height 48
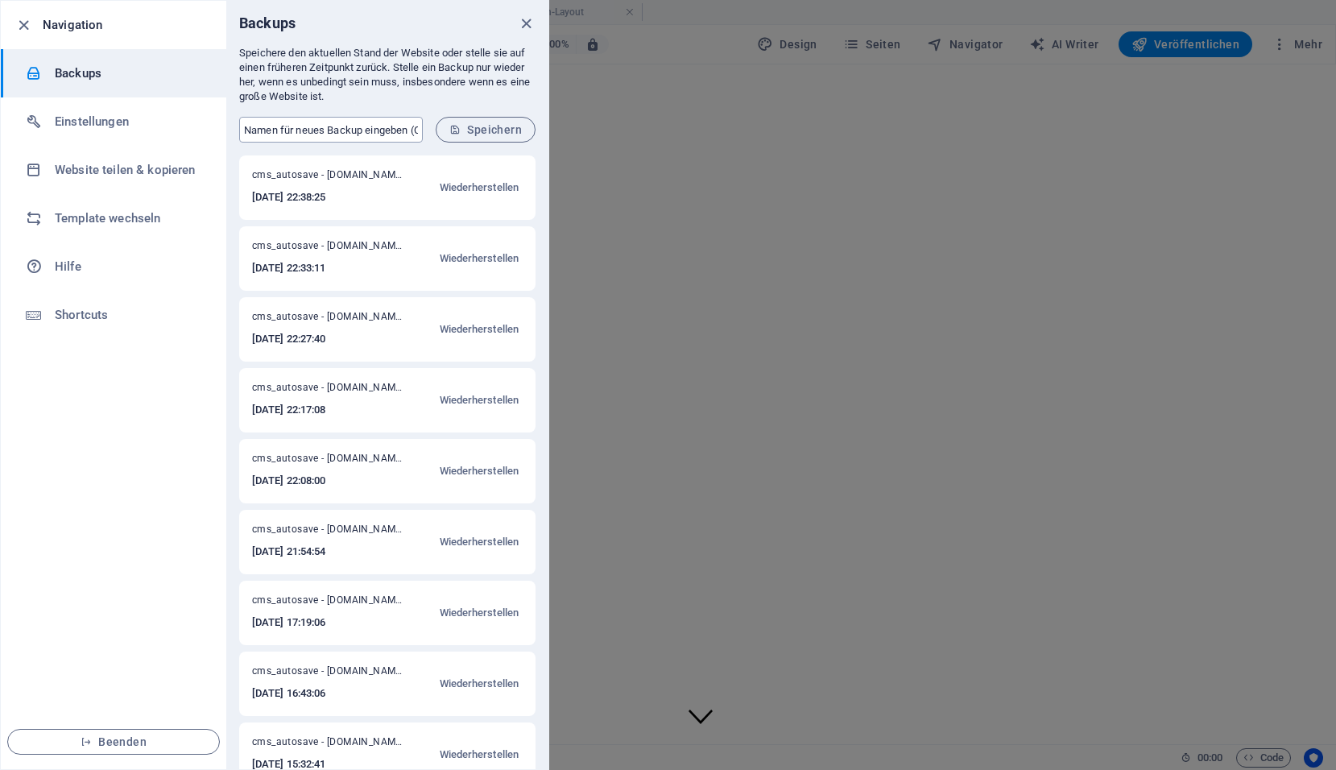
click at [270, 136] on input "text" at bounding box center [331, 130] width 184 height 26
type input "Ver 1.1 - soulfish.at"
click at [502, 134] on span "Speichern" at bounding box center [485, 129] width 72 height 13
click at [523, 23] on icon "close" at bounding box center [526, 23] width 19 height 19
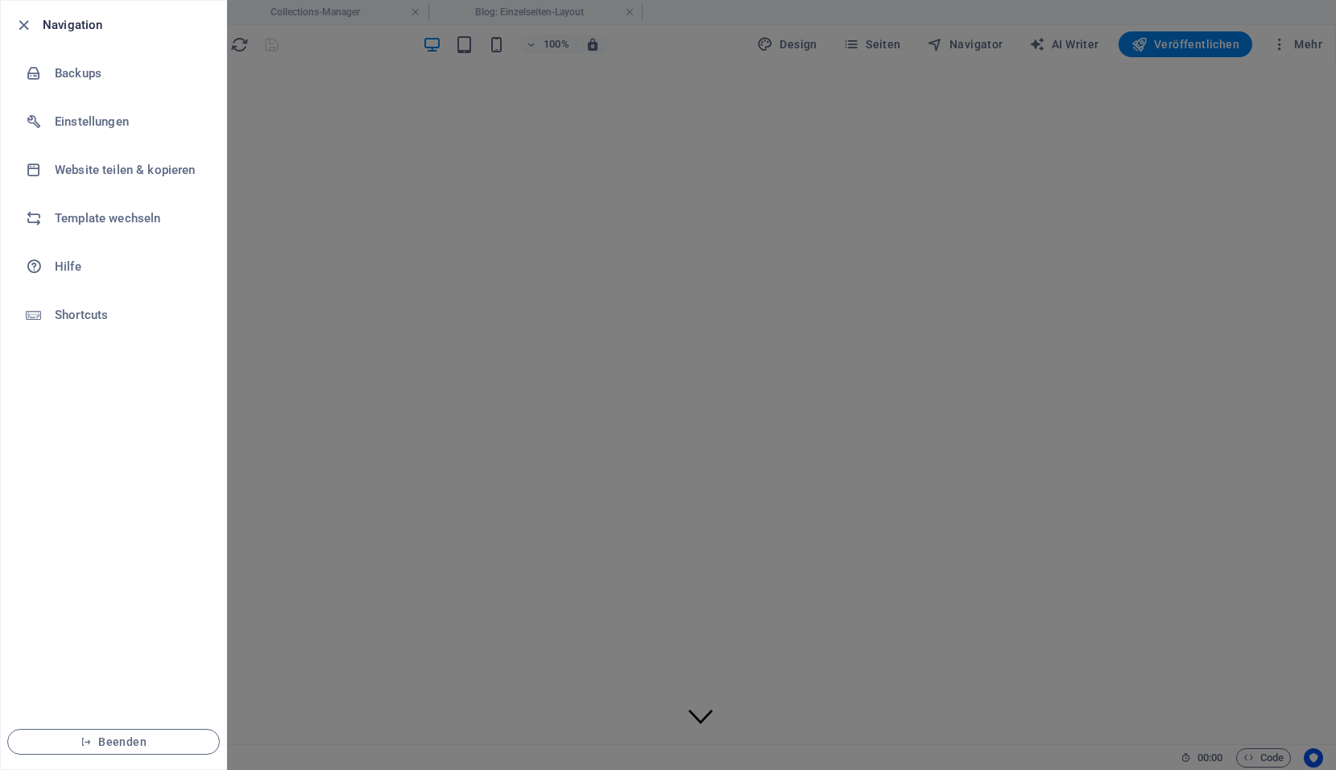
click at [507, 161] on div at bounding box center [668, 385] width 1336 height 770
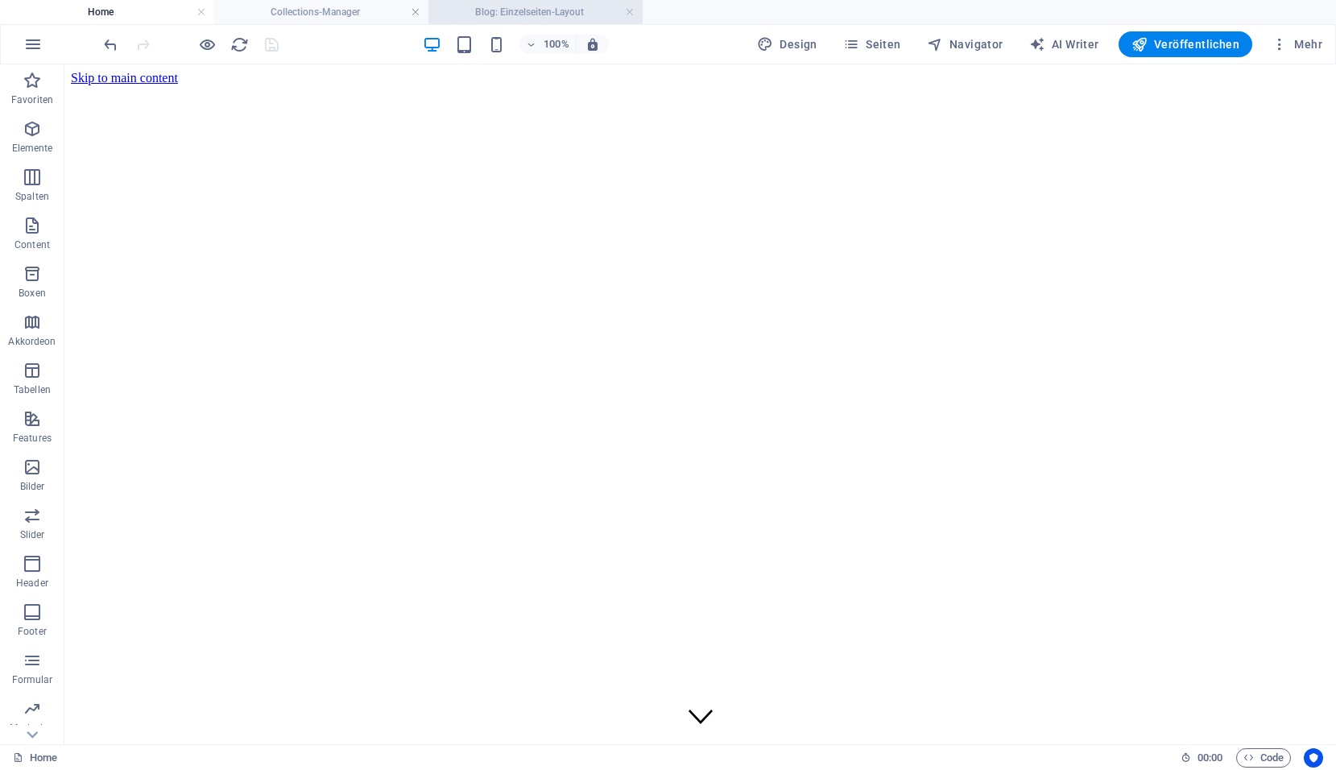
click at [624, 14] on h4 "Blog: Einzelseiten-Layout" at bounding box center [535, 12] width 214 height 18
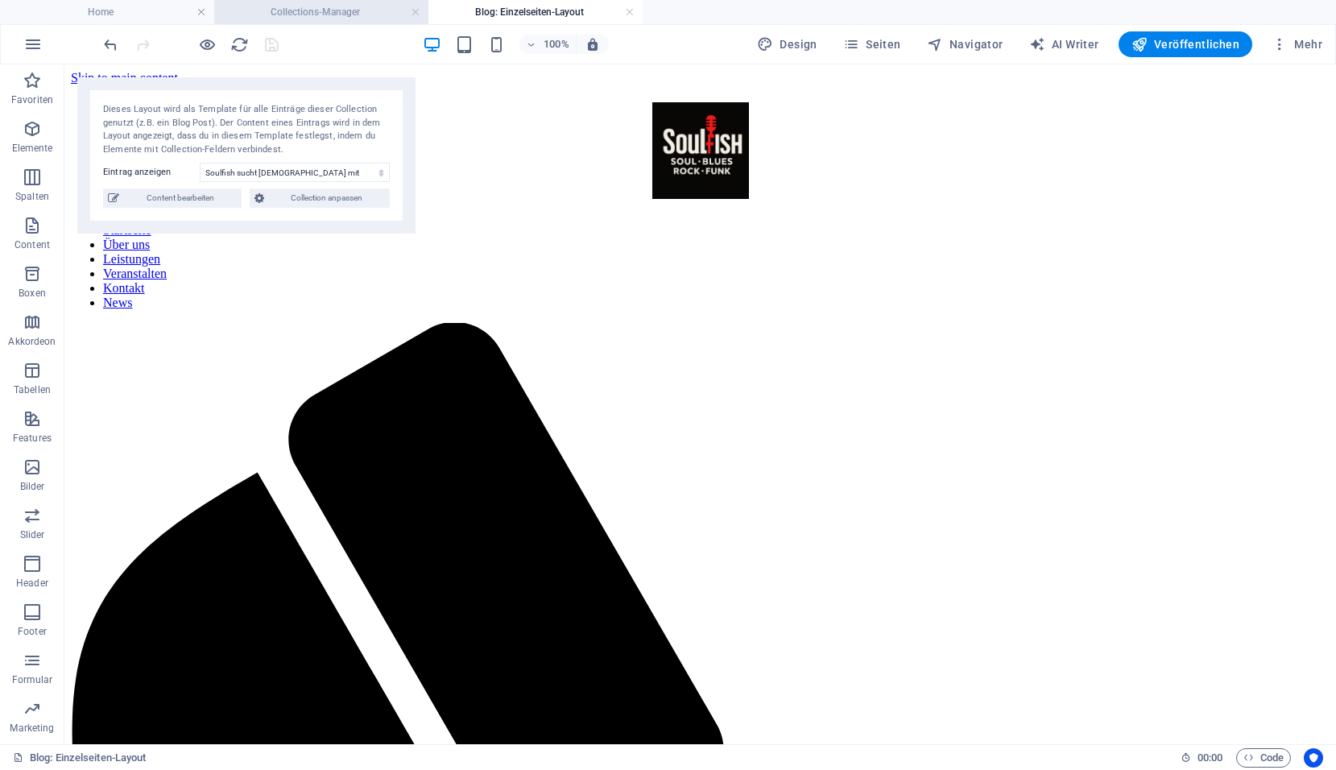
click at [338, 4] on h4 "Collections-Manager" at bounding box center [321, 12] width 214 height 18
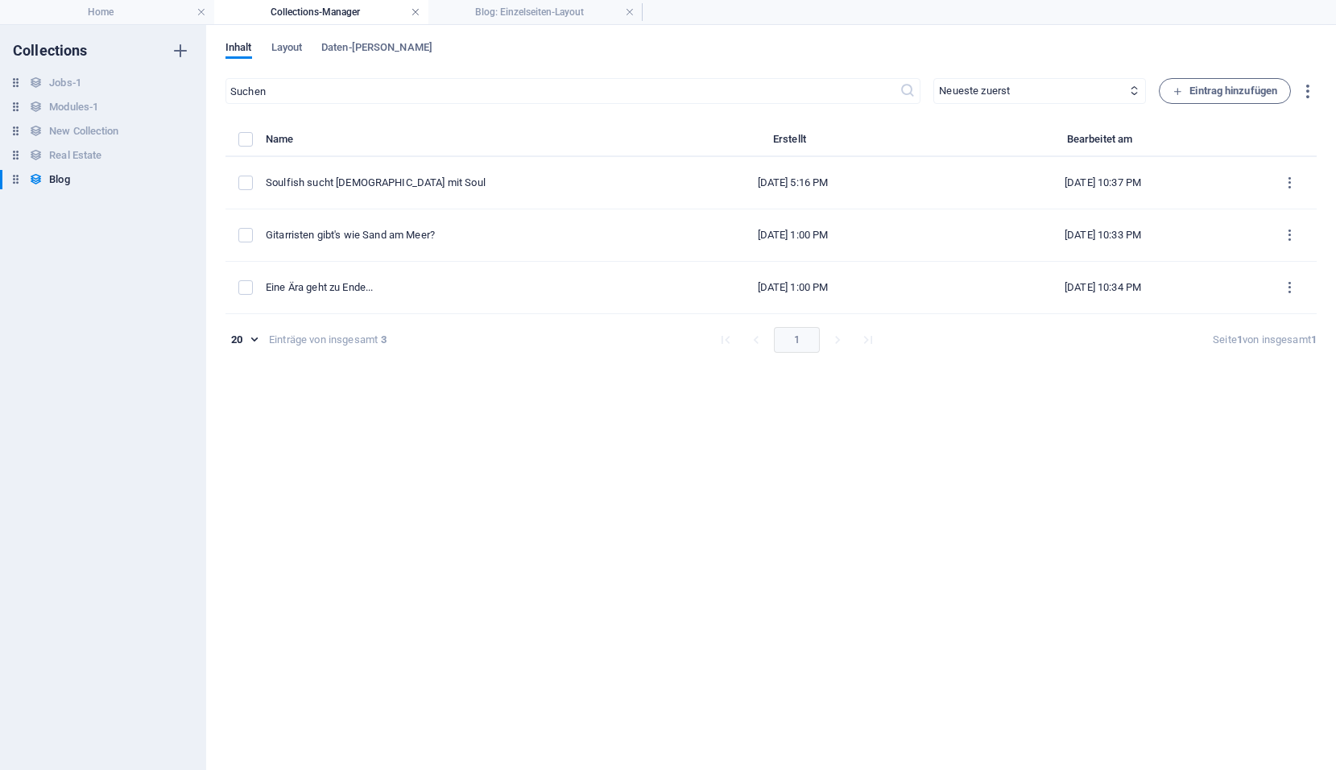
click at [415, 14] on link at bounding box center [416, 12] width 10 height 15
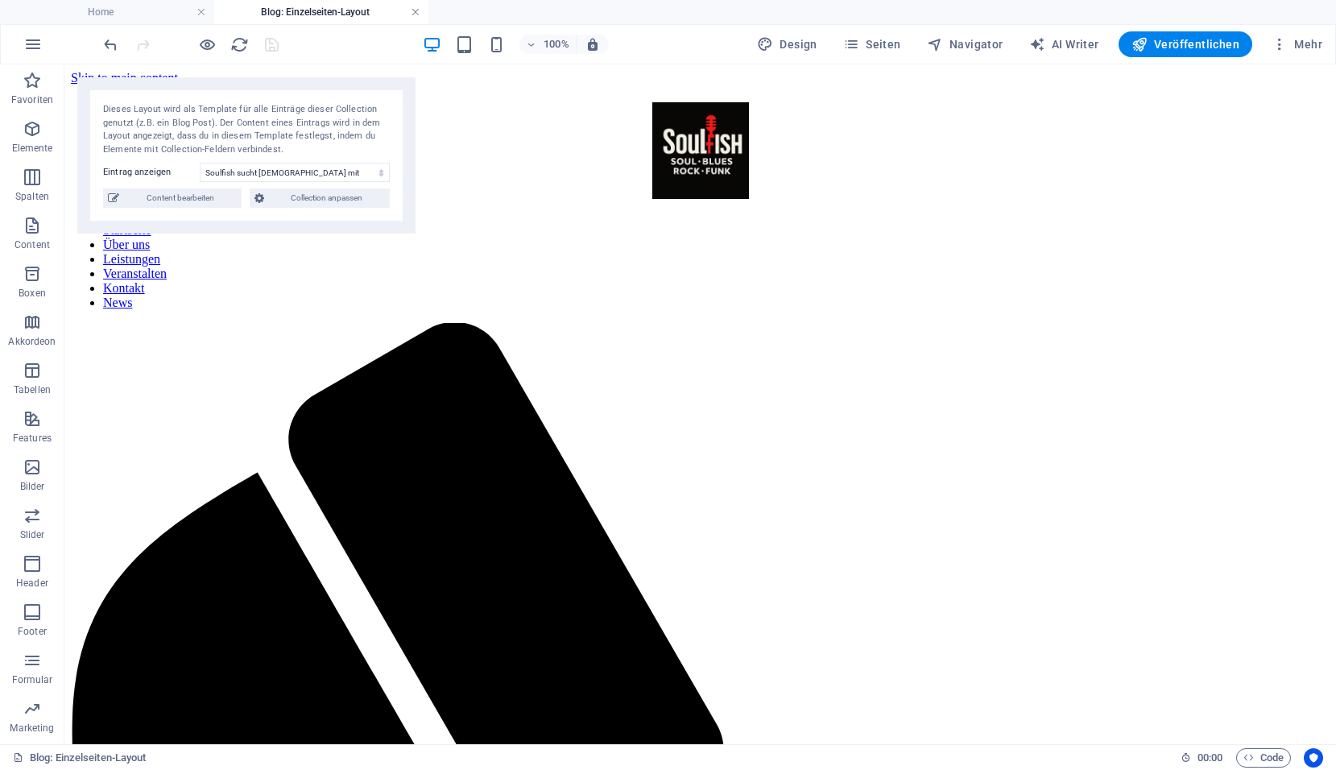
click at [416, 14] on link at bounding box center [416, 12] width 10 height 15
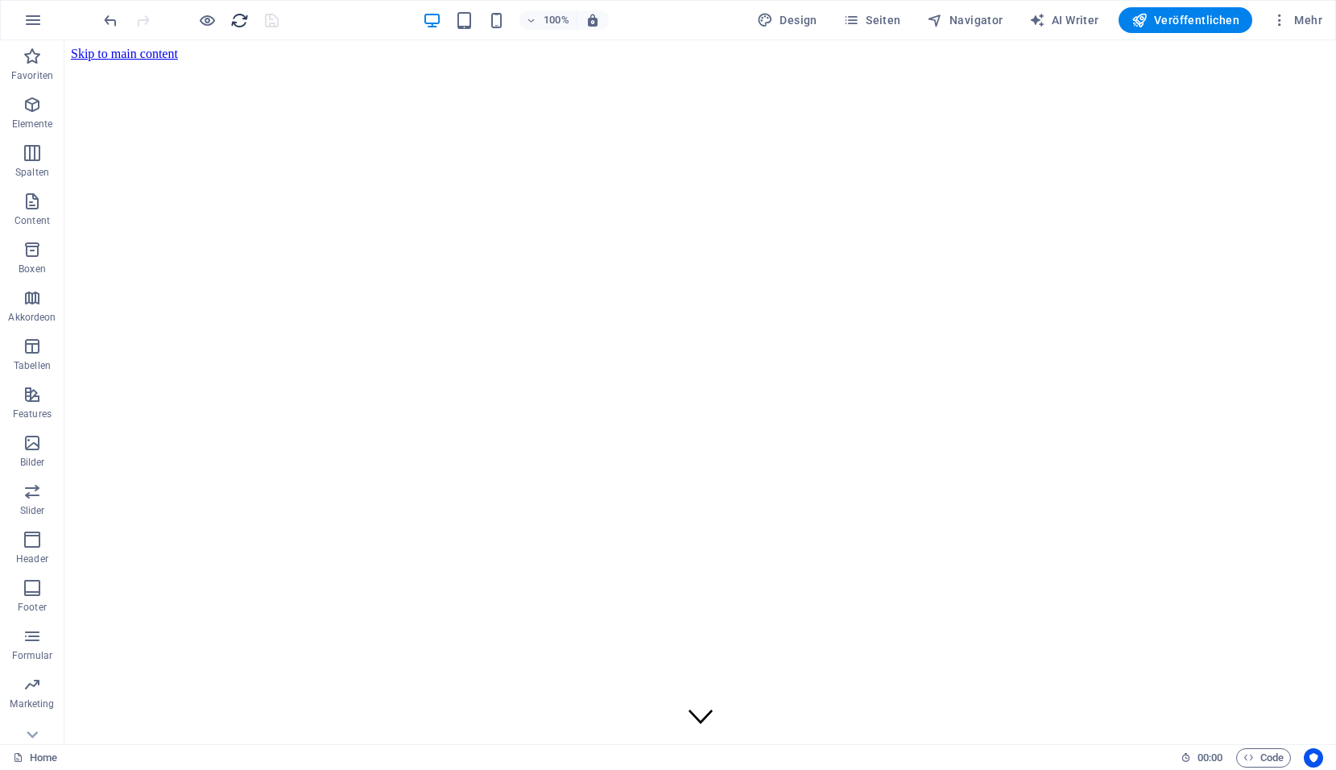
click at [243, 21] on icon "reload" at bounding box center [239, 20] width 19 height 19
click at [1160, 10] on button "Veröffentlichen" at bounding box center [1185, 20] width 134 height 26
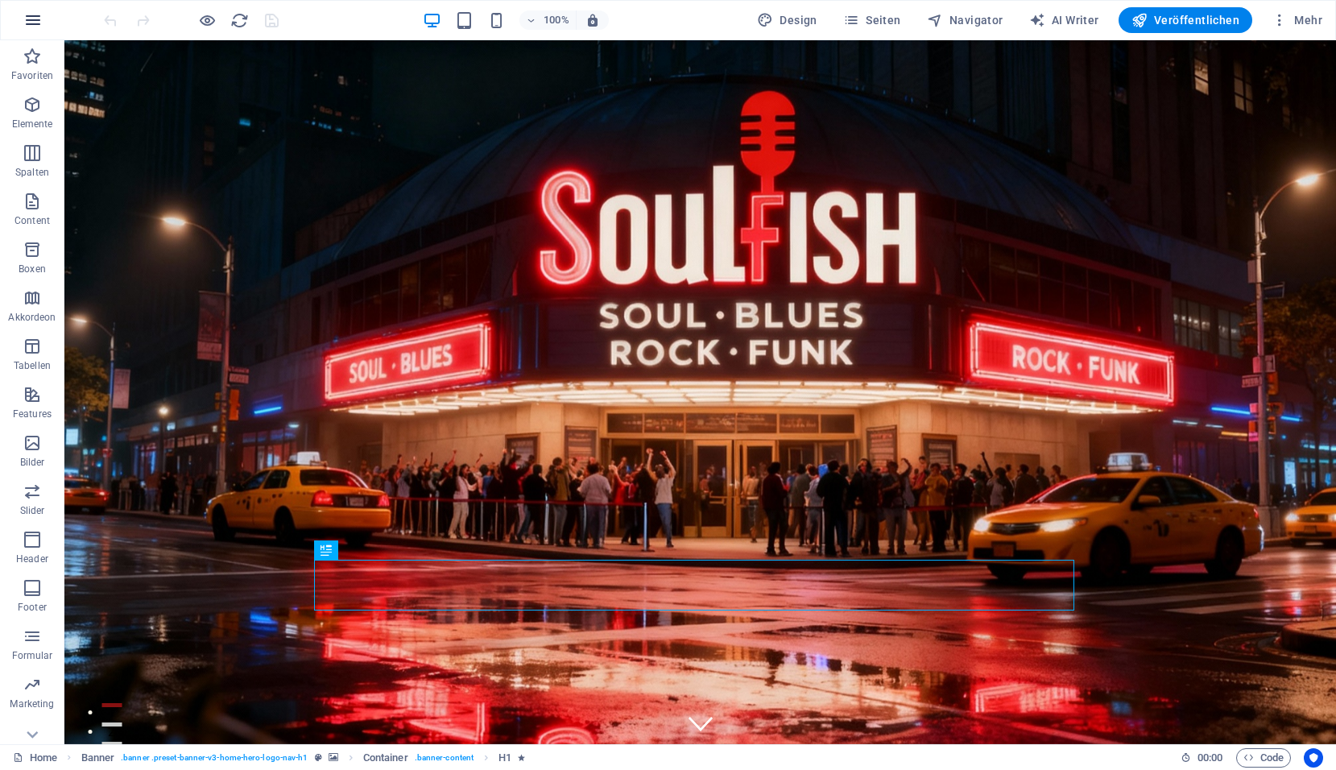
click at [36, 24] on icon "button" at bounding box center [32, 19] width 19 height 19
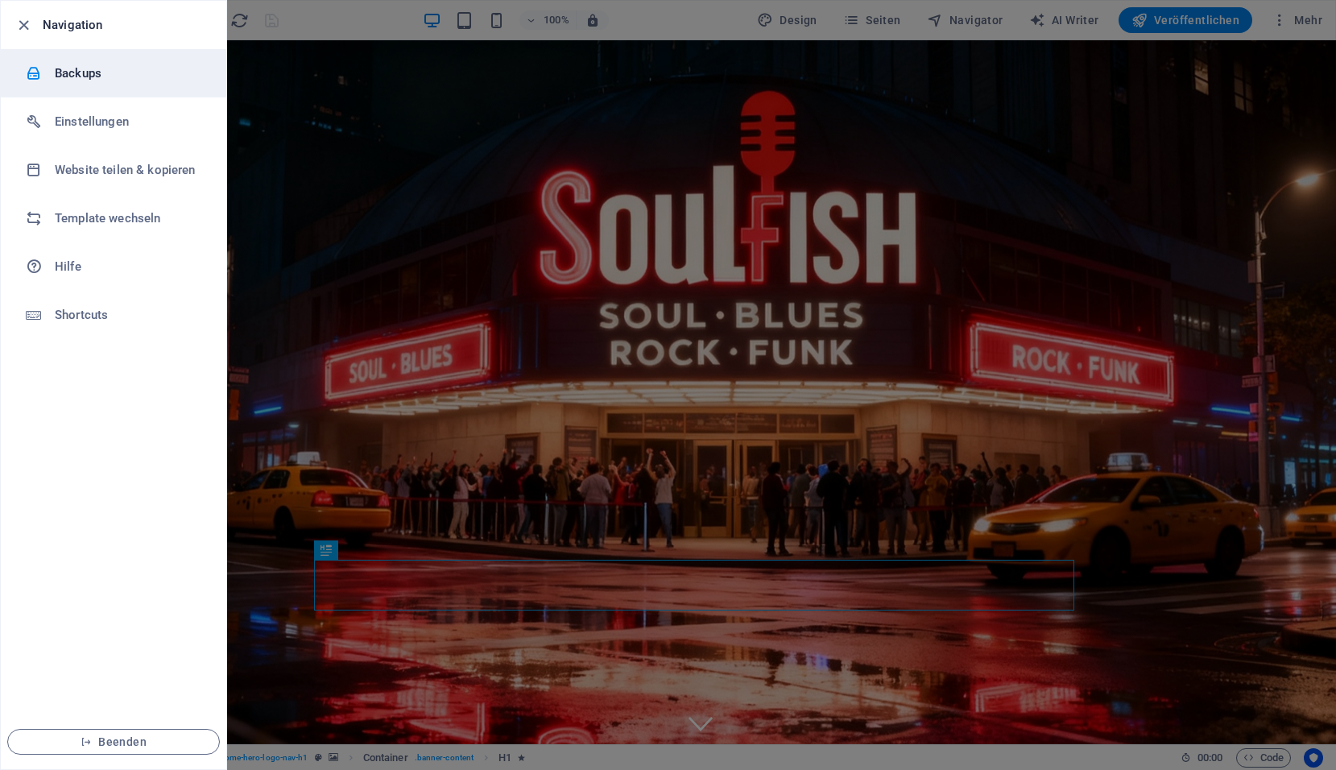
click at [83, 74] on h6 "Backups" at bounding box center [129, 73] width 149 height 19
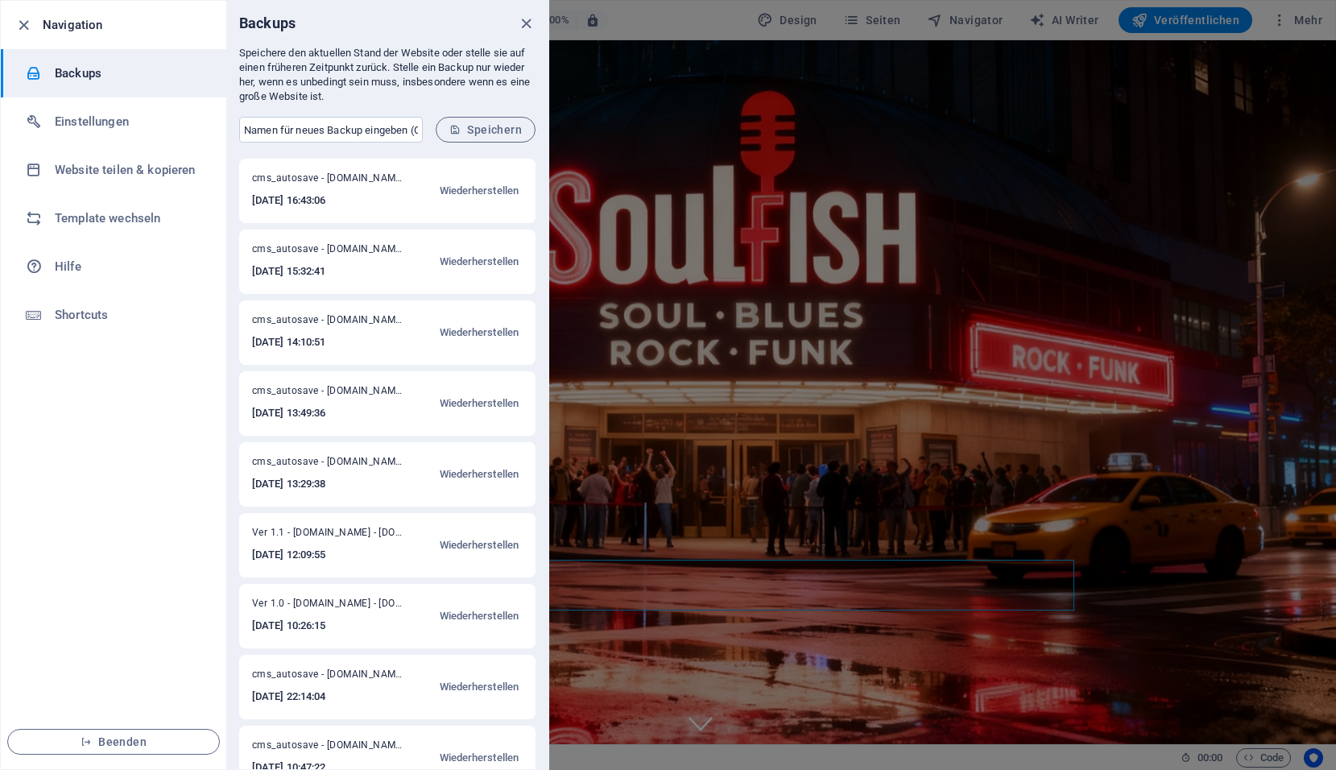
scroll to position [597, 0]
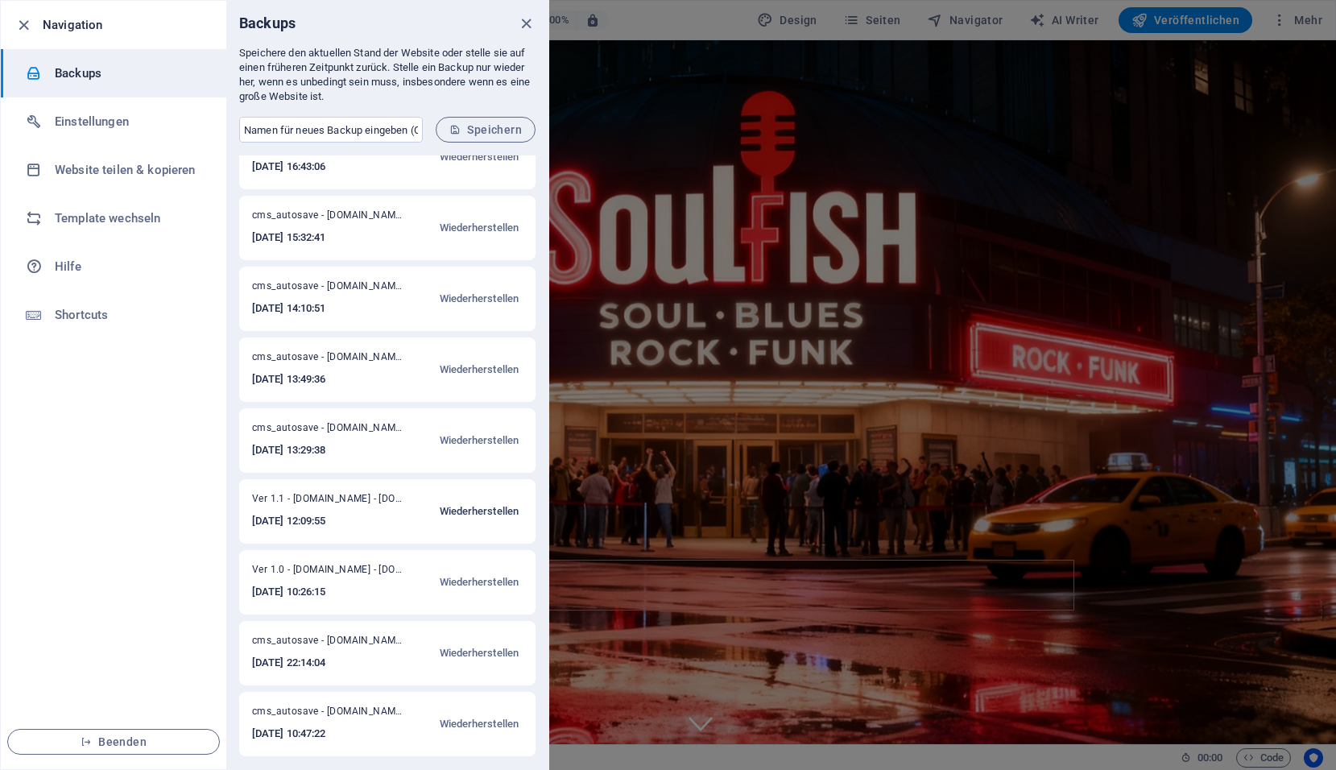
click at [473, 512] on span "Wiederherstellen" at bounding box center [480, 511] width 80 height 19
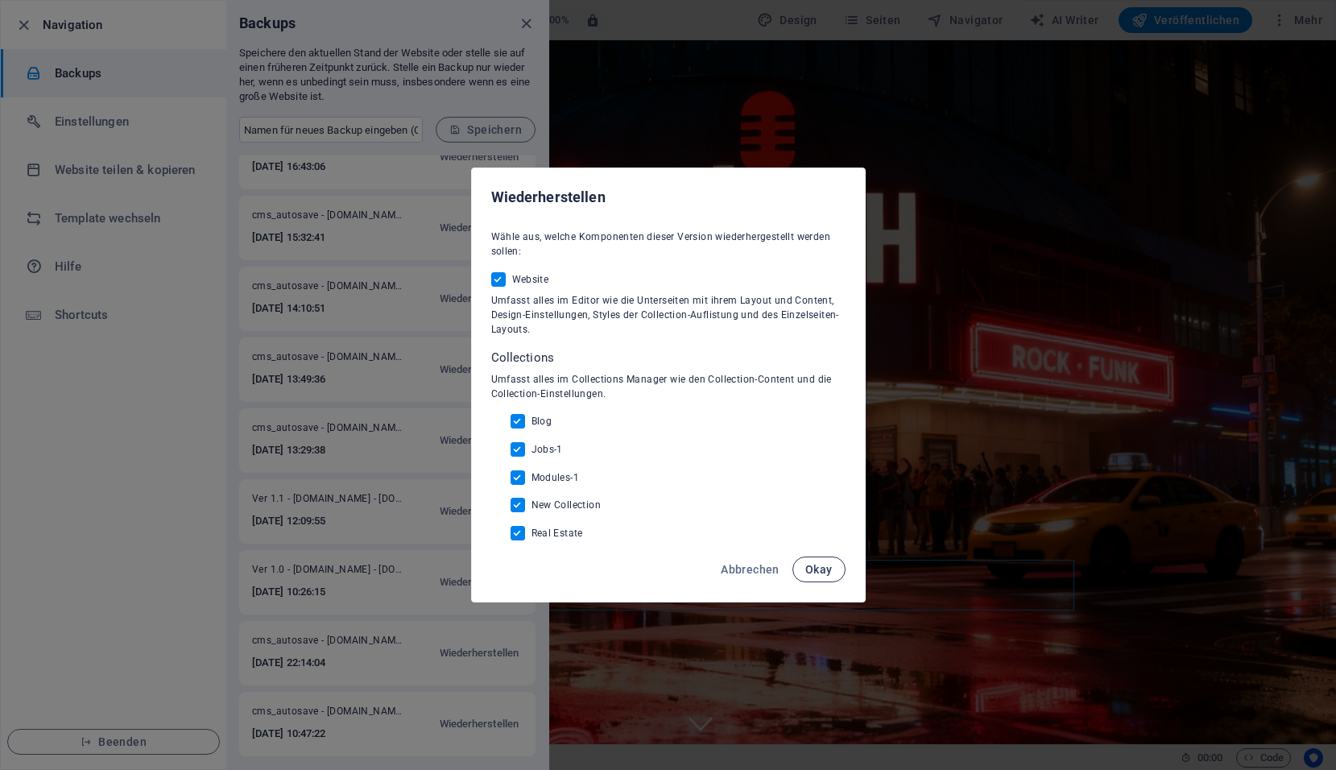
click at [819, 570] on span "Okay" at bounding box center [818, 569] width 27 height 13
checkbox input "false"
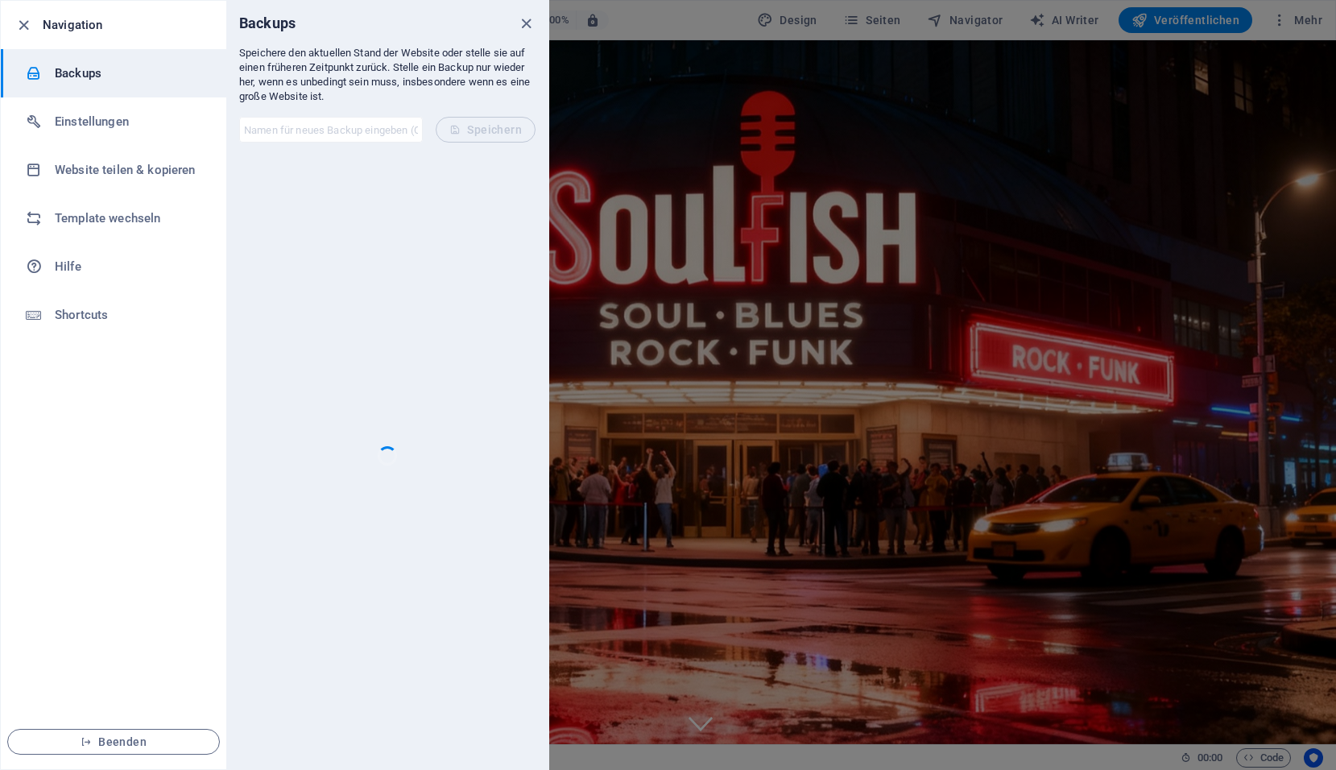
scroll to position [0, 0]
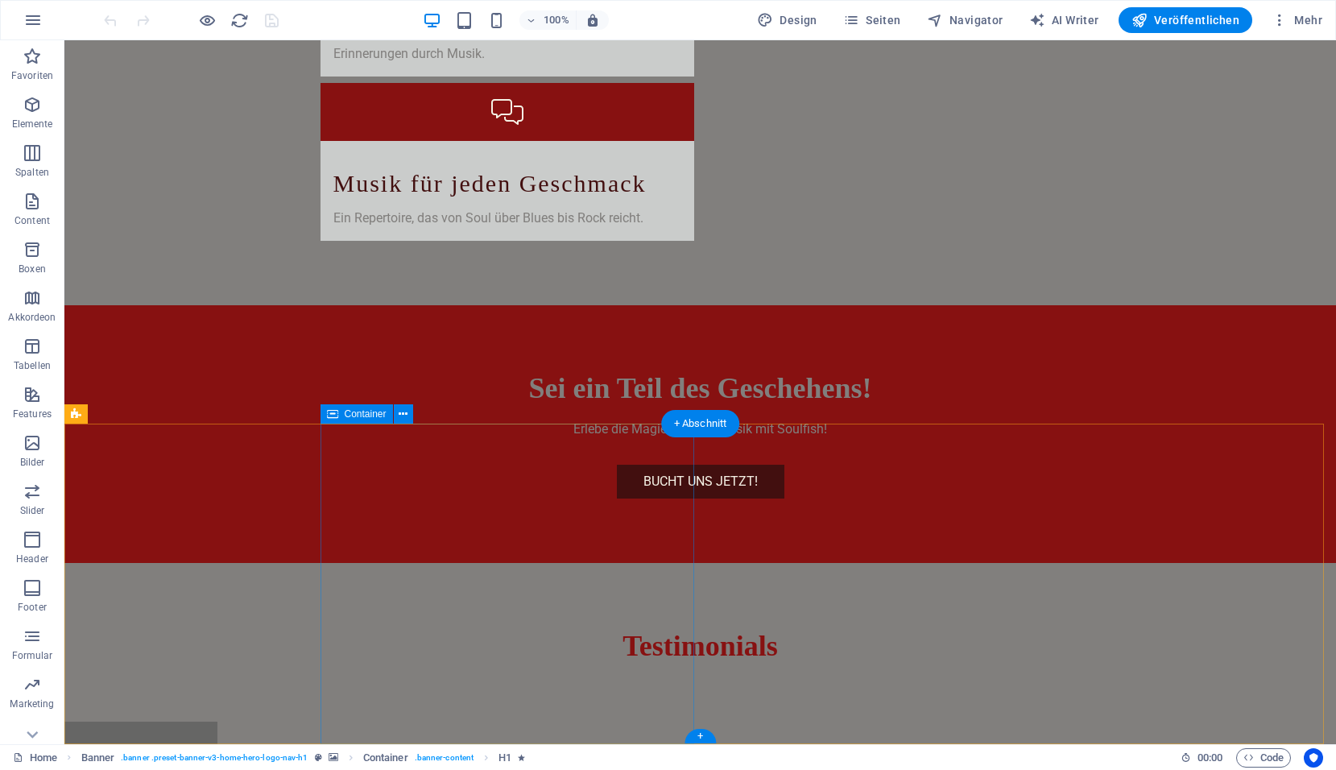
scroll to position [3461, 0]
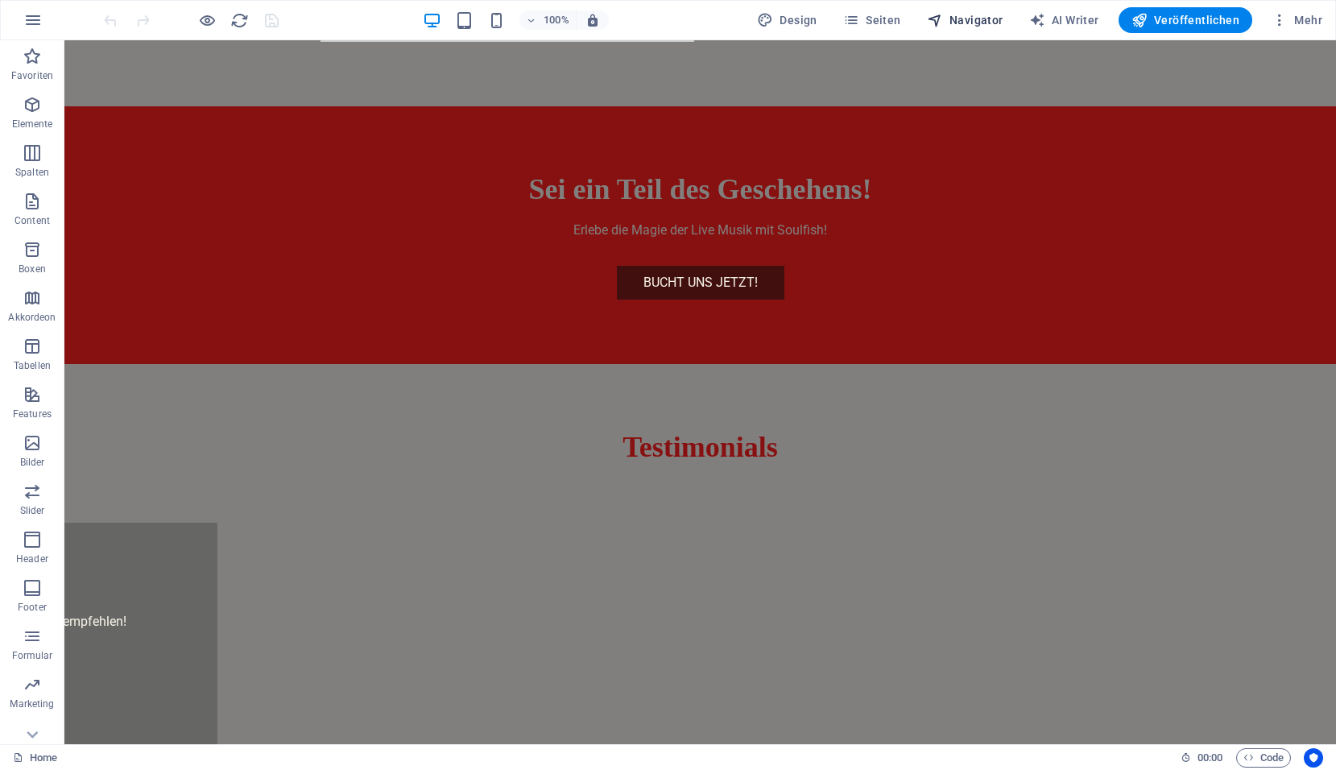
click at [994, 20] on span "Navigator" at bounding box center [965, 20] width 76 height 16
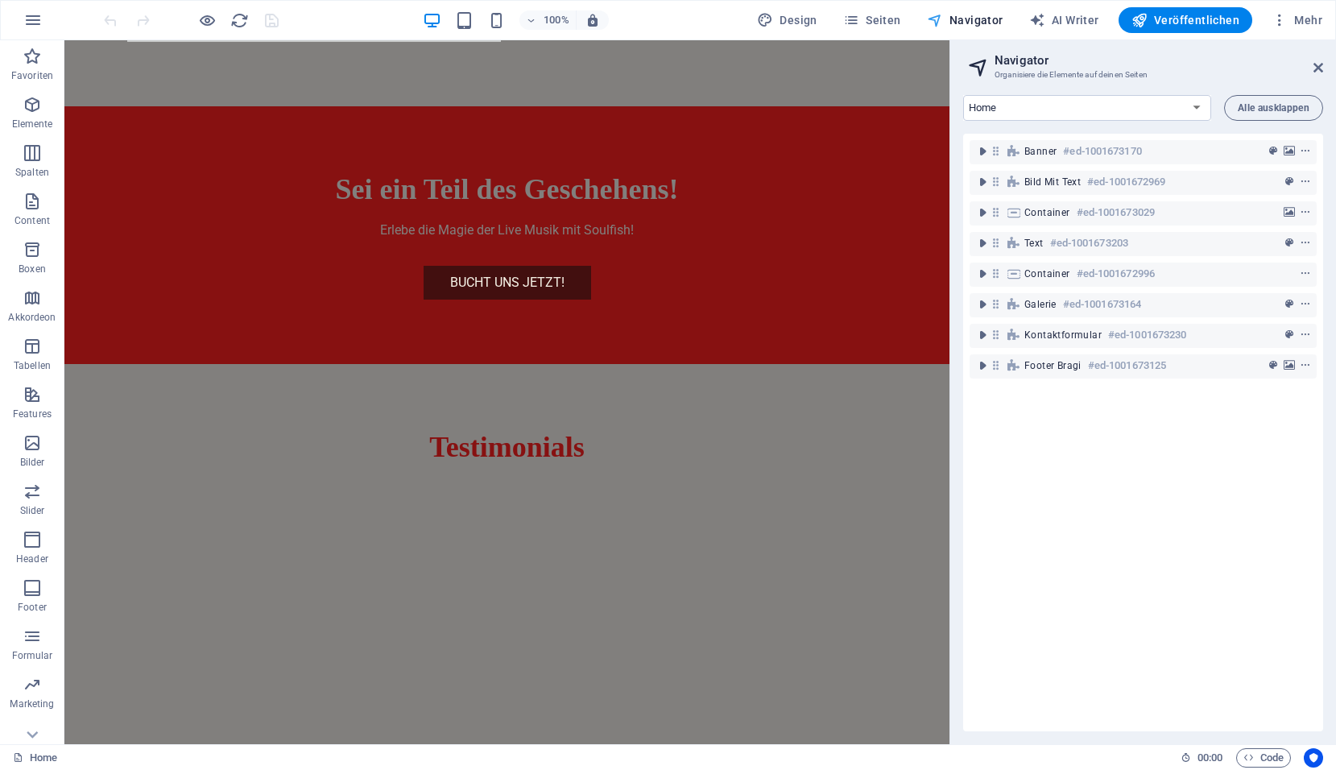
scroll to position [3171, 0]
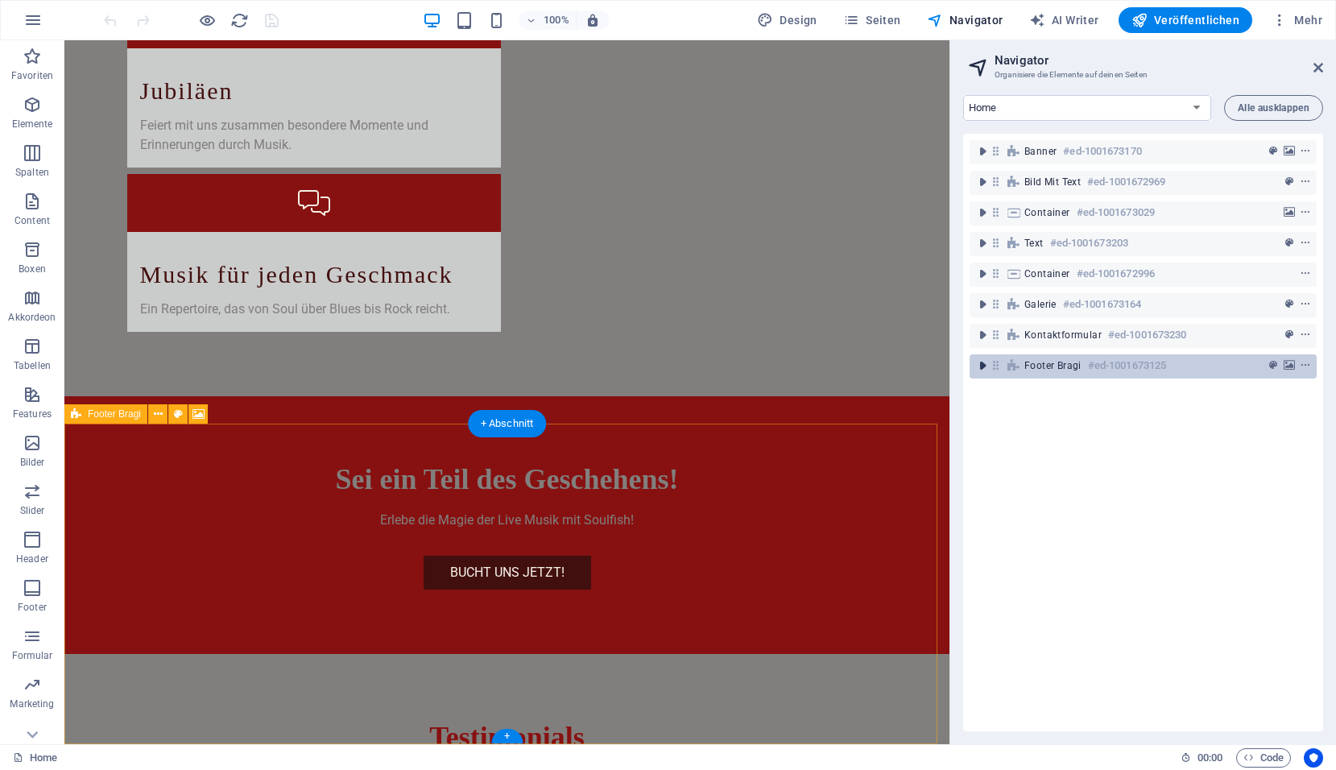
click at [974, 361] on icon "toggle-expand" at bounding box center [982, 365] width 16 height 16
click at [1304, 366] on icon "context-menu" at bounding box center [1304, 365] width 11 height 11
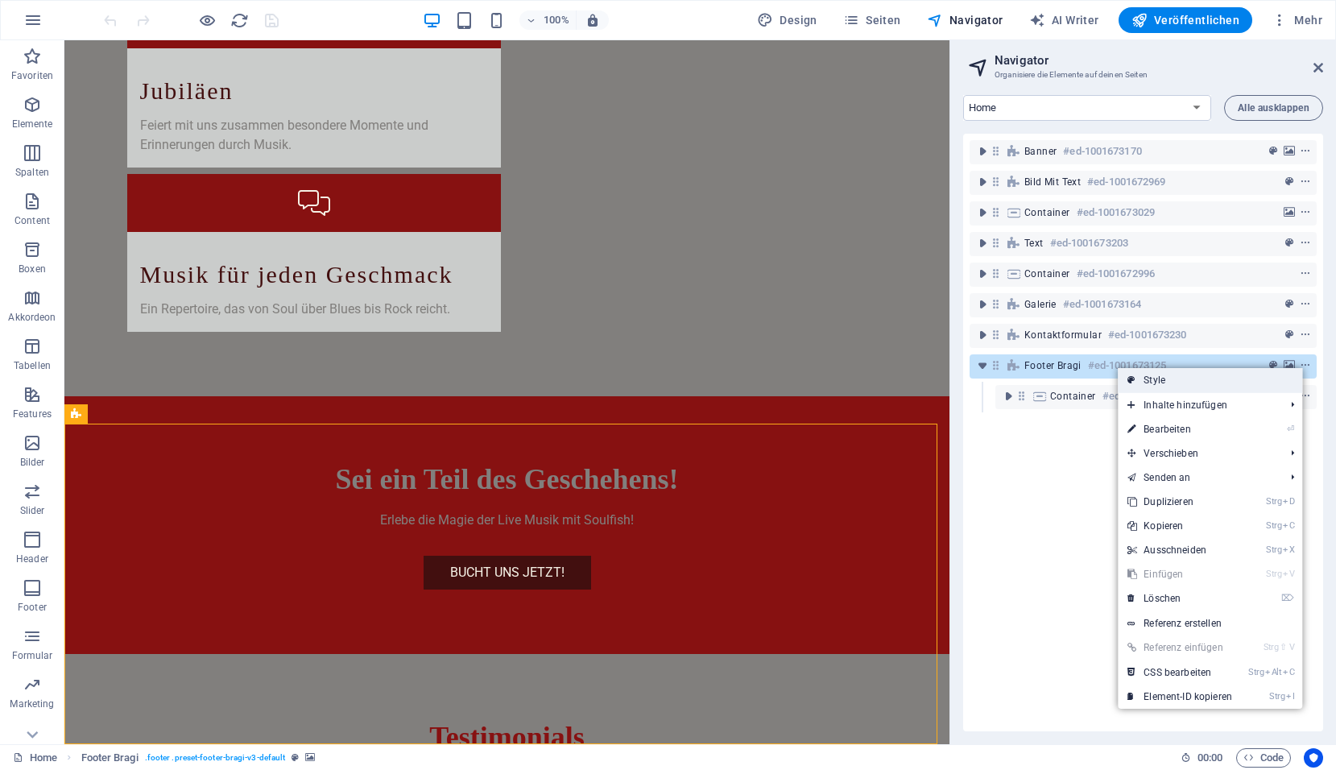
click at [1164, 380] on link "Style" at bounding box center [1210, 380] width 184 height 24
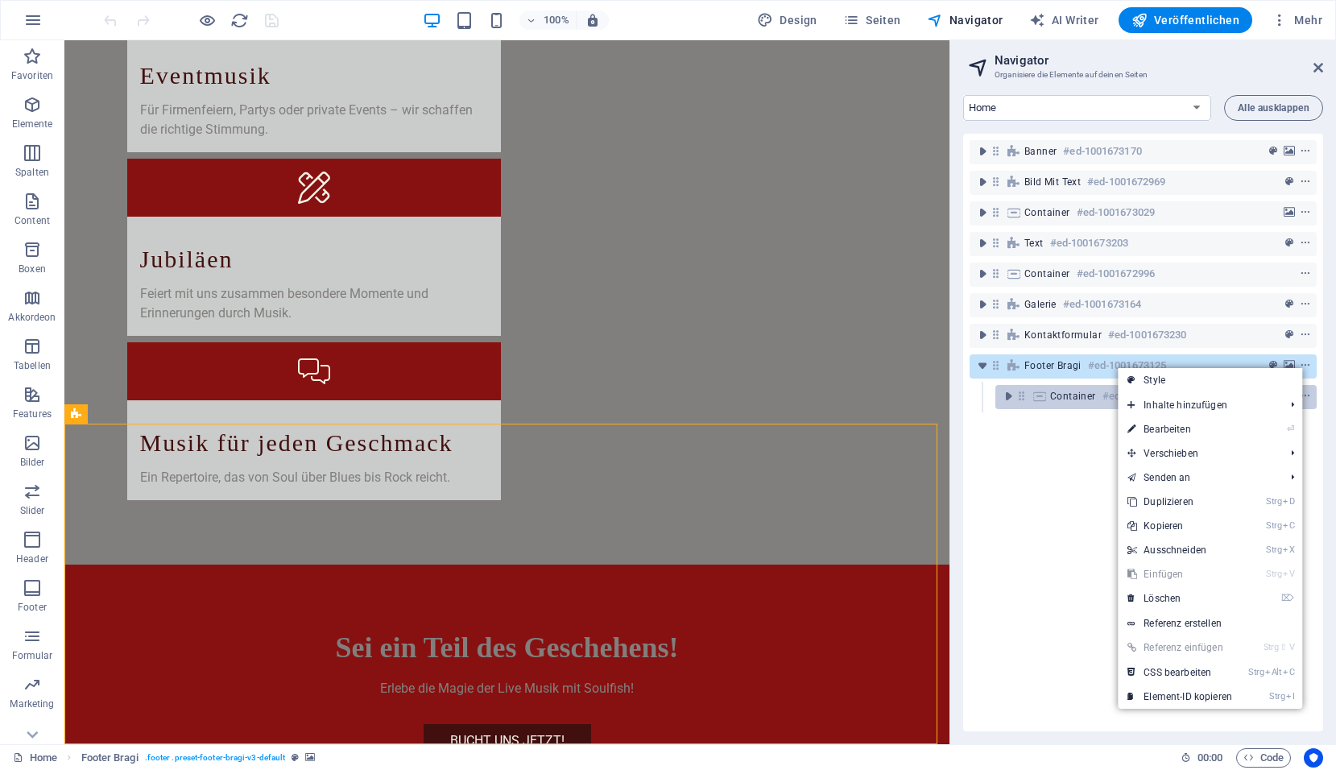
select select "%"
select select "rem"
select select "px"
select select "rem"
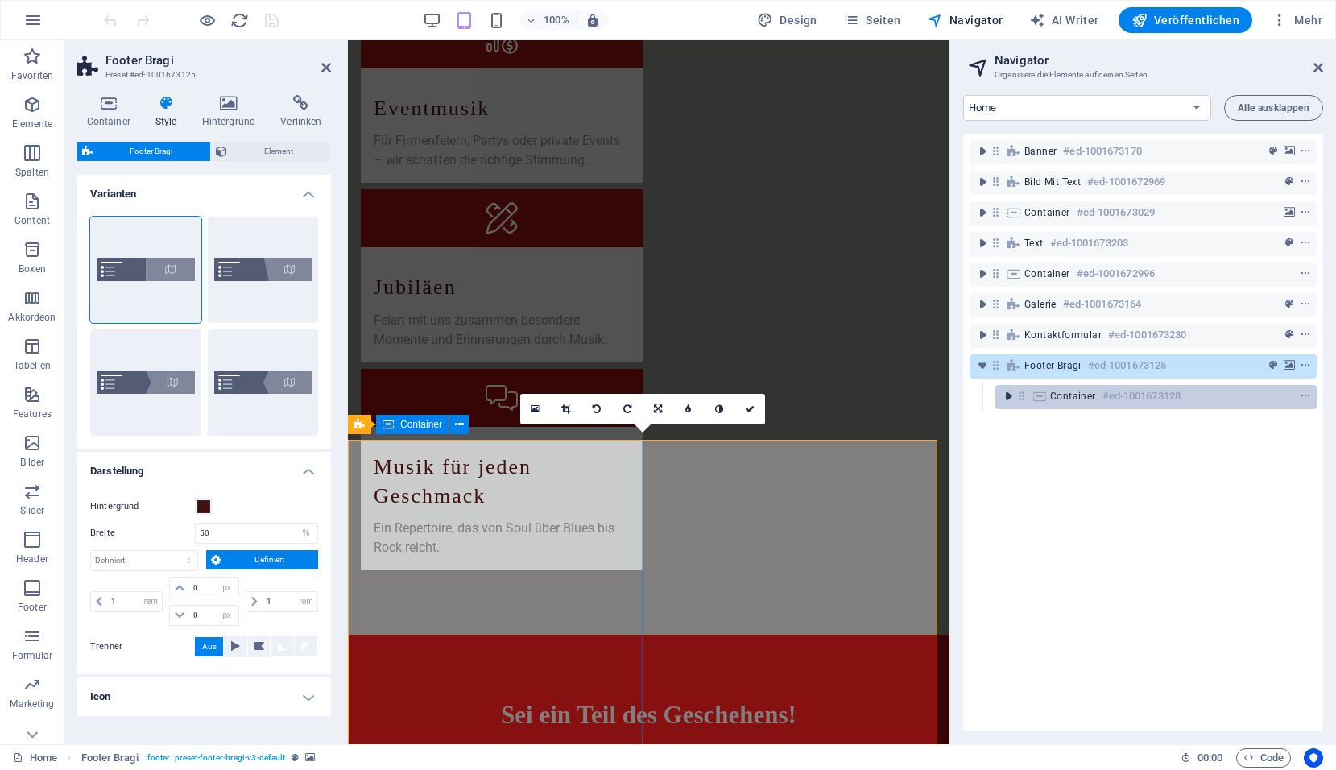
scroll to position [3071, 0]
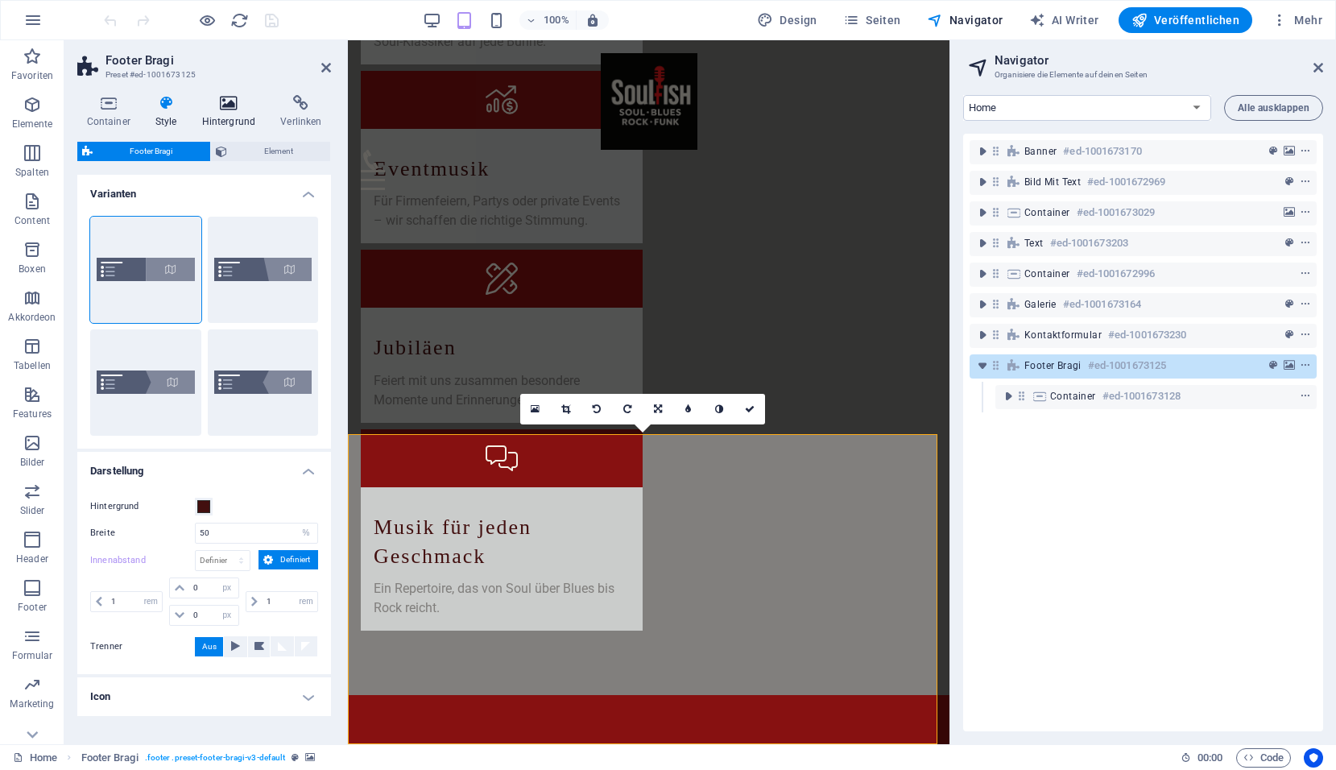
click at [238, 109] on icon at bounding box center [228, 103] width 72 height 16
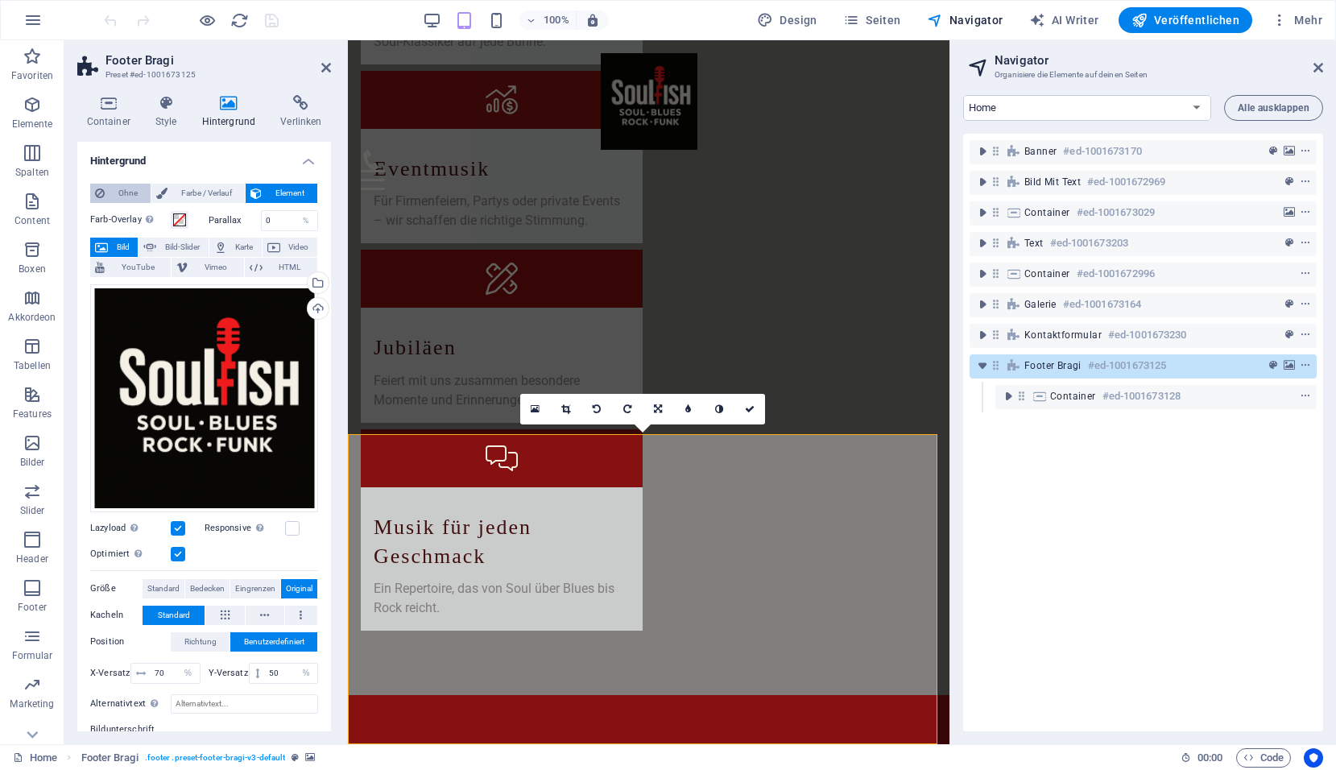
click at [125, 196] on span "Ohne" at bounding box center [127, 193] width 36 height 19
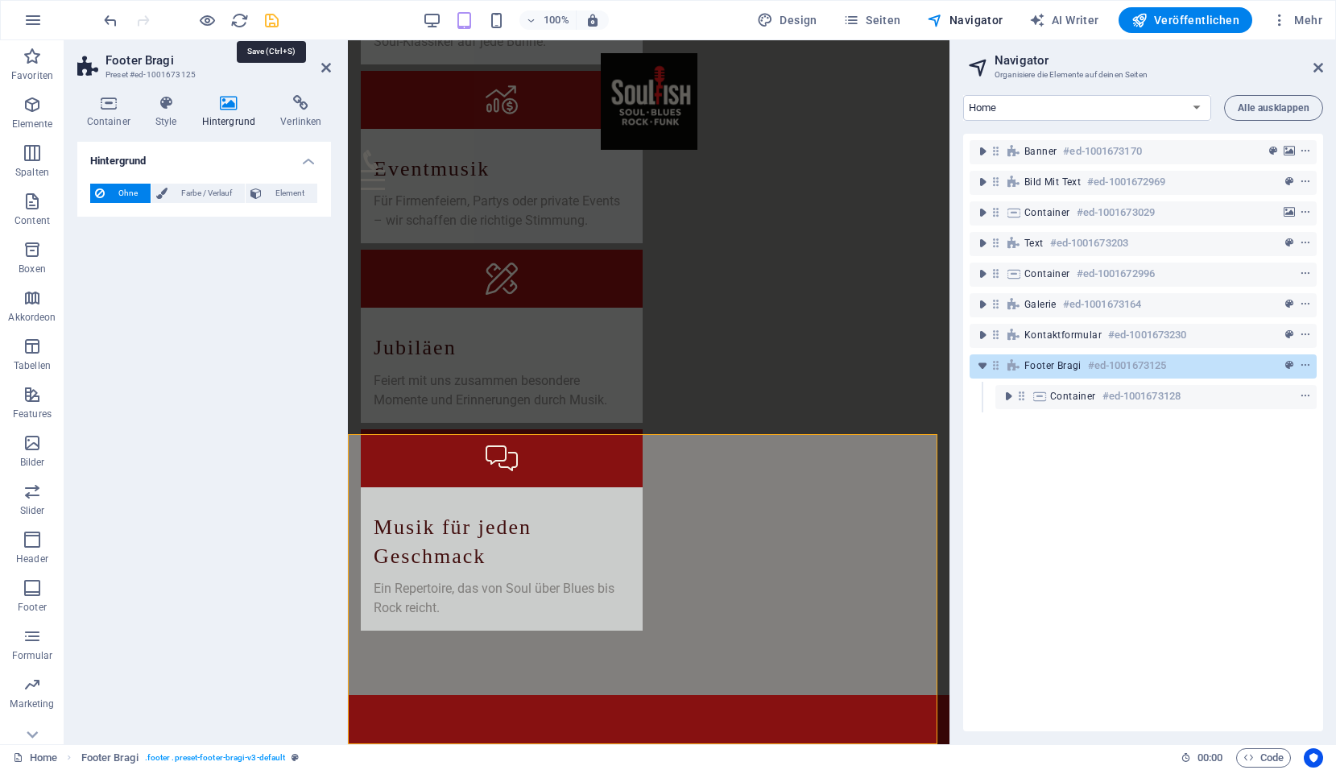
click at [268, 19] on icon "save" at bounding box center [271, 20] width 19 height 19
checkbox input "false"
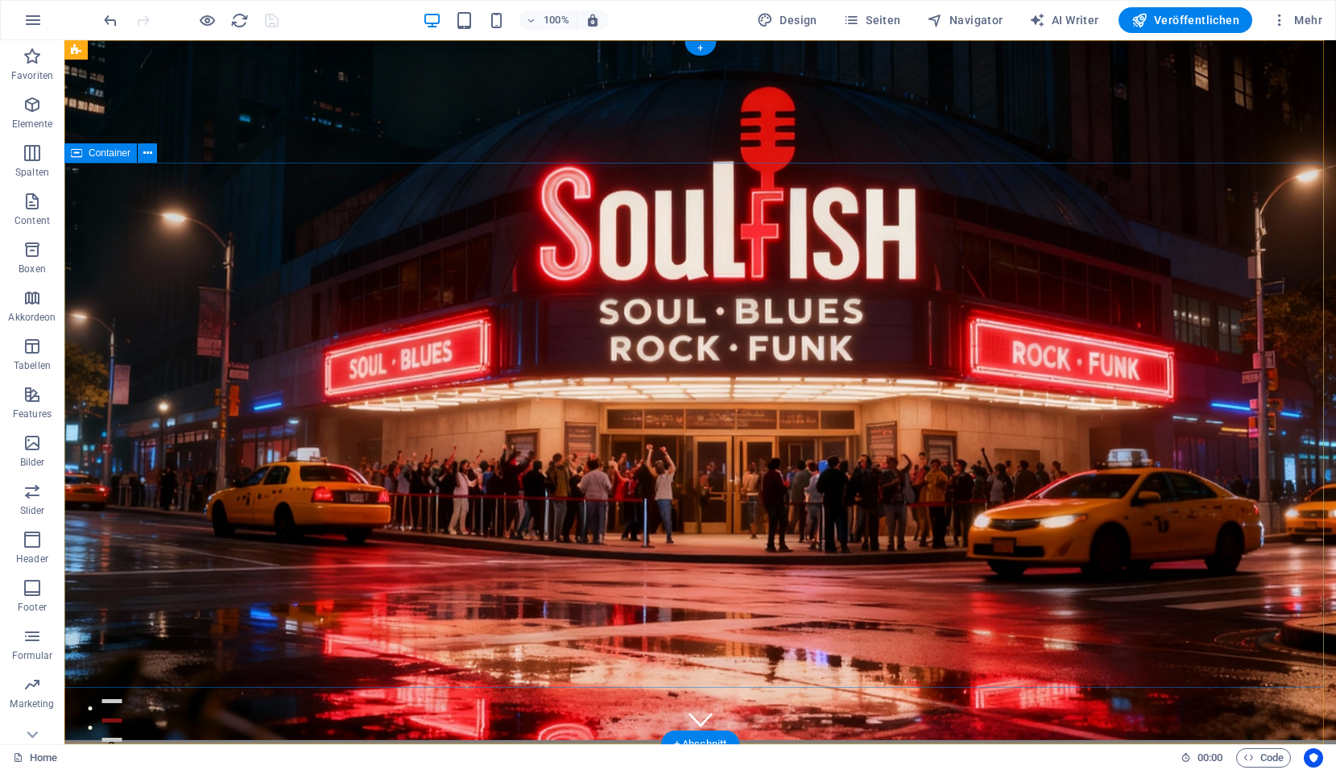
scroll to position [0, 0]
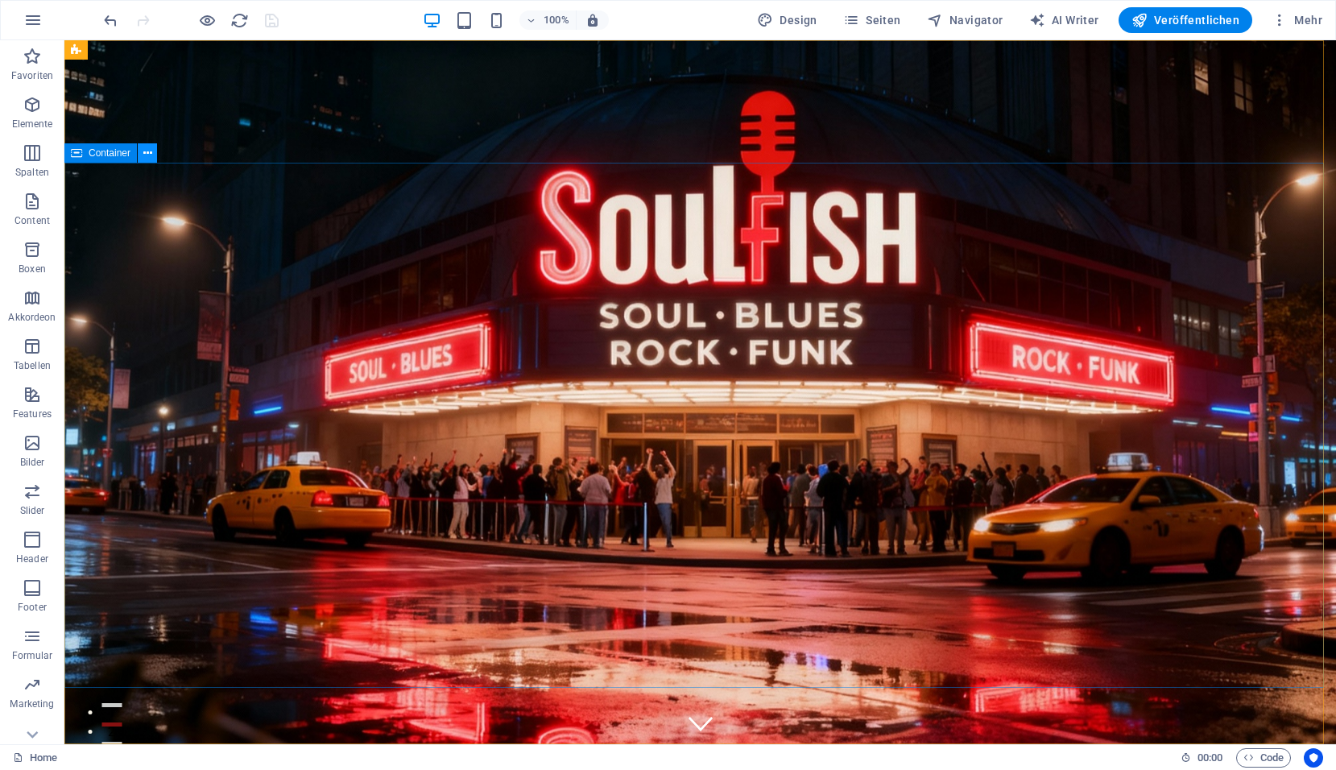
click at [149, 153] on icon at bounding box center [147, 153] width 9 height 17
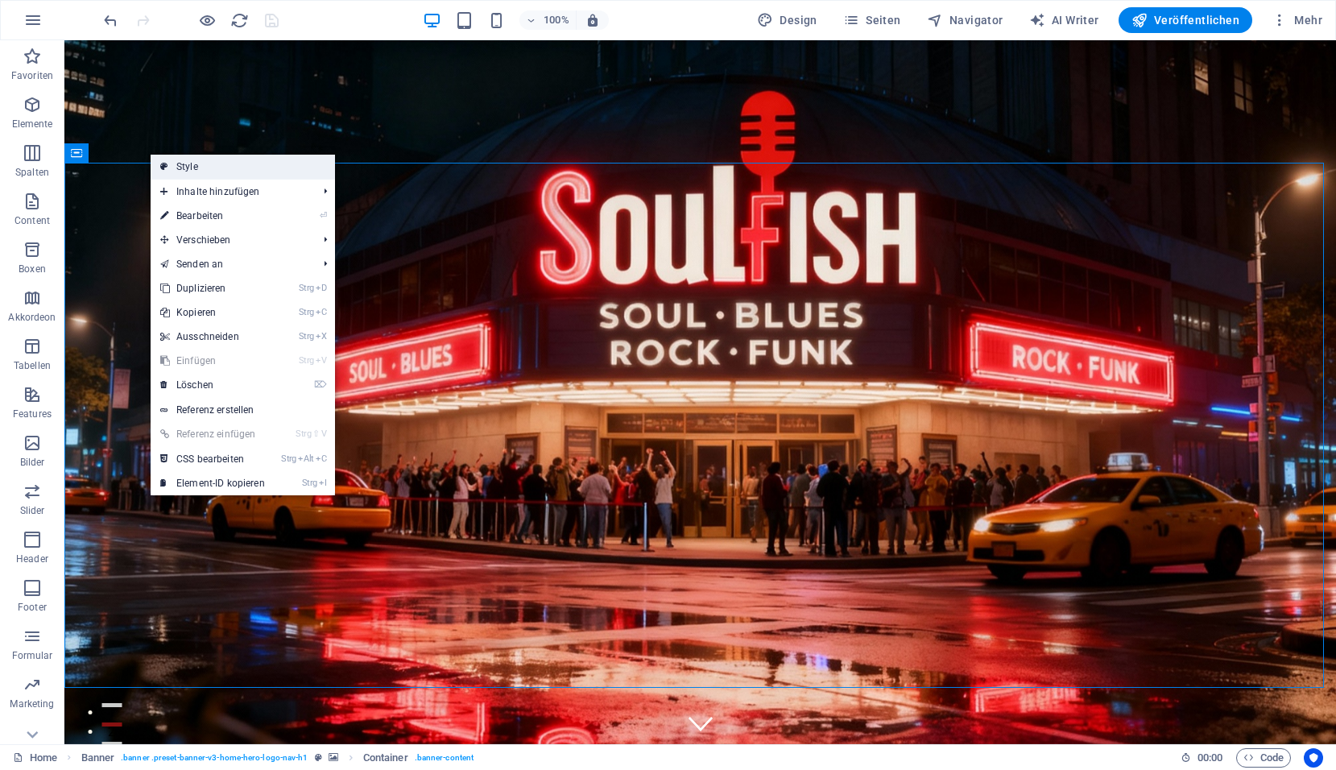
click at [200, 176] on link "Style" at bounding box center [243, 167] width 184 height 24
select select "preset-banner-v3-home-hero-logo-nav-h1"
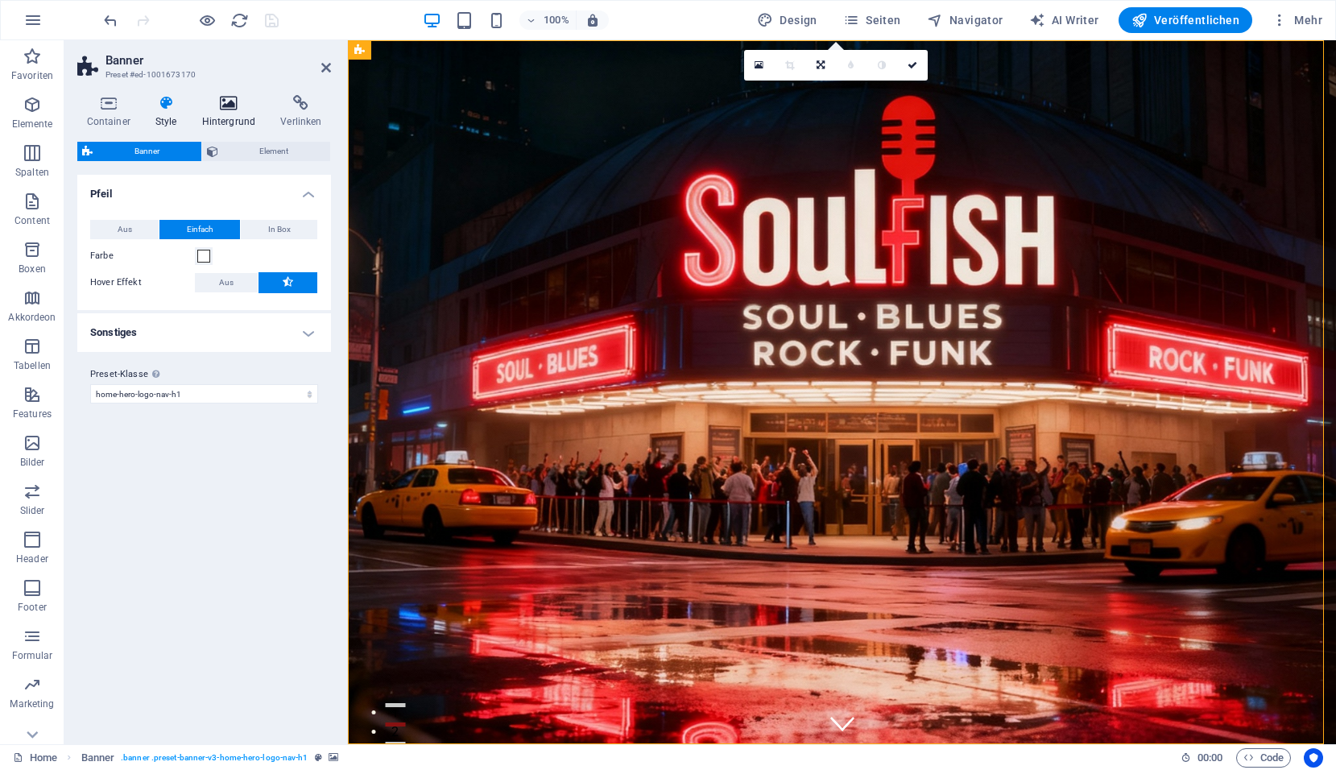
click at [221, 118] on h4 "Hintergrund" at bounding box center [231, 112] width 79 height 34
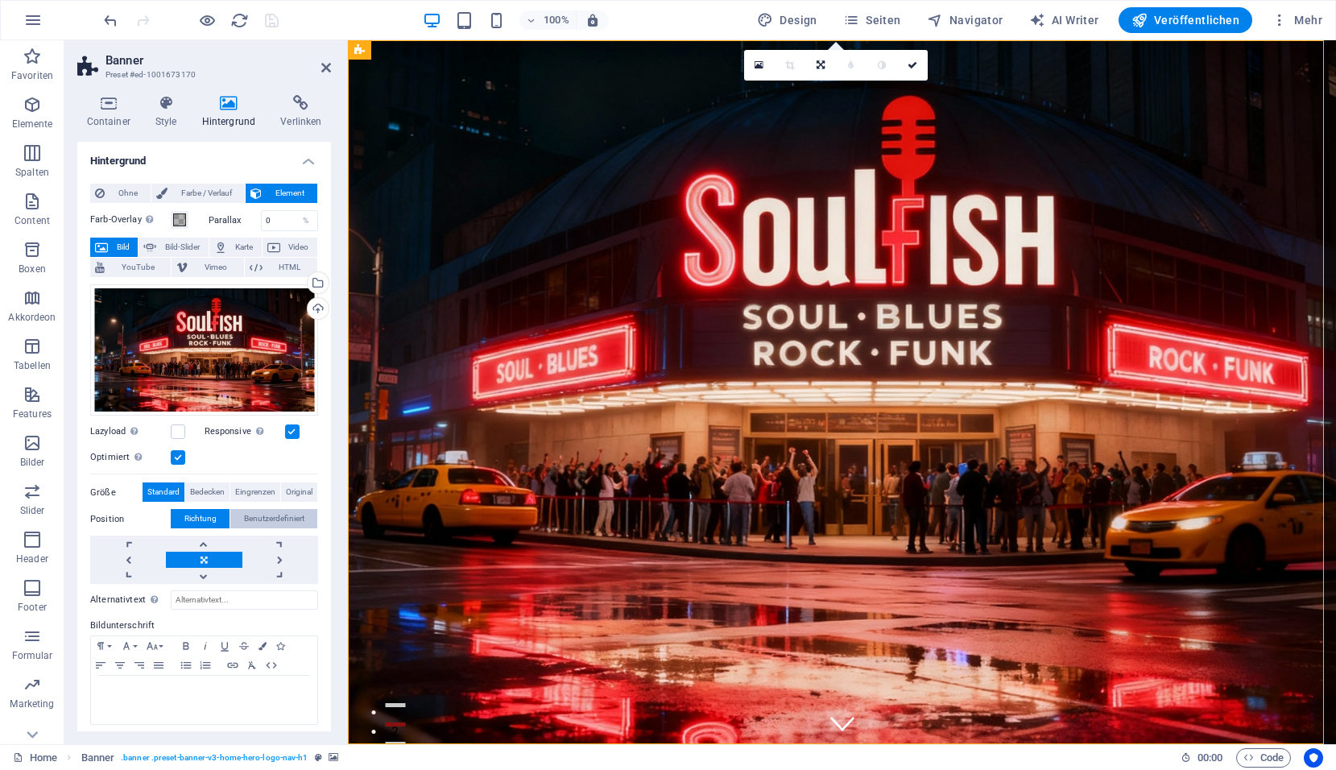
click at [275, 514] on span "Benutzerdefiniert" at bounding box center [274, 518] width 60 height 19
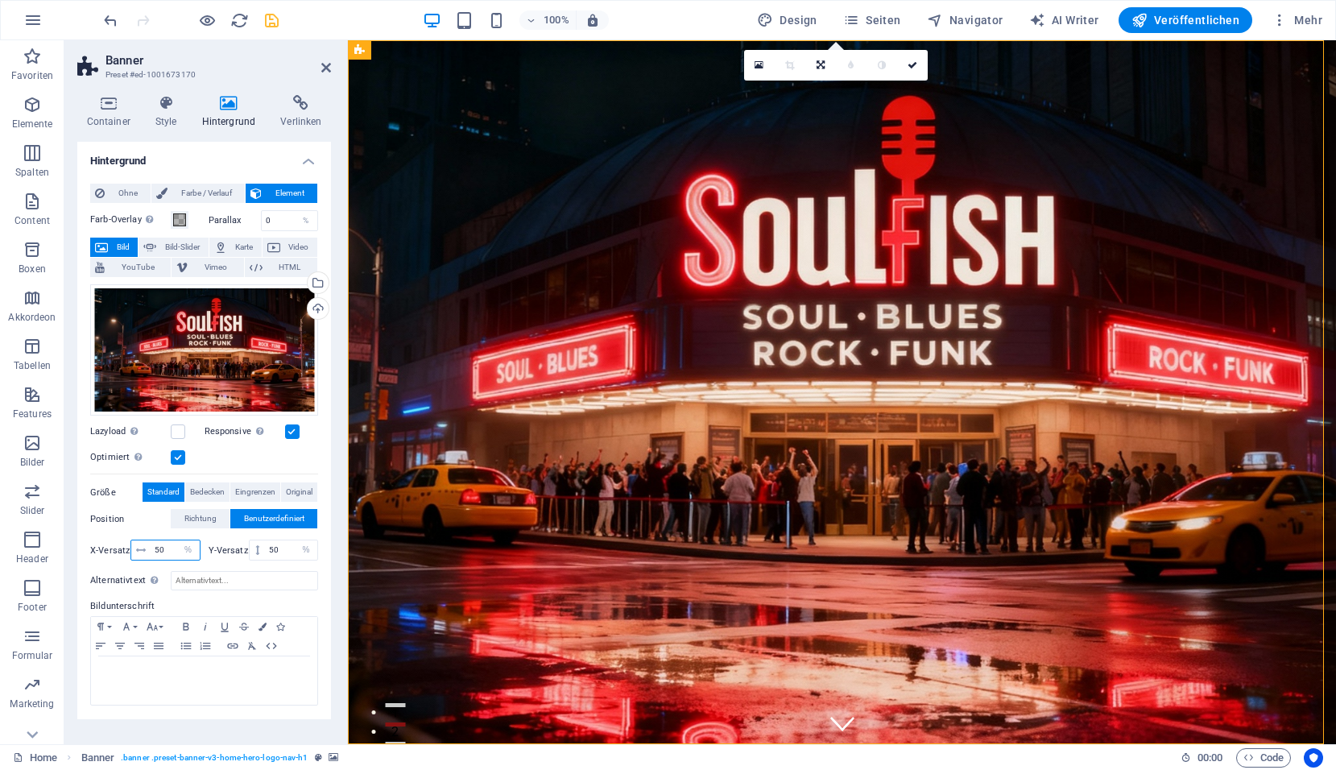
click at [155, 548] on input "50" at bounding box center [175, 549] width 49 height 19
type input "0"
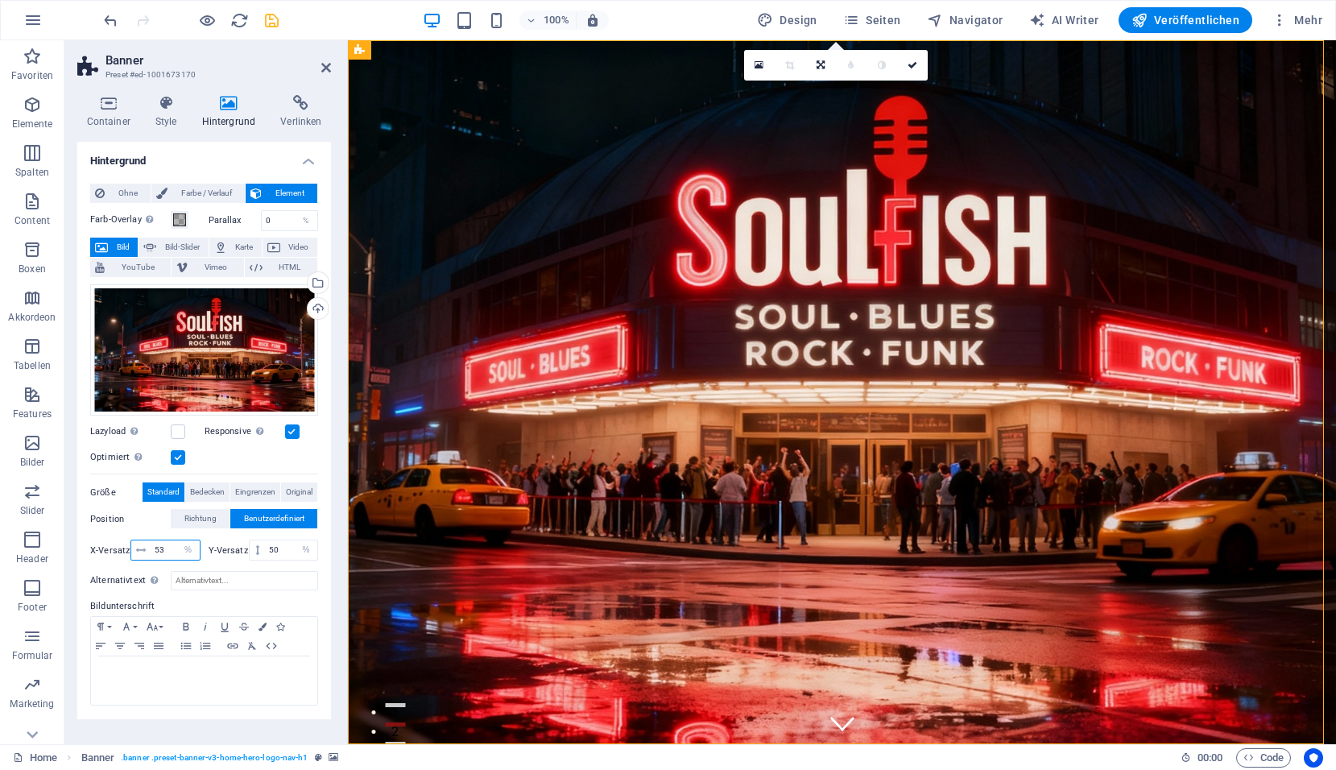
type input "53"
click at [274, 23] on icon "save" at bounding box center [271, 20] width 19 height 19
checkbox input "false"
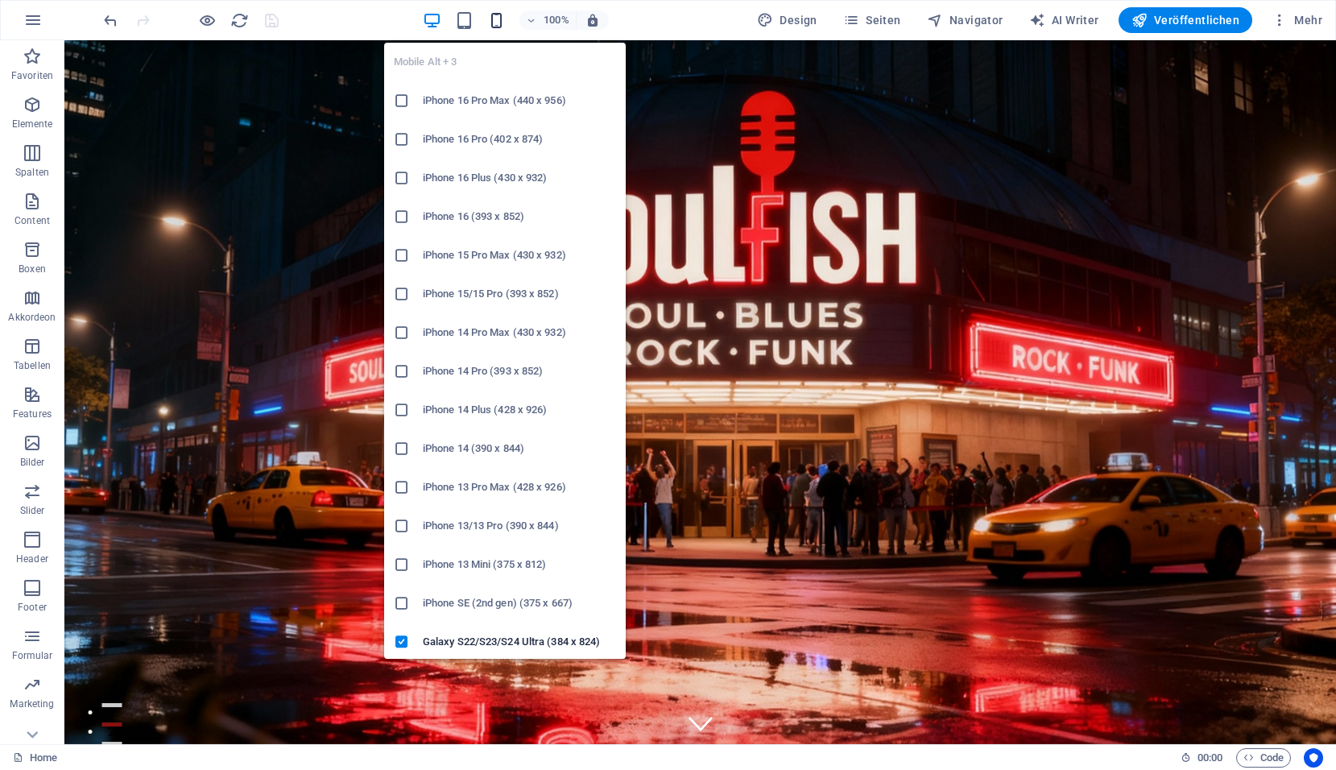
click at [506, 19] on icon "button" at bounding box center [496, 20] width 19 height 19
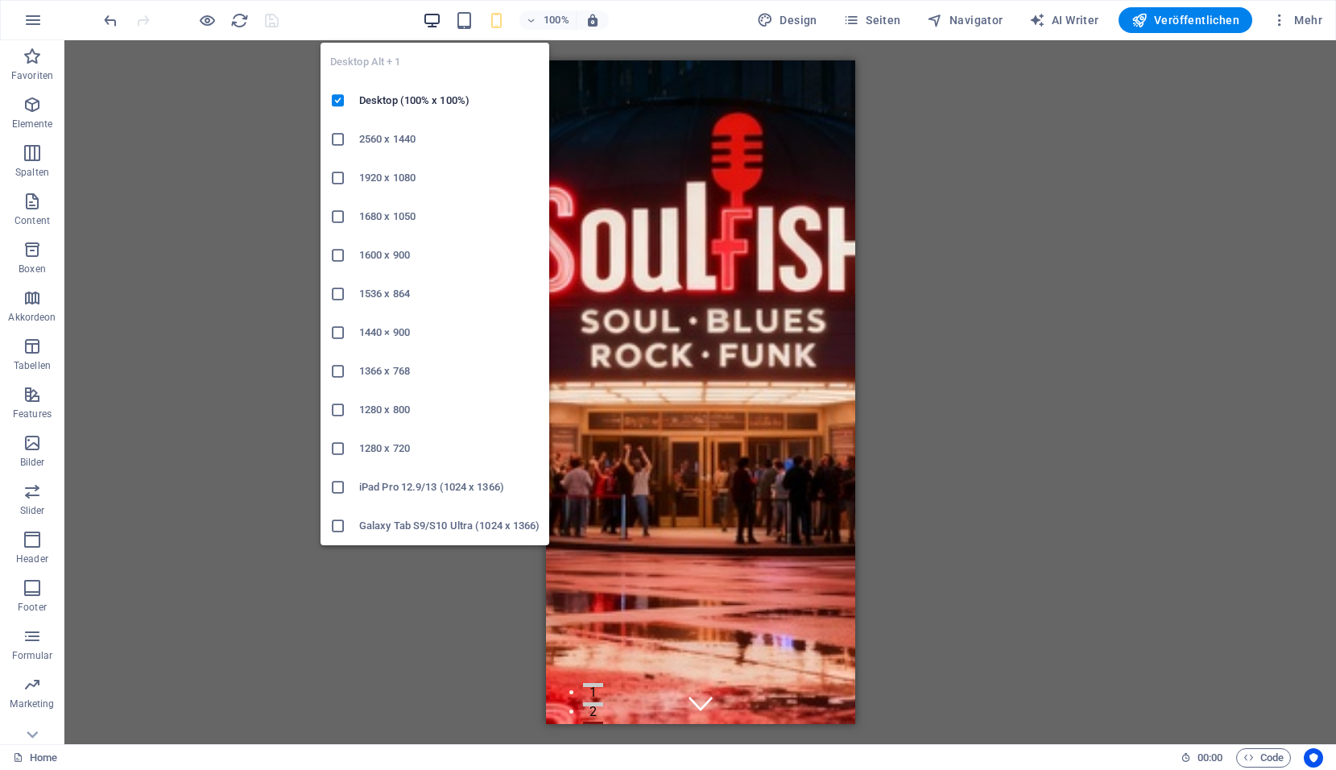
click at [434, 19] on icon "button" at bounding box center [432, 20] width 19 height 19
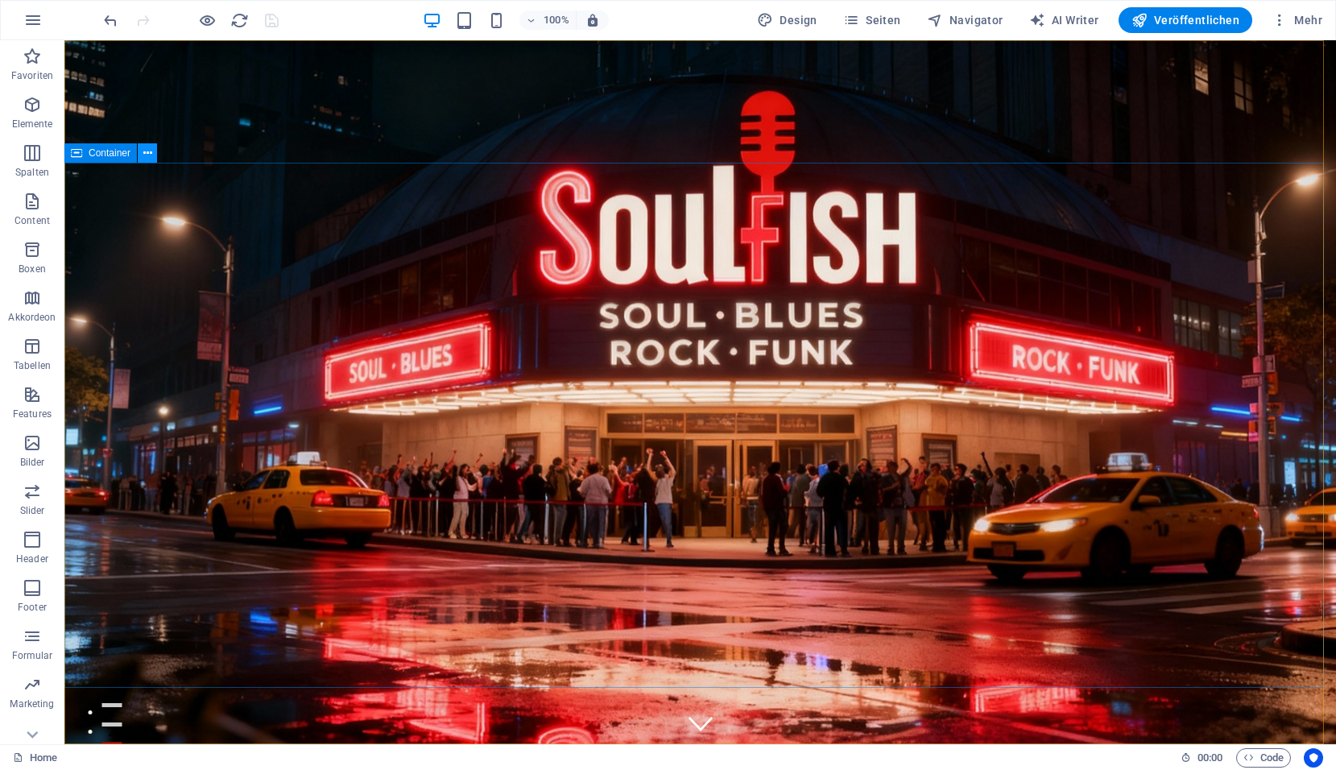
click at [151, 153] on icon at bounding box center [147, 153] width 9 height 17
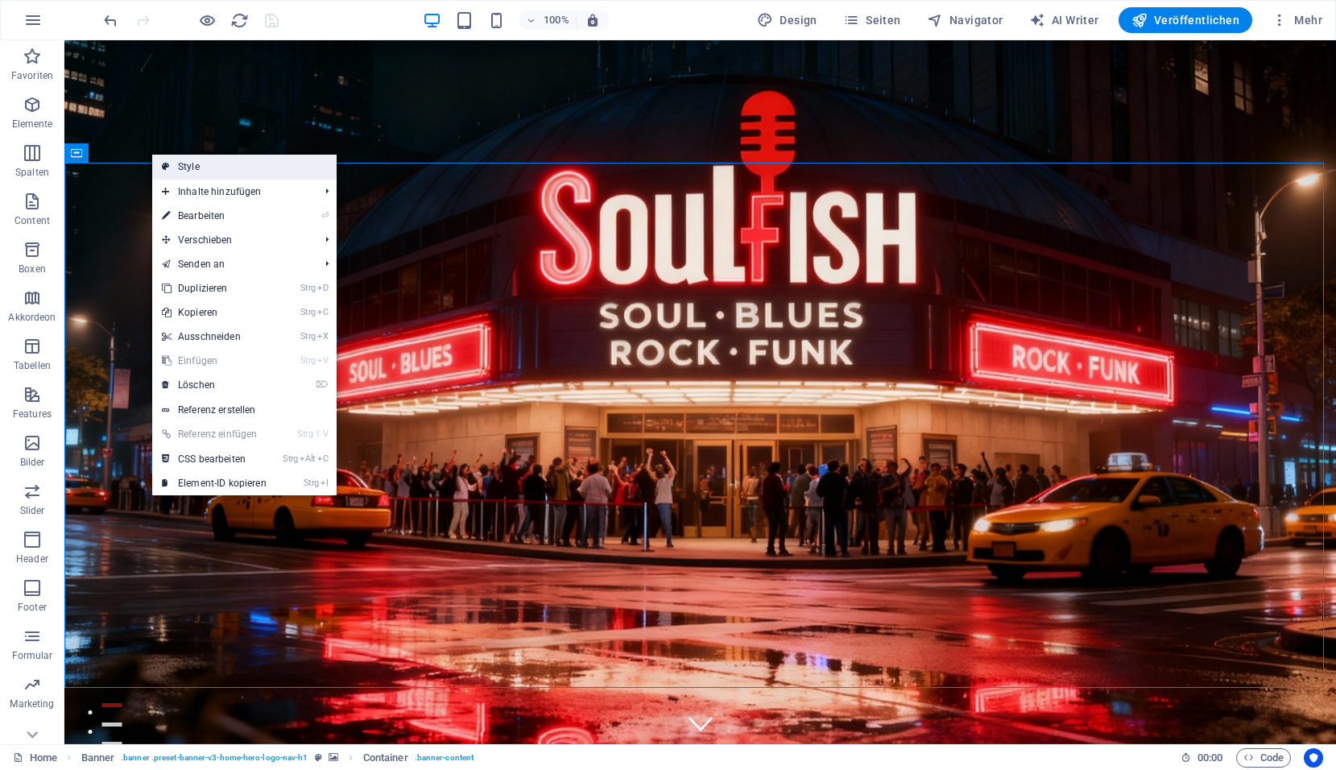
click at [232, 173] on link "Style" at bounding box center [244, 167] width 184 height 24
select select "preset-banner-v3-home-hero-logo-nav-h1"
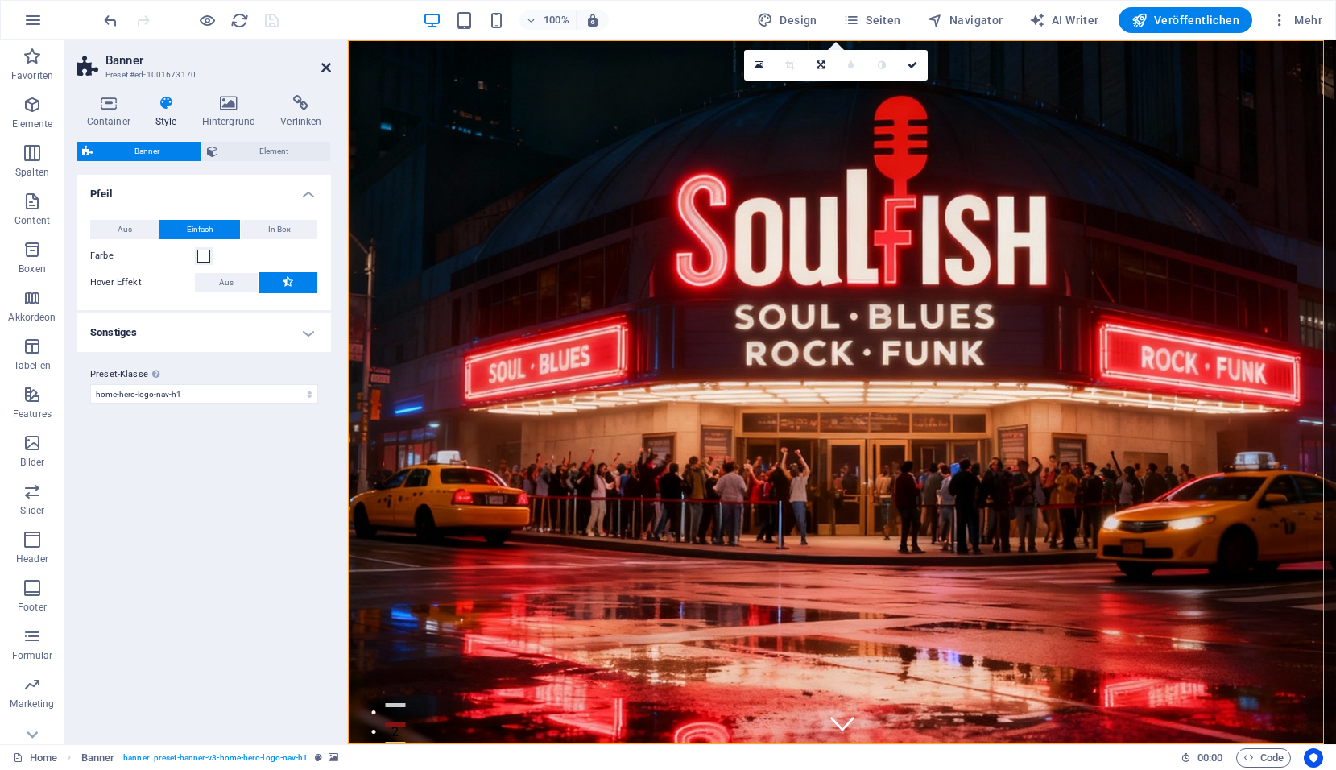
click at [322, 71] on icon at bounding box center [326, 67] width 10 height 13
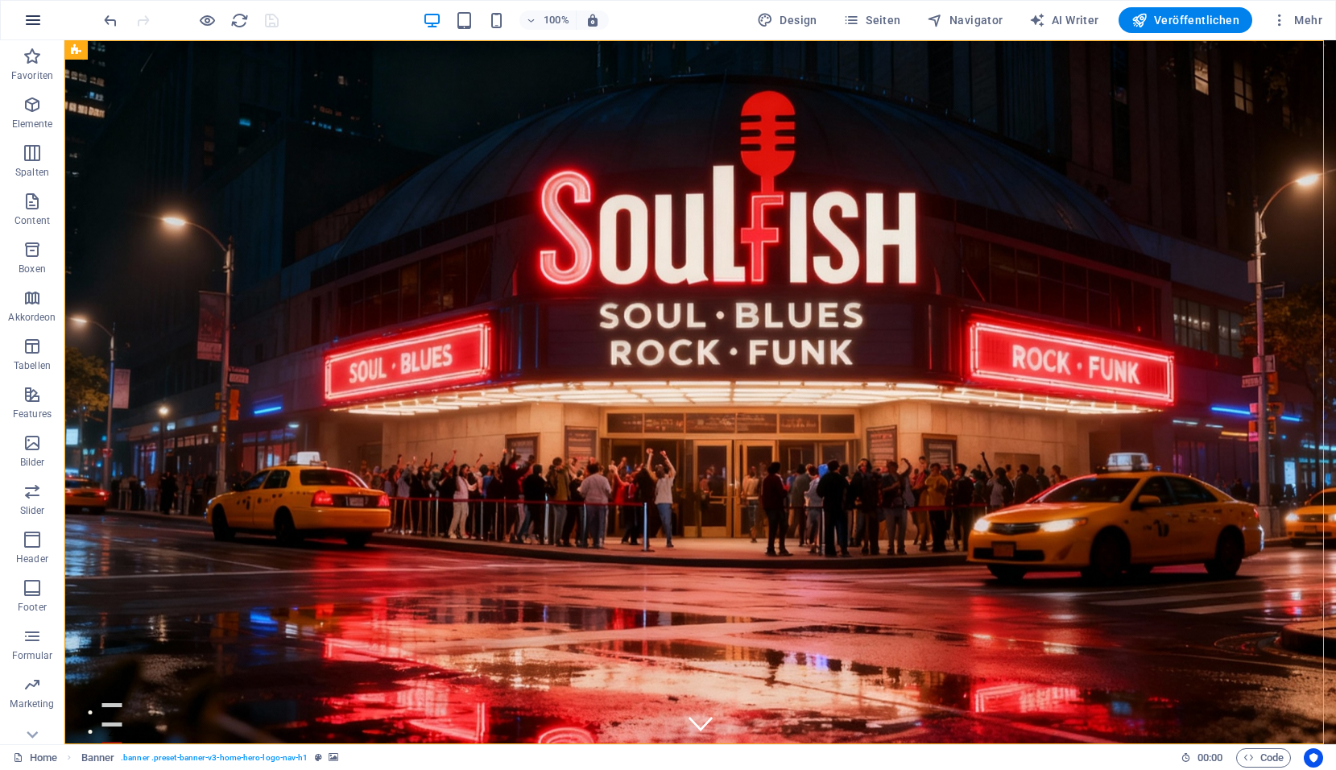
click at [37, 22] on icon "button" at bounding box center [32, 19] width 19 height 19
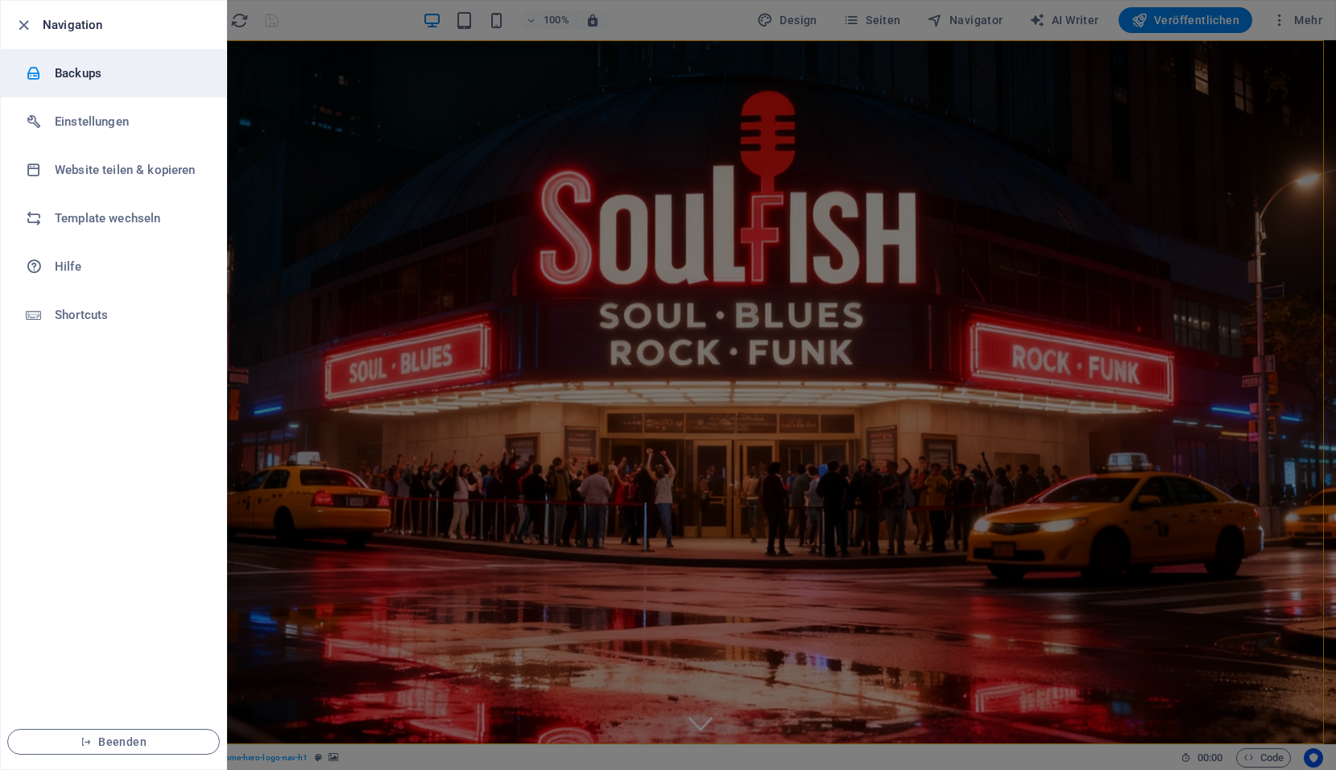
click at [80, 73] on h6 "Backups" at bounding box center [129, 73] width 149 height 19
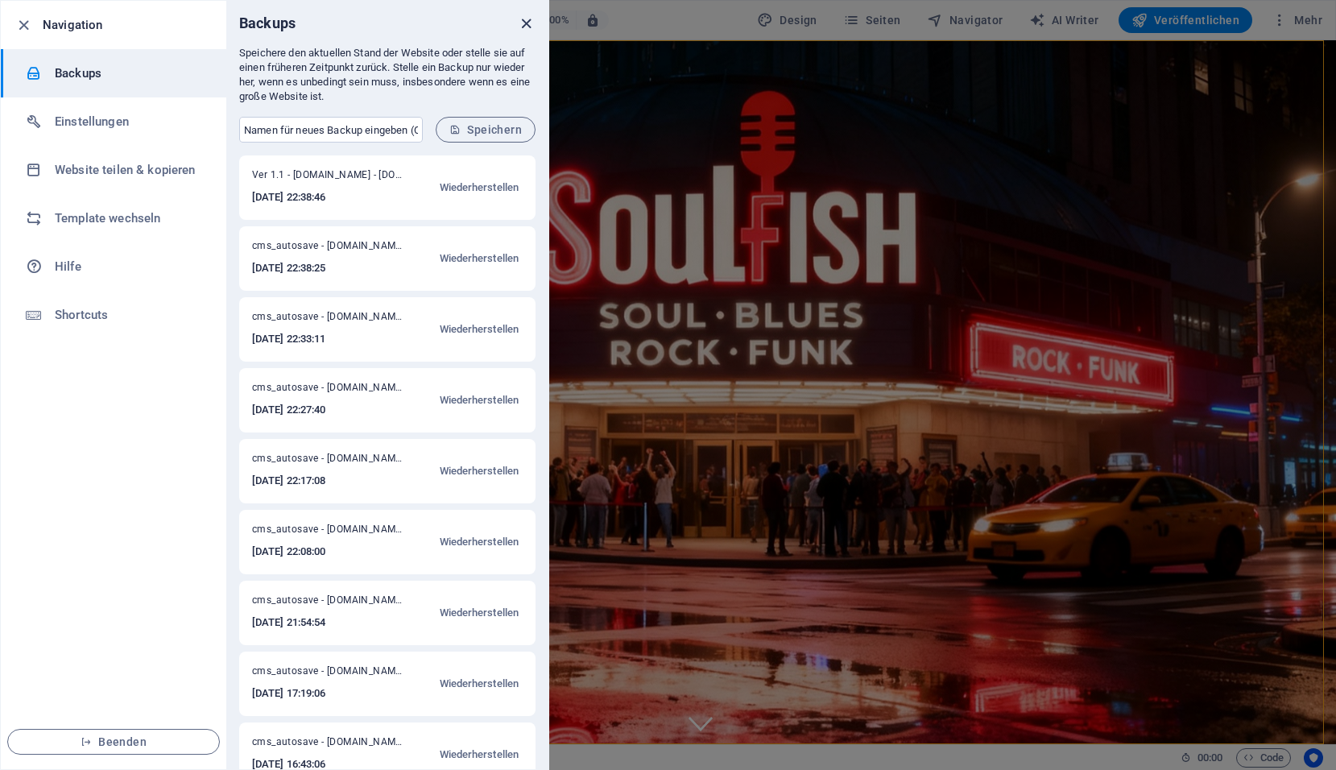
click at [525, 31] on icon "close" at bounding box center [526, 23] width 19 height 19
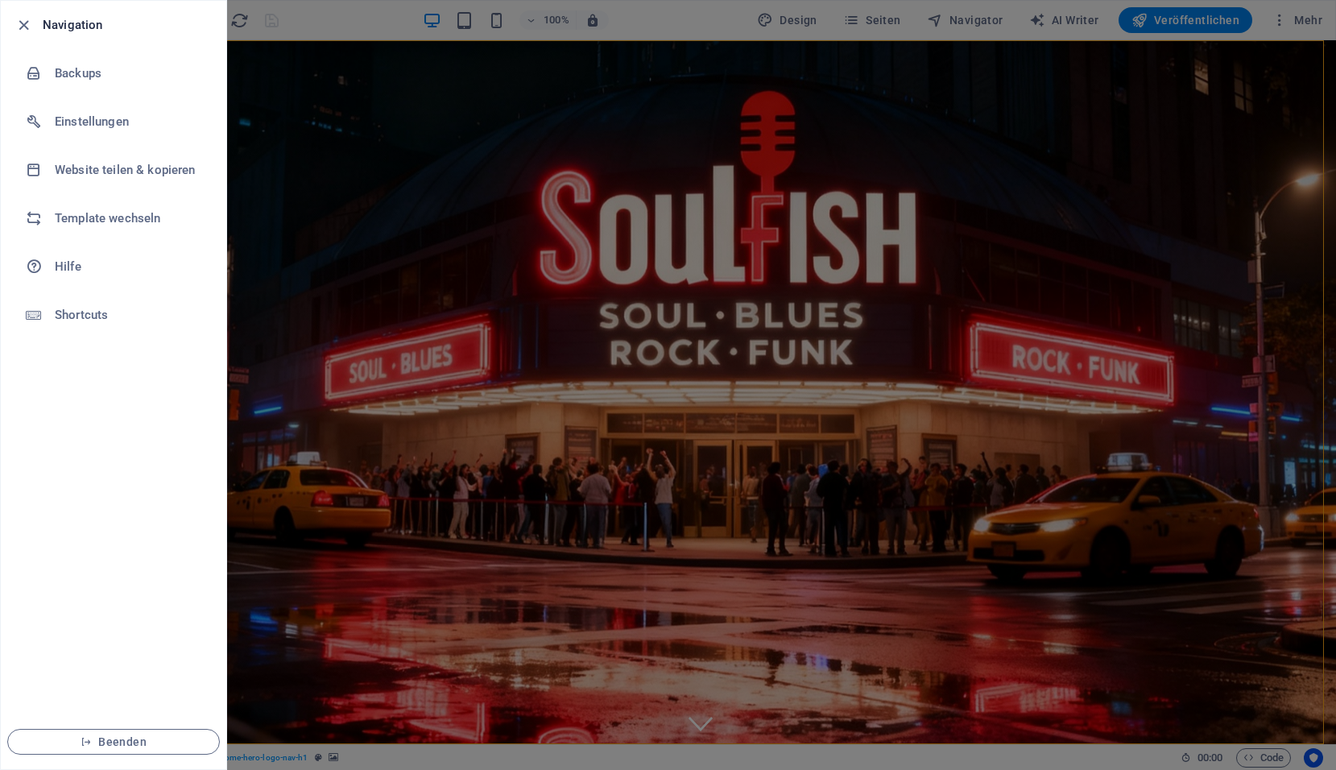
click at [69, 28] on h6 "Navigation" at bounding box center [128, 24] width 171 height 19
click at [23, 26] on icon "button" at bounding box center [23, 25] width 19 height 19
